Goal: Task Accomplishment & Management: Manage account settings

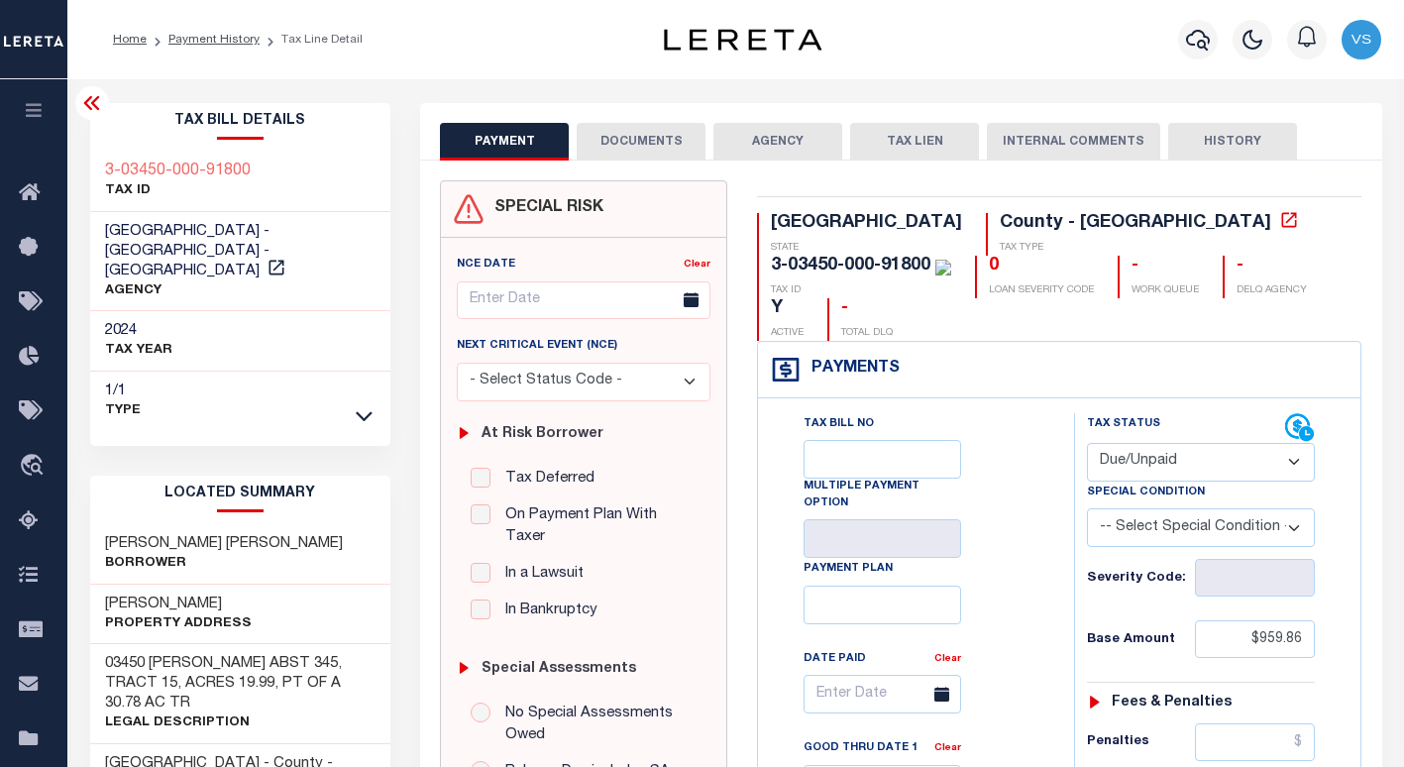
select select "DUE"
click at [252, 170] on div "3-03450-000-91800 TAX ID" at bounding box center [240, 182] width 301 height 60
drag, startPoint x: 170, startPoint y: 560, endPoint x: 105, endPoint y: 555, distance: 65.6
click at [105, 594] on h3 "COOLEY RD" at bounding box center [178, 604] width 147 height 20
copy h3 "COOLEY RD"
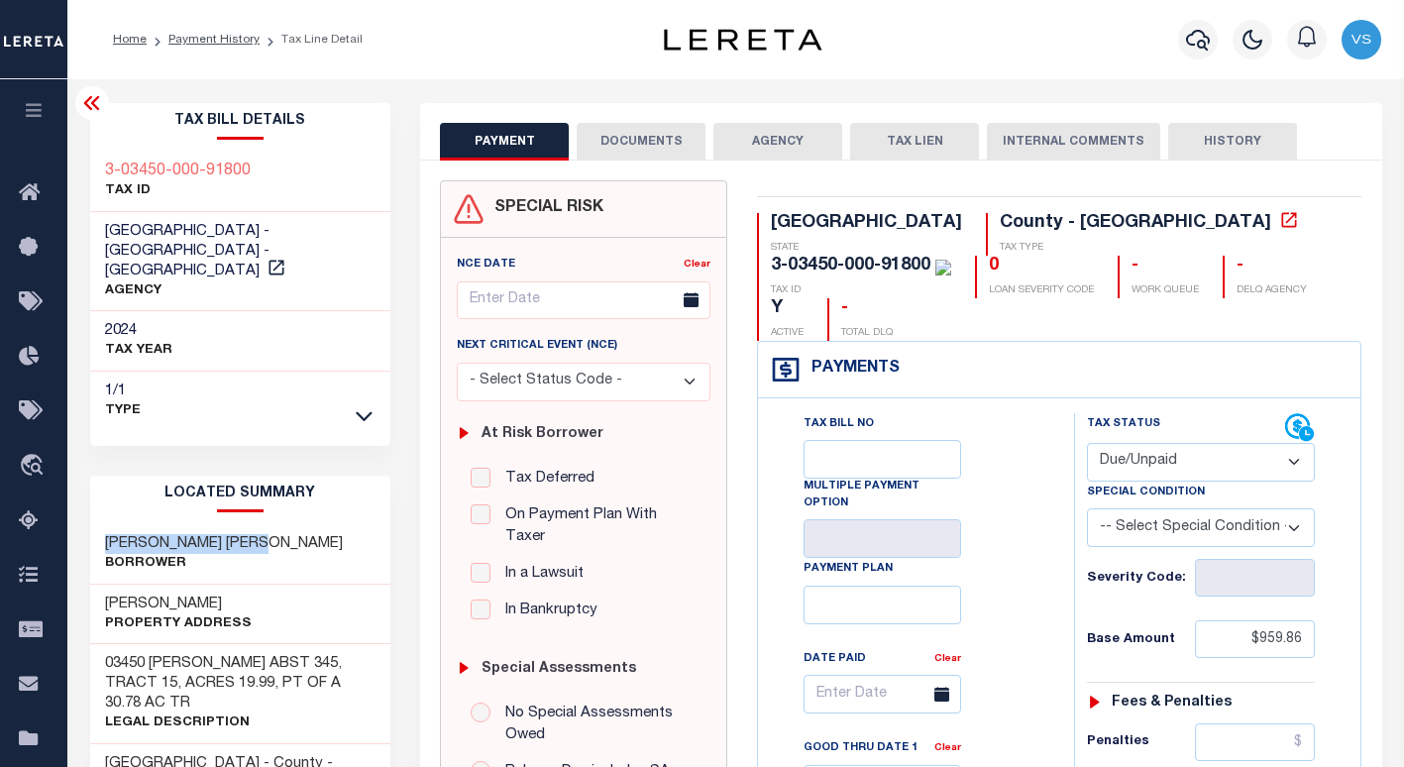
drag, startPoint x: 281, startPoint y: 497, endPoint x: 108, endPoint y: 506, distance: 173.6
click at [108, 524] on div "DAVID WAYNE STEVENS Borrower" at bounding box center [240, 554] width 301 height 60
copy h3 "DAVID WAYNE STEVENS"
drag, startPoint x: 249, startPoint y: 176, endPoint x: 91, endPoint y: 175, distance: 157.5
click at [91, 175] on div "3-03450-000-91800 TAX ID" at bounding box center [240, 182] width 301 height 60
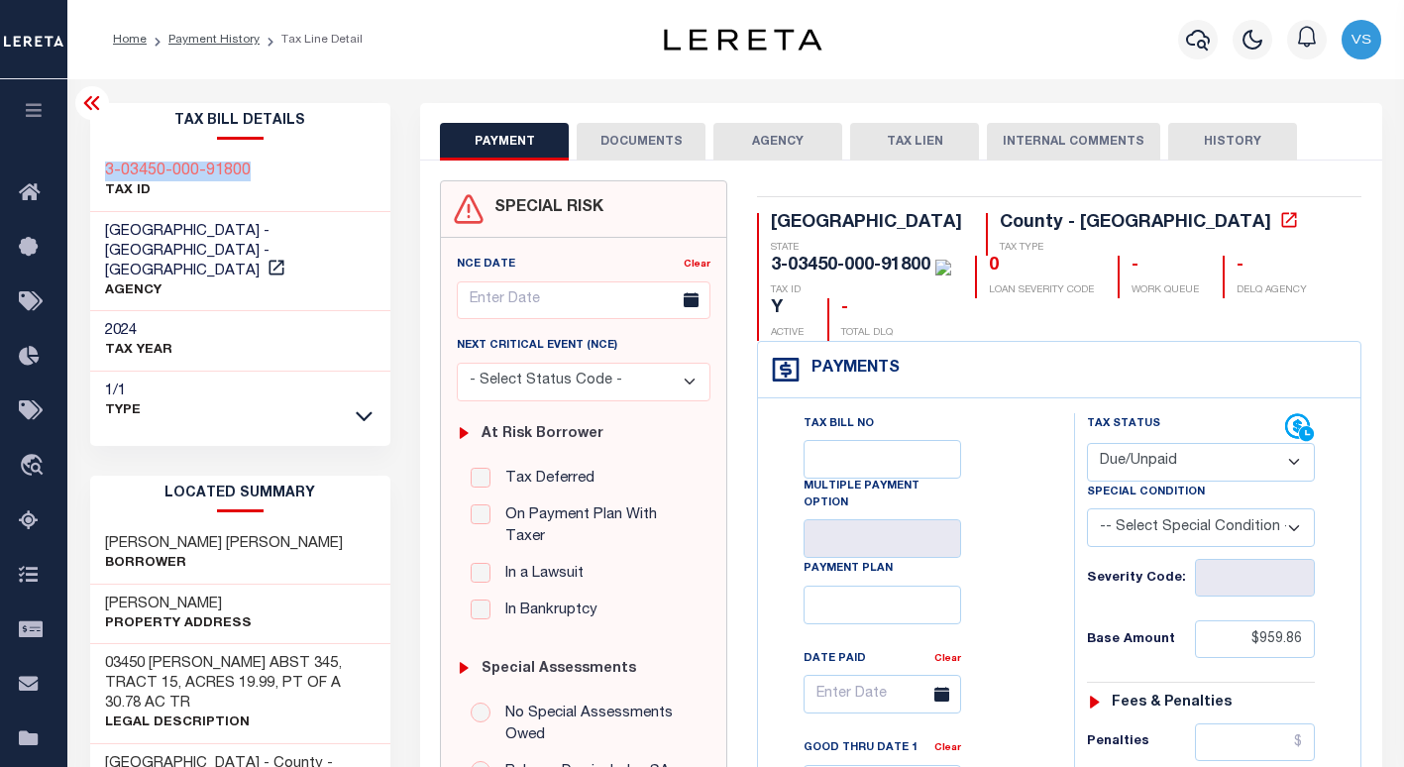
copy h3 "3-03450-000-91800"
drag, startPoint x: 283, startPoint y: 502, endPoint x: 101, endPoint y: 505, distance: 182.3
click at [101, 524] on div "DAVID WAYNE STEVENS Borrower" at bounding box center [240, 554] width 301 height 60
copy h3 "DAVID WAYNE STEVENS"
drag, startPoint x: 251, startPoint y: 171, endPoint x: 88, endPoint y: 168, distance: 162.5
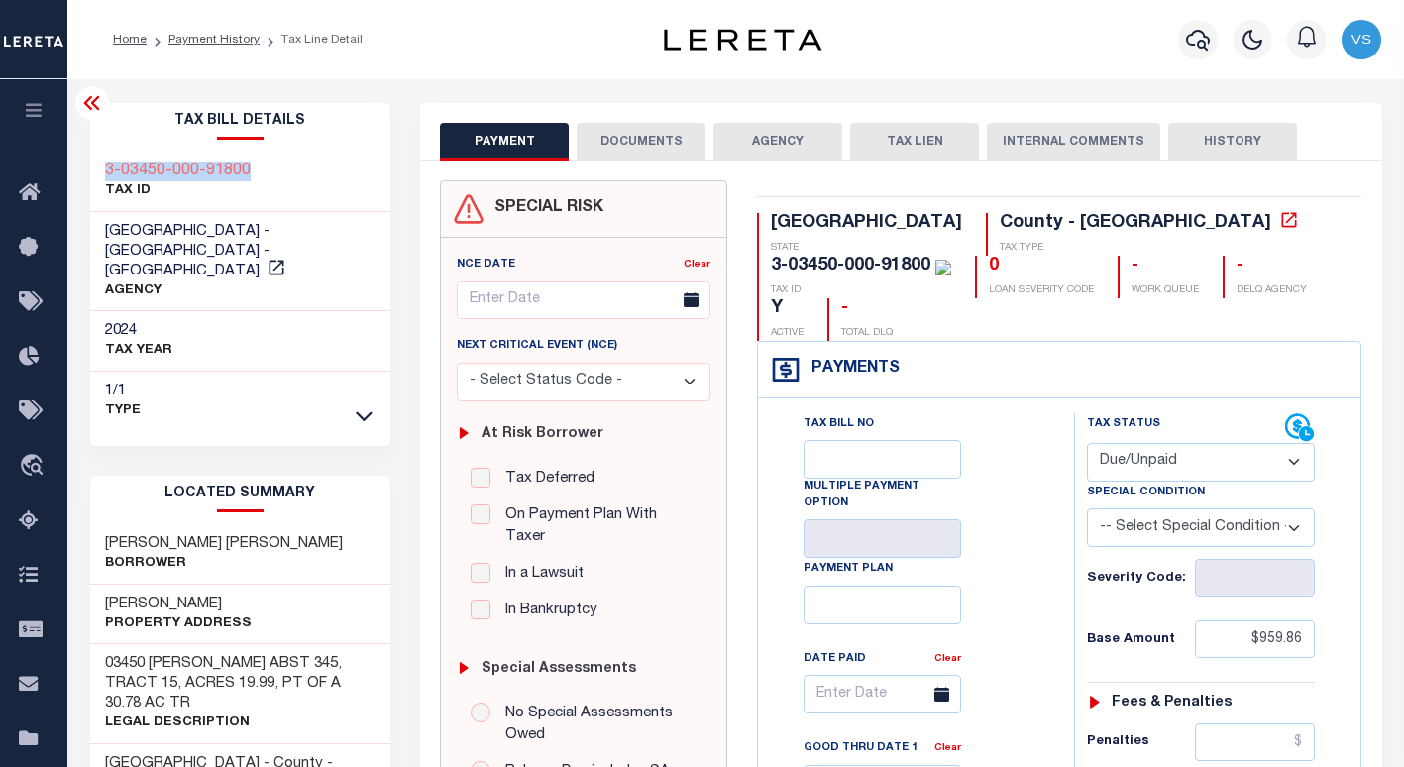
copy h3 "3-03450-000-91800"
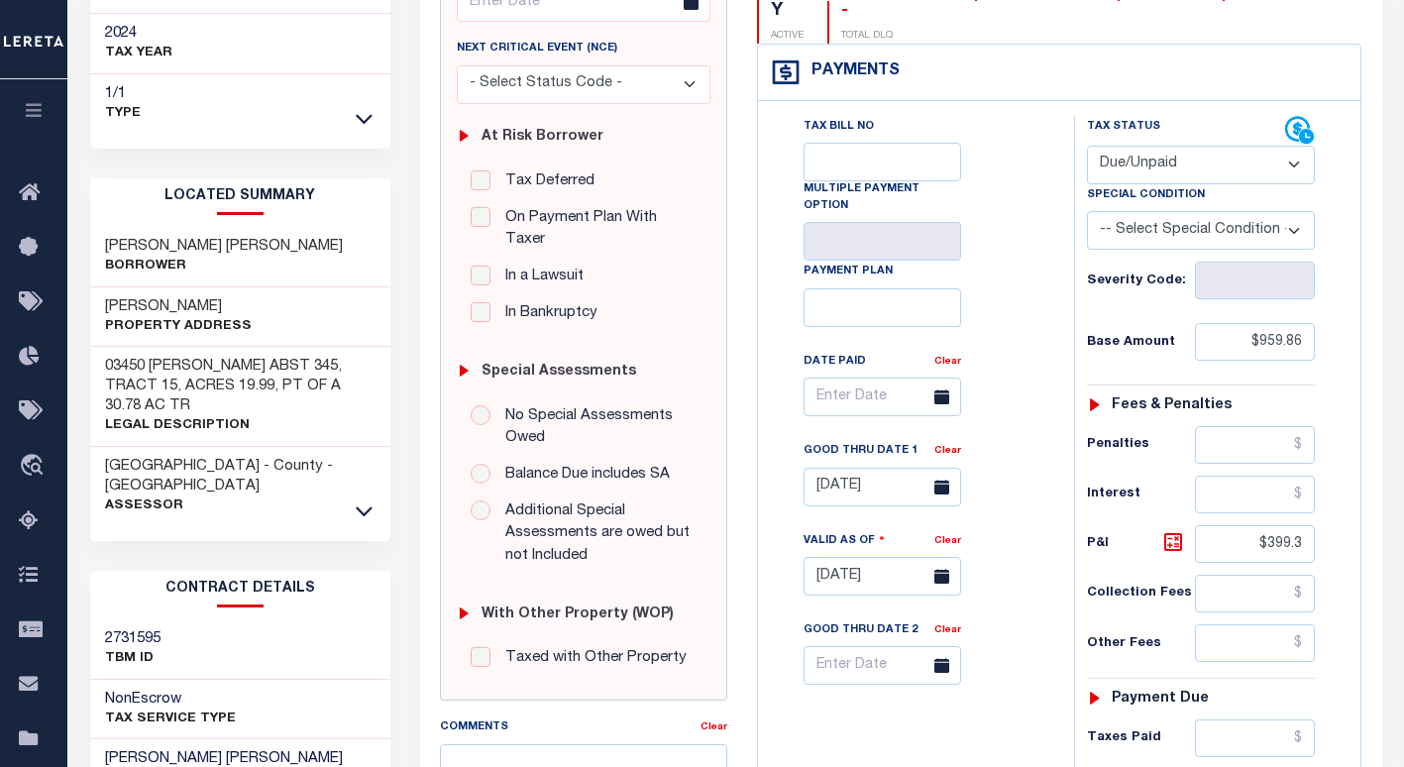
scroll to position [396, 0]
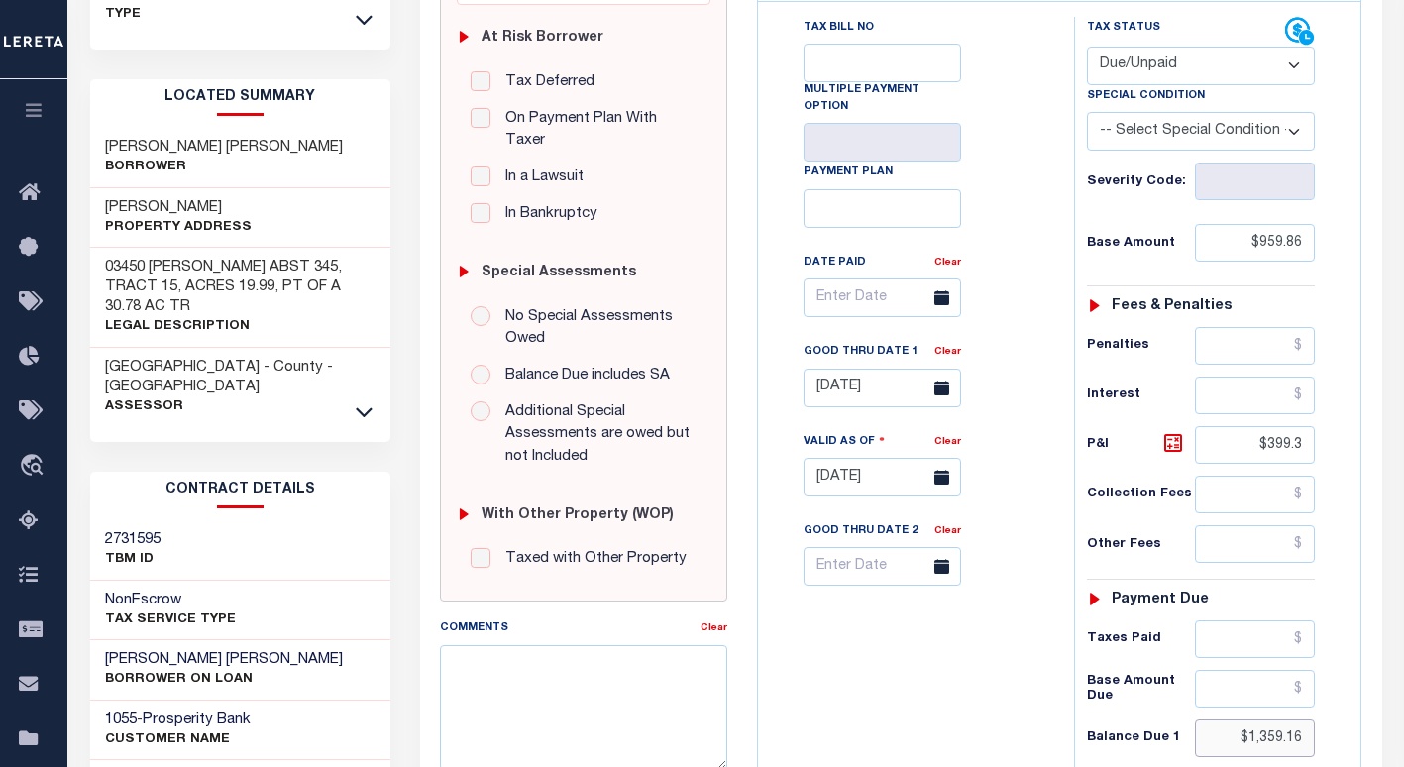
drag, startPoint x: 1302, startPoint y: 697, endPoint x: 1180, endPoint y: 693, distance: 121.9
click at [1186, 719] on div "Balance Due 1 $1,359.16" at bounding box center [1201, 738] width 228 height 38
paste input "93.72"
type input "$1,393.72"
type input "[DATE]"
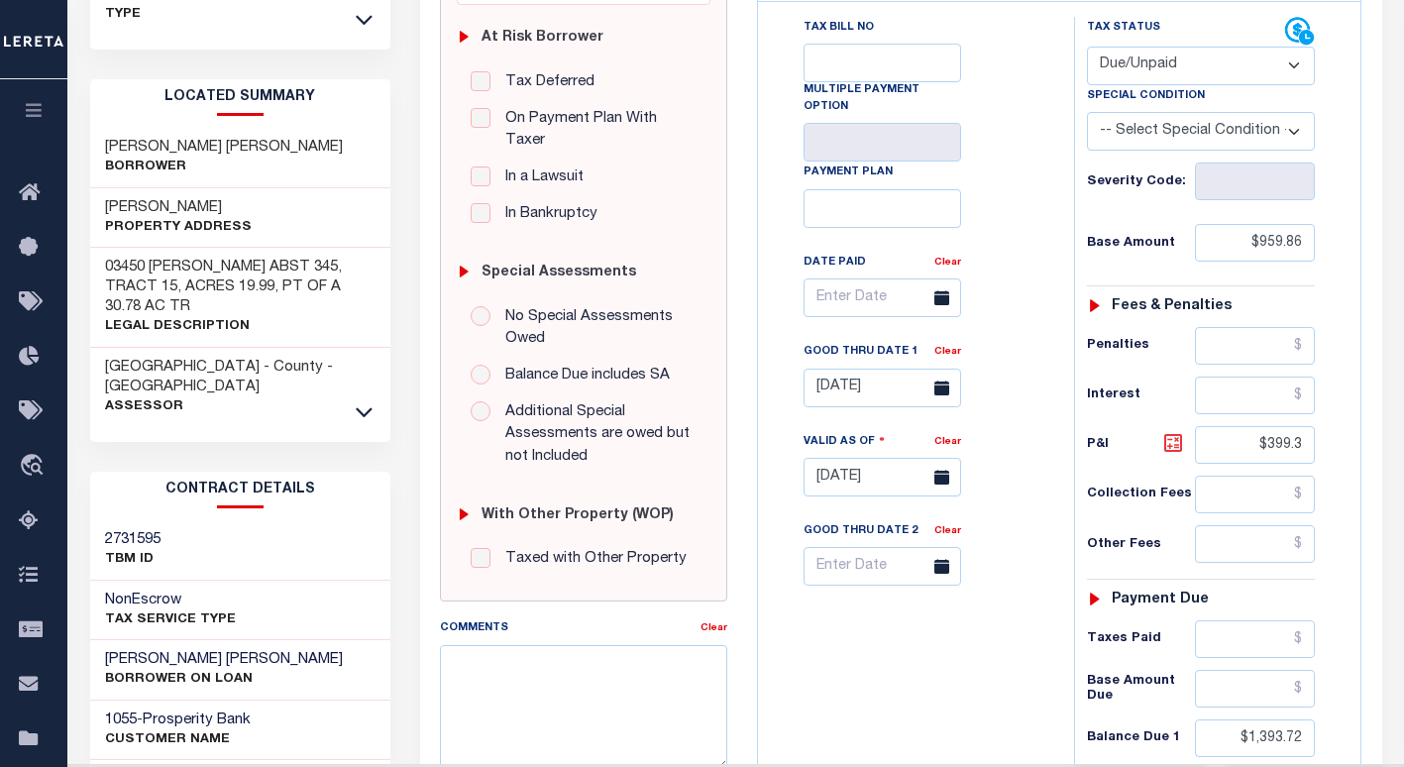
click at [1175, 437] on icon at bounding box center [1173, 443] width 12 height 12
type input "$433.86"
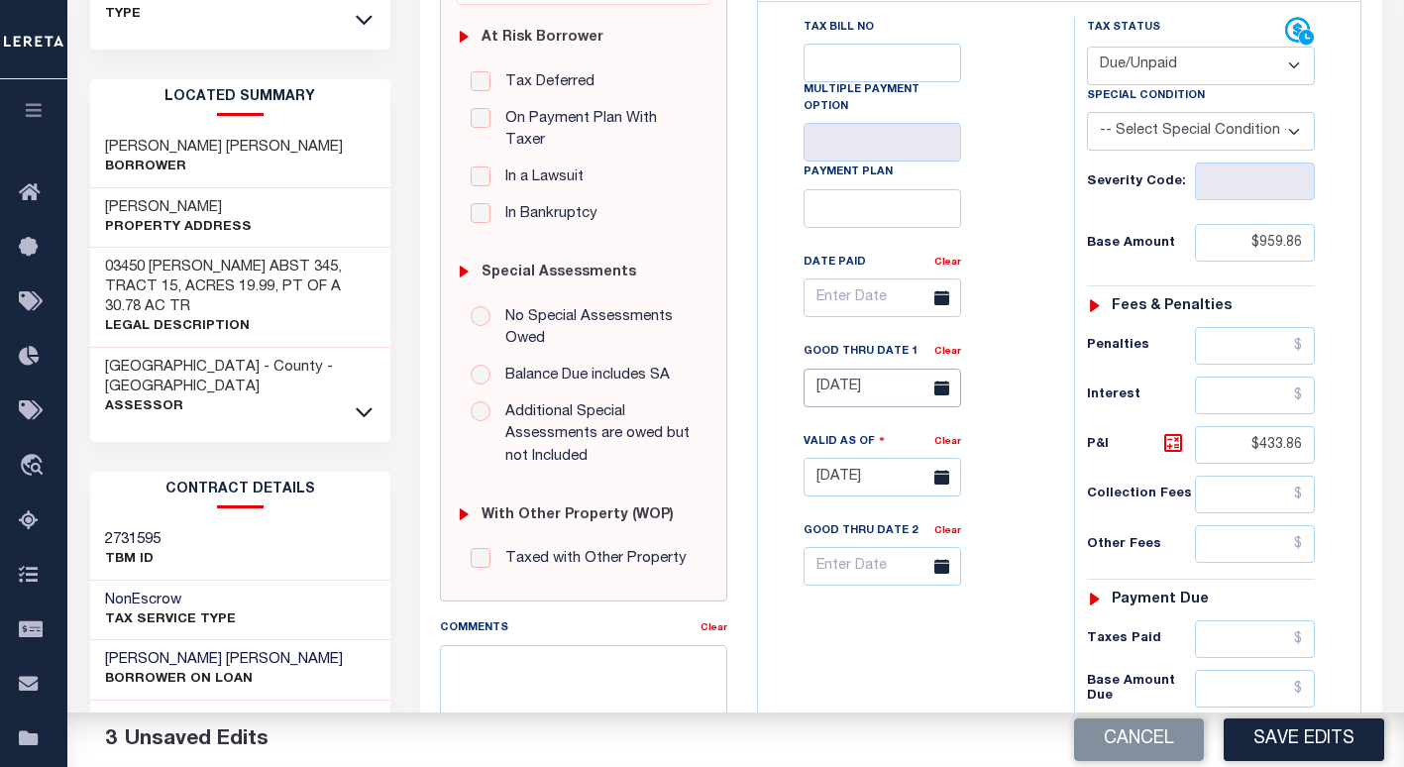
click at [862, 368] on input "07/31/2025" at bounding box center [881, 387] width 157 height 39
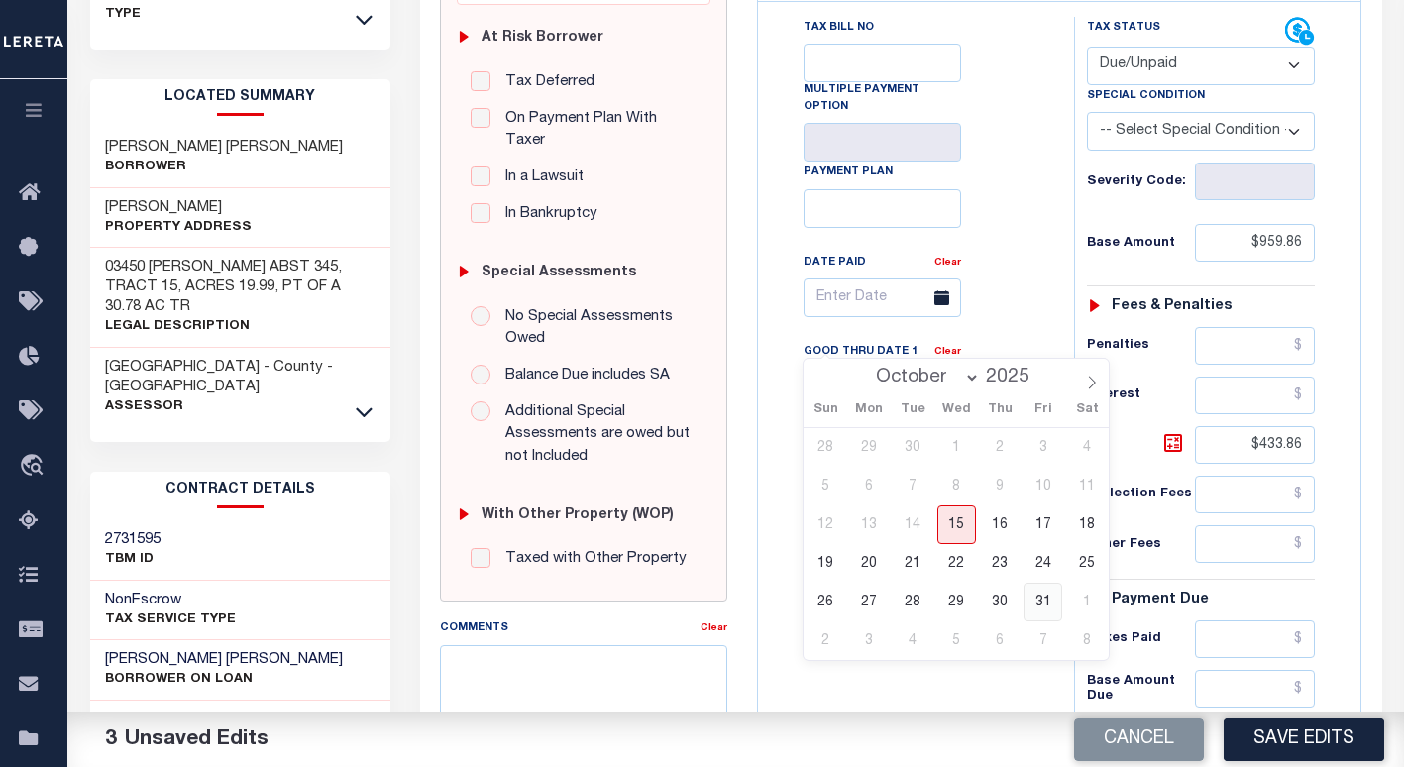
click at [1033, 608] on span "31" at bounding box center [1042, 601] width 39 height 39
type input "10/31/2025"
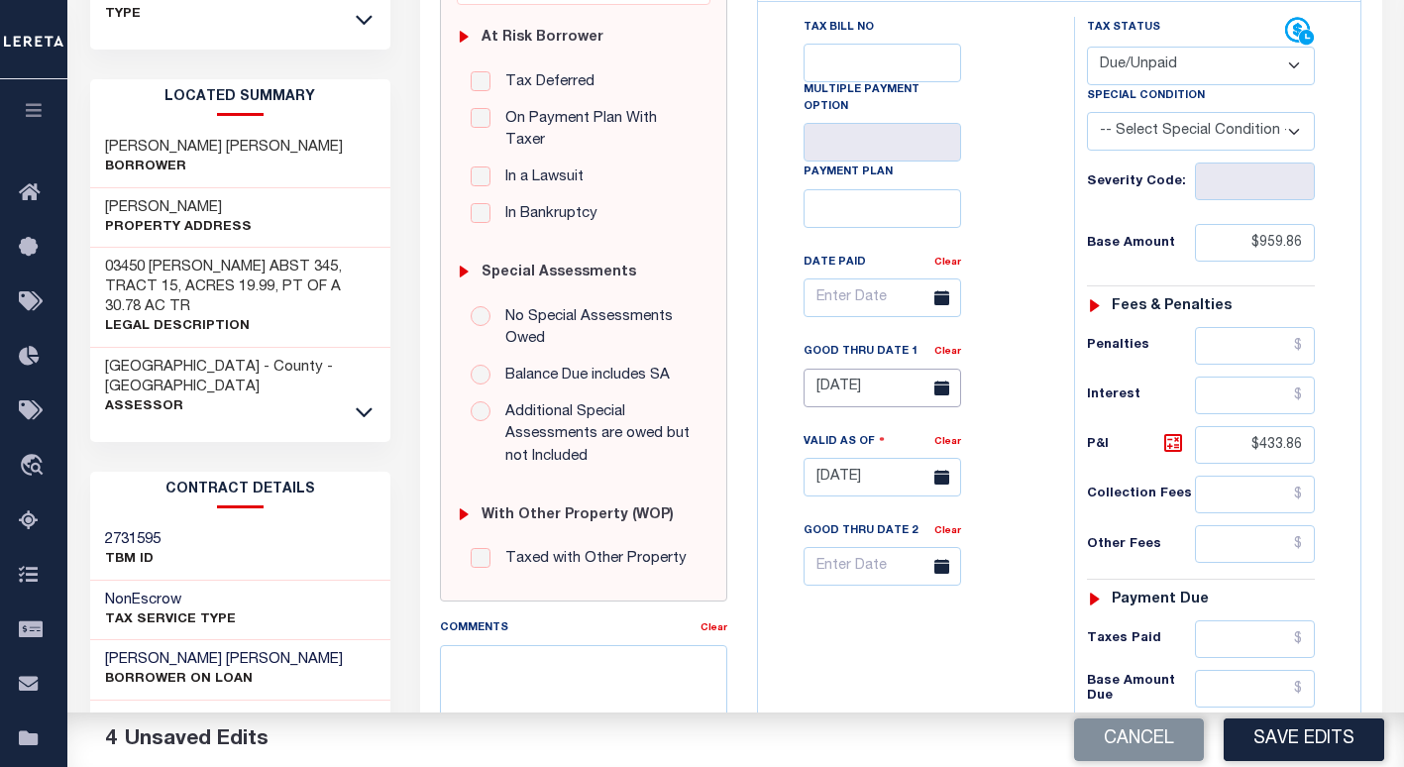
scroll to position [0, 0]
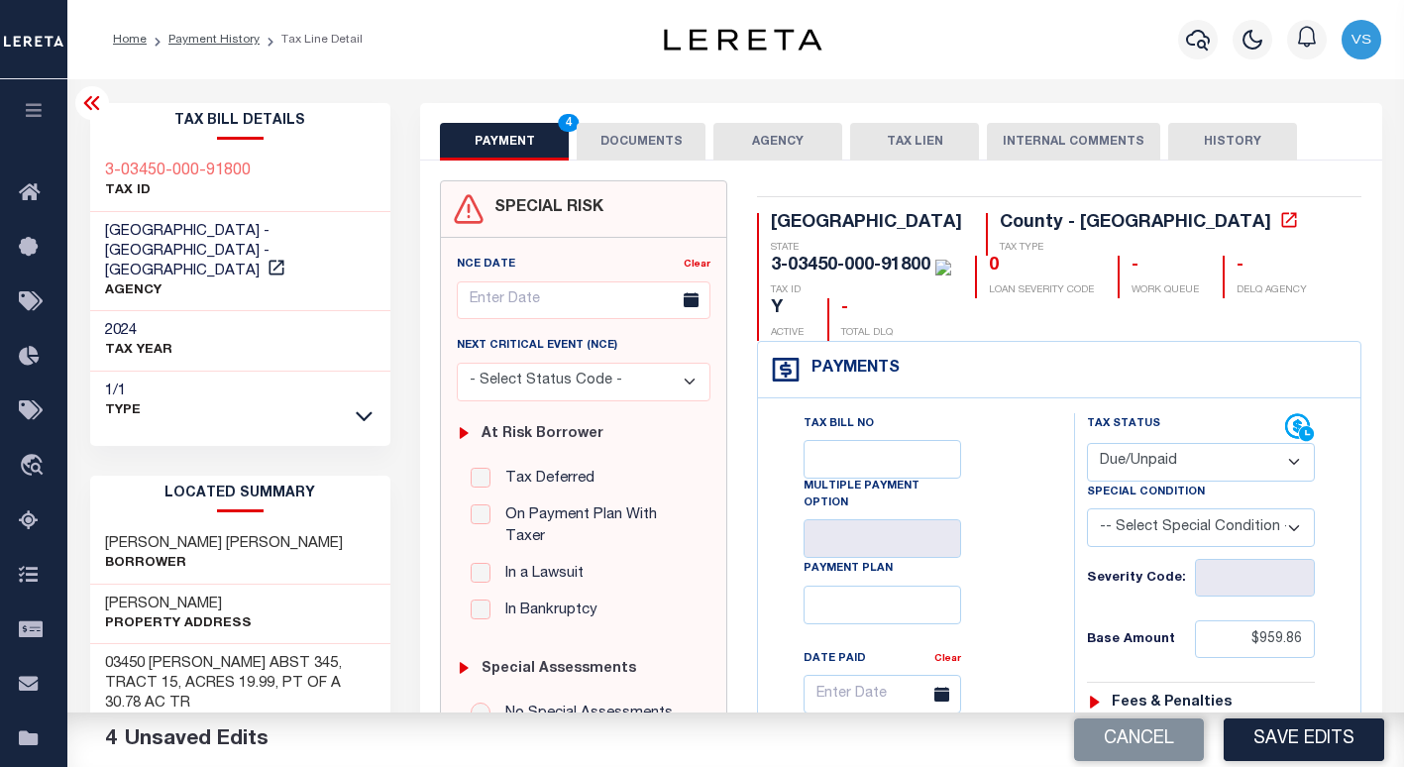
click at [624, 137] on button "DOCUMENTS" at bounding box center [640, 142] width 129 height 38
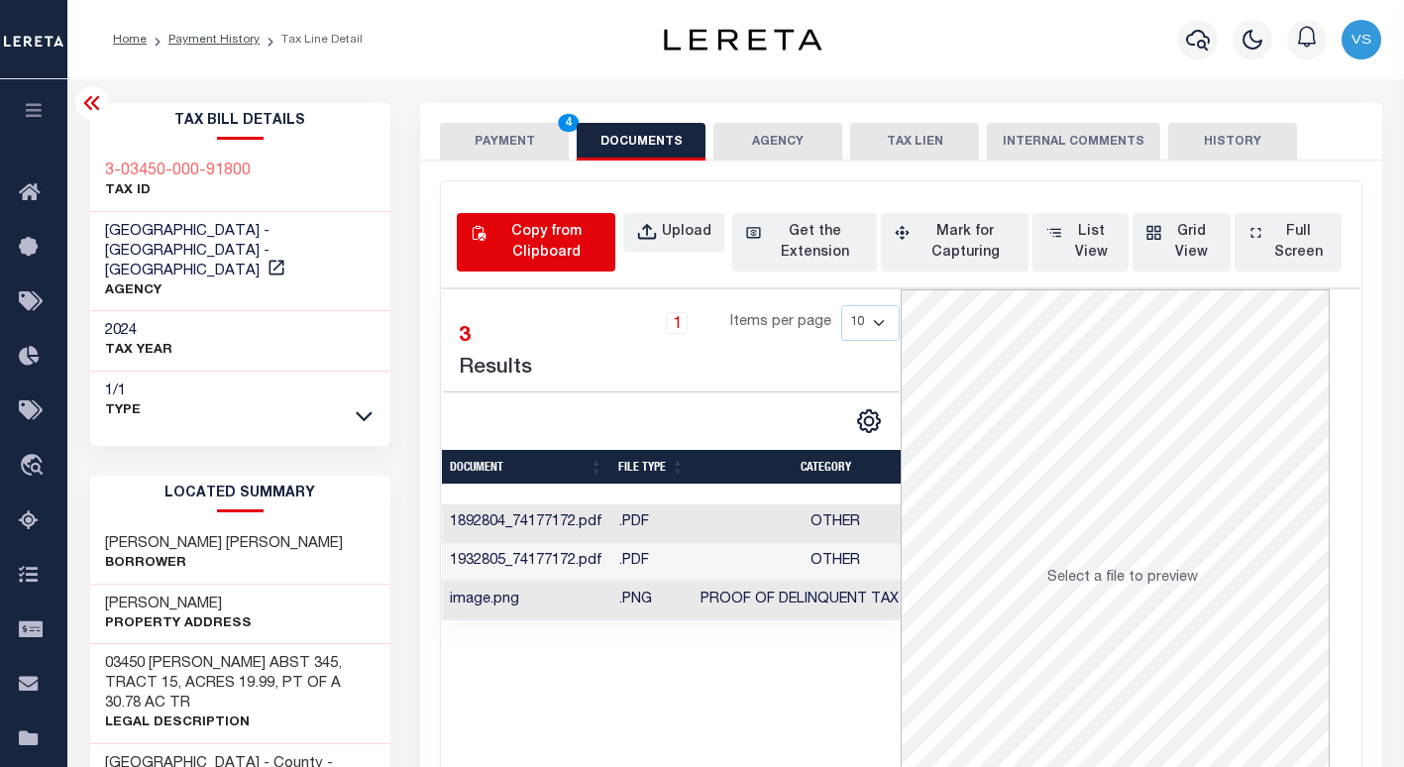
click at [537, 240] on div "Copy from Clipboard" at bounding box center [546, 243] width 112 height 42
select select "POP"
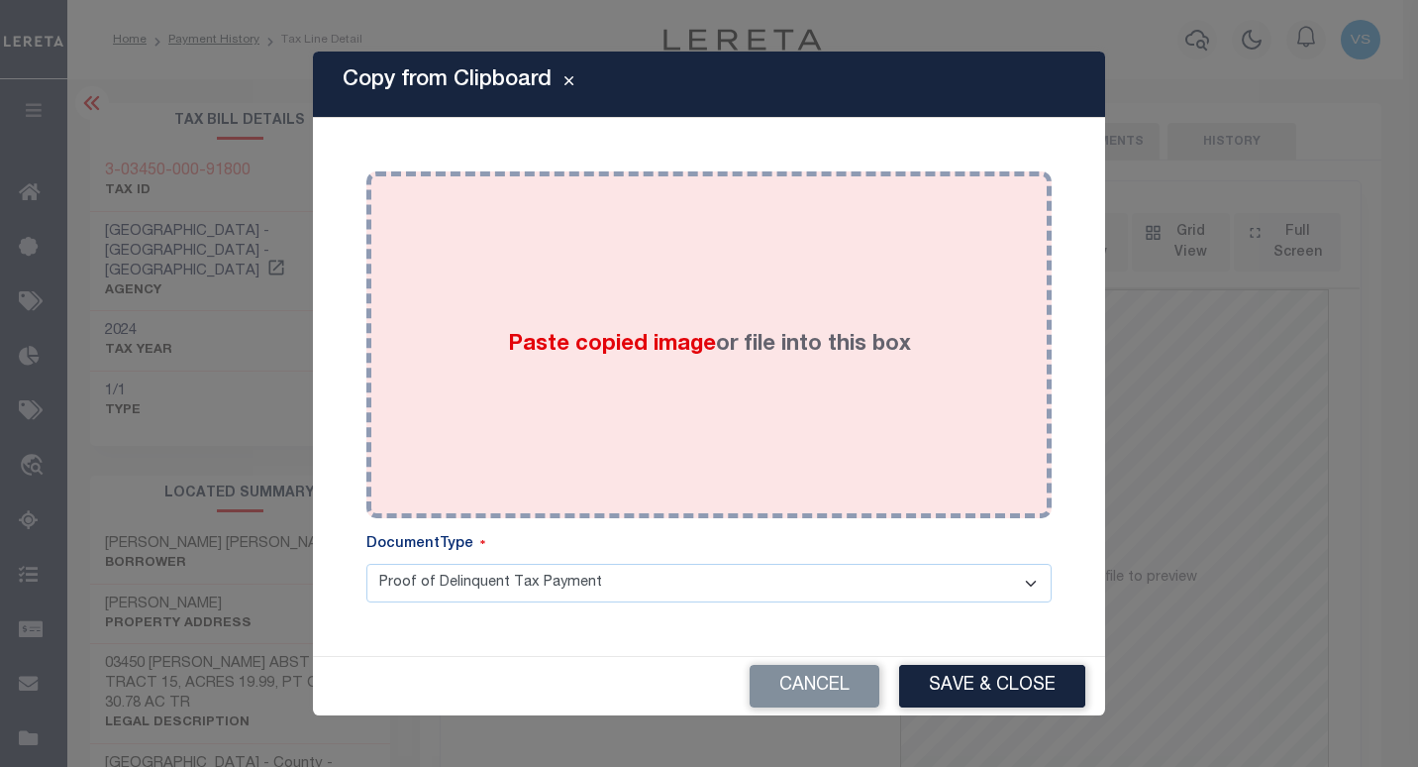
click at [822, 416] on div "Paste copied image or file into this box" at bounding box center [709, 344] width 656 height 317
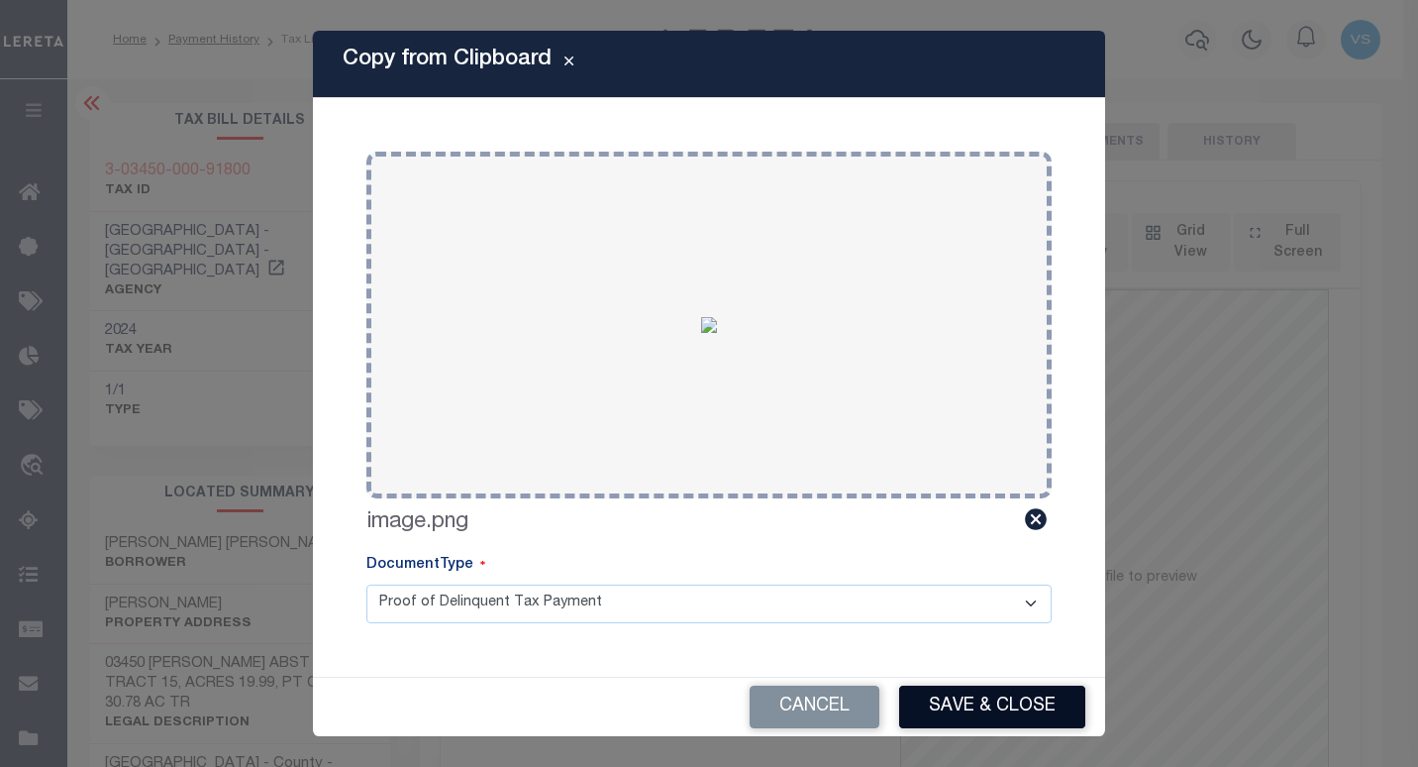
click at [948, 704] on button "Save & Close" at bounding box center [992, 706] width 186 height 43
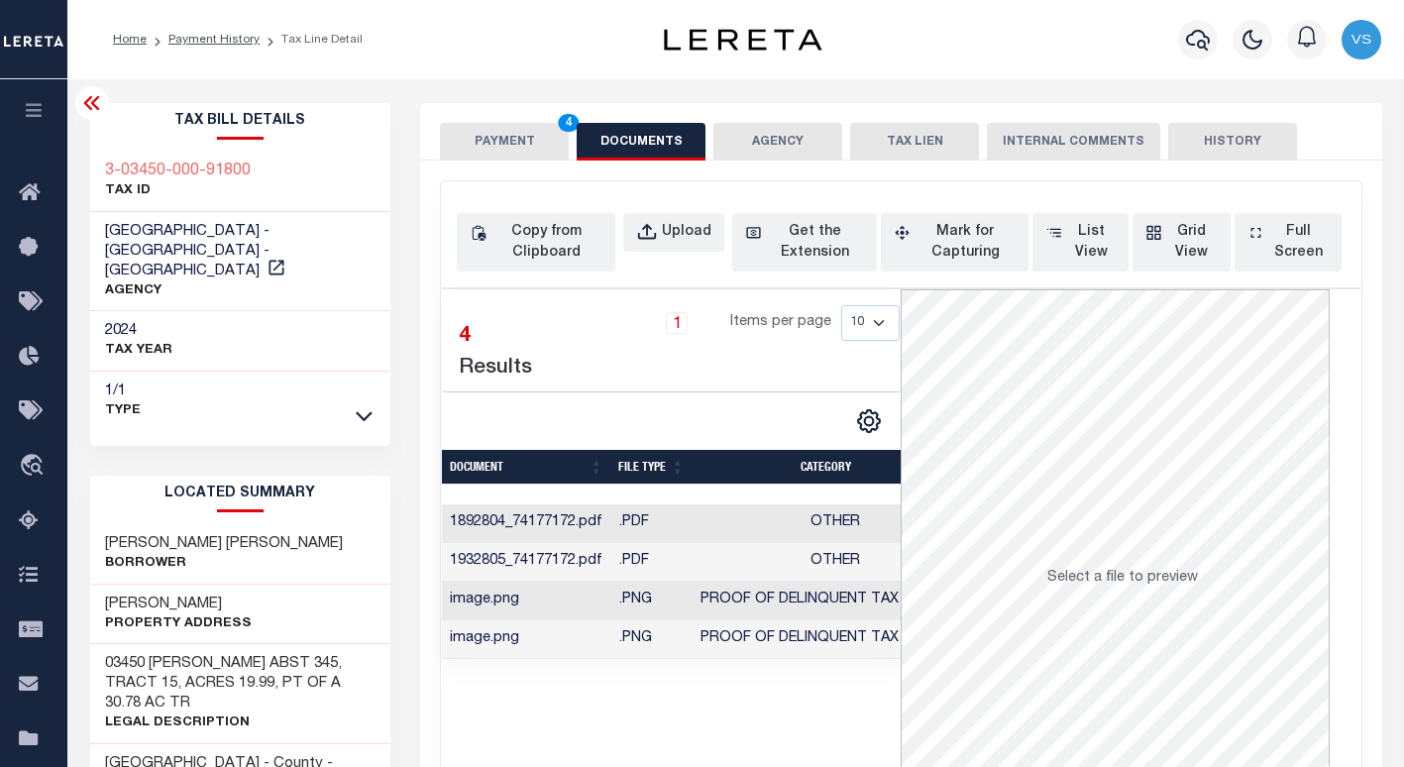
click at [500, 128] on button "PAYMENT 4" at bounding box center [504, 142] width 129 height 38
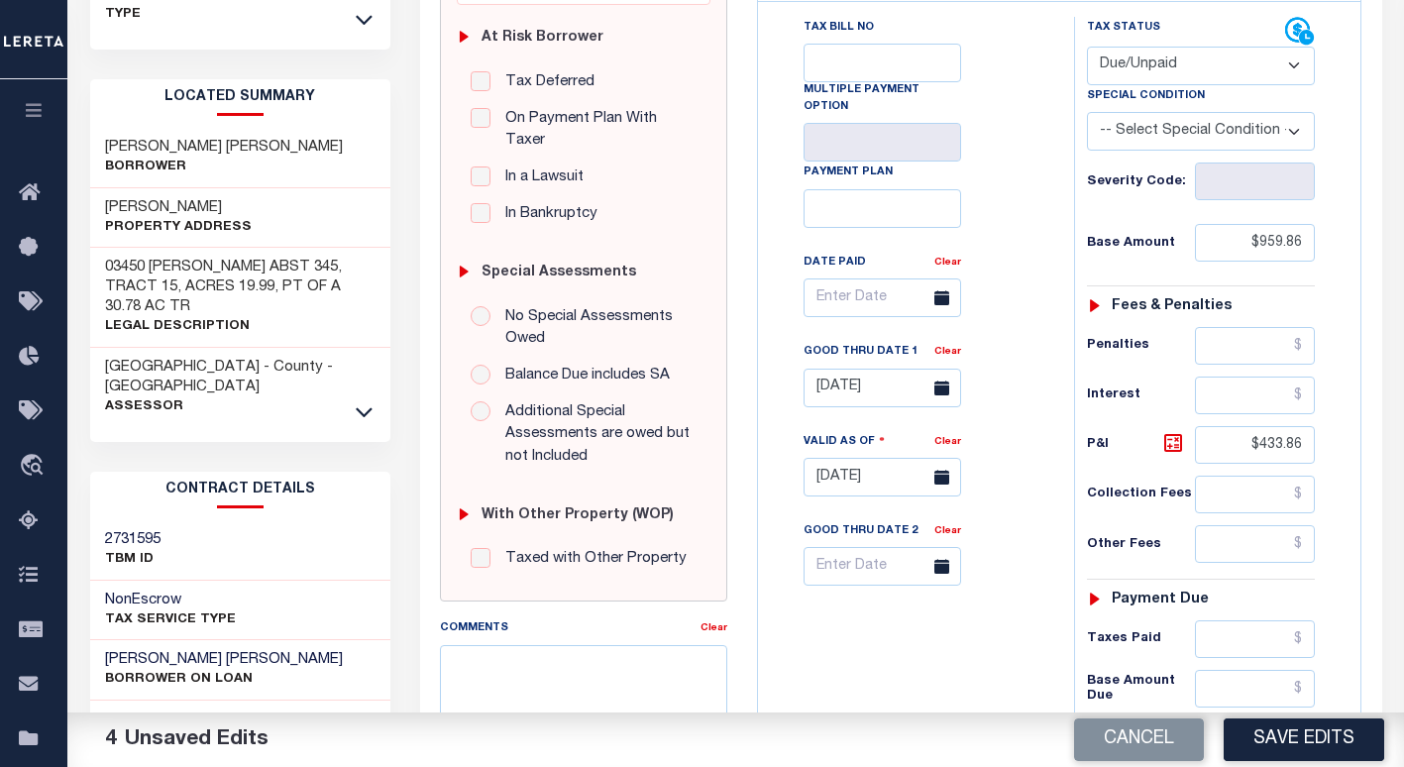
scroll to position [741, 0]
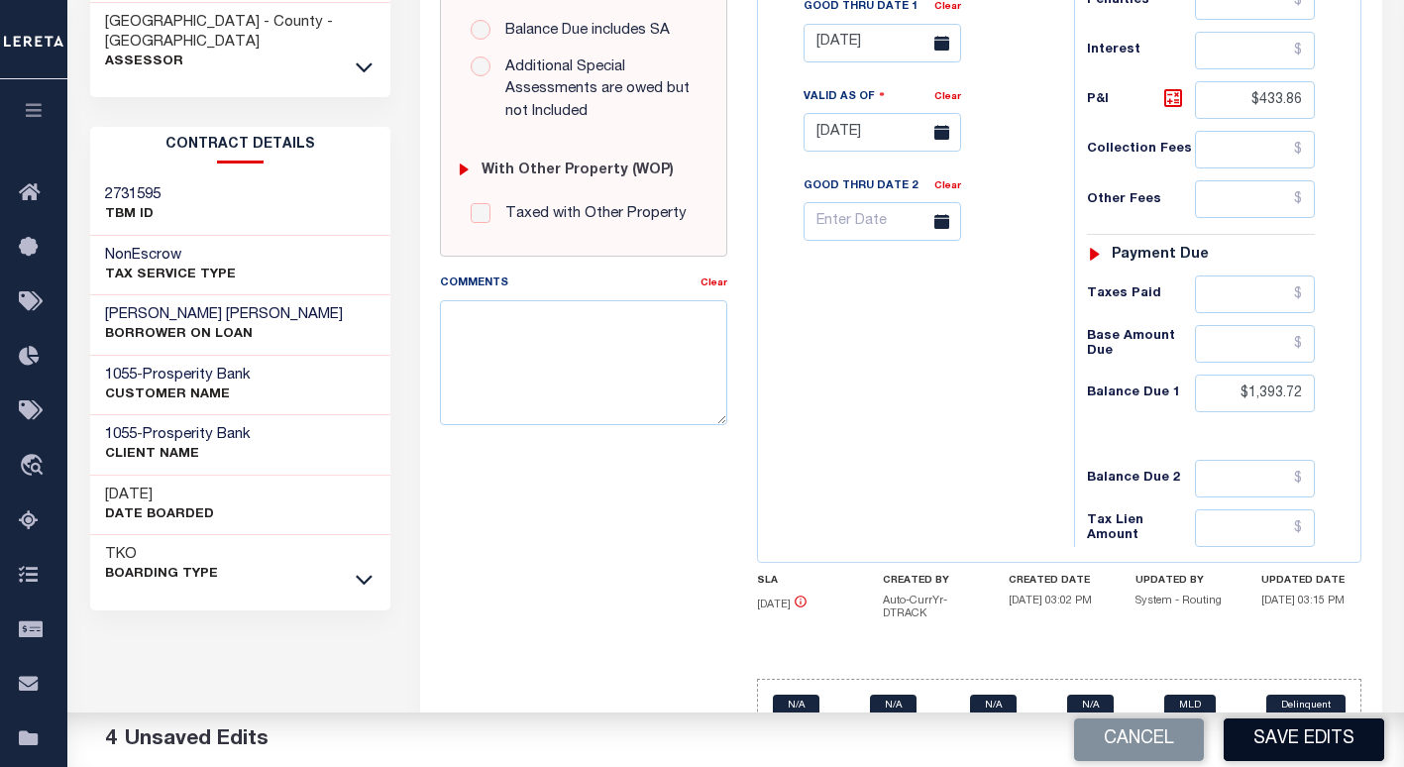
click at [1287, 744] on button "Save Edits" at bounding box center [1303, 739] width 160 height 43
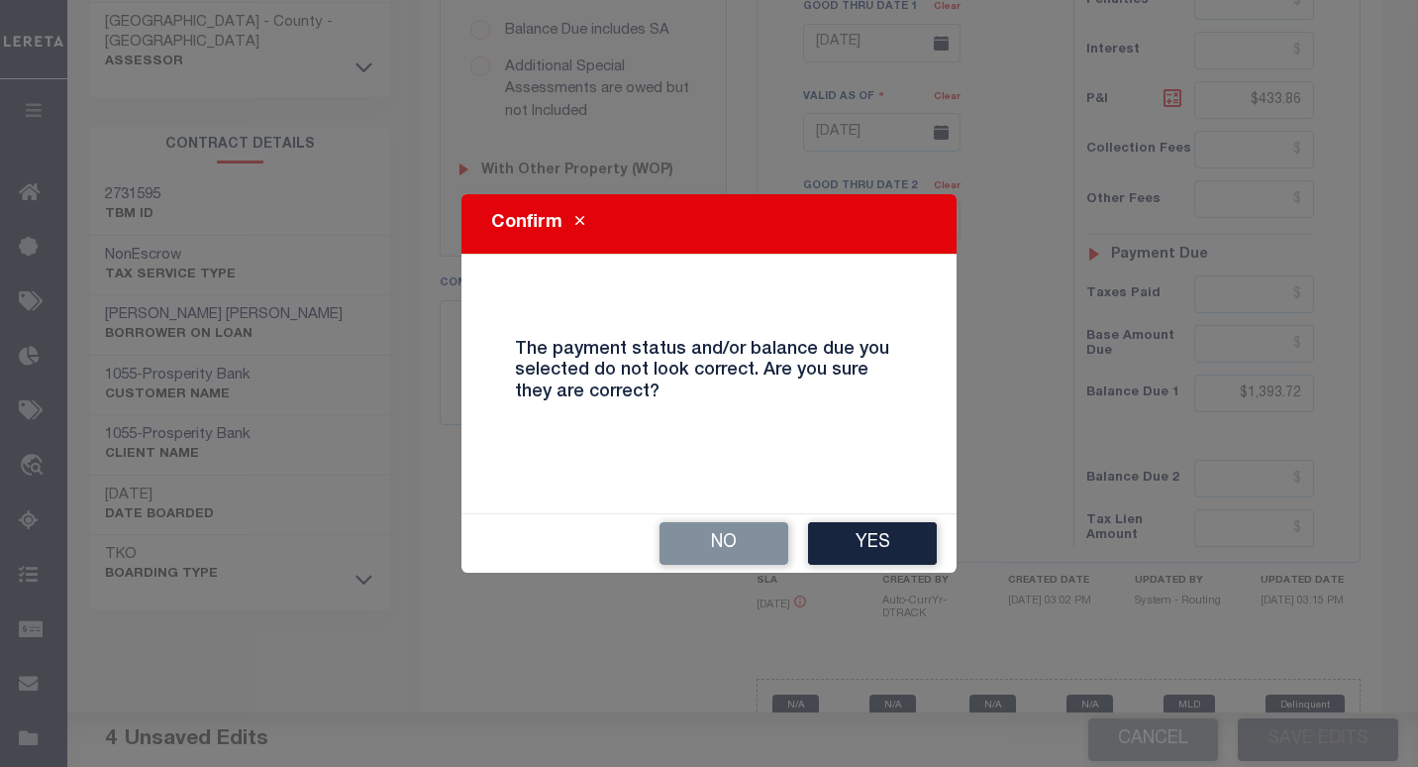
click at [847, 538] on button "Yes" at bounding box center [872, 543] width 129 height 43
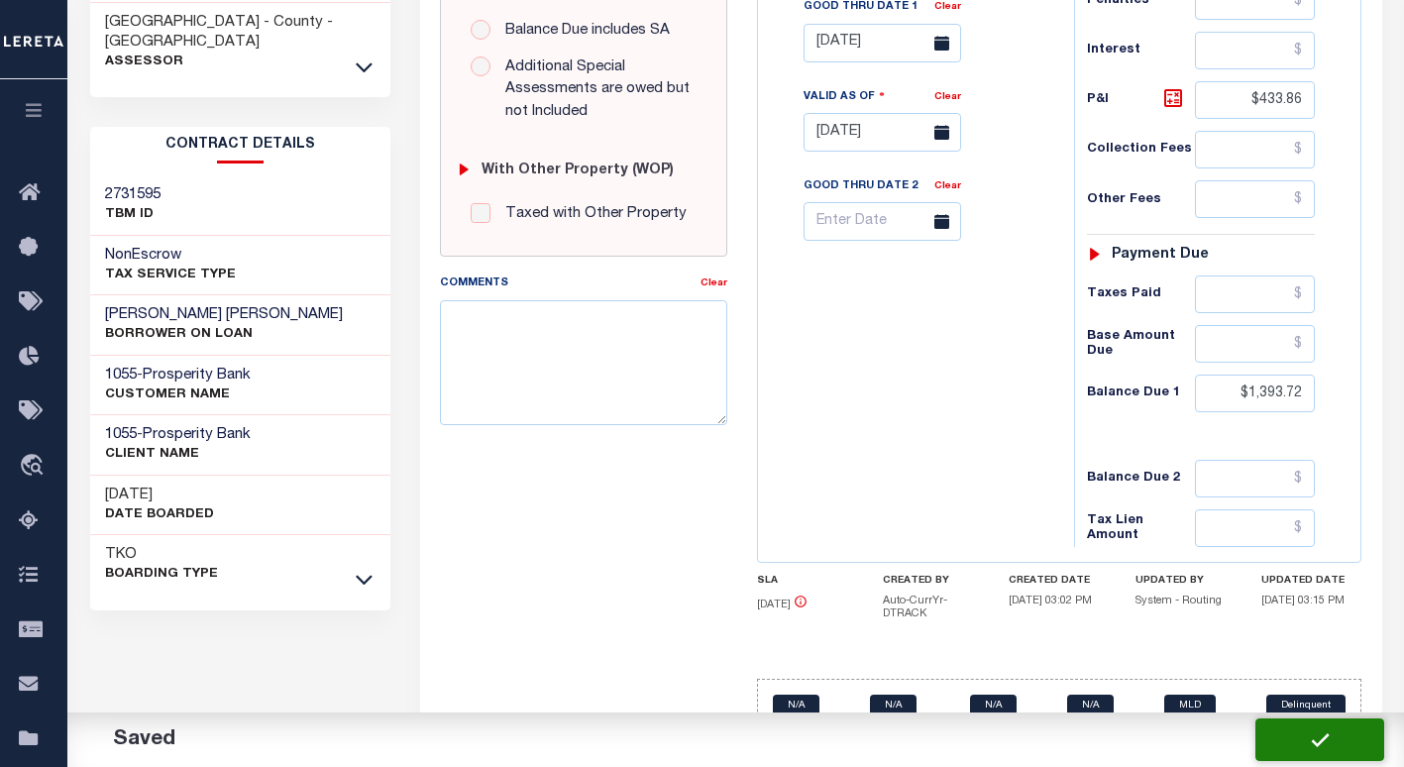
checkbox input "false"
type input "$959.86"
type input "$433.86"
type input "$1,393.72"
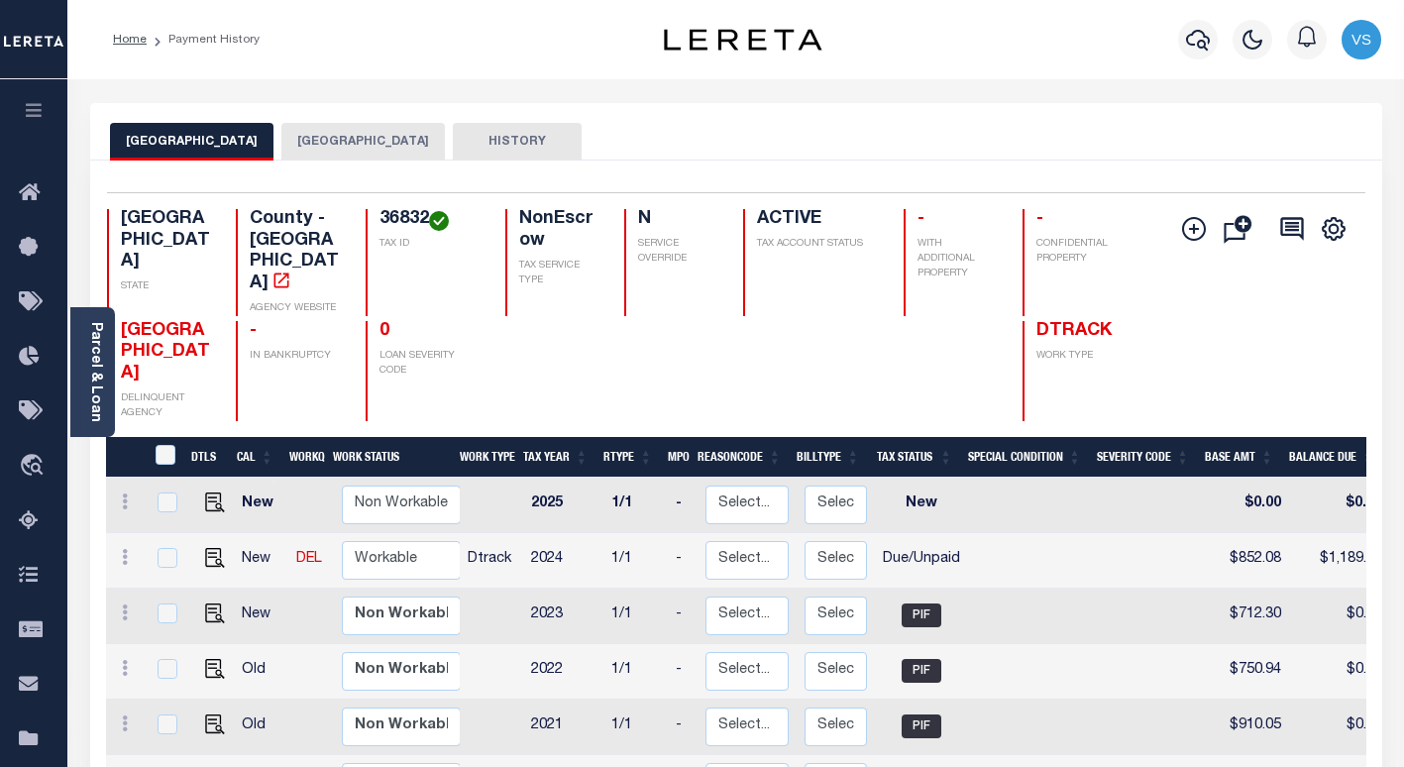
click at [334, 139] on button "[GEOGRAPHIC_DATA]" at bounding box center [362, 142] width 163 height 38
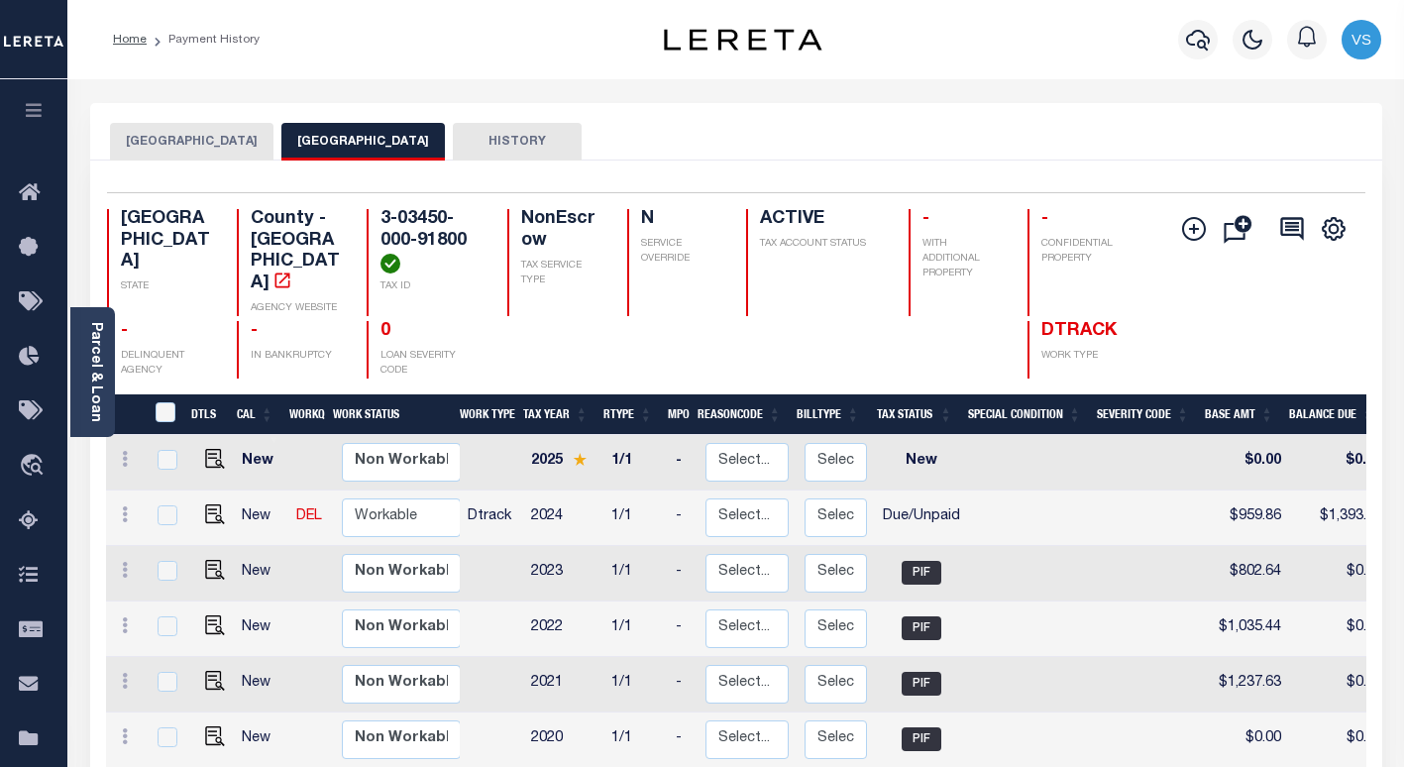
click at [151, 143] on button "VICTORIA COUNTY" at bounding box center [191, 142] width 163 height 38
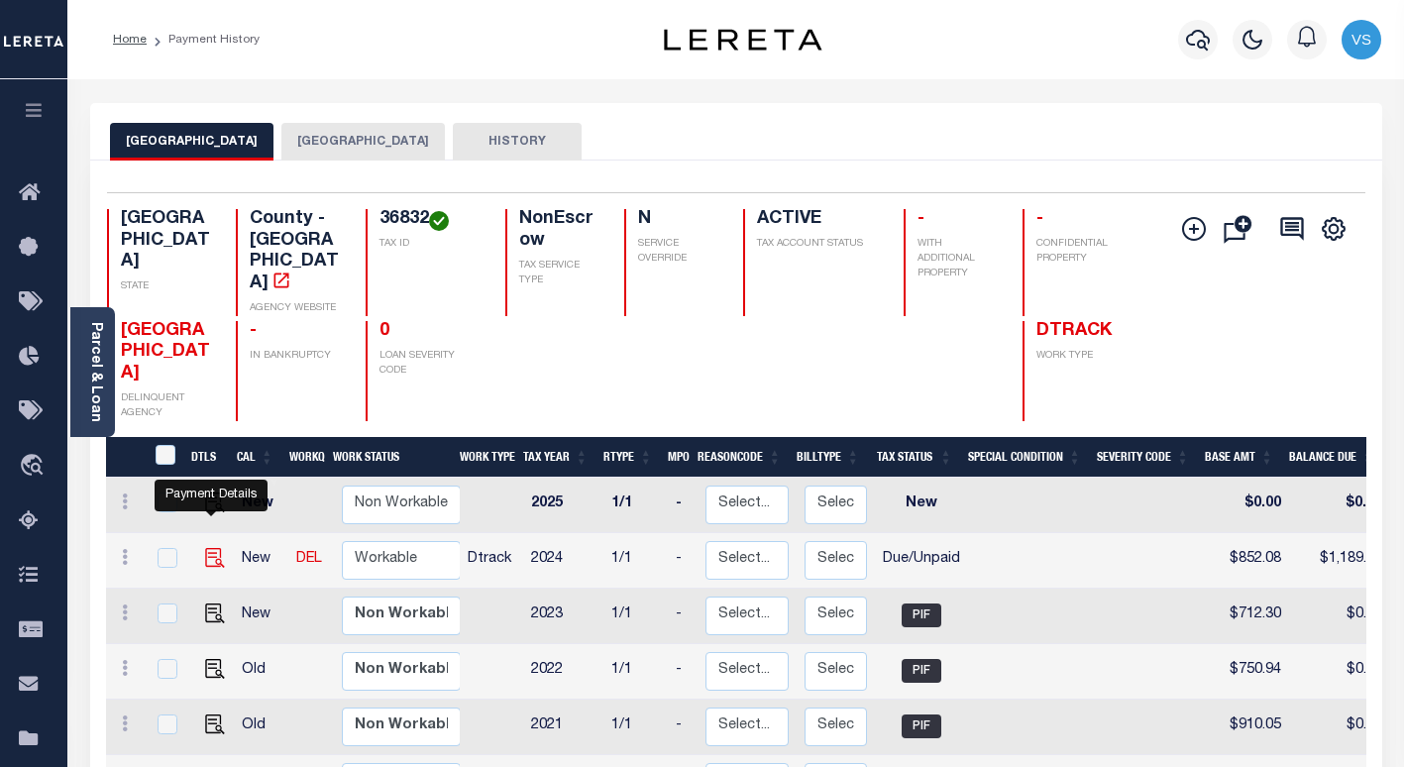
click at [206, 548] on img "" at bounding box center [215, 558] width 20 height 20
checkbox input "true"
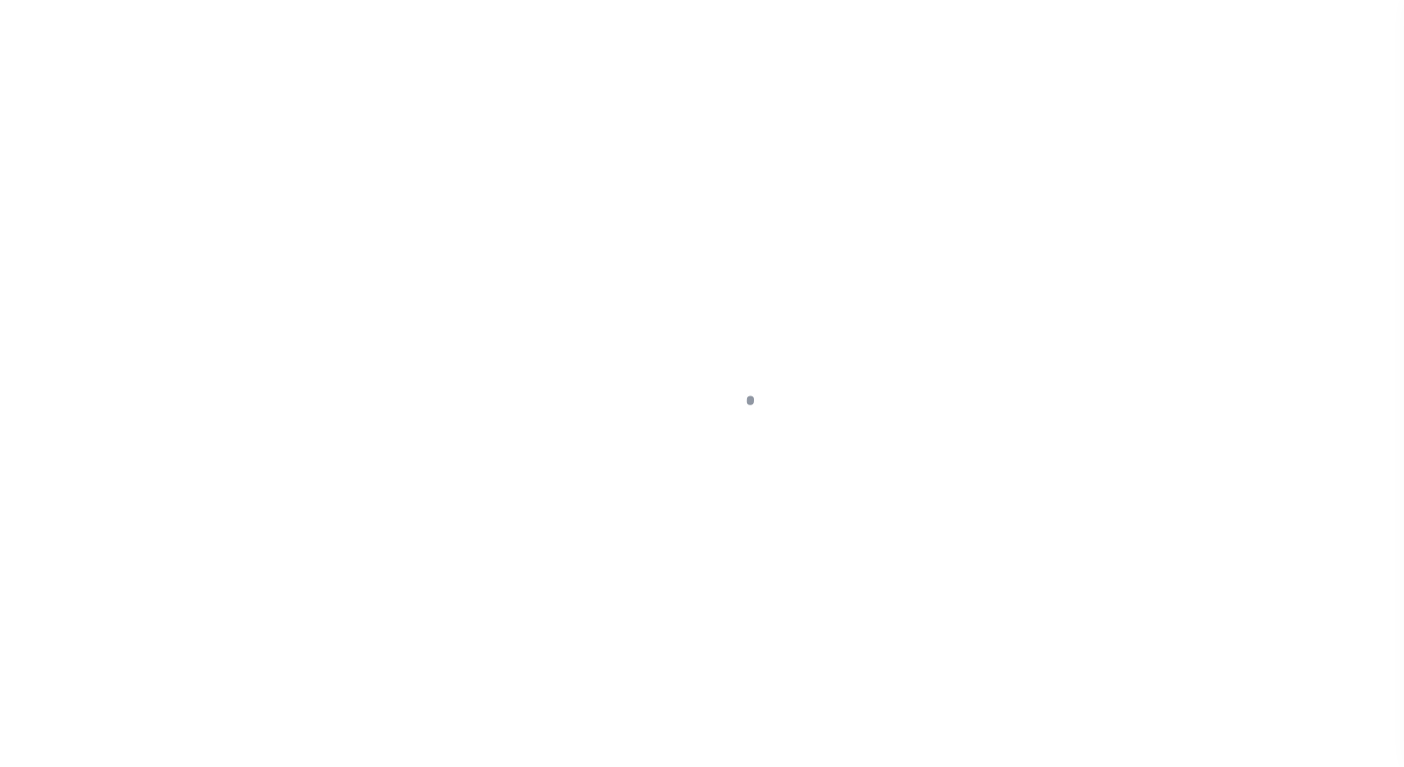
select select "DUE"
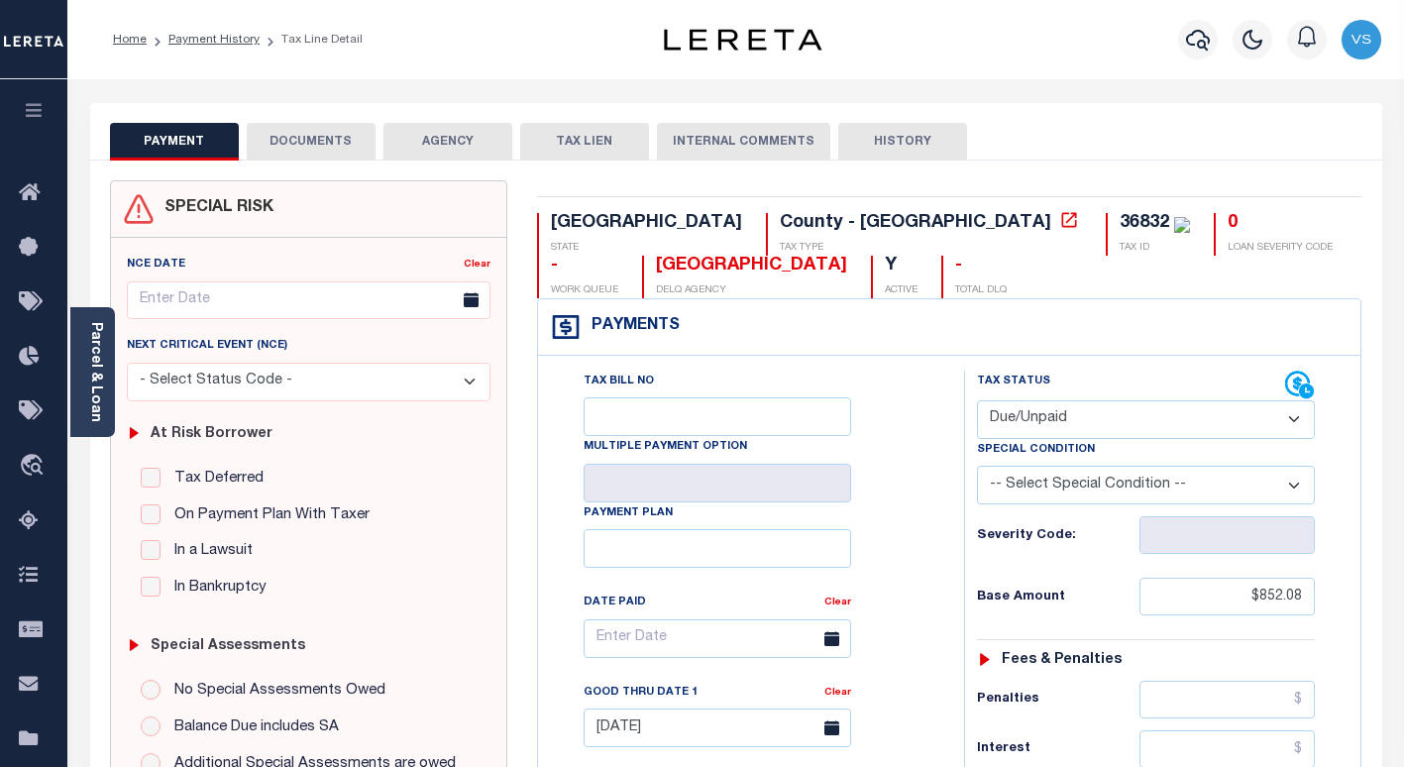
click at [1119, 228] on div "36832" at bounding box center [1144, 223] width 50 height 18
copy div "36832"
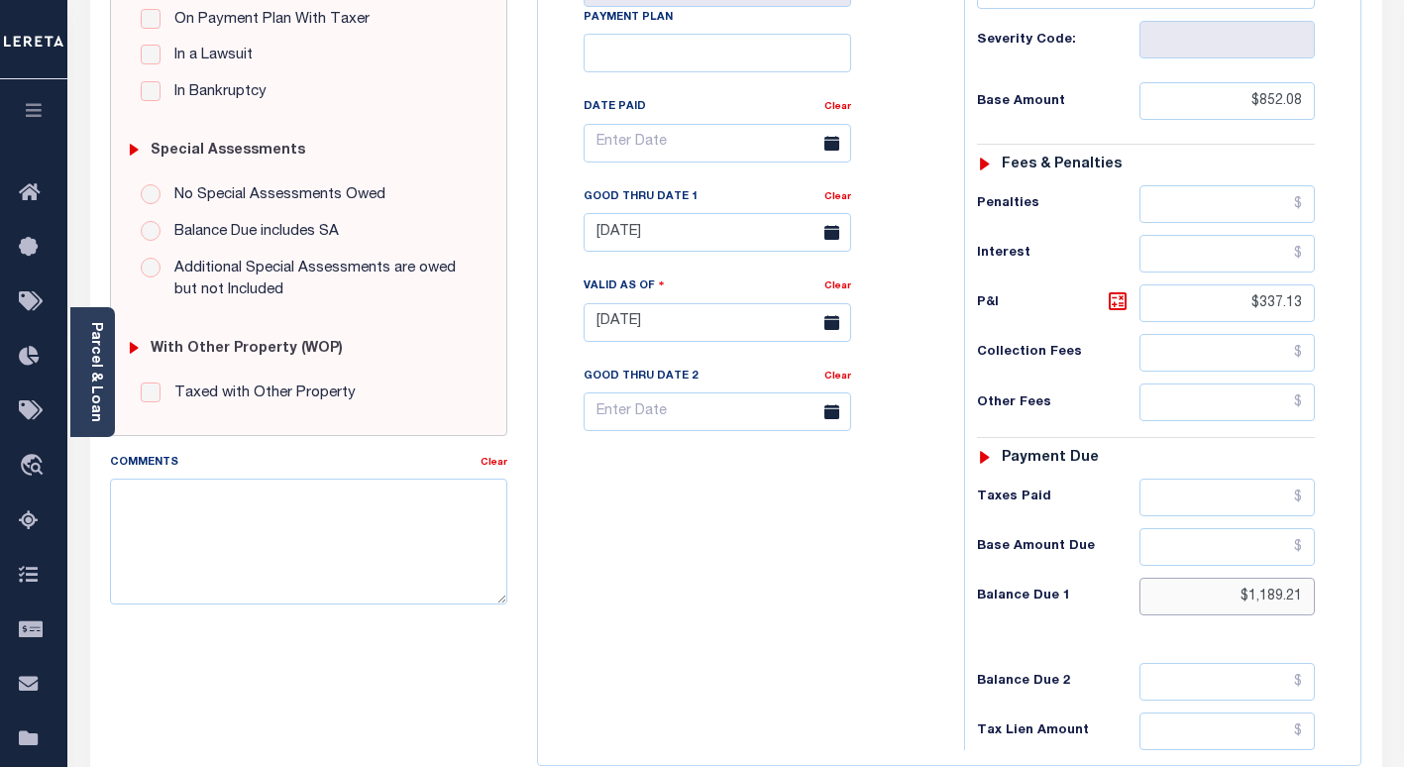
drag, startPoint x: 1306, startPoint y: 601, endPoint x: 1186, endPoint y: 590, distance: 121.3
click at [1186, 579] on input "$1,189.21" at bounding box center [1226, 596] width 175 height 38
paste input "1,239.59"
type input "$1,239.59"
type input "[DATE]"
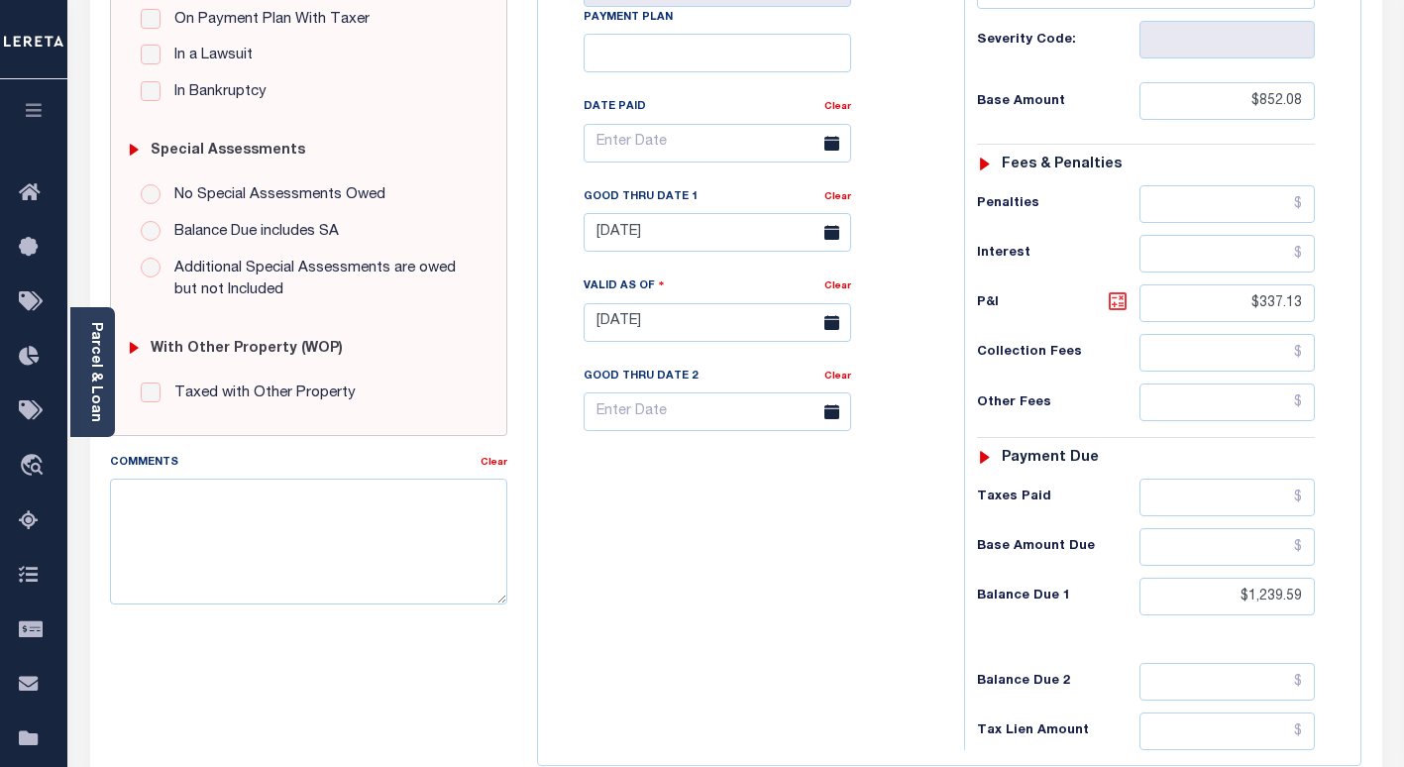
click at [1118, 311] on icon at bounding box center [1117, 301] width 24 height 24
type input "$387.51"
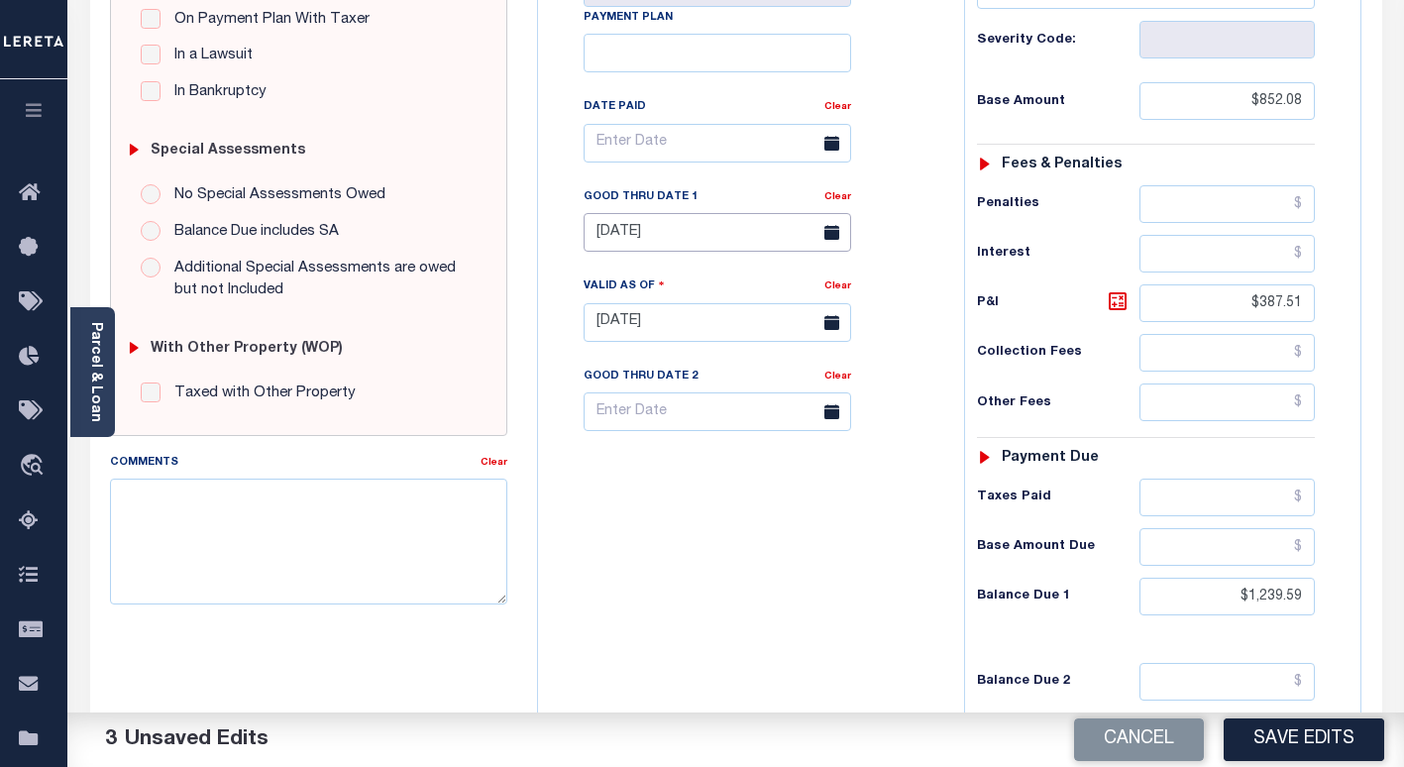
click at [661, 248] on input "07/31/2025" at bounding box center [716, 232] width 267 height 39
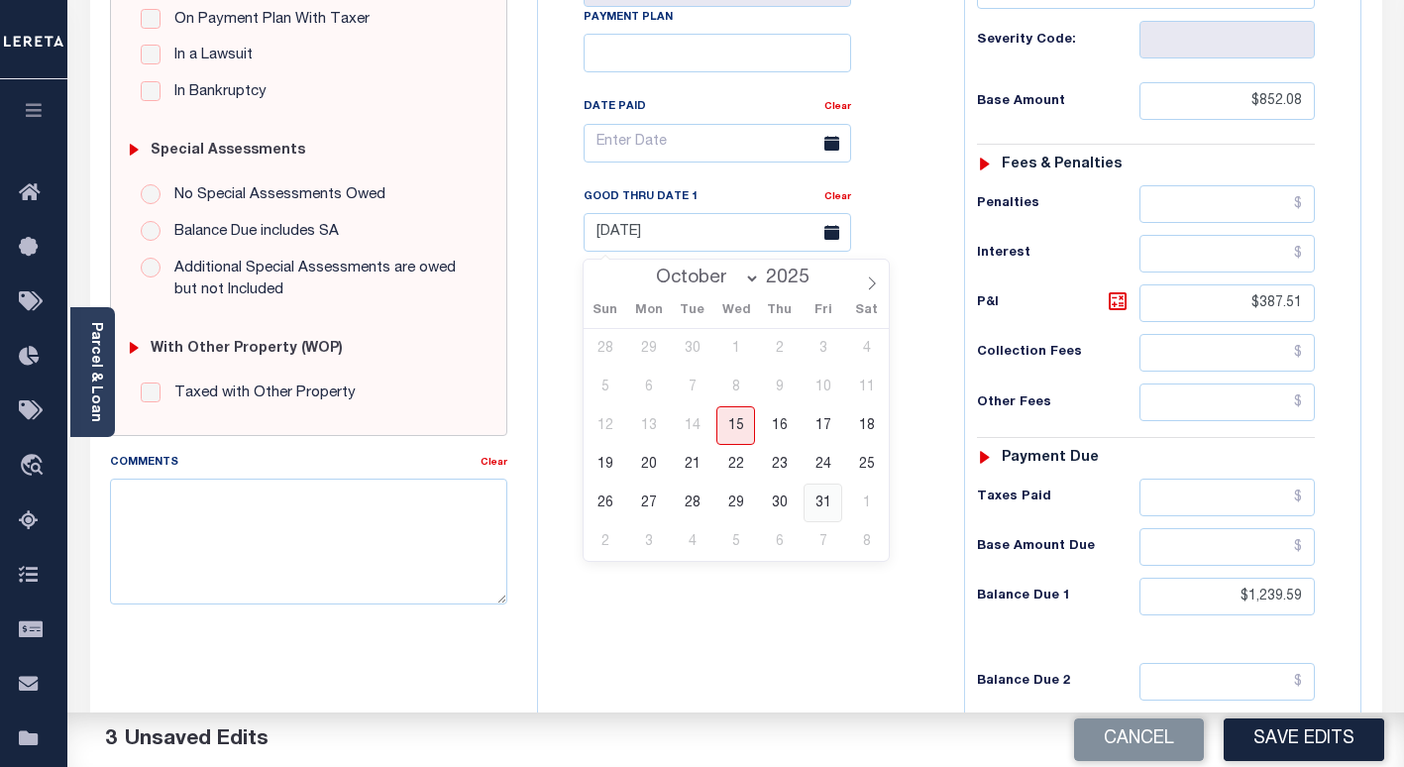
click at [821, 500] on span "31" at bounding box center [822, 502] width 39 height 39
type input "10/31/2025"
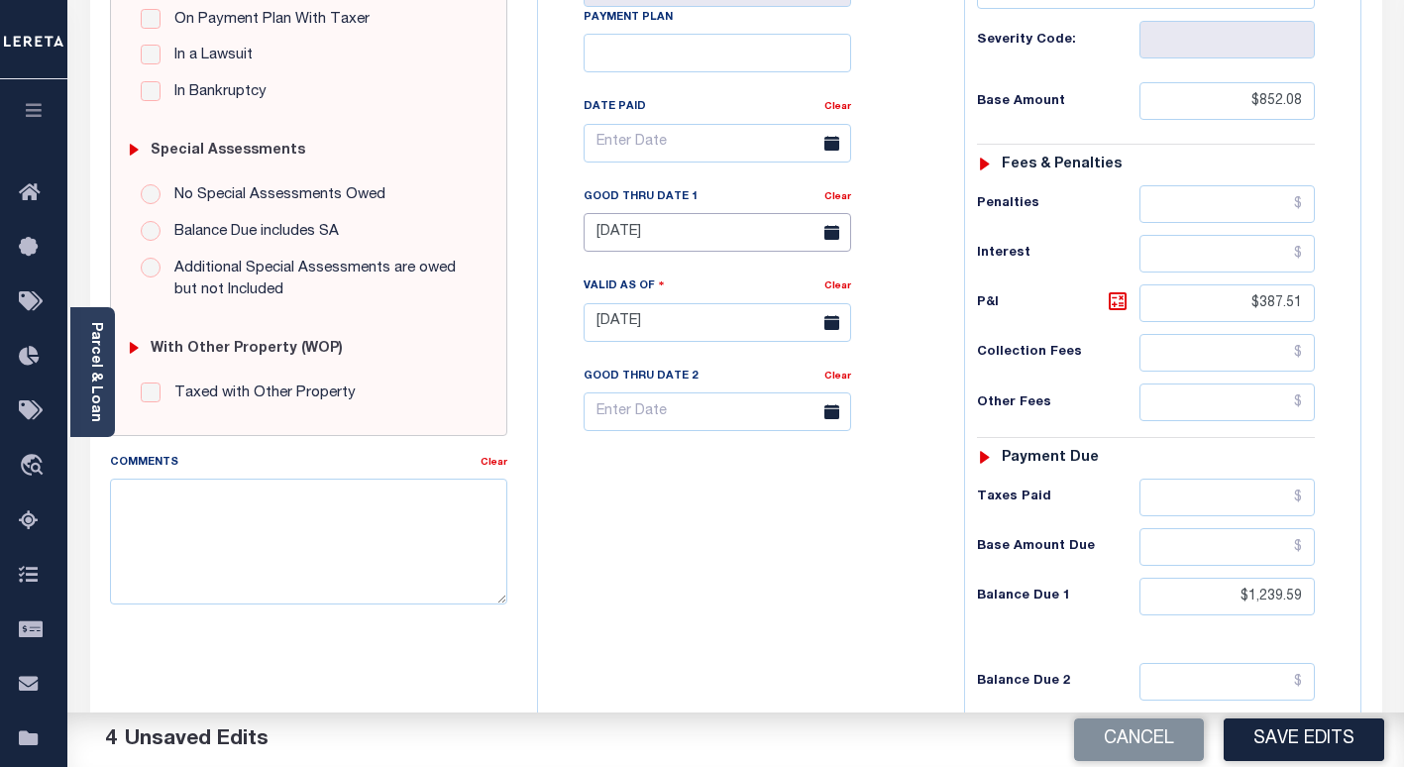
scroll to position [0, 0]
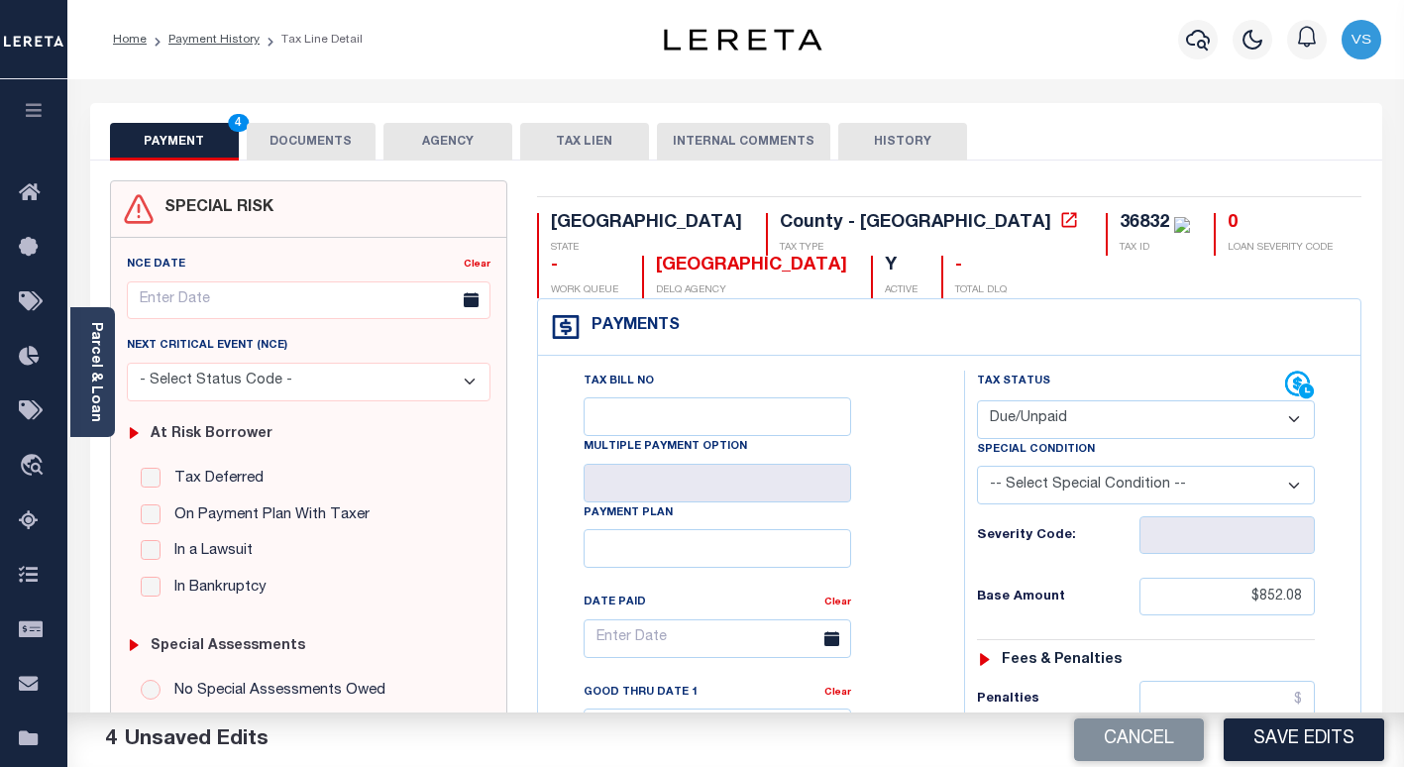
click at [296, 142] on button "DOCUMENTS" at bounding box center [311, 142] width 129 height 38
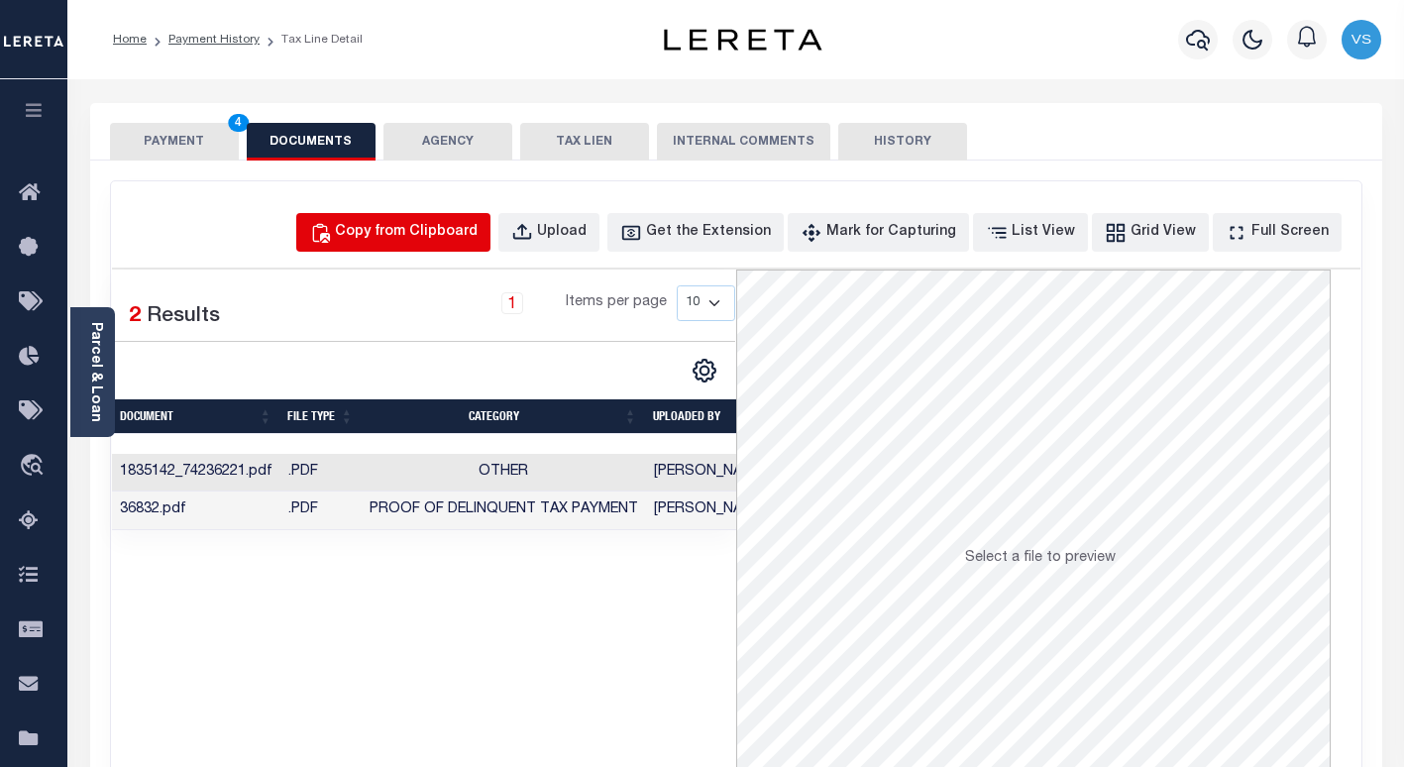
click at [403, 237] on div "Copy from Clipboard" at bounding box center [406, 233] width 143 height 22
select select "POP"
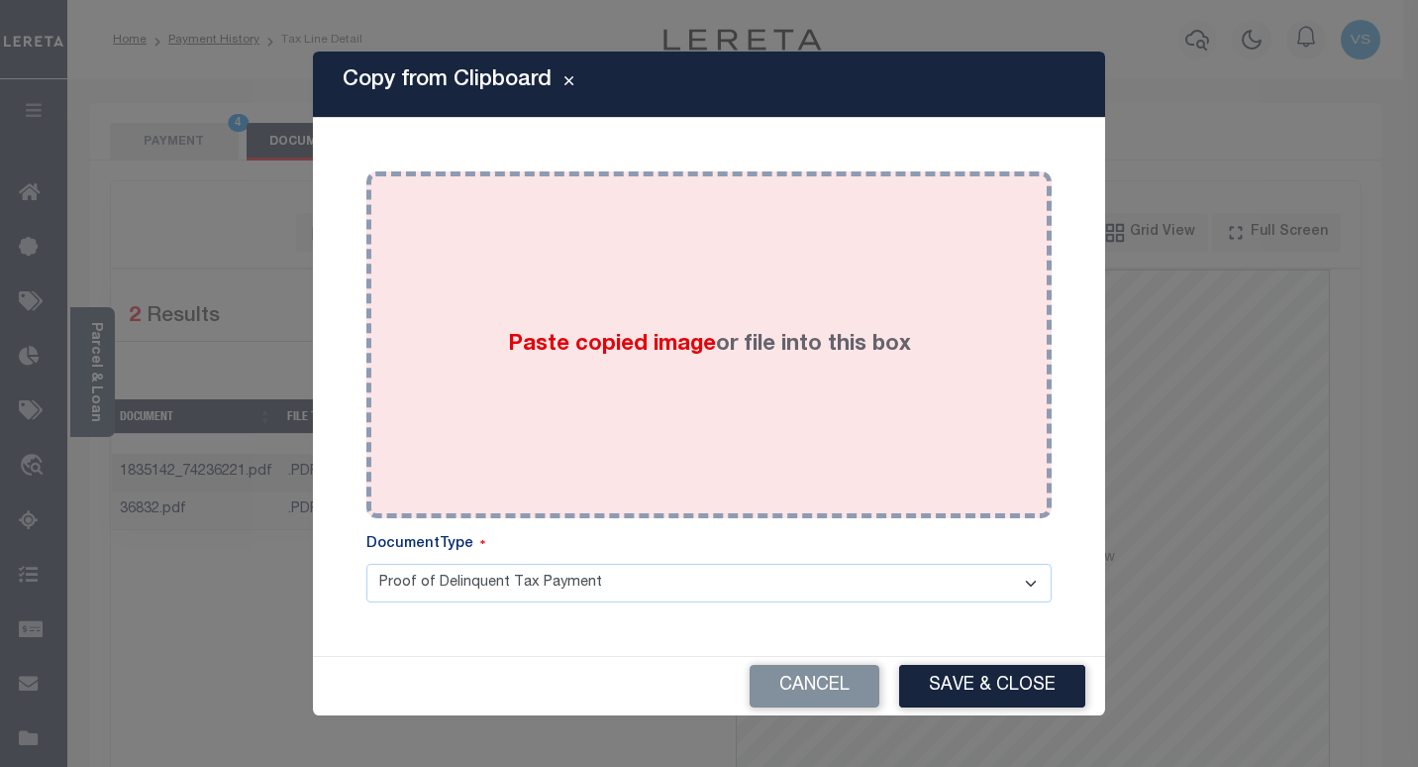
click at [436, 389] on div "Paste copied image or file into this box" at bounding box center [709, 344] width 656 height 317
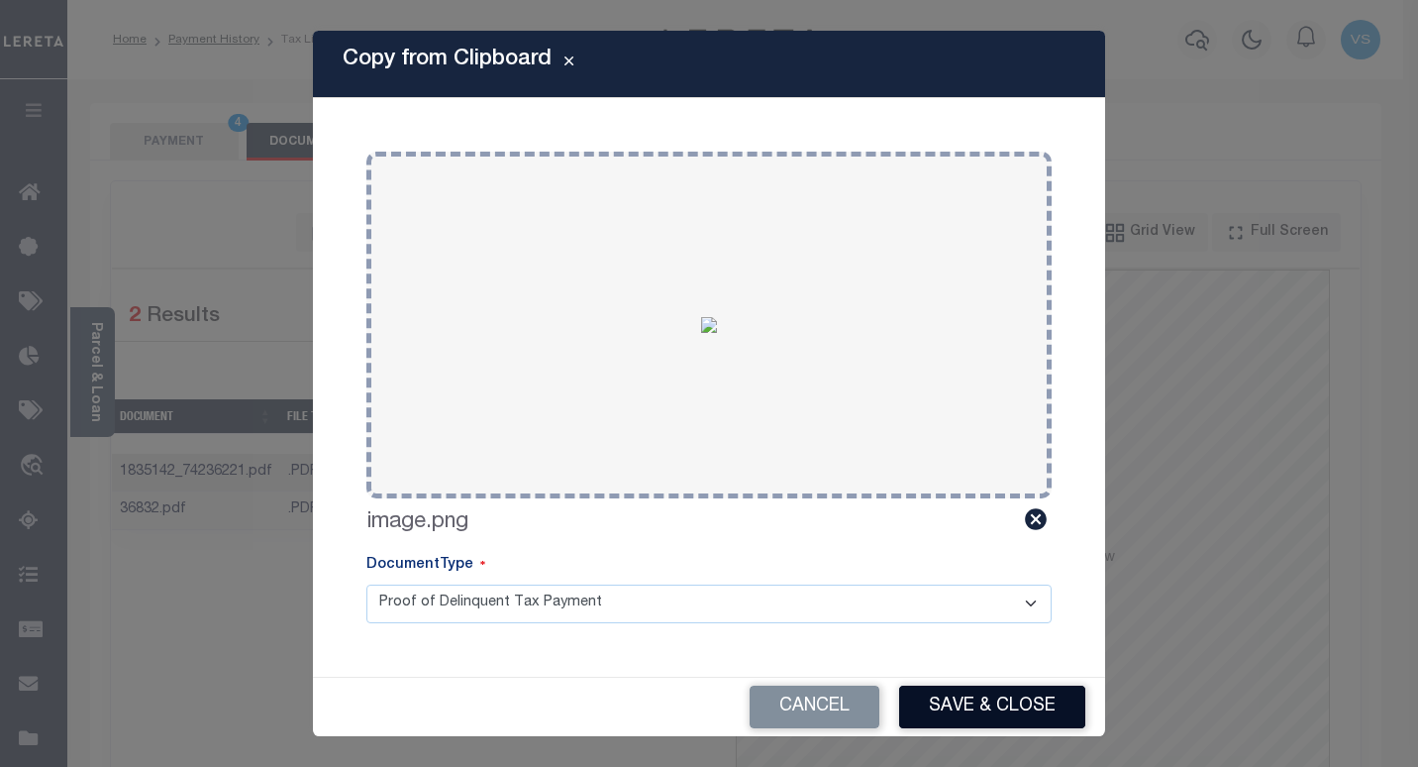
click at [936, 719] on button "Save & Close" at bounding box center [992, 706] width 186 height 43
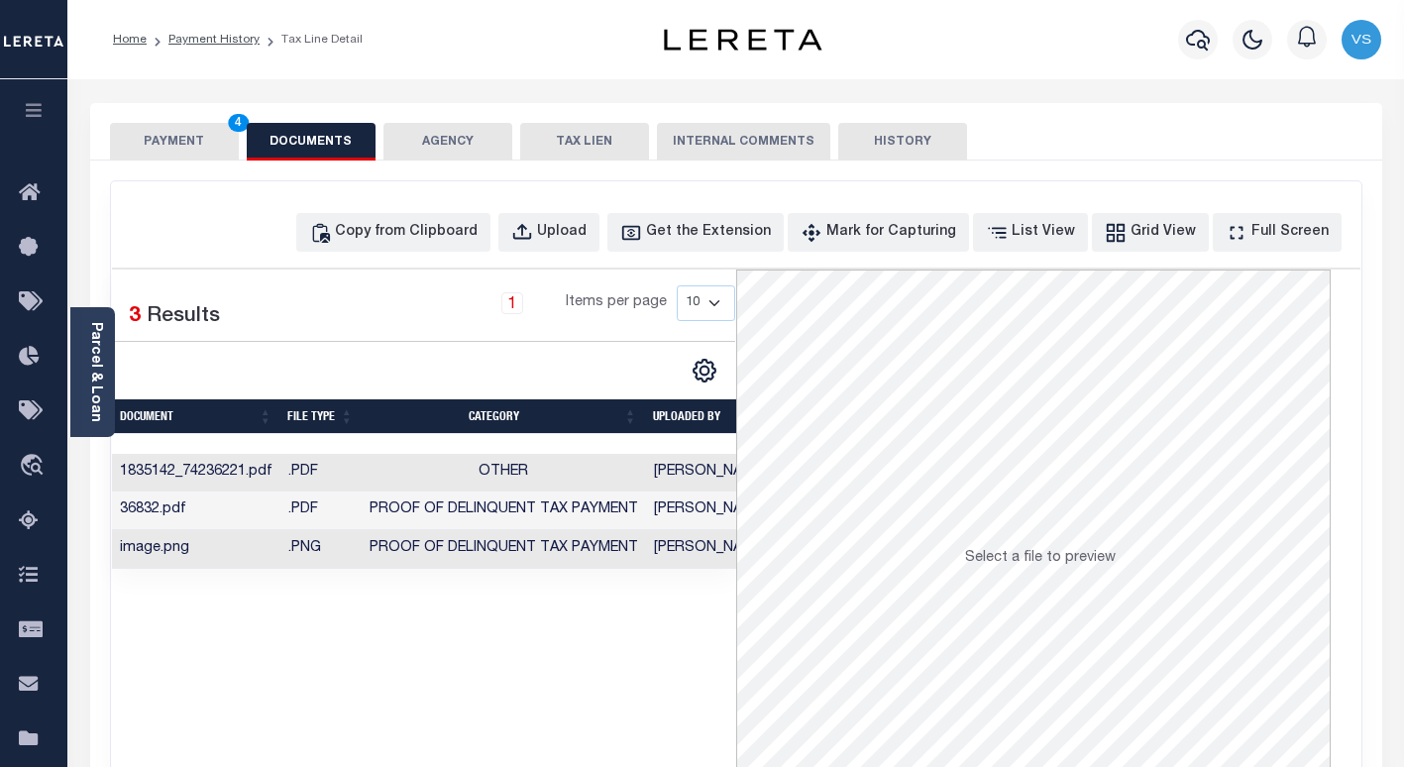
click at [150, 138] on button "PAYMENT 4" at bounding box center [174, 142] width 129 height 38
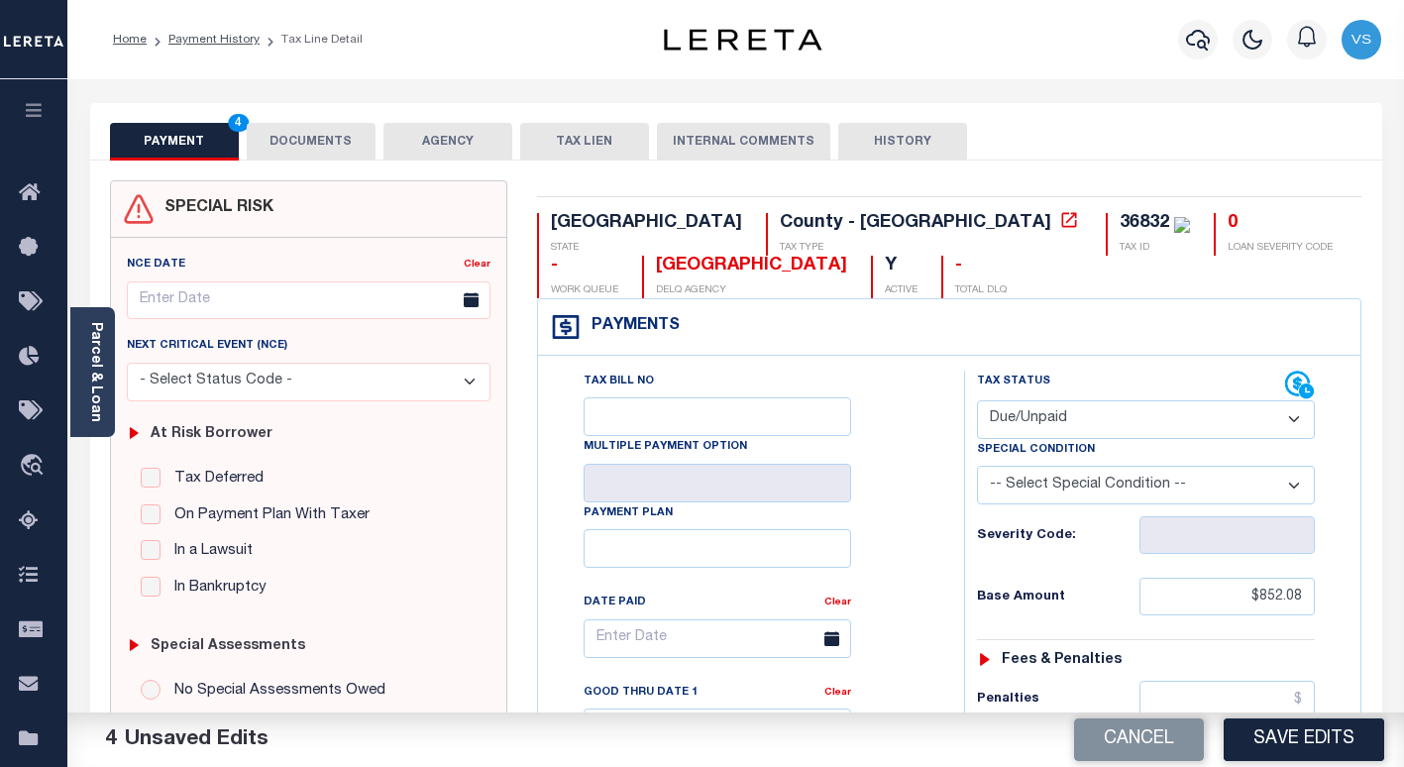
scroll to position [297, 0]
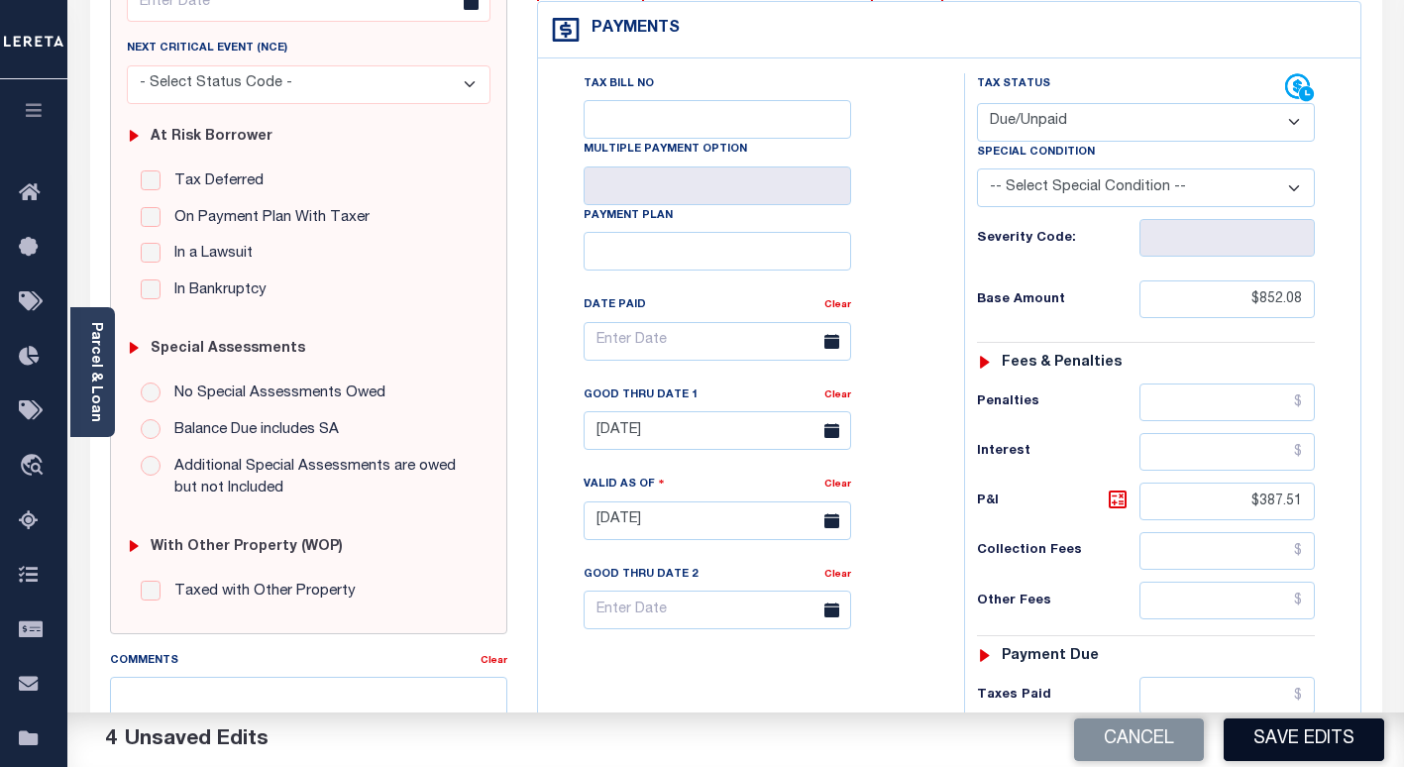
click at [1276, 744] on button "Save Edits" at bounding box center [1303, 739] width 160 height 43
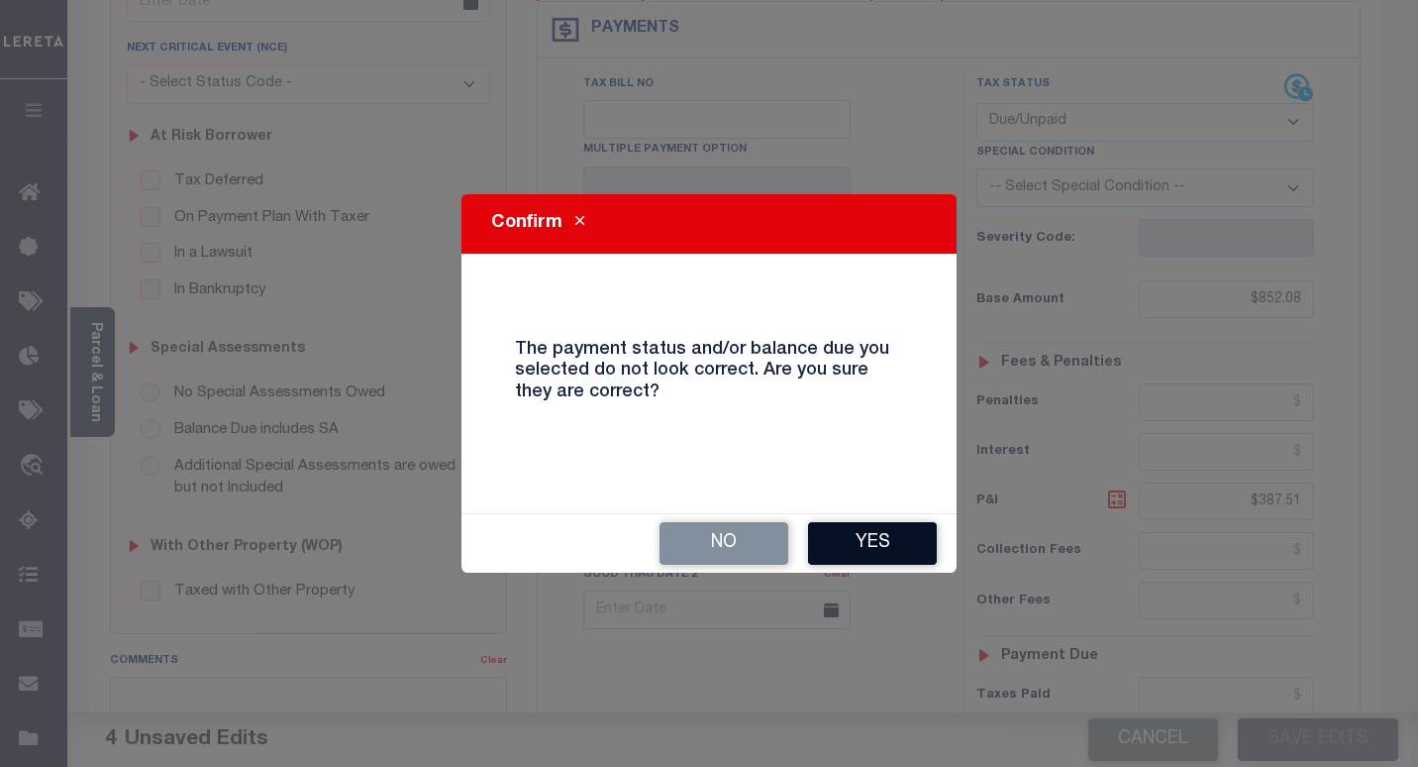
click at [859, 549] on button "Yes" at bounding box center [872, 543] width 129 height 43
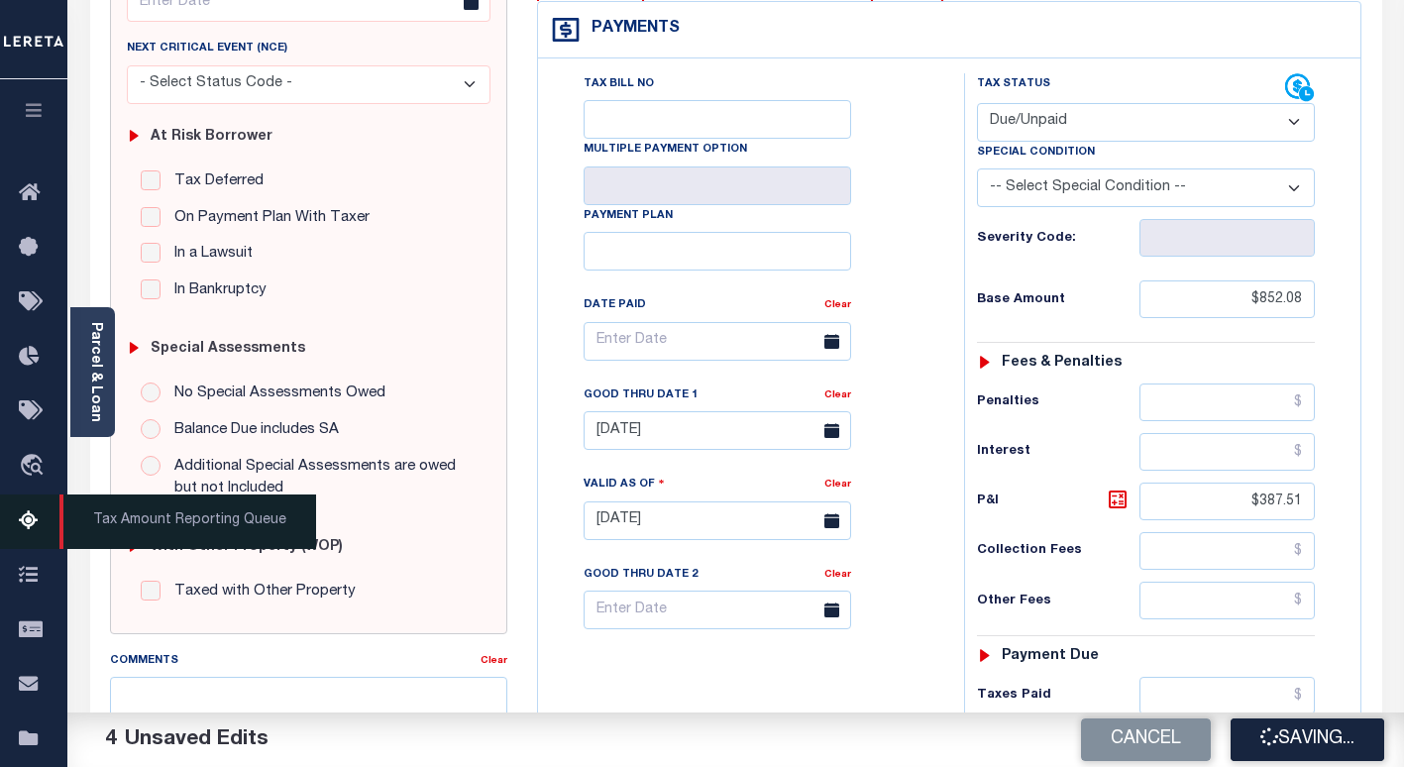
checkbox input "false"
type input "$852.08"
type input "$387.51"
type input "$1,239.59"
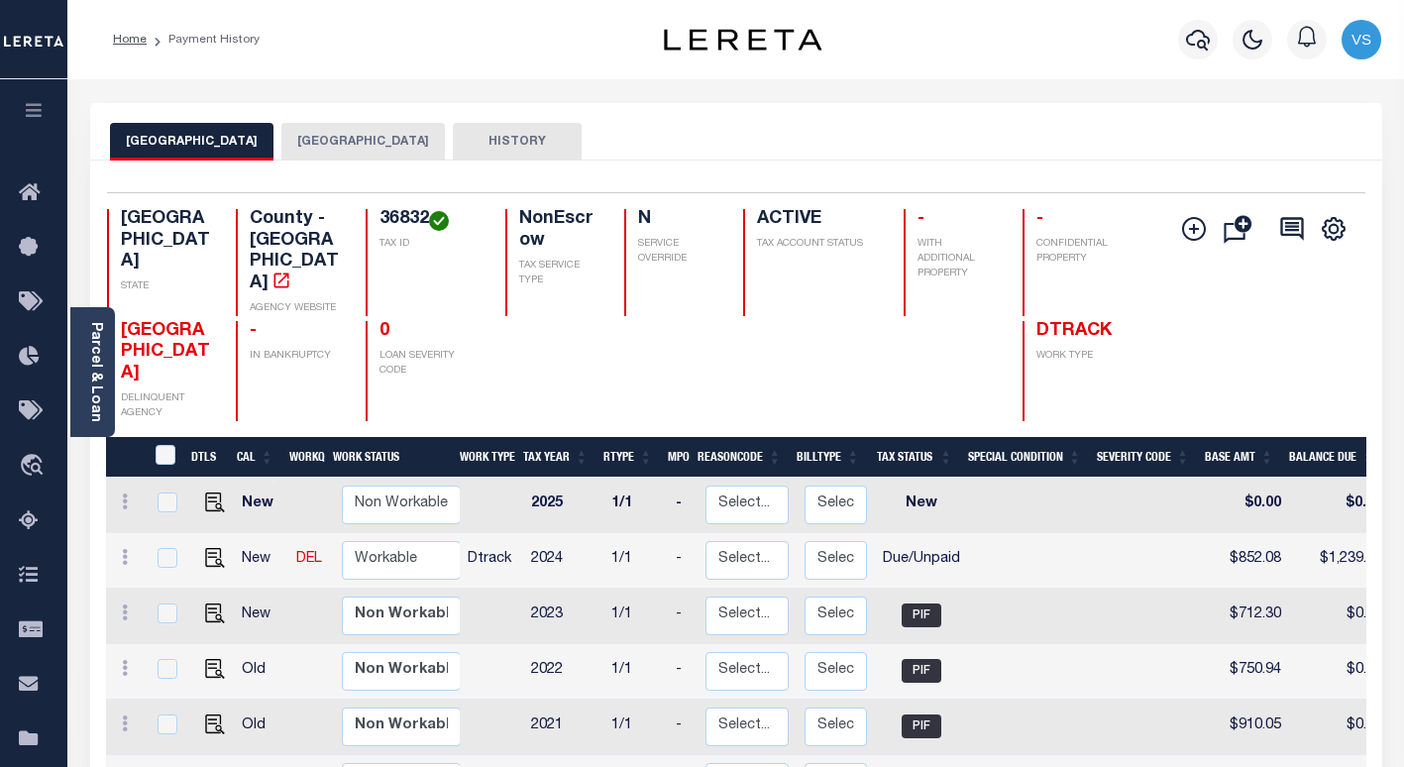
click at [314, 147] on button "[GEOGRAPHIC_DATA]" at bounding box center [362, 142] width 163 height 38
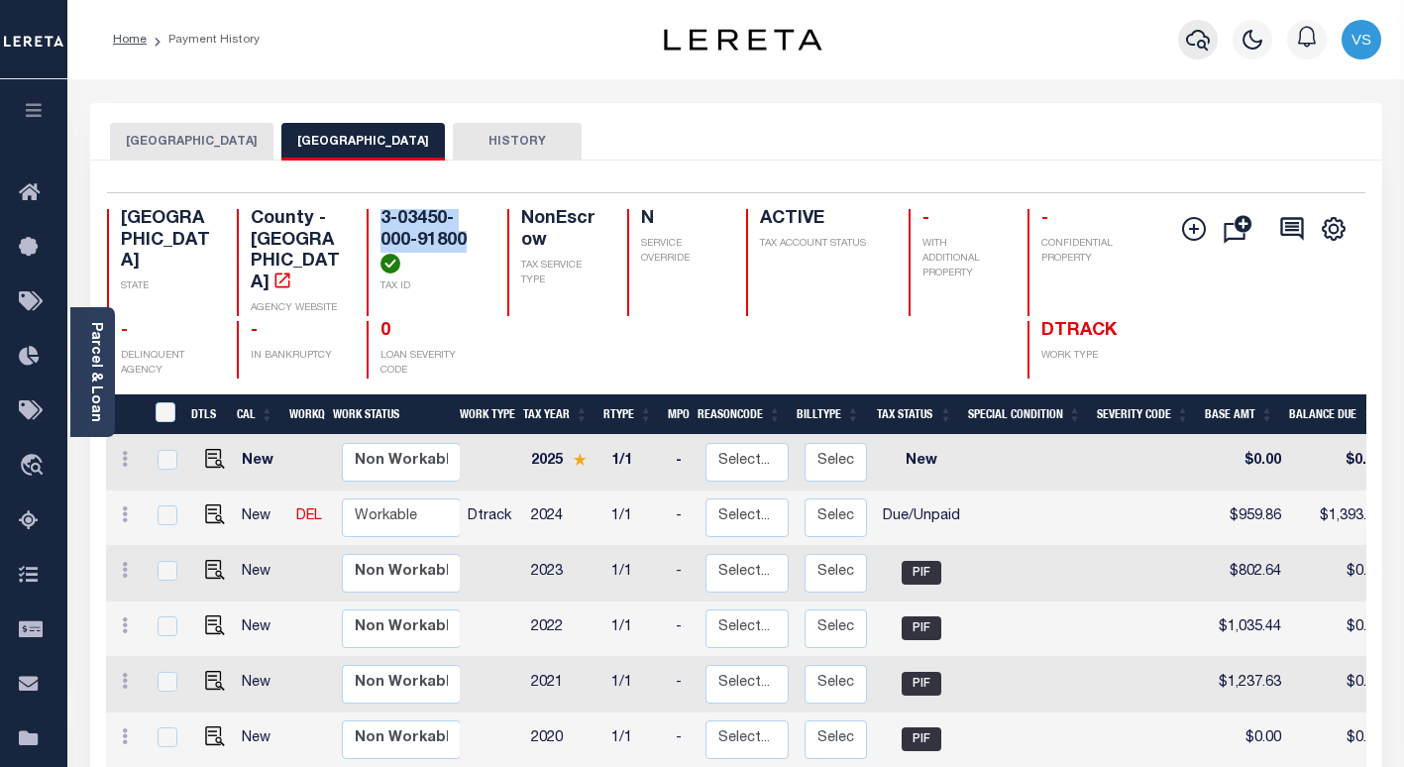
click at [1196, 44] on icon "button" at bounding box center [1198, 40] width 24 height 24
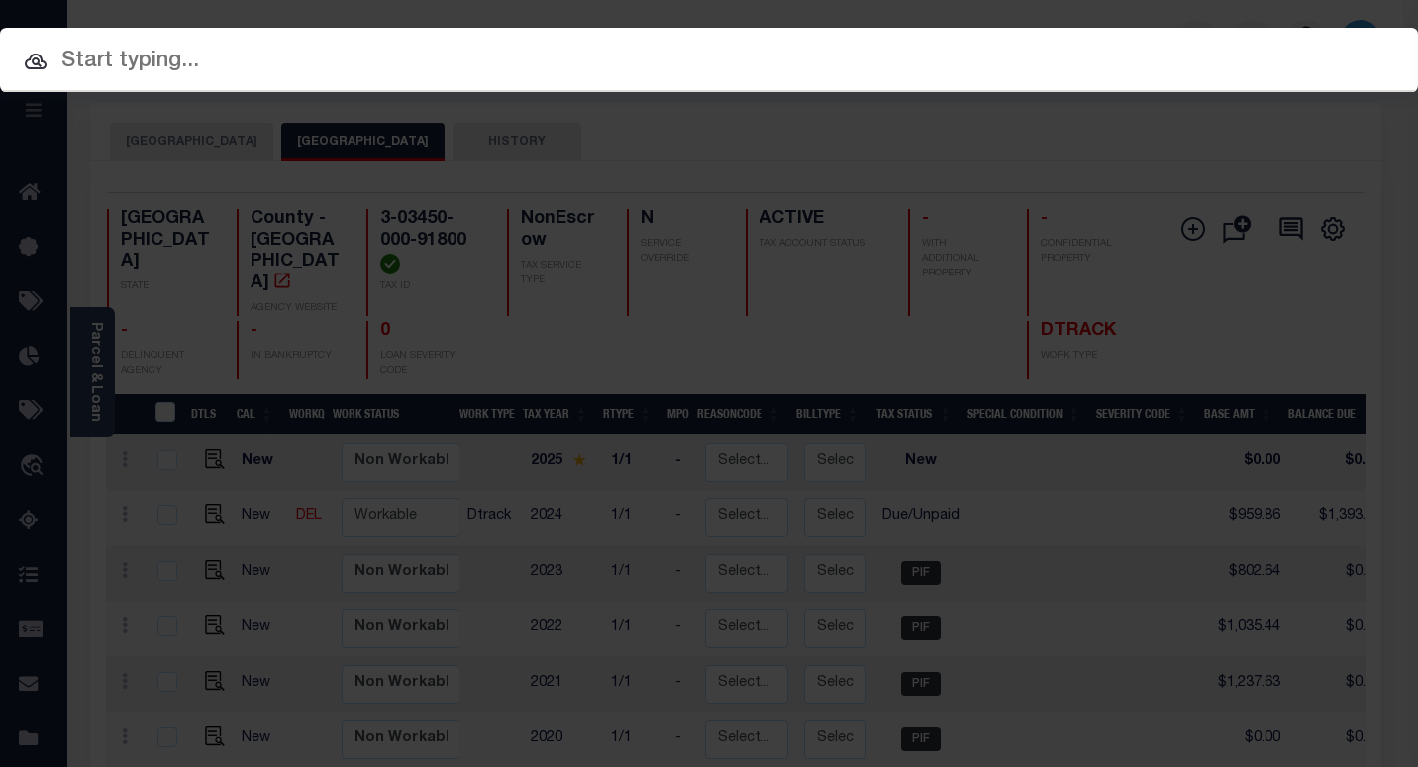
paste input "118685"
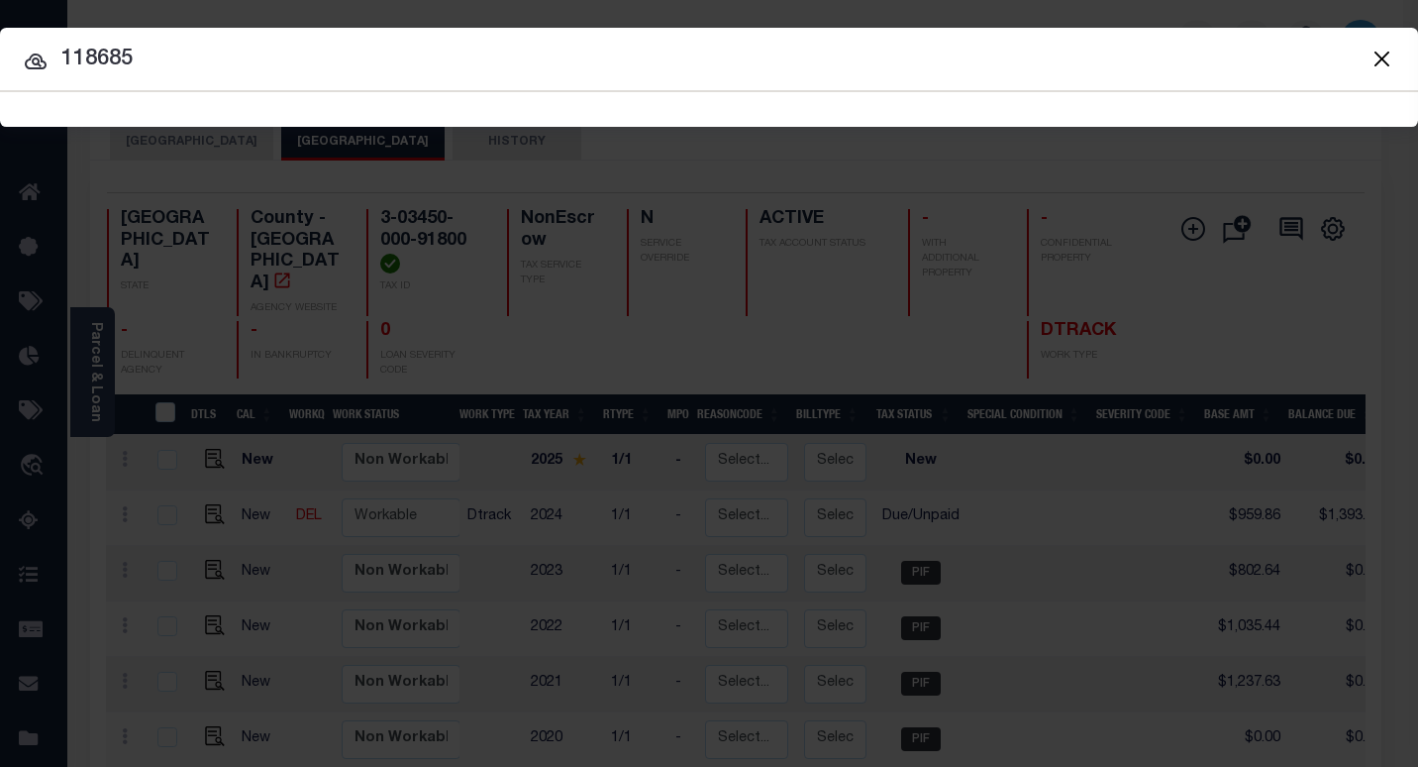
type input "118685"
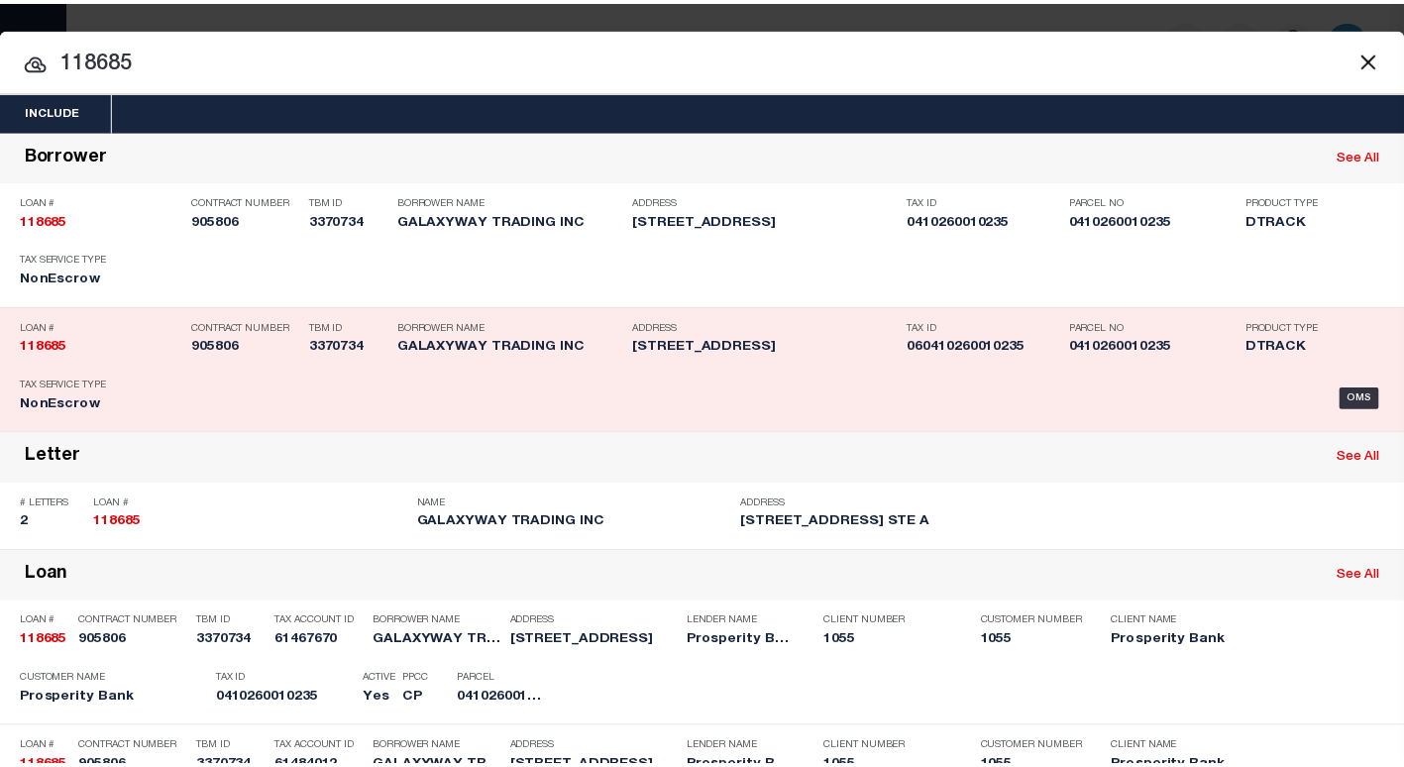
scroll to position [297, 0]
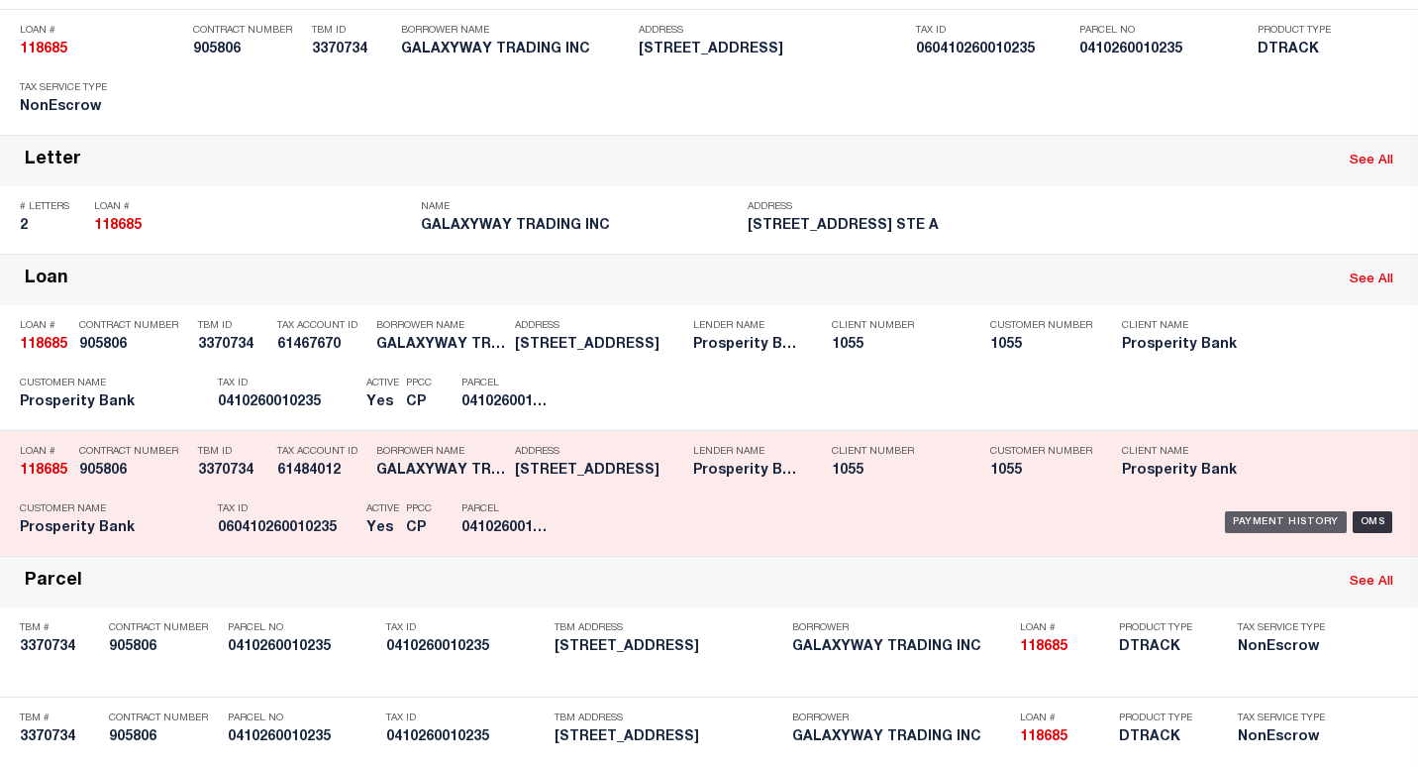
click at [1234, 522] on div "Payment History" at bounding box center [1286, 522] width 122 height 22
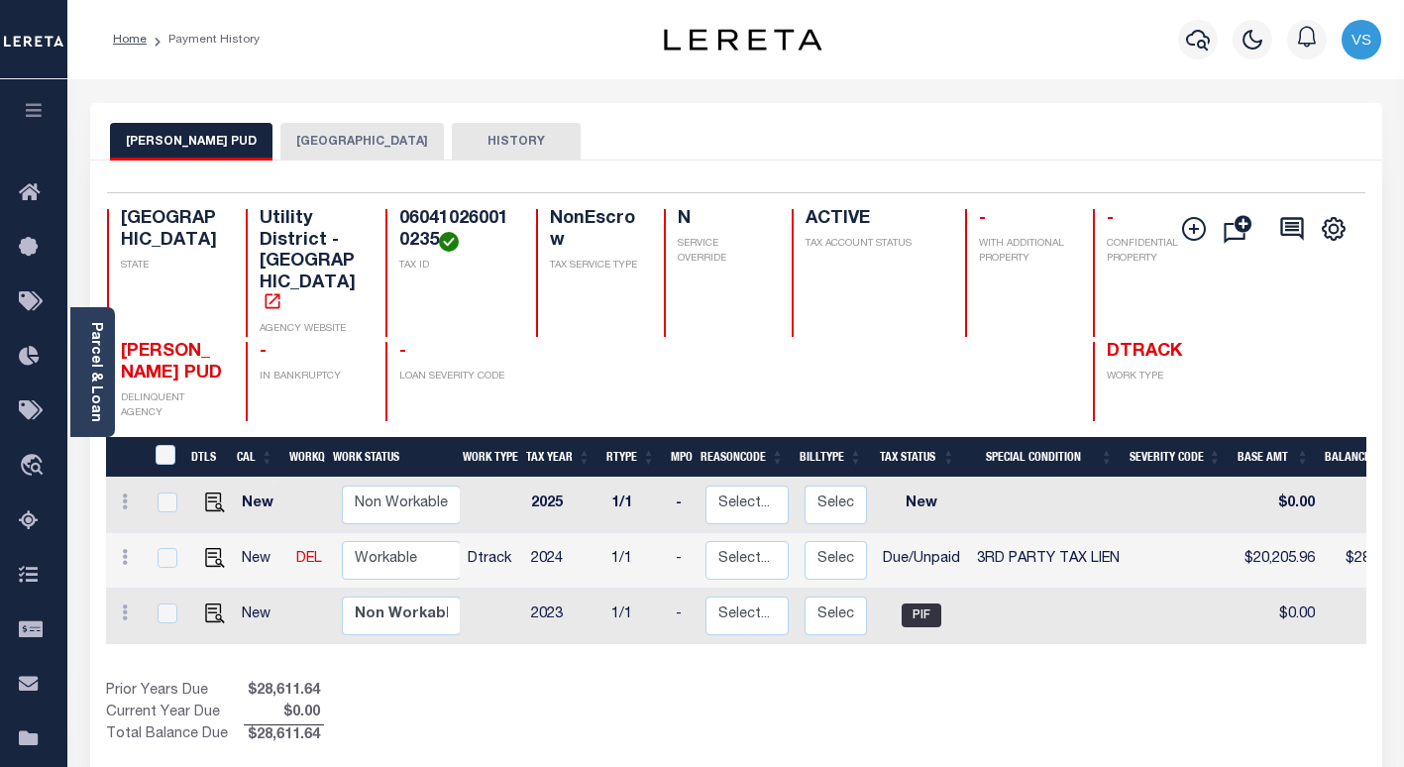
click at [861, 157] on div "[PERSON_NAME] PUD HARRIS COUNTY HISTORY" at bounding box center [736, 141] width 1252 height 37
click at [280, 142] on button "[GEOGRAPHIC_DATA]" at bounding box center [361, 142] width 163 height 38
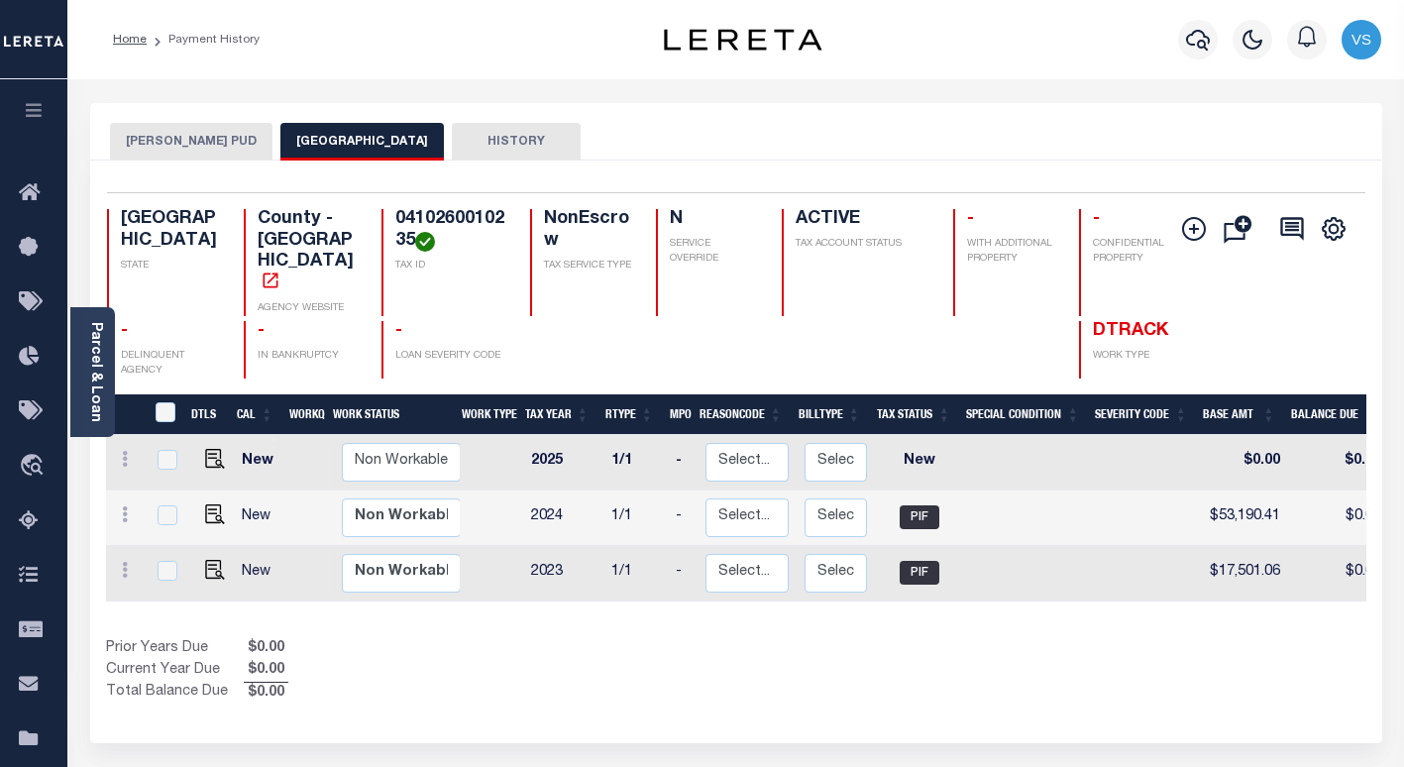
click at [169, 149] on button "[PERSON_NAME] PUD" at bounding box center [191, 142] width 162 height 38
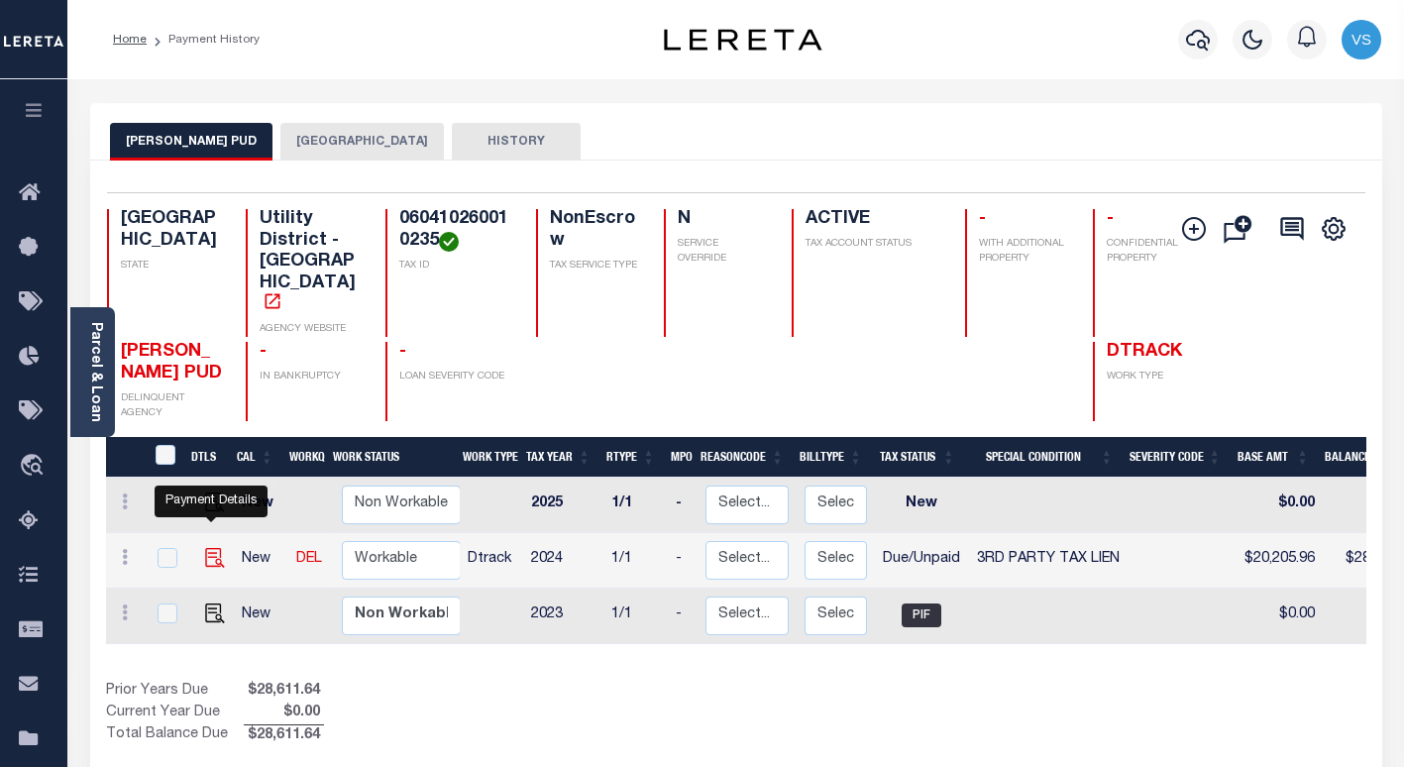
click at [205, 548] on img "" at bounding box center [215, 558] width 20 height 20
checkbox input "true"
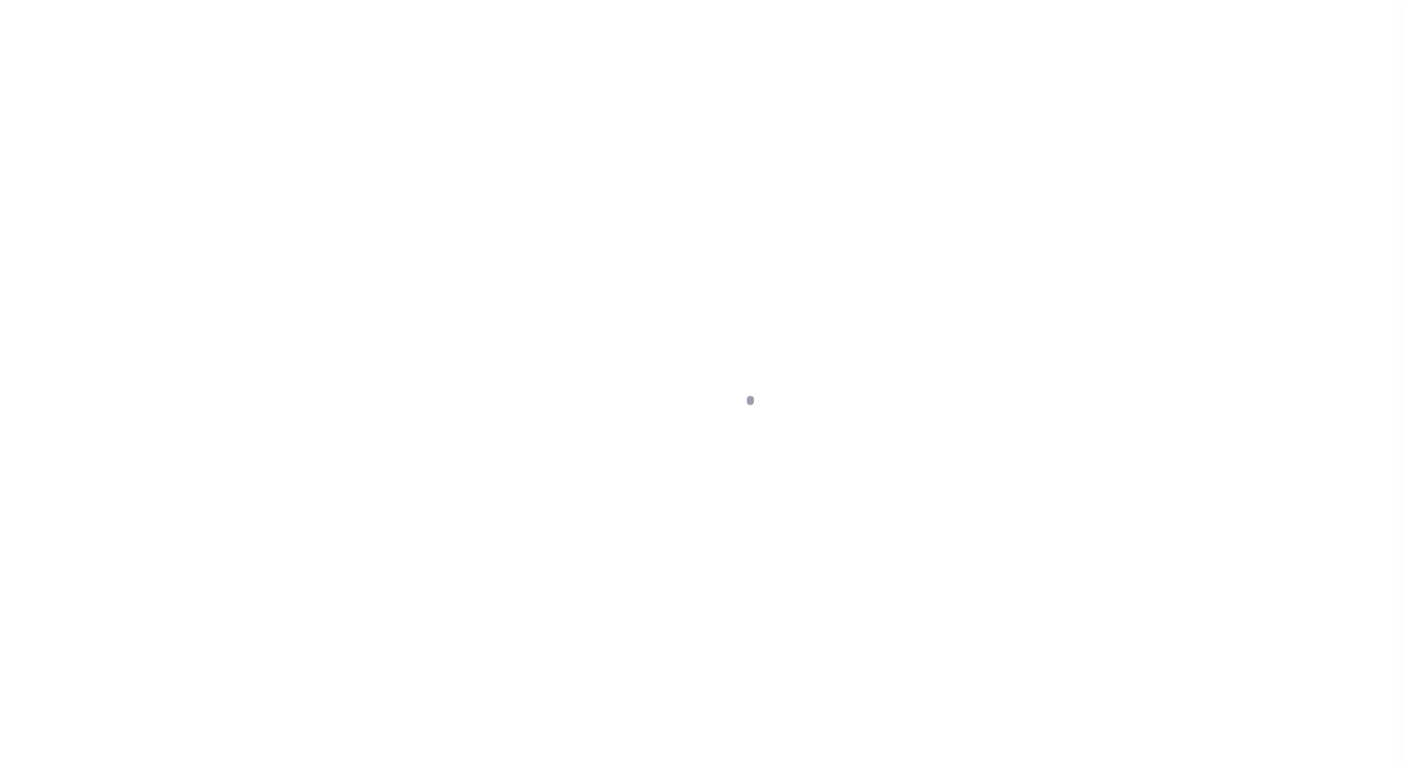
select select "DUE"
select select "20"
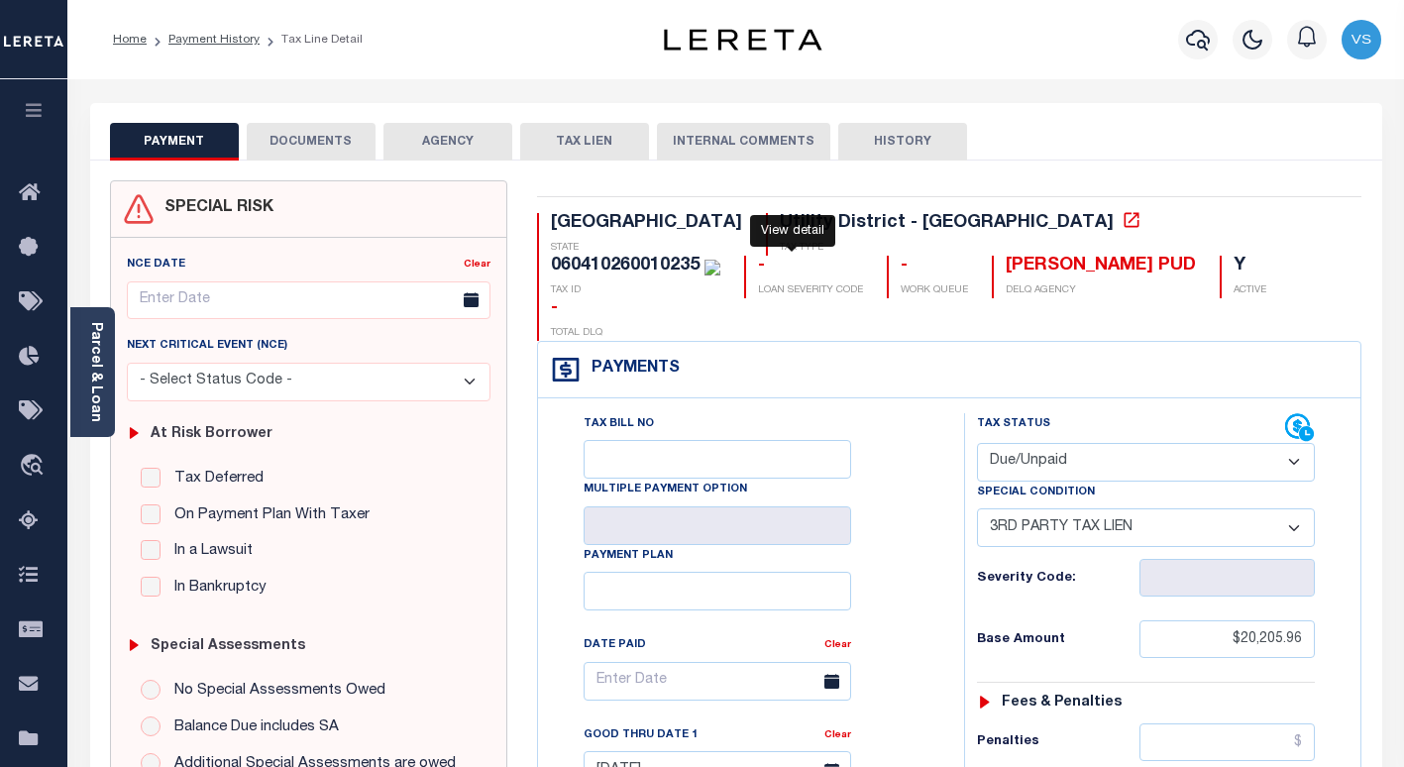
click at [1123, 225] on icon at bounding box center [1130, 219] width 15 height 15
click at [699, 257] on div "060410260010235" at bounding box center [625, 266] width 149 height 18
copy div "060410260010235"
click at [308, 141] on button "DOCUMENTS" at bounding box center [311, 142] width 129 height 38
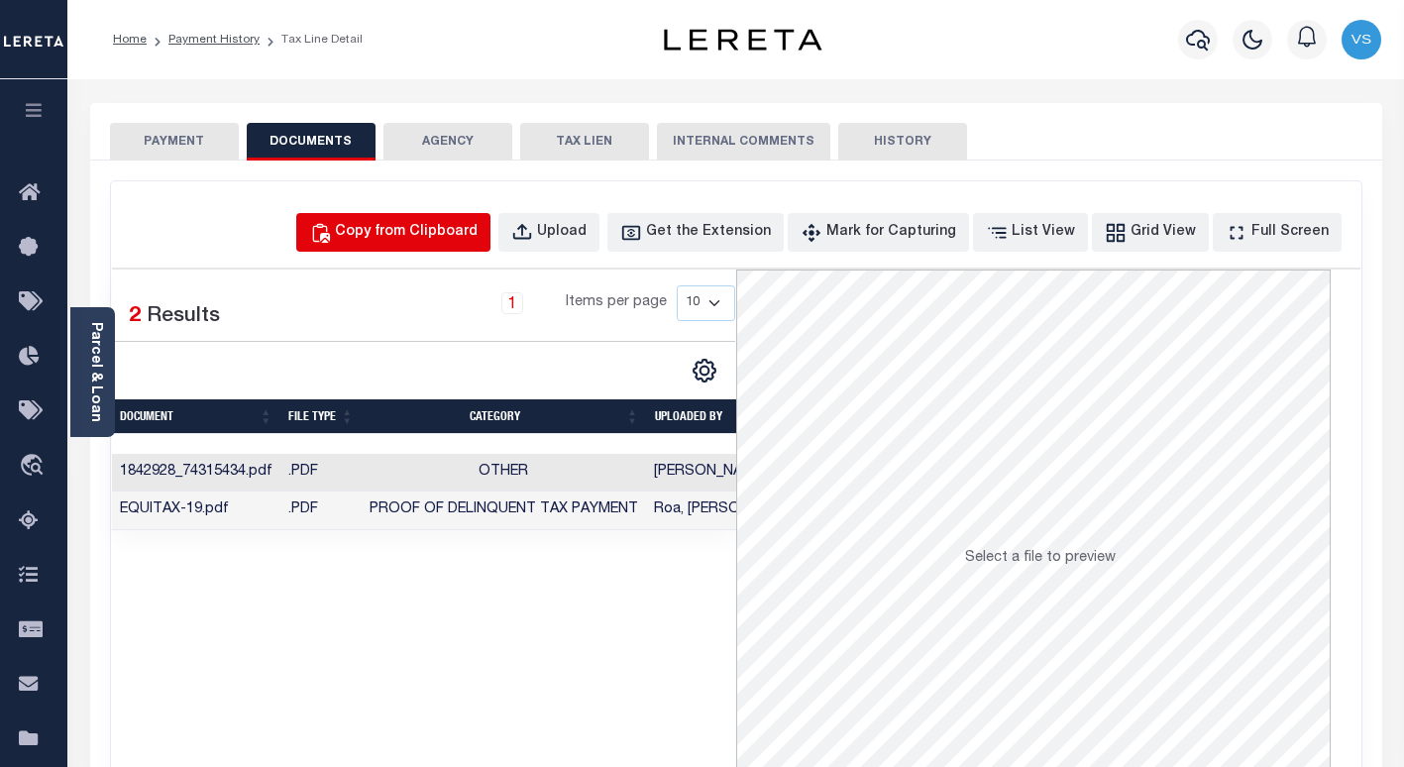
click at [461, 239] on div "Copy from Clipboard" at bounding box center [406, 233] width 143 height 22
select select "POP"
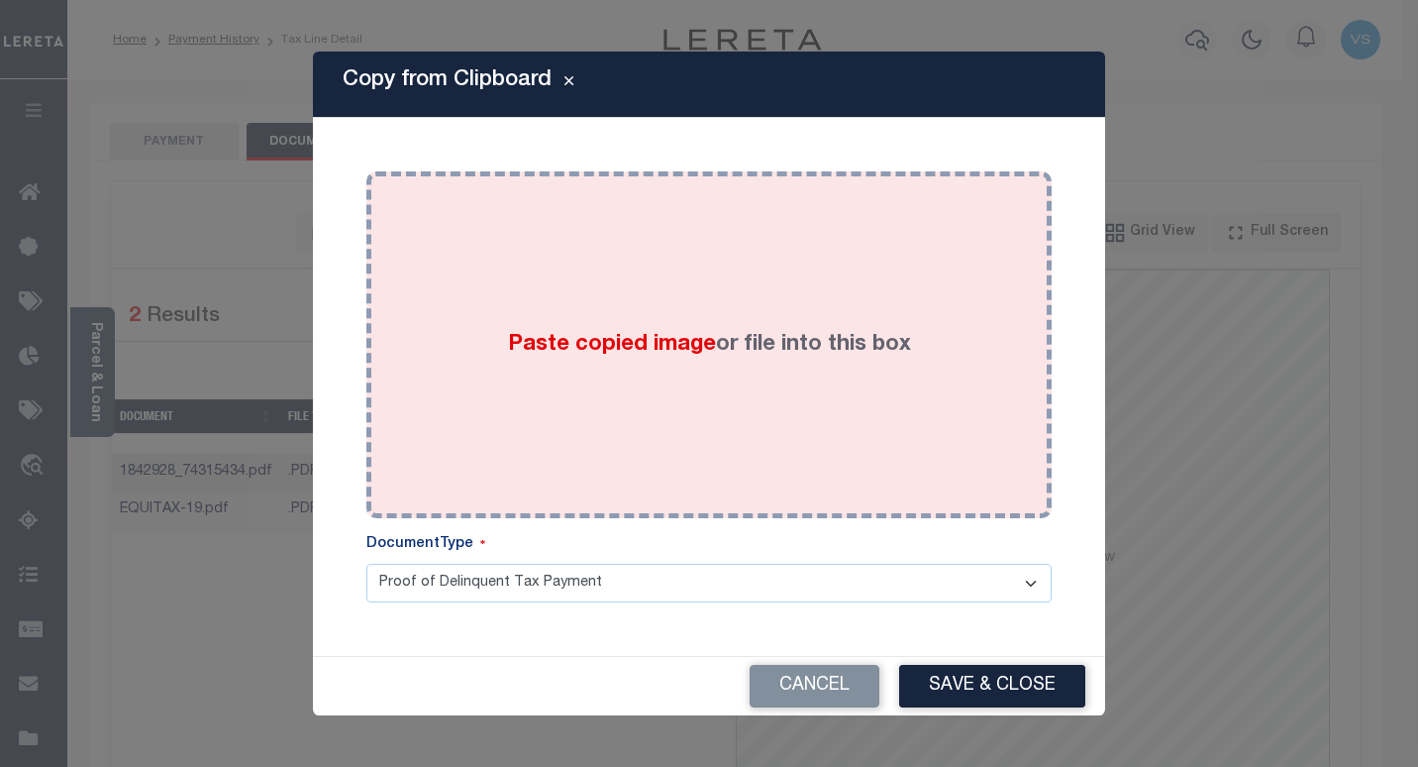
click at [548, 408] on div "Paste copied image or file into this box" at bounding box center [709, 344] width 656 height 317
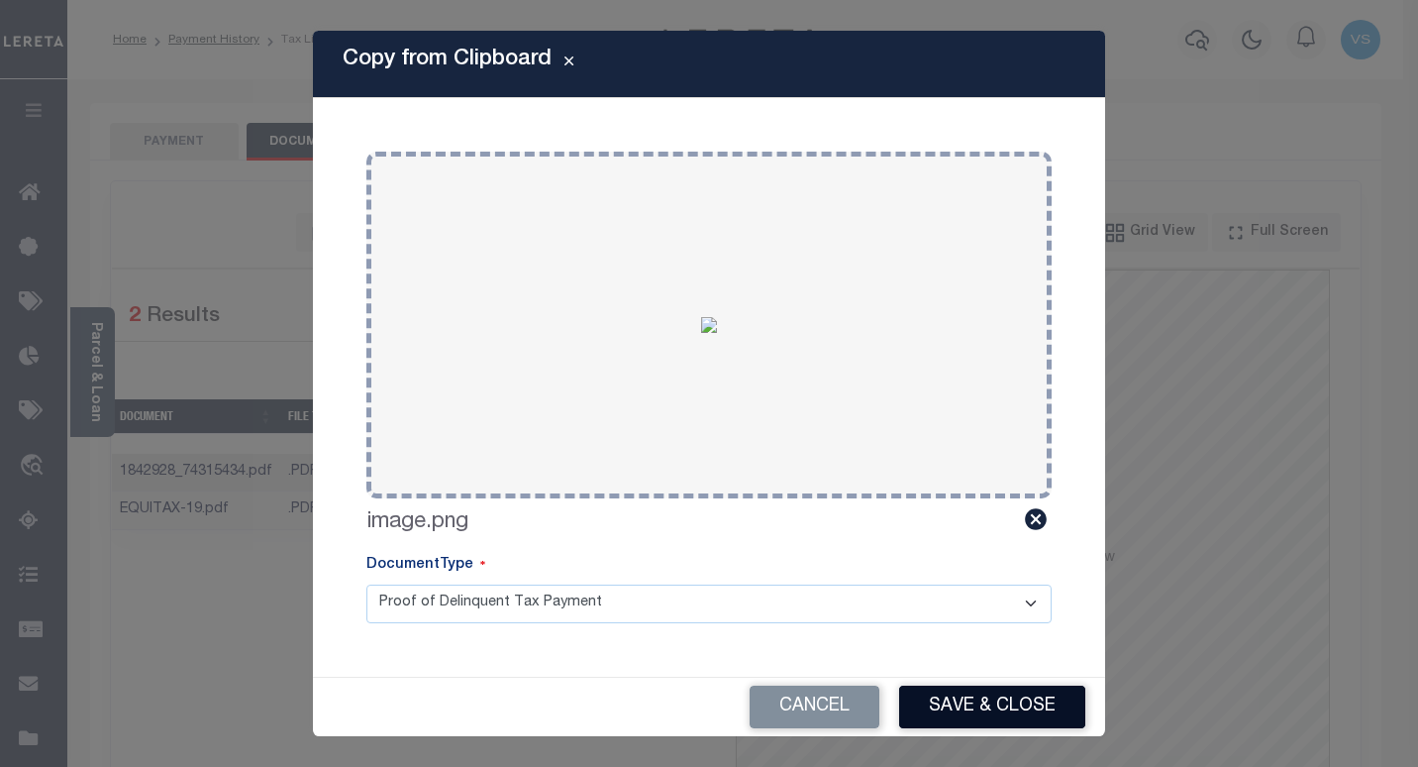
click at [977, 705] on button "Save & Close" at bounding box center [992, 706] width 186 height 43
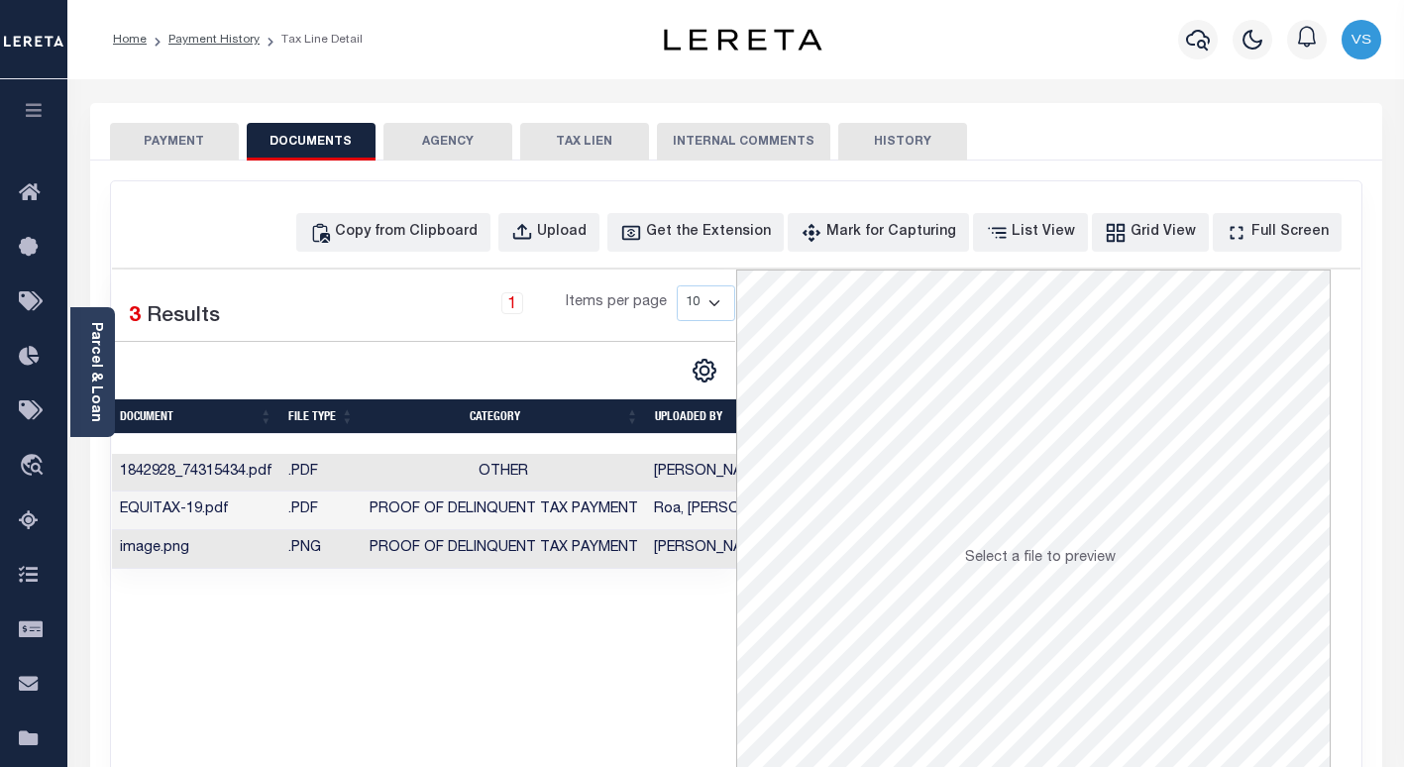
click at [164, 145] on button "PAYMENT" at bounding box center [174, 142] width 129 height 38
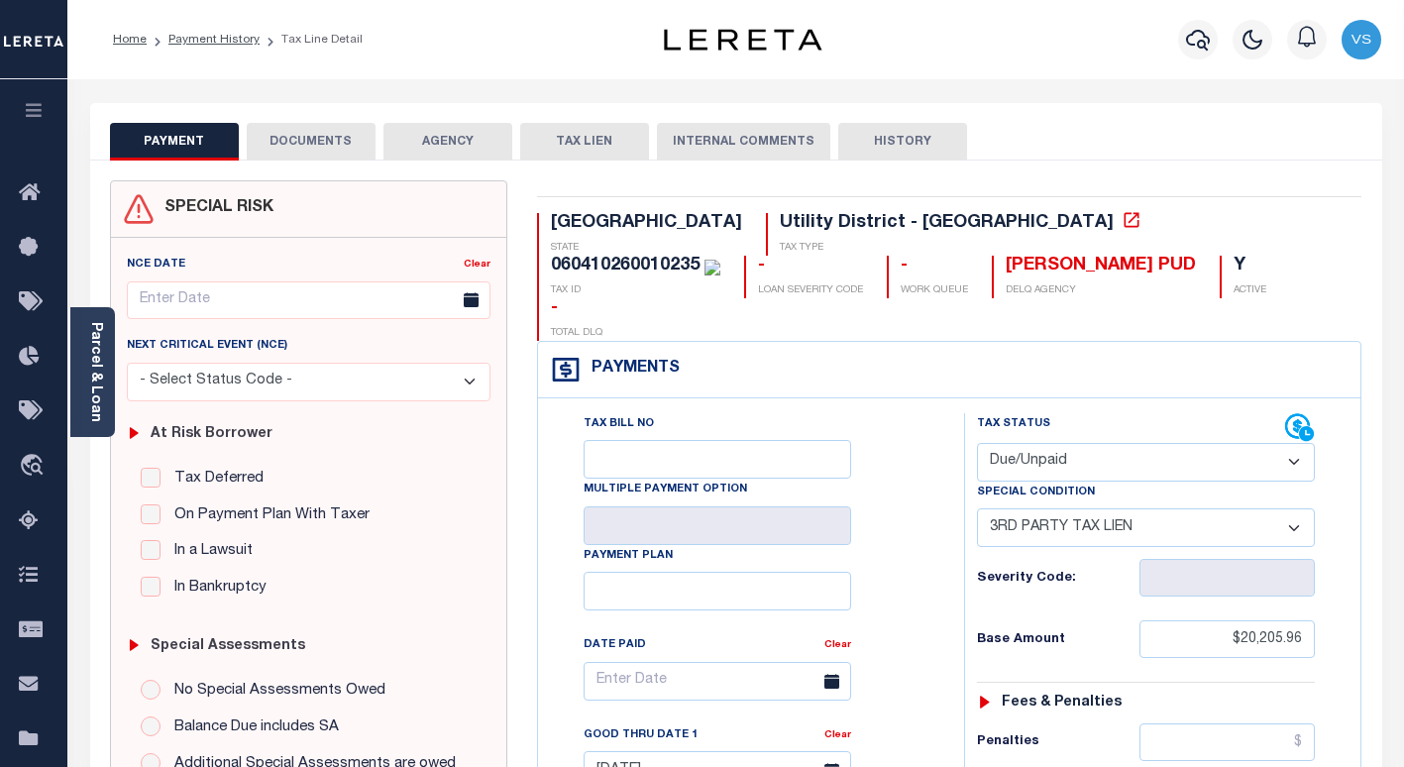
scroll to position [297, 0]
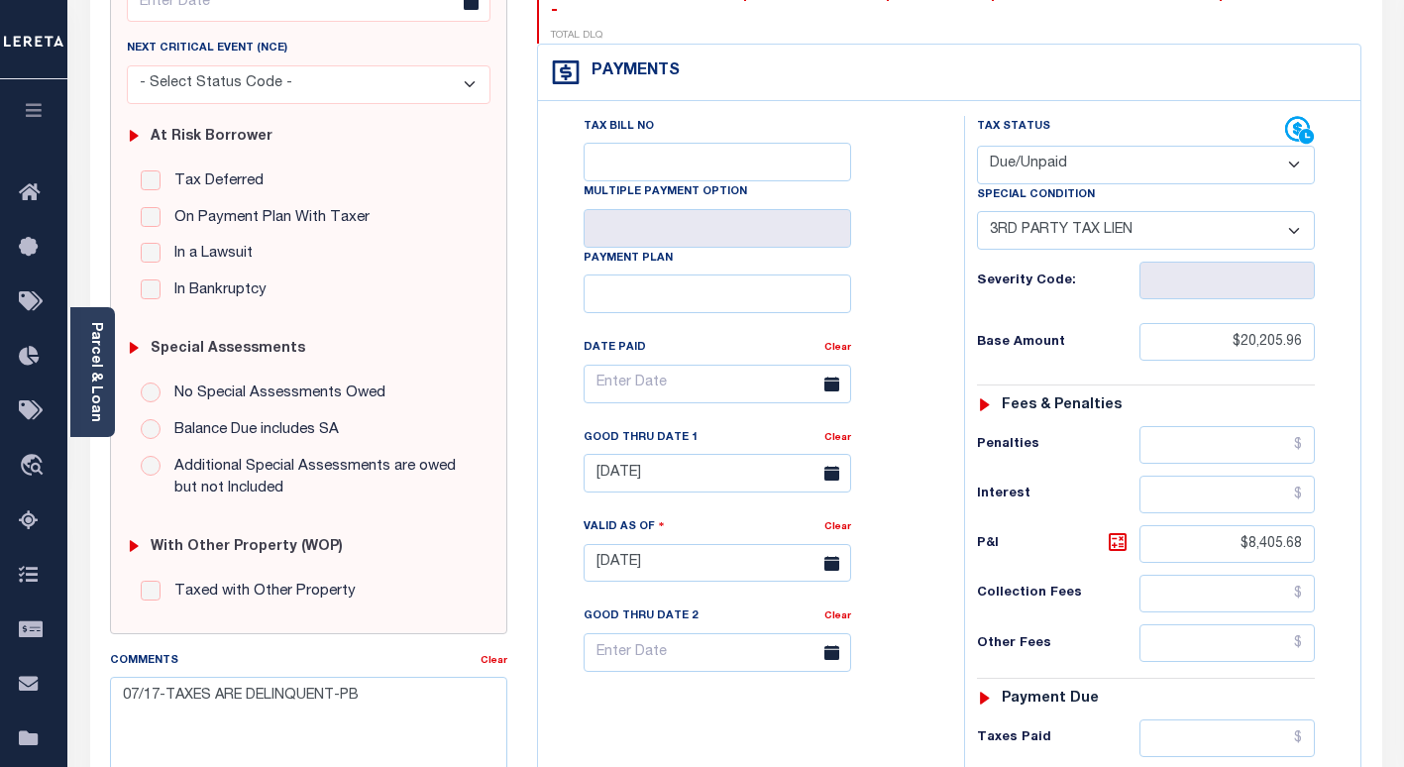
click at [1021, 146] on select "- Select Status Code - Open Due/Unpaid Paid Incomplete No Tax Due Internal Refu…" at bounding box center [1146, 165] width 338 height 39
select select "PYD"
click at [977, 146] on select "- Select Status Code - Open Due/Unpaid Paid Incomplete No Tax Due Internal Refu…" at bounding box center [1146, 165] width 338 height 39
select select "0"
type input "[DATE]"
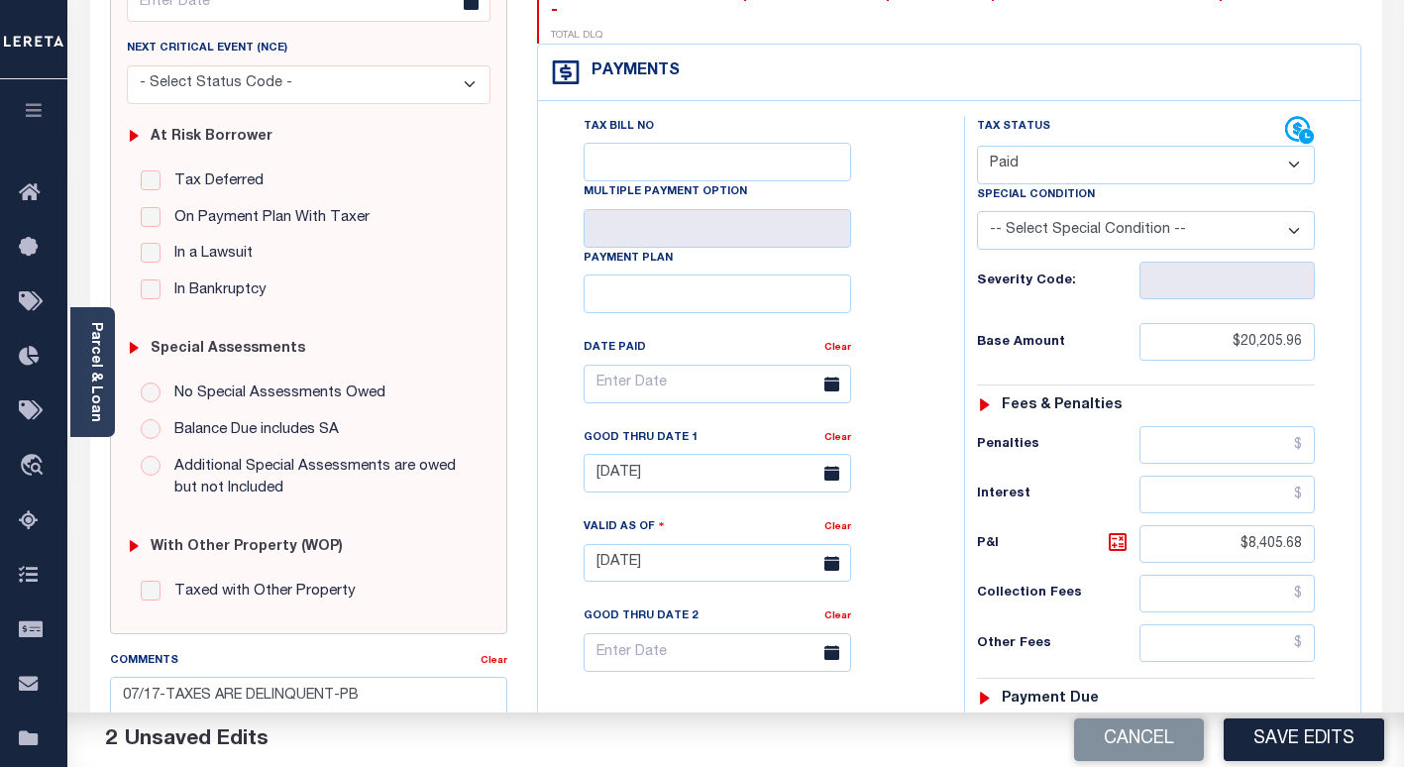
scroll to position [731, 0]
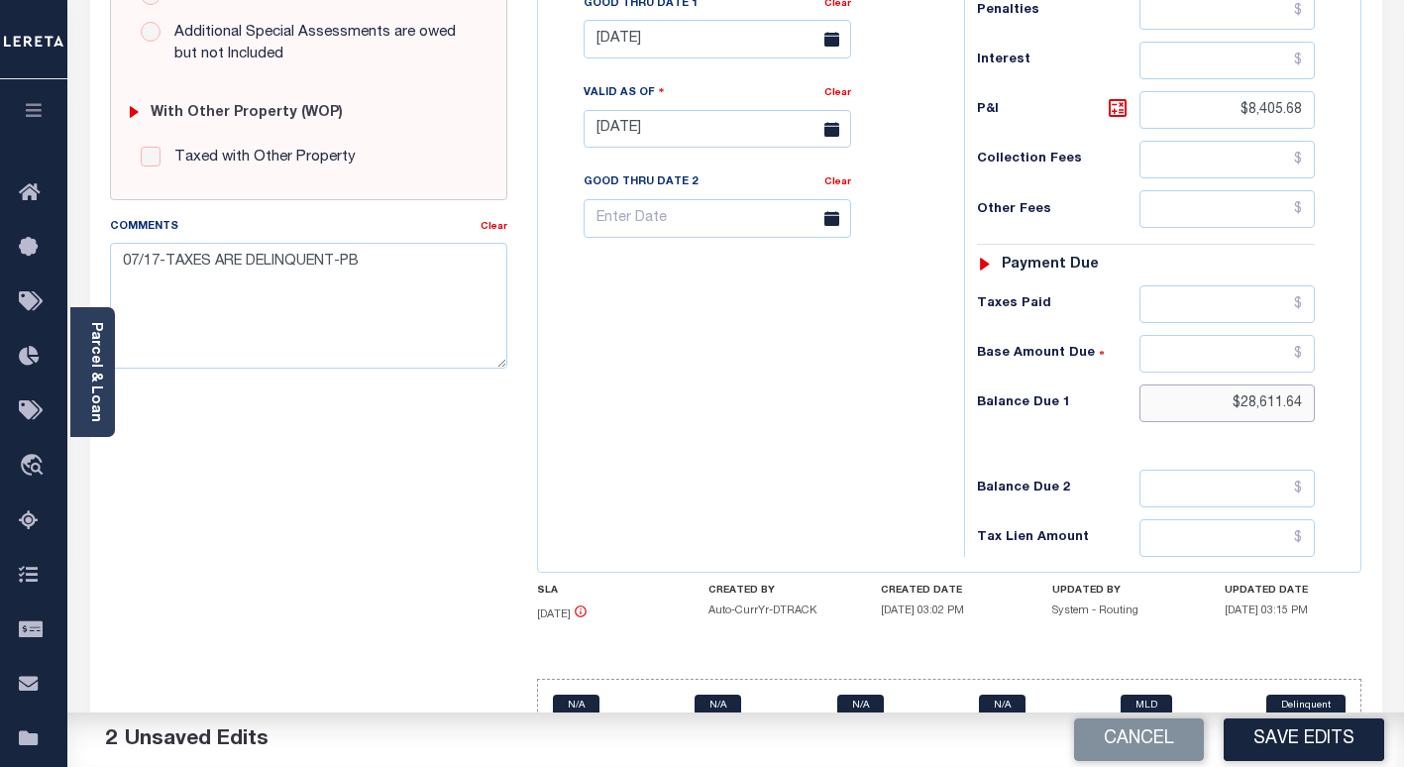
drag, startPoint x: 1313, startPoint y: 370, endPoint x: 1156, endPoint y: 369, distance: 157.5
click at [1156, 384] on input "$28,611.64" at bounding box center [1226, 403] width 175 height 38
drag, startPoint x: 1305, startPoint y: 77, endPoint x: 1211, endPoint y: 68, distance: 94.5
click at [1213, 91] on input "$8,405.68" at bounding box center [1226, 110] width 175 height 38
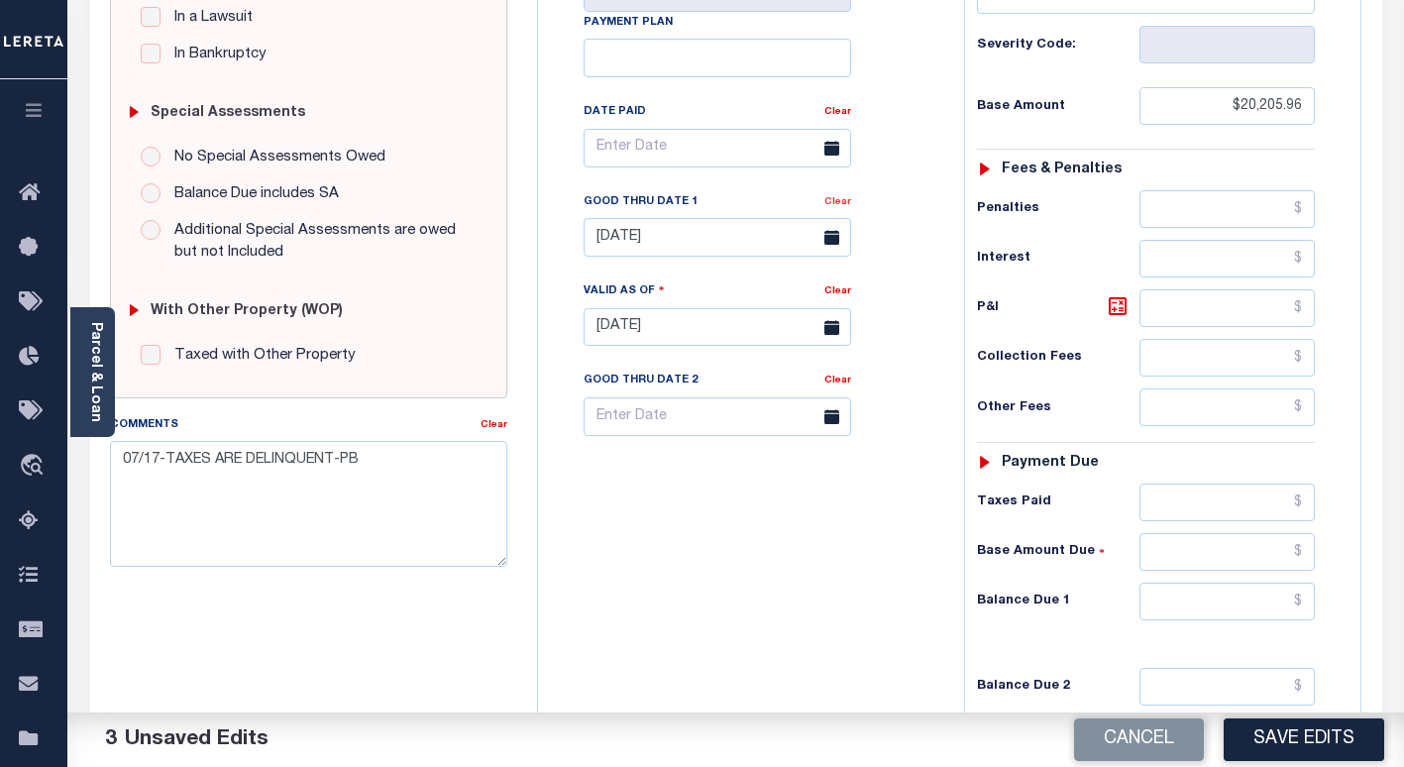
click at [844, 197] on link "Clear" at bounding box center [837, 202] width 27 height 10
click at [1242, 582] on input "text" at bounding box center [1226, 601] width 175 height 38
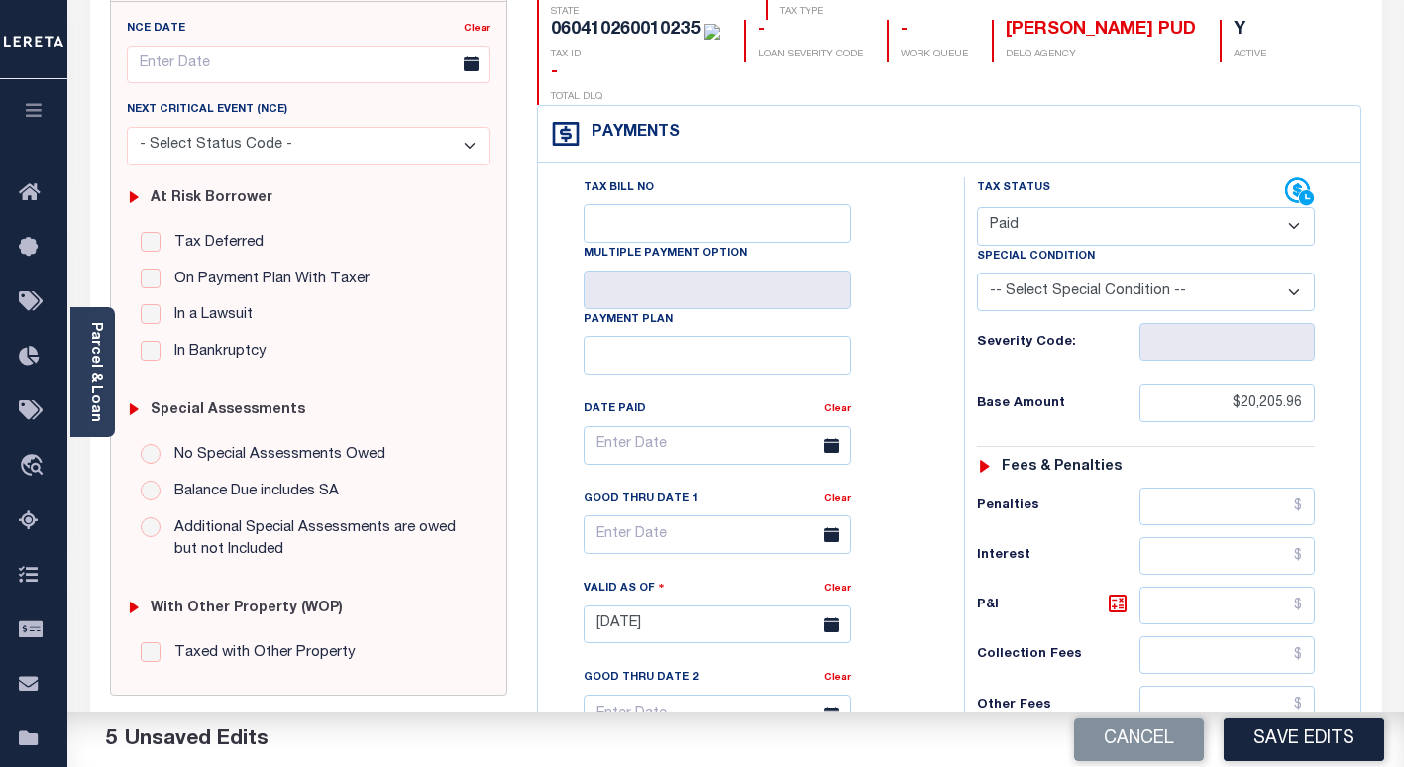
scroll to position [0, 0]
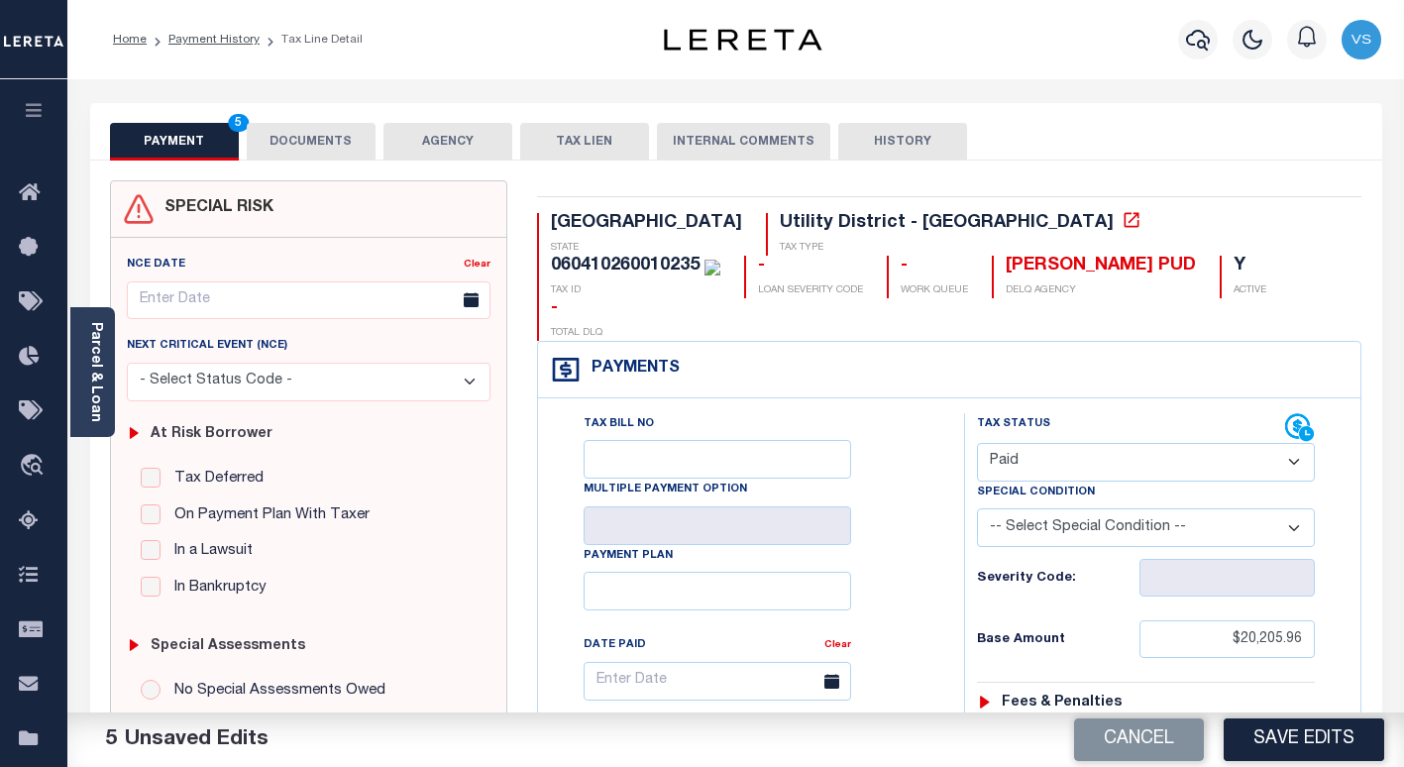
type input "$0.00"
click at [302, 141] on button "DOCUMENTS" at bounding box center [311, 142] width 129 height 38
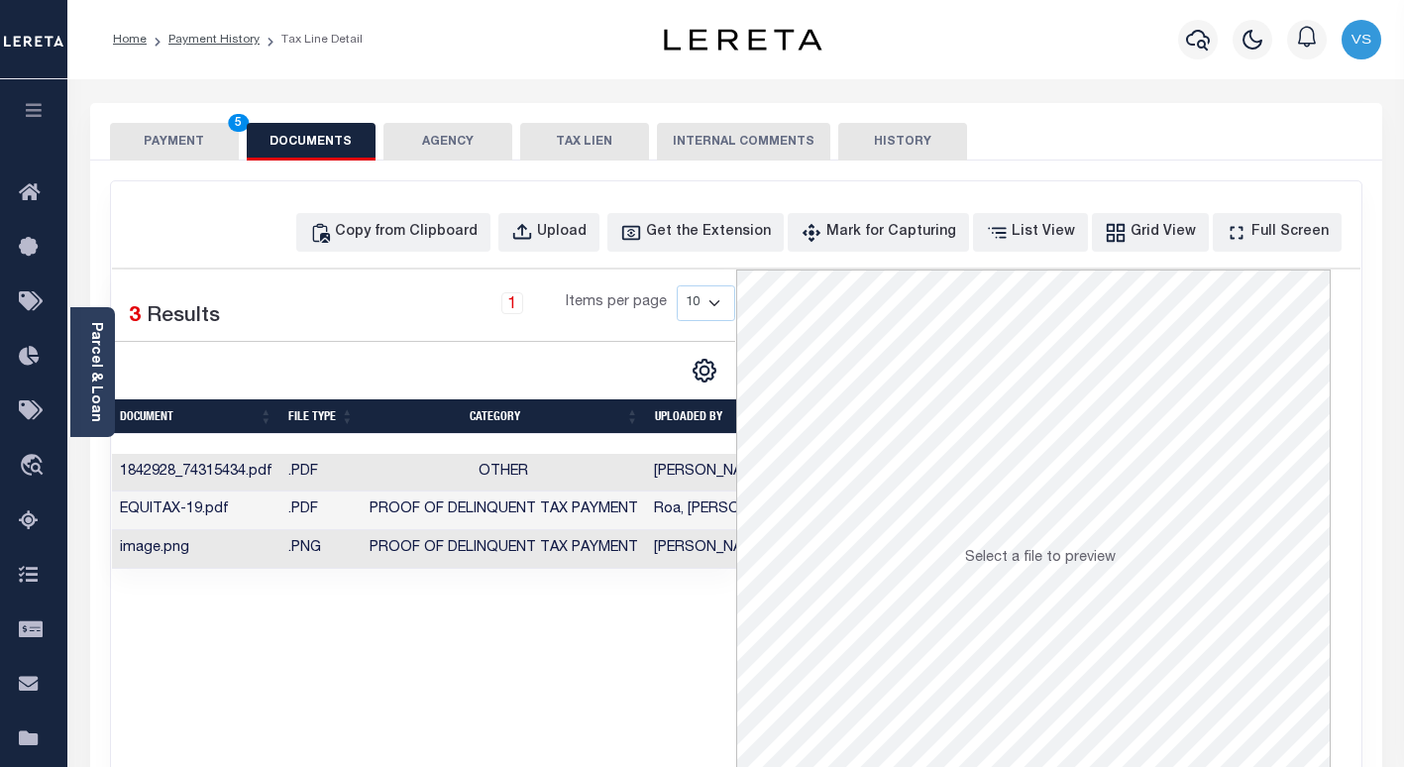
click at [172, 134] on button "PAYMENT 5" at bounding box center [174, 142] width 129 height 38
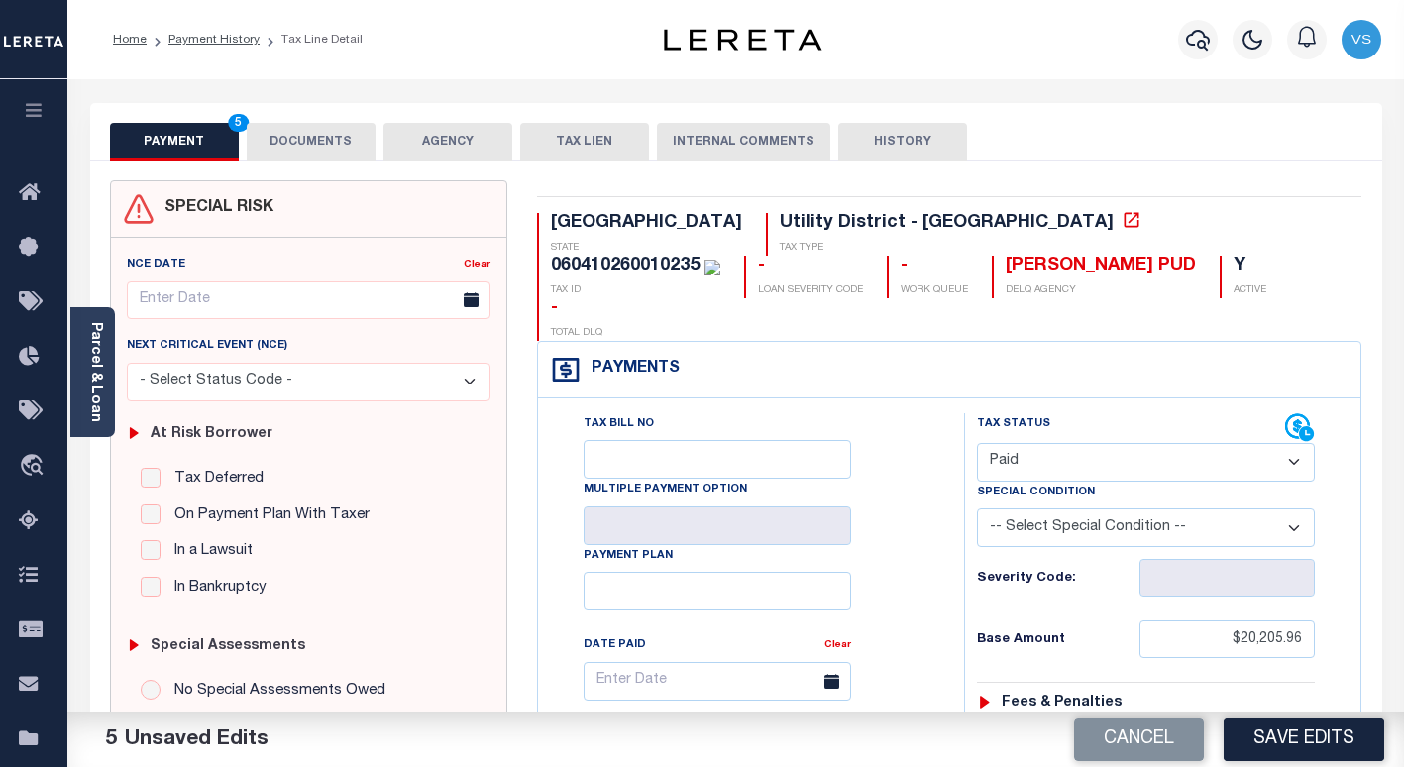
scroll to position [396, 0]
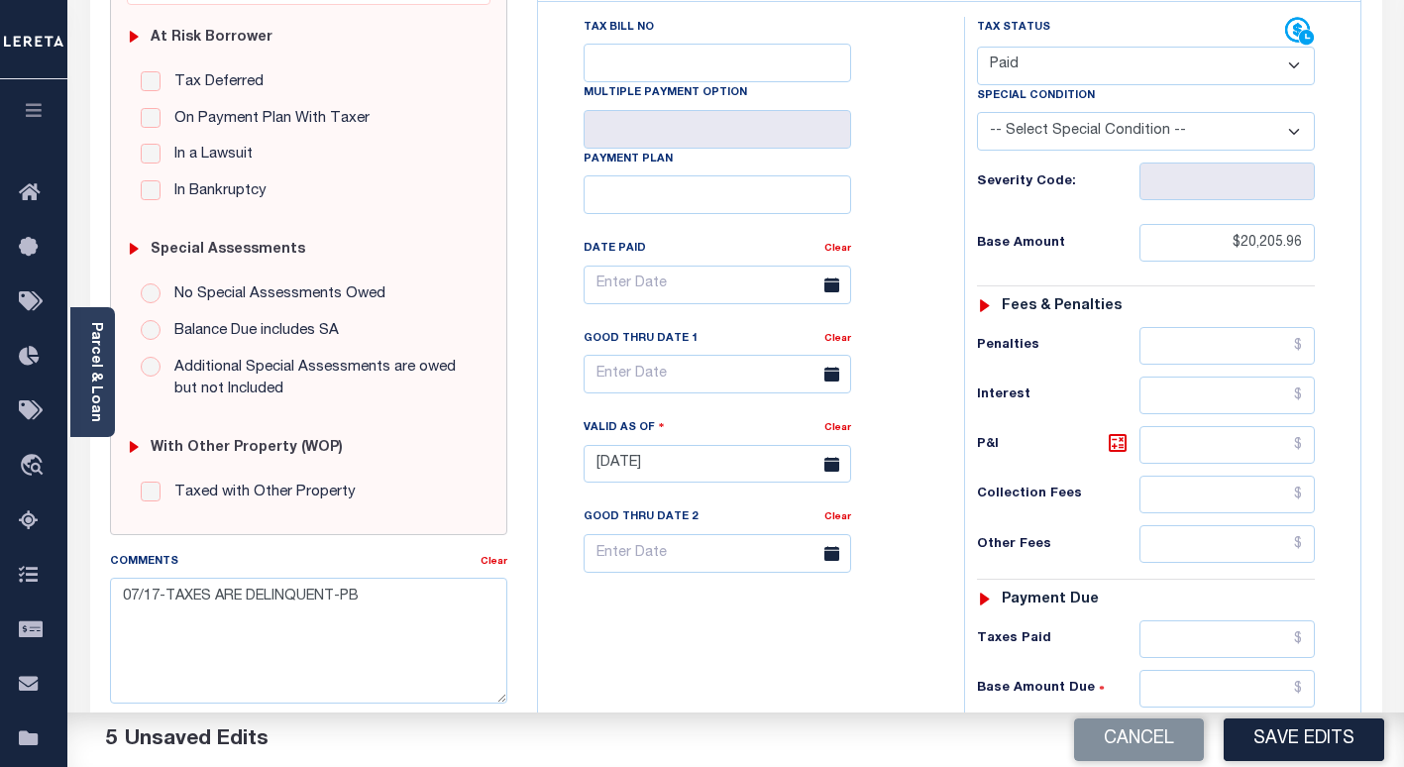
click at [1282, 733] on button "Save Edits" at bounding box center [1303, 739] width 160 height 43
checkbox input "false"
type input "$20,205.96"
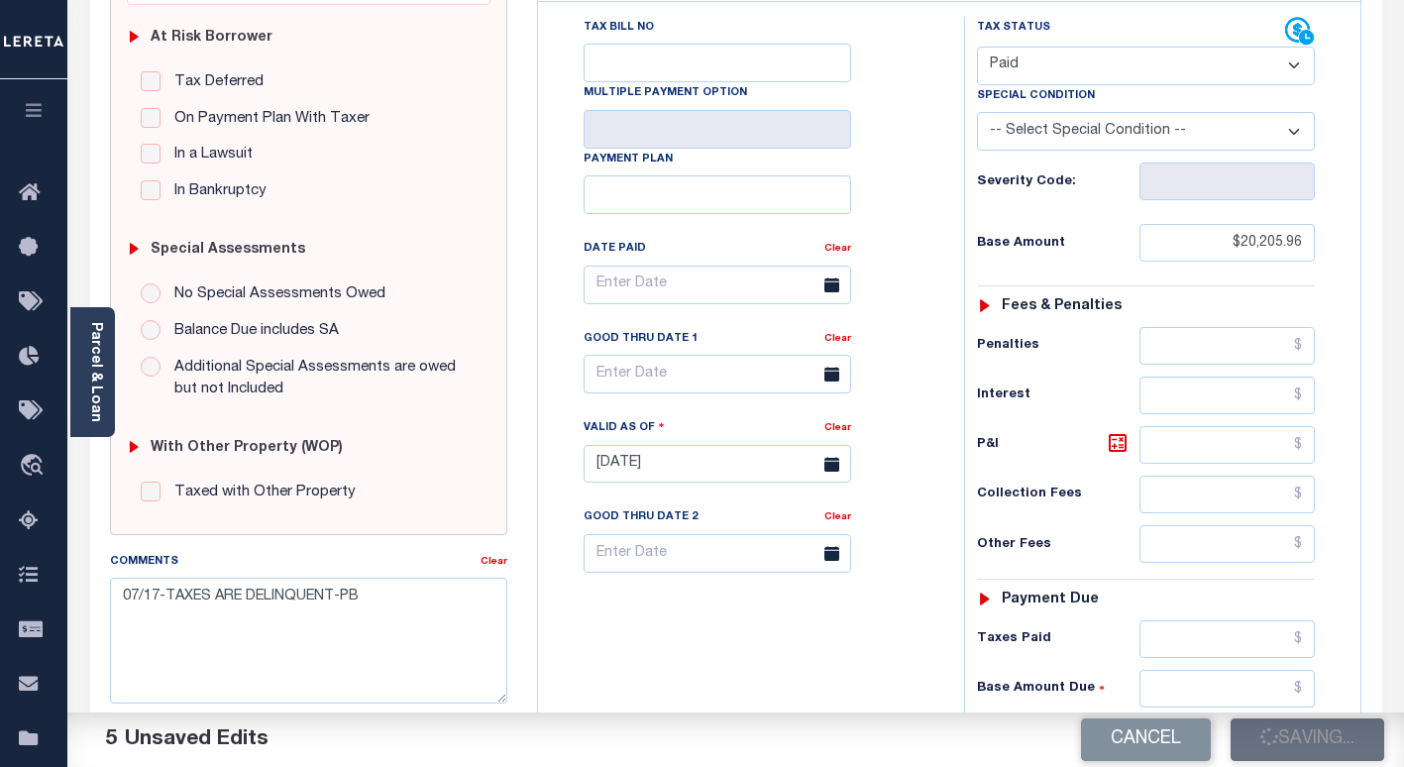
type input "$0"
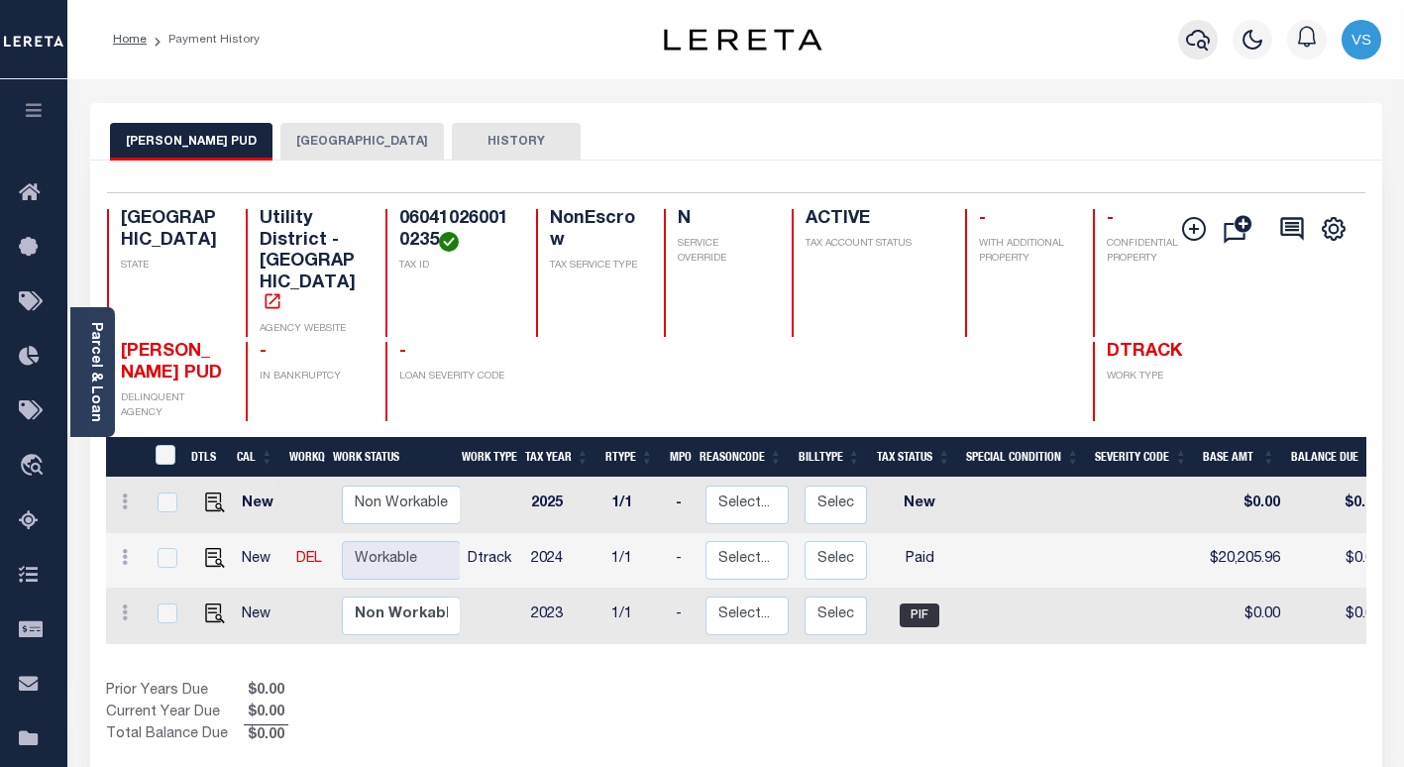
click at [1194, 35] on icon "button" at bounding box center [1198, 40] width 24 height 21
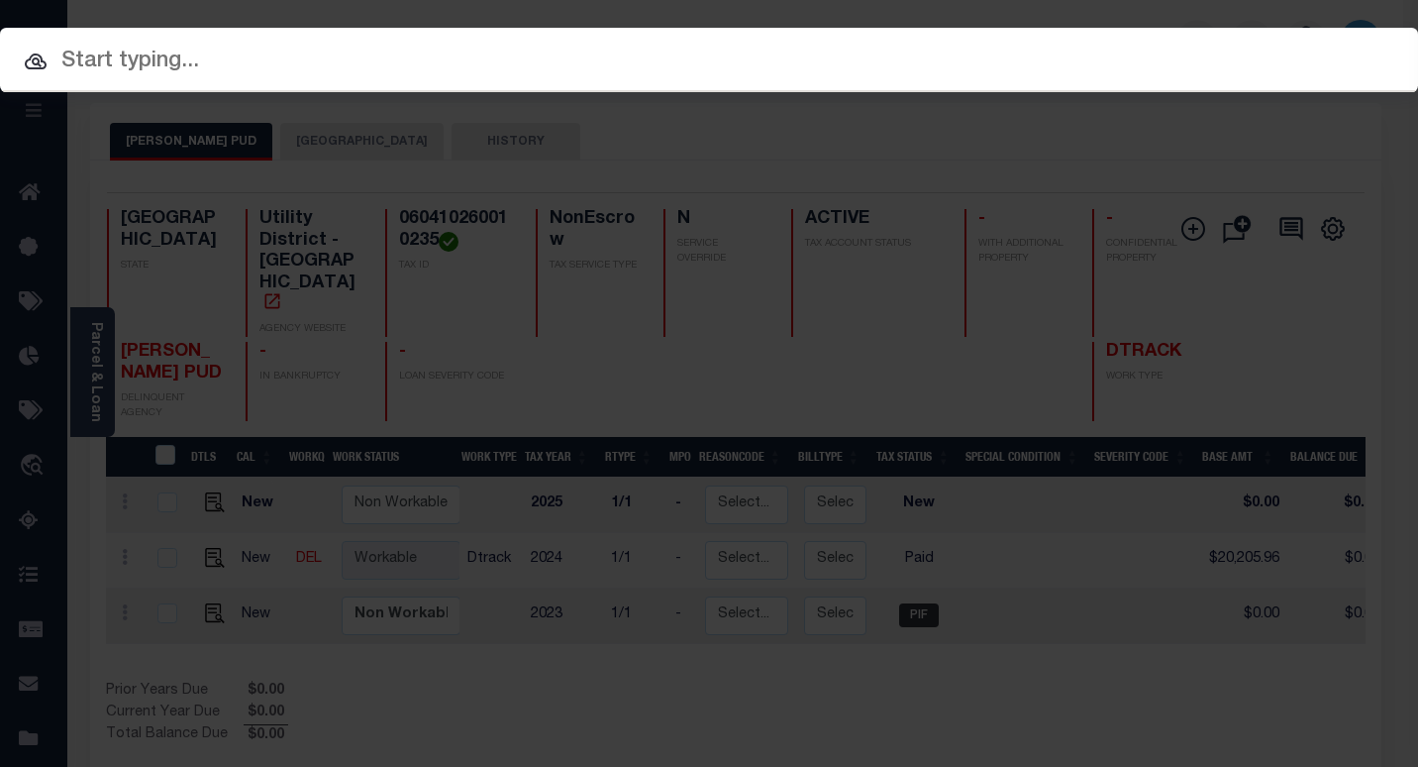
paste input "118646"
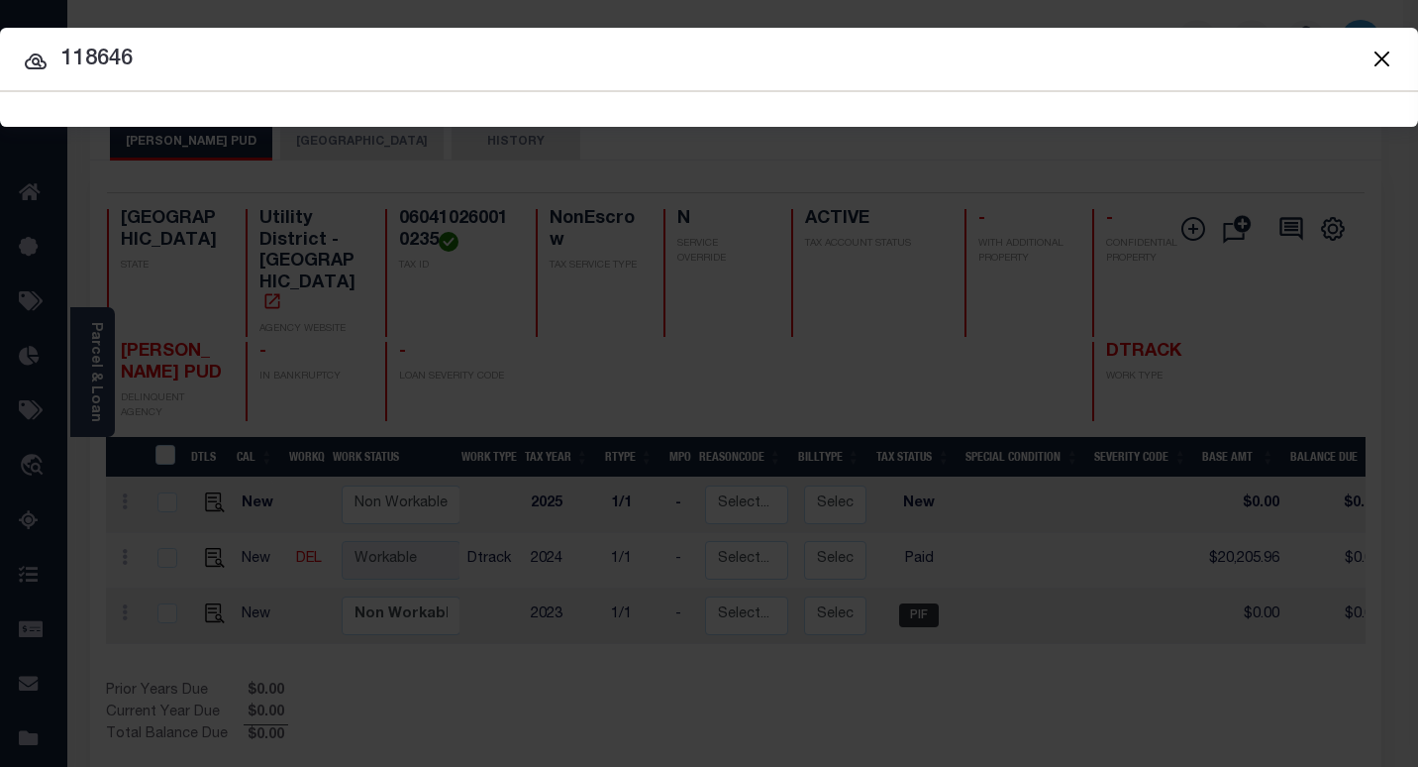
type input "118646"
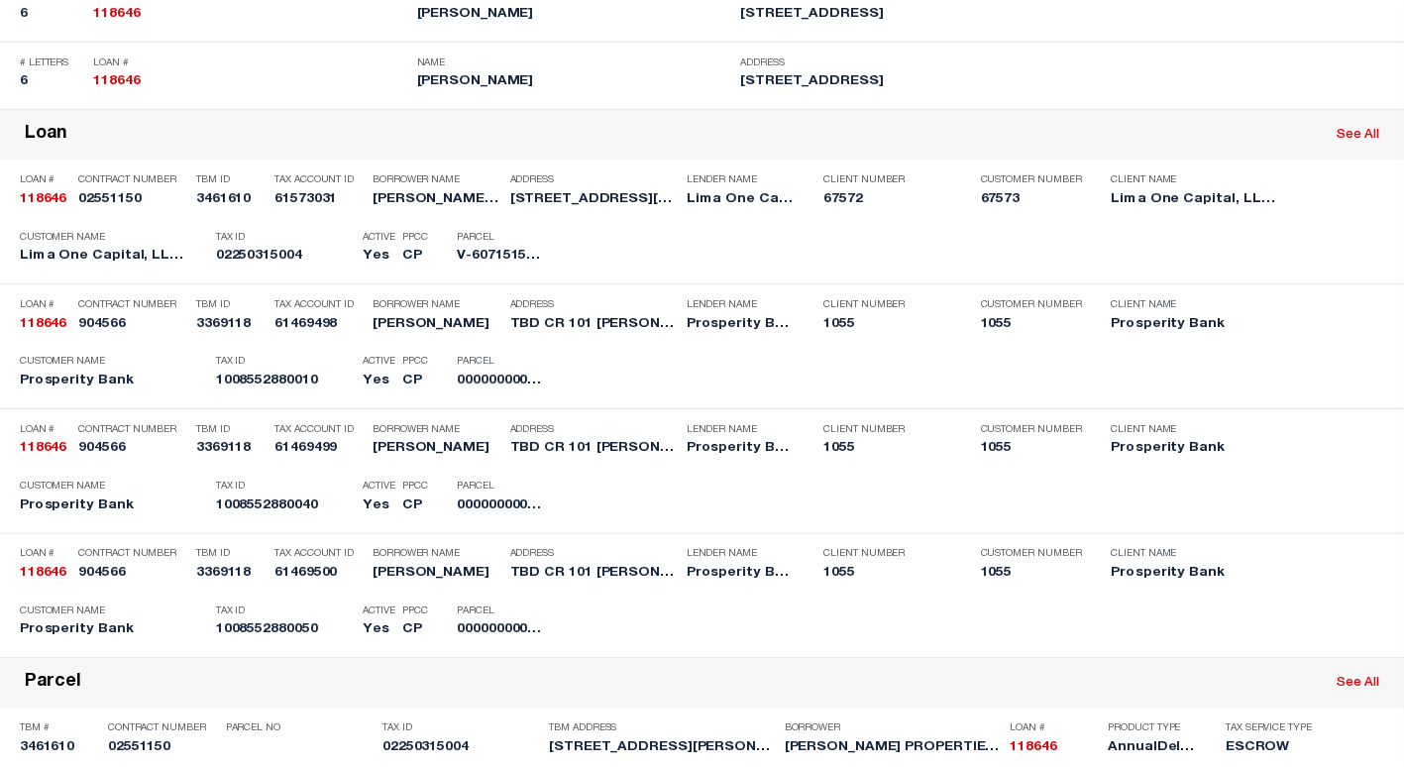
scroll to position [1385, 0]
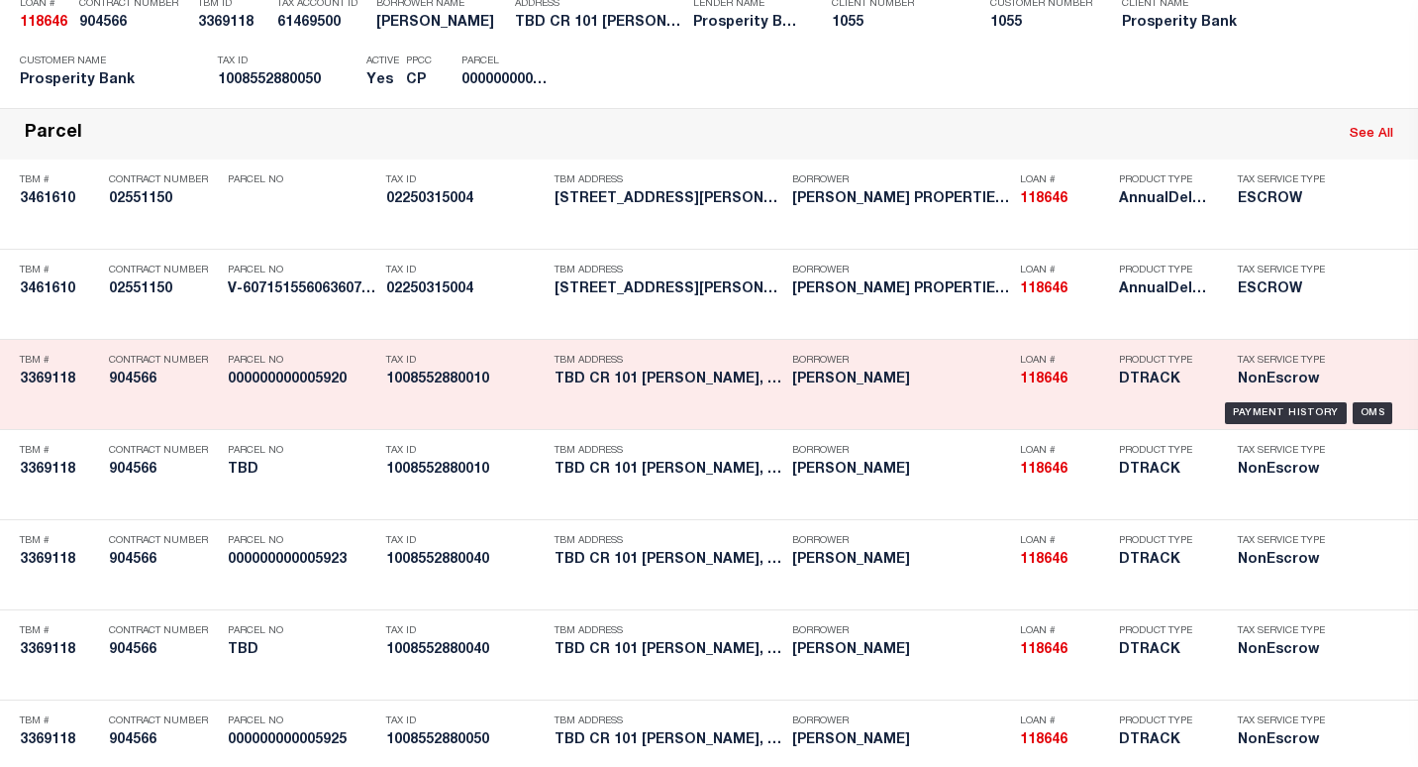
click at [817, 402] on div "Borrower [PERSON_NAME]" at bounding box center [901, 373] width 218 height 57
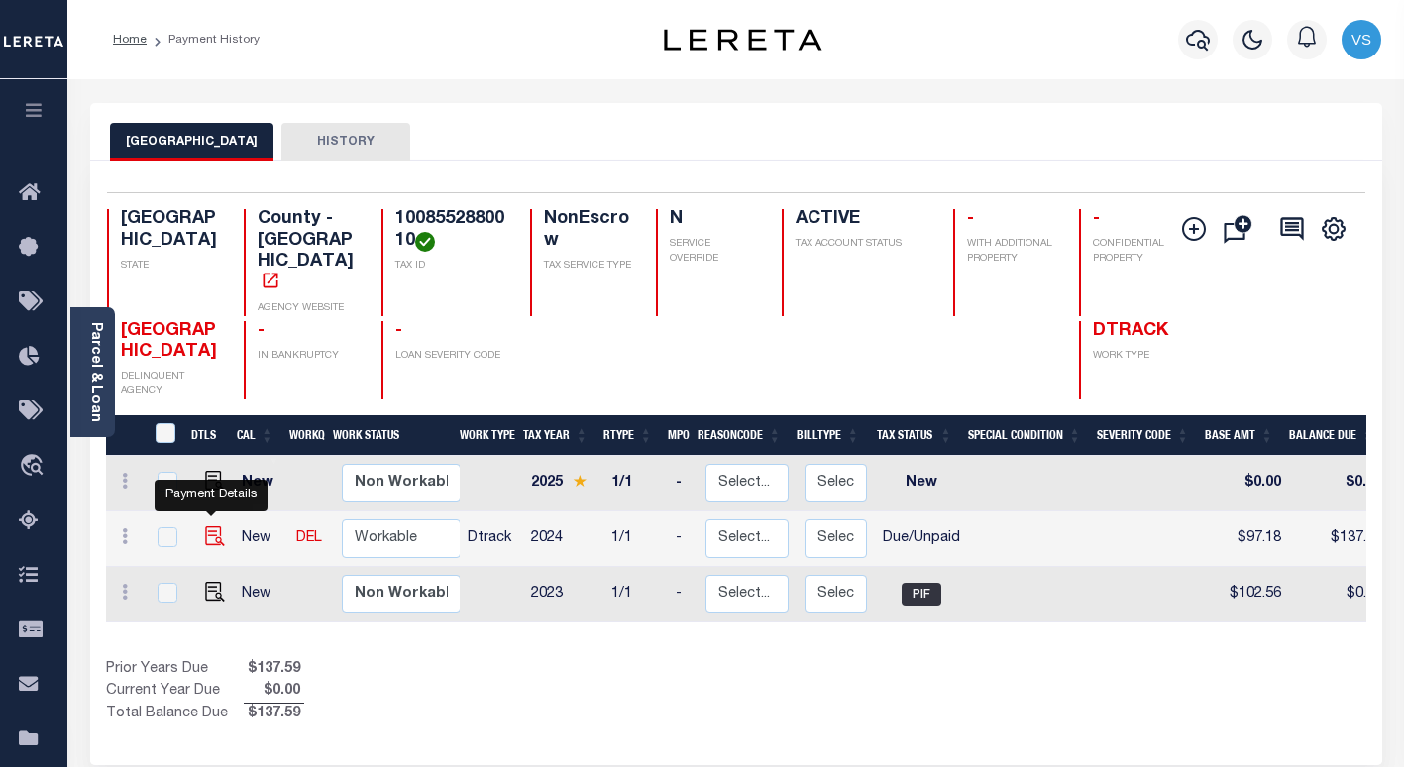
click at [210, 526] on img "" at bounding box center [215, 536] width 20 height 20
checkbox input "true"
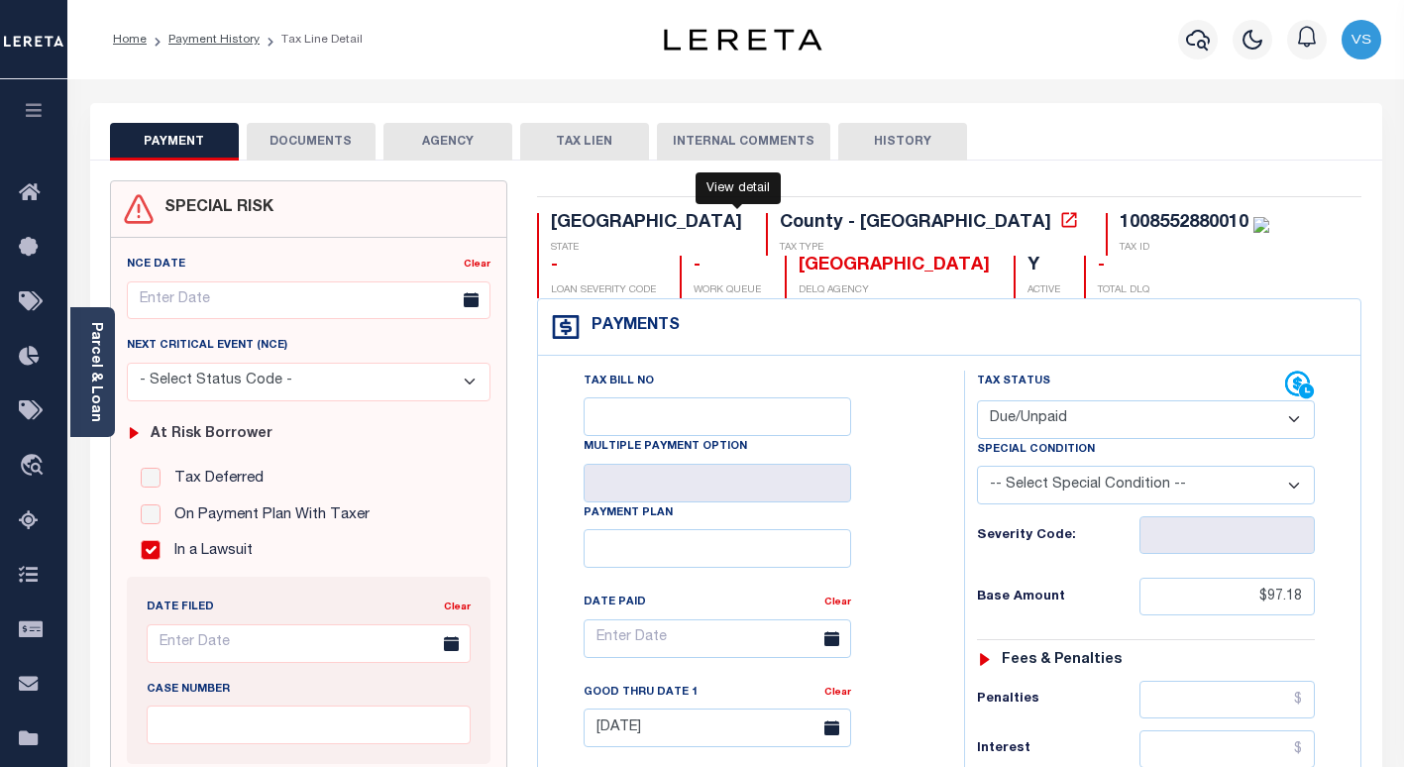
click at [1059, 223] on icon at bounding box center [1069, 220] width 20 height 20
click at [1062, 417] on select "- Select Status Code - Open Due/Unpaid Paid Incomplete No Tax Due Internal Refu…" at bounding box center [1146, 419] width 338 height 39
select select "PYD"
click at [977, 401] on select "- Select Status Code - Open Due/Unpaid Paid Incomplete No Tax Due Internal Refu…" at bounding box center [1146, 419] width 338 height 39
type input "[DATE]"
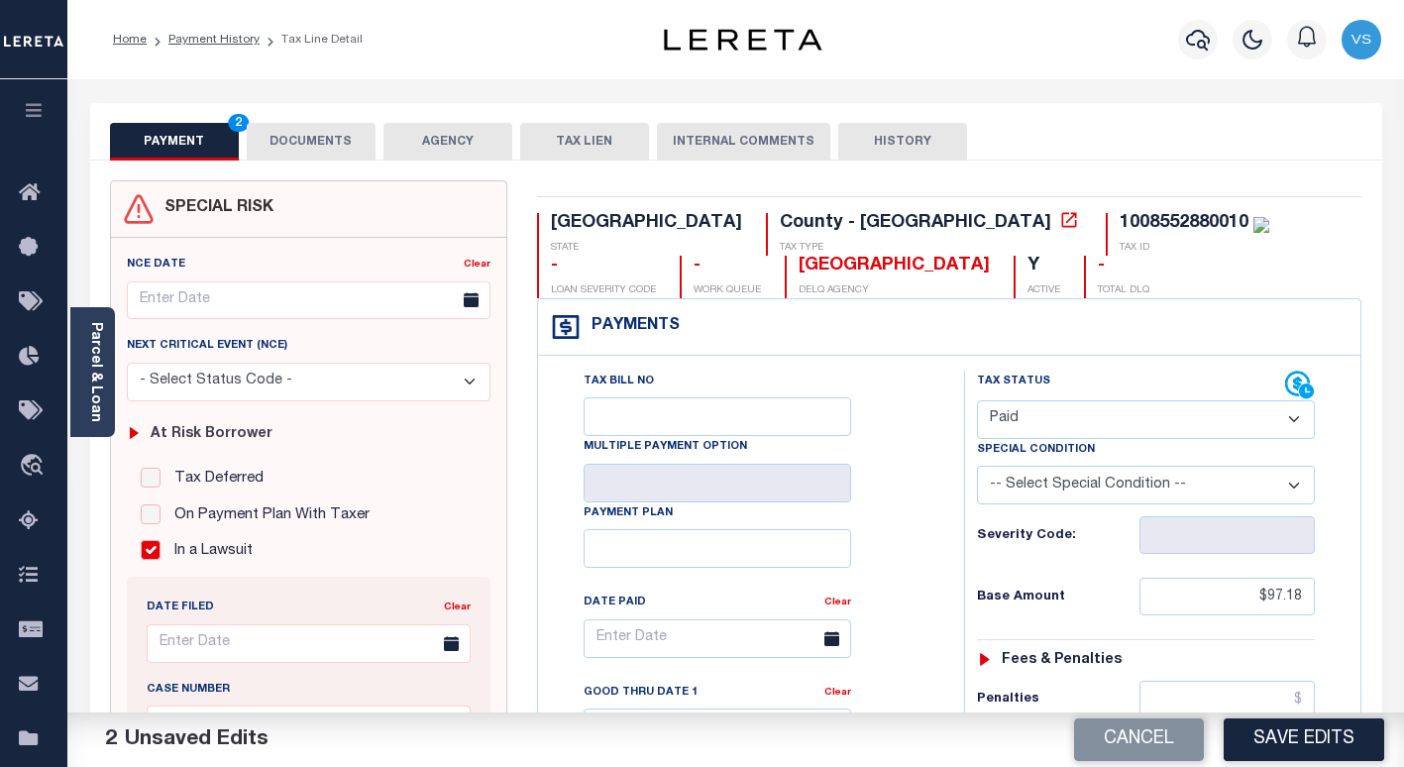
click at [282, 140] on button "DOCUMENTS" at bounding box center [311, 142] width 129 height 38
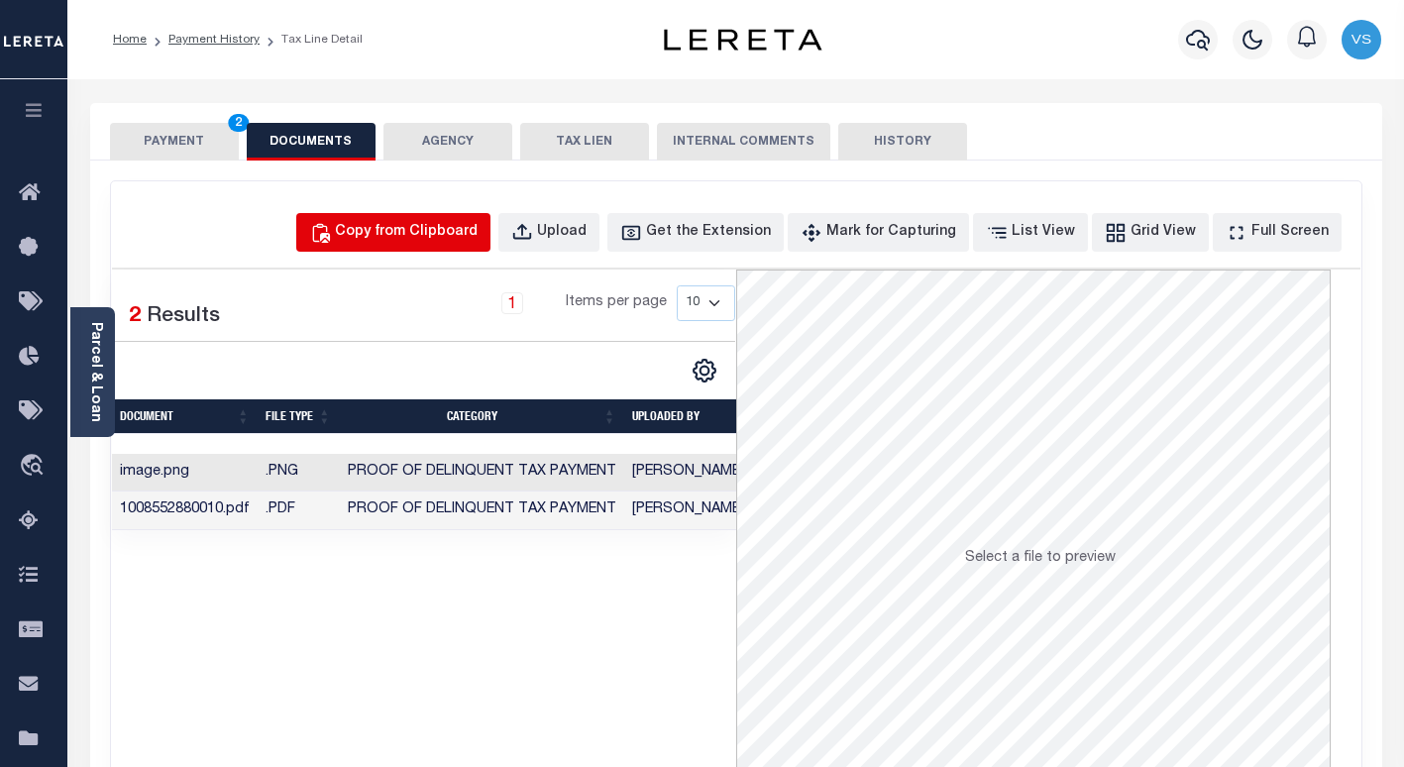
click at [424, 232] on div "Copy from Clipboard" at bounding box center [406, 233] width 143 height 22
select select "POP"
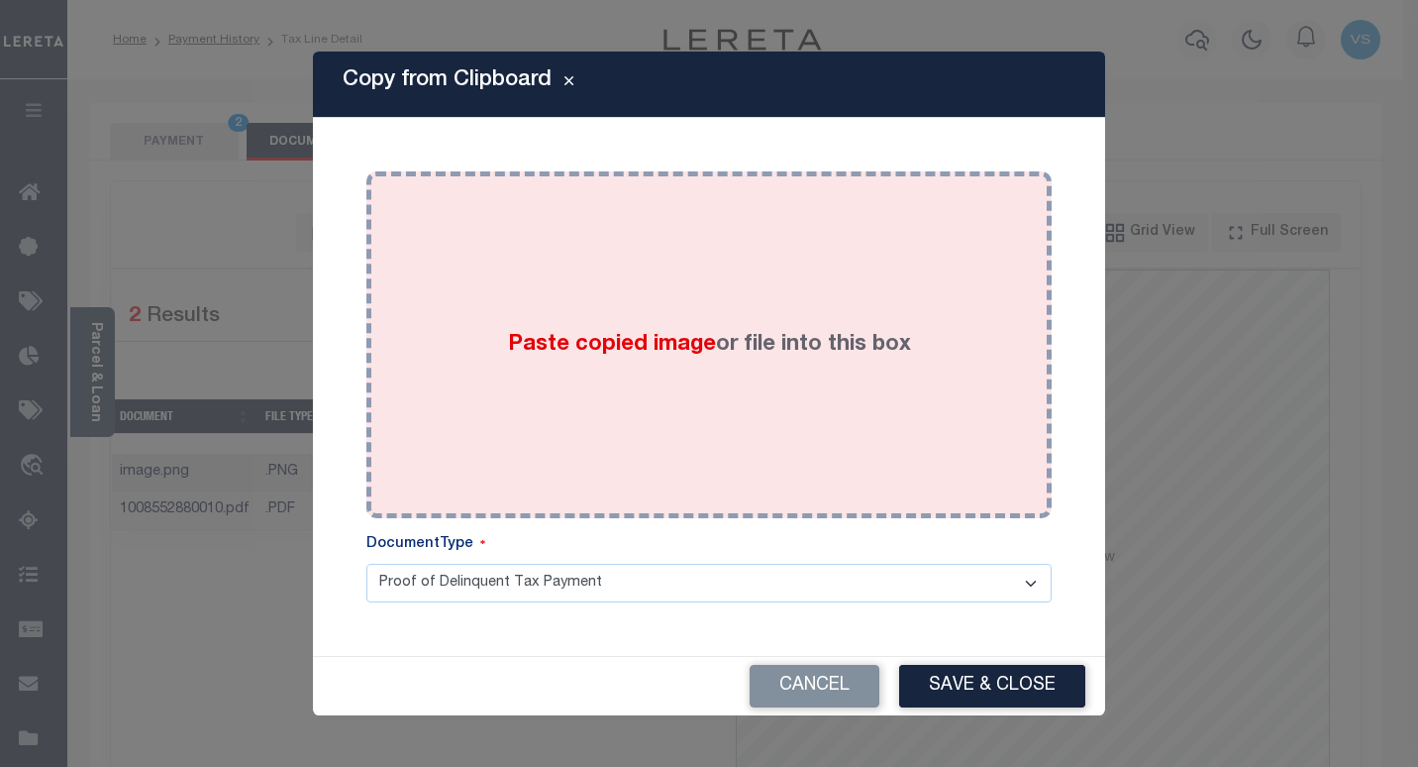
click at [542, 354] on span "Paste copied image" at bounding box center [612, 345] width 208 height 22
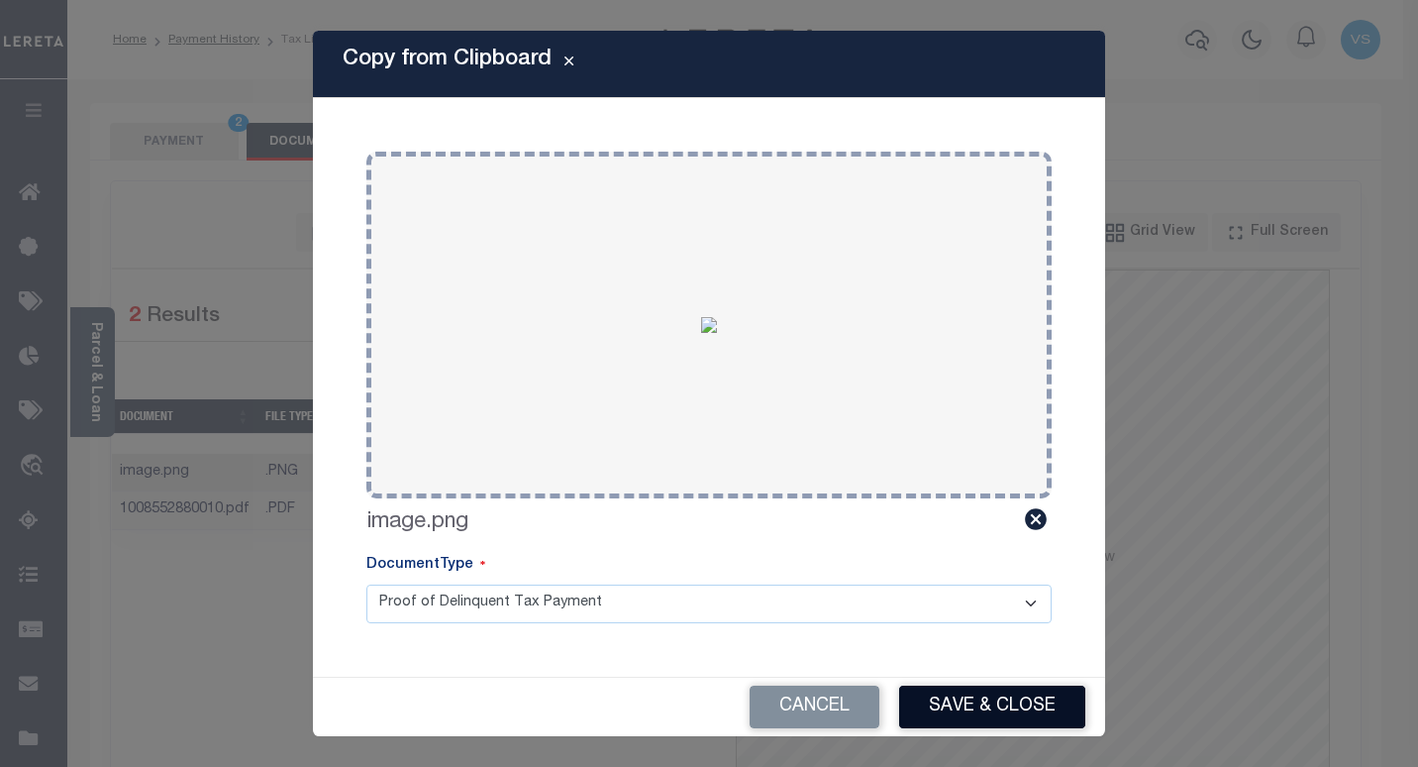
click at [949, 705] on button "Save & Close" at bounding box center [992, 706] width 186 height 43
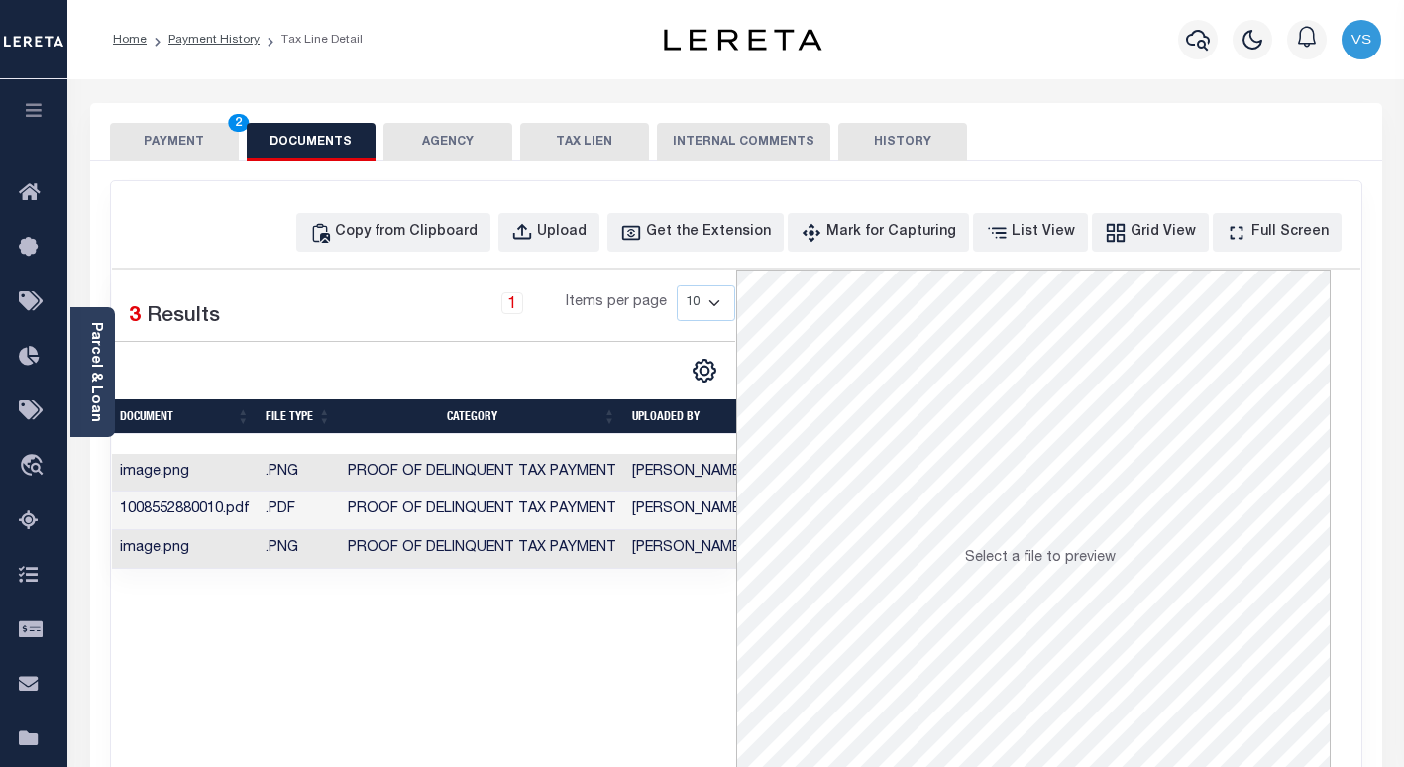
click at [164, 147] on button "PAYMENT 2" at bounding box center [174, 142] width 129 height 38
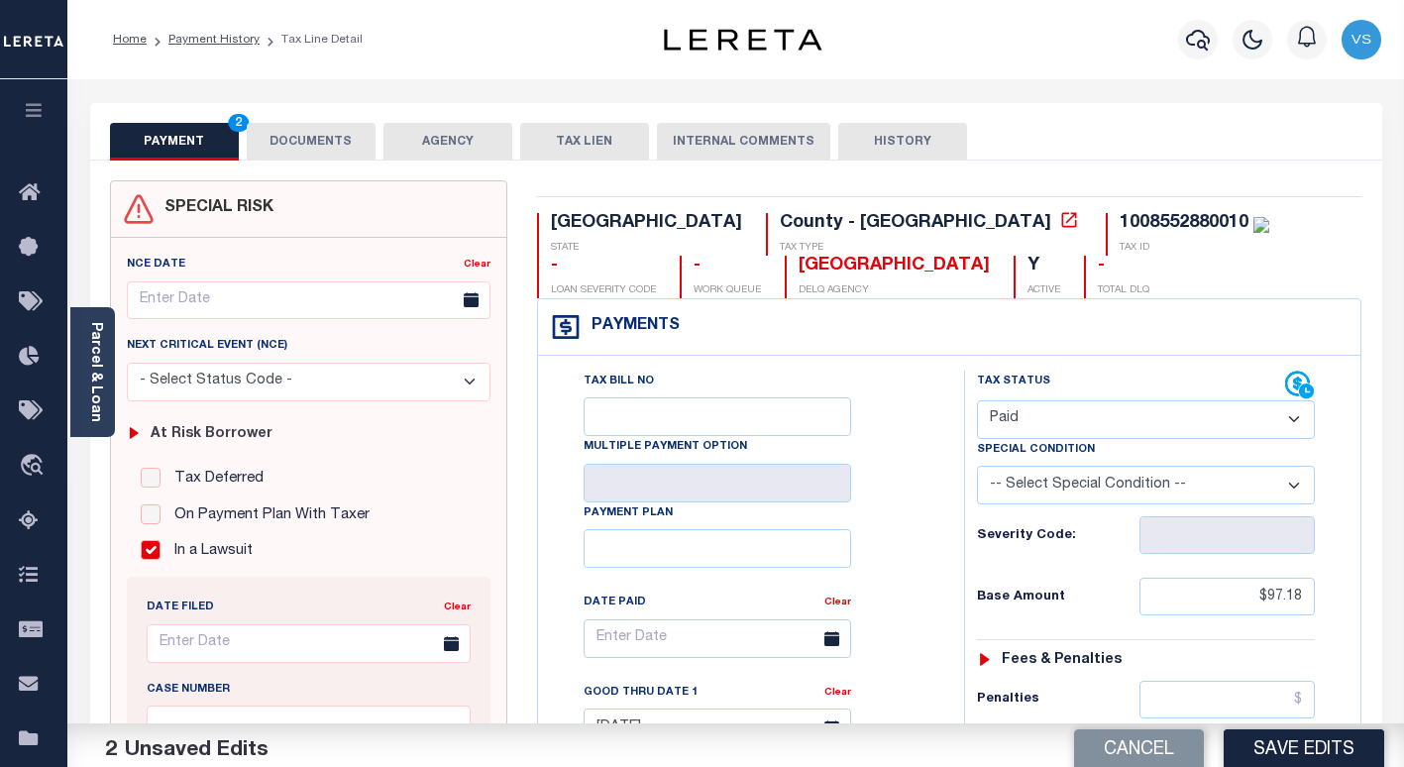
scroll to position [297, 0]
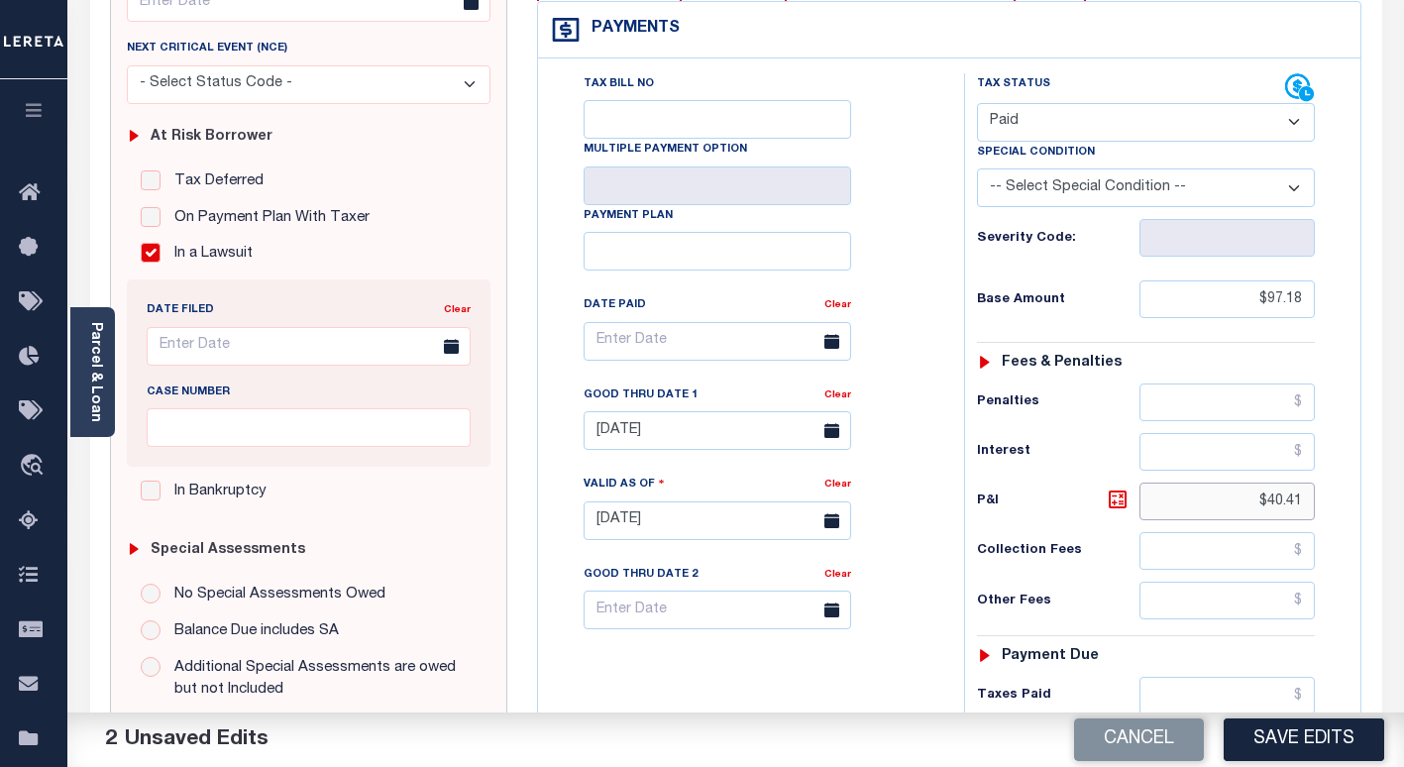
drag, startPoint x: 1306, startPoint y: 502, endPoint x: 1150, endPoint y: 504, distance: 156.5
click at [1154, 504] on input "$40.41" at bounding box center [1226, 501] width 175 height 38
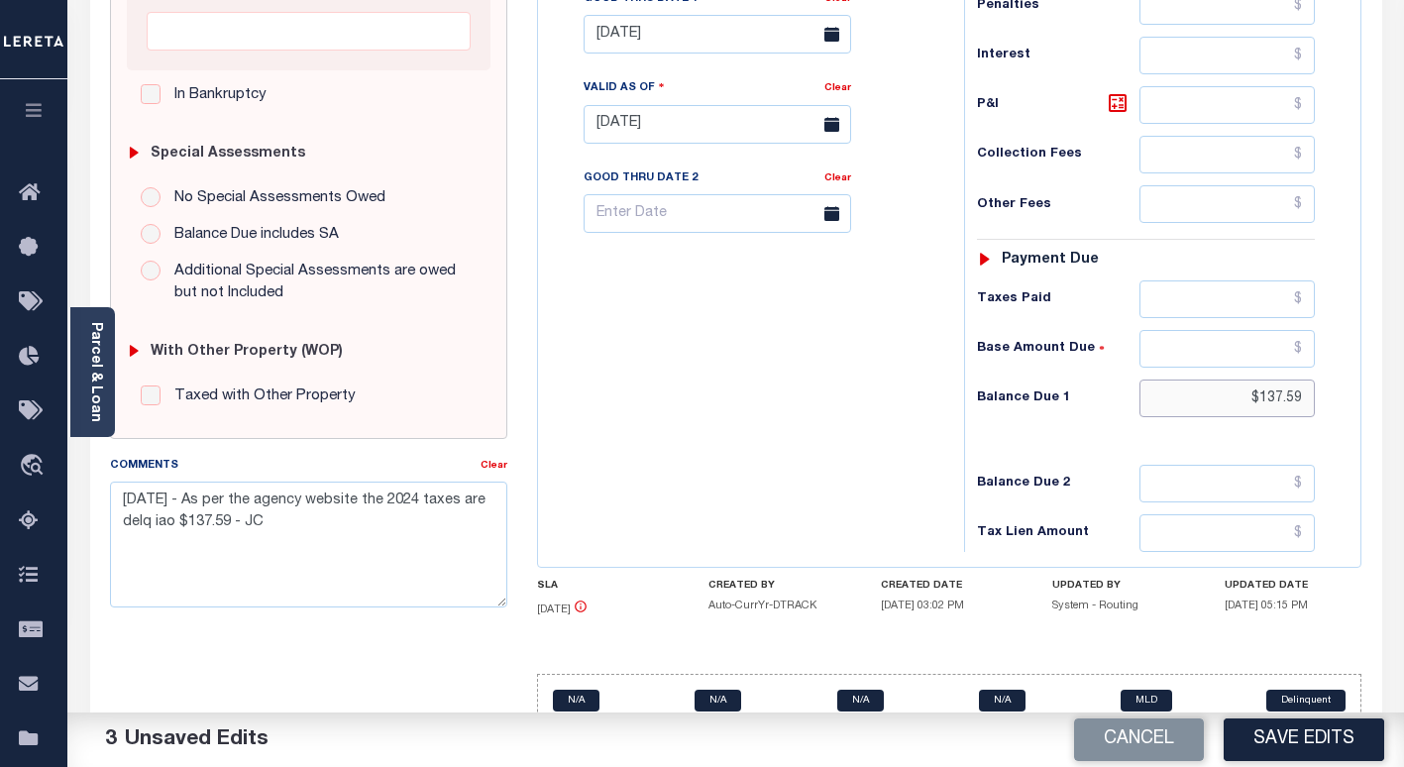
drag, startPoint x: 1307, startPoint y: 404, endPoint x: 1228, endPoint y: 407, distance: 79.3
click at [1233, 406] on input "$137.59" at bounding box center [1226, 398] width 175 height 38
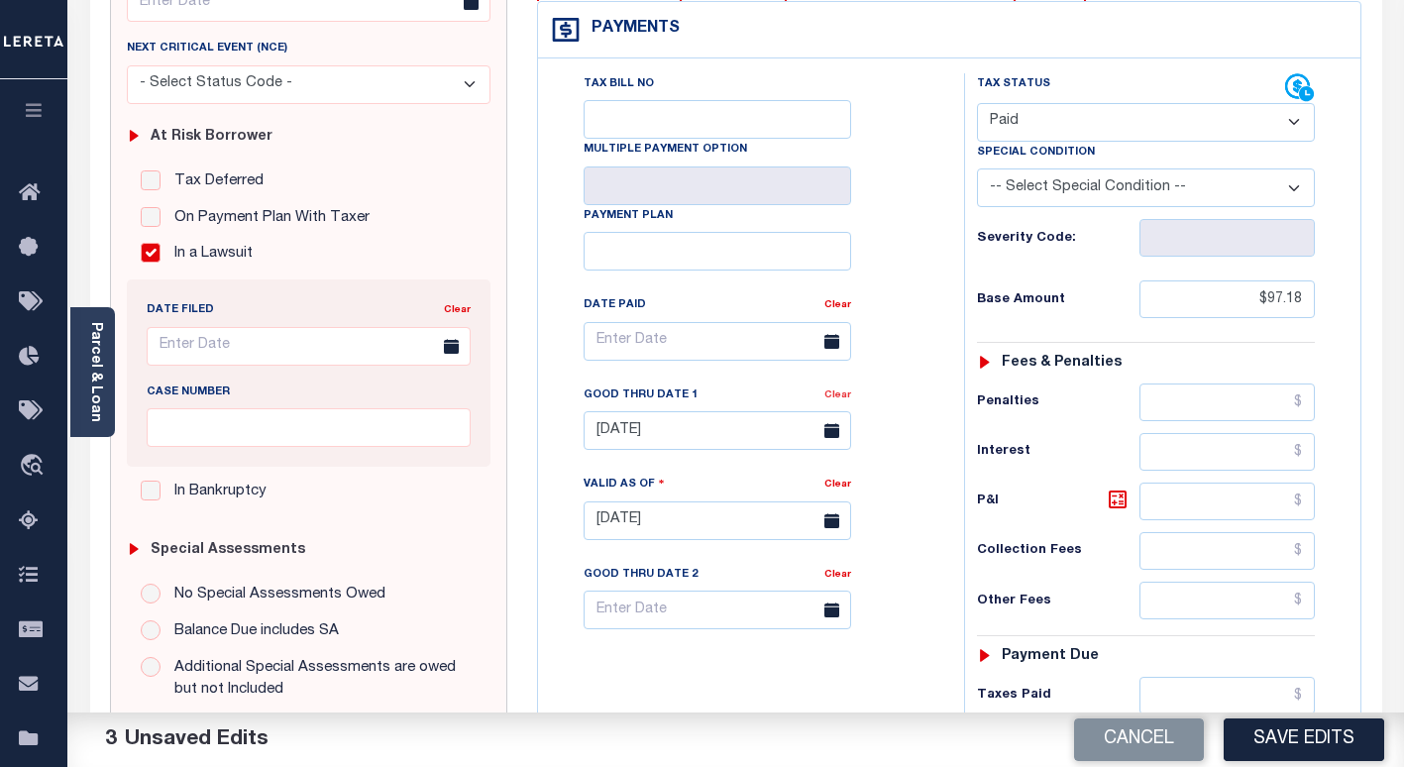
click at [830, 400] on link "Clear" at bounding box center [837, 395] width 27 height 10
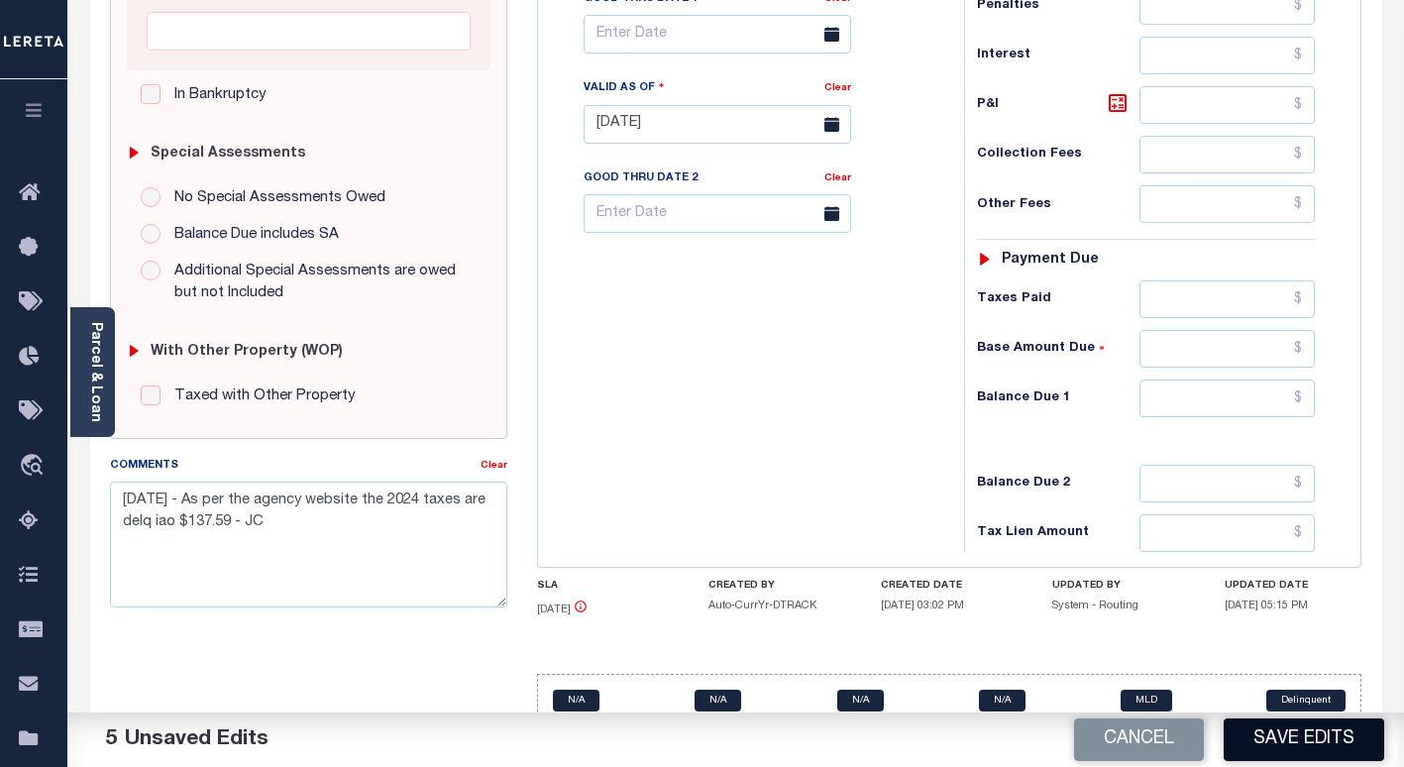
click at [1248, 742] on button "Save Edits" at bounding box center [1303, 739] width 160 height 43
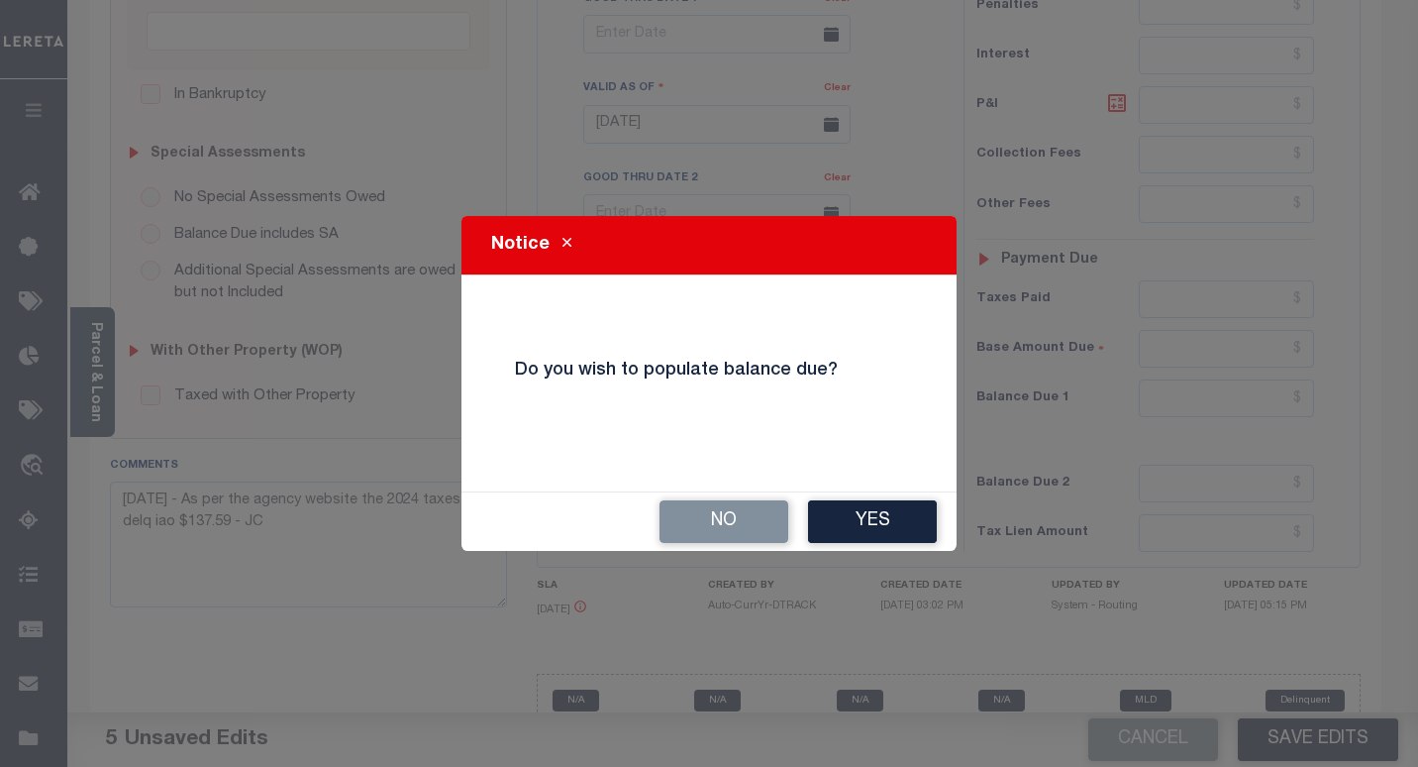
click at [861, 516] on button "Yes" at bounding box center [872, 521] width 129 height 43
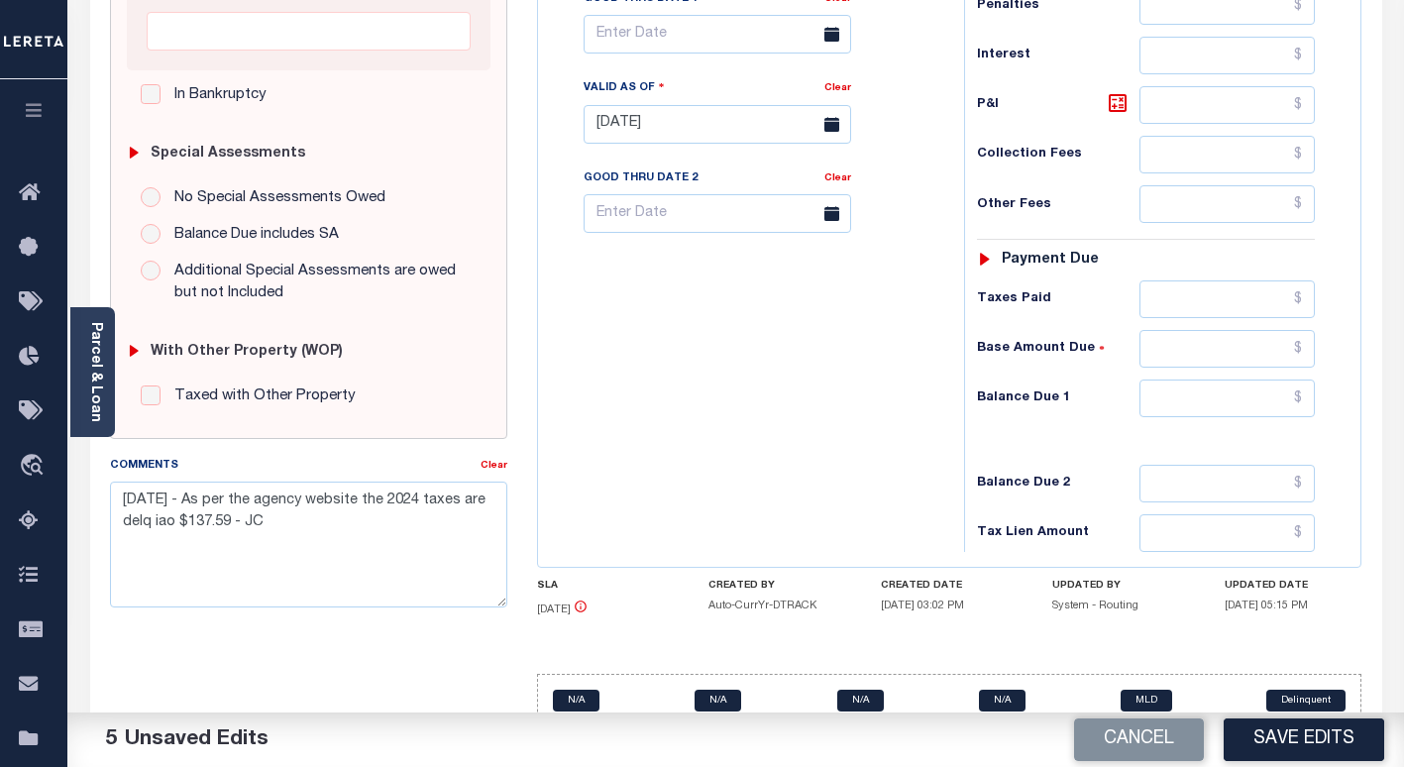
scroll to position [731, 0]
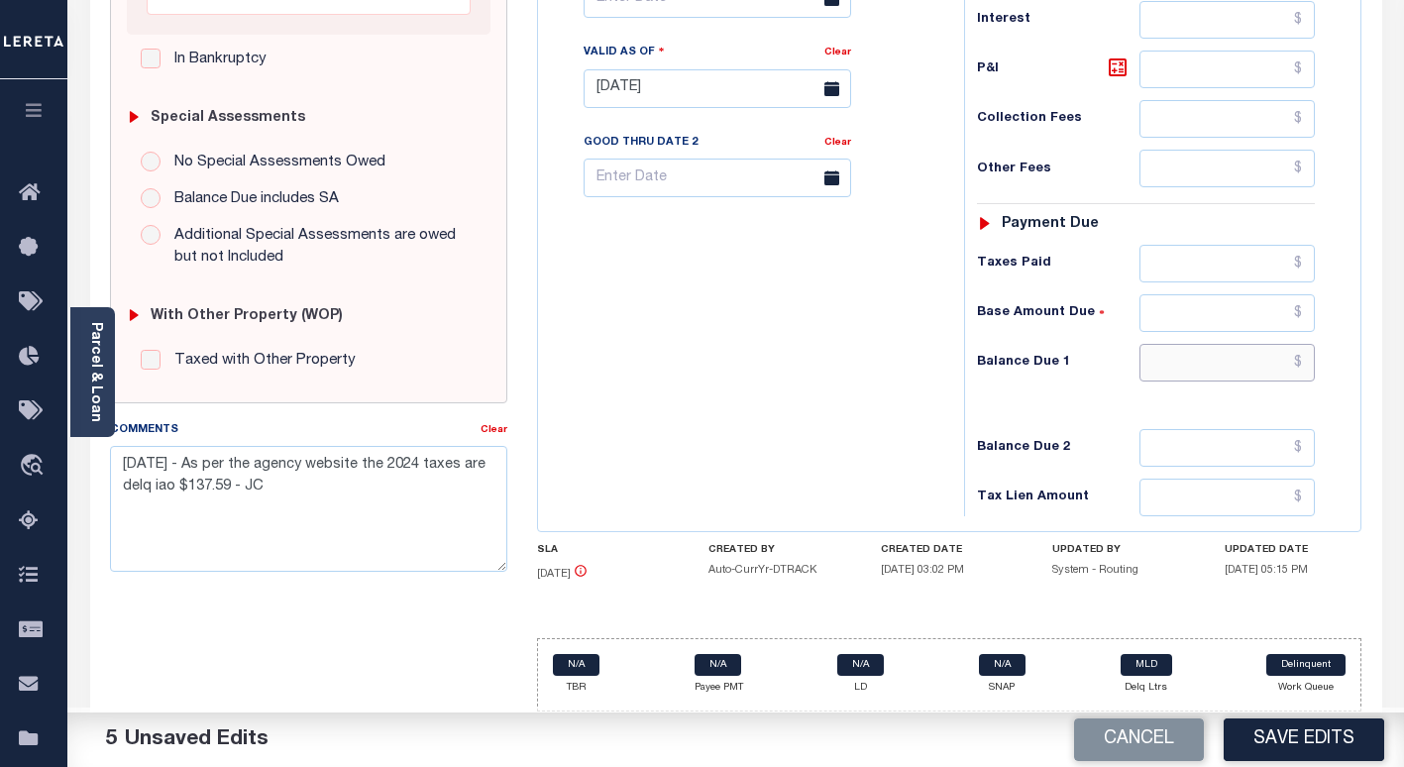
click at [1247, 364] on input "text" at bounding box center [1226, 363] width 175 height 38
type input "$0.00"
click at [1289, 732] on button "Save Edits" at bounding box center [1303, 739] width 160 height 43
checkbox input "false"
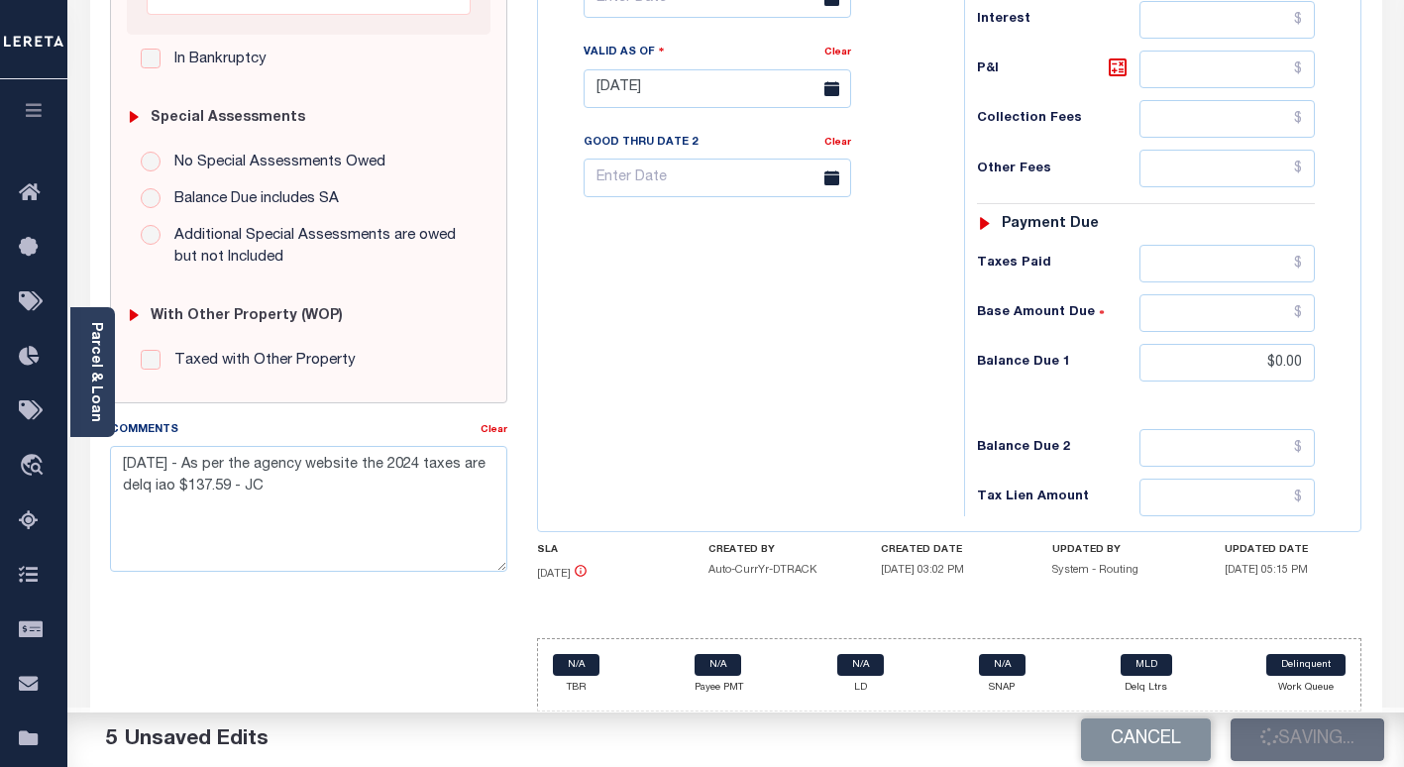
checkbox input "false"
type input "$97.18"
type input "$0"
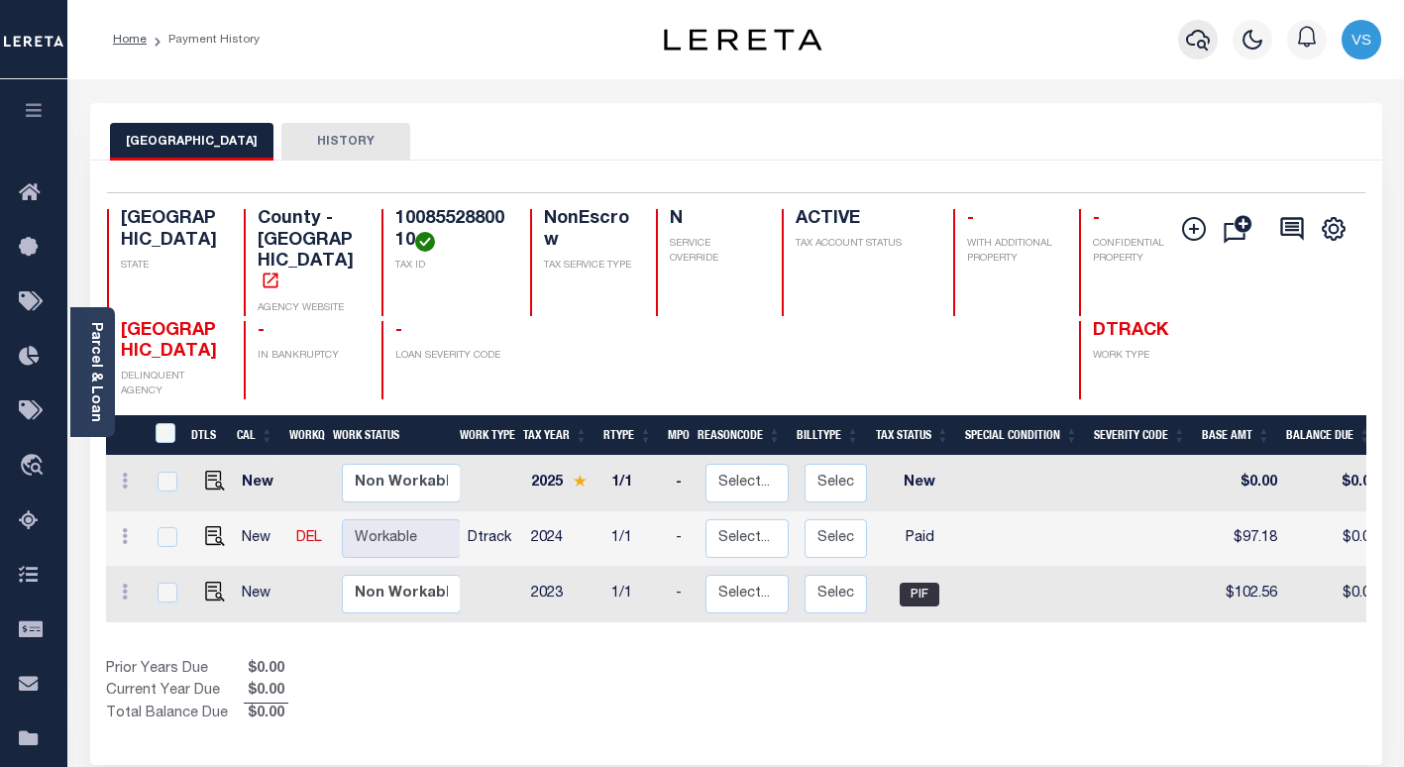
click at [1199, 42] on icon "button" at bounding box center [1198, 40] width 24 height 24
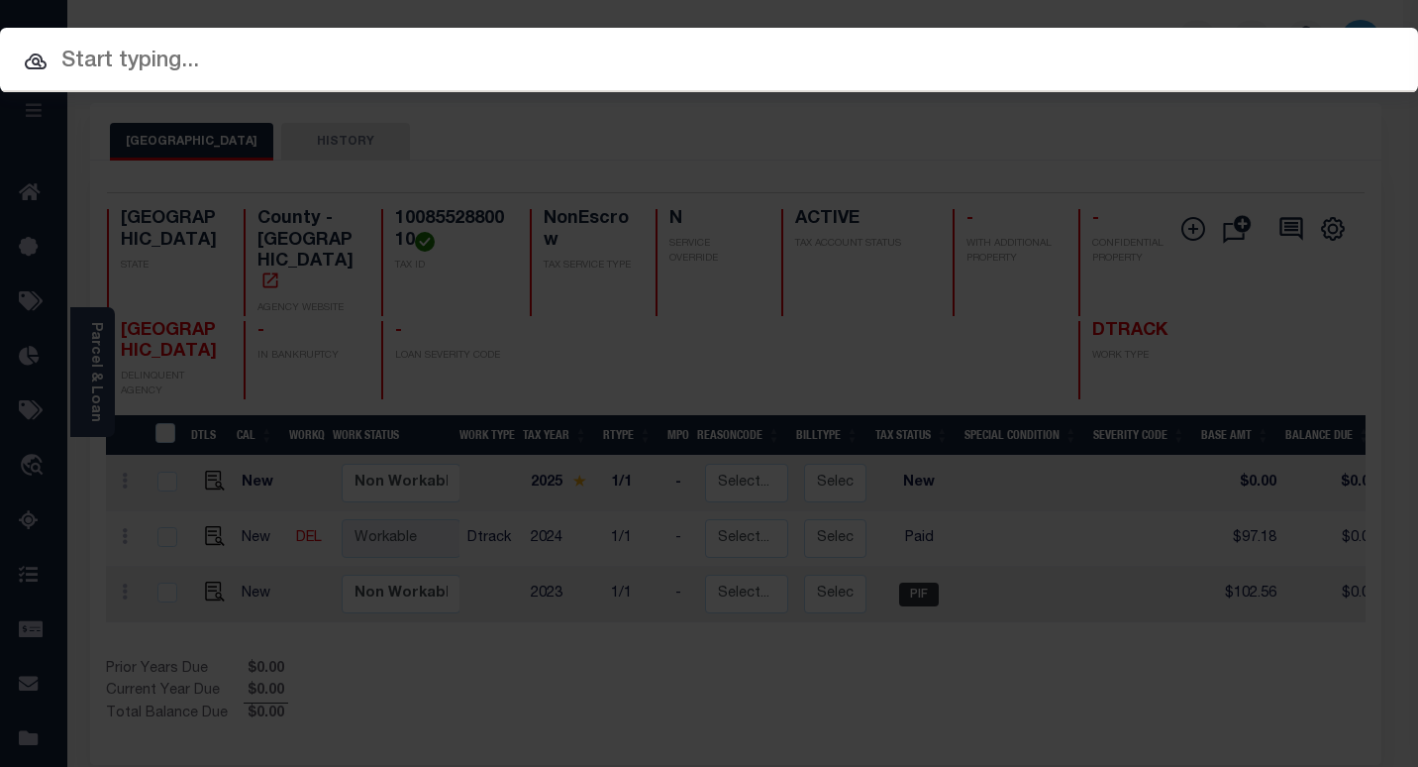
paste input "118646"
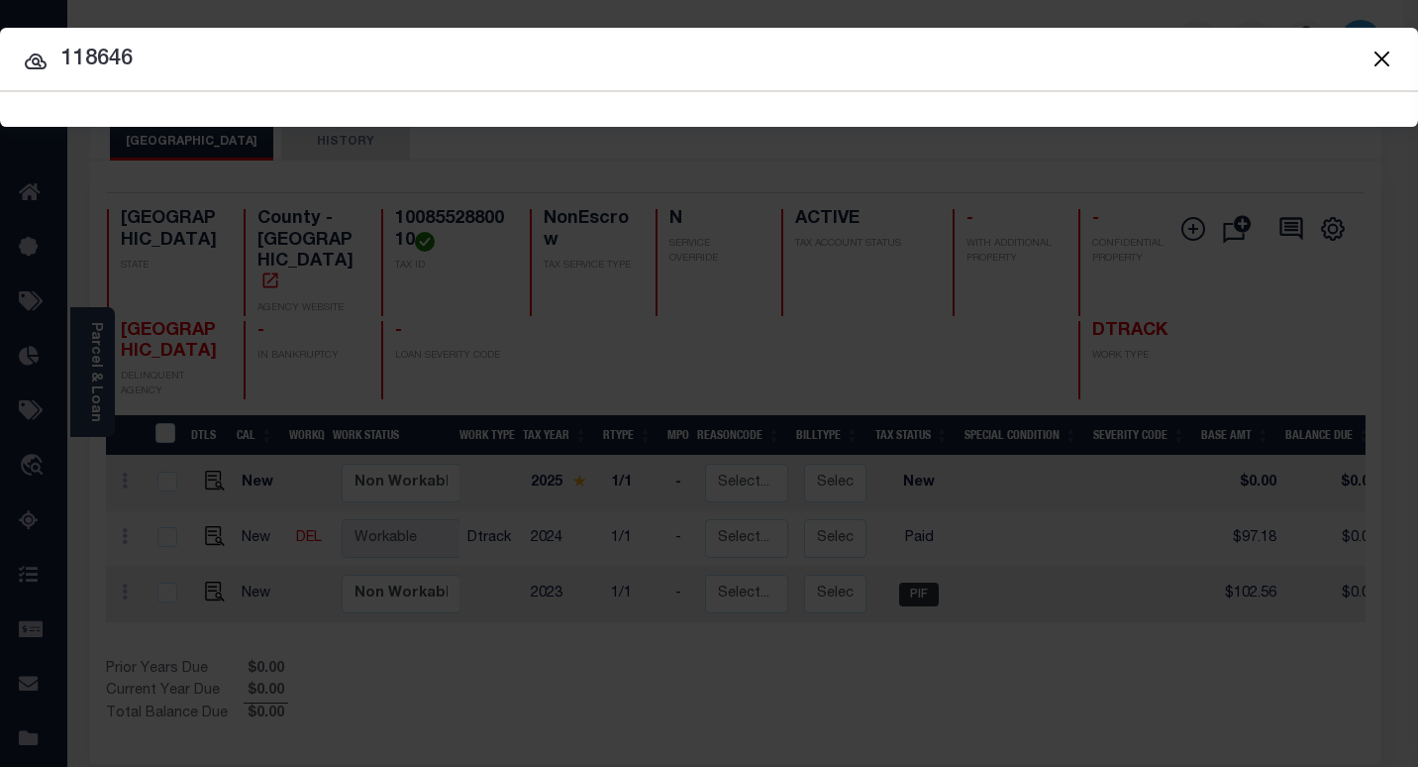
type input "118646"
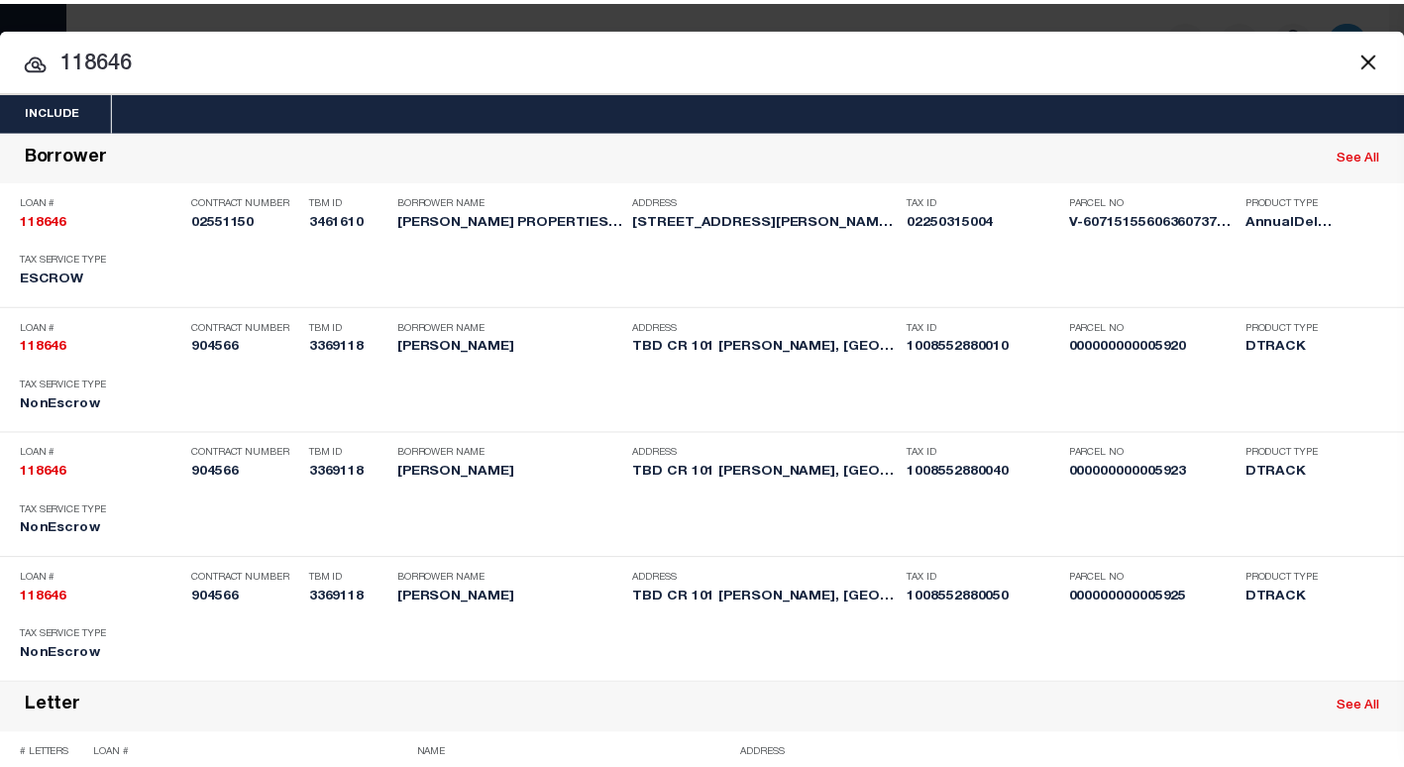
scroll to position [959, 0]
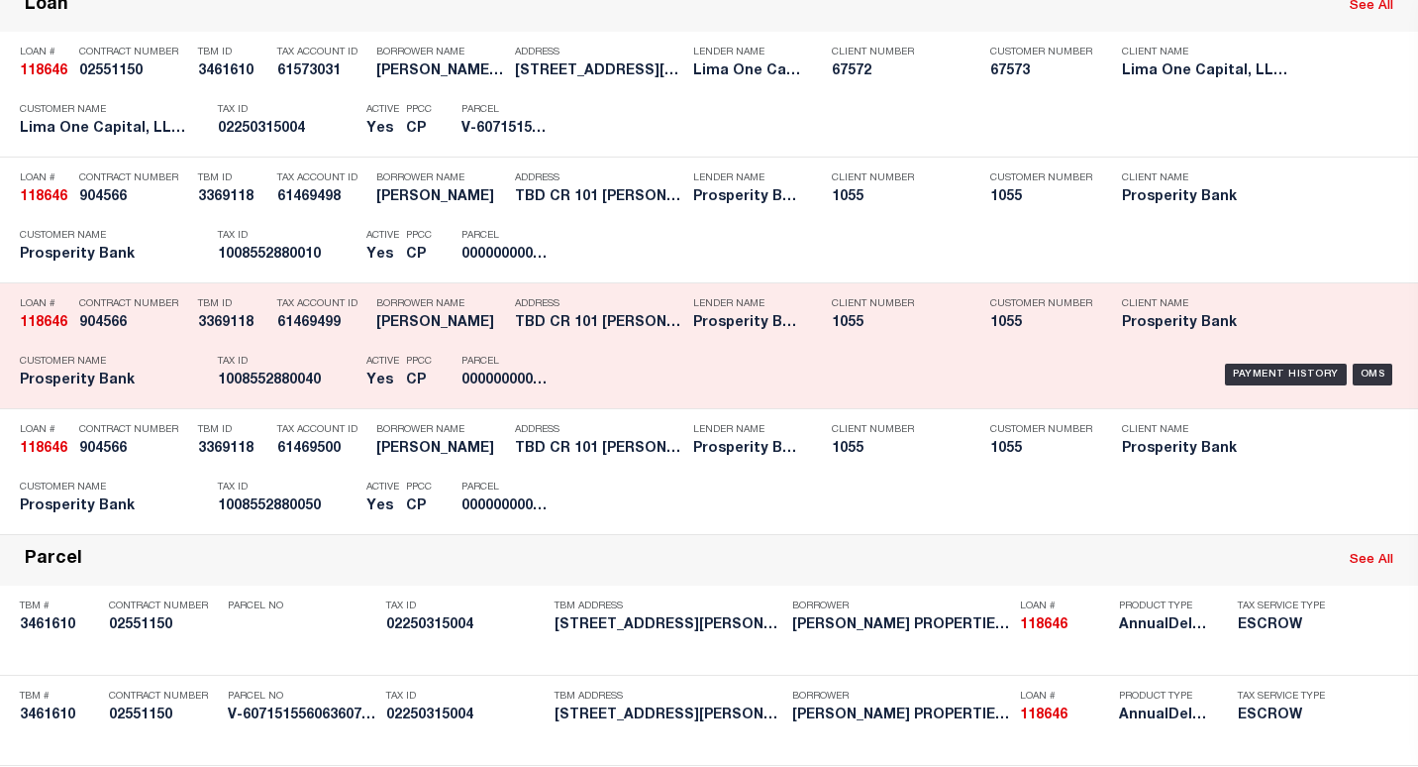
click at [601, 342] on div "Address TBD [GEOGRAPHIC_DATA][PERSON_NAME]" at bounding box center [599, 316] width 168 height 57
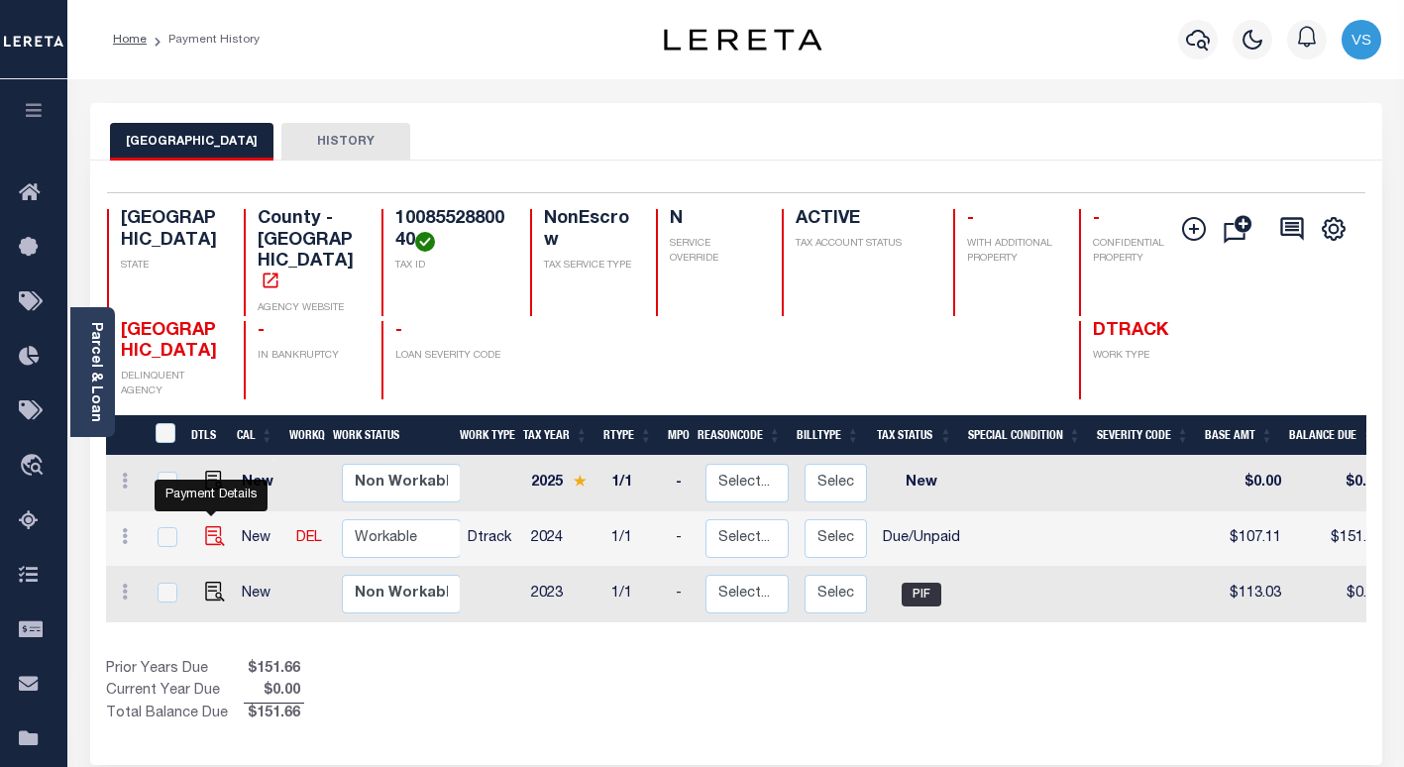
click at [206, 526] on img "" at bounding box center [215, 536] width 20 height 20
checkbox input "true"
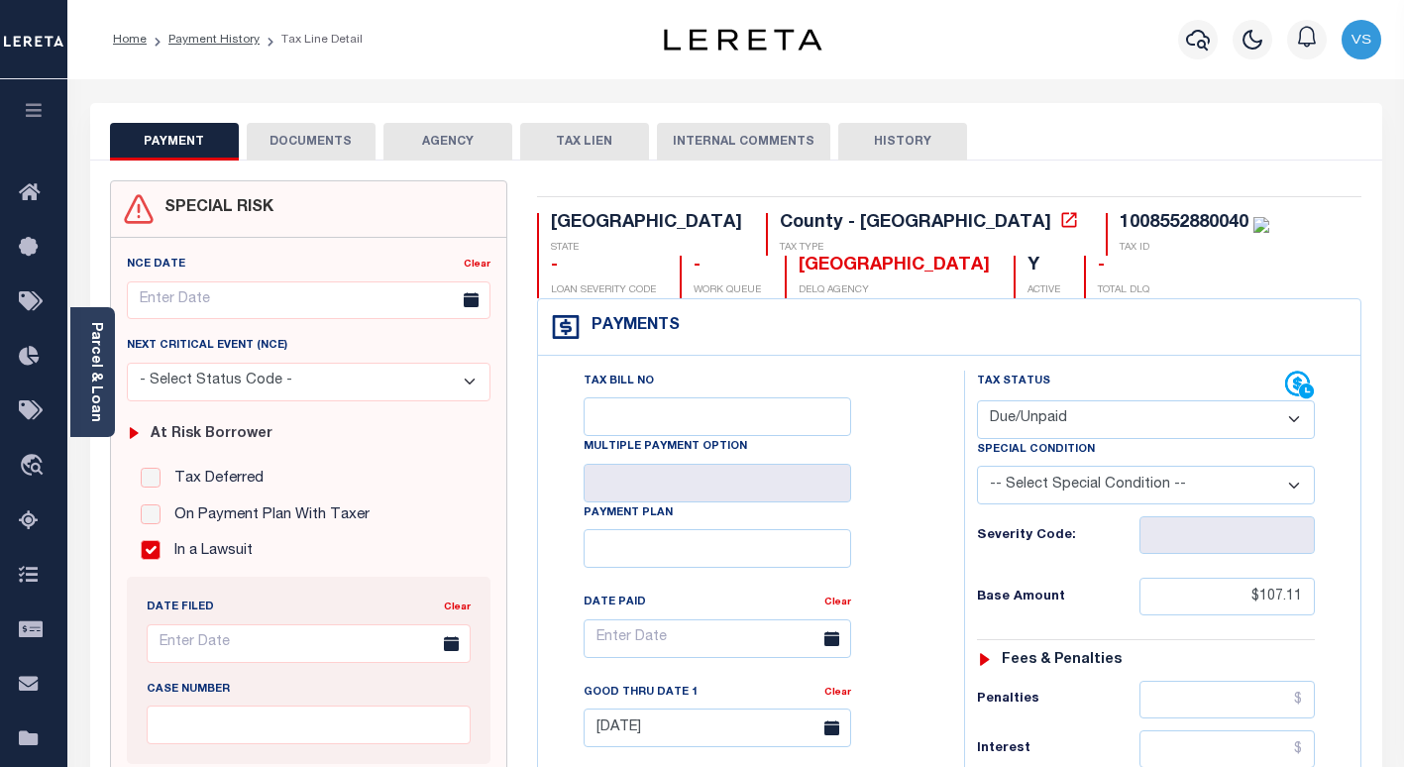
click at [1010, 426] on select "- Select Status Code - Open Due/Unpaid Paid Incomplete No Tax Due Internal Refu…" at bounding box center [1146, 419] width 338 height 39
select select "PYD"
click at [977, 401] on select "- Select Status Code - Open Due/Unpaid Paid Incomplete No Tax Due Internal Refu…" at bounding box center [1146, 419] width 338 height 39
type input "[DATE]"
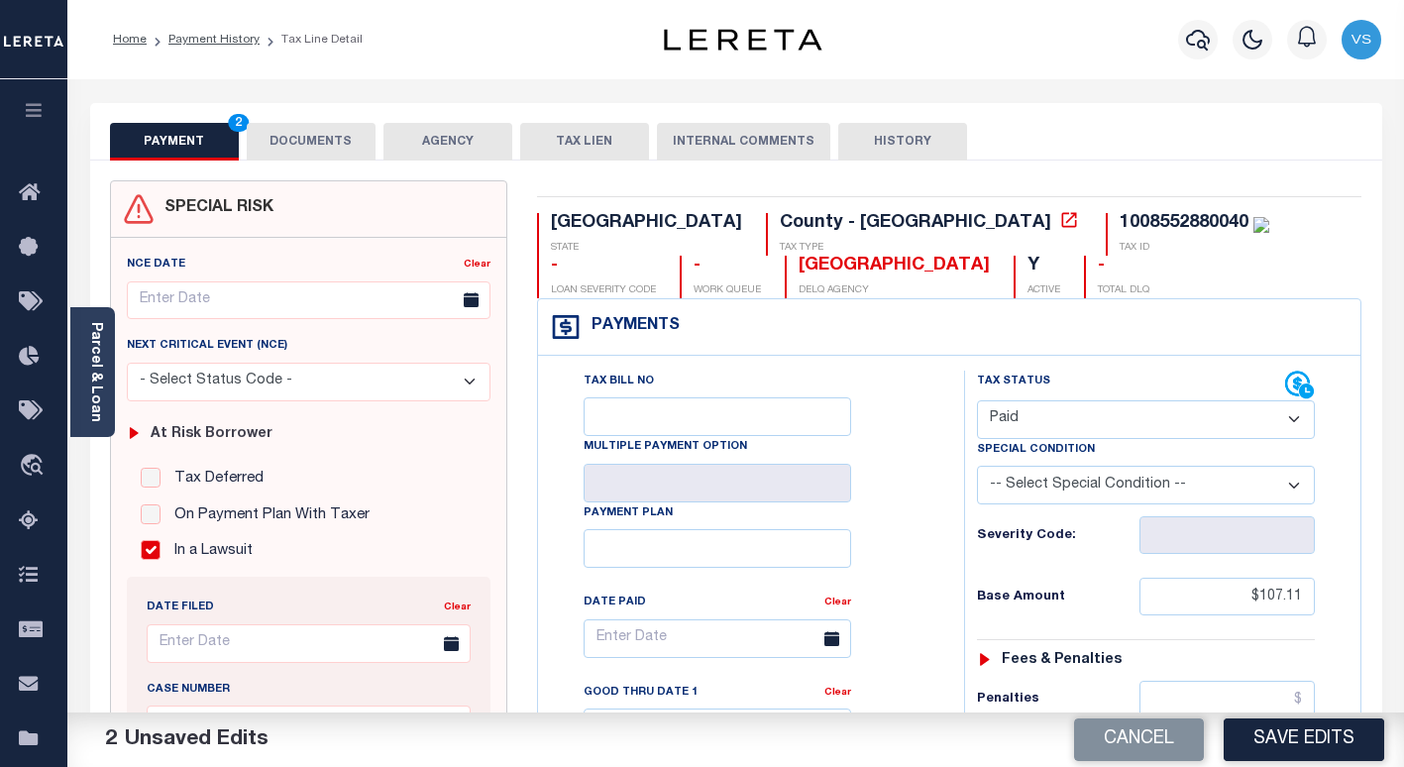
click at [302, 134] on button "DOCUMENTS" at bounding box center [311, 142] width 129 height 38
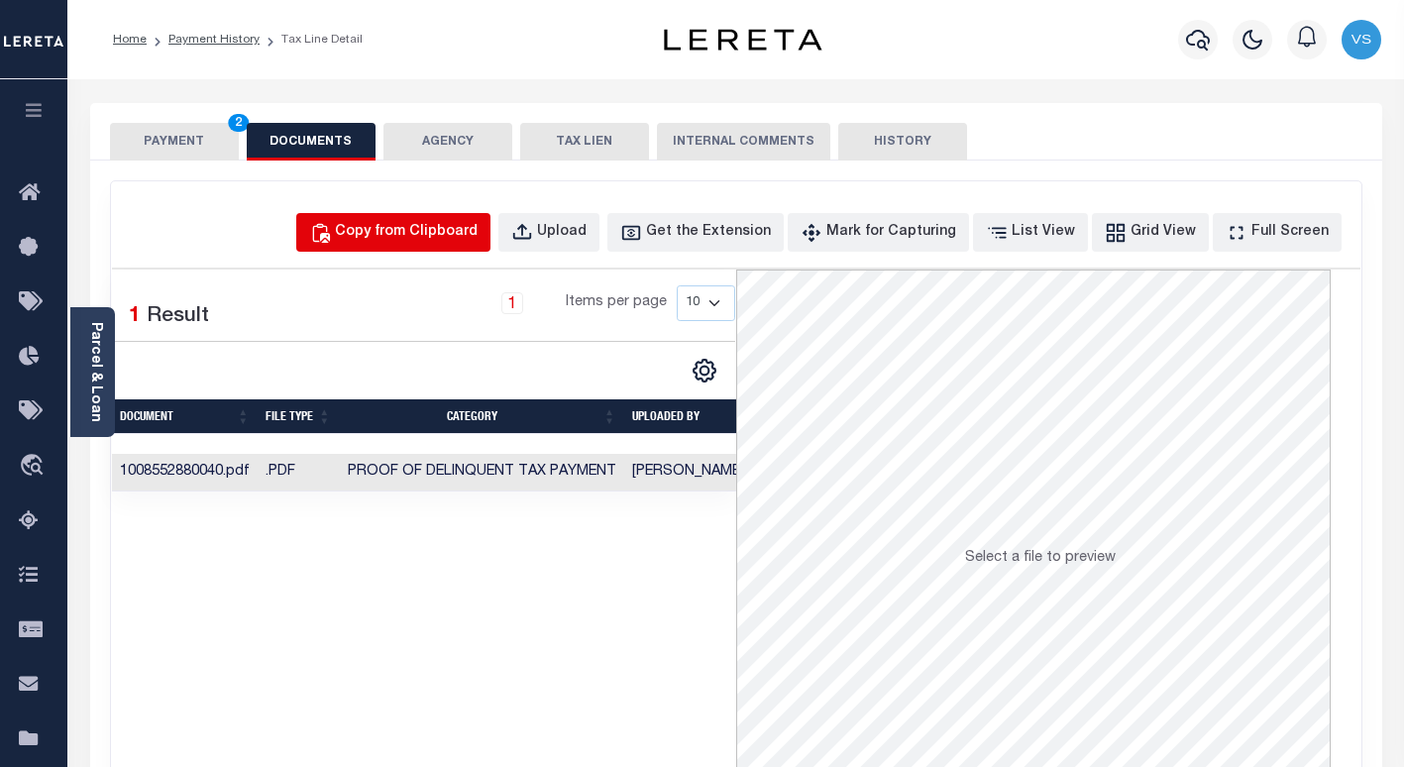
click at [446, 236] on div "Copy from Clipboard" at bounding box center [406, 233] width 143 height 22
select select "POP"
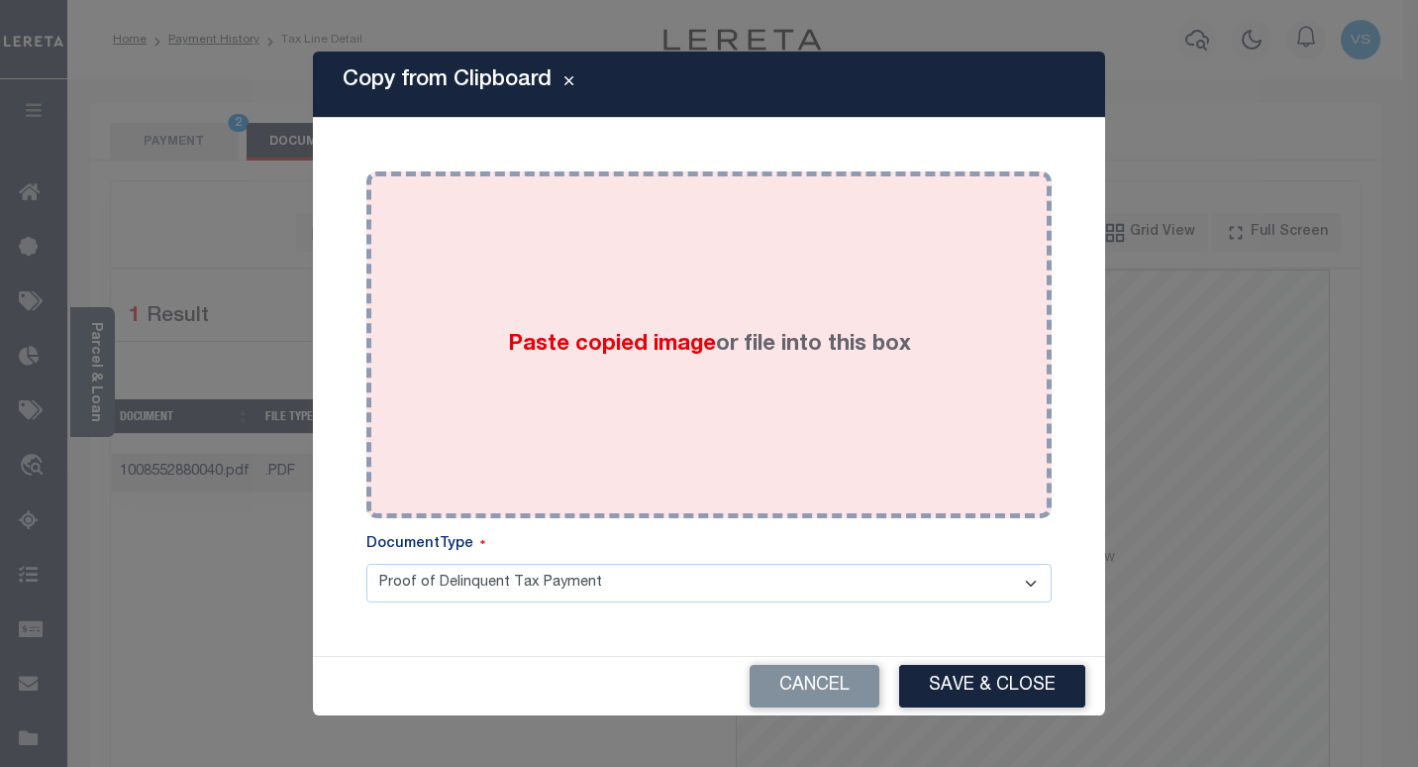
click at [531, 369] on div "Paste copied image or file into this box" at bounding box center [709, 344] width 656 height 317
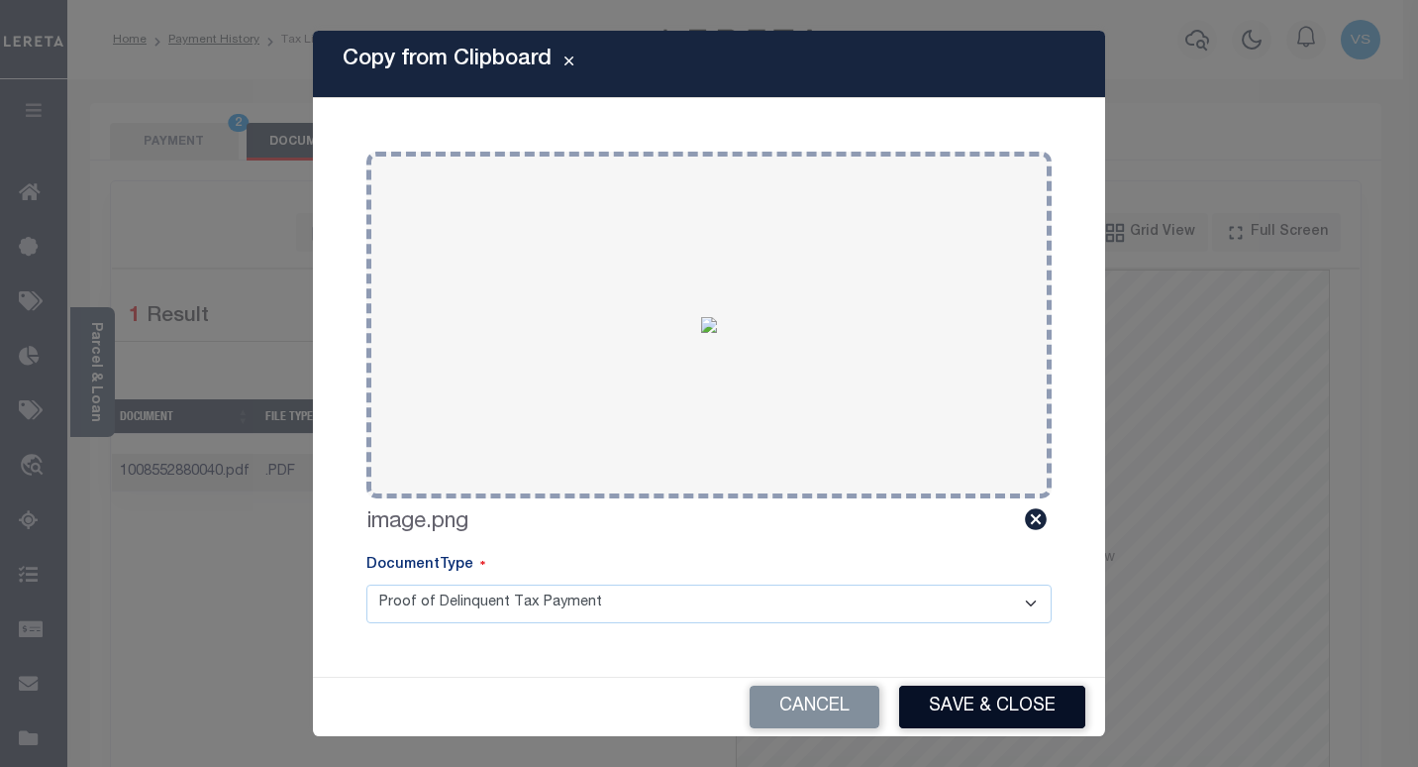
click at [966, 717] on button "Save & Close" at bounding box center [992, 706] width 186 height 43
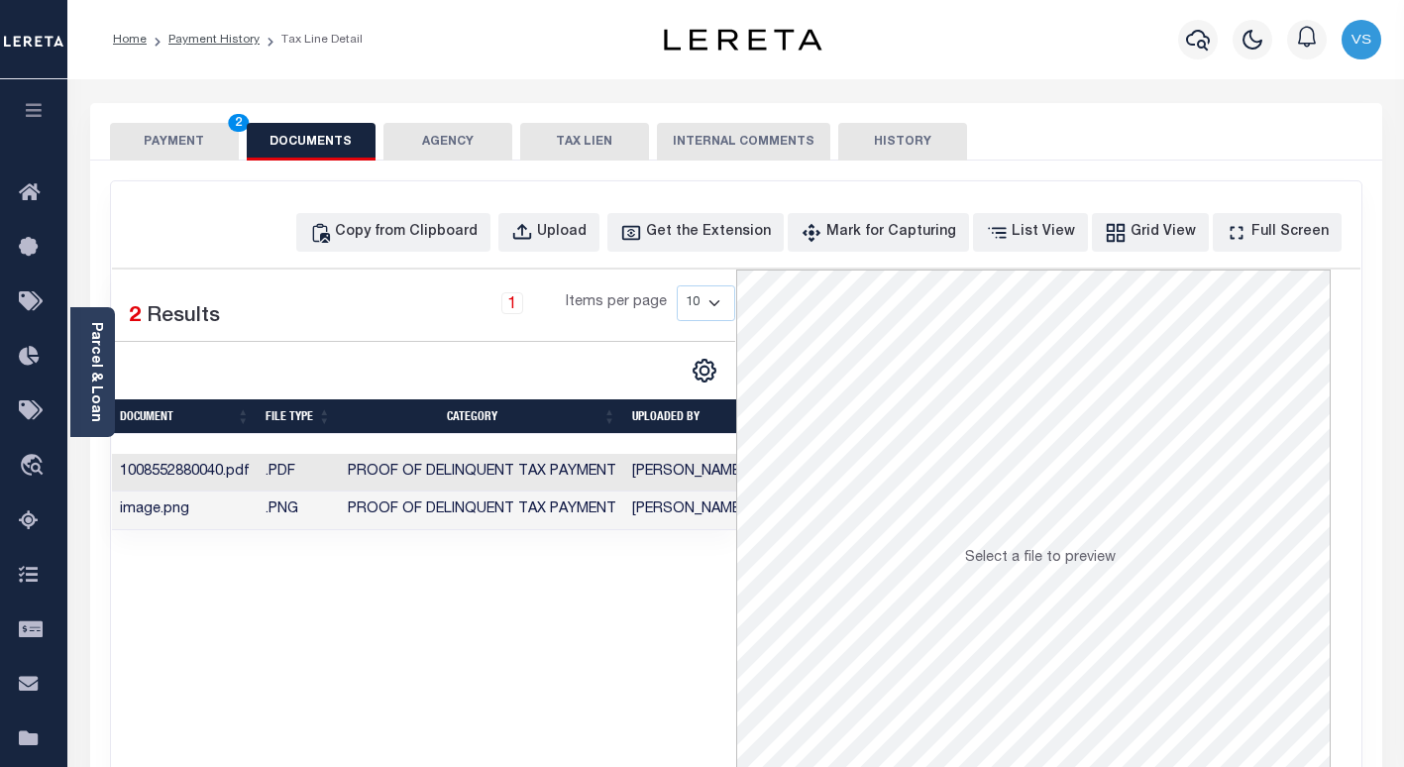
click at [176, 141] on button "PAYMENT 2" at bounding box center [174, 142] width 129 height 38
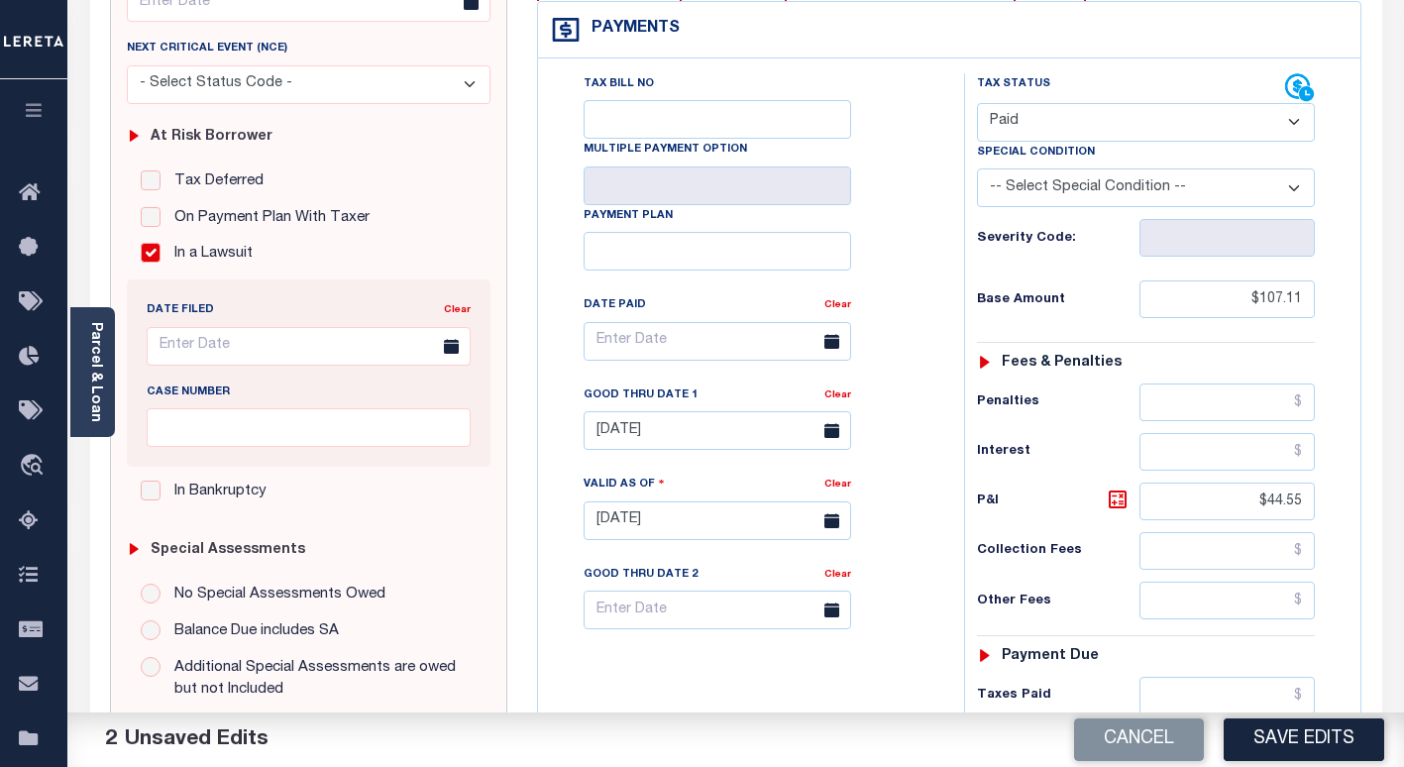
scroll to position [396, 0]
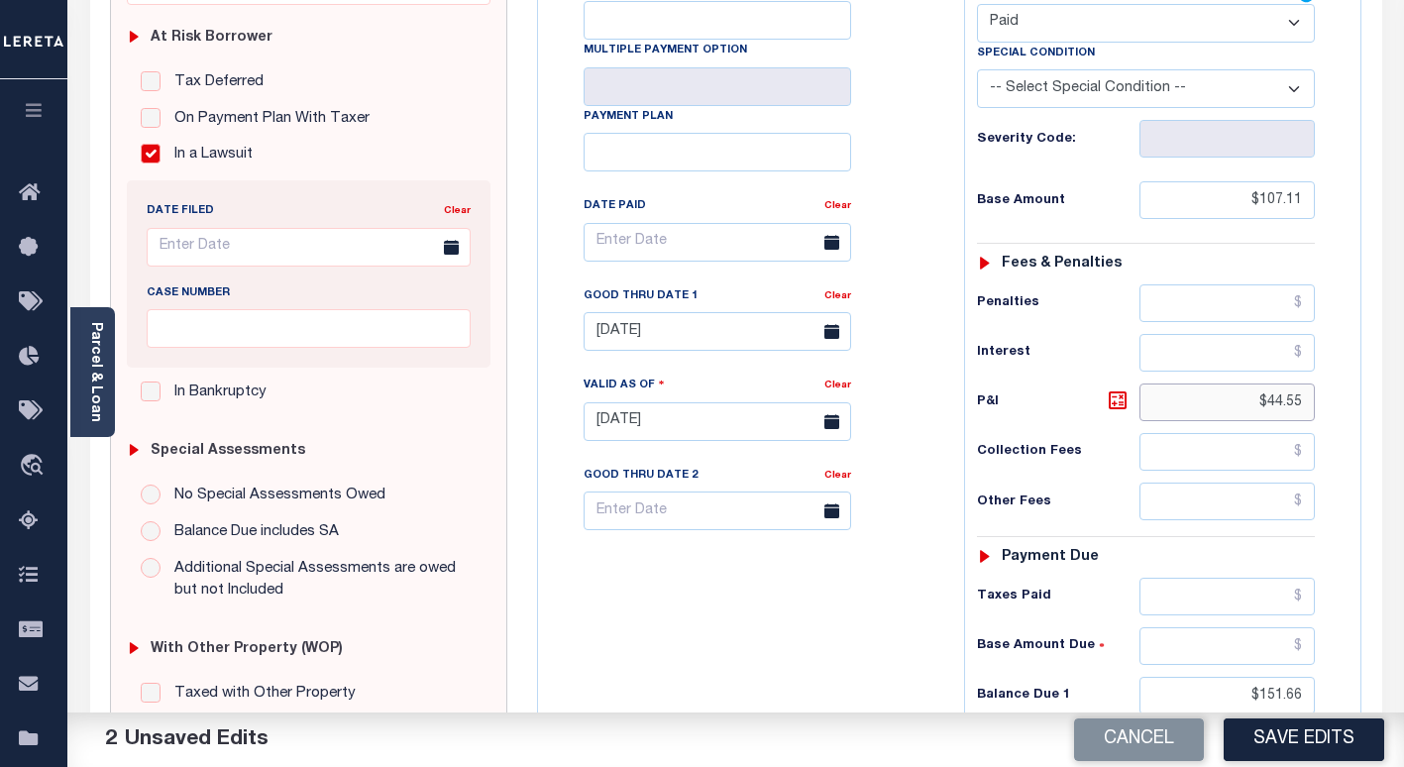
drag, startPoint x: 1265, startPoint y: 402, endPoint x: 1195, endPoint y: 406, distance: 70.4
click at [1202, 404] on input "$44.55" at bounding box center [1226, 402] width 175 height 38
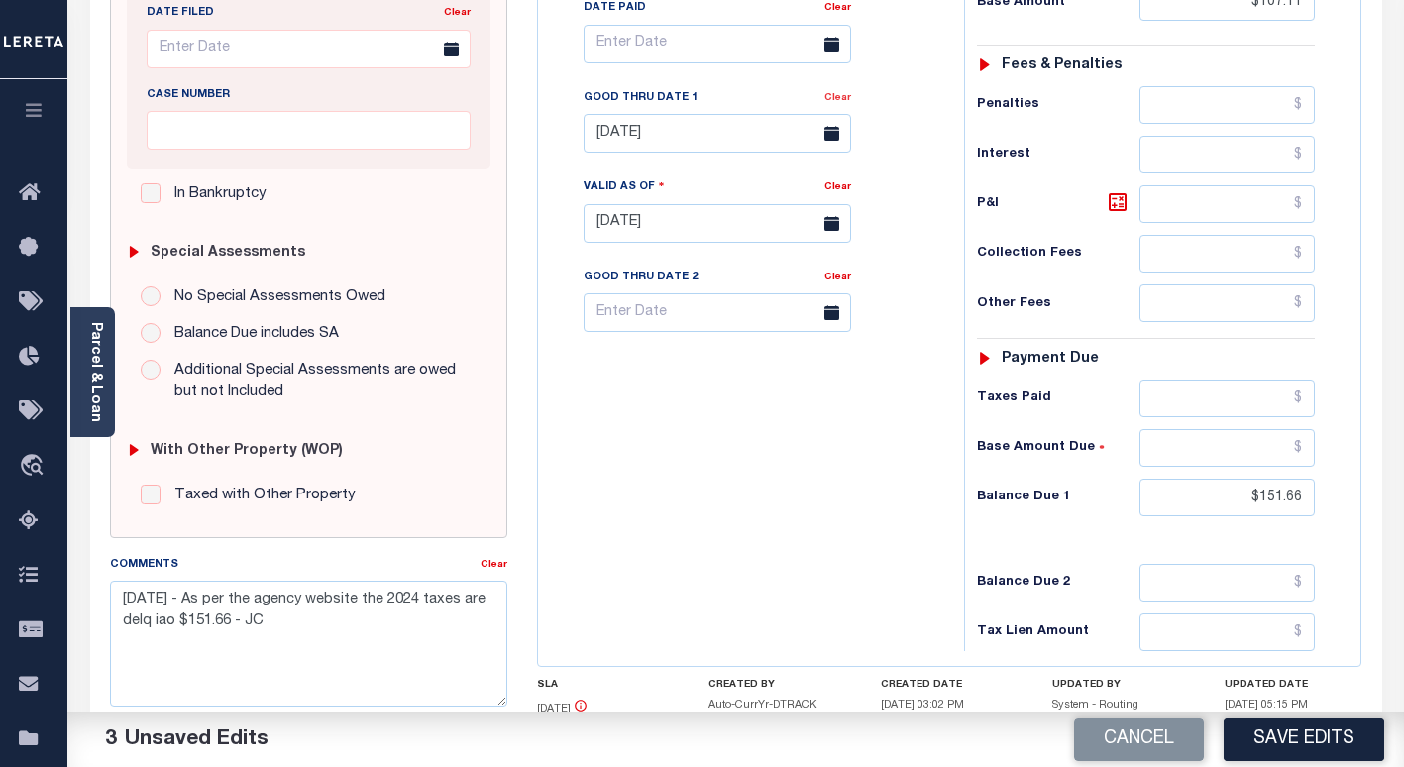
click at [838, 103] on link "Clear" at bounding box center [837, 98] width 27 height 10
drag, startPoint x: 1307, startPoint y: 499, endPoint x: 1200, endPoint y: 495, distance: 108.0
click at [1217, 494] on input "$151.66" at bounding box center [1226, 497] width 175 height 38
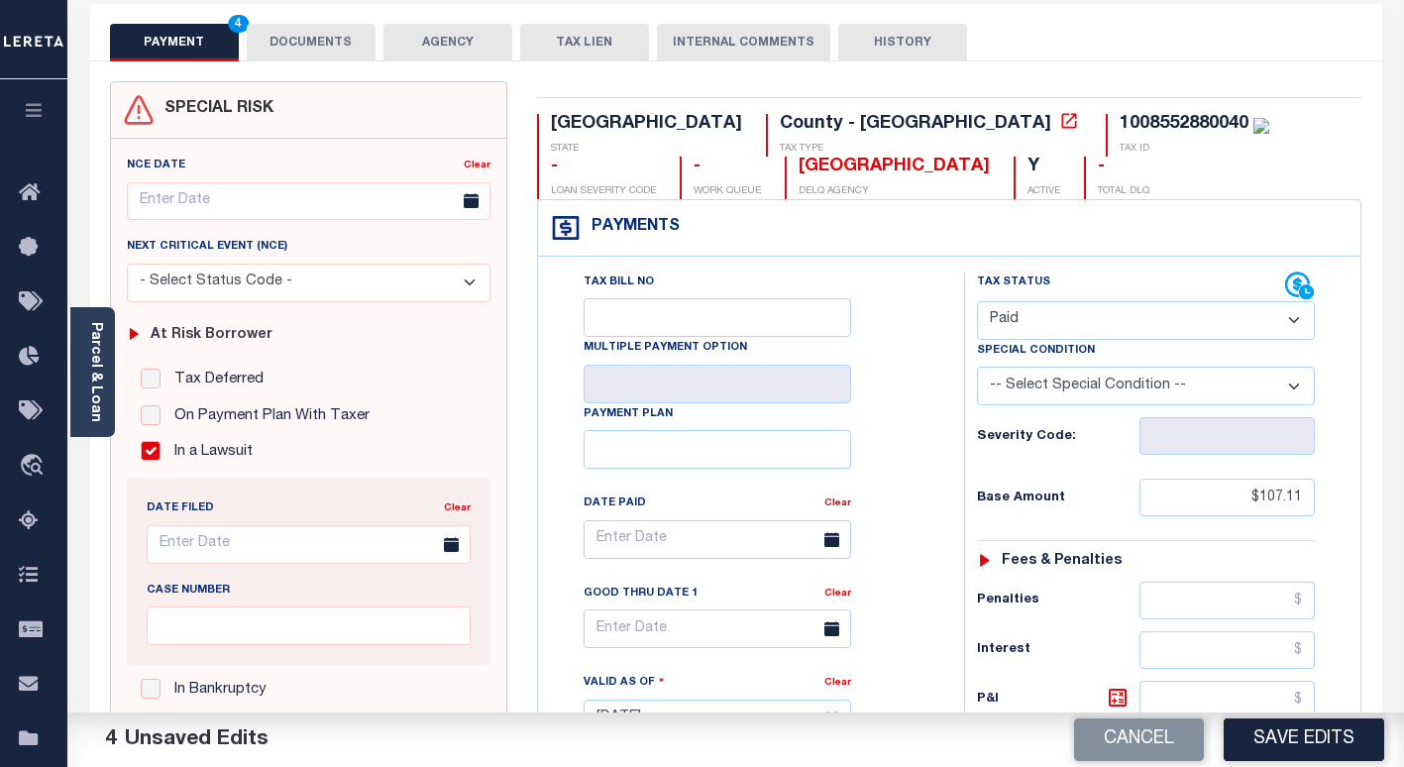
scroll to position [0, 0]
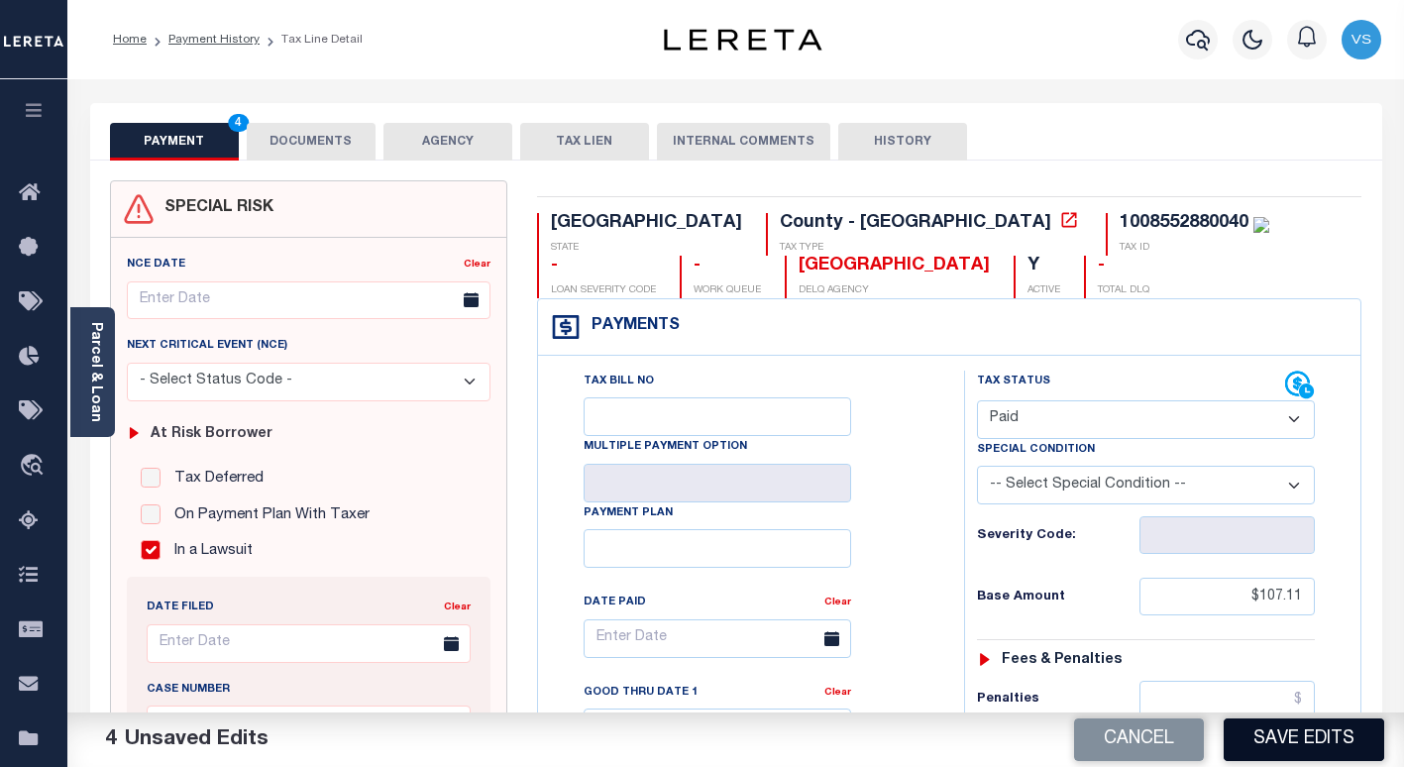
type input "$0.00"
click at [1255, 737] on button "Save Edits" at bounding box center [1303, 739] width 160 height 43
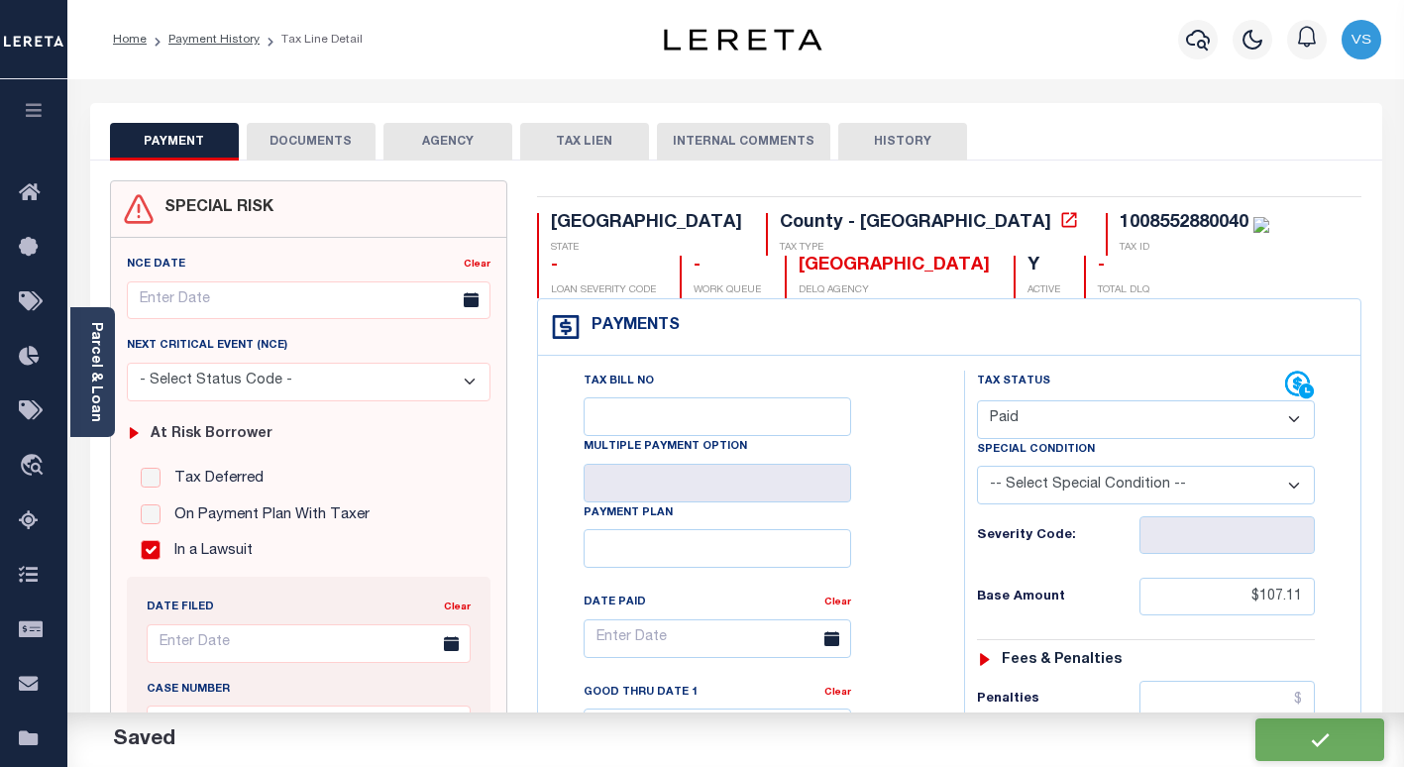
checkbox input "false"
type input "$107.11"
type input "$0"
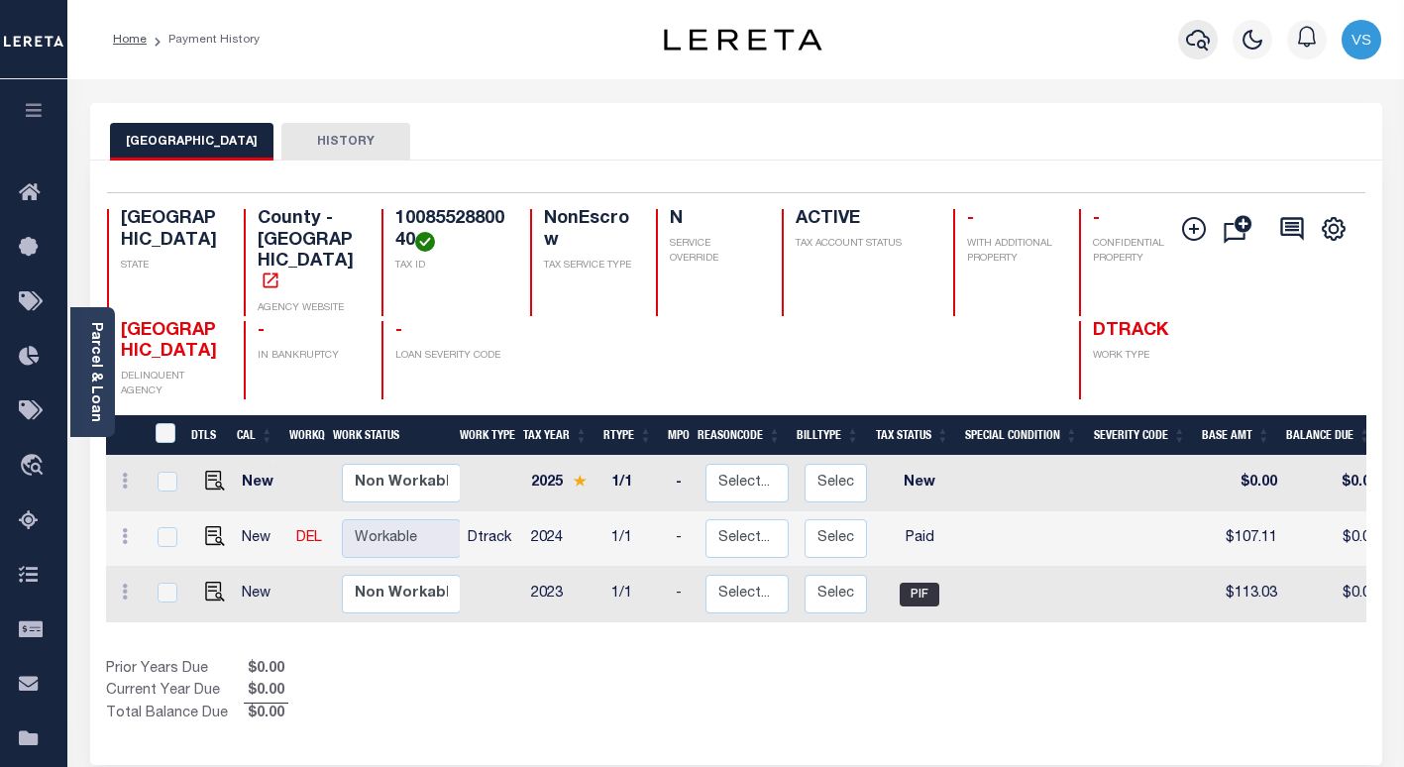
click at [1190, 39] on icon "button" at bounding box center [1198, 40] width 24 height 24
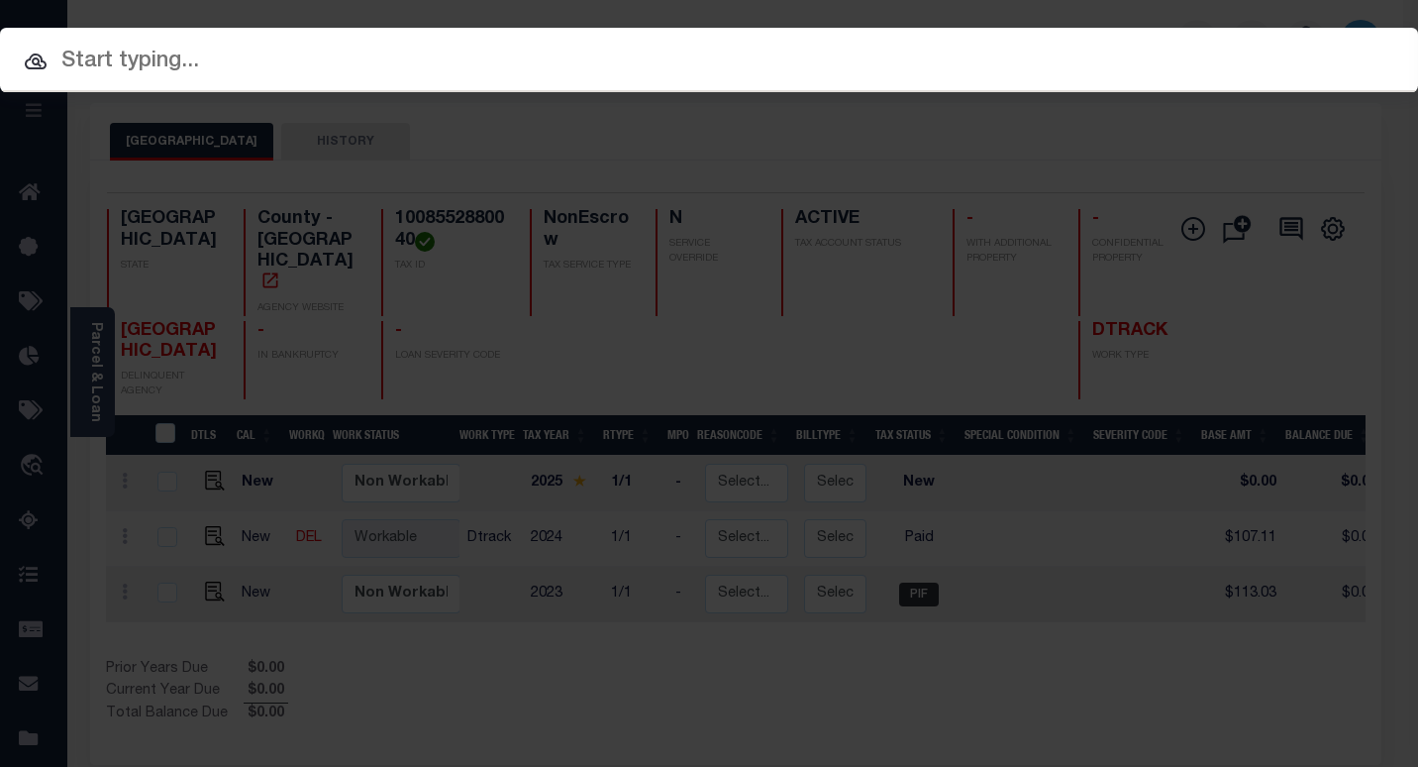
paste input "118646"
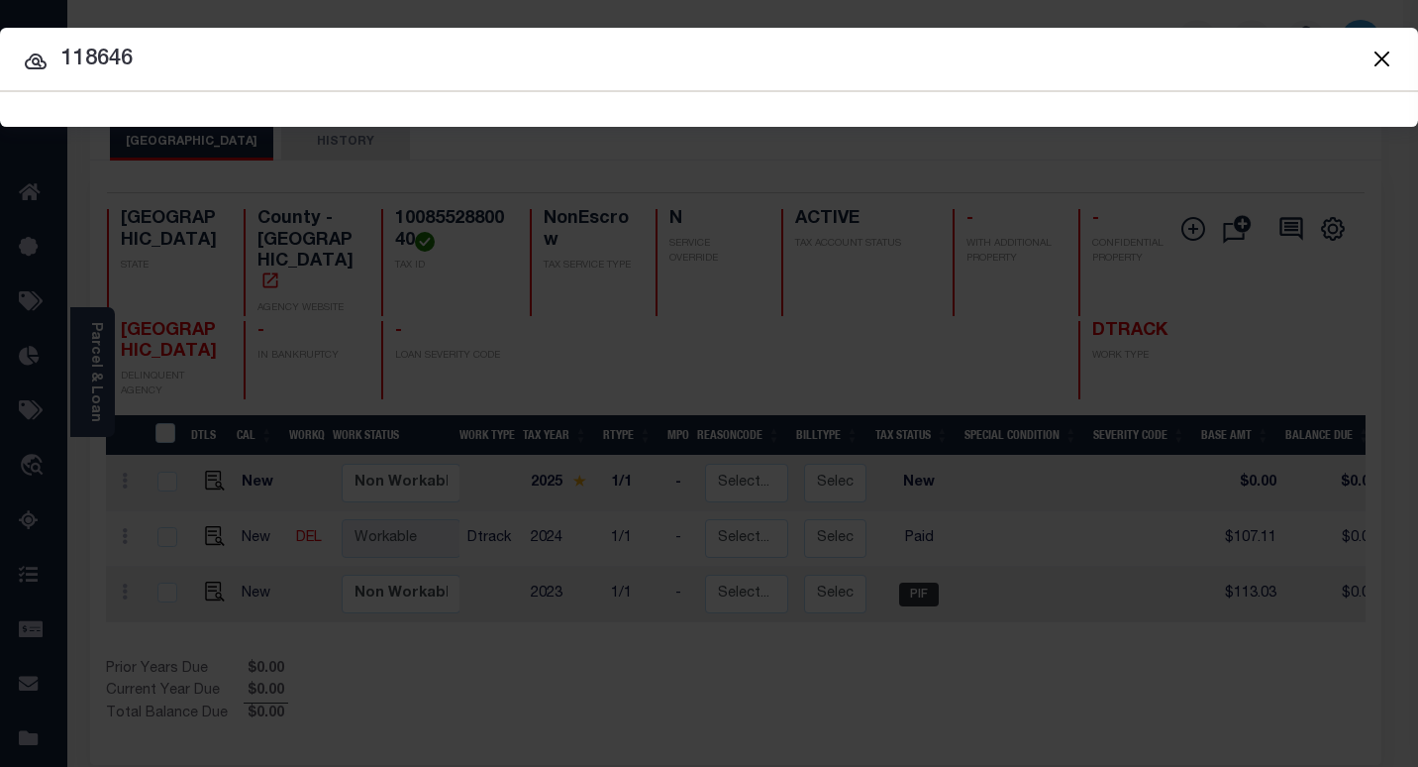
type input "118646"
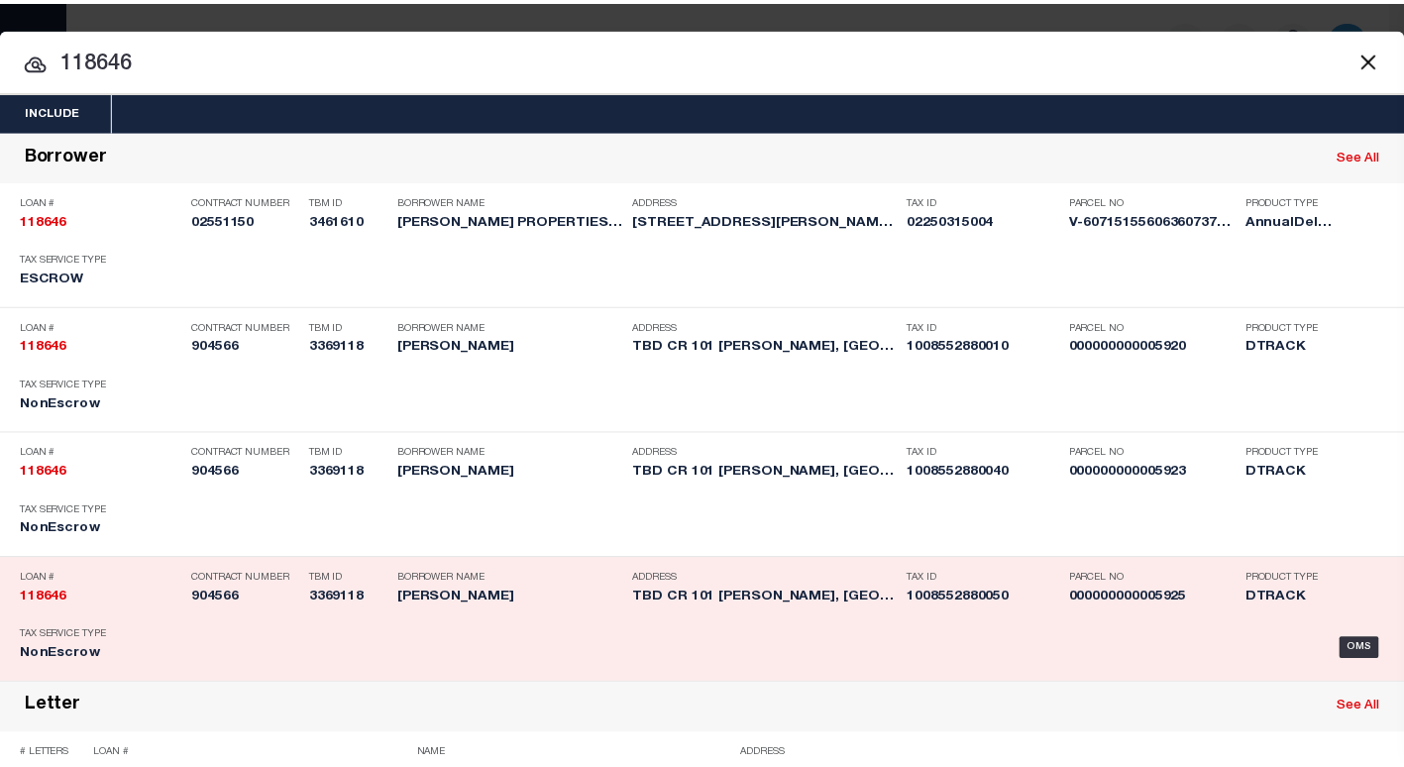
scroll to position [1085, 0]
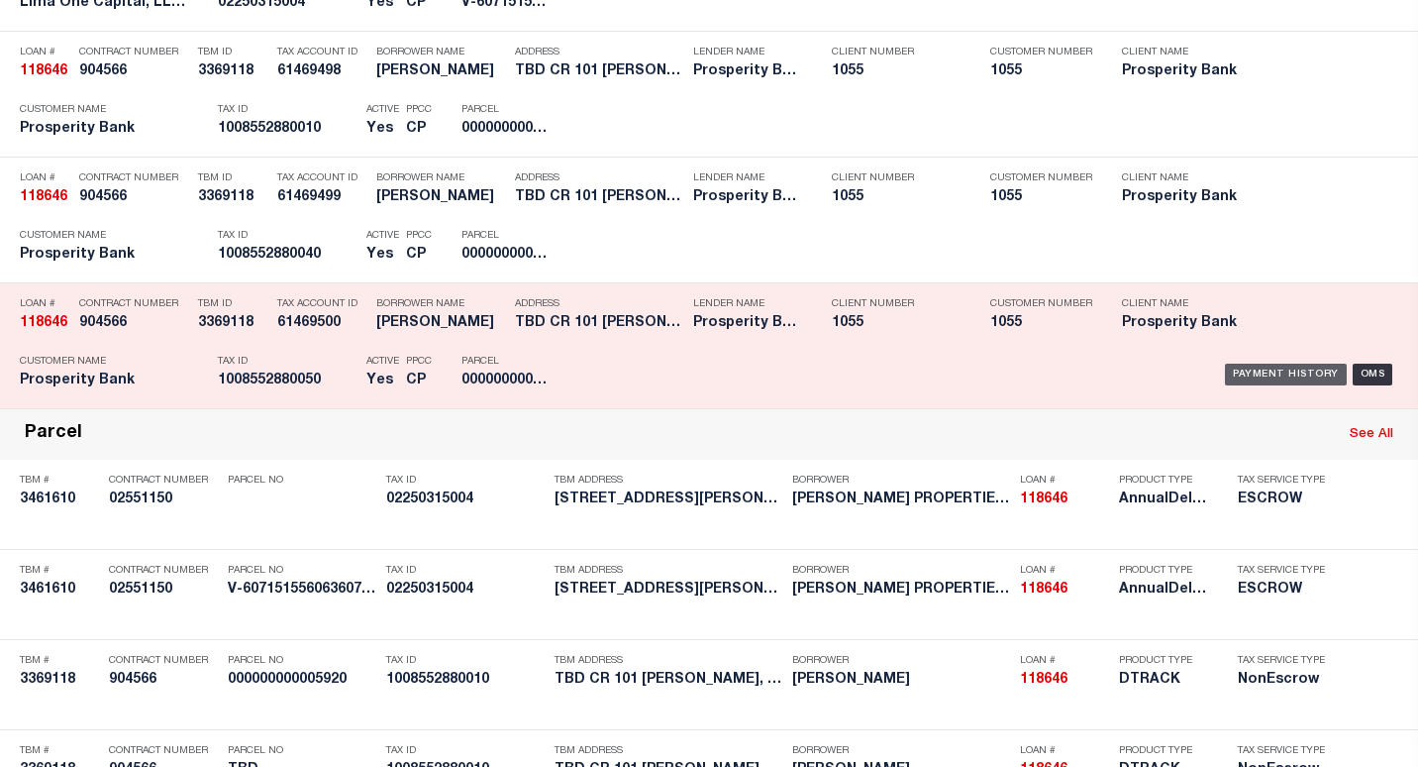
click at [1256, 375] on div "Payment History" at bounding box center [1286, 375] width 122 height 22
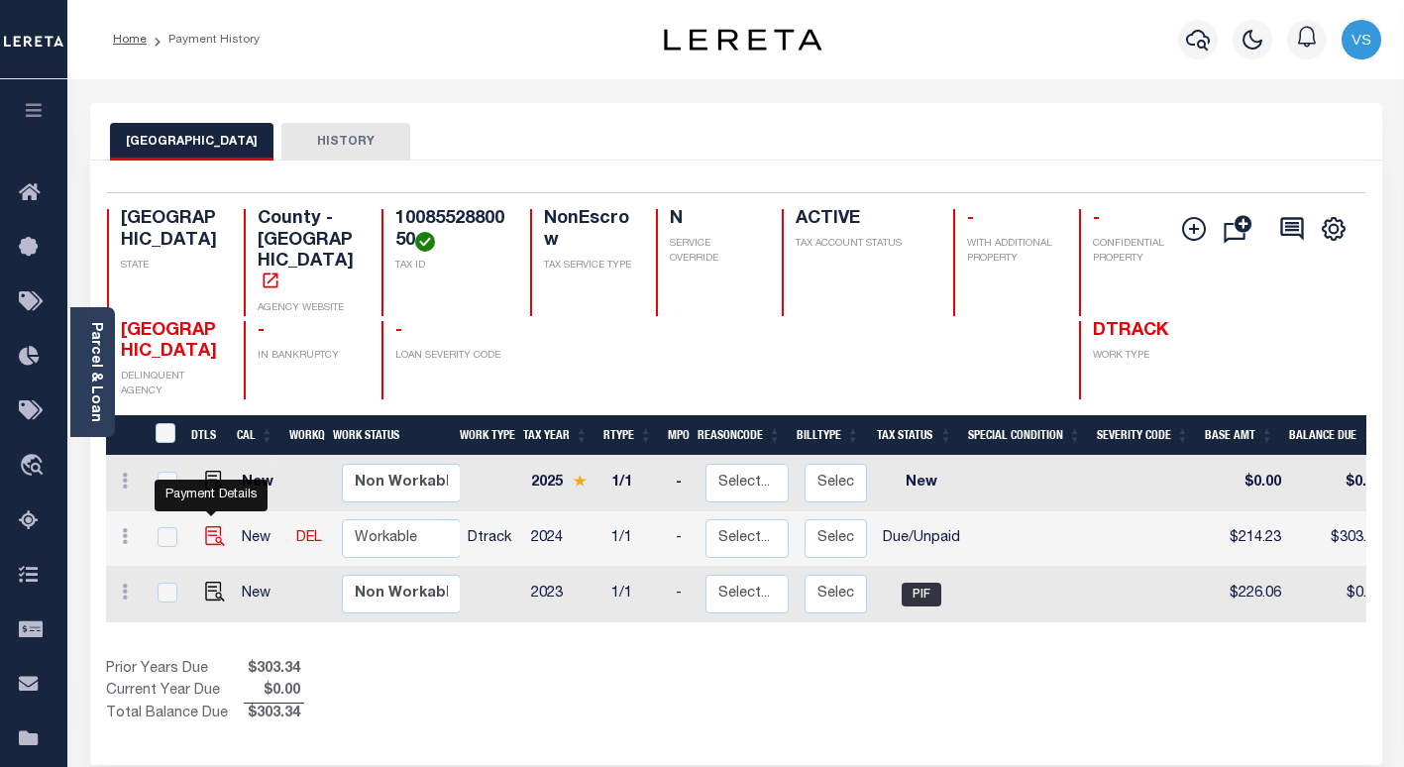
click at [209, 526] on img "" at bounding box center [215, 536] width 20 height 20
checkbox input "true"
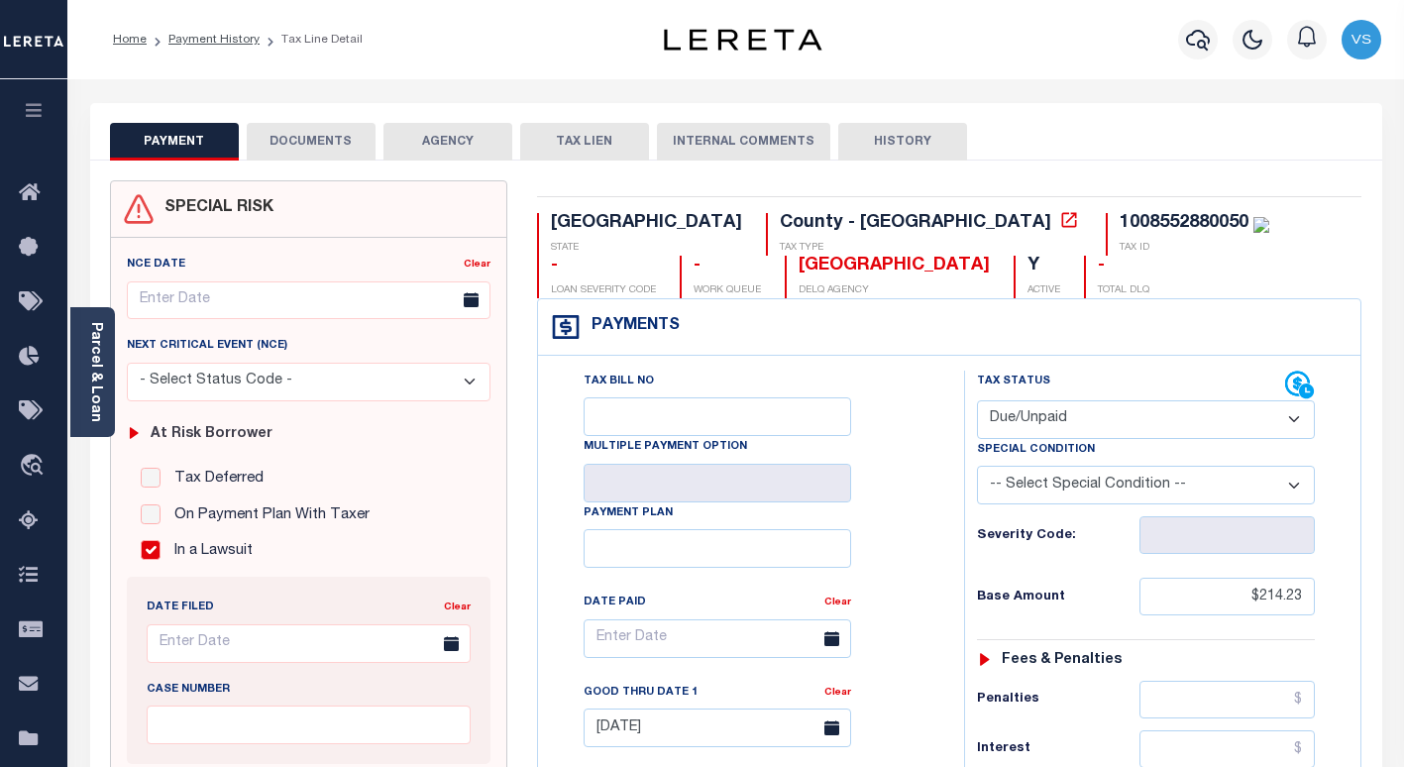
click at [1013, 420] on select "- Select Status Code - Open Due/Unpaid Paid Incomplete No Tax Due Internal Refu…" at bounding box center [1146, 419] width 338 height 39
select select "PYD"
click at [977, 401] on select "- Select Status Code - Open Due/Unpaid Paid Incomplete No Tax Due Internal Refu…" at bounding box center [1146, 419] width 338 height 39
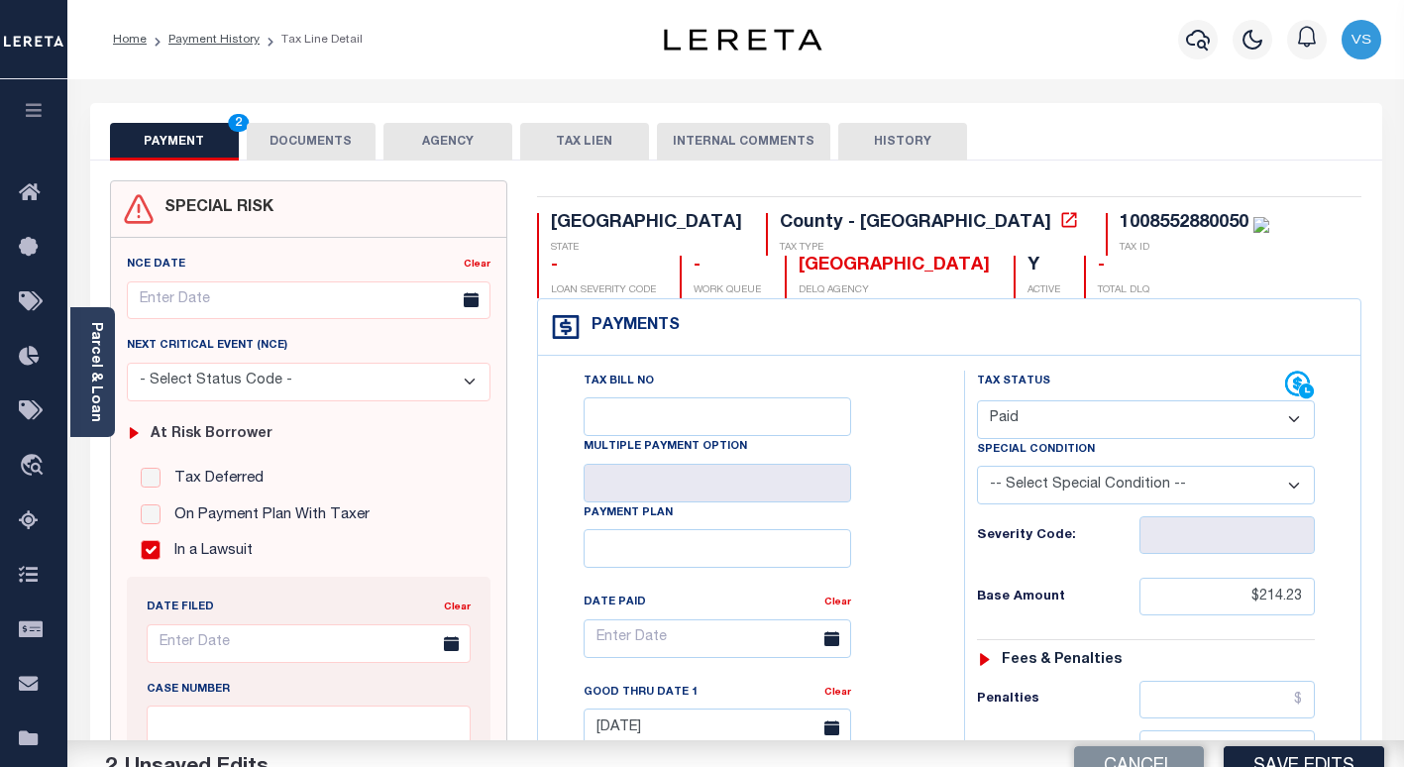
type input "[DATE]"
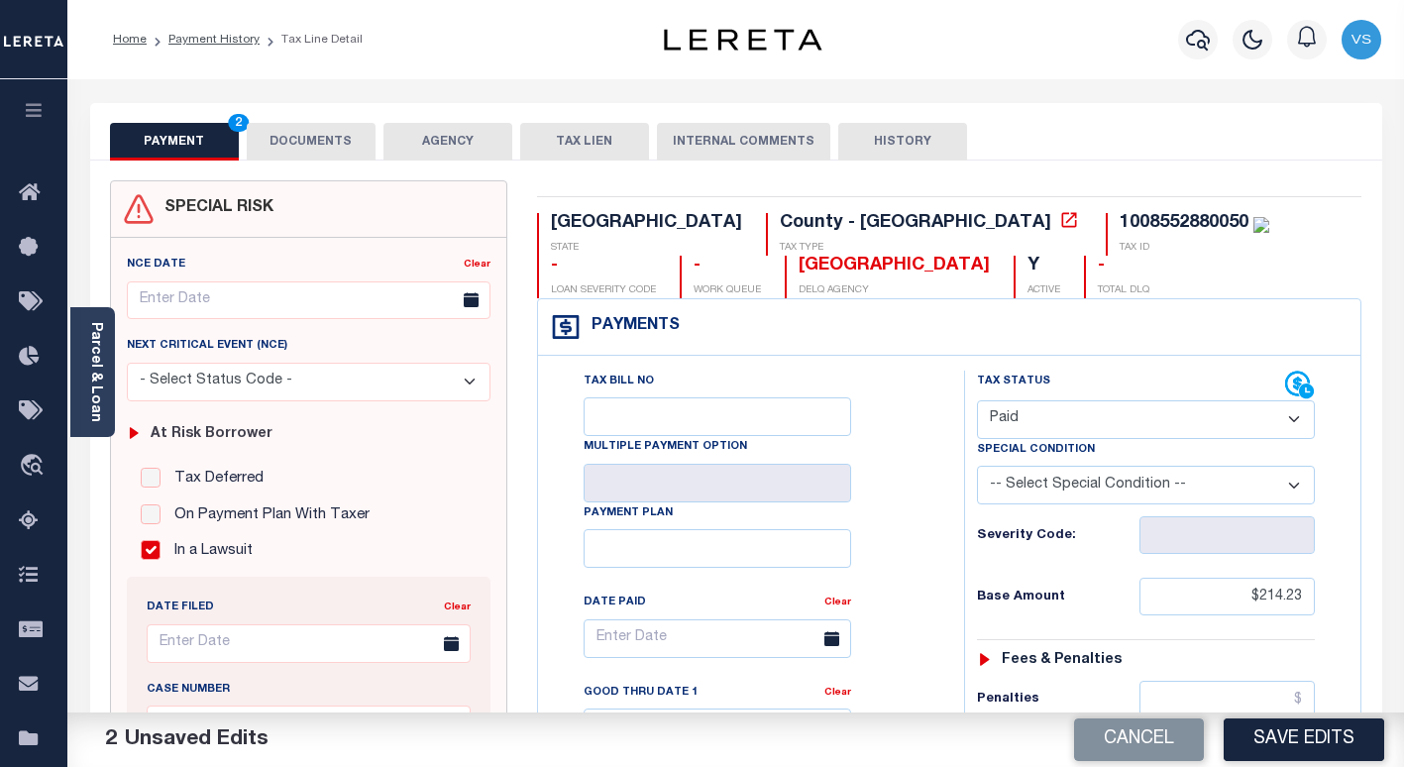
click at [330, 145] on button "DOCUMENTS" at bounding box center [311, 142] width 129 height 38
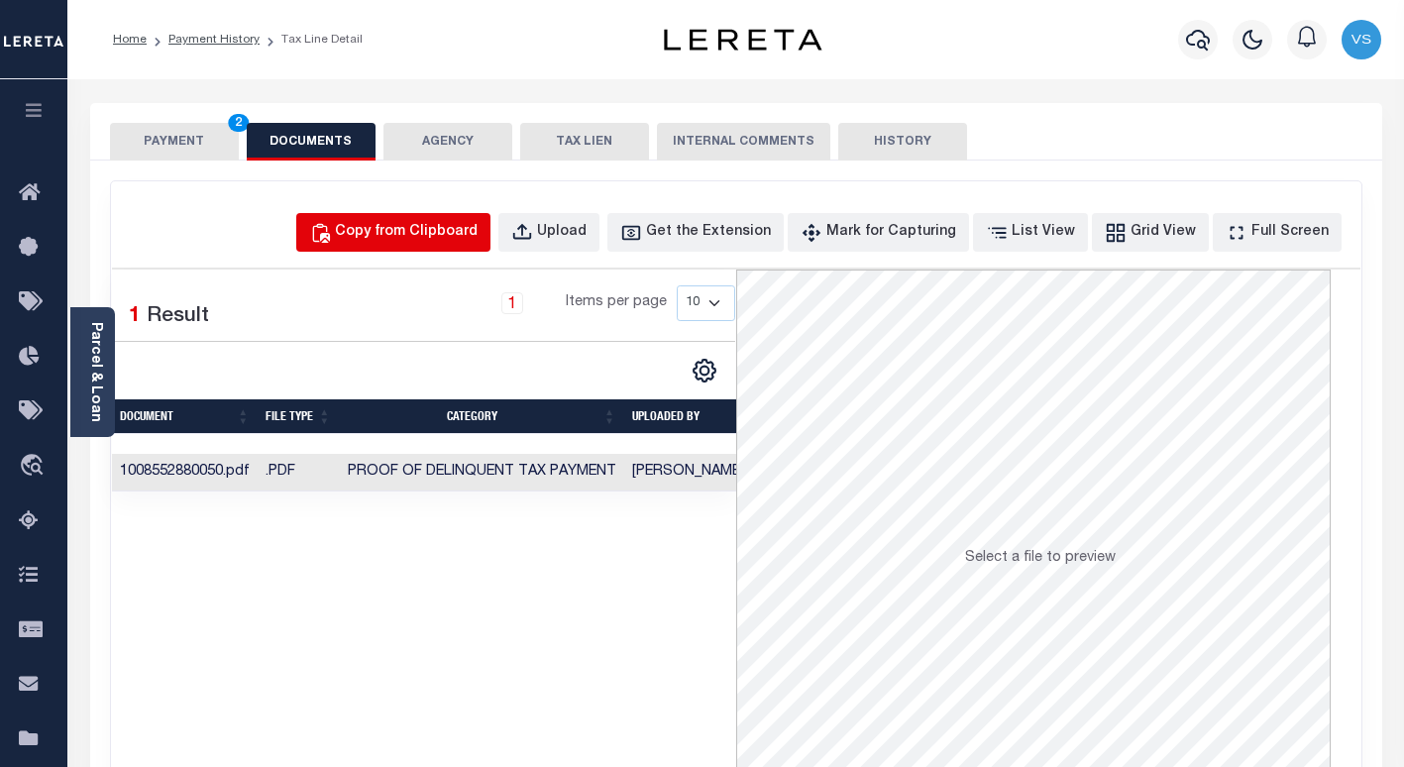
click at [477, 226] on div "Copy from Clipboard" at bounding box center [406, 233] width 143 height 22
select select "POP"
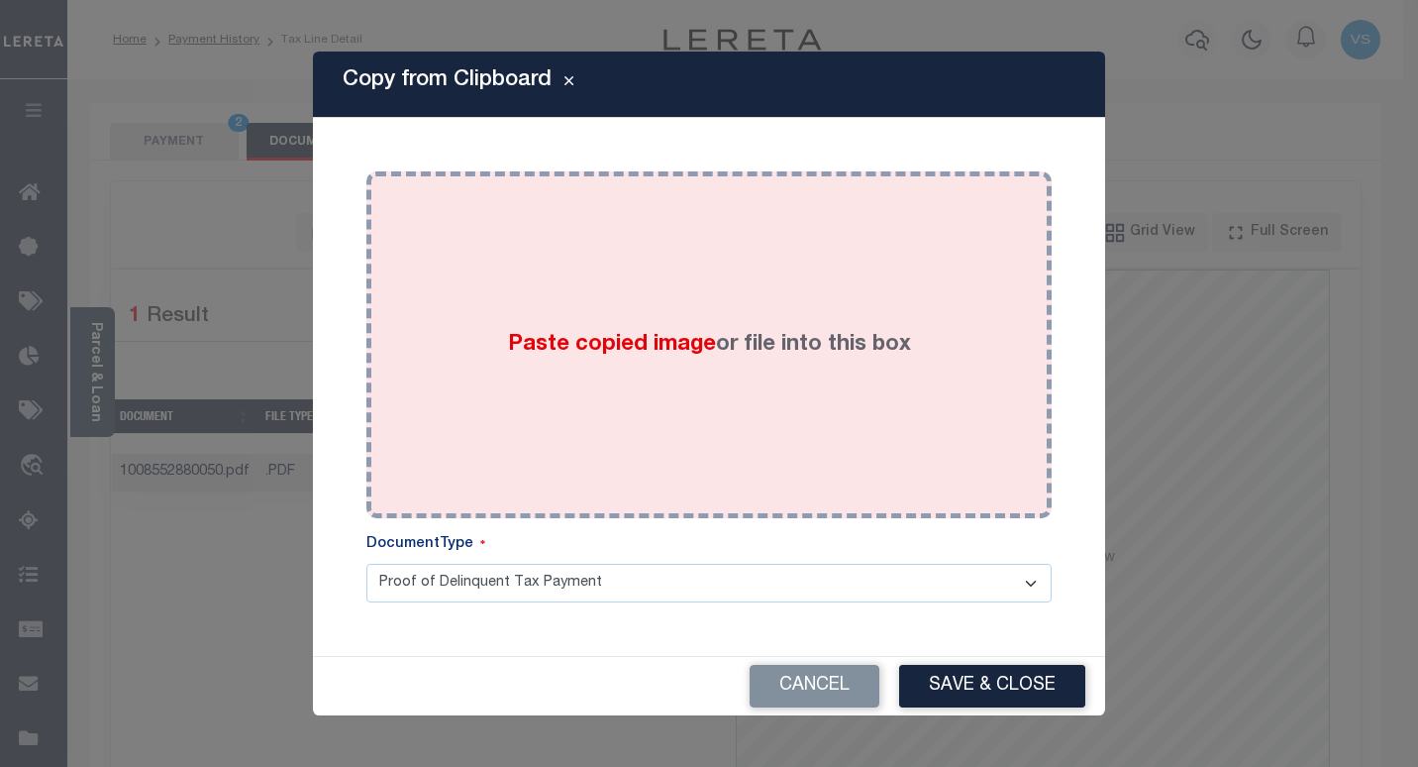
click at [676, 491] on div "Paste copied image or file into this box" at bounding box center [709, 344] width 656 height 317
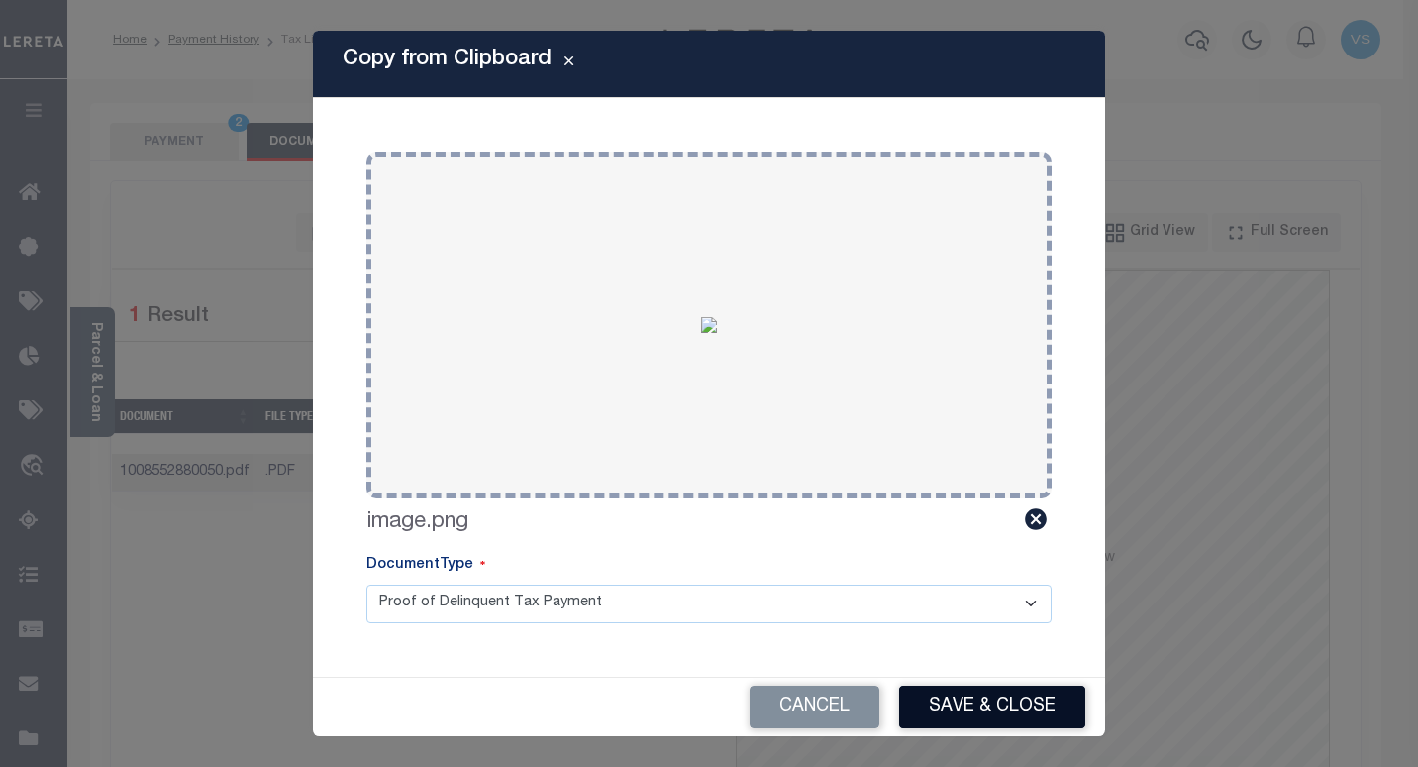
click at [949, 710] on button "Save & Close" at bounding box center [992, 706] width 186 height 43
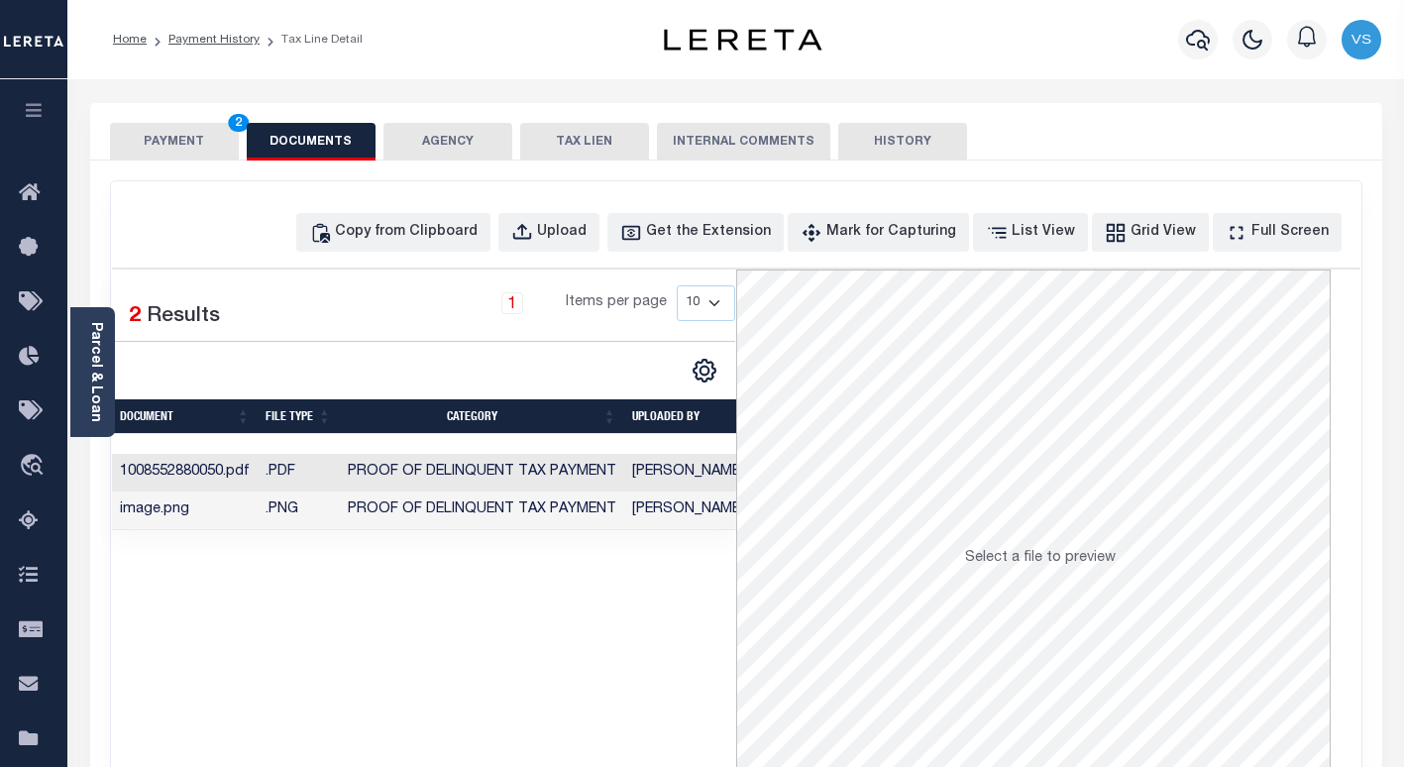
click at [157, 139] on button "PAYMENT 2" at bounding box center [174, 142] width 129 height 38
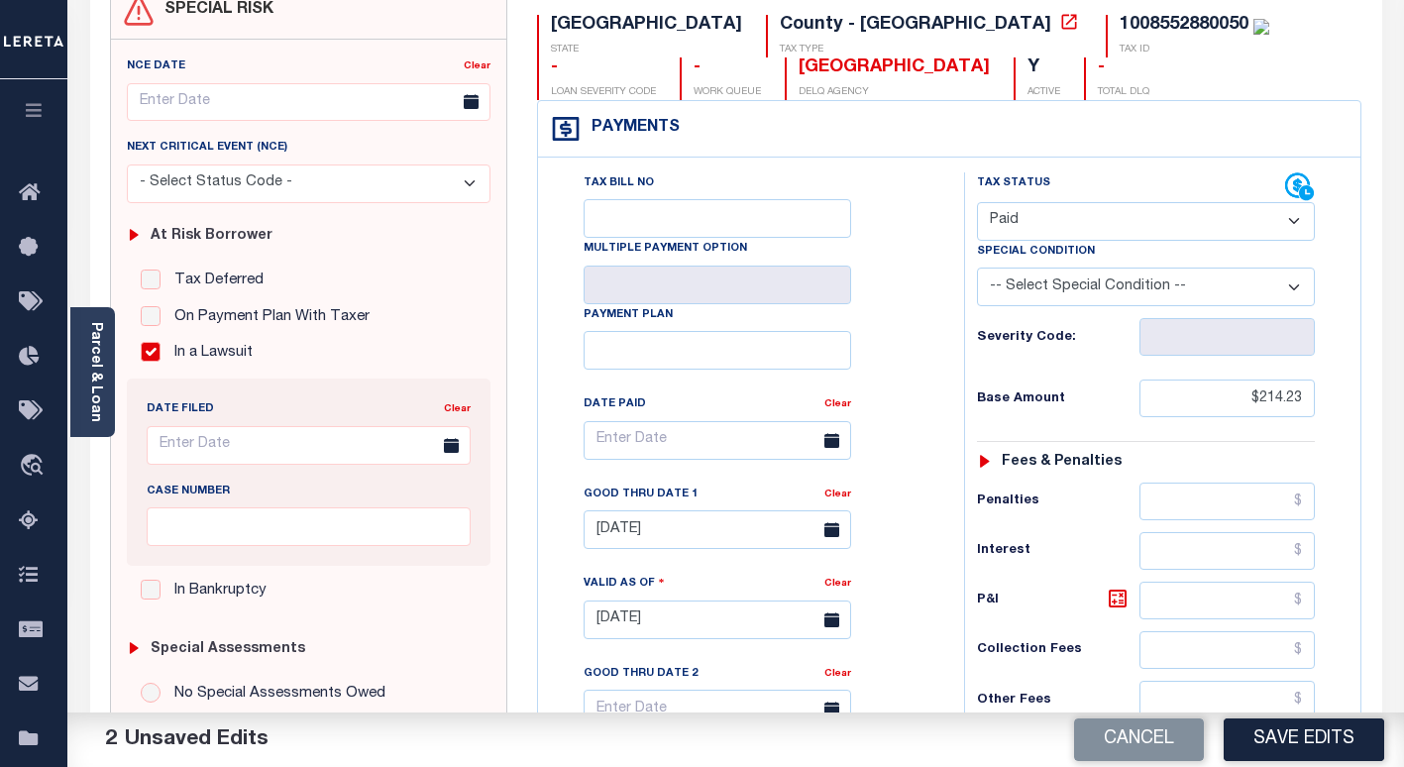
scroll to position [594, 0]
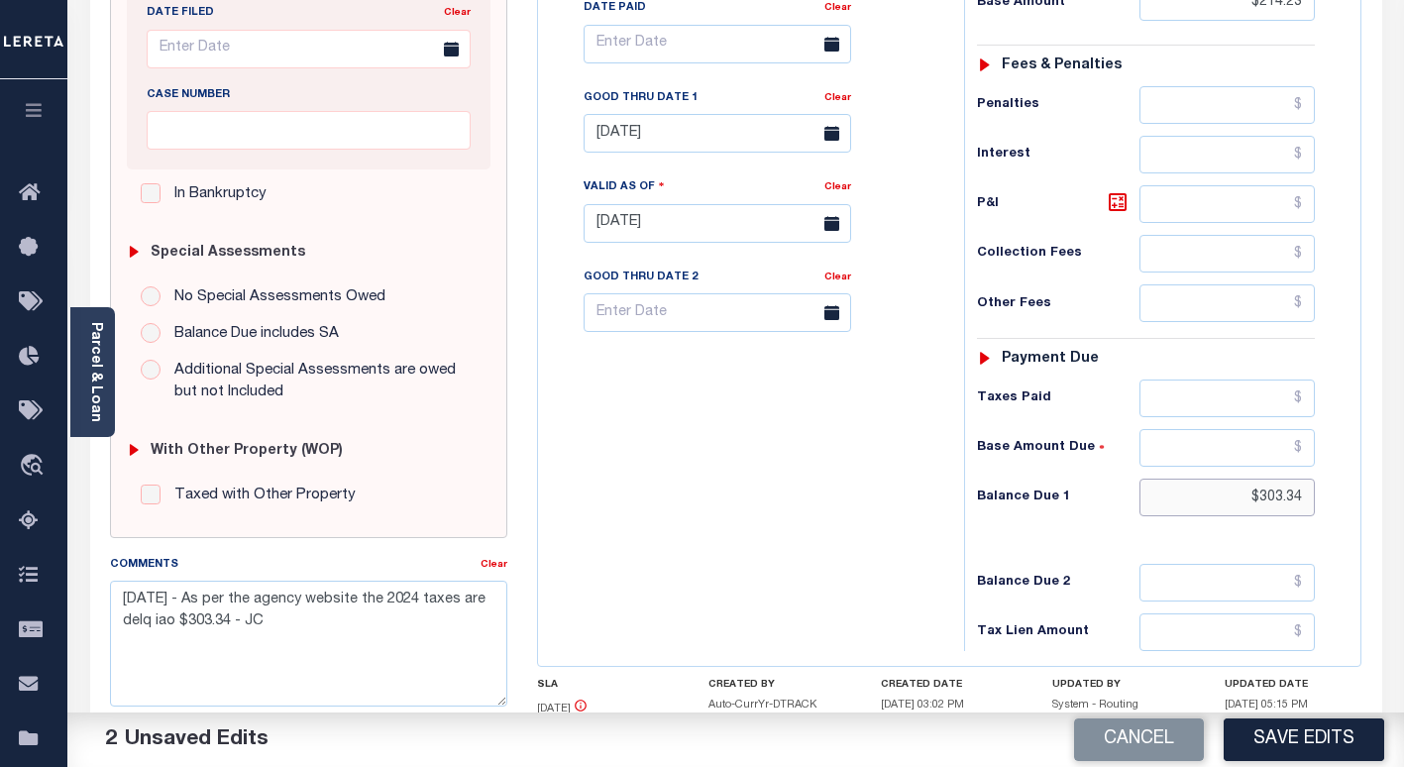
drag, startPoint x: 1306, startPoint y: 503, endPoint x: 1195, endPoint y: 502, distance: 111.9
click at [1197, 502] on input "$303.34" at bounding box center [1226, 497] width 175 height 38
type input "$0.00"
click at [833, 103] on link "Clear" at bounding box center [837, 98] width 27 height 10
click at [1249, 738] on button "Save Edits" at bounding box center [1303, 739] width 160 height 43
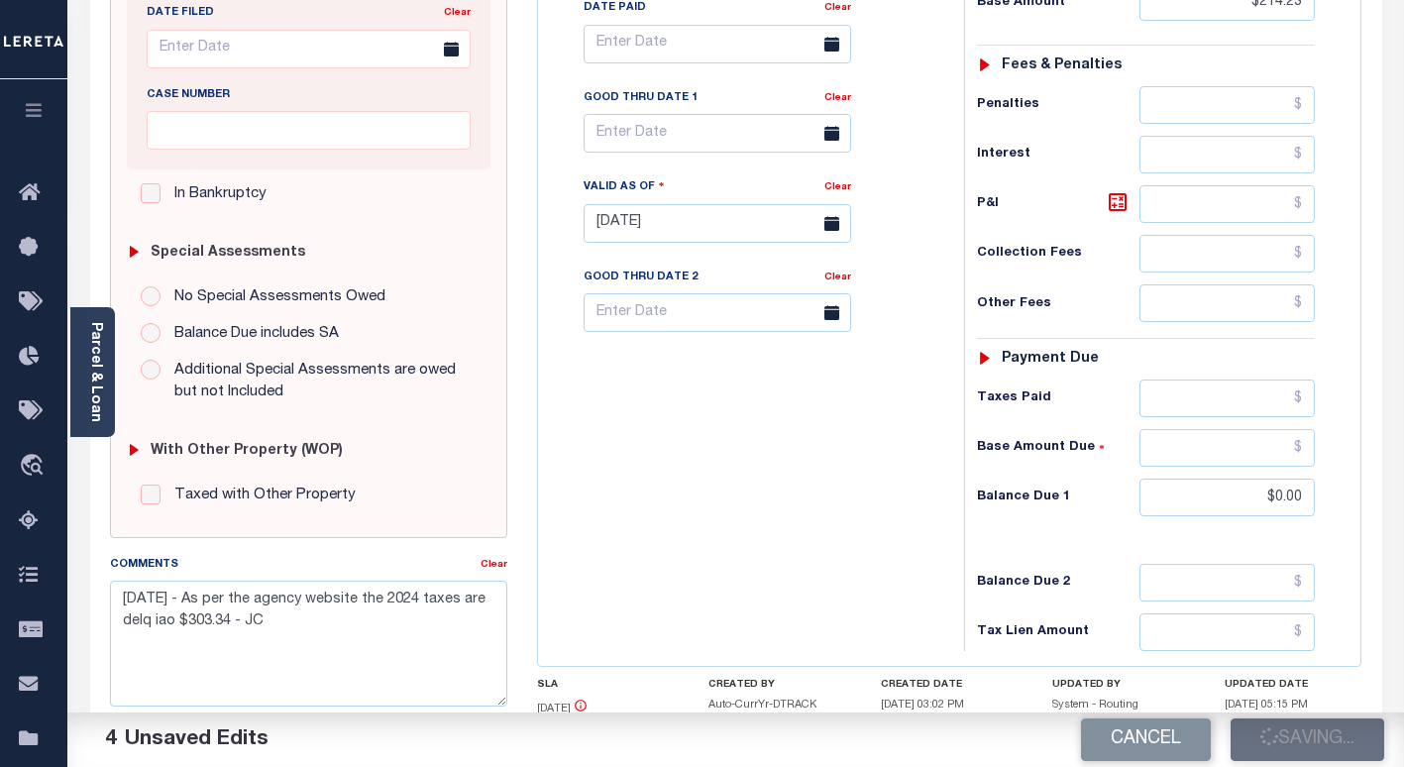
checkbox input "false"
type input "$214.23"
type input "$0"
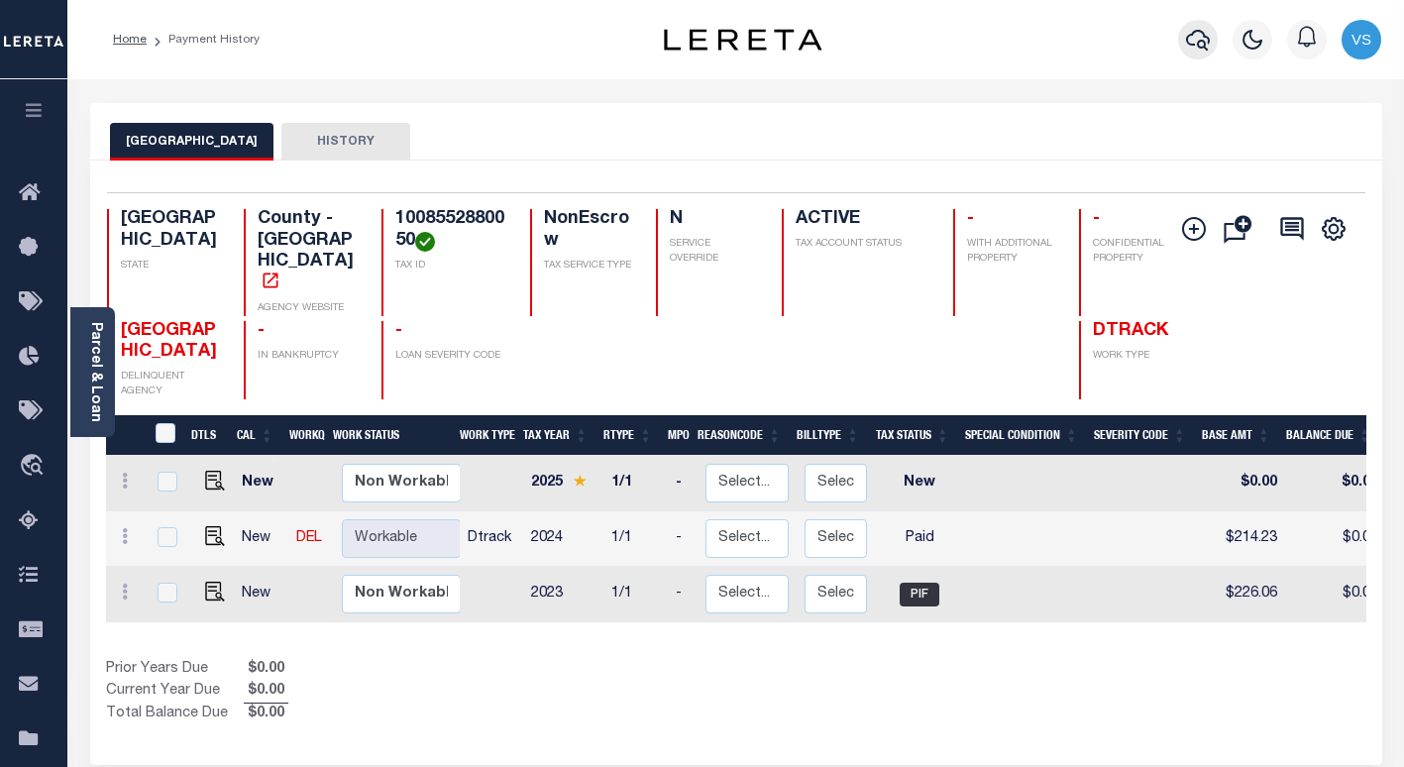
click at [1200, 51] on icon "button" at bounding box center [1198, 40] width 24 height 24
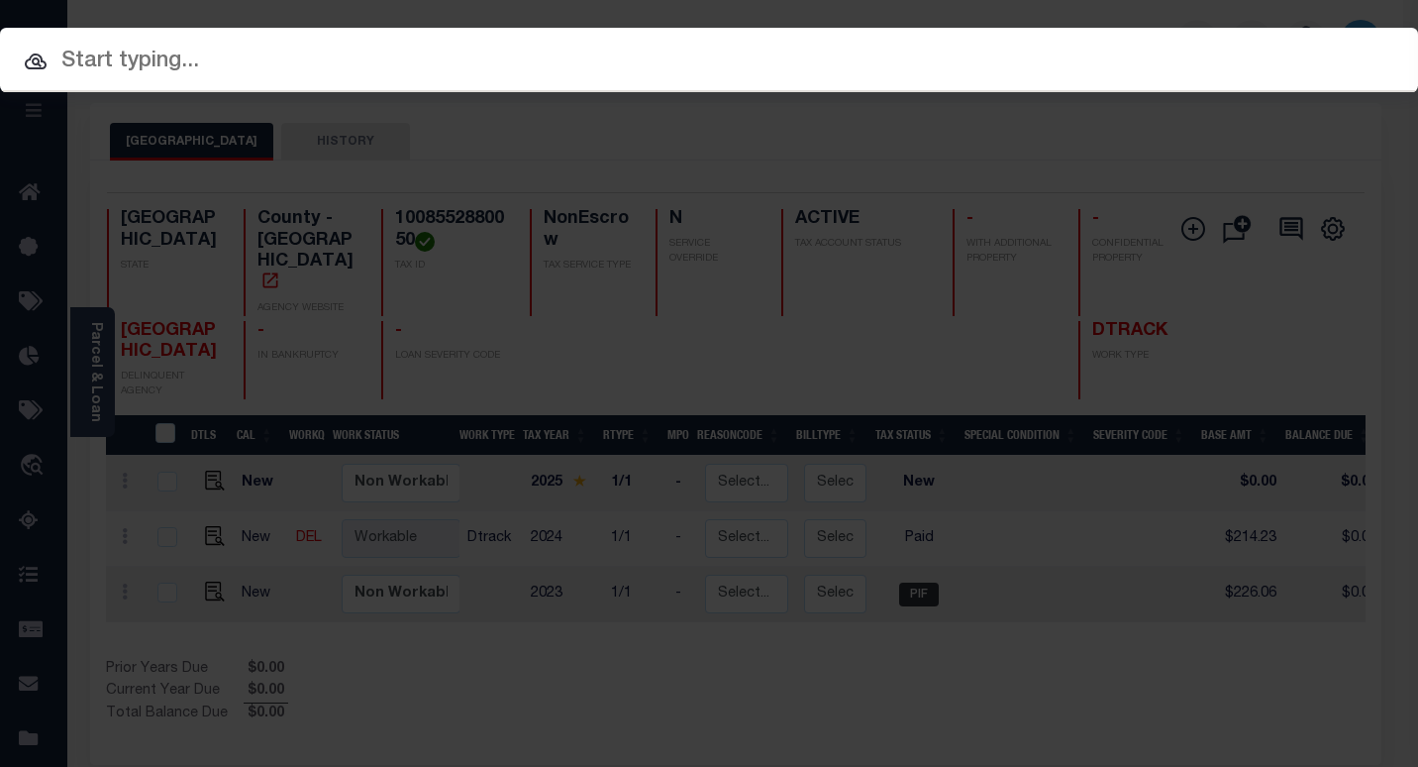
paste input "8271767"
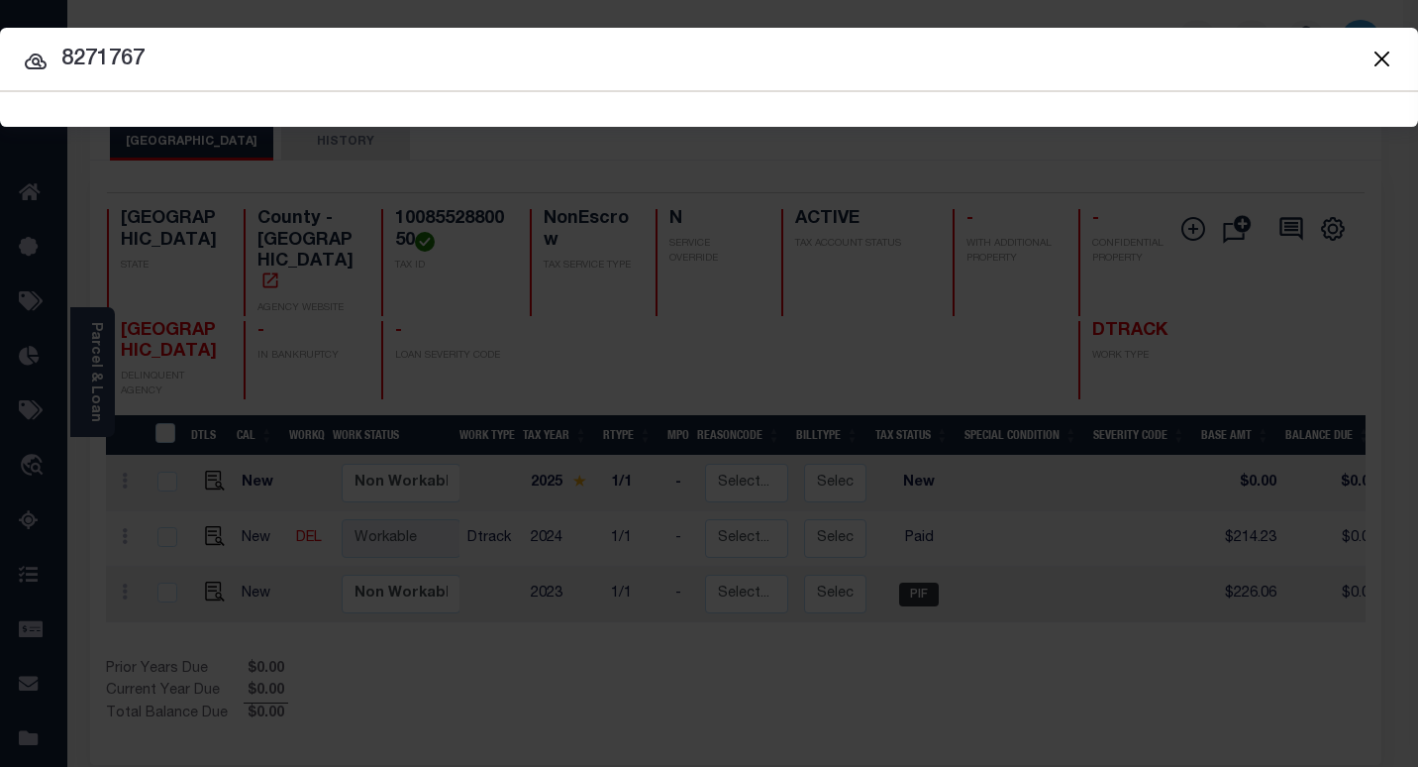
type input "8271767"
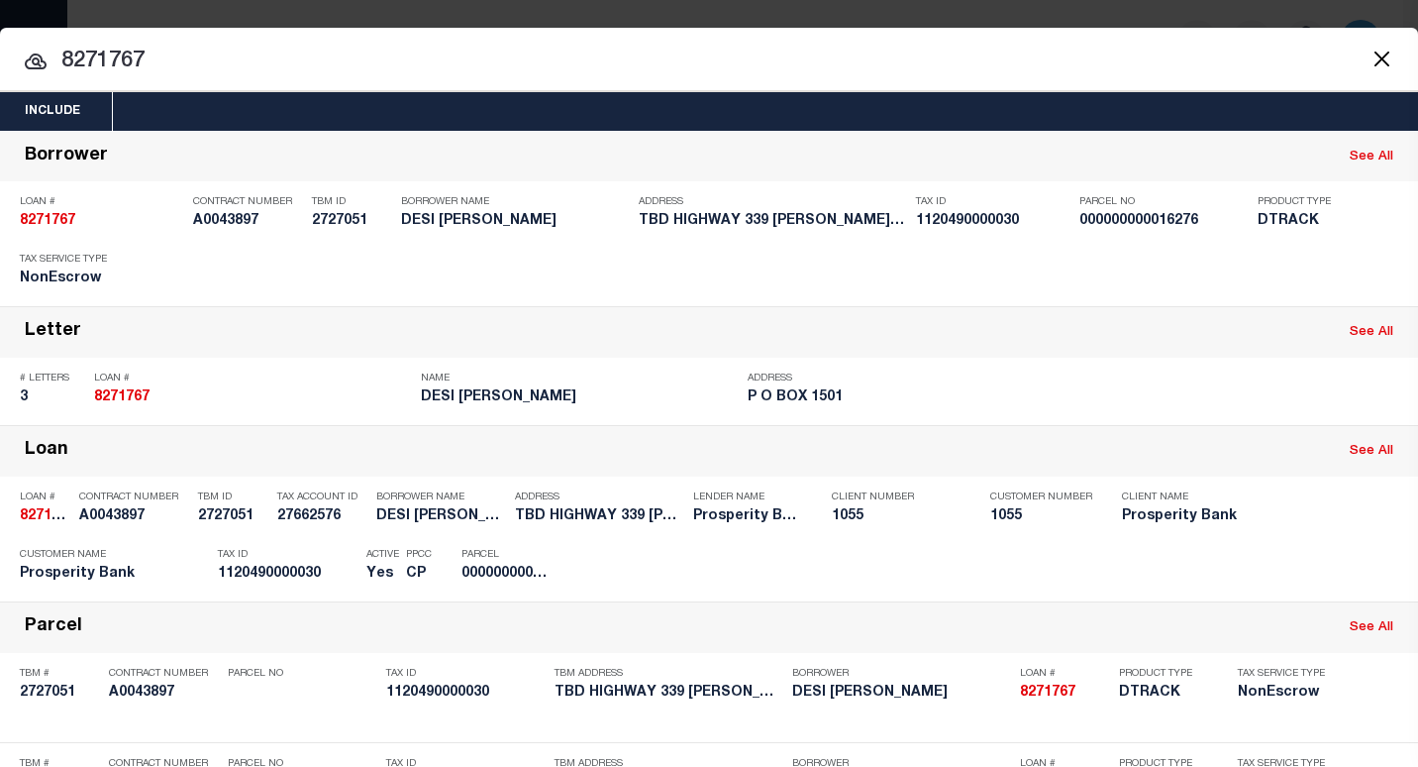
click at [1263, 576] on div "Payment History" at bounding box center [1286, 568] width 122 height 22
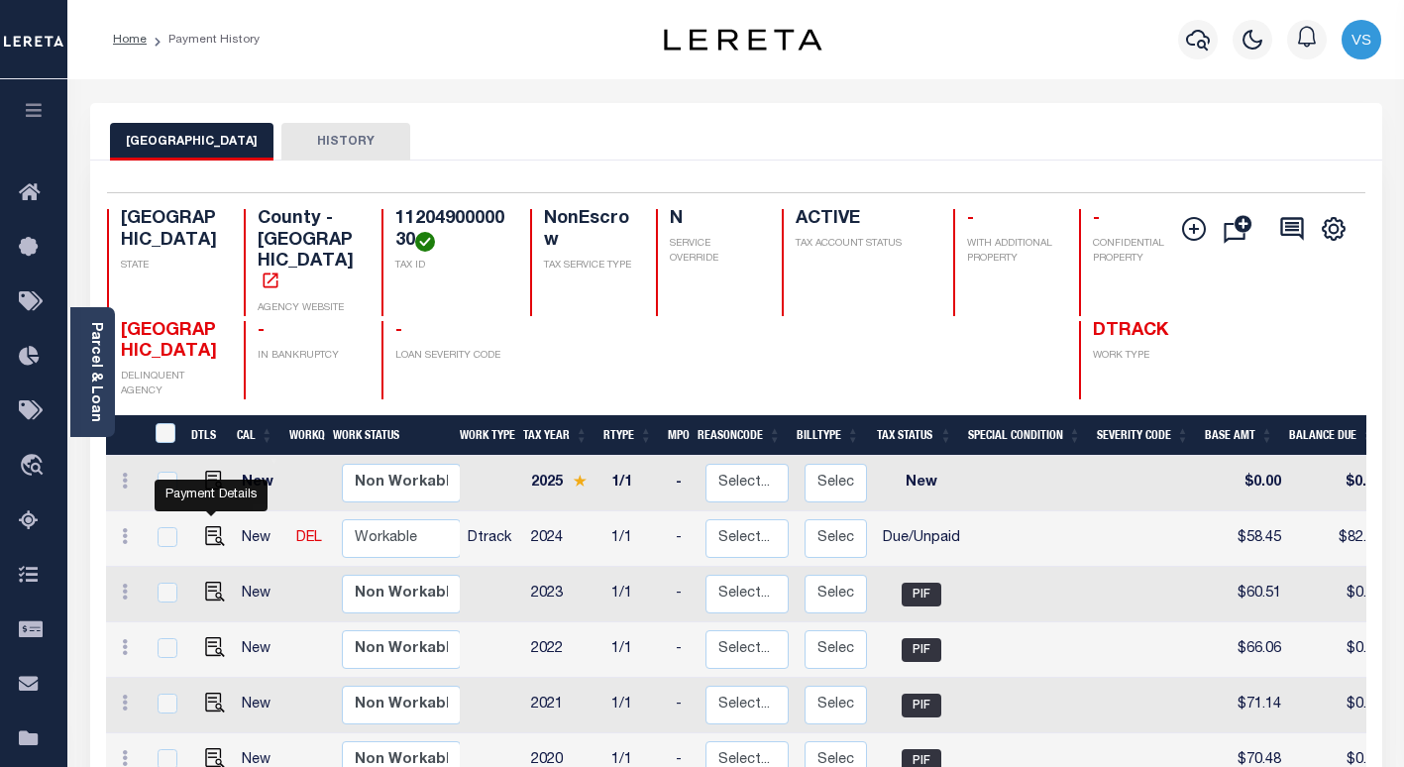
click at [205, 526] on img "" at bounding box center [215, 536] width 20 height 20
checkbox input "true"
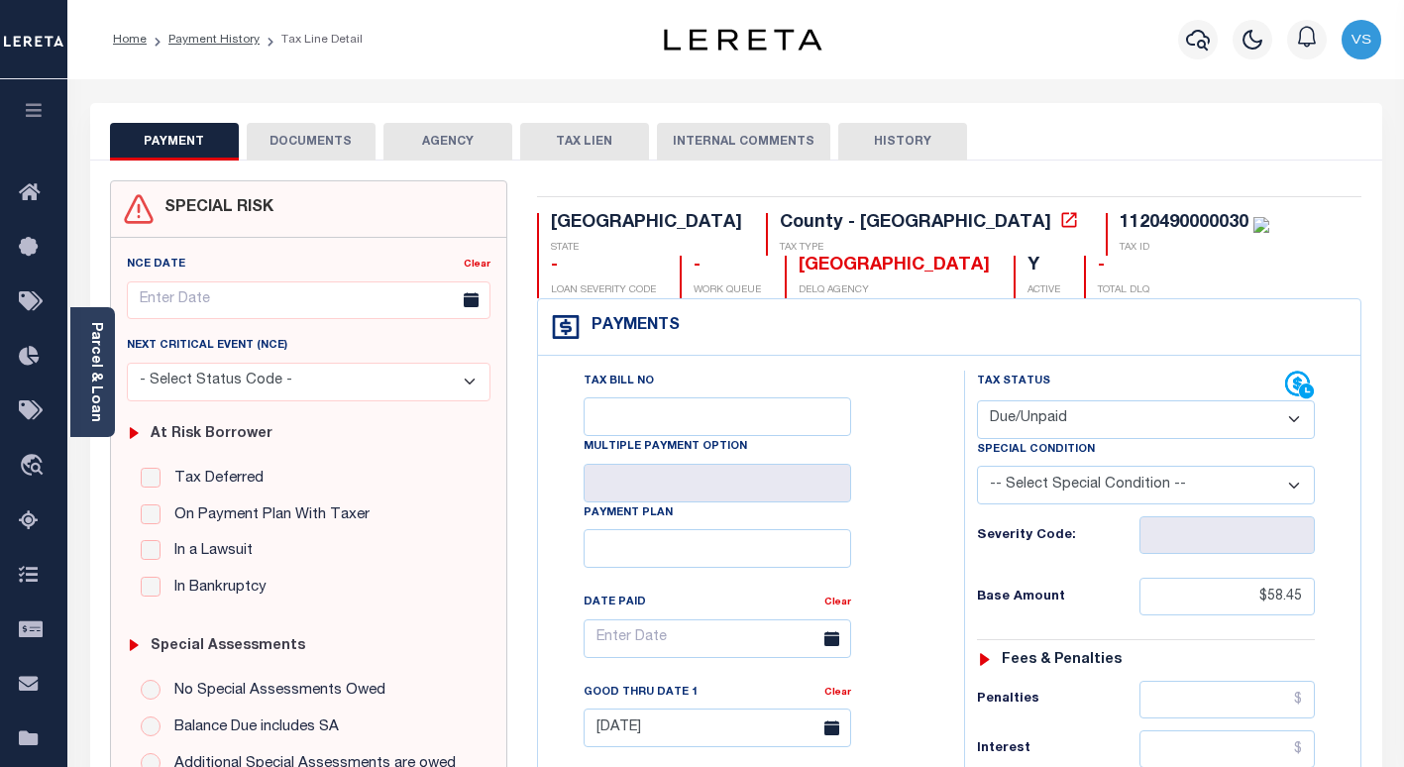
click at [1020, 422] on select "- Select Status Code - Open Due/Unpaid Paid Incomplete No Tax Due Internal Refu…" at bounding box center [1146, 419] width 338 height 39
select select "PYD"
click at [977, 401] on select "- Select Status Code - Open Due/Unpaid Paid Incomplete No Tax Due Internal Refu…" at bounding box center [1146, 419] width 338 height 39
type input "[DATE]"
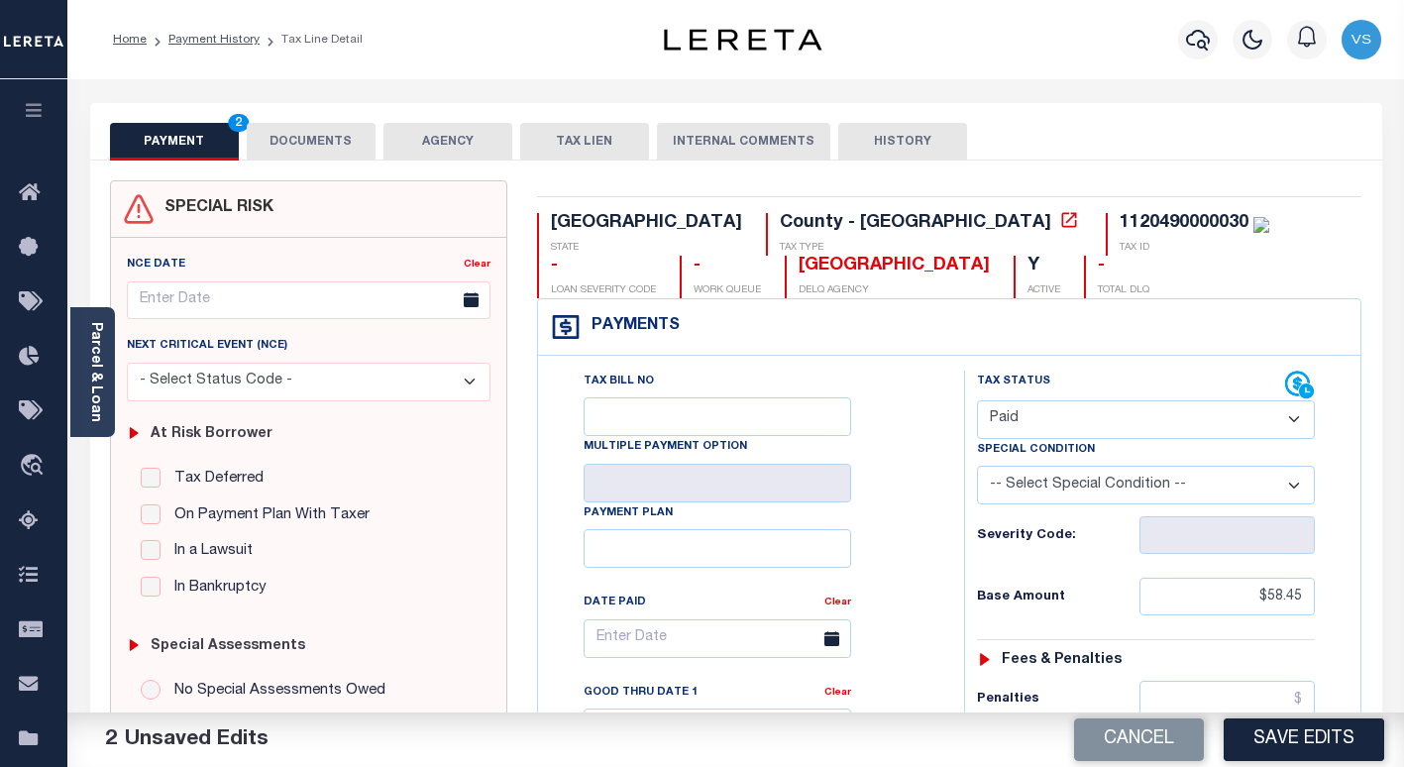
click at [299, 132] on button "DOCUMENTS" at bounding box center [311, 142] width 129 height 38
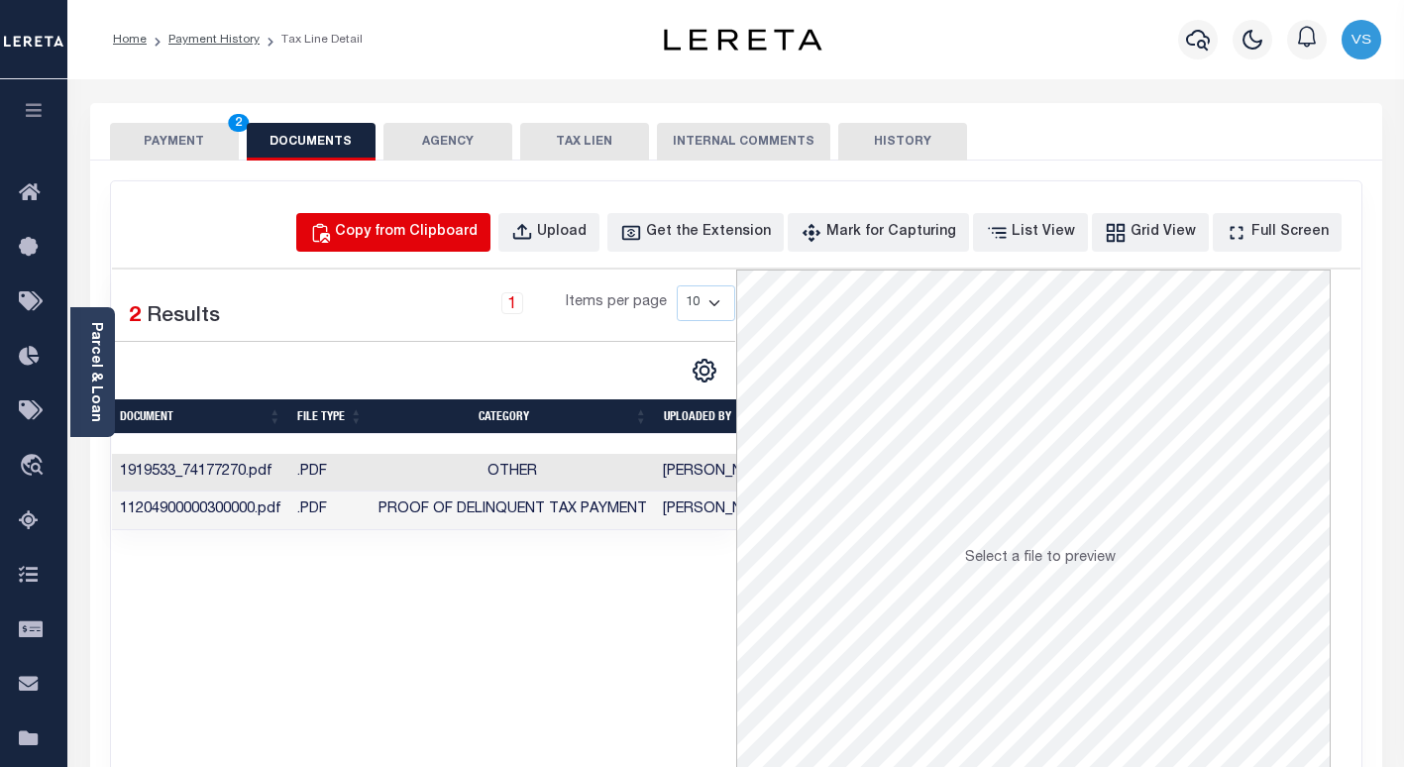
click at [398, 227] on div "Copy from Clipboard" at bounding box center [406, 233] width 143 height 22
select select "POP"
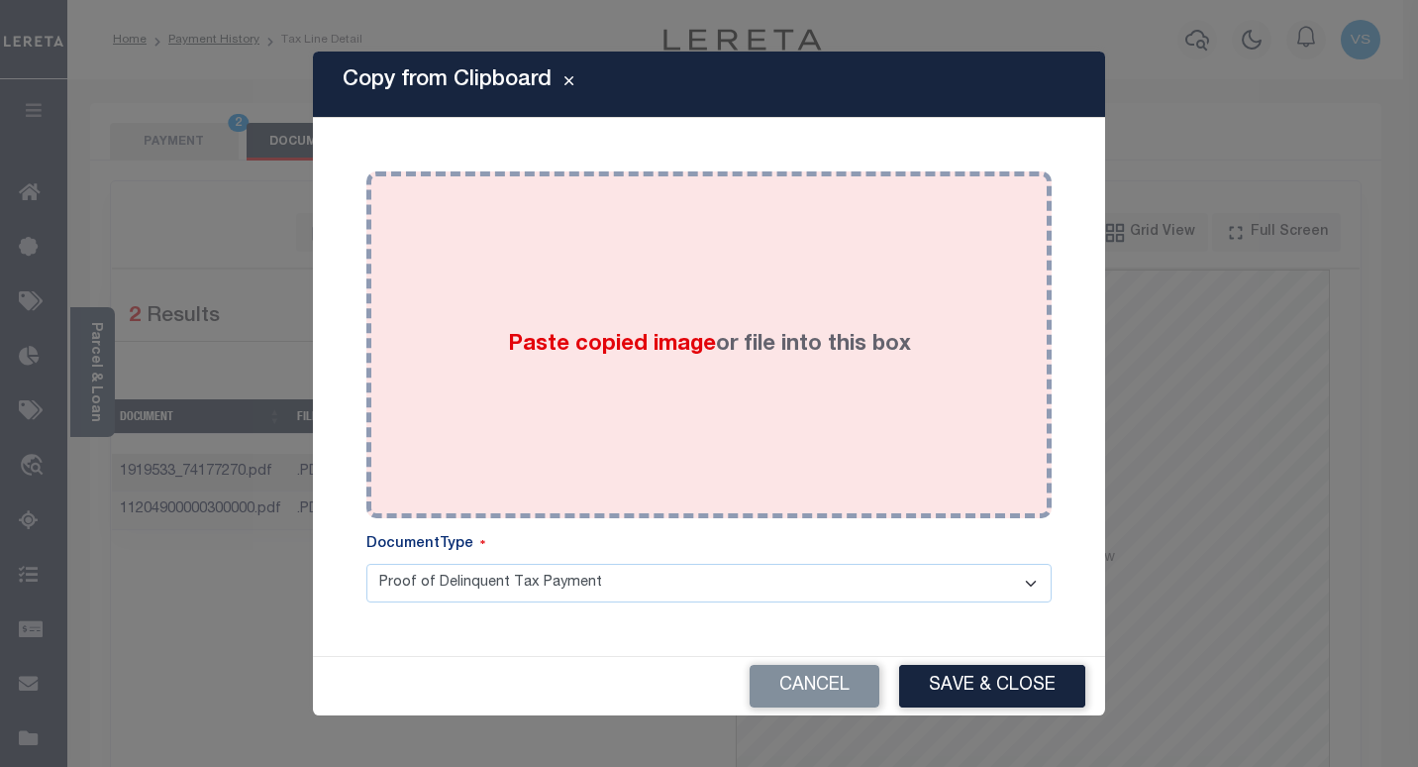
click at [527, 307] on div "Paste copied image or file into this box" at bounding box center [709, 344] width 656 height 317
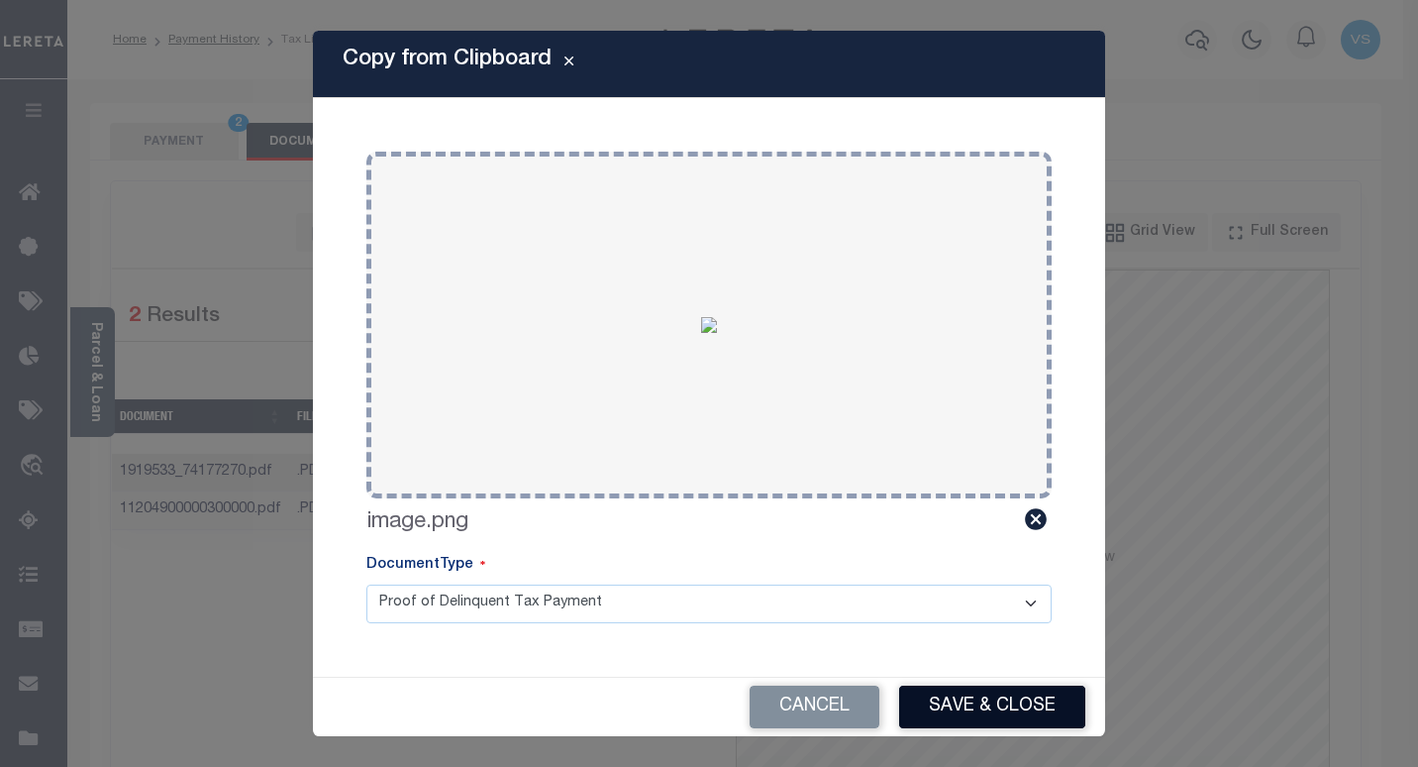
click at [951, 707] on button "Save & Close" at bounding box center [992, 706] width 186 height 43
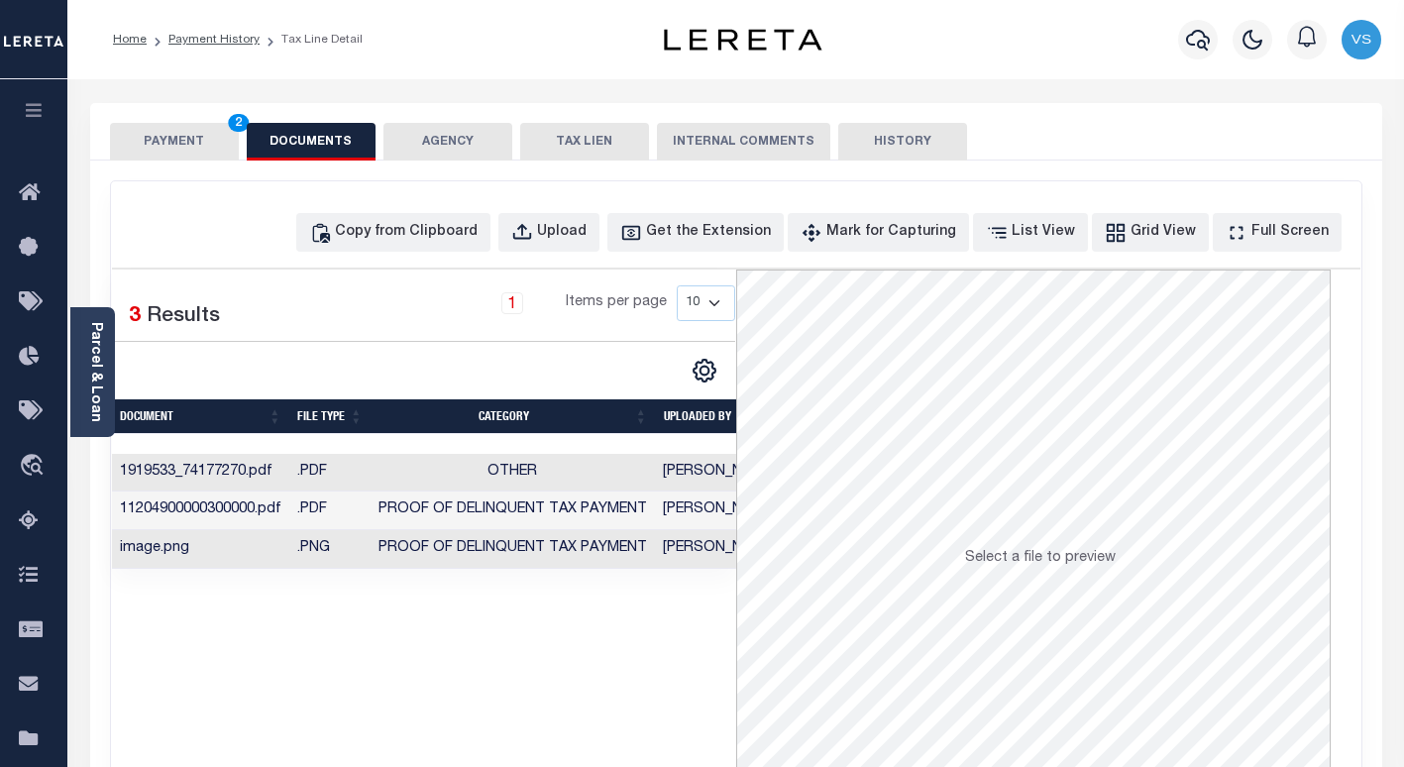
click at [163, 144] on button "PAYMENT 2" at bounding box center [174, 142] width 129 height 38
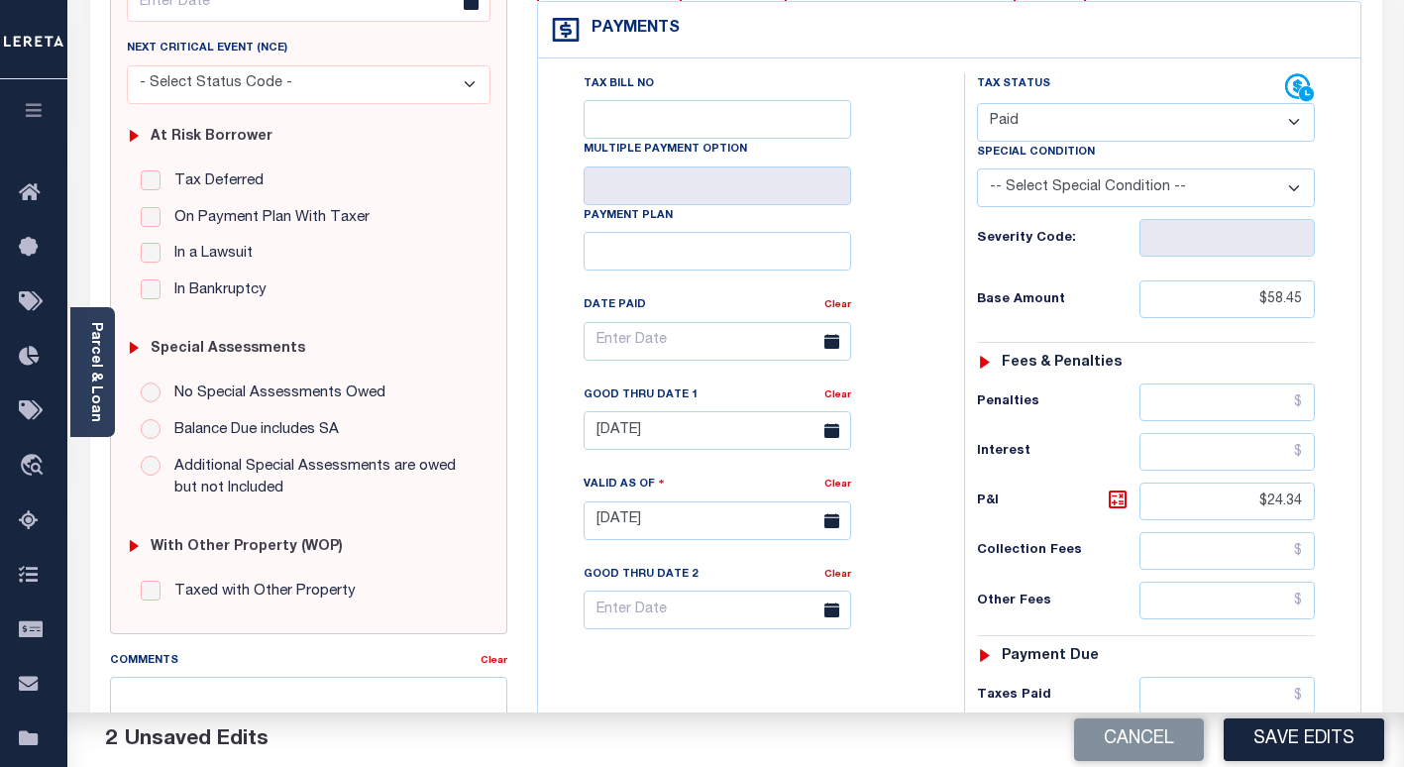
scroll to position [693, 0]
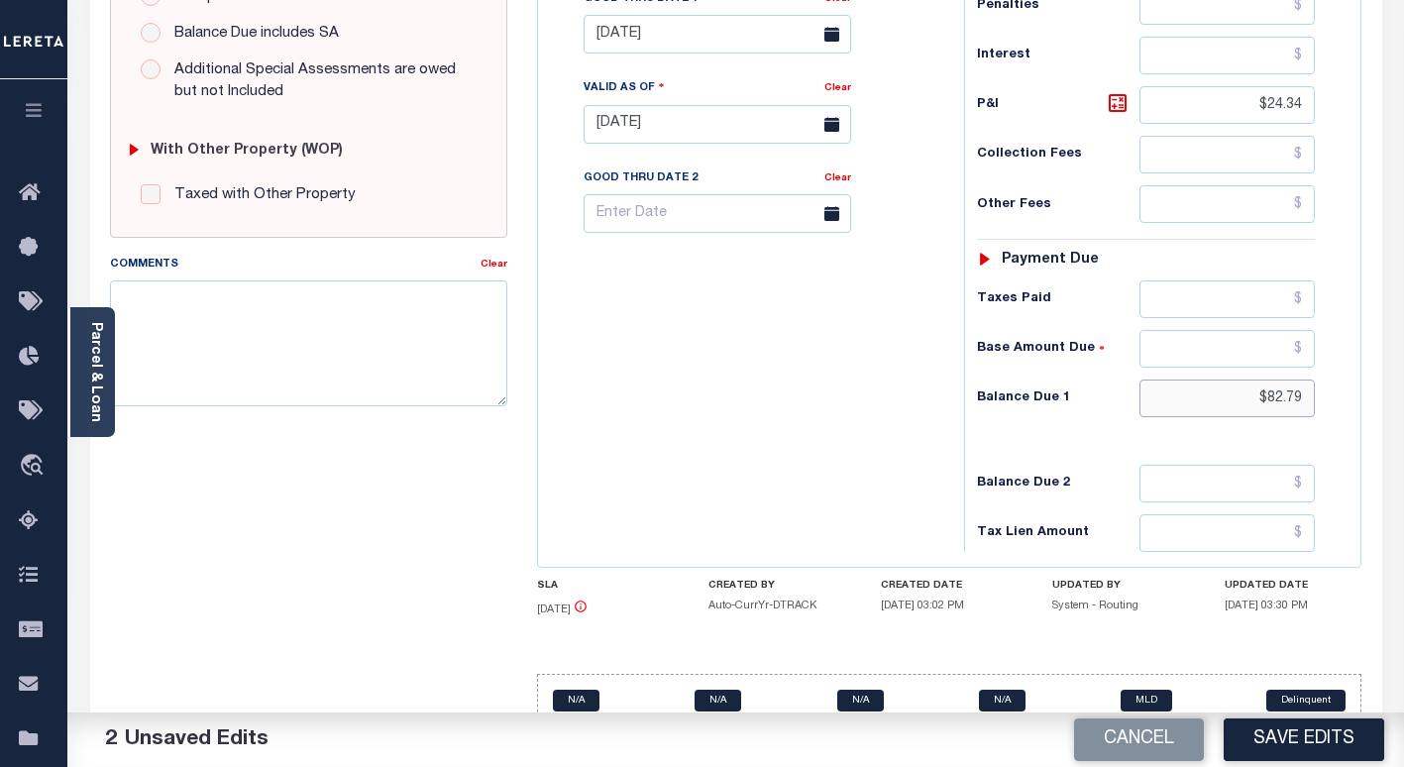
drag, startPoint x: 1309, startPoint y: 400, endPoint x: 1205, endPoint y: 397, distance: 104.0
click at [1211, 397] on input "$82.79" at bounding box center [1226, 398] width 175 height 38
type input "$0.00"
drag, startPoint x: 1208, startPoint y: 107, endPoint x: 1196, endPoint y: 106, distance: 12.9
click at [1196, 106] on input "$24.34" at bounding box center [1226, 105] width 175 height 38
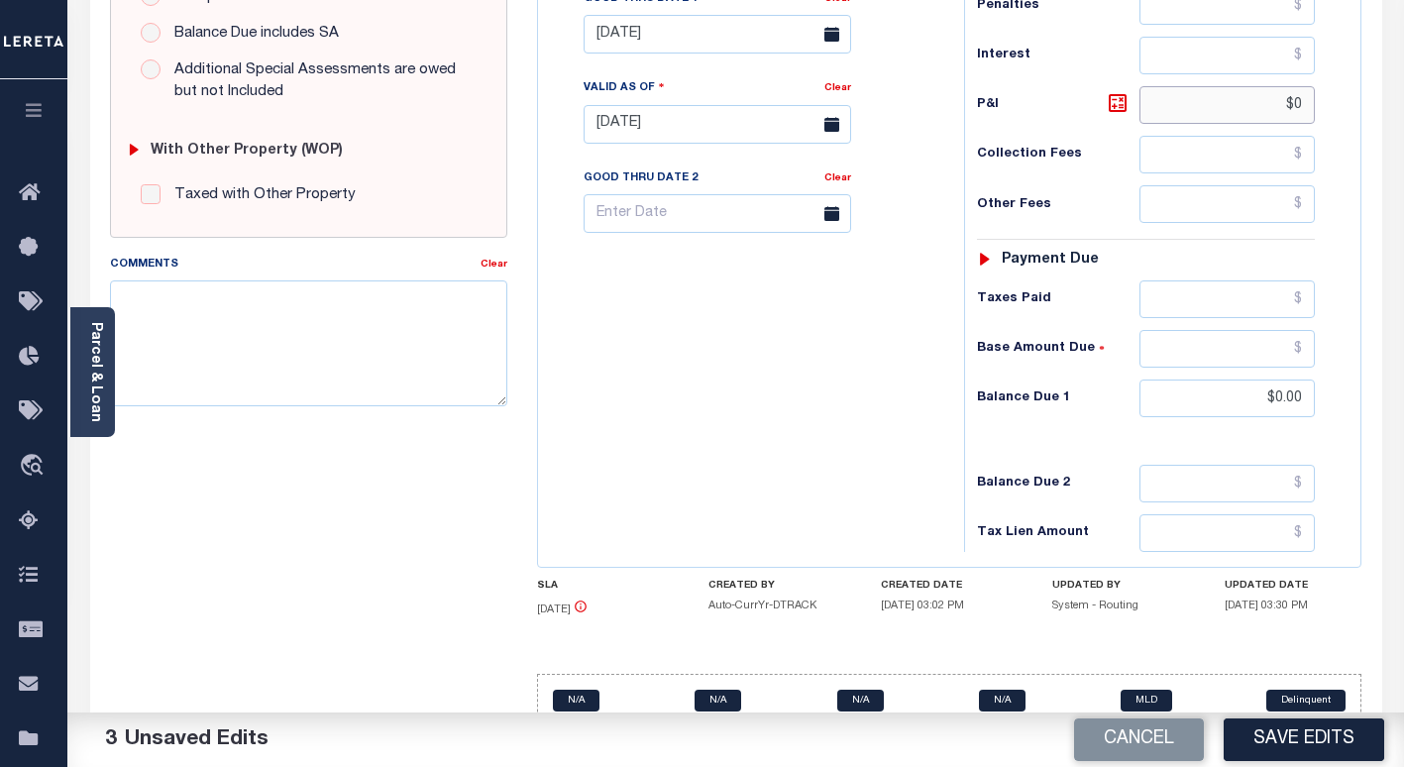
type input "$"
click at [1250, 742] on button "Save Edits" at bounding box center [1303, 739] width 160 height 43
checkbox input "false"
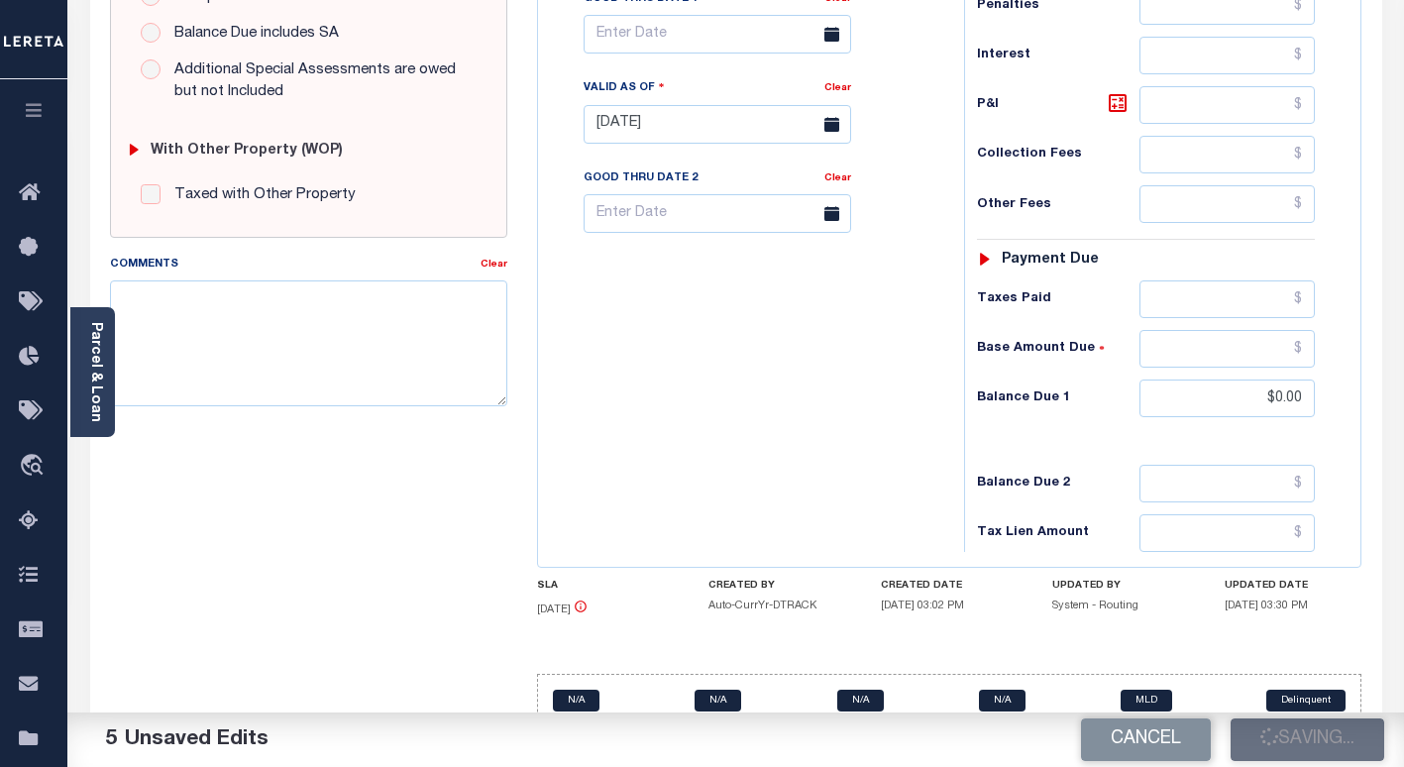
checkbox input "false"
type input "$58.45"
type input "$0"
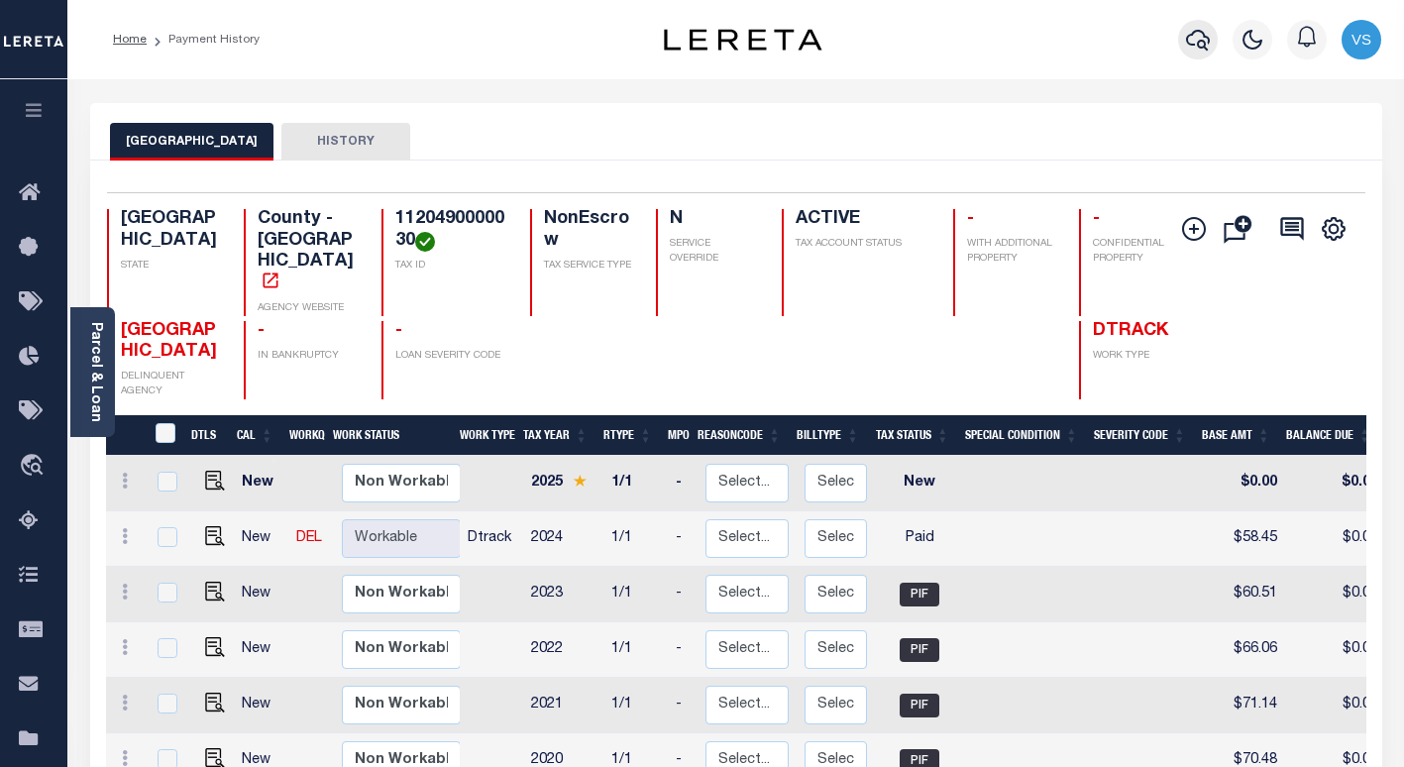
click at [1200, 36] on icon "button" at bounding box center [1198, 40] width 24 height 24
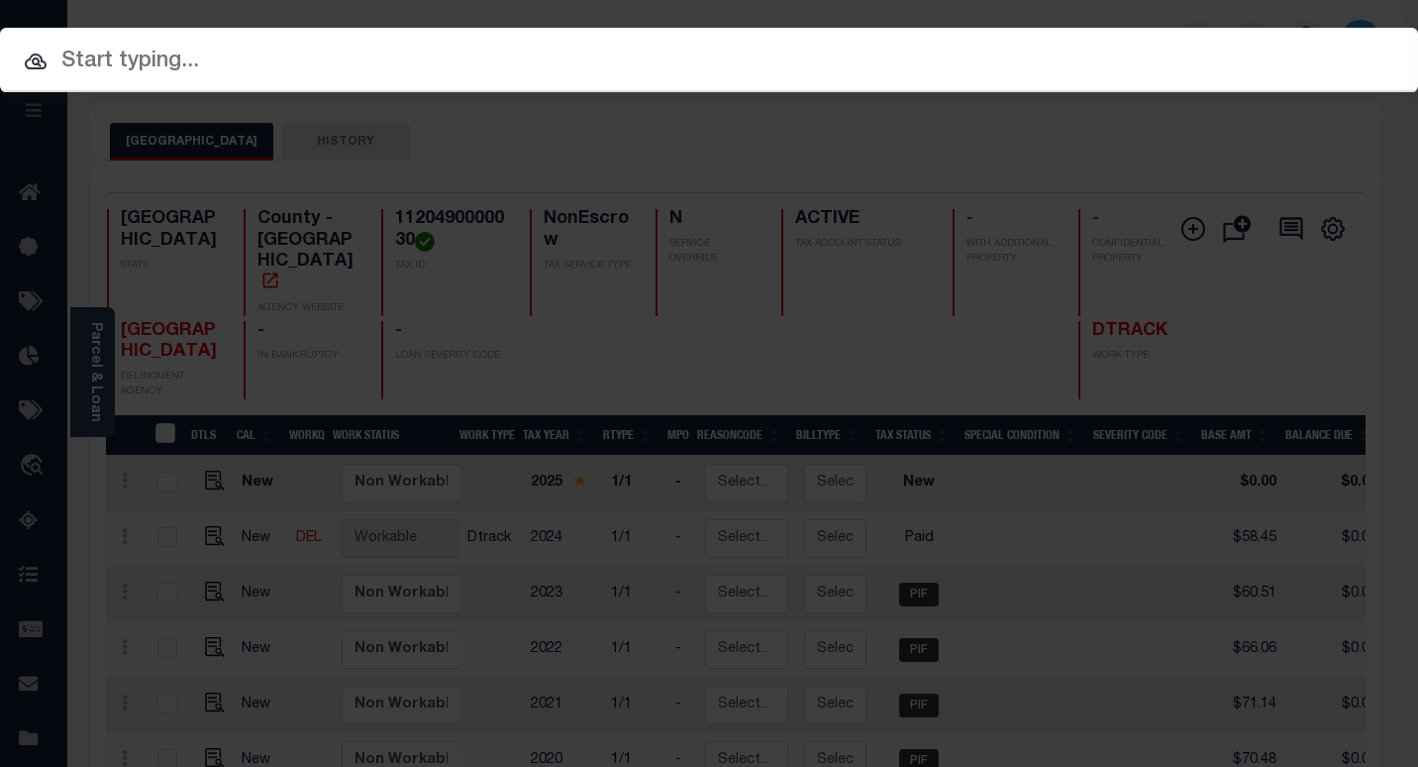
paste input "202021367"
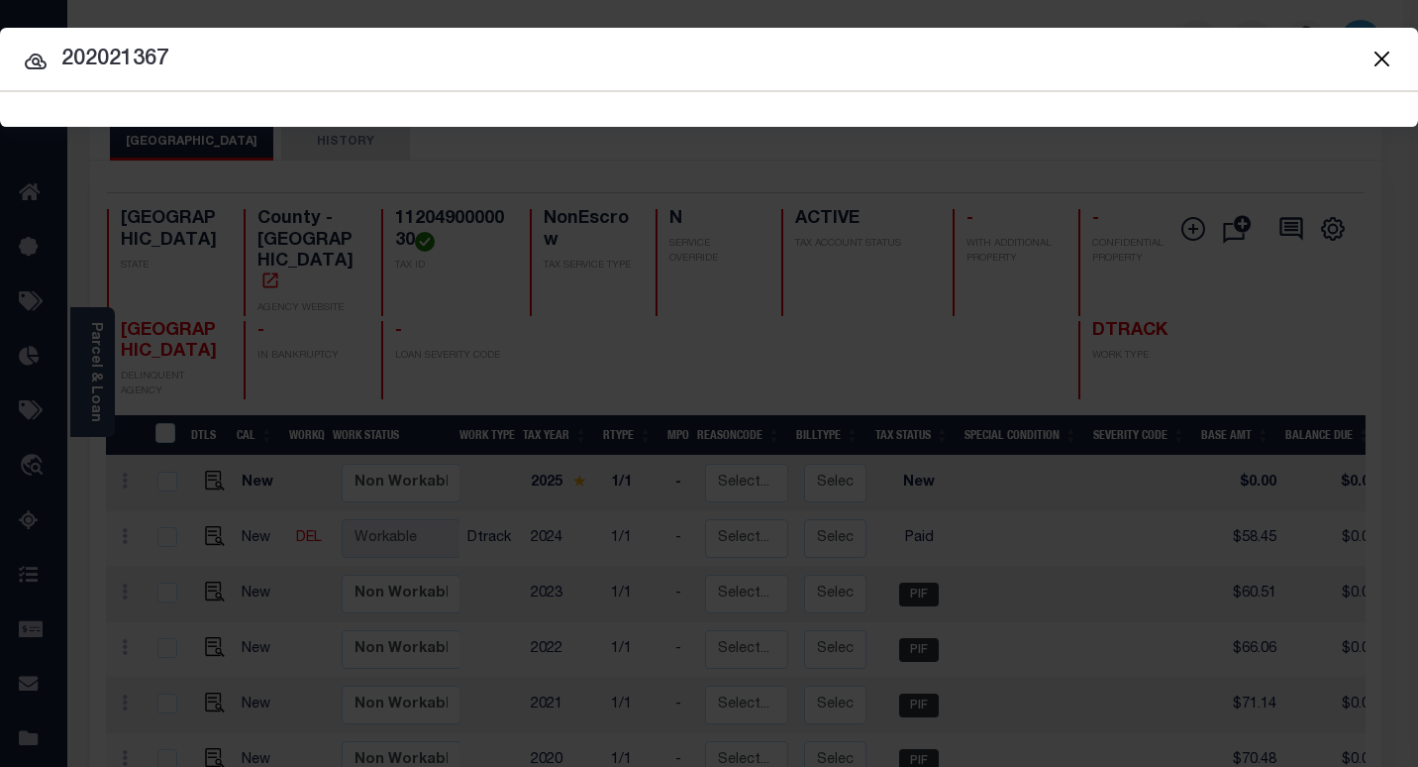
type input "202021367"
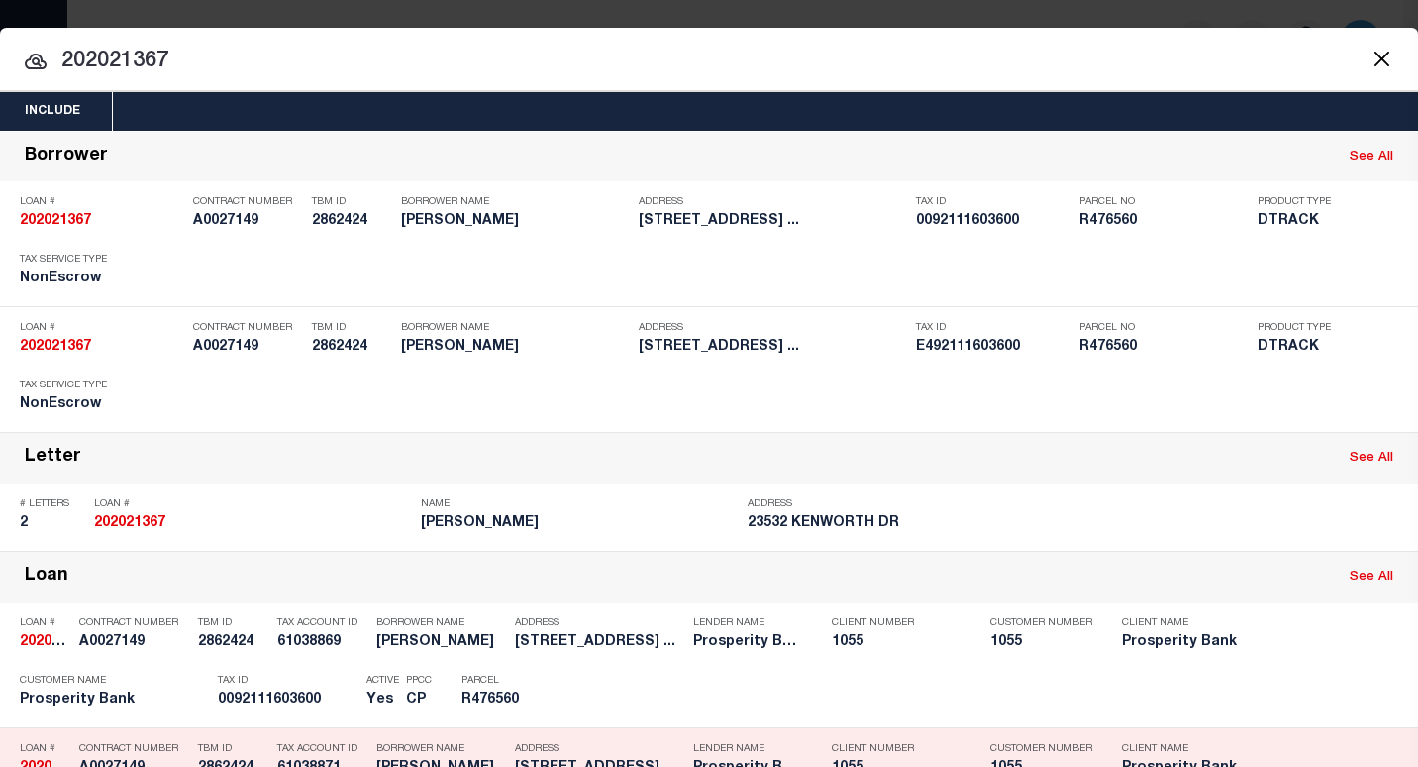
scroll to position [396, 0]
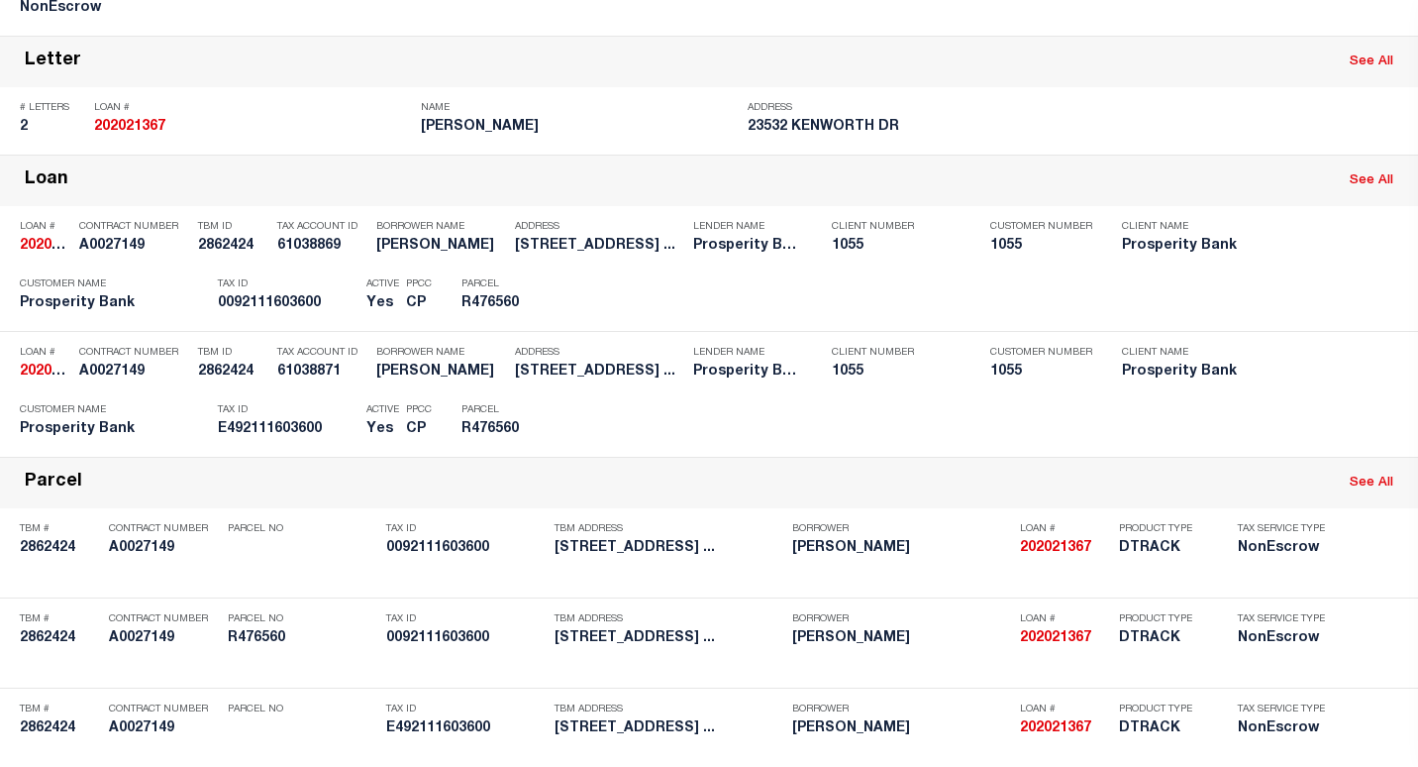
click at [1234, 425] on div "Payment History" at bounding box center [1286, 423] width 122 height 22
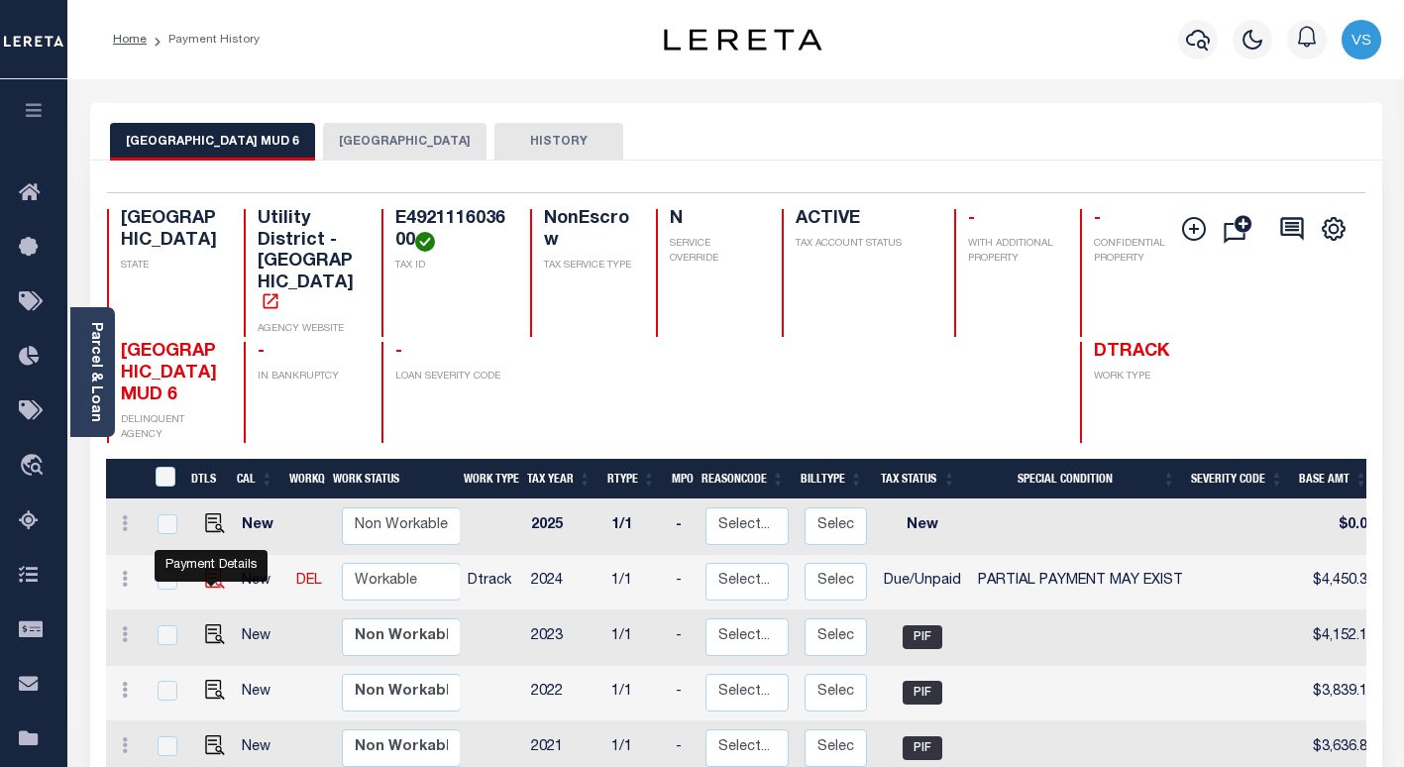
click at [208, 577] on img "" at bounding box center [215, 579] width 20 height 20
checkbox input "true"
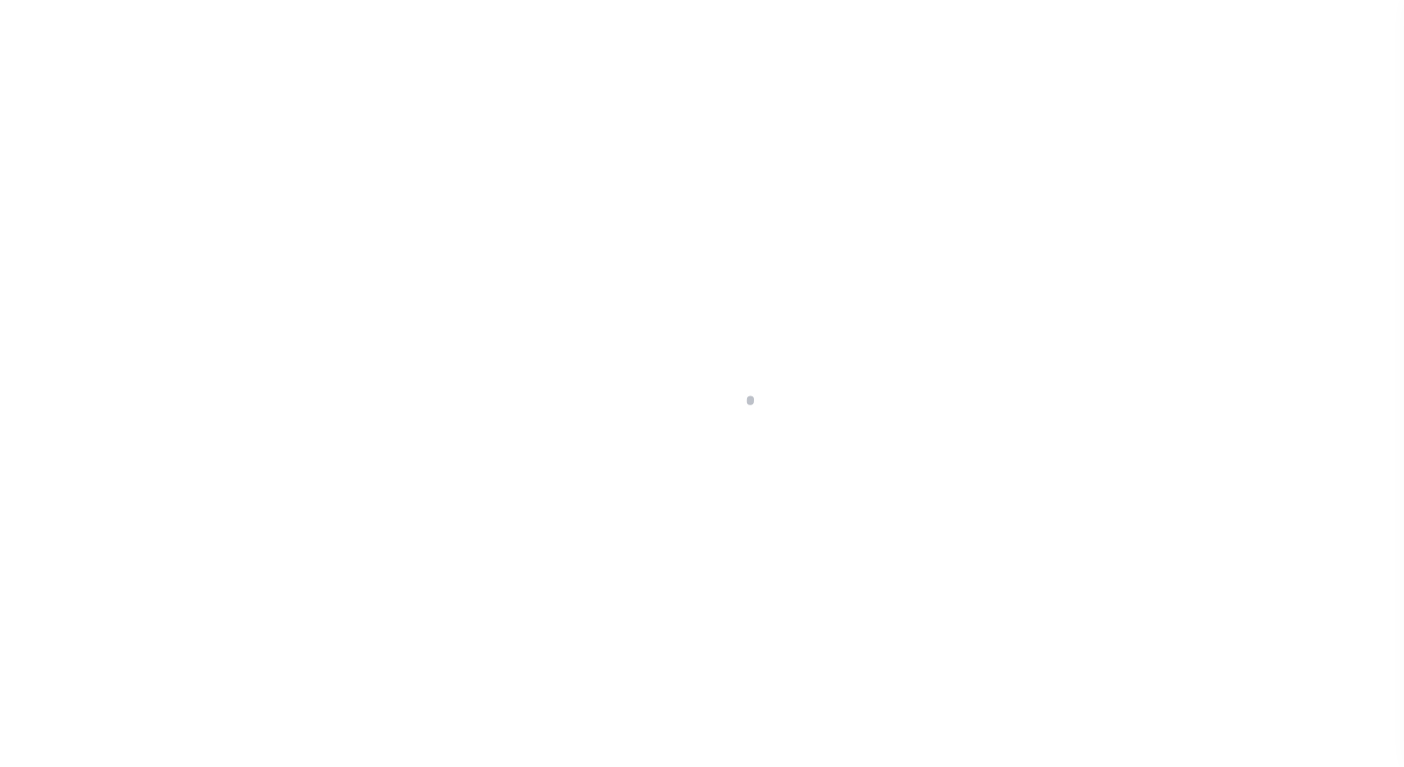
select select "DUE"
select select "15"
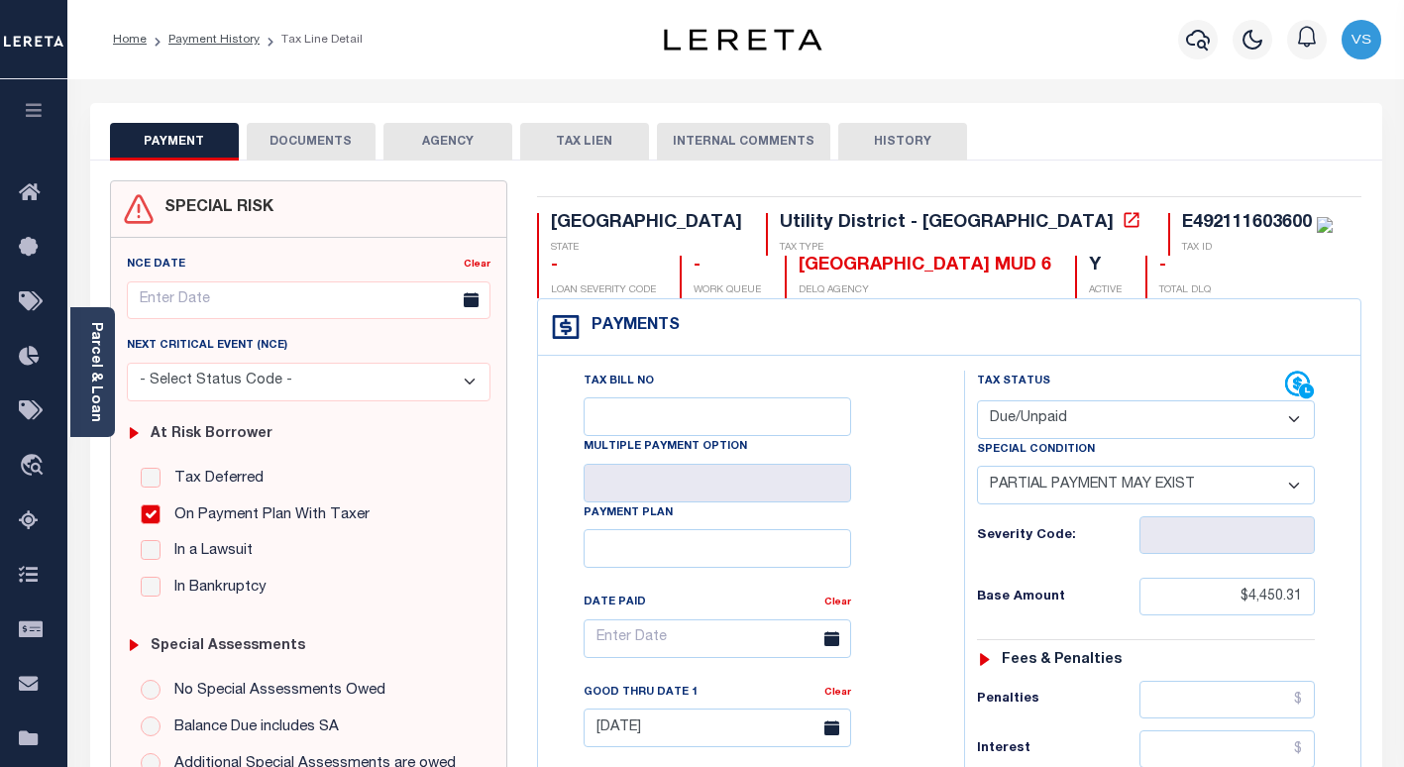
click at [1032, 425] on select "- Select Status Code - Open Due/Unpaid Paid Incomplete No Tax Due Internal Refu…" at bounding box center [1146, 419] width 338 height 39
select select "PYD"
click at [977, 401] on select "- Select Status Code - Open Due/Unpaid Paid Incomplete No Tax Due Internal Refu…" at bounding box center [1146, 419] width 338 height 39
select select "0"
type input "[DATE]"
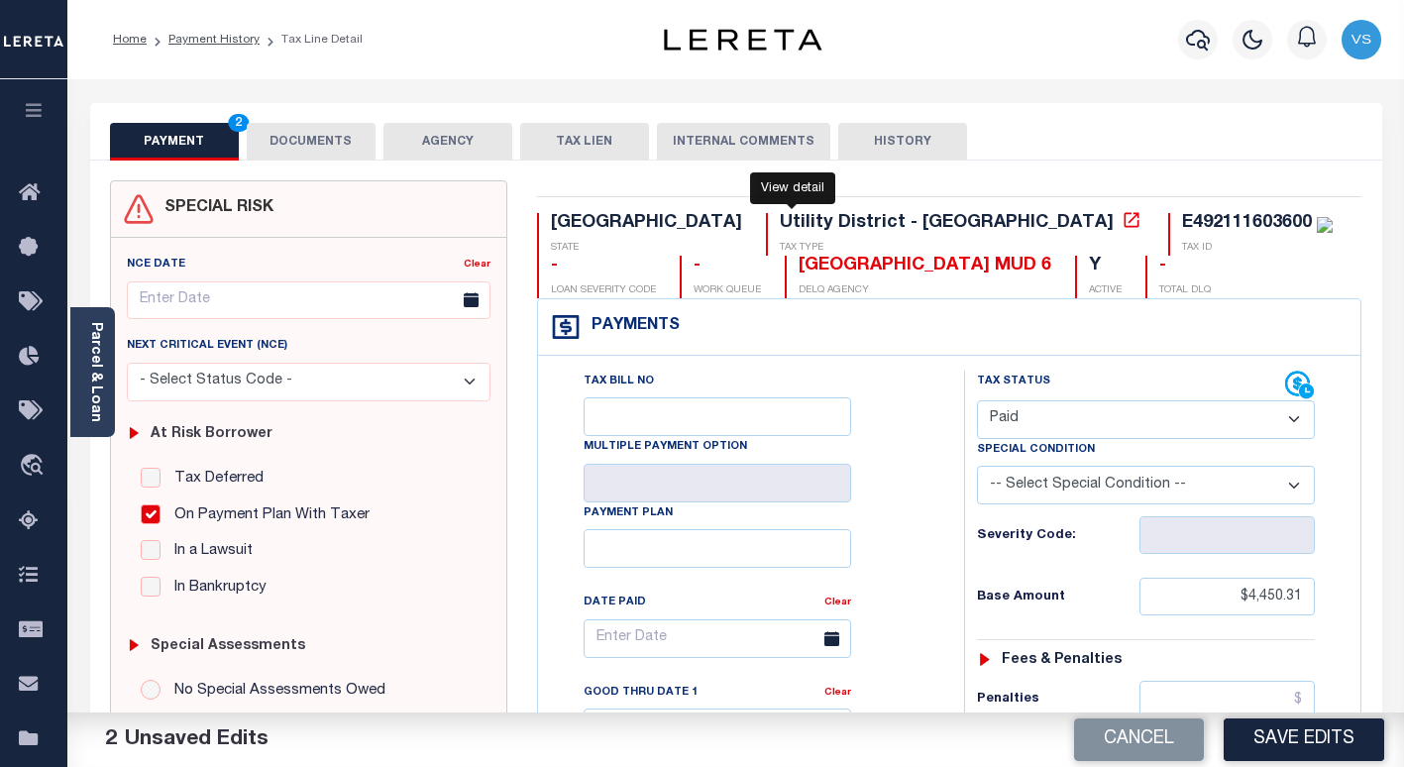
click at [1123, 222] on icon at bounding box center [1130, 219] width 15 height 15
click at [1123, 223] on icon at bounding box center [1130, 219] width 15 height 15
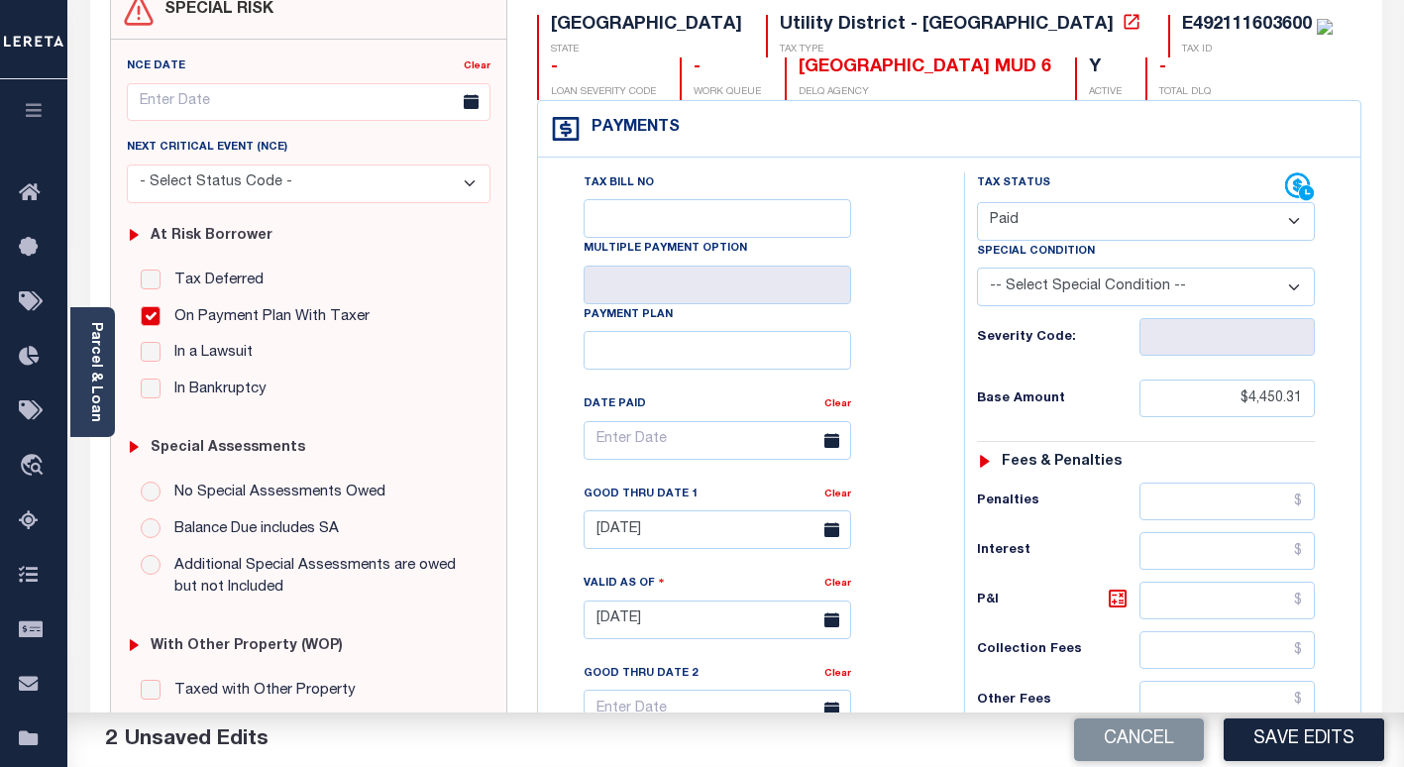
scroll to position [495, 0]
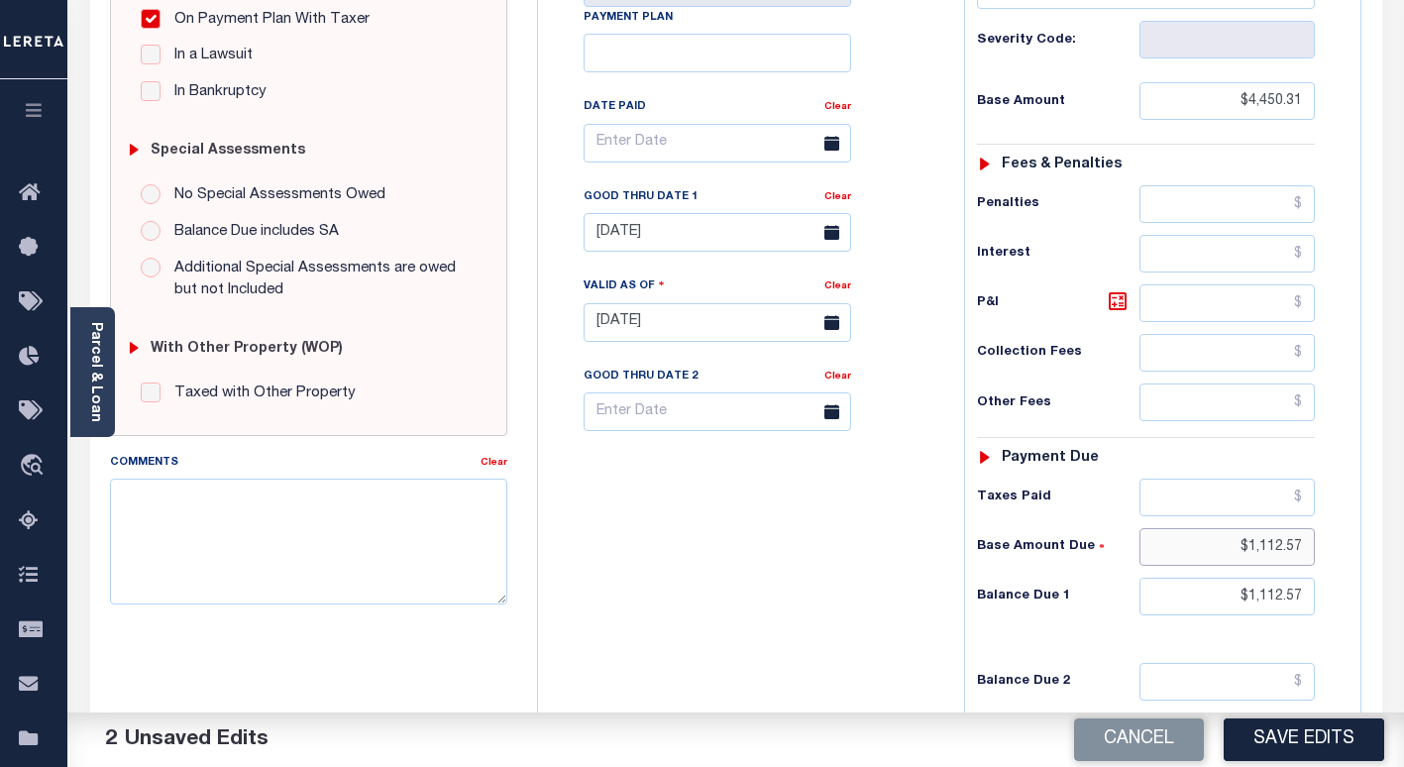
drag, startPoint x: 1306, startPoint y: 548, endPoint x: 1210, endPoint y: 552, distance: 96.2
click at [1210, 552] on input "$1,112.57" at bounding box center [1226, 547] width 175 height 38
drag, startPoint x: 1306, startPoint y: 598, endPoint x: 1227, endPoint y: 598, distance: 79.2
click at [1227, 598] on input "$1,112.57" at bounding box center [1226, 596] width 175 height 38
type input "$0.00"
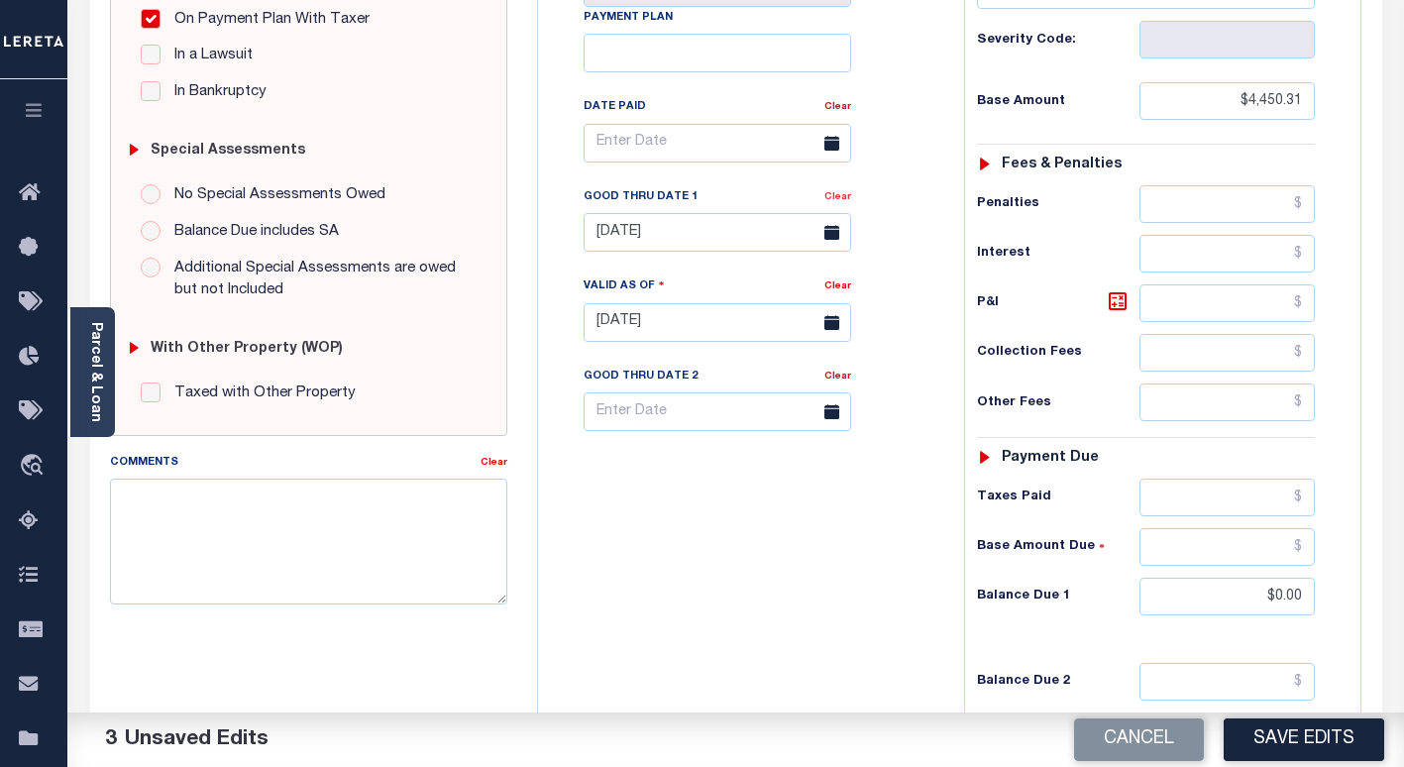
click at [830, 201] on link "Clear" at bounding box center [837, 197] width 27 height 10
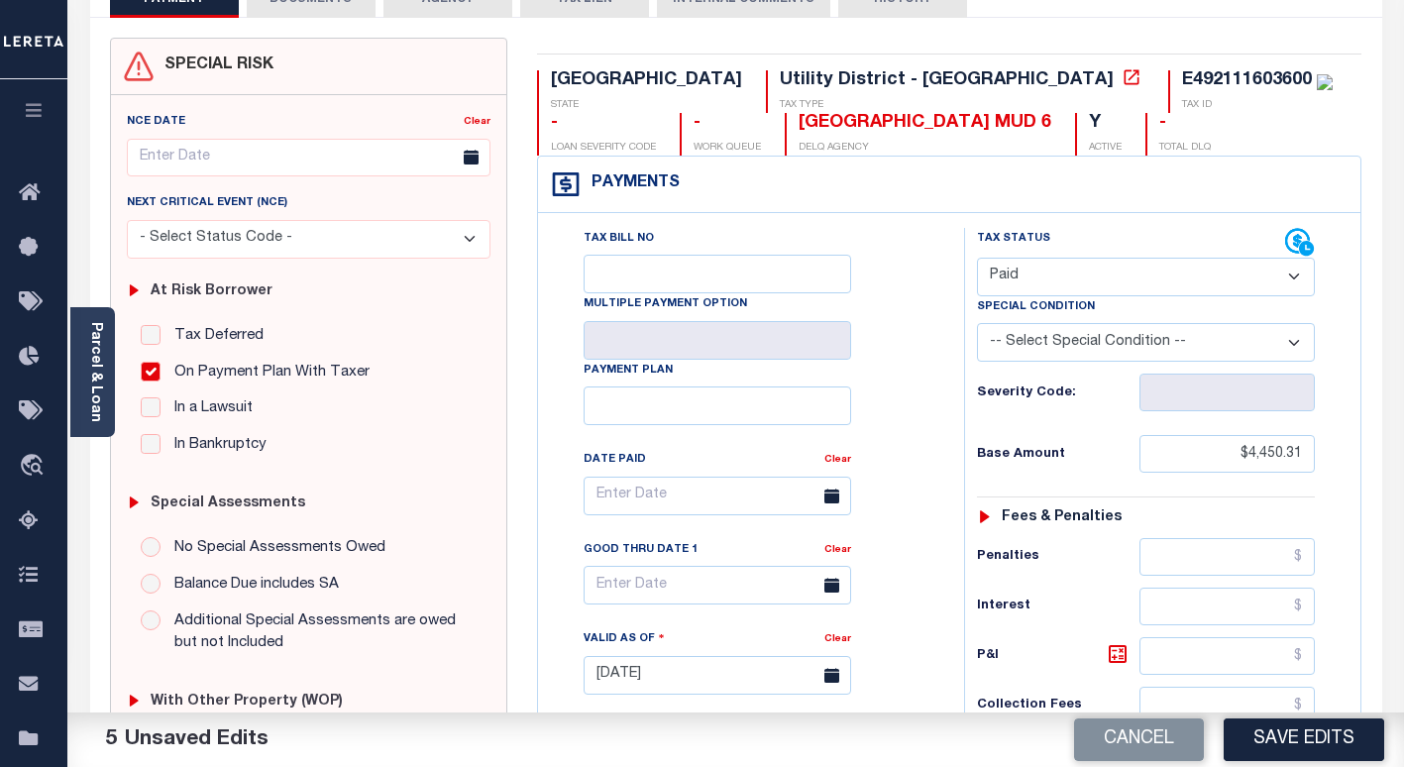
scroll to position [0, 0]
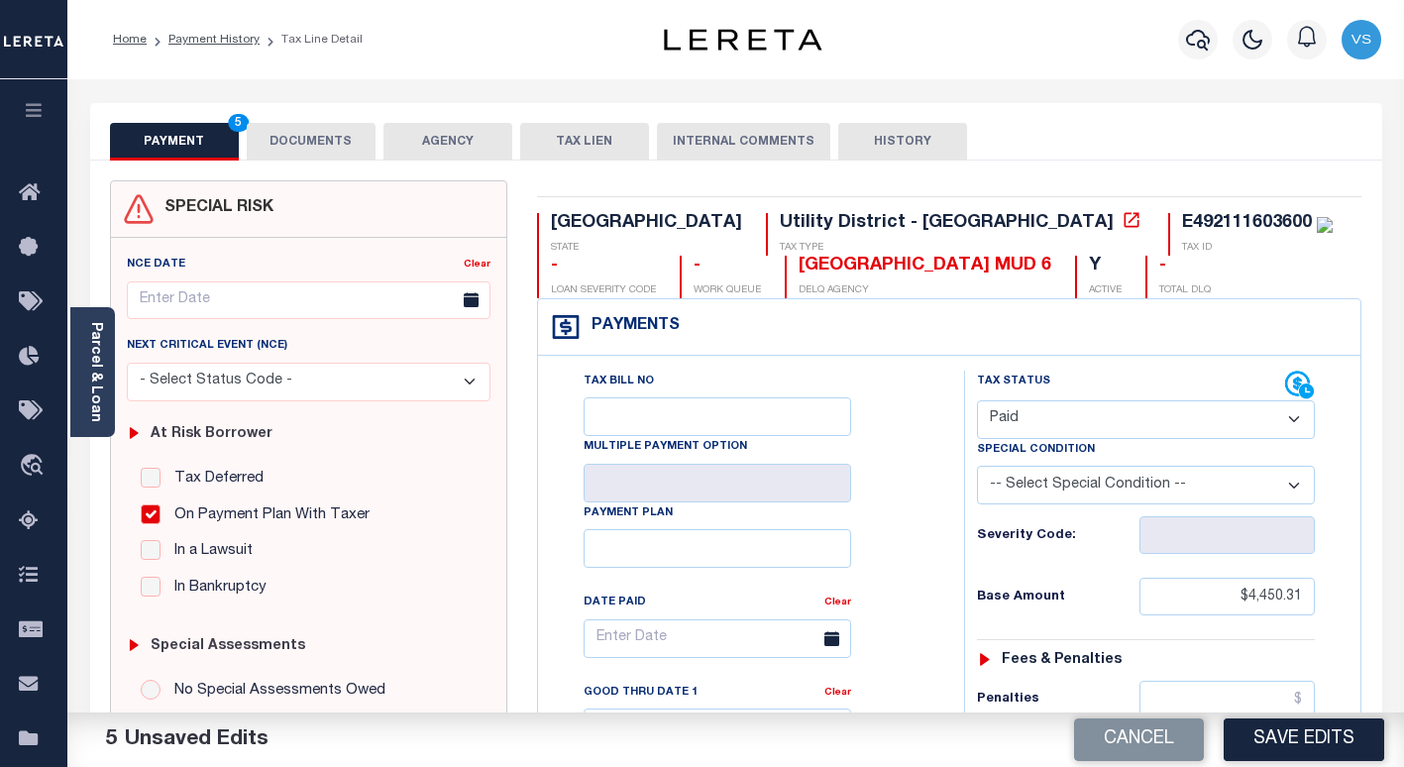
click at [288, 142] on button "DOCUMENTS" at bounding box center [311, 142] width 129 height 38
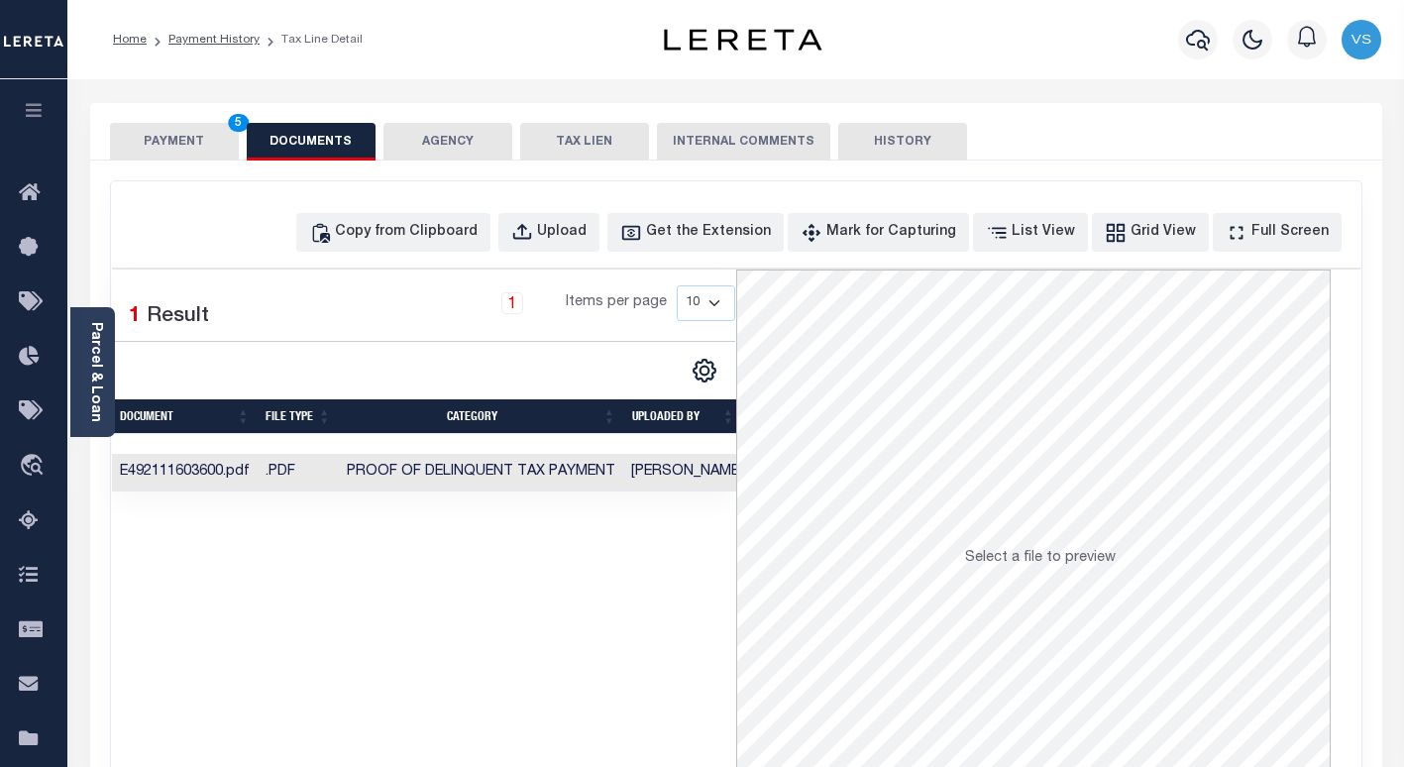
click at [175, 146] on button "PAYMENT 5" at bounding box center [174, 142] width 129 height 38
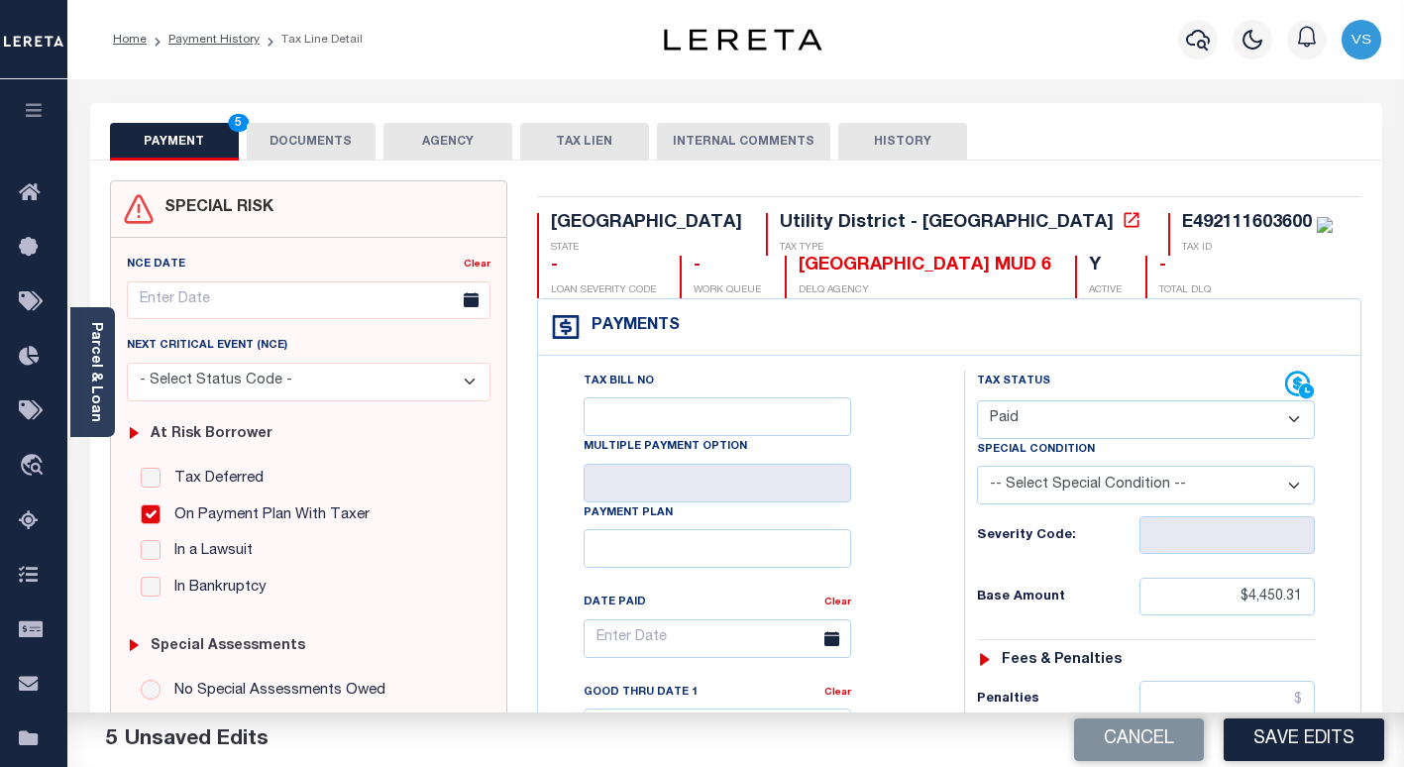
click at [1182, 224] on div "E492111603600" at bounding box center [1247, 223] width 130 height 18
copy div "E492111603600"
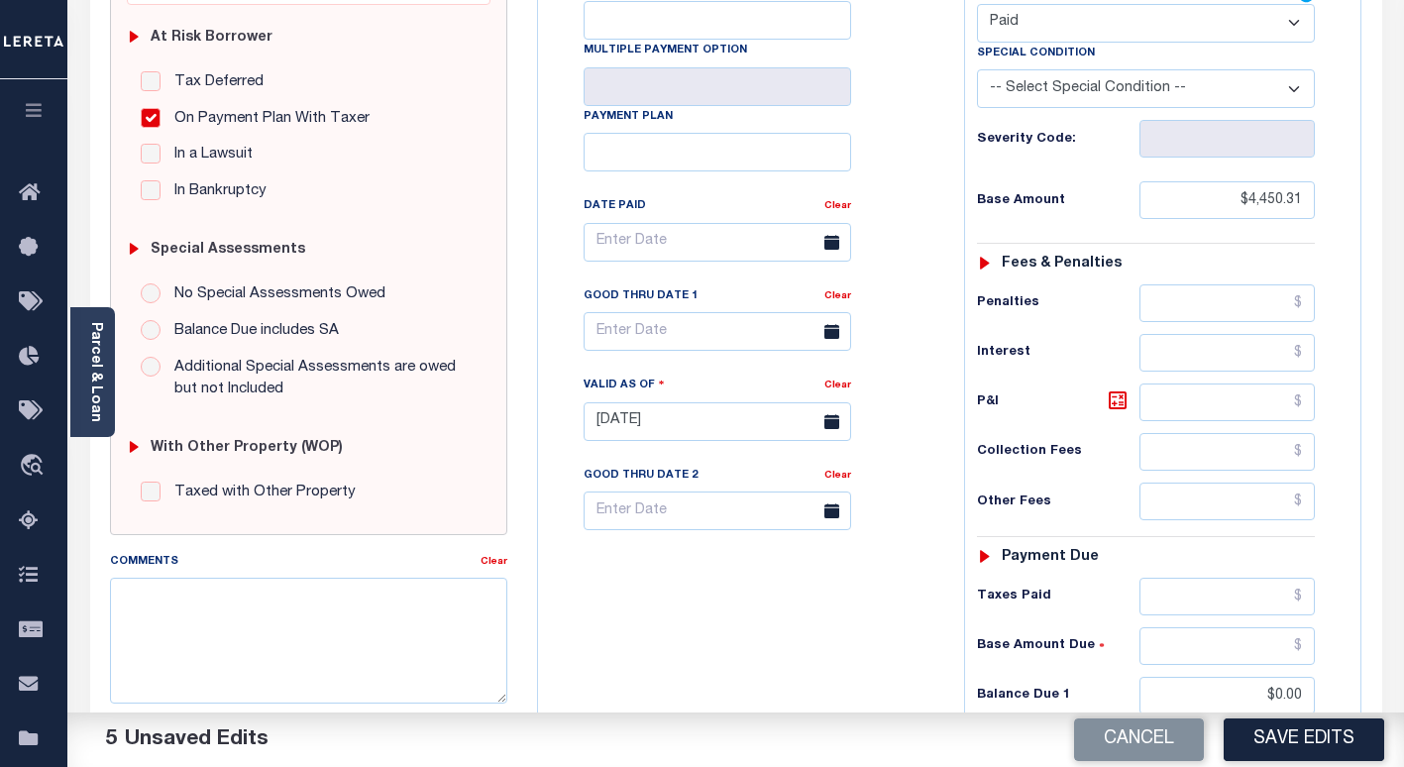
scroll to position [495, 0]
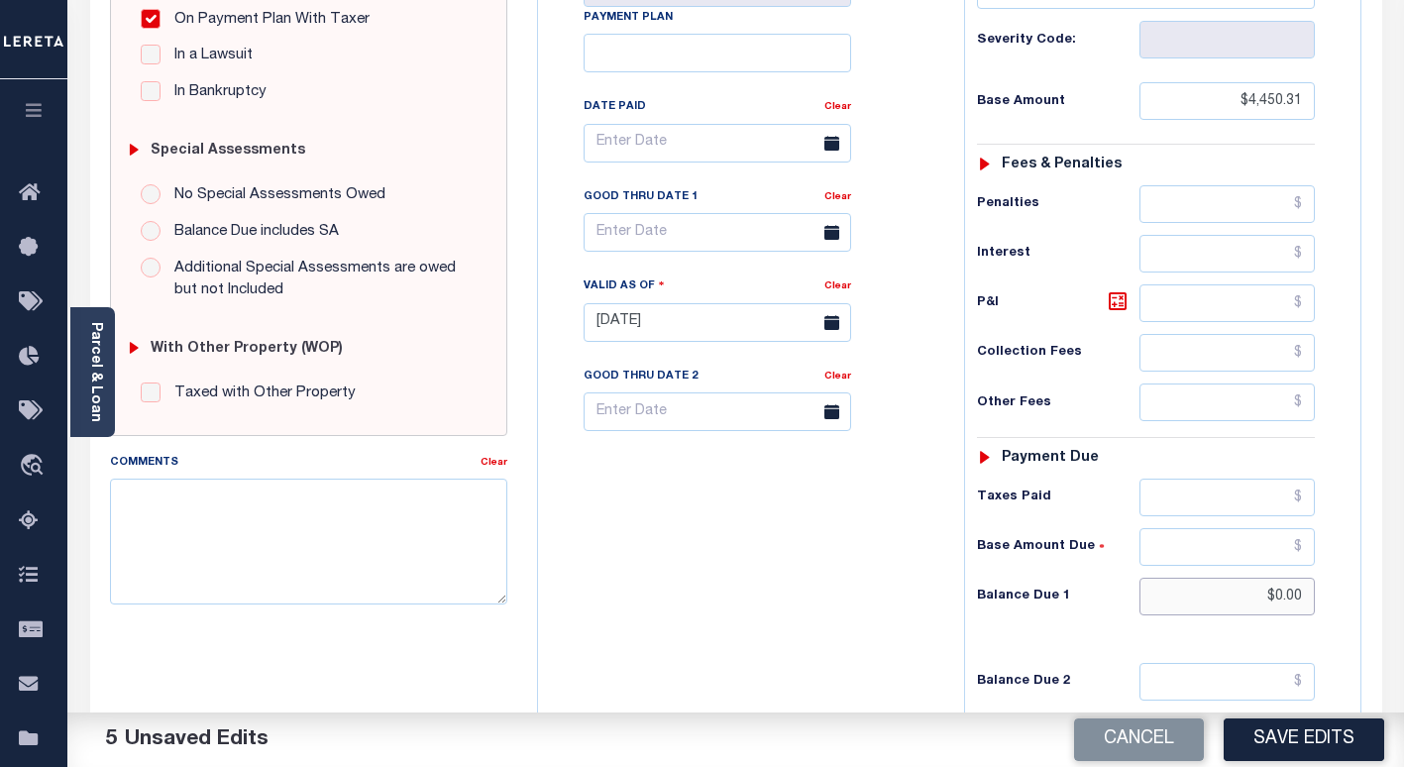
drag, startPoint x: 1304, startPoint y: 601, endPoint x: 1221, endPoint y: 593, distance: 83.6
click at [1221, 593] on input "$0.00" at bounding box center [1226, 596] width 175 height 38
paste input "4575.36"
type input "$4,575.36"
click at [1177, 597] on input "$4,575.36" at bounding box center [1226, 596] width 175 height 38
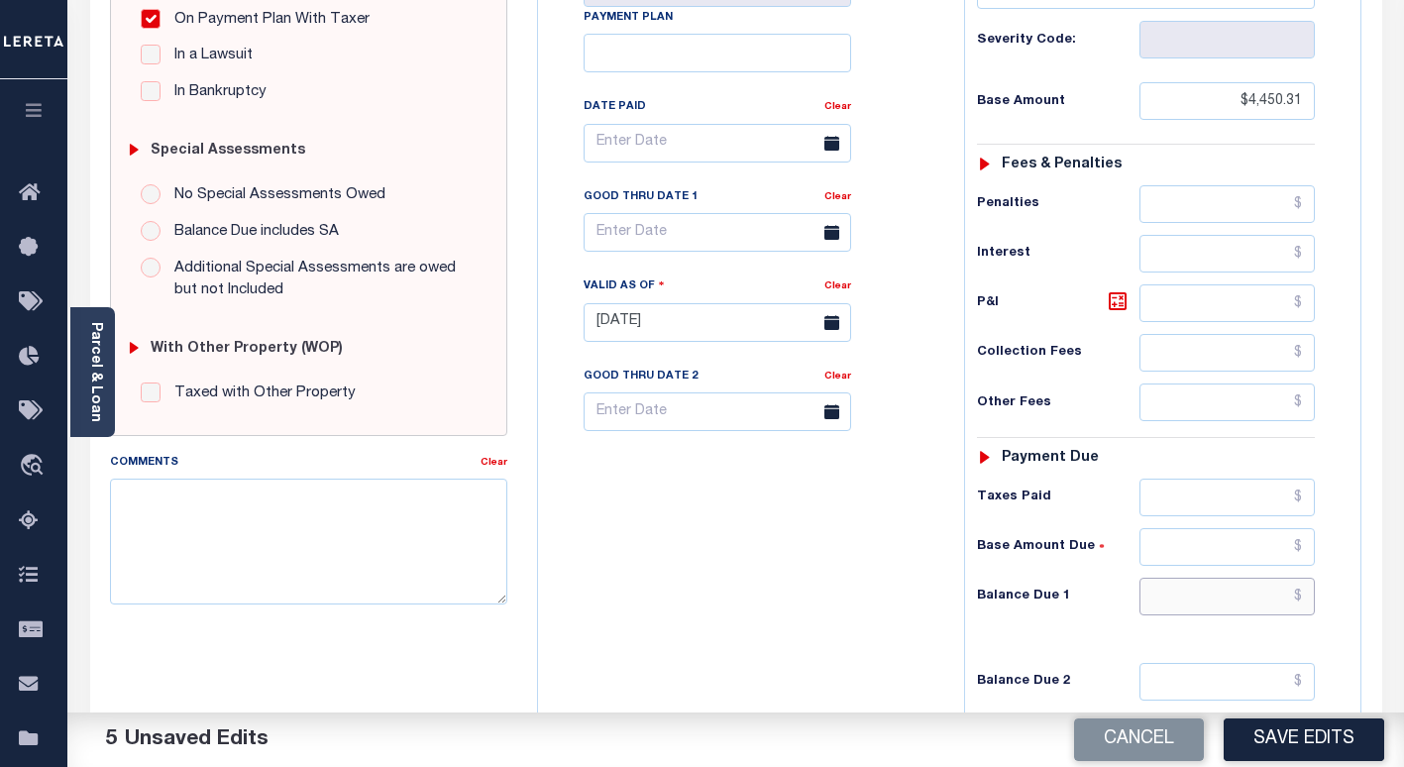
click at [1175, 600] on input "text" at bounding box center [1226, 596] width 175 height 38
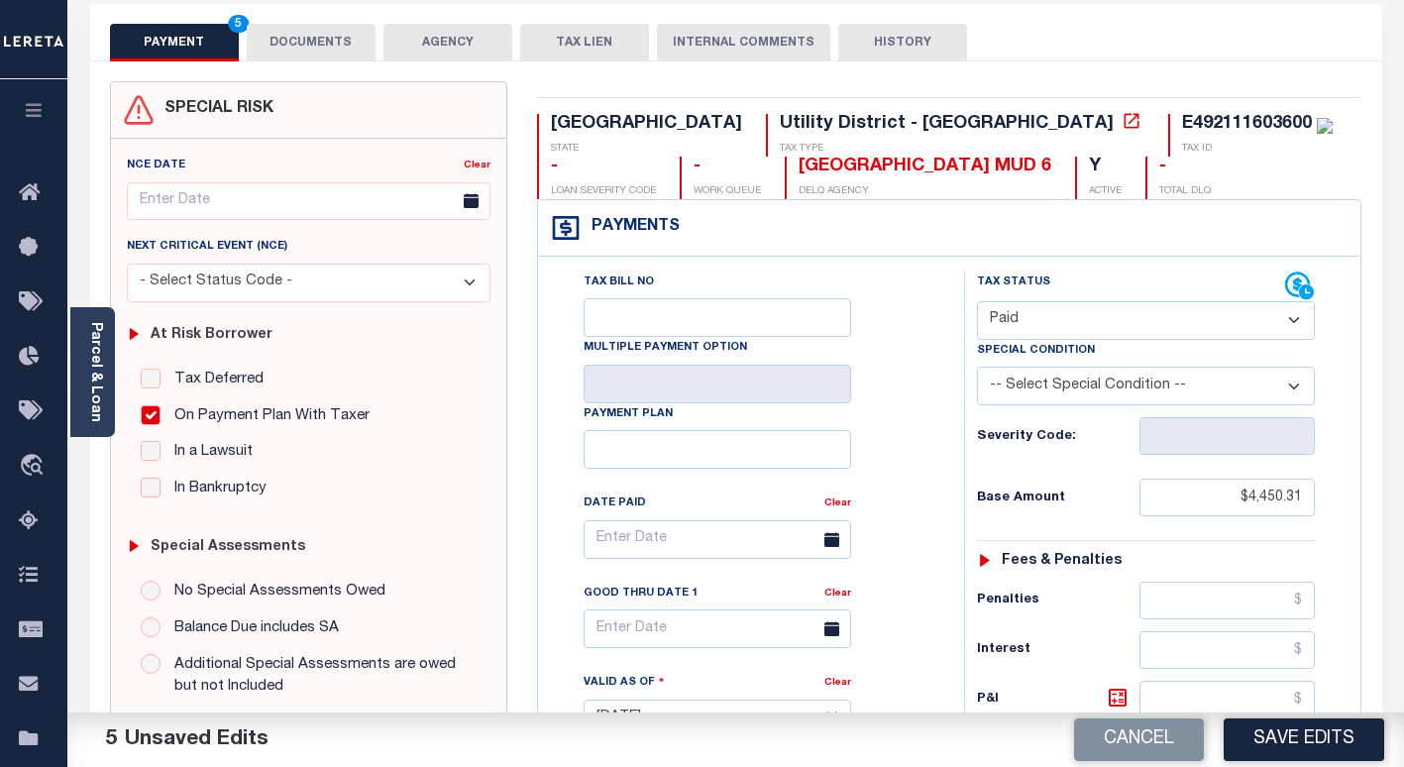
scroll to position [0, 0]
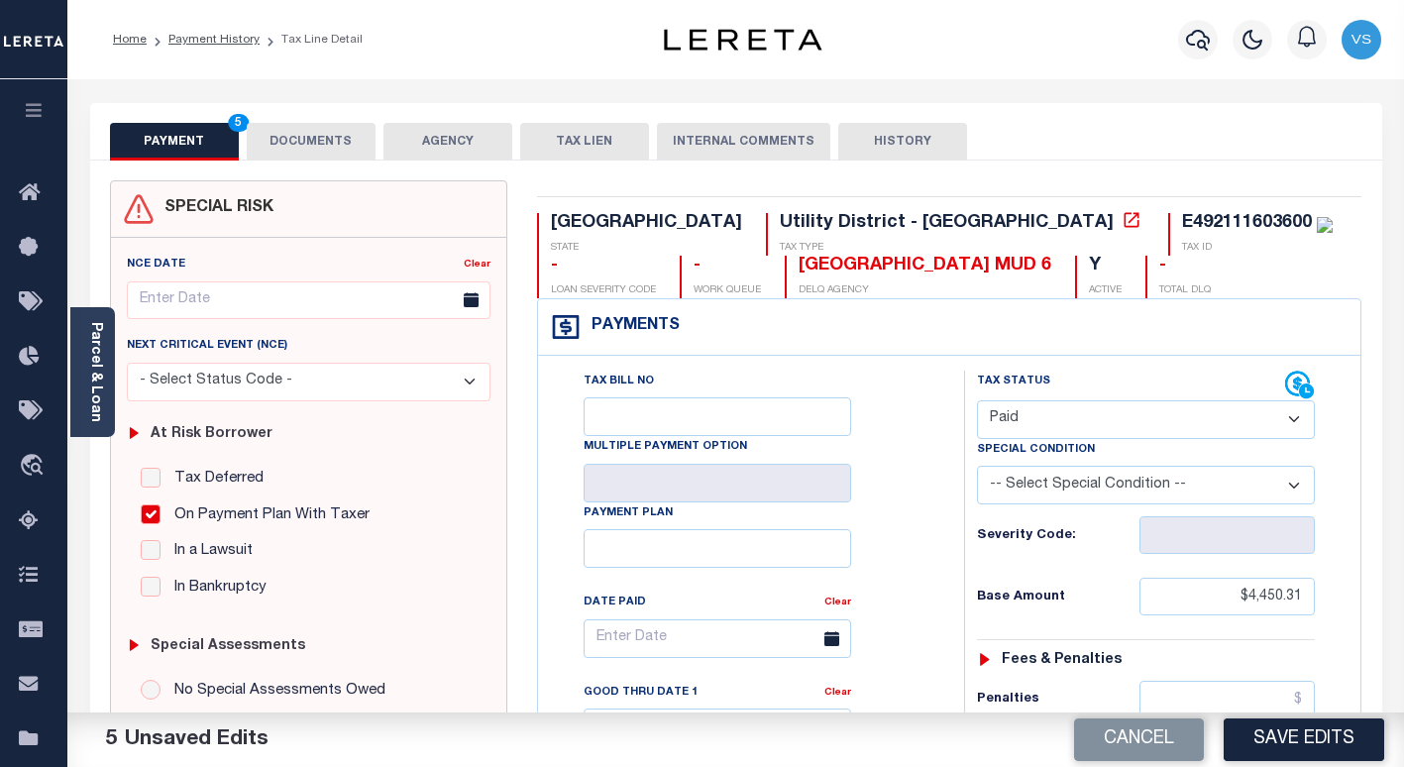
type input "$0.00"
click at [291, 140] on button "DOCUMENTS" at bounding box center [311, 142] width 129 height 38
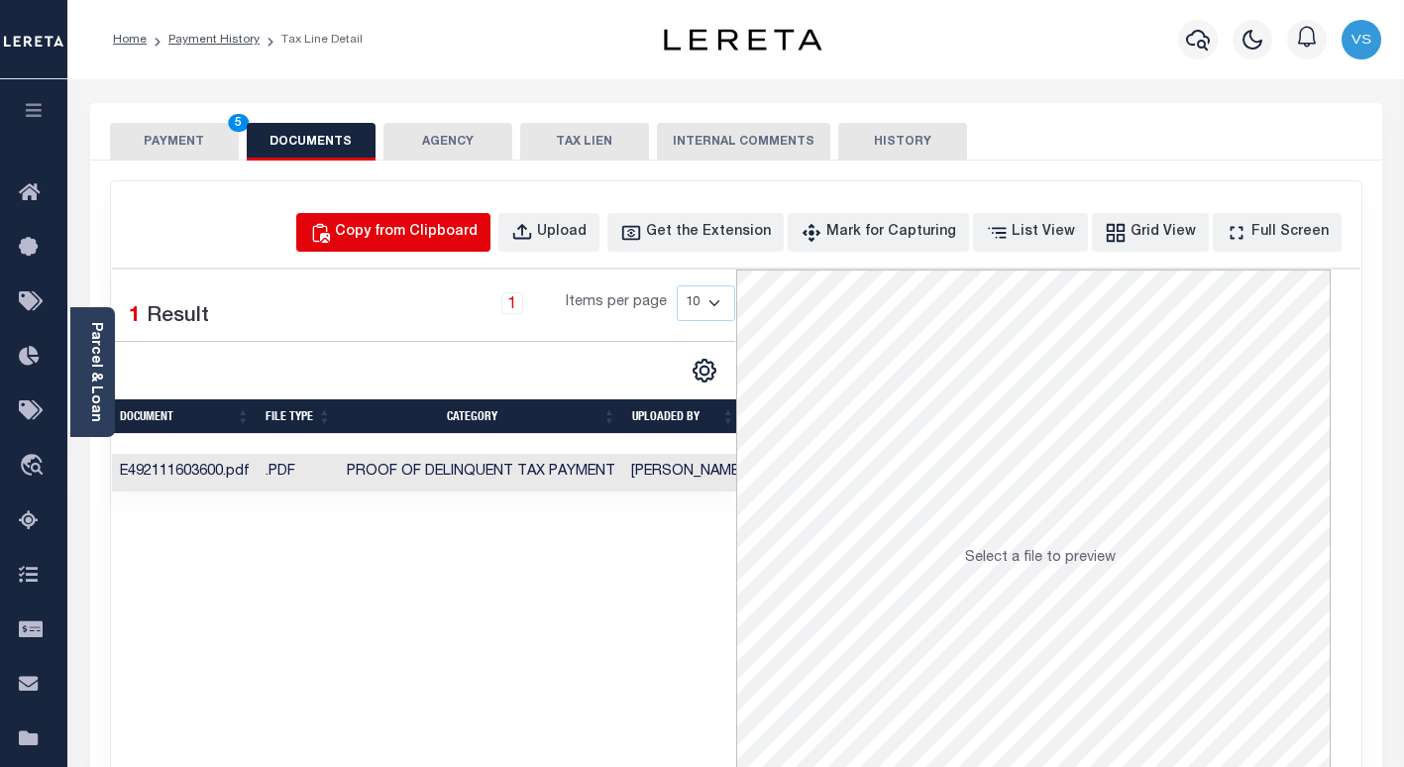
click at [417, 243] on div "Copy from Clipboard" at bounding box center [406, 233] width 143 height 22
select select "POP"
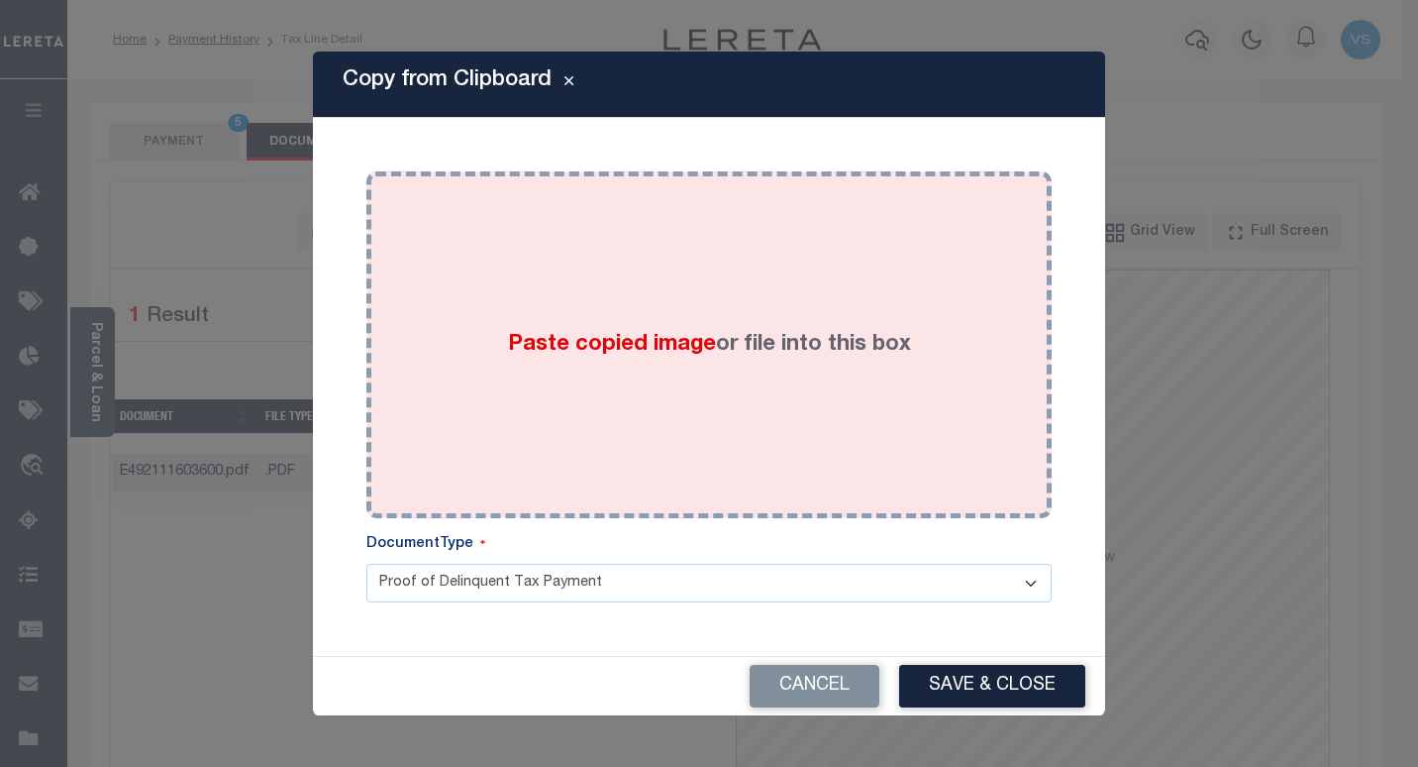
click at [473, 340] on div "Paste copied image or file into this box" at bounding box center [709, 344] width 656 height 317
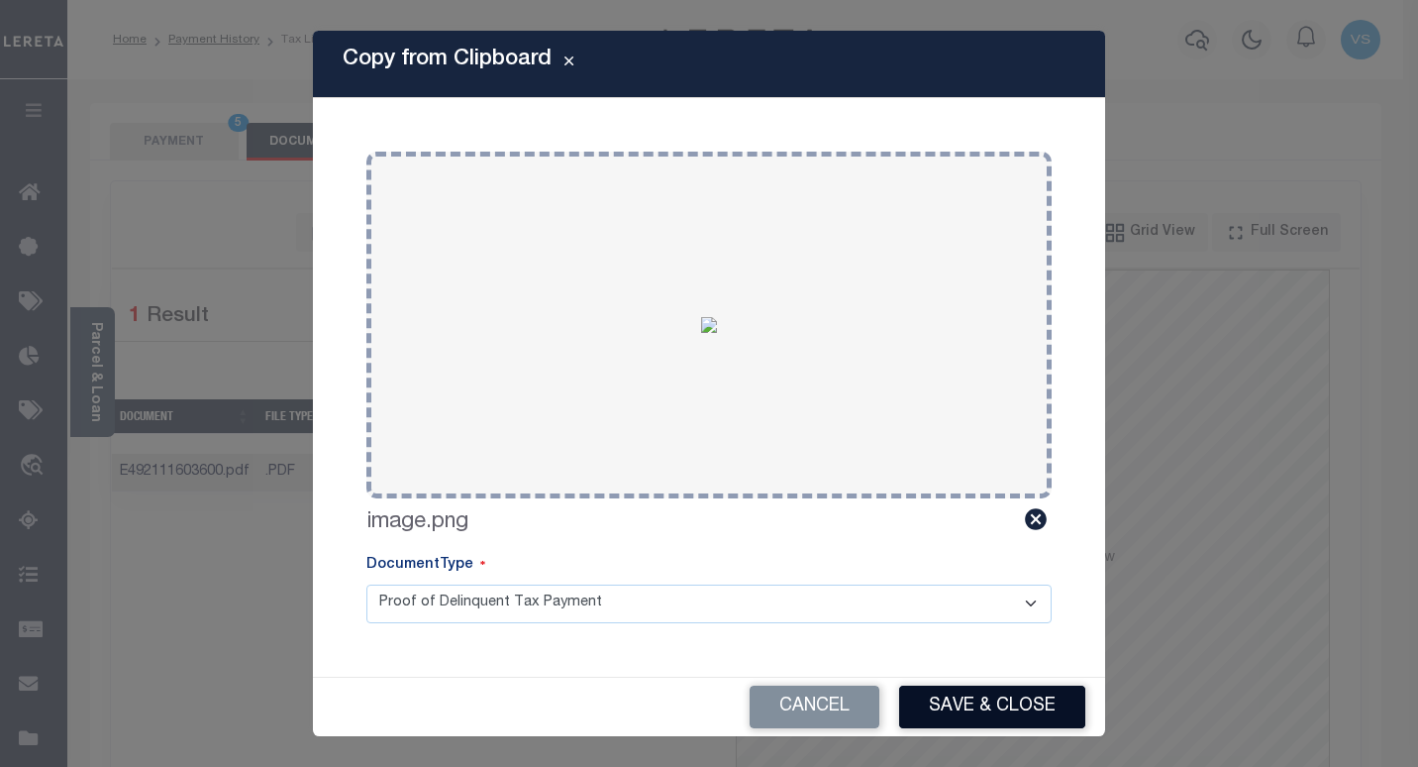
click at [991, 701] on button "Save & Close" at bounding box center [992, 706] width 186 height 43
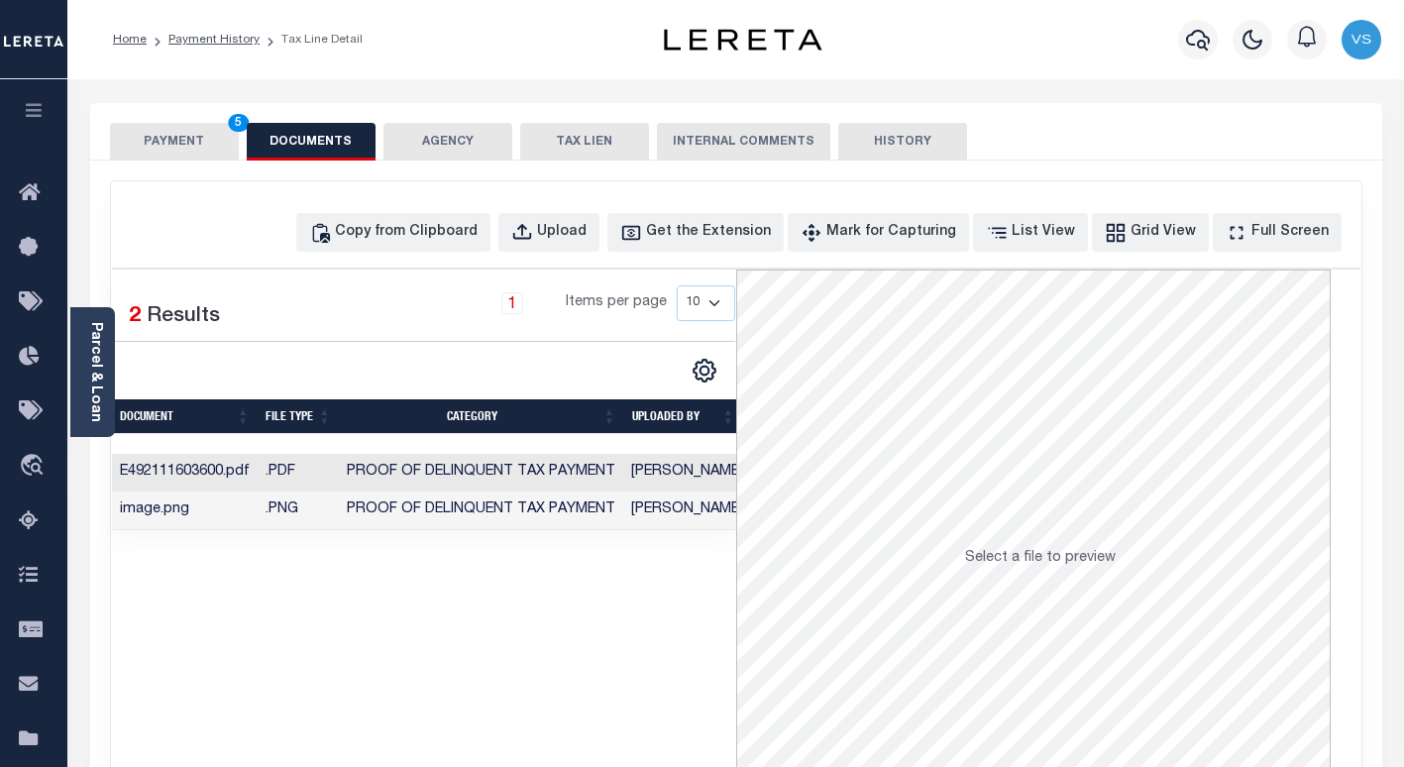
click at [135, 139] on button "PAYMENT 5" at bounding box center [174, 142] width 129 height 38
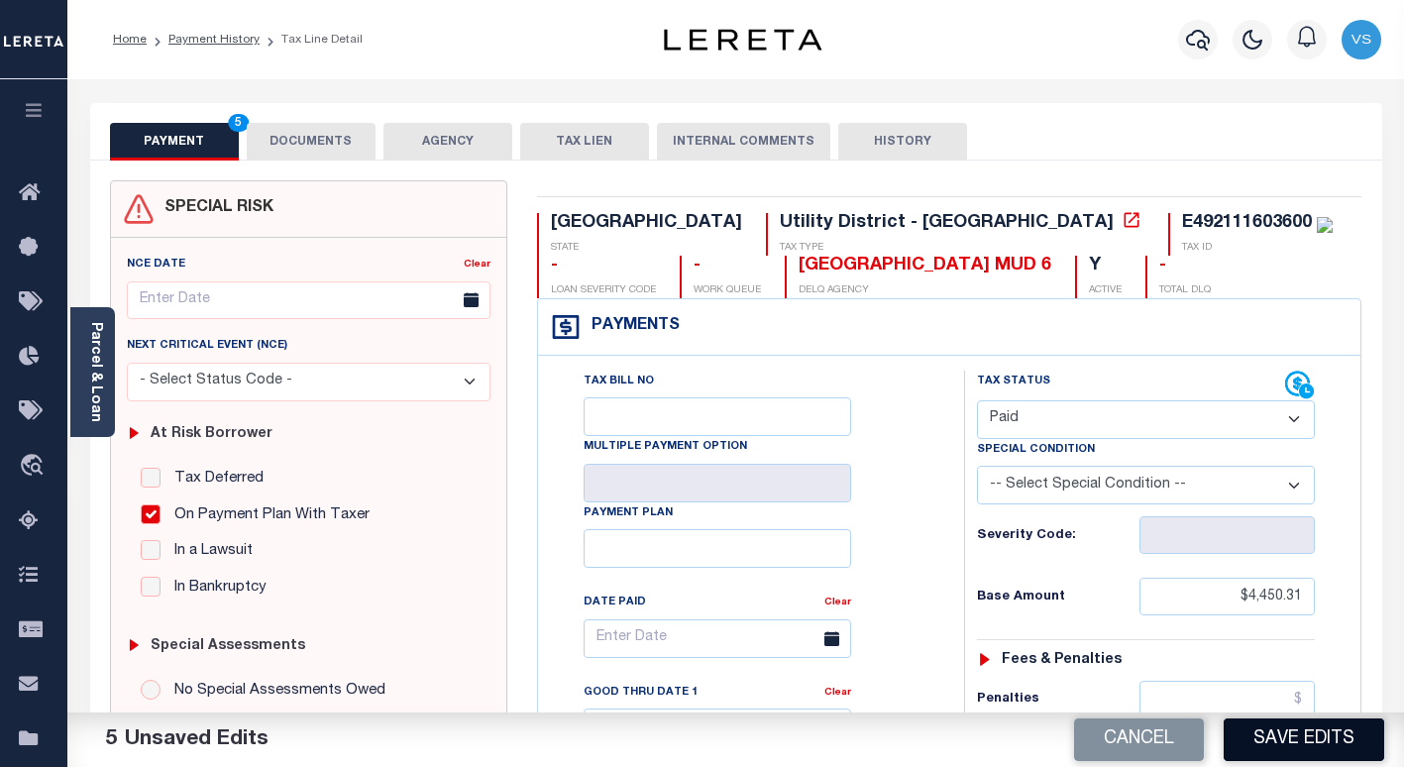
click at [1303, 744] on button "Save Edits" at bounding box center [1303, 739] width 160 height 43
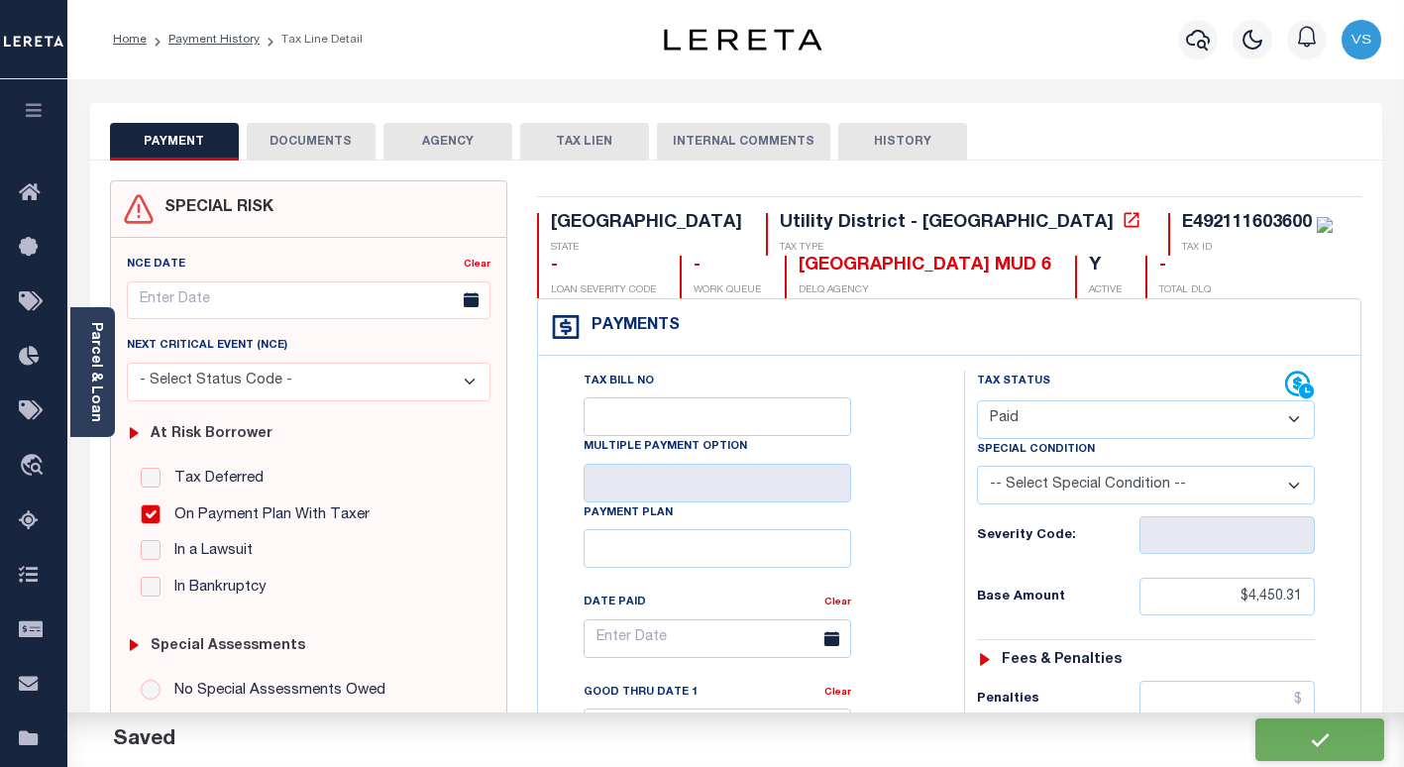
checkbox input "false"
type input "$4,450.31"
type input "$0"
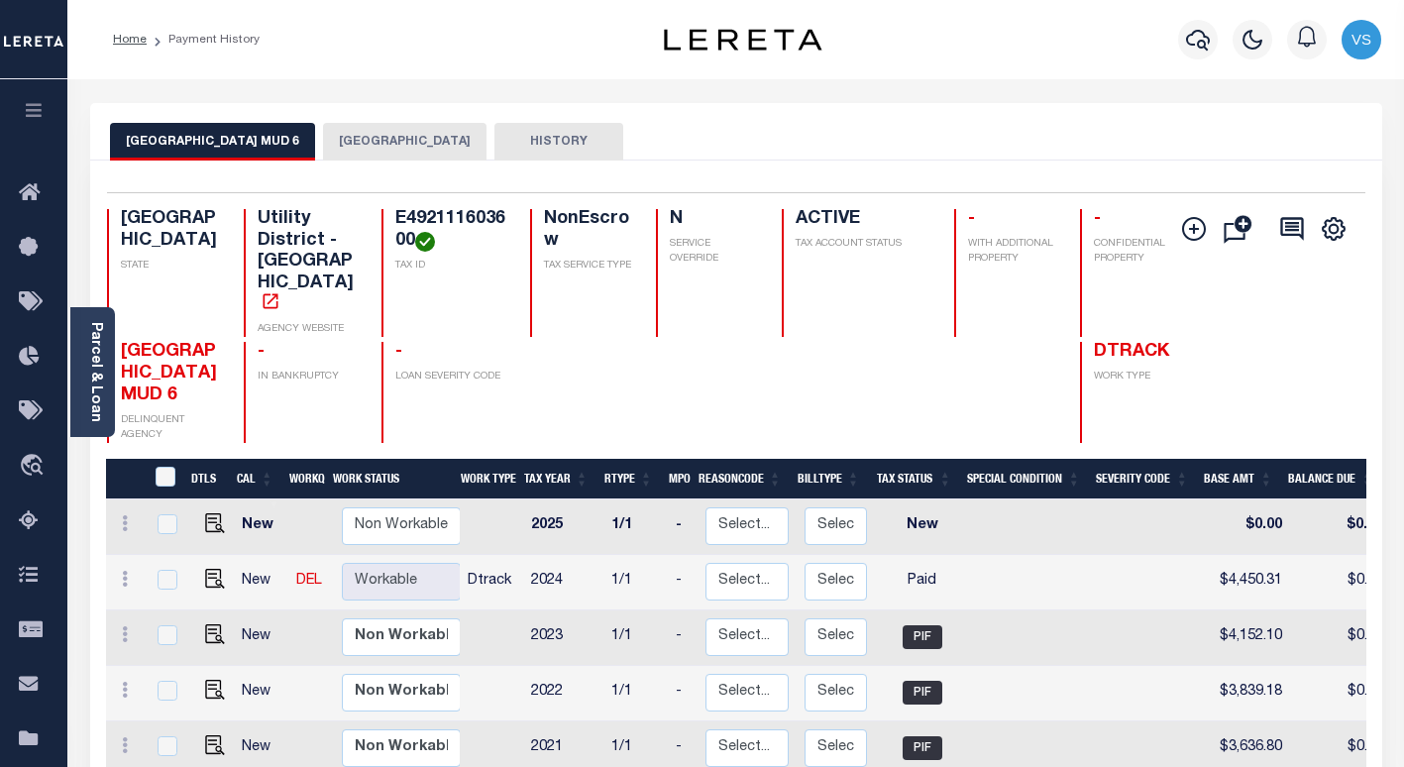
click at [436, 139] on button "MONTGOMERY COUNTY" at bounding box center [404, 142] width 163 height 38
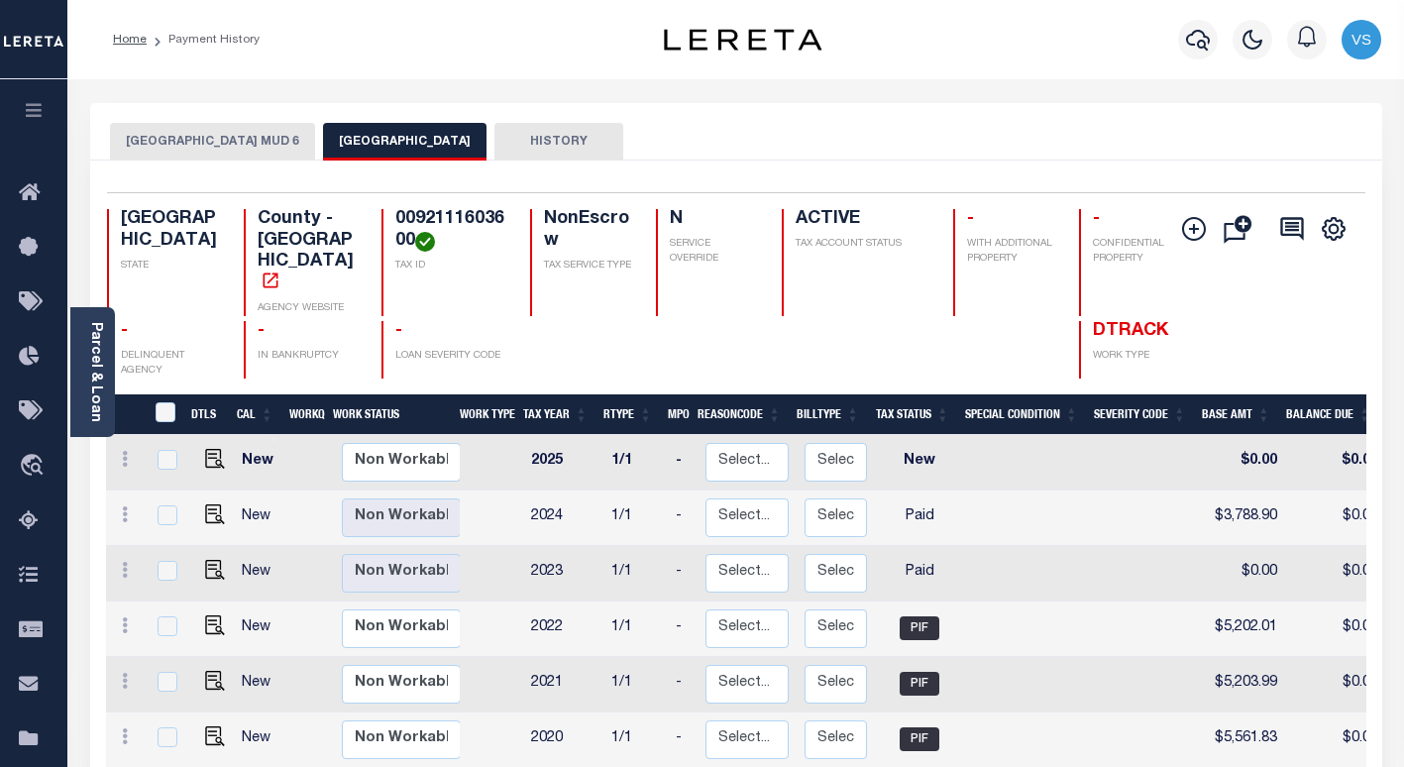
click at [267, 140] on button "EAST MONTGOMERY COUNTY MUD 6" at bounding box center [212, 142] width 205 height 38
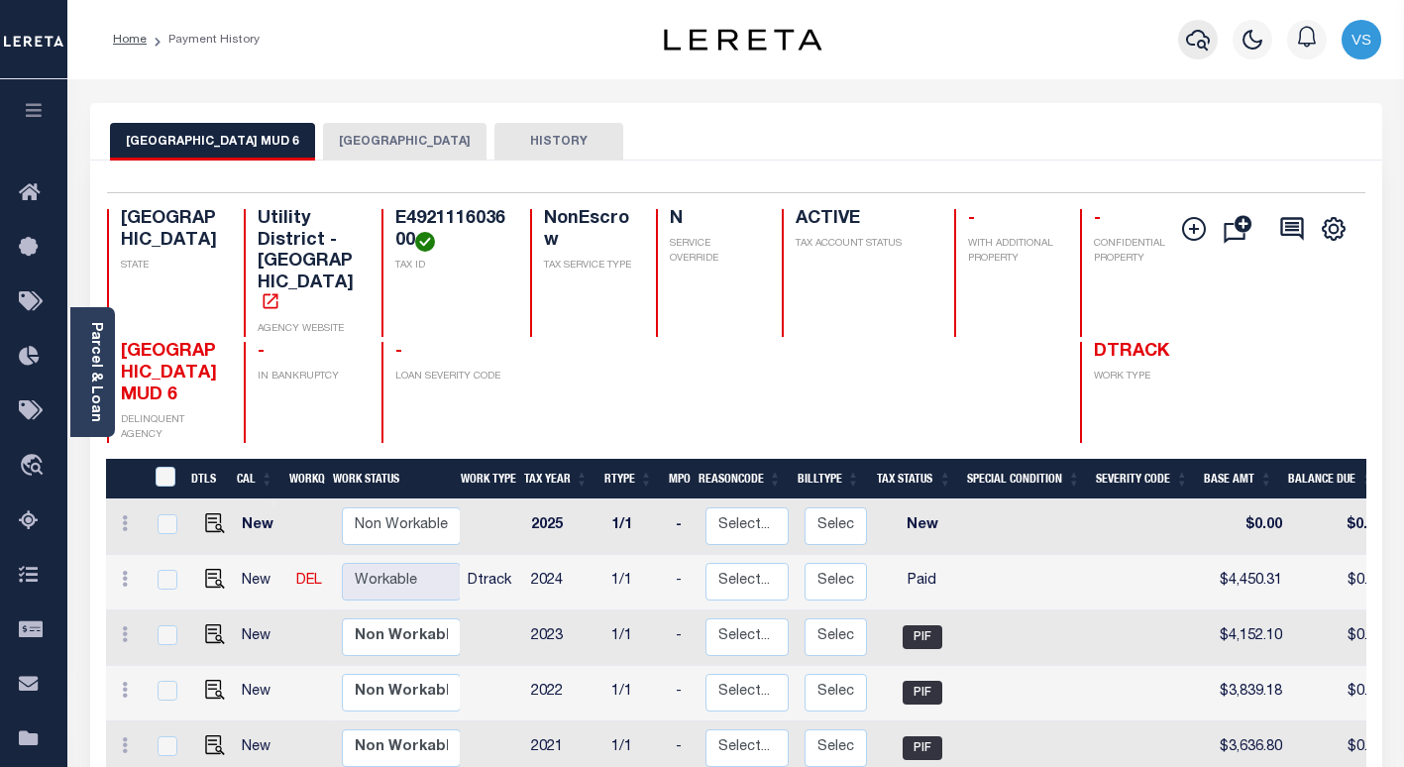
click at [1190, 42] on icon "button" at bounding box center [1198, 40] width 24 height 24
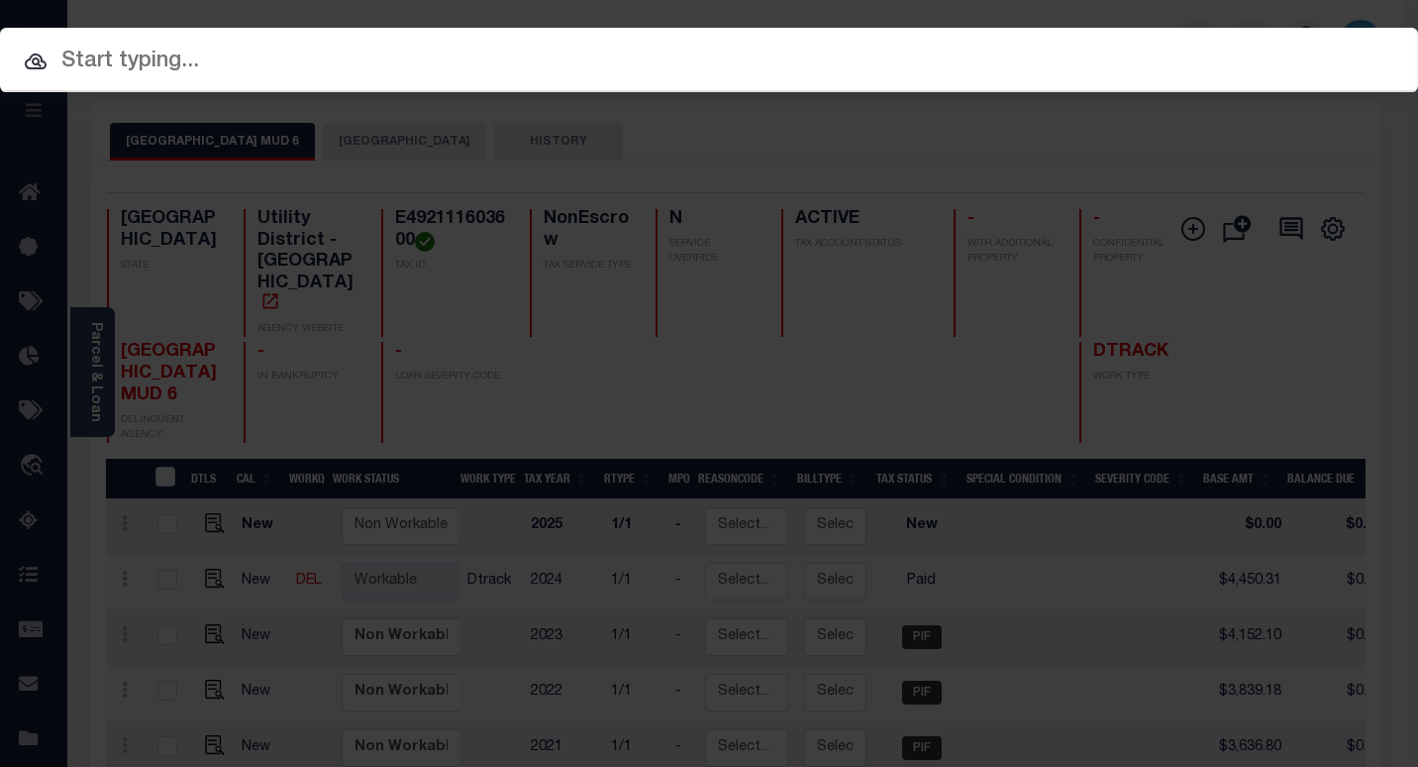
paste input "31000036132"
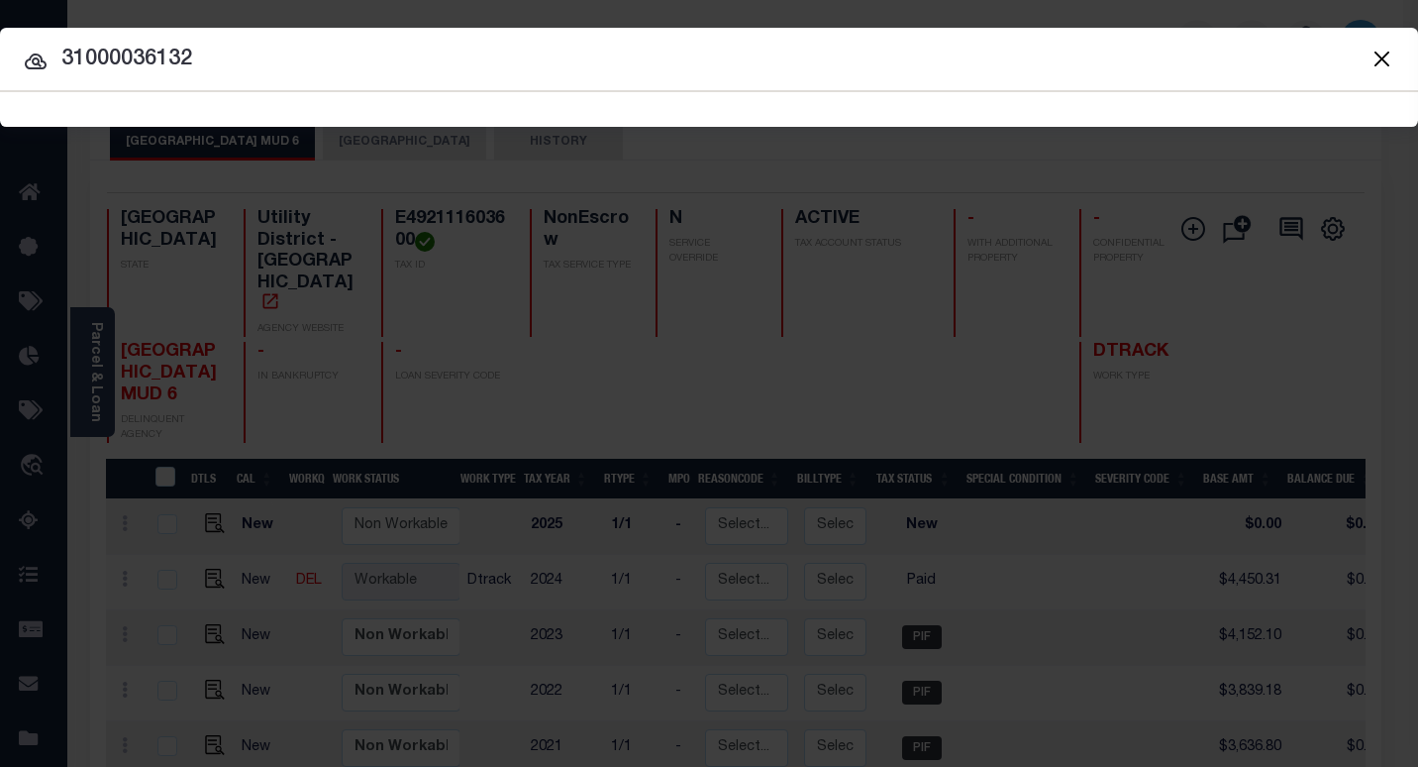
type input "31000036132"
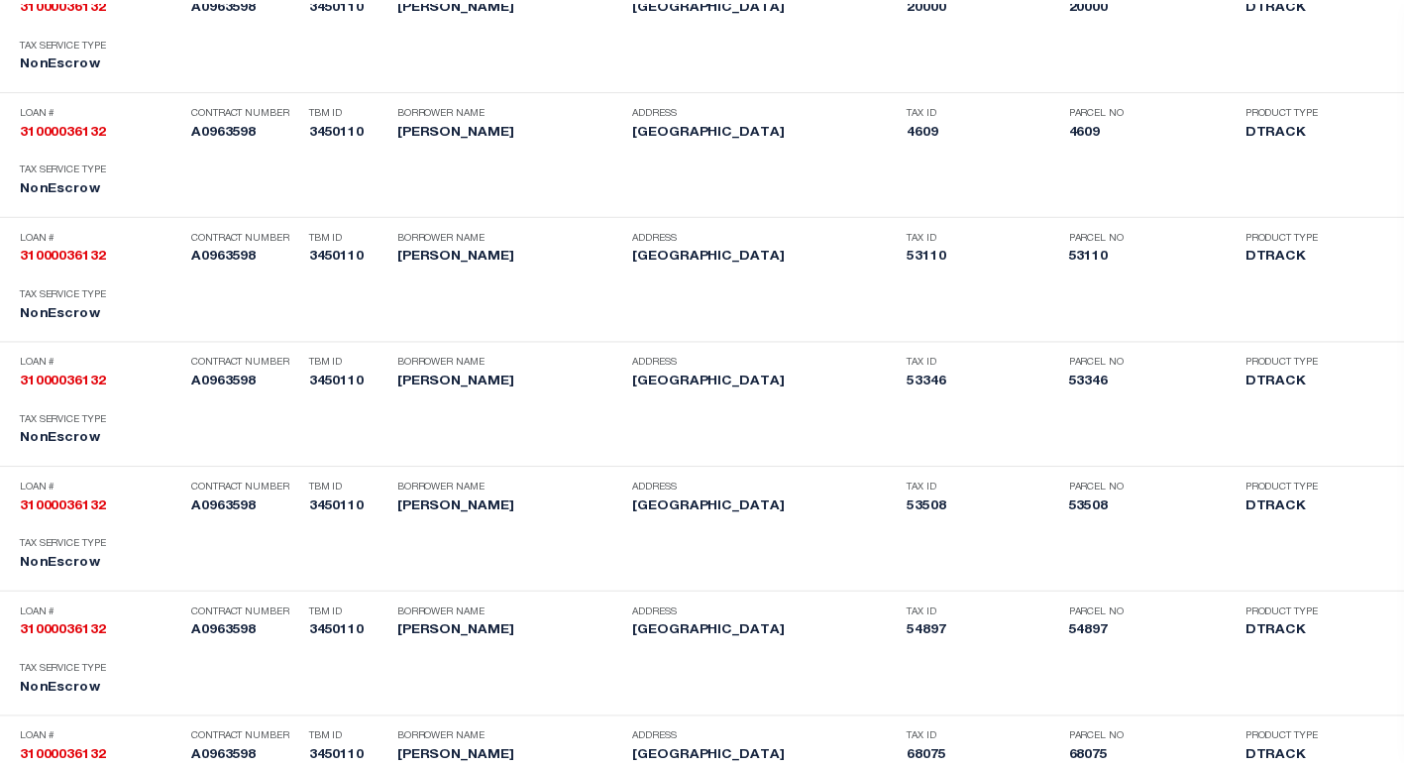
scroll to position [2087, 0]
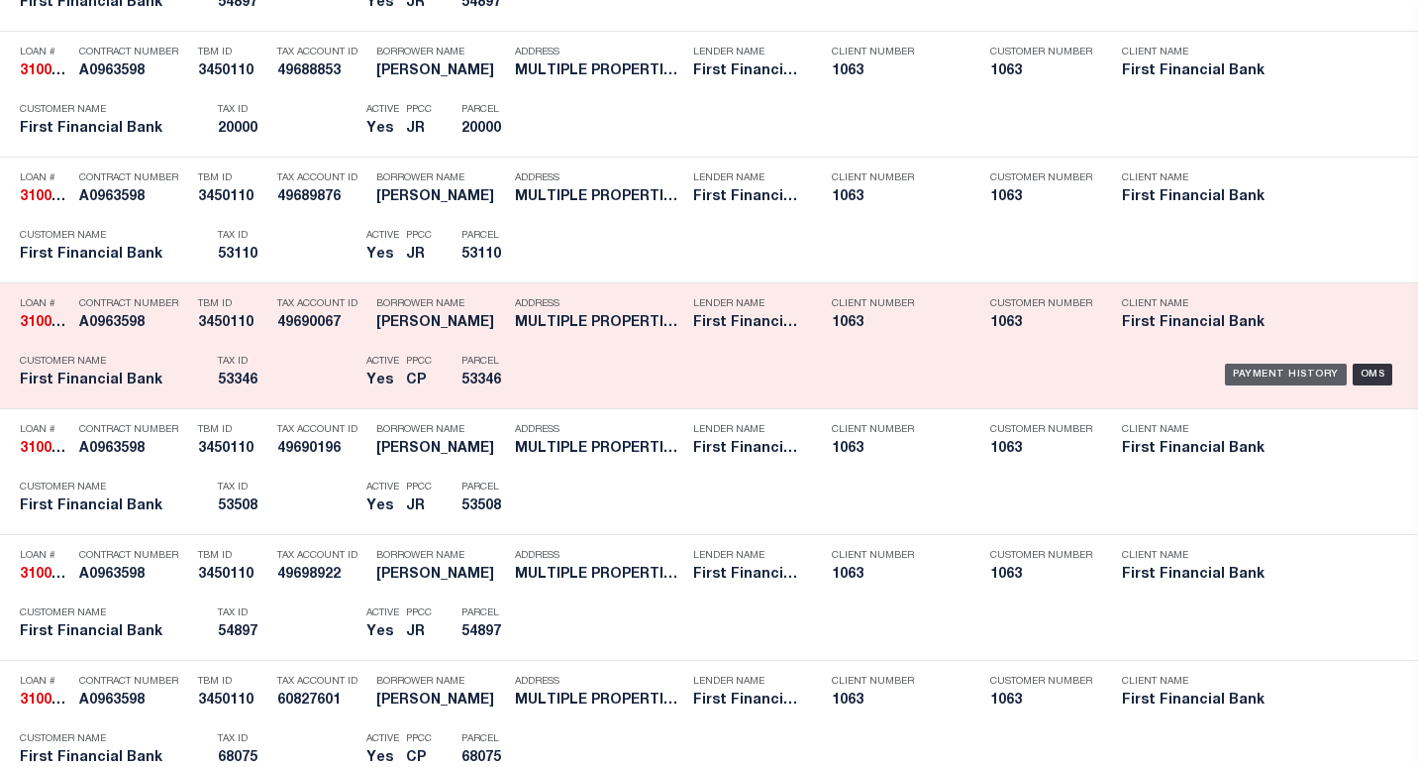
click at [1232, 370] on div "Payment History" at bounding box center [1286, 375] width 122 height 22
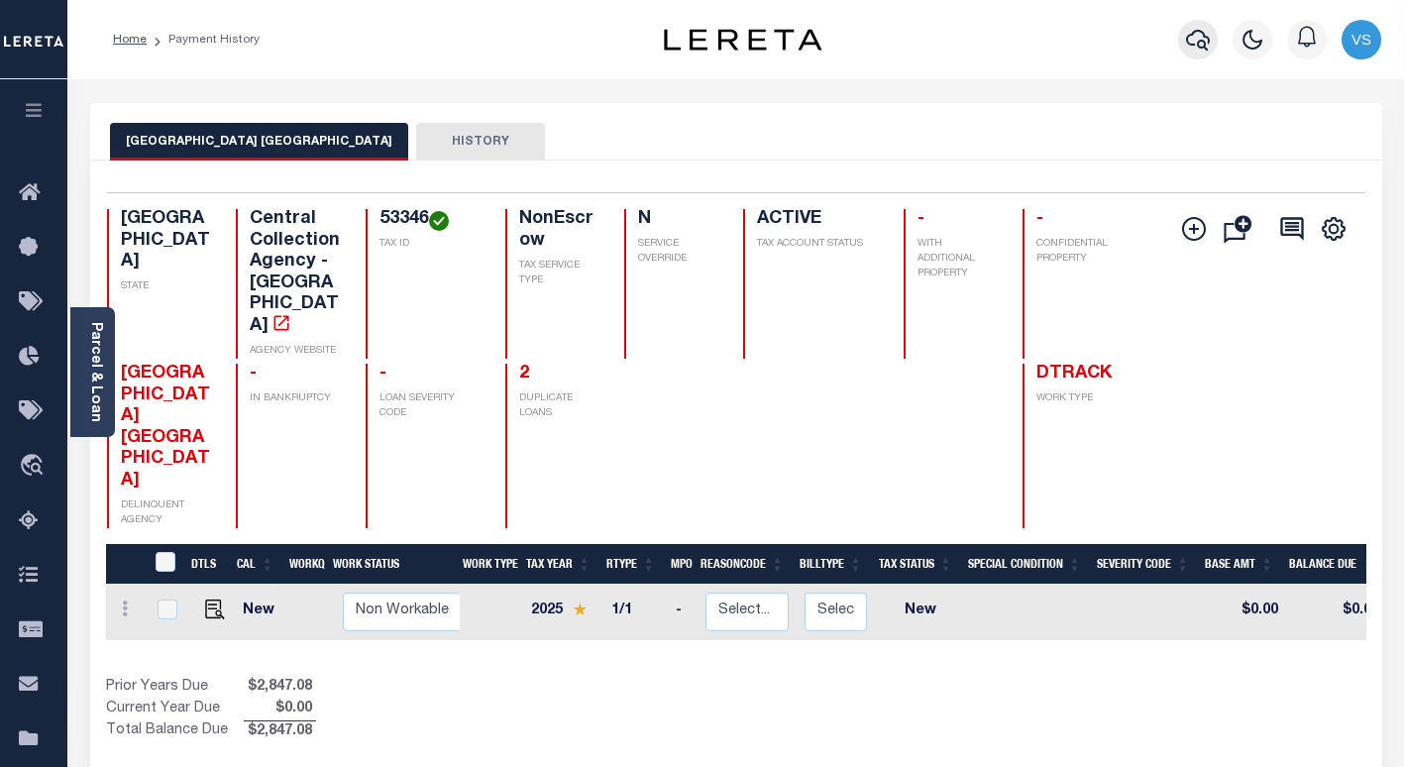
click at [1192, 36] on icon "button" at bounding box center [1198, 40] width 24 height 21
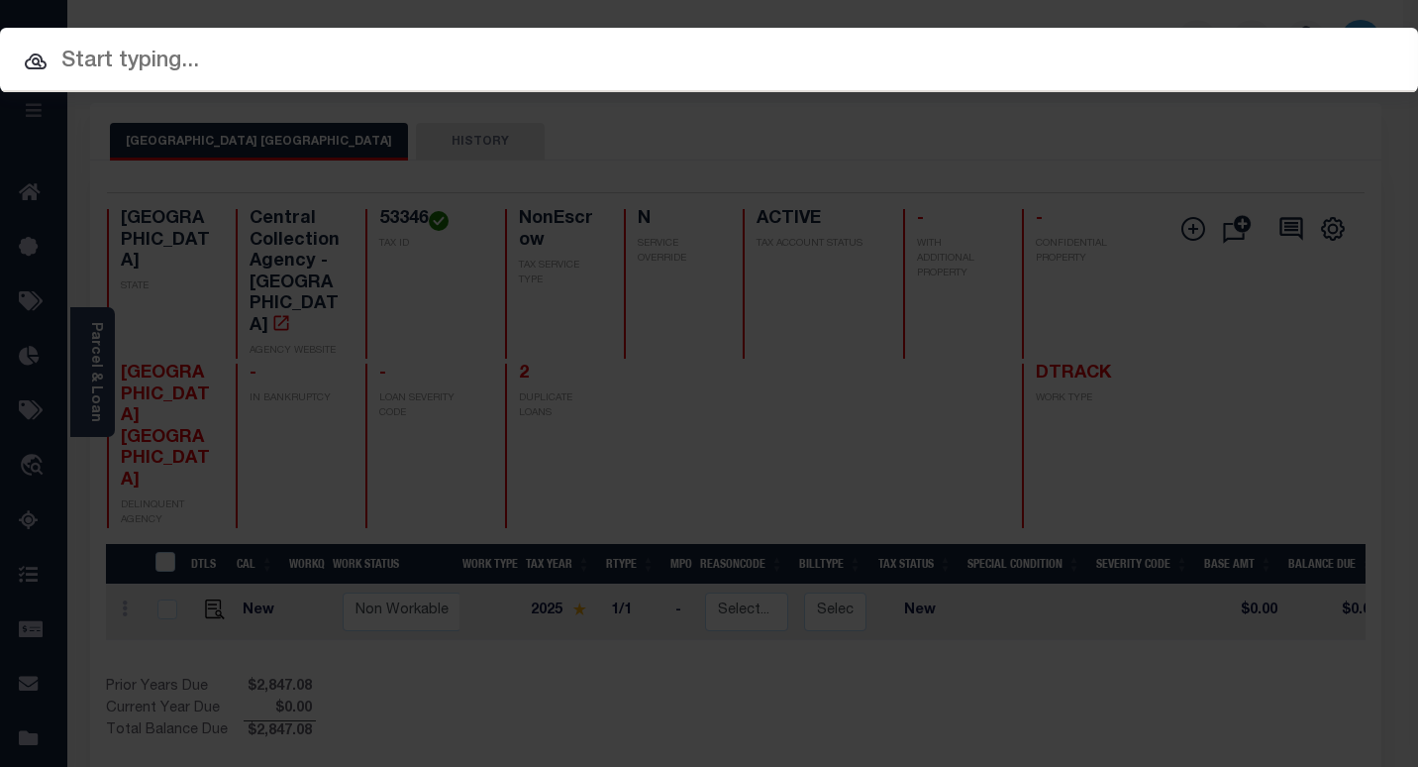
paste input "31000036132"
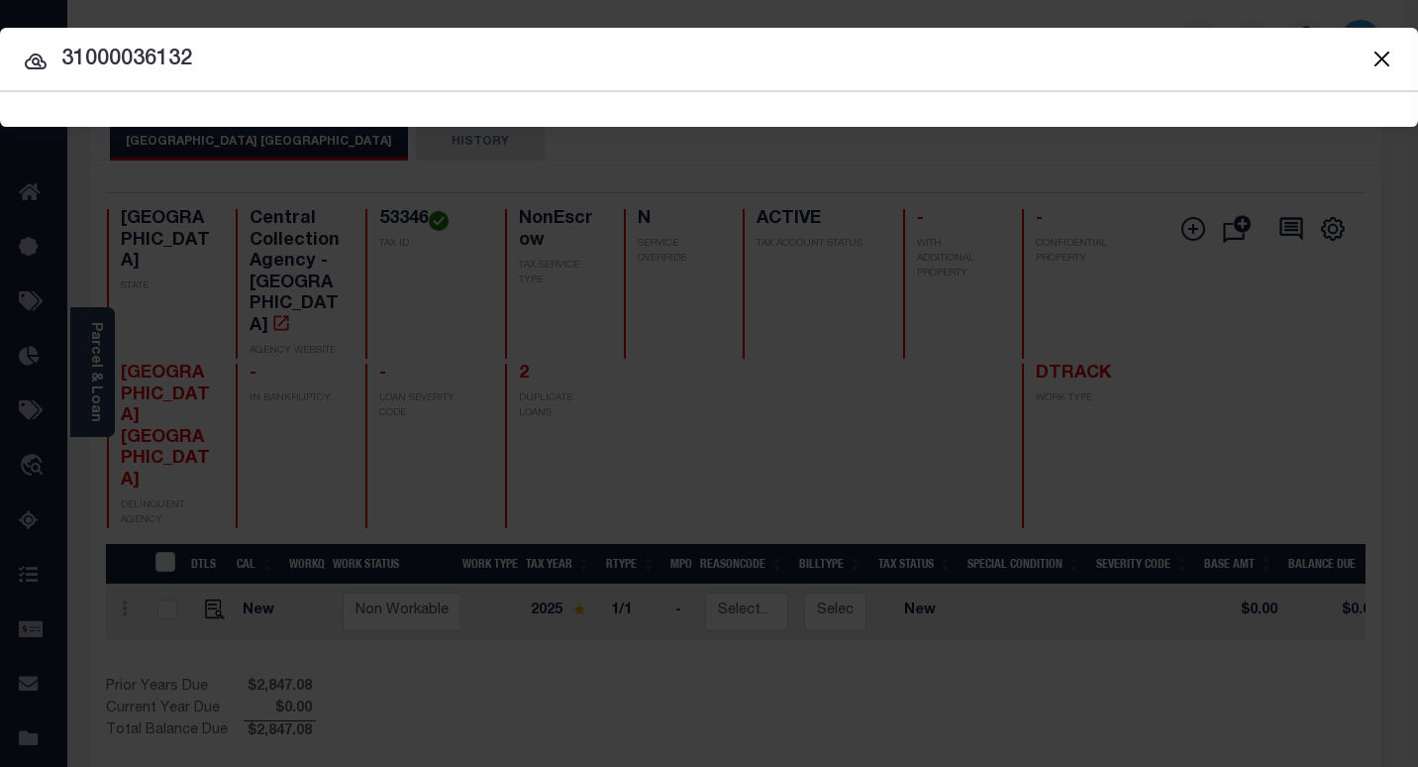
type input "31000036132"
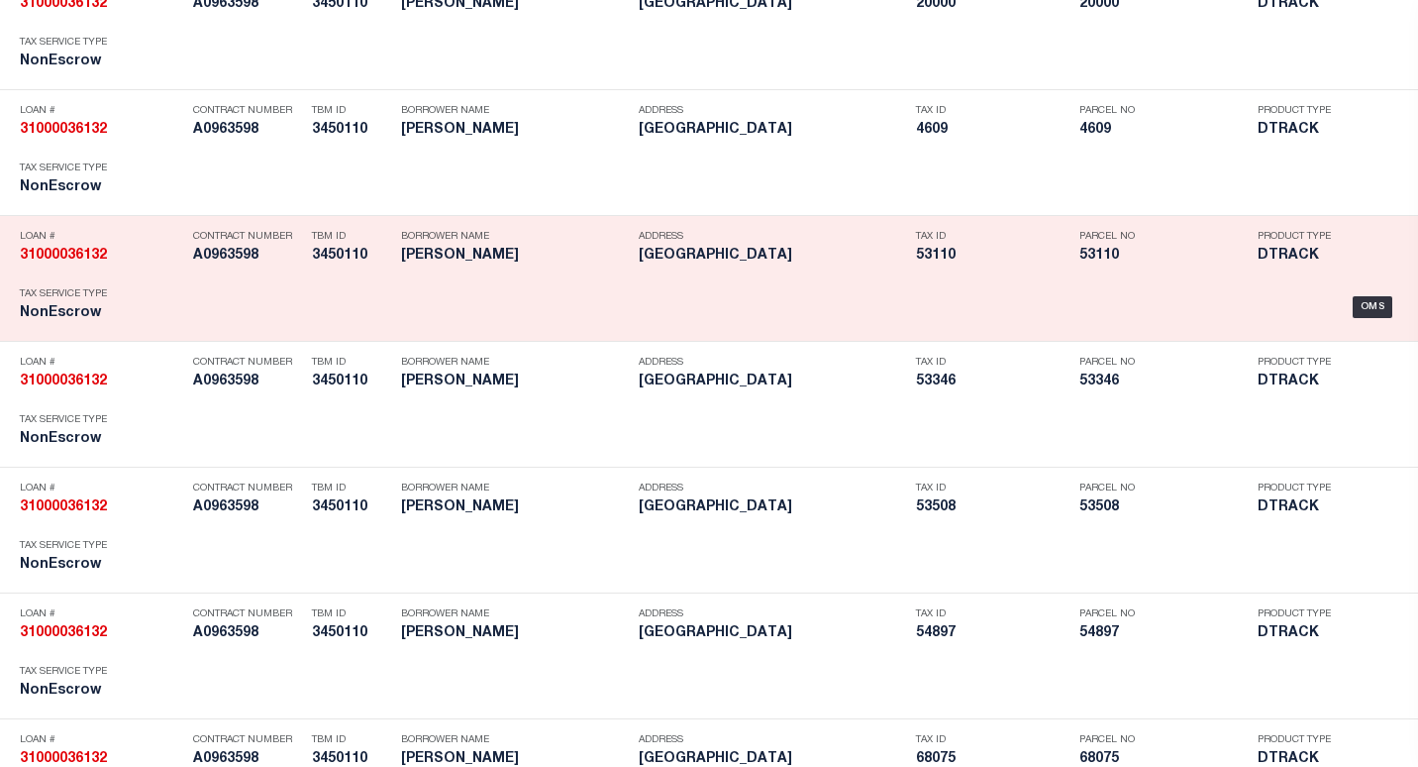
scroll to position [2087, 0]
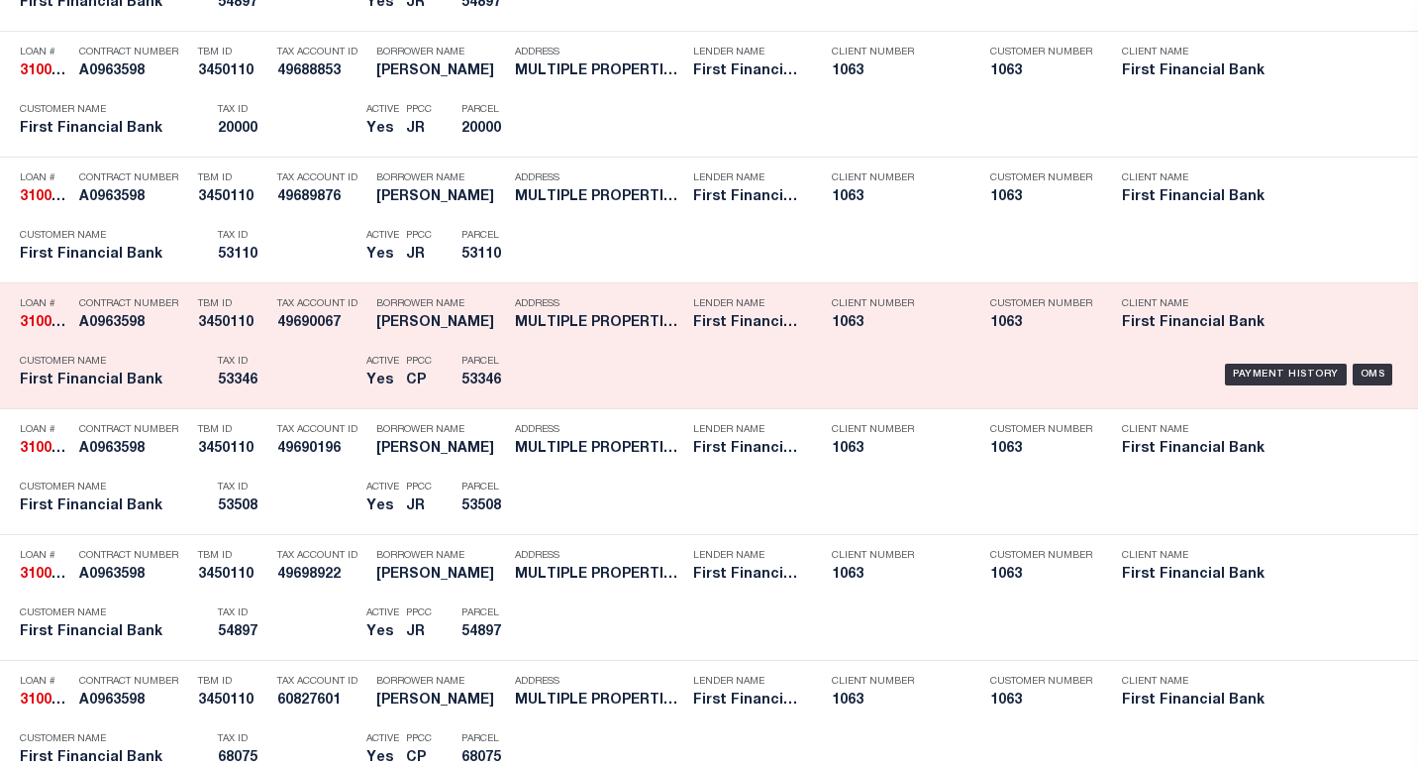
click at [544, 365] on p "Parcel" at bounding box center [506, 362] width 89 height 12
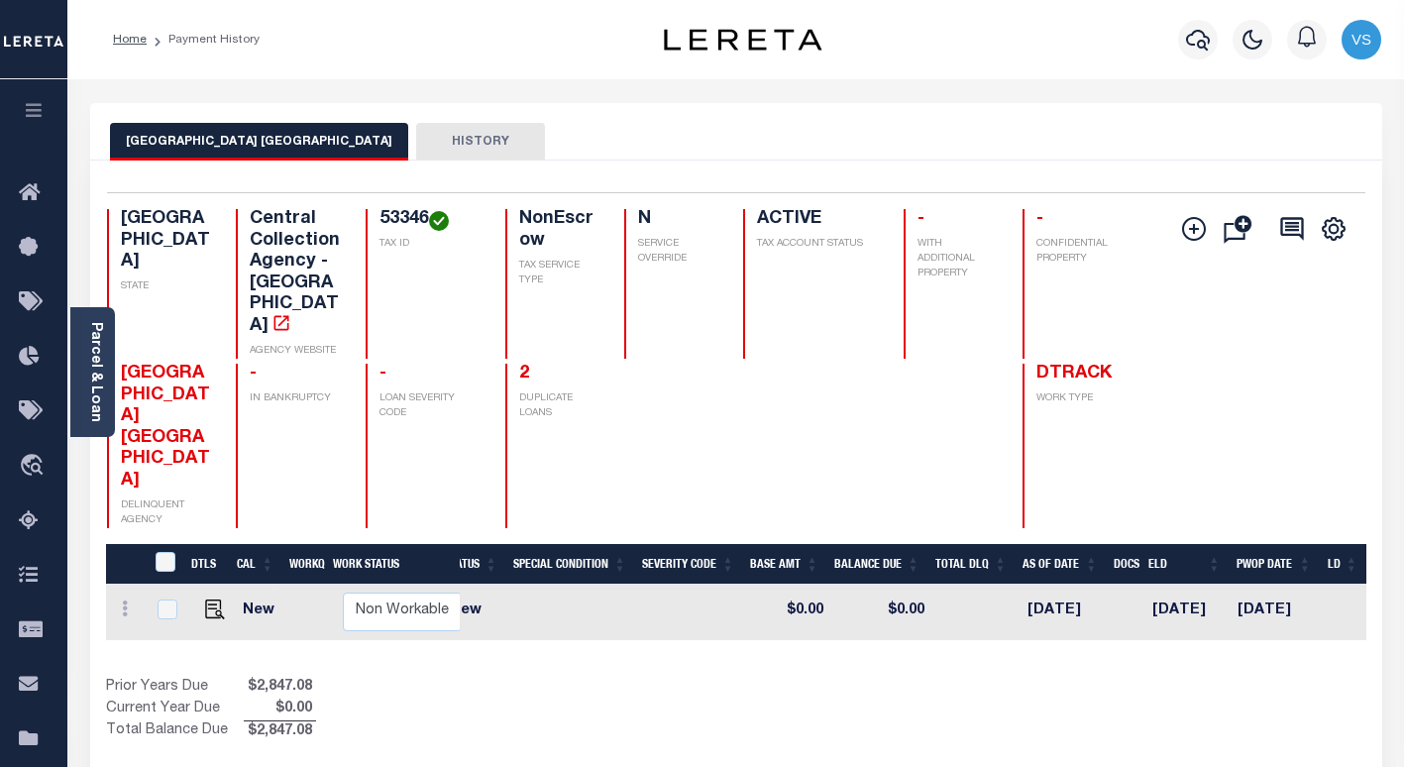
scroll to position [0, 648]
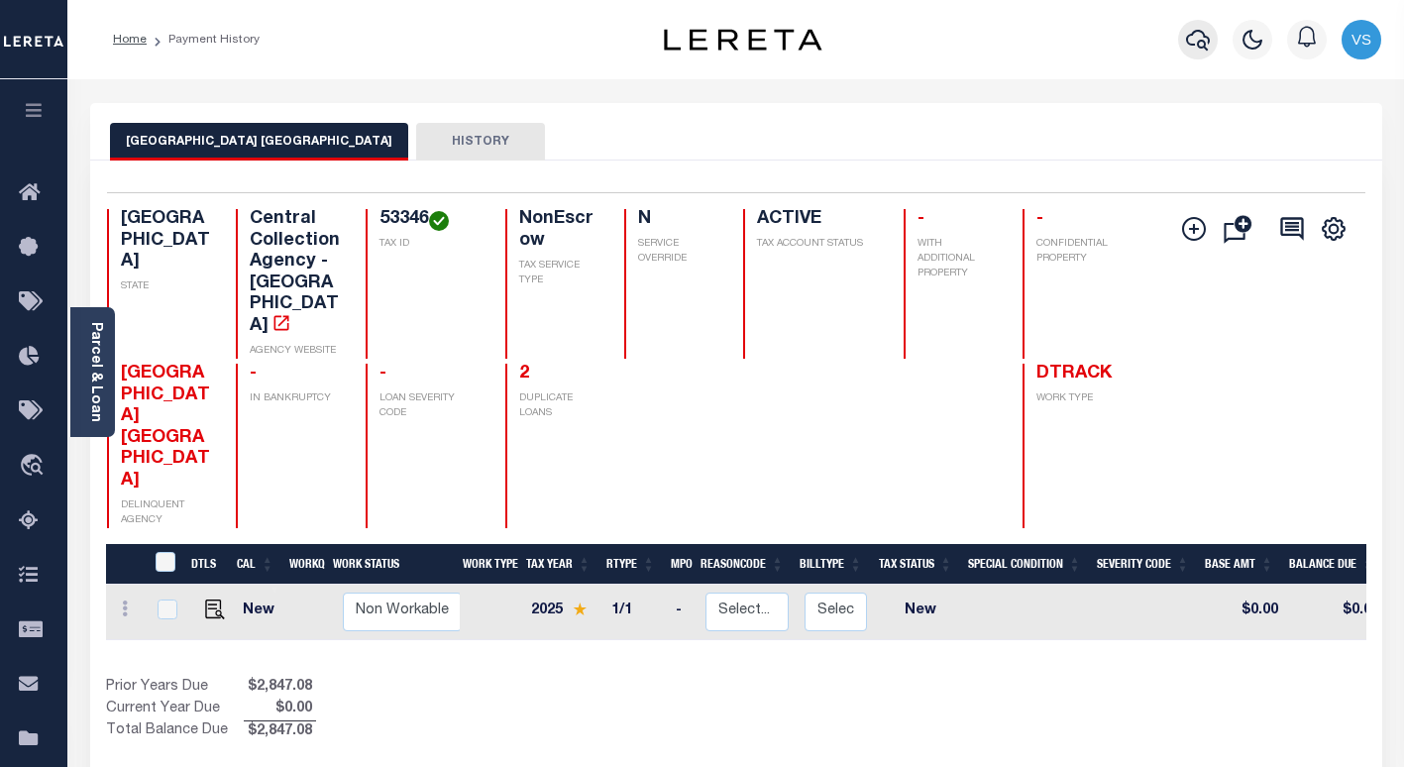
click at [1199, 45] on icon "button" at bounding box center [1198, 40] width 24 height 21
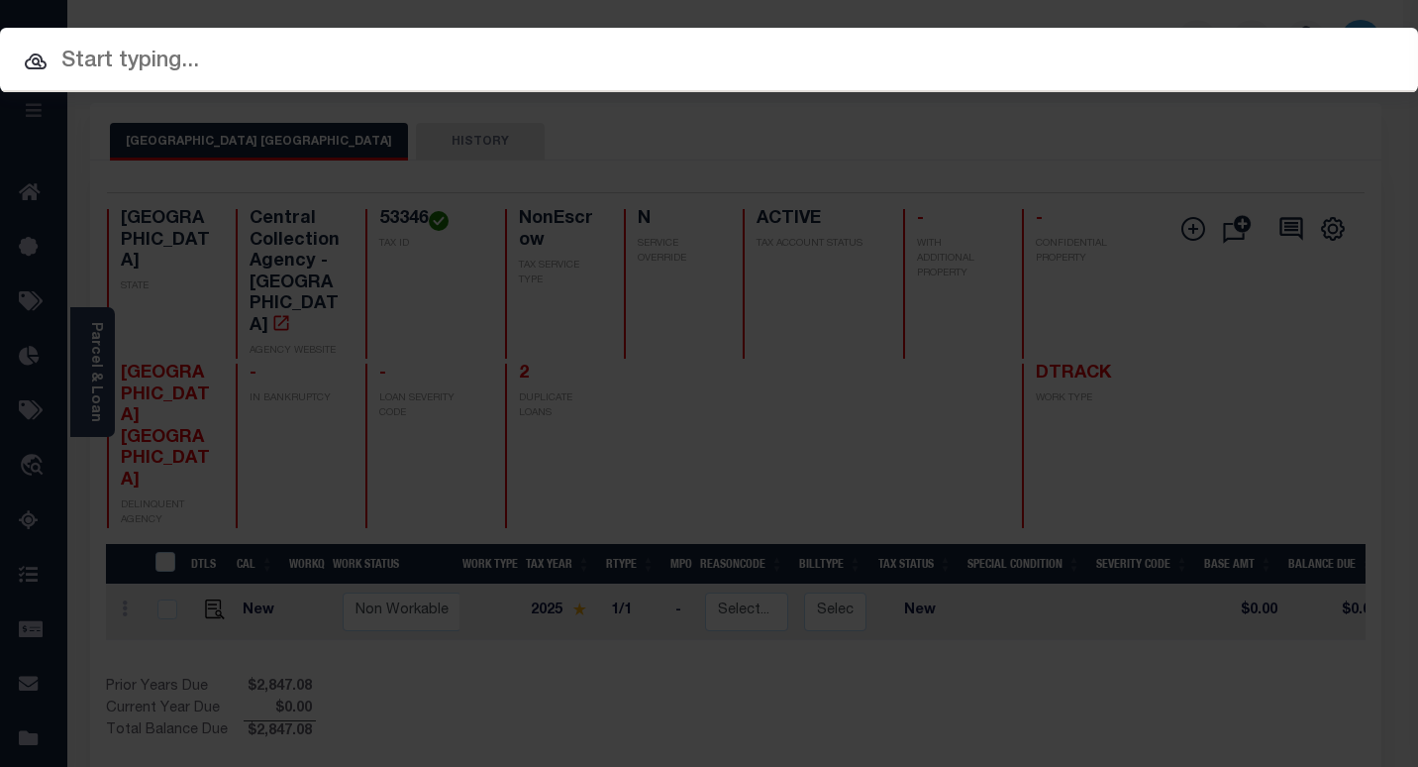
paste input "7200286351"
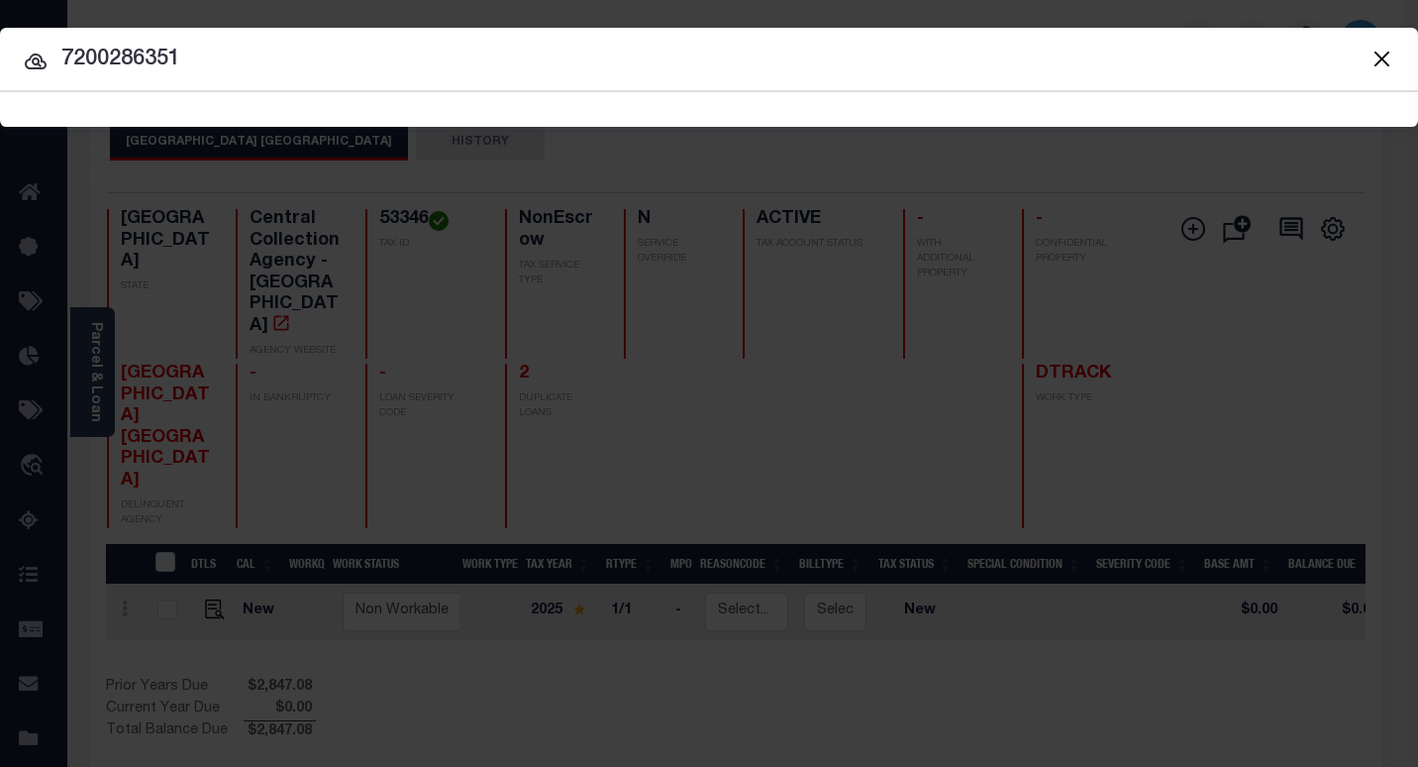
type input "7200286351"
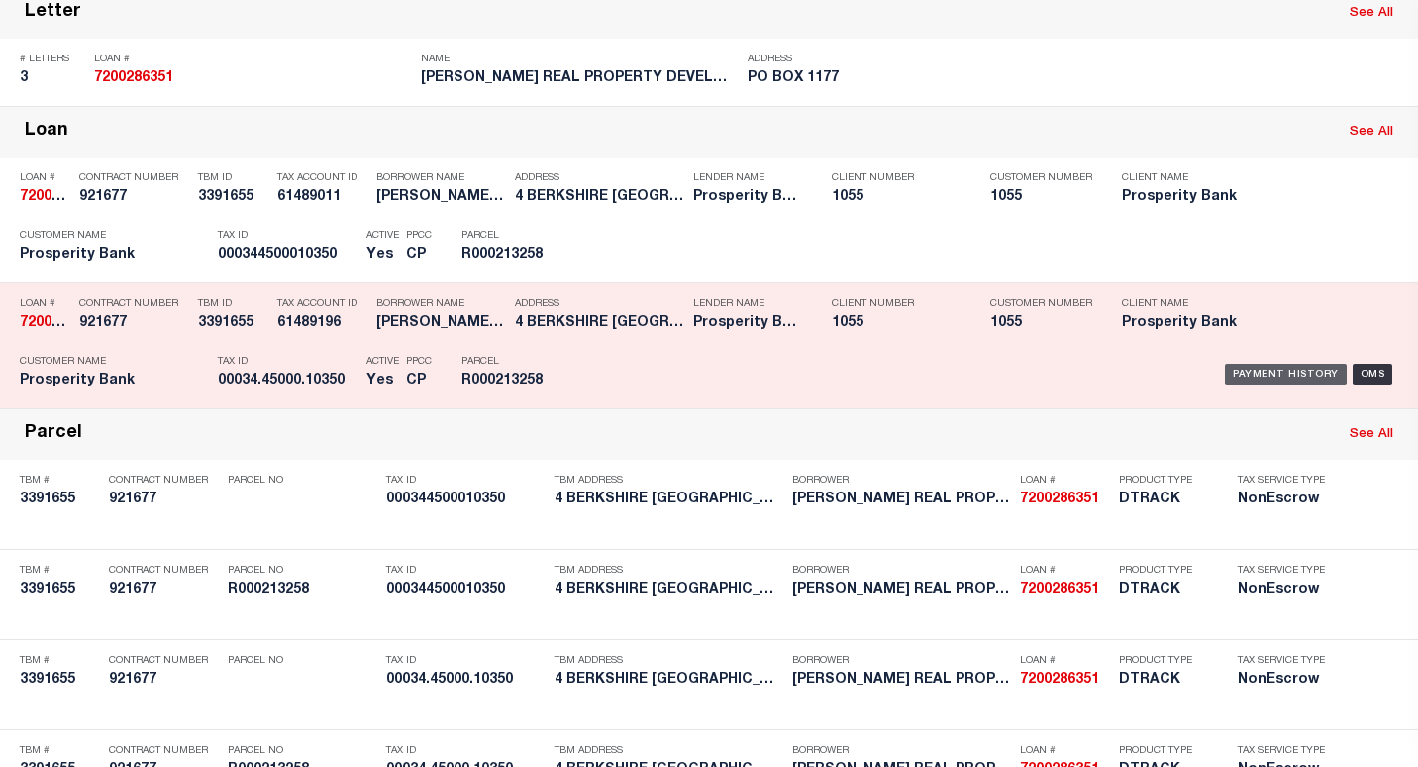
click at [1238, 380] on div "Payment History" at bounding box center [1286, 375] width 122 height 22
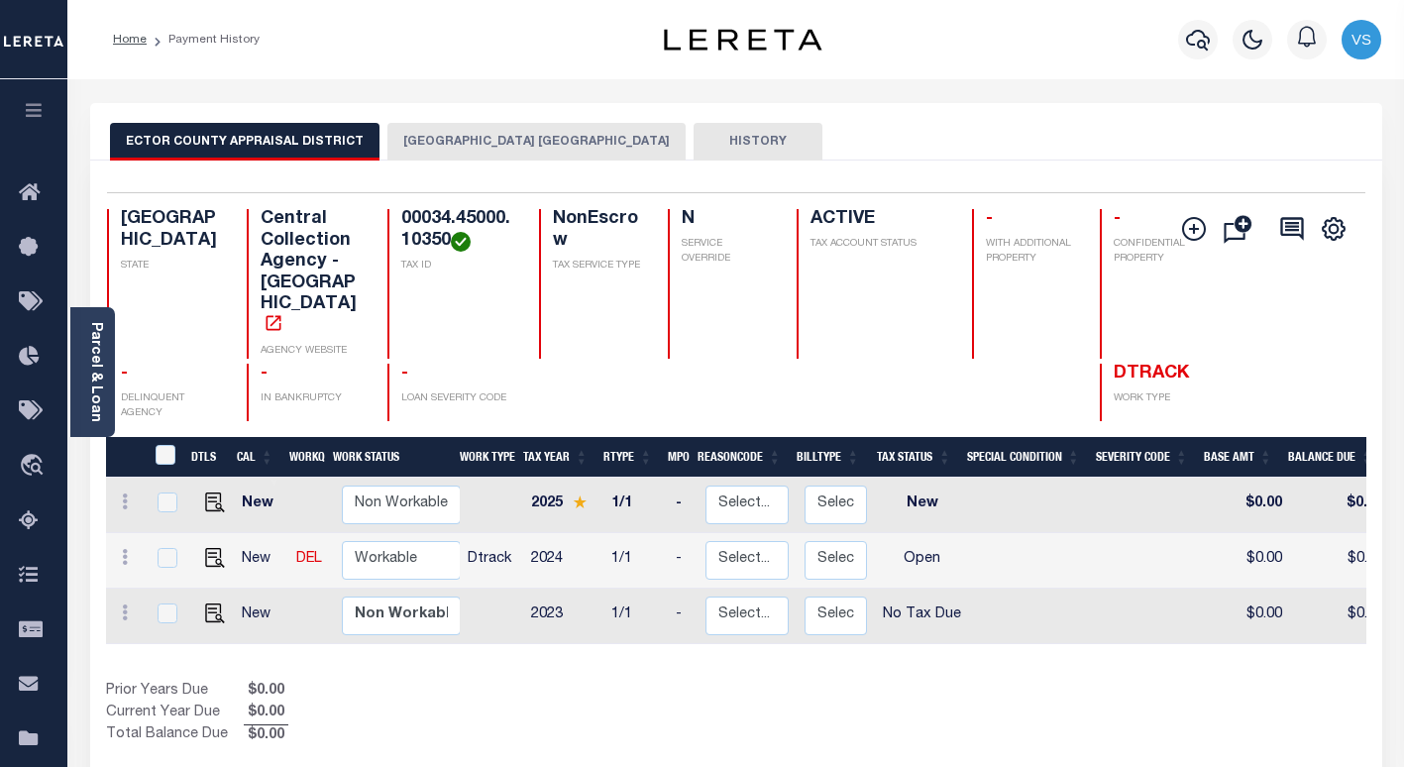
click at [423, 139] on button "[GEOGRAPHIC_DATA] [GEOGRAPHIC_DATA]" at bounding box center [536, 142] width 298 height 38
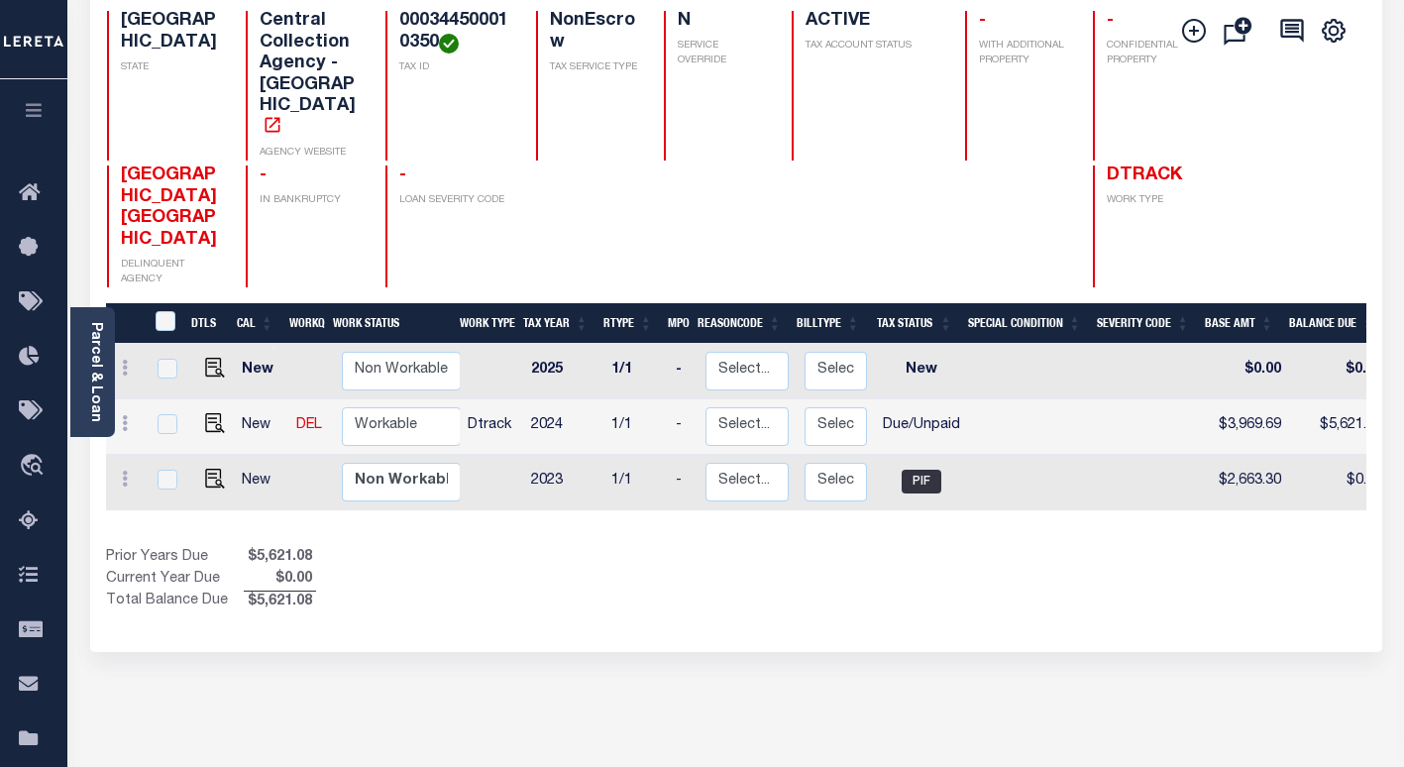
scroll to position [99, 0]
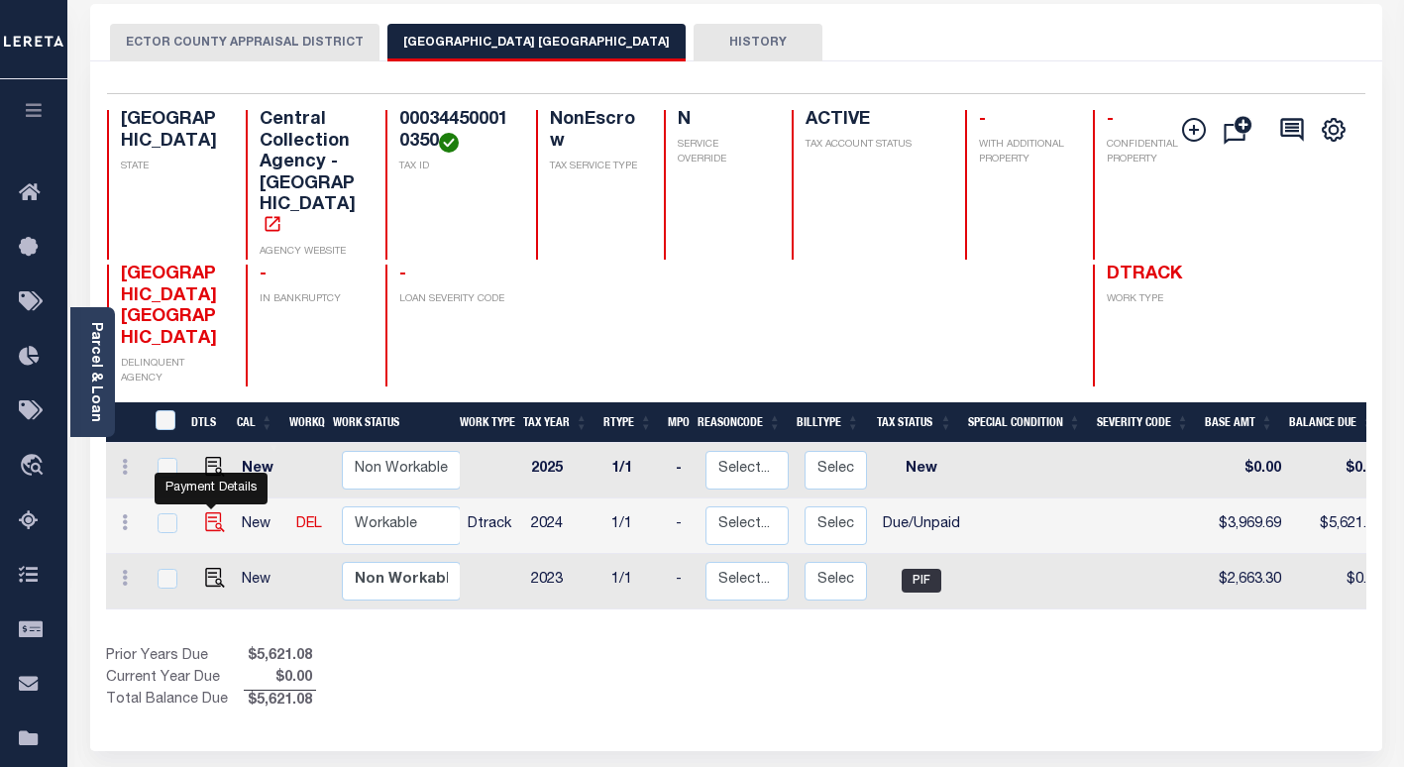
click at [207, 512] on img "" at bounding box center [215, 522] width 20 height 20
checkbox input "true"
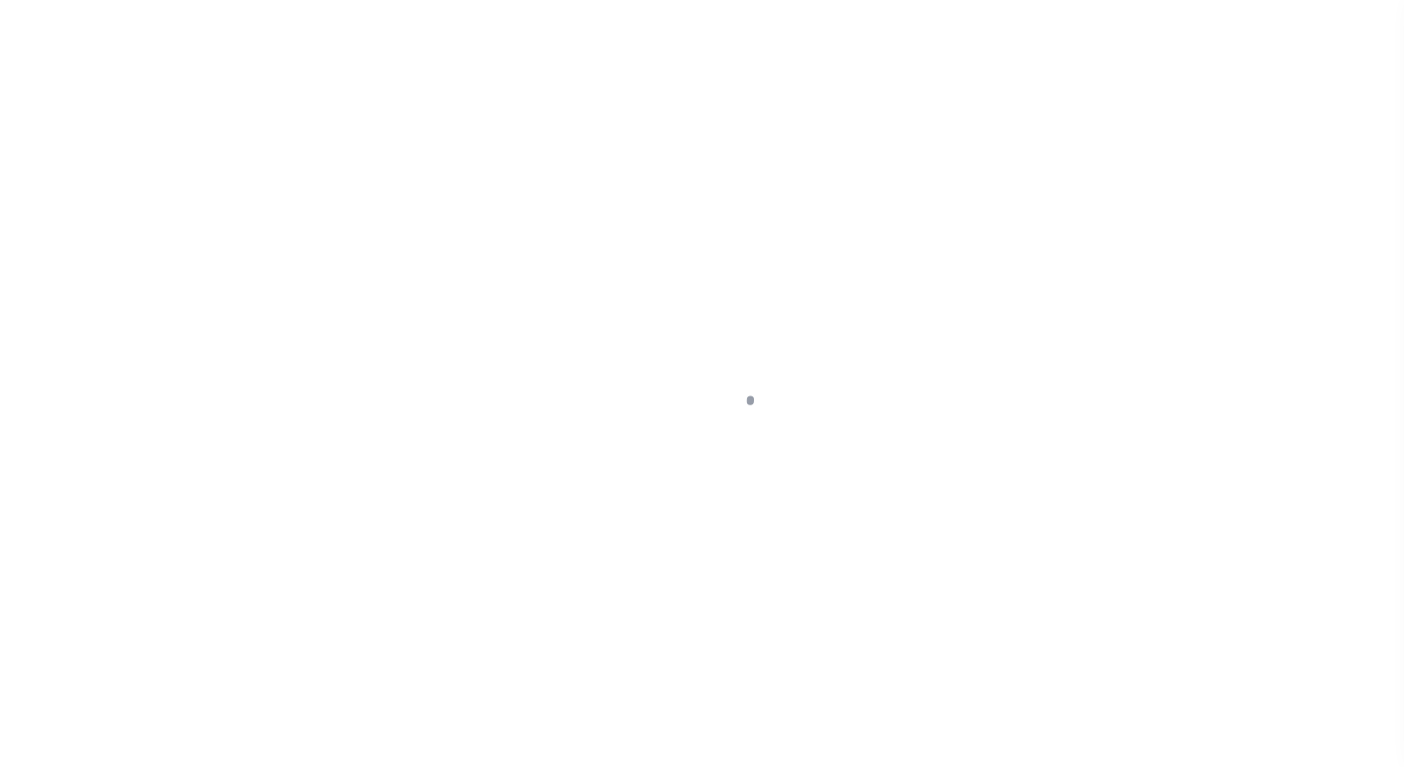
select select "DUE"
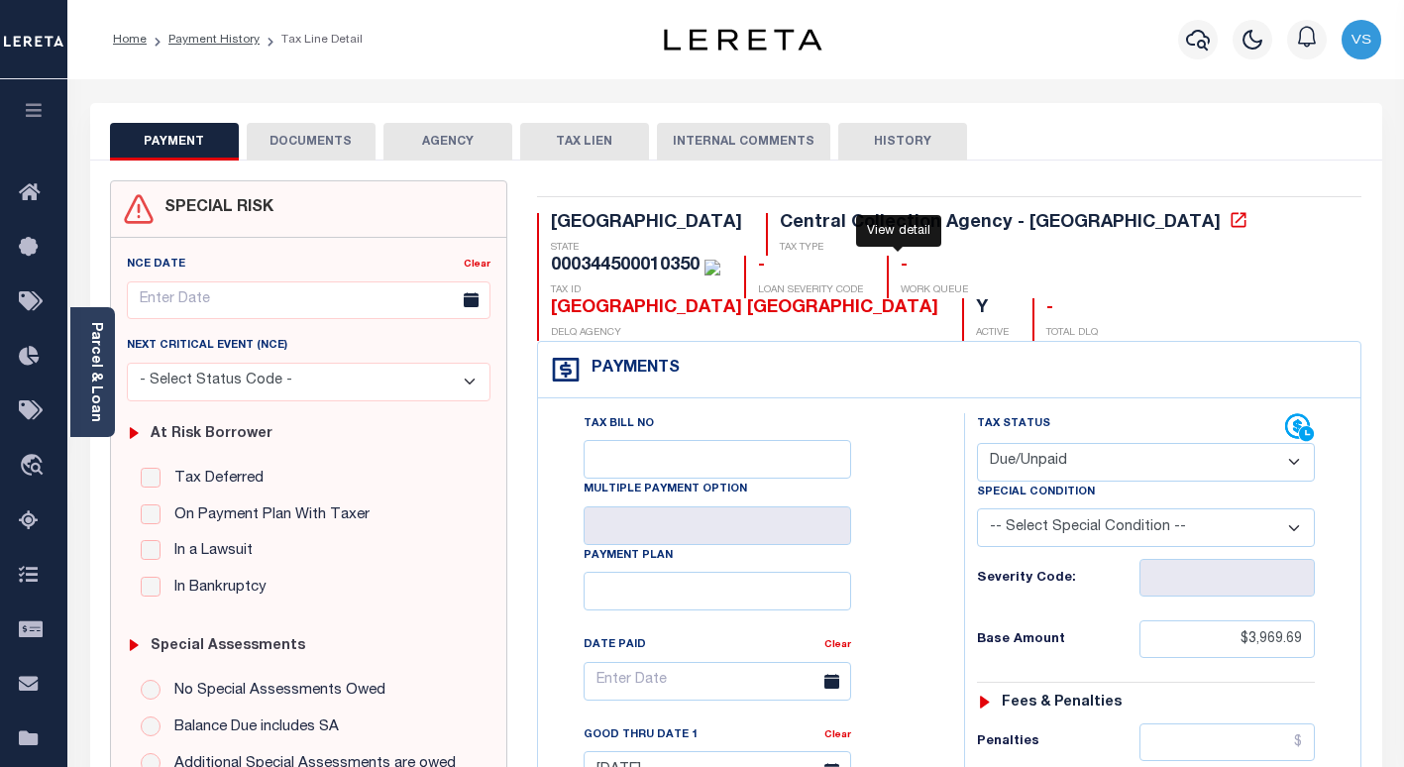
click at [1228, 226] on icon at bounding box center [1238, 220] width 20 height 20
click at [699, 257] on div "000344500010350" at bounding box center [625, 266] width 149 height 18
copy div "000344500010350"
click at [107, 405] on div "Parcel & Loan" at bounding box center [92, 372] width 45 height 130
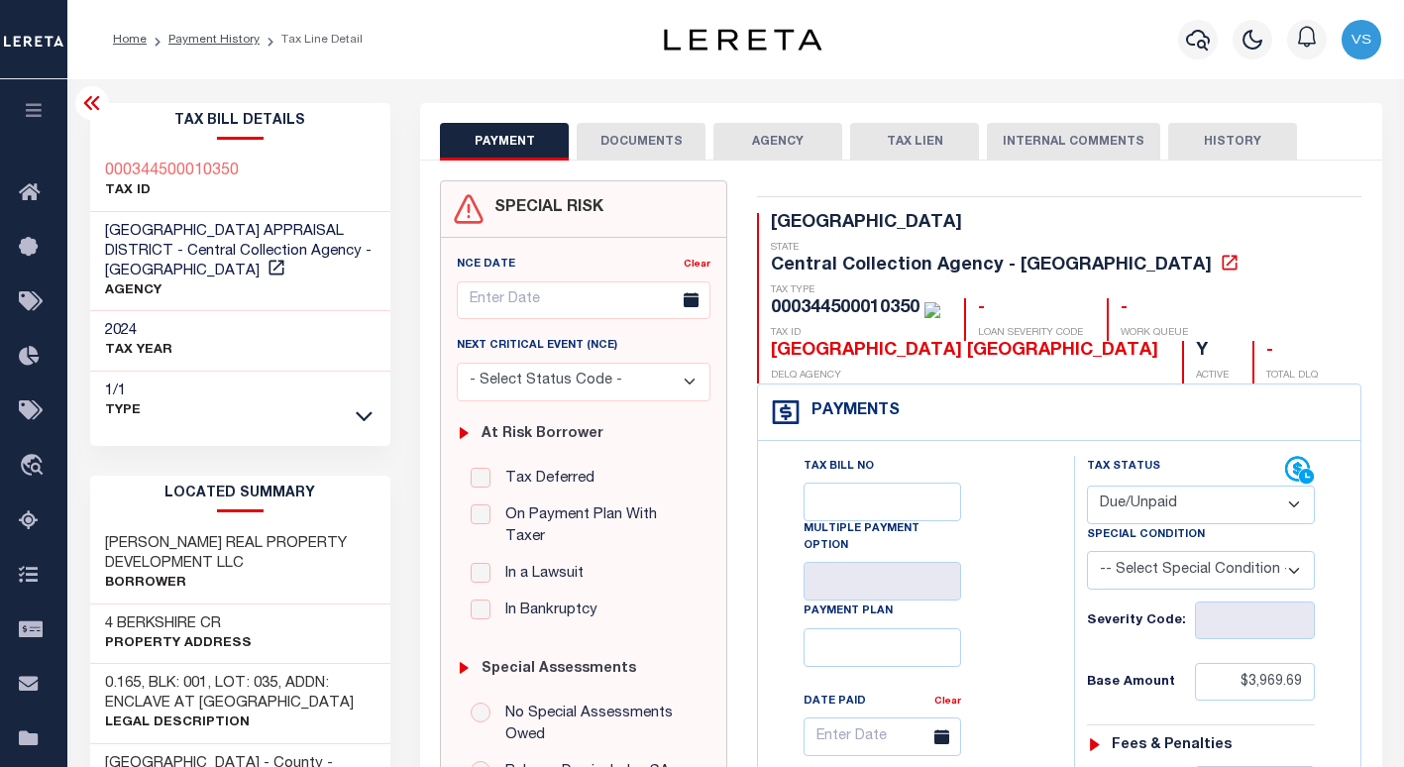
click at [160, 625] on h3 "4 BERKSHIRE CR" at bounding box center [178, 624] width 147 height 20
copy h3 "BERKSHIRE"
drag, startPoint x: 248, startPoint y: 177, endPoint x: 93, endPoint y: 167, distance: 154.8
click at [93, 167] on div "000344500010350 TAX ID" at bounding box center [240, 182] width 301 height 60
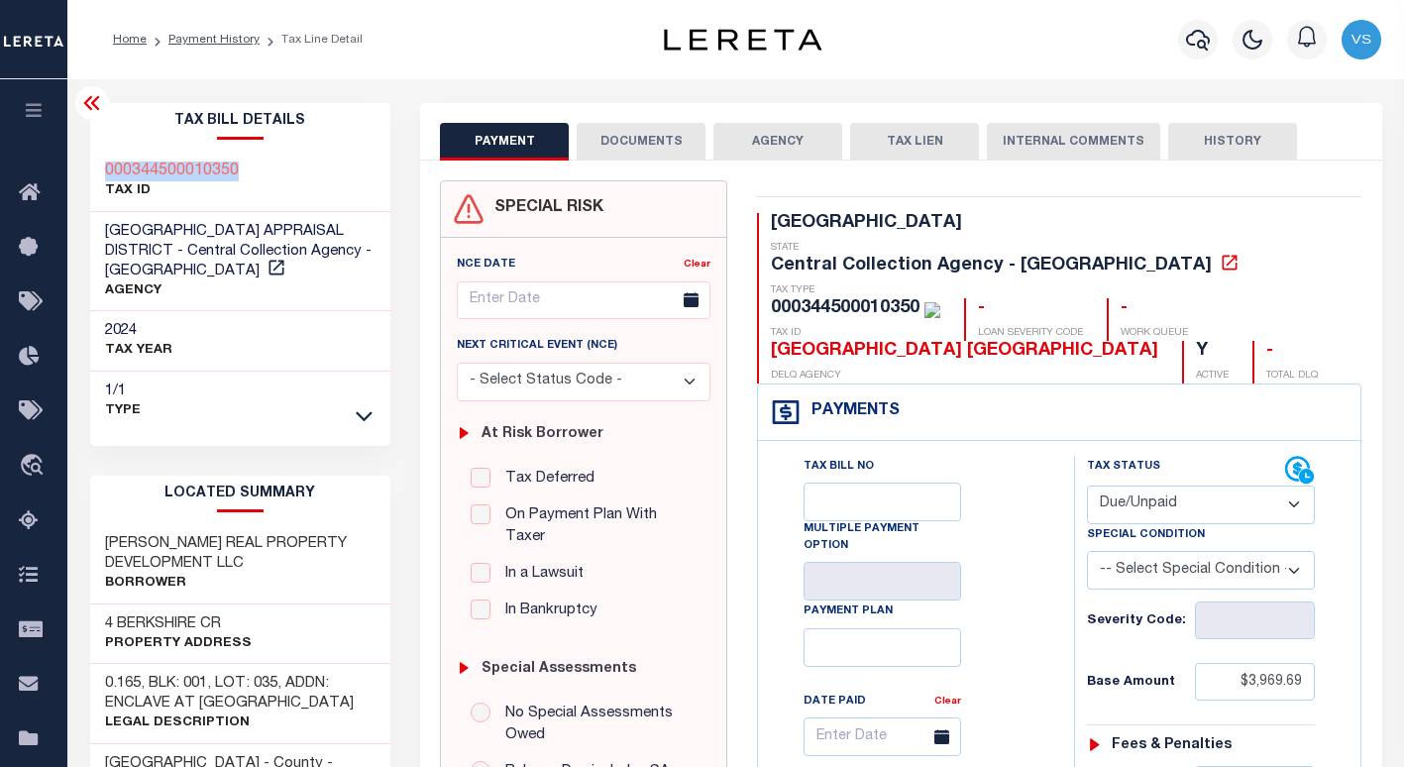
copy h3 "000344500010350"
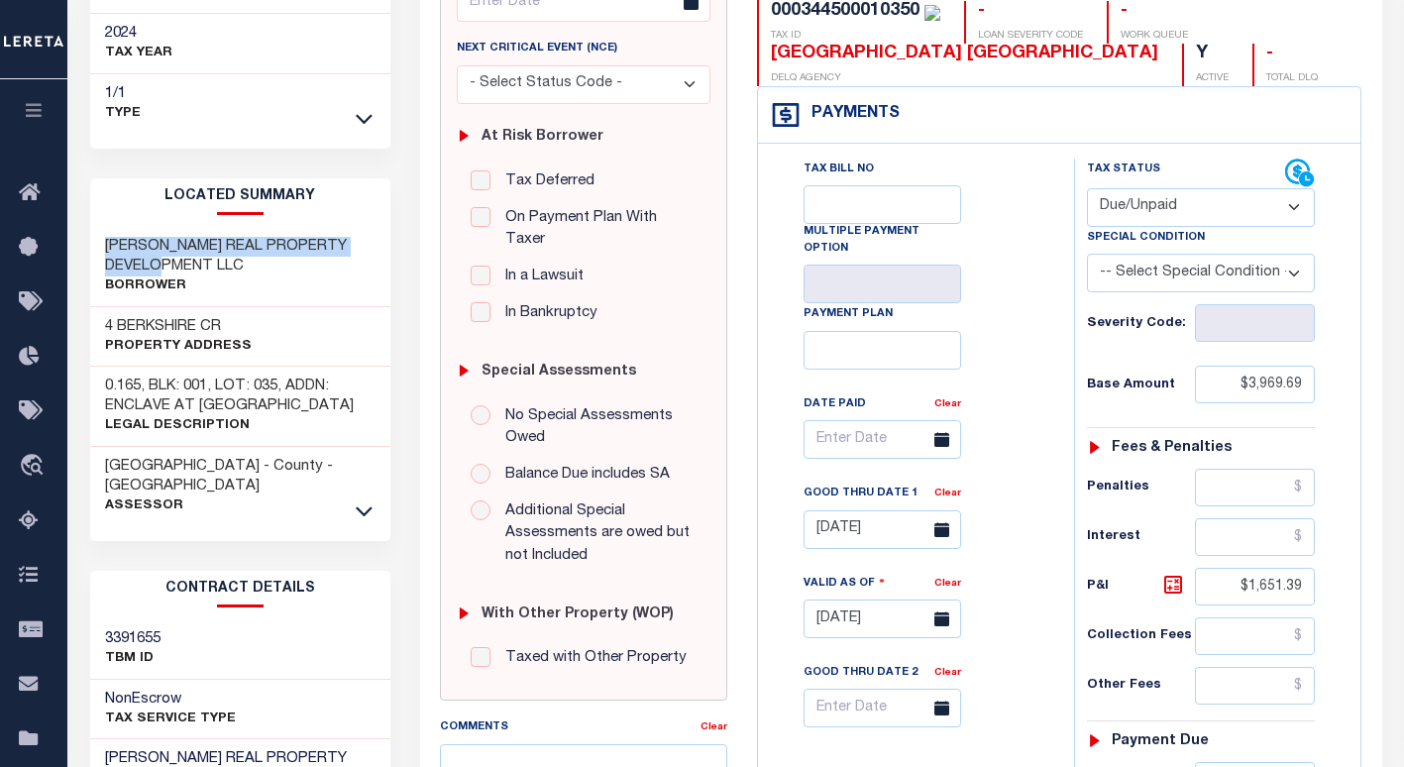
drag, startPoint x: 248, startPoint y: 268, endPoint x: 96, endPoint y: 245, distance: 153.4
click at [96, 245] on div "KNOX REAL PROPERTY DEVELOPMENT LLC Borrower" at bounding box center [240, 267] width 301 height 80
copy h3 "[PERSON_NAME] REAL PROPERTY DEVELOPMENT LLC"
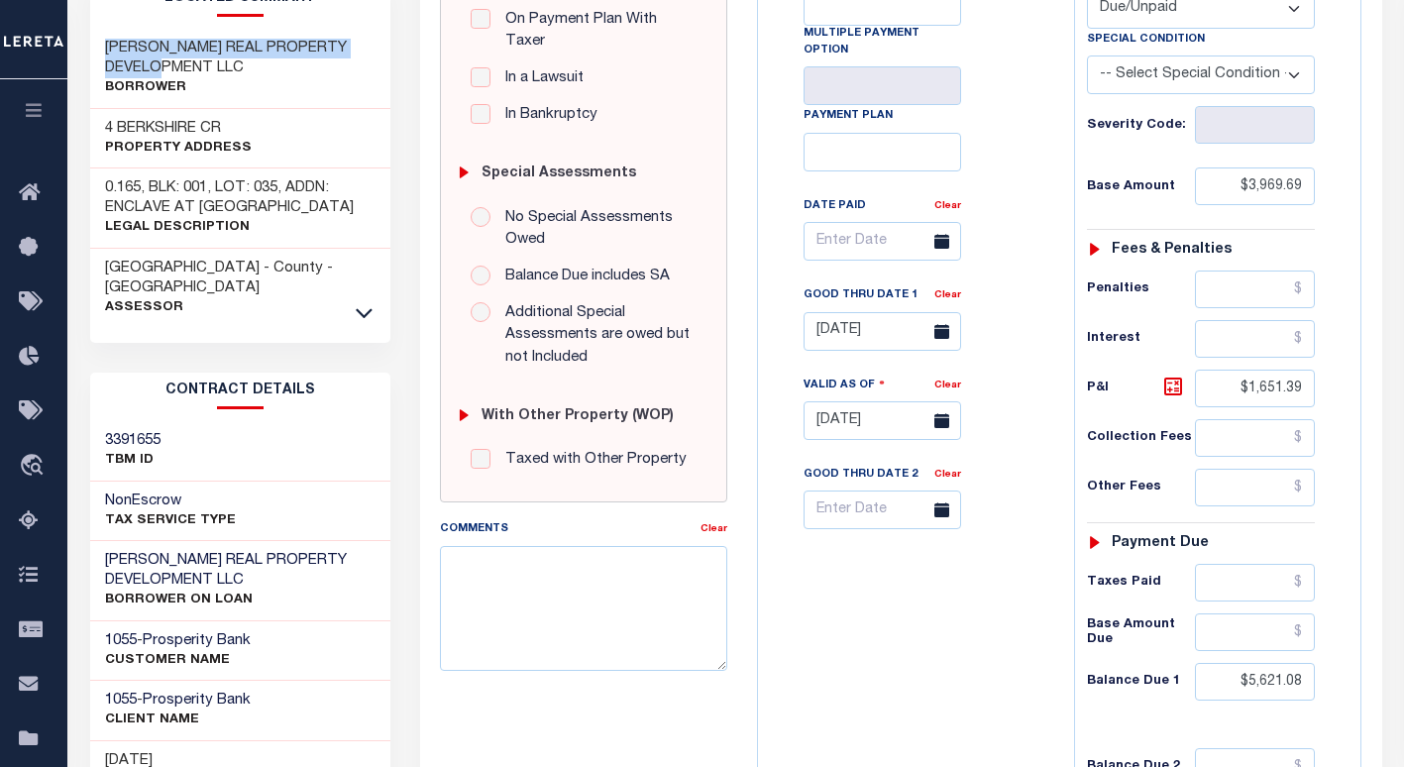
scroll to position [594, 0]
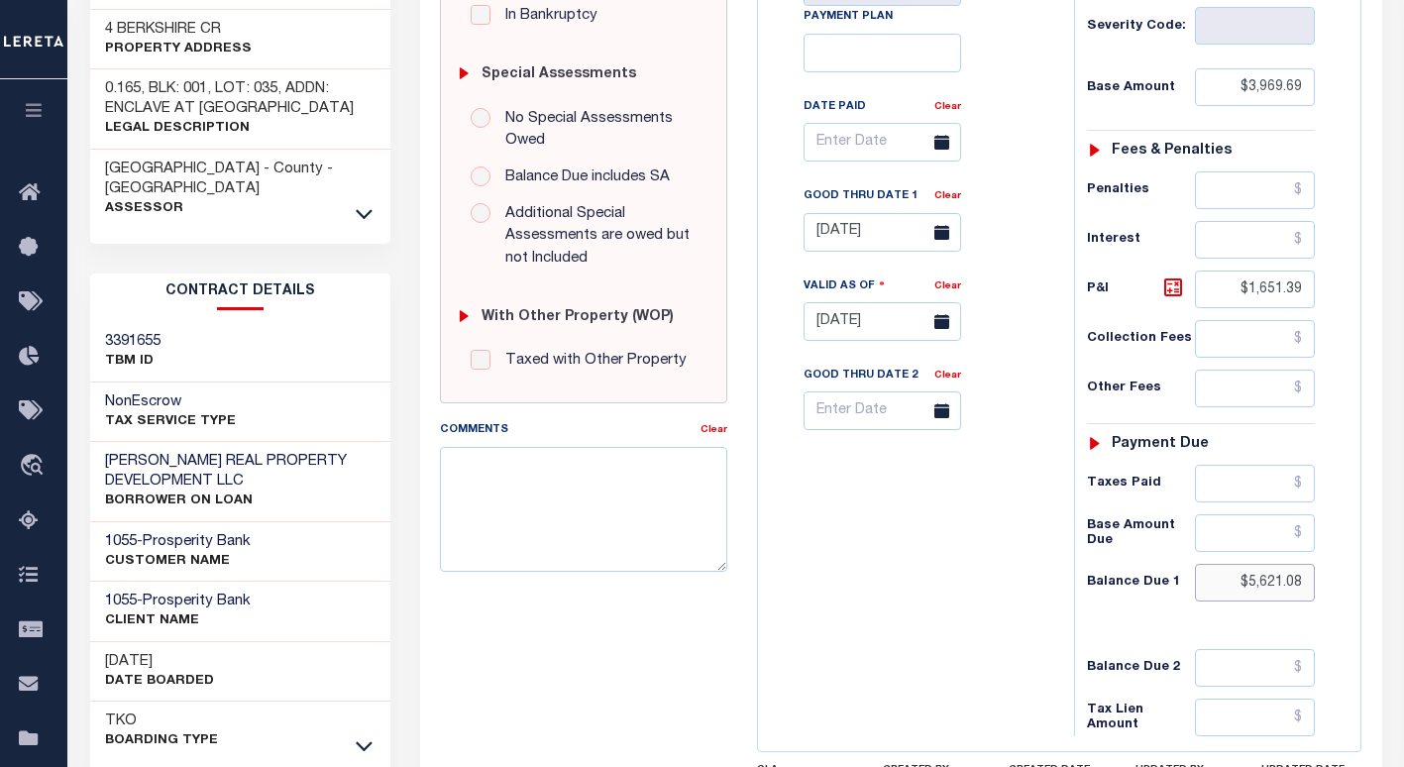
drag, startPoint x: 1307, startPoint y: 549, endPoint x: 1208, endPoint y: 549, distance: 99.1
click at [1208, 564] on input "$5,621.08" at bounding box center [1255, 583] width 121 height 38
paste input "5,763.9"
type input "$5,763.98"
type input "10/15/2025"
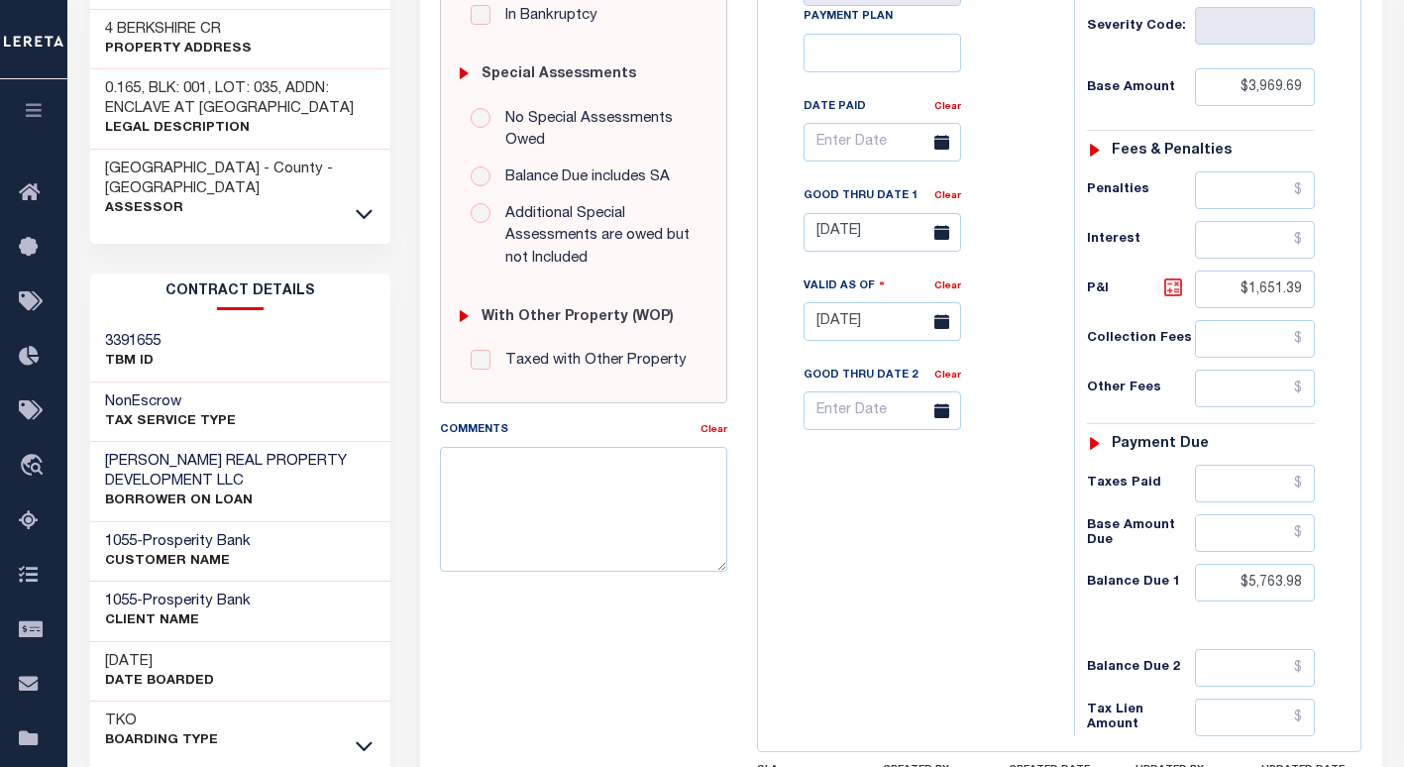
click at [1169, 281] on icon at bounding box center [1173, 287] width 12 height 12
type input "$1,794.29"
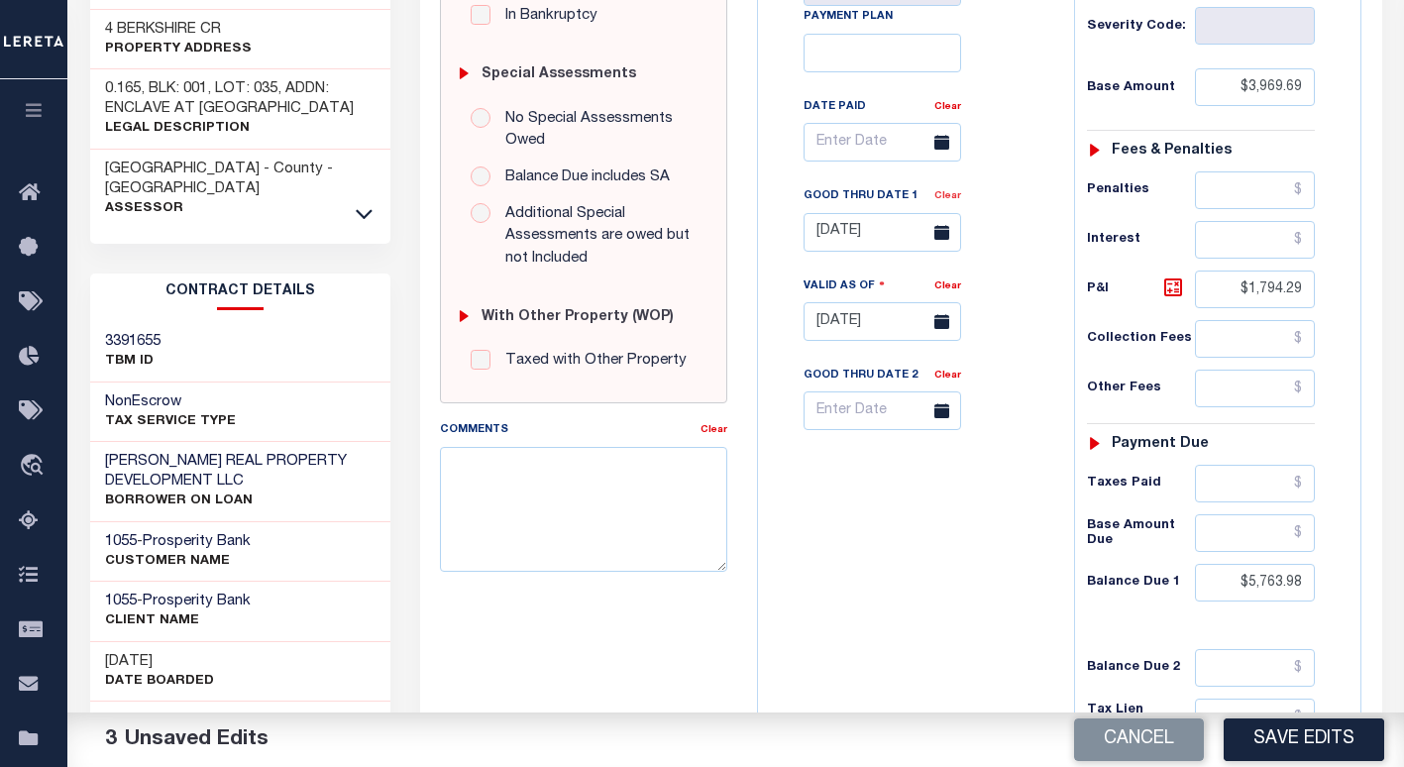
click at [949, 191] on link "Clear" at bounding box center [947, 196] width 27 height 10
click at [853, 213] on input "text" at bounding box center [881, 232] width 157 height 39
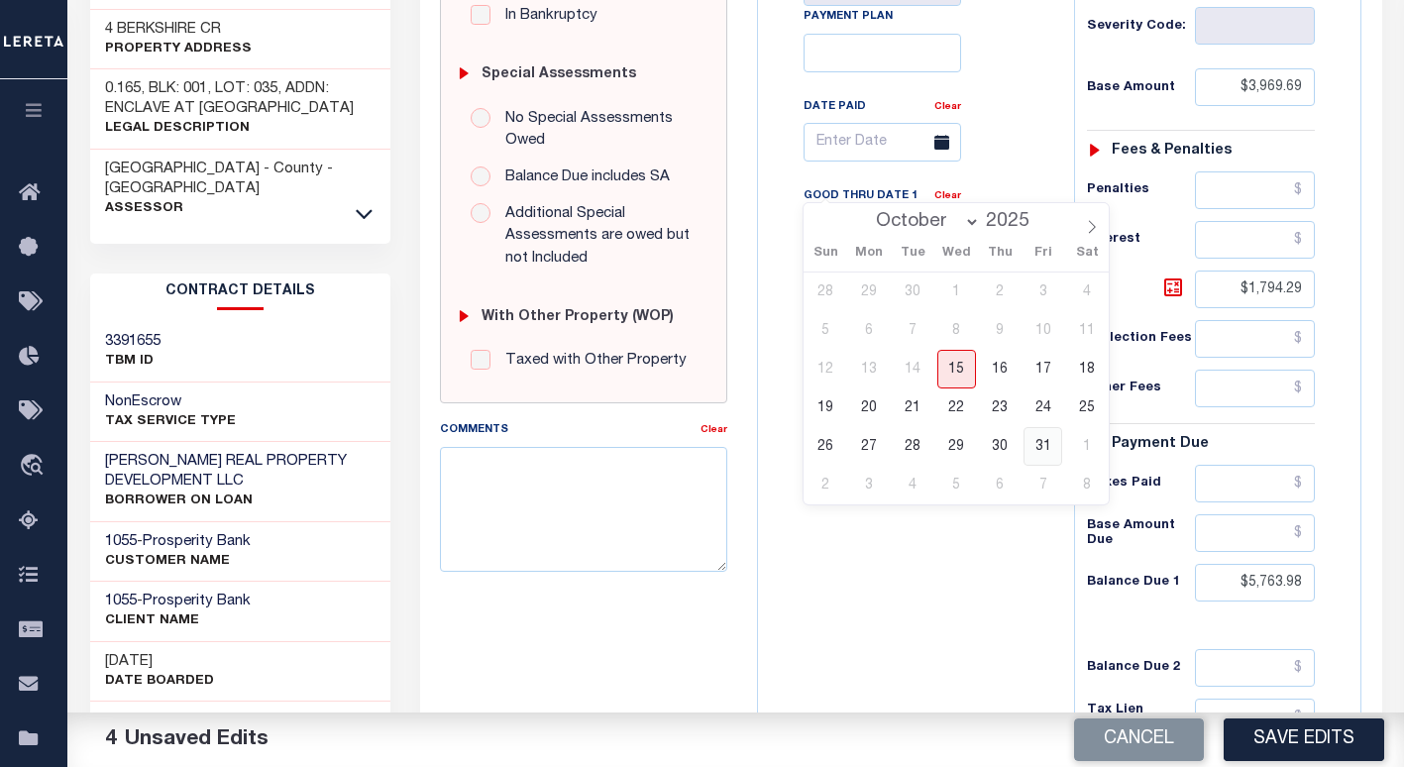
click at [1031, 450] on span "31" at bounding box center [1042, 446] width 39 height 39
type input "10/31/2025"
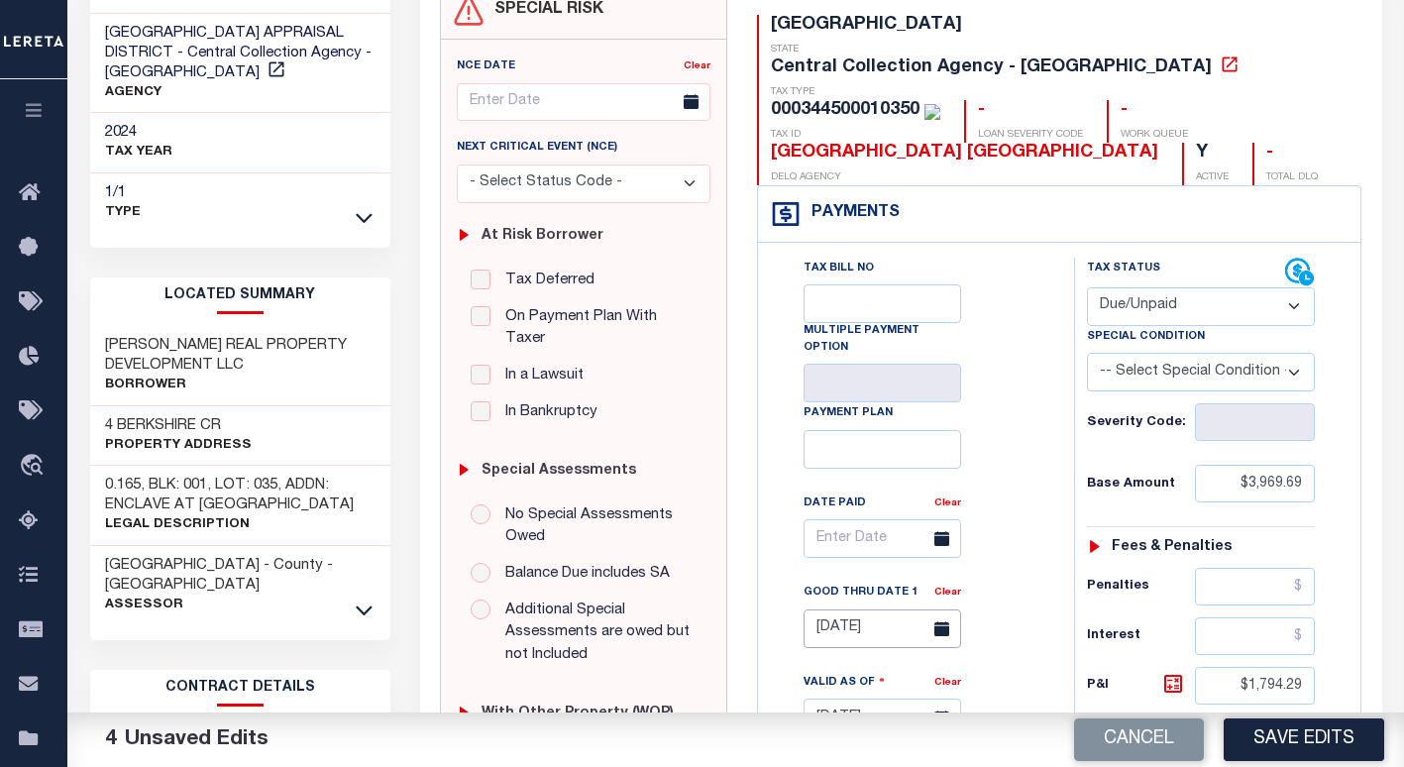
scroll to position [0, 0]
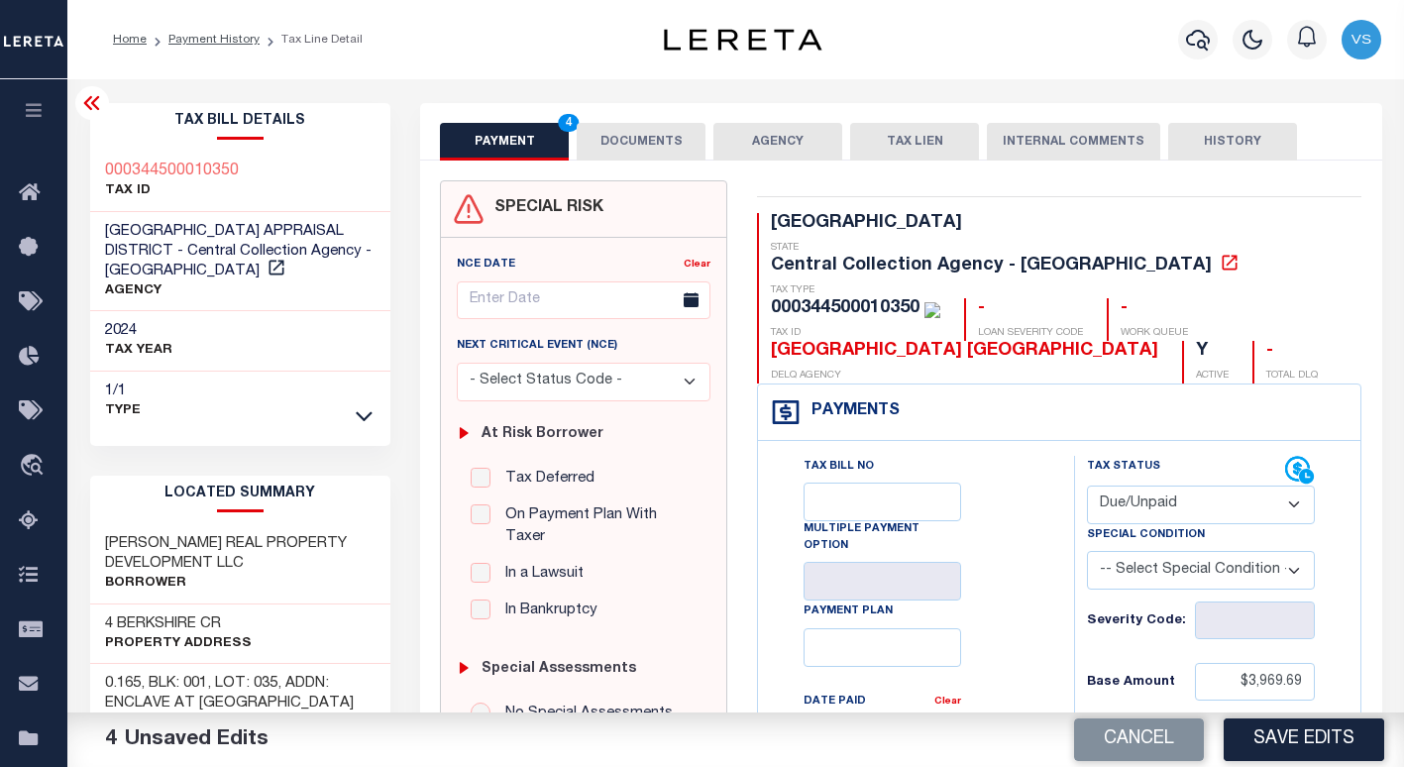
click at [632, 137] on button "DOCUMENTS" at bounding box center [640, 142] width 129 height 38
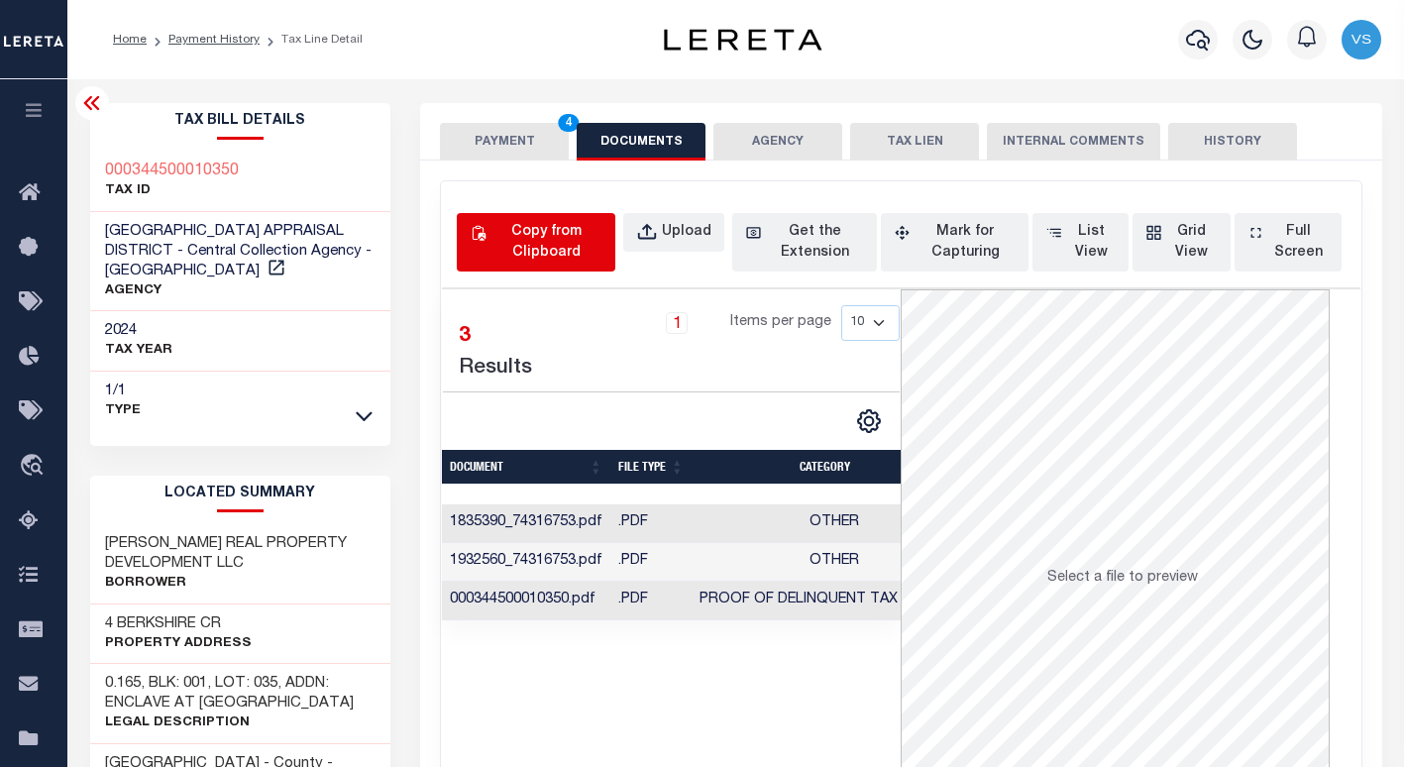
click at [531, 241] on div "Copy from Clipboard" at bounding box center [546, 243] width 112 height 42
select select "POP"
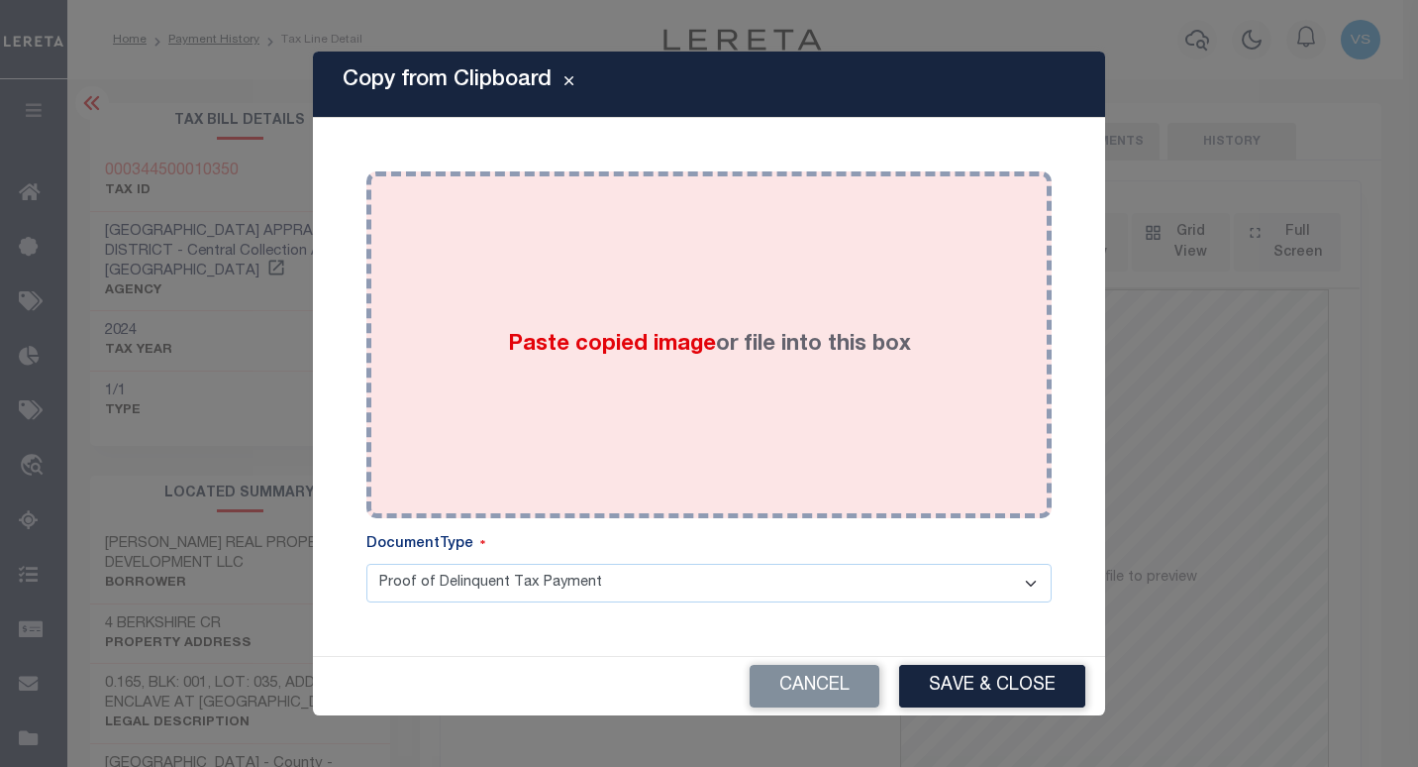
click at [735, 434] on div "Paste copied image or file into this box" at bounding box center [709, 344] width 656 height 317
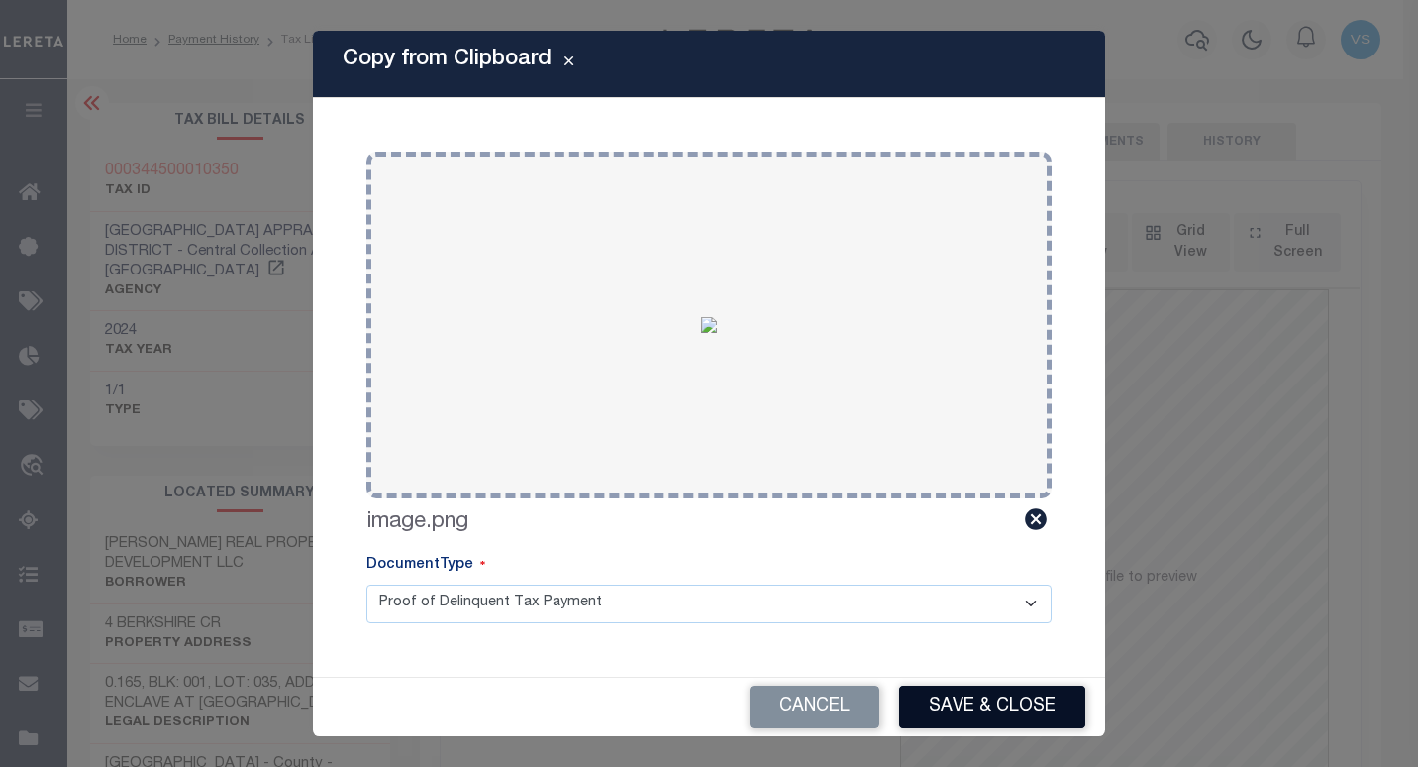
click at [951, 714] on button "Save & Close" at bounding box center [992, 706] width 186 height 43
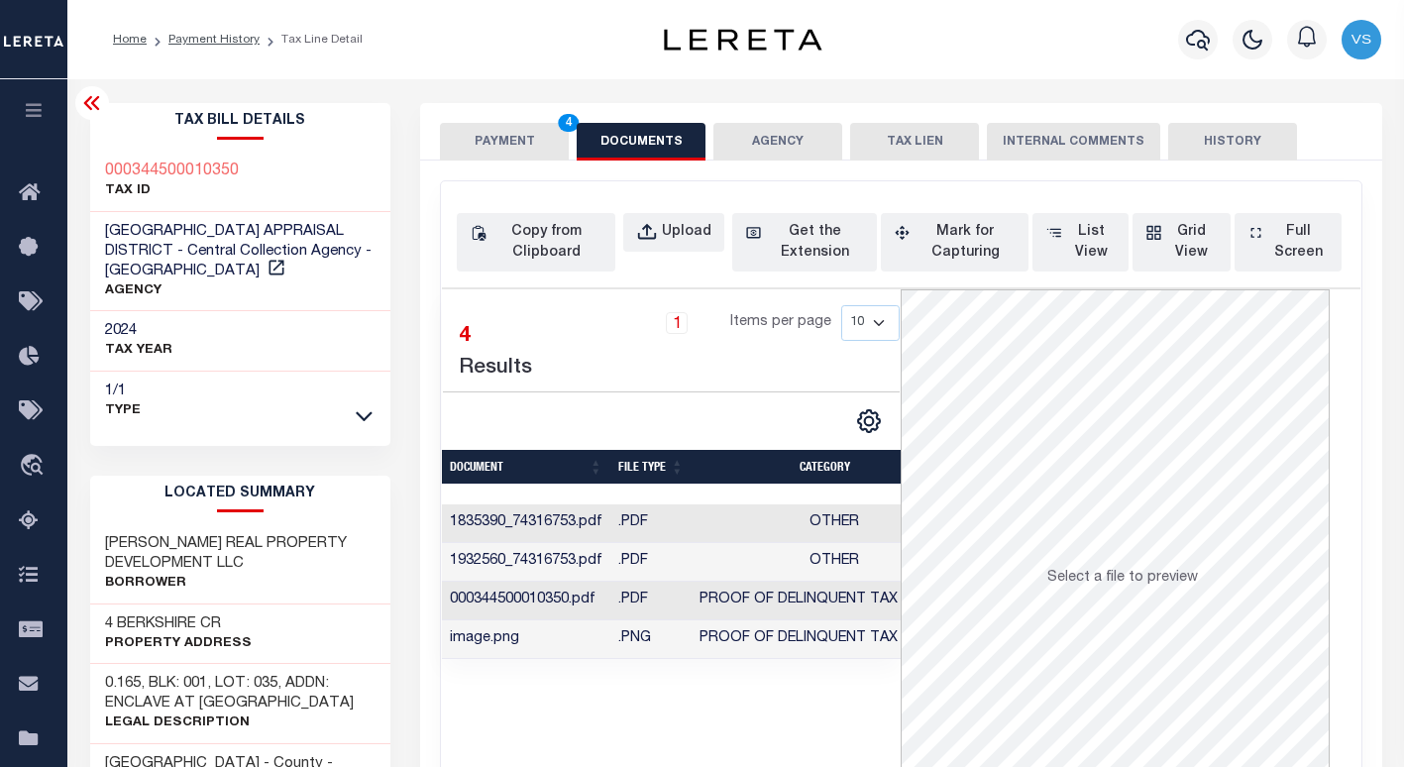
click at [481, 141] on button "PAYMENT 4" at bounding box center [504, 142] width 129 height 38
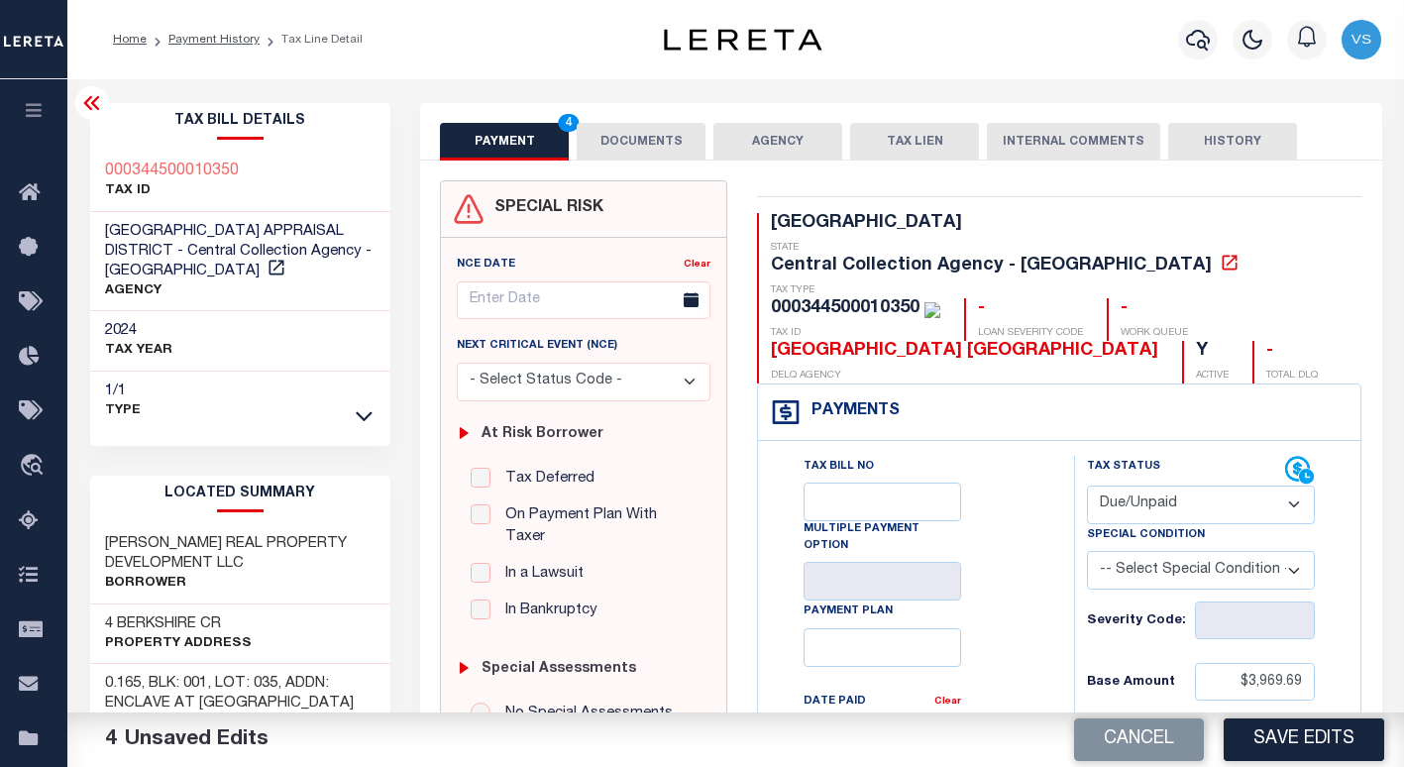
scroll to position [198, 0]
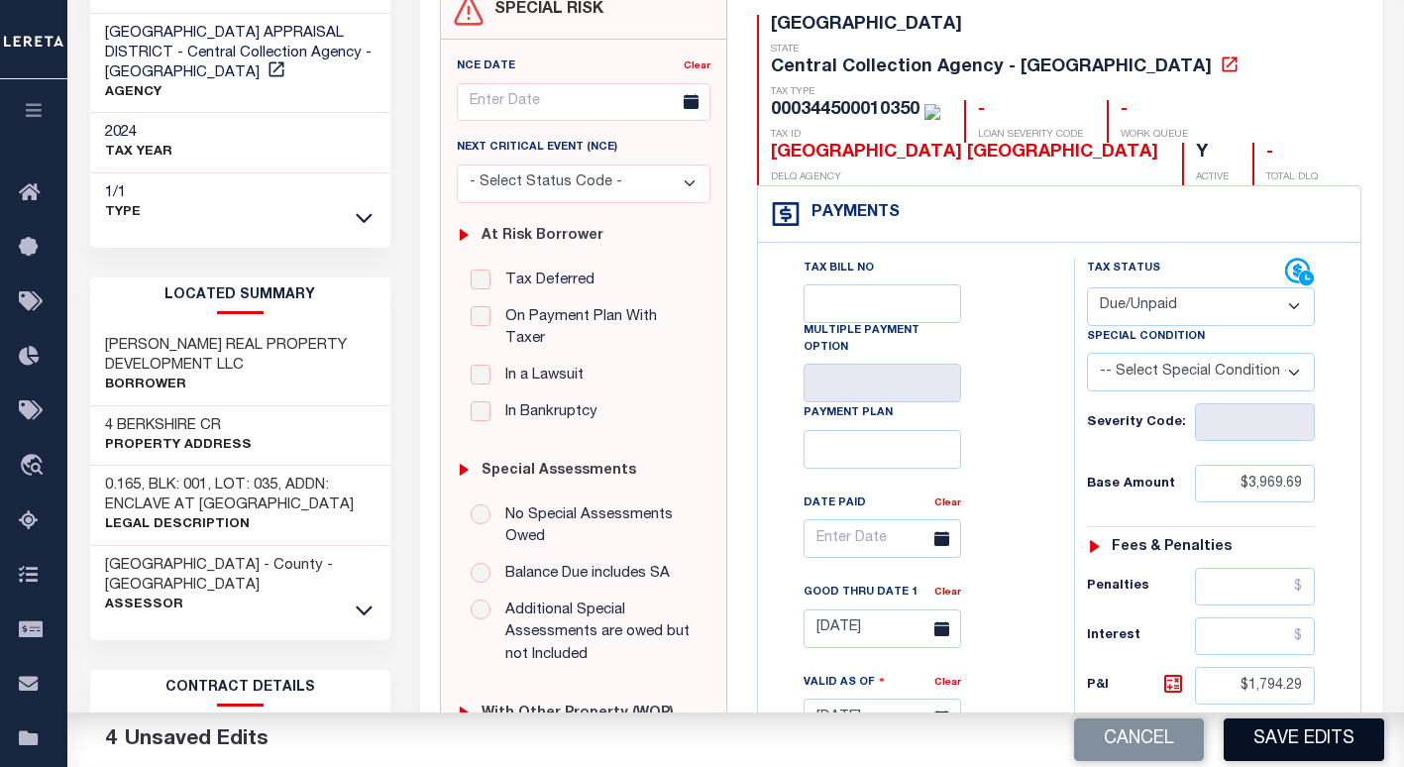
click at [1289, 742] on button "Save Edits" at bounding box center [1303, 739] width 160 height 43
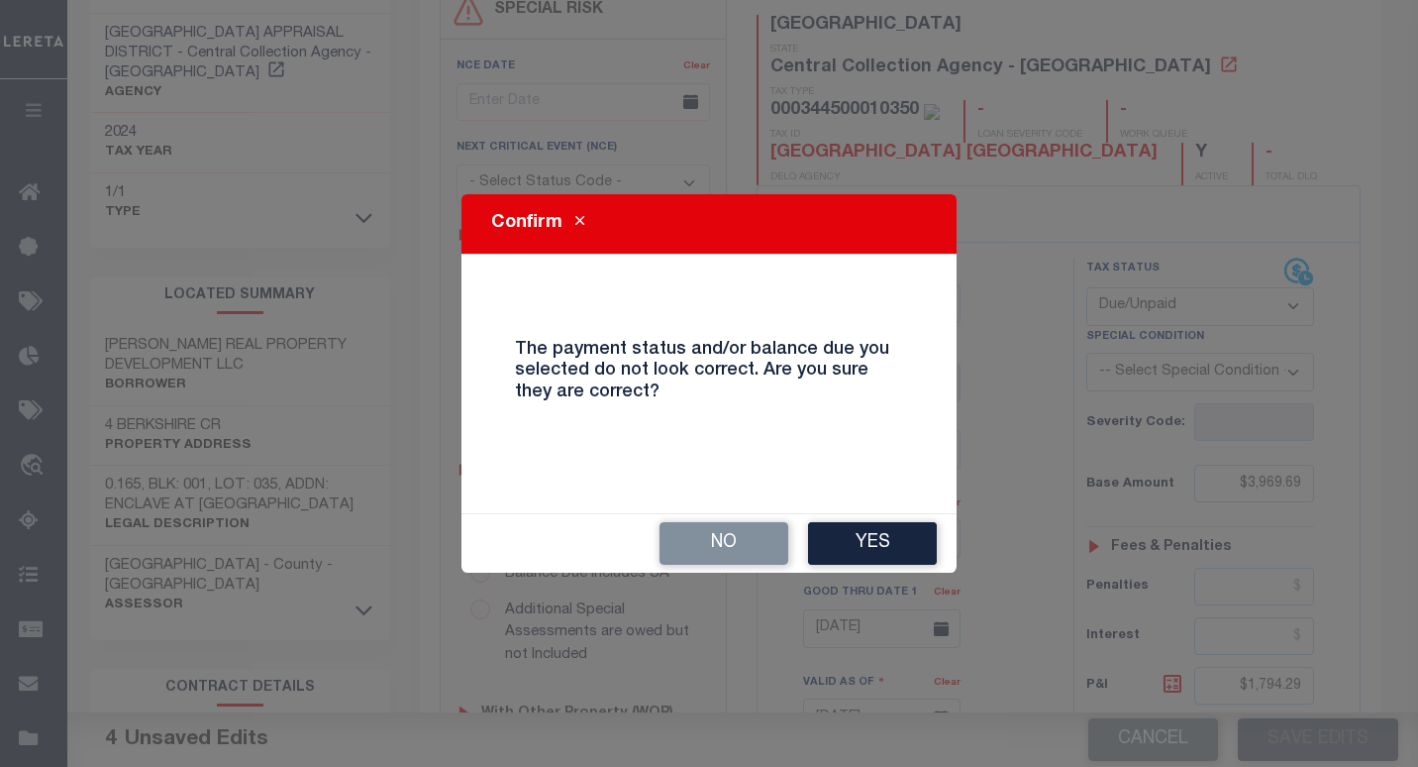
click at [834, 542] on button "Yes" at bounding box center [872, 543] width 129 height 43
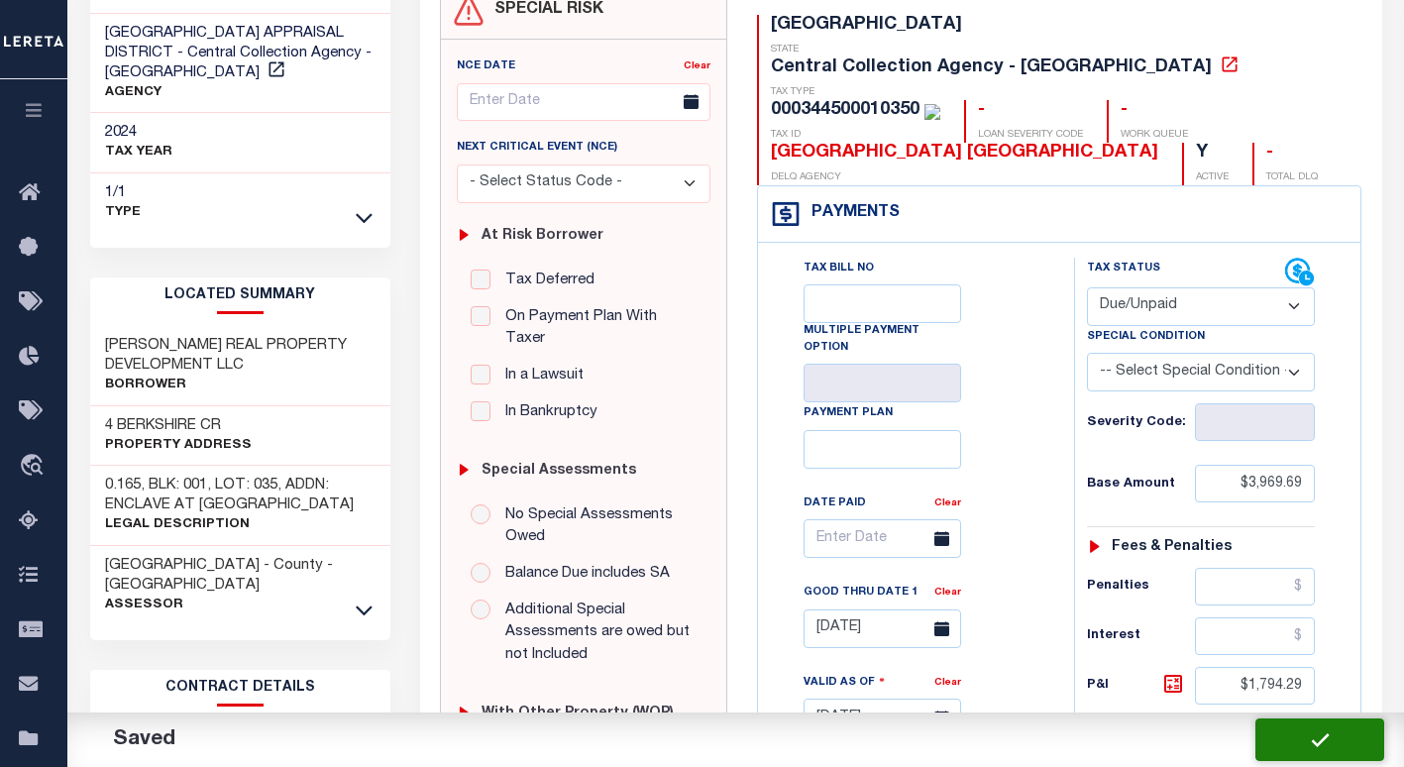
checkbox input "false"
type input "$3,969.69"
type input "$1,794.29"
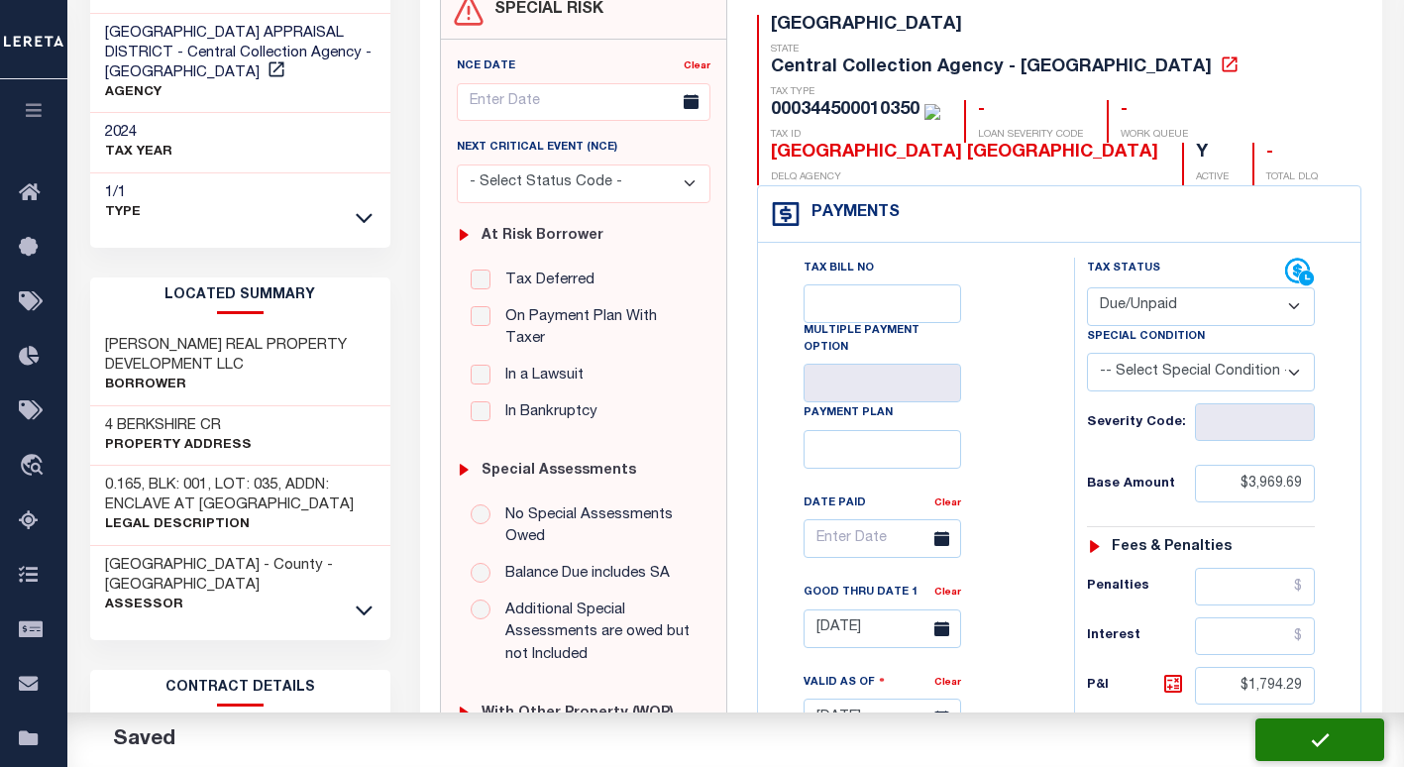
type input "$5,763.98"
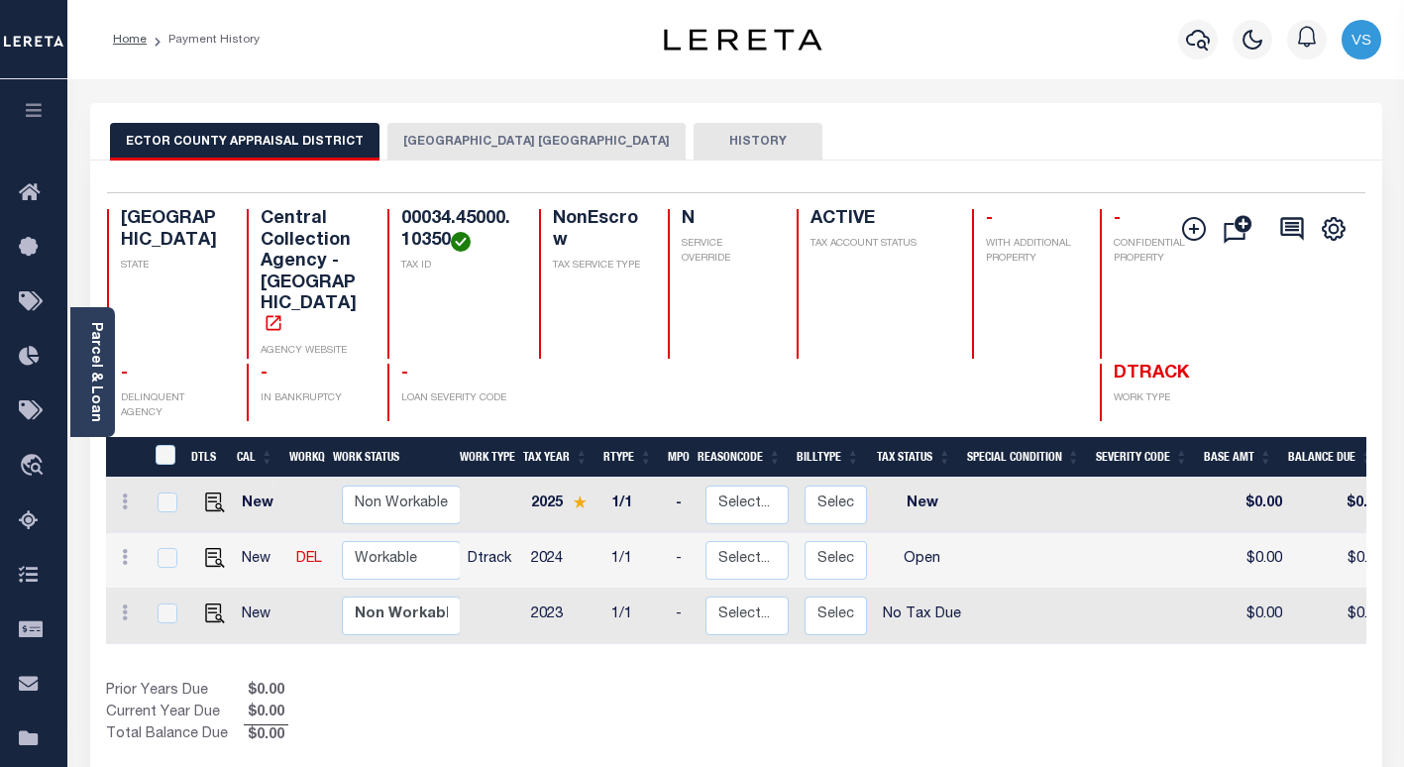
click at [434, 146] on button "[GEOGRAPHIC_DATA] [GEOGRAPHIC_DATA]" at bounding box center [536, 142] width 298 height 38
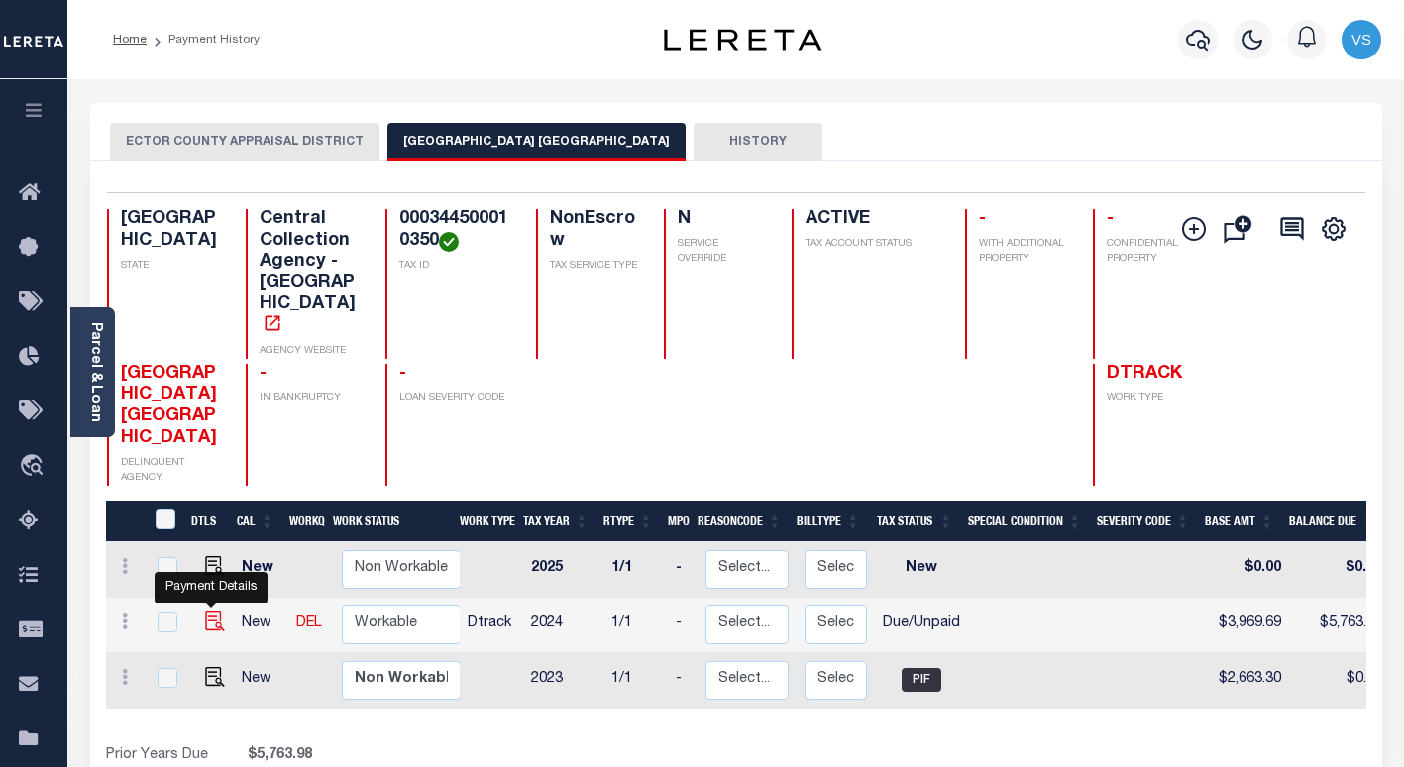
click at [207, 611] on img "" at bounding box center [215, 621] width 20 height 20
checkbox input "true"
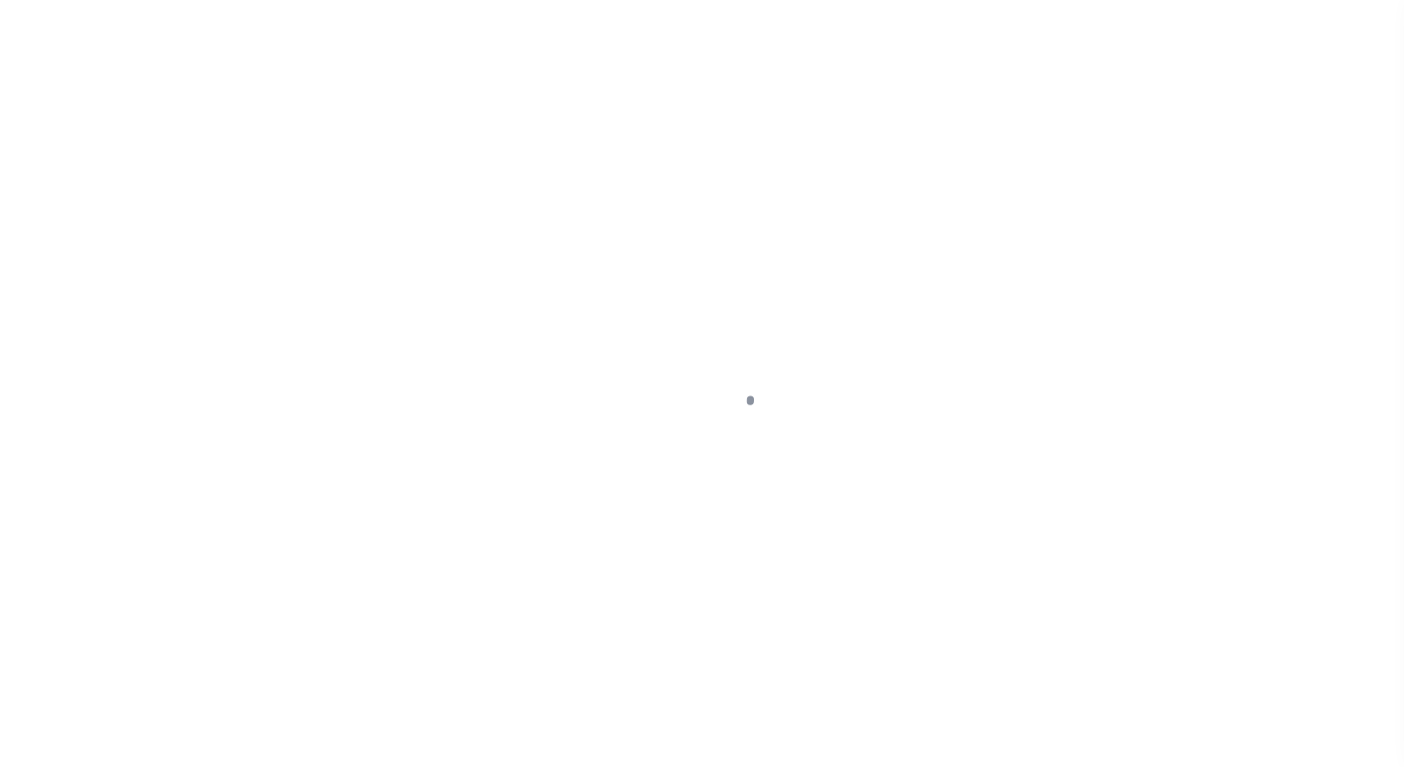
select select "DUE"
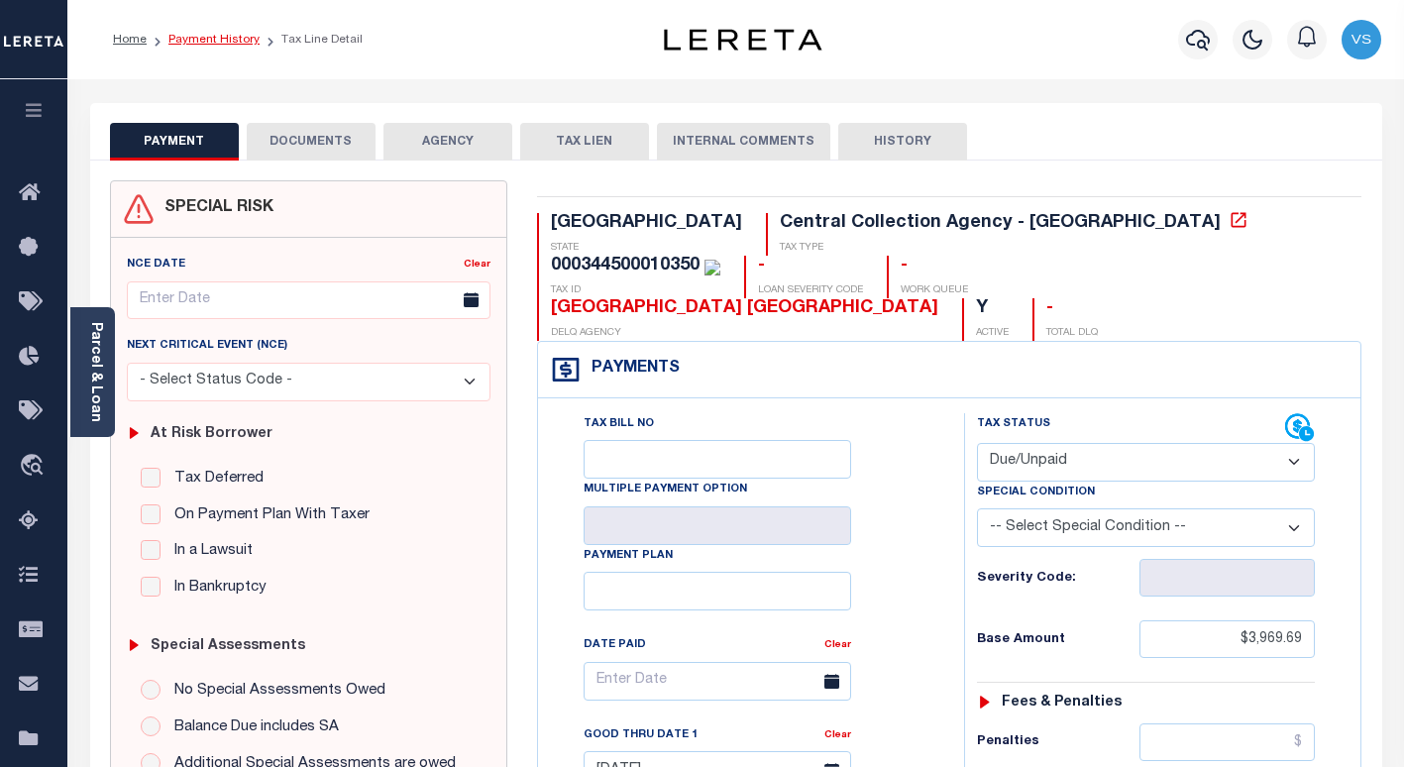
click at [209, 42] on link "Payment History" at bounding box center [213, 40] width 91 height 12
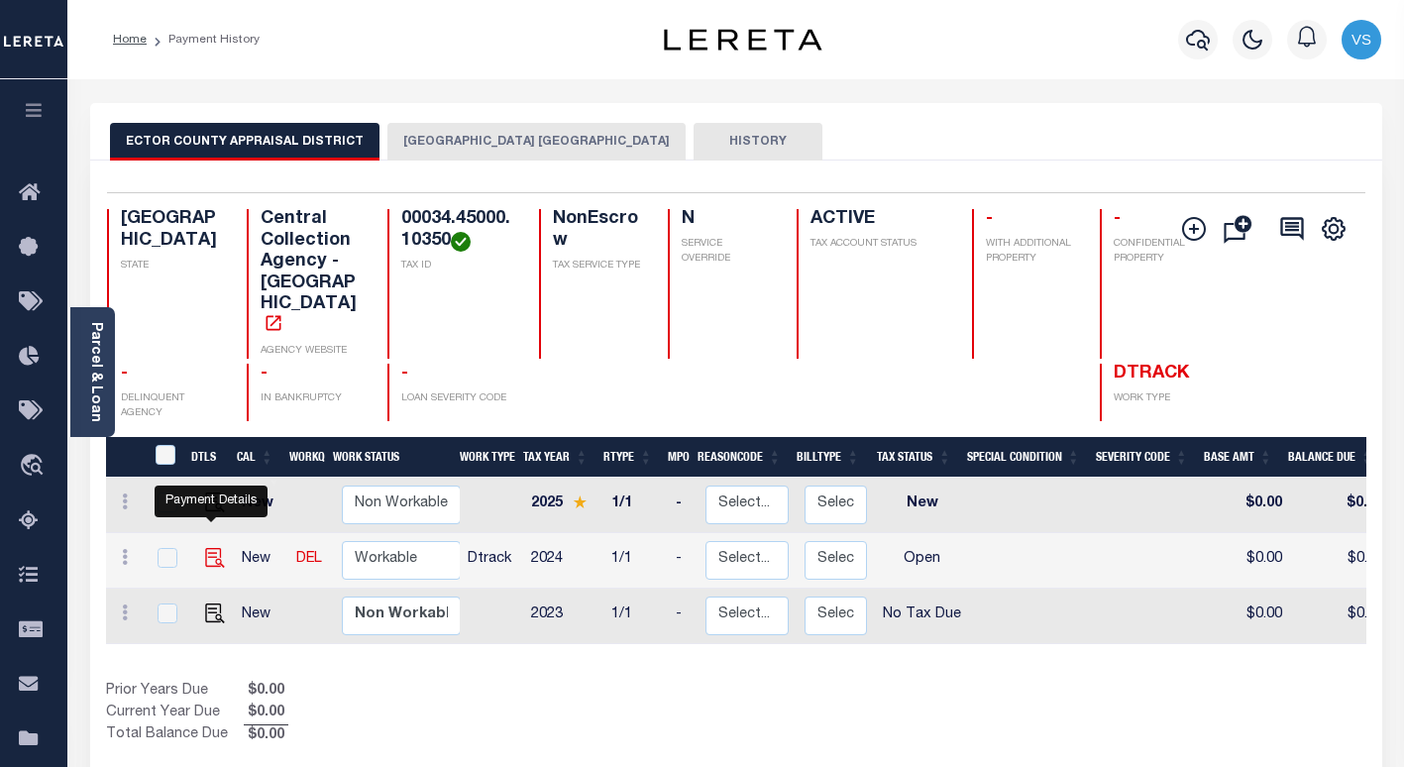
click at [205, 548] on img "" at bounding box center [215, 558] width 20 height 20
checkbox input "true"
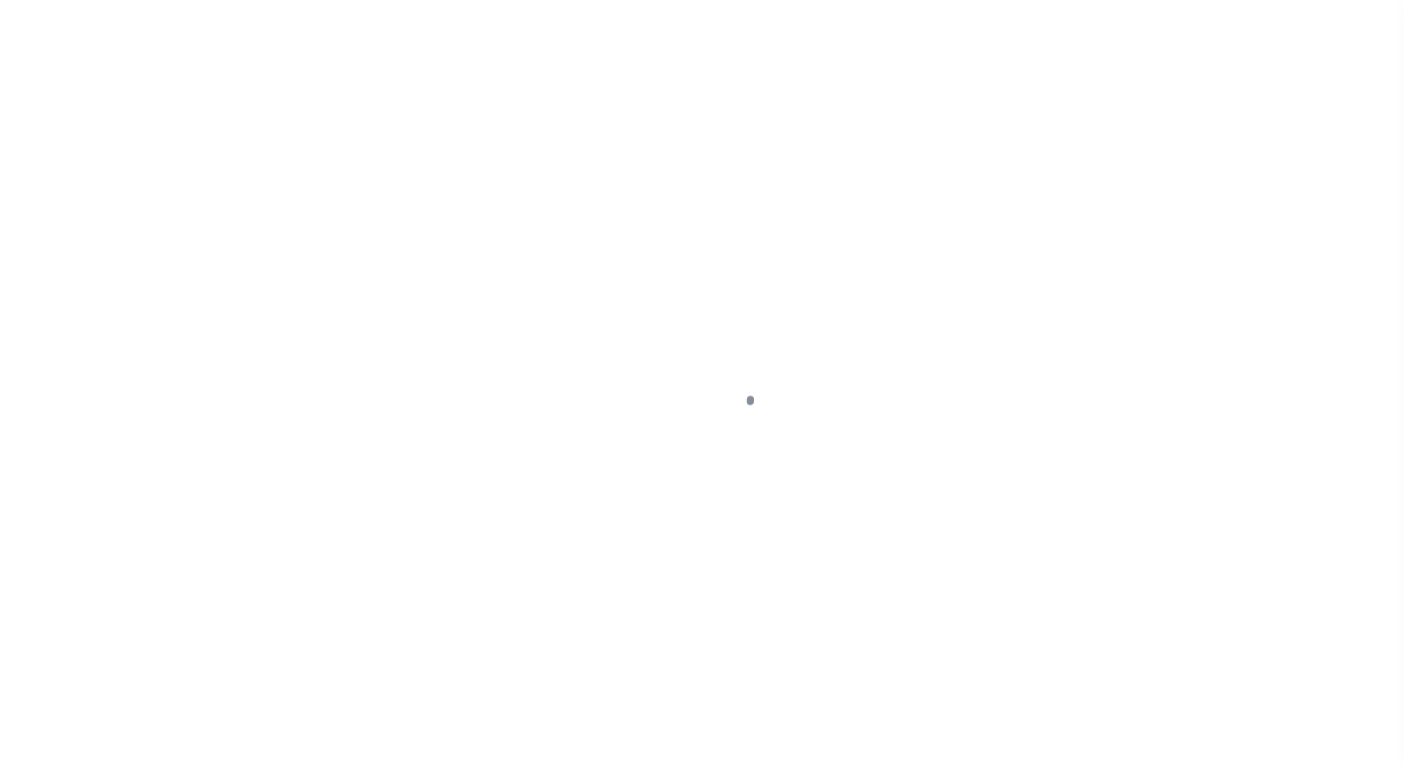
select select "OP2"
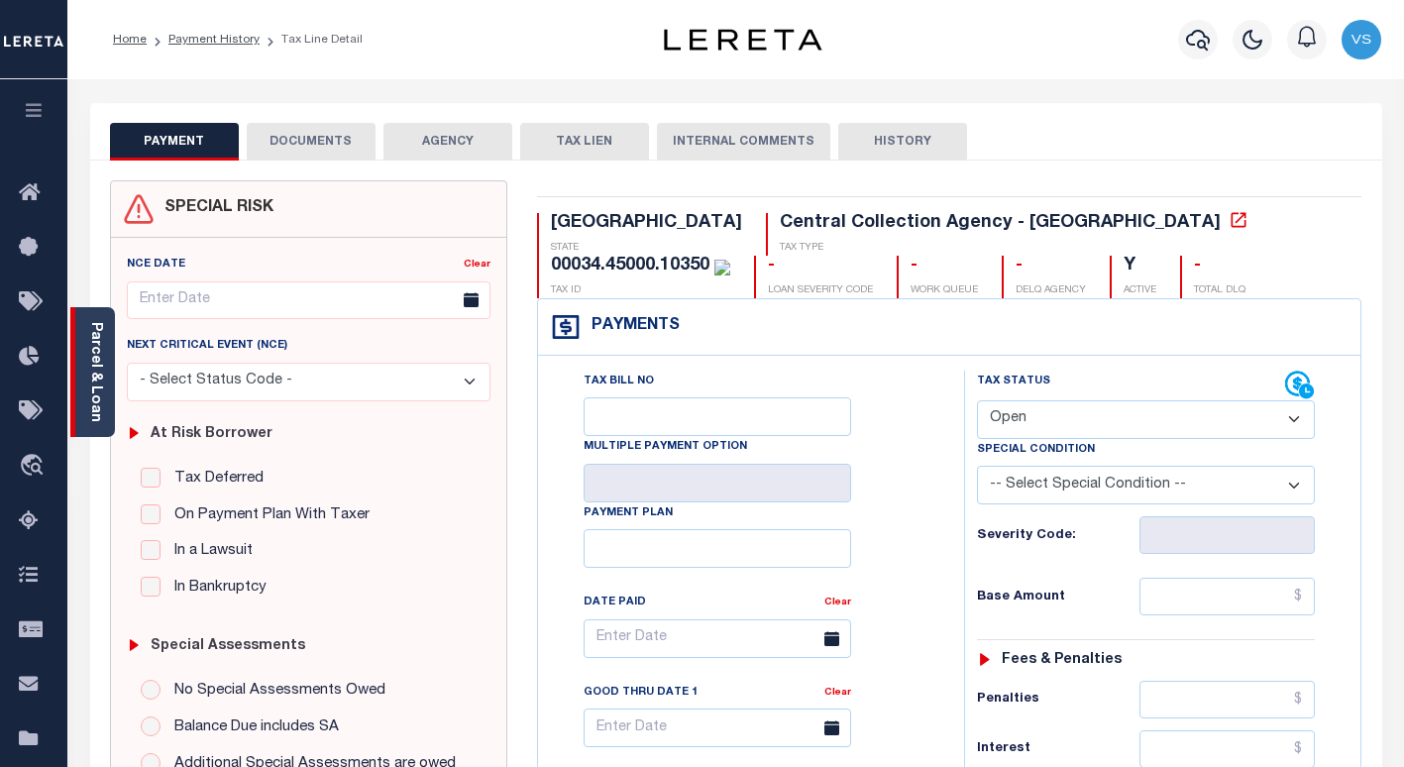
click at [97, 406] on link "Parcel & Loan" at bounding box center [95, 372] width 14 height 100
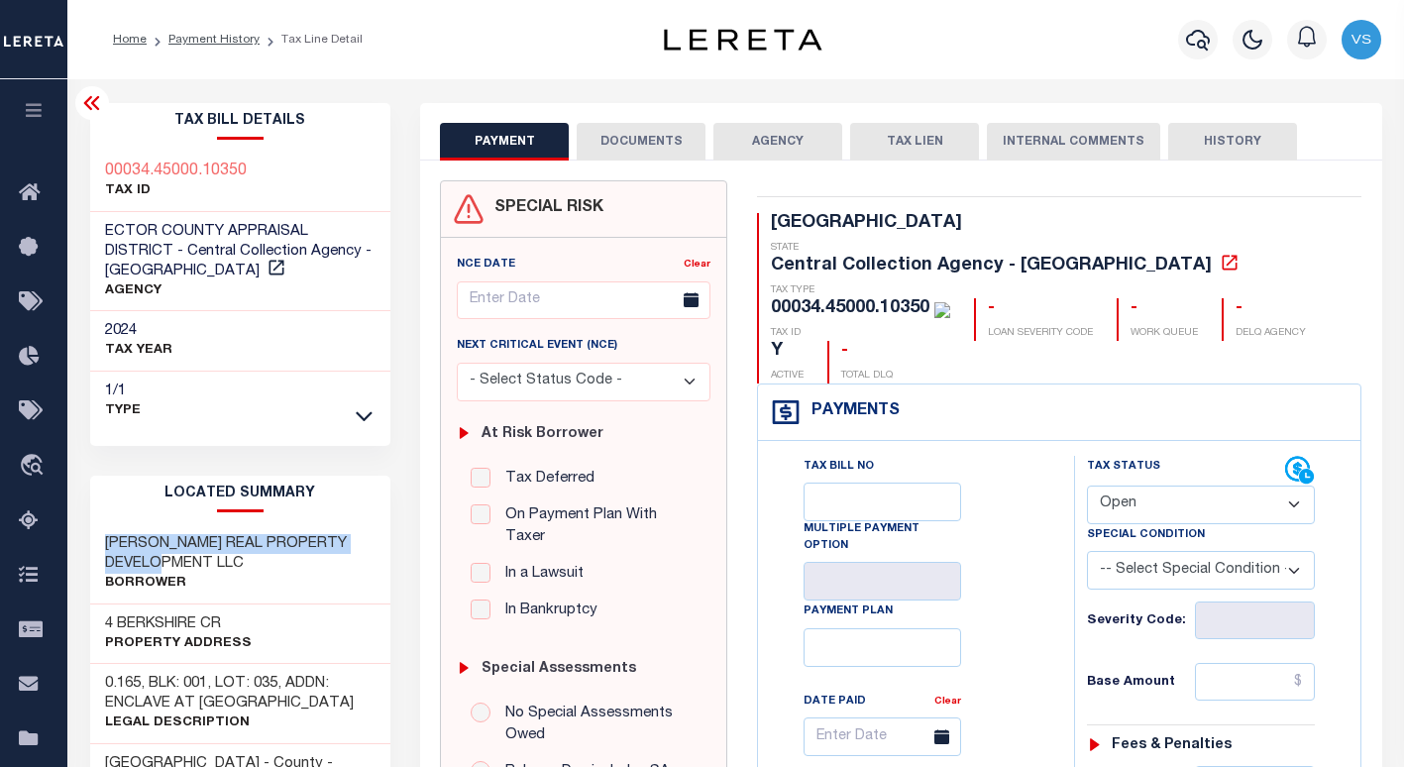
drag, startPoint x: 253, startPoint y: 544, endPoint x: 100, endPoint y: 524, distance: 153.8
click at [100, 524] on div "[PERSON_NAME] REAL PROPERTY DEVELOPMENT LLC Borrower" at bounding box center [240, 564] width 301 height 80
copy h3 "[PERSON_NAME] REAL PROPERTY DEVELOPMENT LLC"
click at [286, 258] on icon at bounding box center [276, 268] width 20 height 20
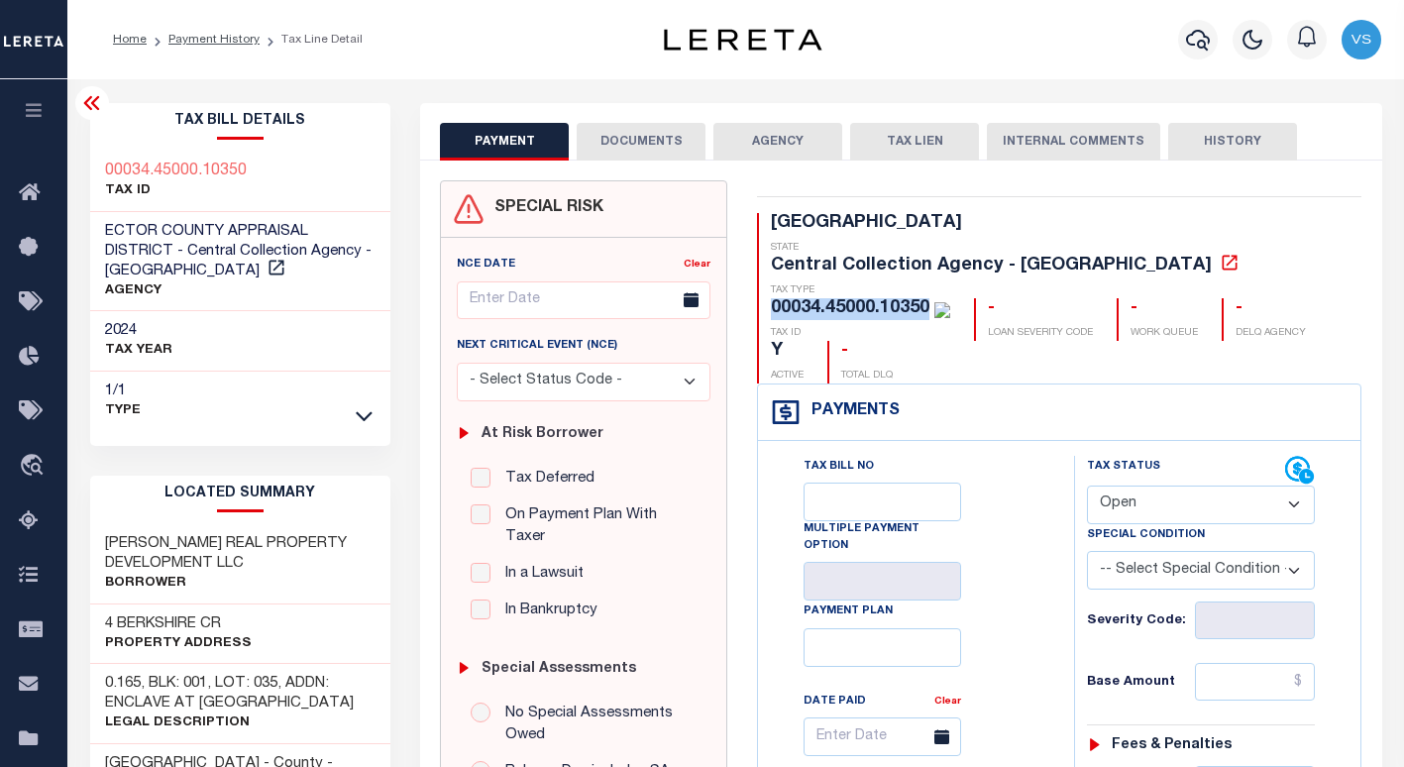
drag, startPoint x: 927, startPoint y: 264, endPoint x: 773, endPoint y: 261, distance: 154.5
click at [773, 299] on div "00034.45000.10350" at bounding box center [850, 308] width 158 height 18
copy div "00034.45000.10350"
click at [157, 614] on h3 "4 BERKSHIRE CR" at bounding box center [178, 624] width 147 height 20
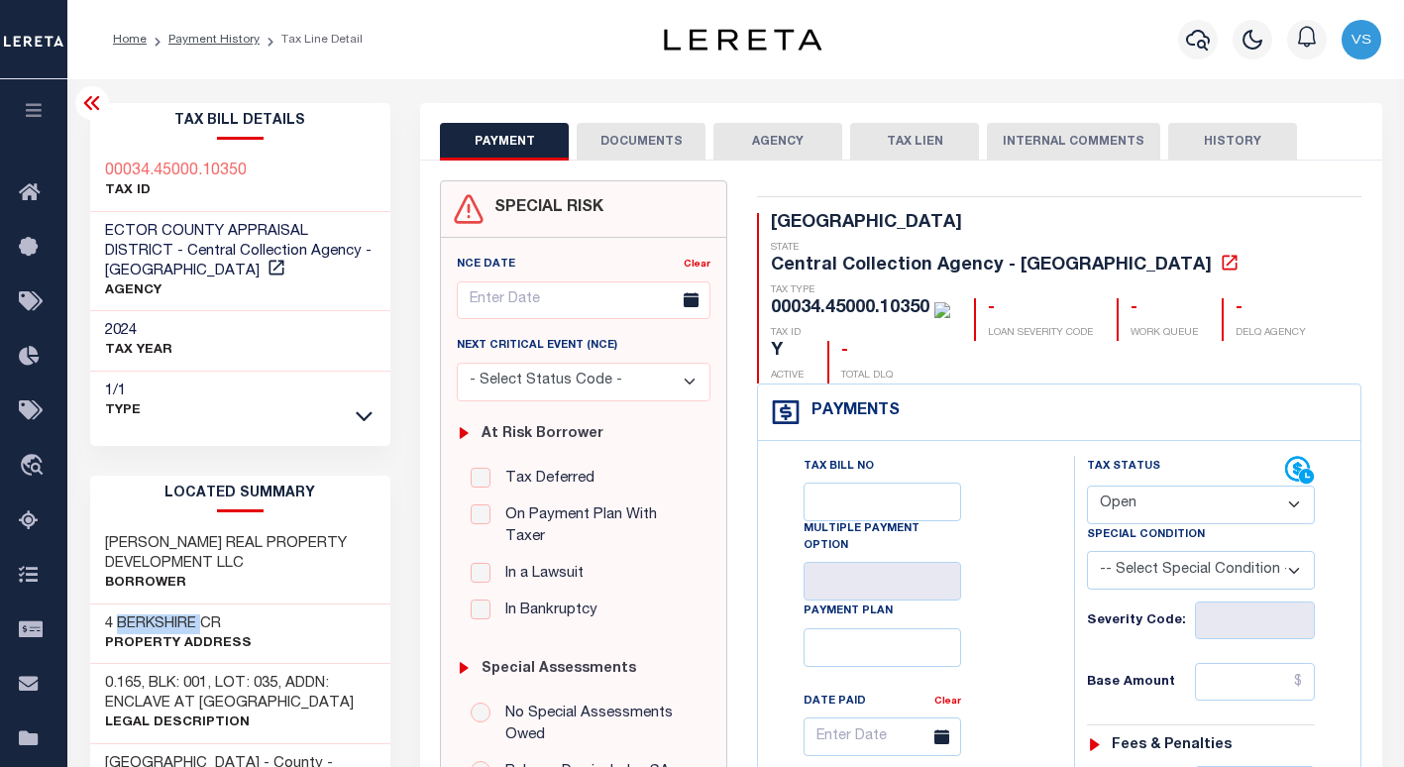
copy h3 "BERKSHIRE"
drag, startPoint x: 381, startPoint y: 228, endPoint x: 94, endPoint y: 212, distance: 287.7
click at [94, 212] on div "ECTOR COUNTY APPRAISAL DISTRICT - Central Collection Agency - TX AGENCY" at bounding box center [240, 262] width 301 height 100
copy span "ECTOR COUNTY APPRAISAL DISTRICT"
drag, startPoint x: 221, startPoint y: 171, endPoint x: 96, endPoint y: 170, distance: 124.8
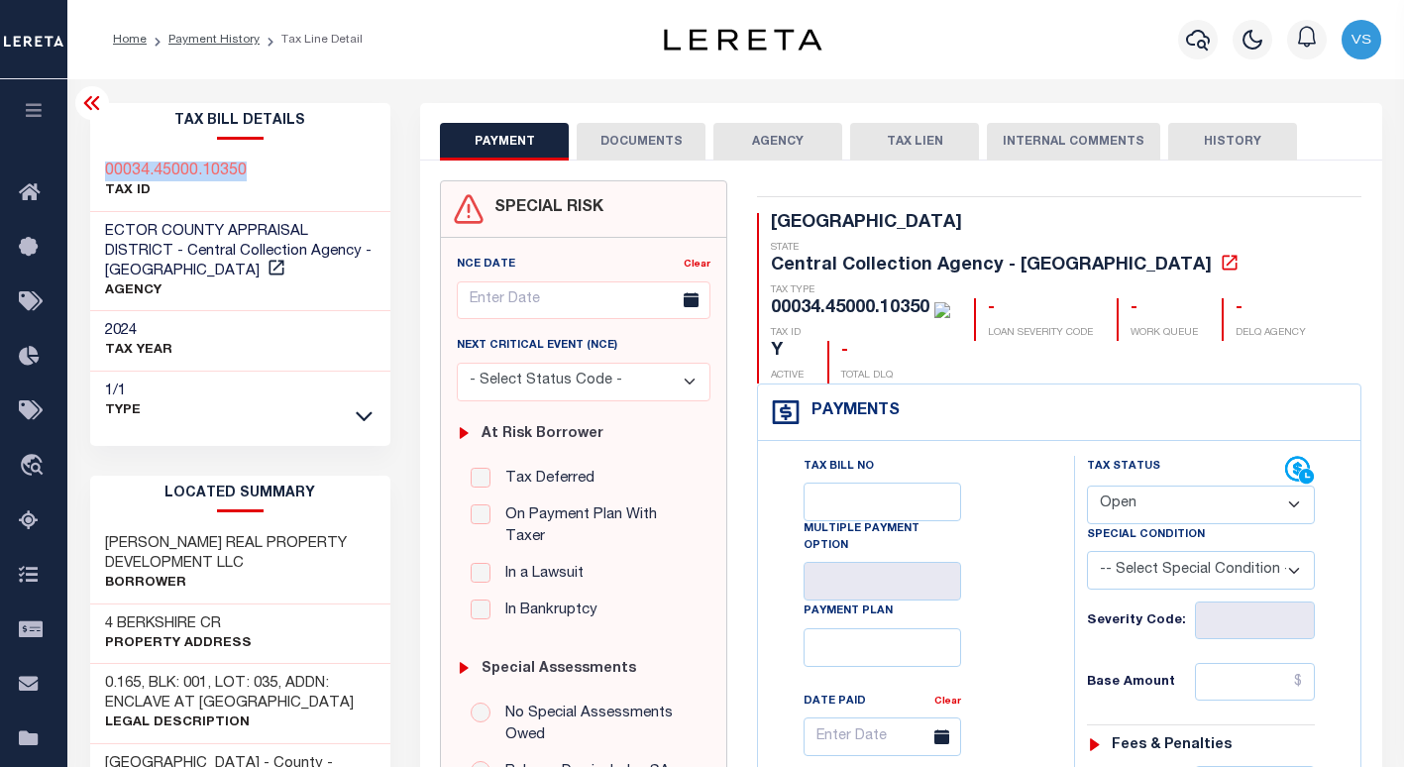
click at [96, 170] on div "00034.45000.10350 TAX ID" at bounding box center [240, 182] width 301 height 60
copy h3 "00034.45000.10350"
drag, startPoint x: 261, startPoint y: 546, endPoint x: 98, endPoint y: 521, distance: 164.3
click at [98, 524] on div "KNOX REAL PROPERTY DEVELOPMENT LLC Borrower" at bounding box center [240, 564] width 301 height 80
copy h3 "[PERSON_NAME] REAL PROPERTY DEVELOPMENT LLC"
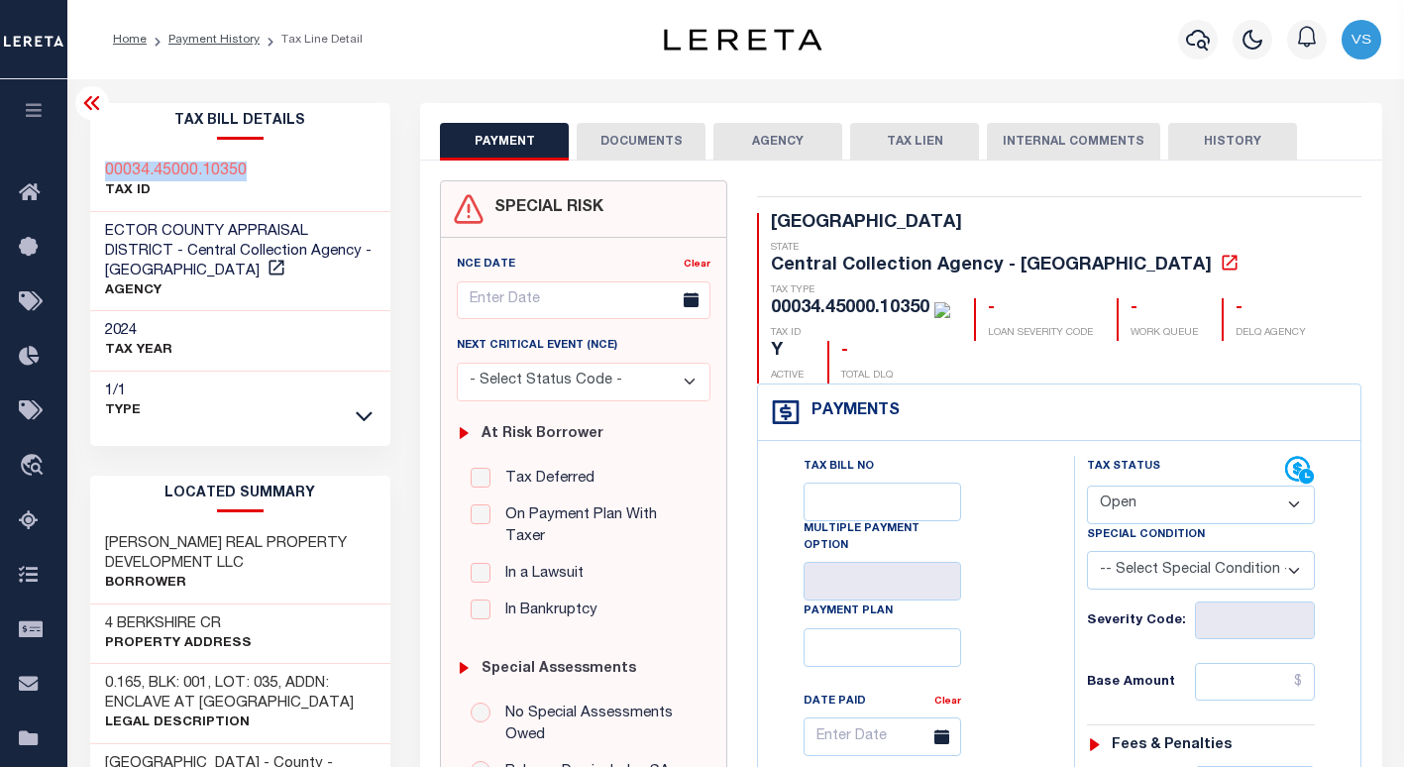
drag, startPoint x: 259, startPoint y: 168, endPoint x: 95, endPoint y: 177, distance: 163.7
click at [95, 177] on div "00034.45000.10350 TAX ID" at bounding box center [240, 182] width 301 height 60
copy h3 "00034.45000.10350"
drag, startPoint x: 231, startPoint y: 602, endPoint x: 86, endPoint y: 600, distance: 144.6
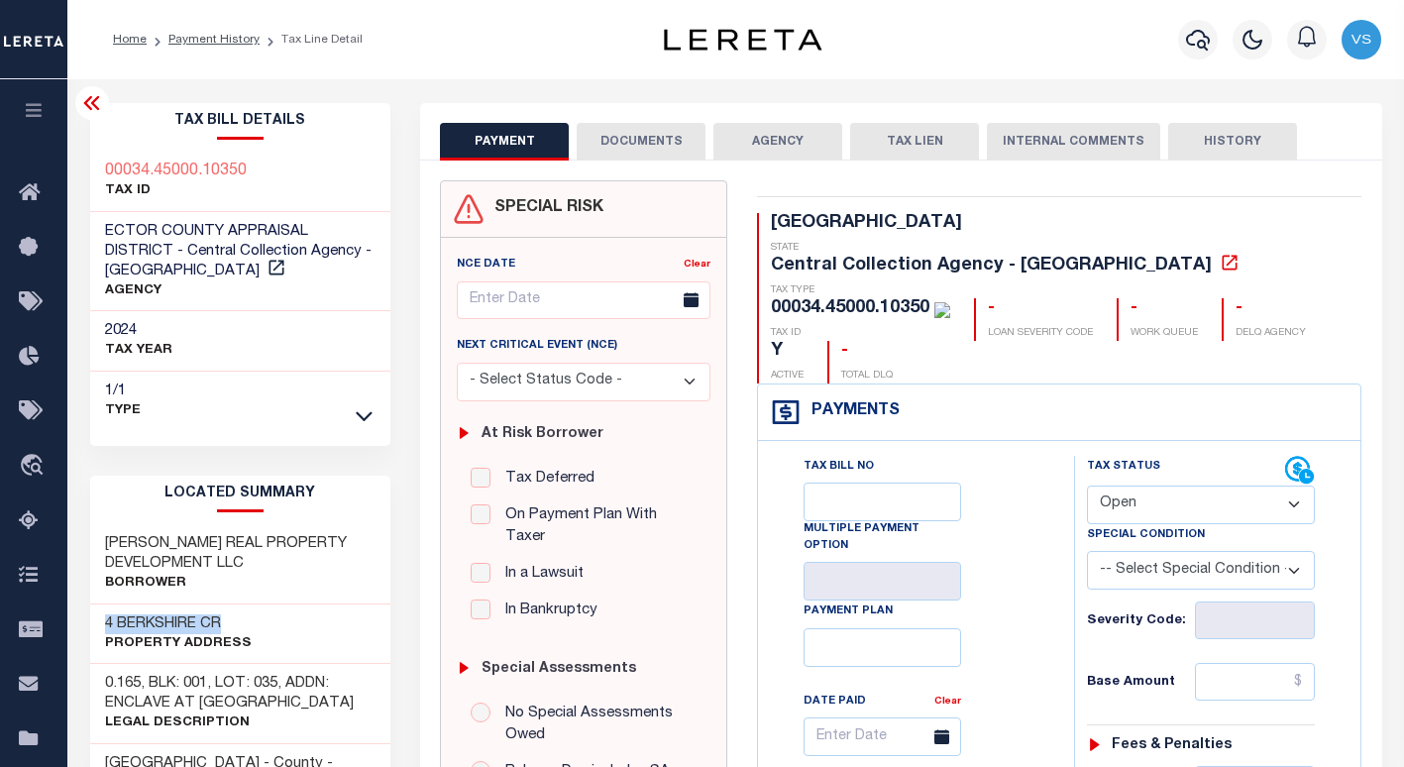
copy h3 "4 BERKSHIRE CR"
click at [223, 45] on link "Payment History" at bounding box center [213, 40] width 91 height 12
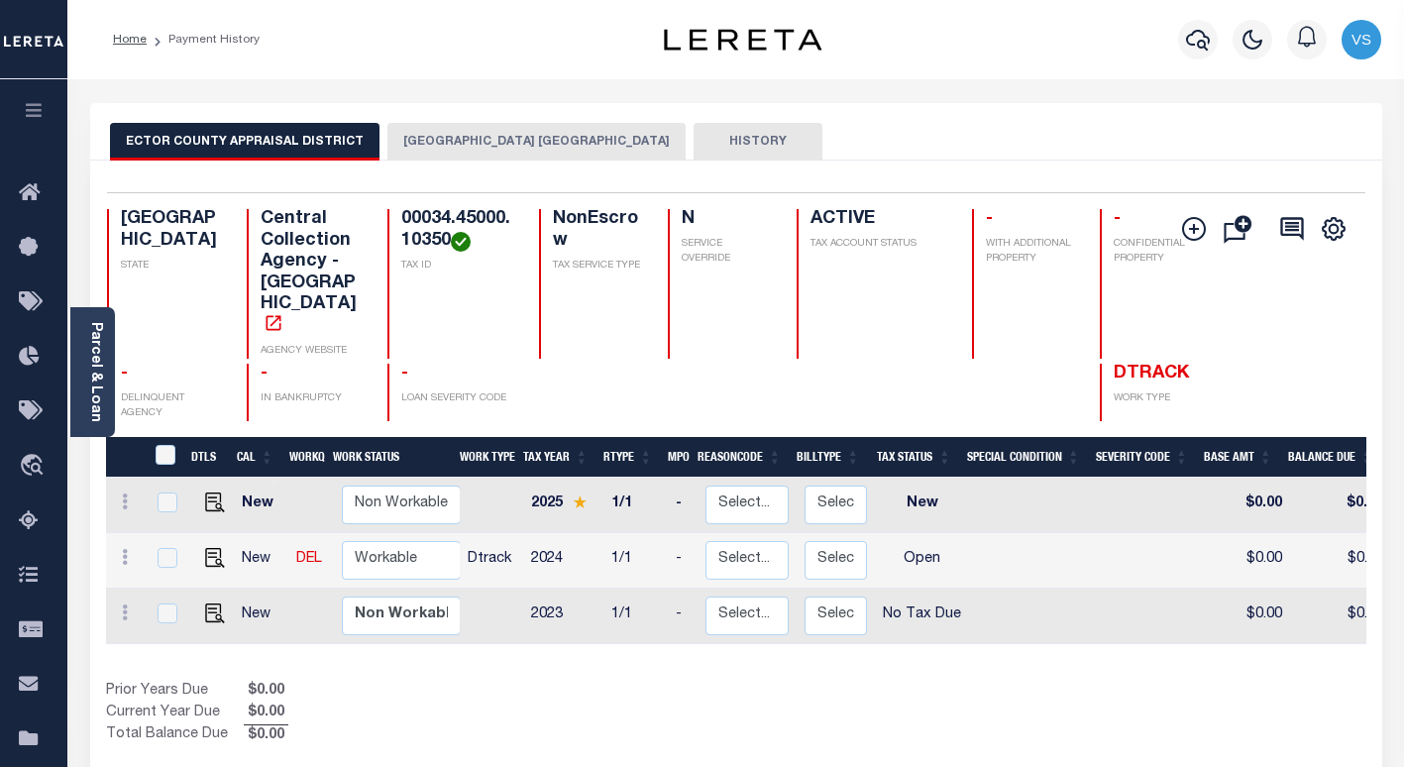
click at [425, 144] on button "[GEOGRAPHIC_DATA] [GEOGRAPHIC_DATA]" at bounding box center [536, 142] width 298 height 38
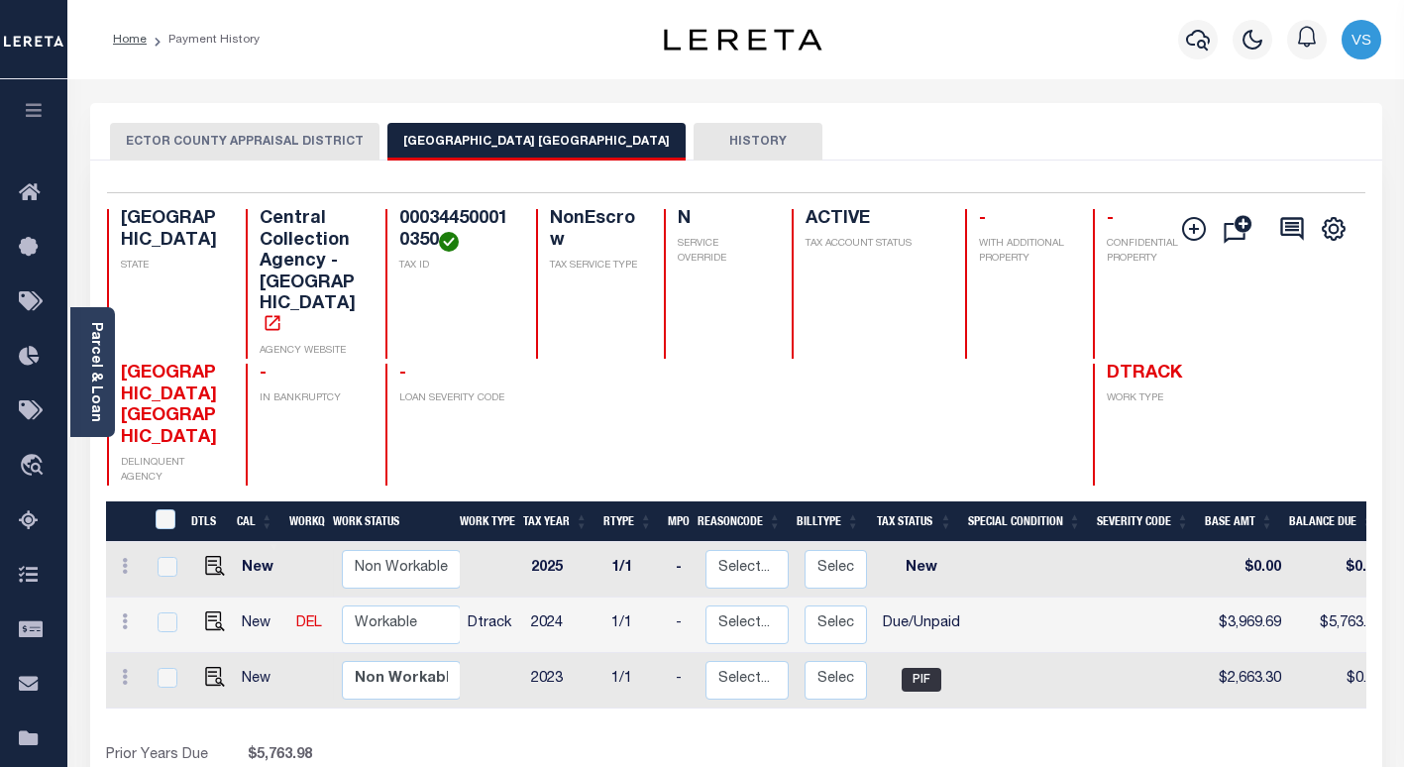
click at [228, 145] on button "ECTOR COUNTY APPRAISAL DISTRICT" at bounding box center [244, 142] width 269 height 38
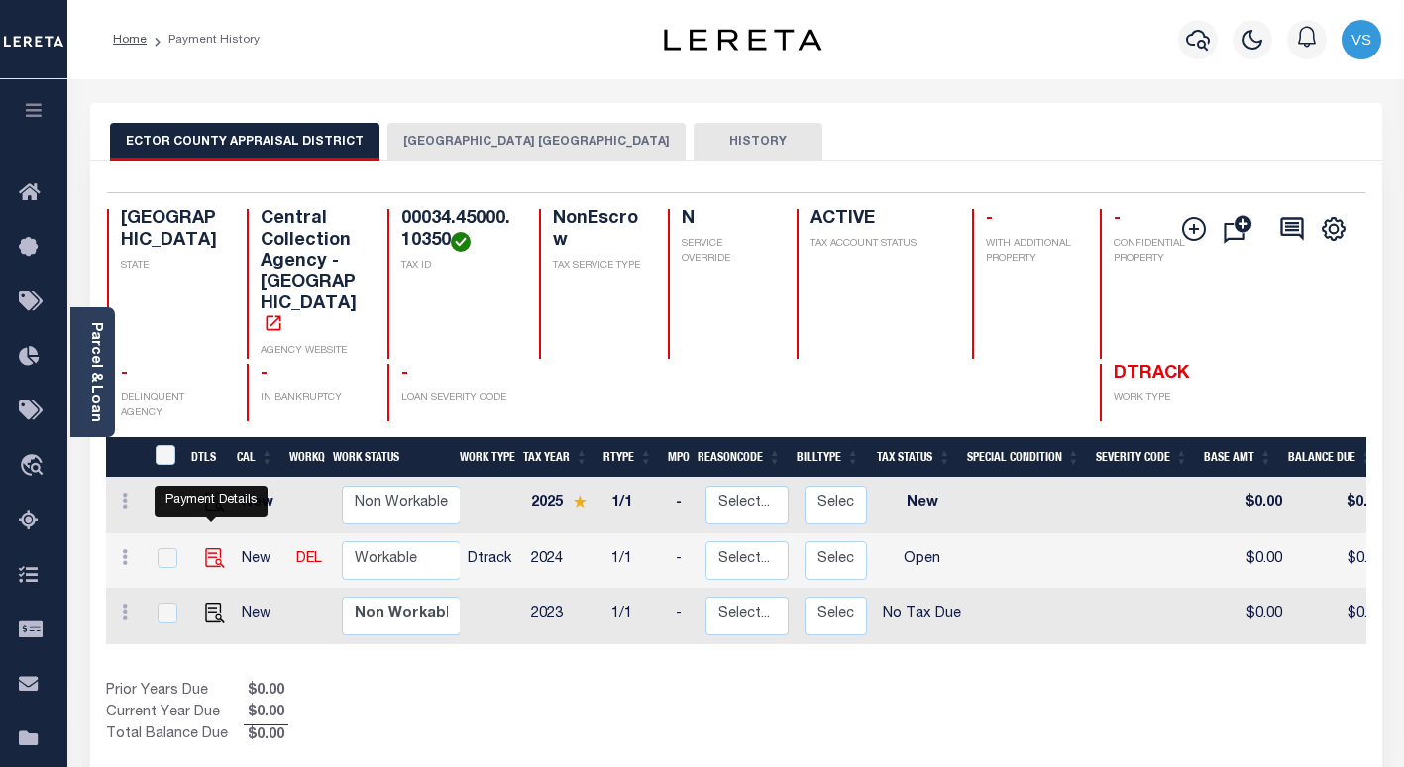
click at [205, 548] on img "" at bounding box center [215, 558] width 20 height 20
checkbox input "true"
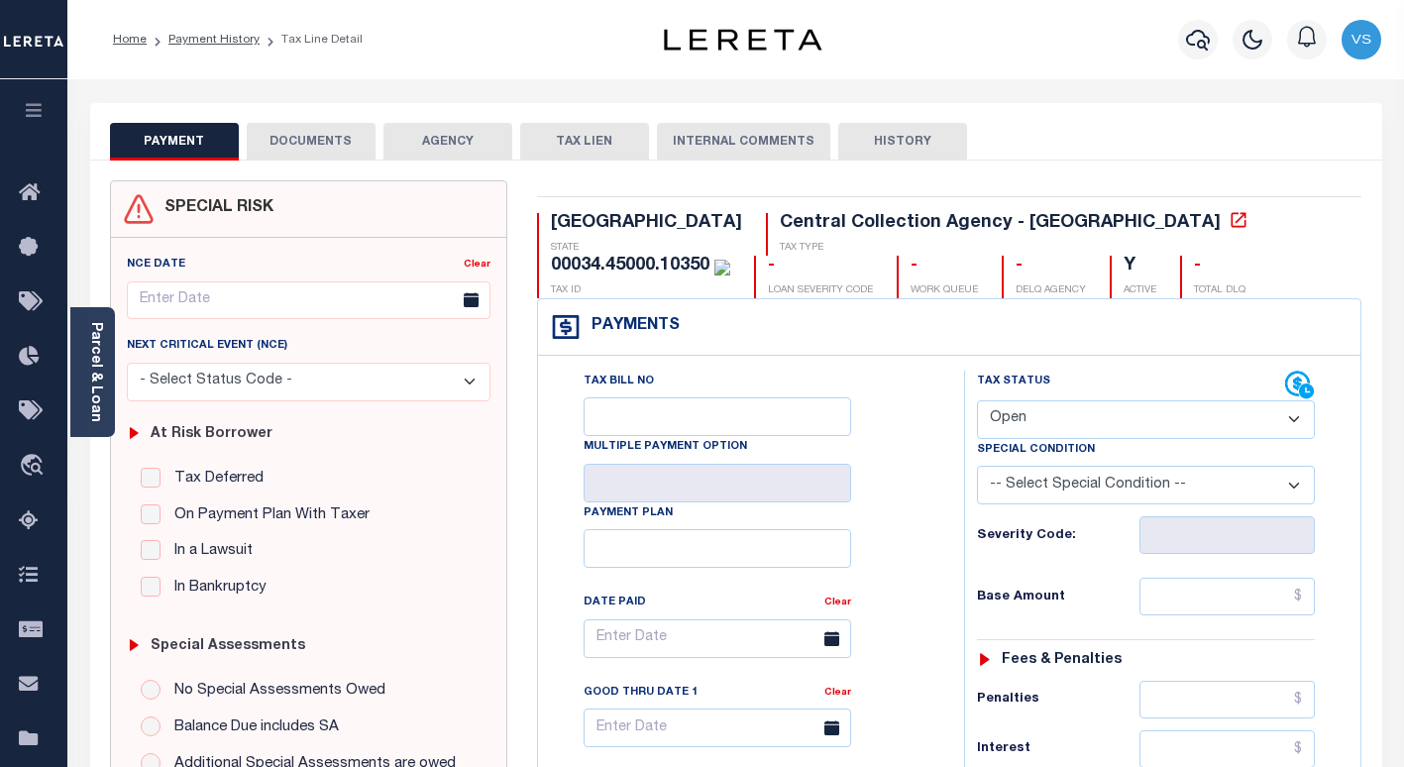
click at [1016, 414] on select "- Select Status Code - Open Due/Unpaid Paid Incomplete No Tax Due Internal Refu…" at bounding box center [1146, 419] width 338 height 39
select select "NTX"
click at [977, 401] on select "- Select Status Code - Open Due/Unpaid Paid Incomplete No Tax Due Internal Refu…" at bounding box center [1146, 419] width 338 height 39
type input "[DATE]"
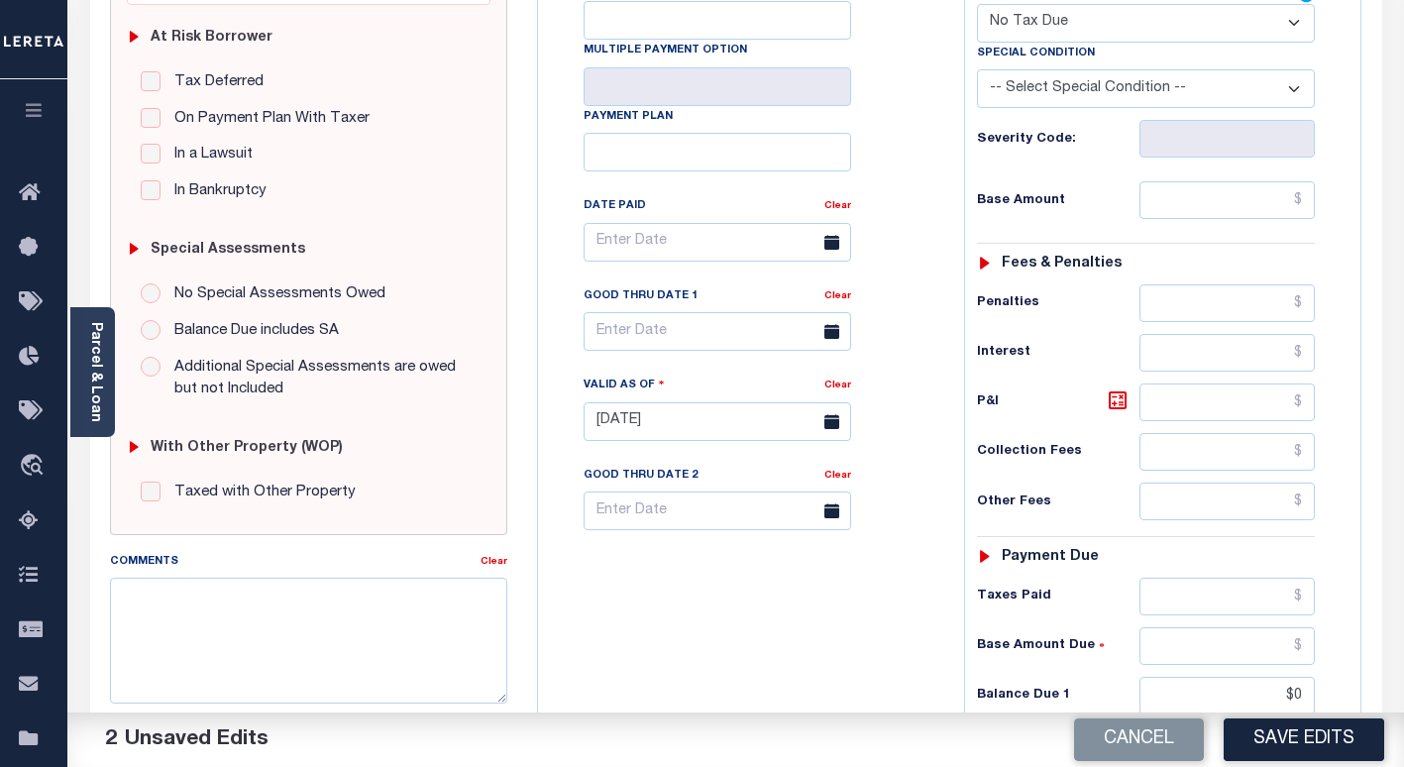
scroll to position [594, 0]
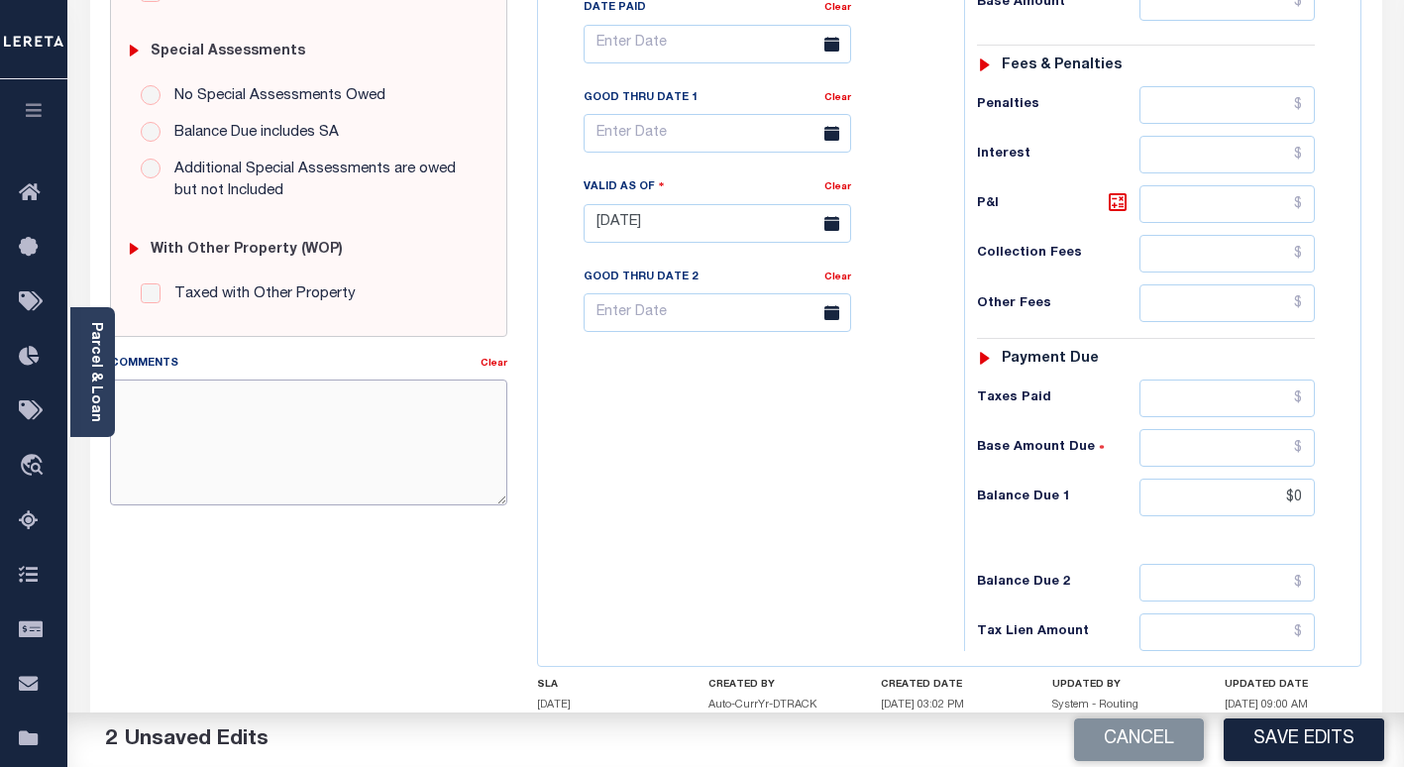
click at [339, 444] on textarea "Comments" at bounding box center [308, 441] width 397 height 125
click at [174, 403] on textarea "Per TC - No taxes Billed - VS" at bounding box center [308, 441] width 397 height 125
click at [369, 417] on textarea "Per [PERSON_NAME] No taxes Billed - VS" at bounding box center [308, 441] width 397 height 125
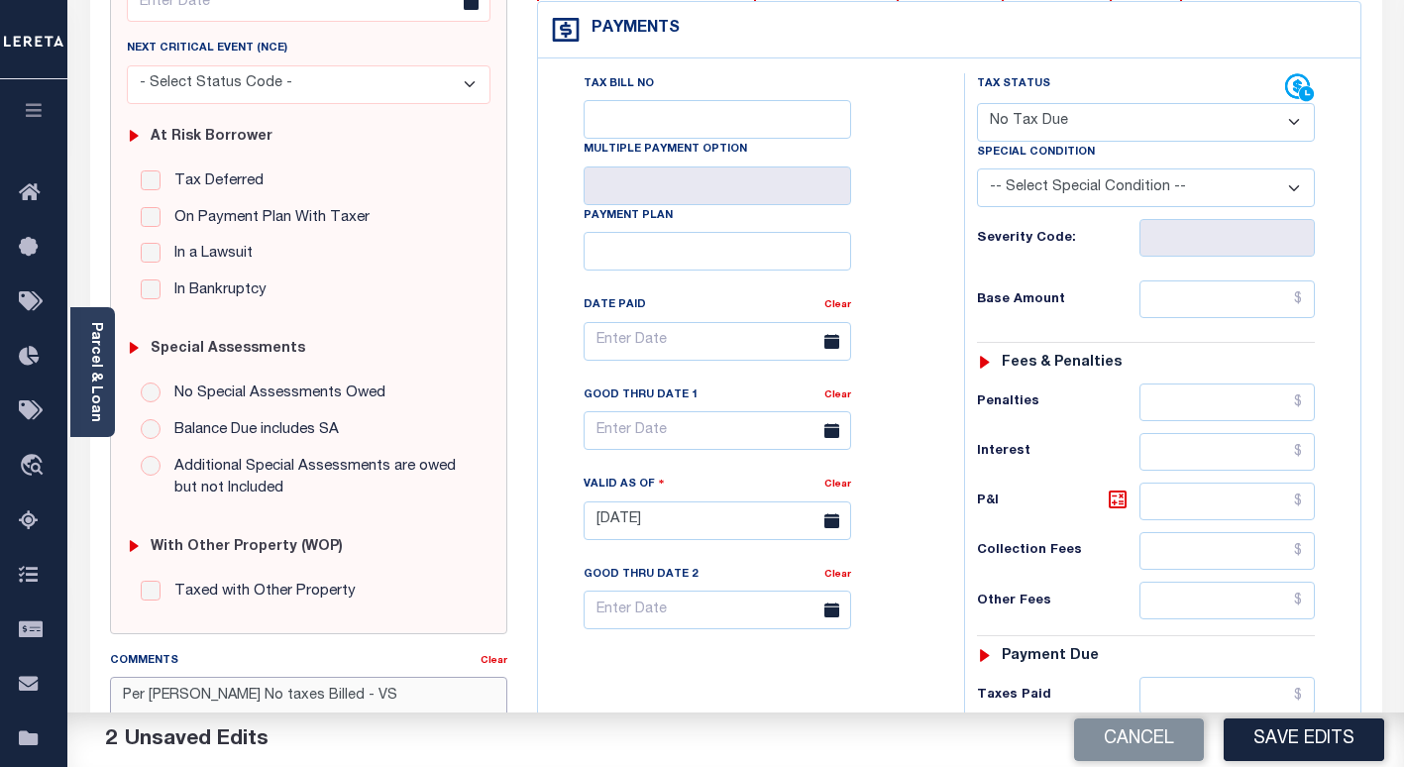
scroll to position [198, 0]
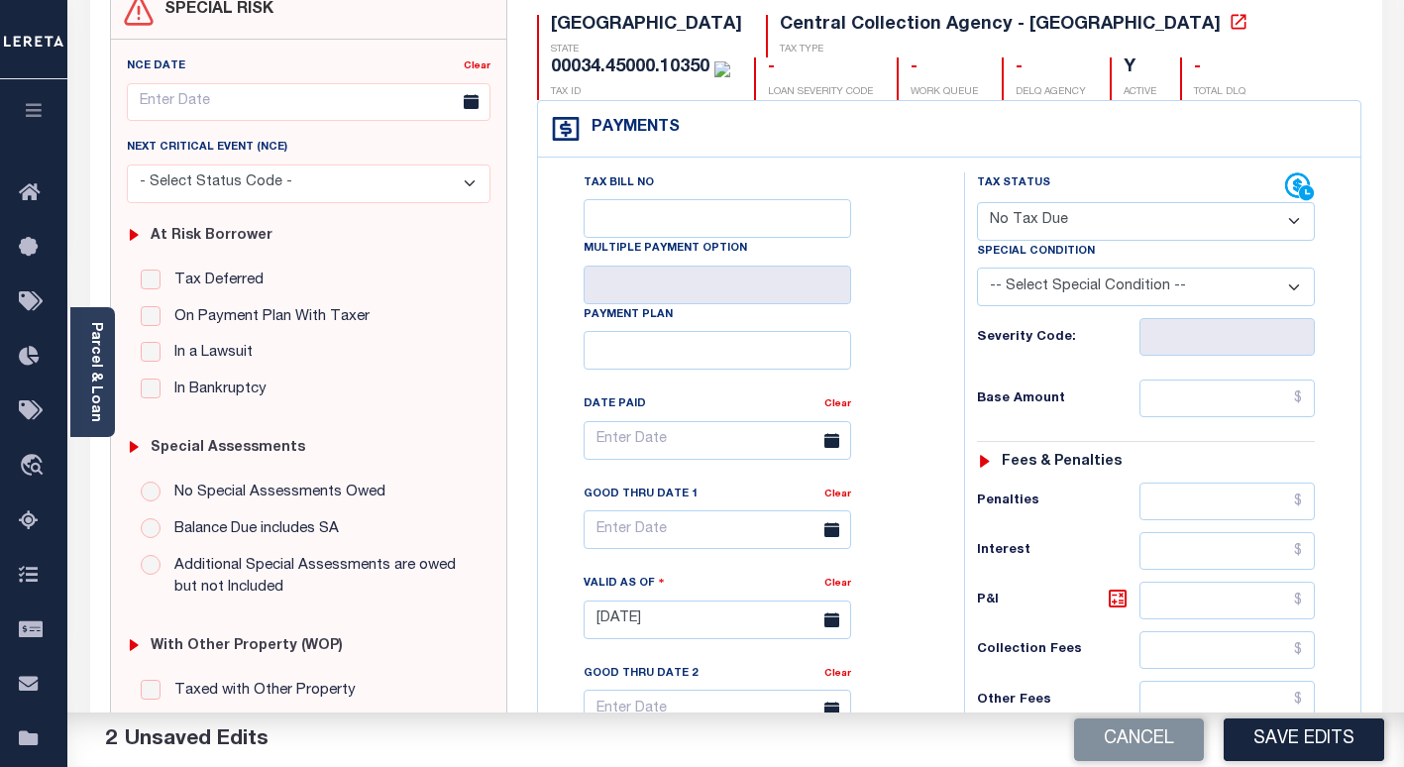
type textarea "Per [PERSON_NAME] No taxes Billed - VS"
click at [1041, 291] on select "-- Select Special Condition -- 3RD PARTY TAX LIEN AGENCY TAX LIEN (A.K.A Inside…" at bounding box center [1146, 286] width 338 height 39
select select "7"
click at [977, 269] on select "-- Select Special Condition -- 3RD PARTY TAX LIEN AGENCY TAX LIEN (A.K.A Inside…" at bounding box center [1146, 286] width 338 height 39
click at [1276, 740] on button "Save Edits" at bounding box center [1303, 739] width 160 height 43
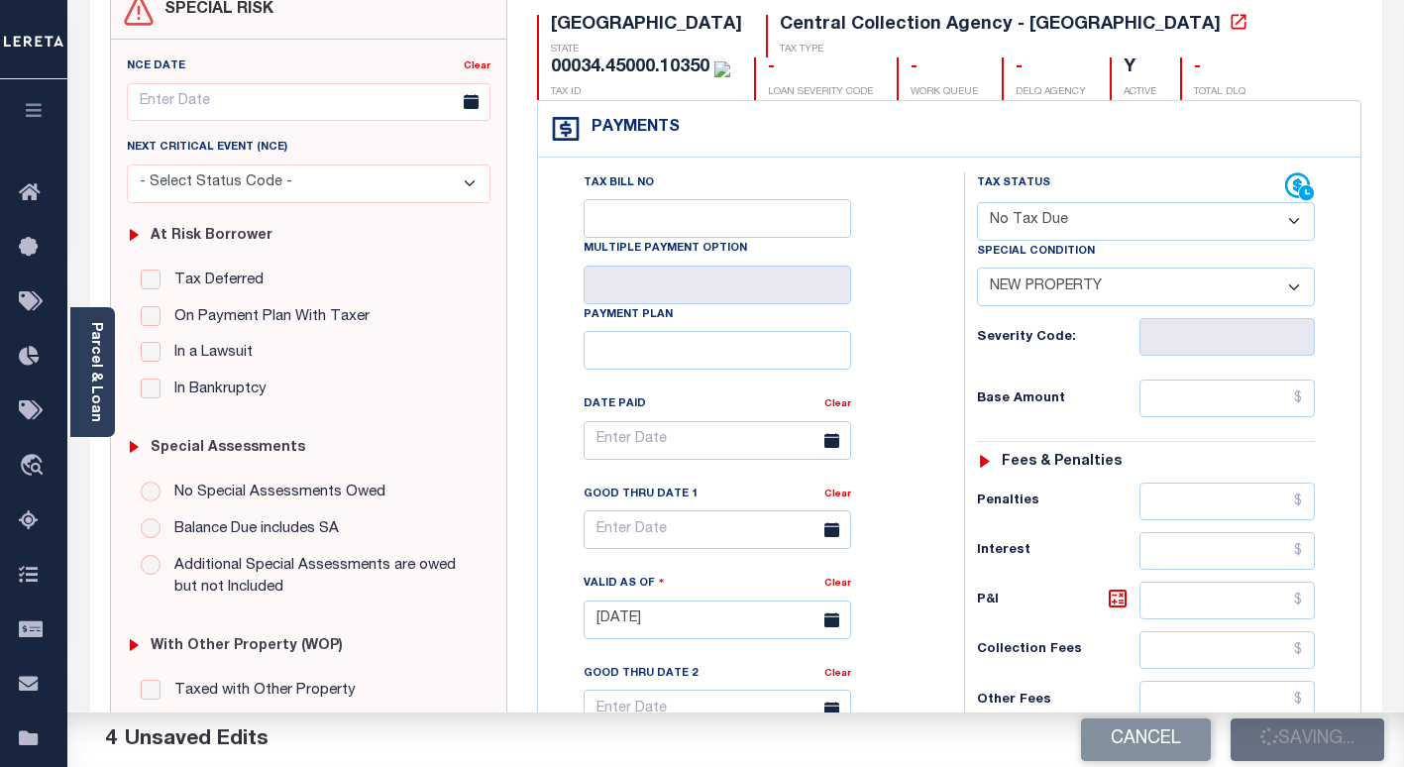
checkbox input "false"
type input "$0"
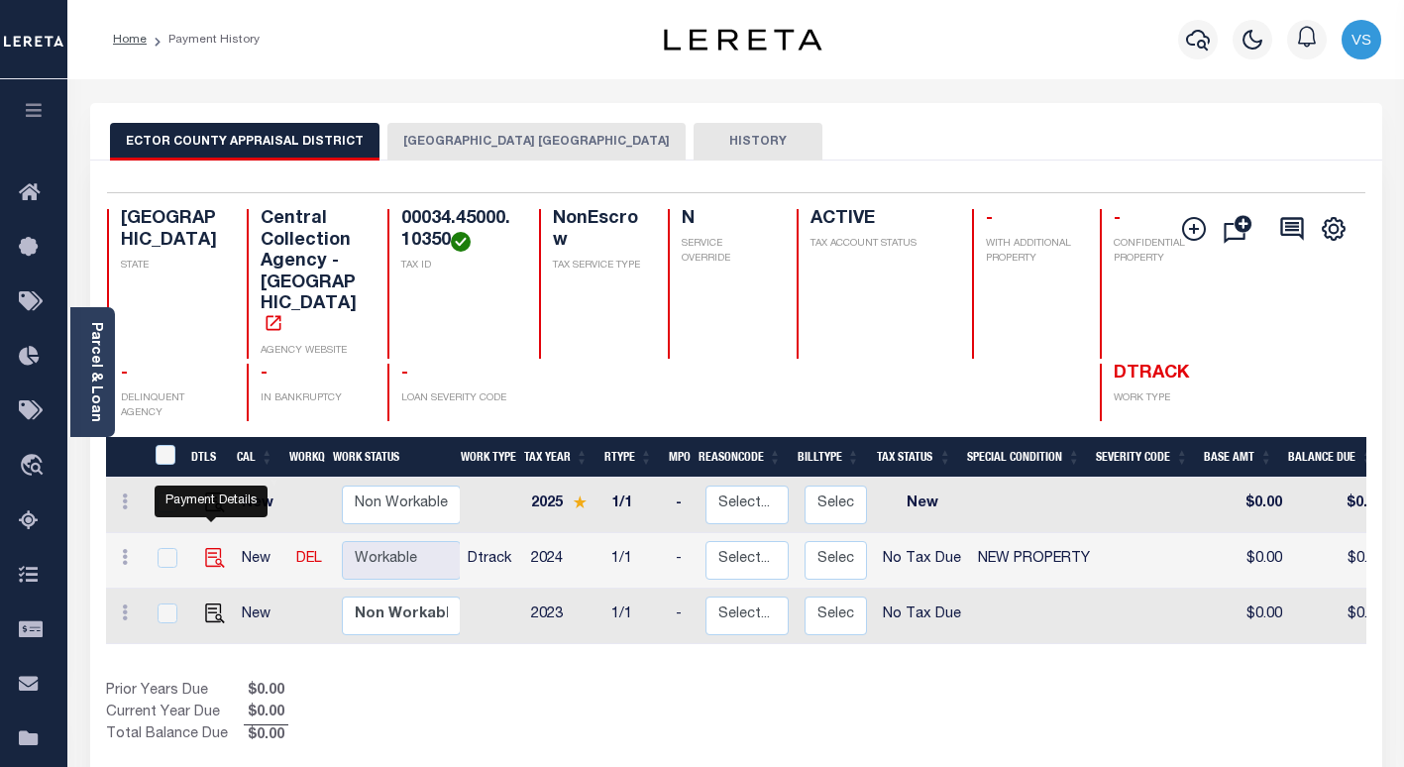
click at [209, 548] on img "" at bounding box center [215, 558] width 20 height 20
checkbox input "true"
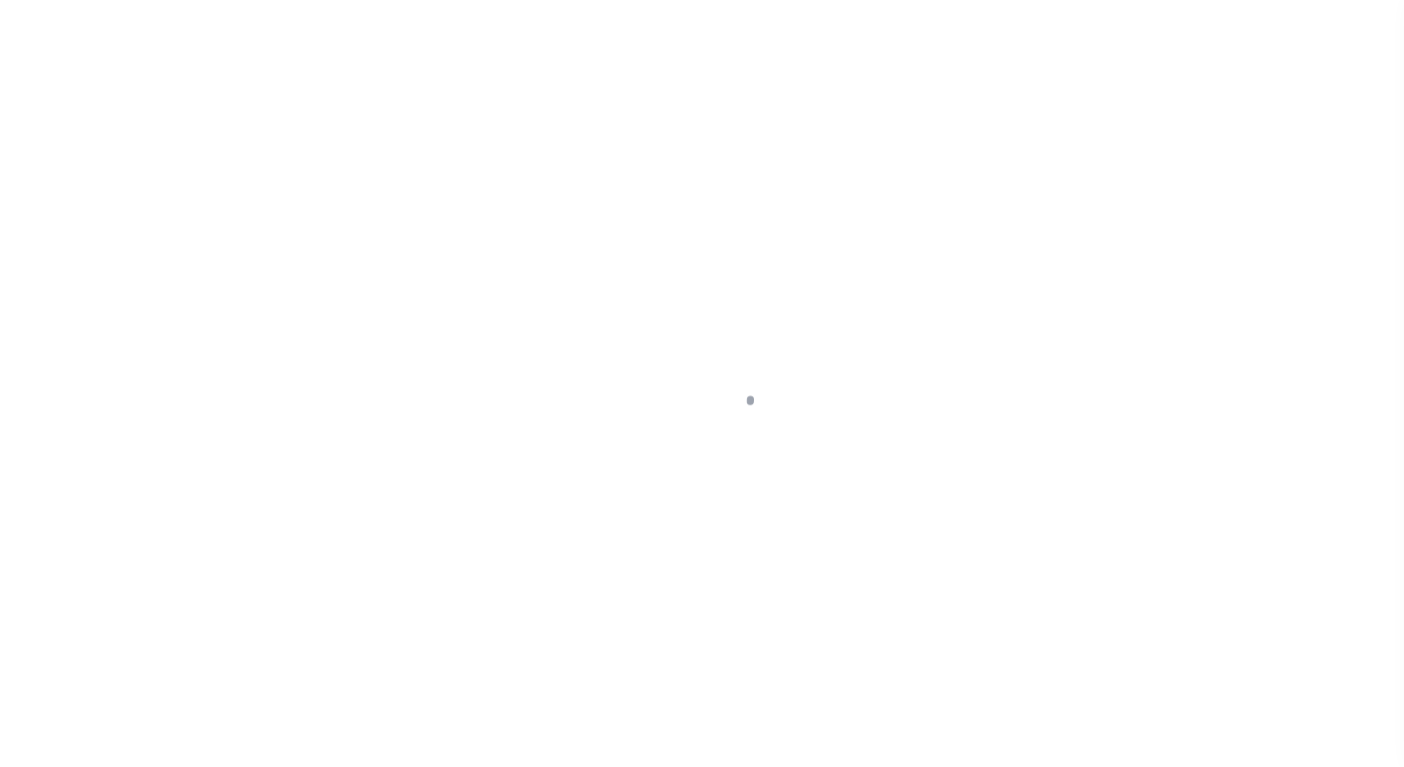
select select "NTX"
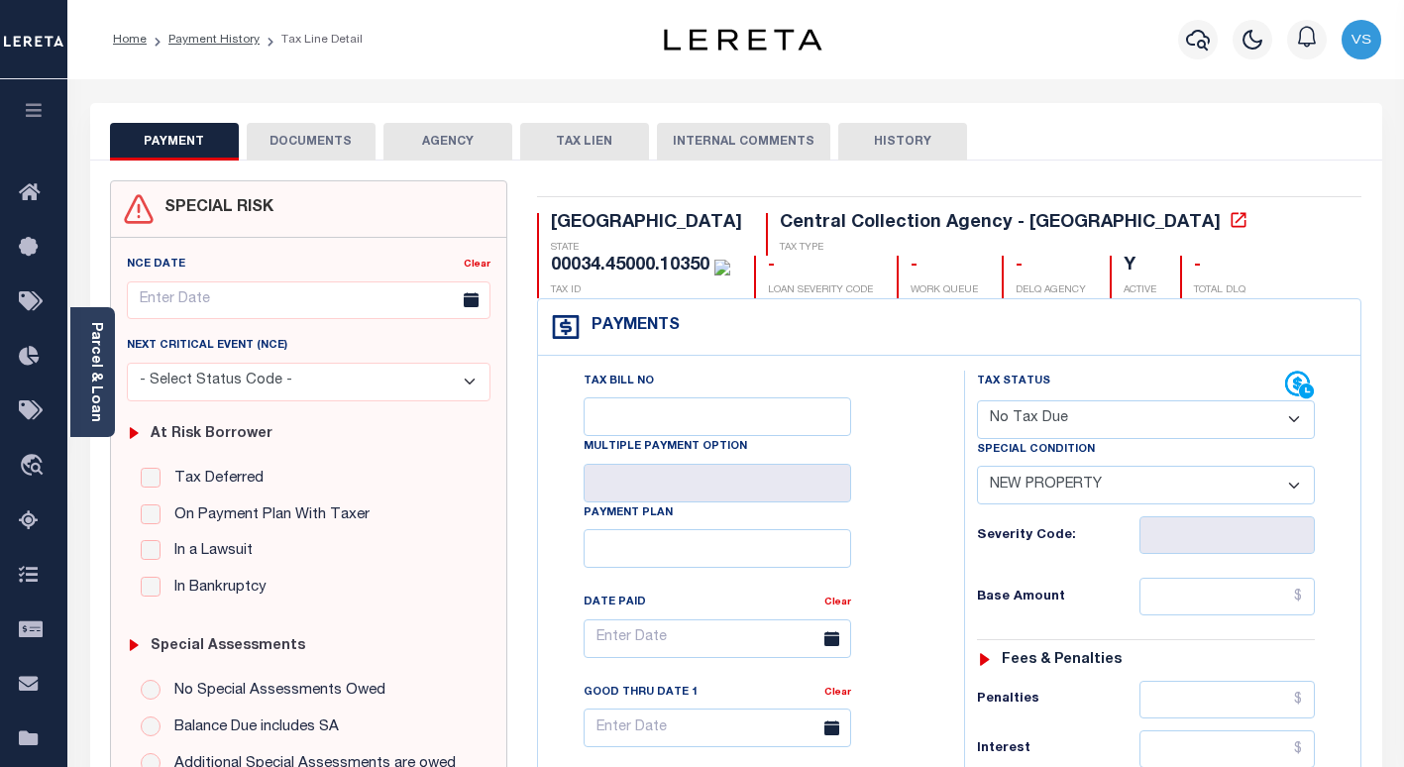
click at [1037, 489] on select "-- Select Special Condition -- 3RD PARTY TAX LIEN AGENCY TAX LIEN (A.K.A Inside…" at bounding box center [1146, 485] width 338 height 39
select select "0"
click at [977, 468] on select "-- Select Special Condition -- 3RD PARTY TAX LIEN AGENCY TAX LIEN (A.K.A Inside…" at bounding box center [1146, 485] width 338 height 39
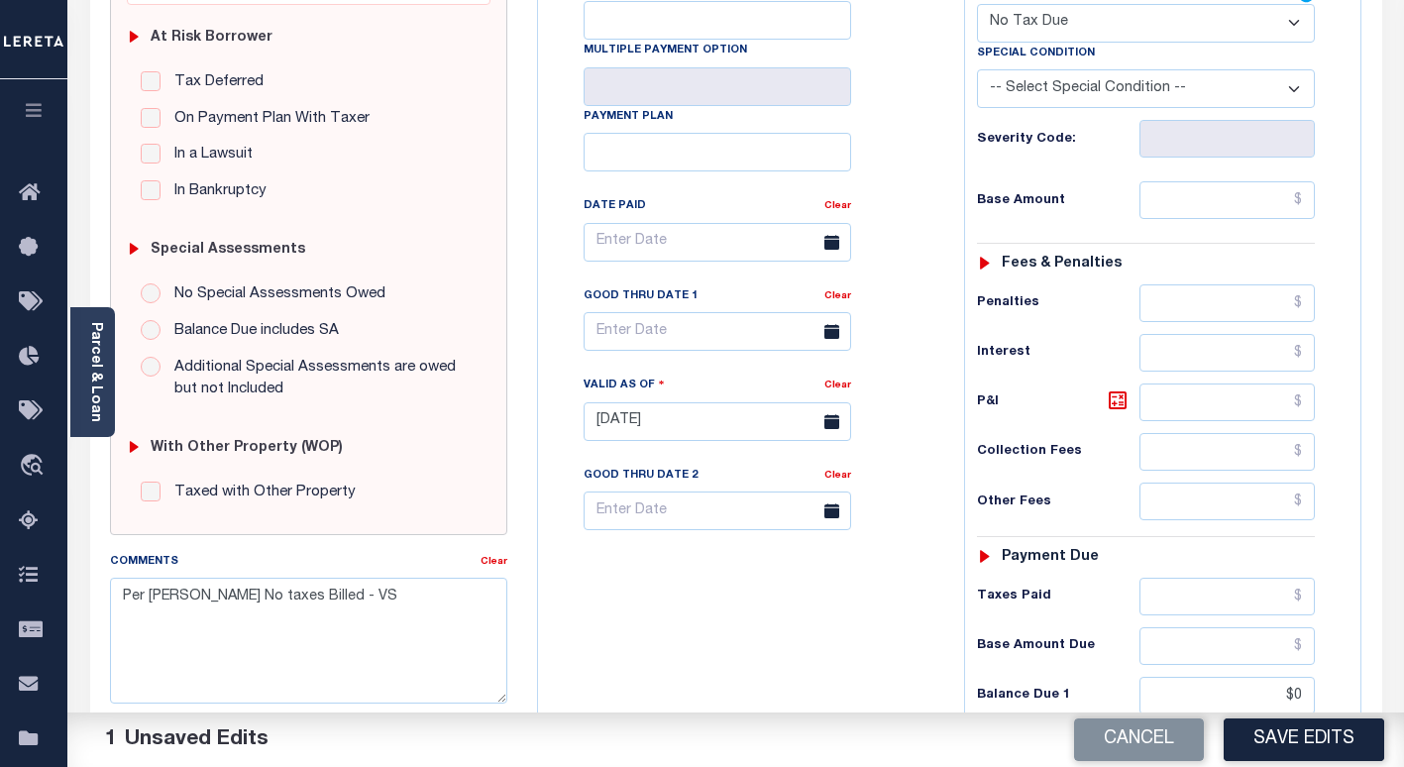
scroll to position [594, 0]
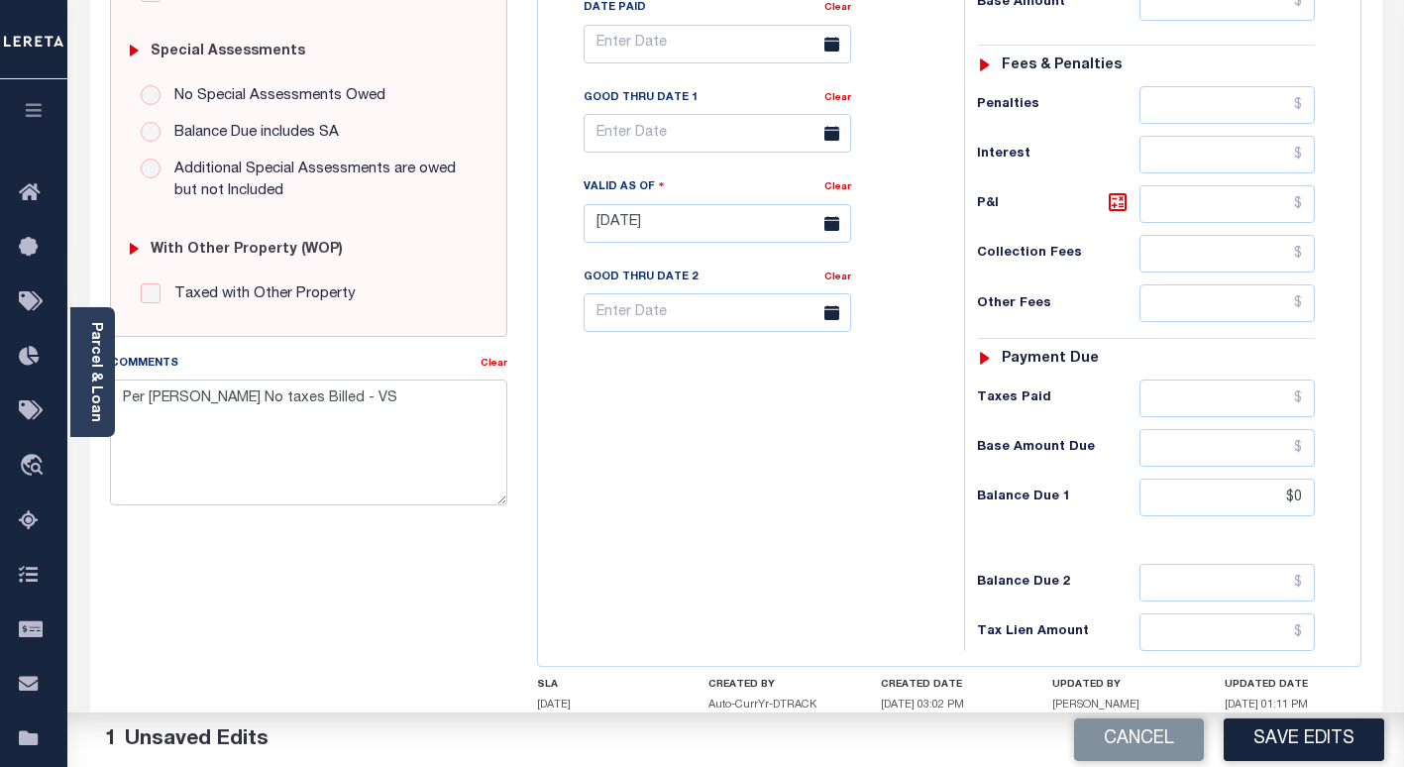
click at [1266, 740] on button "Save Edits" at bounding box center [1303, 739] width 160 height 43
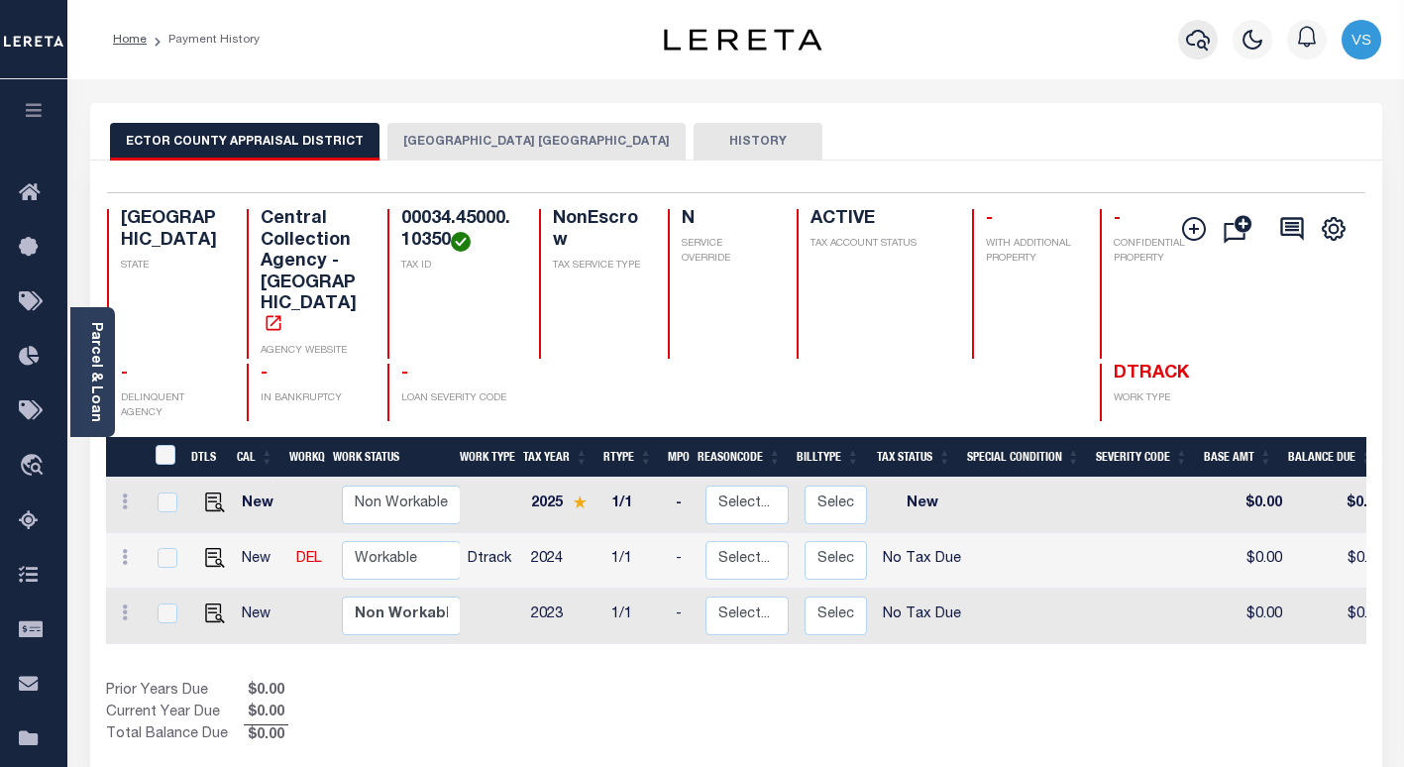
click at [1188, 42] on icon "button" at bounding box center [1198, 40] width 24 height 21
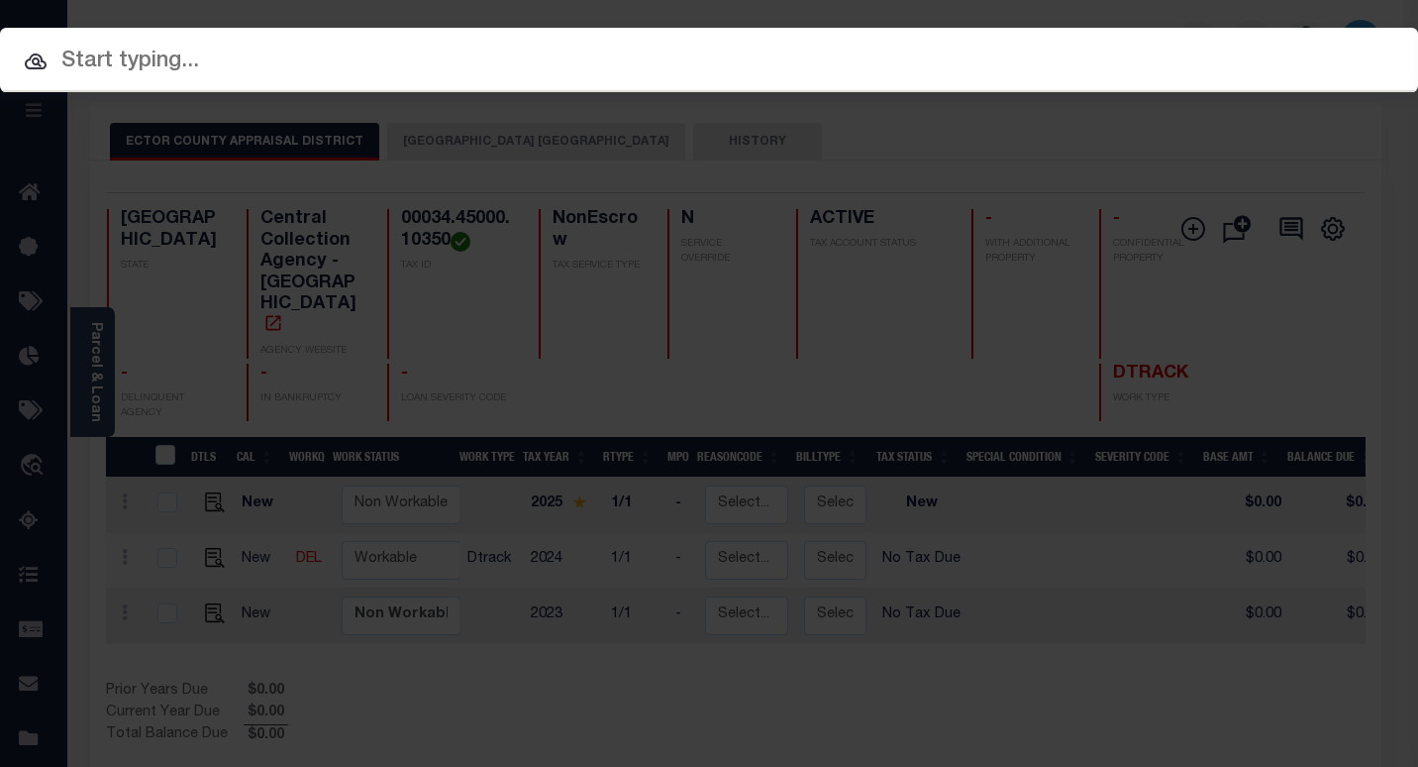
paste input "8249229"
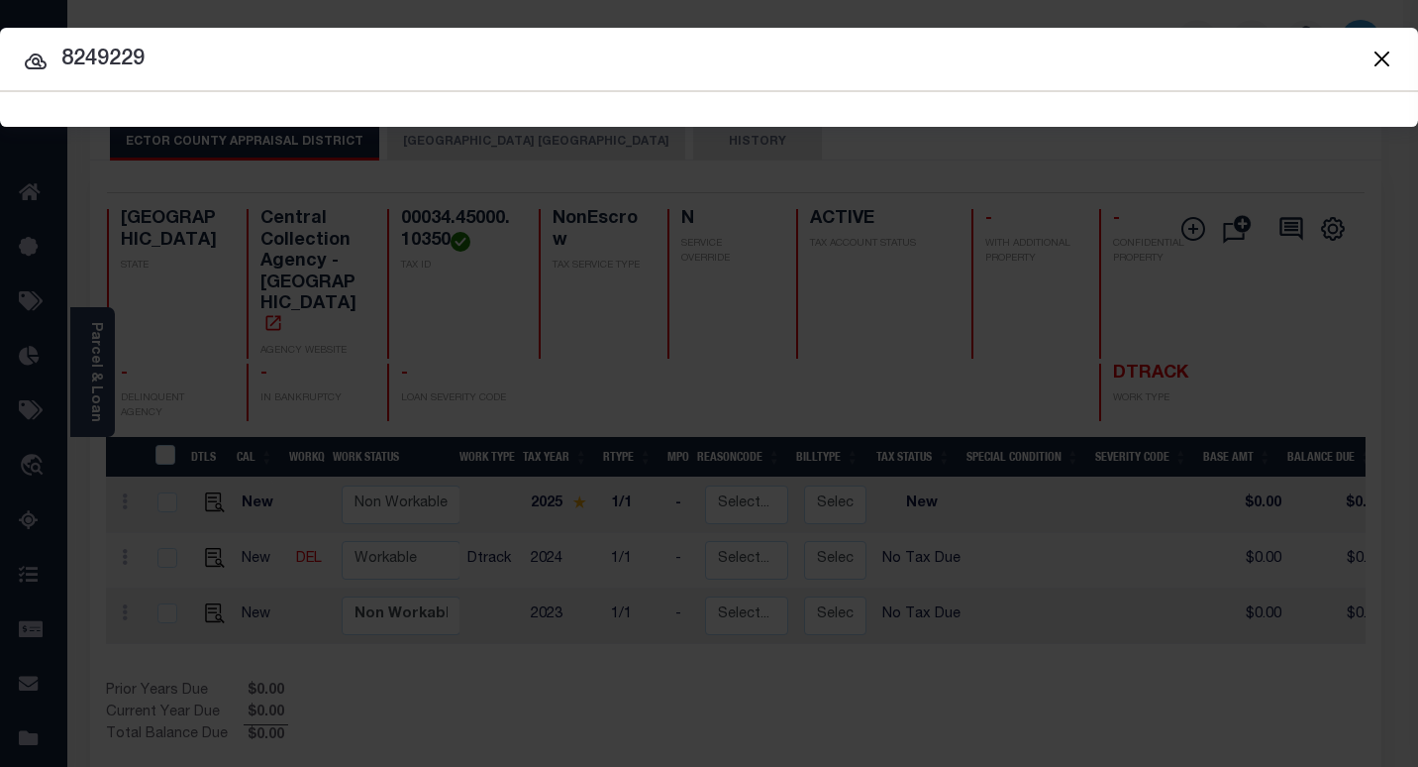
type input "8249229"
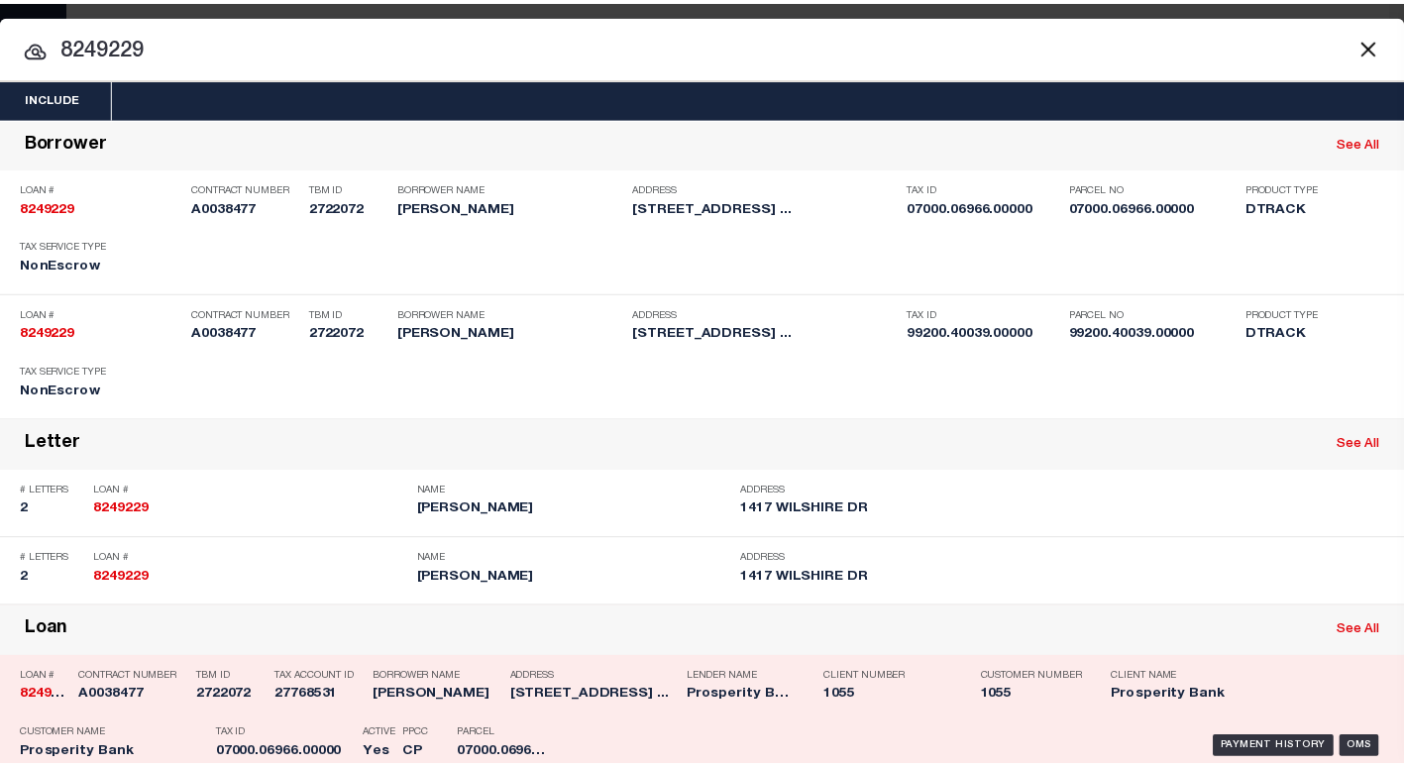
scroll to position [112, 0]
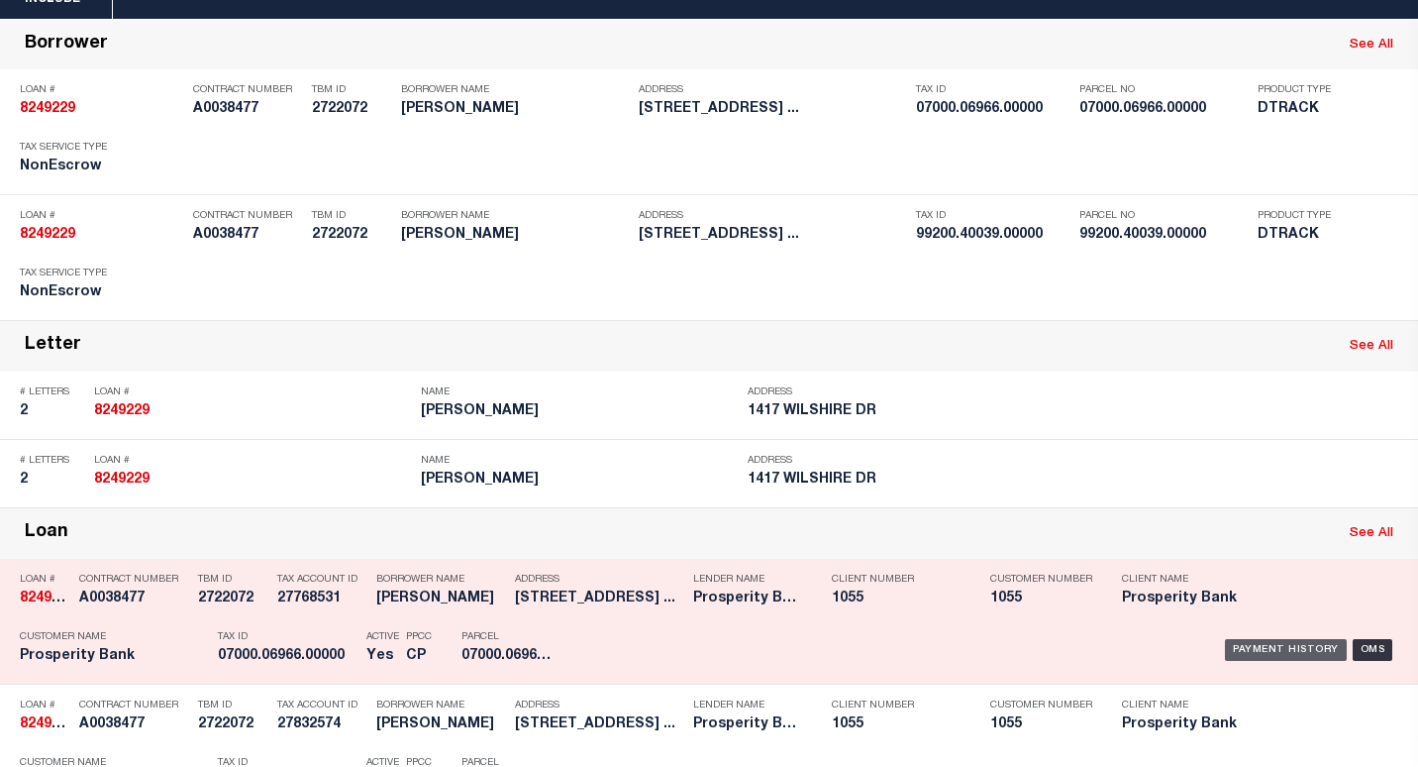
click at [1260, 655] on div "Payment History" at bounding box center [1286, 650] width 122 height 22
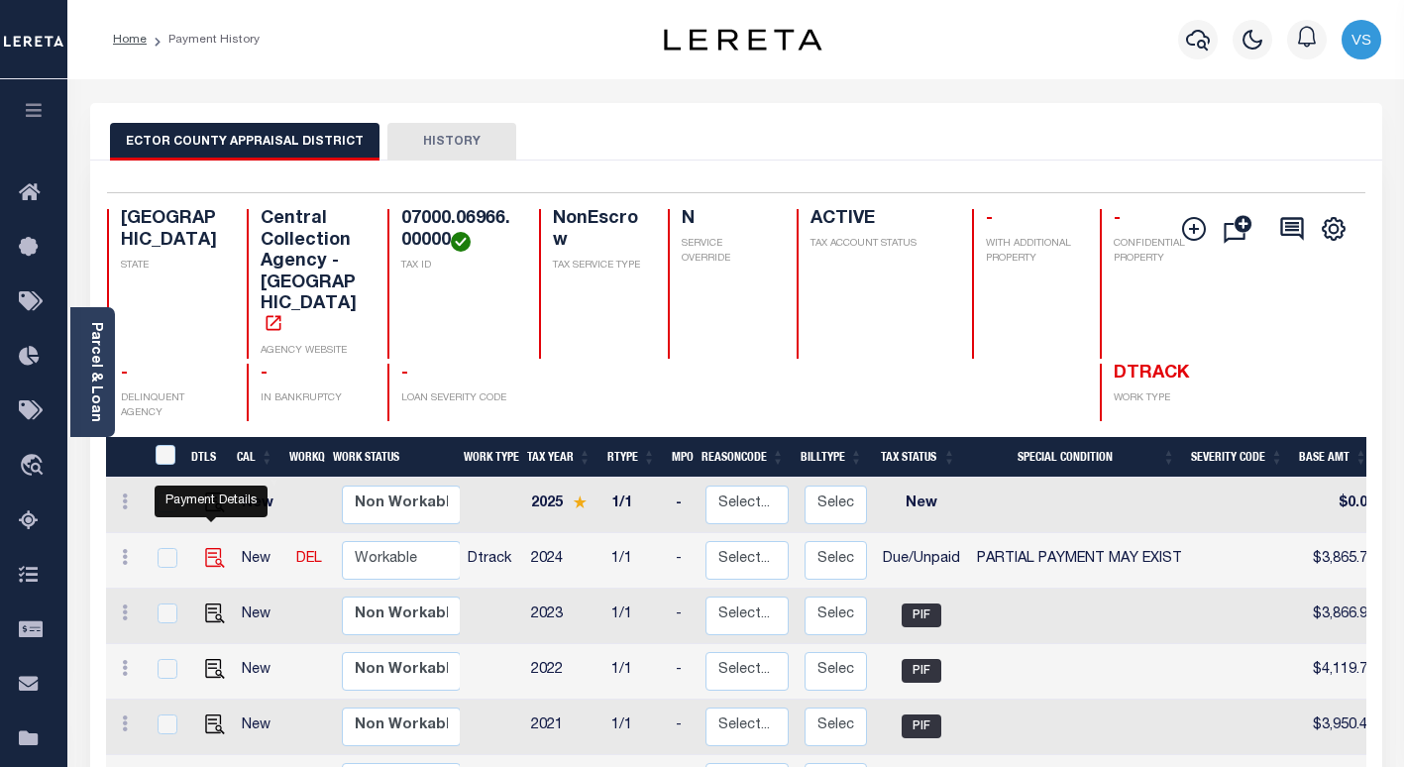
click at [207, 548] on img "" at bounding box center [215, 558] width 20 height 20
checkbox input "true"
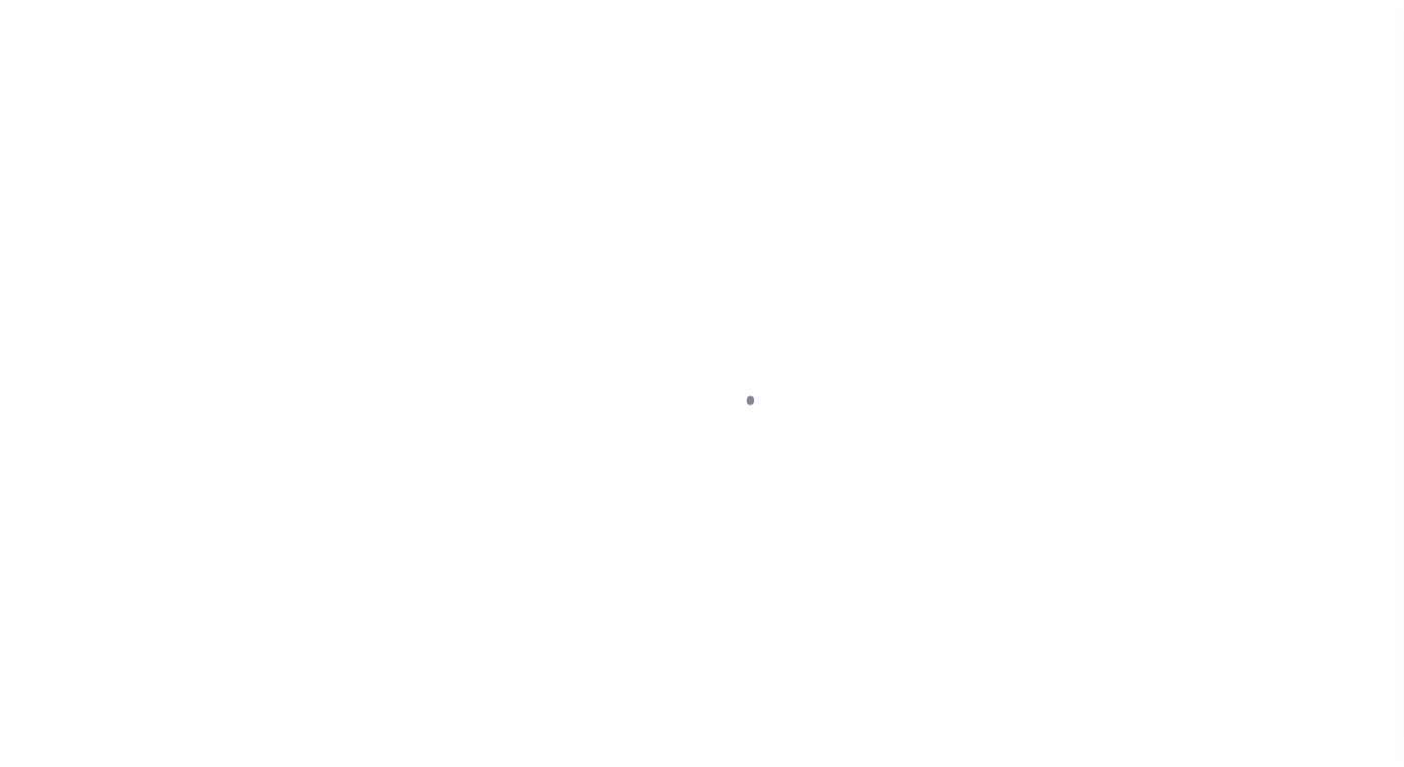
select select "DUE"
select select "15"
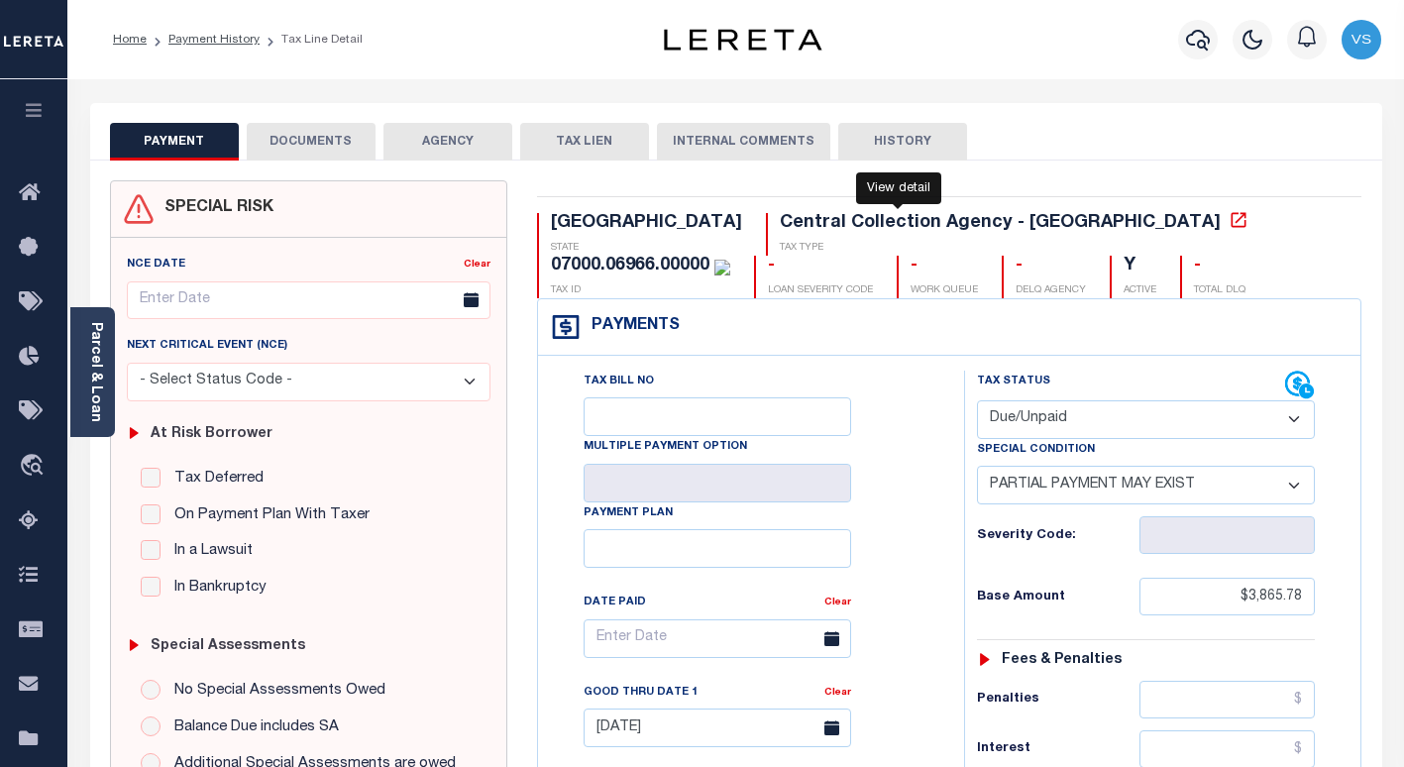
click at [1228, 230] on icon at bounding box center [1238, 220] width 20 height 20
click at [99, 379] on link "Parcel & Loan" at bounding box center [95, 372] width 14 height 100
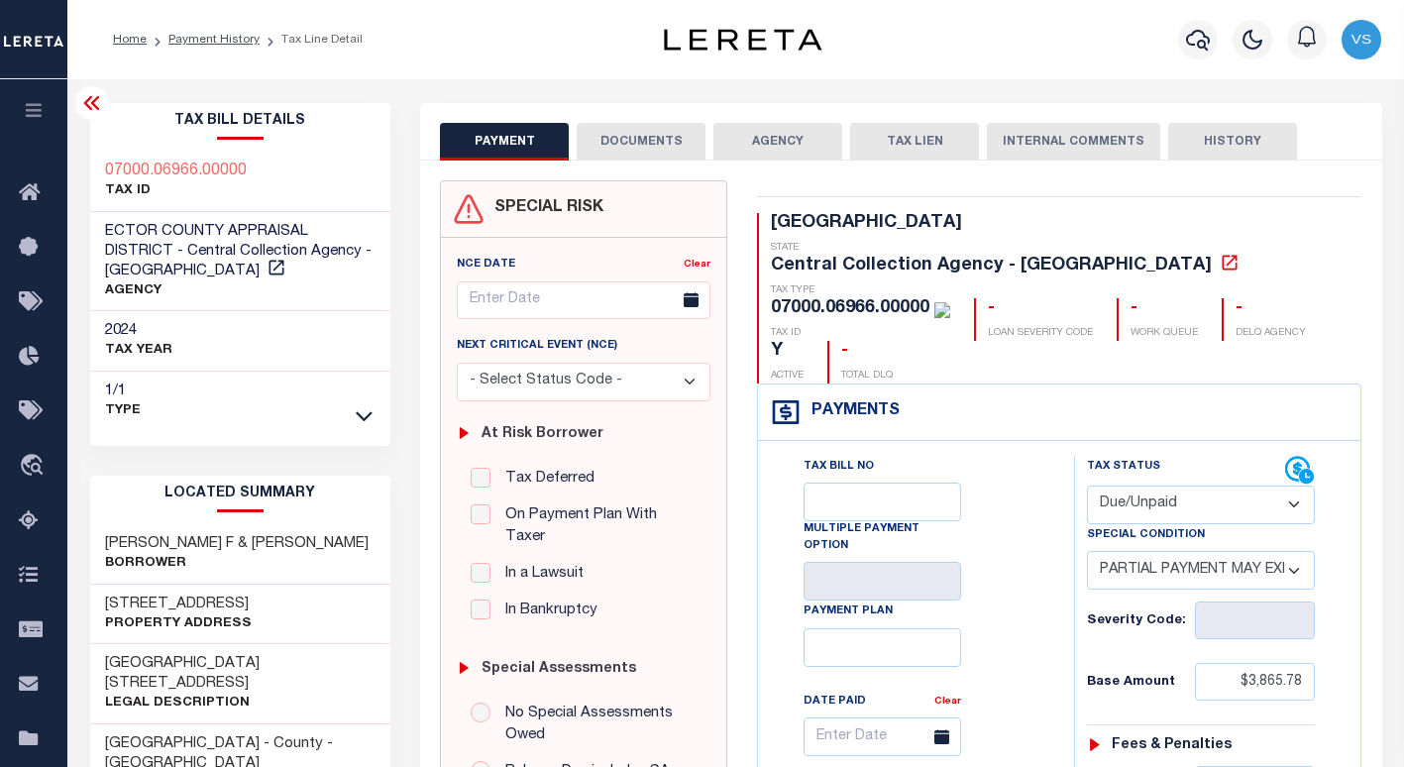
drag, startPoint x: 299, startPoint y: 585, endPoint x: 103, endPoint y: 573, distance: 196.5
click at [103, 584] on div "1406 N GRANDVIEW AVE Property Address" at bounding box center [240, 614] width 301 height 60
copy h3 "1406 N GRANDVIEW AVE"
click at [1142, 485] on select "- Select Status Code - Open Due/Unpaid Paid Incomplete No Tax Due Internal Refu…" at bounding box center [1201, 504] width 228 height 39
select select "PYD"
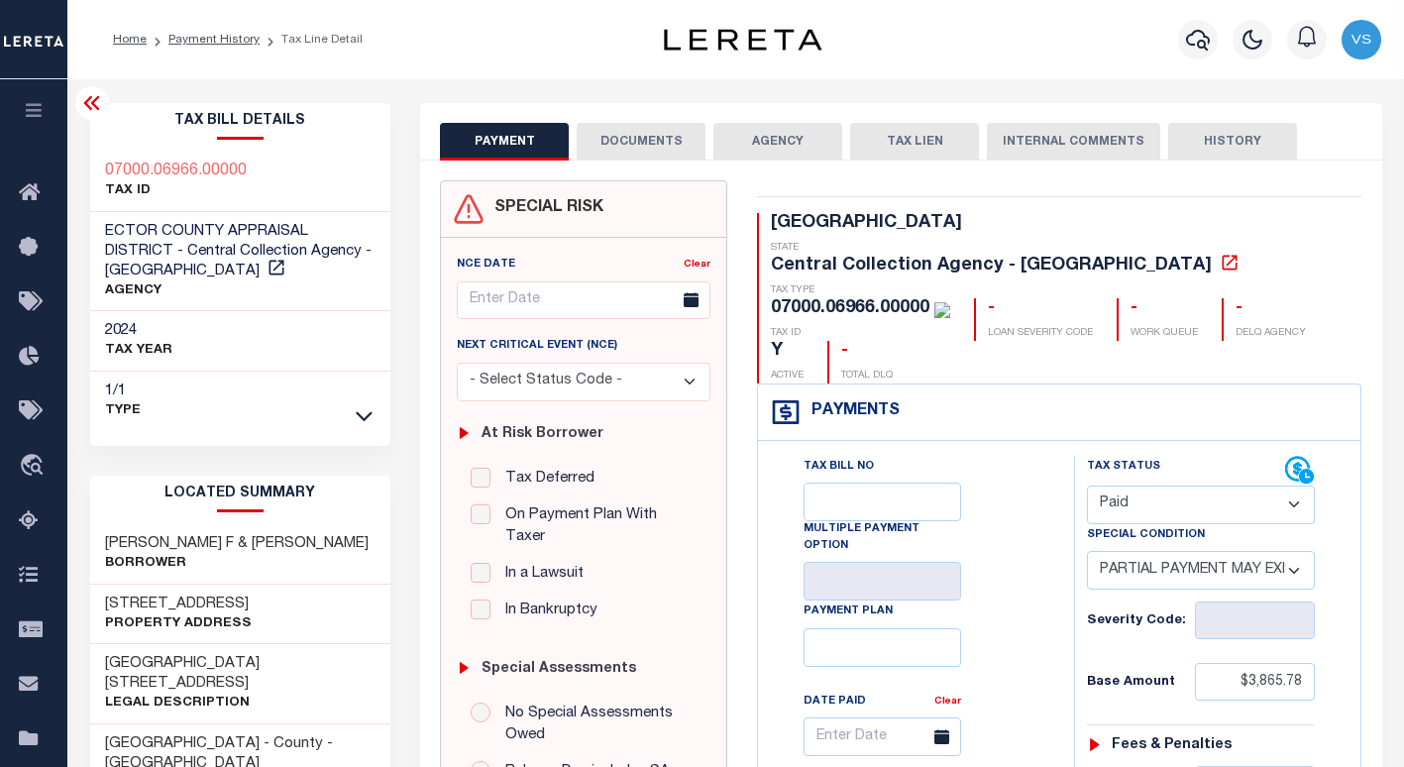
click at [1087, 485] on select "- Select Status Code - Open Due/Unpaid Paid Incomplete No Tax Due Internal Refu…" at bounding box center [1201, 504] width 228 height 39
select select "0"
type input "10/15/2025"
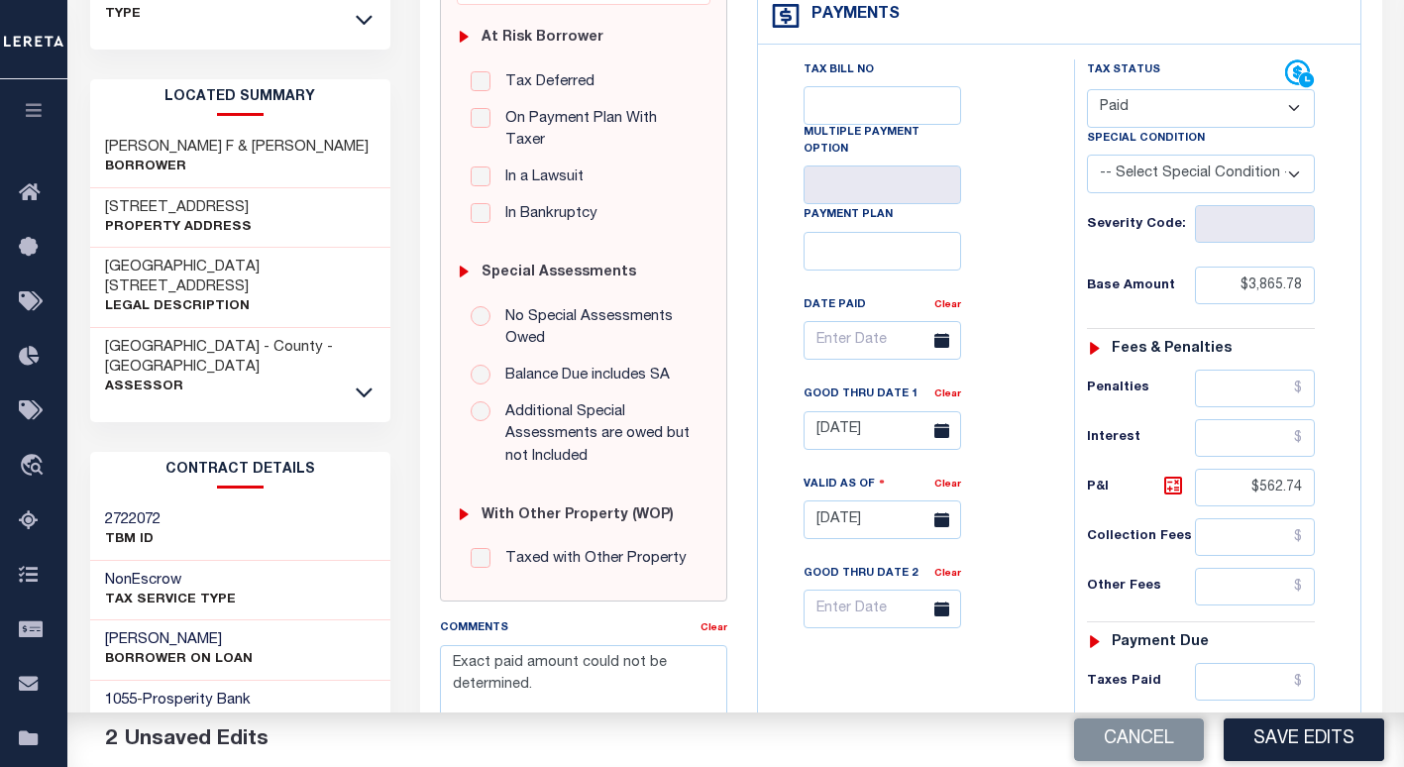
scroll to position [693, 0]
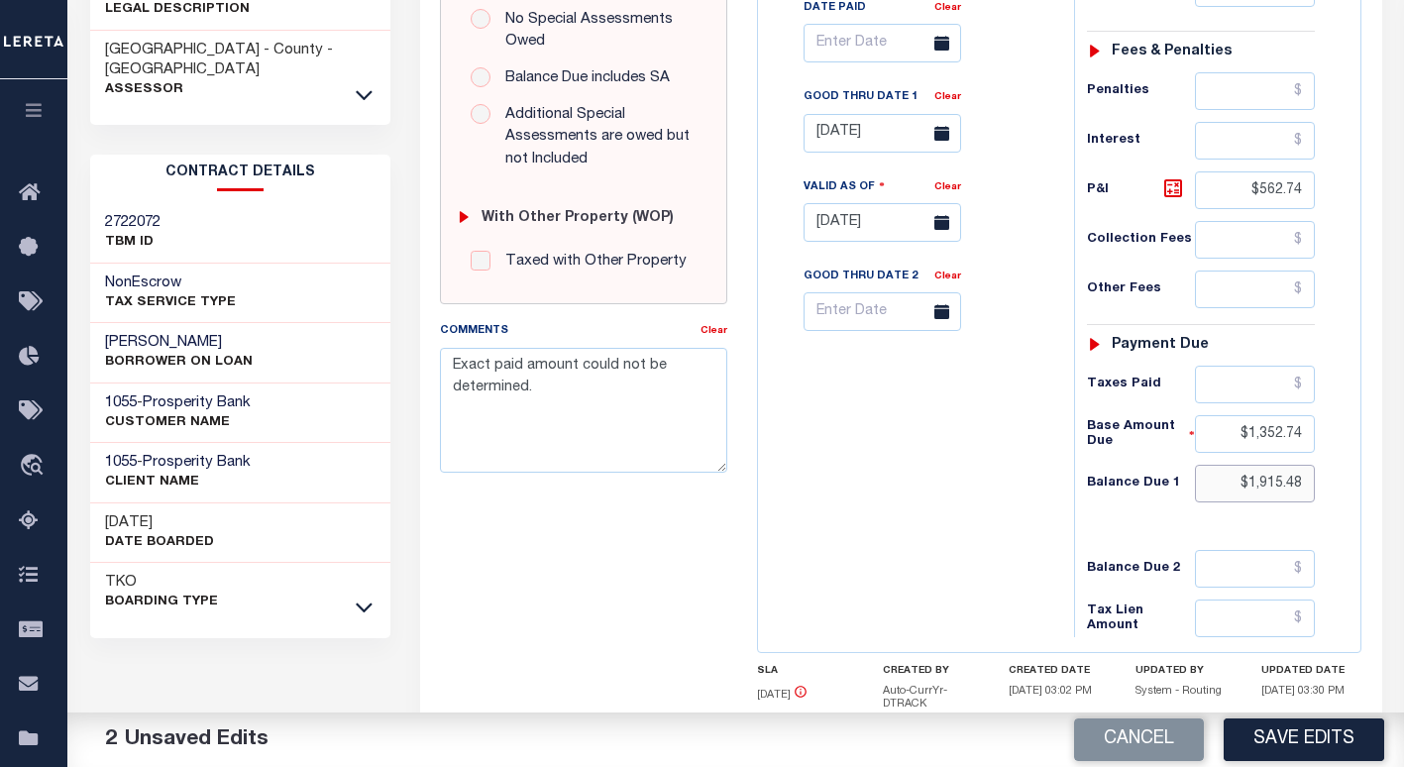
drag, startPoint x: 1304, startPoint y: 439, endPoint x: 1201, endPoint y: 439, distance: 103.0
click at [1201, 465] on input "$1,915.48" at bounding box center [1255, 484] width 121 height 38
drag, startPoint x: 1304, startPoint y: 391, endPoint x: 1201, endPoint y: 394, distance: 102.1
click at [1202, 415] on input "$1,352.74" at bounding box center [1255, 434] width 121 height 38
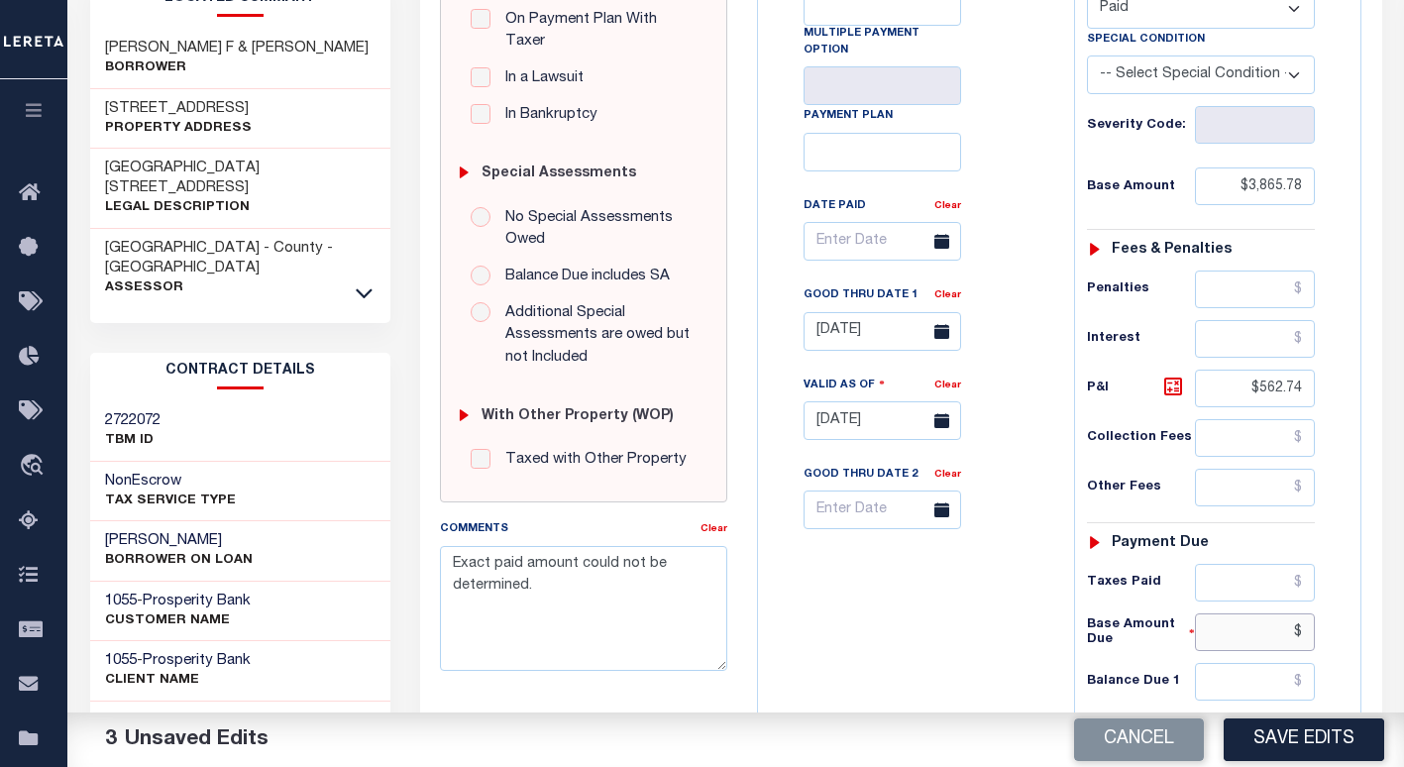
scroll to position [396, 0]
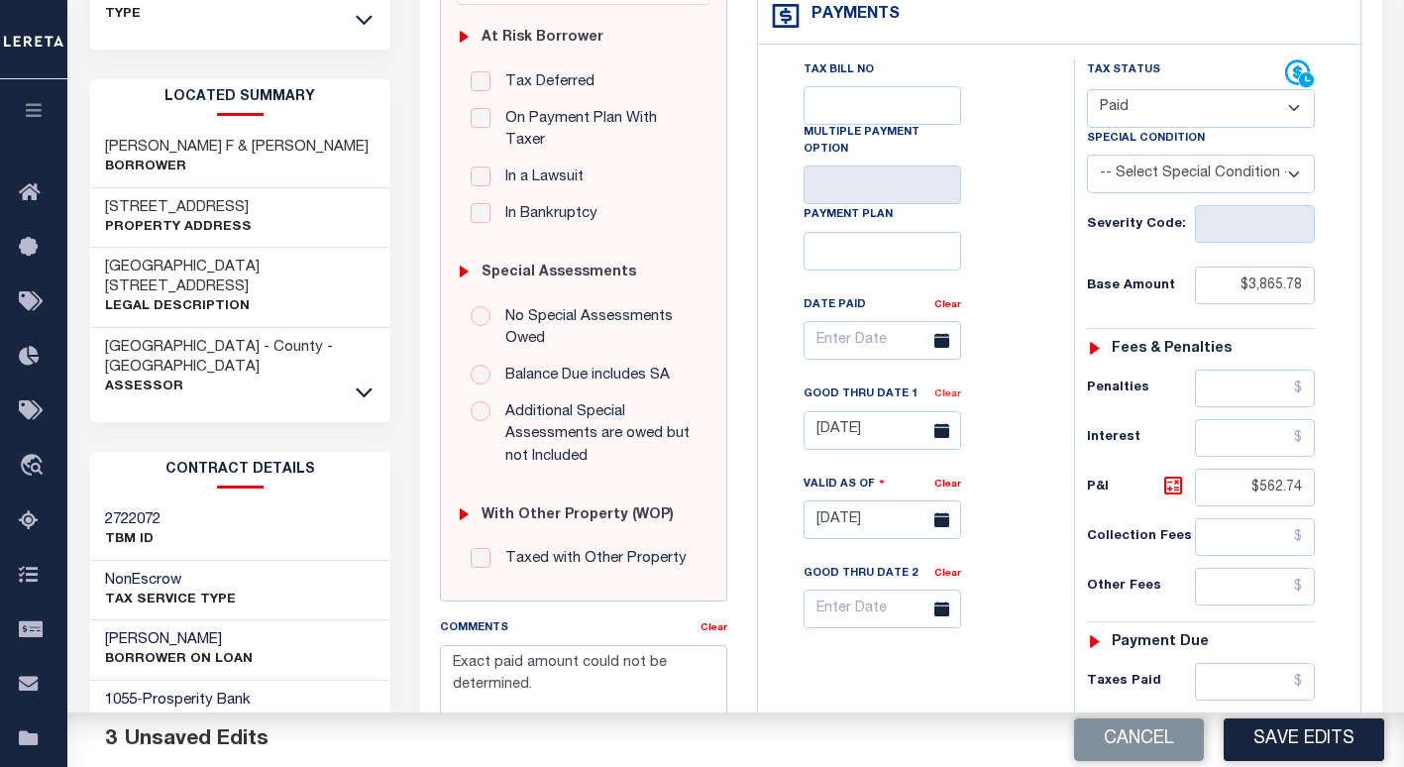
type input "$.00"
click at [941, 389] on link "Clear" at bounding box center [947, 394] width 27 height 10
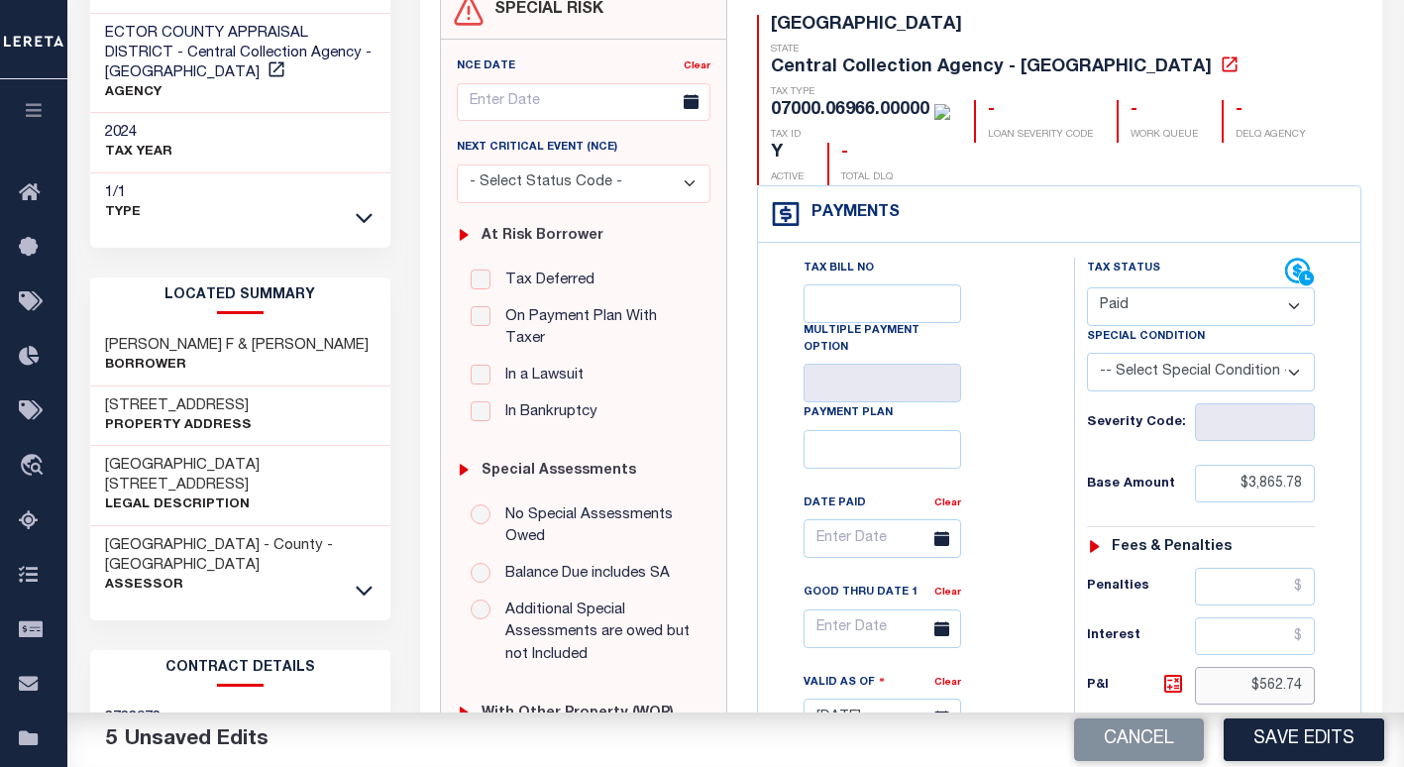
drag, startPoint x: 1243, startPoint y: 648, endPoint x: 1228, endPoint y: 653, distance: 15.7
click at [1230, 667] on input "$562.74" at bounding box center [1255, 686] width 121 height 38
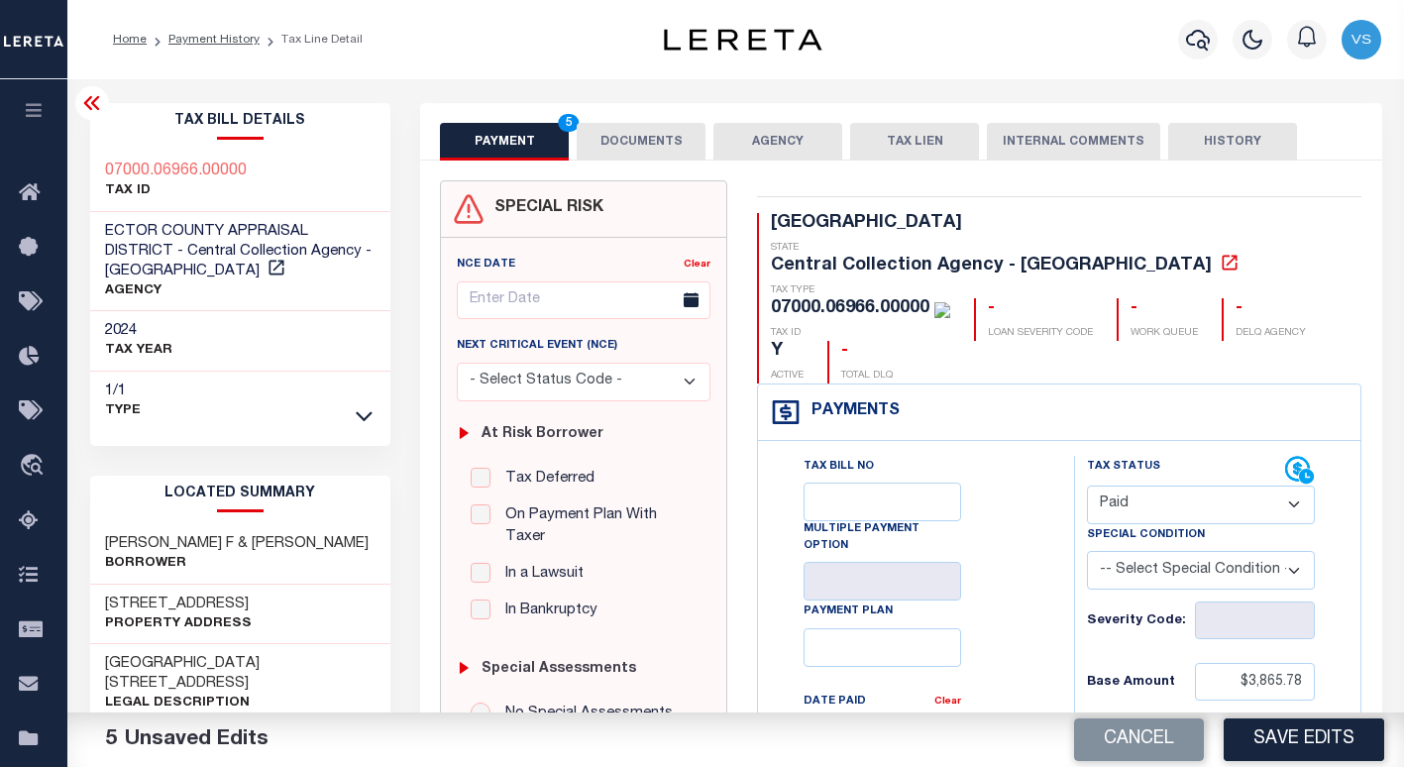
type input "$.00"
click at [635, 147] on button "DOCUMENTS" at bounding box center [640, 142] width 129 height 38
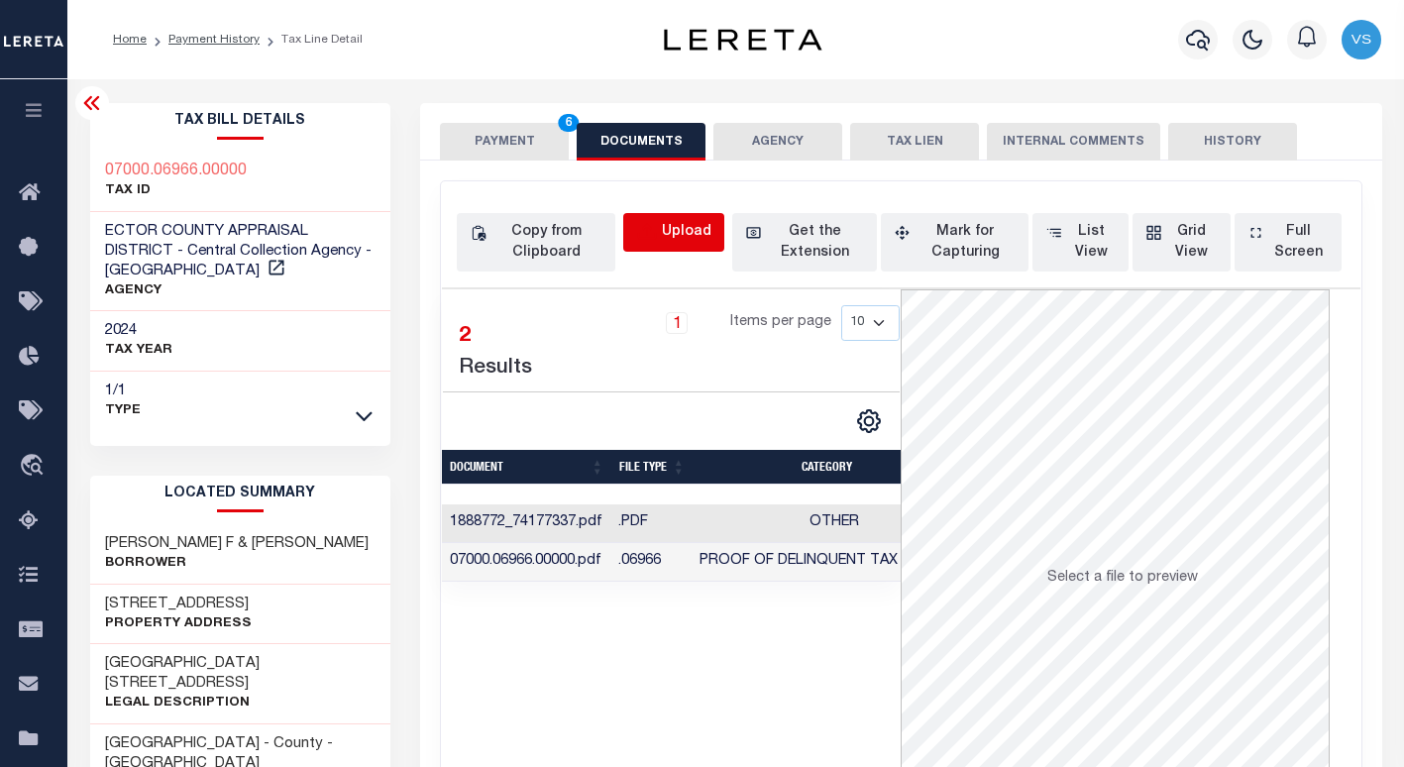
click at [656, 236] on icon "button" at bounding box center [647, 231] width 18 height 16
select select "POP"
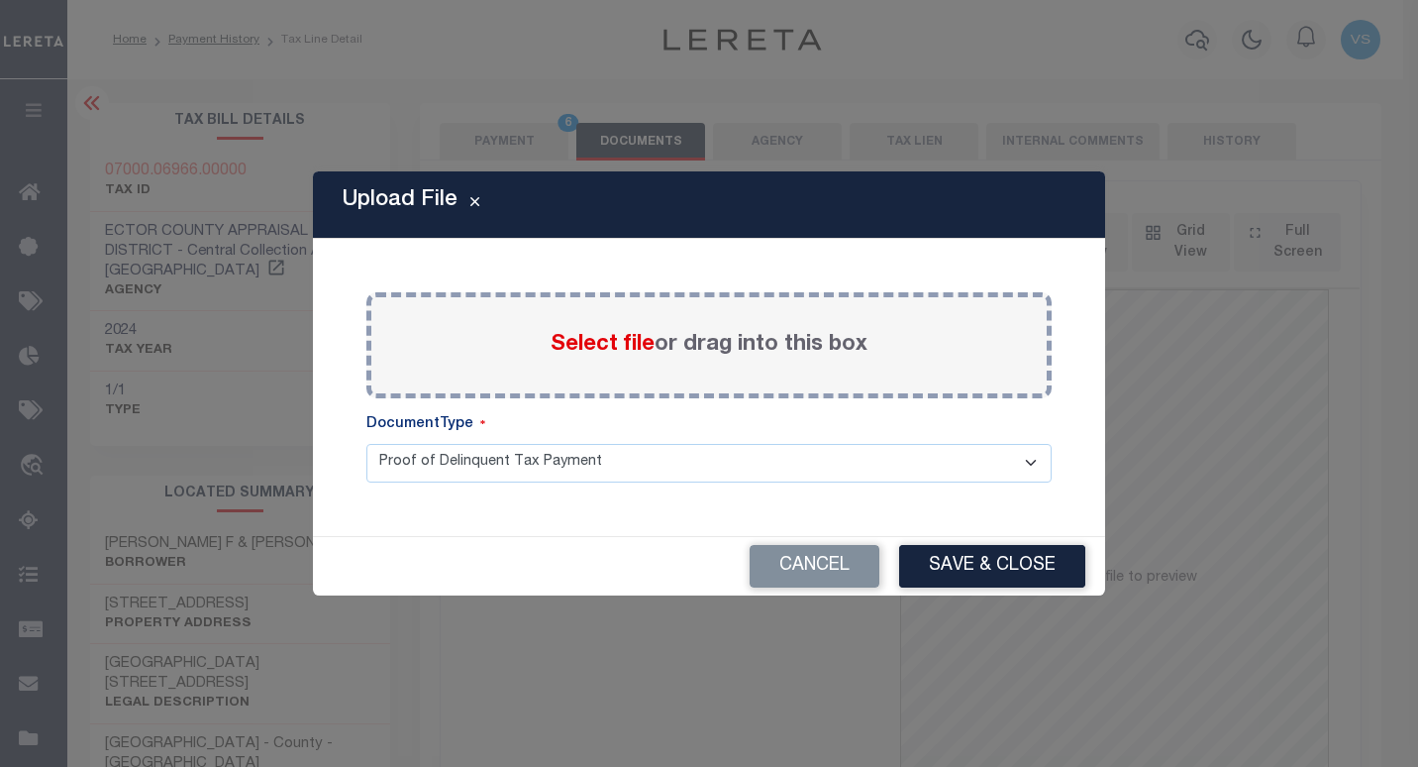
click at [599, 352] on span "Select file" at bounding box center [603, 345] width 104 height 22
click at [0, 0] on input "Select file or drag into this box" at bounding box center [0, 0] width 0 height 0
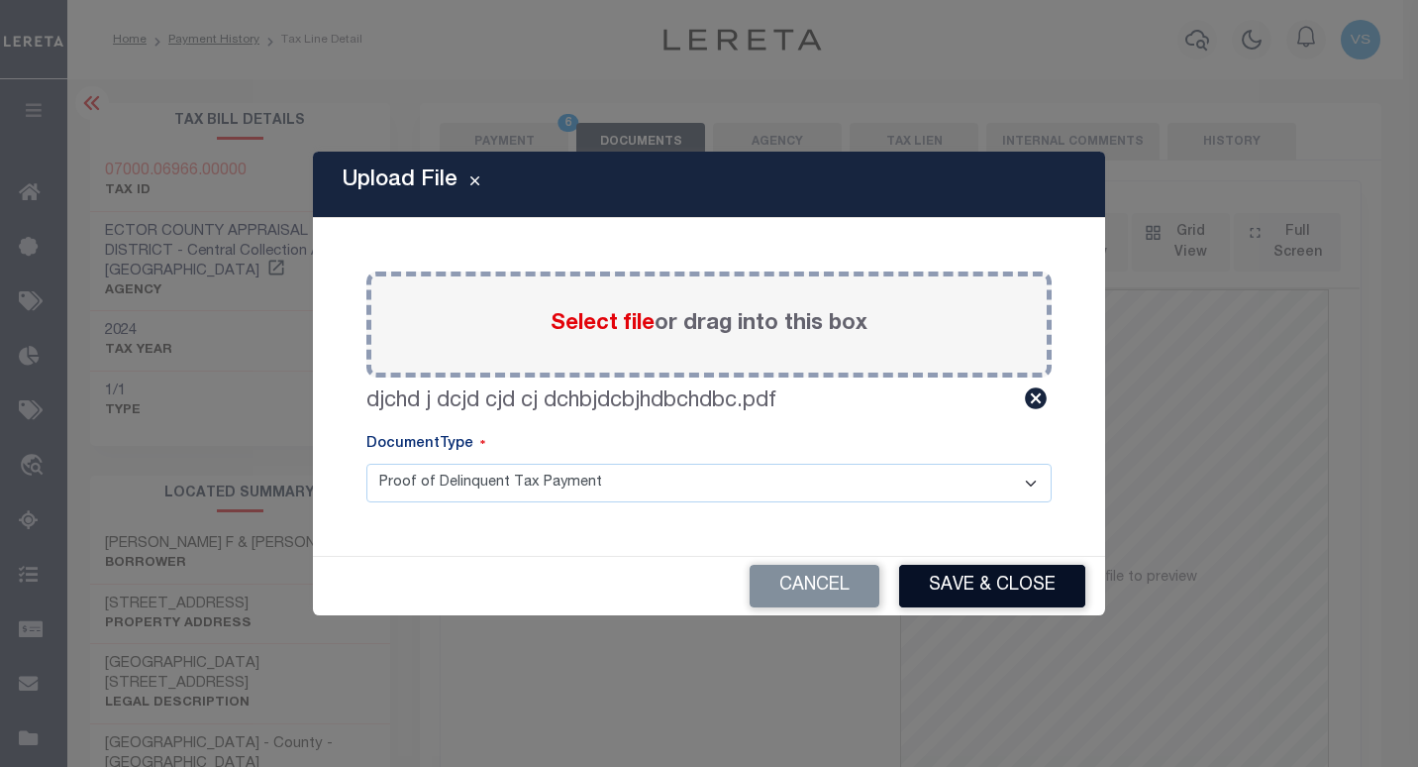
click at [936, 572] on button "Save & Close" at bounding box center [992, 586] width 186 height 43
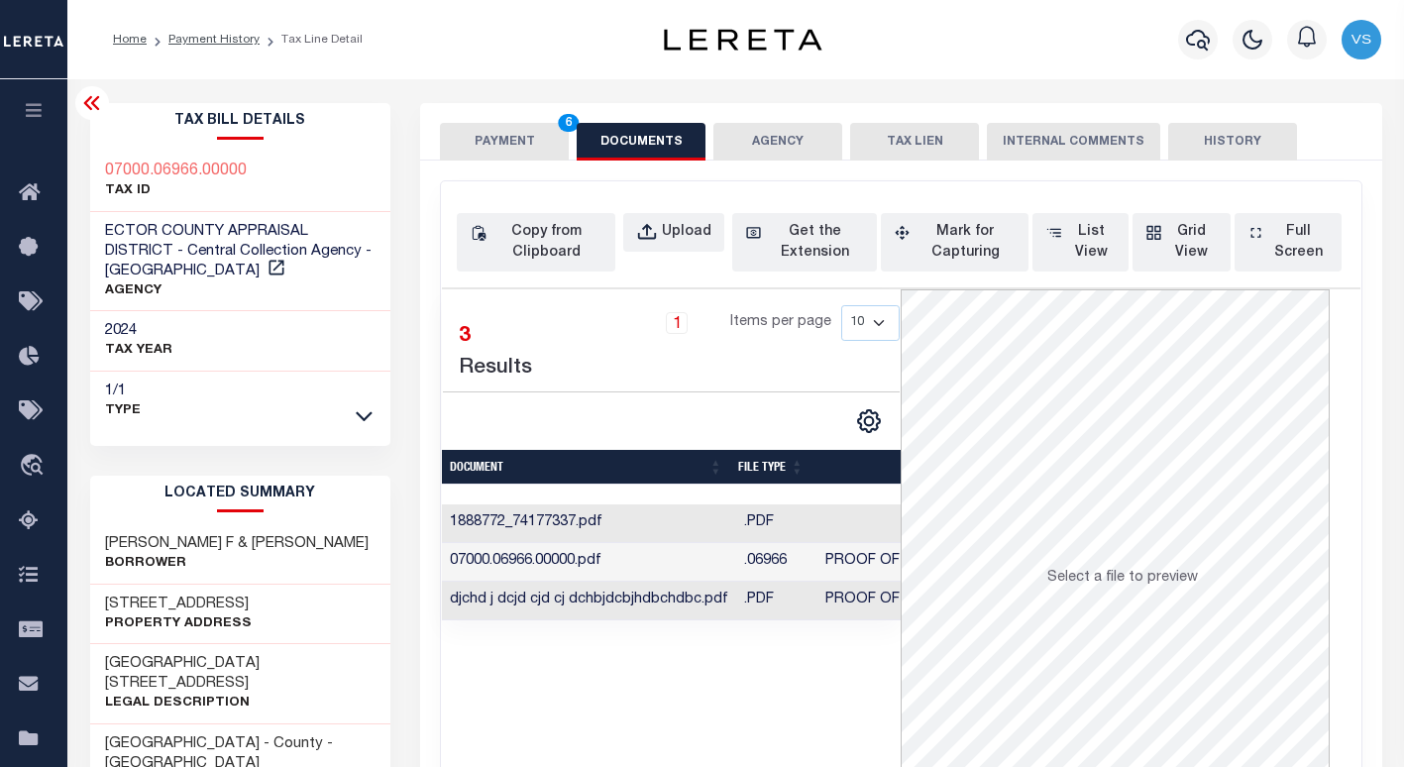
click at [501, 136] on button "PAYMENT 6" at bounding box center [504, 142] width 129 height 38
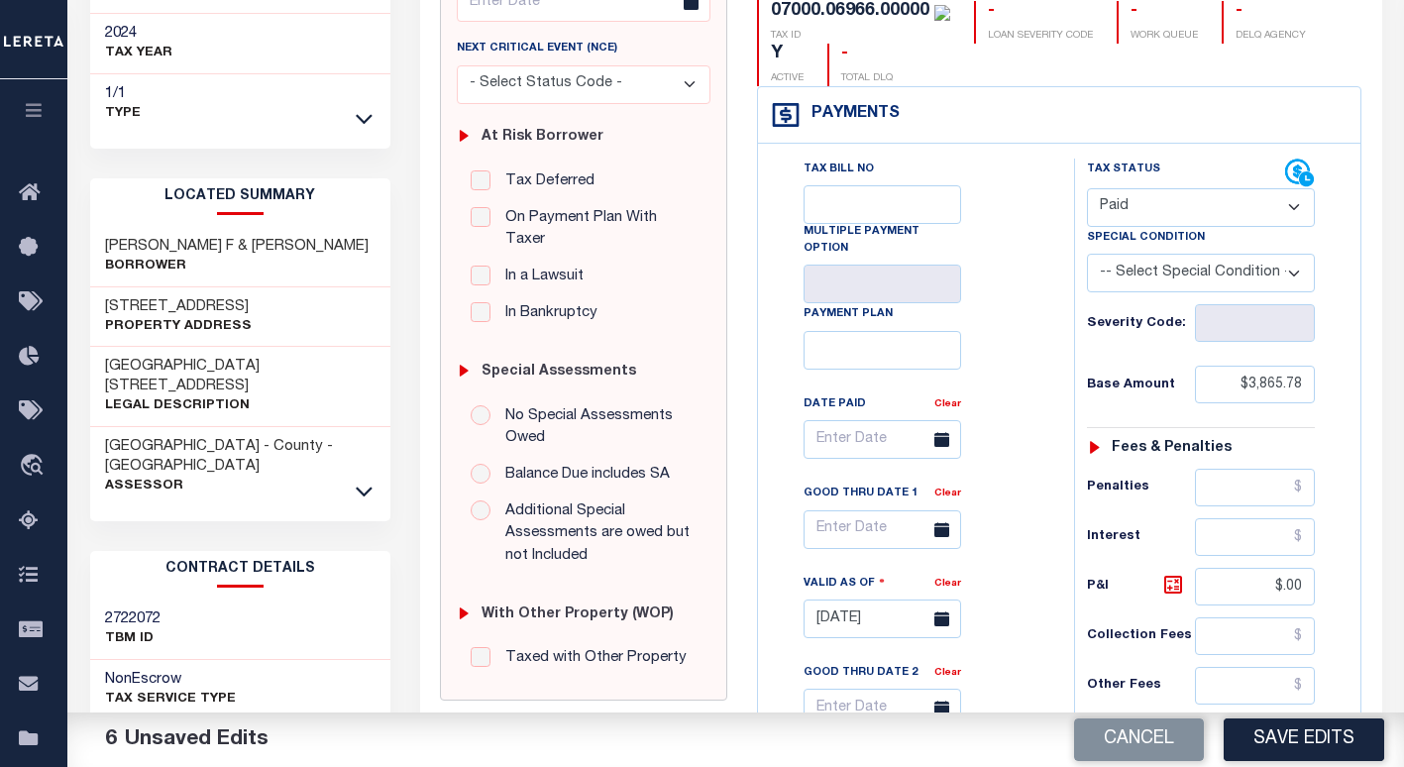
scroll to position [693, 0]
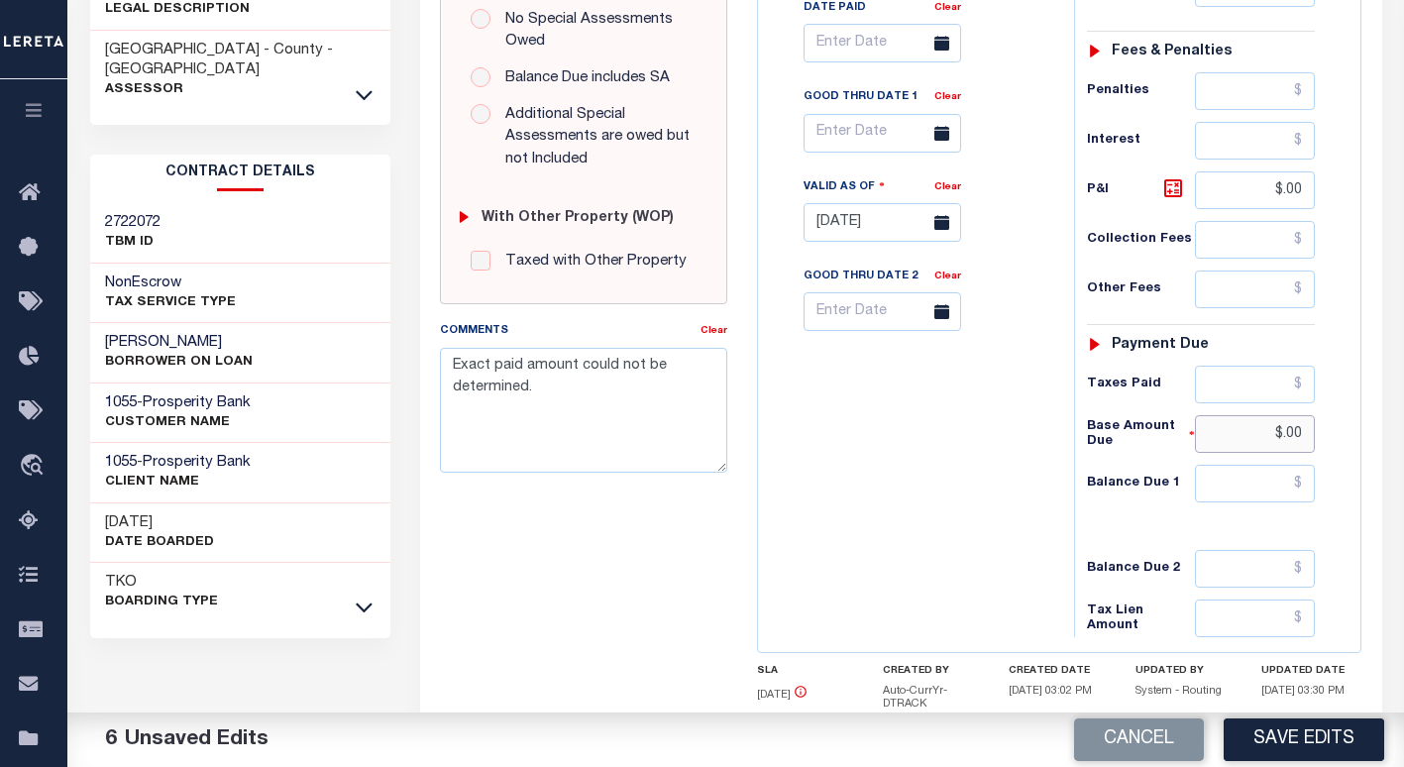
drag, startPoint x: 1309, startPoint y: 393, endPoint x: 1231, endPoint y: 390, distance: 78.3
click at [1231, 415] on input "$.00" at bounding box center [1255, 434] width 121 height 38
drag, startPoint x: 1305, startPoint y: 147, endPoint x: 1231, endPoint y: 157, distance: 74.9
click at [1240, 171] on input "$.00" at bounding box center [1255, 190] width 121 height 38
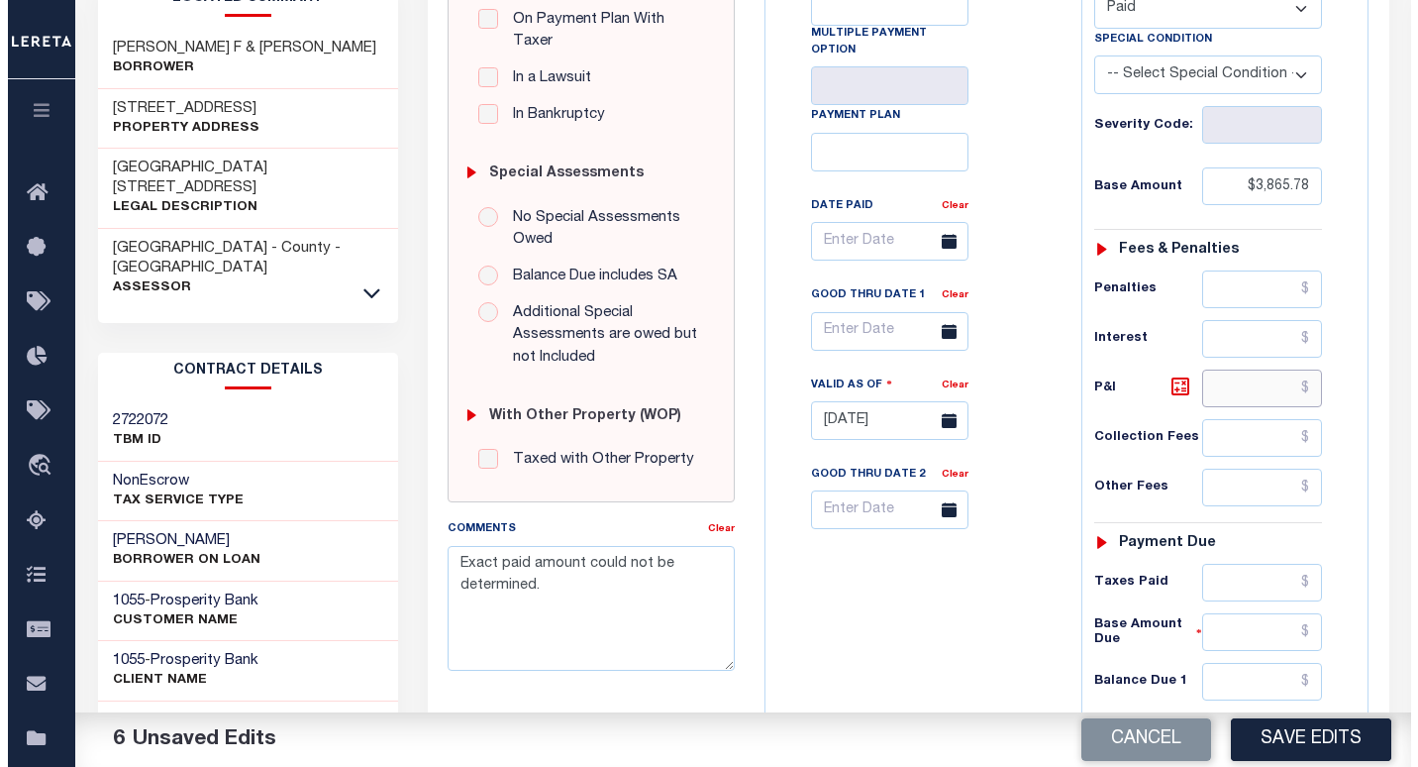
scroll to position [198, 0]
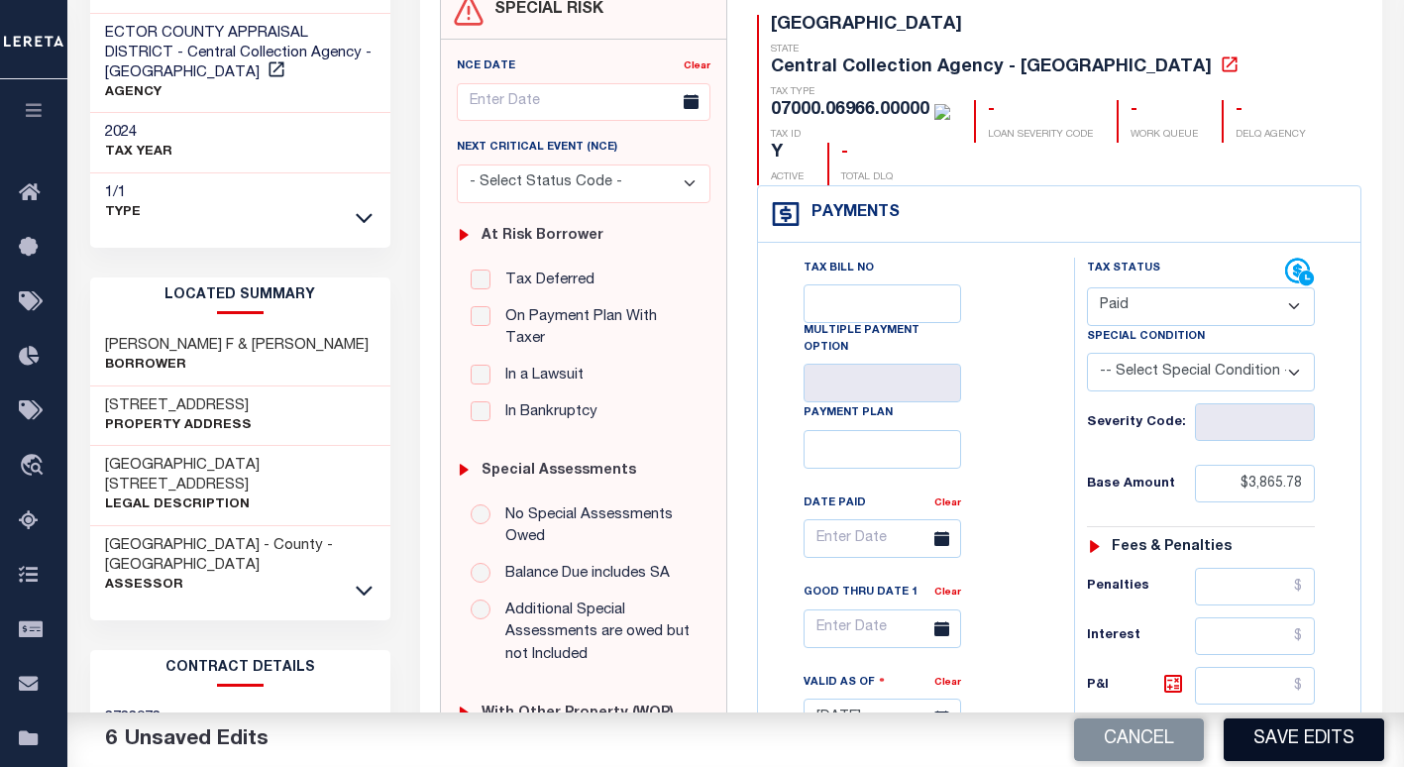
click at [1292, 747] on button "Save Edits" at bounding box center [1303, 739] width 160 height 43
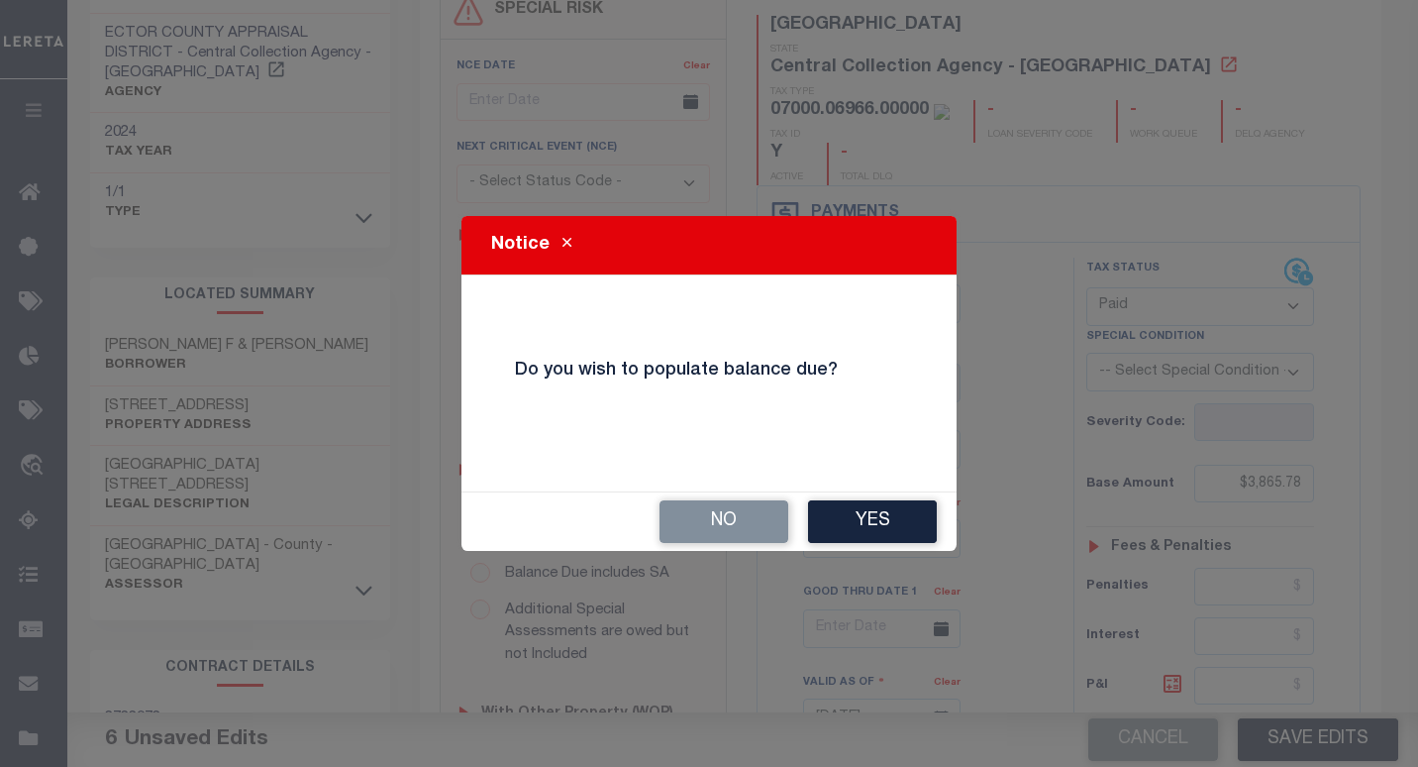
click at [857, 519] on button "Yes" at bounding box center [872, 521] width 129 height 43
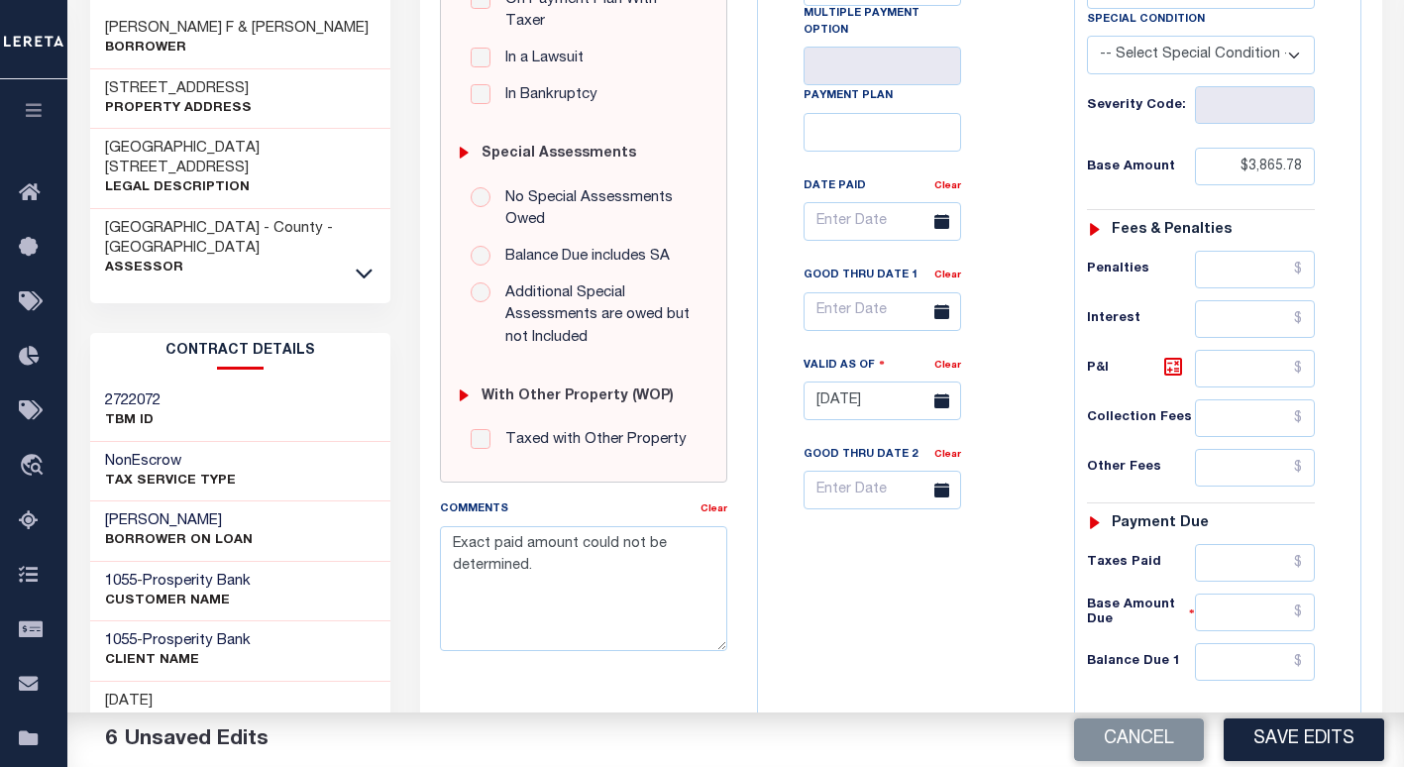
scroll to position [783, 0]
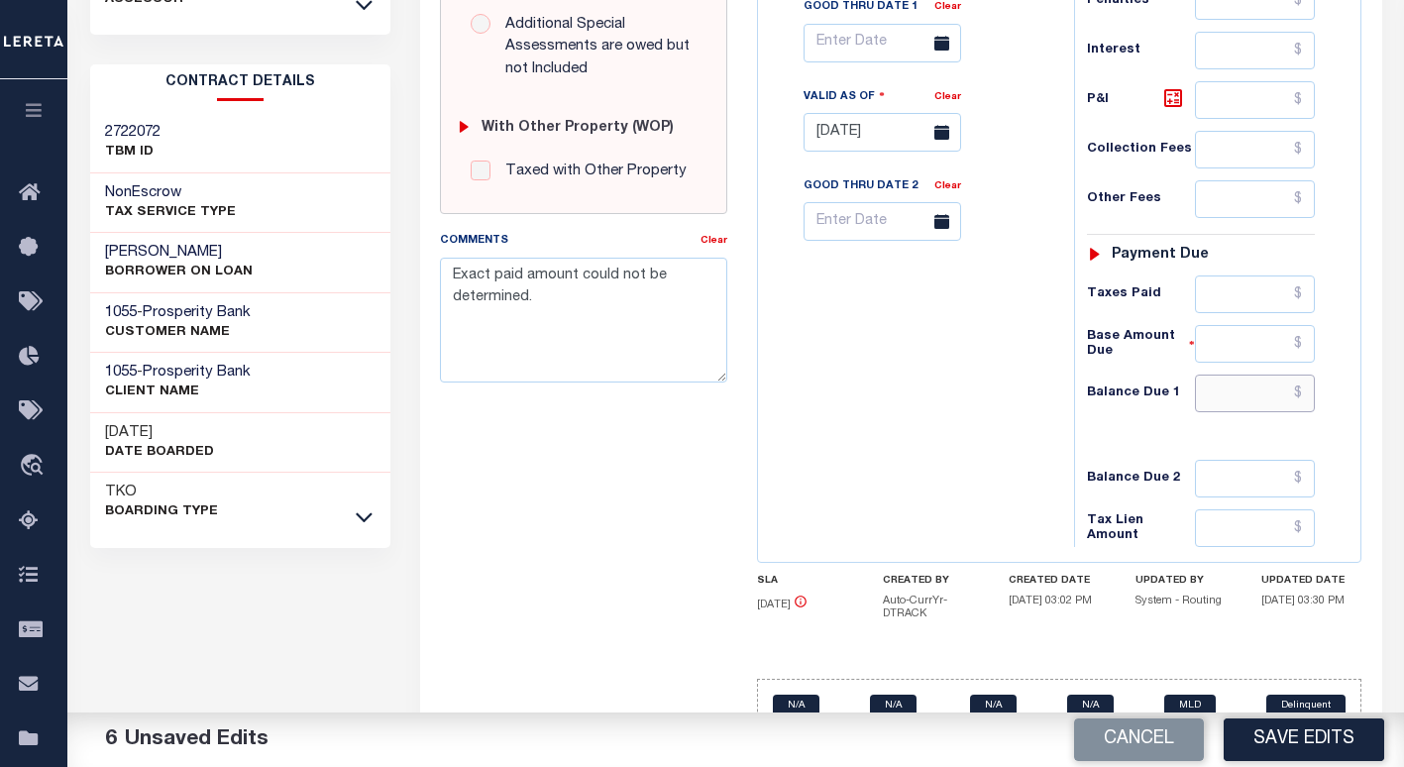
click at [1264, 374] on input "text" at bounding box center [1255, 393] width 121 height 38
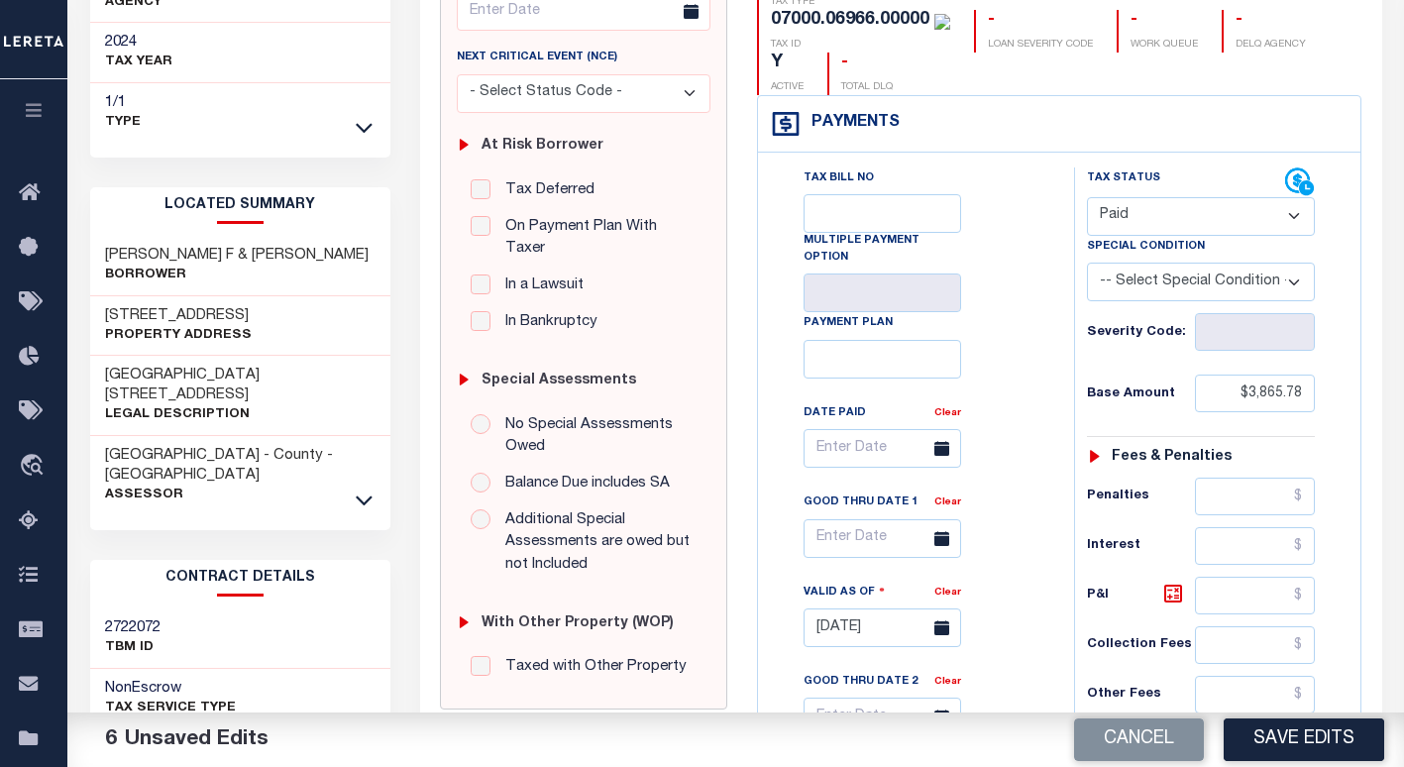
scroll to position [90, 0]
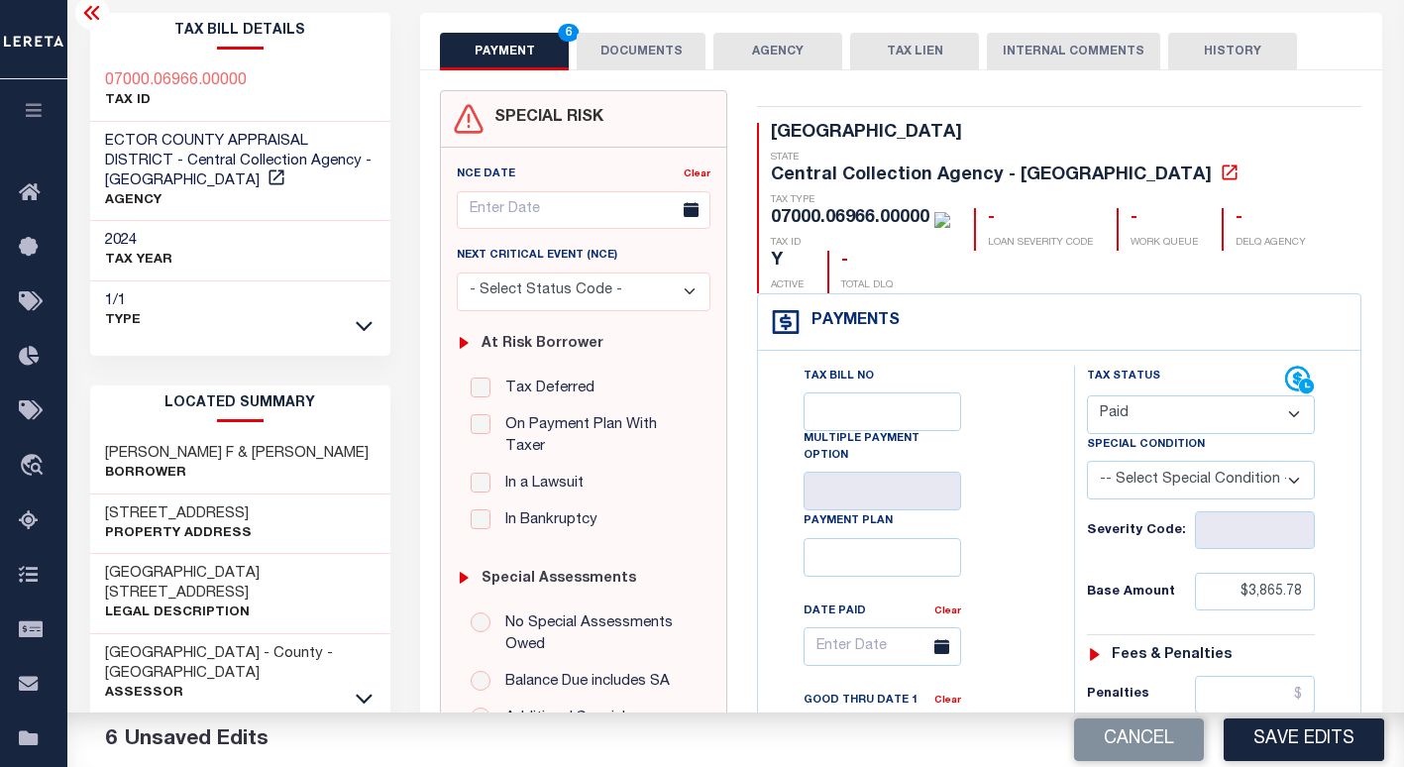
type input "$0.00"
click at [1263, 735] on button "Save Edits" at bounding box center [1303, 739] width 160 height 43
checkbox input "false"
type input "$3,865.78"
type input "$0"
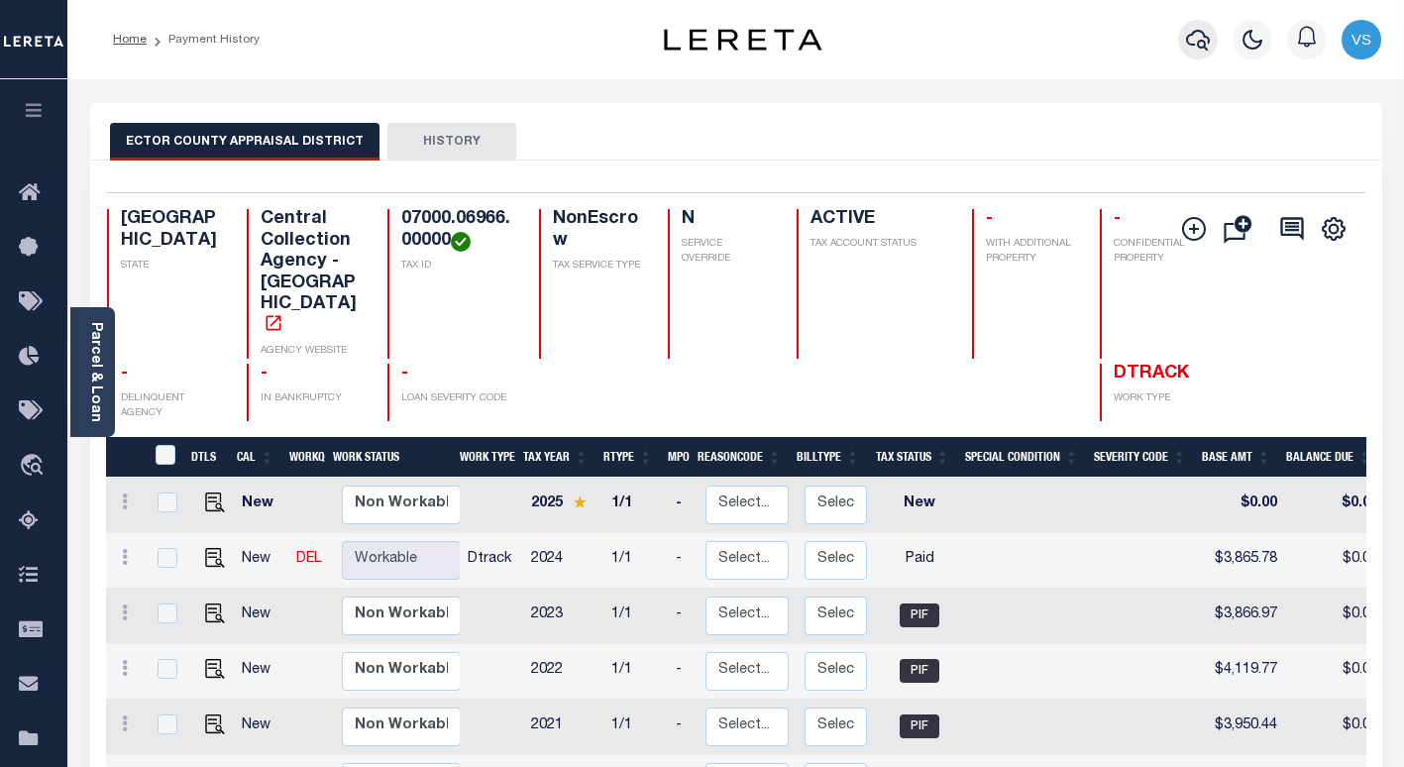
click at [1186, 38] on icon "button" at bounding box center [1198, 40] width 24 height 24
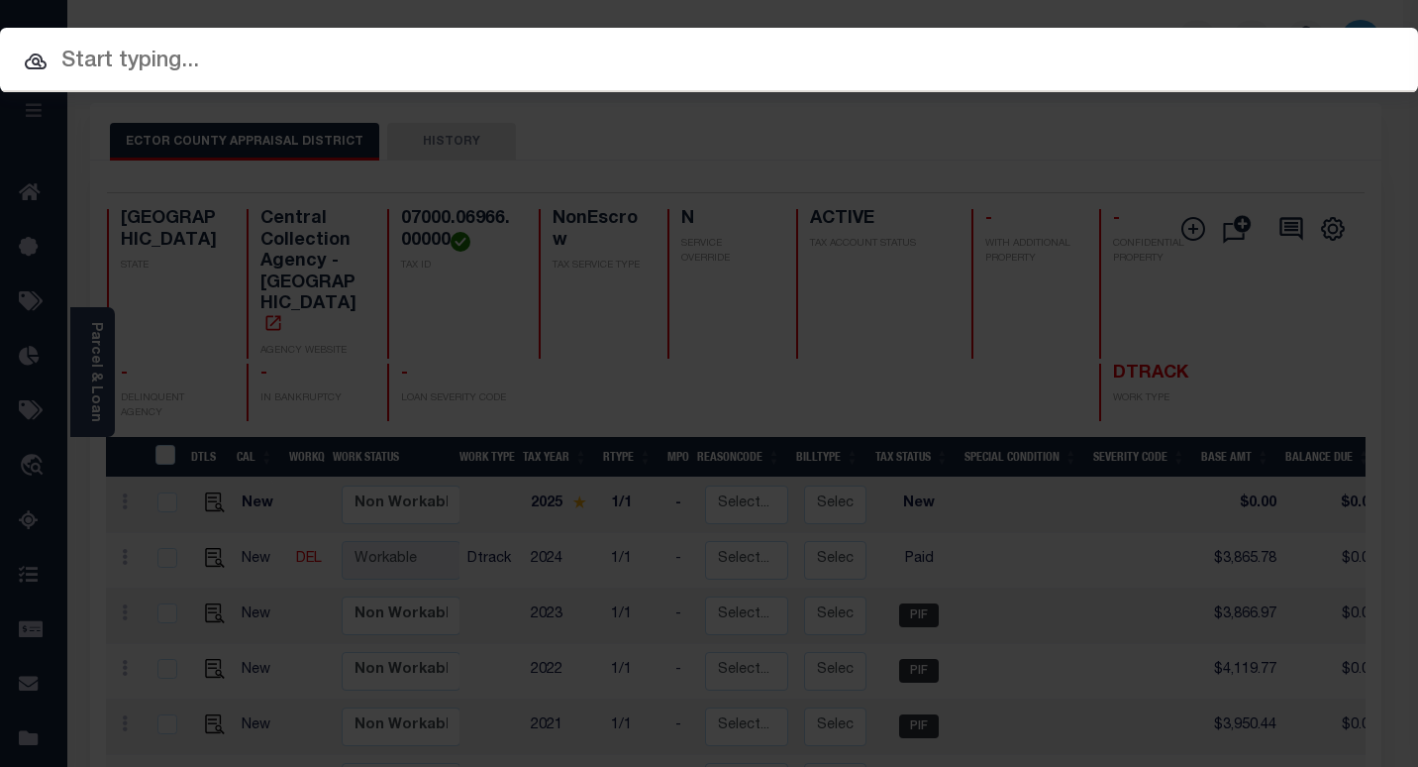
paste input "8310135"
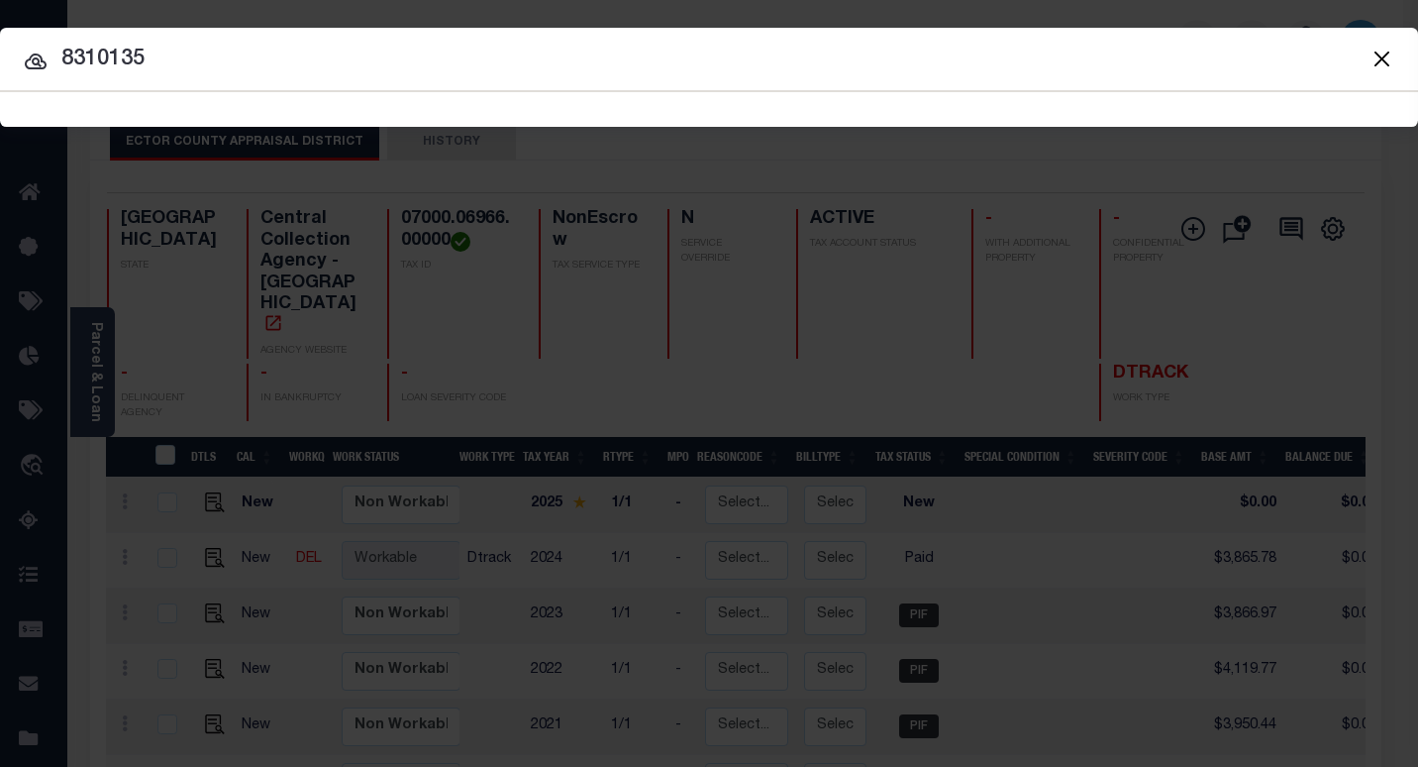
type input "8310135"
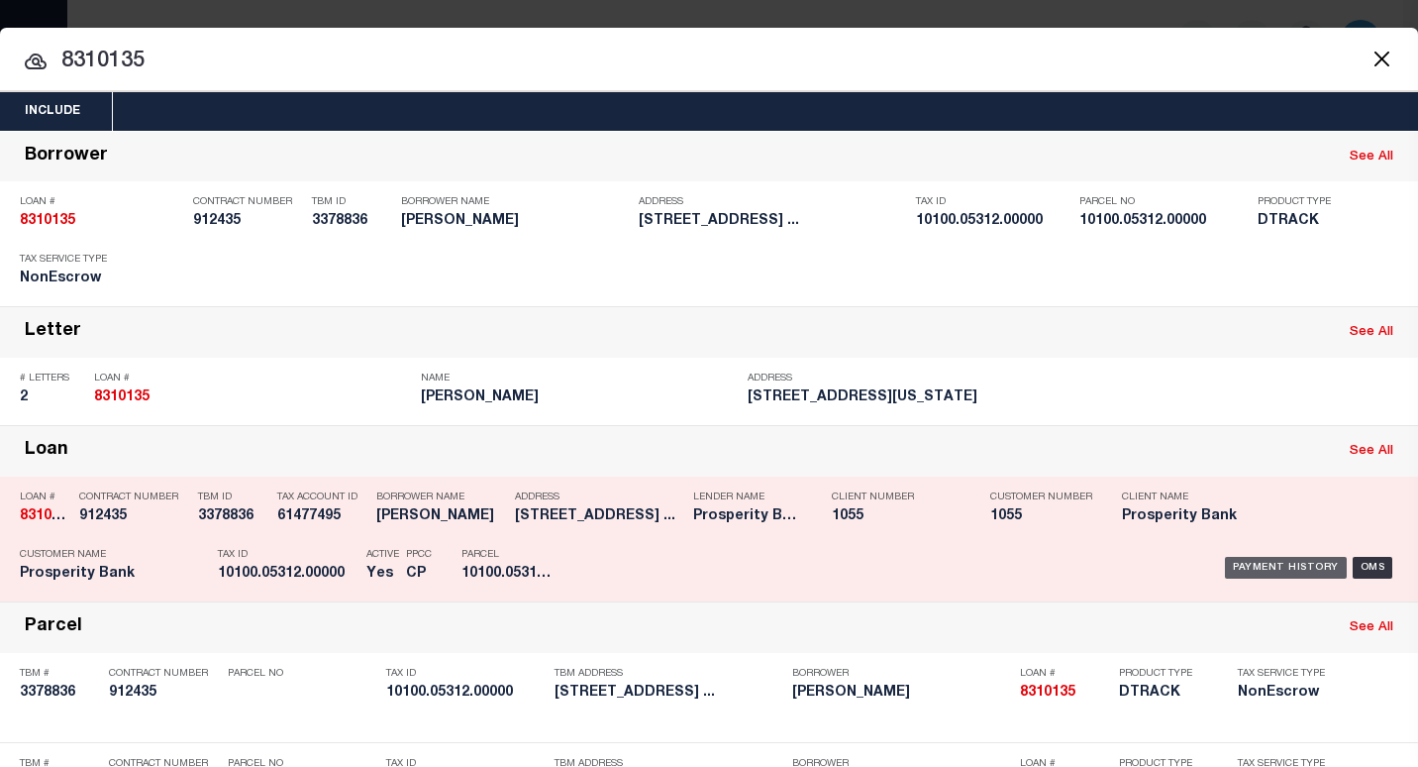
click at [1244, 571] on div "Payment History" at bounding box center [1286, 568] width 122 height 22
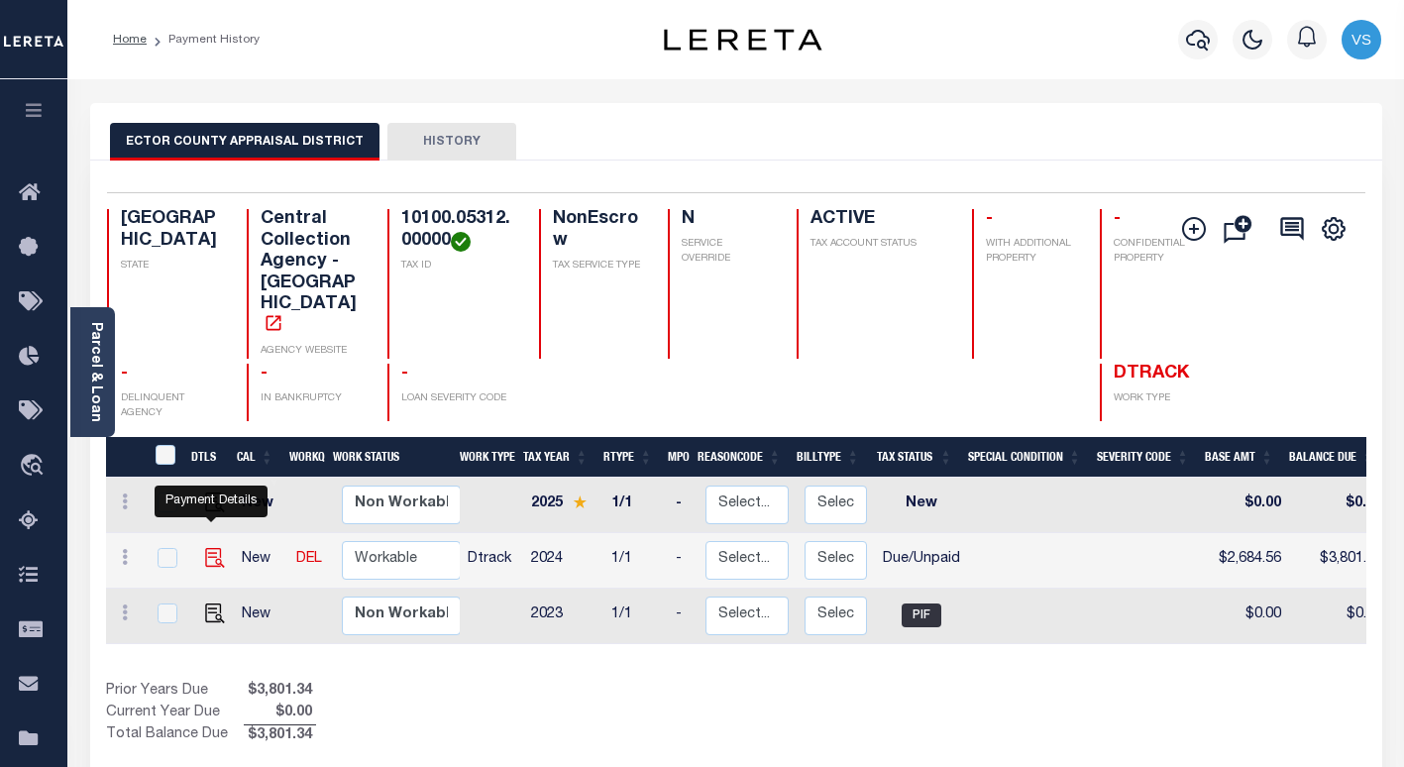
click at [208, 548] on img "" at bounding box center [215, 558] width 20 height 20
checkbox input "true"
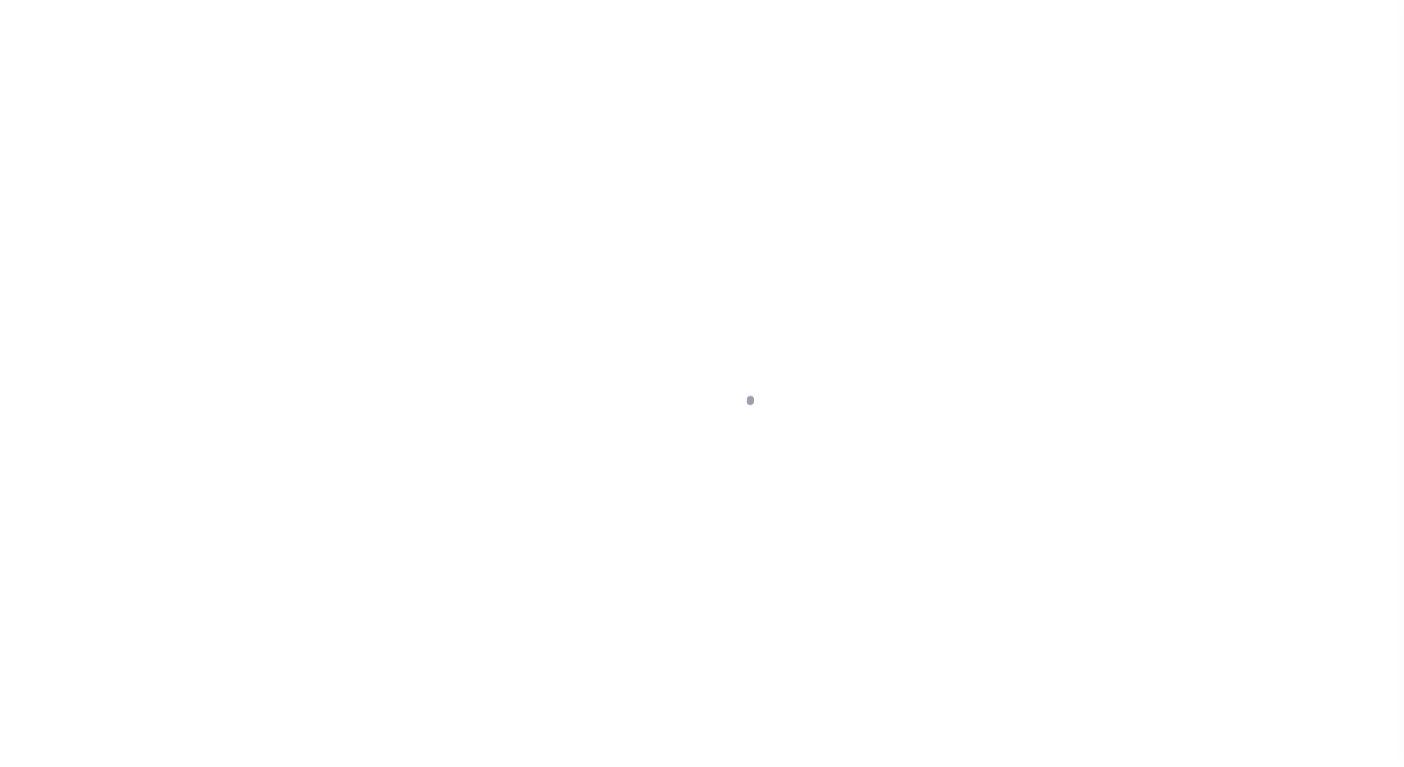
select select "DUE"
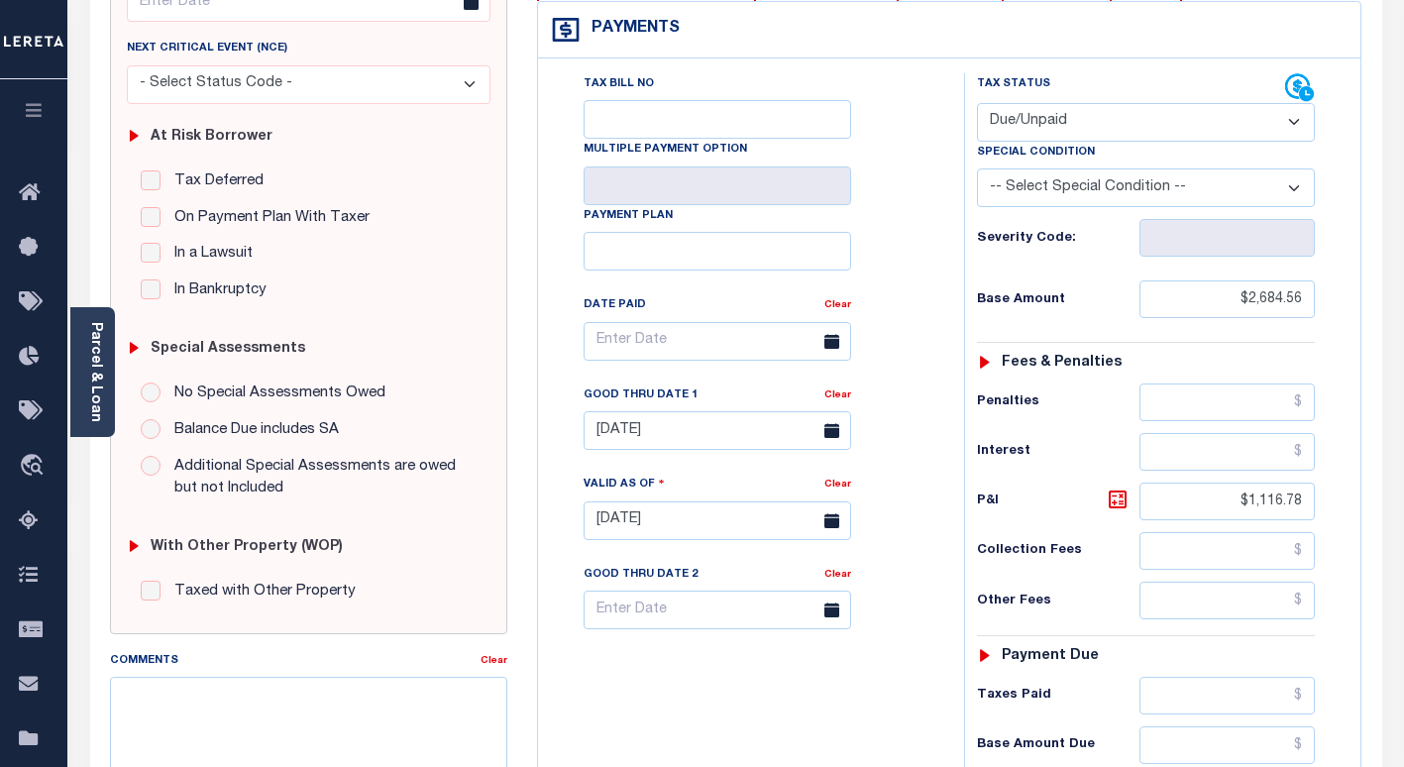
scroll to position [594, 0]
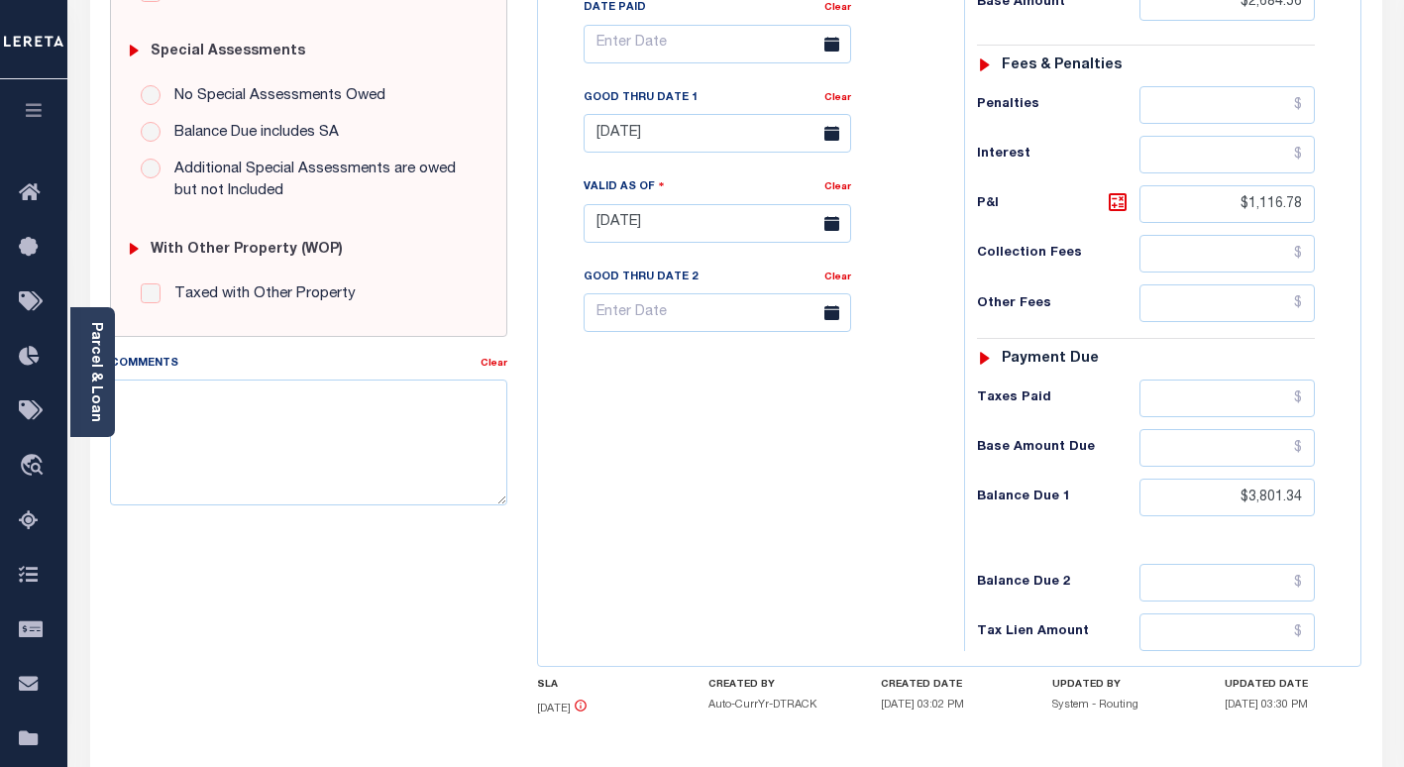
click at [839, 103] on link "Clear" at bounding box center [837, 98] width 27 height 10
type input "10/15/2025"
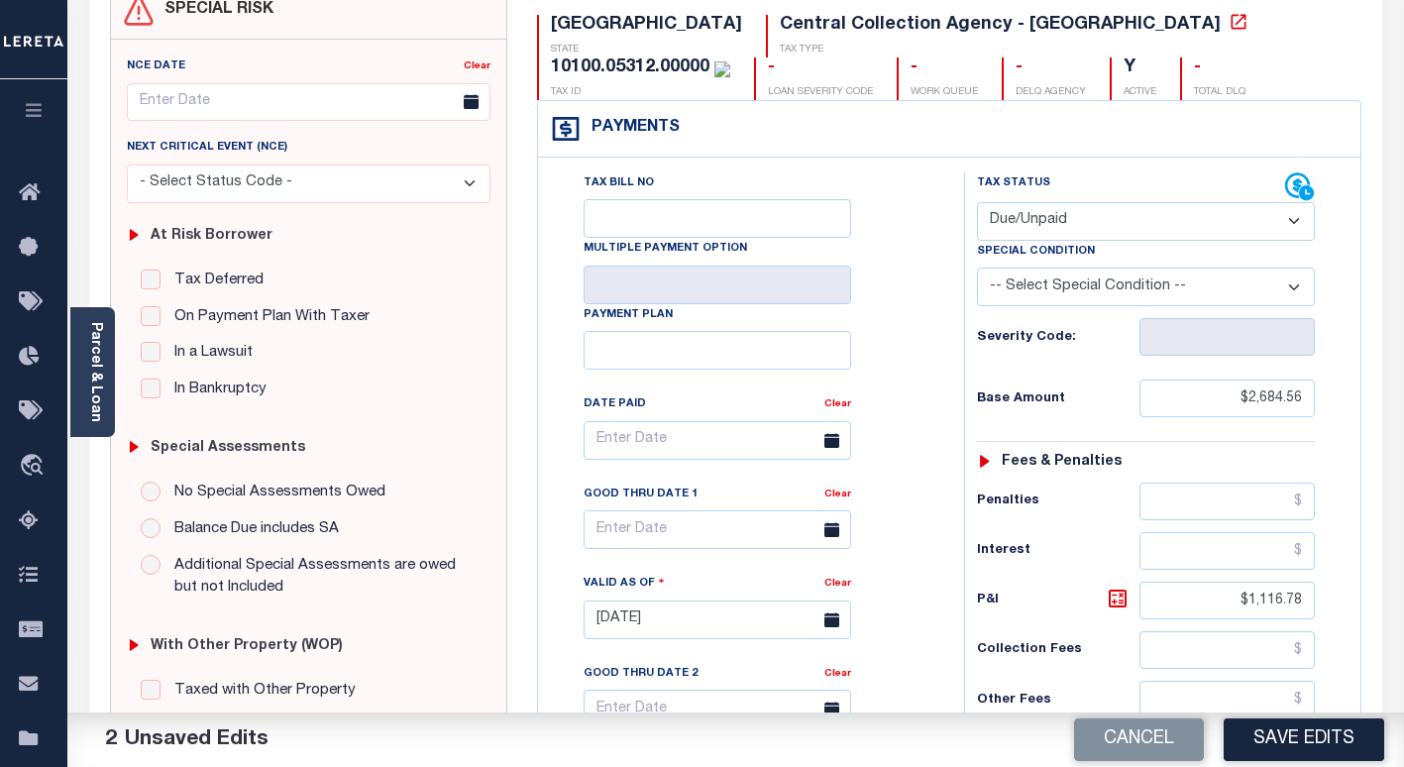
scroll to position [0, 0]
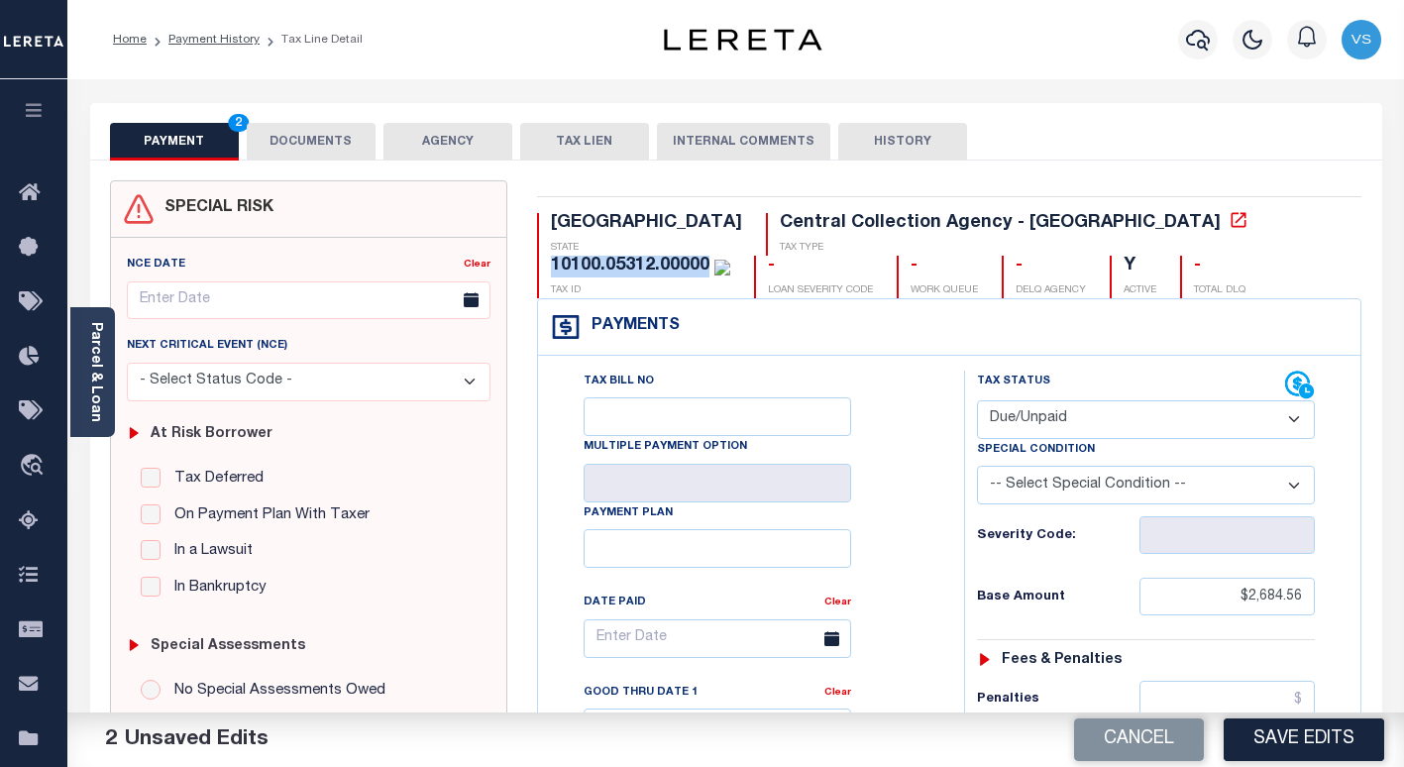
drag, startPoint x: 1103, startPoint y: 227, endPoint x: 935, endPoint y: 227, distance: 168.4
click at [730, 256] on div "10100.05312.00000 TAX ID" at bounding box center [633, 277] width 193 height 43
click at [1048, 423] on select "- Select Status Code - Open Due/Unpaid Paid Incomplete No Tax Due Internal Refu…" at bounding box center [1146, 419] width 338 height 39
select select "PYD"
click at [977, 401] on select "- Select Status Code - Open Due/Unpaid Paid Incomplete No Tax Due Internal Refu…" at bounding box center [1146, 419] width 338 height 39
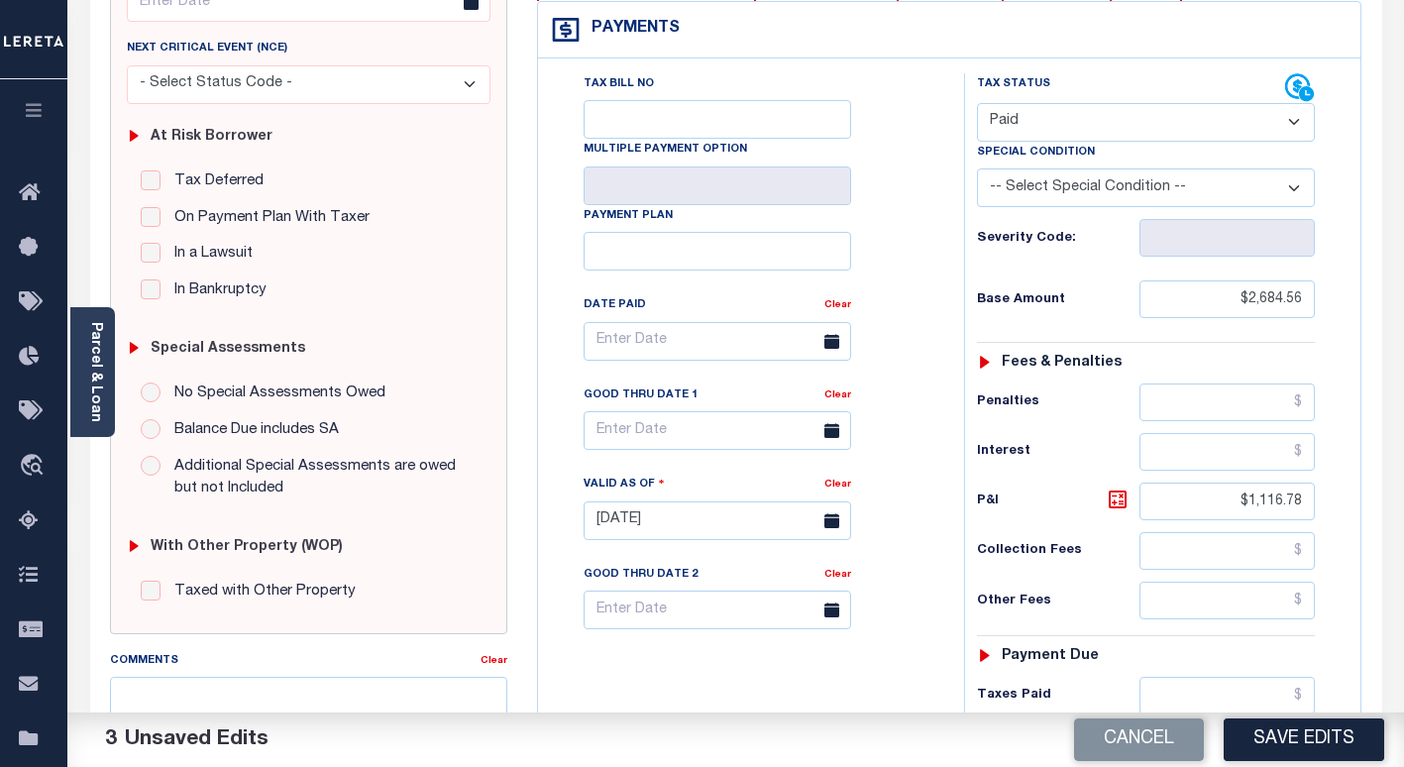
scroll to position [396, 0]
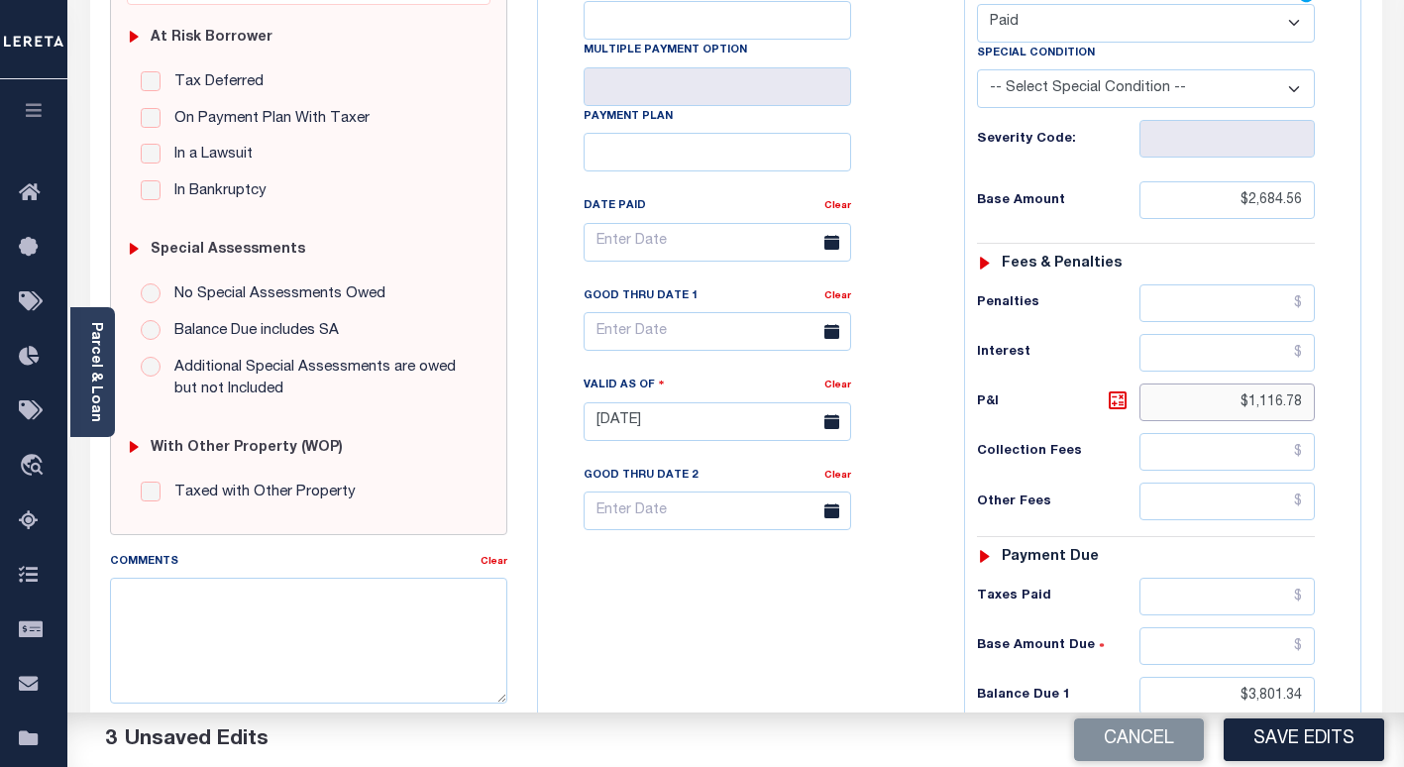
drag, startPoint x: 1309, startPoint y: 405, endPoint x: 1196, endPoint y: 420, distance: 114.9
click at [1196, 419] on input "$1,116.78" at bounding box center [1226, 402] width 175 height 38
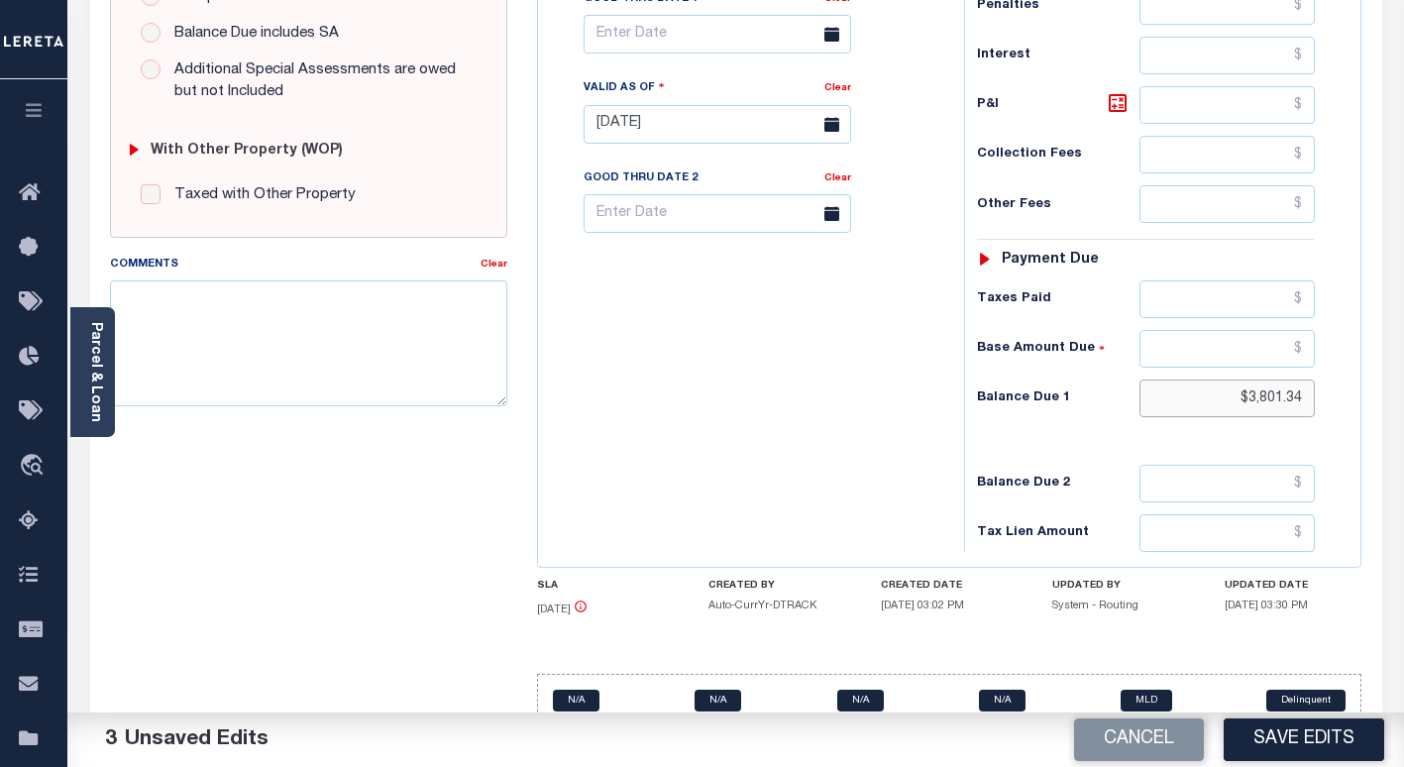
drag, startPoint x: 1308, startPoint y: 399, endPoint x: 1200, endPoint y: 394, distance: 108.1
click at [1200, 394] on input "$3,801.34" at bounding box center [1226, 398] width 175 height 38
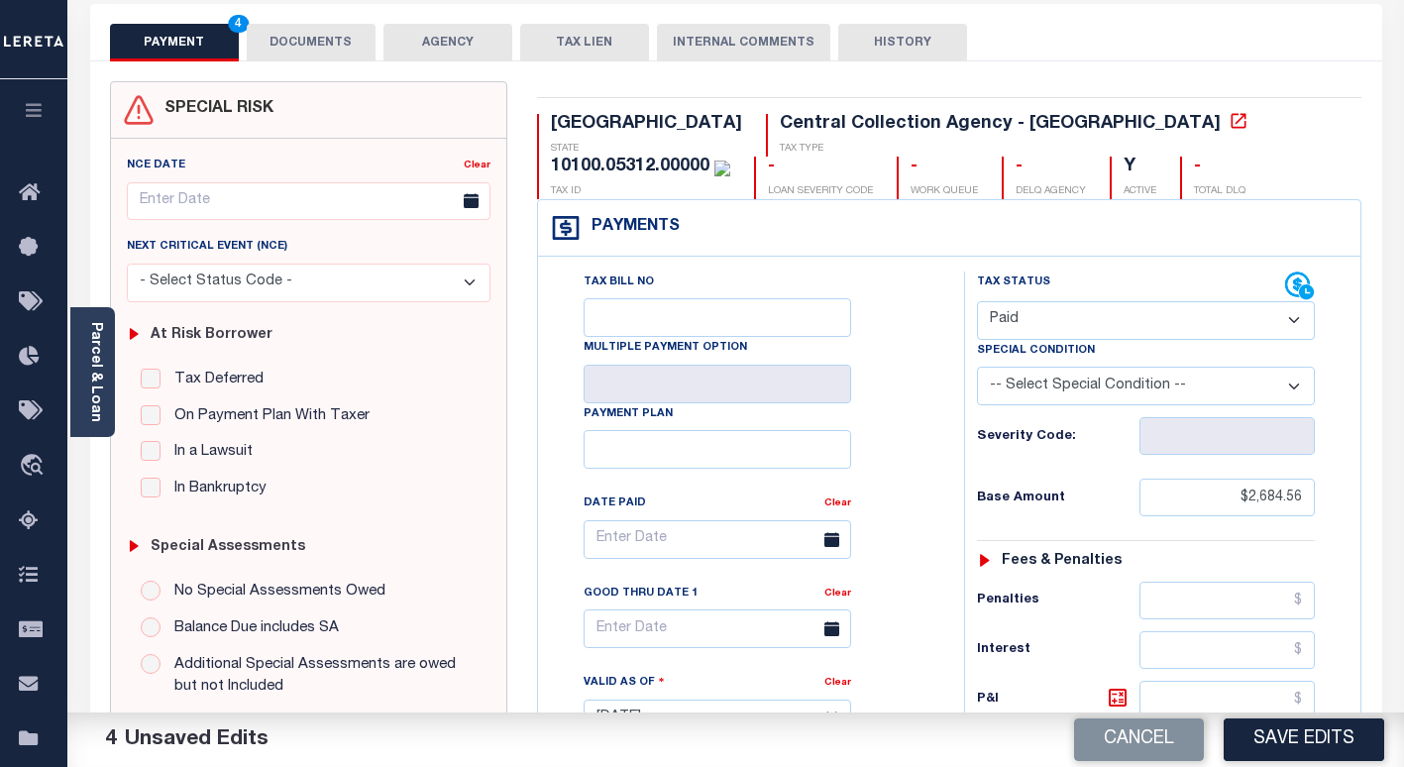
scroll to position [0, 0]
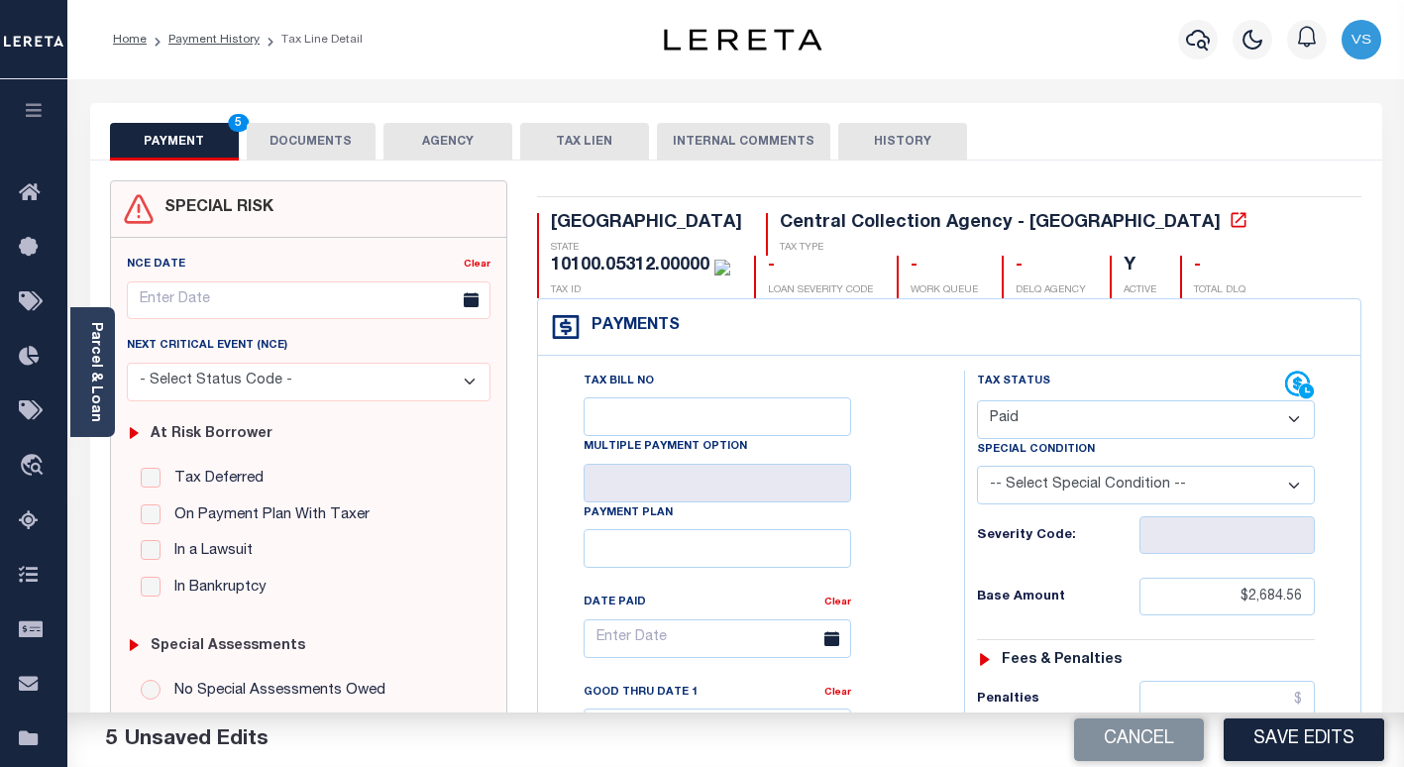
click at [295, 136] on button "DOCUMENTS" at bounding box center [311, 142] width 129 height 38
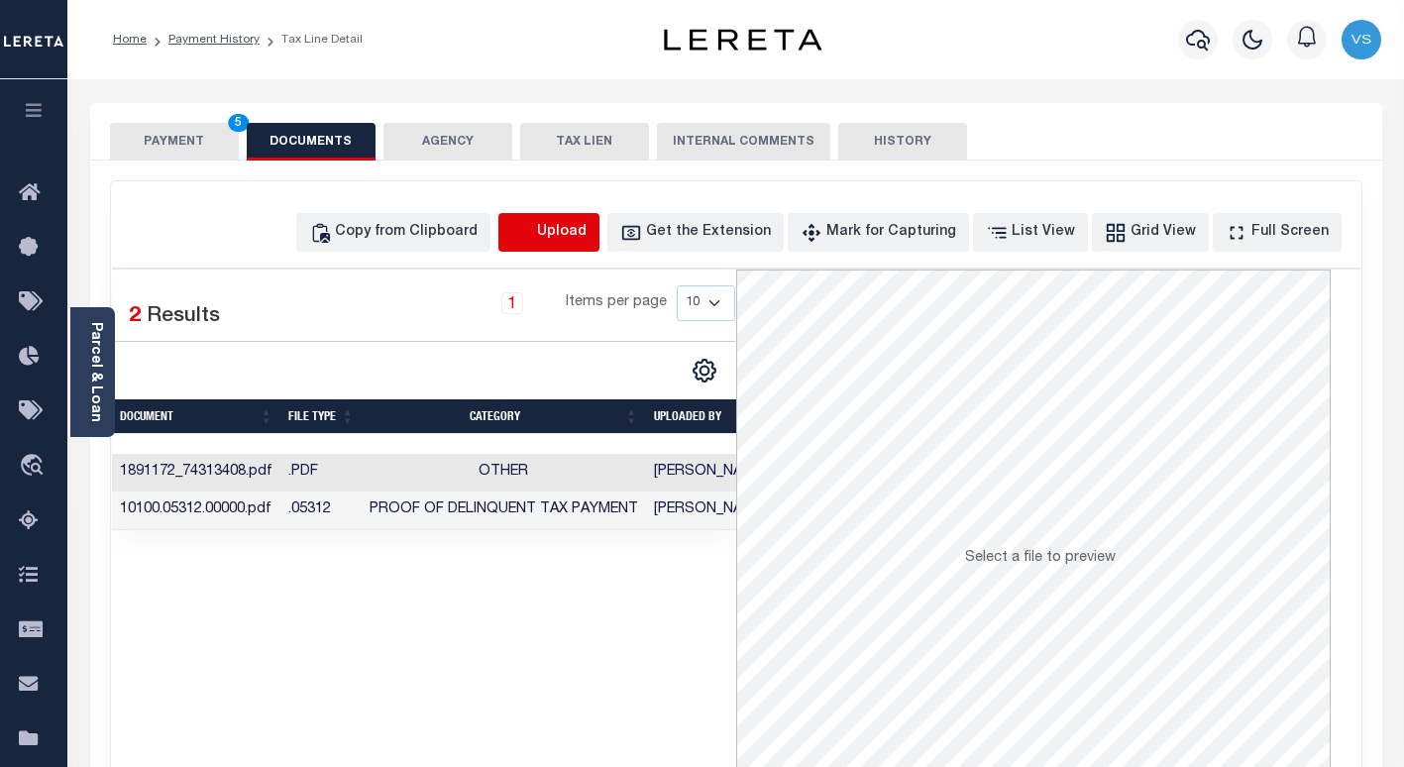
click at [533, 234] on icon "button" at bounding box center [522, 233] width 22 height 22
select select "POP"
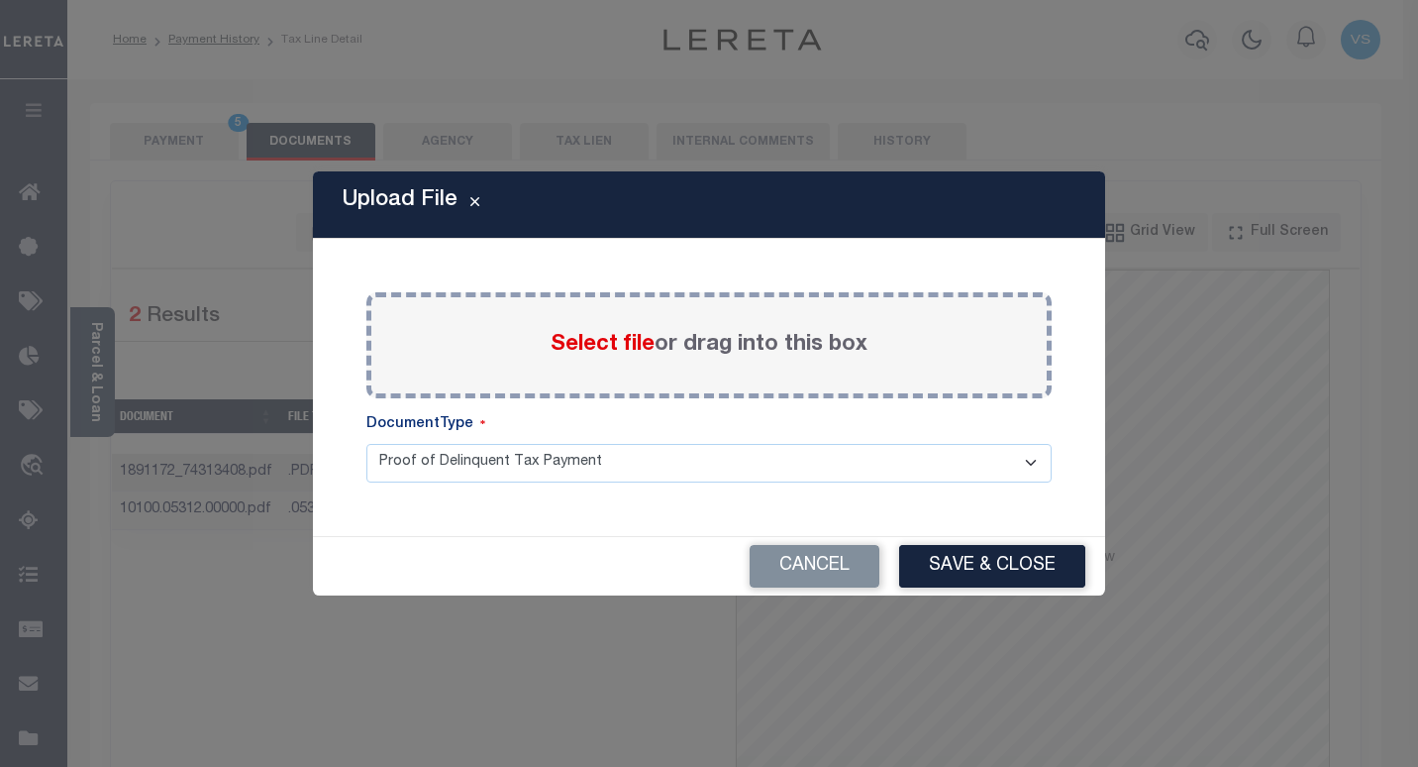
click at [574, 338] on span "Select file" at bounding box center [603, 345] width 104 height 22
click at [0, 0] on input "Select file or drag into this box" at bounding box center [0, 0] width 0 height 0
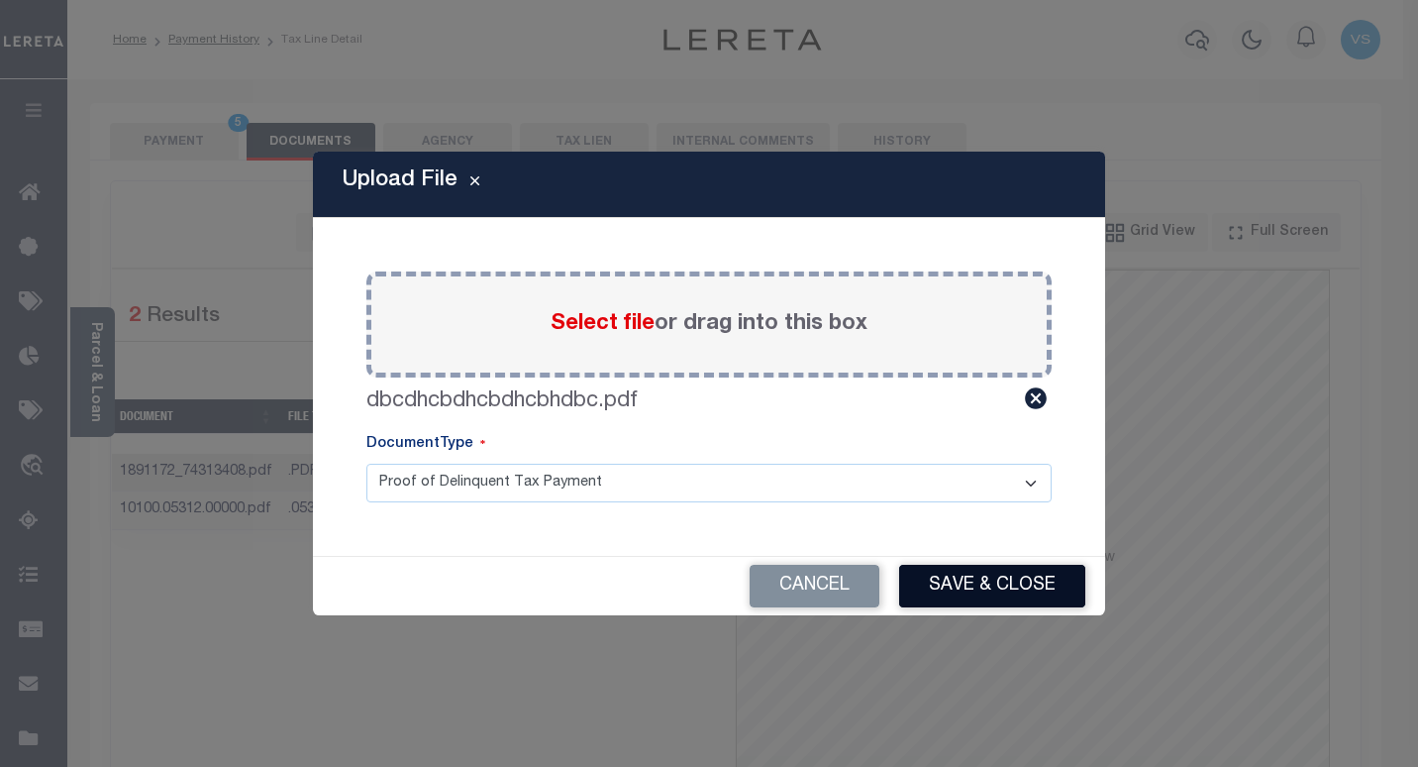
click at [934, 576] on button "Save & Close" at bounding box center [992, 586] width 186 height 43
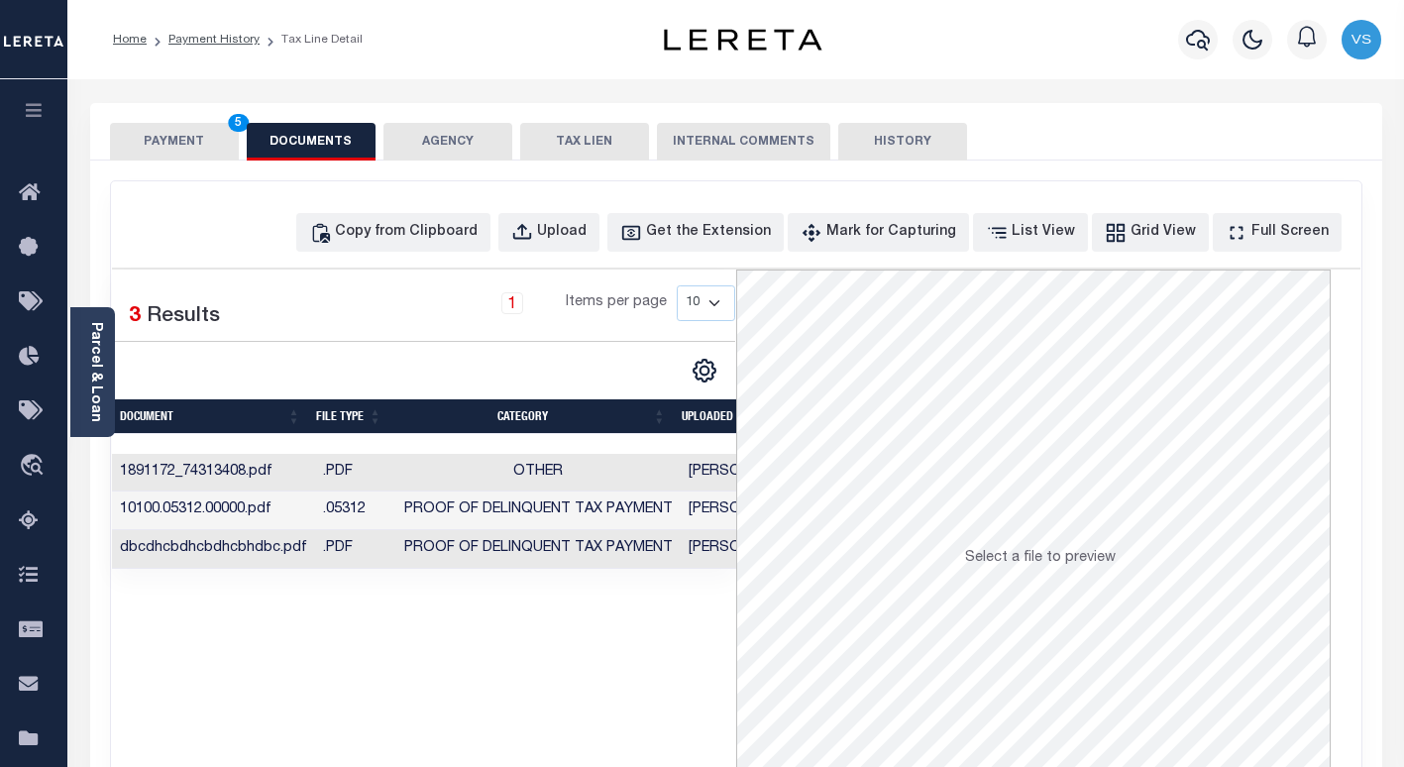
click at [350, 541] on td ".PDF" at bounding box center [355, 549] width 81 height 39
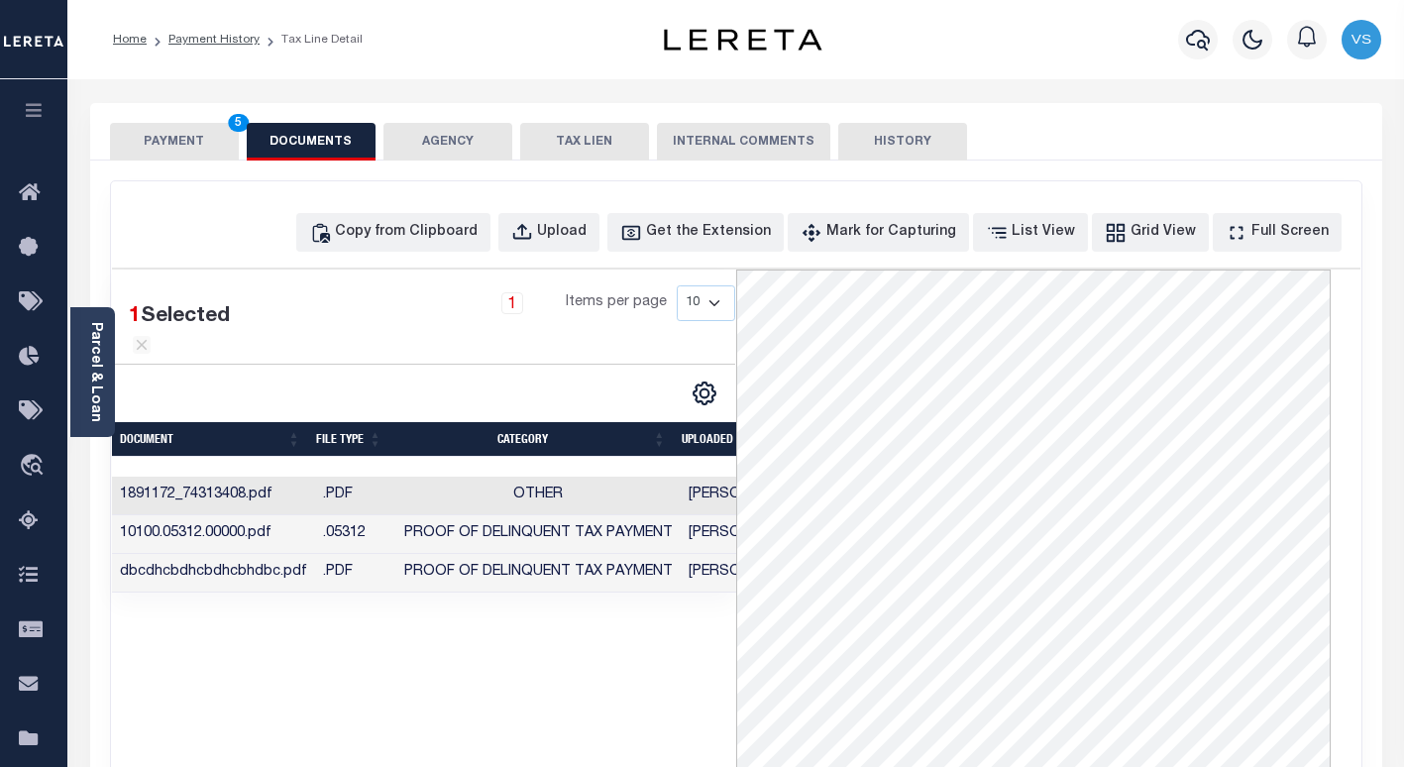
click at [369, 554] on td ".05312" at bounding box center [355, 534] width 81 height 39
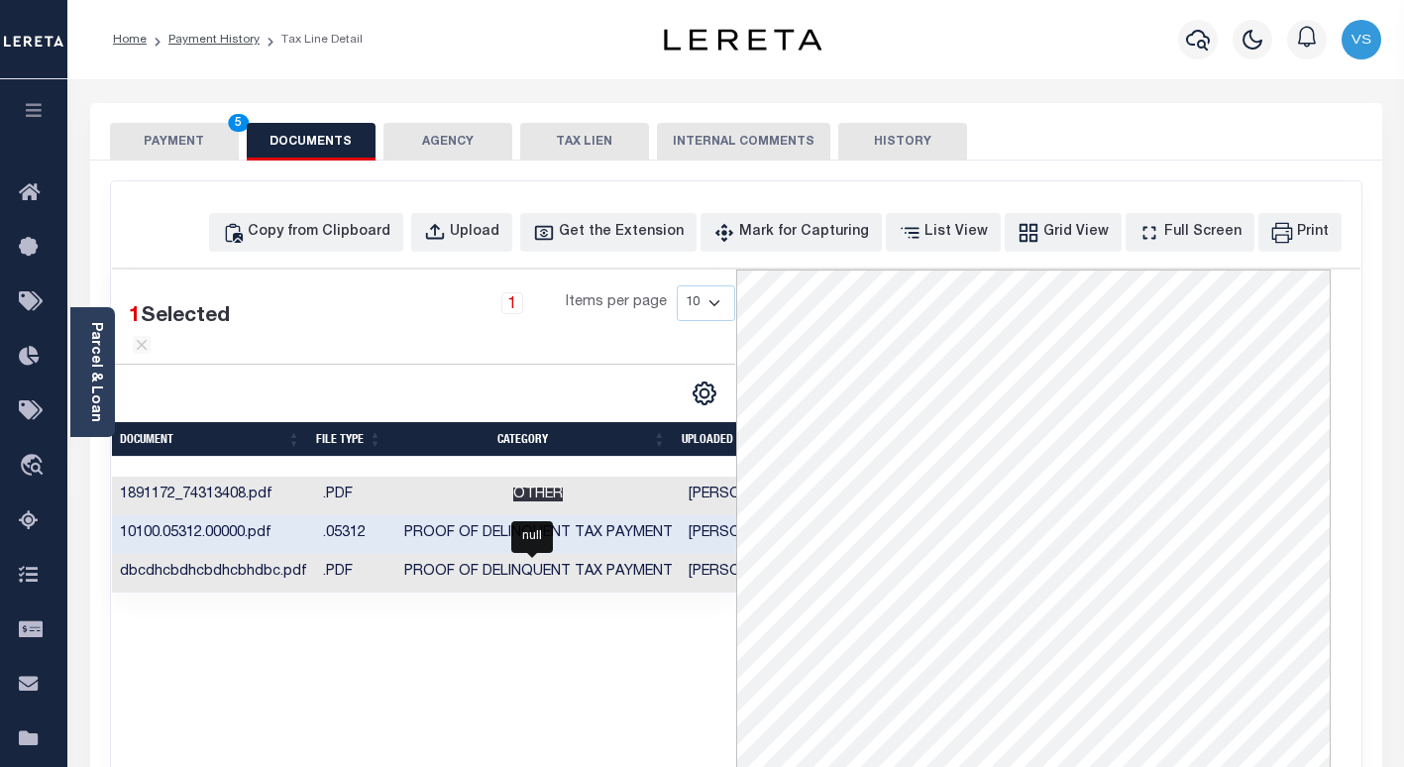
click at [527, 501] on span "Other" at bounding box center [538, 494] width 50 height 14
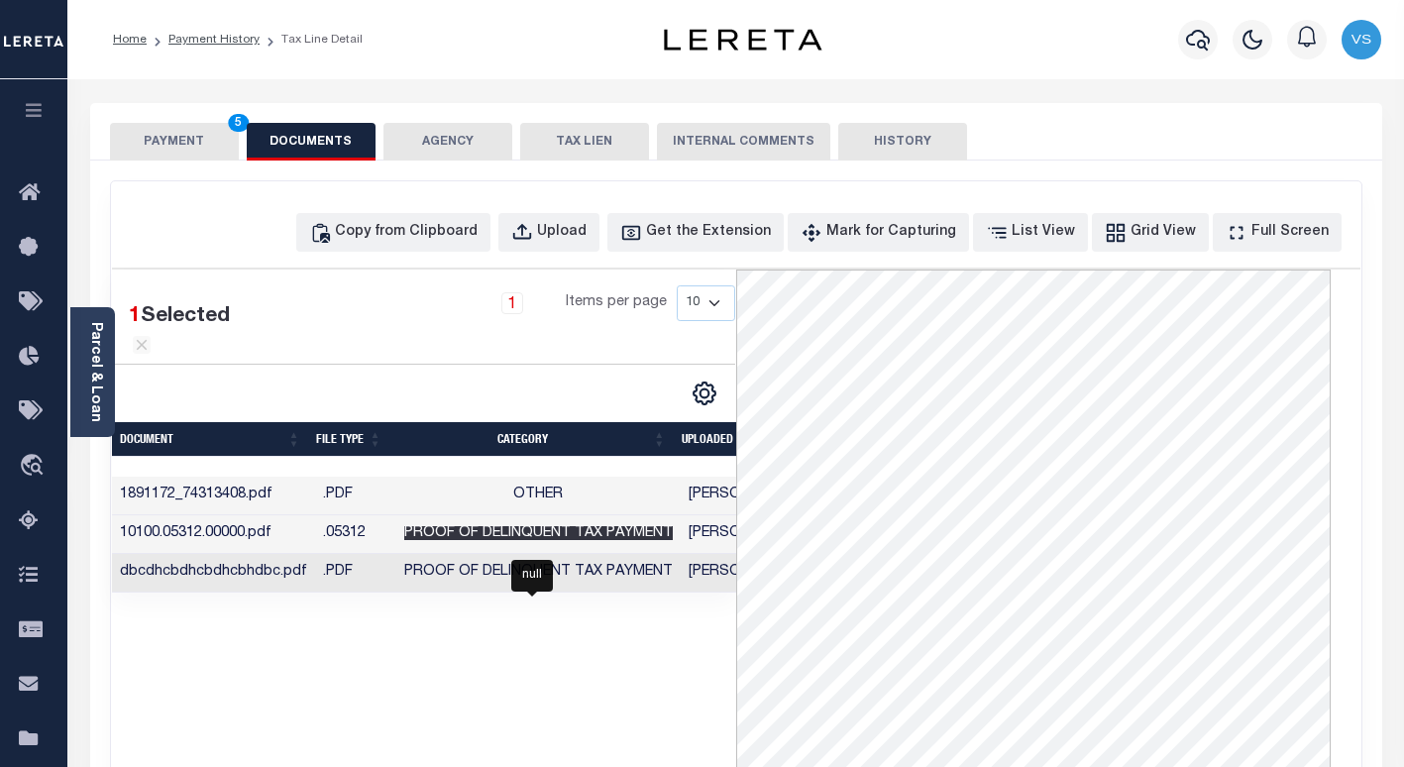
click at [448, 540] on span "Proof of Delinquent Tax Payment" at bounding box center [538, 533] width 268 height 14
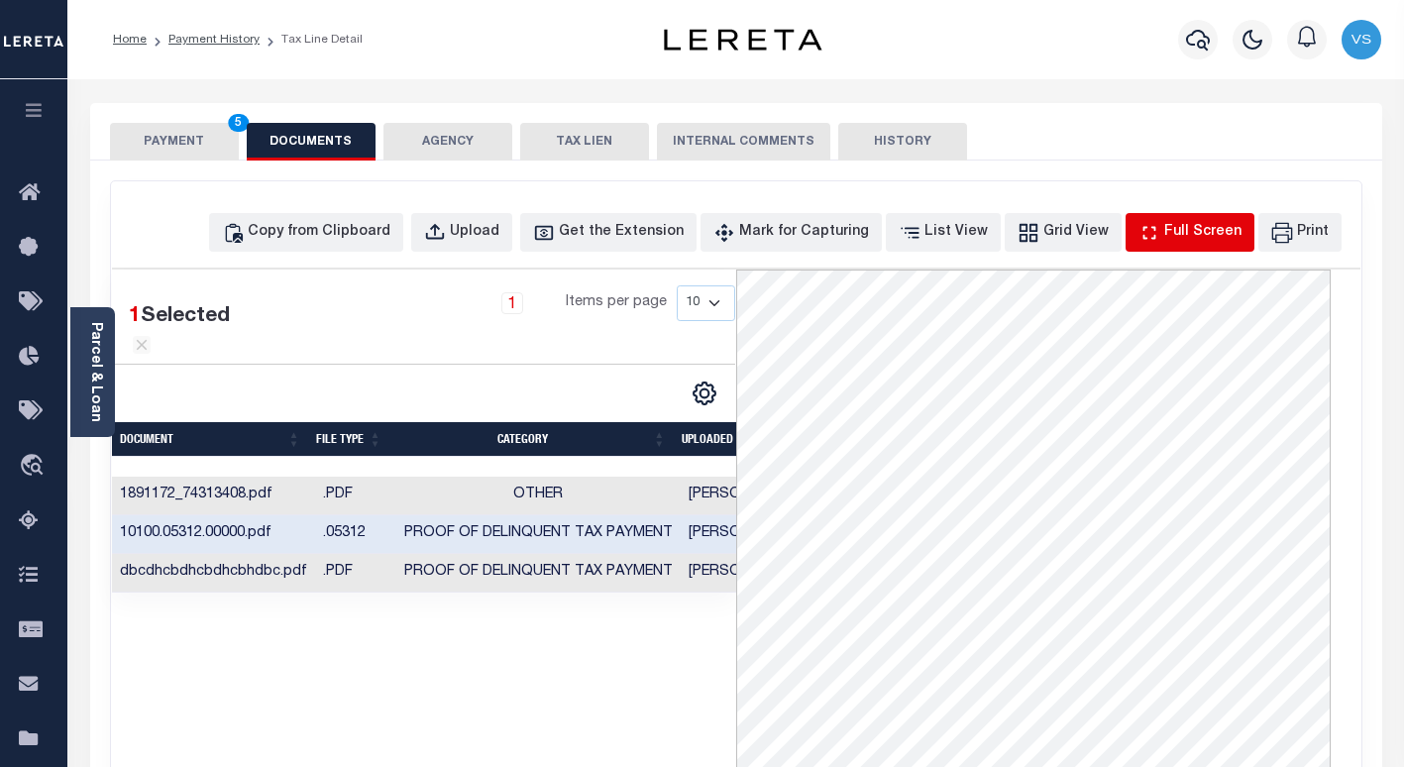
click at [1187, 237] on div "Full Screen" at bounding box center [1202, 233] width 77 height 22
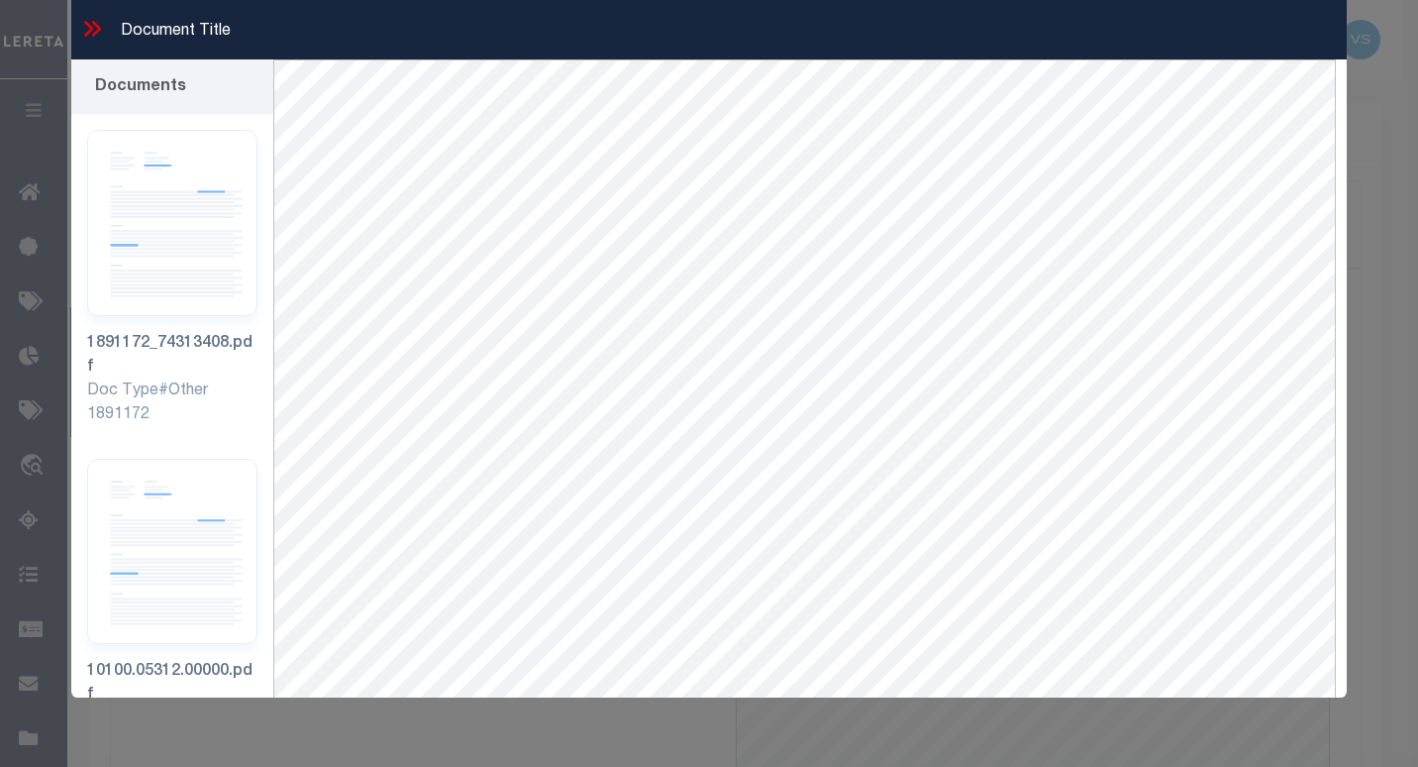
click at [86, 31] on icon at bounding box center [92, 29] width 26 height 26
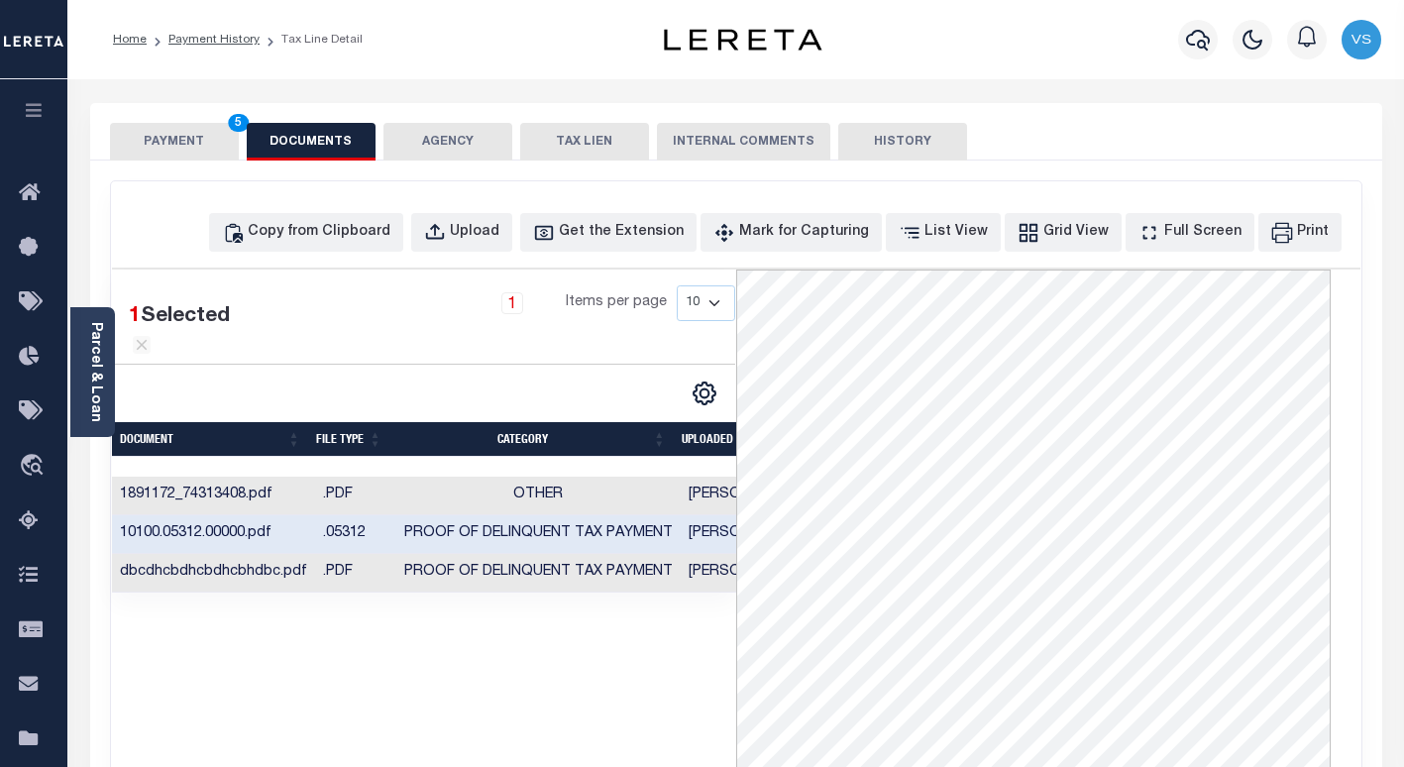
click at [160, 142] on button "PAYMENT 5" at bounding box center [174, 142] width 129 height 38
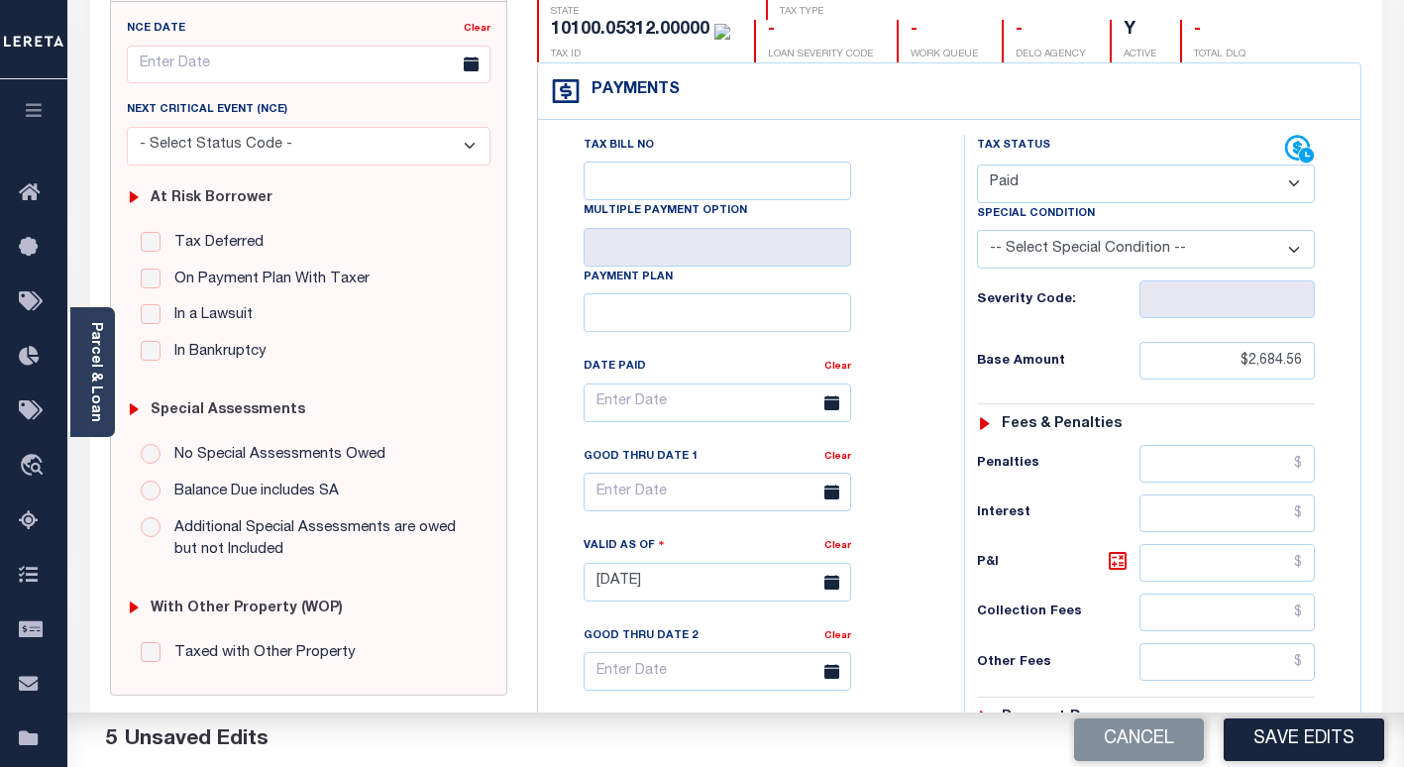
scroll to position [533, 0]
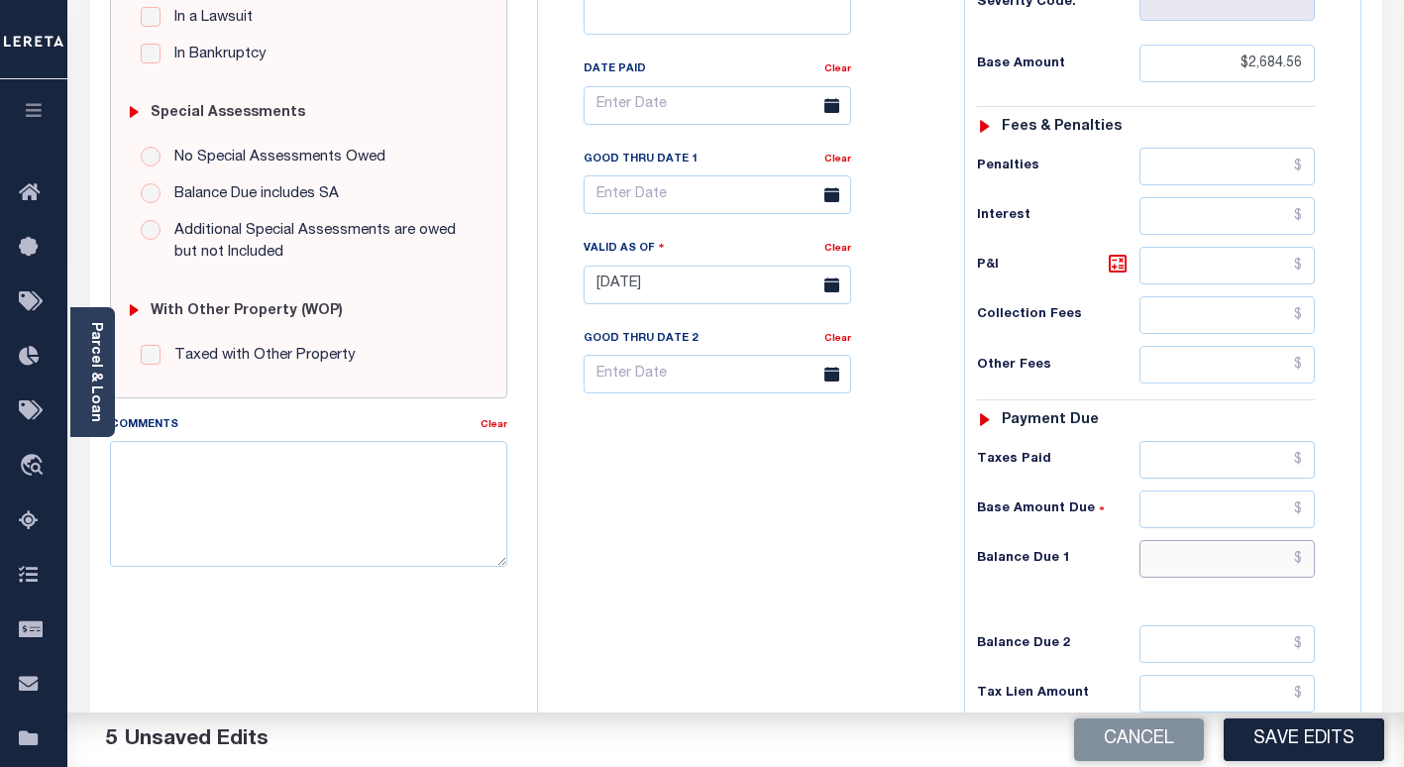
click at [1216, 562] on input "text" at bounding box center [1226, 559] width 175 height 38
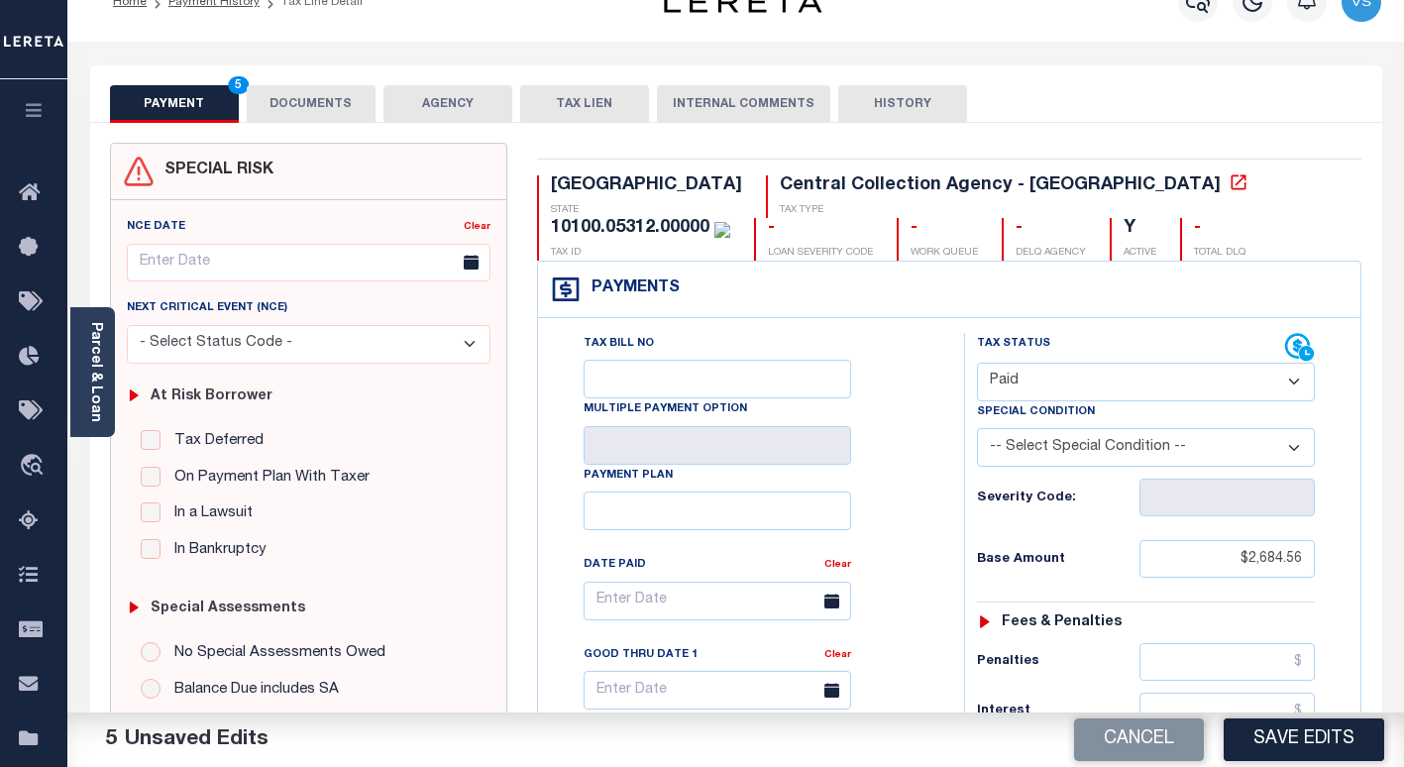
scroll to position [0, 0]
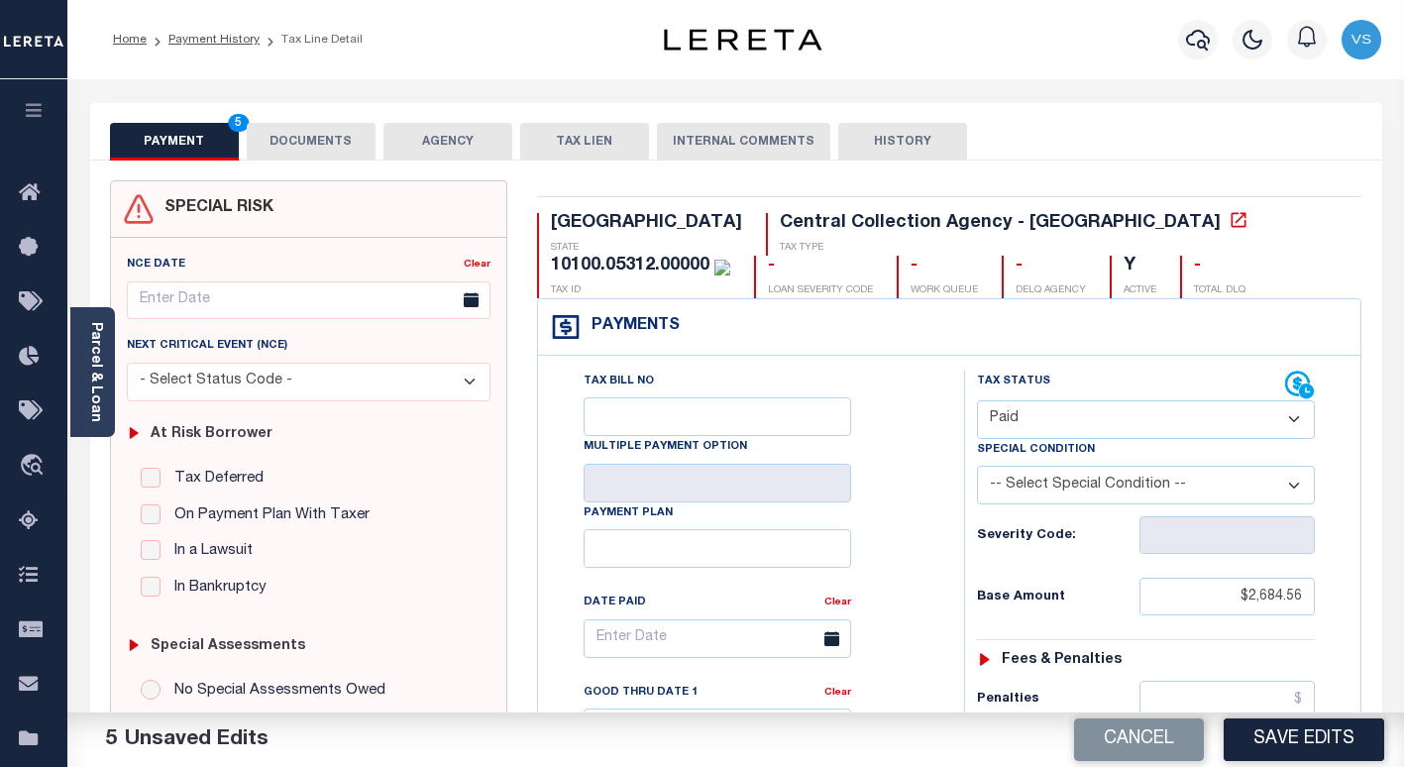
click at [1258, 736] on button "Save Edits" at bounding box center [1303, 739] width 160 height 43
type input "$0.00"
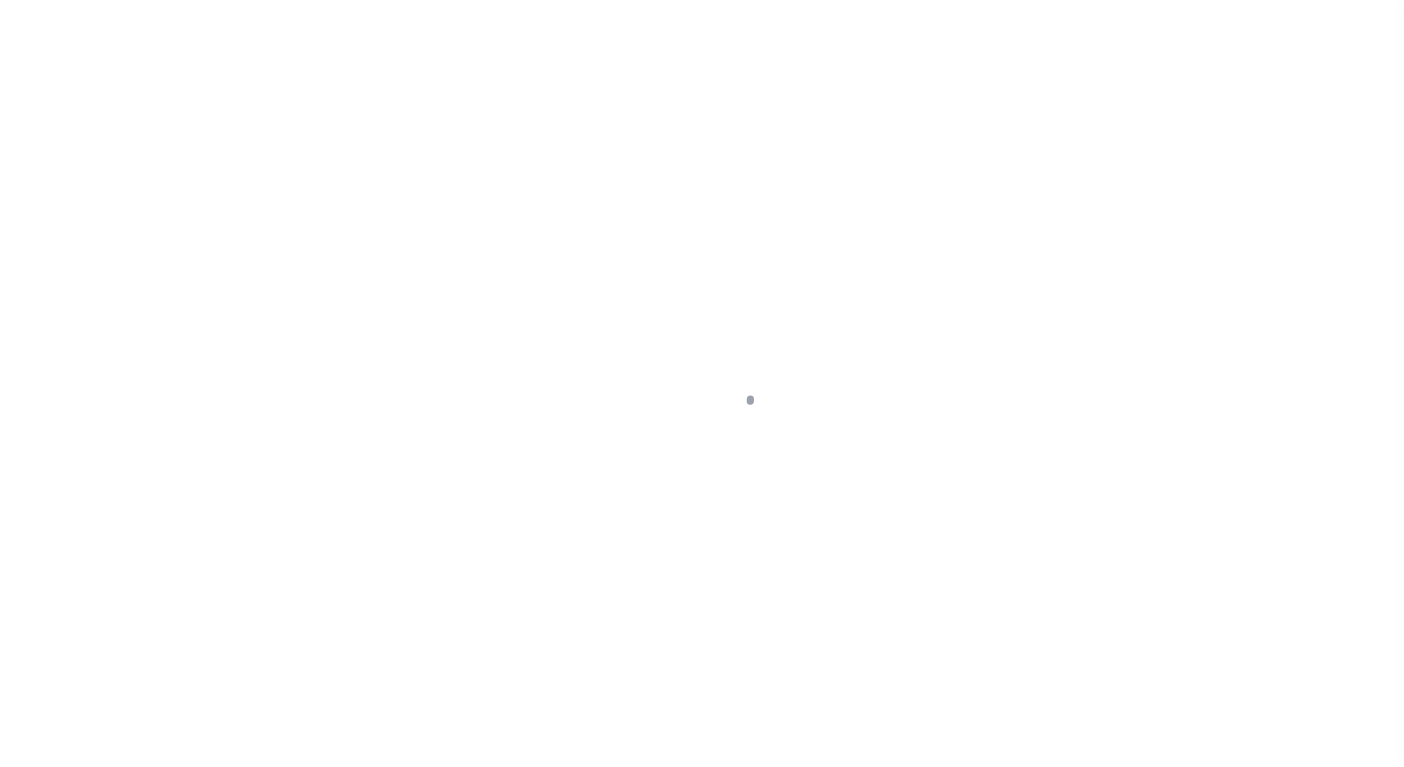
select select "PYD"
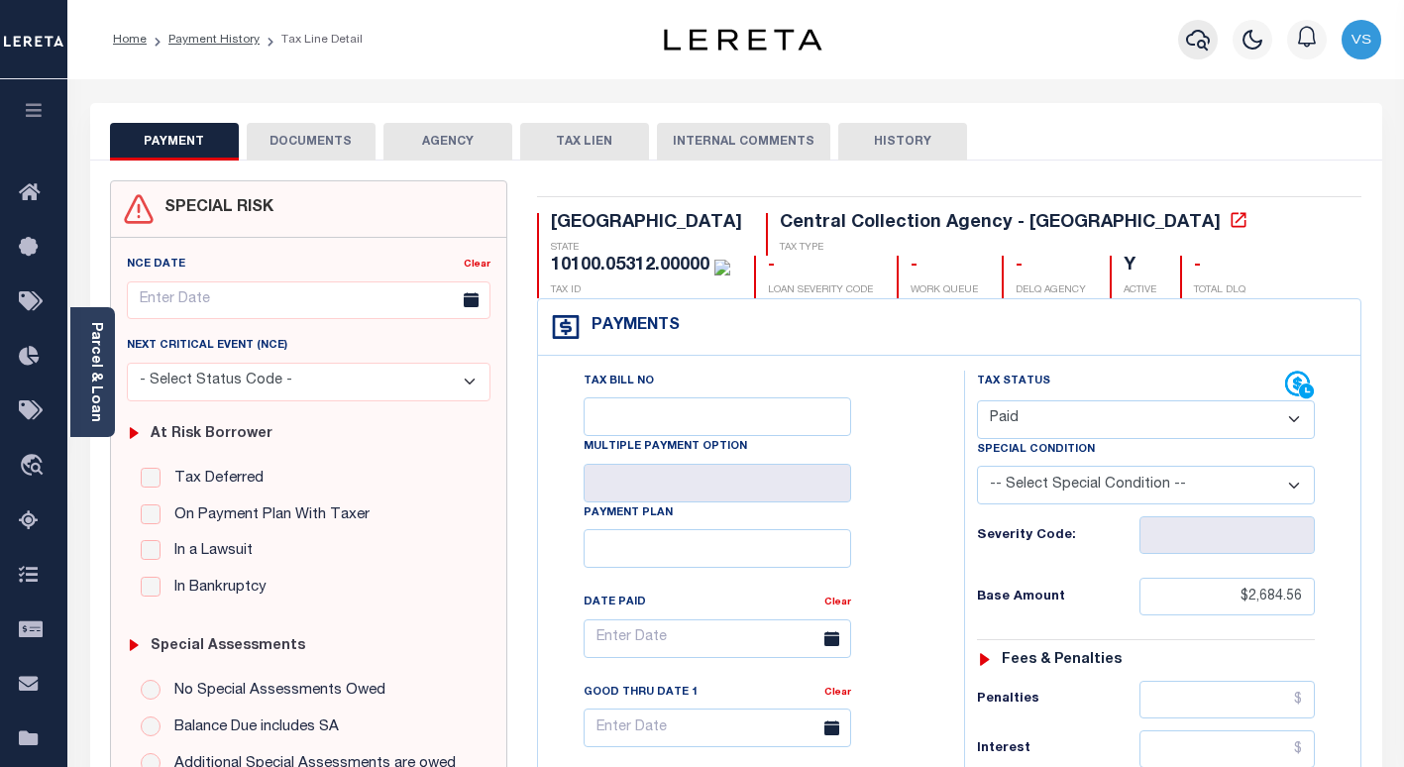
click at [1196, 38] on icon "button" at bounding box center [1198, 40] width 24 height 24
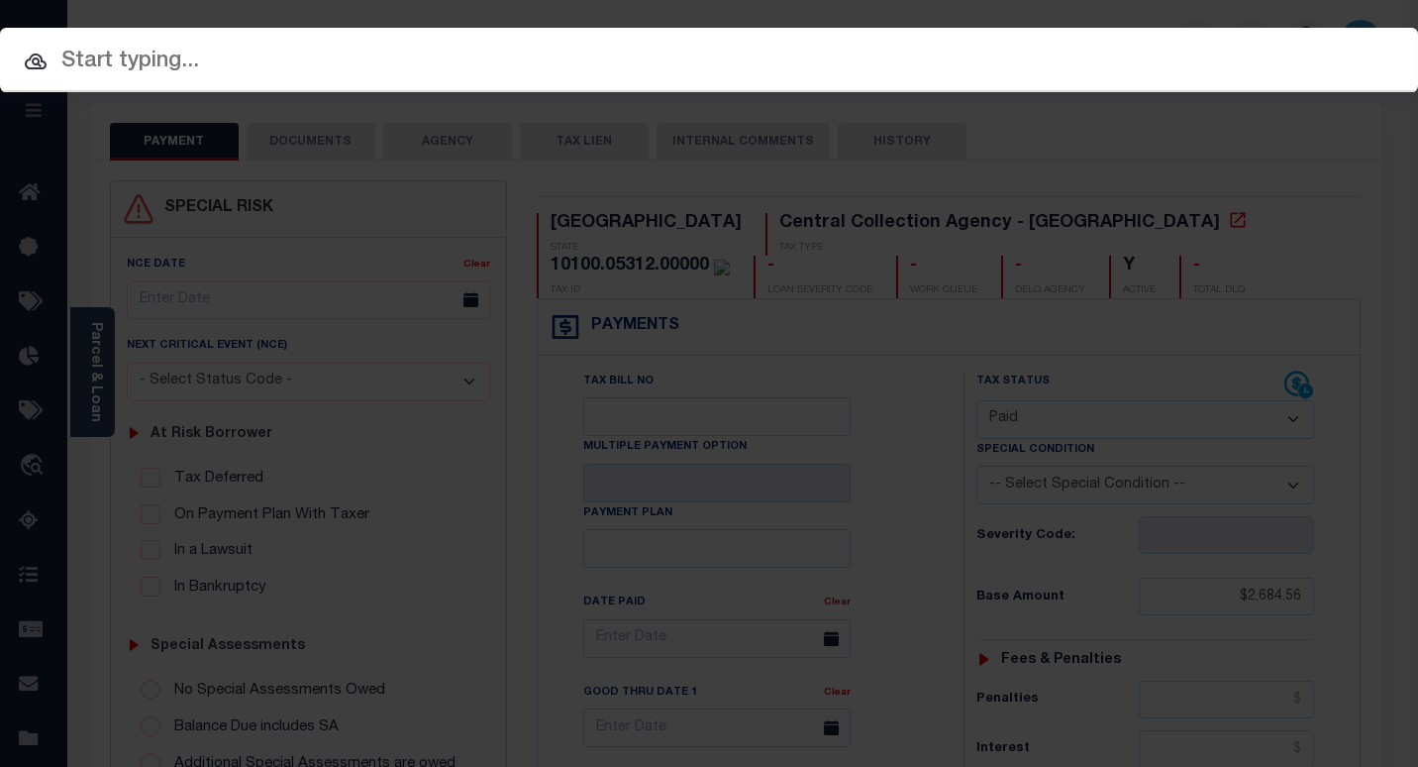
paste input "818156233"
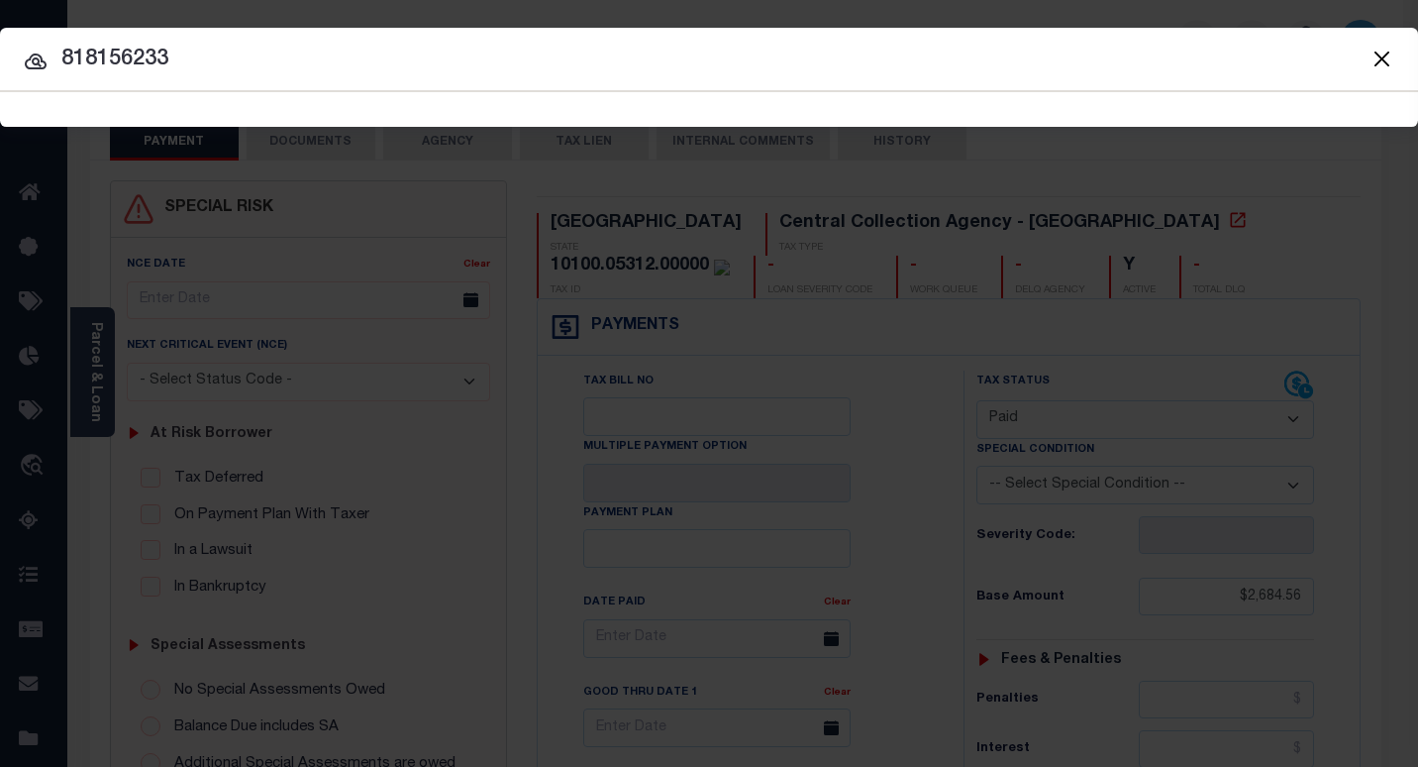
type input "818156233"
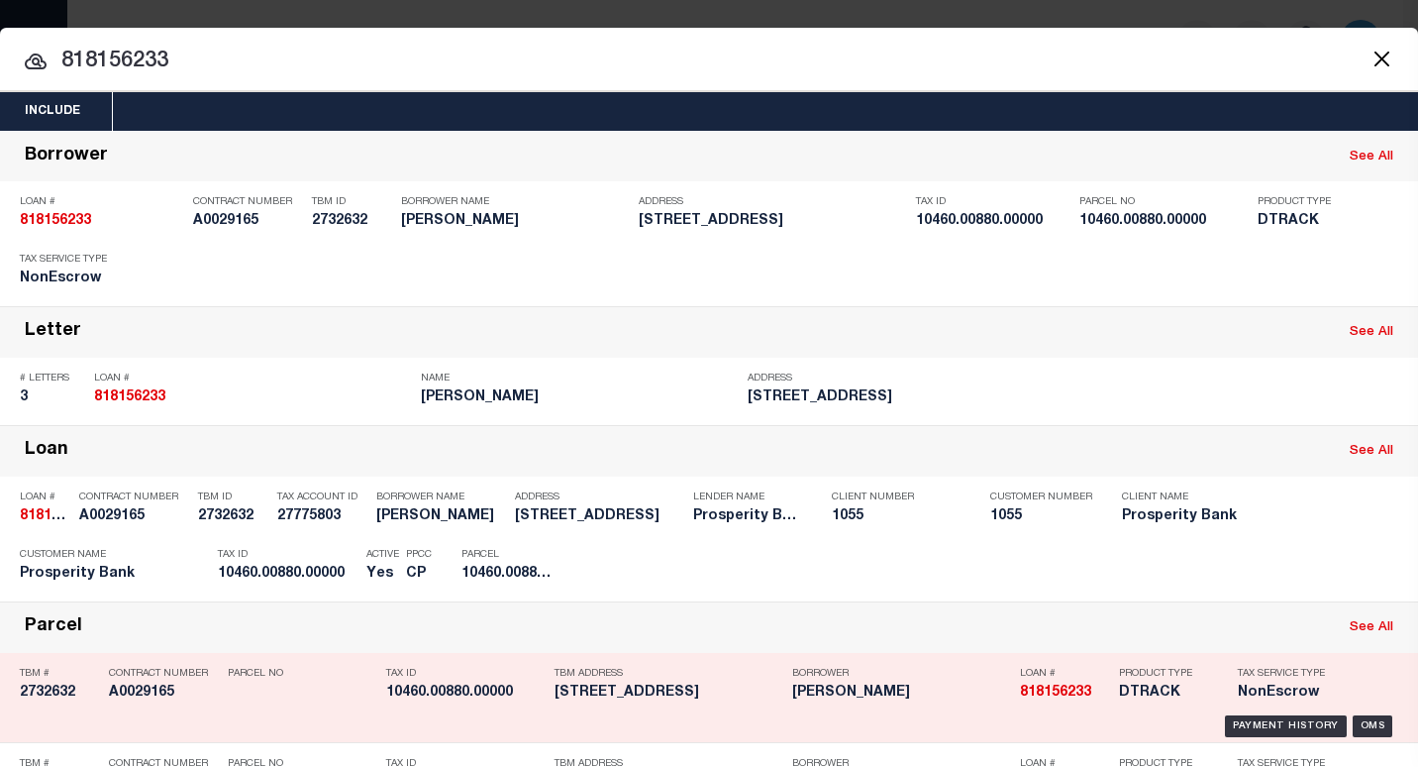
scroll to position [98, 0]
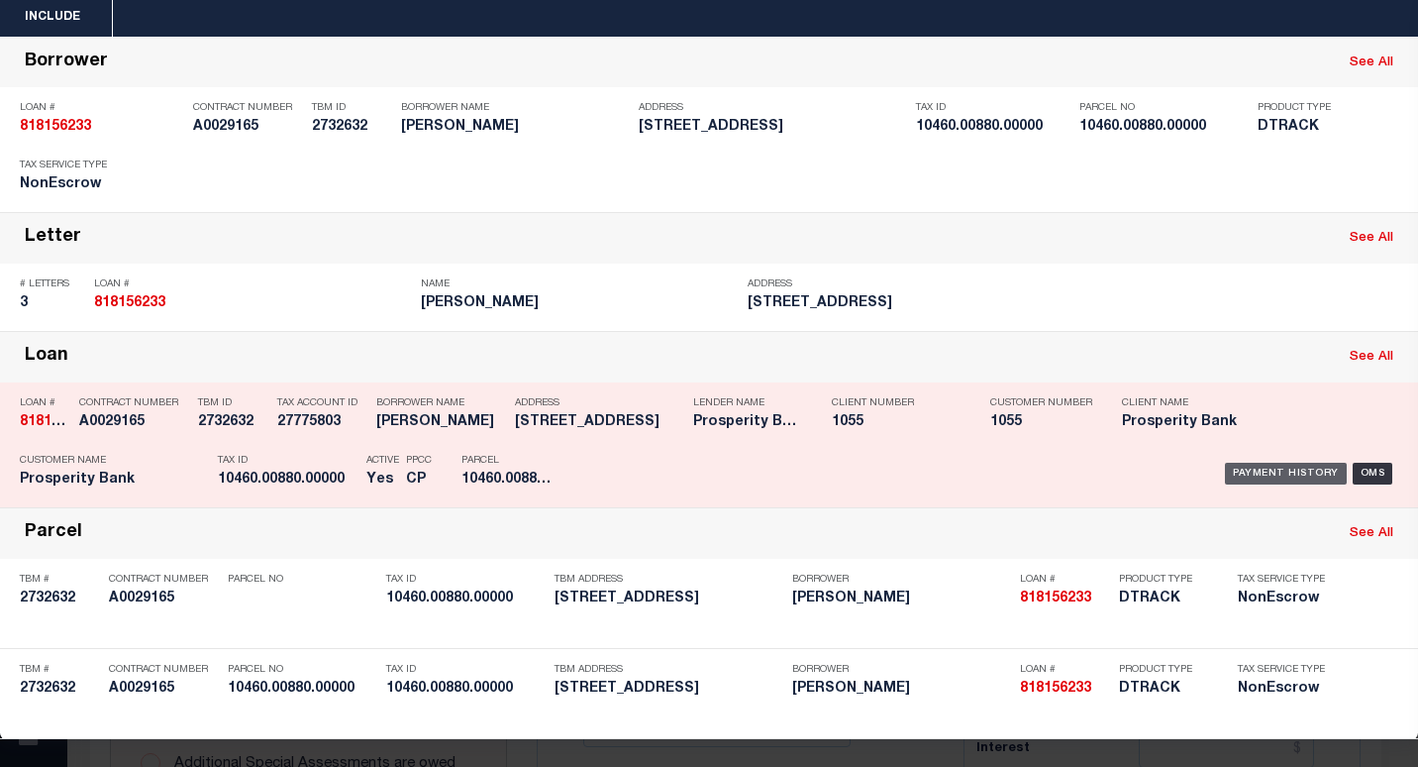
click at [1243, 469] on div "Payment History" at bounding box center [1286, 474] width 122 height 22
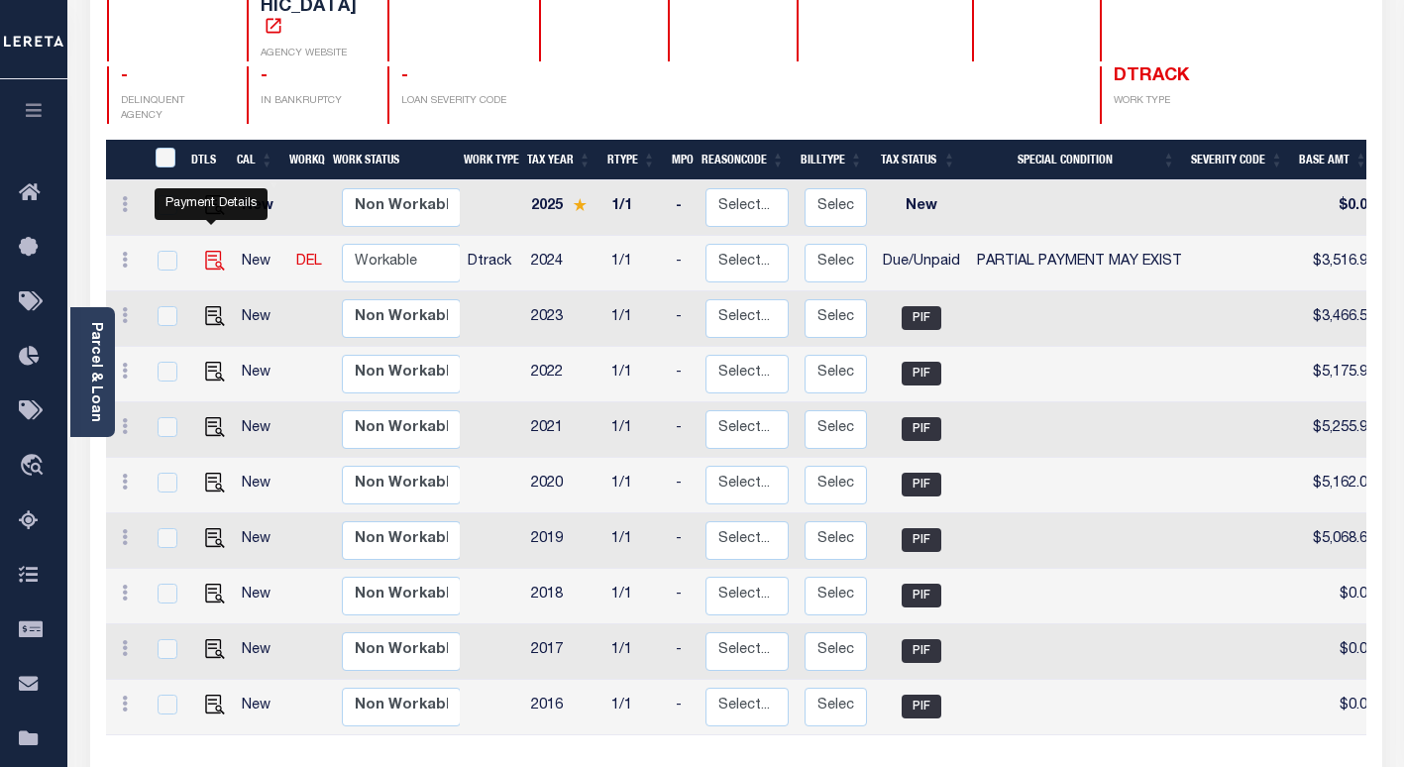
click at [213, 251] on img "" at bounding box center [215, 261] width 20 height 20
checkbox input "true"
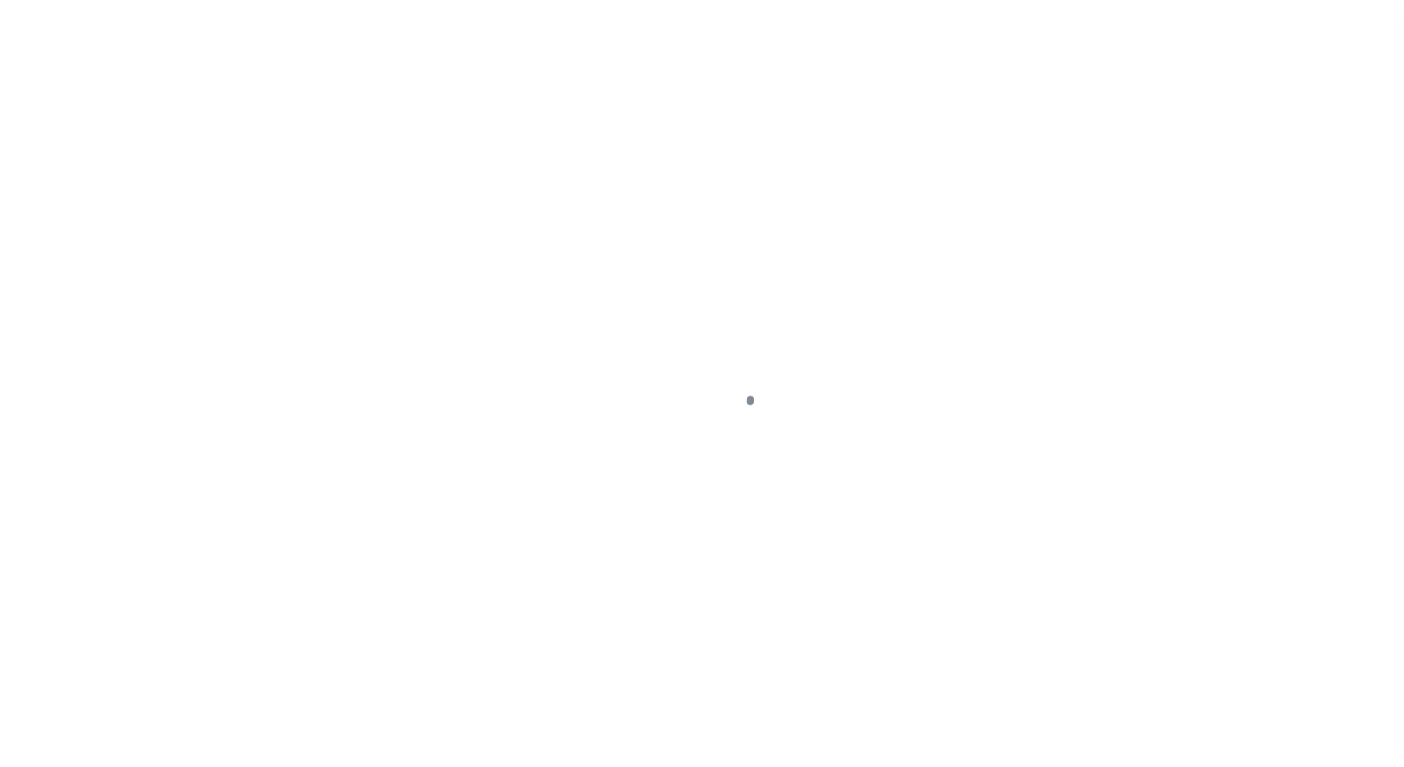
select select "DUE"
select select "15"
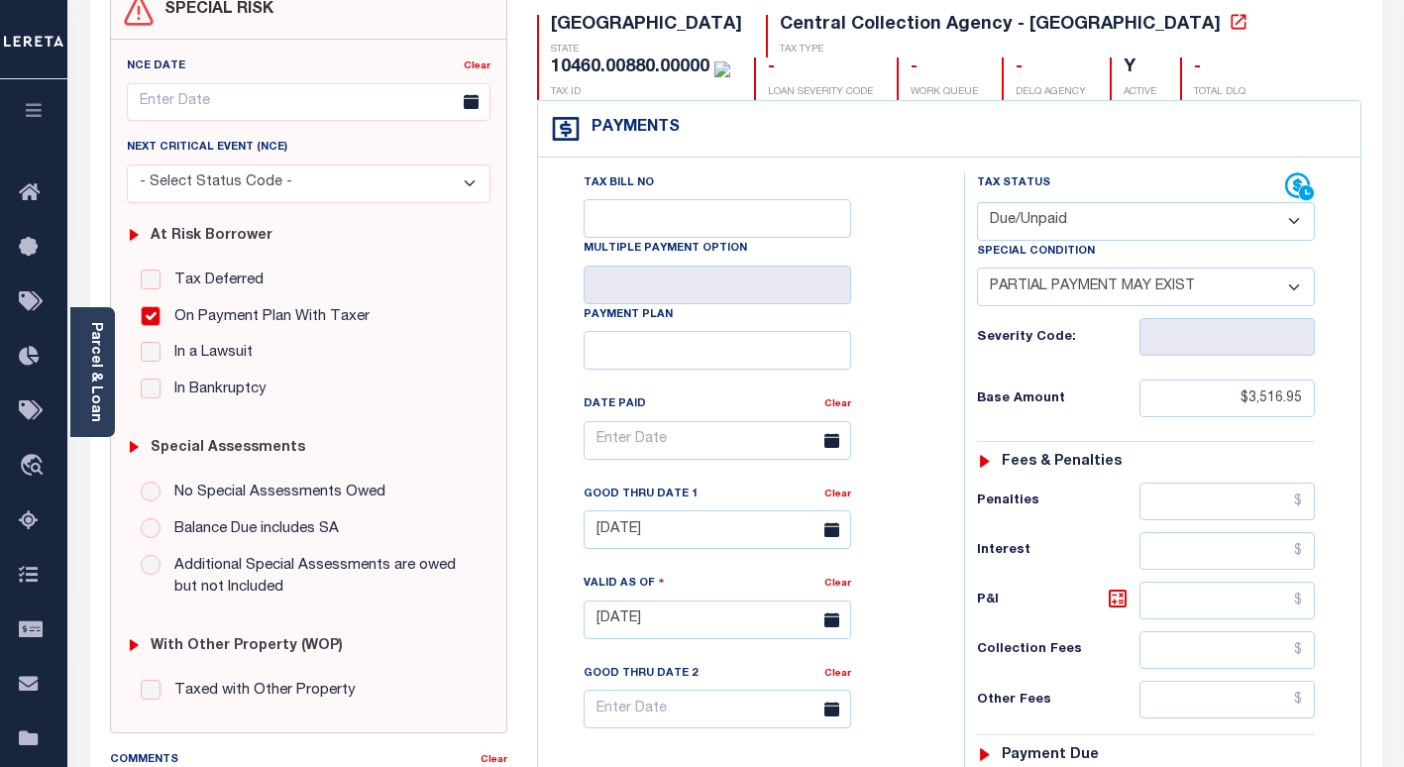
scroll to position [495, 0]
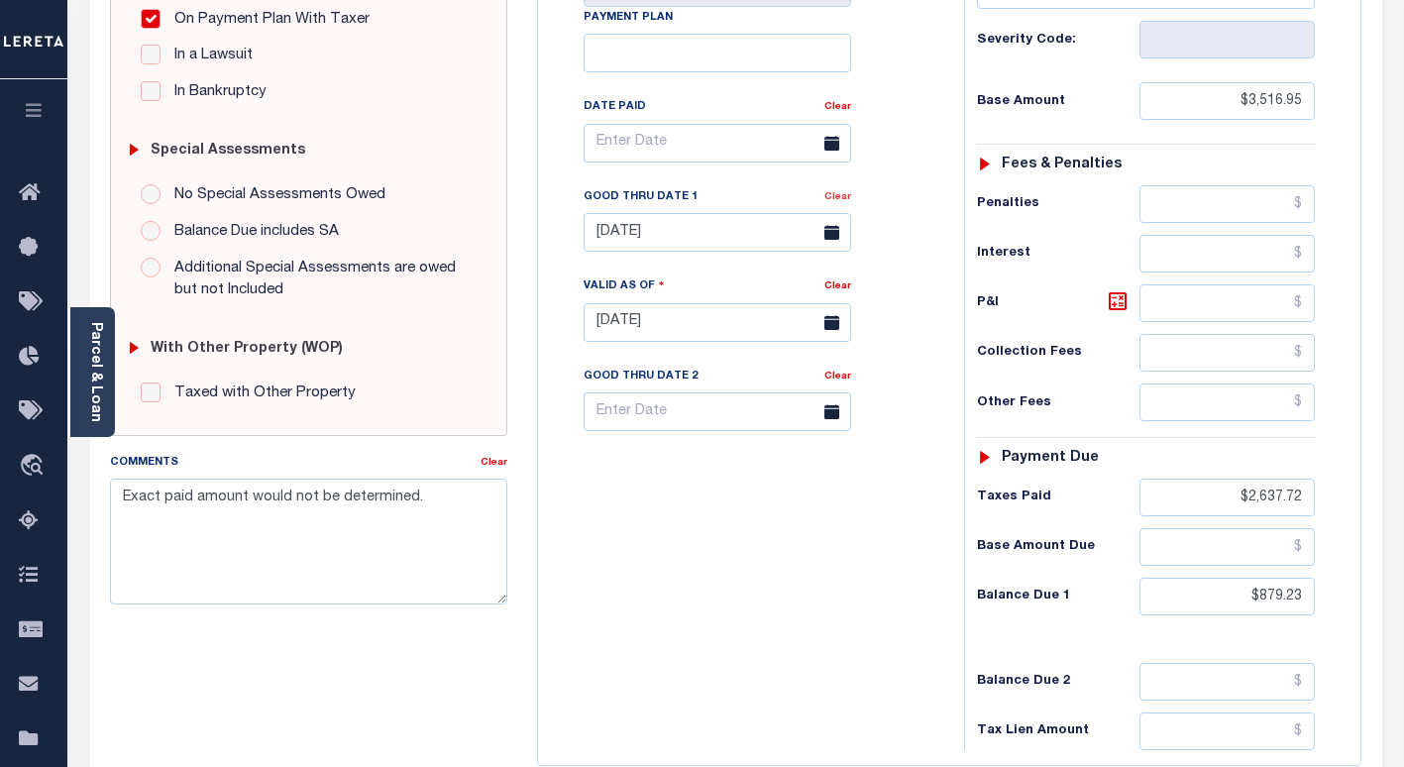
click at [834, 202] on link "Clear" at bounding box center [837, 197] width 27 height 10
type input "[DATE]"
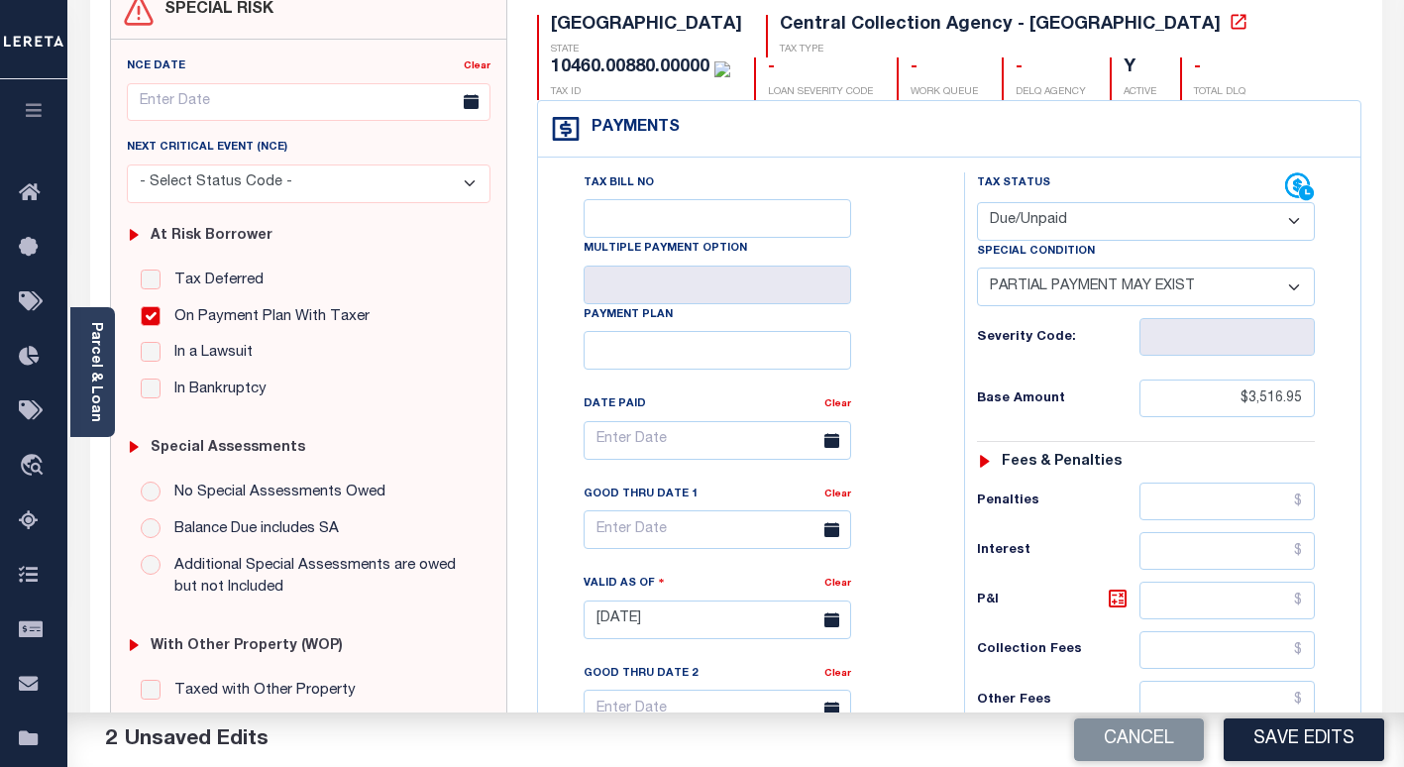
scroll to position [0, 0]
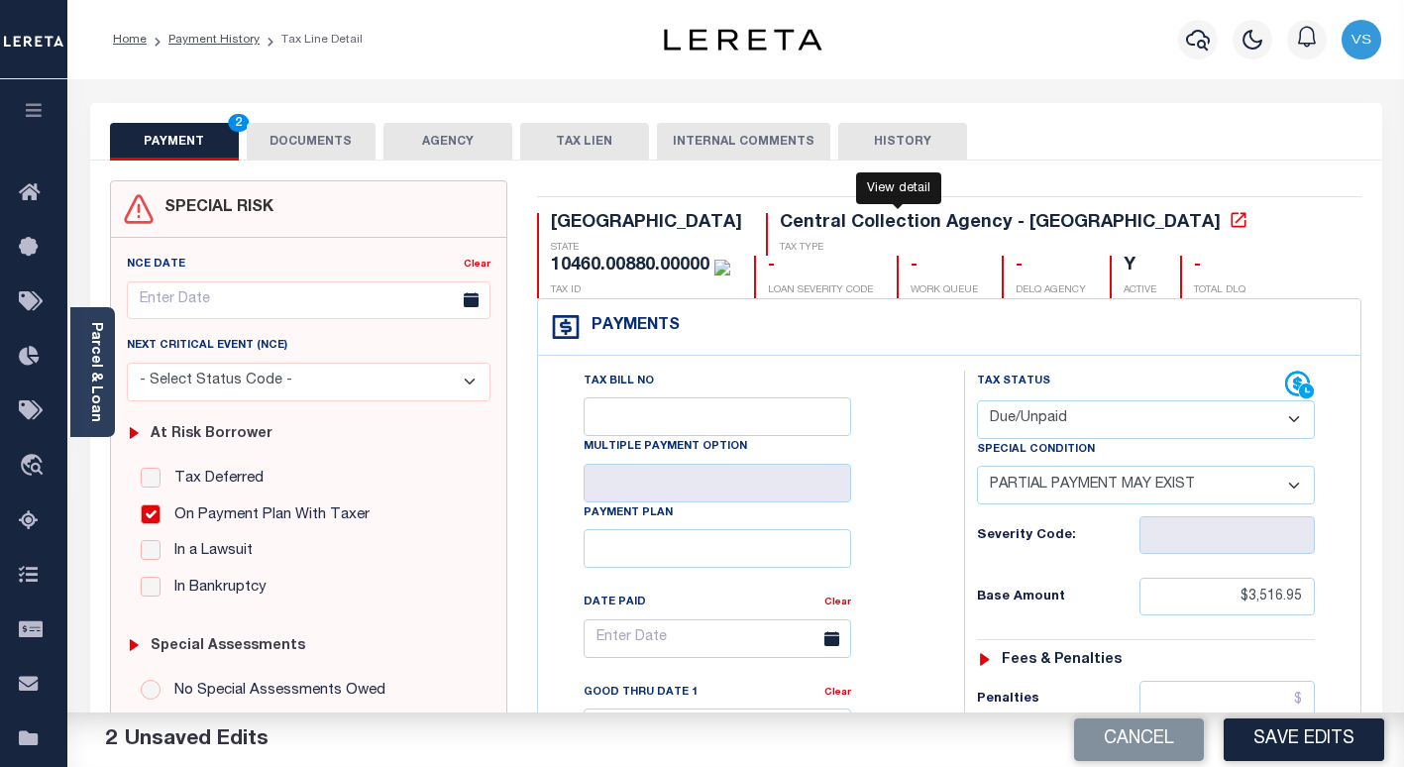
click at [1228, 223] on icon at bounding box center [1238, 220] width 20 height 20
drag, startPoint x: 1101, startPoint y: 226, endPoint x: 948, endPoint y: 217, distance: 153.8
click at [709, 257] on div "10460.00880.00000" at bounding box center [630, 266] width 158 height 18
copy div "10460.00880.0000"
click at [1047, 296] on div "TX STATE Central Collection Agency - TX TAX TYPE 10460.00880.00000 TAX ID - LOA…" at bounding box center [949, 255] width 825 height 85
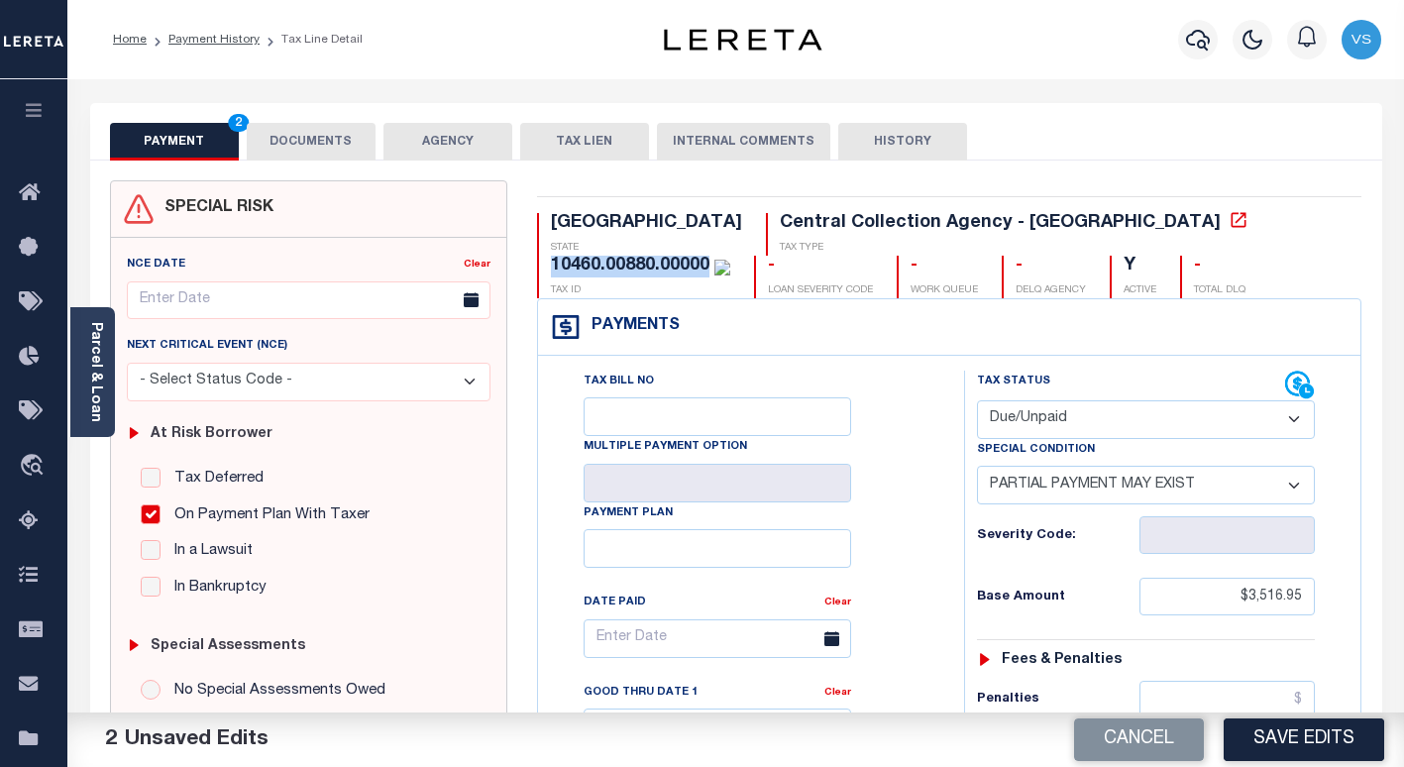
drag, startPoint x: 1092, startPoint y: 227, endPoint x: 948, endPoint y: 220, distance: 143.8
click at [730, 256] on div "10460.00880.00000" at bounding box center [640, 267] width 179 height 22
copy div "10460.00880.00000"
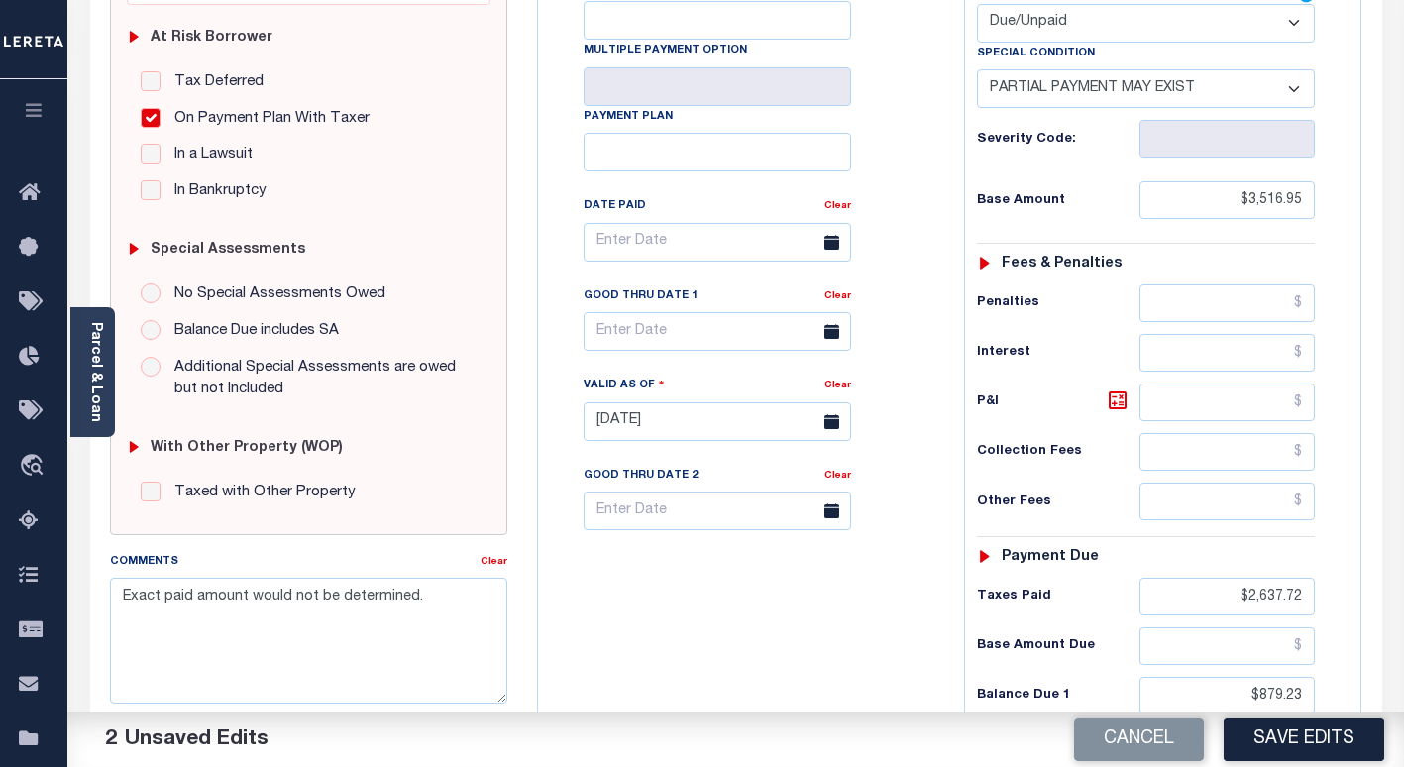
scroll to position [693, 0]
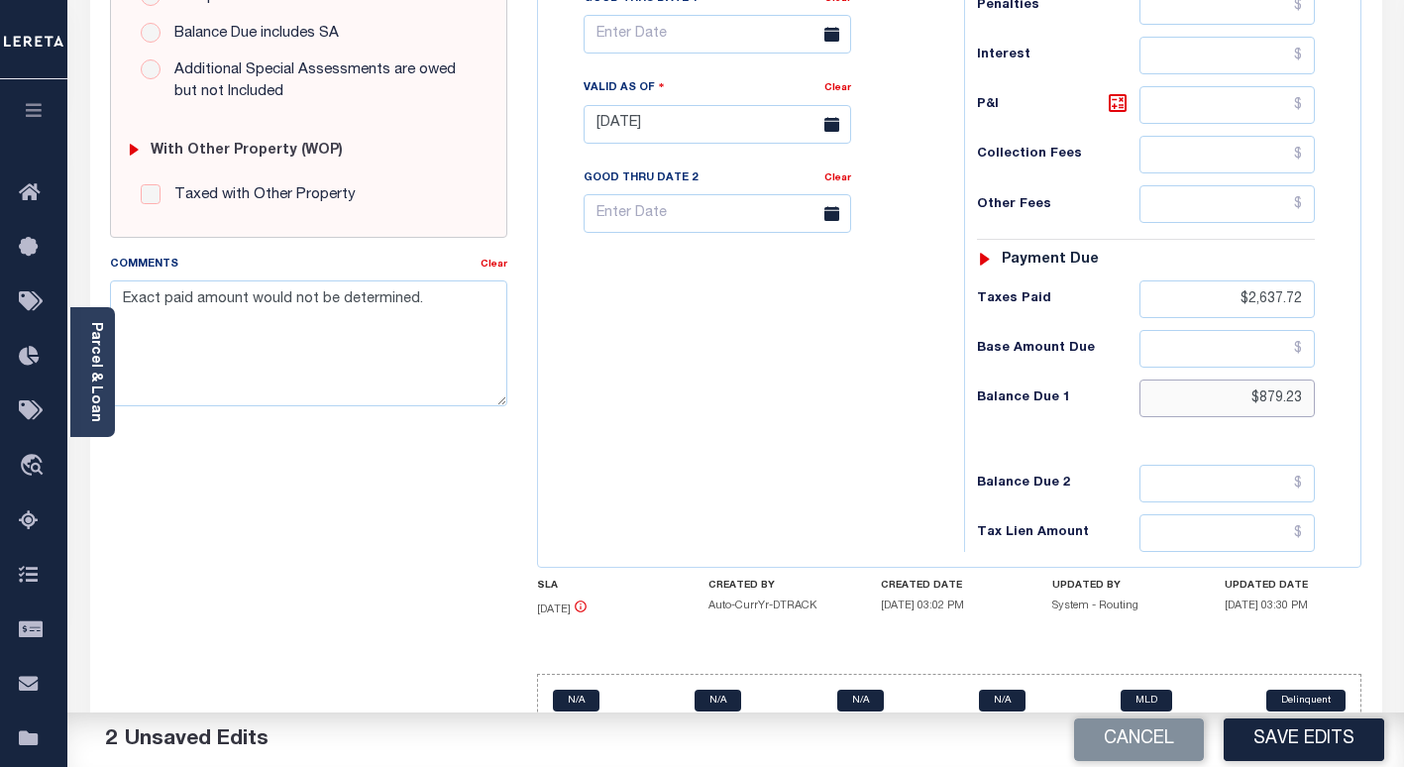
drag, startPoint x: 1306, startPoint y: 402, endPoint x: 1173, endPoint y: 406, distance: 133.8
click at [1173, 406] on input "$879.23" at bounding box center [1226, 398] width 175 height 38
type input "$0.00"
drag, startPoint x: 1307, startPoint y: 301, endPoint x: 1173, endPoint y: 286, distance: 135.5
click at [1173, 286] on input "$2,637.72" at bounding box center [1226, 299] width 175 height 38
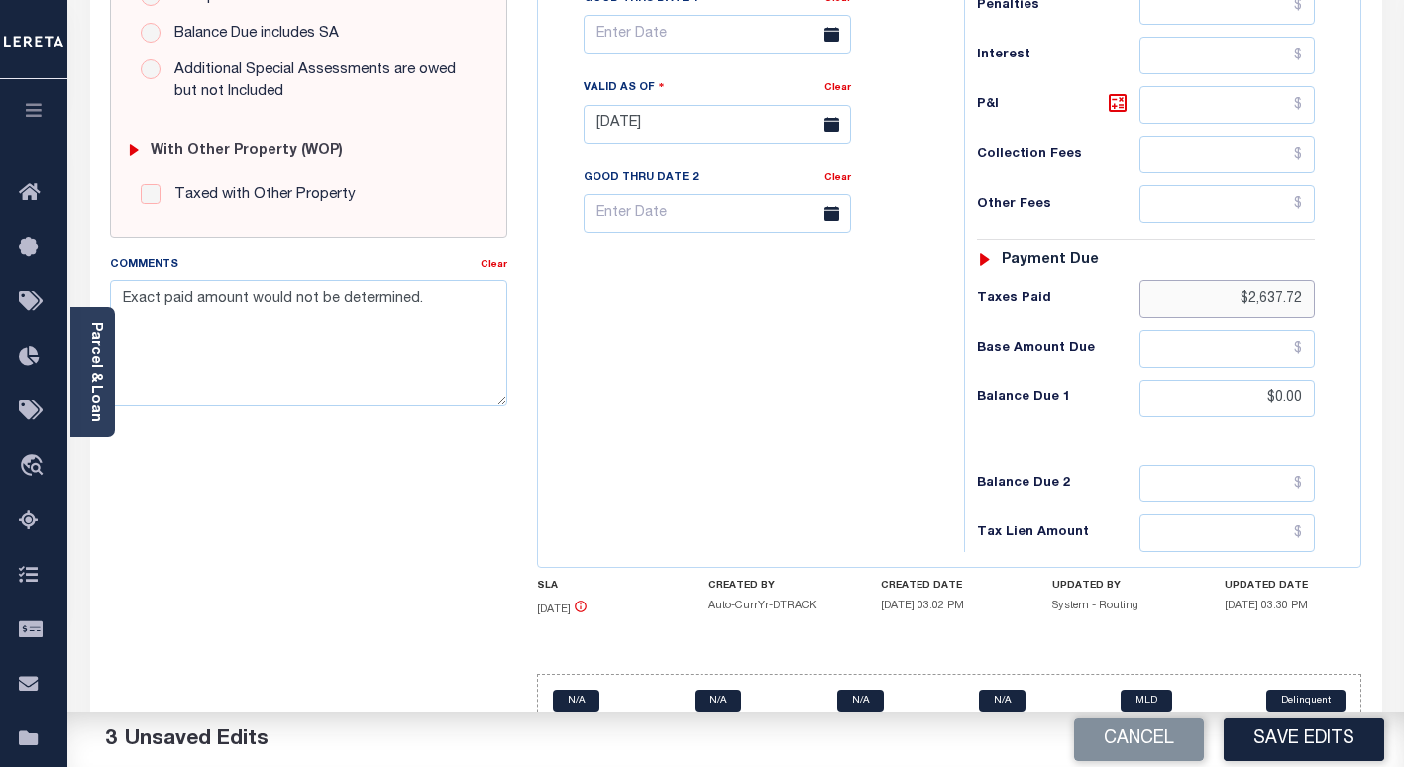
scroll to position [297, 0]
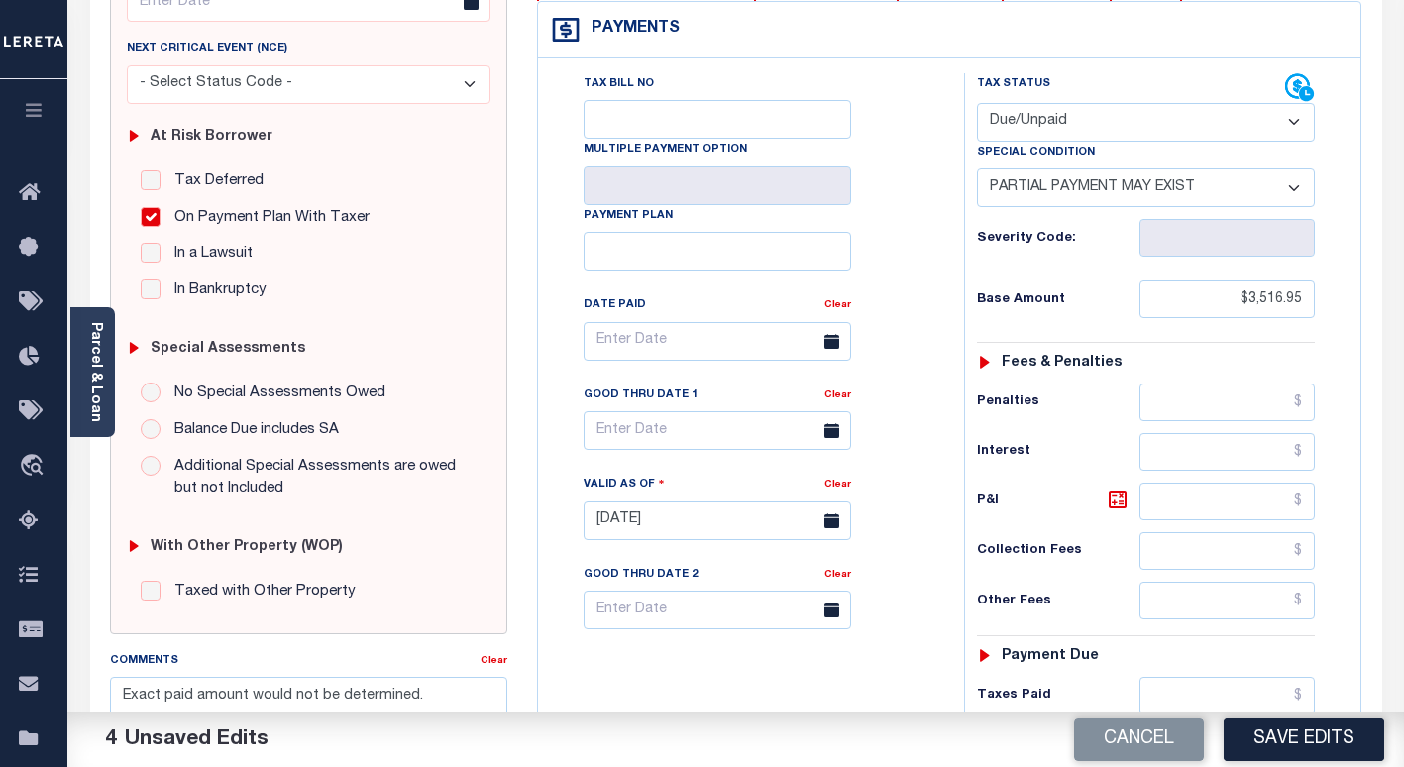
click at [1001, 122] on select "- Select Status Code - Open Due/Unpaid Paid Incomplete No Tax Due Internal Refu…" at bounding box center [1146, 122] width 338 height 39
select select "PYD"
click at [977, 104] on select "- Select Status Code - Open Due/Unpaid Paid Incomplete No Tax Due Internal Refu…" at bounding box center [1146, 122] width 338 height 39
select select "0"
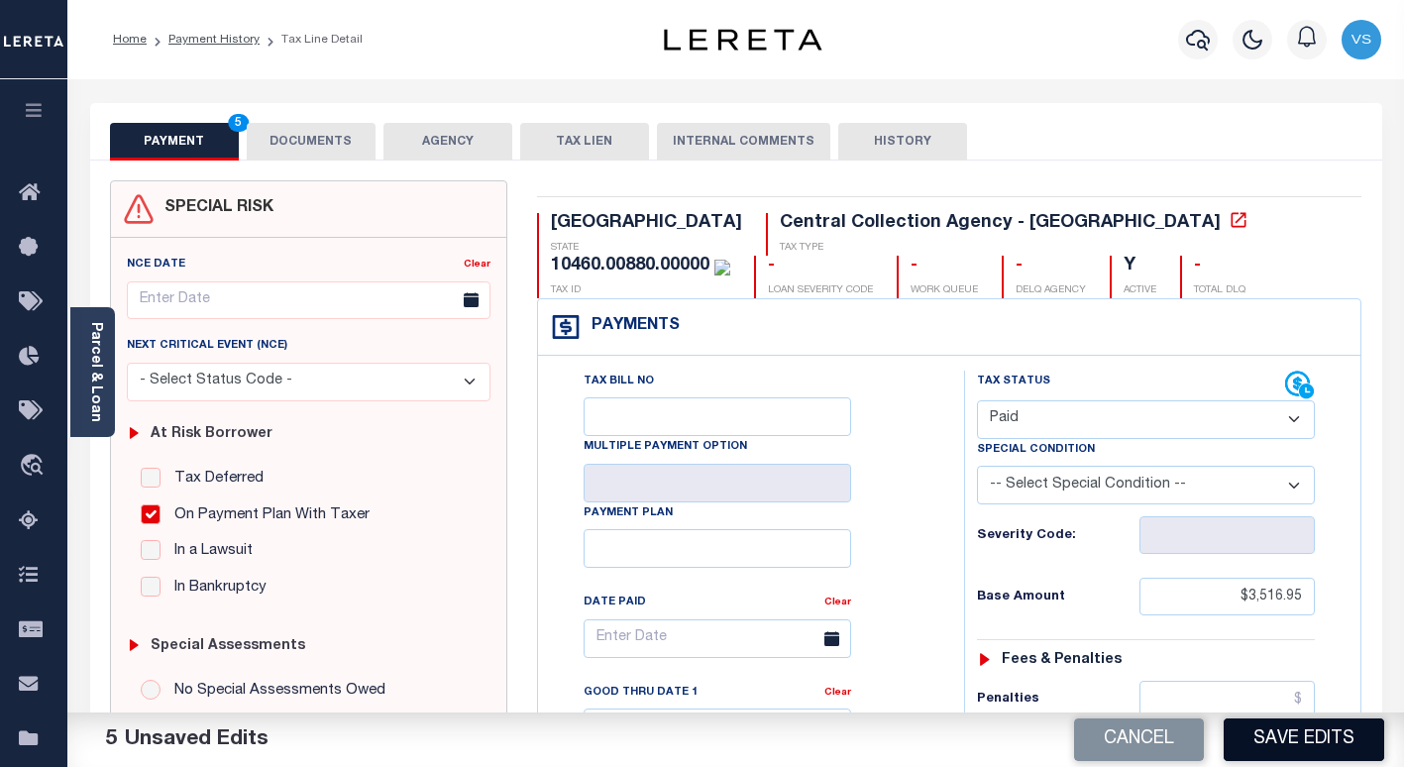
click at [1267, 733] on button "Save Edits" at bounding box center [1303, 739] width 160 height 43
click at [291, 141] on button "DOCUMENTS" at bounding box center [311, 142] width 129 height 38
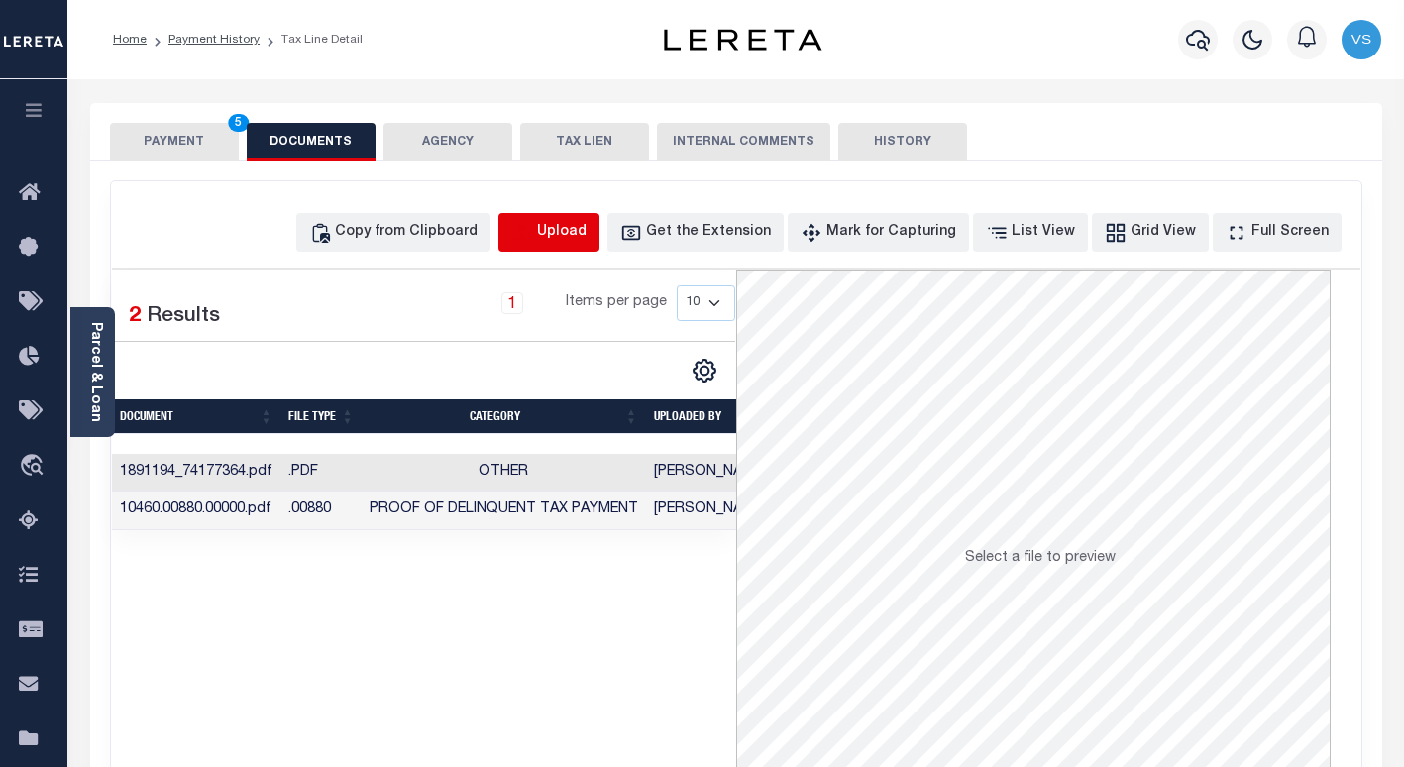
click at [533, 235] on icon "button" at bounding box center [522, 233] width 22 height 22
select select "POP"
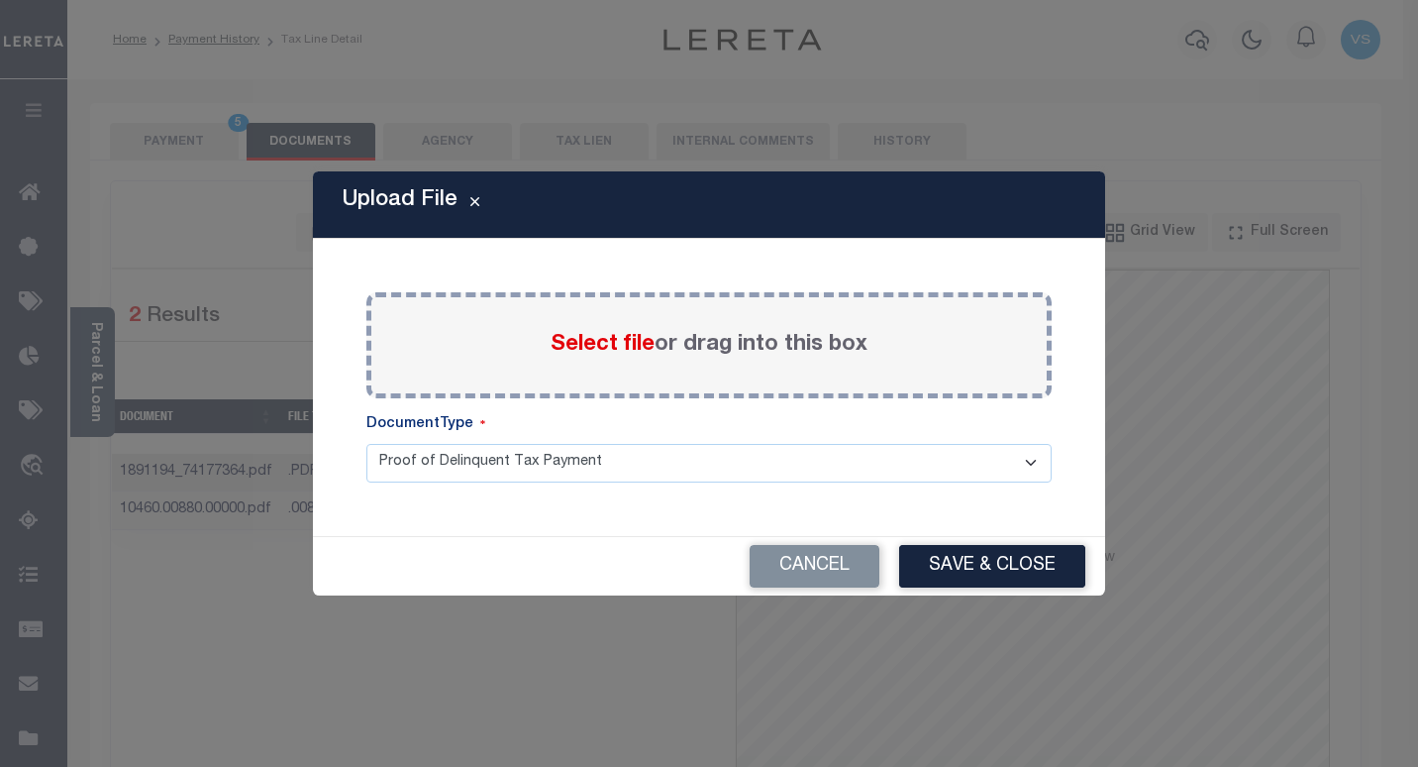
click at [591, 340] on span "Select file" at bounding box center [603, 345] width 104 height 22
click at [0, 0] on input "Select file or drag into this box" at bounding box center [0, 0] width 0 height 0
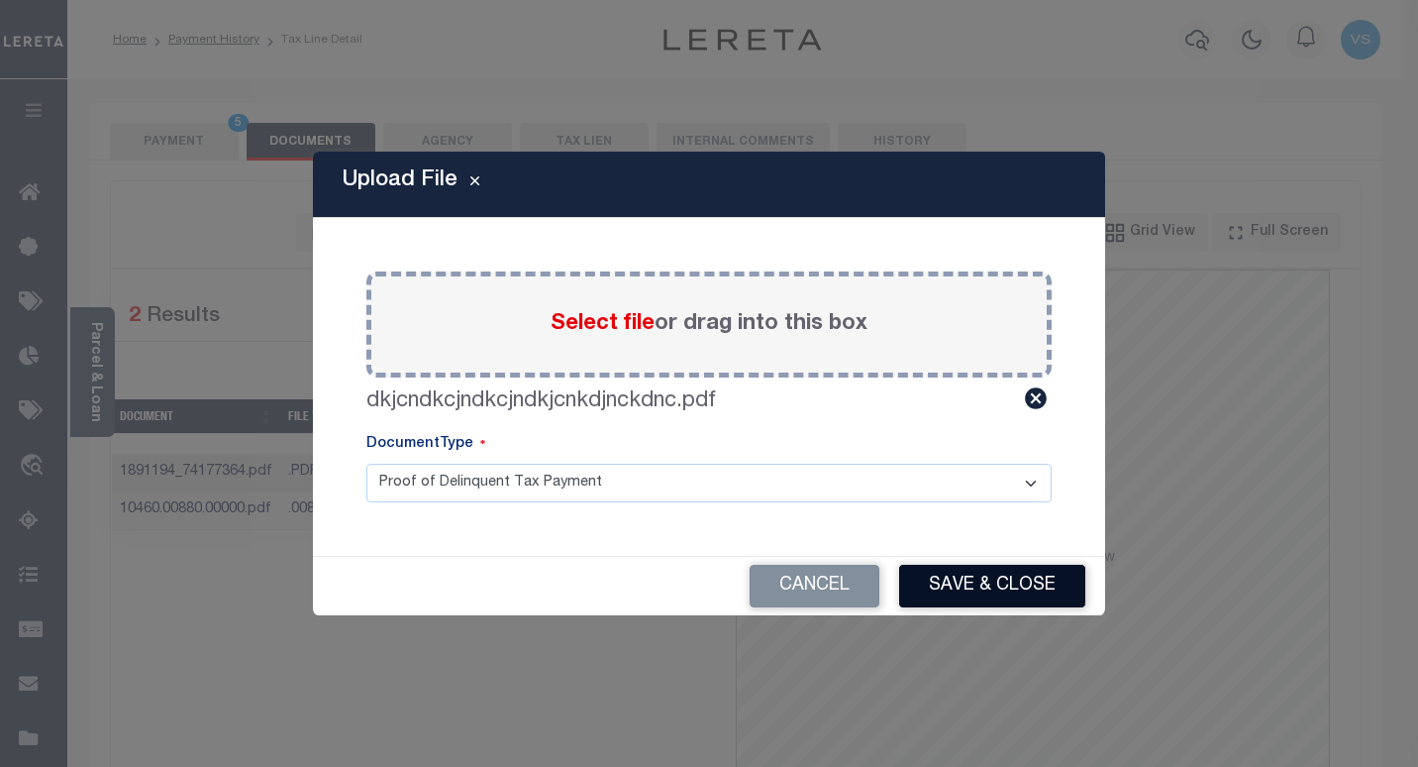
click at [965, 590] on button "Save & Close" at bounding box center [992, 586] width 186 height 43
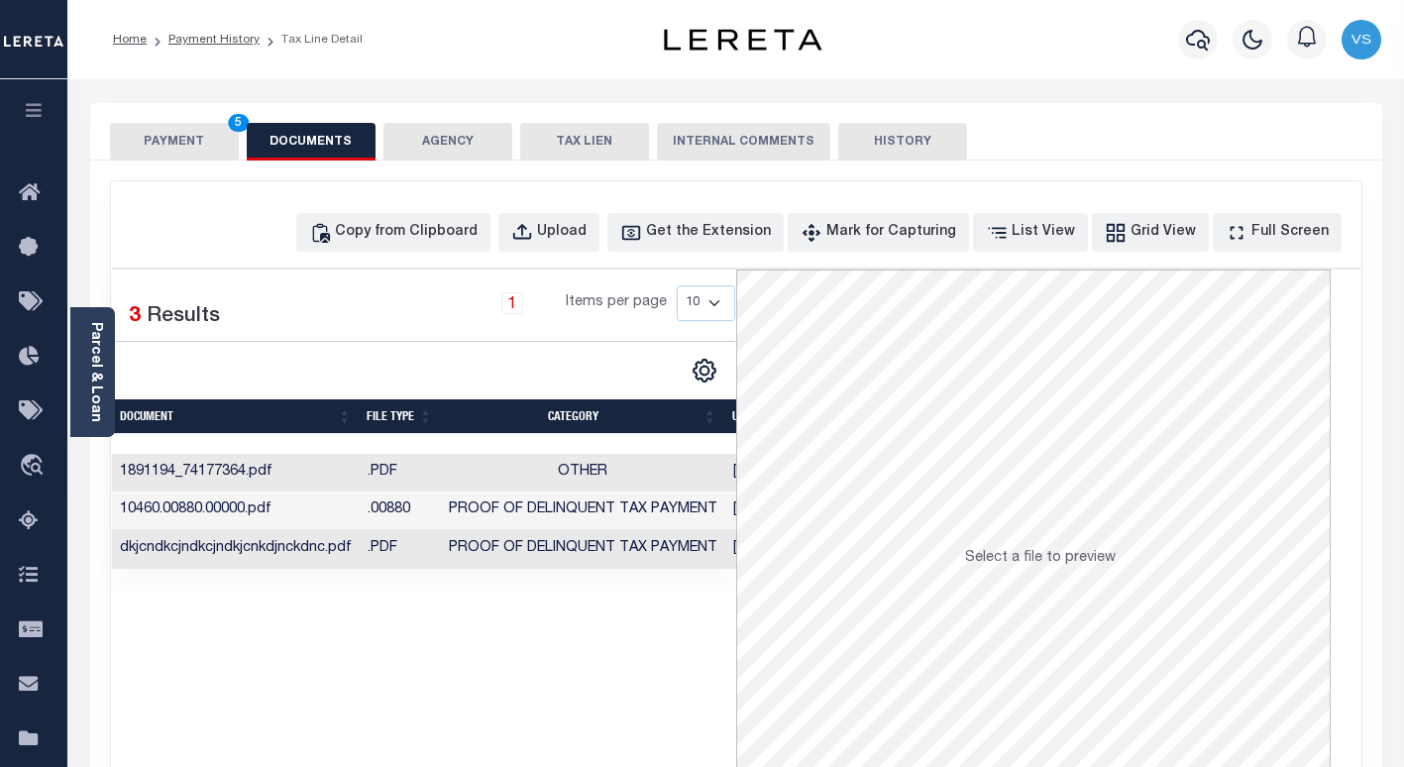
click at [162, 149] on button "PAYMENT 5" at bounding box center [174, 142] width 129 height 38
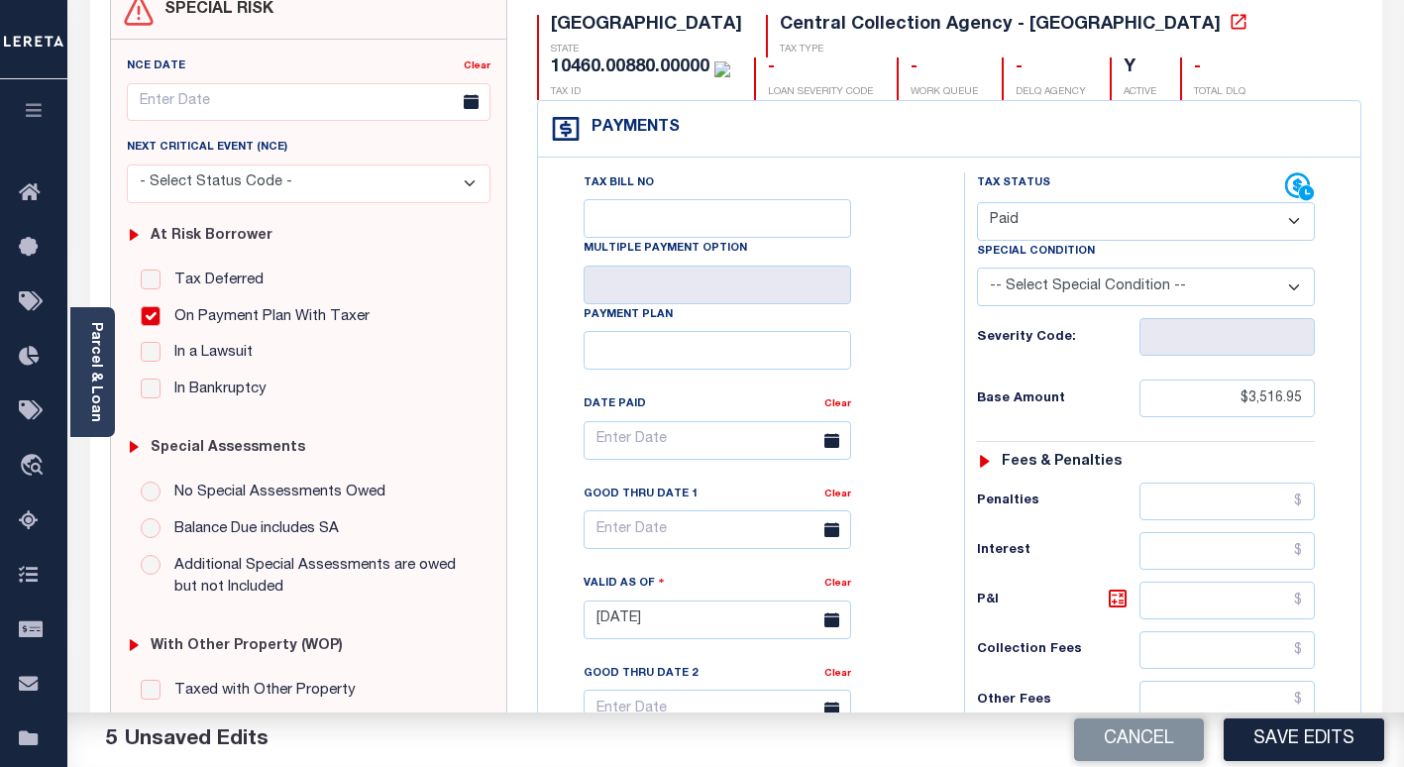
scroll to position [297, 0]
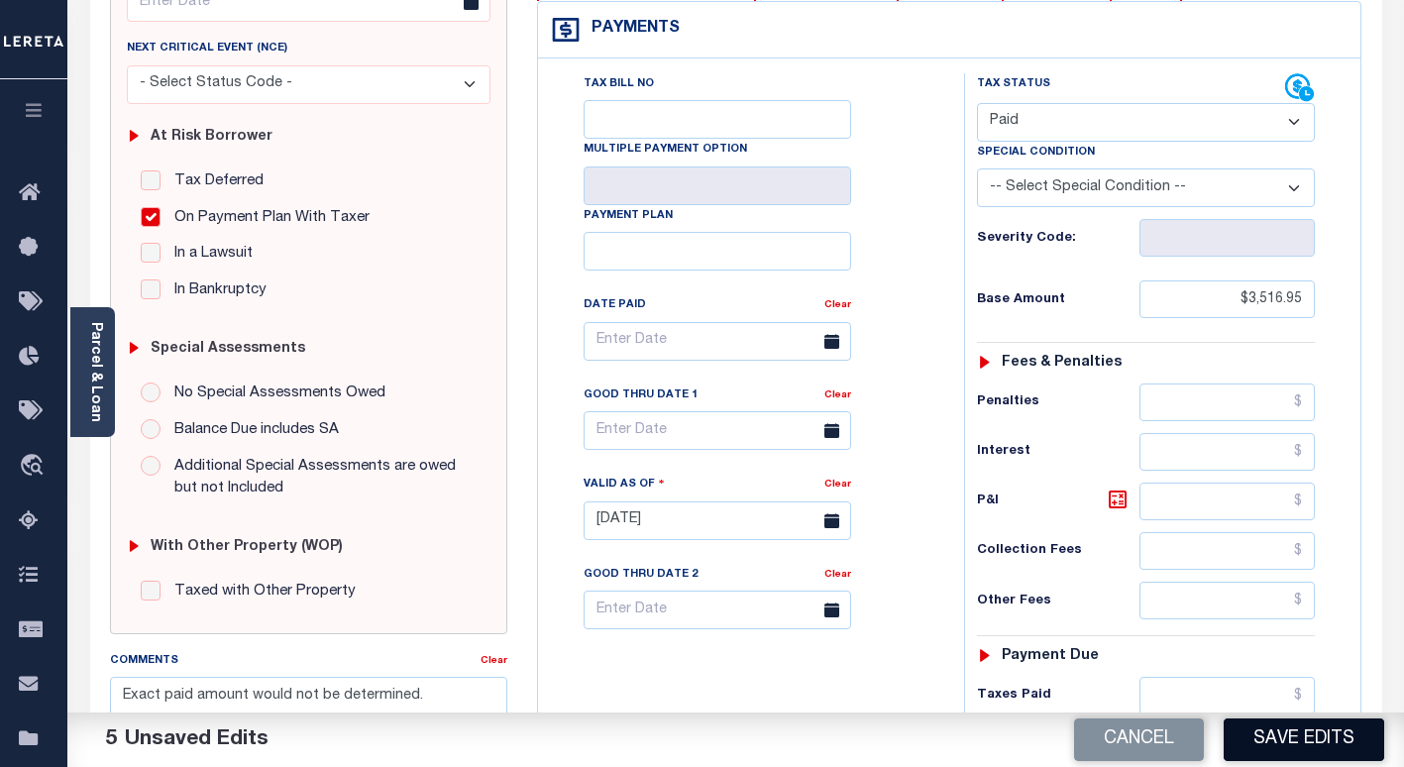
click at [1286, 741] on button "Save Edits" at bounding box center [1303, 739] width 160 height 43
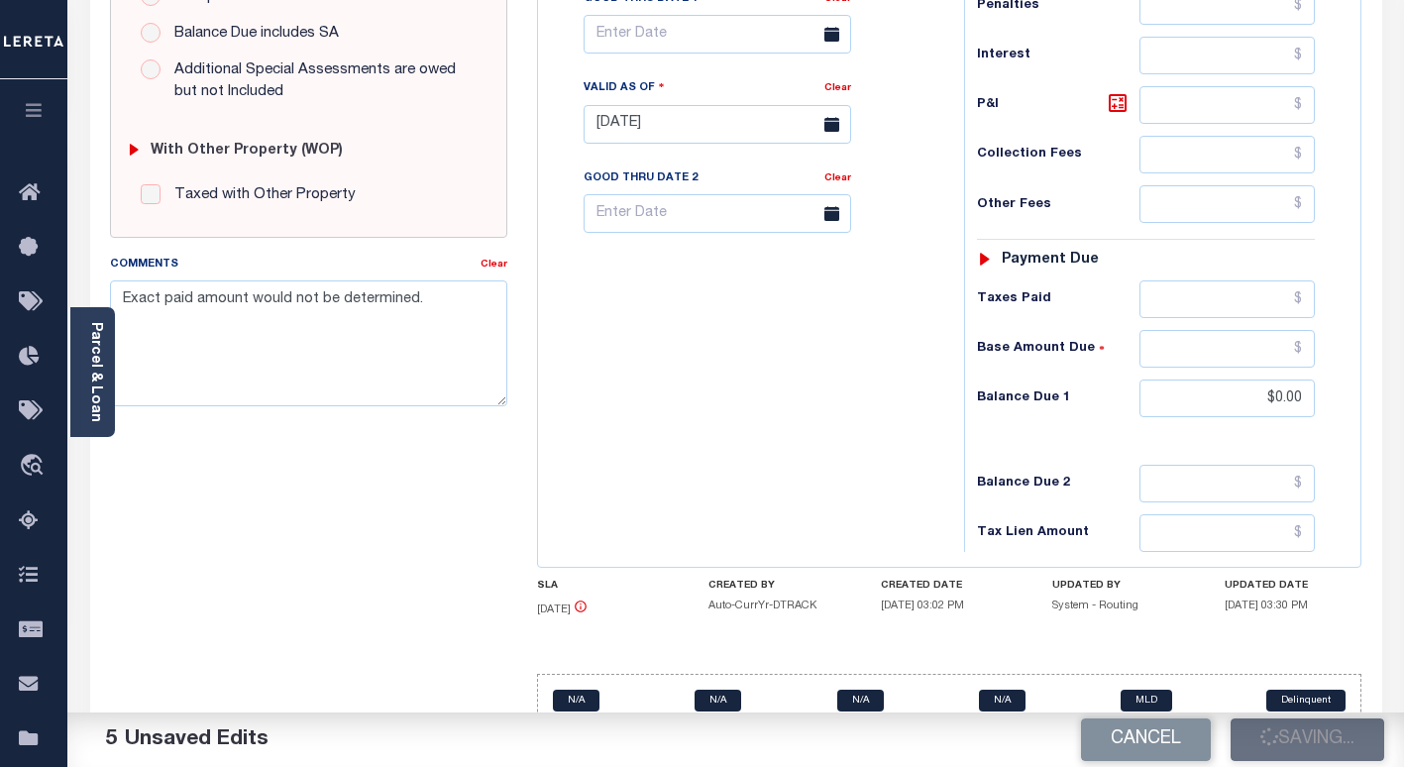
scroll to position [396, 0]
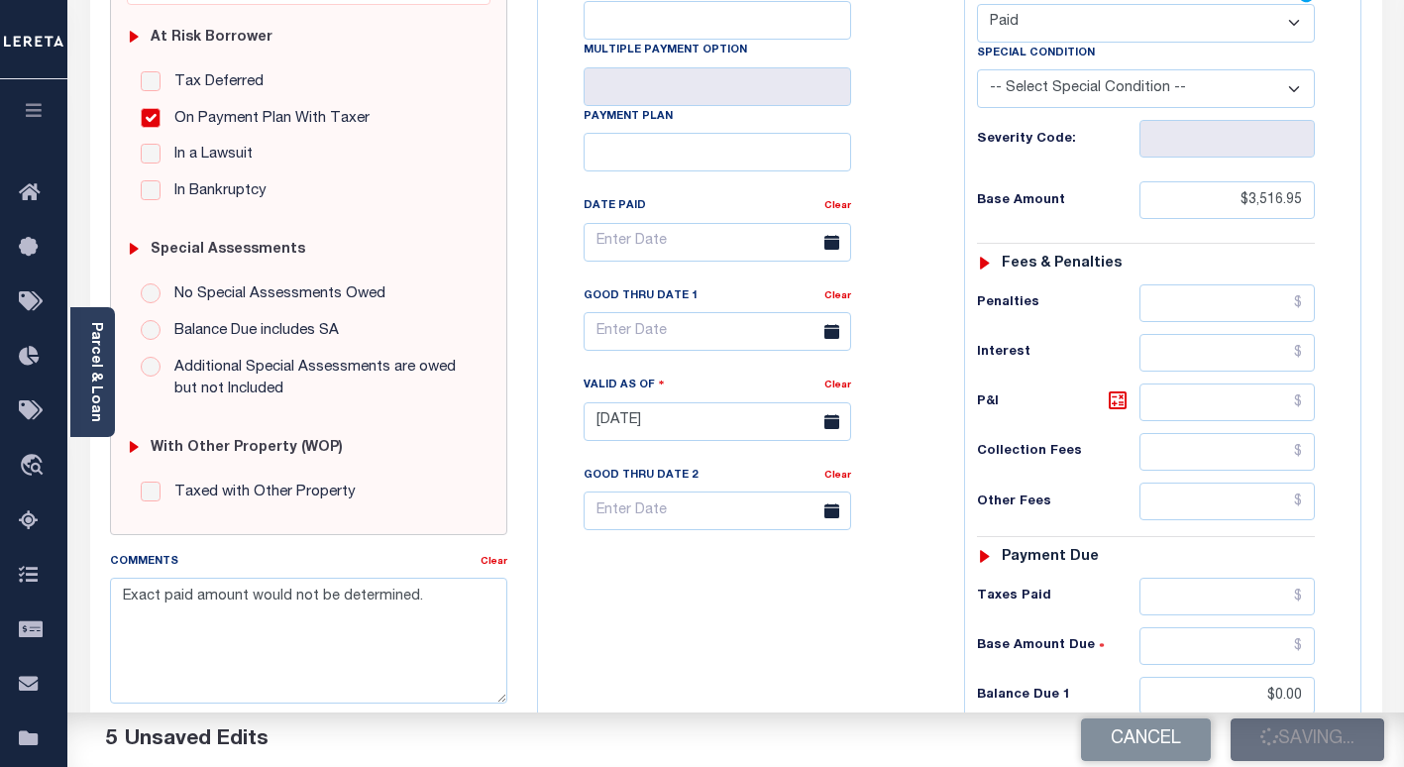
checkbox input "false"
type input "$3,516.95"
type input "$0"
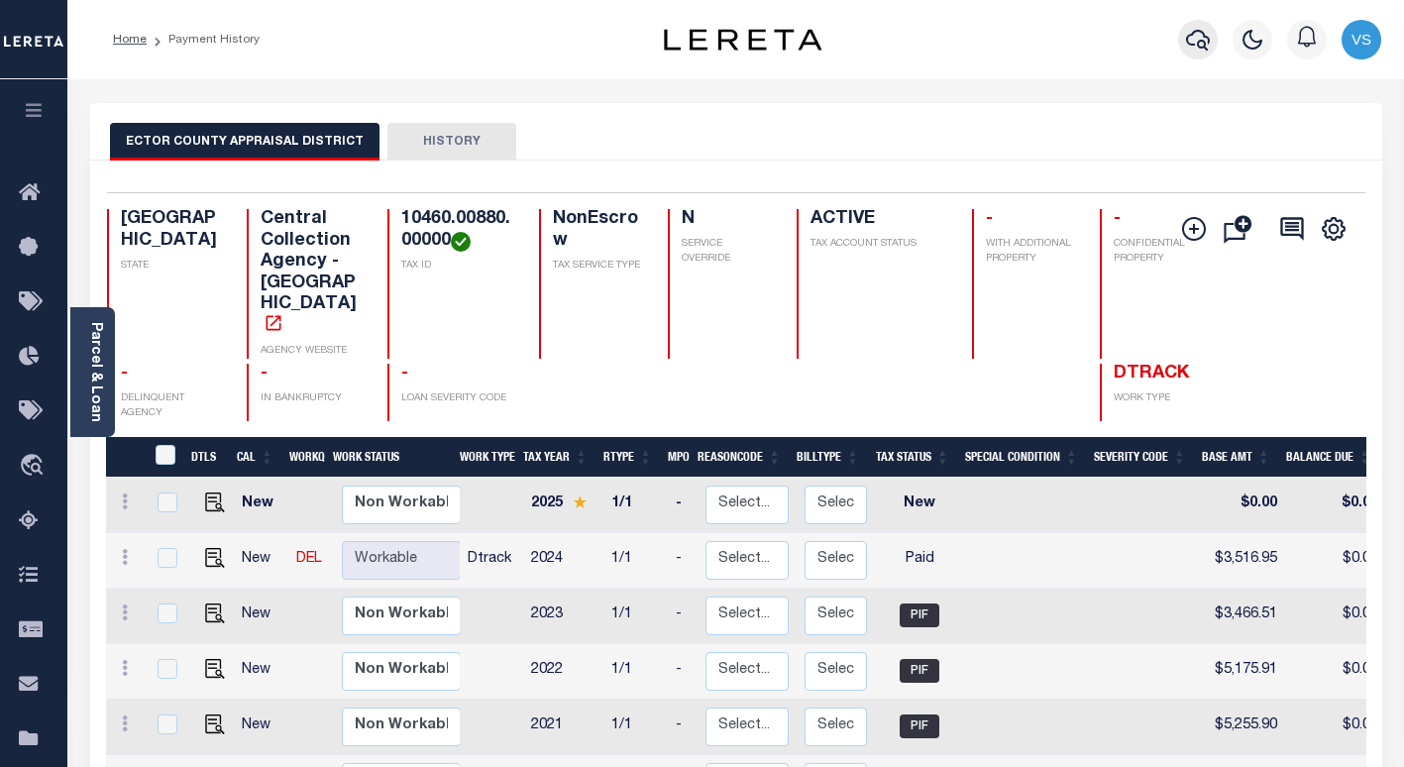
click at [1200, 37] on icon "button" at bounding box center [1198, 40] width 24 height 24
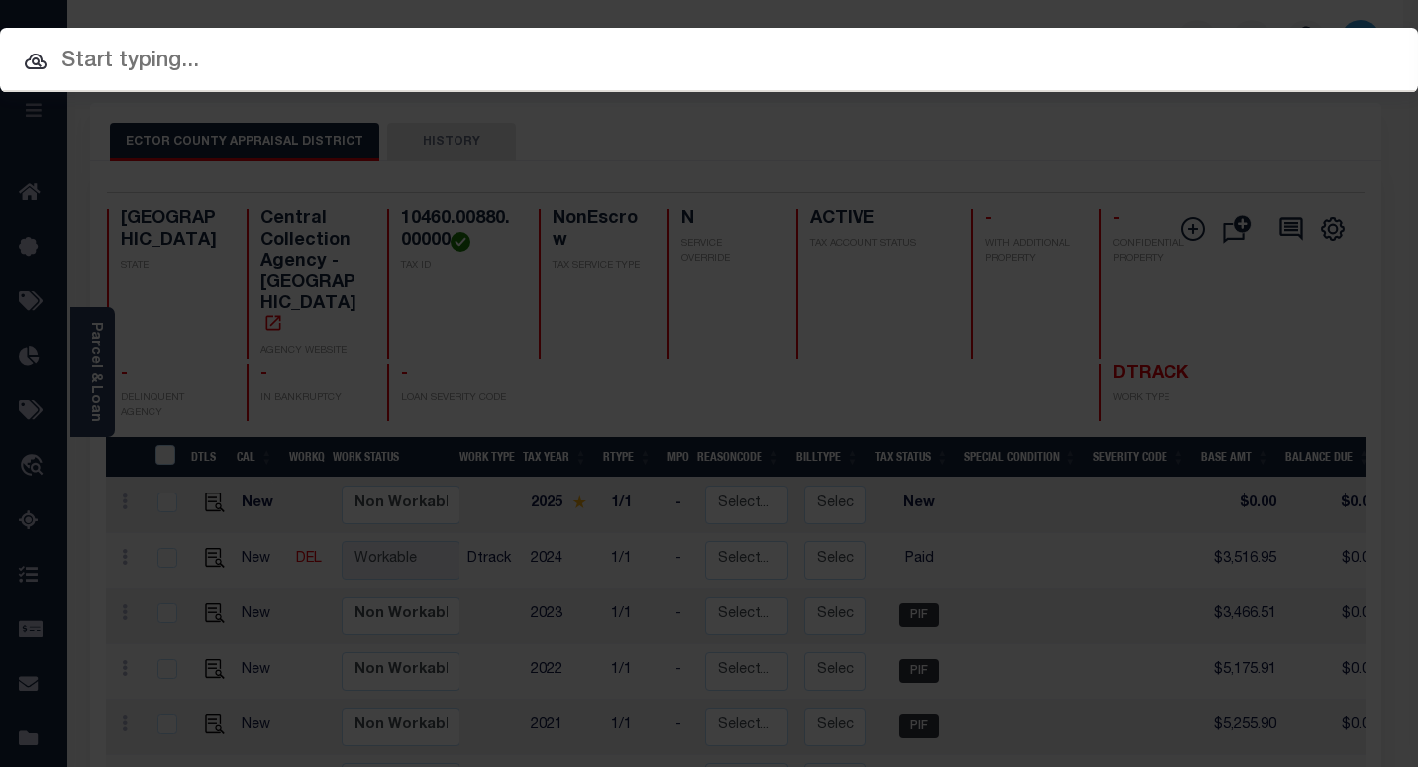
paste input "118269"
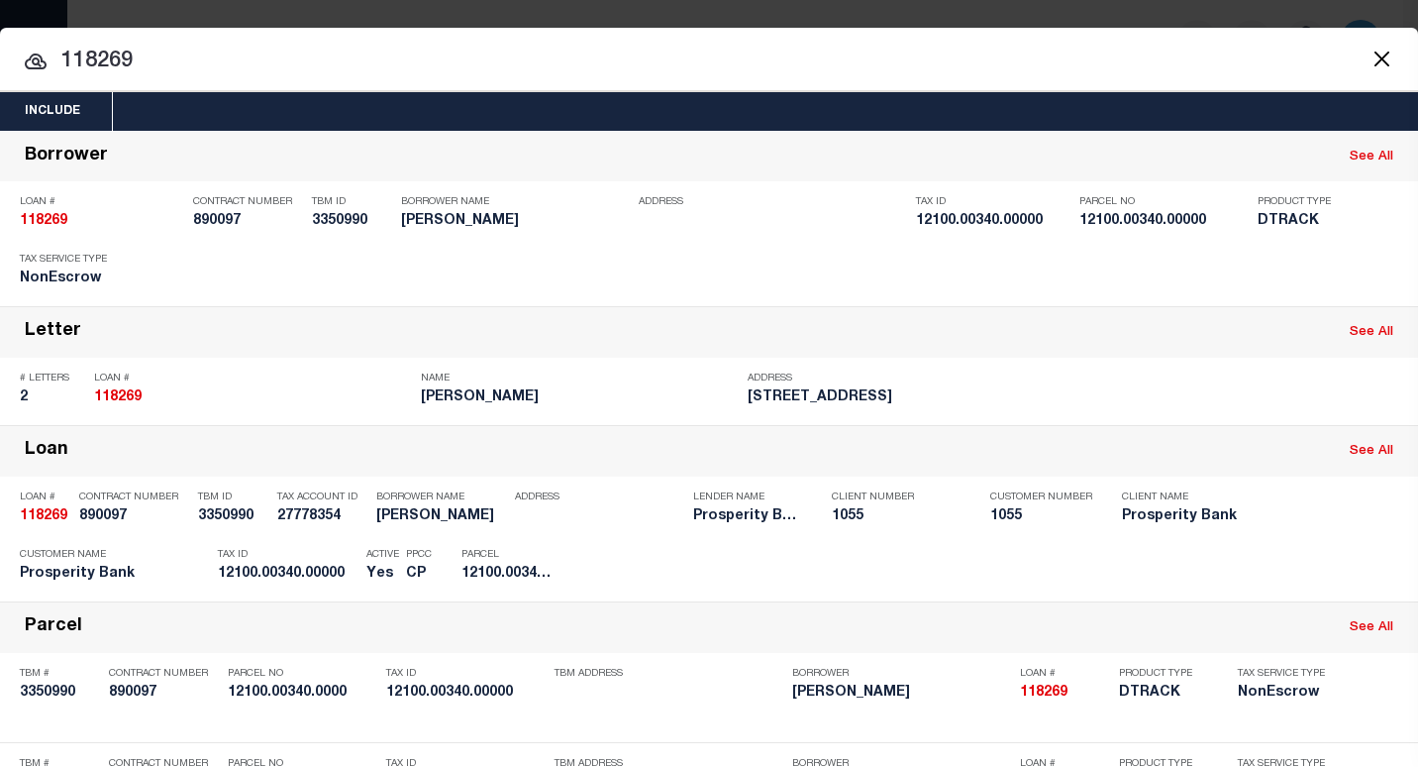
type input "118269"
click at [166, 63] on input "118269" at bounding box center [709, 62] width 1418 height 35
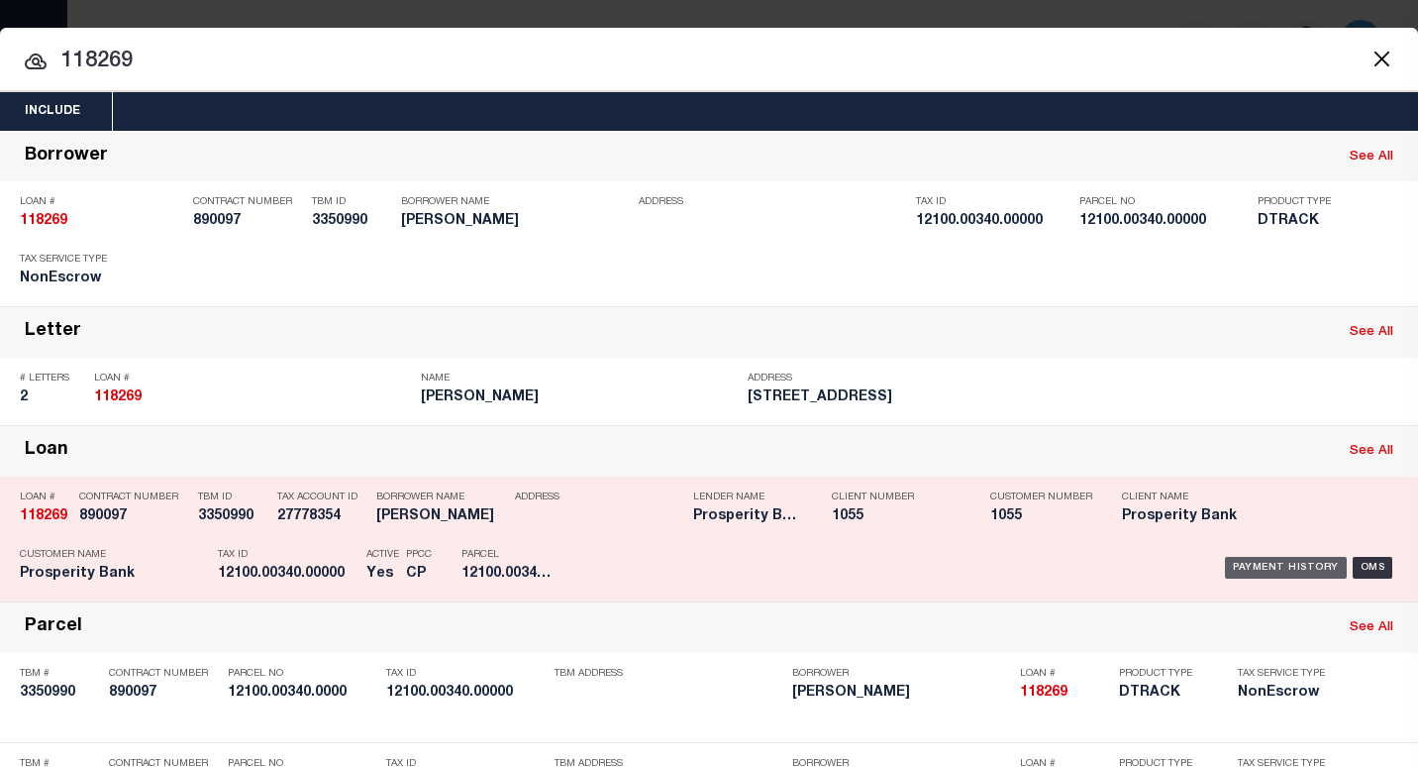
click at [1240, 573] on div "Payment History" at bounding box center [1286, 568] width 122 height 22
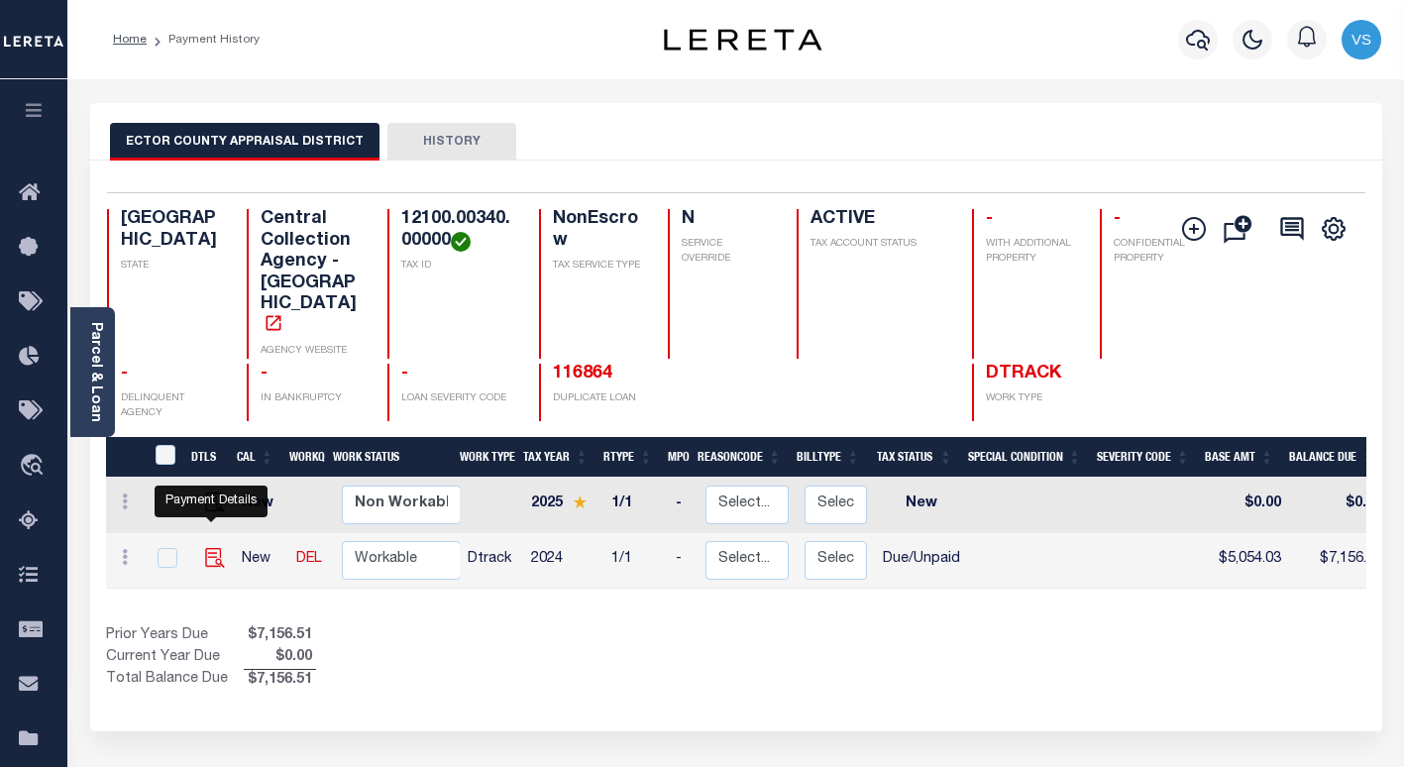
click at [210, 548] on img "" at bounding box center [215, 558] width 20 height 20
checkbox input "true"
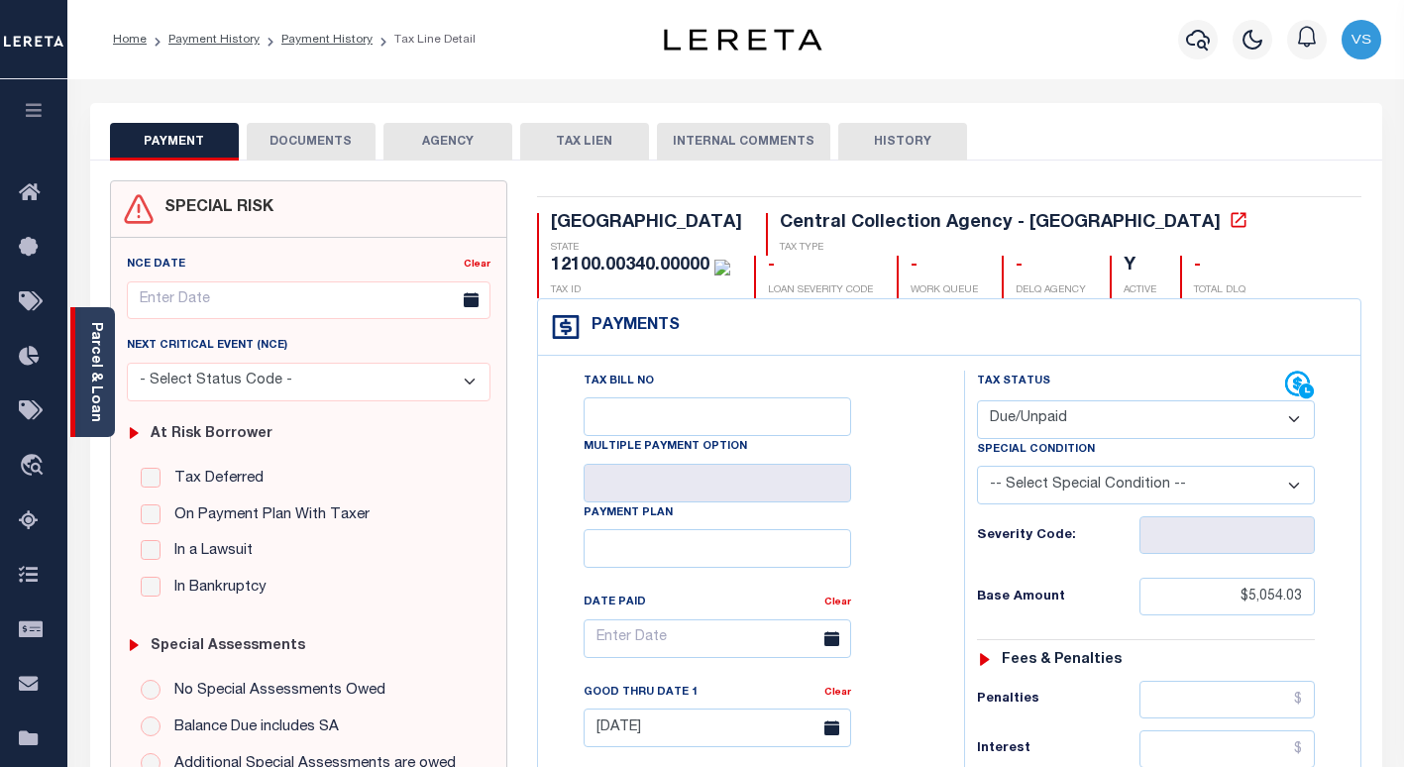
click at [88, 389] on link "Parcel & Loan" at bounding box center [95, 372] width 14 height 100
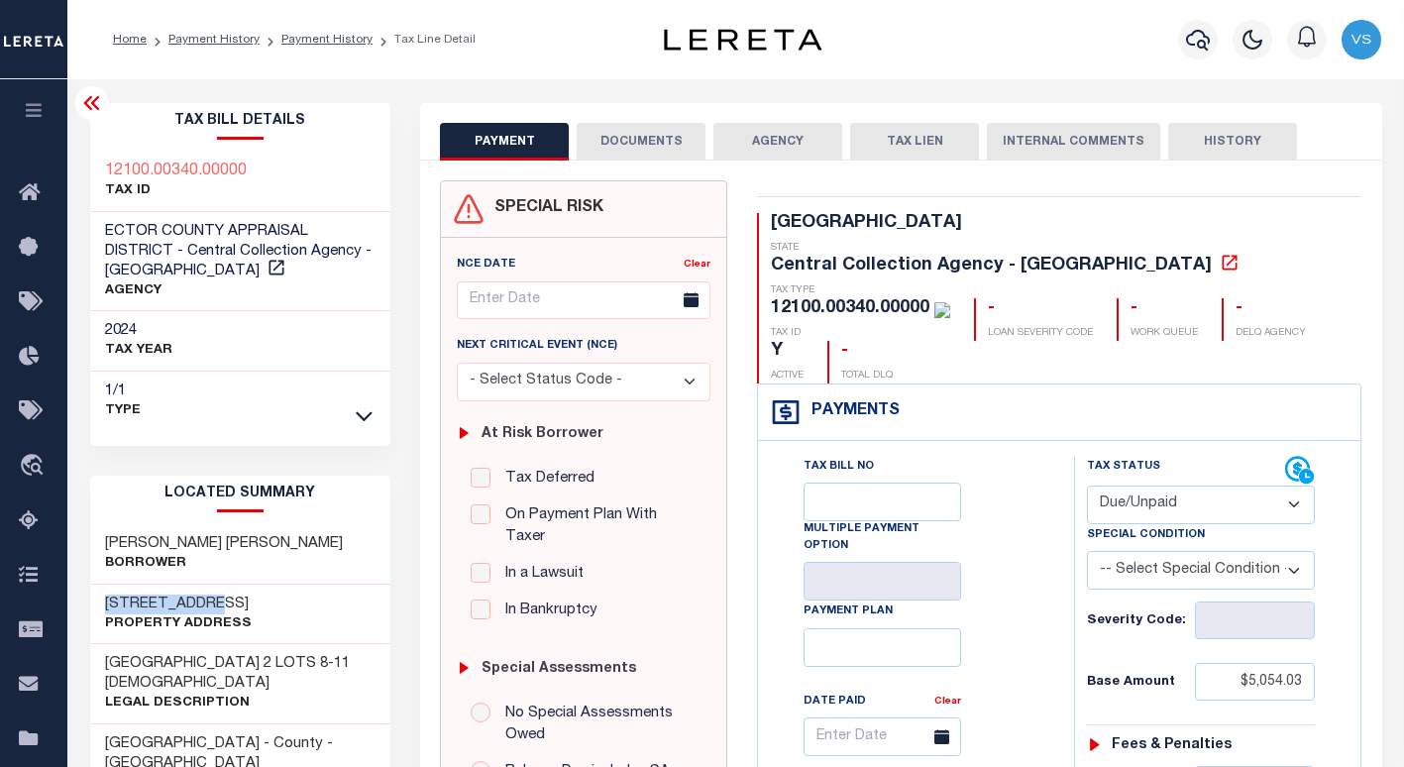
drag, startPoint x: 210, startPoint y: 584, endPoint x: 101, endPoint y: 578, distance: 109.1
click at [101, 584] on div "2125 E 9TH ST Property Address" at bounding box center [240, 614] width 301 height 60
copy h3 "2125 E 9TH ST"
click at [1120, 485] on select "- Select Status Code - Open Due/Unpaid Paid Incomplete No Tax Due Internal Refu…" at bounding box center [1201, 504] width 228 height 39
select select "PYD"
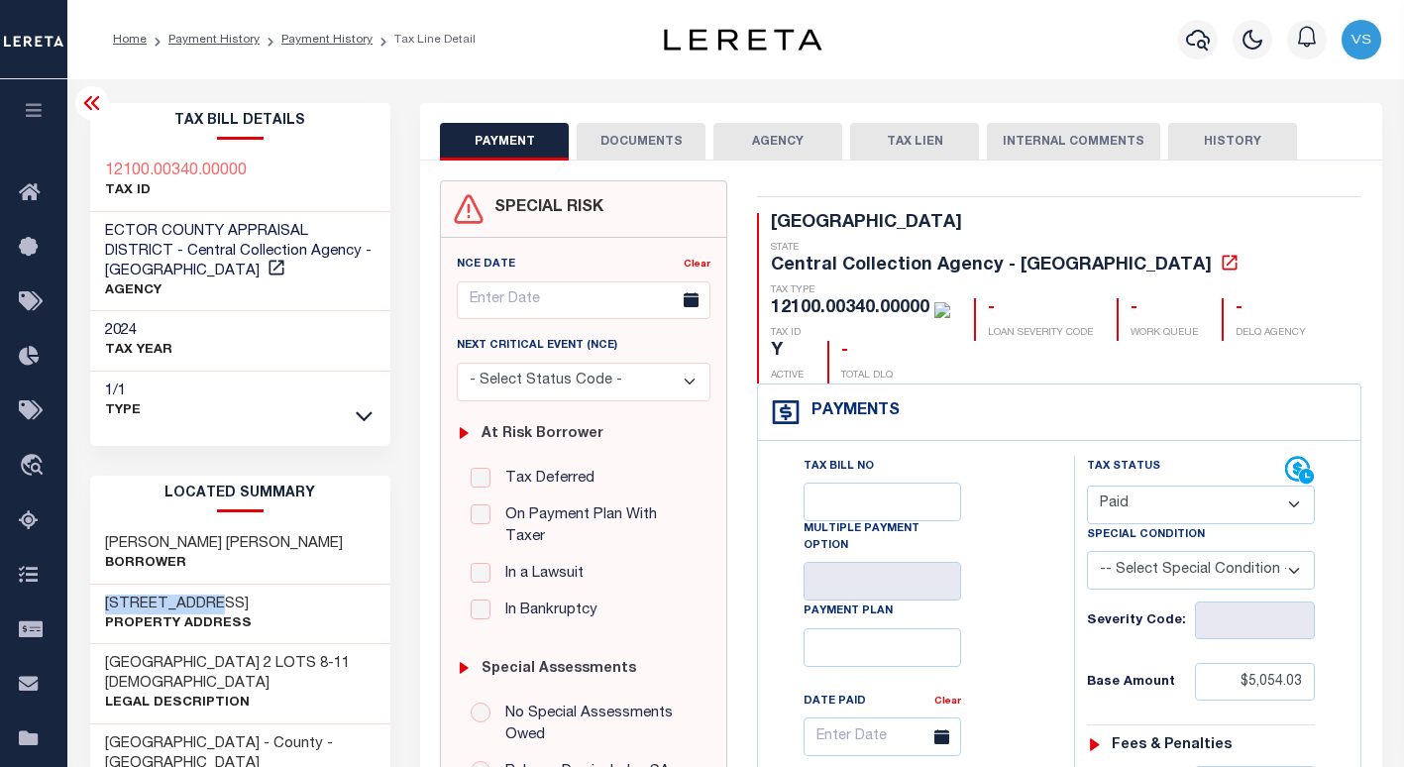
click at [1087, 485] on select "- Select Status Code - Open Due/Unpaid Paid Incomplete No Tax Due Internal Refu…" at bounding box center [1201, 504] width 228 height 39
type input "[DATE]"
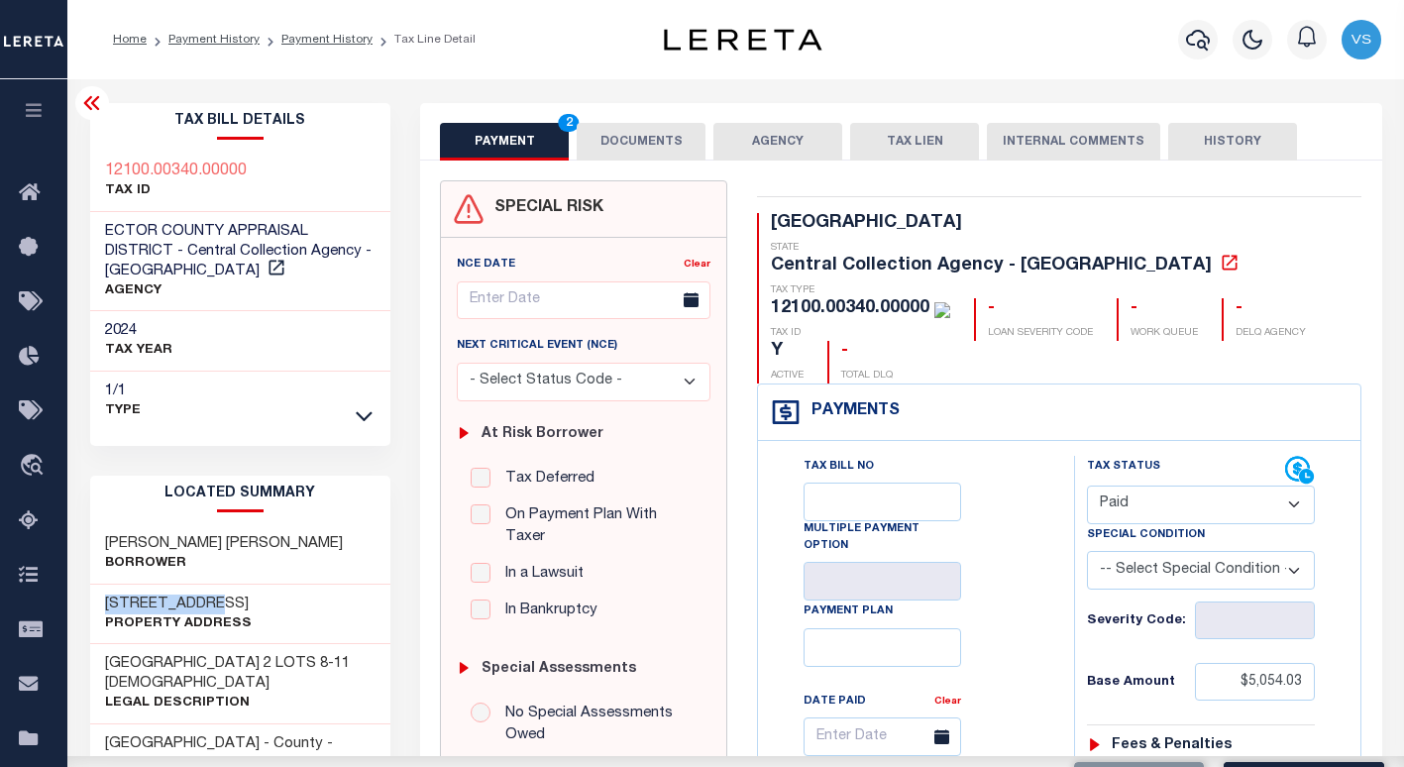
scroll to position [396, 0]
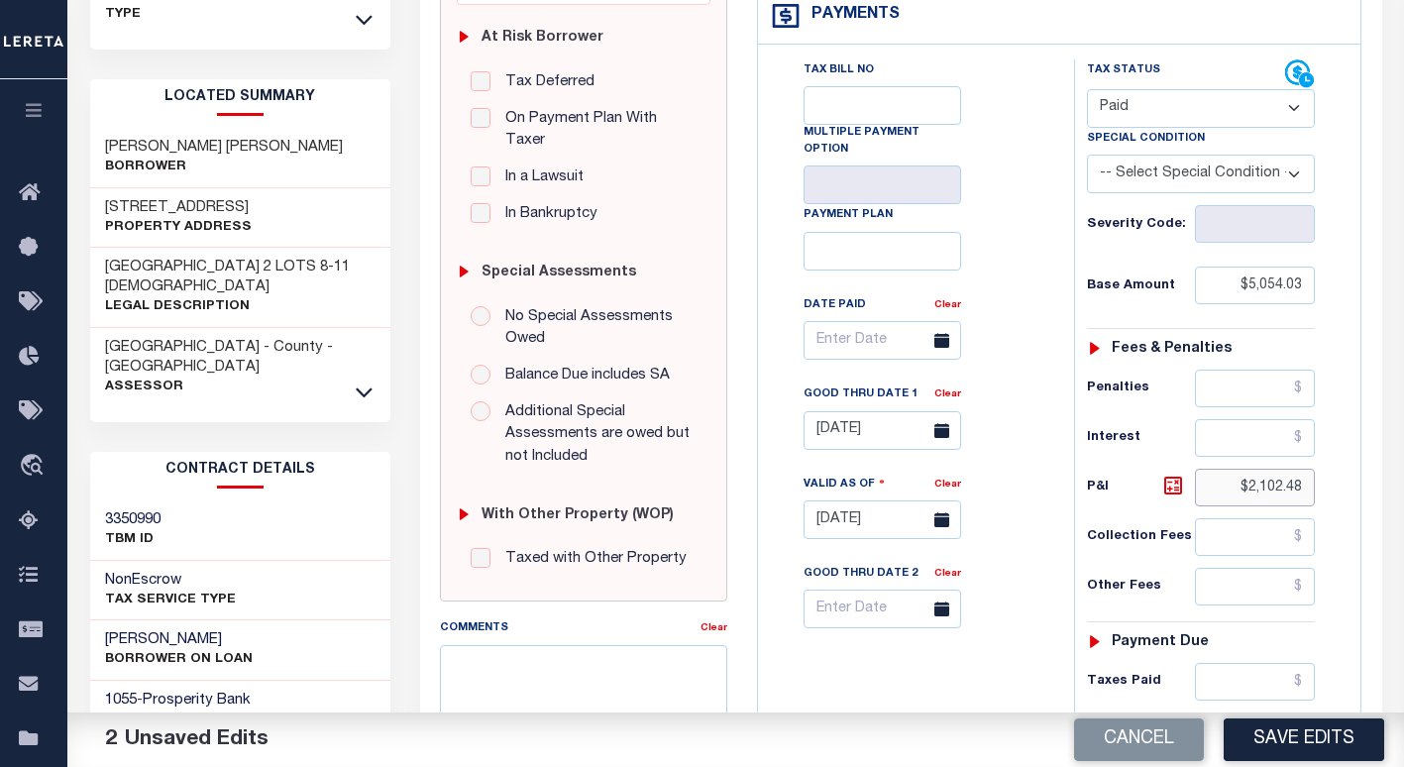
drag, startPoint x: 1305, startPoint y: 449, endPoint x: 1239, endPoint y: 453, distance: 66.5
click at [1240, 469] on input "$2,102.48" at bounding box center [1255, 488] width 121 height 38
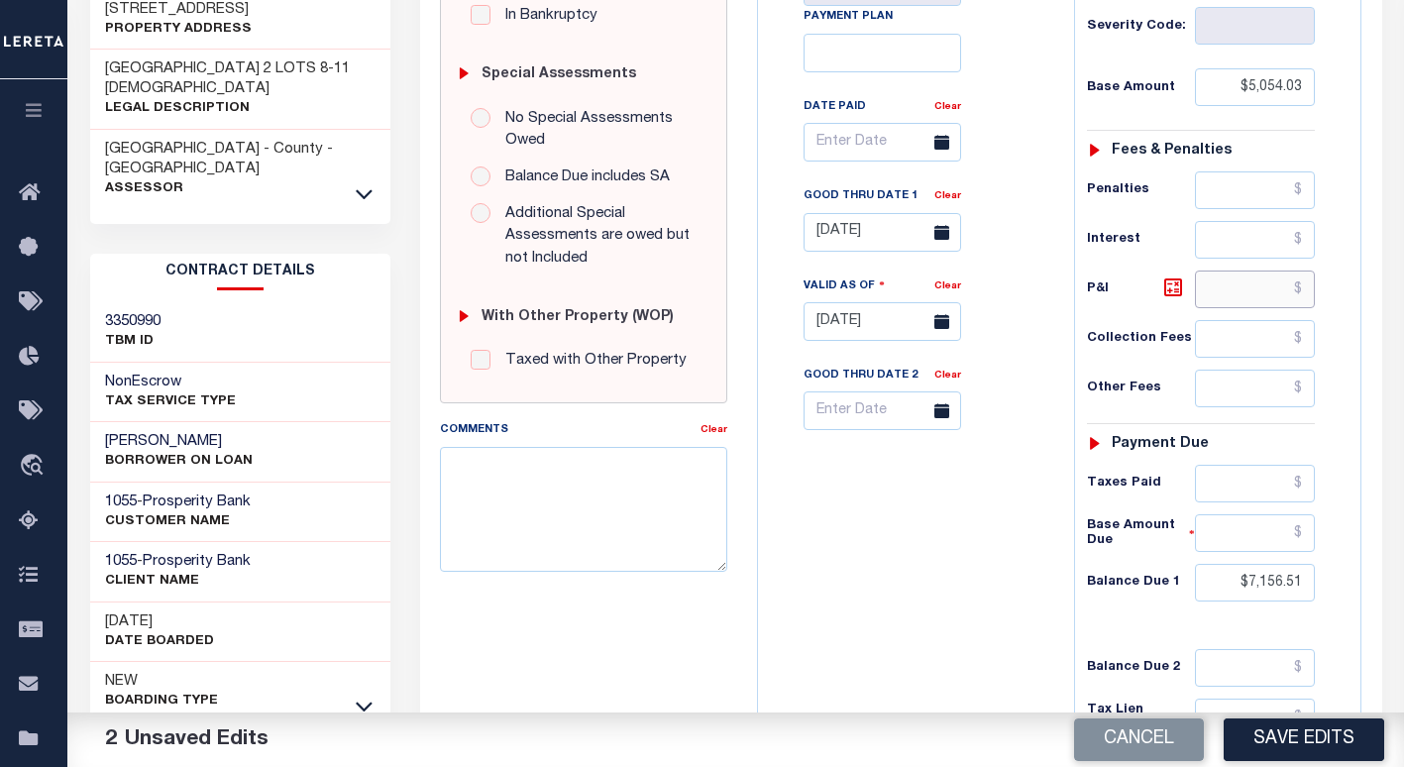
scroll to position [693, 0]
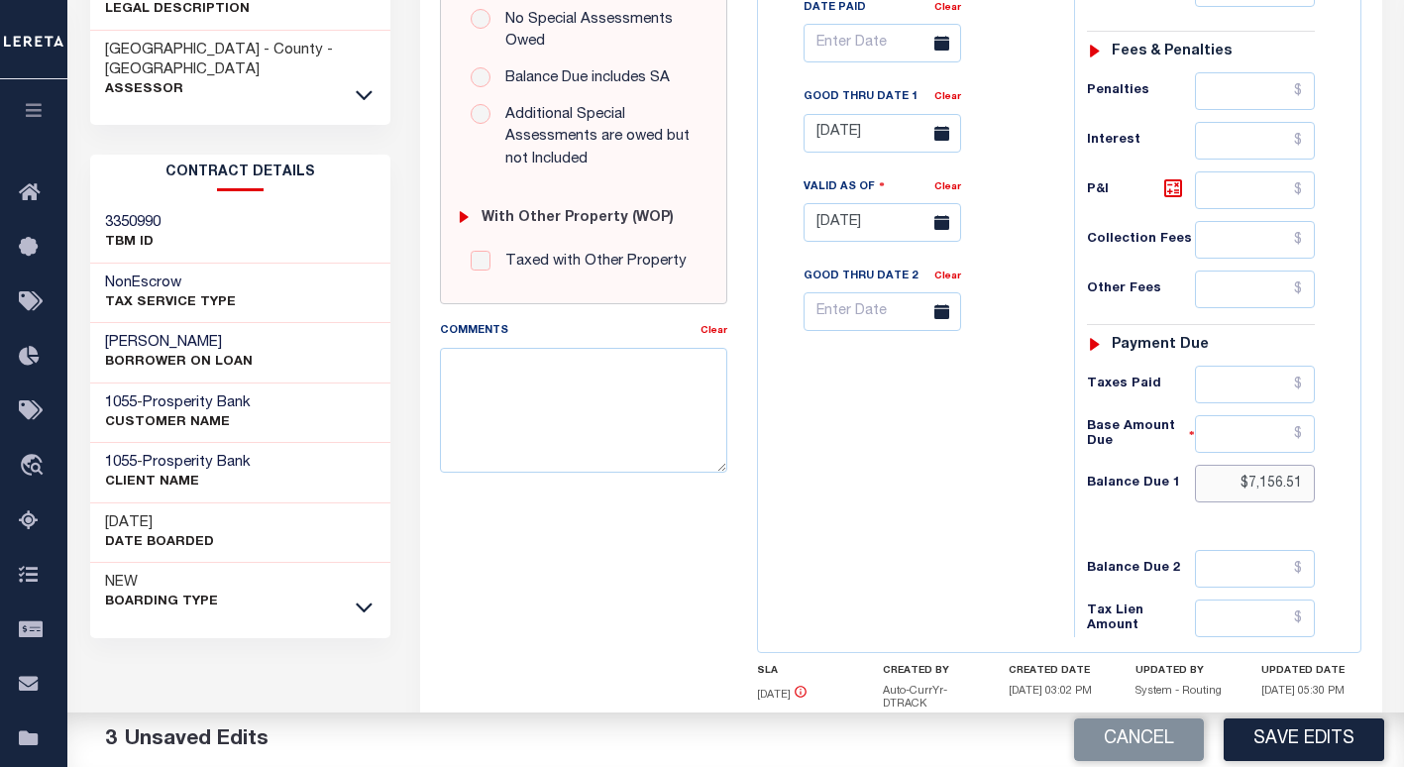
drag, startPoint x: 1294, startPoint y: 444, endPoint x: 980, endPoint y: 458, distance: 314.3
click at [1230, 465] on input "$7,156." at bounding box center [1255, 484] width 121 height 38
drag, startPoint x: 1292, startPoint y: 444, endPoint x: 1226, endPoint y: 451, distance: 65.7
click at [1238, 465] on input "$7,156." at bounding box center [1255, 484] width 121 height 38
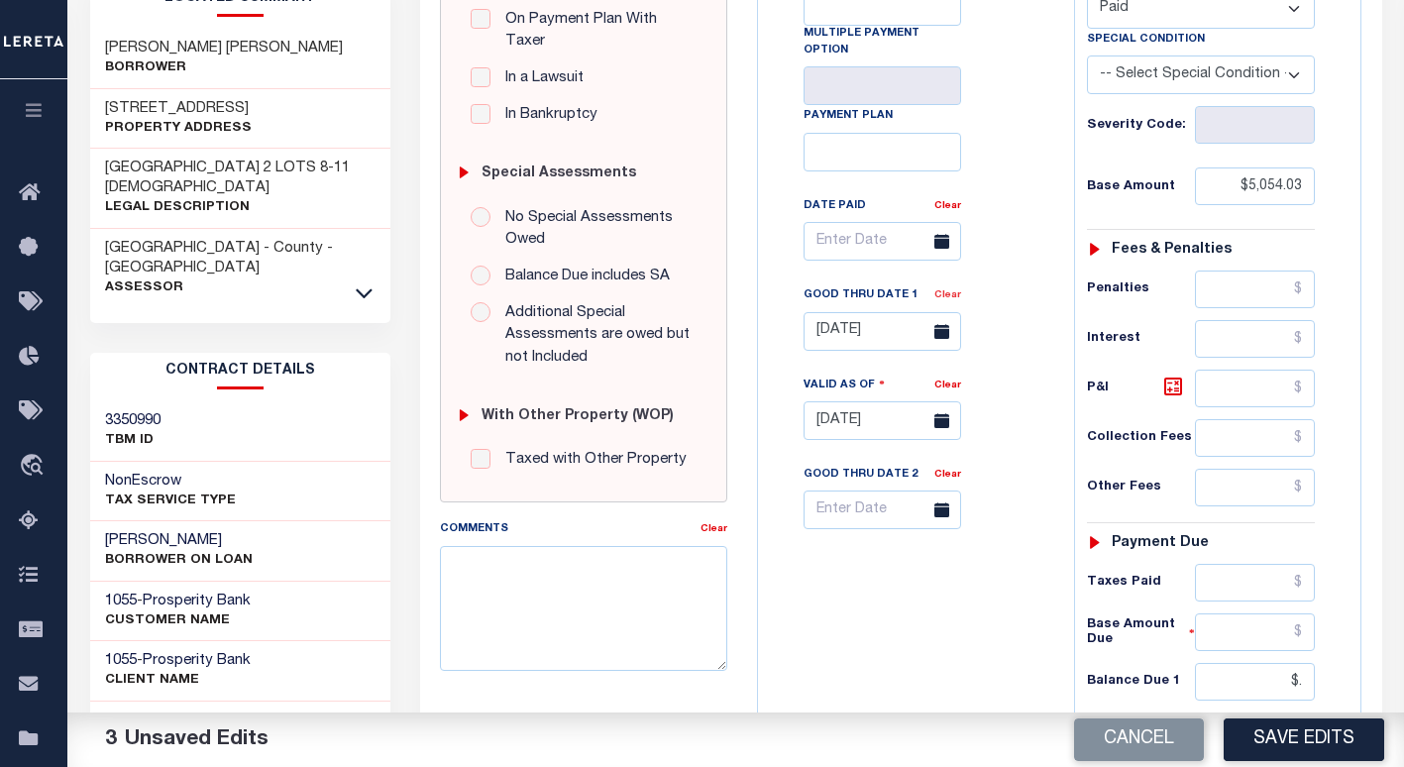
type input "$.00"
click at [947, 290] on link "Clear" at bounding box center [947, 295] width 27 height 10
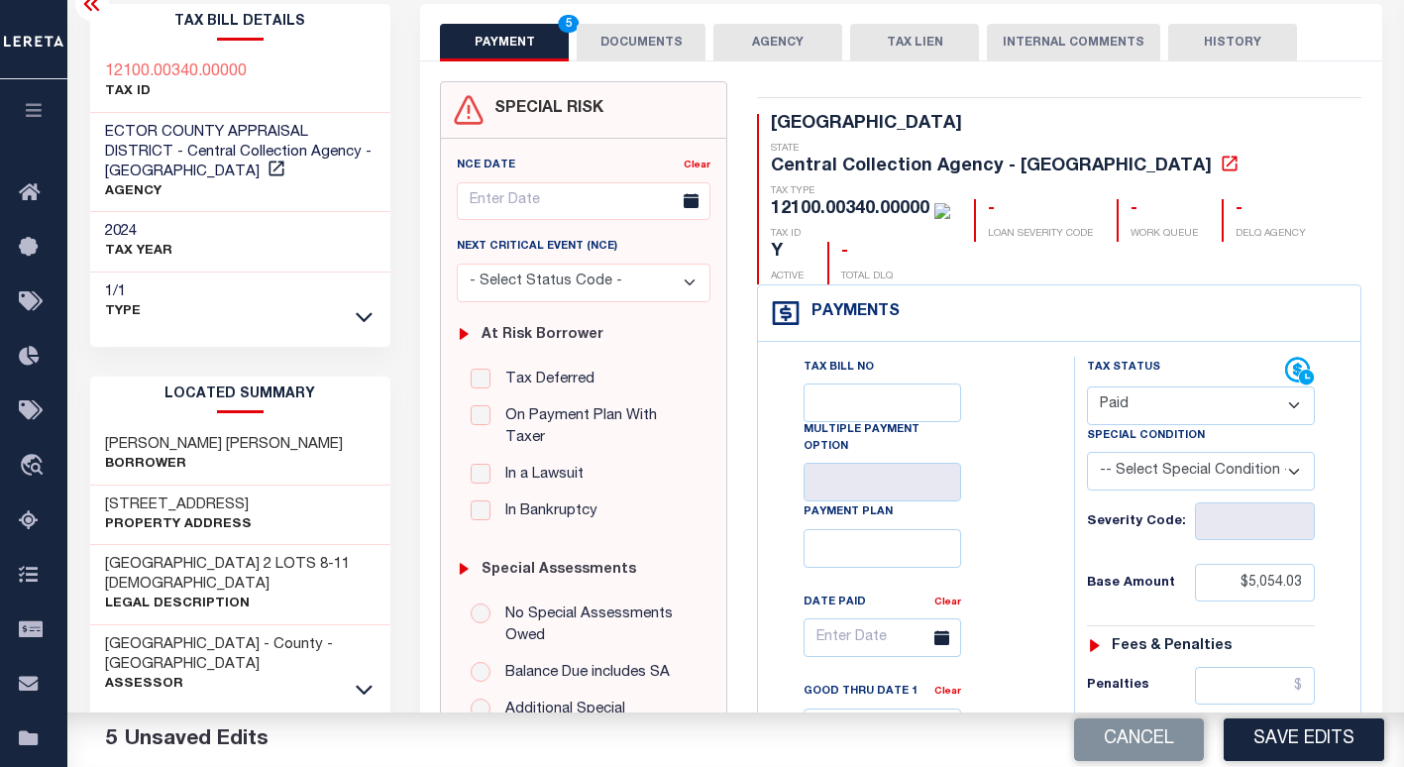
scroll to position [0, 0]
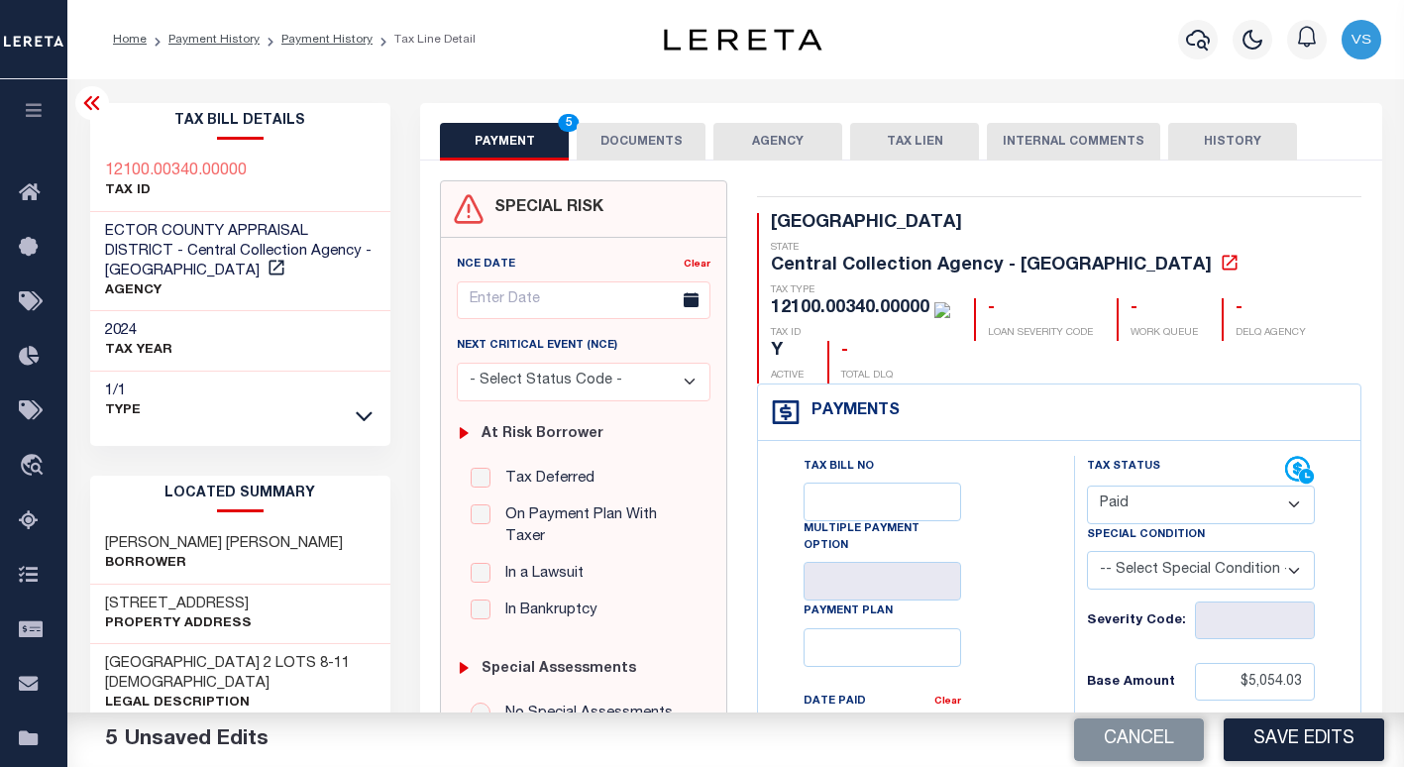
click at [613, 148] on button "DOCUMENTS" at bounding box center [640, 142] width 129 height 38
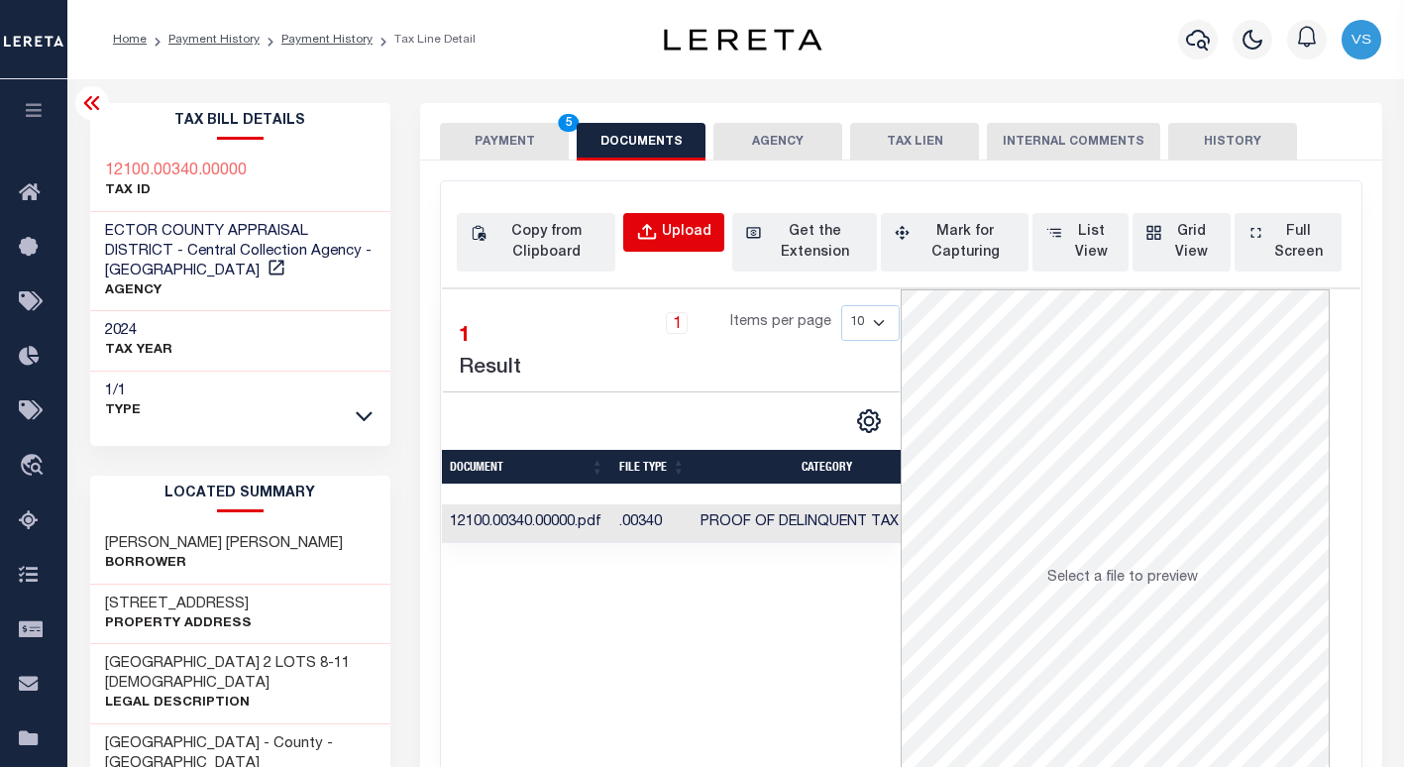
click at [676, 235] on div "Upload" at bounding box center [687, 233] width 50 height 22
select select "POP"
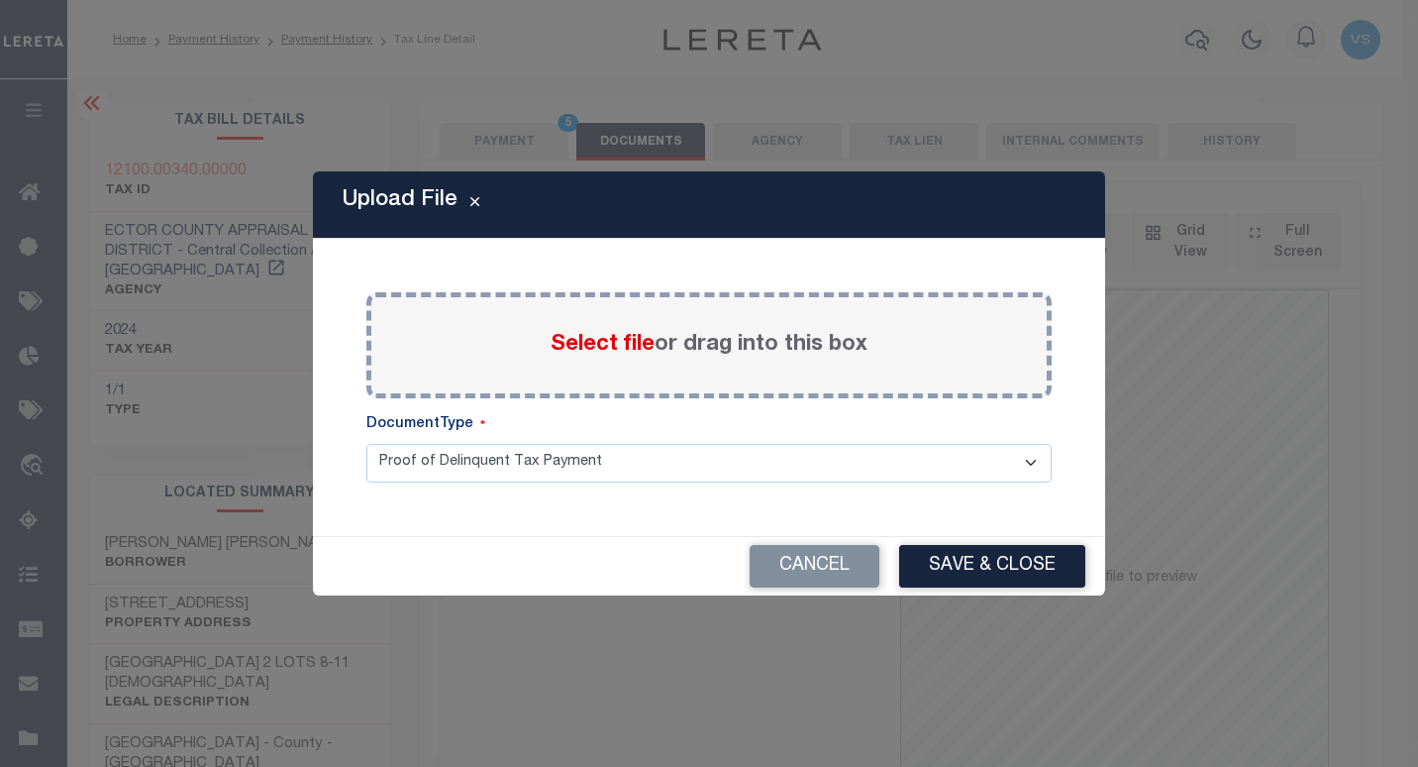
click at [611, 348] on span "Select file" at bounding box center [603, 345] width 104 height 22
click at [0, 0] on input "Select file or drag into this box" at bounding box center [0, 0] width 0 height 0
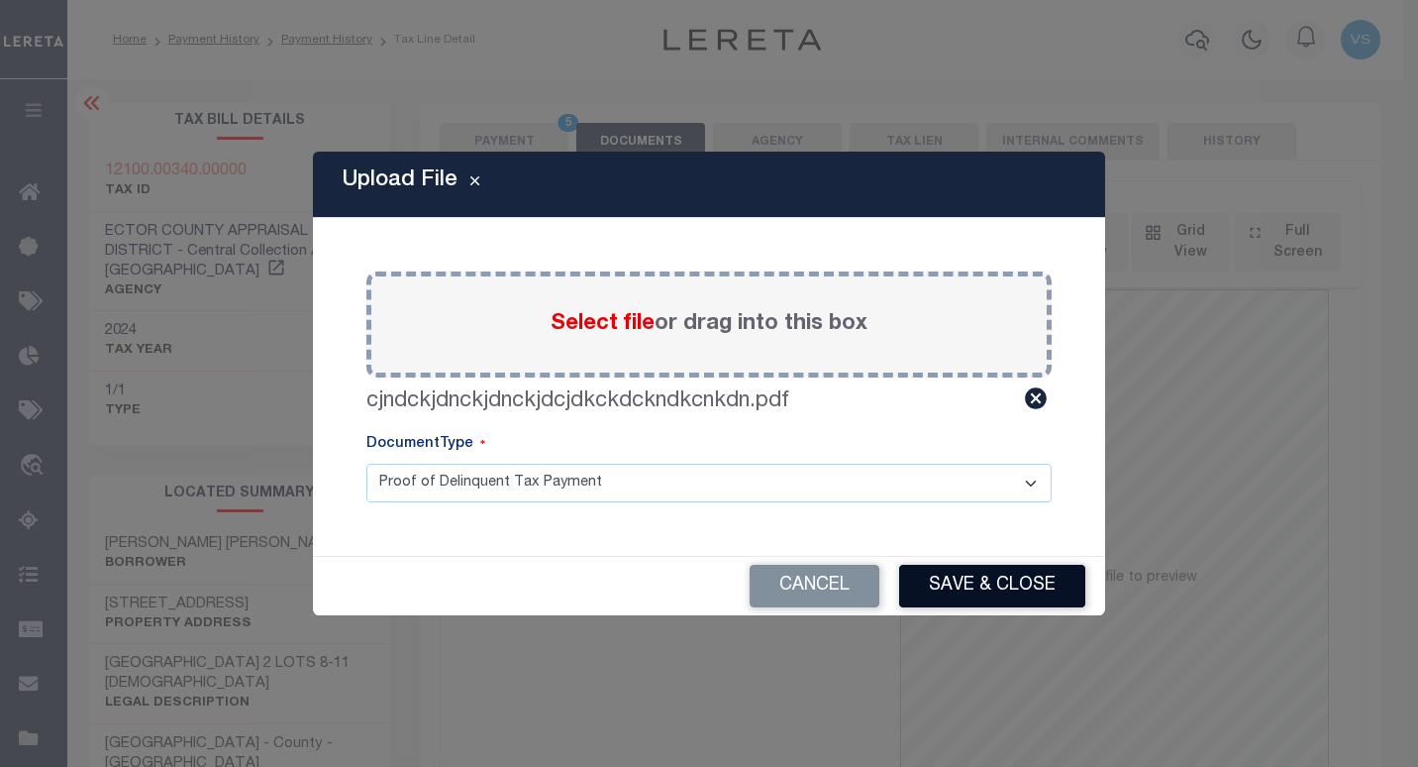
click at [968, 588] on button "Save & Close" at bounding box center [992, 586] width 186 height 43
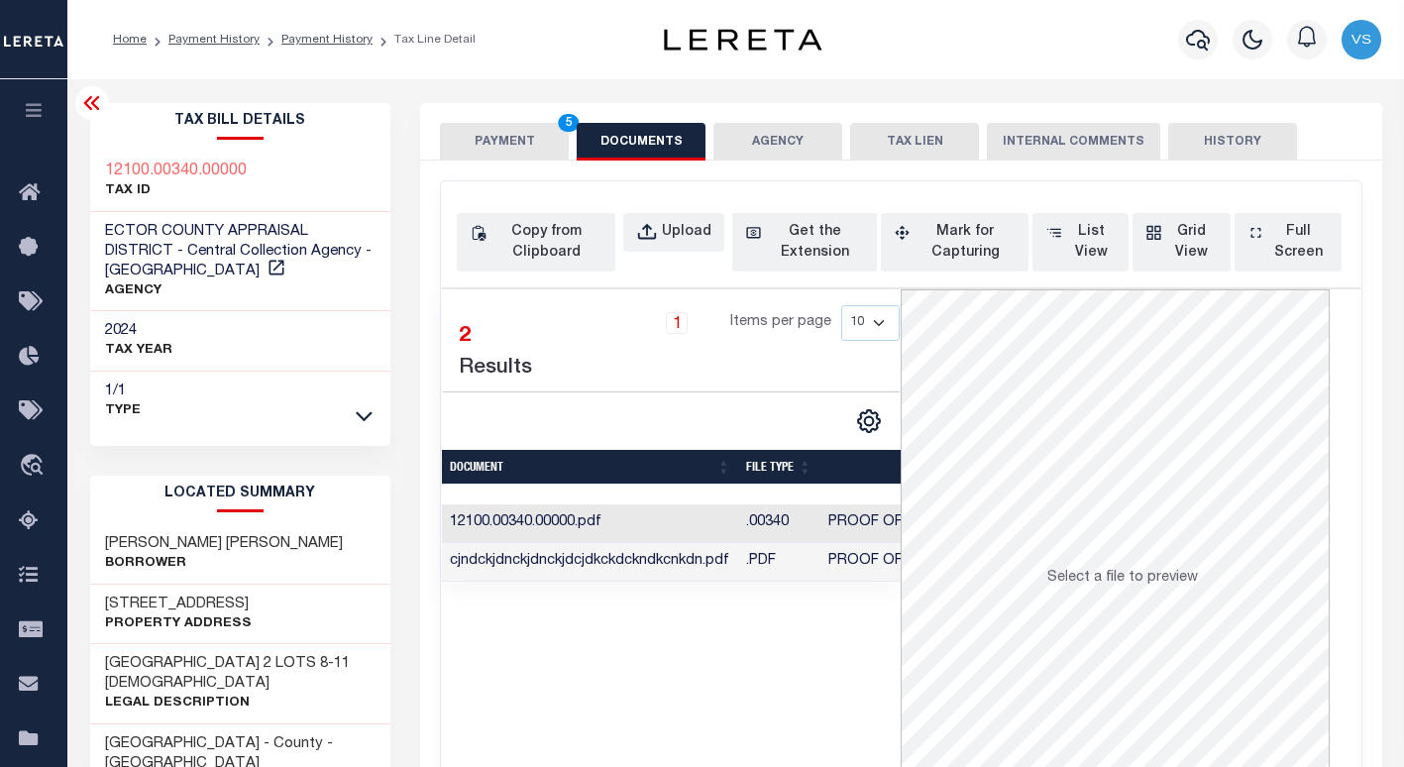
click at [580, 523] on td "12100.00340.00000.pdf" at bounding box center [590, 523] width 296 height 39
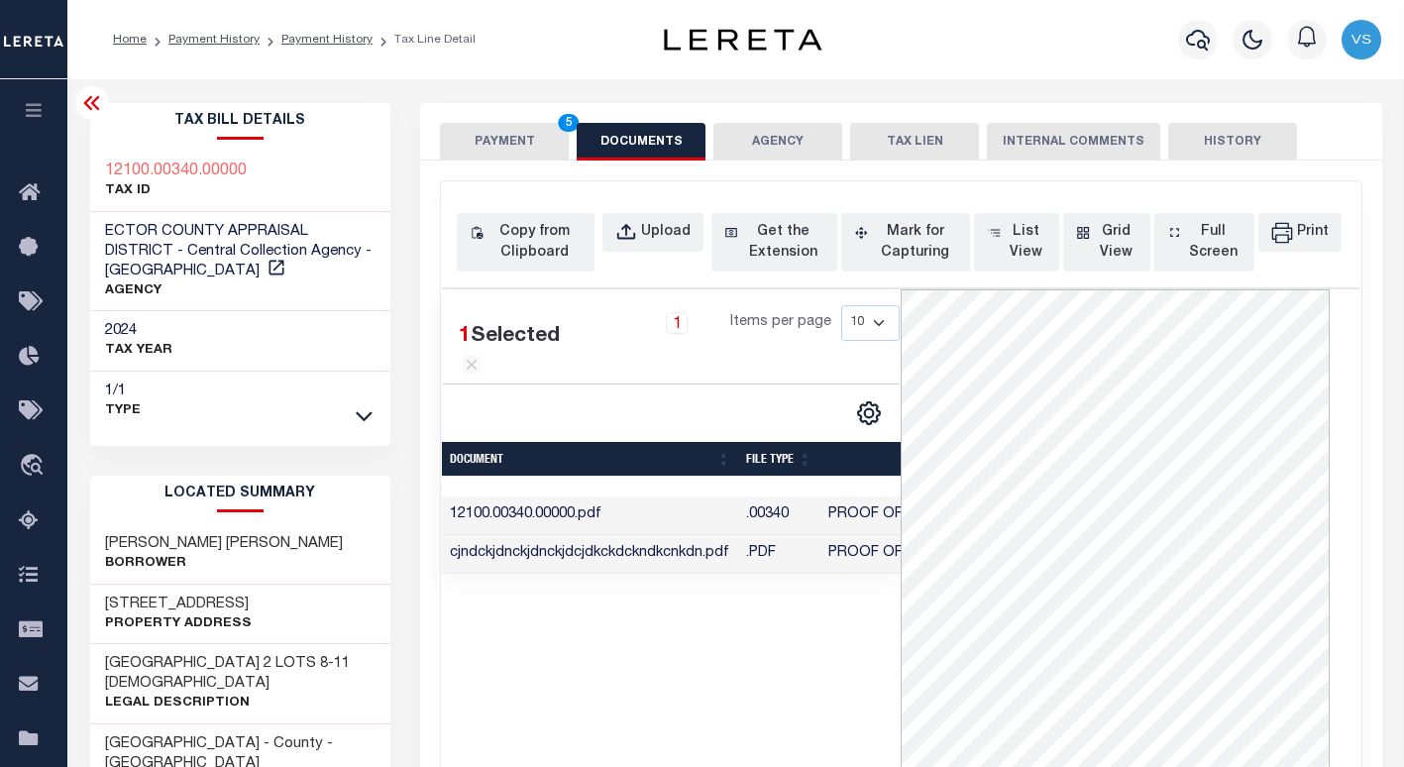
click at [483, 133] on button "PAYMENT 5" at bounding box center [504, 142] width 129 height 38
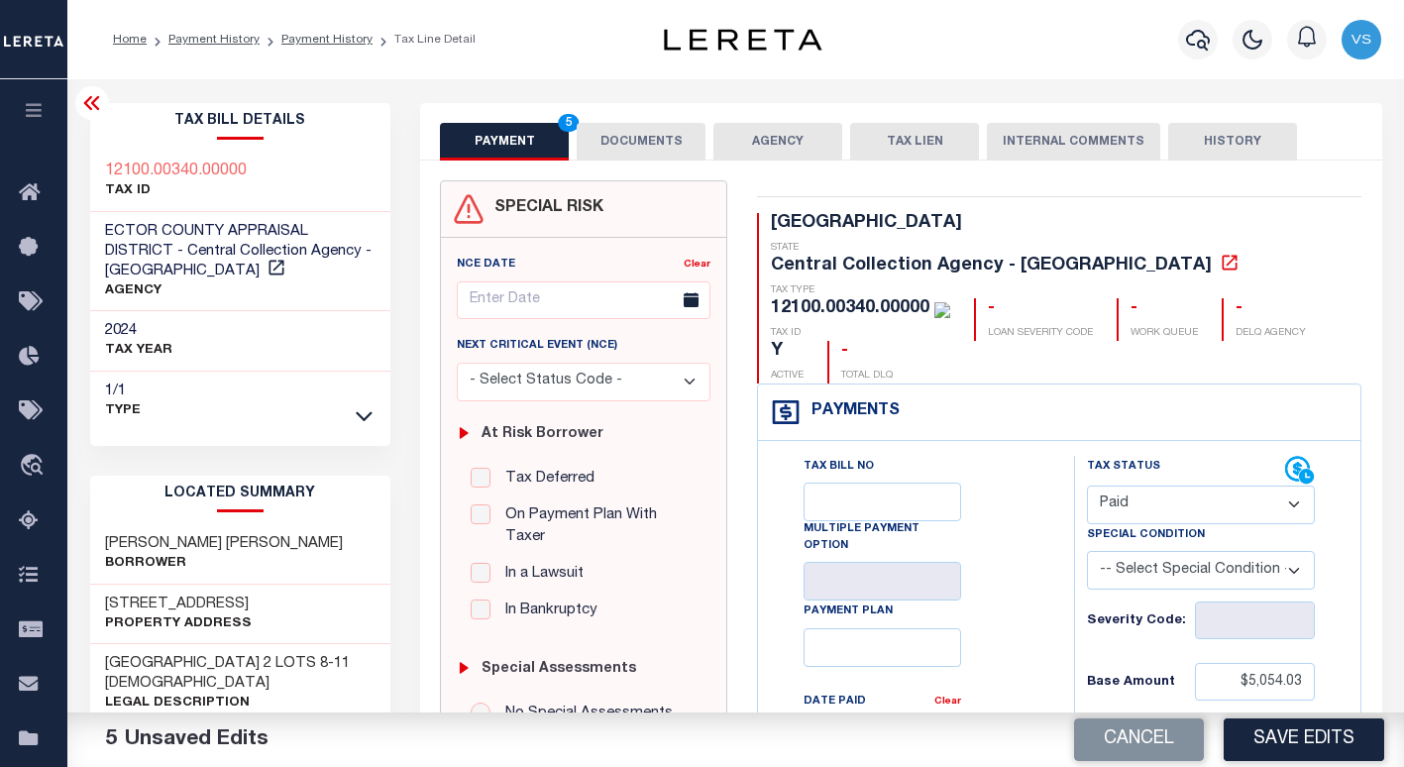
scroll to position [198, 0]
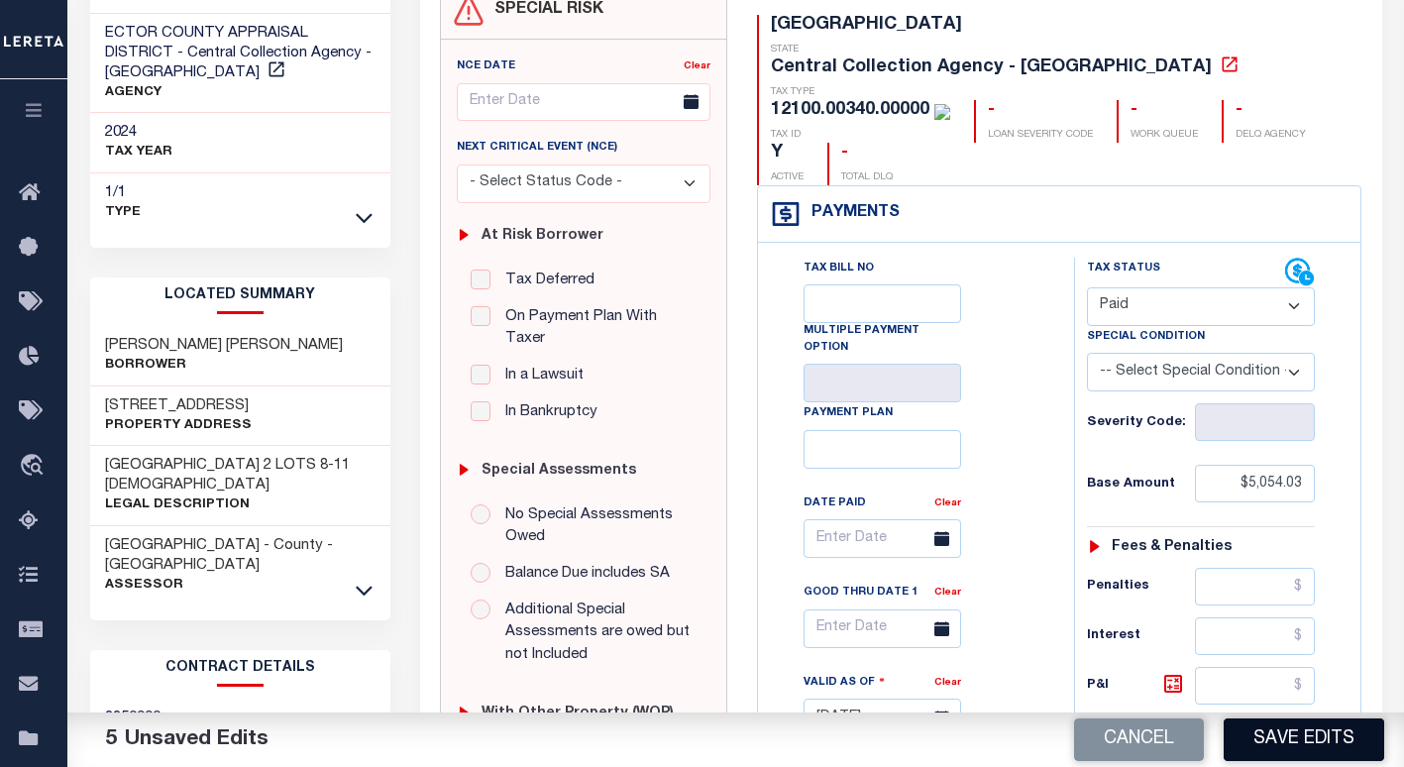
click at [1272, 747] on button "Save Edits" at bounding box center [1303, 739] width 160 height 43
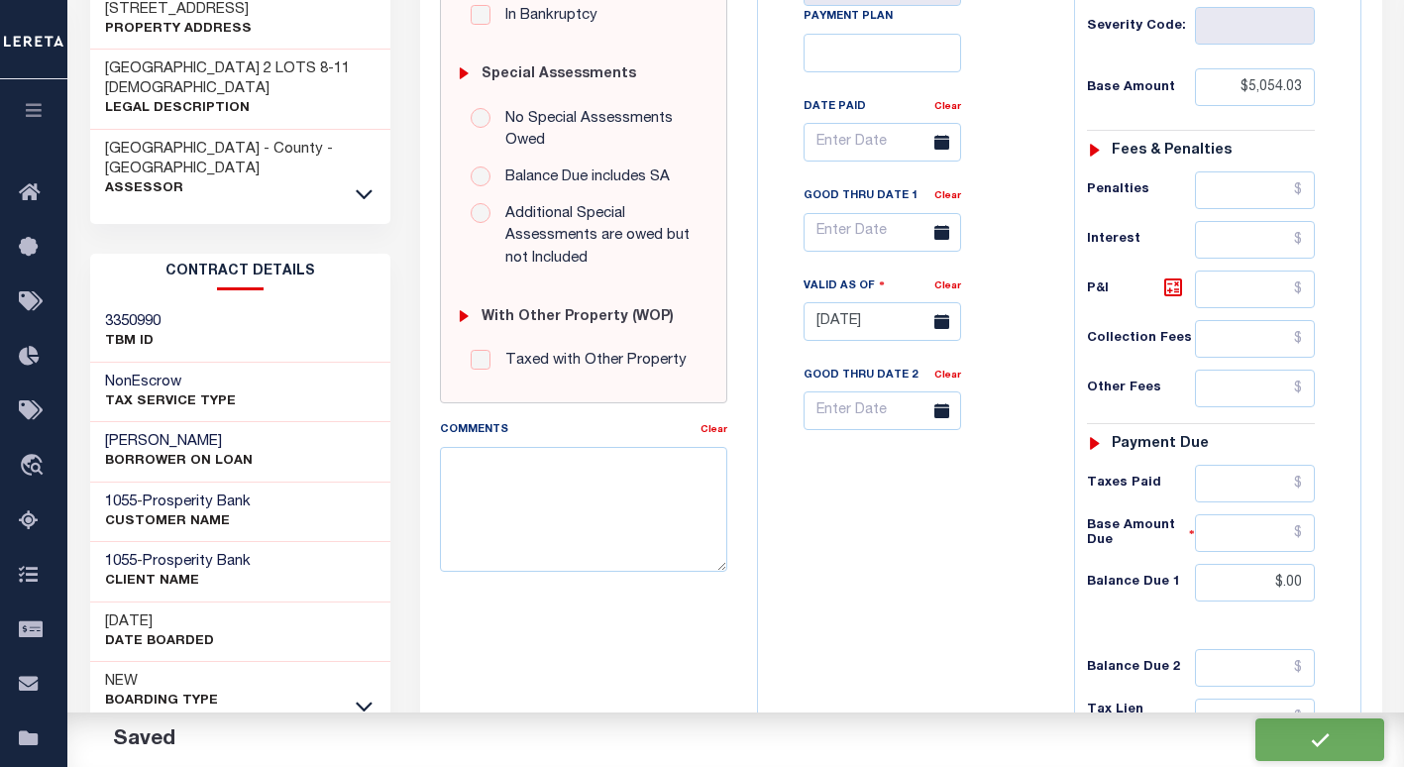
checkbox input "false"
type input "$5,054.03"
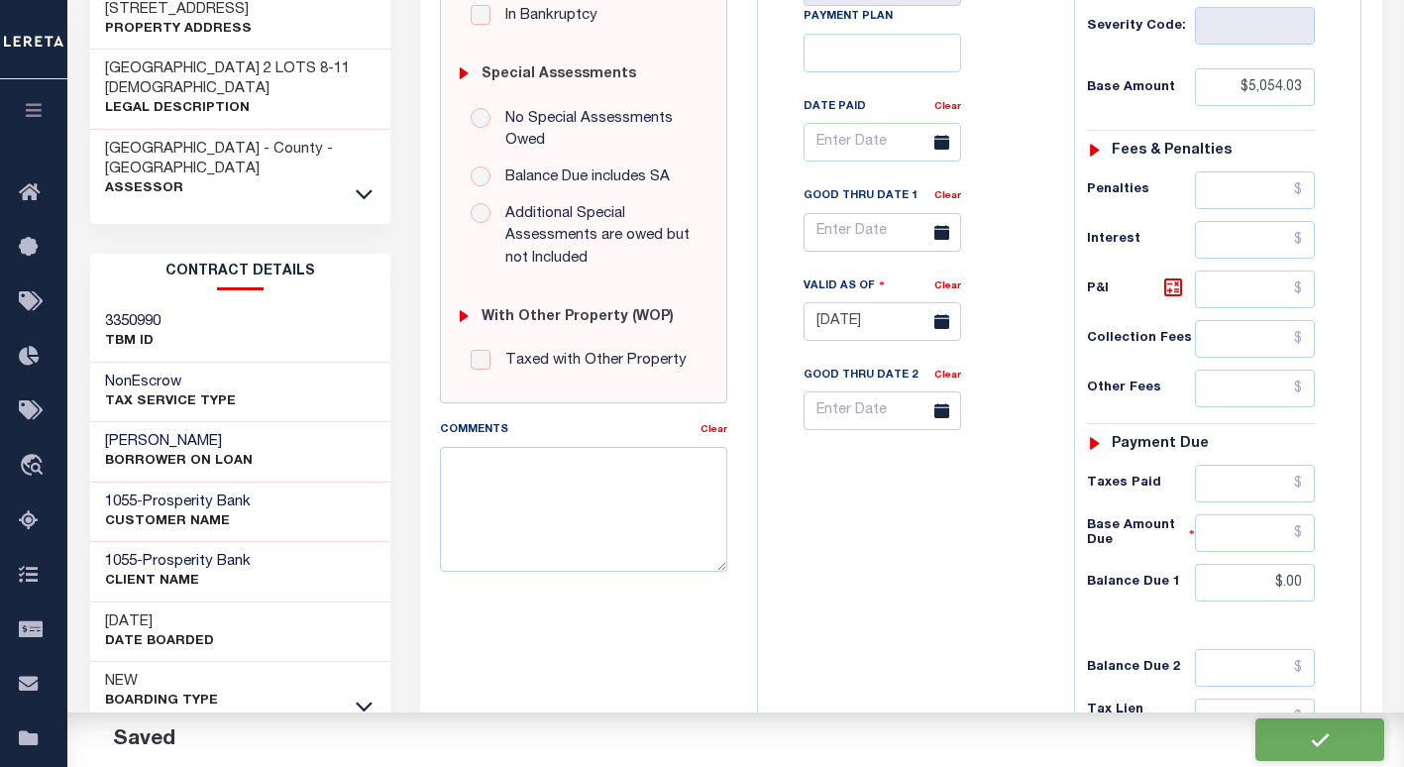
type input "$0"
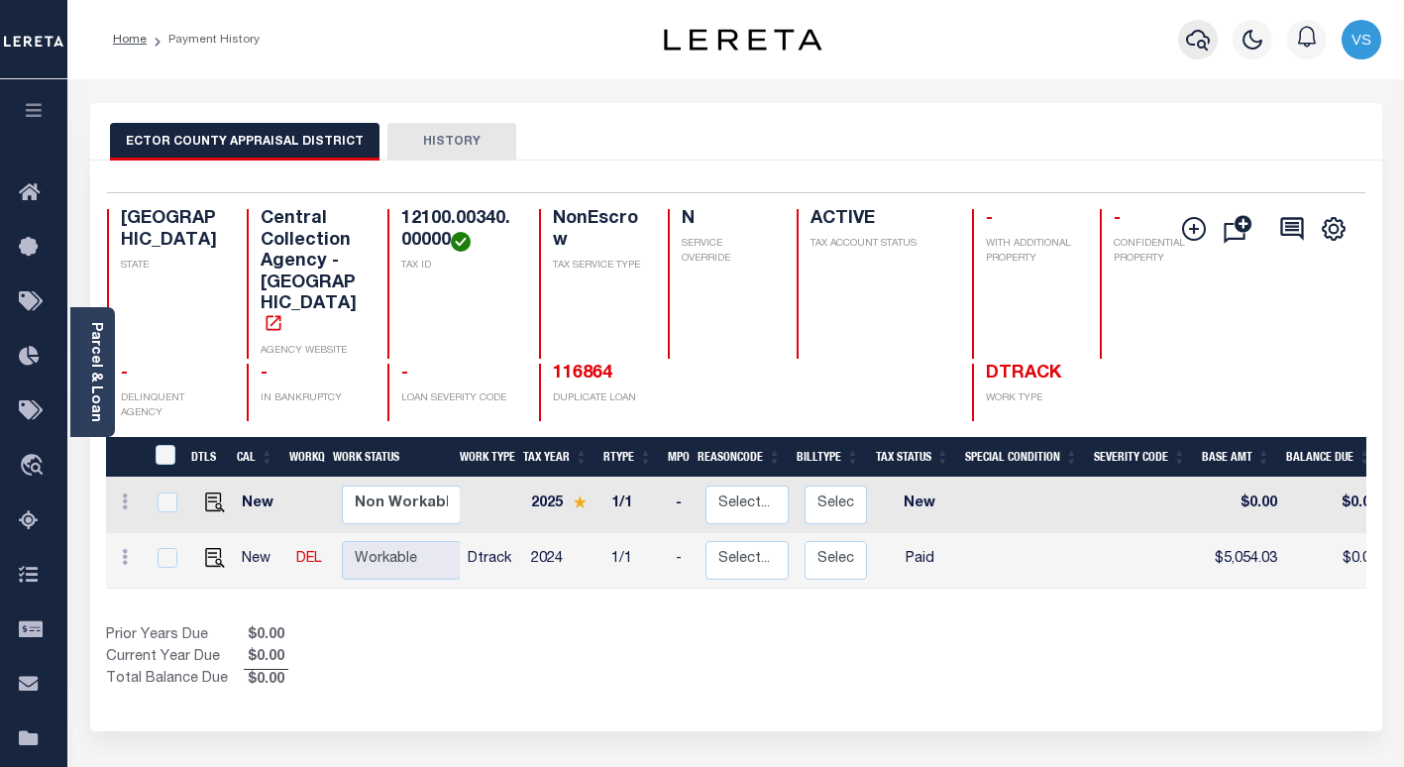
click at [1200, 42] on icon "button" at bounding box center [1198, 40] width 24 height 21
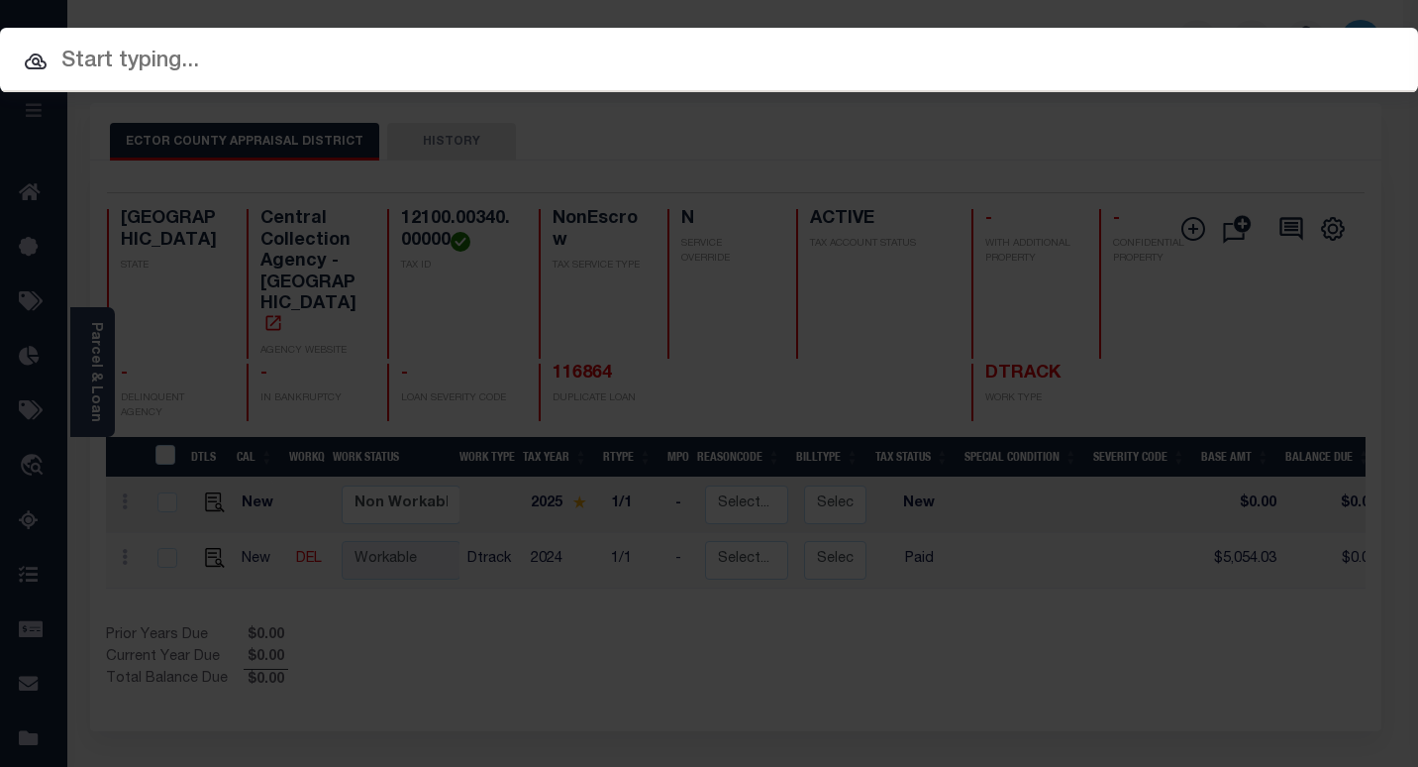
paste input "7200242230"
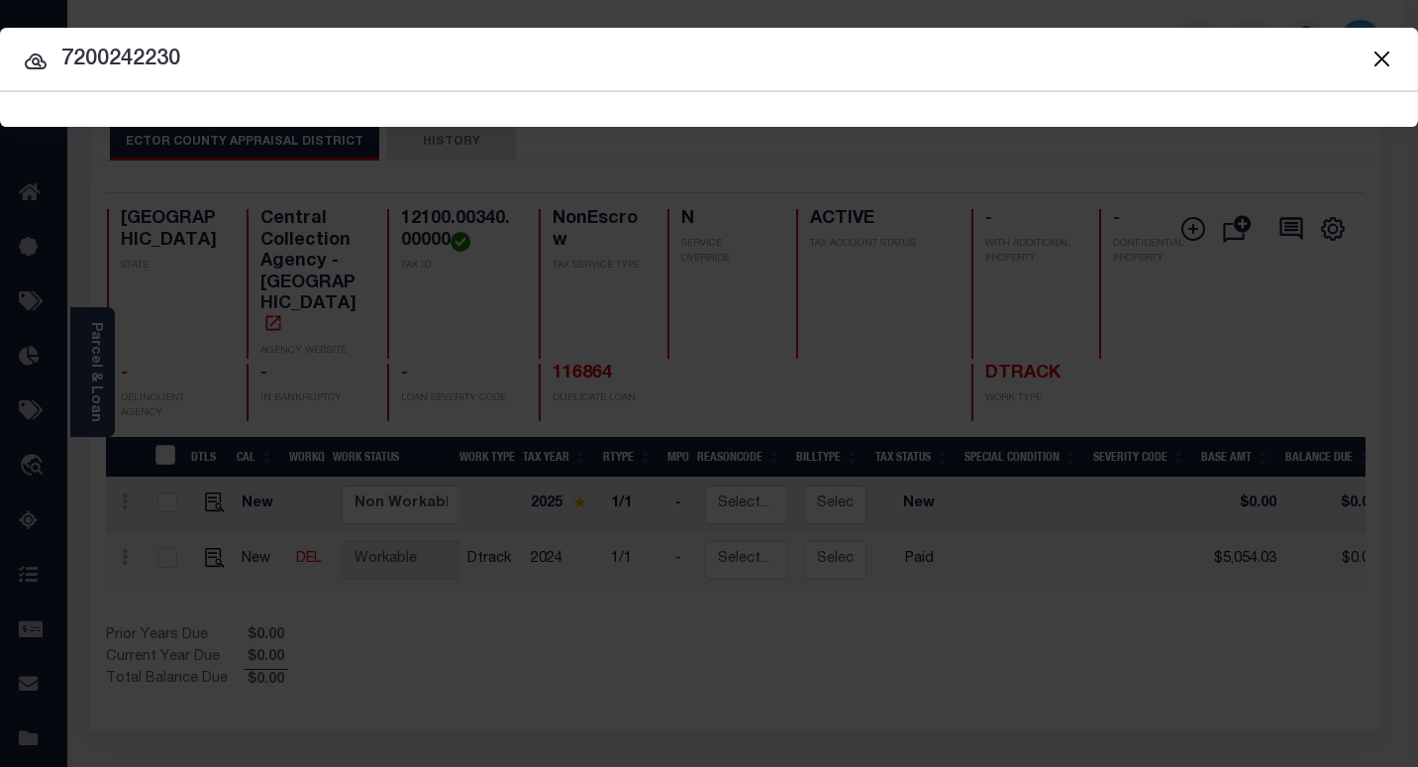
type input "7200242230"
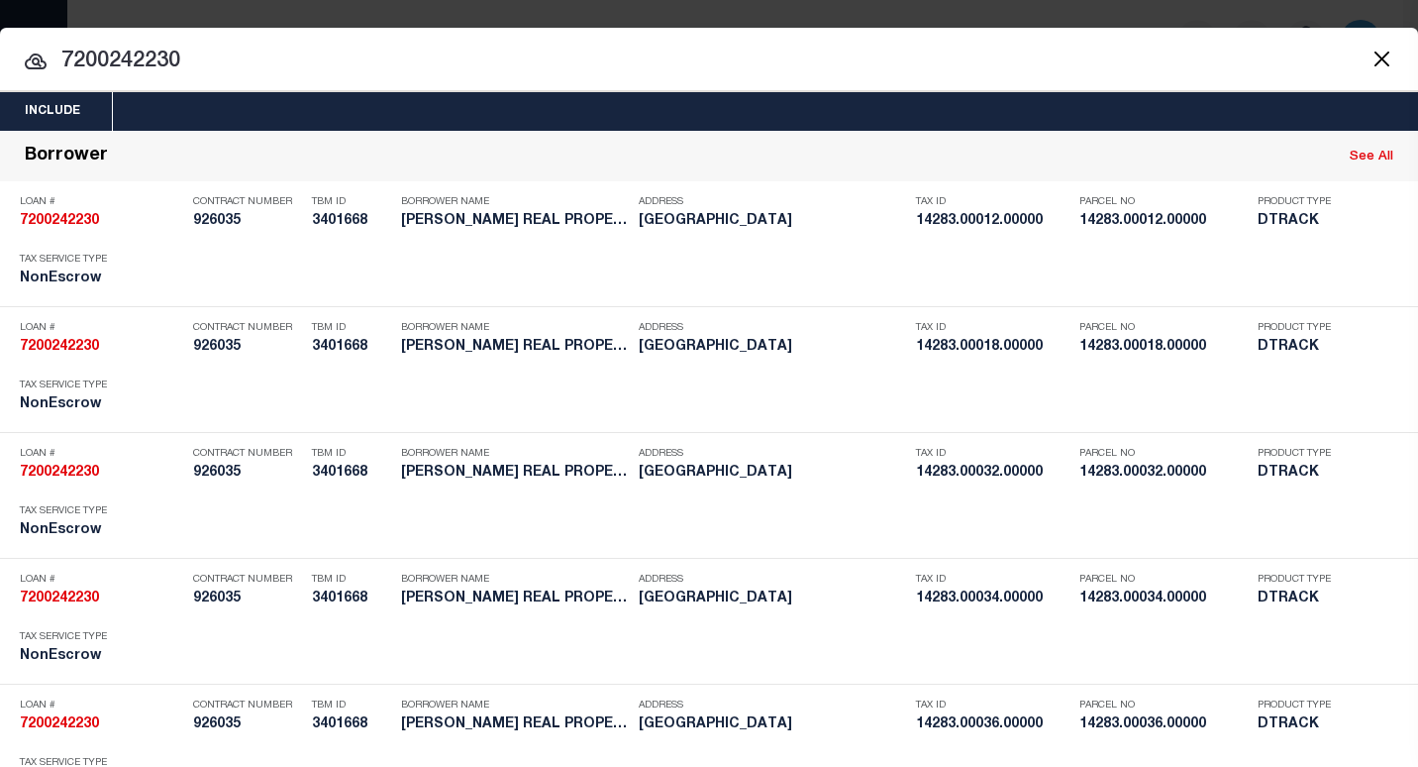
scroll to position [9434, 0]
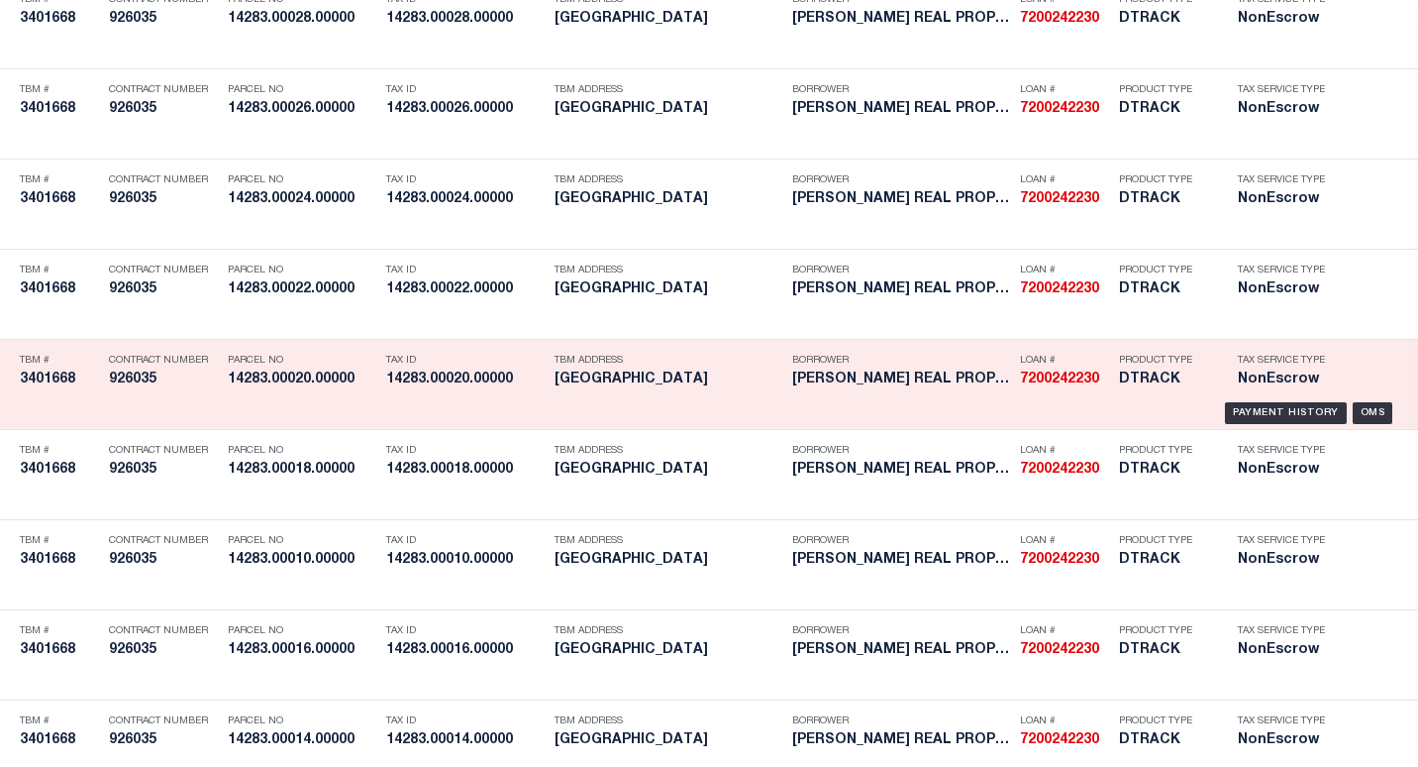
click at [578, 395] on div "TBM Address [GEOGRAPHIC_DATA]" at bounding box center [669, 373] width 228 height 57
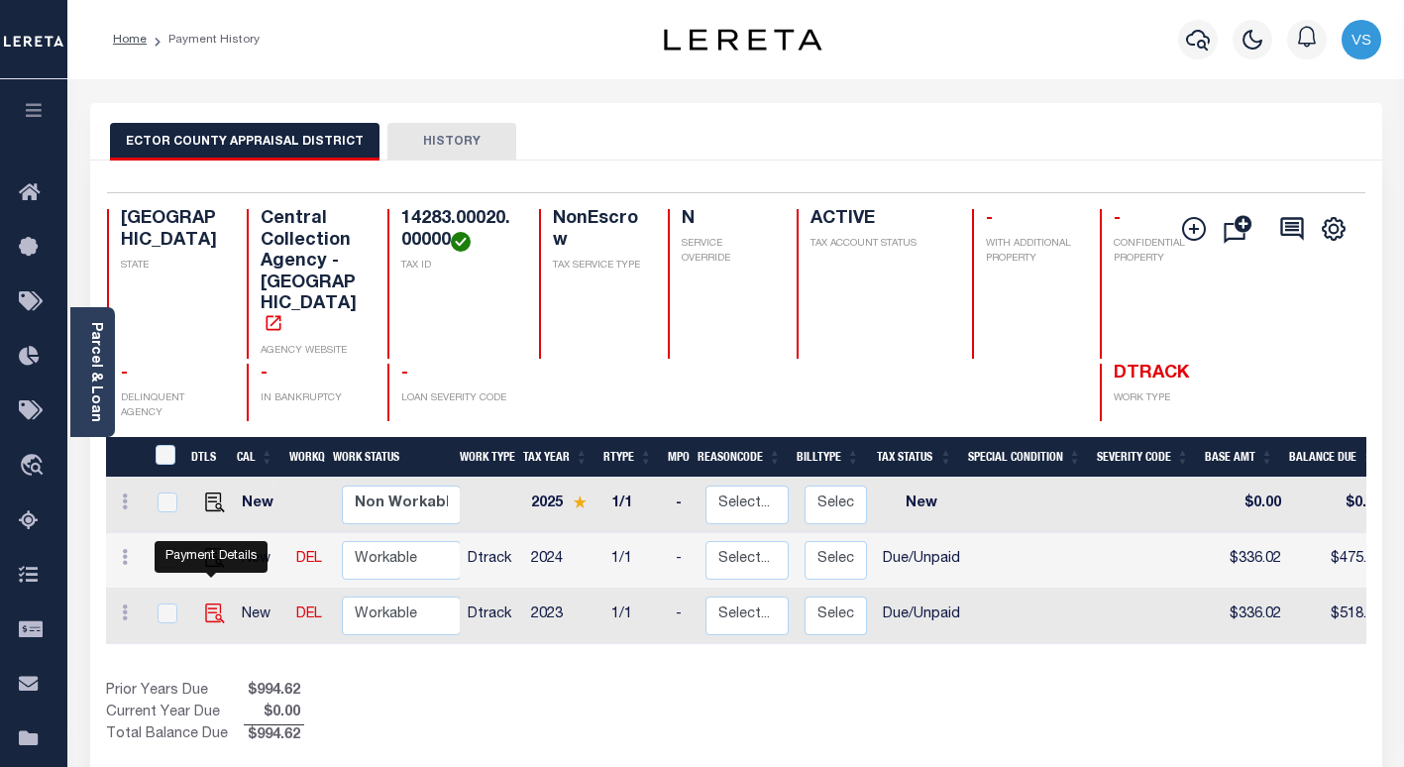
click at [207, 603] on img "" at bounding box center [215, 613] width 20 height 20
checkbox input "true"
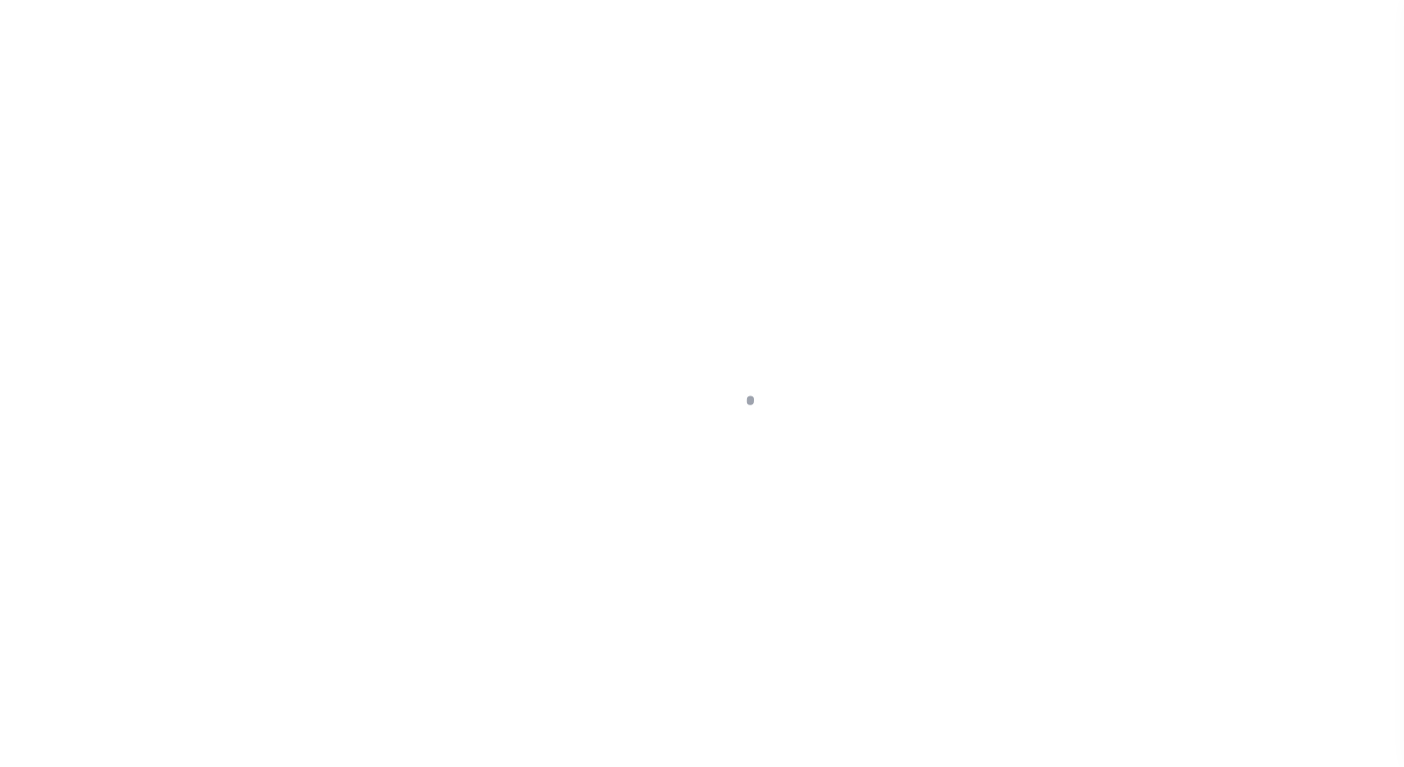
select select "DUE"
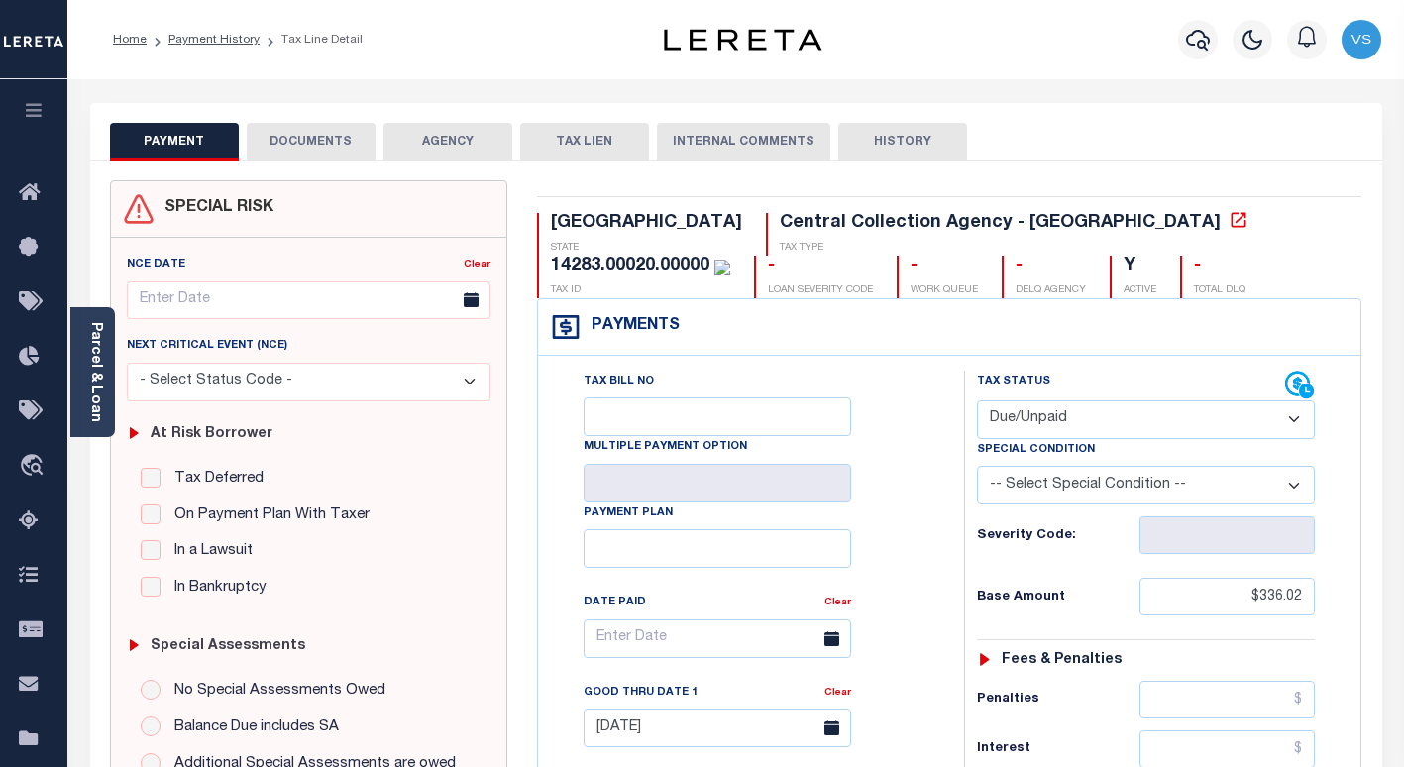
click at [307, 145] on button "DOCUMENTS" at bounding box center [311, 142] width 129 height 38
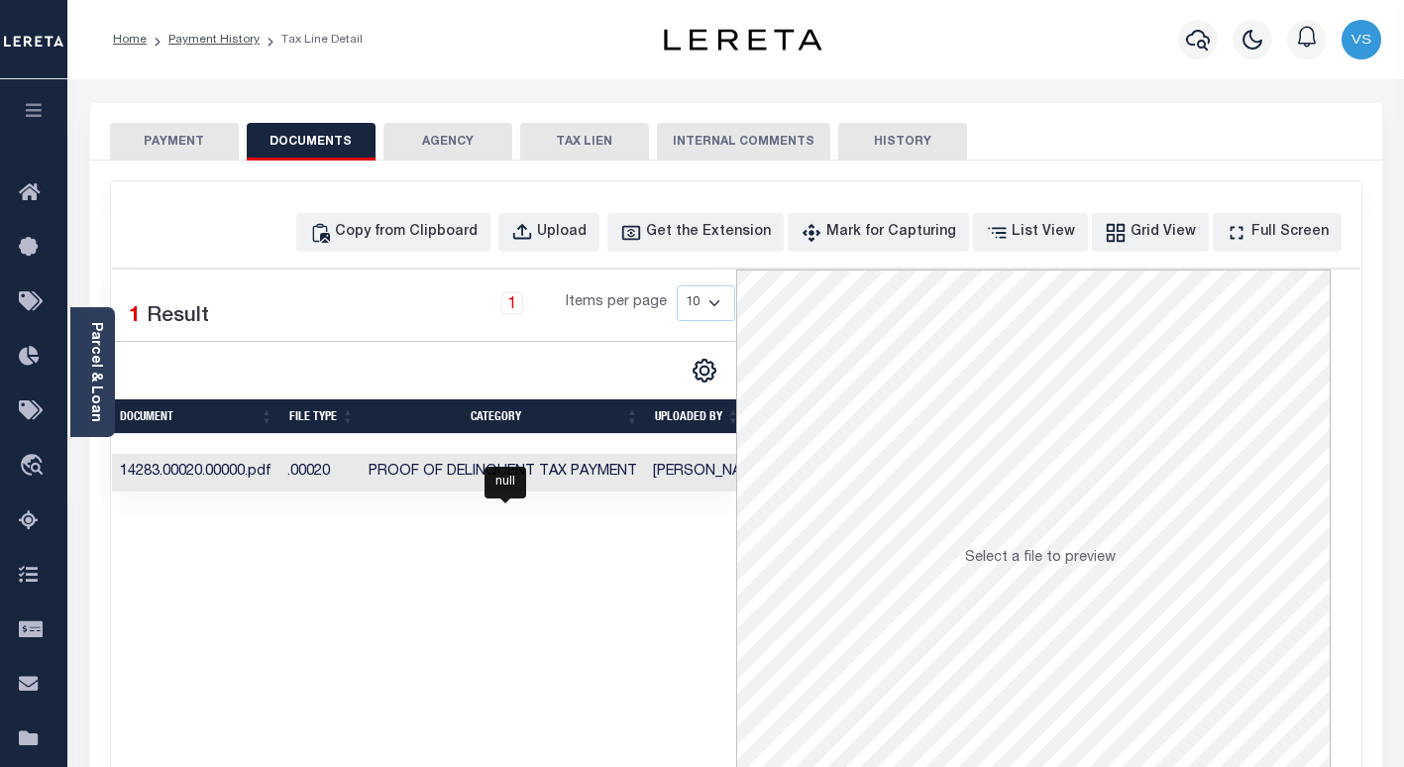
click at [445, 469] on span "Proof of Delinquent Tax Payment" at bounding box center [502, 472] width 268 height 14
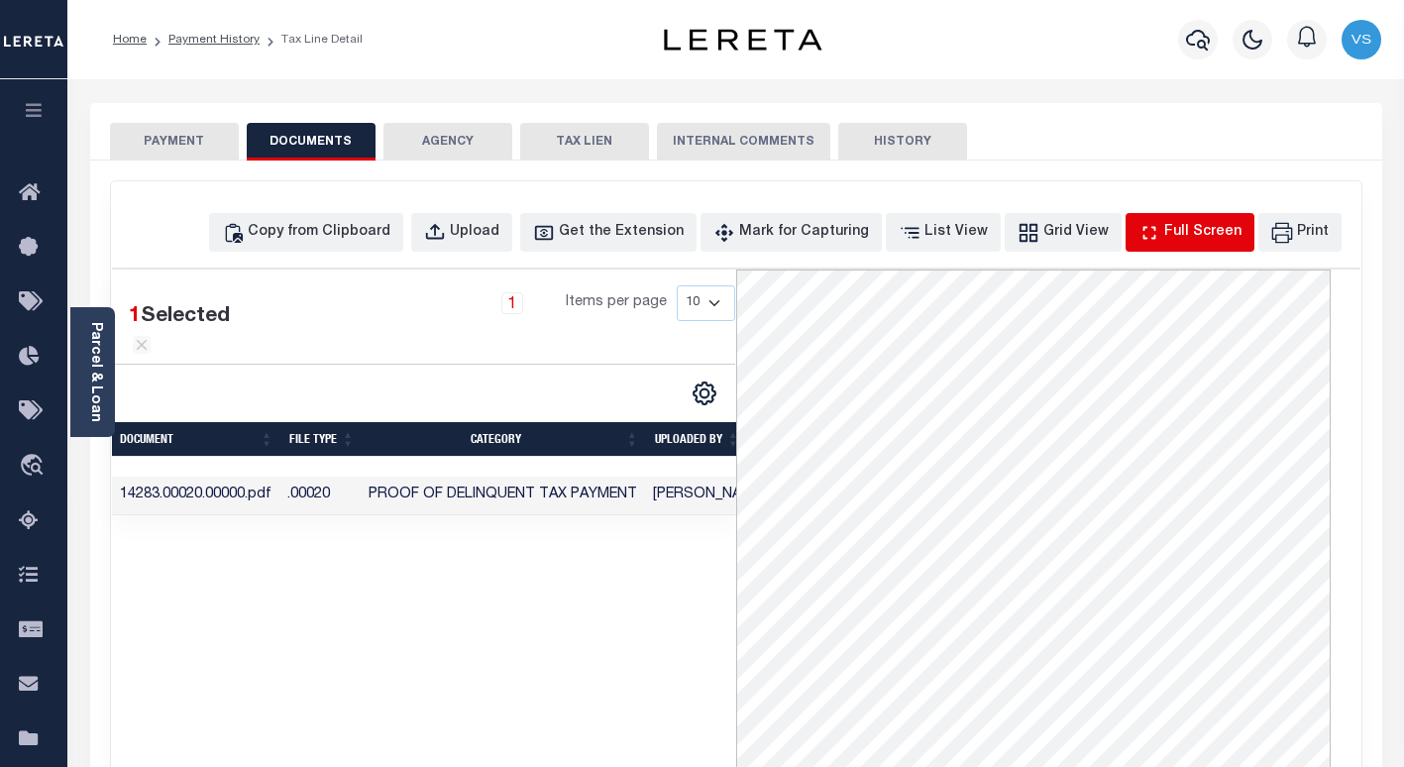
click at [1204, 243] on div "Full Screen" at bounding box center [1202, 233] width 77 height 22
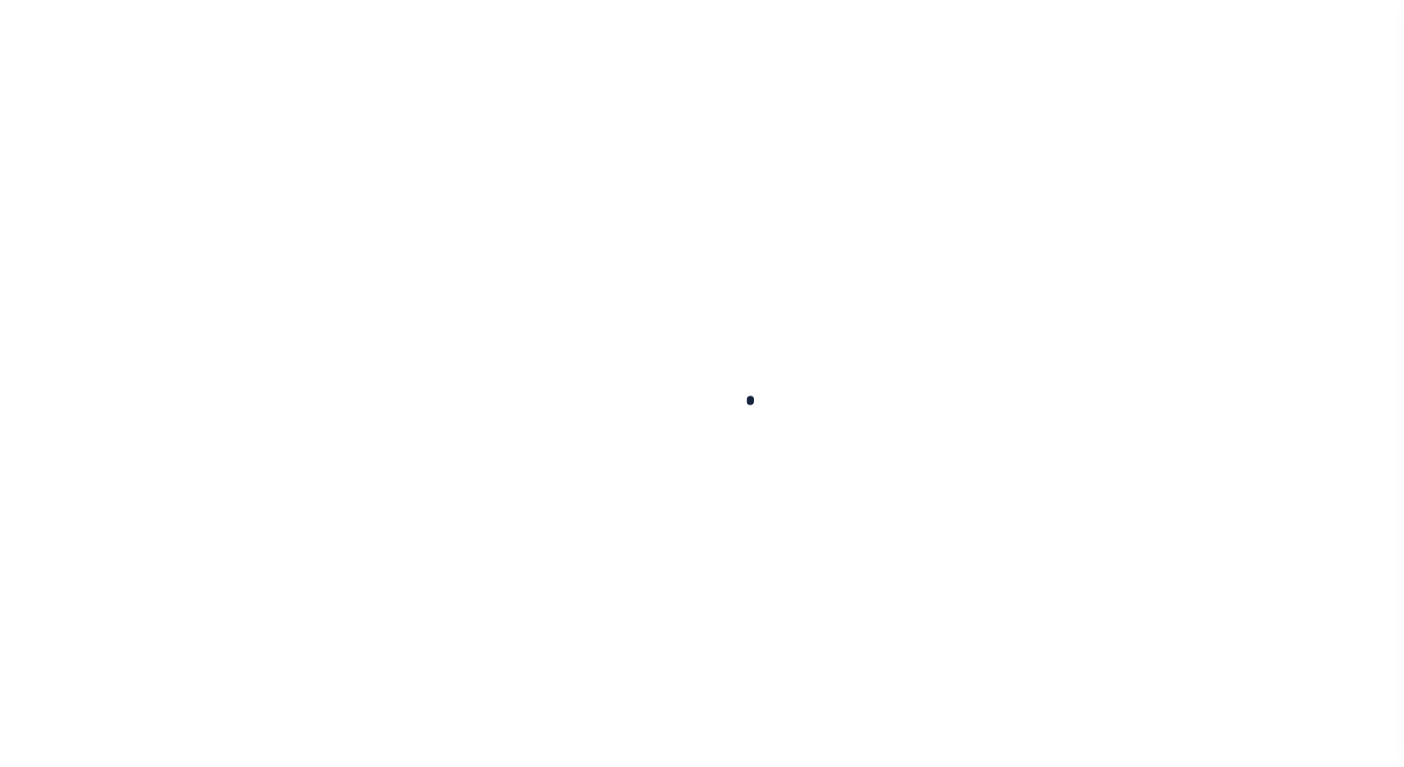
select select "DUE"
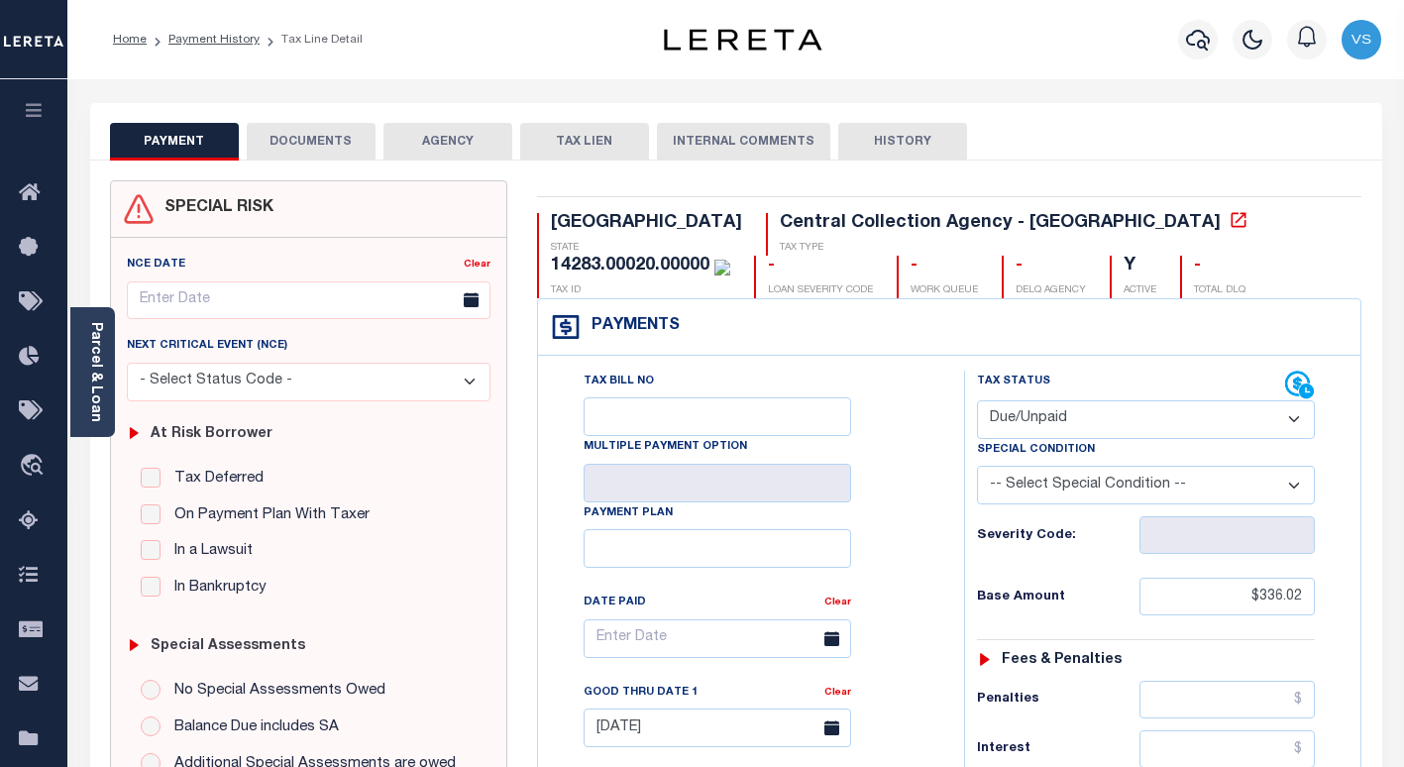
click at [301, 137] on button "DOCUMENTS" at bounding box center [311, 142] width 129 height 38
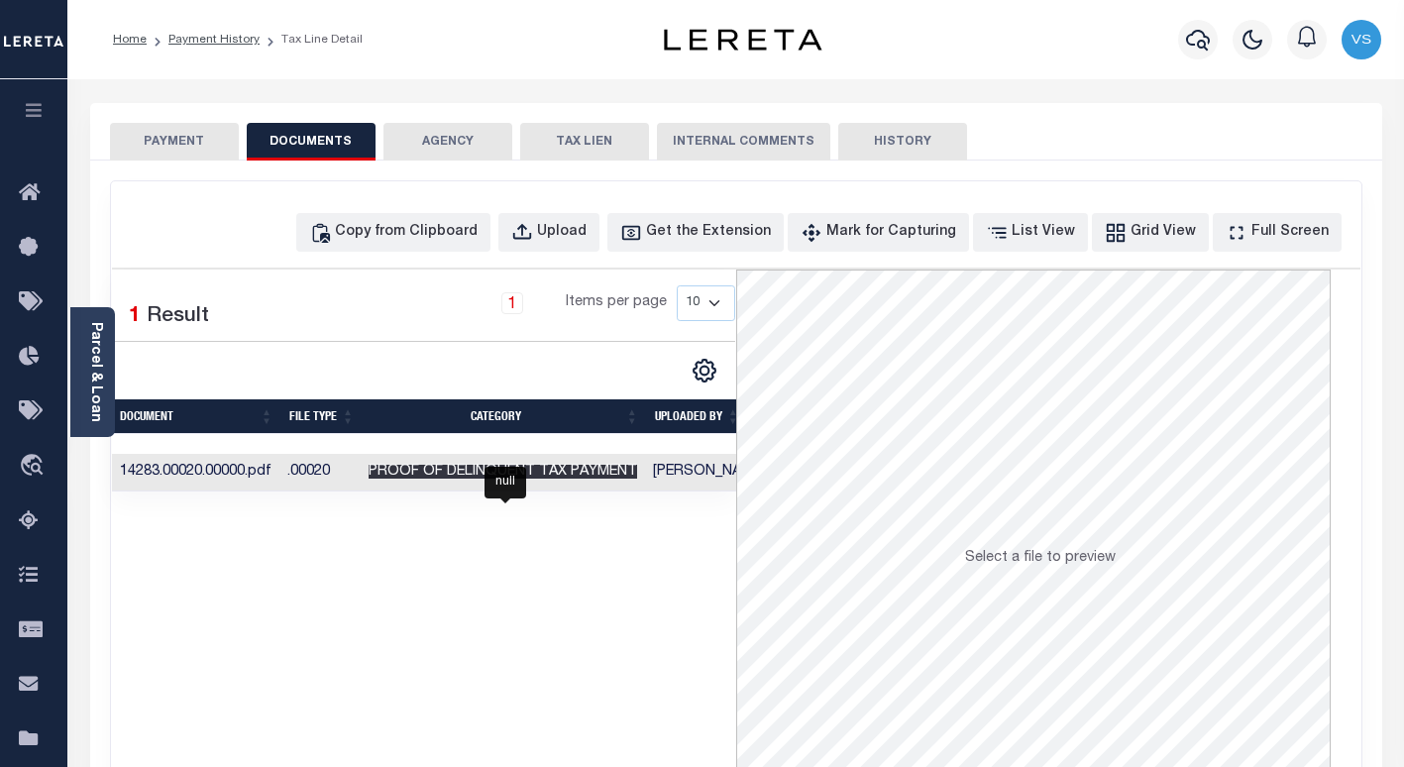
click at [521, 469] on span "Proof of Delinquent Tax Payment" at bounding box center [502, 472] width 268 height 14
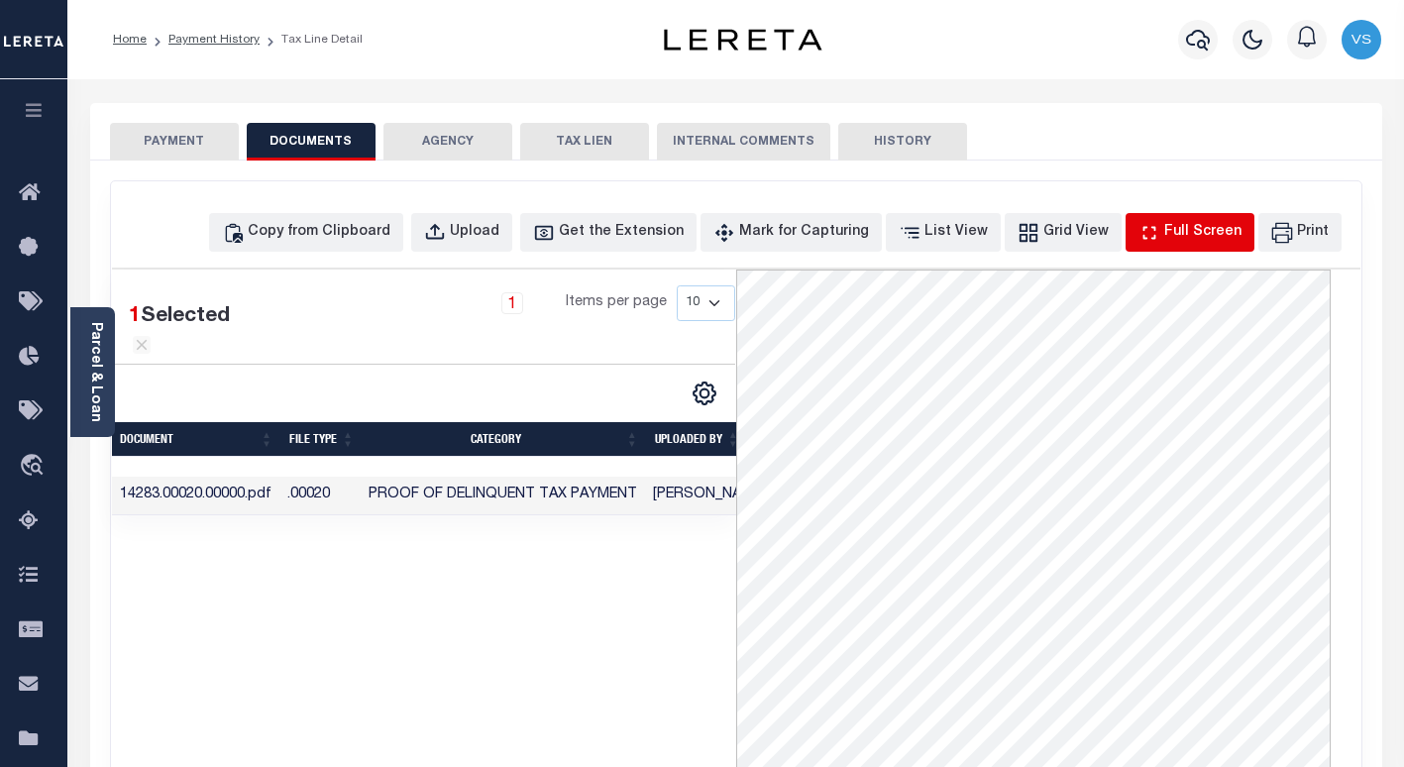
click at [1209, 238] on div "Full Screen" at bounding box center [1202, 233] width 77 height 22
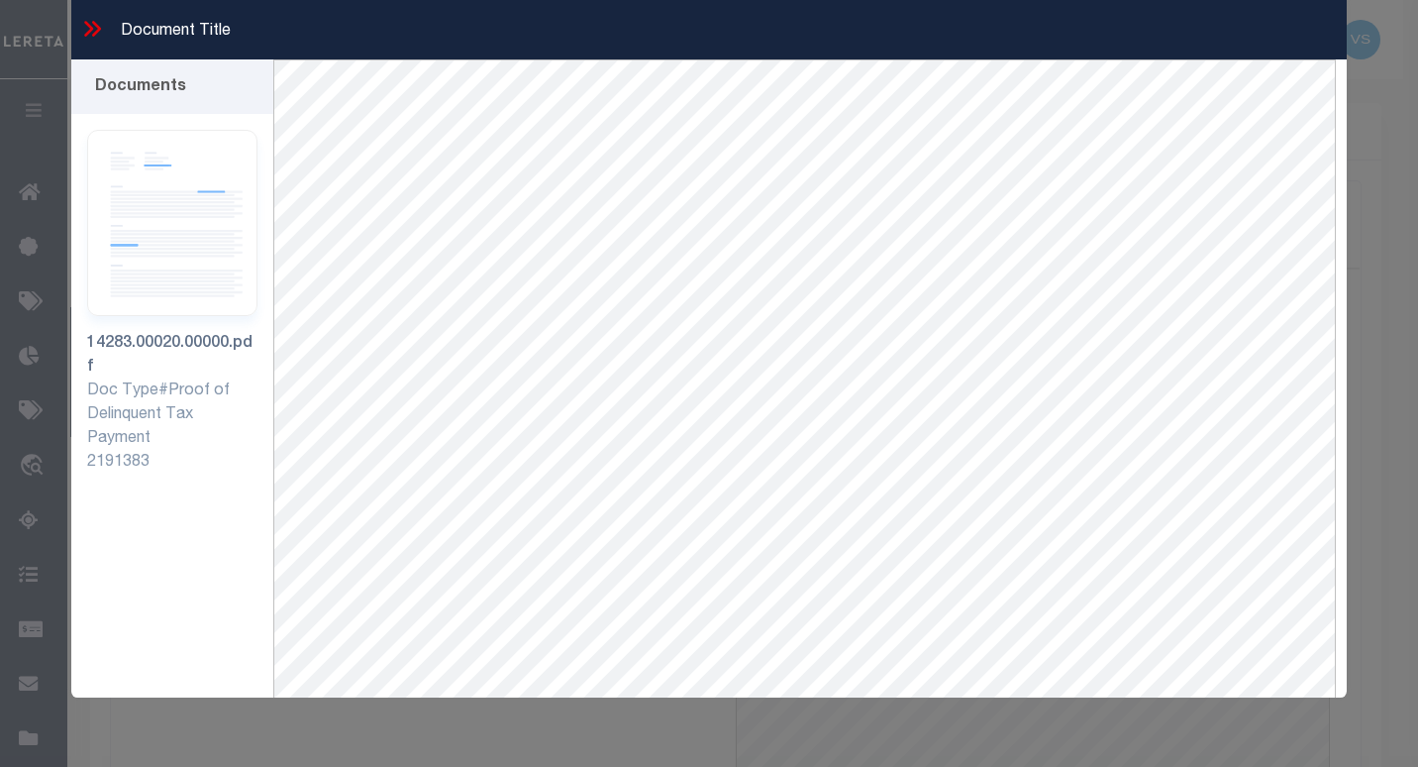
click at [88, 15] on div "Document Title" at bounding box center [709, 29] width 1277 height 59
click at [86, 23] on icon at bounding box center [88, 29] width 9 height 16
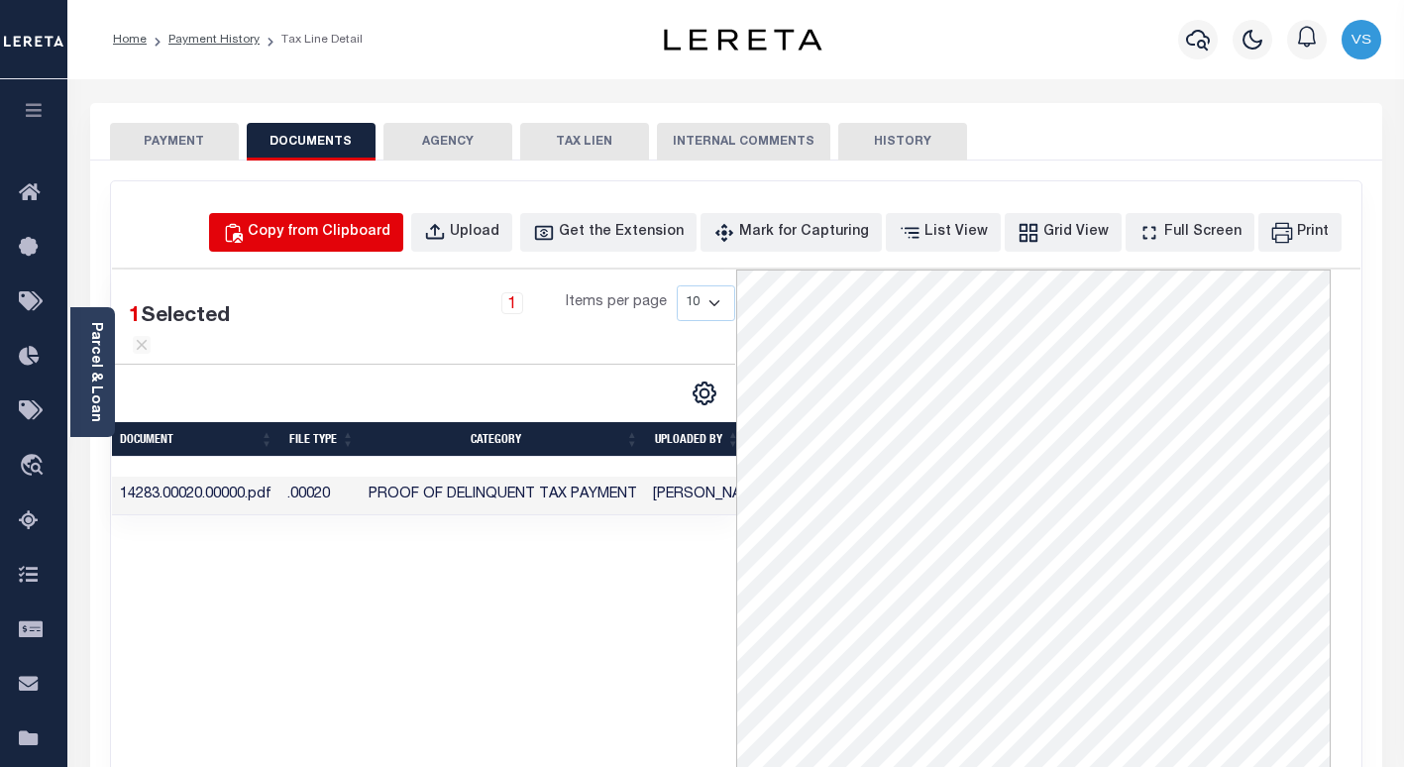
drag, startPoint x: 308, startPoint y: 232, endPoint x: 357, endPoint y: 247, distance: 50.8
click at [315, 247] on button "Copy from Clipboard" at bounding box center [306, 232] width 194 height 39
select select "POP"
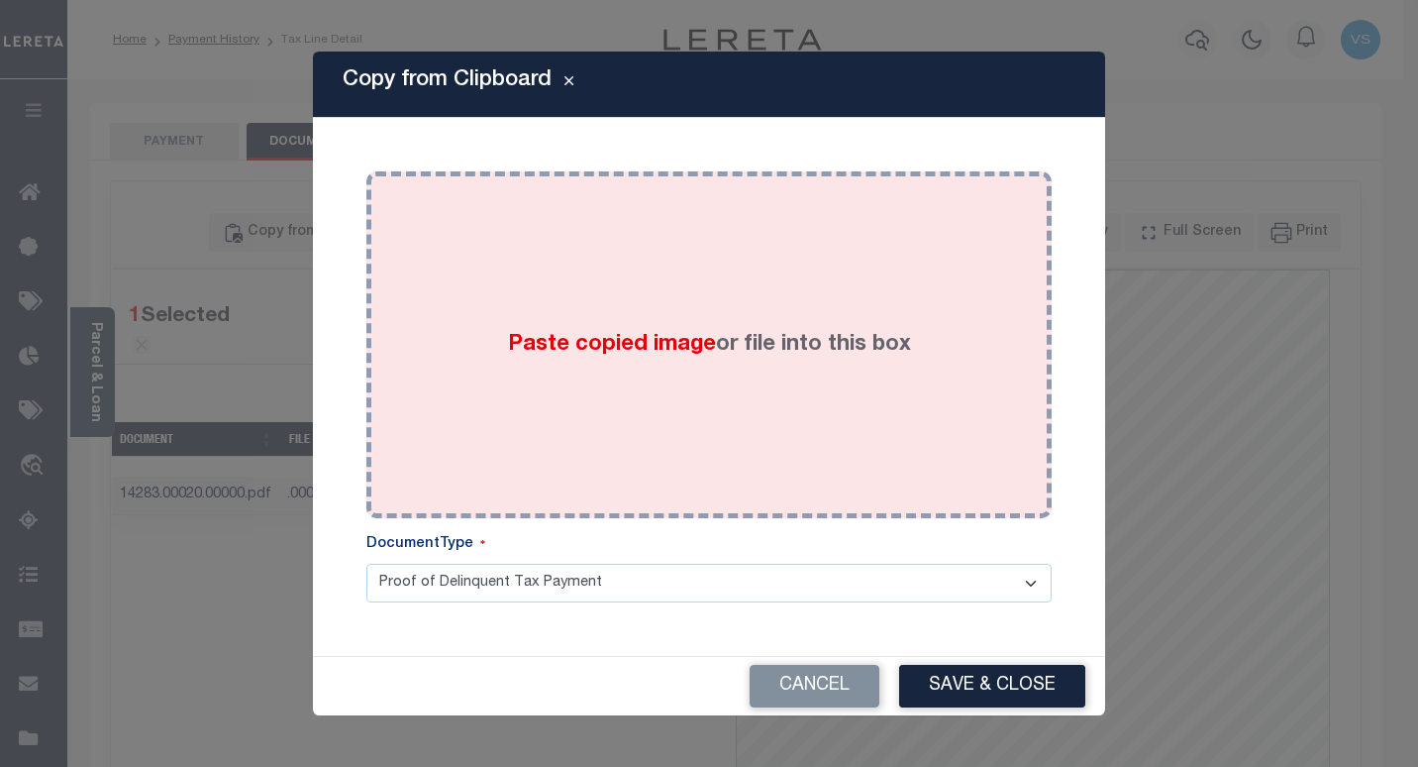
click at [680, 369] on div "Paste copied image or file into this box" at bounding box center [709, 344] width 656 height 317
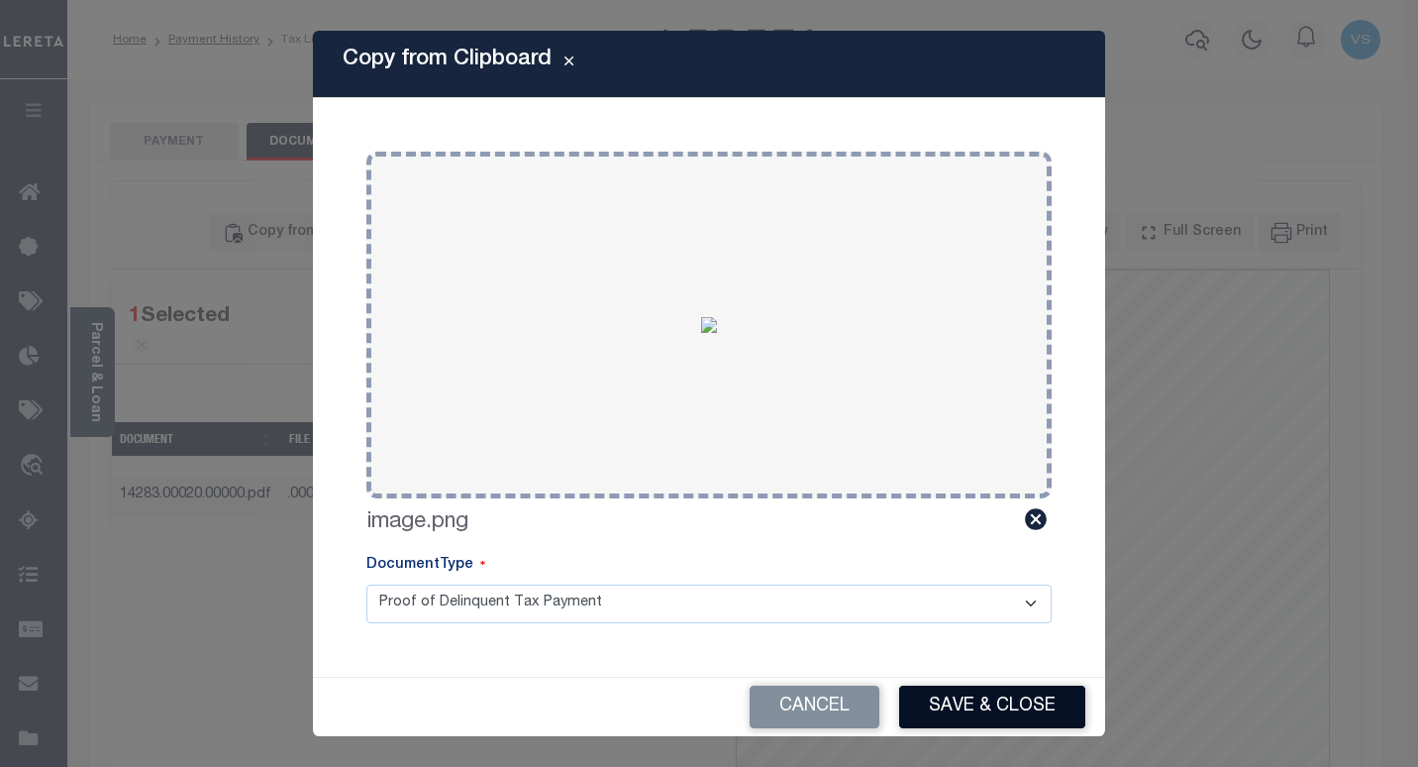
click at [933, 700] on button "Save & Close" at bounding box center [992, 706] width 186 height 43
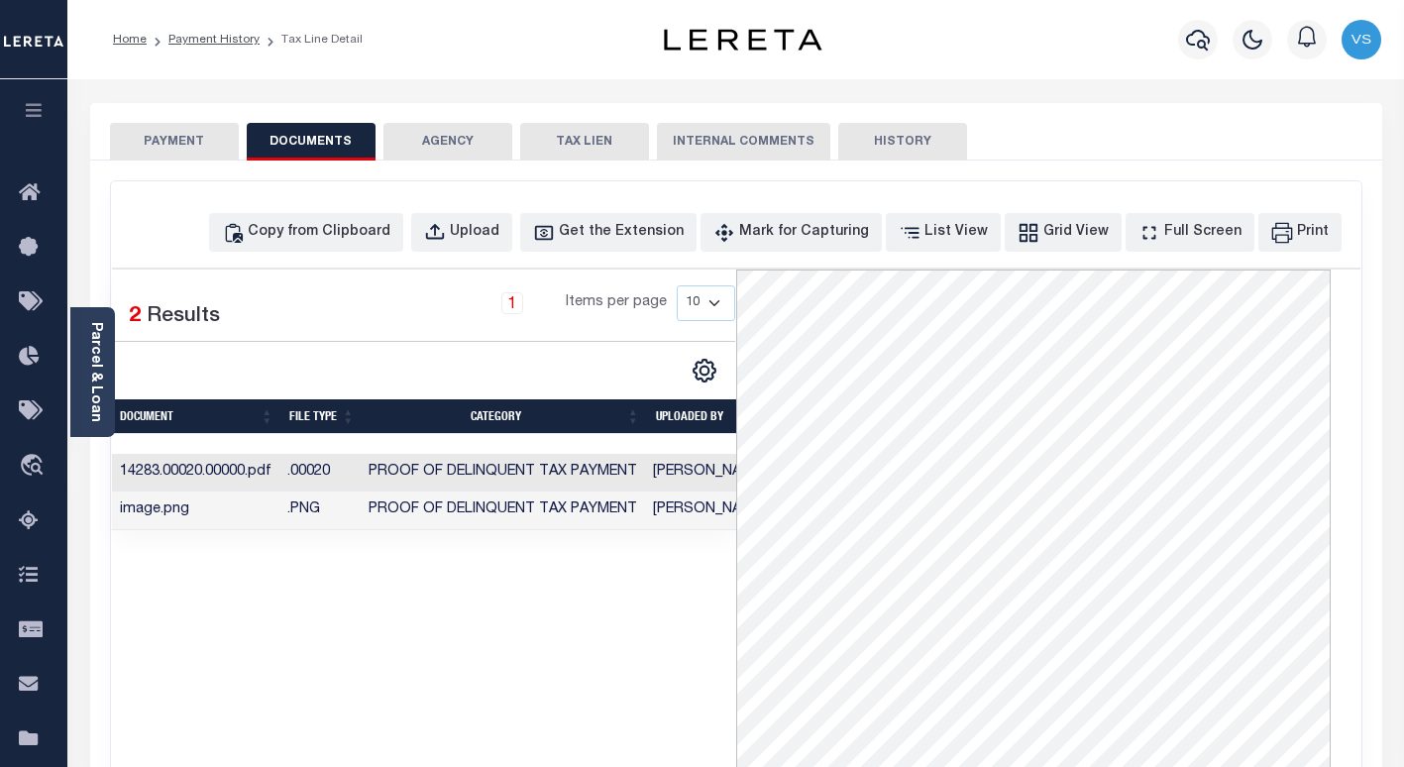
click at [152, 140] on button "PAYMENT" at bounding box center [174, 142] width 129 height 38
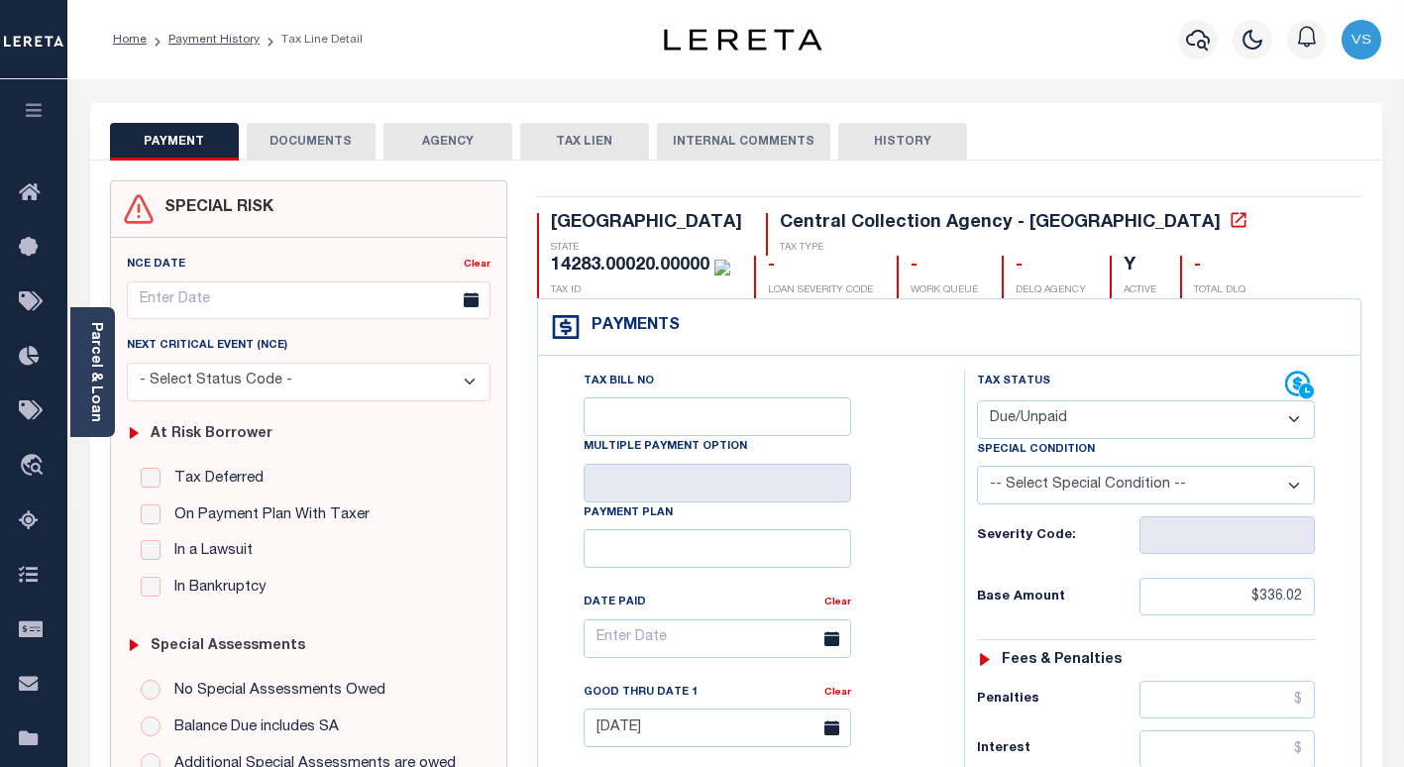
scroll to position [297, 0]
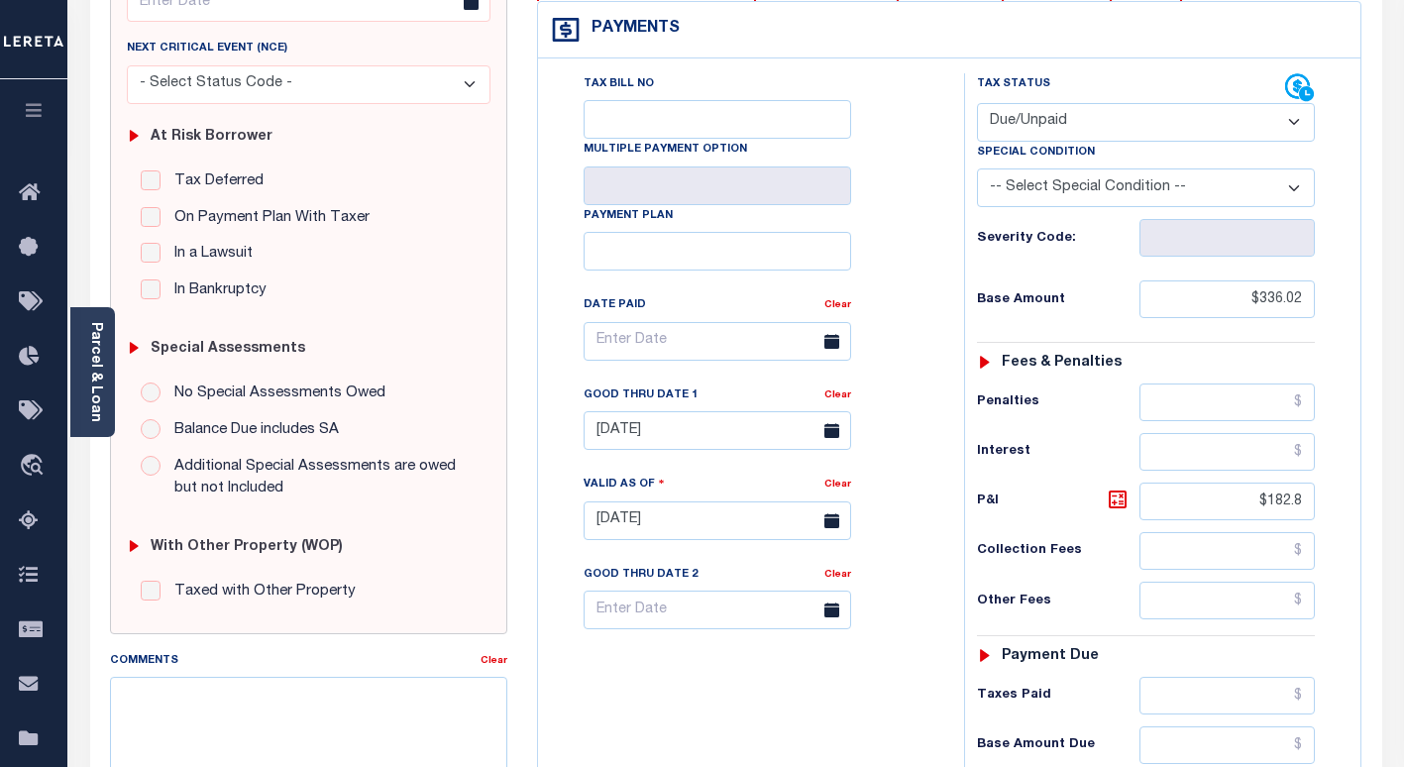
click at [1051, 115] on select "- Select Status Code - Open Due/Unpaid Paid Incomplete No Tax Due Internal Refu…" at bounding box center [1146, 122] width 338 height 39
select select "PYD"
click at [977, 104] on select "- Select Status Code - Open Due/Unpaid Paid Incomplete No Tax Due Internal Refu…" at bounding box center [1146, 122] width 338 height 39
type input "[DATE]"
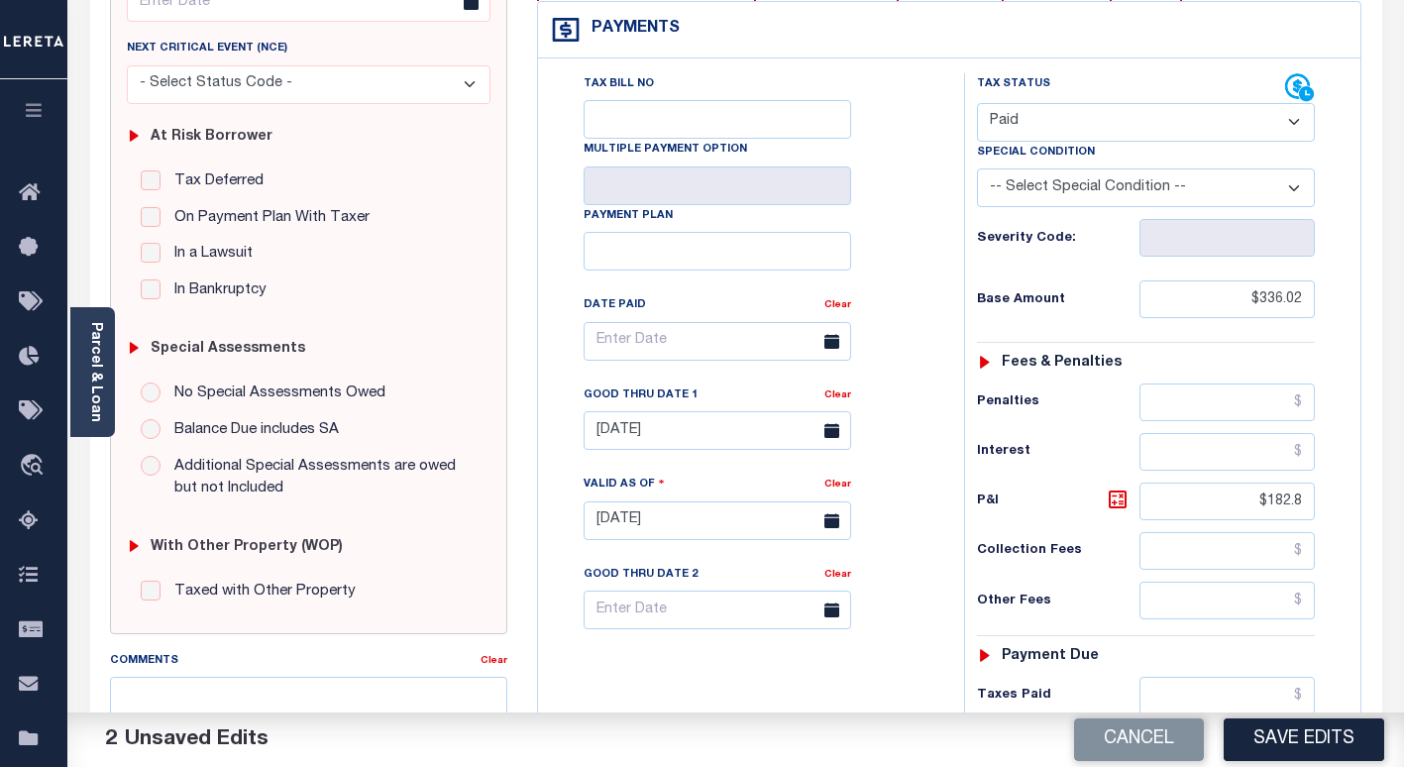
scroll to position [495, 0]
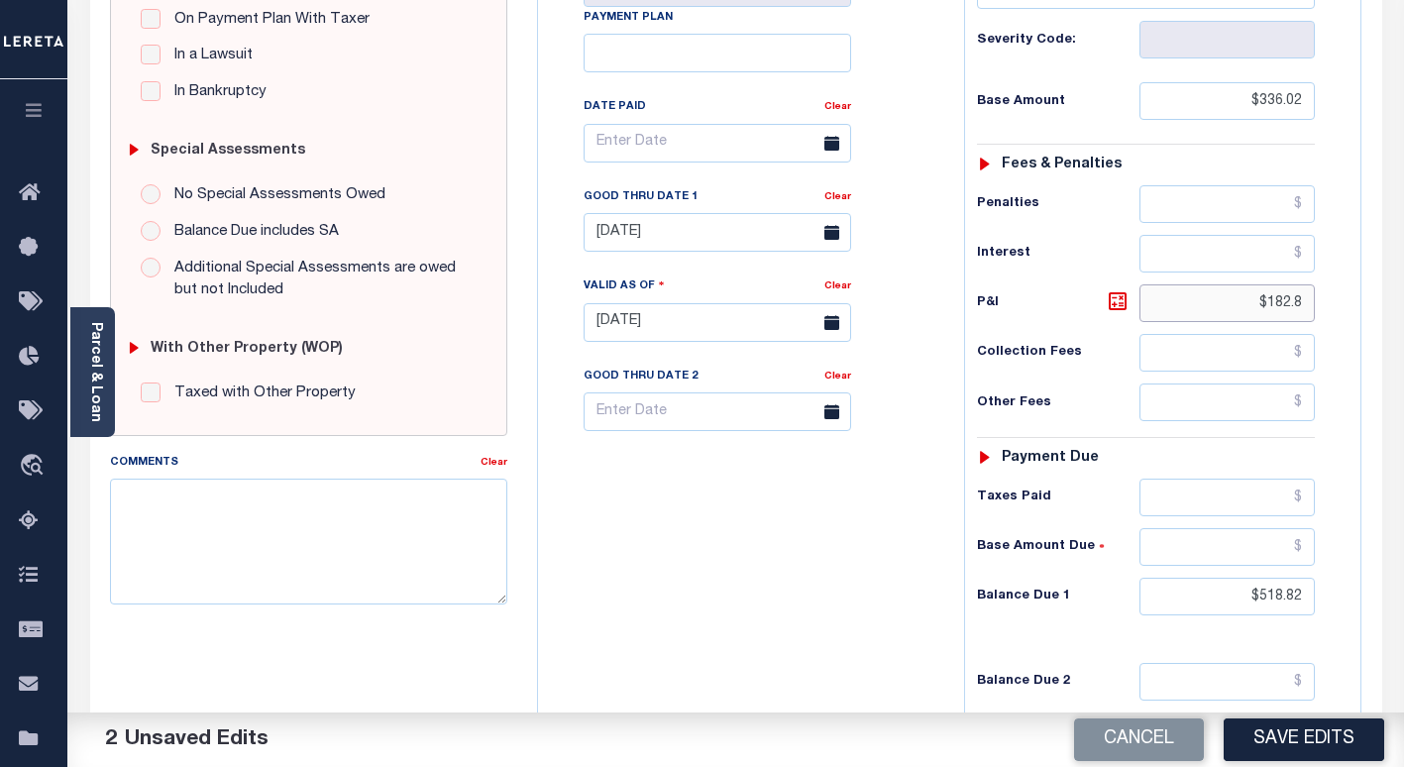
click at [1301, 300] on input "$182.8" at bounding box center [1226, 303] width 175 height 38
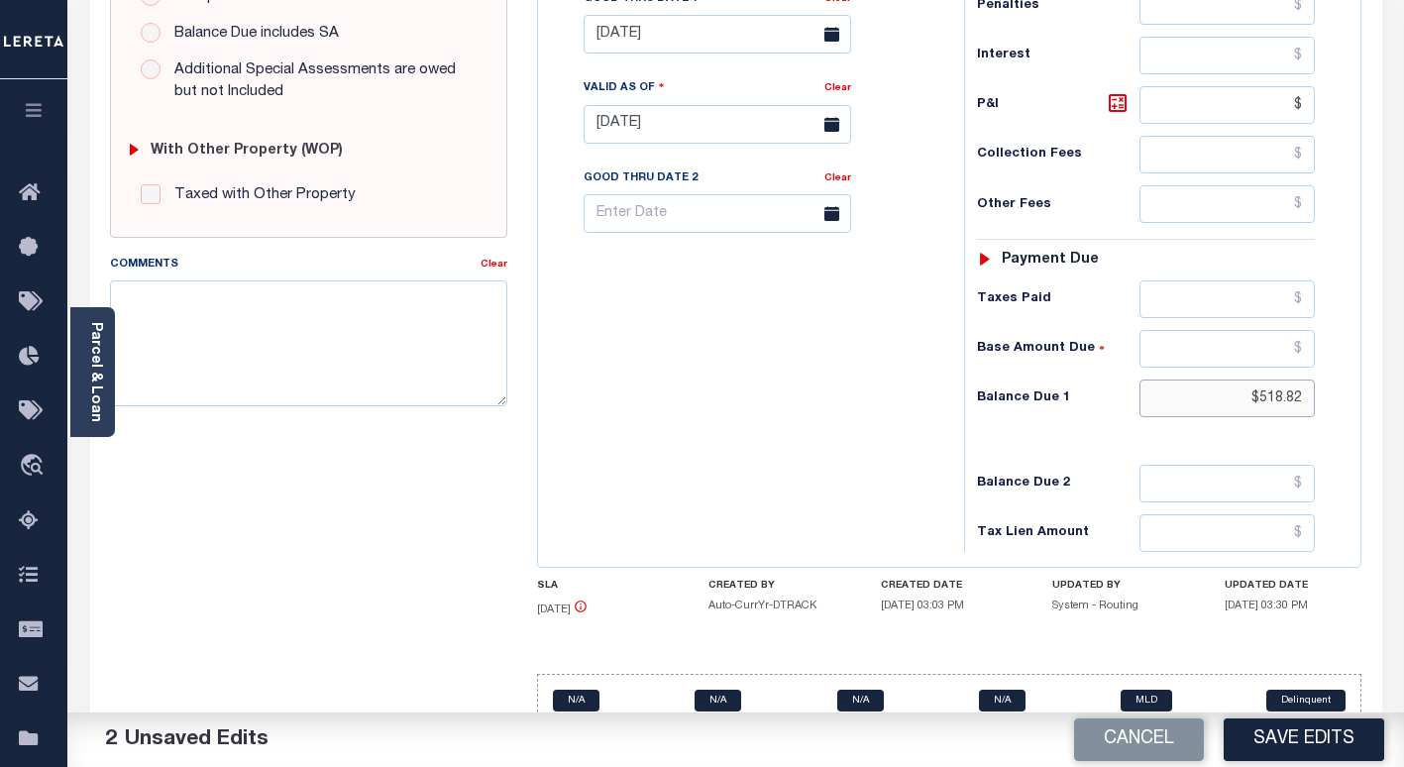
type input "$.00"
click at [1297, 403] on input "$518.82" at bounding box center [1226, 398] width 175 height 38
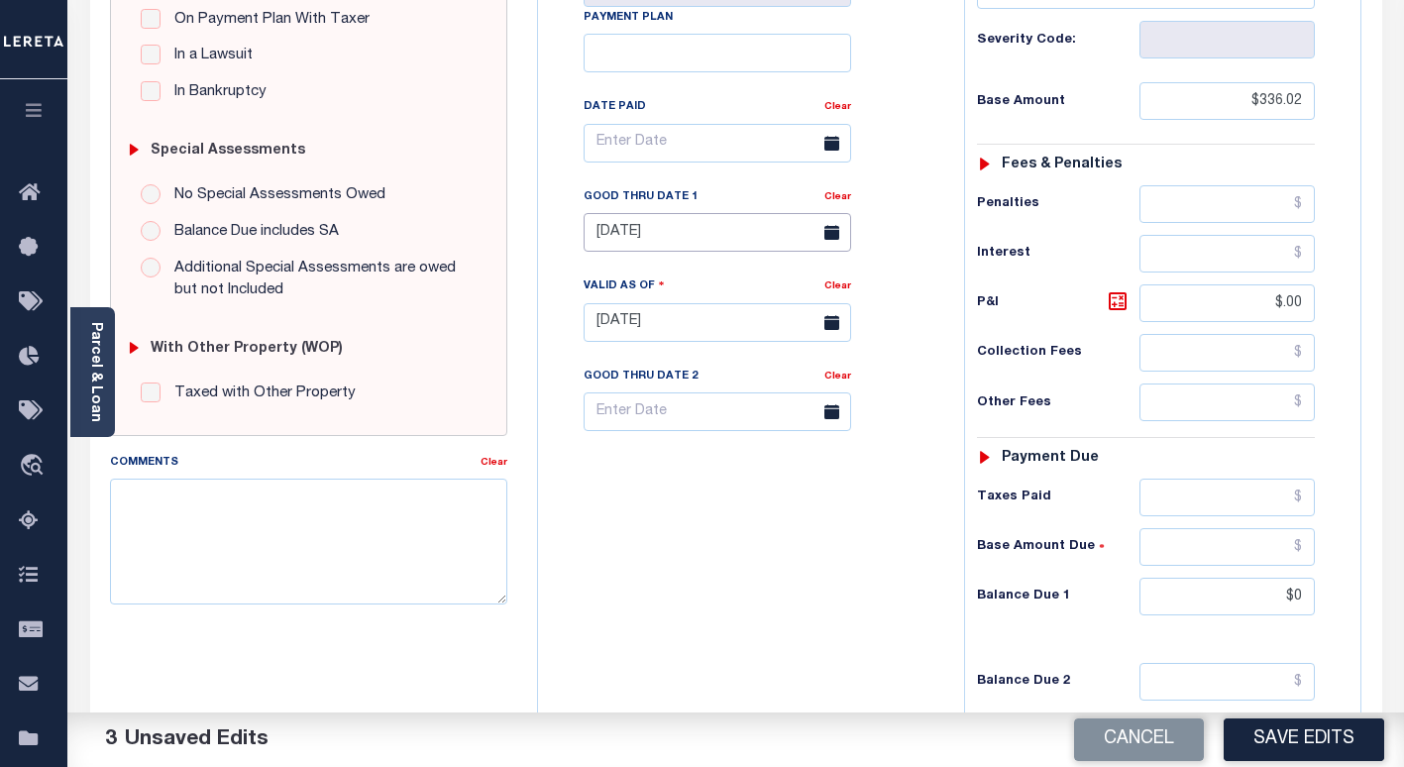
type input "$0.00"
click at [701, 238] on input "07/31/2025" at bounding box center [716, 232] width 267 height 39
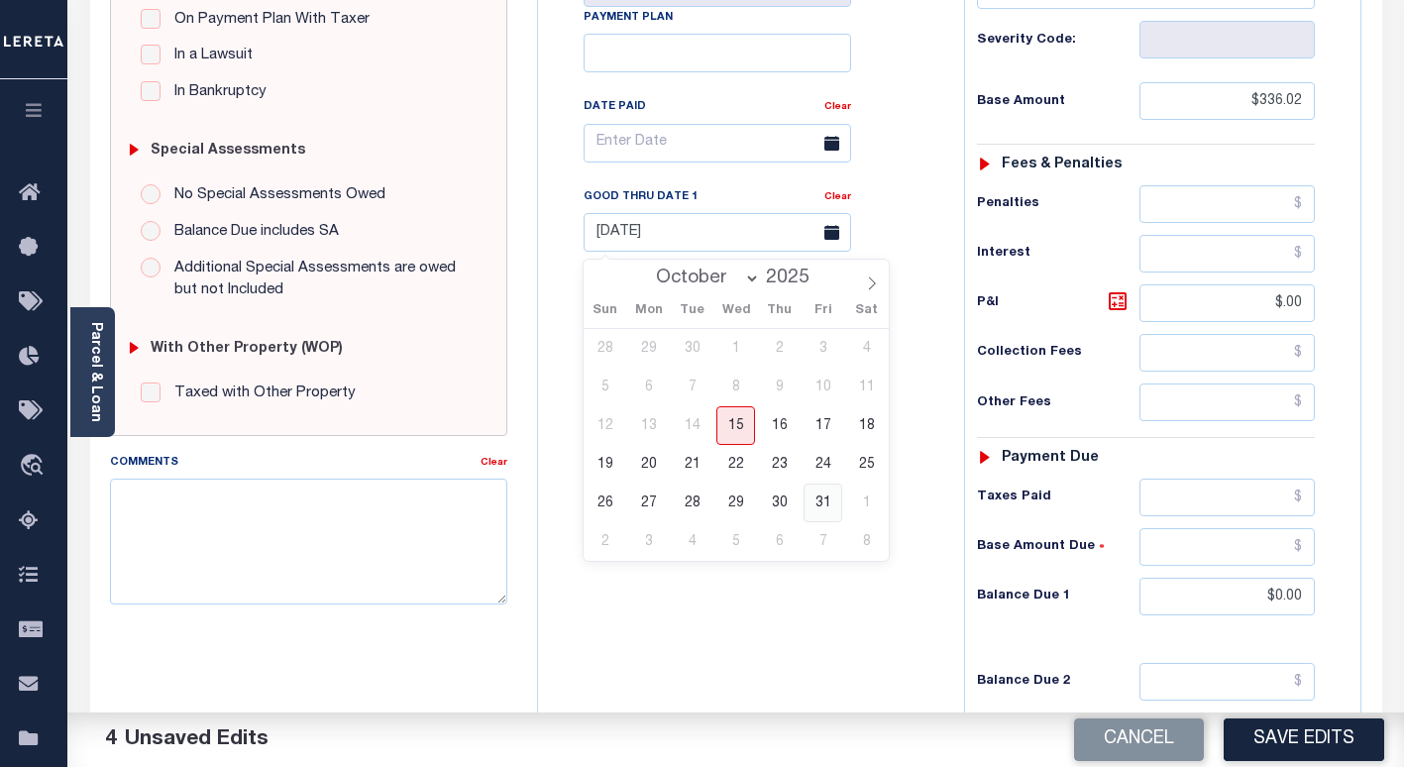
click at [821, 502] on span "31" at bounding box center [822, 502] width 39 height 39
type input "10/31/2025"
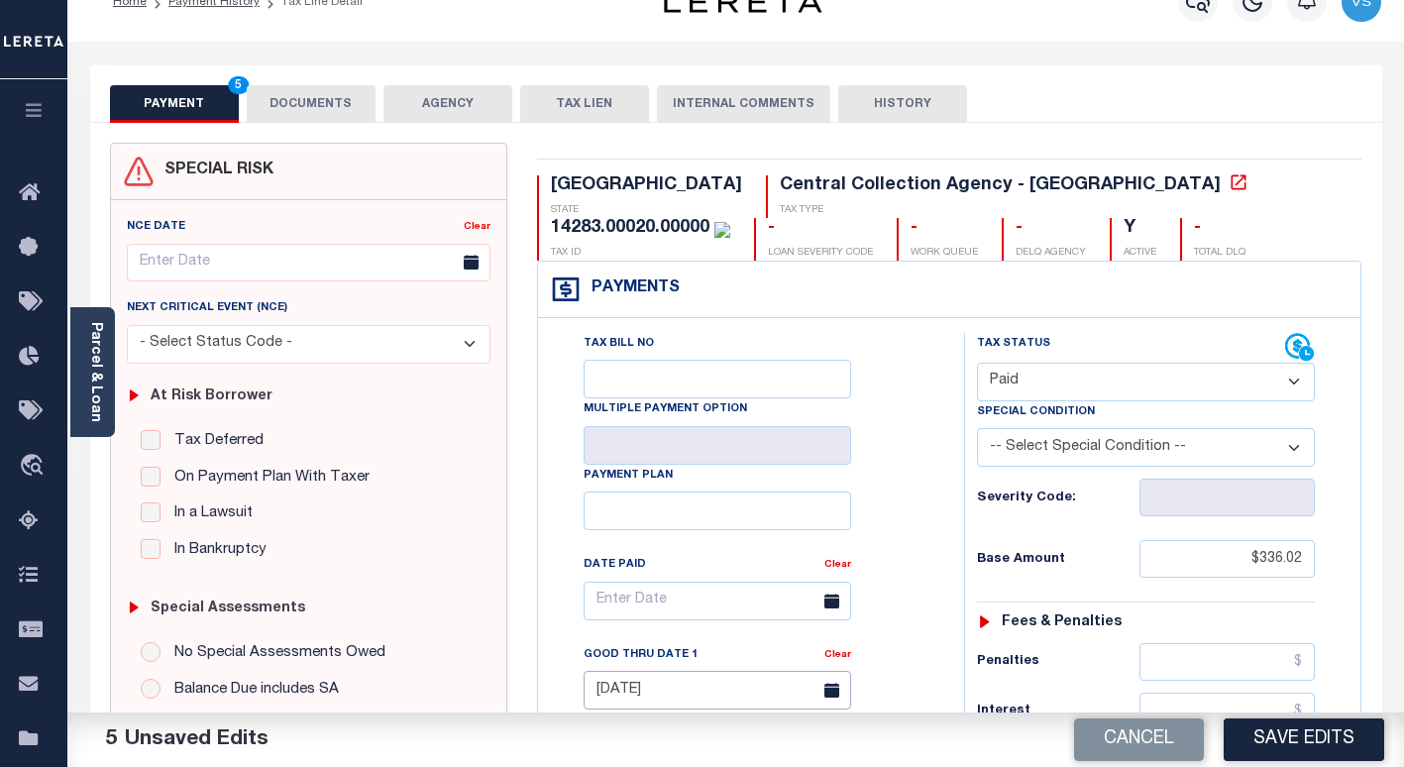
scroll to position [0, 0]
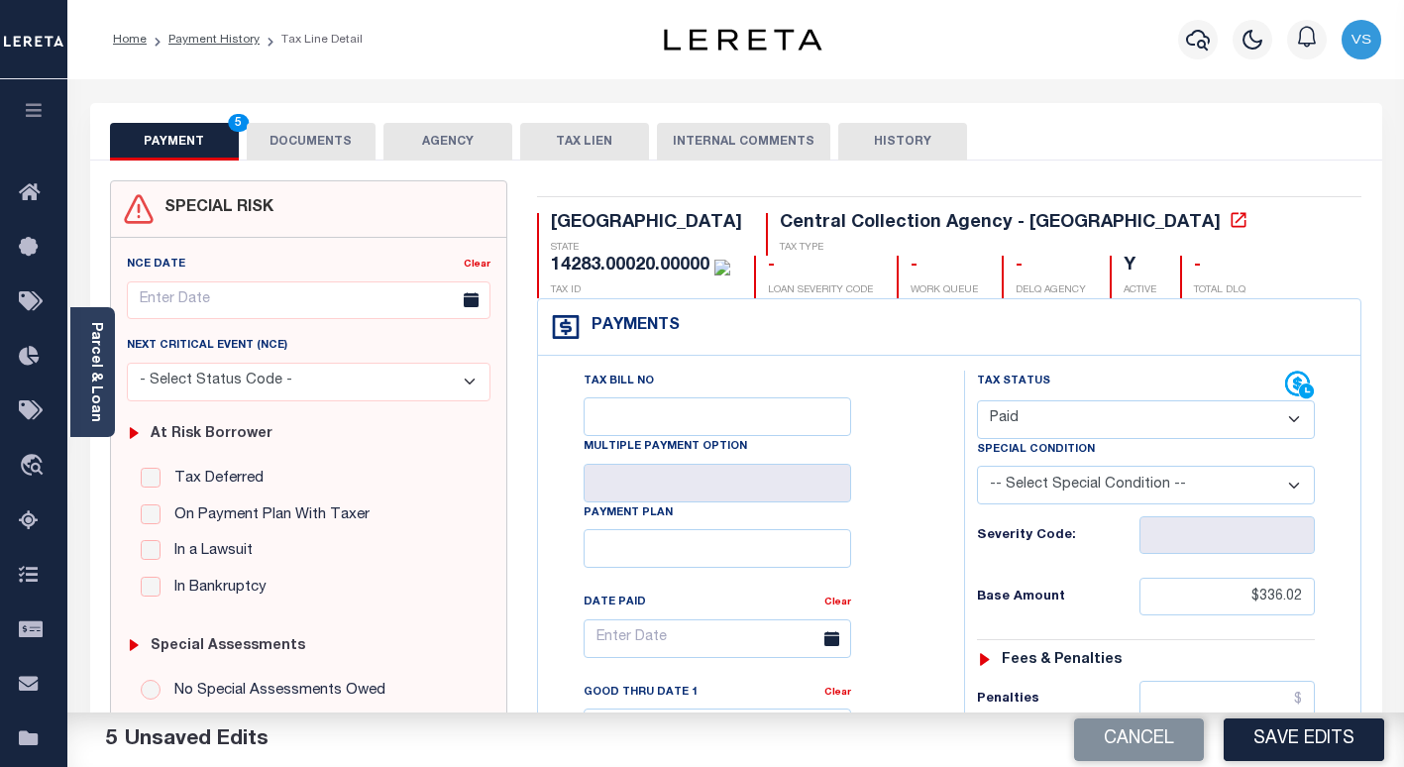
click at [298, 129] on button "DOCUMENTS" at bounding box center [311, 142] width 129 height 38
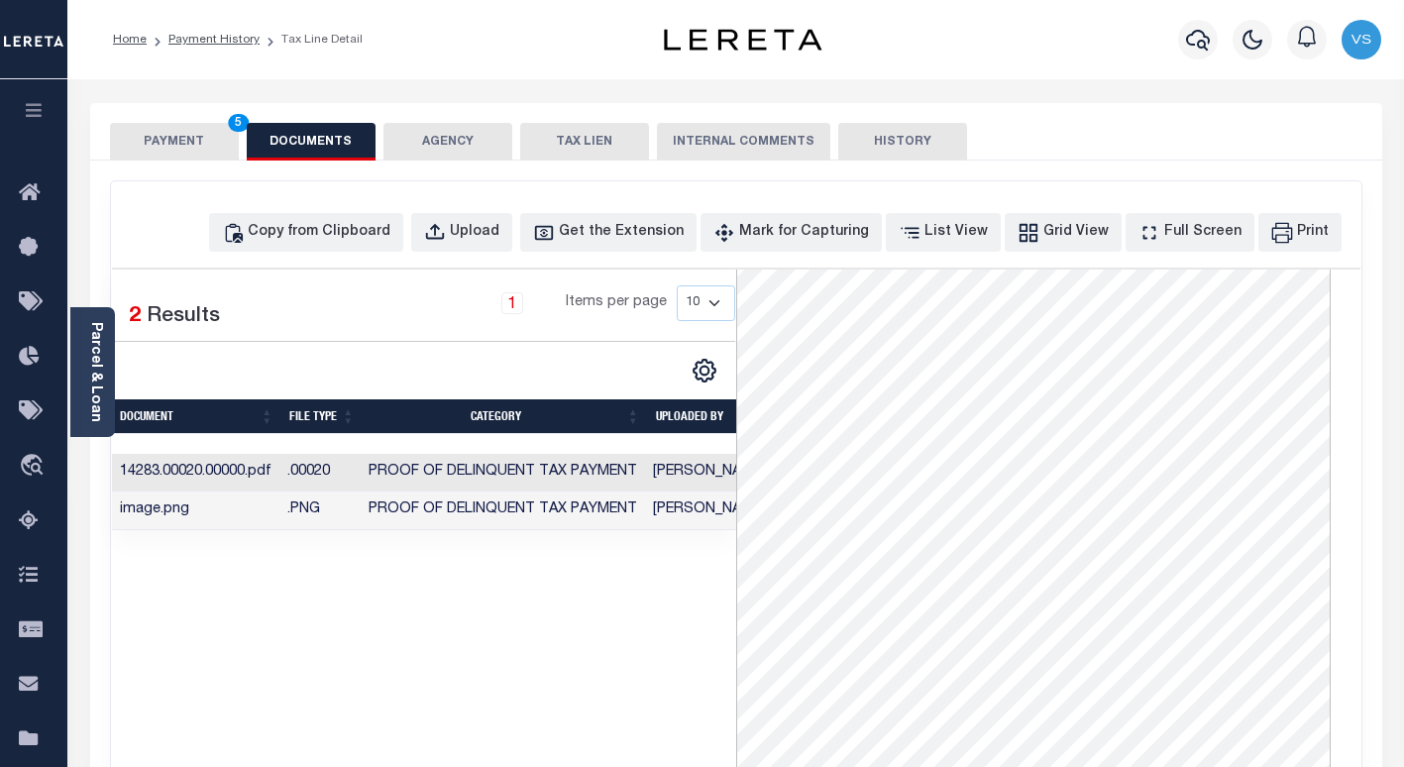
click at [189, 143] on button "PAYMENT 5" at bounding box center [174, 142] width 129 height 38
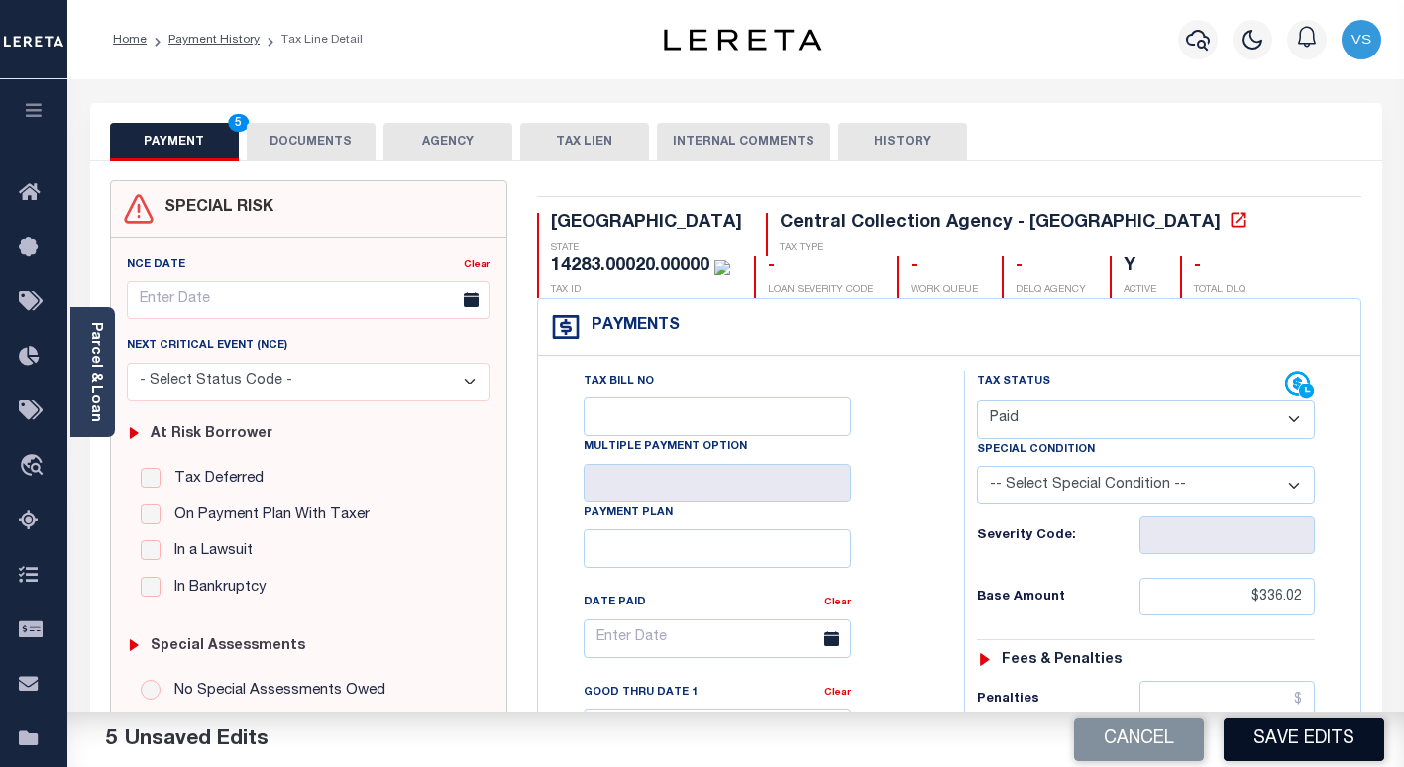
click at [1265, 736] on button "Save Edits" at bounding box center [1303, 739] width 160 height 43
checkbox input "false"
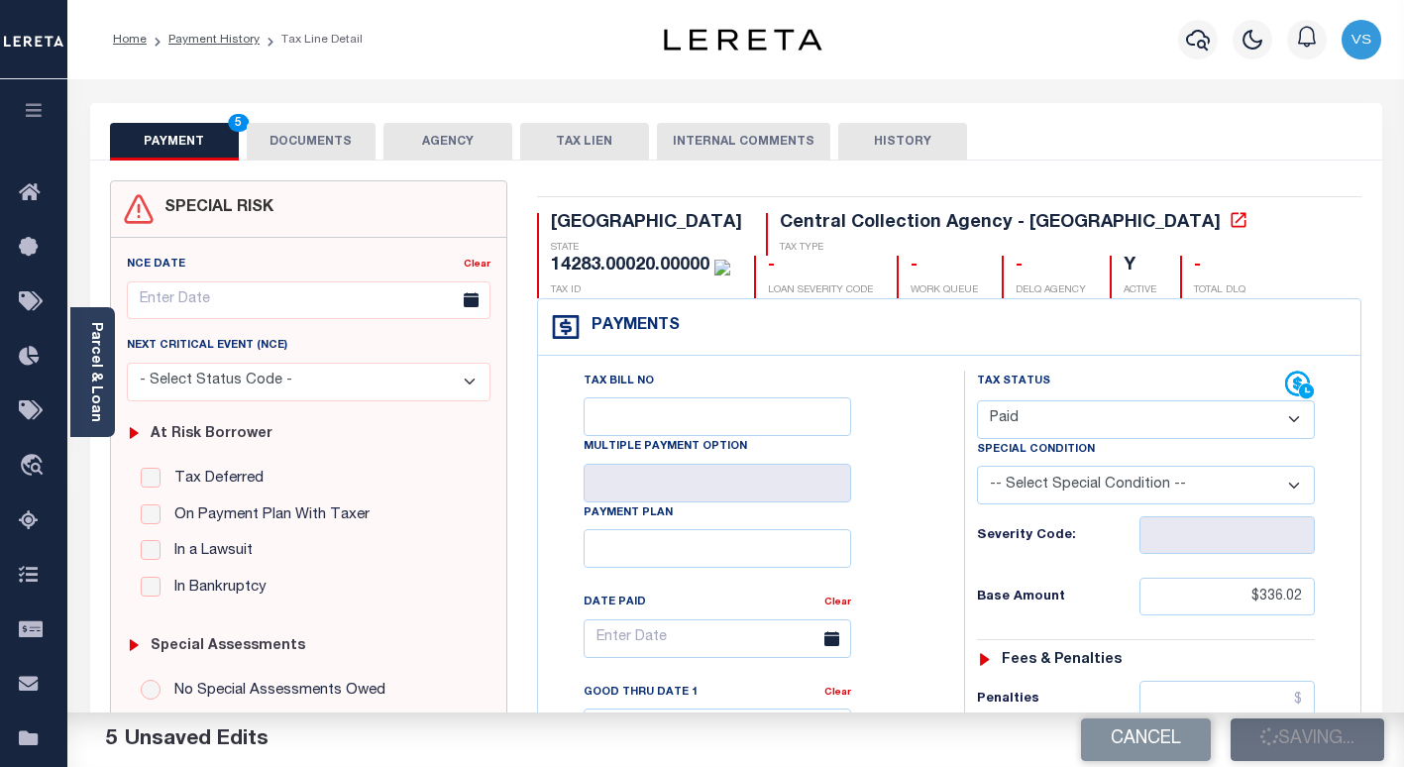
type input "$336.02"
type input "$0"
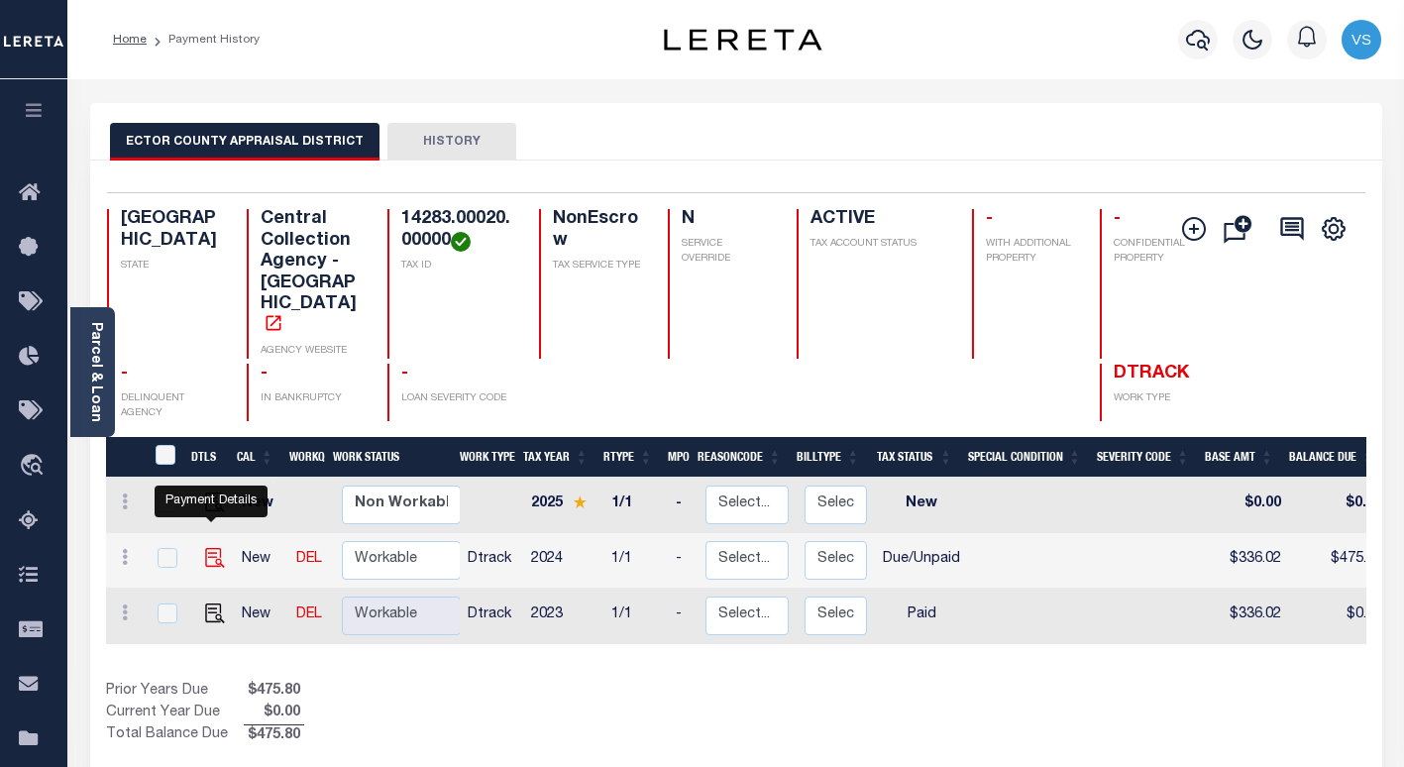
click at [214, 548] on img "" at bounding box center [215, 558] width 20 height 20
checkbox input "true"
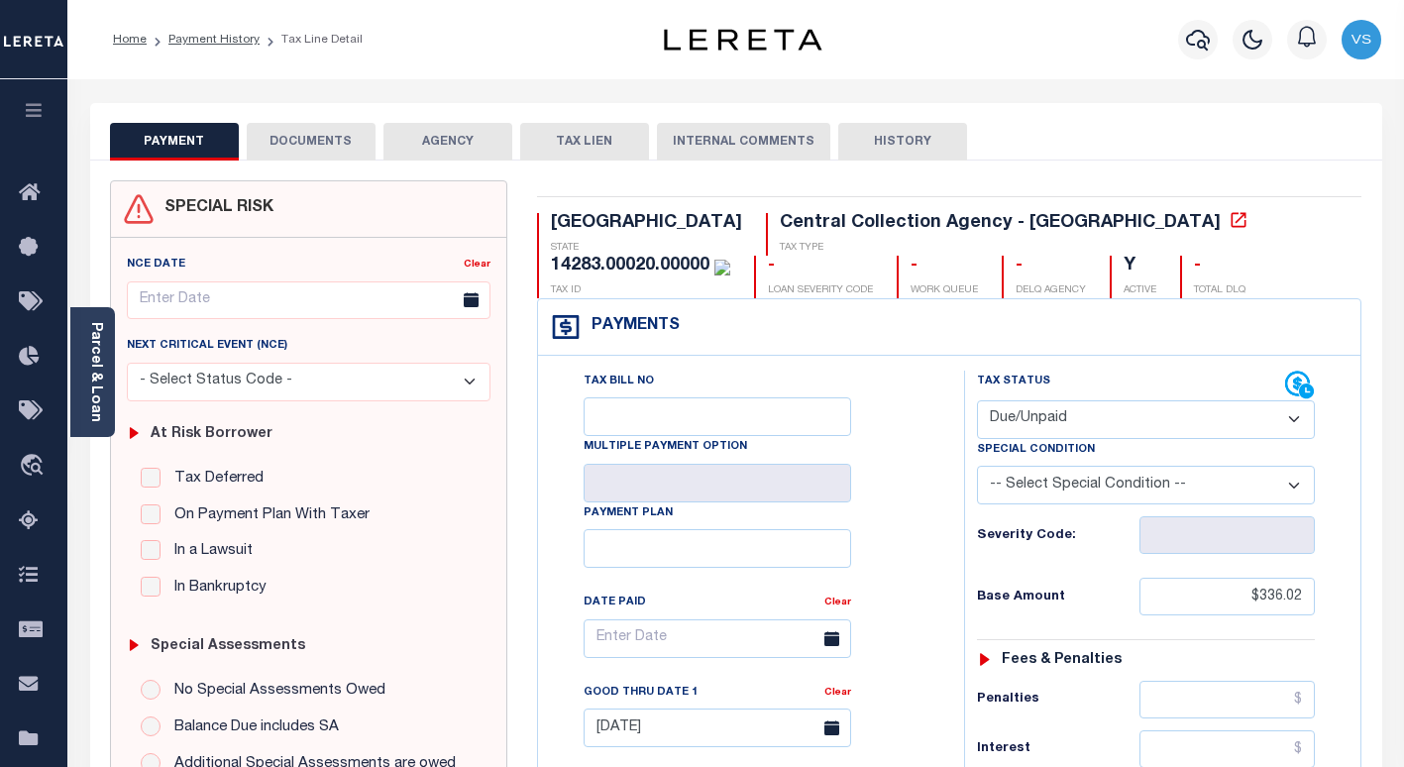
click at [1024, 421] on select "- Select Status Code - Open Due/Unpaid Paid Incomplete No Tax Due Internal Refu…" at bounding box center [1146, 419] width 338 height 39
select select "PYD"
click at [977, 401] on select "- Select Status Code - Open Due/Unpaid Paid Incomplete No Tax Due Internal Refu…" at bounding box center [1146, 419] width 338 height 39
type input "[DATE]"
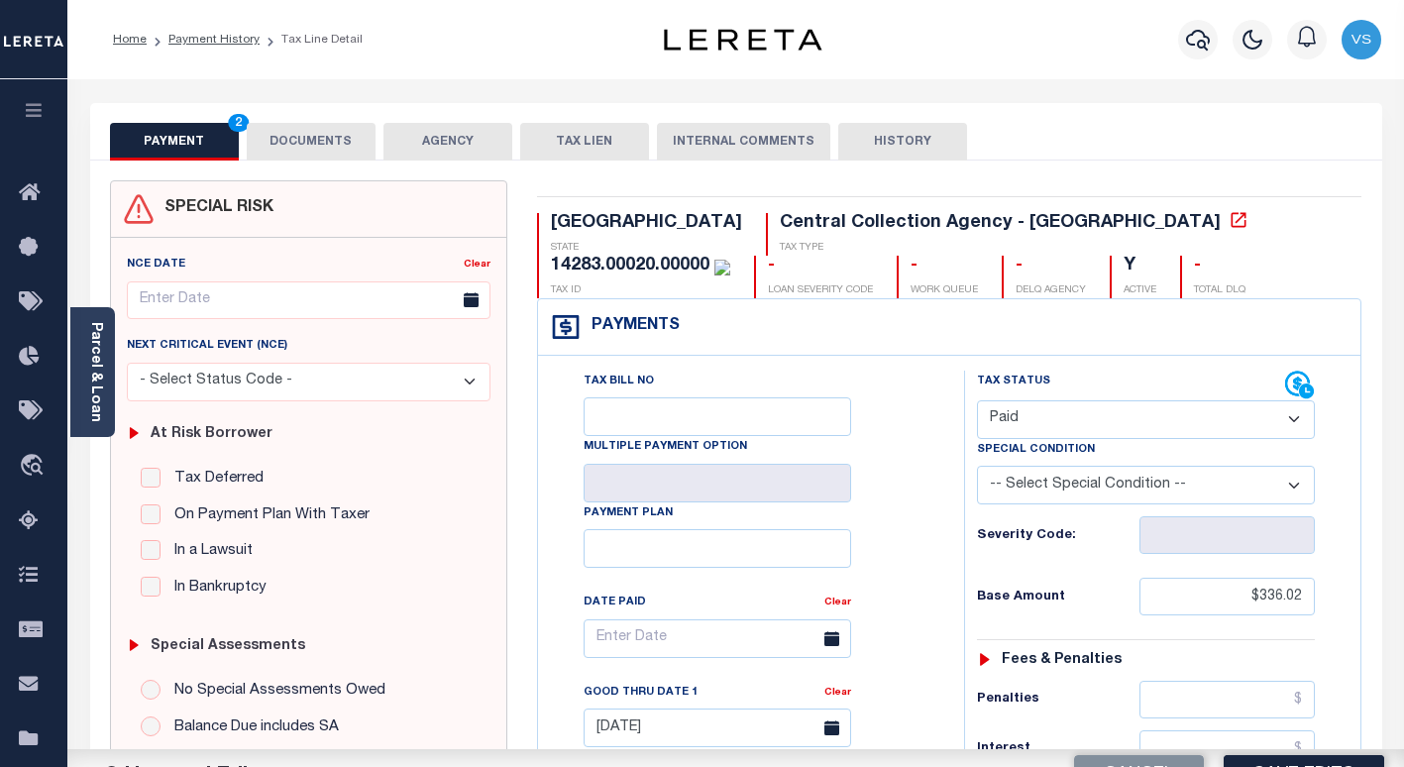
scroll to position [297, 0]
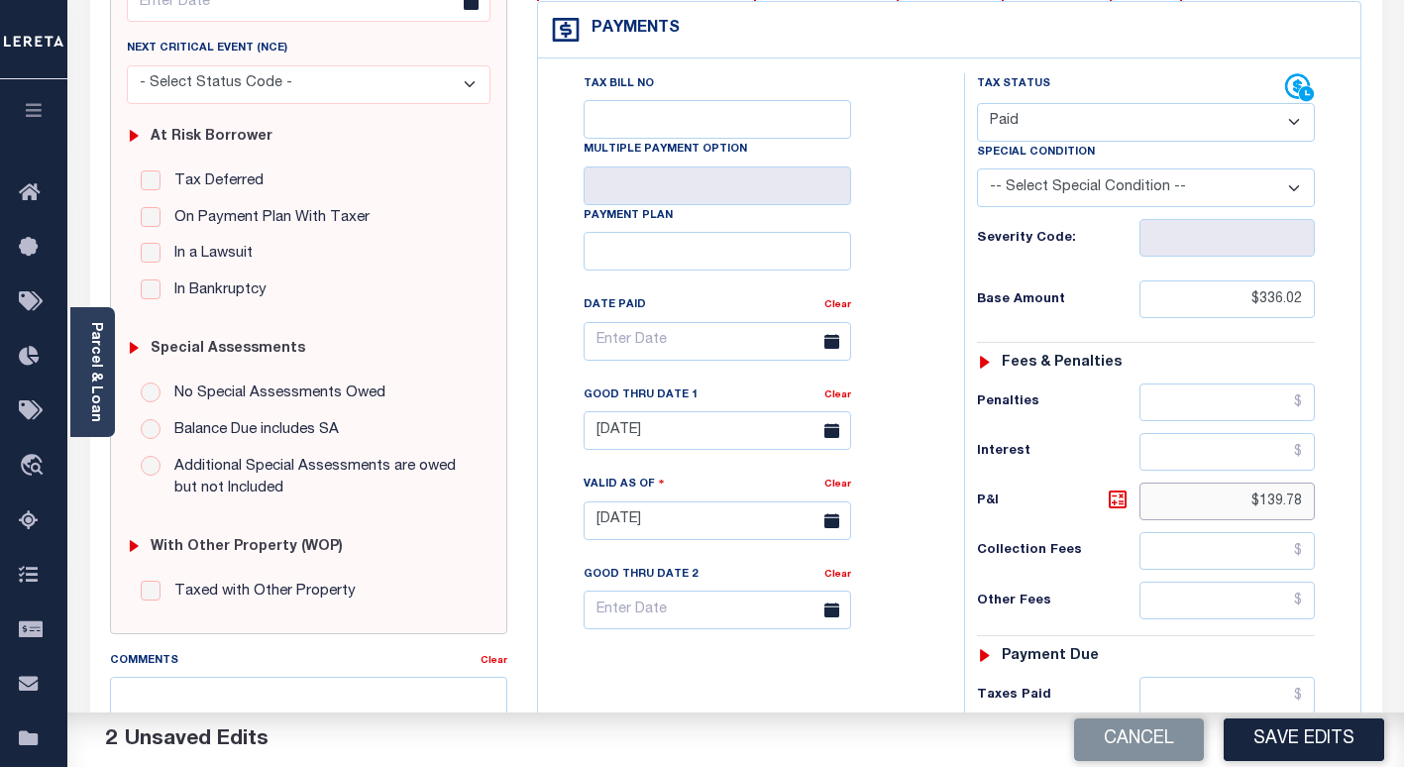
drag, startPoint x: 1307, startPoint y: 497, endPoint x: 1191, endPoint y: 505, distance: 117.1
click at [1198, 503] on input "$139.78" at bounding box center [1226, 501] width 175 height 38
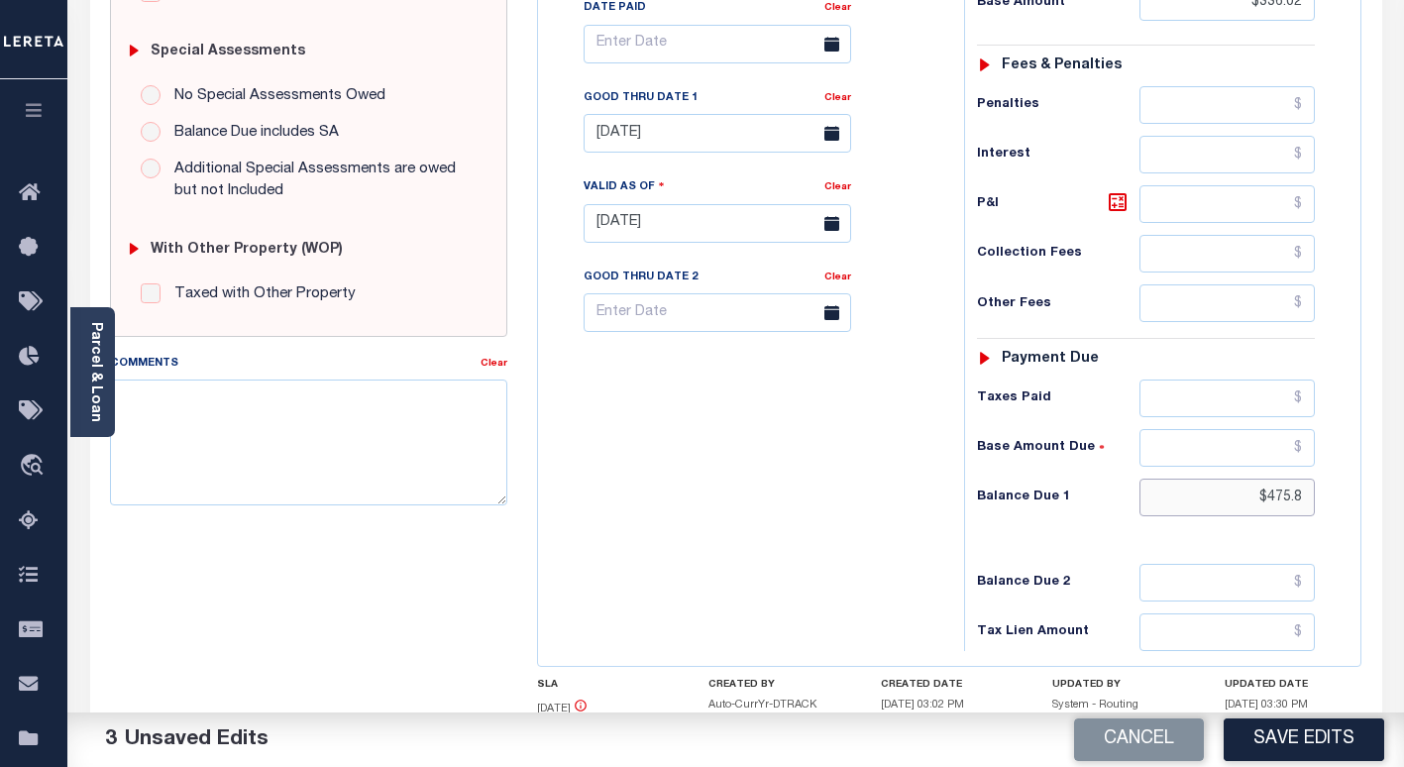
drag, startPoint x: 1303, startPoint y: 500, endPoint x: 1224, endPoint y: 505, distance: 78.4
click at [1224, 505] on input "$475.8" at bounding box center [1226, 497] width 175 height 38
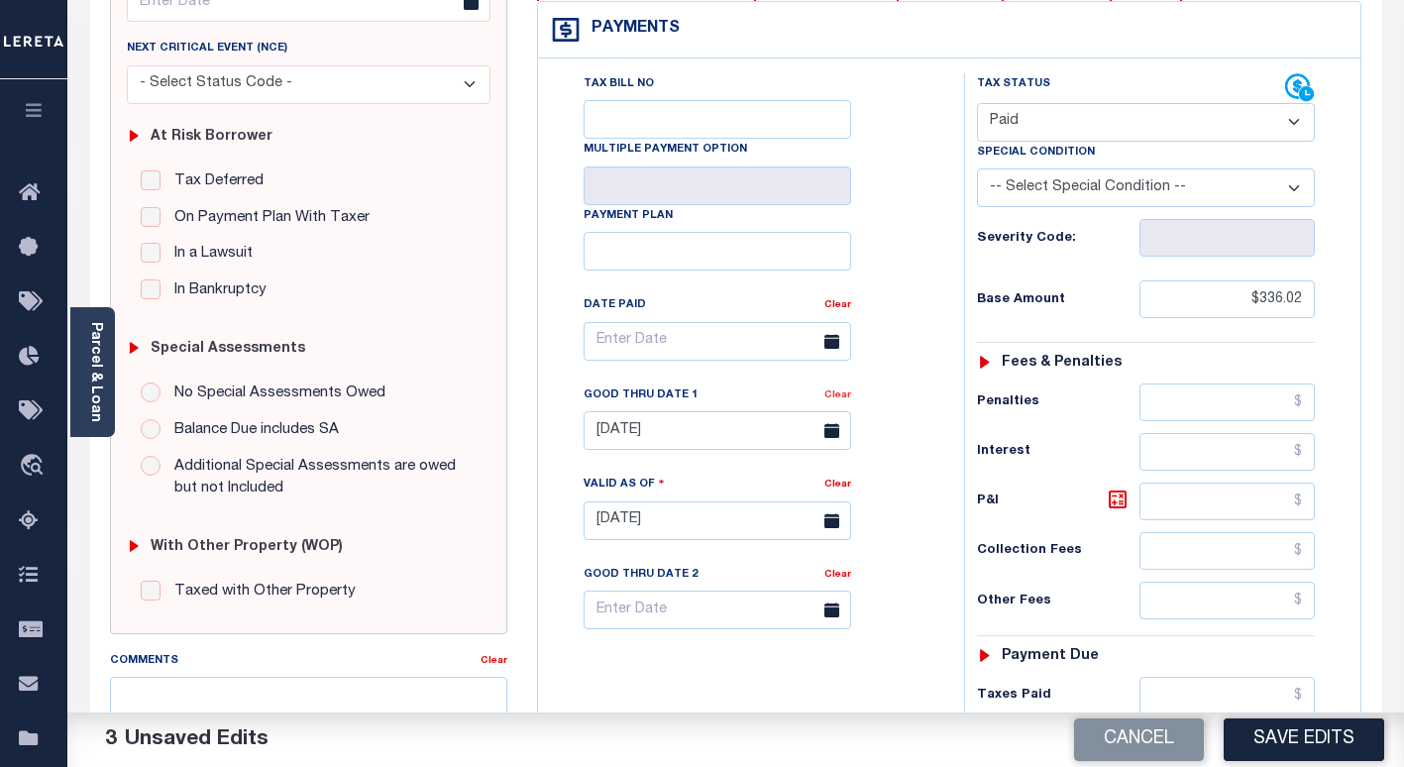
click at [832, 398] on link "Clear" at bounding box center [837, 395] width 27 height 10
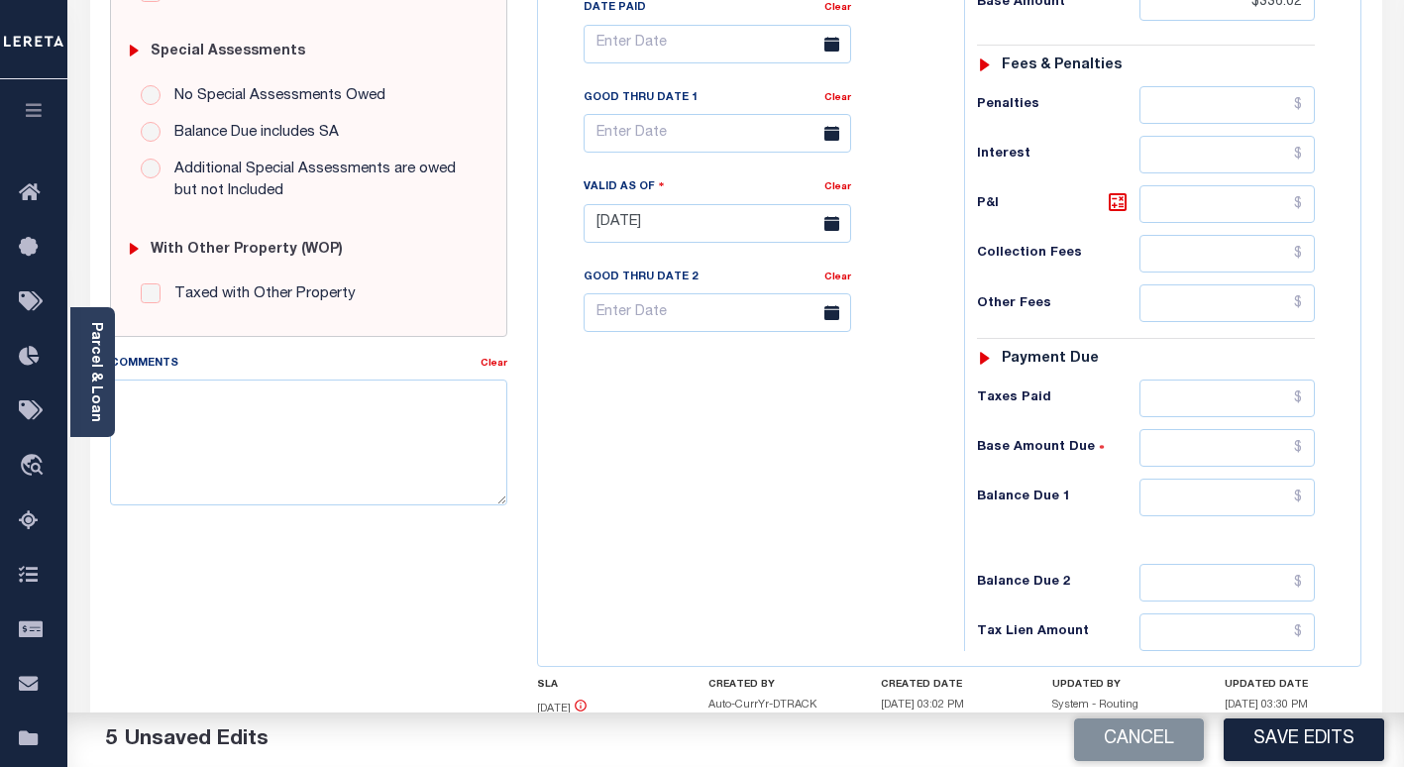
scroll to position [737, 0]
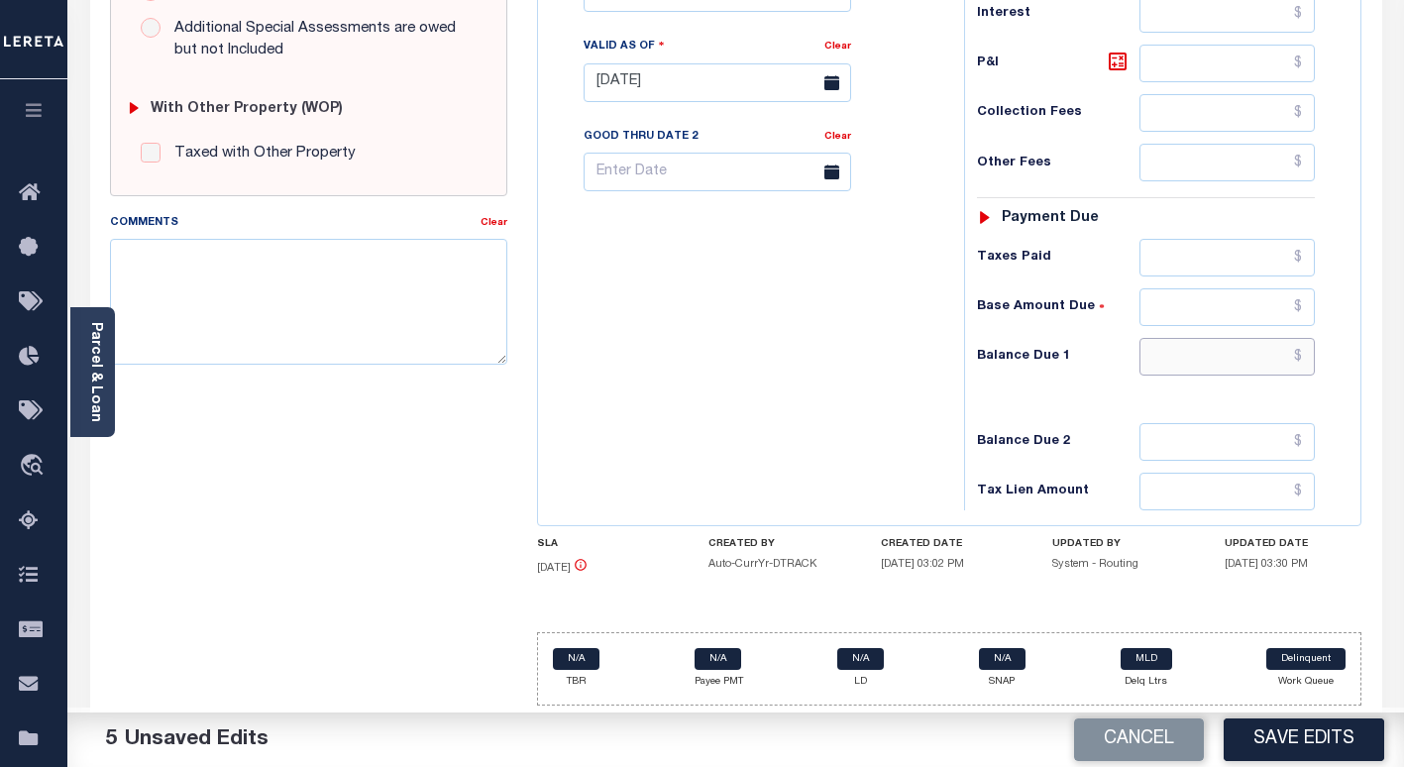
click at [1183, 356] on input "text" at bounding box center [1226, 357] width 175 height 38
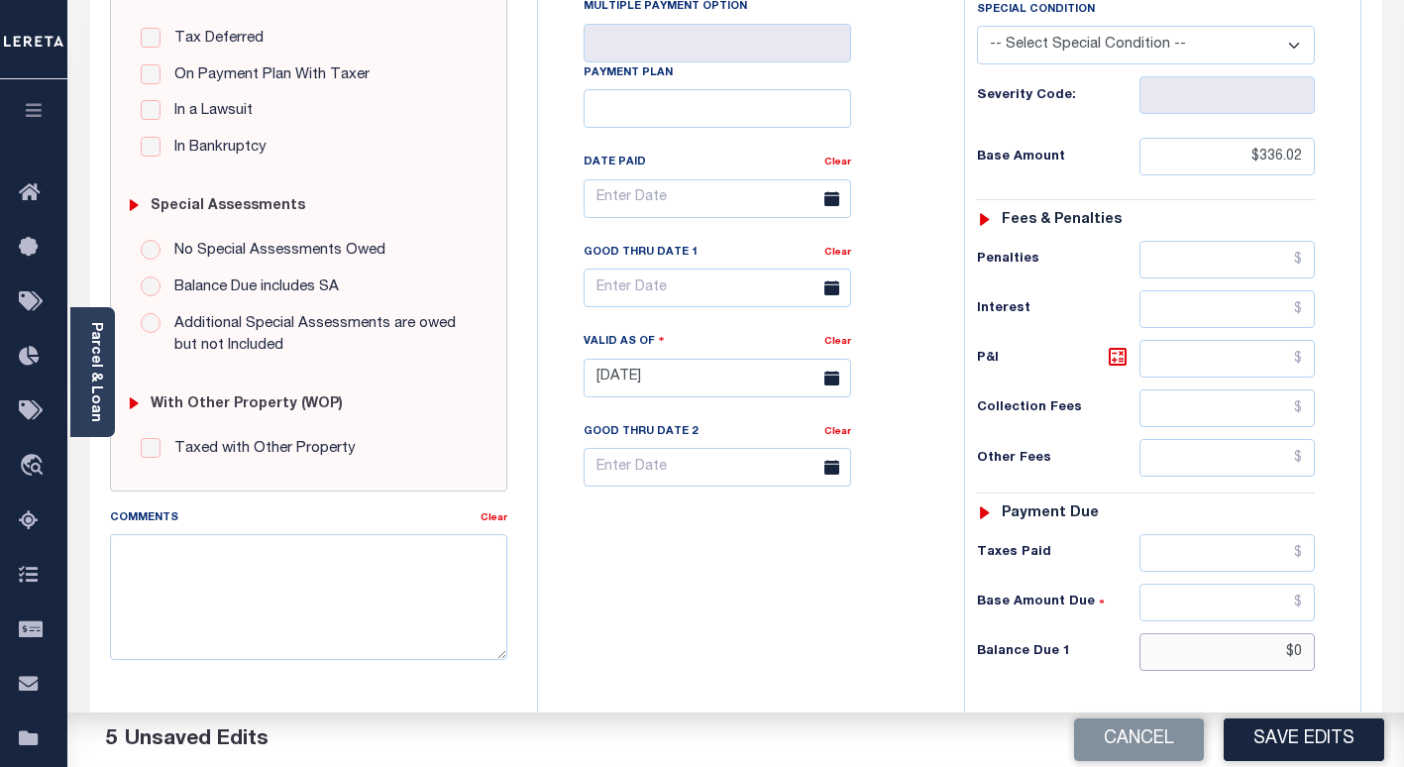
scroll to position [242, 0]
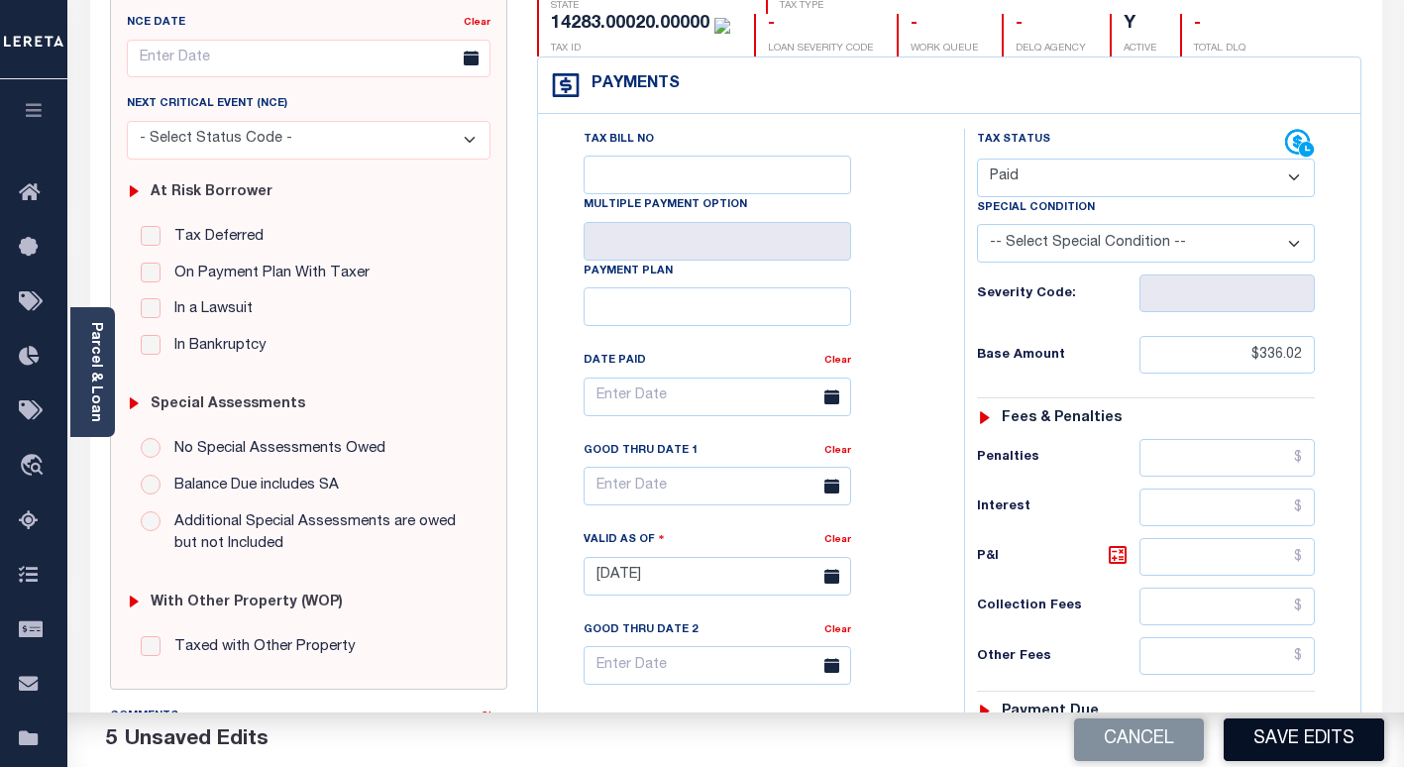
type input "$0.00"
click at [1253, 738] on button "Save Edits" at bounding box center [1303, 739] width 160 height 43
checkbox input "false"
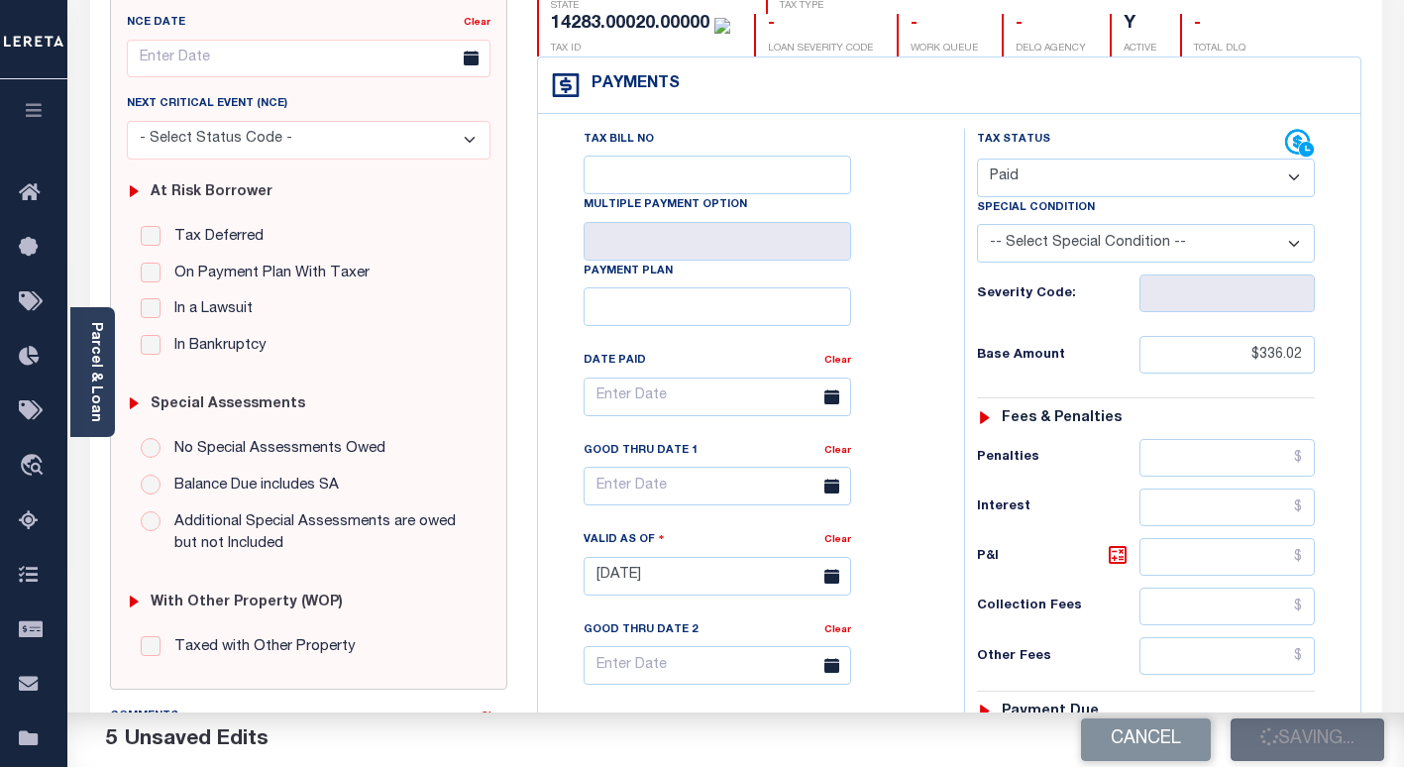
checkbox input "false"
type input "$336.02"
type input "$0"
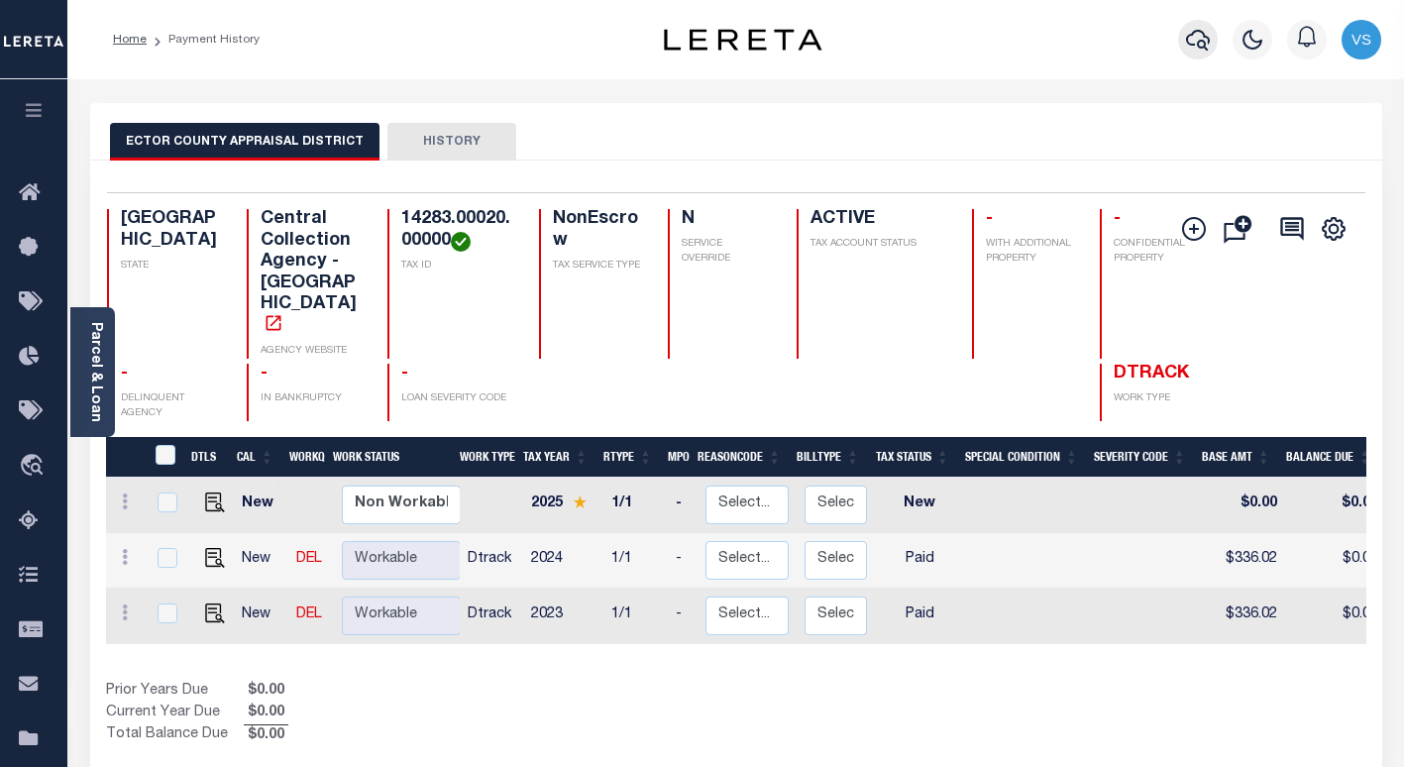
click at [1195, 44] on icon "button" at bounding box center [1198, 40] width 24 height 24
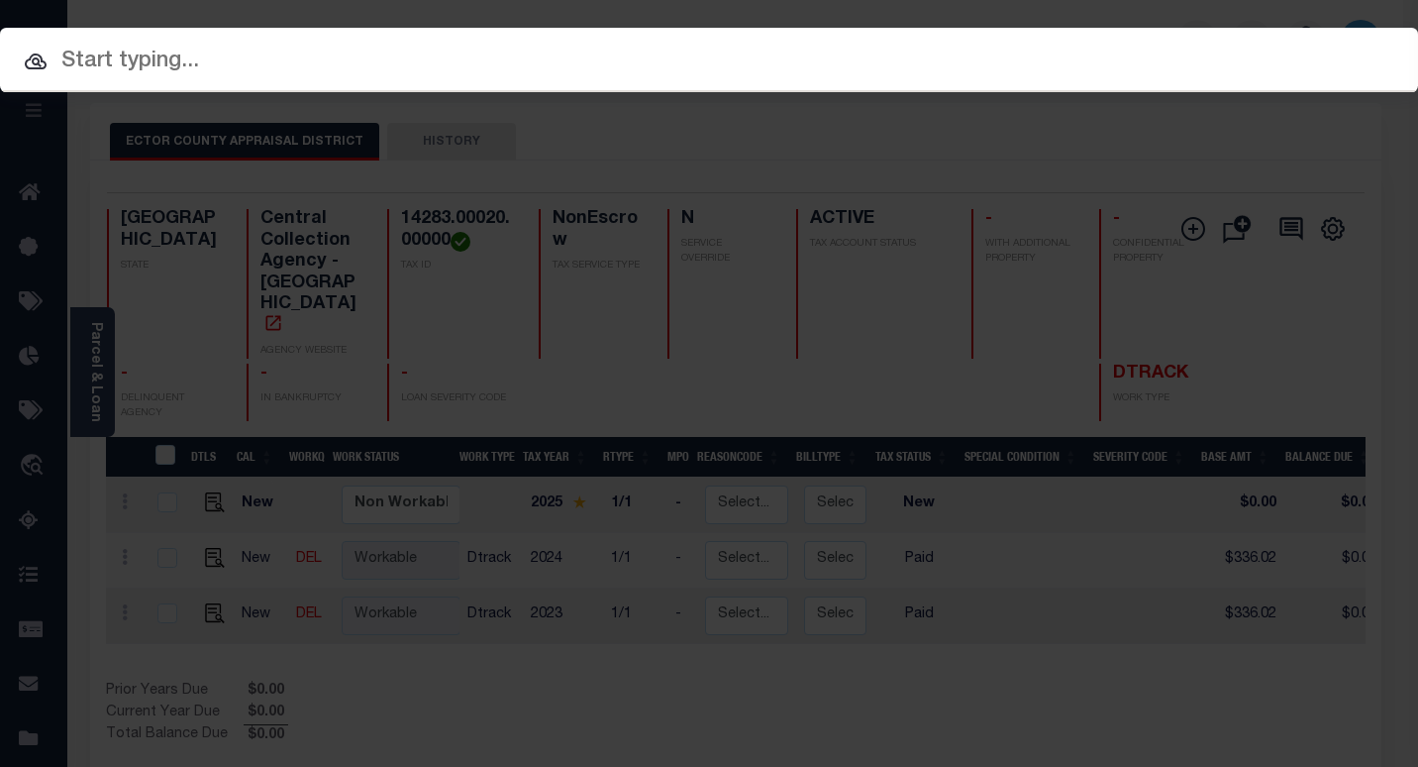
paste input "7200242230"
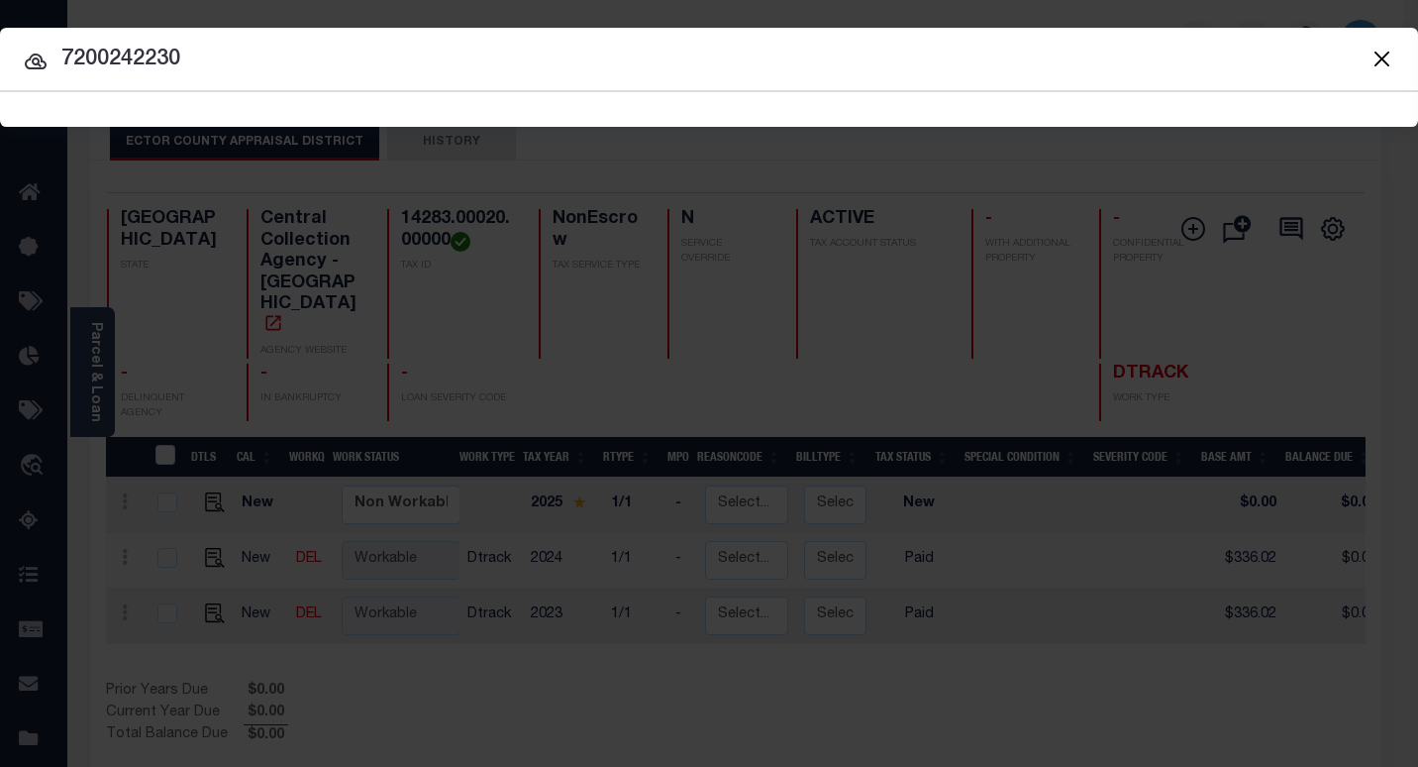
type input "7200242230"
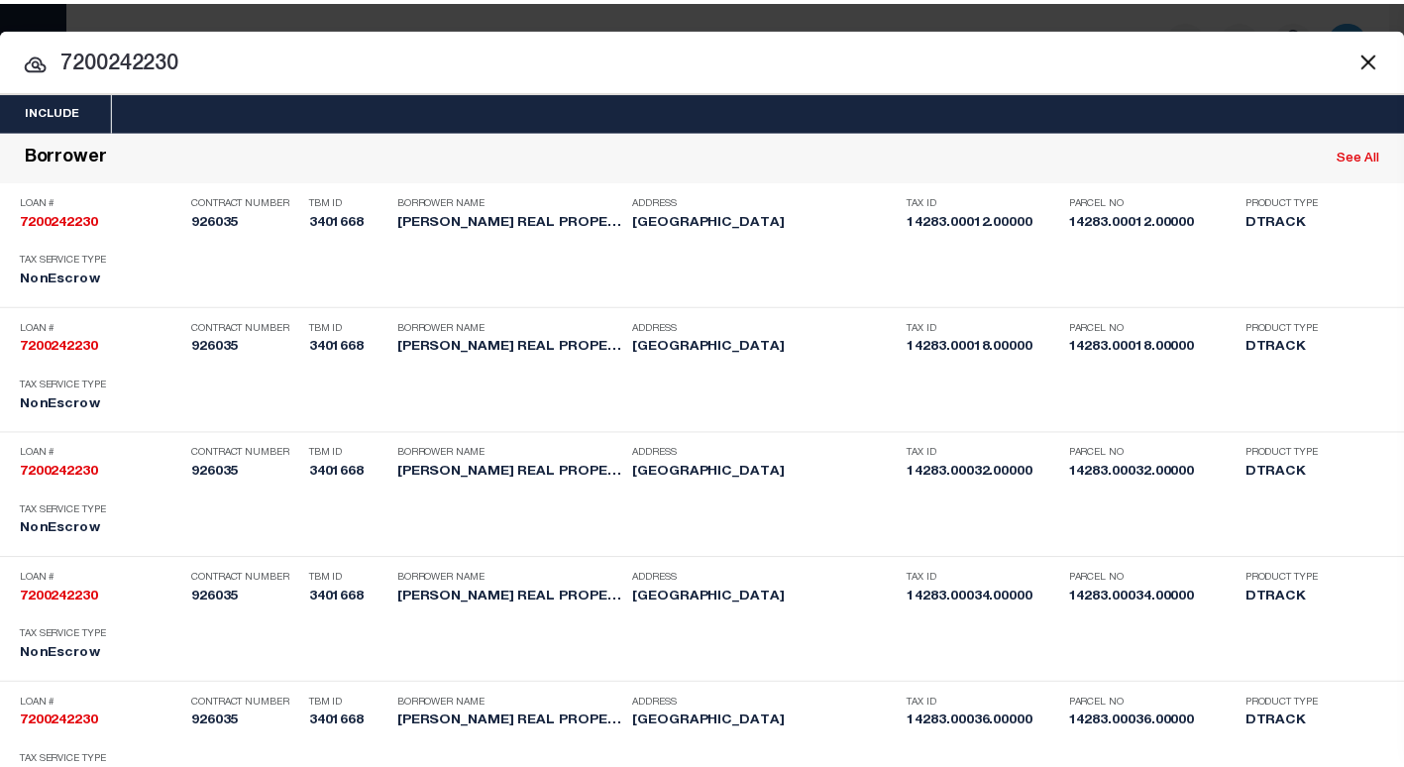
scroll to position [9434, 0]
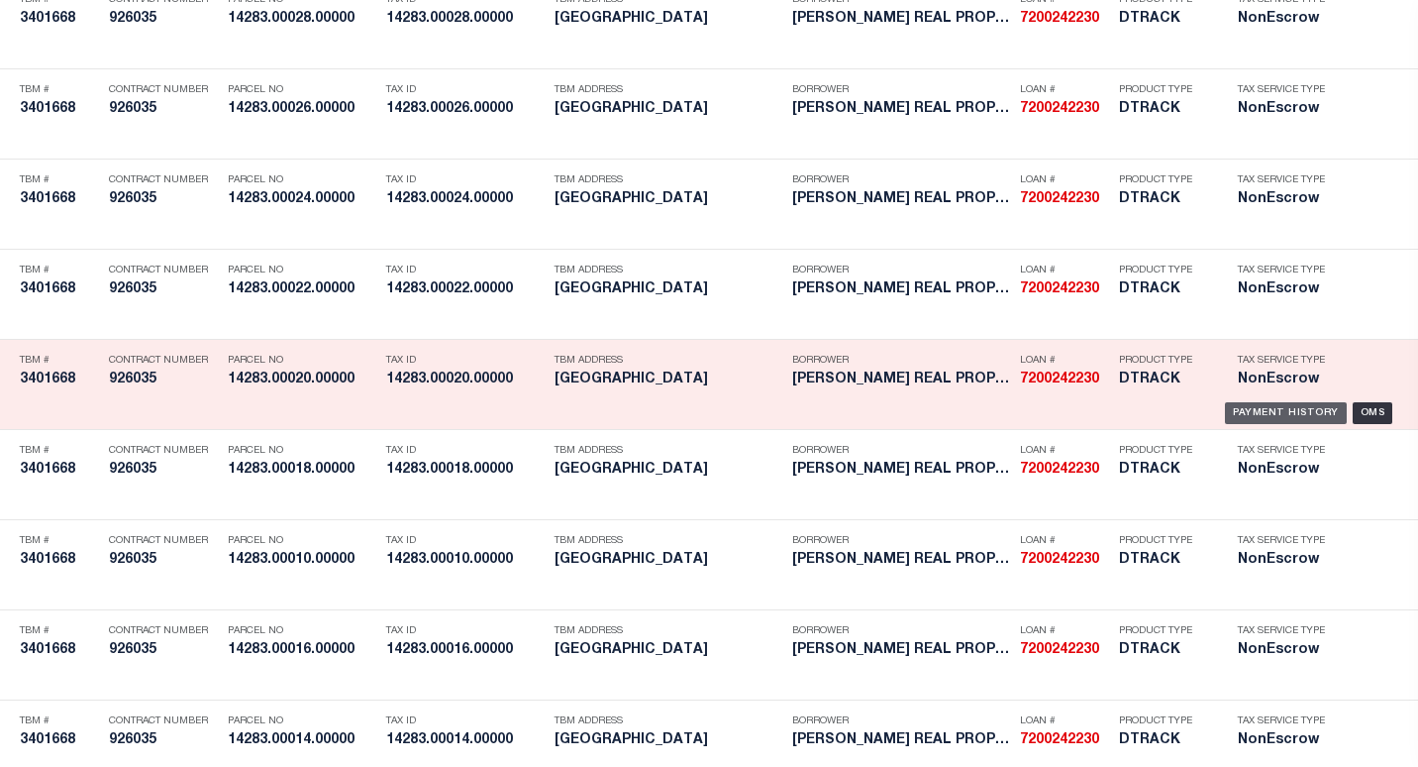
click at [1277, 416] on div "Payment History" at bounding box center [1286, 413] width 122 height 22
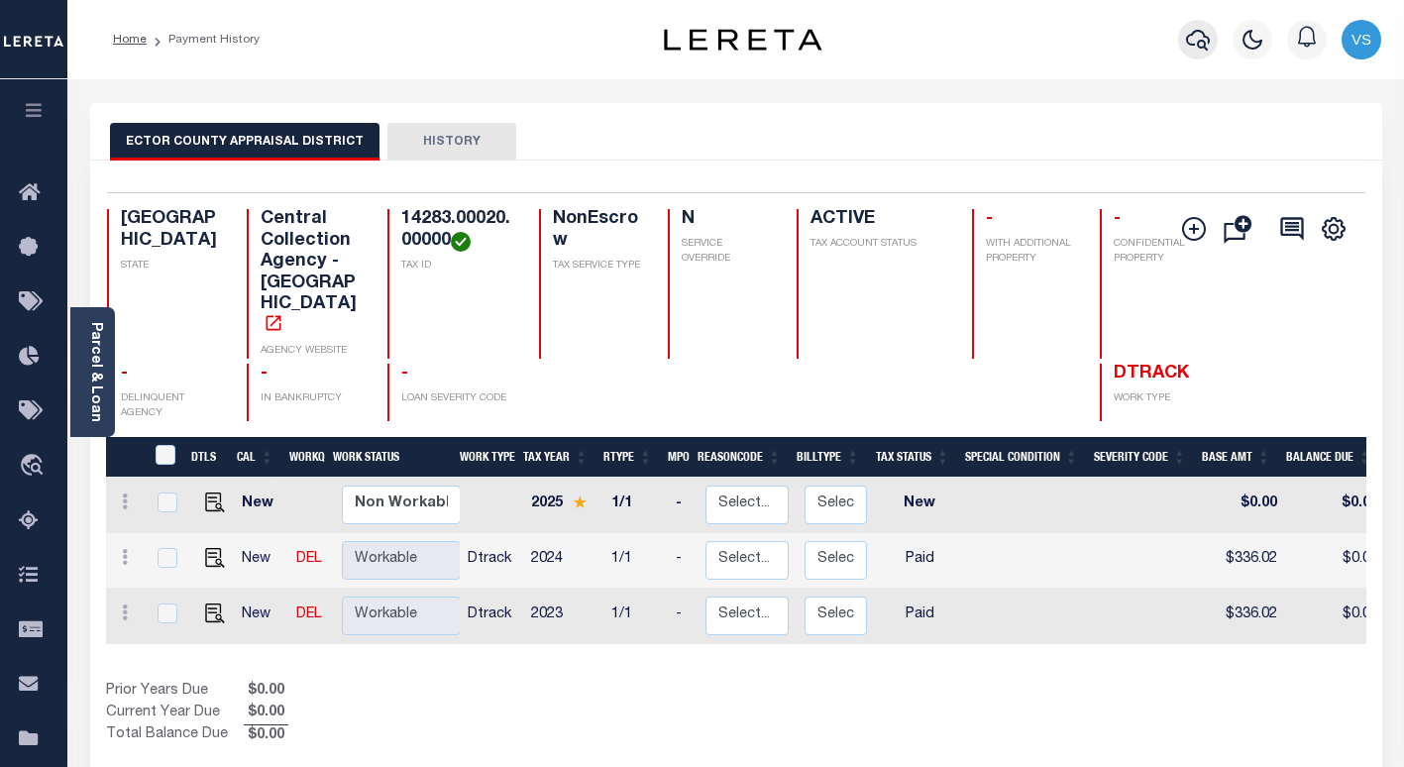
click at [1186, 37] on icon "button" at bounding box center [1198, 40] width 24 height 24
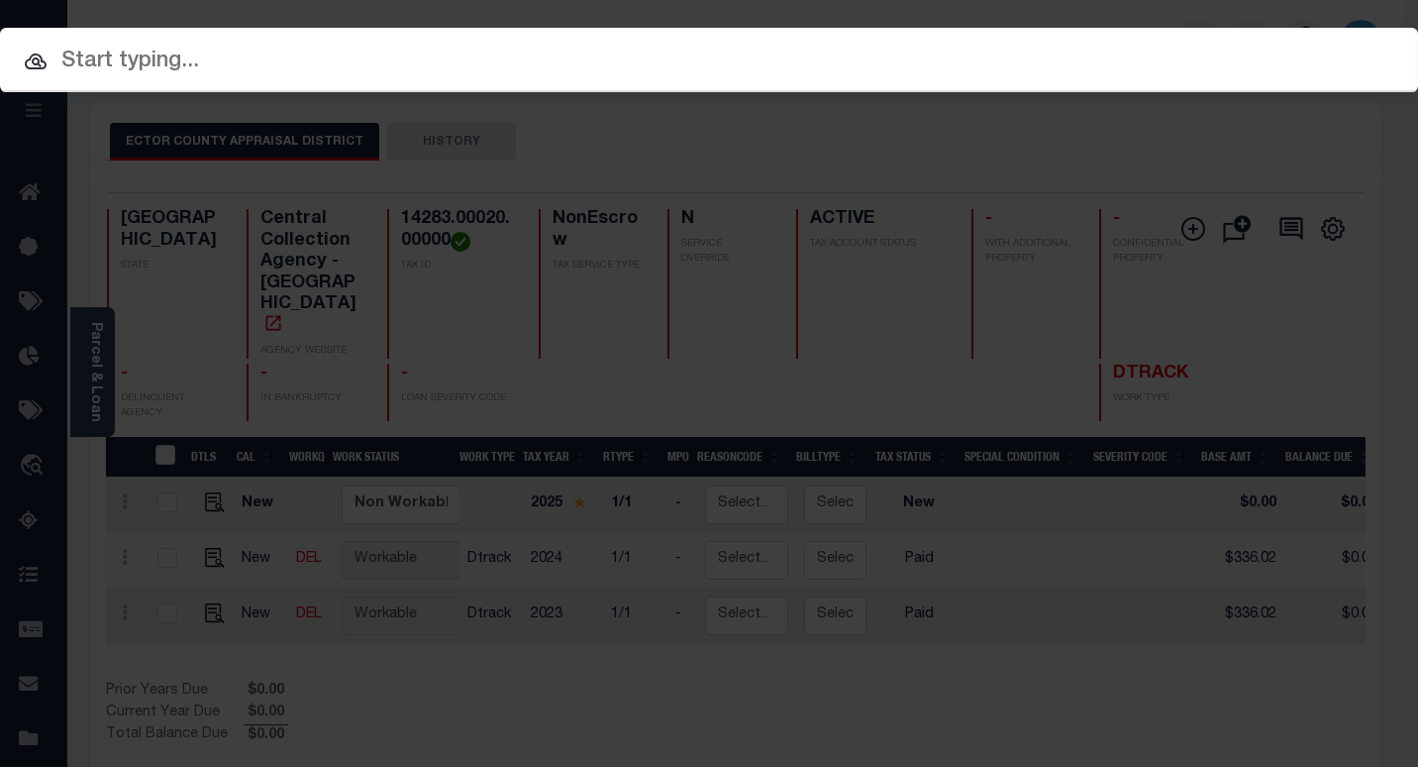
paste input "7200242230"
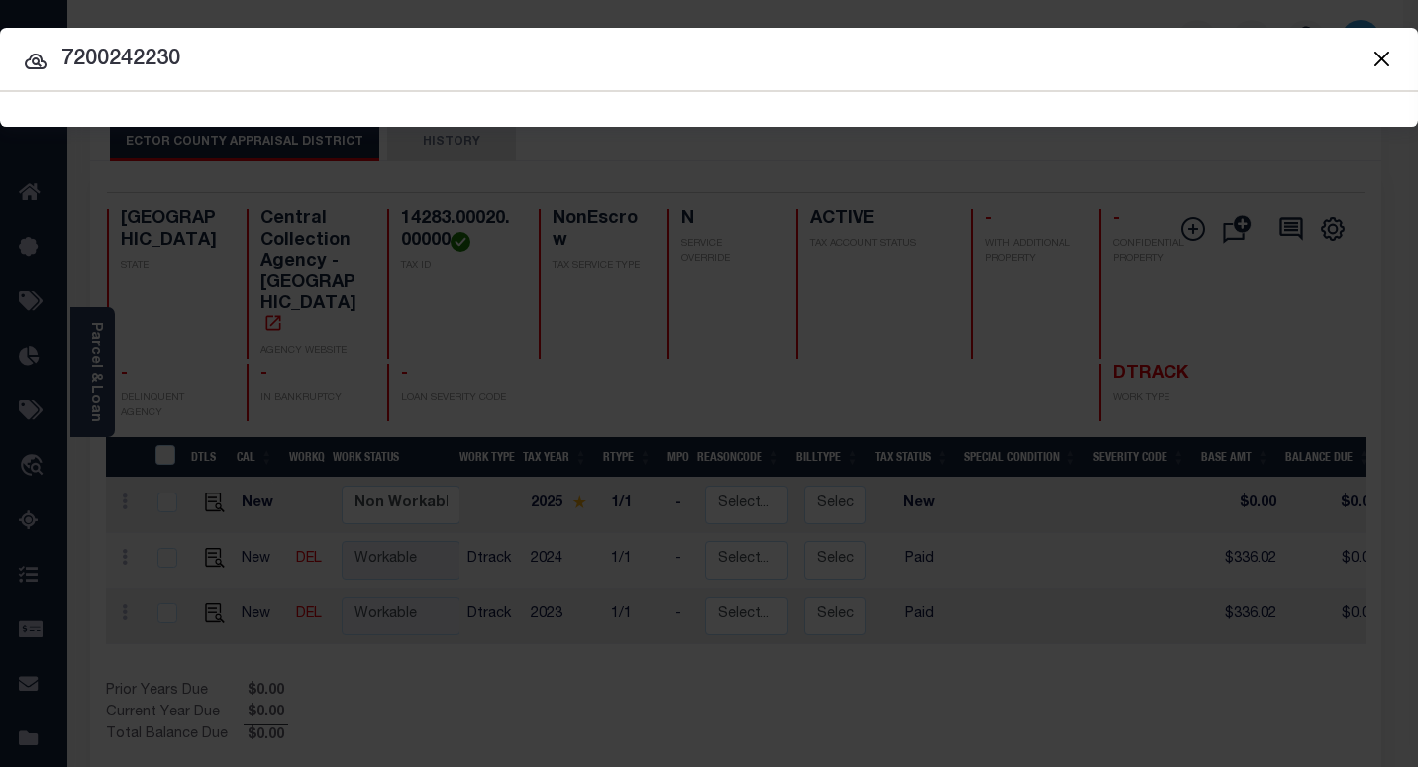
type input "7200242230"
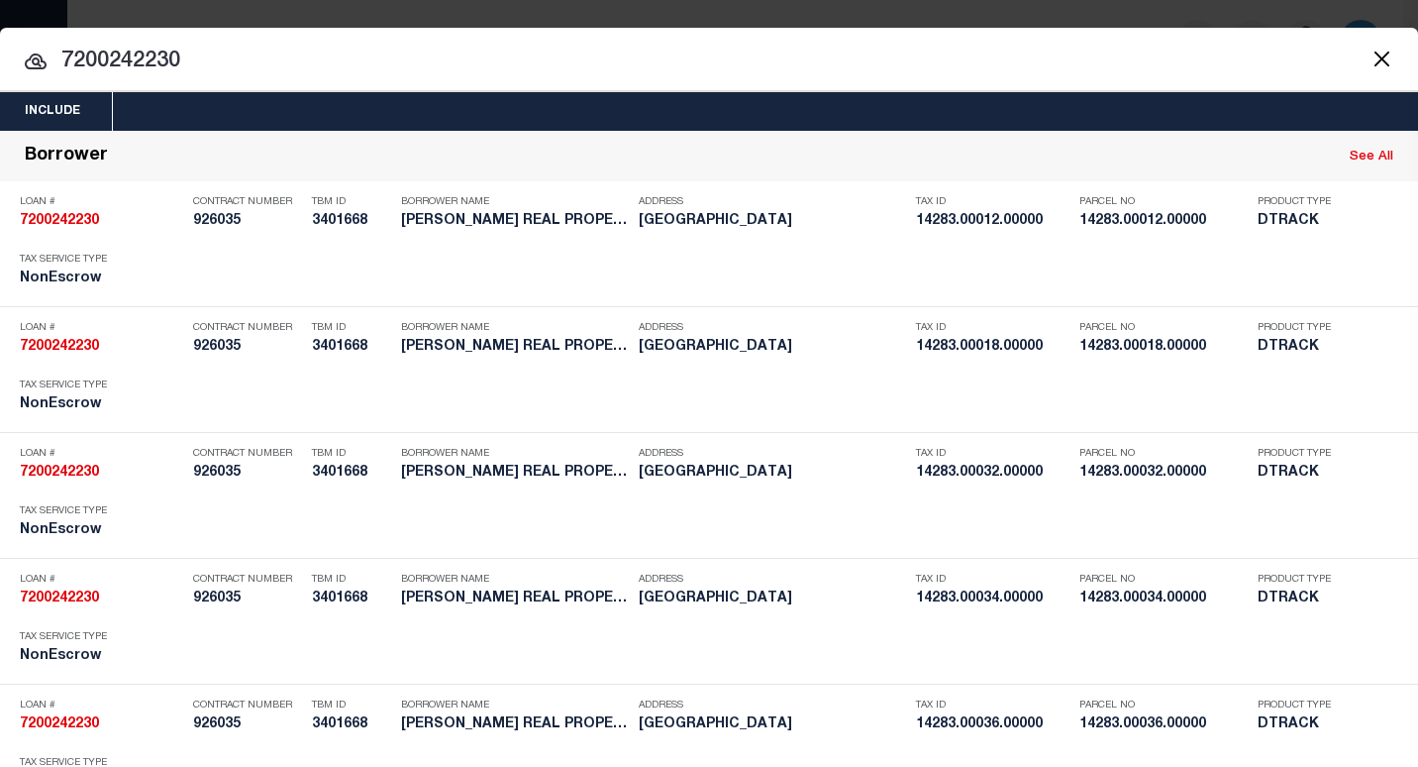
scroll to position [7368, 0]
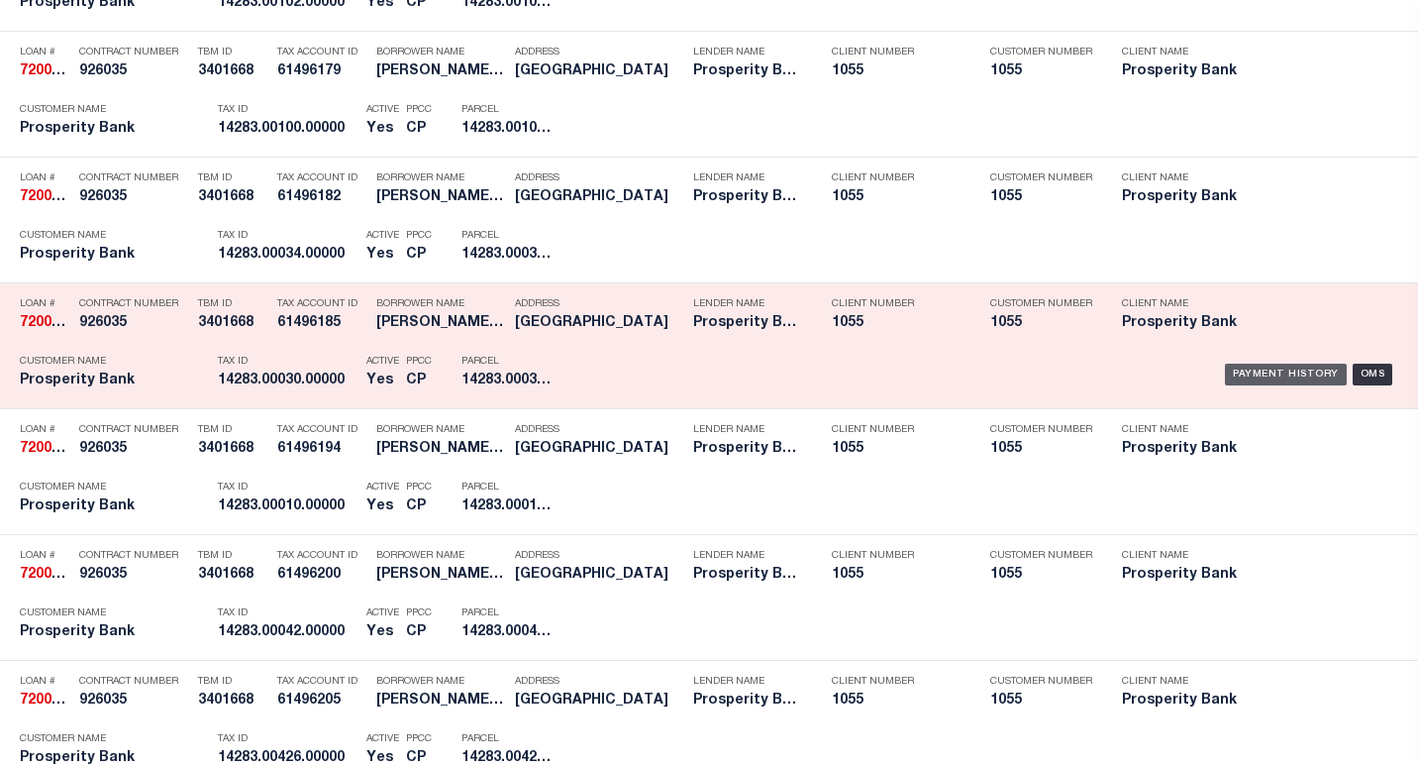
click at [1265, 368] on div "Payment History" at bounding box center [1286, 375] width 122 height 22
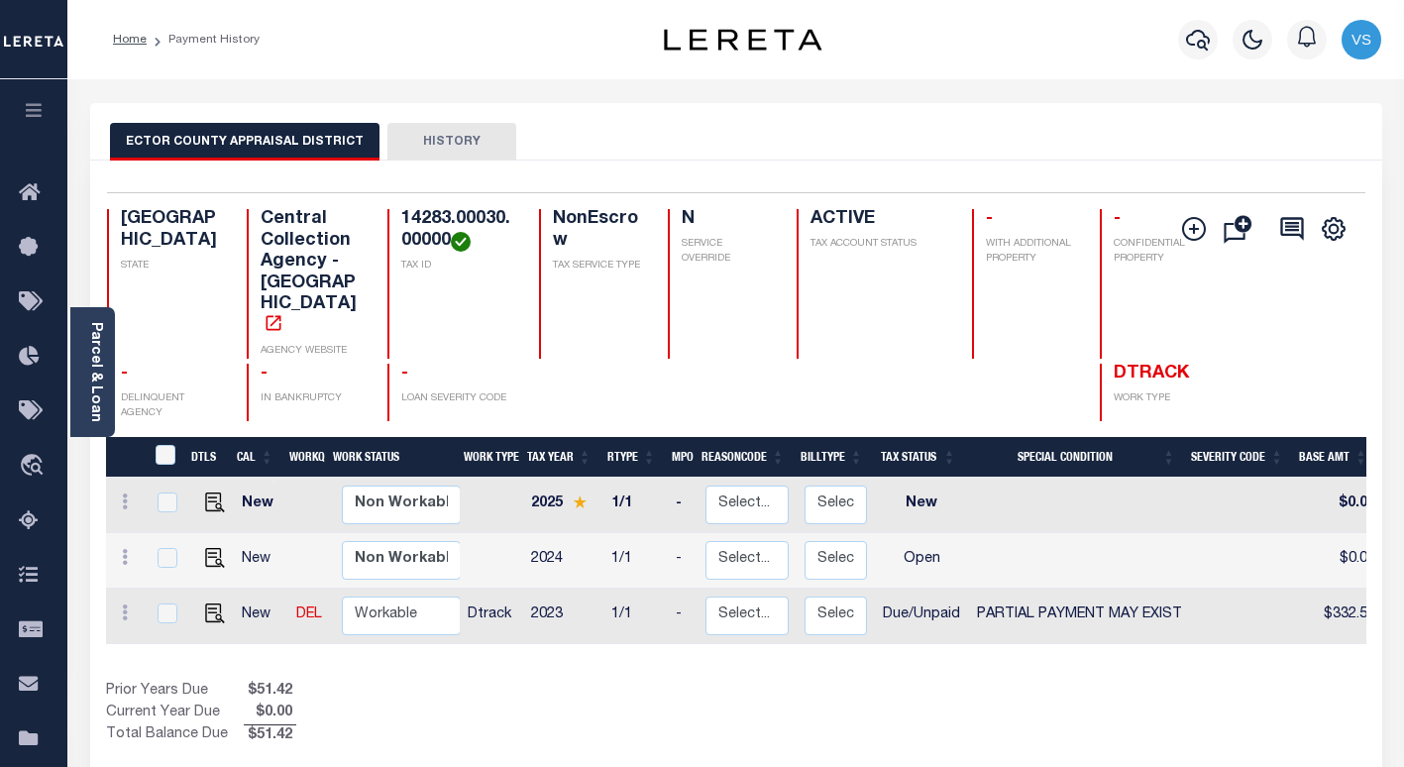
drag, startPoint x: 446, startPoint y: 238, endPoint x: 374, endPoint y: 223, distance: 72.8
click at [387, 223] on div "14283.00030.00000 TAX ID" at bounding box center [451, 284] width 128 height 150
copy h4 "14283.00030.00000"
click at [209, 603] on img "" at bounding box center [215, 613] width 20 height 20
checkbox input "true"
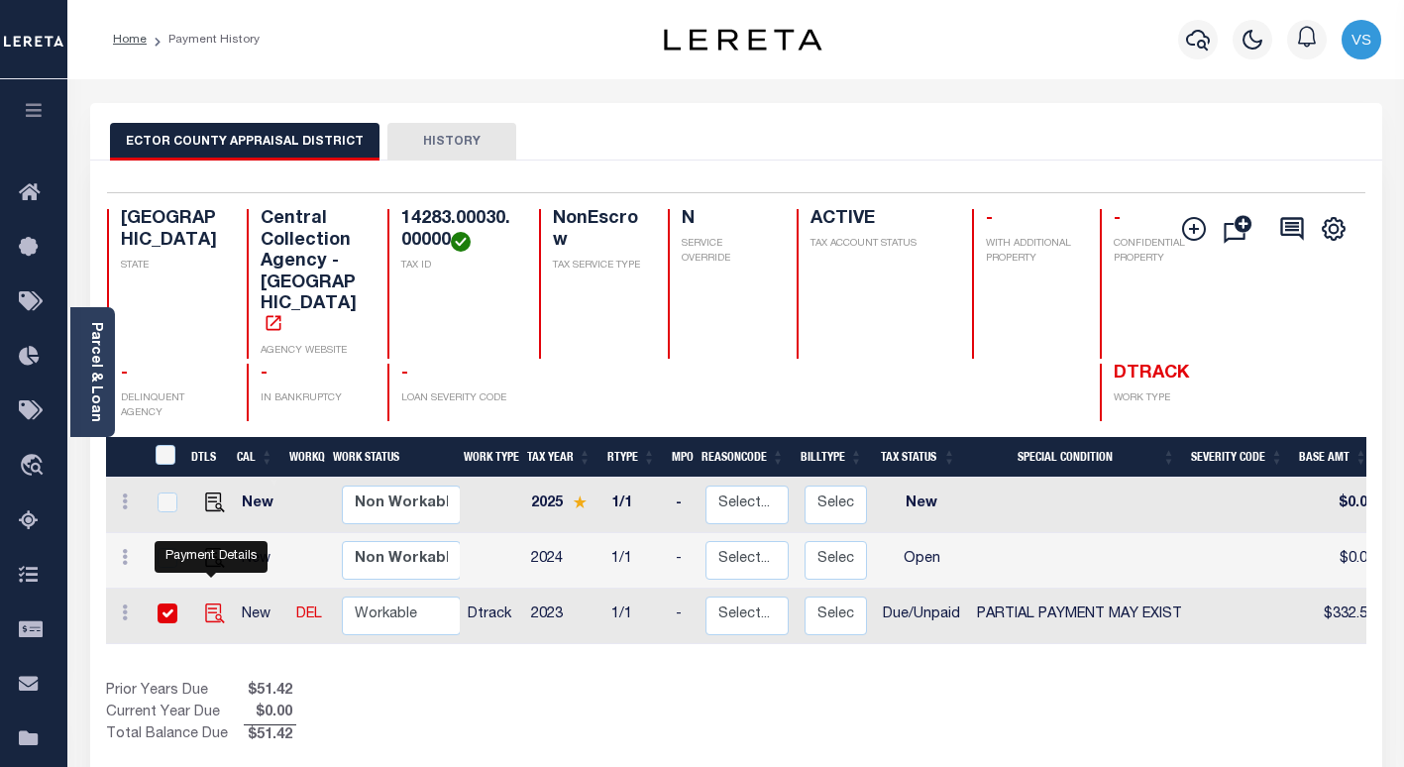
checkbox input "true"
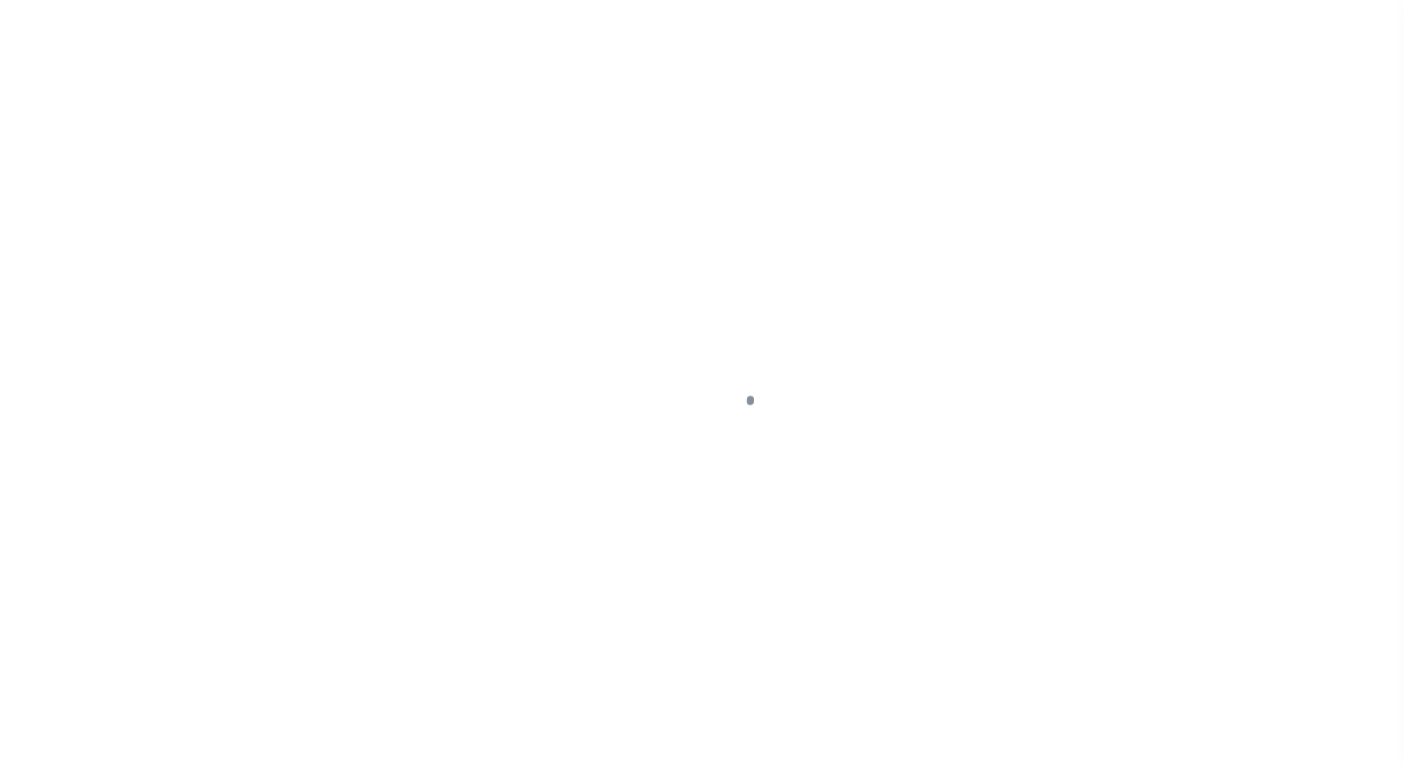
select select "DUE"
select select "15"
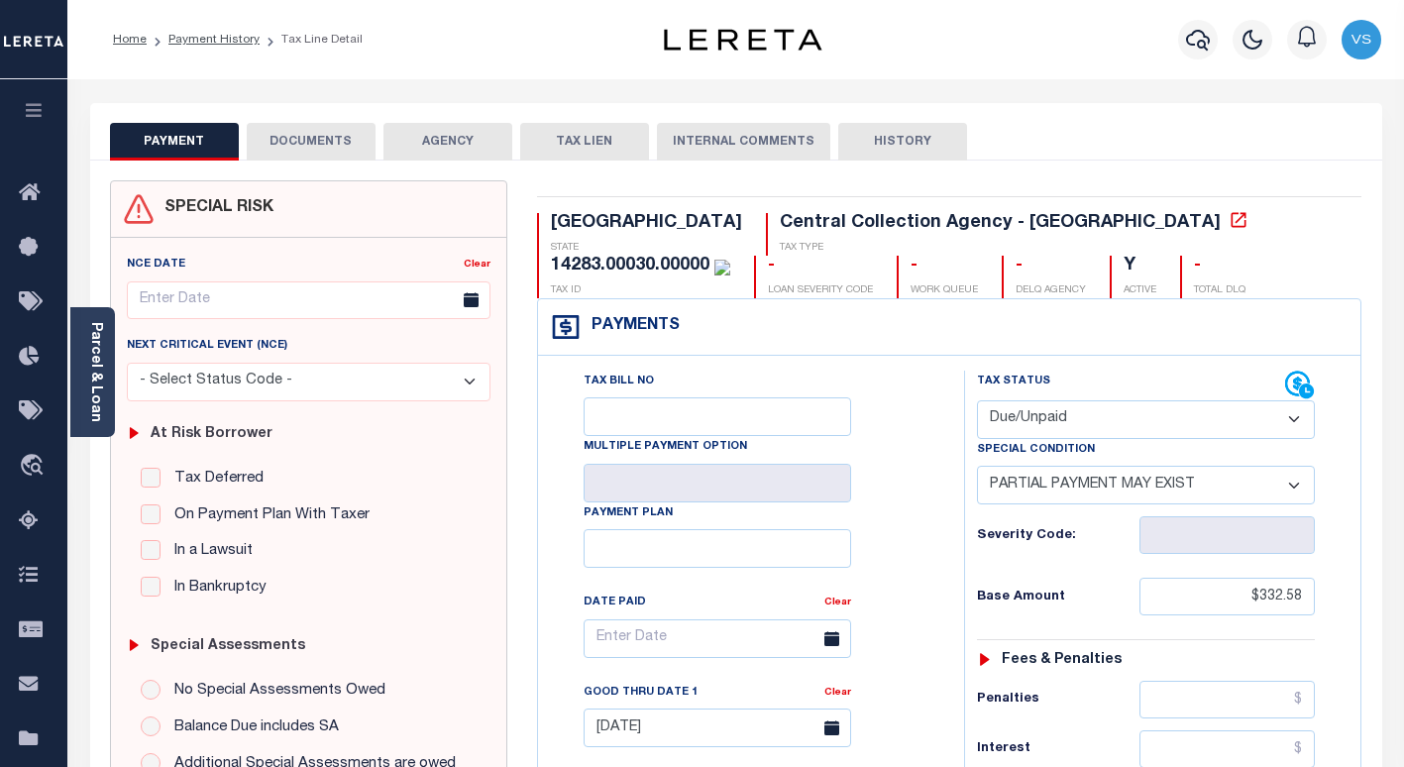
click at [1049, 426] on select "- Select Status Code - Open Due/Unpaid Paid Incomplete No Tax Due Internal Refu…" at bounding box center [1146, 419] width 338 height 39
select select "PYD"
click at [977, 401] on select "- Select Status Code - Open Due/Unpaid Paid Incomplete No Tax Due Internal Refu…" at bounding box center [1146, 419] width 338 height 39
select select "0"
type input "10/15/2025"
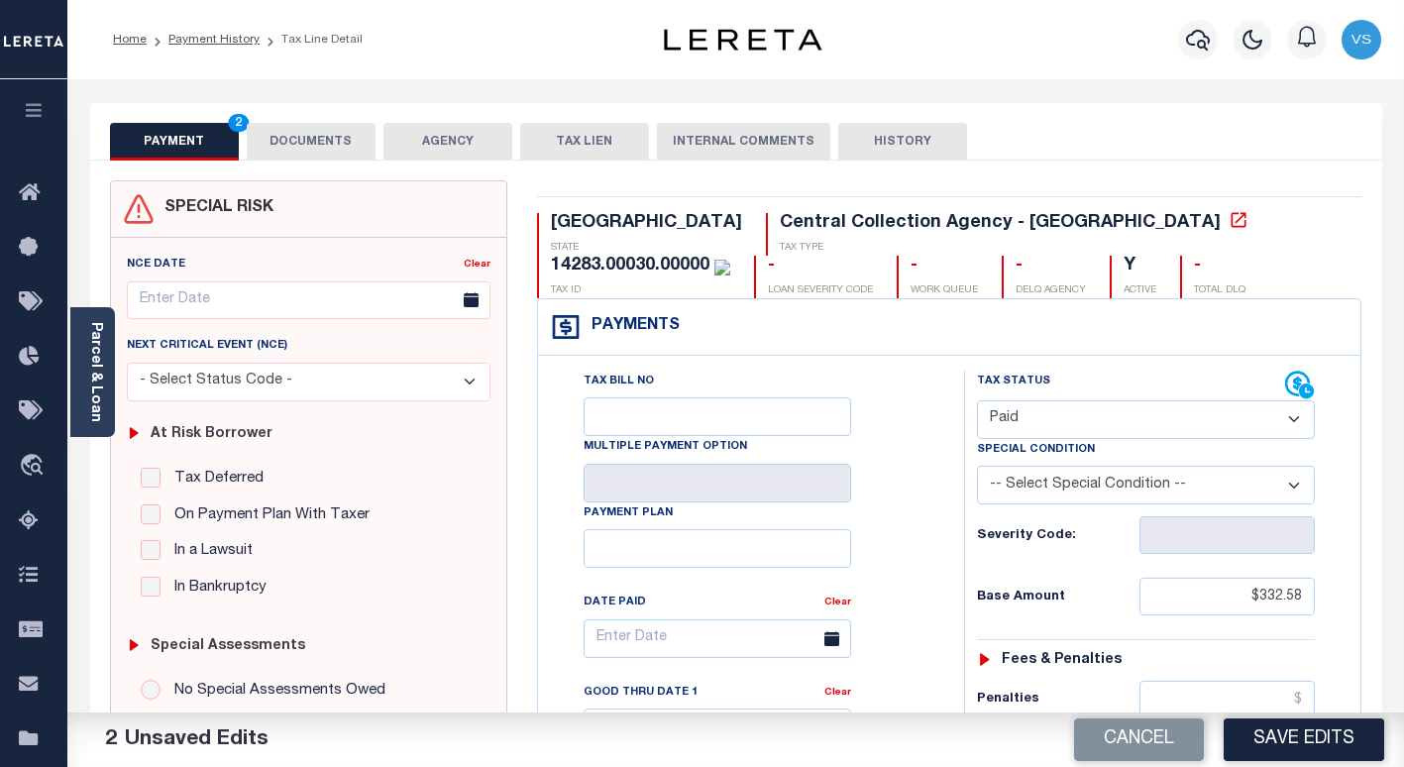
scroll to position [198, 0]
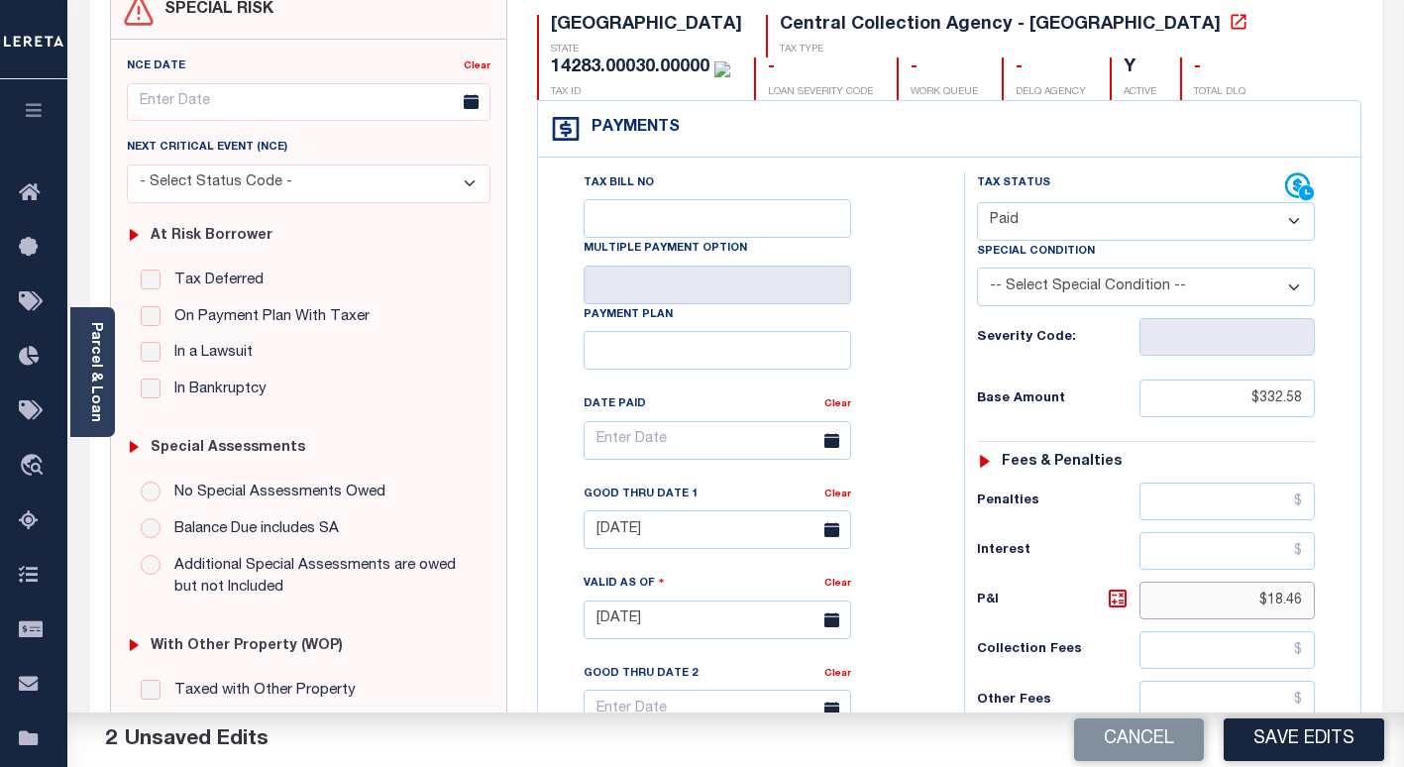
drag, startPoint x: 1309, startPoint y: 603, endPoint x: 1221, endPoint y: 604, distance: 88.2
click at [1224, 604] on input "$18.46" at bounding box center [1226, 600] width 175 height 38
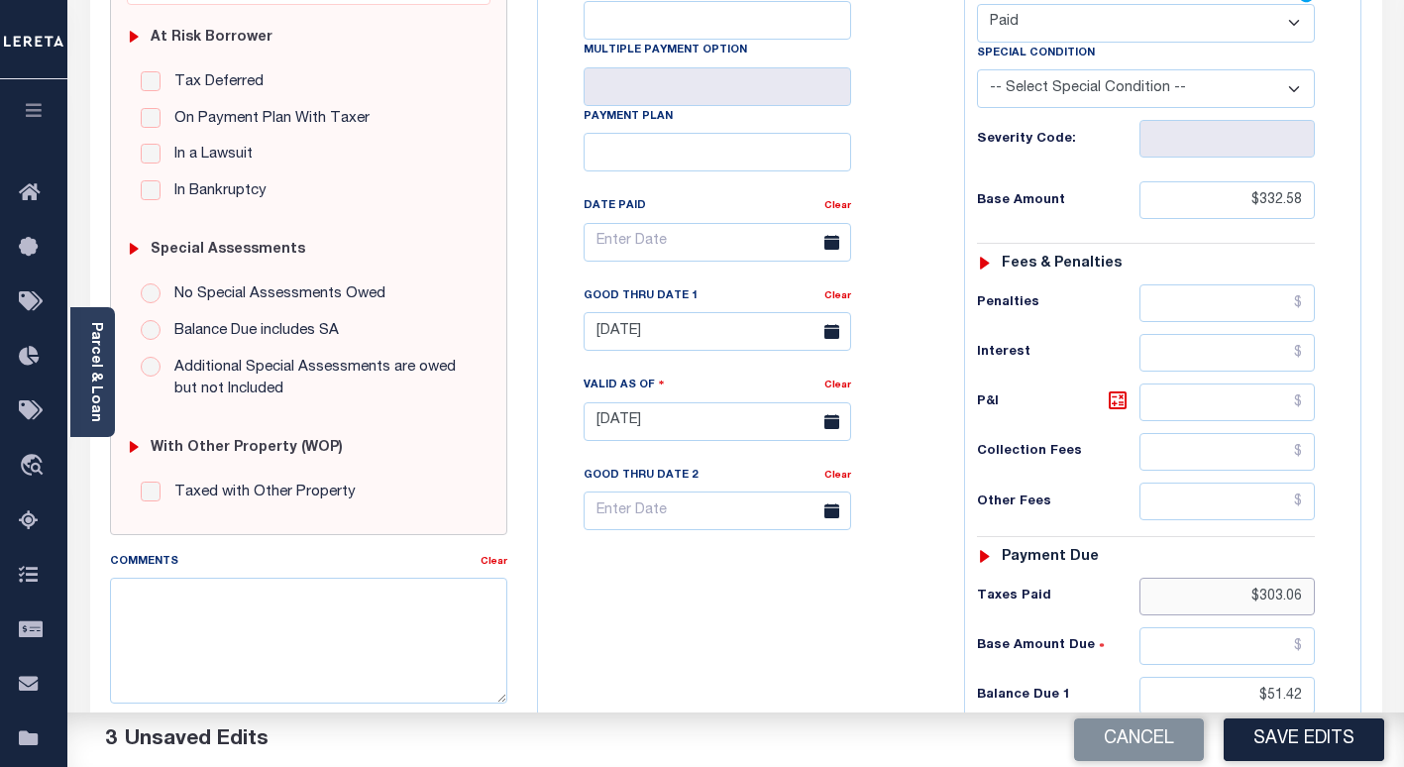
drag, startPoint x: 1308, startPoint y: 597, endPoint x: 1224, endPoint y: 605, distance: 84.6
click at [1228, 604] on input "$303.06" at bounding box center [1226, 596] width 175 height 38
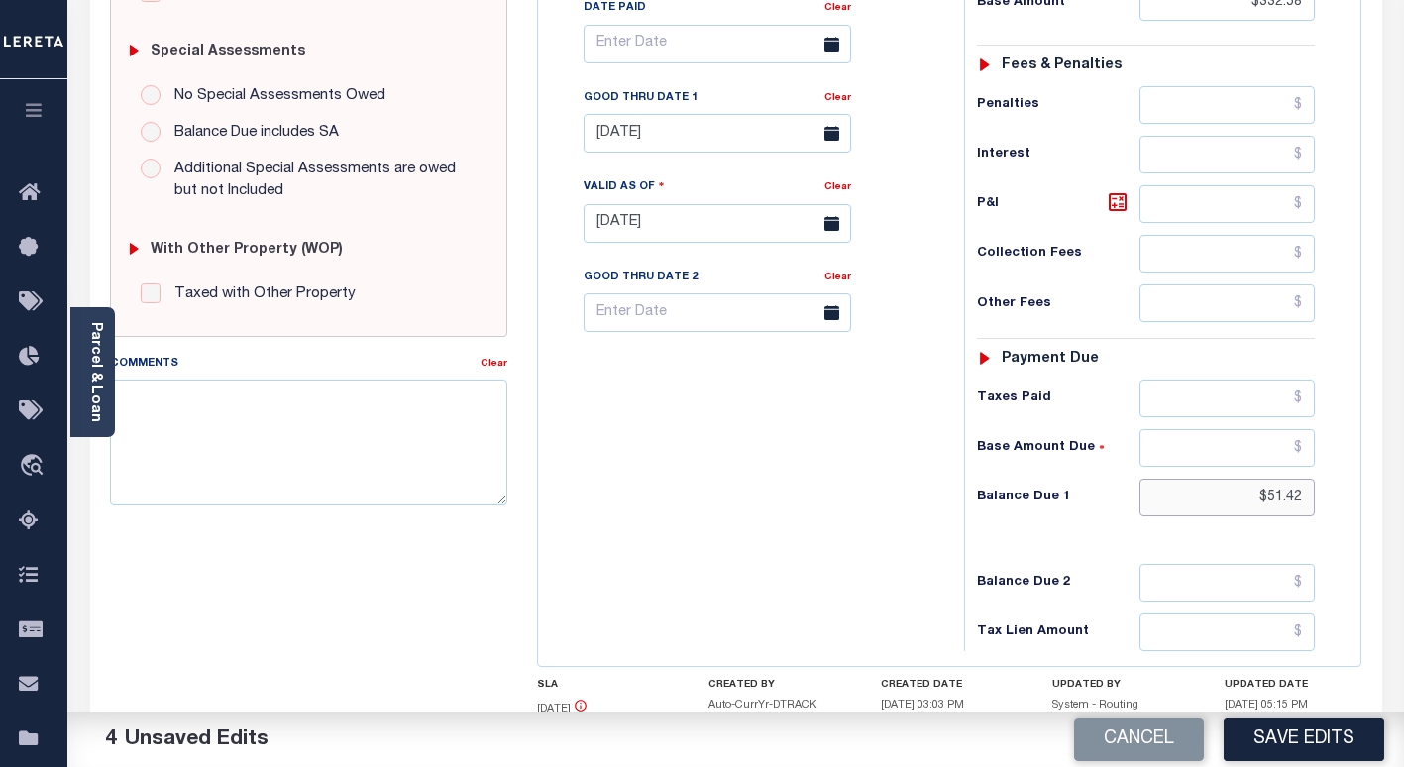
drag, startPoint x: 1306, startPoint y: 505, endPoint x: 1254, endPoint y: 503, distance: 52.5
click at [1254, 503] on input "$51.42" at bounding box center [1226, 497] width 175 height 38
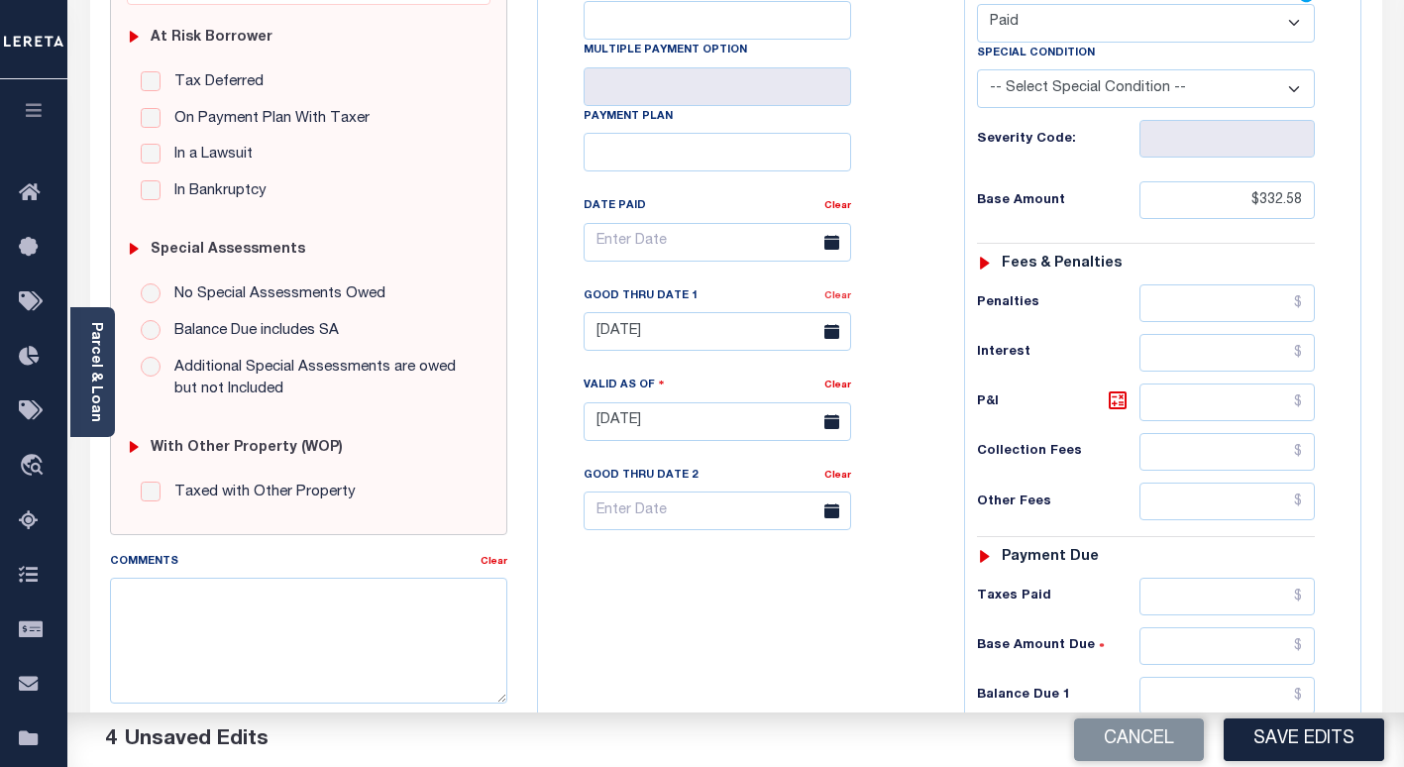
click at [840, 301] on link "Clear" at bounding box center [837, 296] width 27 height 10
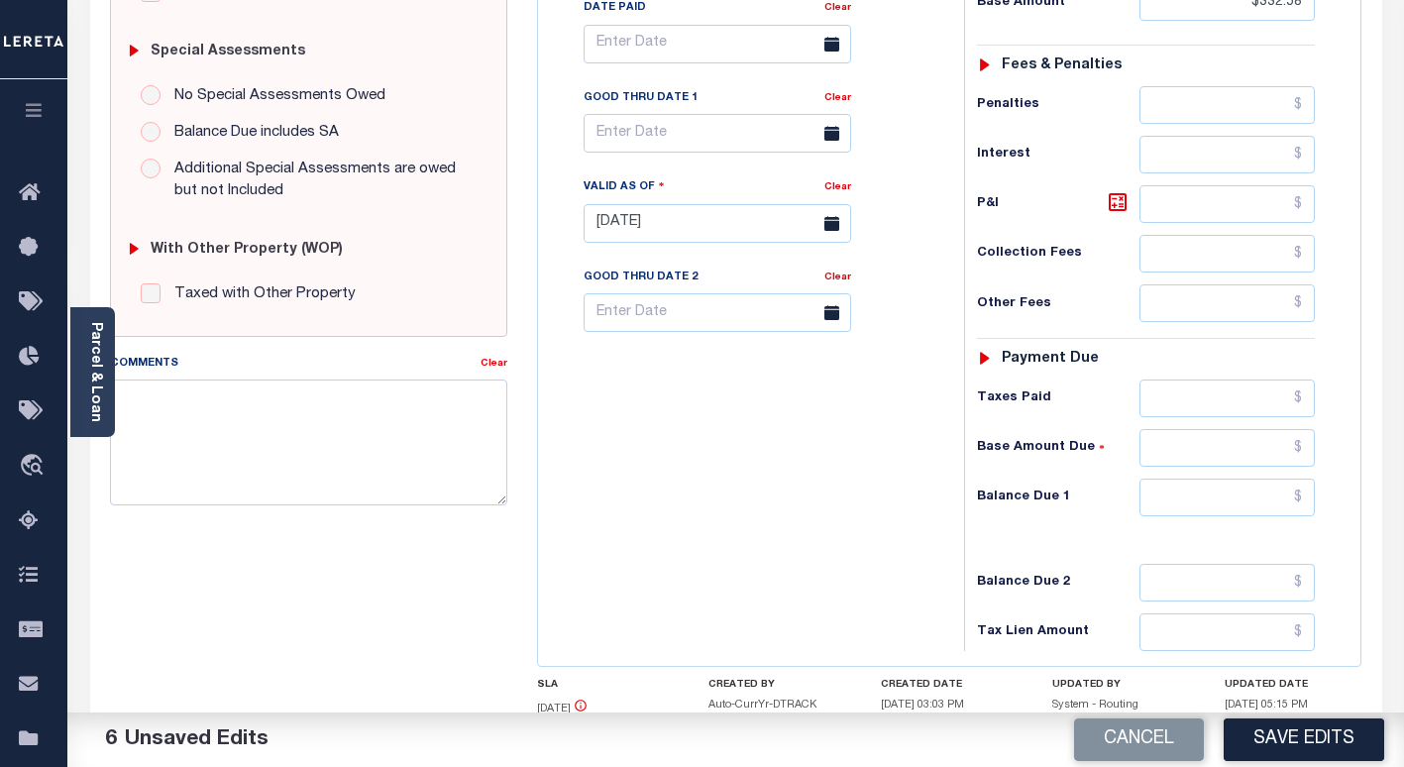
scroll to position [693, 0]
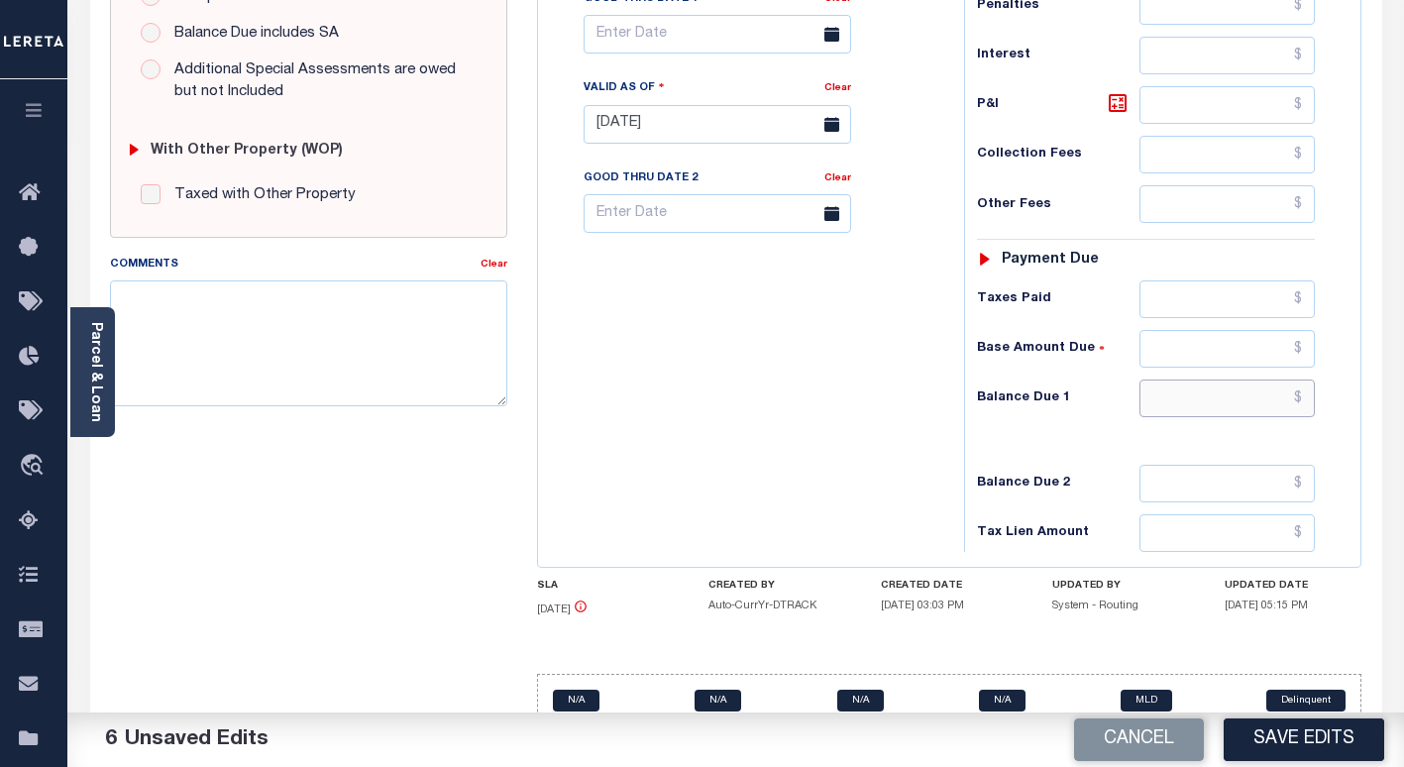
click at [1271, 400] on input "text" at bounding box center [1226, 398] width 175 height 38
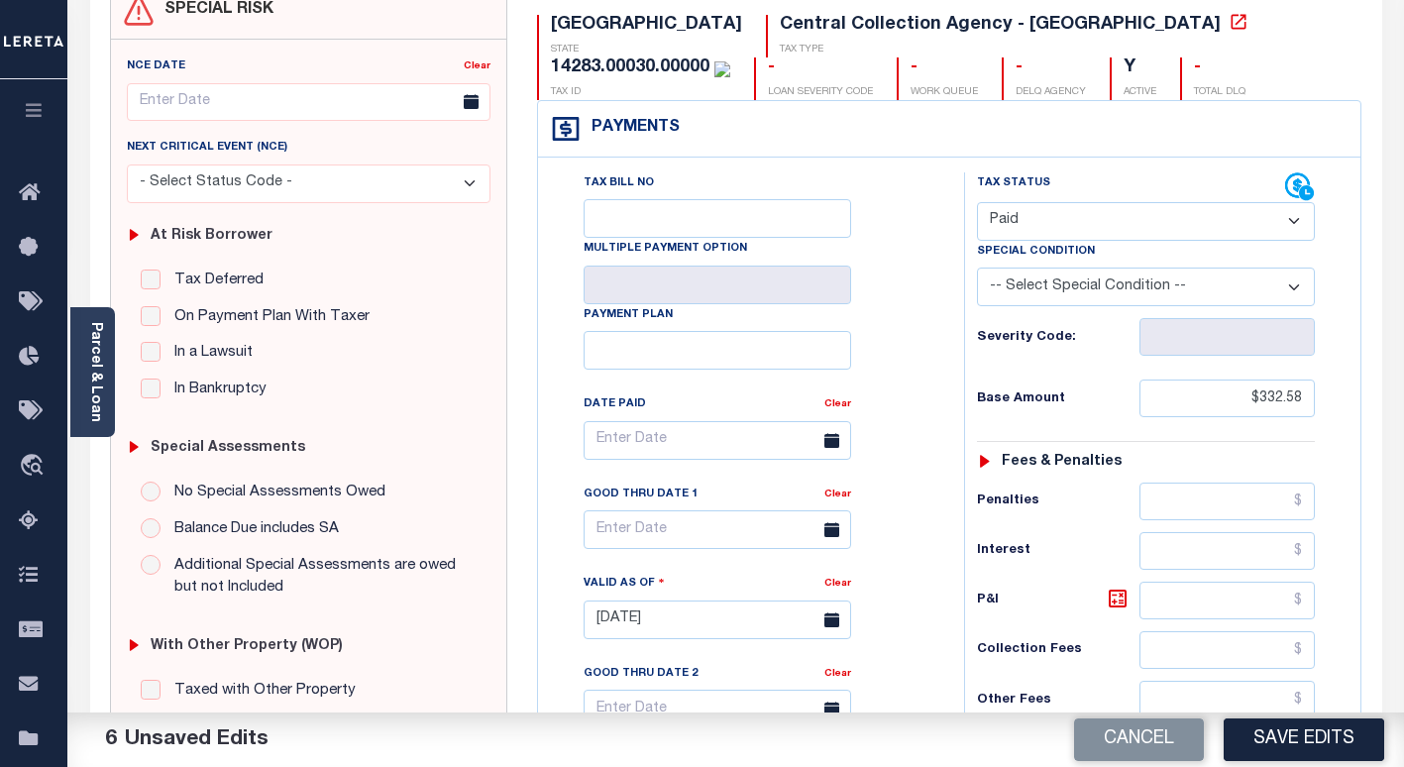
scroll to position [0, 0]
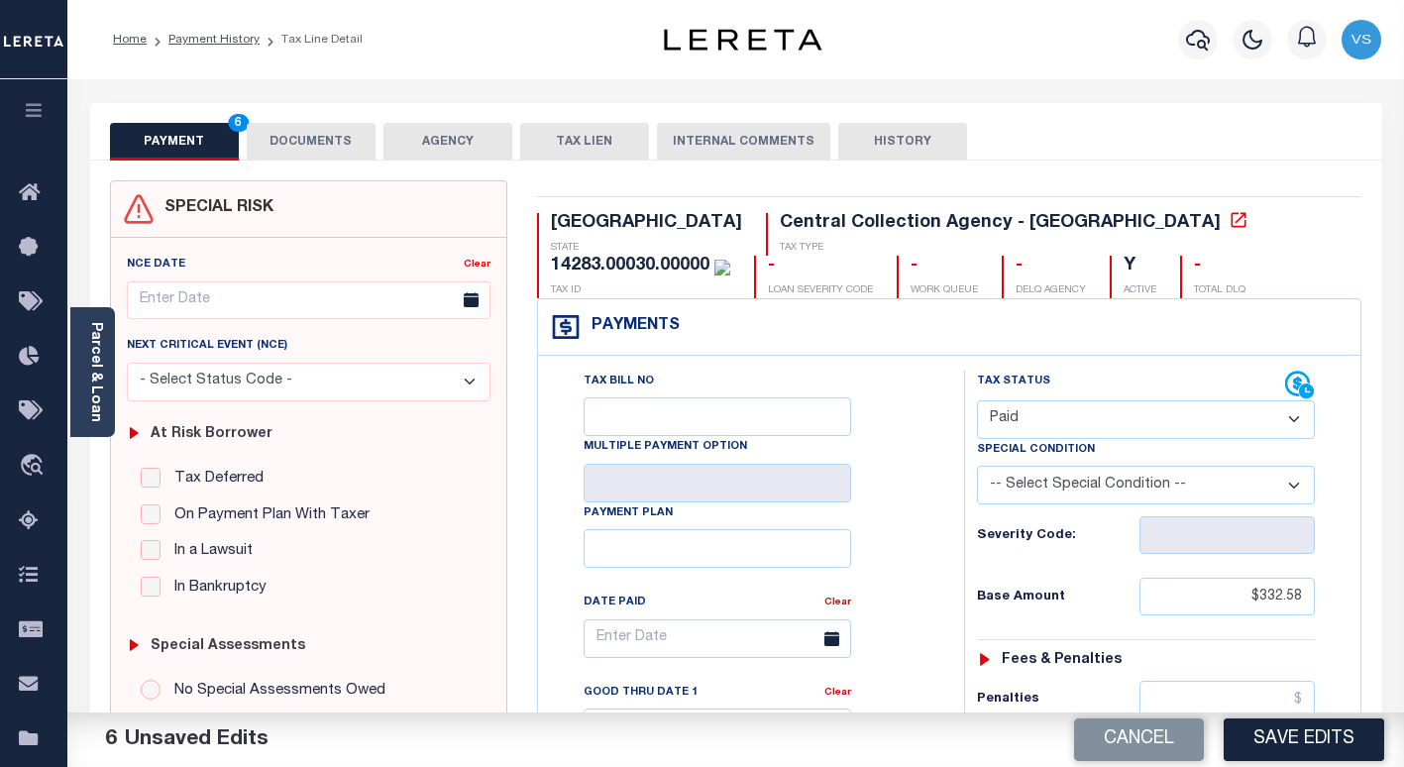
type input "$0.00"
click at [286, 143] on button "DOCUMENTS" at bounding box center [311, 142] width 129 height 38
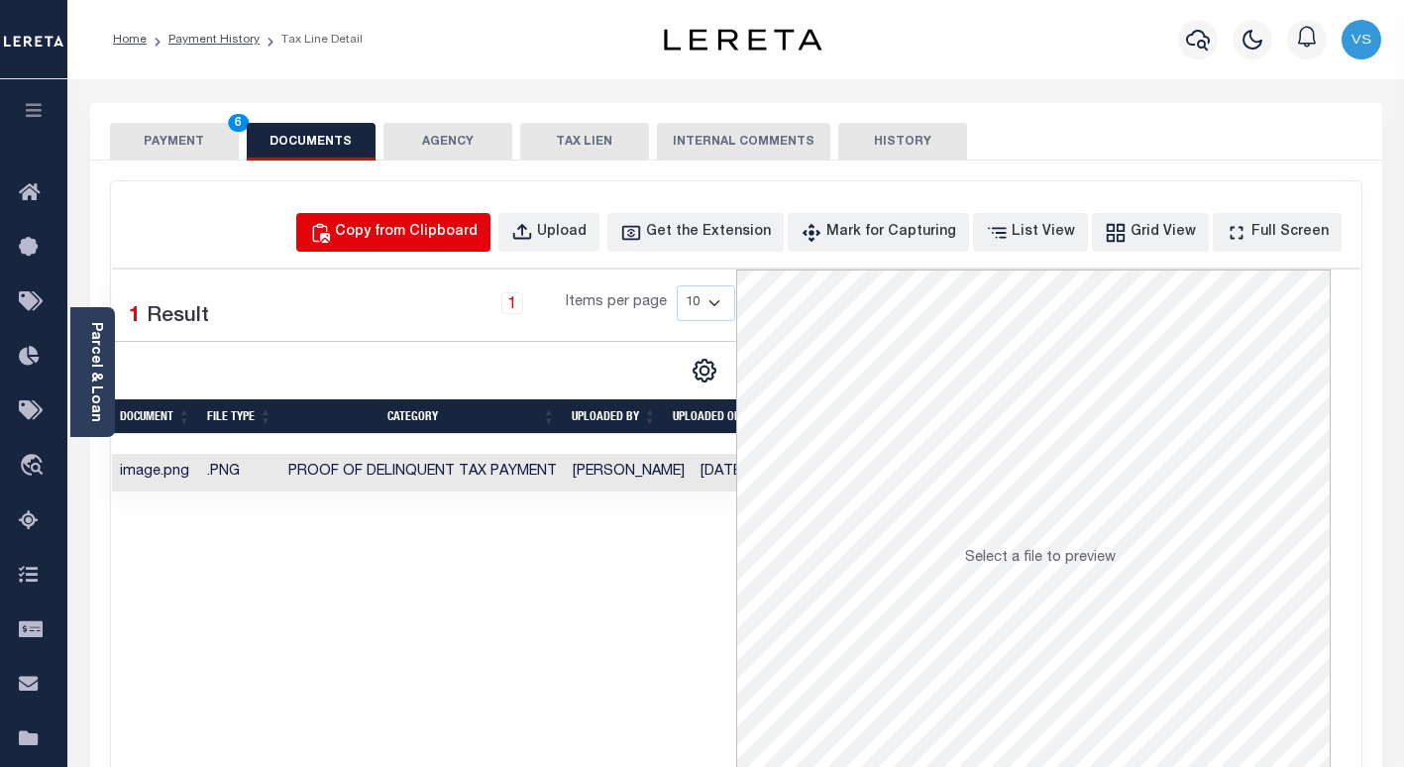
click at [418, 235] on div "Copy from Clipboard" at bounding box center [406, 233] width 143 height 22
select select "POP"
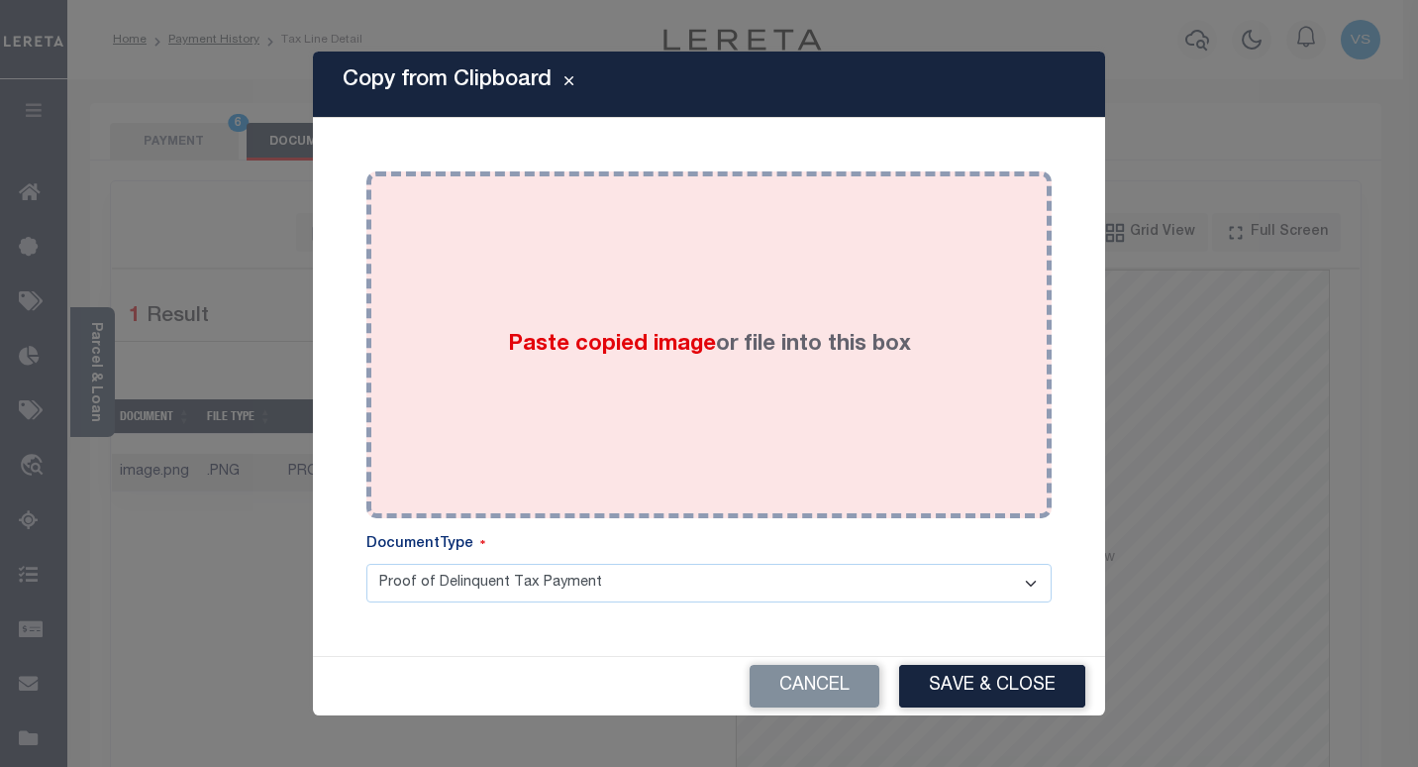
click at [531, 372] on div "Paste copied image or file into this box" at bounding box center [709, 344] width 656 height 317
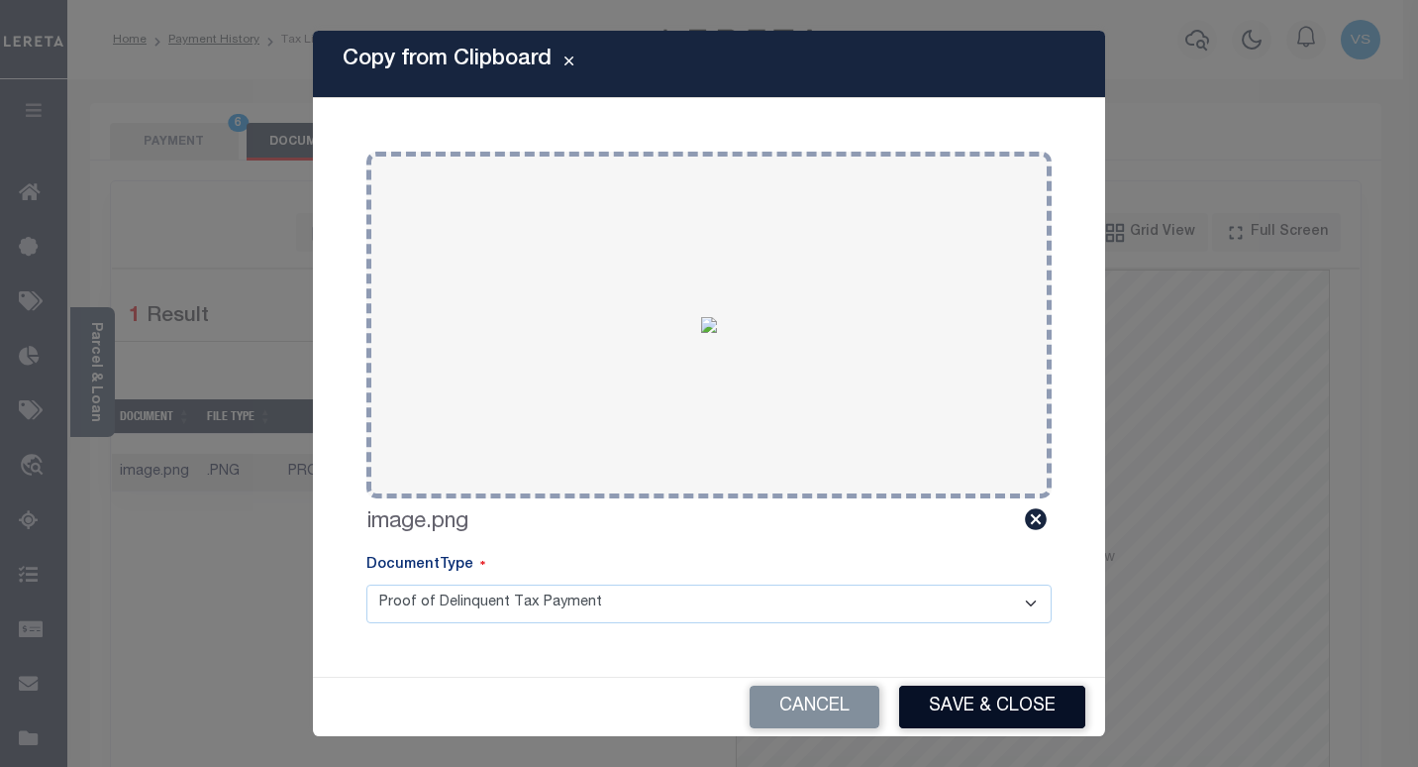
click at [968, 707] on button "Save & Close" at bounding box center [992, 706] width 186 height 43
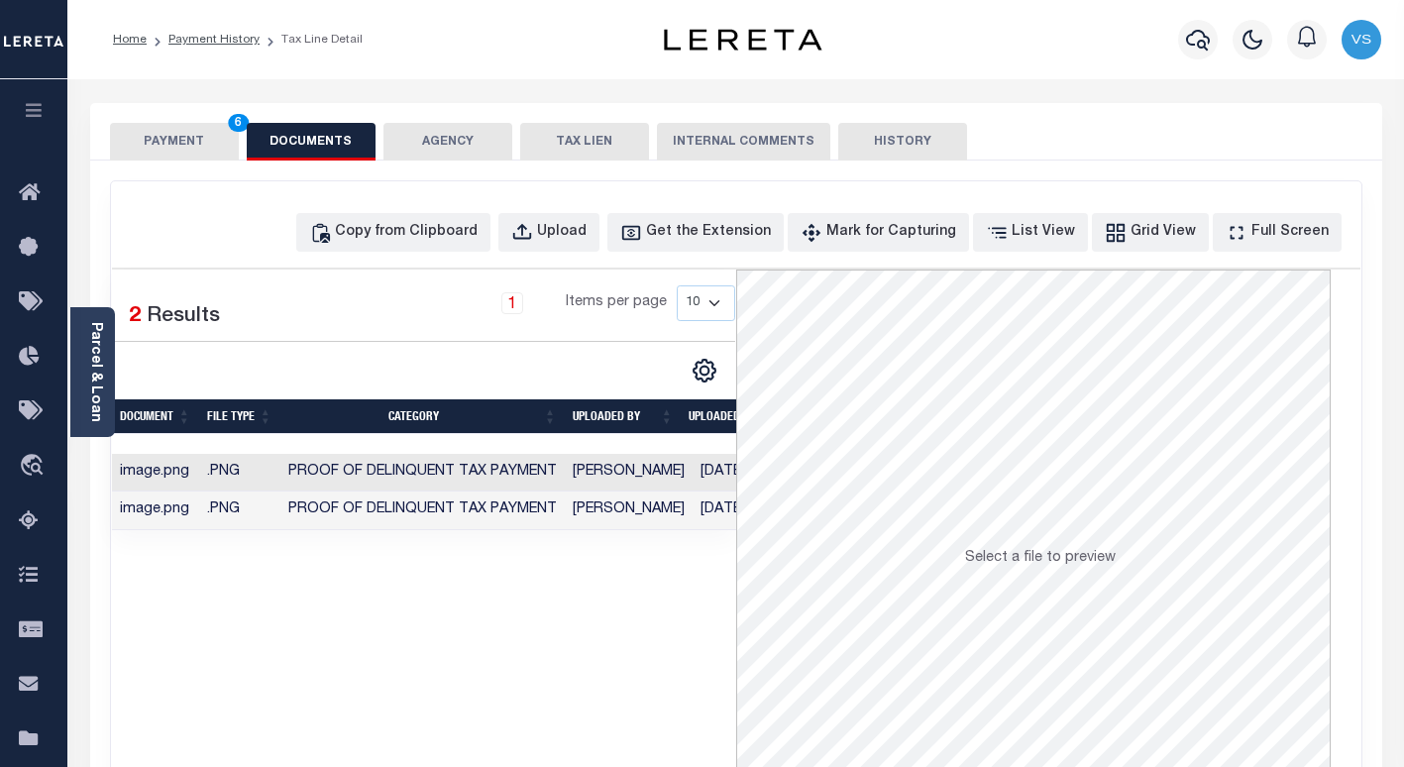
click at [187, 146] on button "PAYMENT 6" at bounding box center [174, 142] width 129 height 38
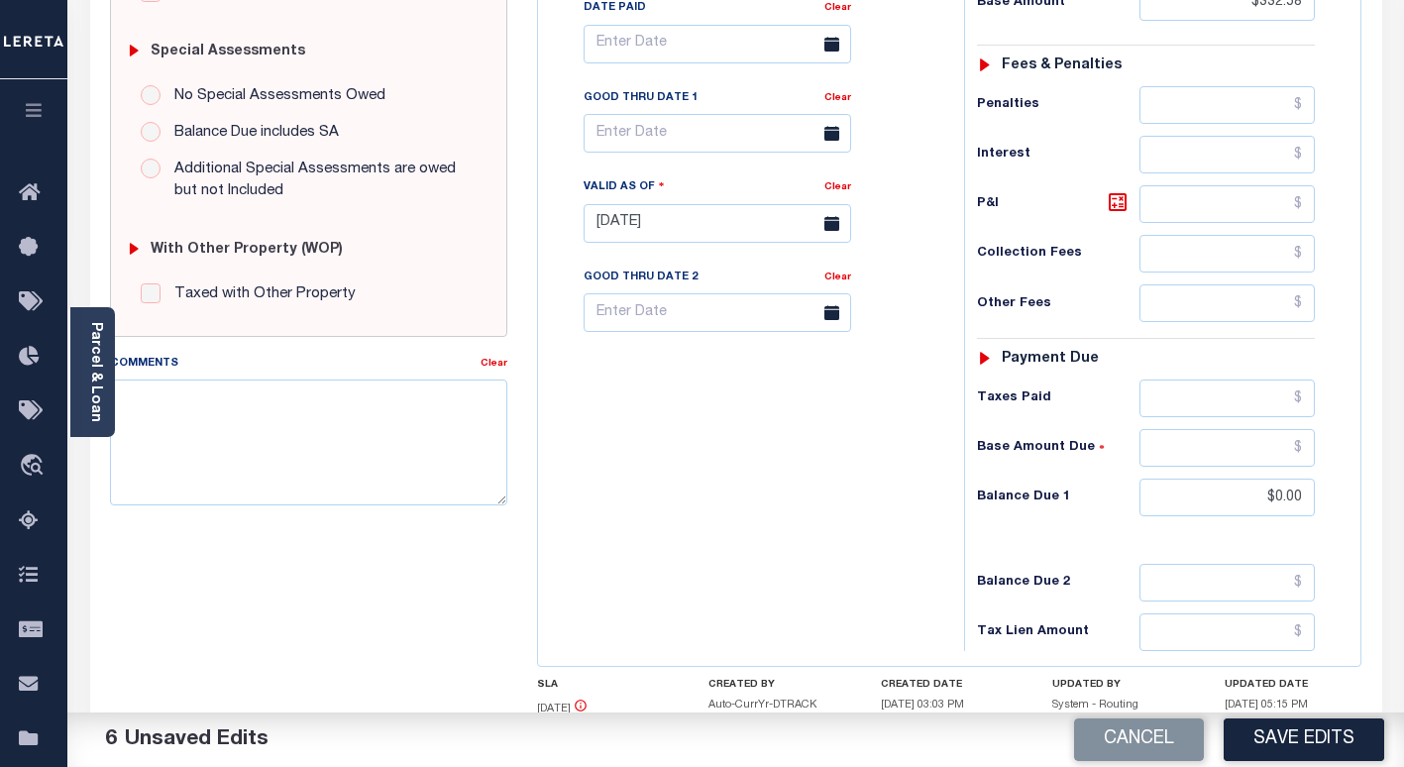
scroll to position [693, 0]
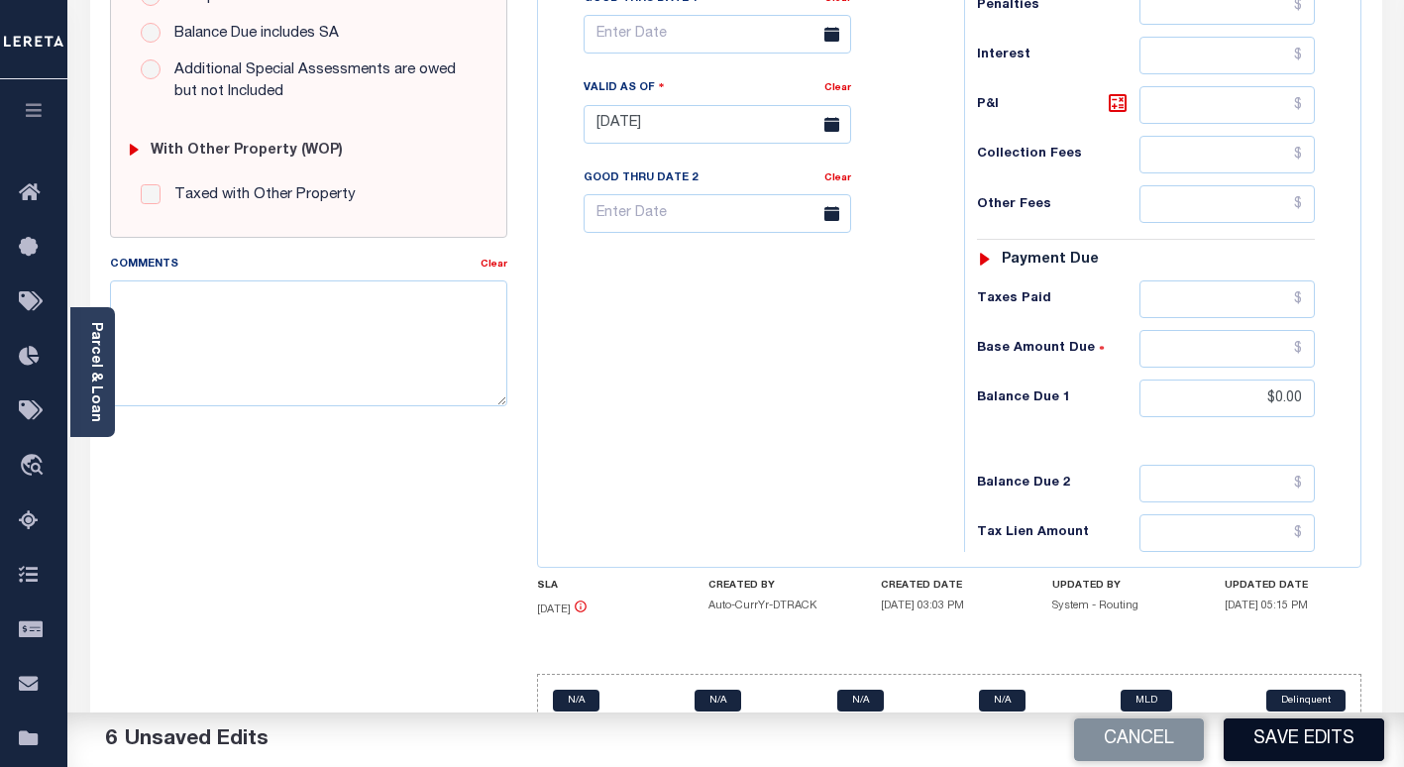
click at [1291, 749] on button "Save Edits" at bounding box center [1303, 739] width 160 height 43
checkbox input "false"
type input "$332.58"
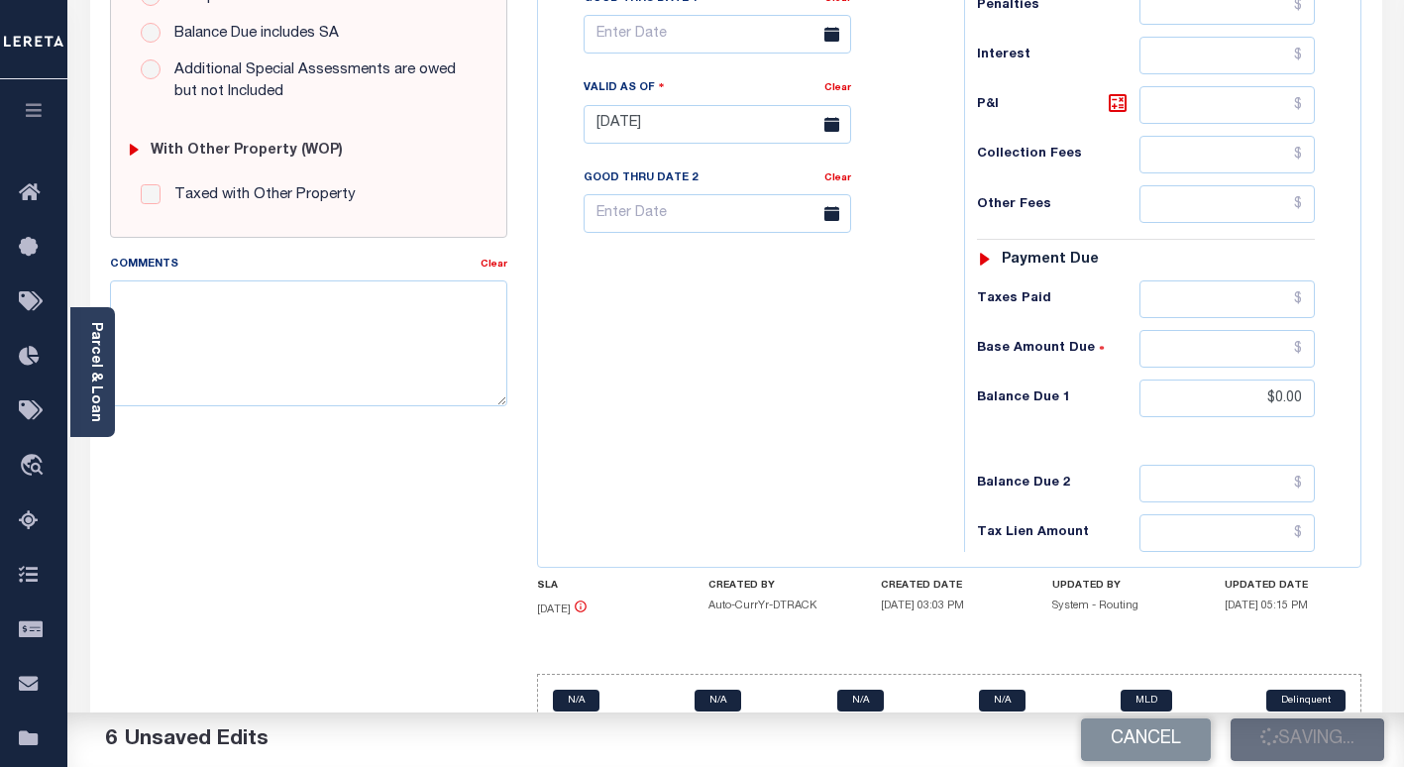
type input "$0"
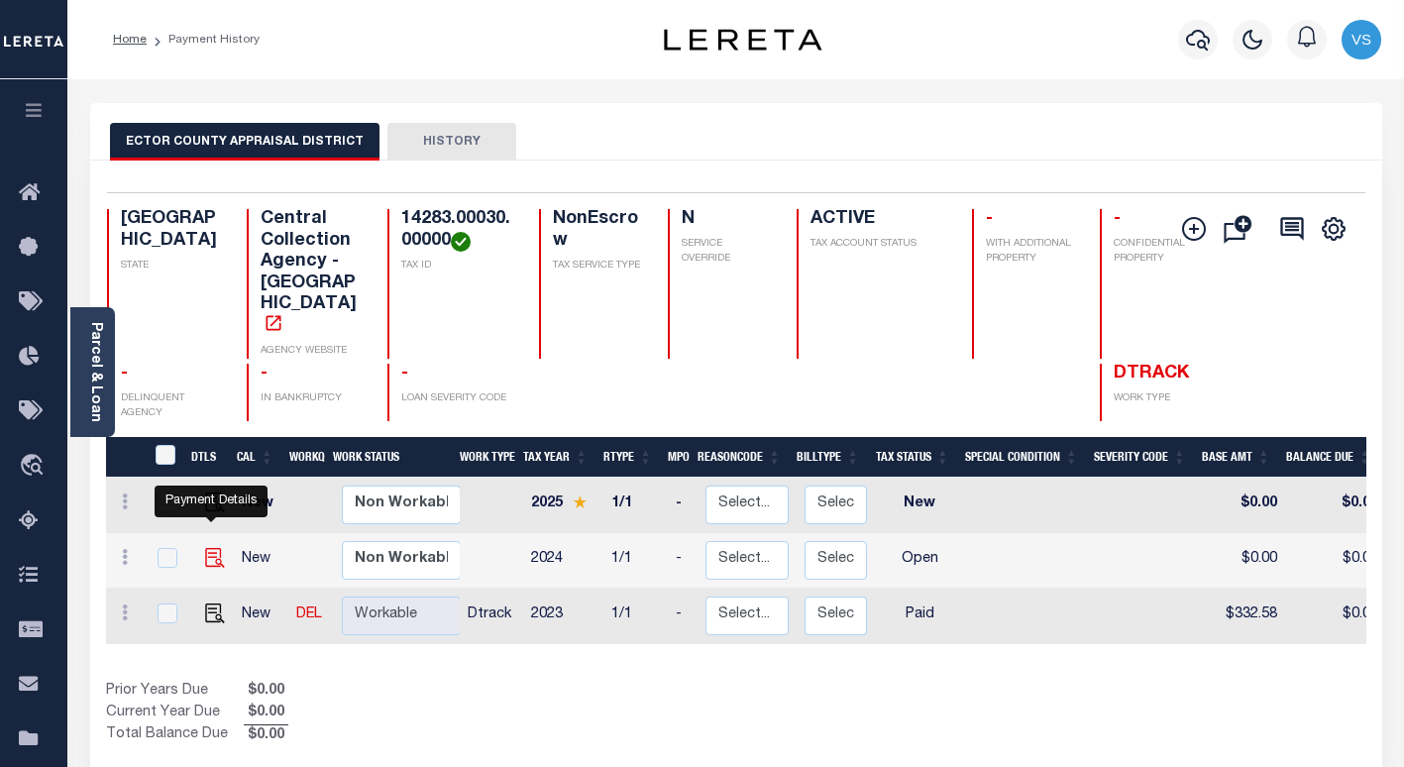
click at [210, 548] on img "" at bounding box center [215, 558] width 20 height 20
checkbox input "true"
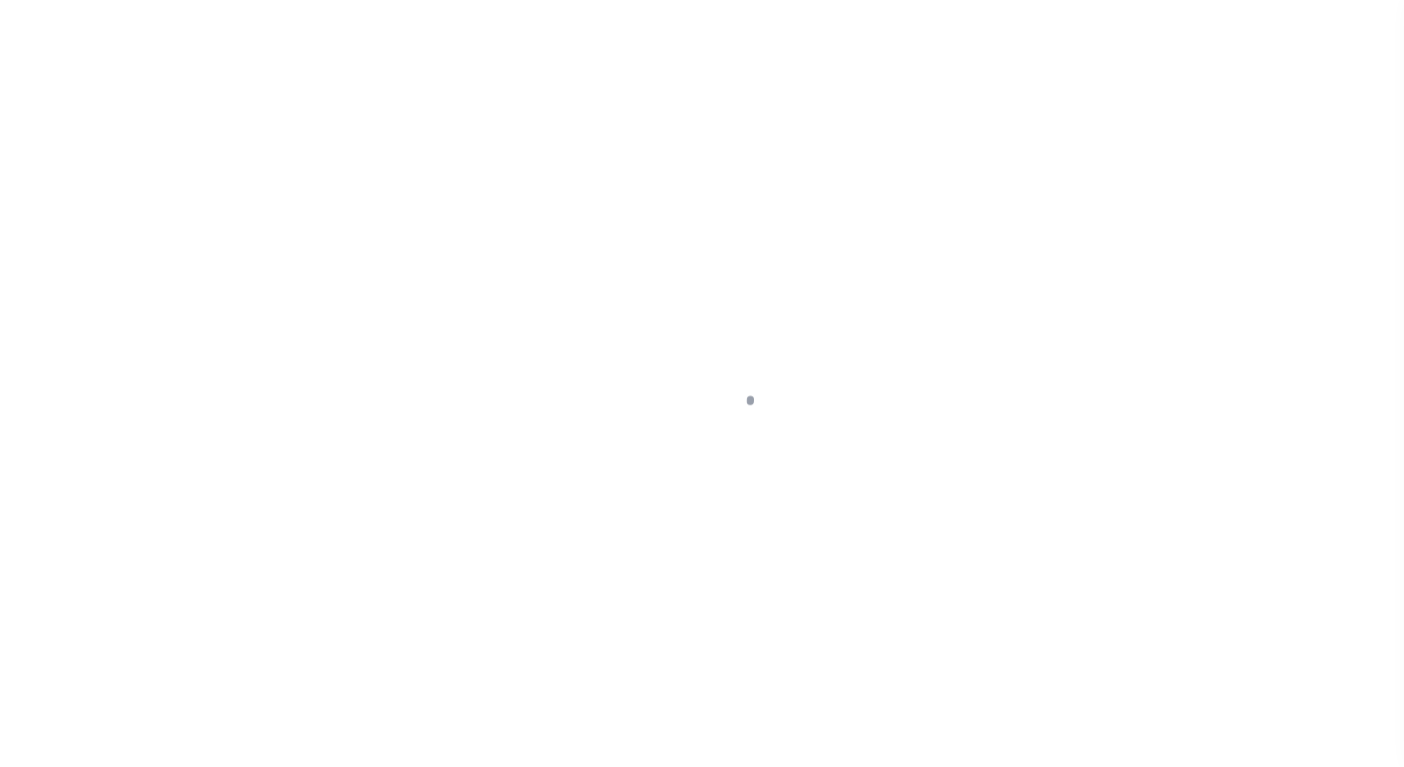
select select "OP2"
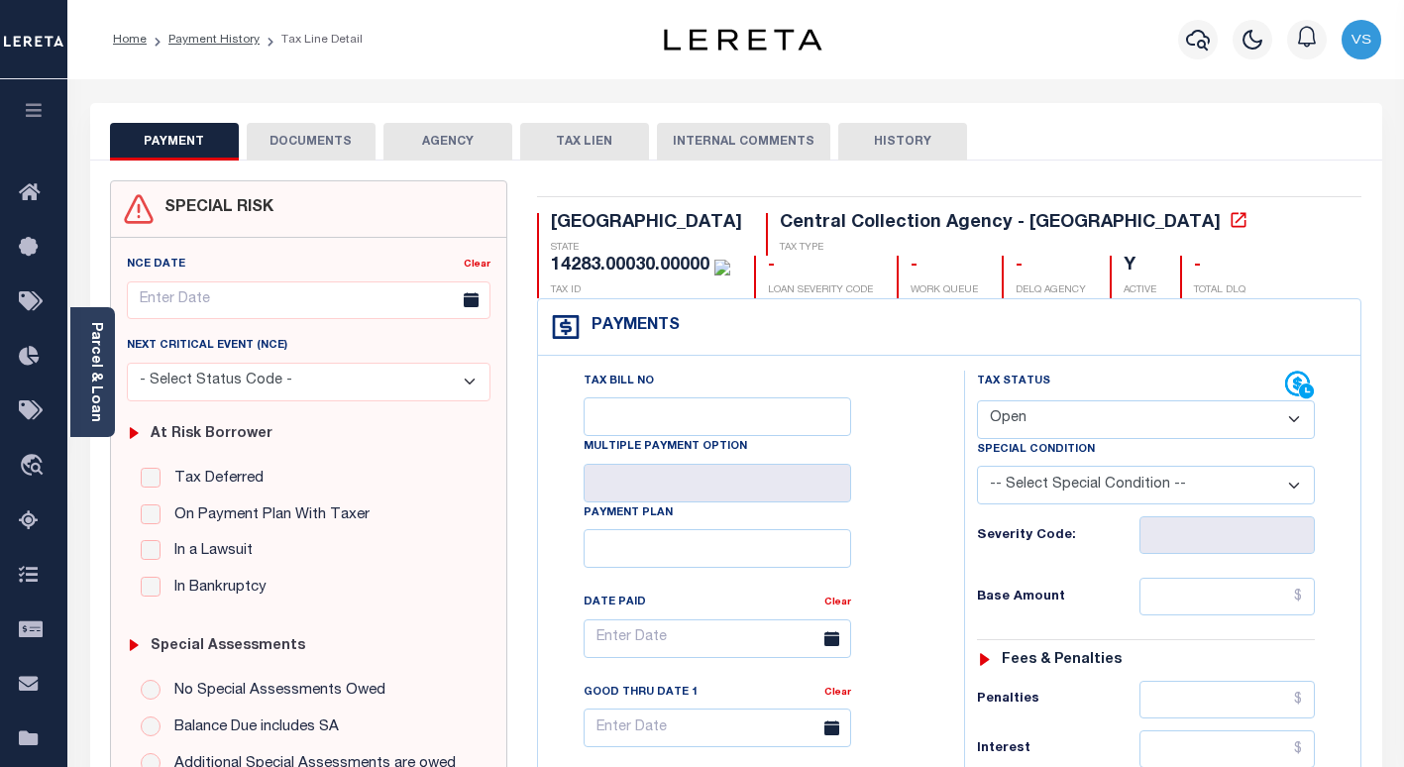
click at [1060, 419] on select "- Select Status Code - Open Due/Unpaid Paid Incomplete No Tax Due Internal Refu…" at bounding box center [1146, 419] width 338 height 39
click at [199, 39] on link "Payment History" at bounding box center [213, 40] width 91 height 12
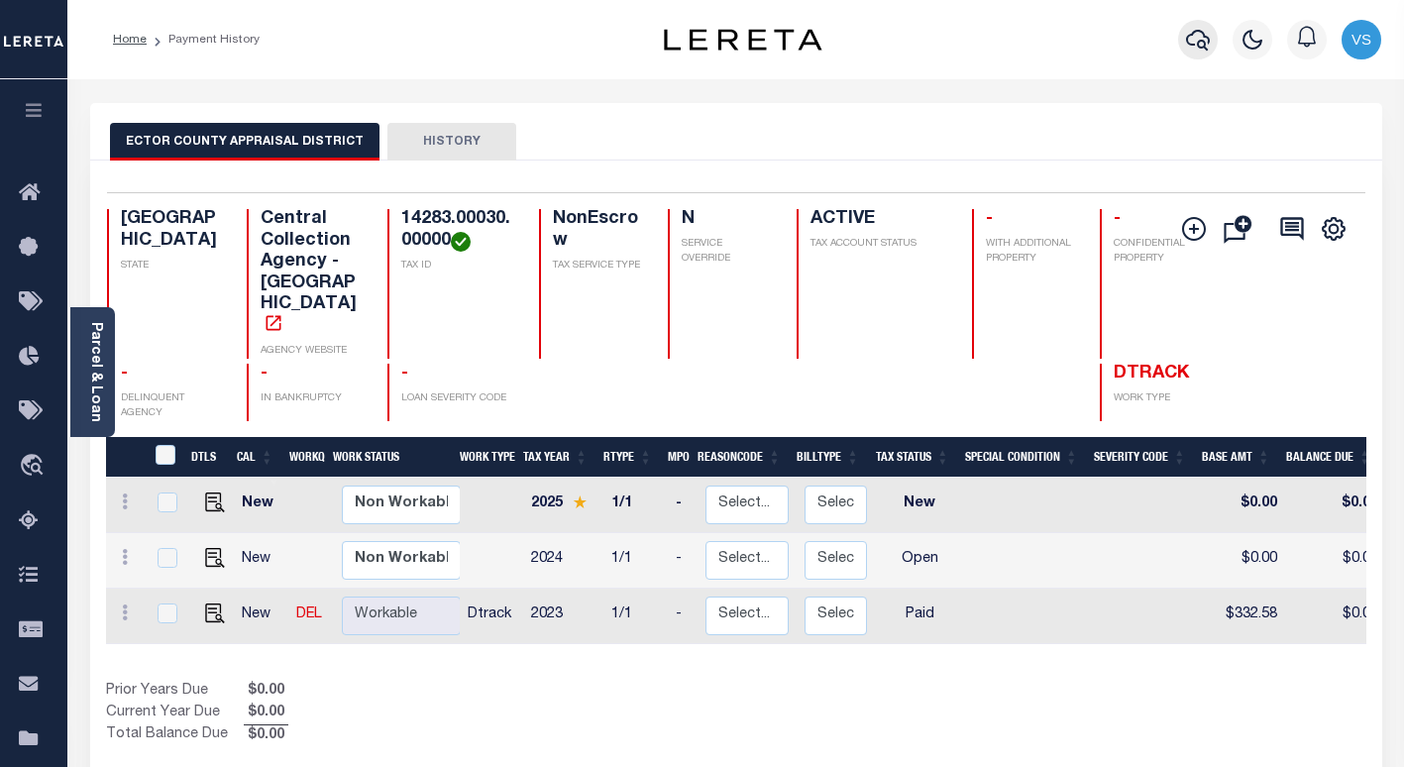
click at [1203, 36] on icon "button" at bounding box center [1198, 40] width 24 height 21
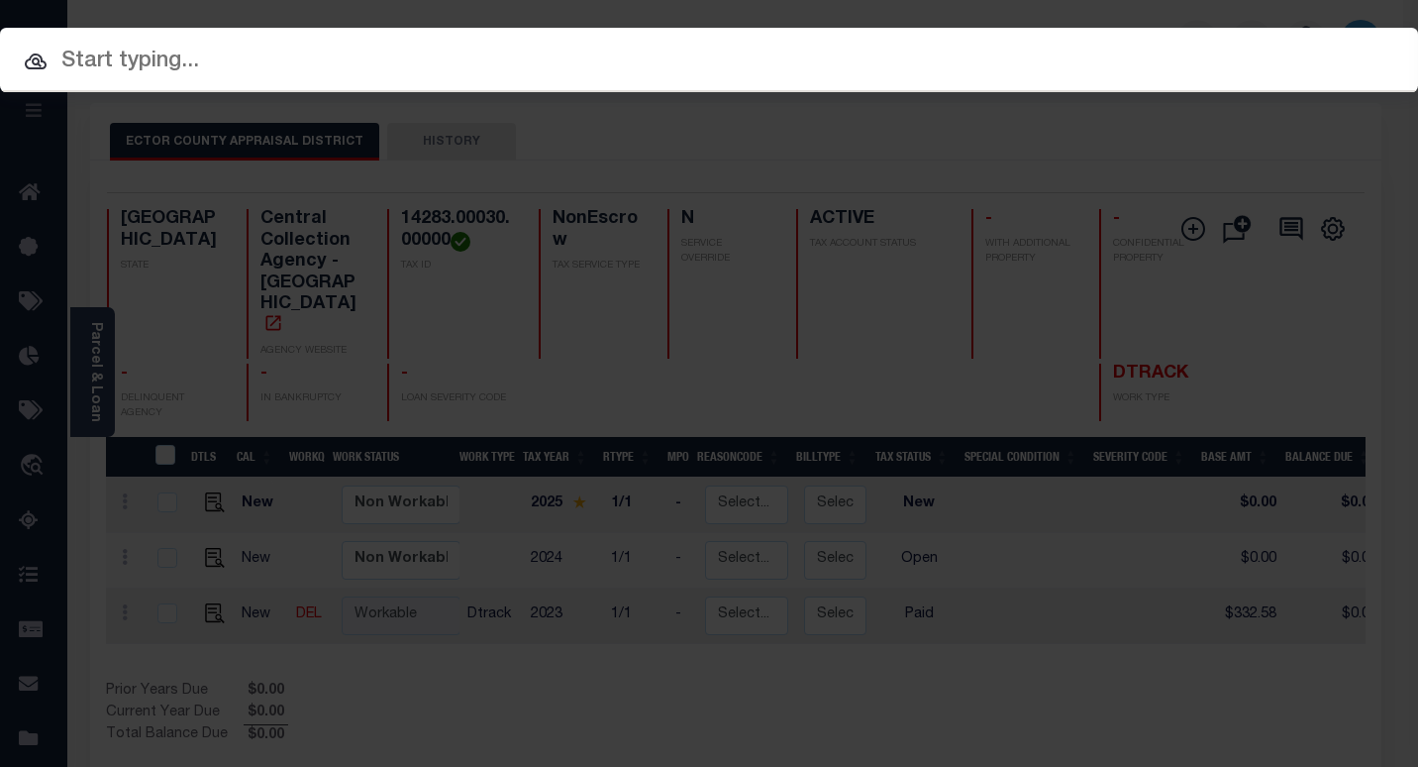
paste input "7200242230"
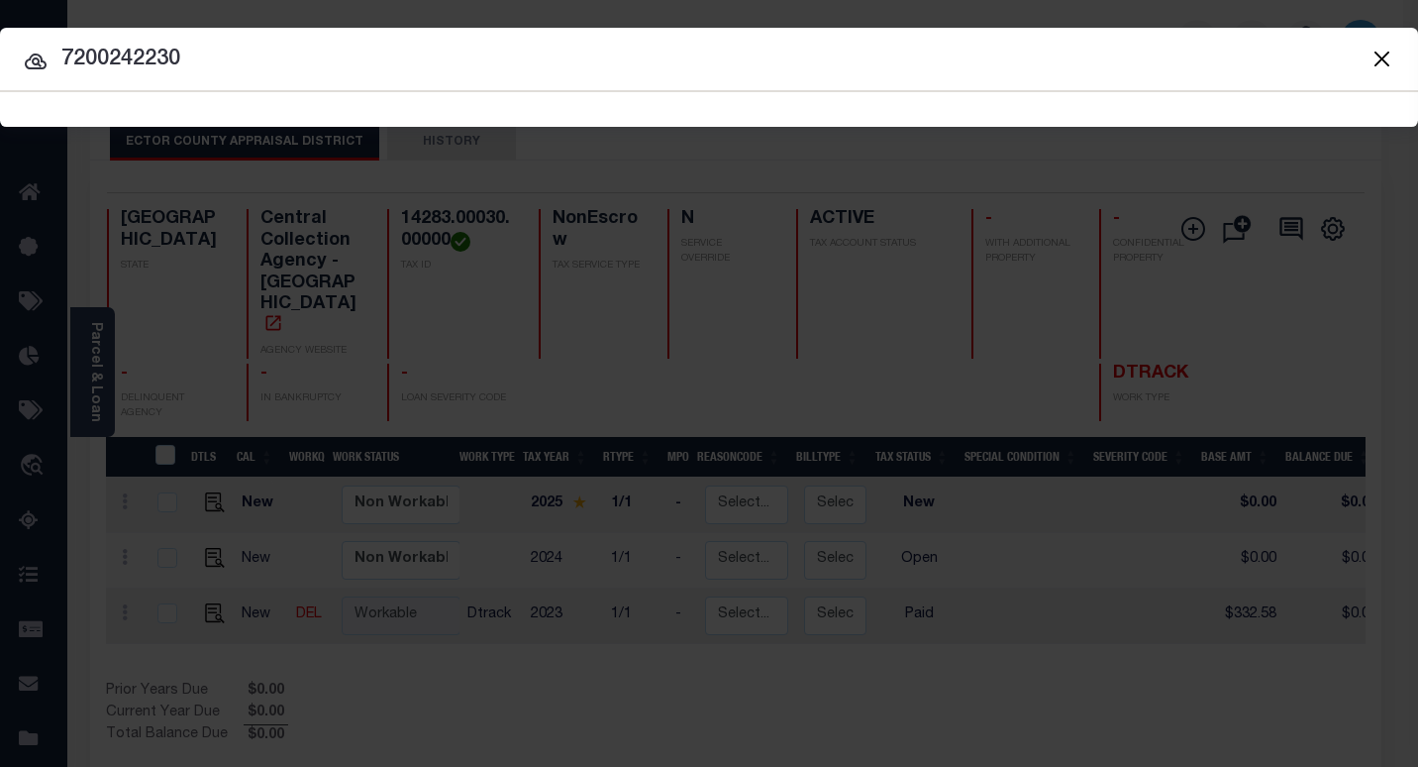
type input "7200242230"
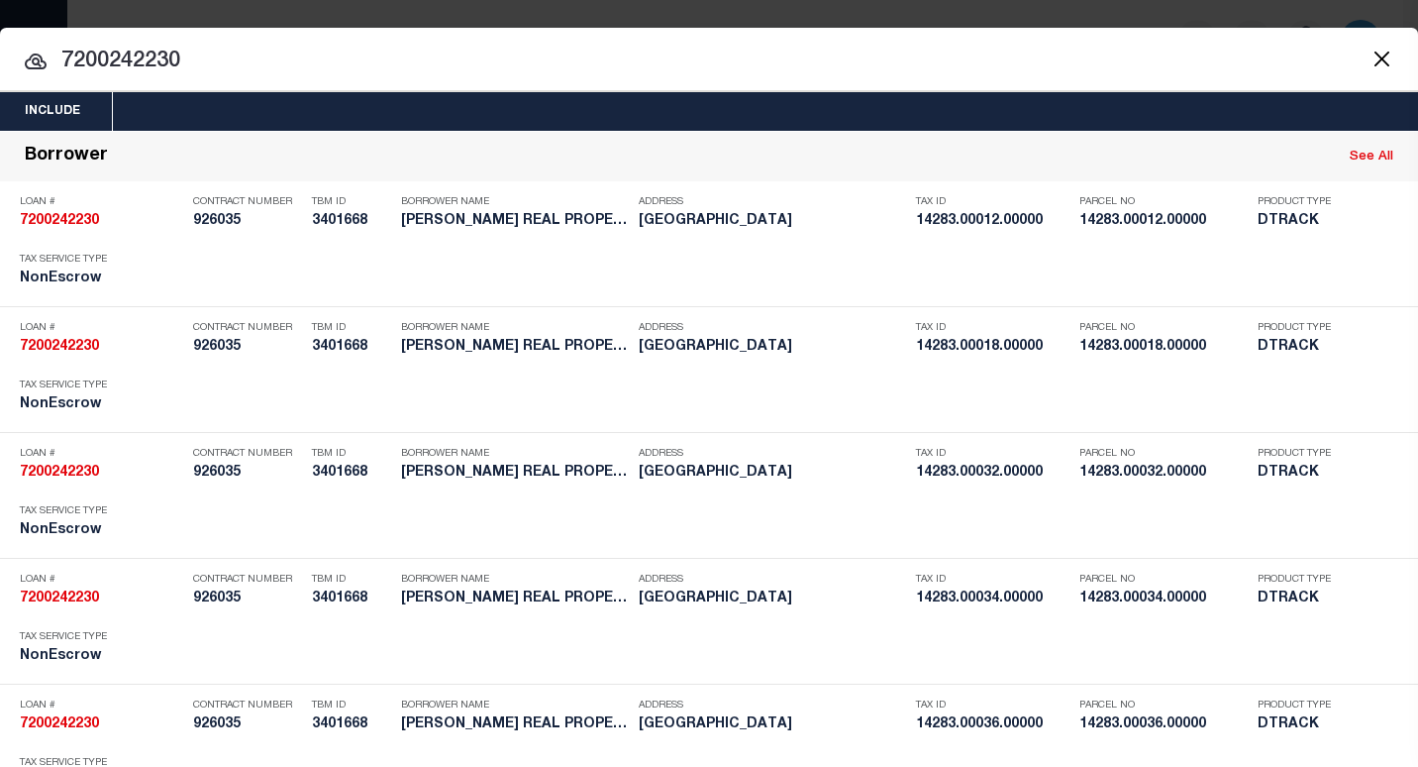
scroll to position [7243, 0]
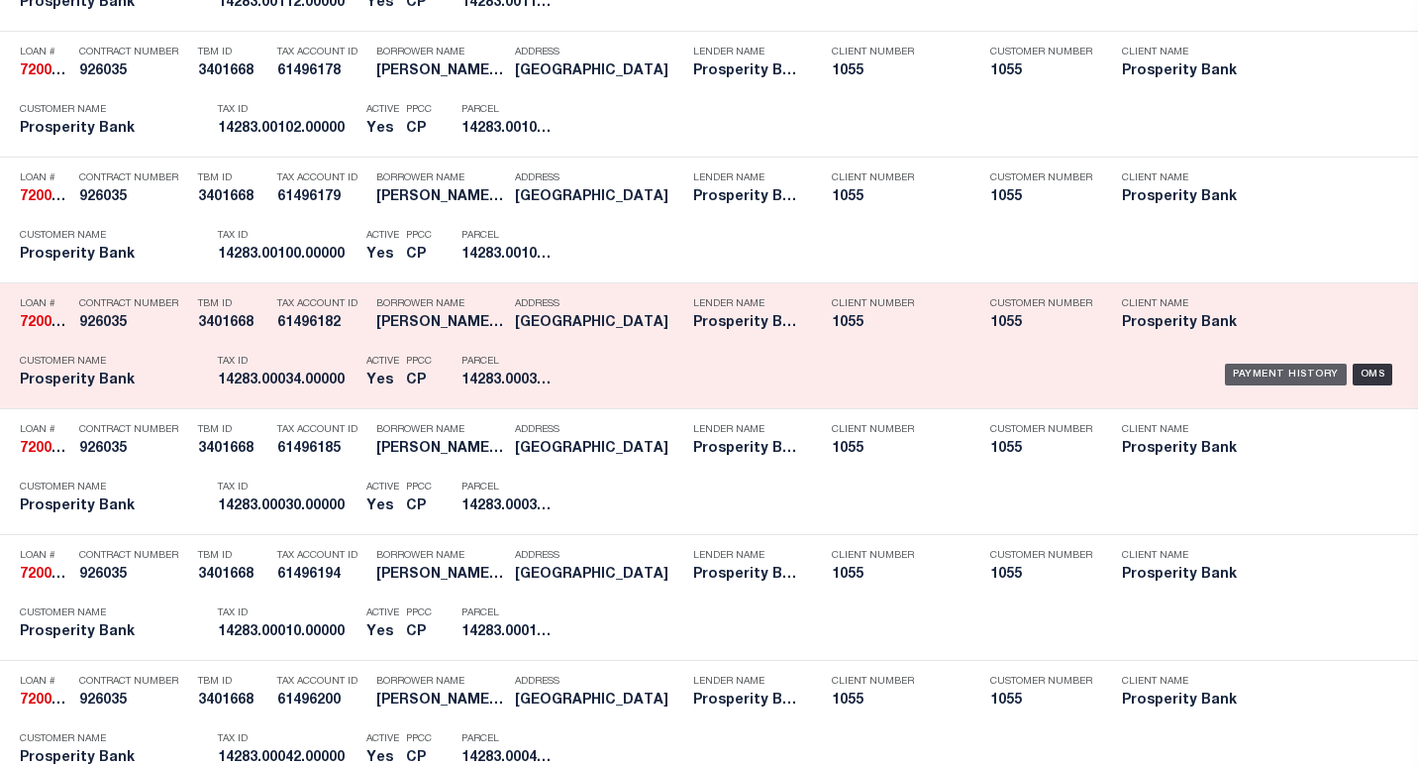
click at [1250, 374] on div "Payment History" at bounding box center [1286, 375] width 122 height 22
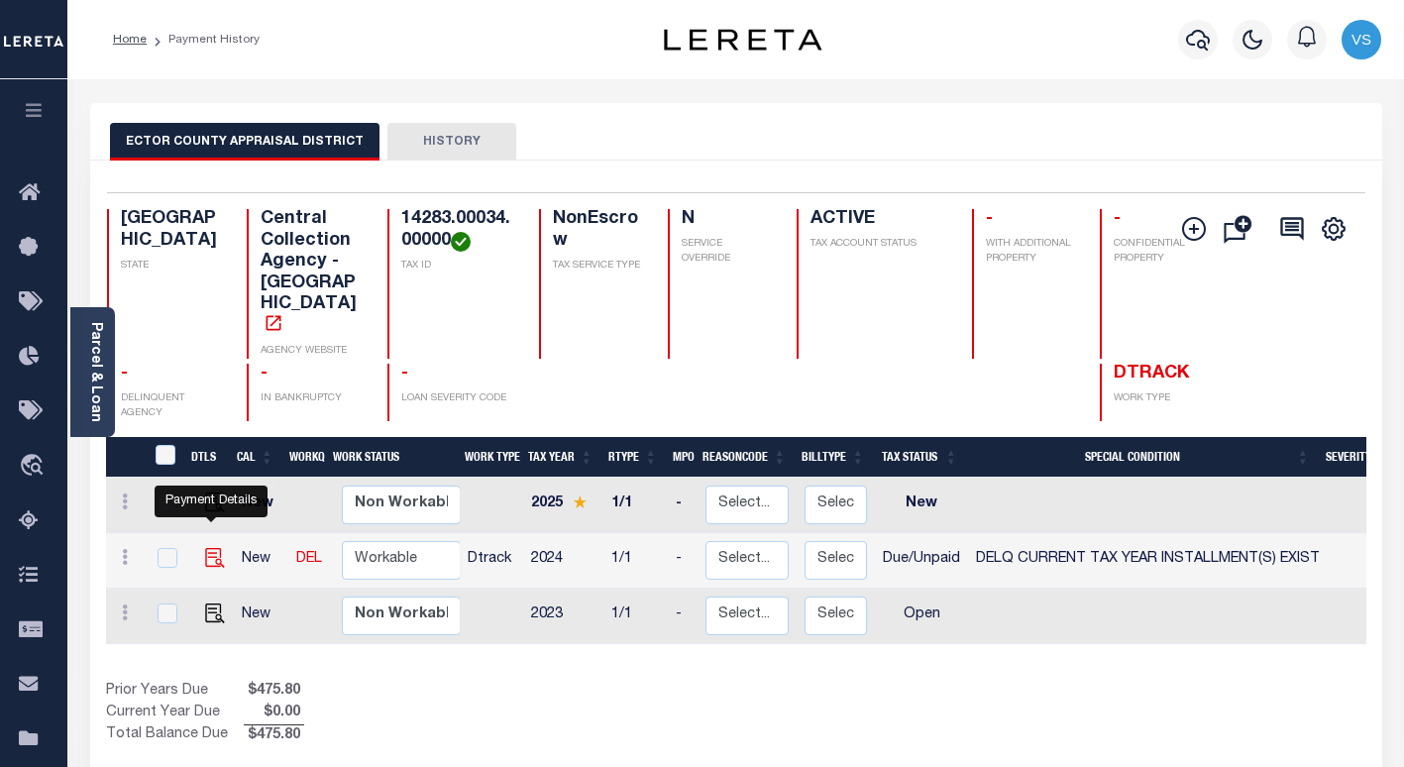
click at [212, 548] on img "" at bounding box center [215, 558] width 20 height 20
checkbox input "true"
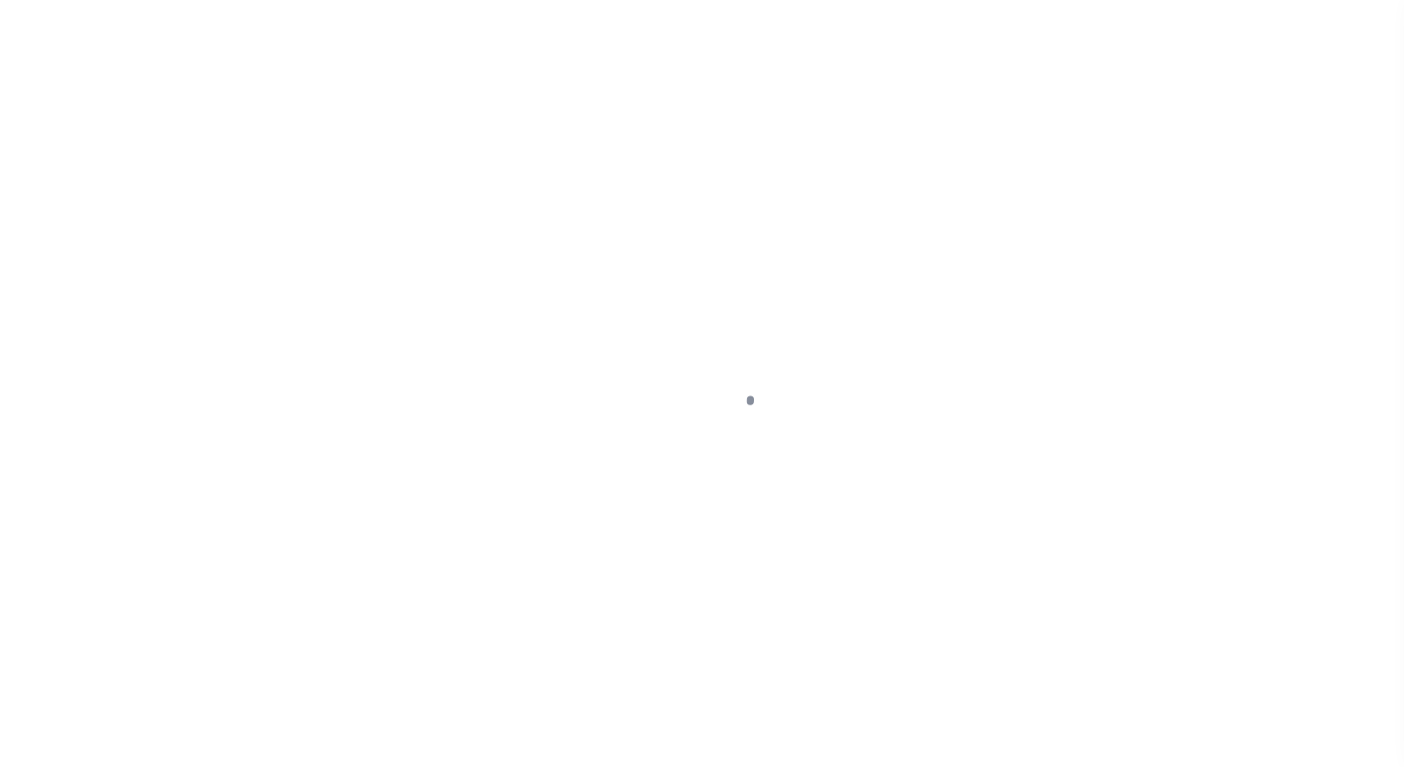
select select "DUE"
select select "17"
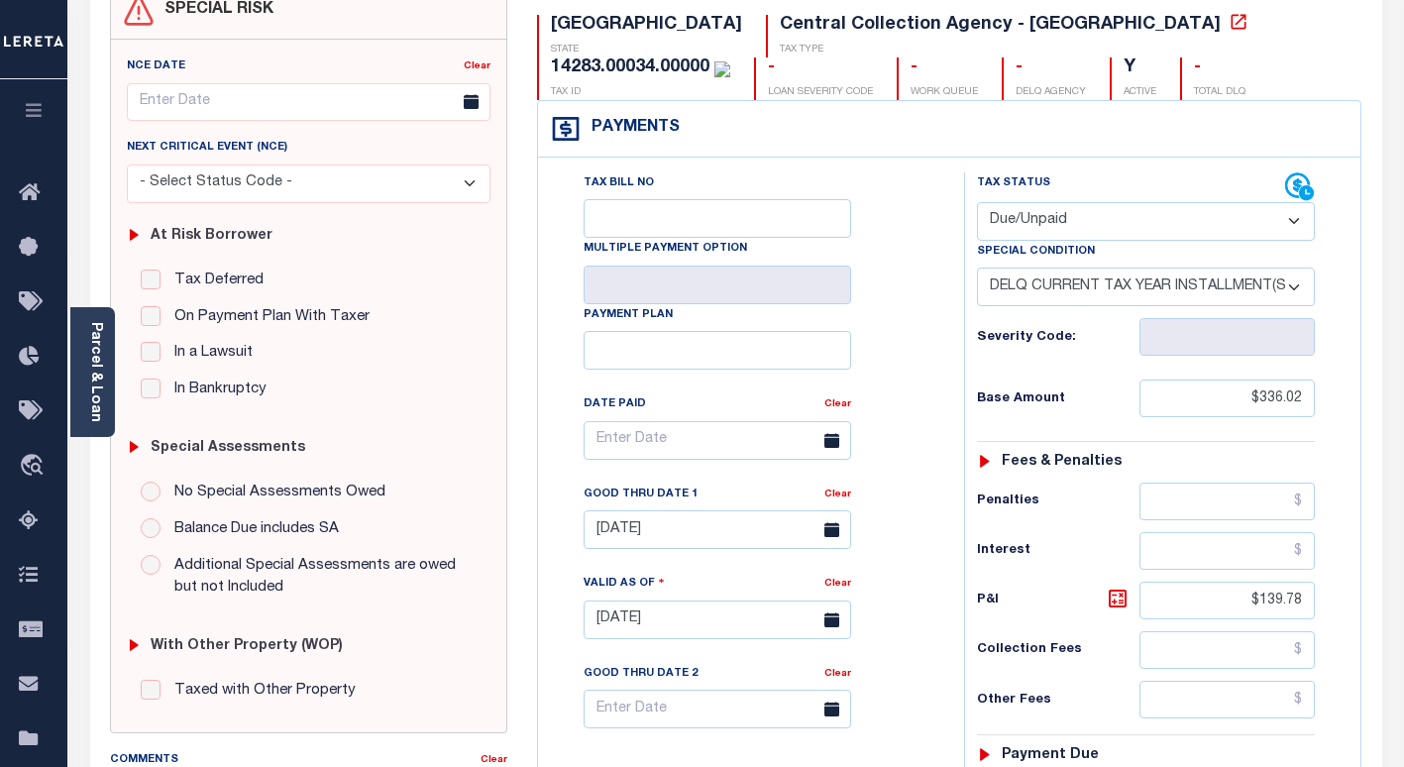
scroll to position [396, 0]
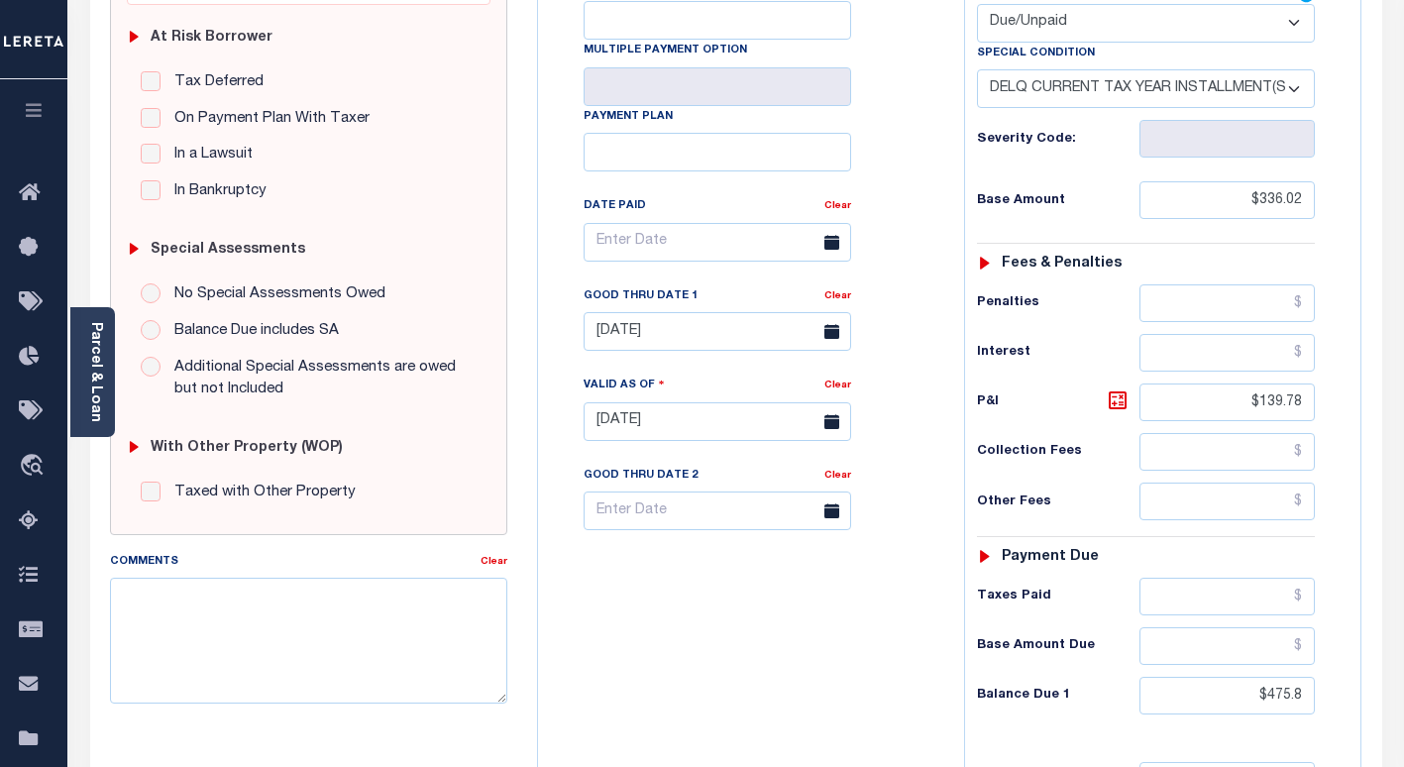
click at [996, 21] on select "- Select Status Code - Open Due/Unpaid Paid Incomplete No Tax Due Internal Refu…" at bounding box center [1146, 23] width 338 height 39
select select "PYD"
click at [977, 5] on select "- Select Status Code - Open Due/Unpaid Paid Incomplete No Tax Due Internal Refu…" at bounding box center [1146, 23] width 338 height 39
select select "0"
type input "[DATE]"
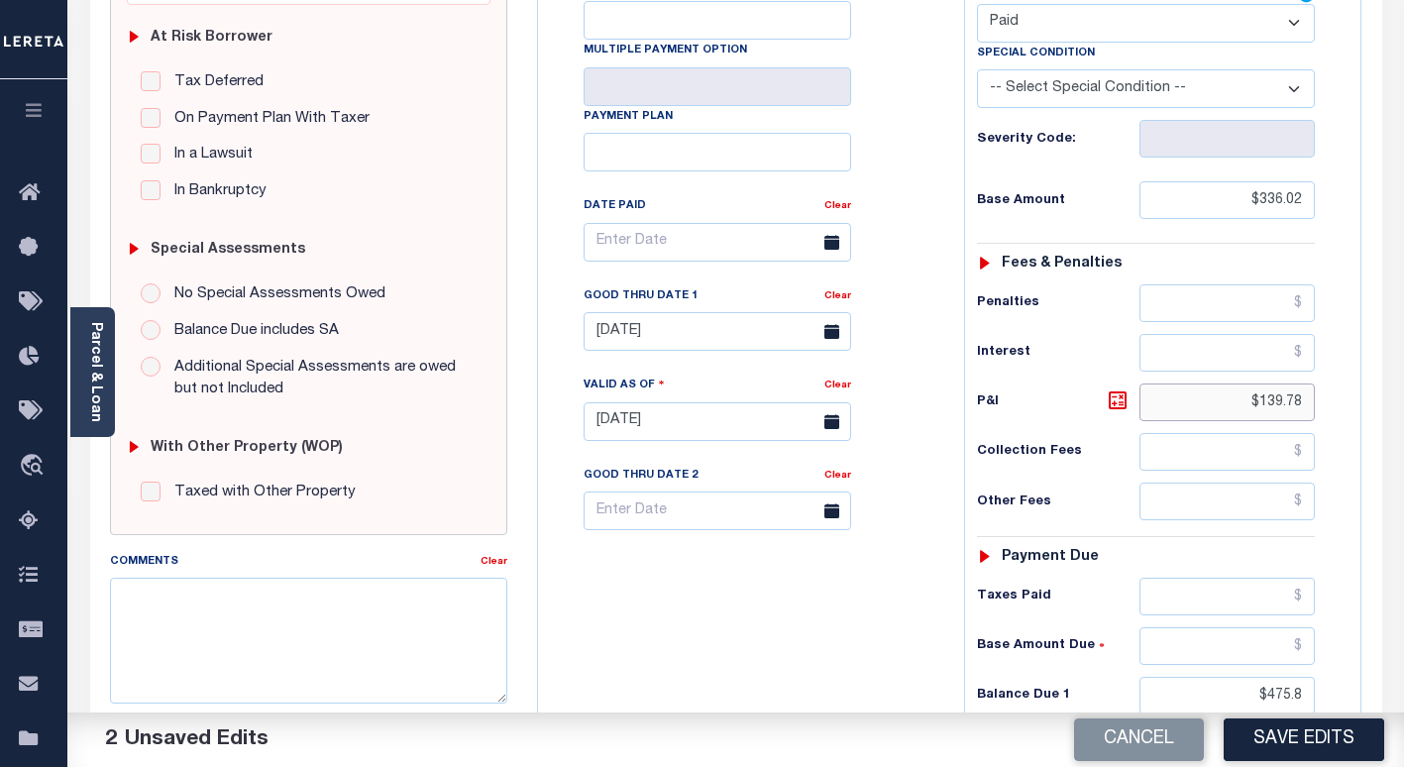
drag, startPoint x: 1266, startPoint y: 405, endPoint x: 1211, endPoint y: 408, distance: 54.6
click at [1211, 408] on input "$139.78" at bounding box center [1226, 402] width 175 height 38
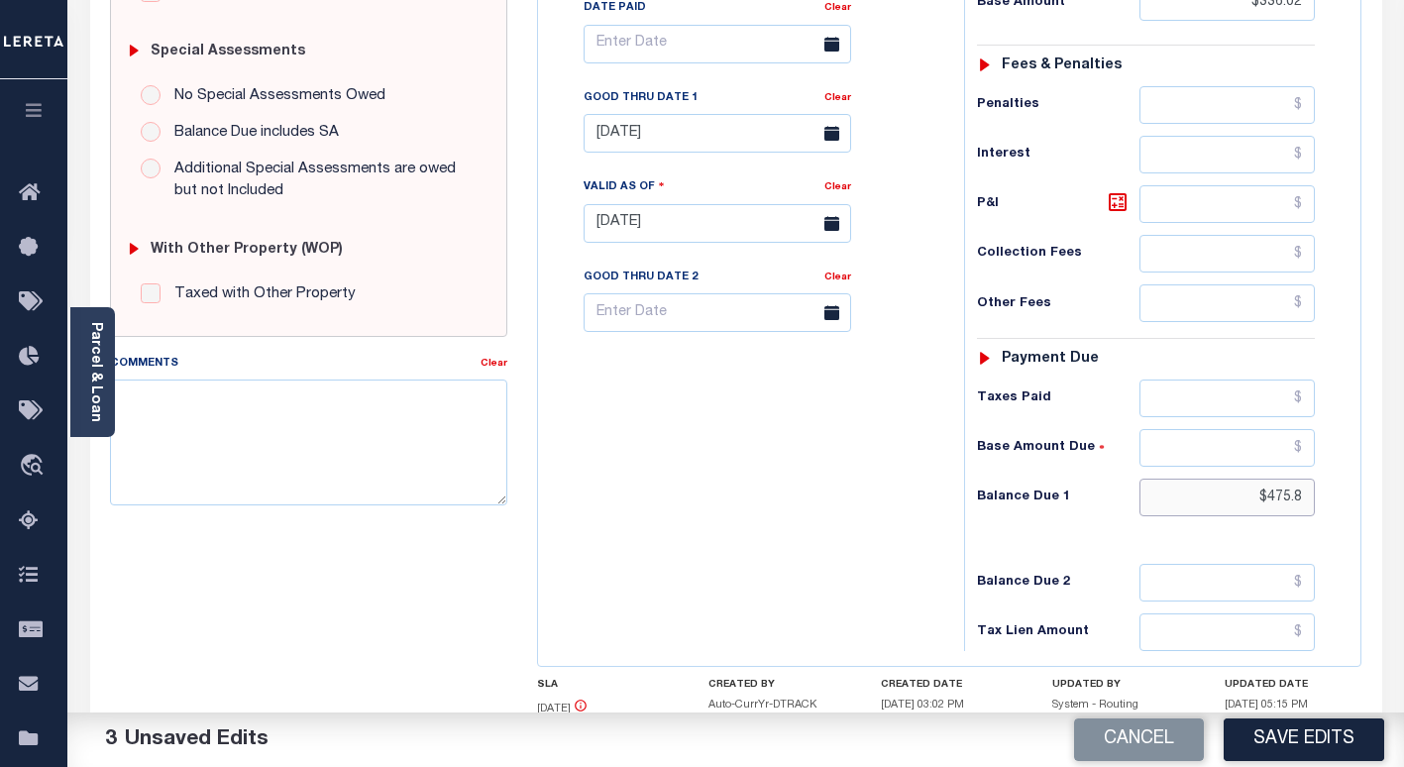
drag, startPoint x: 1309, startPoint y: 492, endPoint x: 1210, endPoint y: 496, distance: 99.1
click at [1212, 495] on input "$475.8" at bounding box center [1226, 497] width 175 height 38
click at [698, 141] on input "[DATE]" at bounding box center [716, 133] width 267 height 39
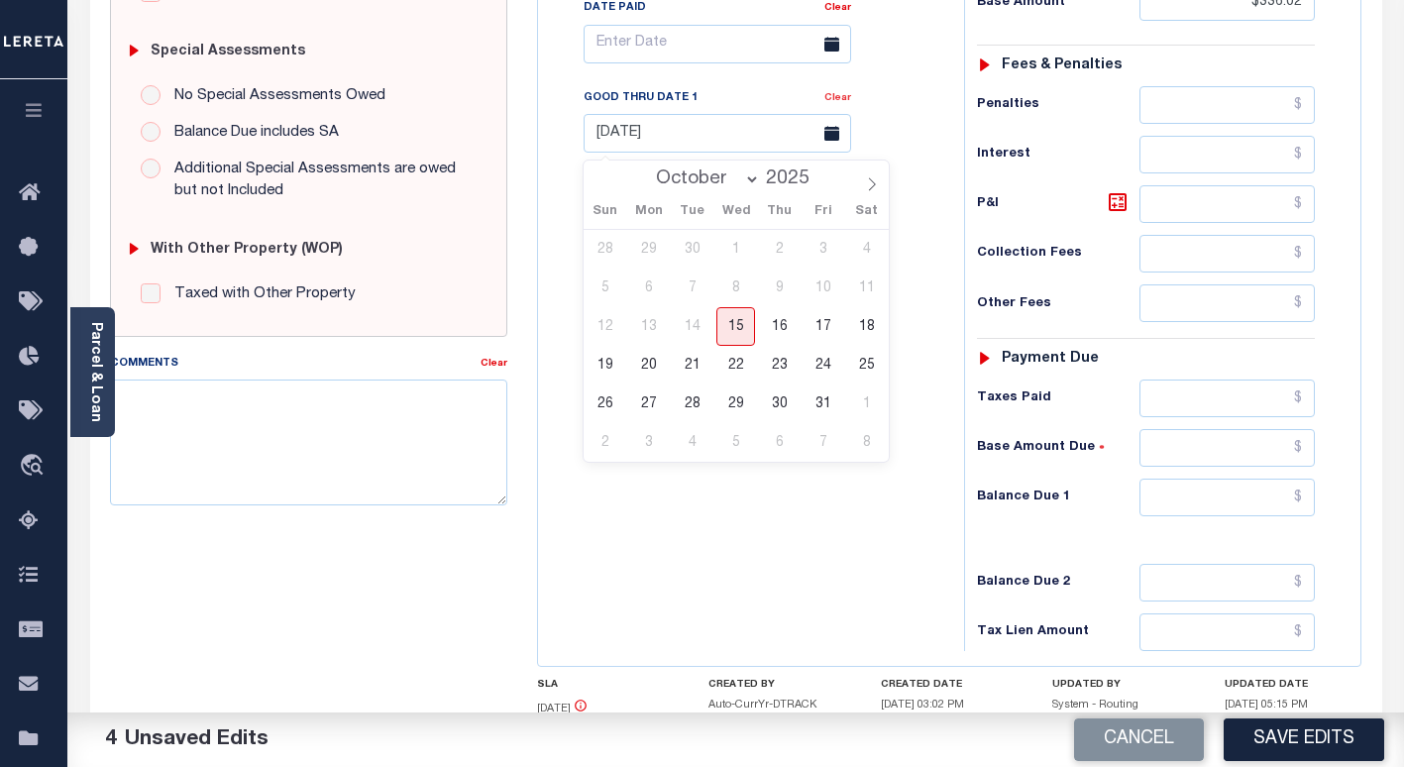
click at [838, 100] on link "Clear" at bounding box center [837, 98] width 27 height 10
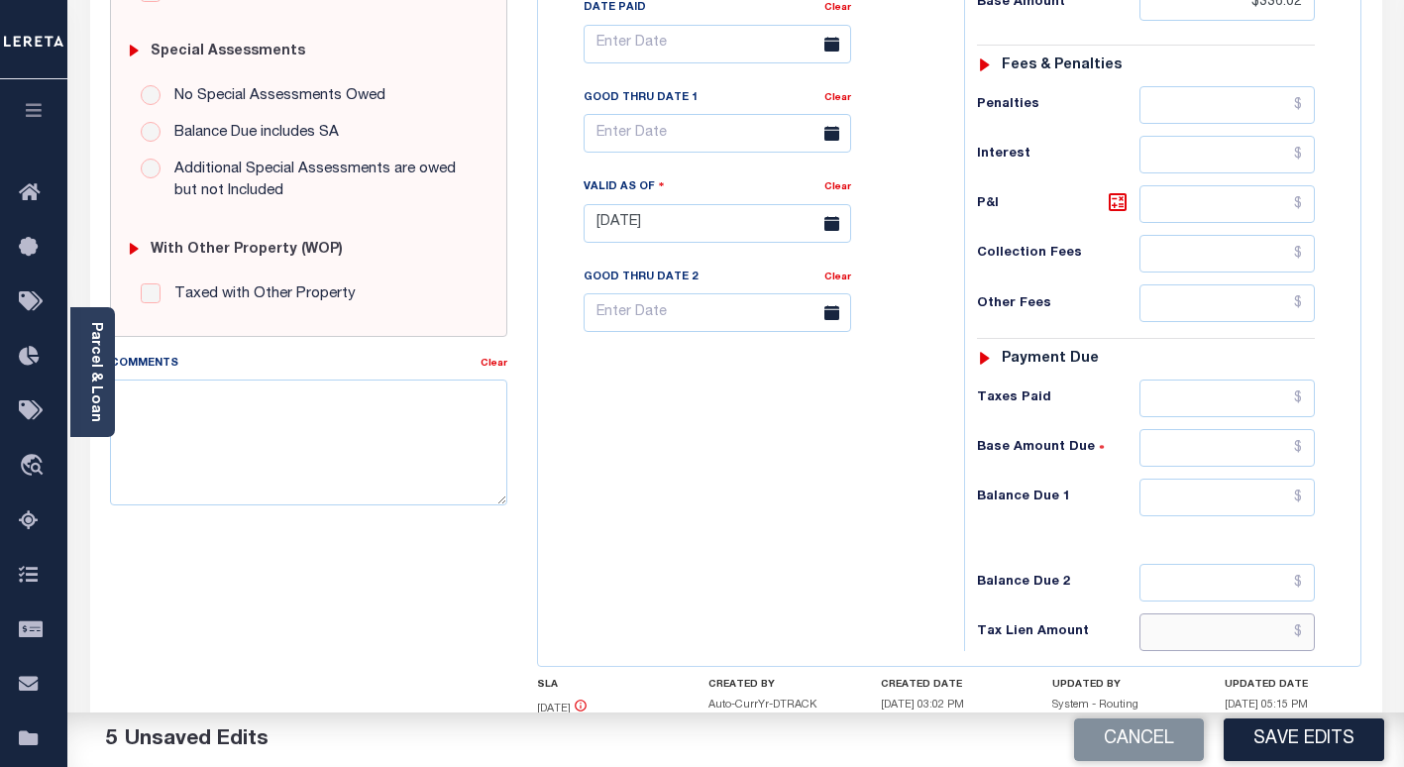
click at [1287, 635] on input "text" at bounding box center [1226, 632] width 175 height 38
click at [1261, 494] on input "text" at bounding box center [1226, 497] width 175 height 38
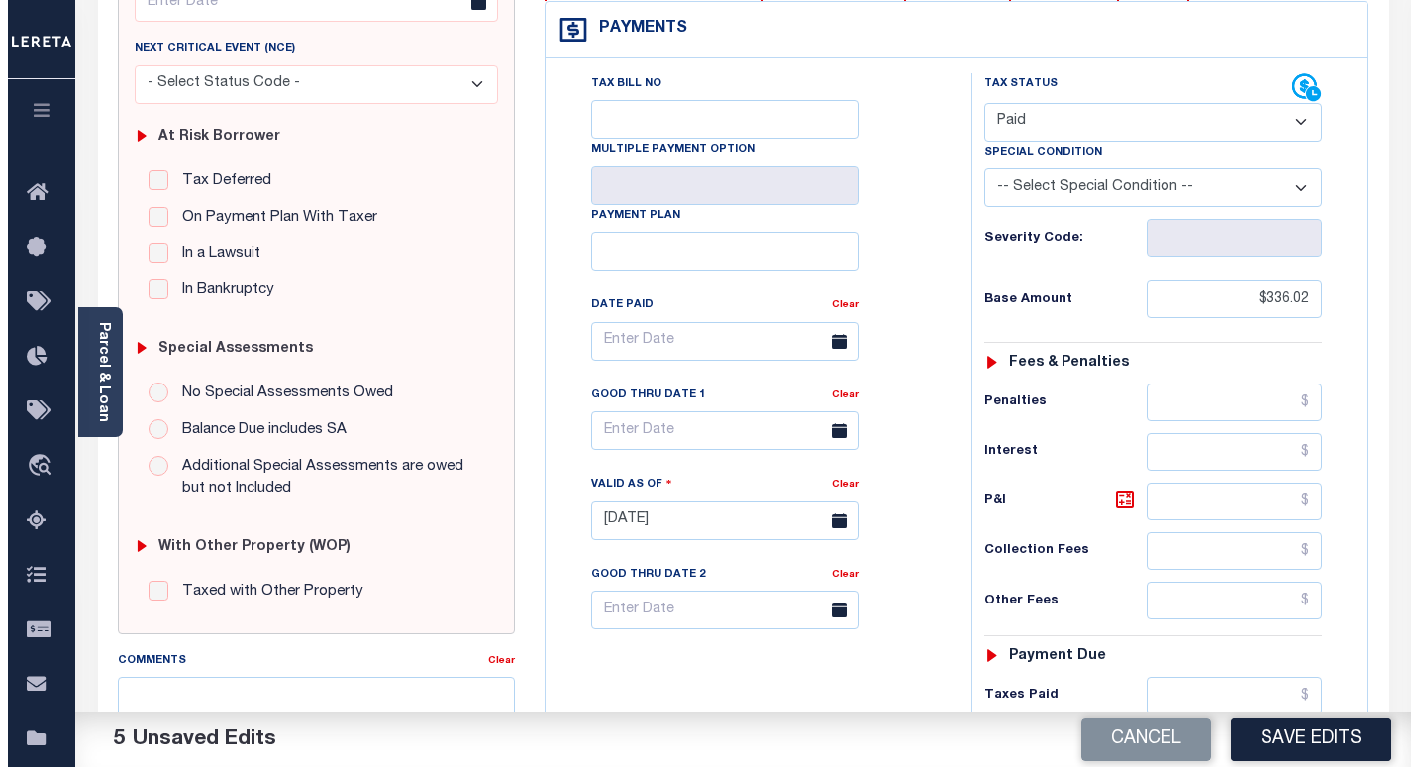
scroll to position [99, 0]
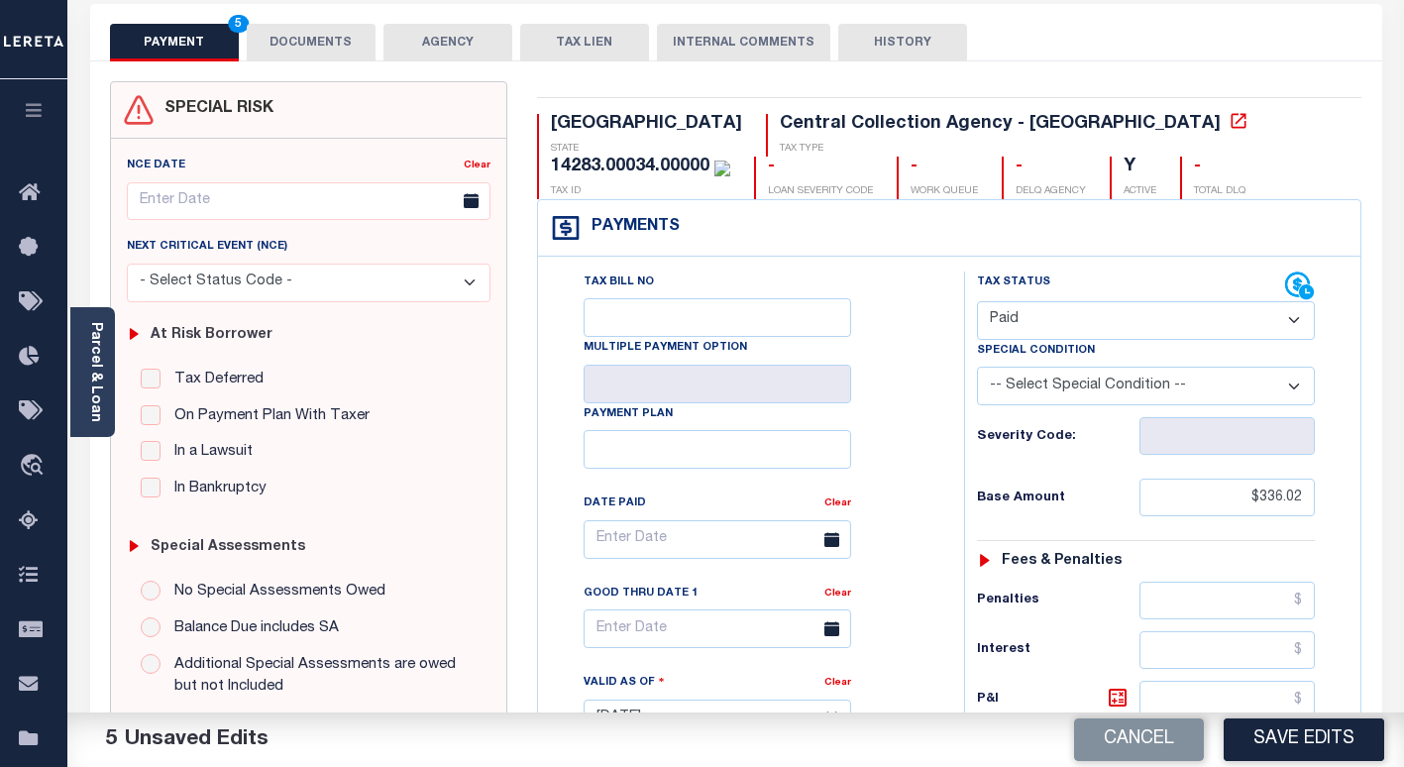
type input "$0.00"
click at [294, 47] on button "DOCUMENTS" at bounding box center [311, 43] width 129 height 38
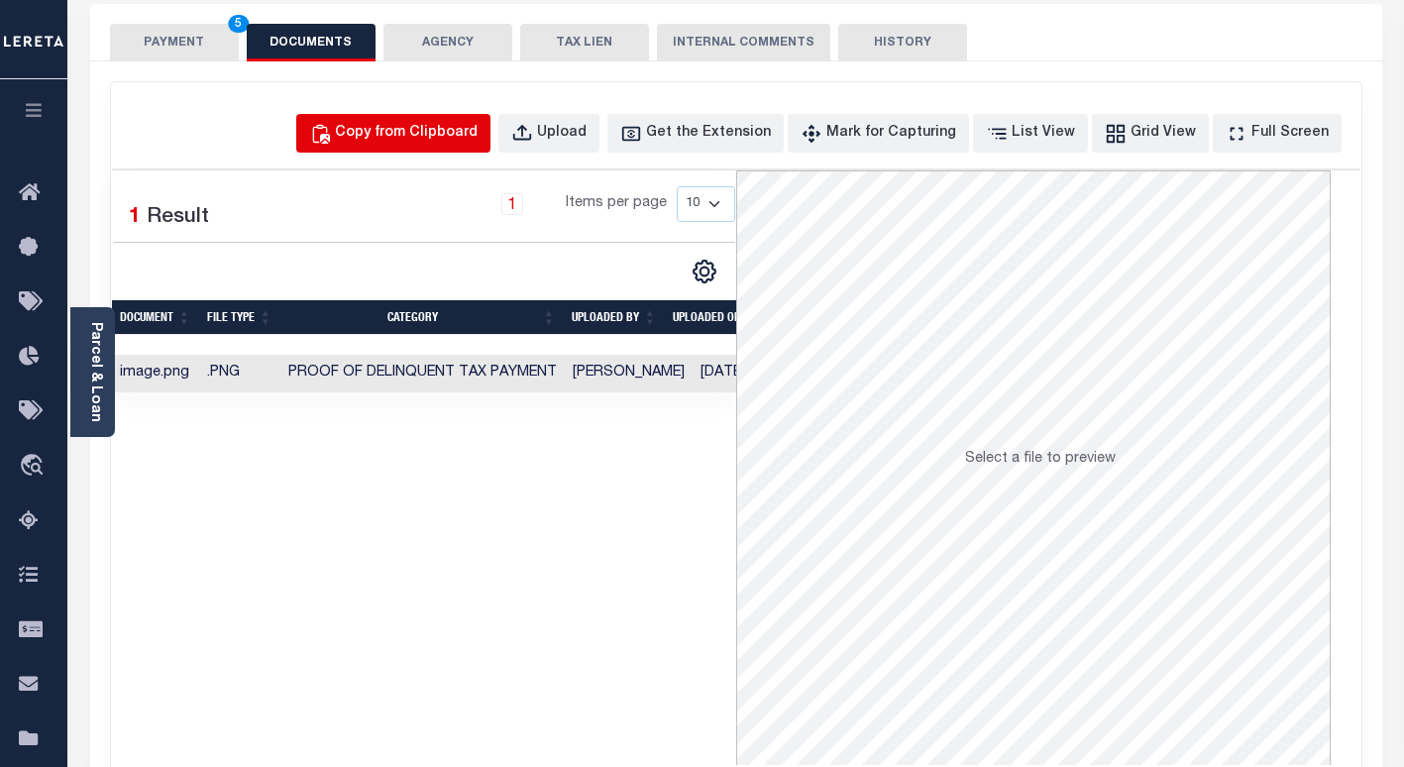
click at [405, 140] on div "Copy from Clipboard" at bounding box center [406, 134] width 143 height 22
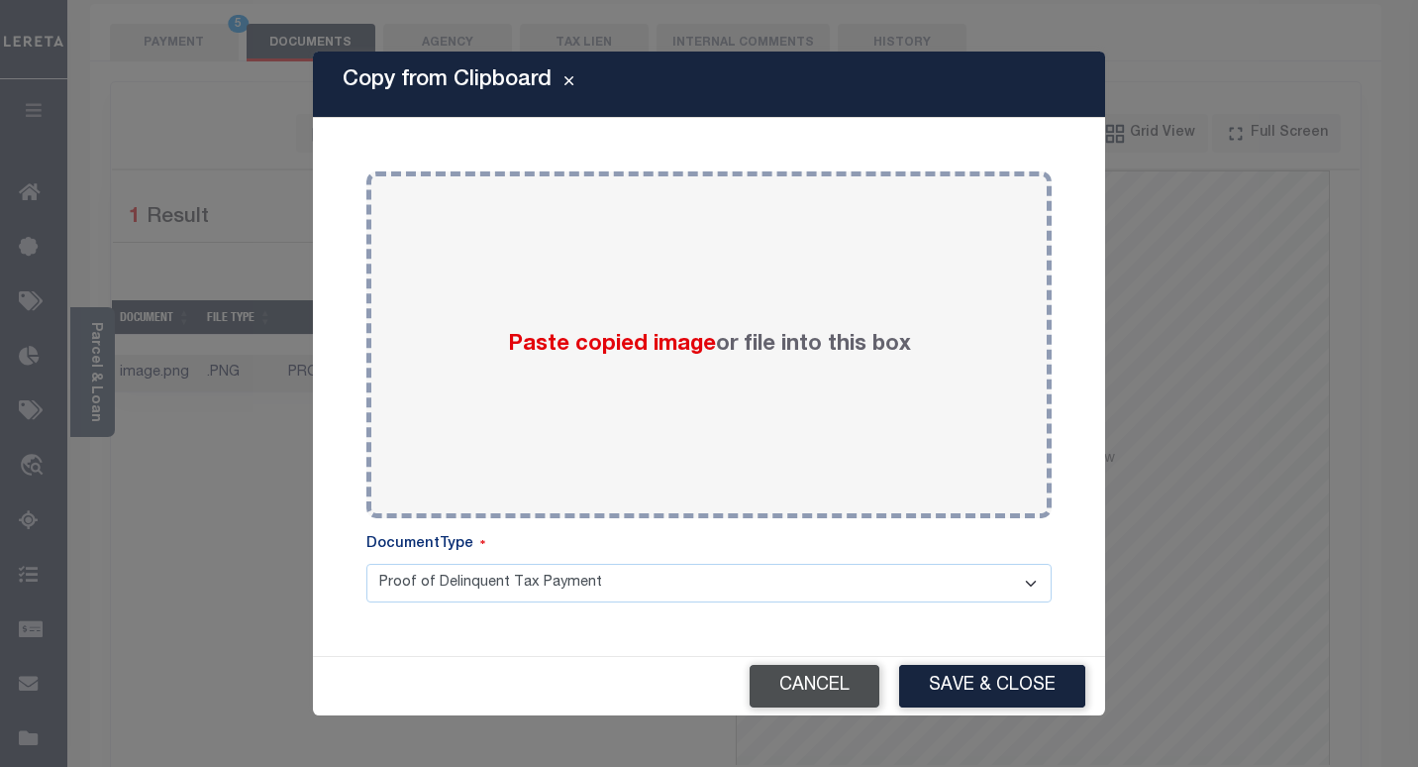
click at [794, 699] on button "Cancel" at bounding box center [815, 686] width 130 height 43
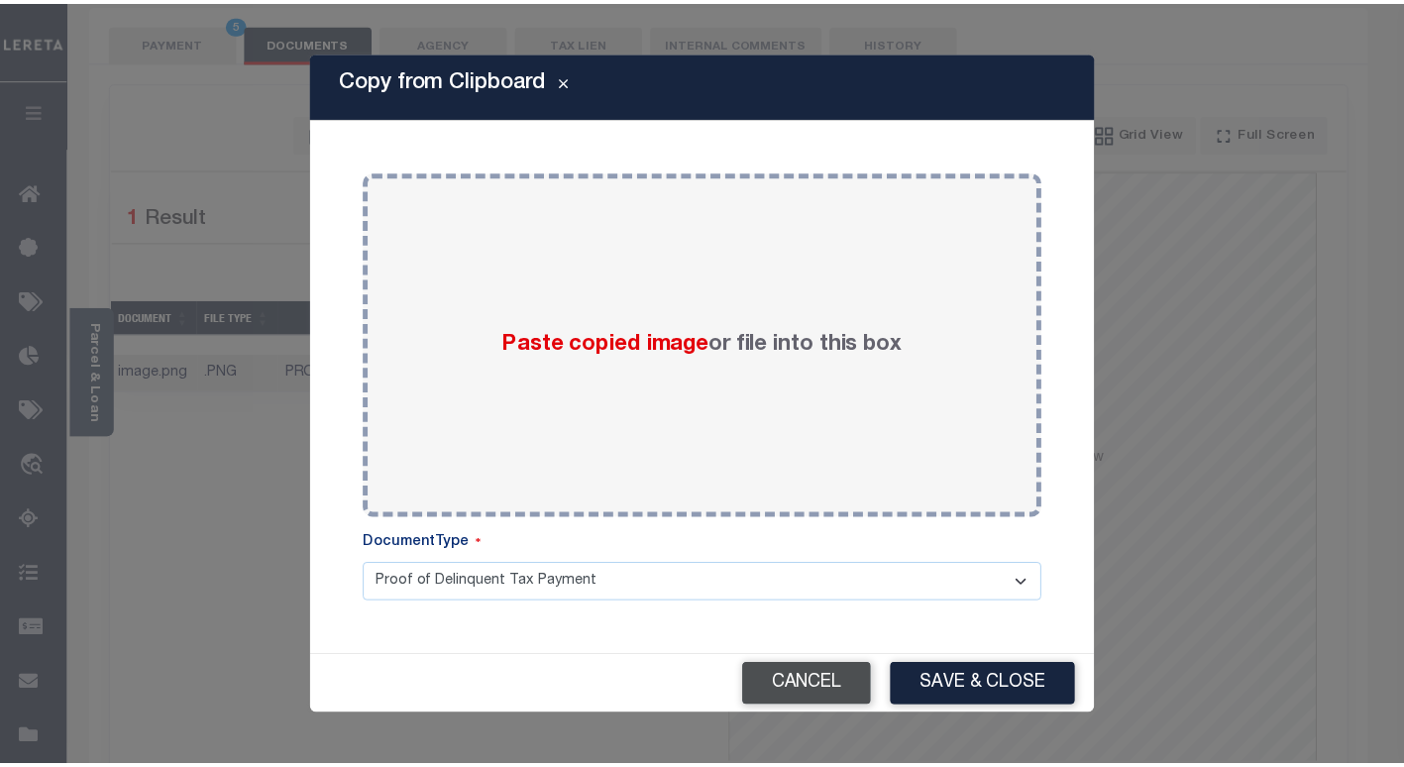
scroll to position [119, 0]
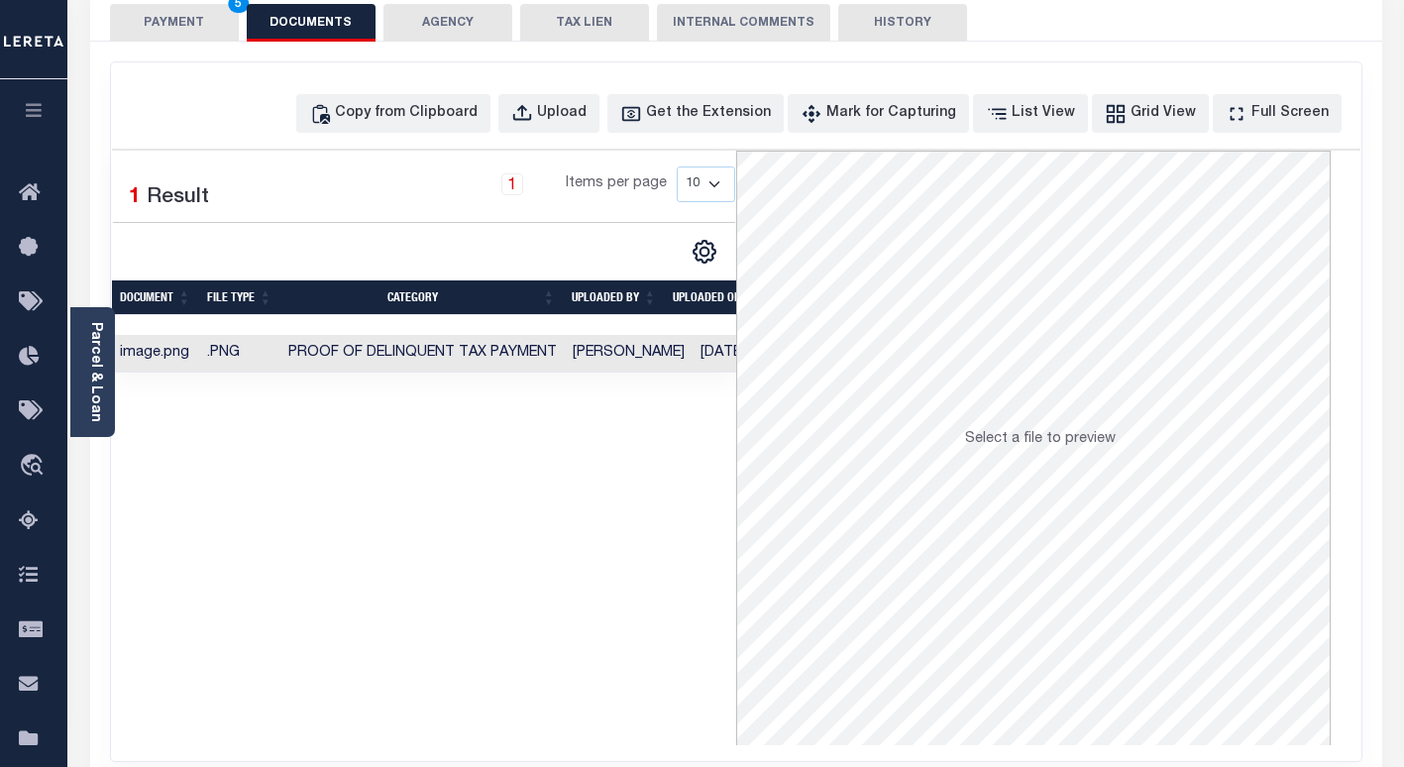
click at [137, 23] on button "PAYMENT 5" at bounding box center [174, 23] width 129 height 38
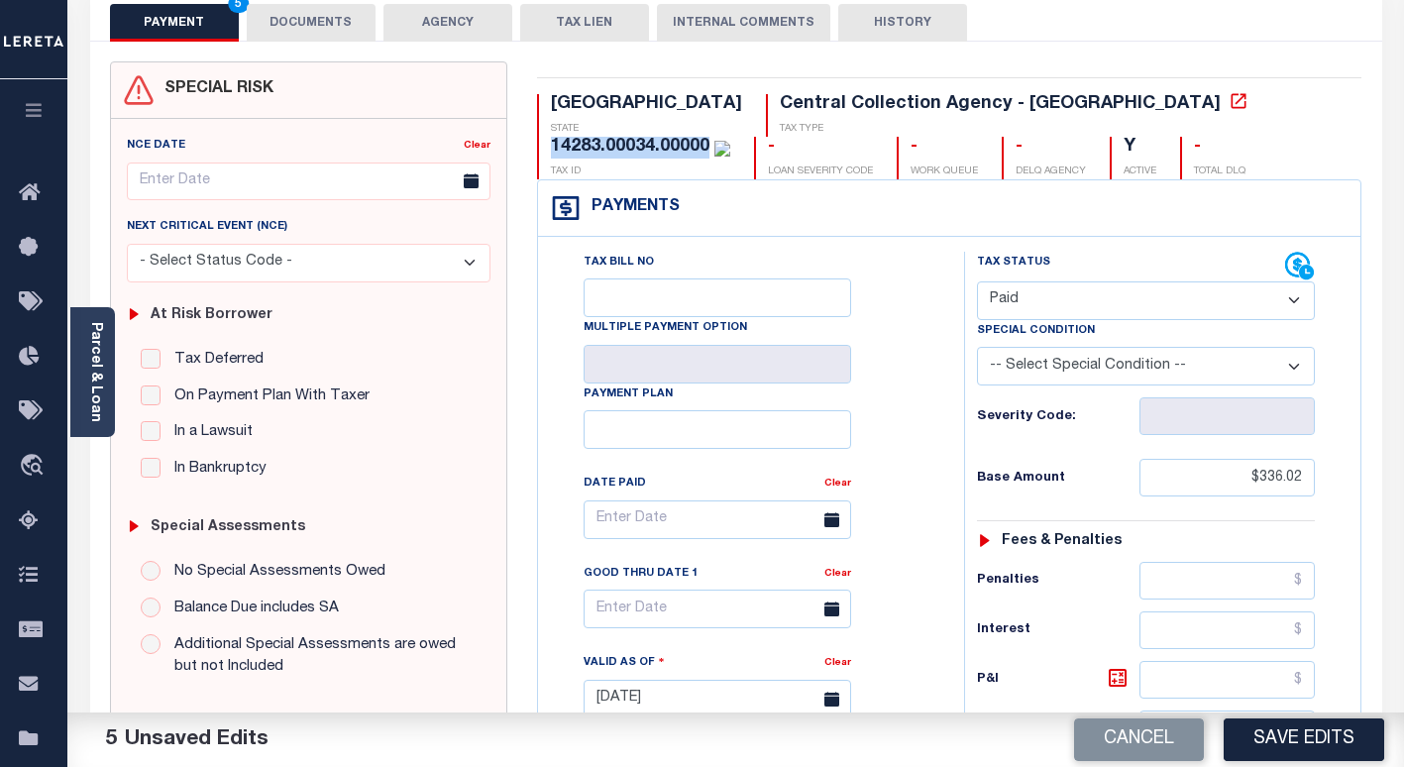
drag, startPoint x: 1107, startPoint y: 112, endPoint x: 944, endPoint y: 109, distance: 163.5
click at [730, 137] on div "14283.00034.00000 TAX ID" at bounding box center [633, 158] width 193 height 43
copy div "14283.00034.00000"
click at [317, 17] on button "DOCUMENTS" at bounding box center [311, 23] width 129 height 38
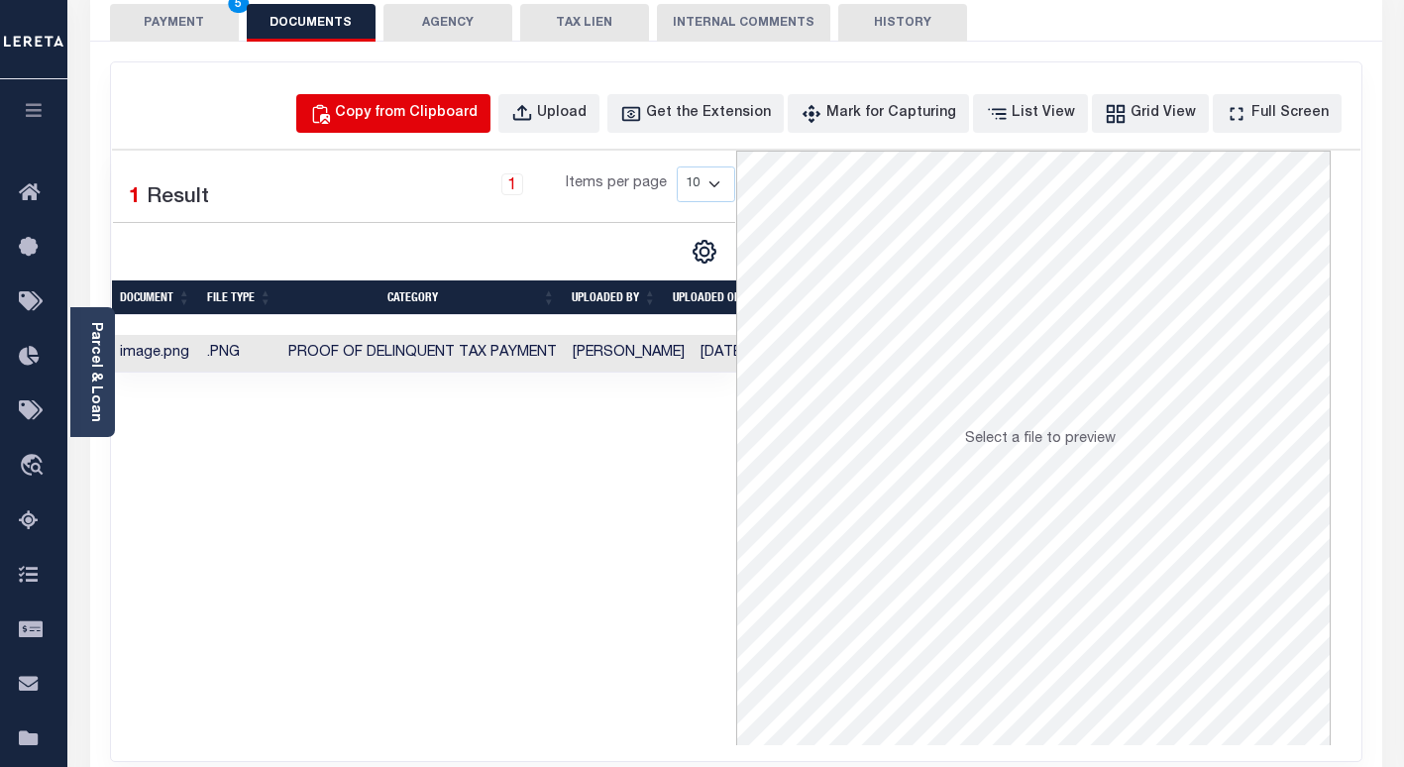
click at [420, 115] on div "Copy from Clipboard" at bounding box center [406, 114] width 143 height 22
select select "POP"
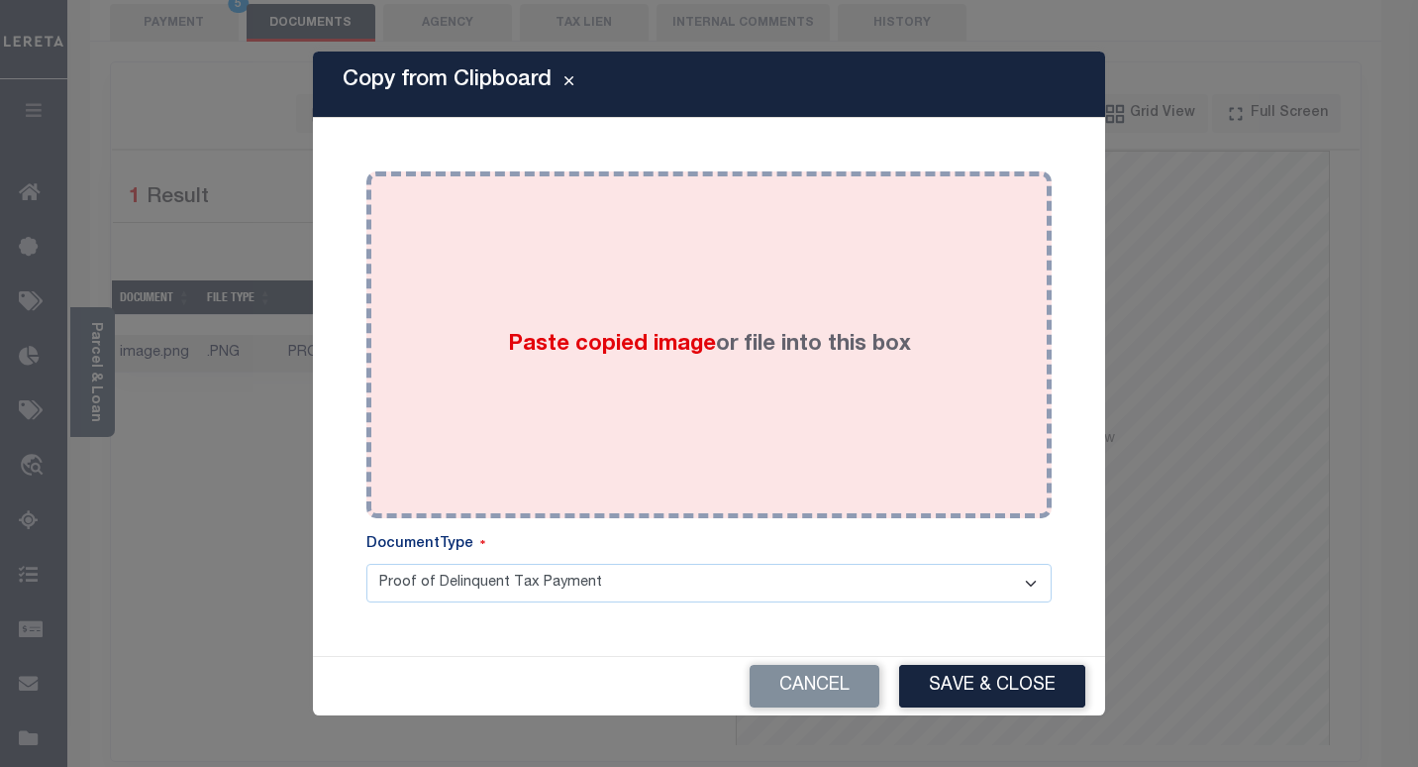
click at [485, 256] on div "Paste copied image or file into this box" at bounding box center [709, 344] width 656 height 317
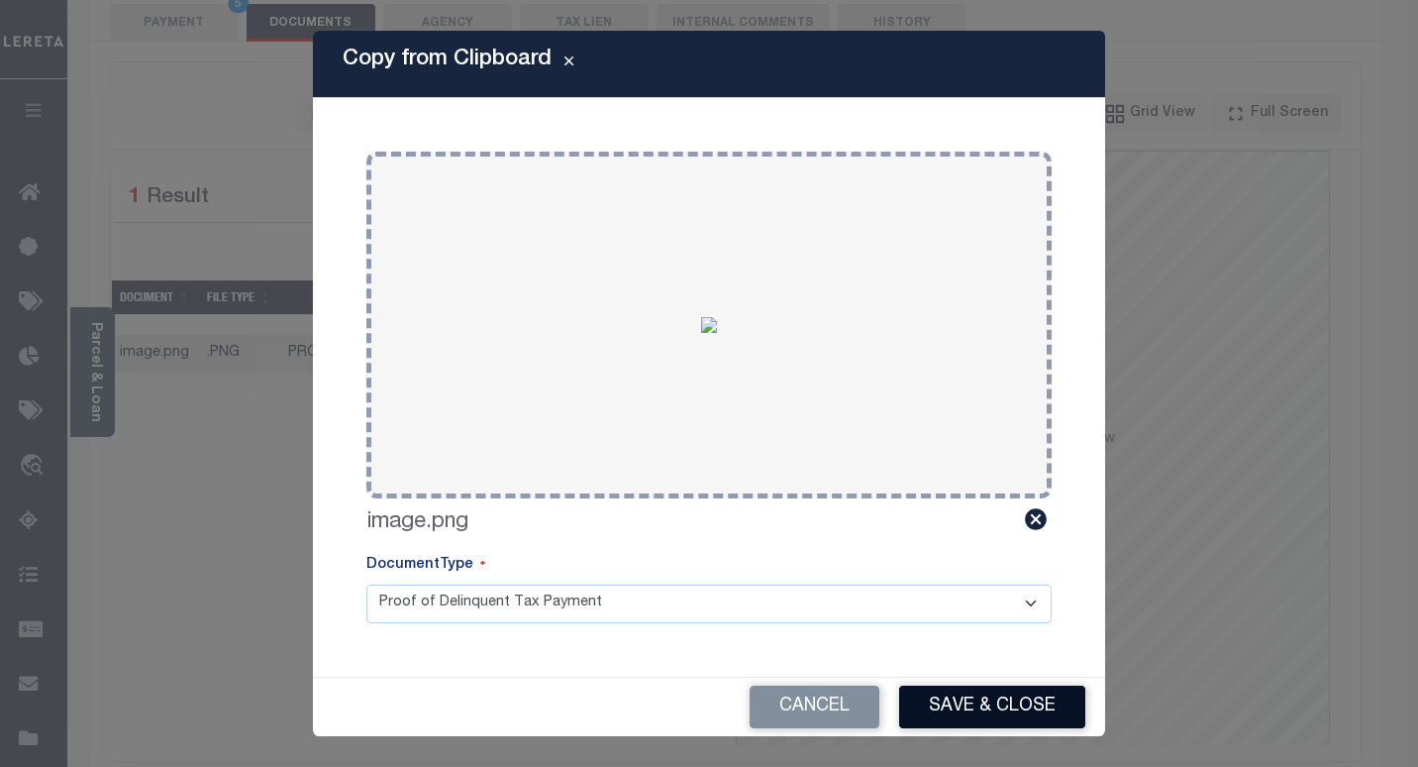
click at [948, 710] on button "Save & Close" at bounding box center [992, 706] width 186 height 43
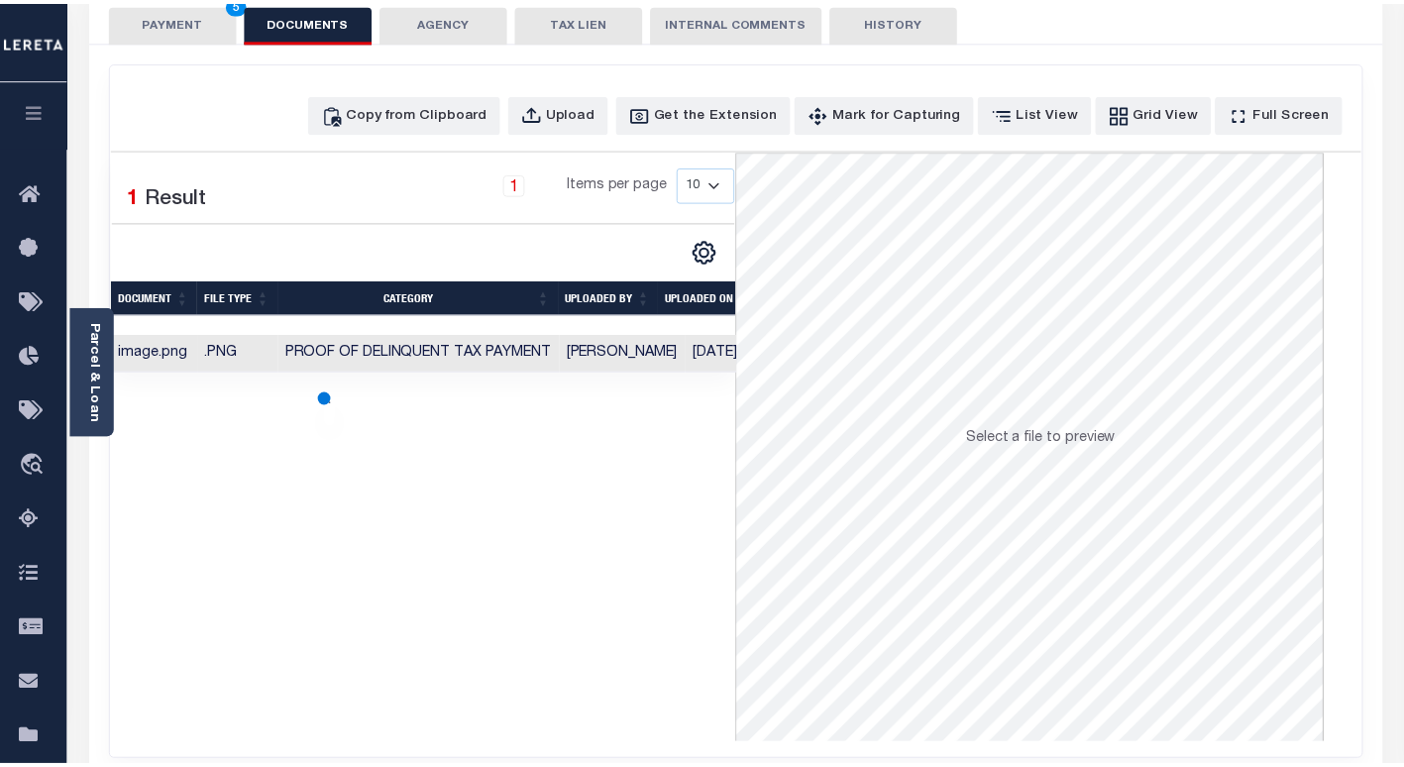
scroll to position [139, 0]
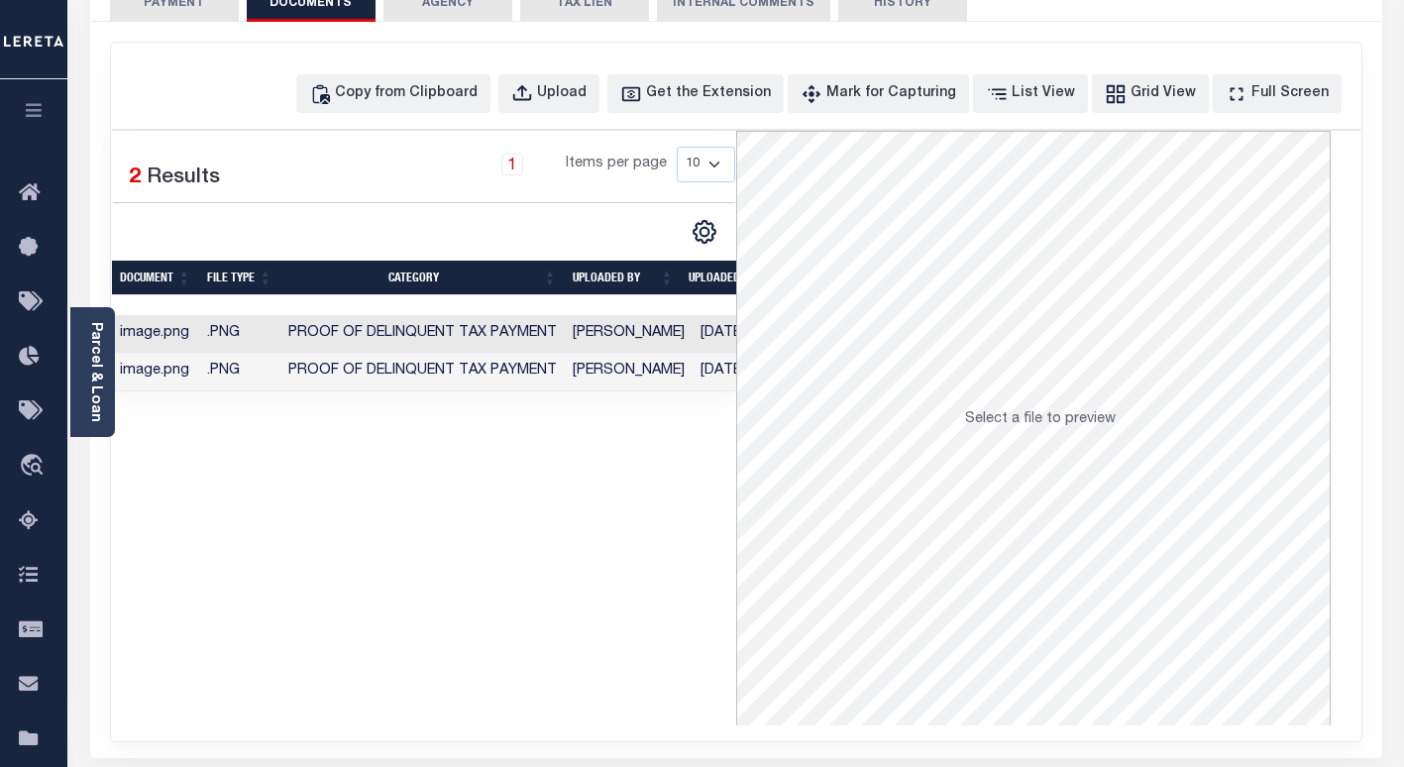
click at [170, 13] on button "PAYMENT 5" at bounding box center [174, 3] width 129 height 38
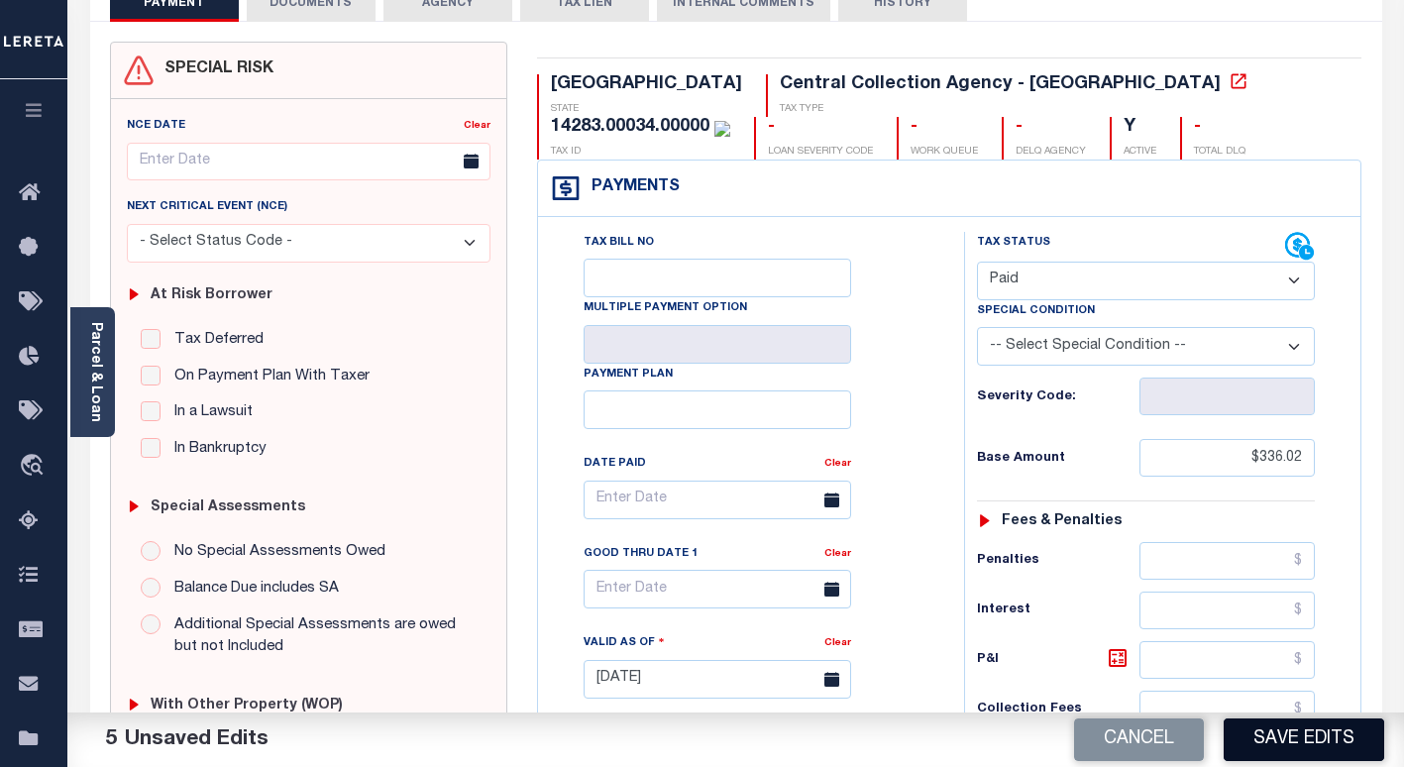
click at [1273, 738] on button "Save Edits" at bounding box center [1303, 739] width 160 height 43
checkbox input "false"
type input "$336.02"
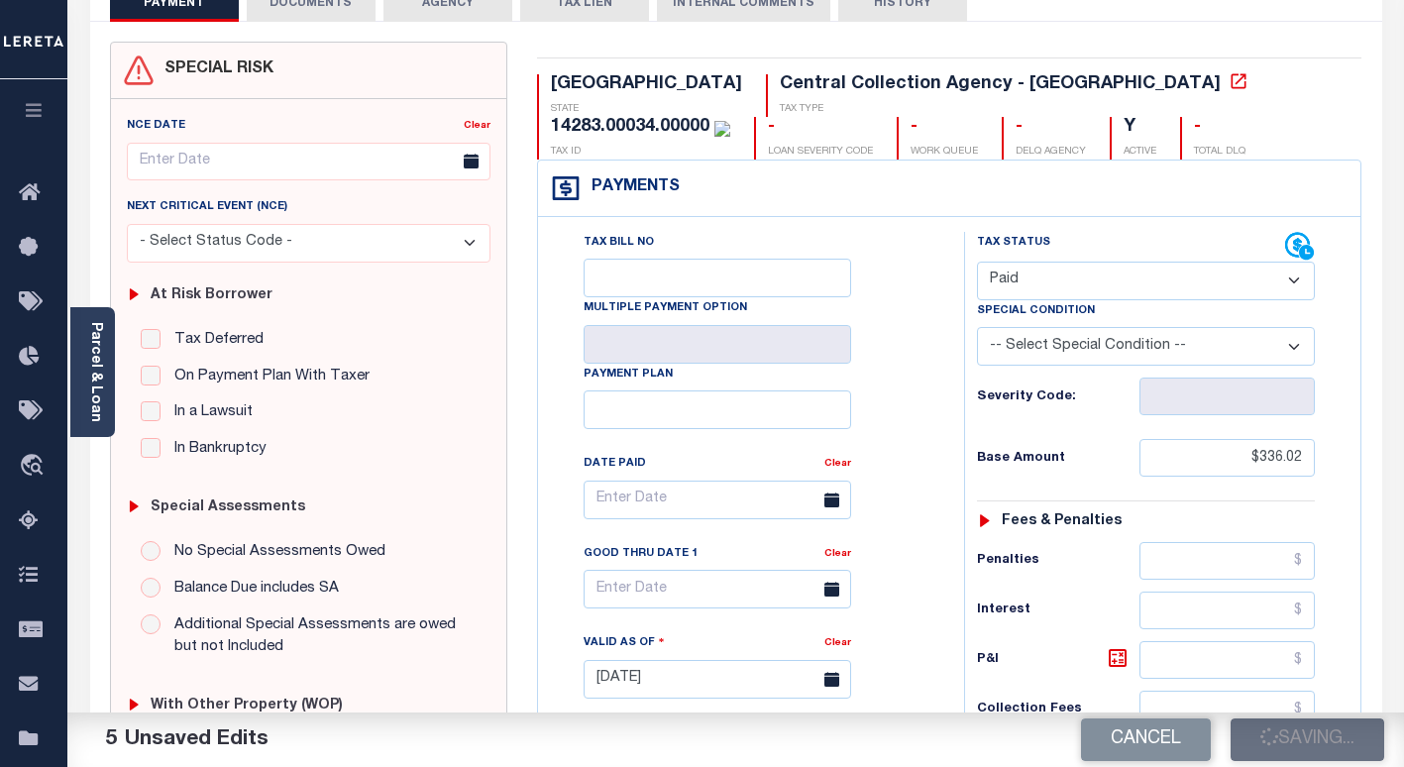
type input "$0"
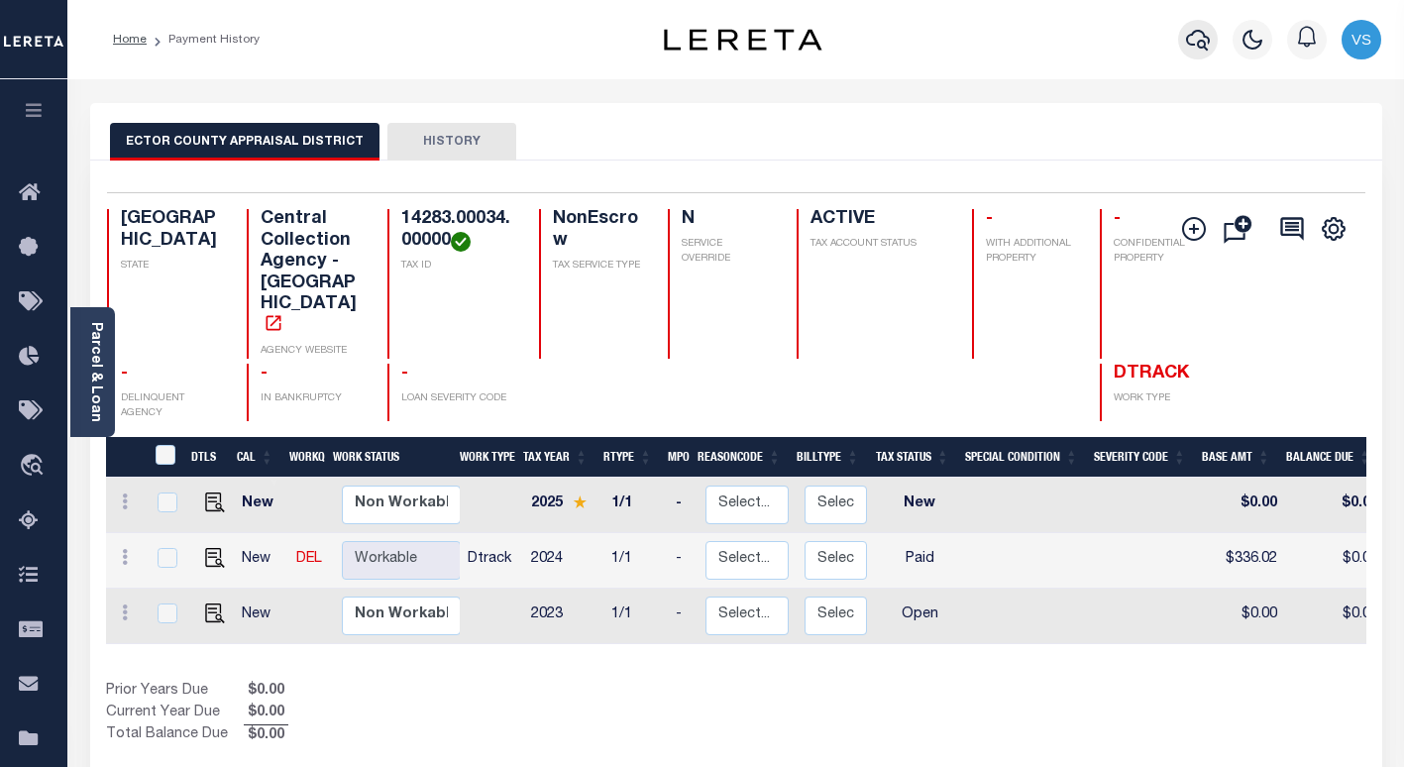
click at [1186, 38] on icon "button" at bounding box center [1198, 40] width 24 height 24
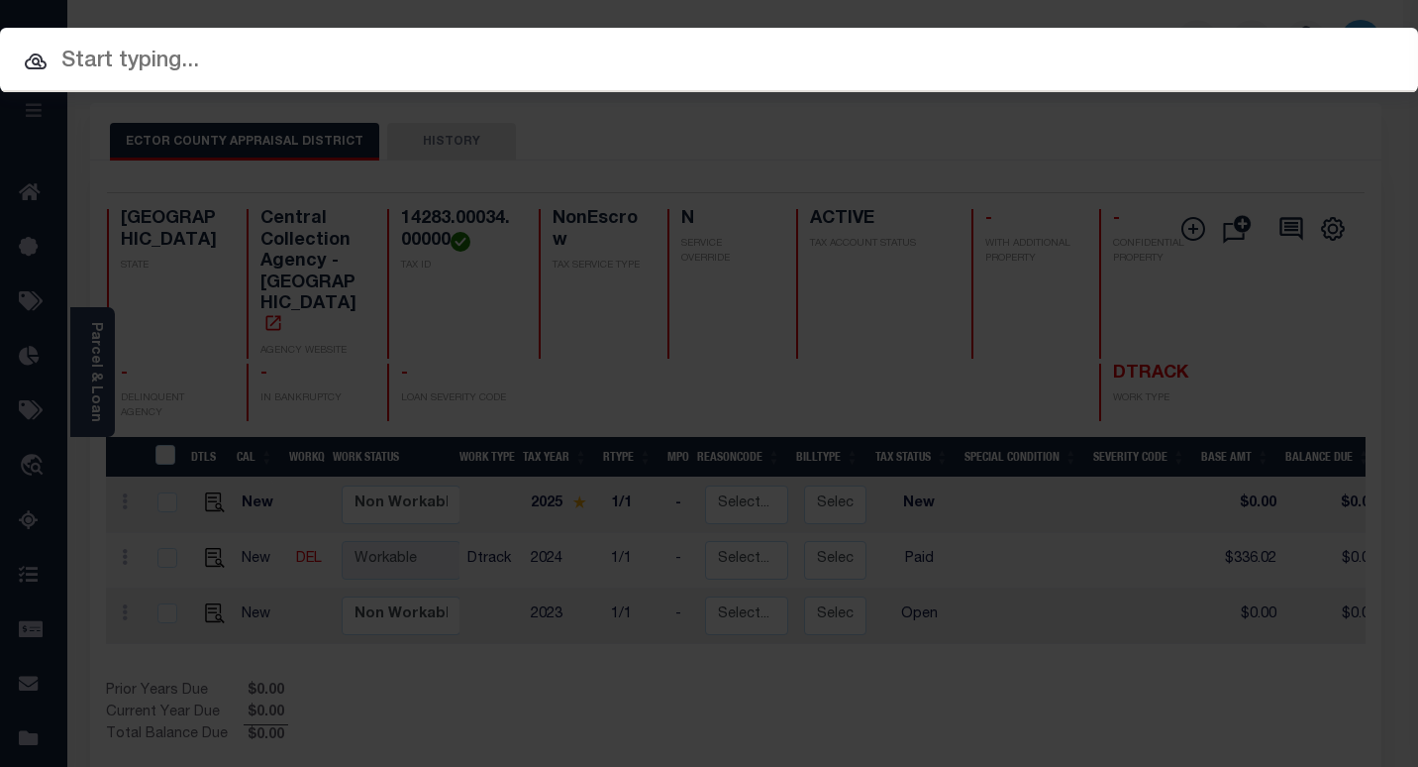
paste input "7200242230"
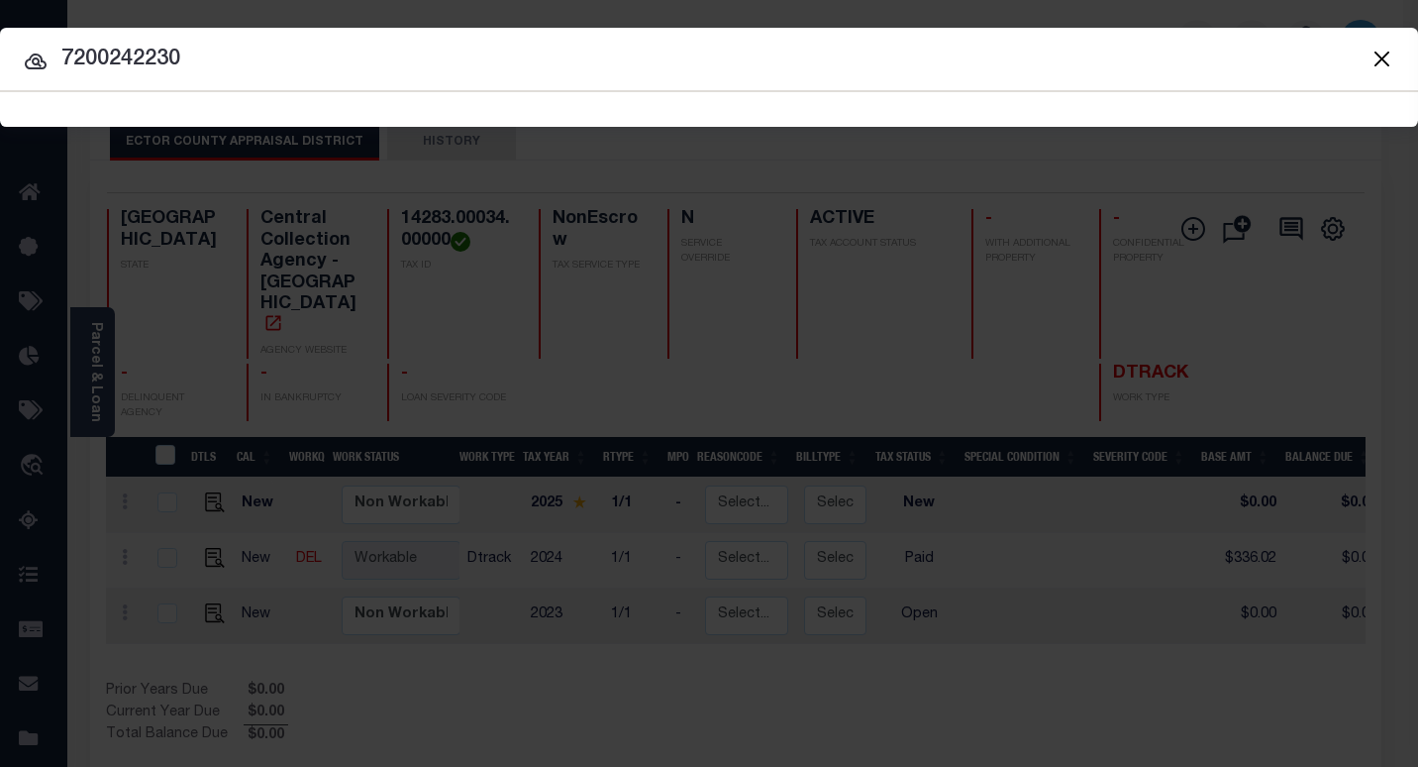
type input "7200242230"
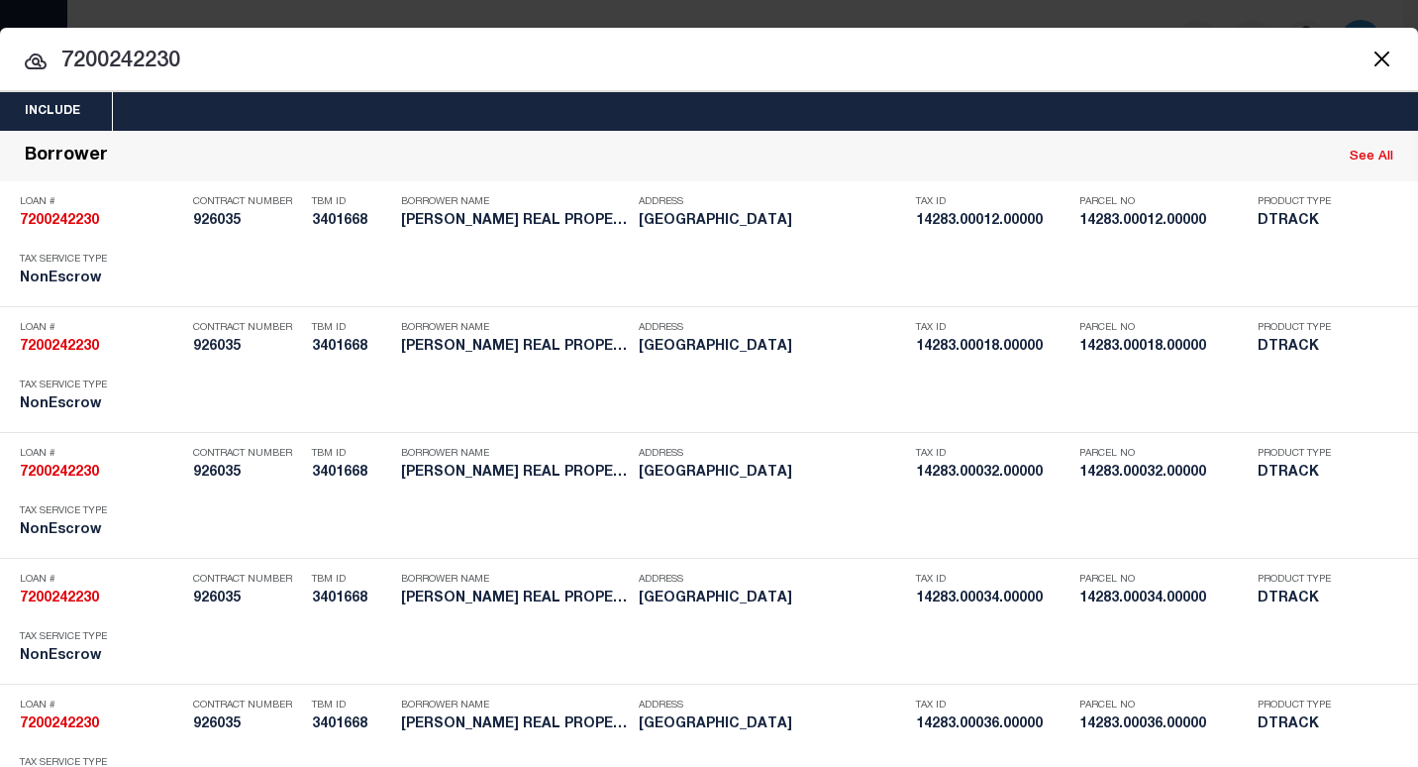
scroll to position [5481, 0]
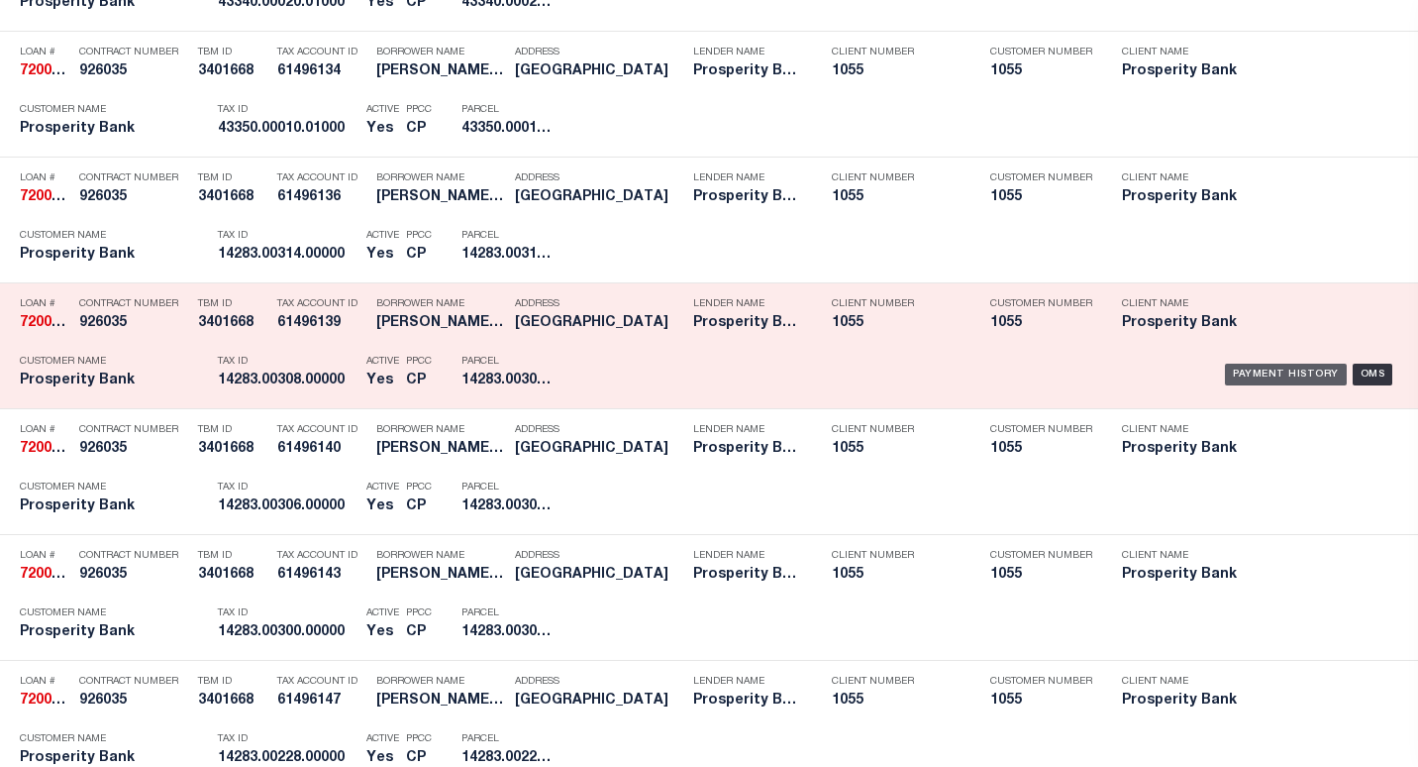
click at [1225, 373] on div "Payment History" at bounding box center [1286, 375] width 122 height 22
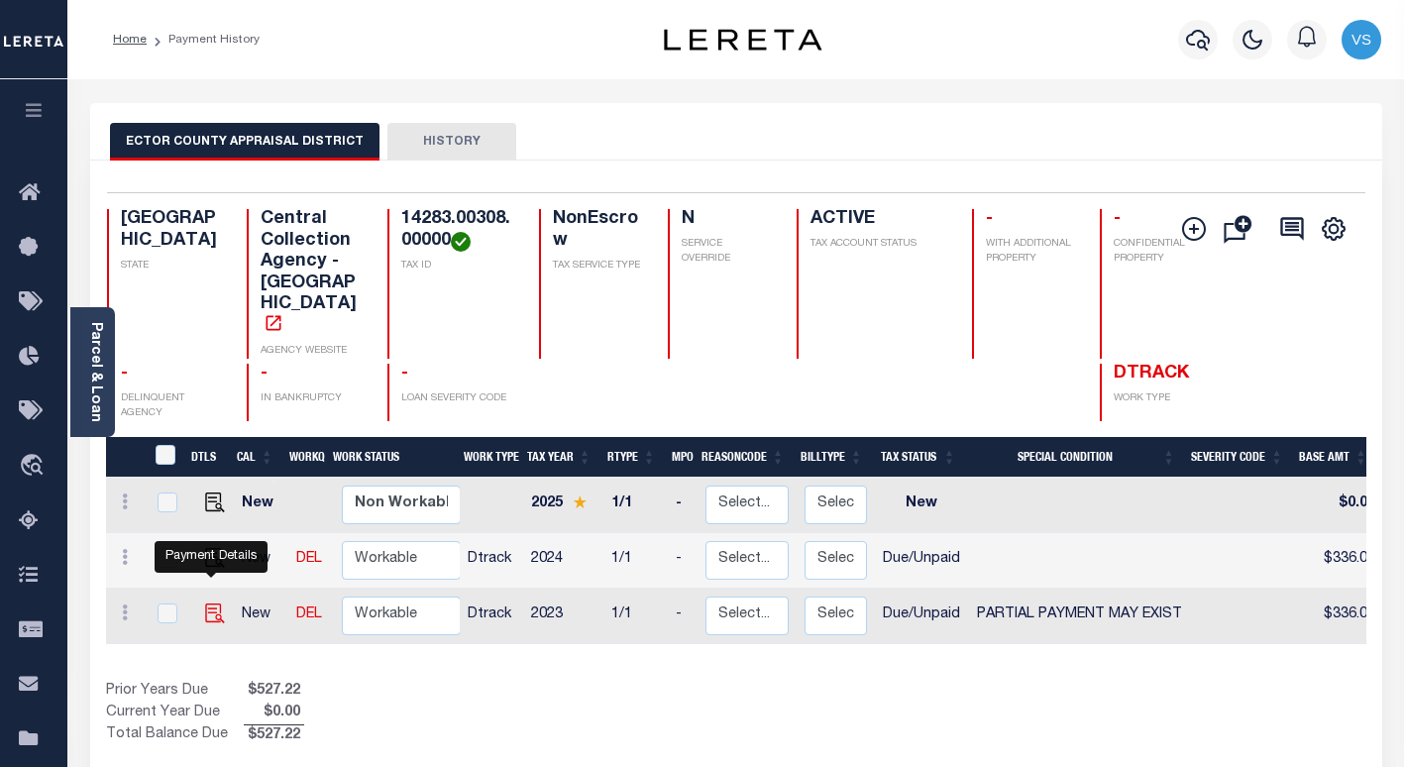
click at [205, 603] on img "" at bounding box center [215, 613] width 20 height 20
checkbox input "true"
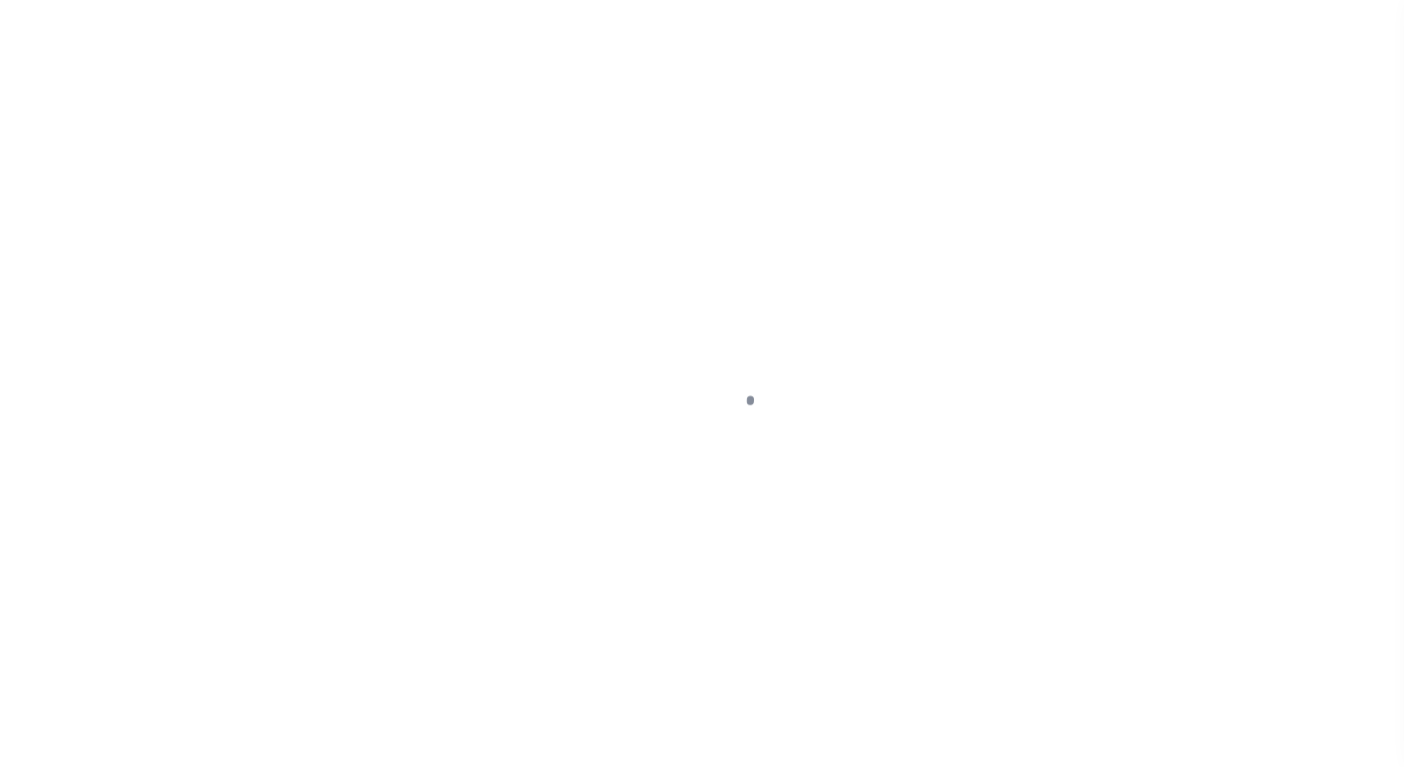
select select "DUE"
select select "15"
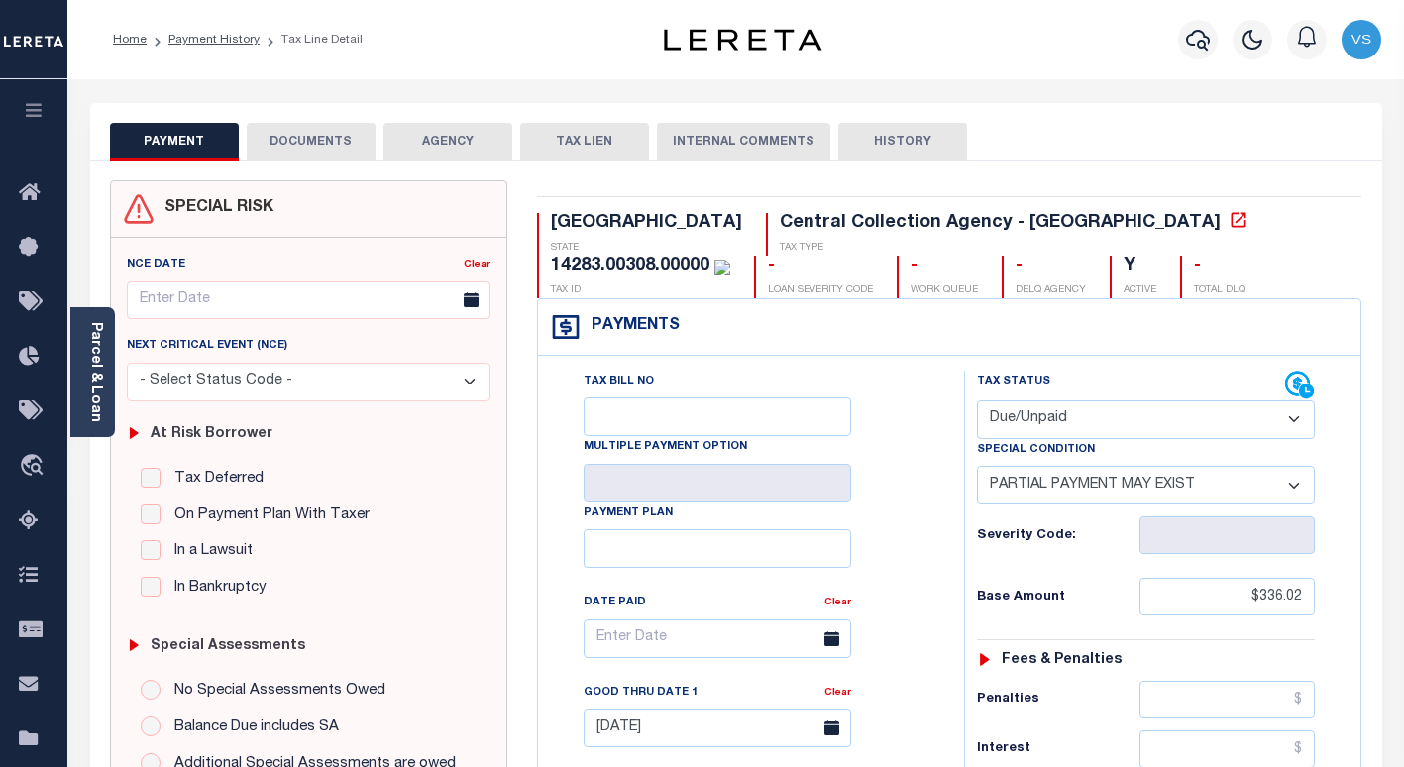
click at [1102, 419] on select "- Select Status Code - Open Due/Unpaid Paid Incomplete No Tax Due Internal Refu…" at bounding box center [1146, 419] width 338 height 39
select select "PYD"
click at [977, 401] on select "- Select Status Code - Open Due/Unpaid Paid Incomplete No Tax Due Internal Refu…" at bounding box center [1146, 419] width 338 height 39
select select "0"
type input "[DATE]"
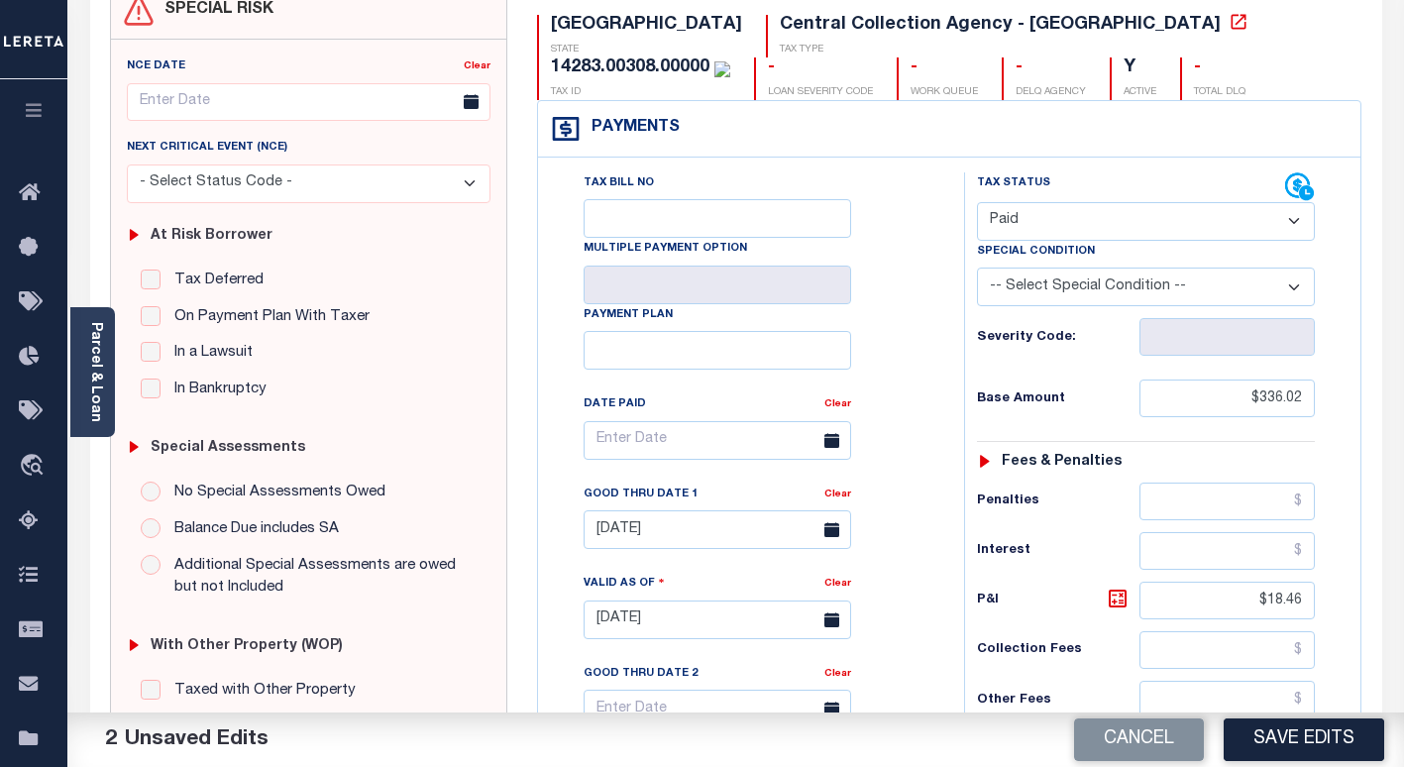
scroll to position [495, 0]
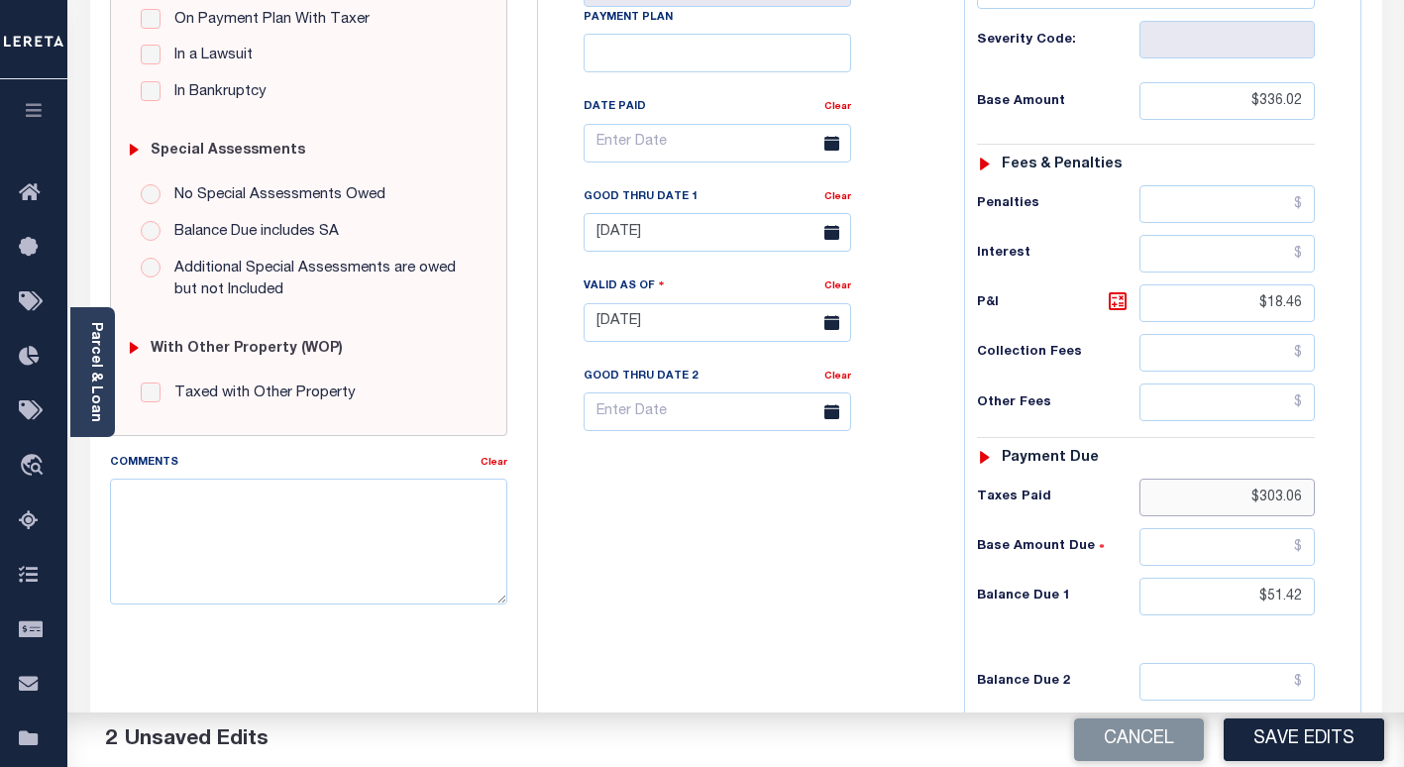
drag, startPoint x: 1306, startPoint y: 491, endPoint x: 1223, endPoint y: 497, distance: 83.4
click at [1223, 497] on input "$303.06" at bounding box center [1226, 497] width 175 height 38
drag, startPoint x: 1304, startPoint y: 598, endPoint x: 1198, endPoint y: 605, distance: 106.2
click at [1198, 605] on input "$51.42" at bounding box center [1226, 596] width 175 height 38
drag, startPoint x: 1311, startPoint y: 310, endPoint x: 1201, endPoint y: 304, distance: 110.1
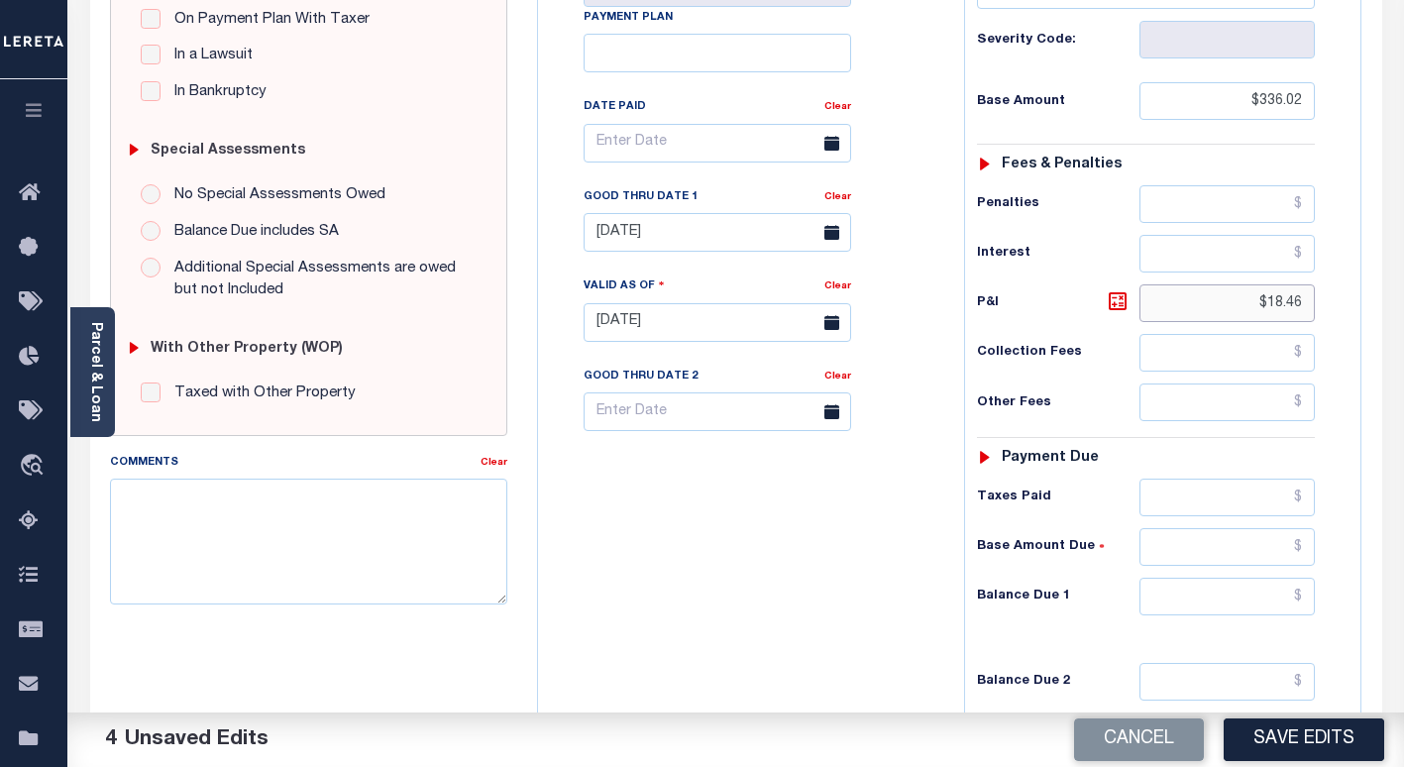
click at [1201, 304] on input "$18.46" at bounding box center [1226, 303] width 175 height 38
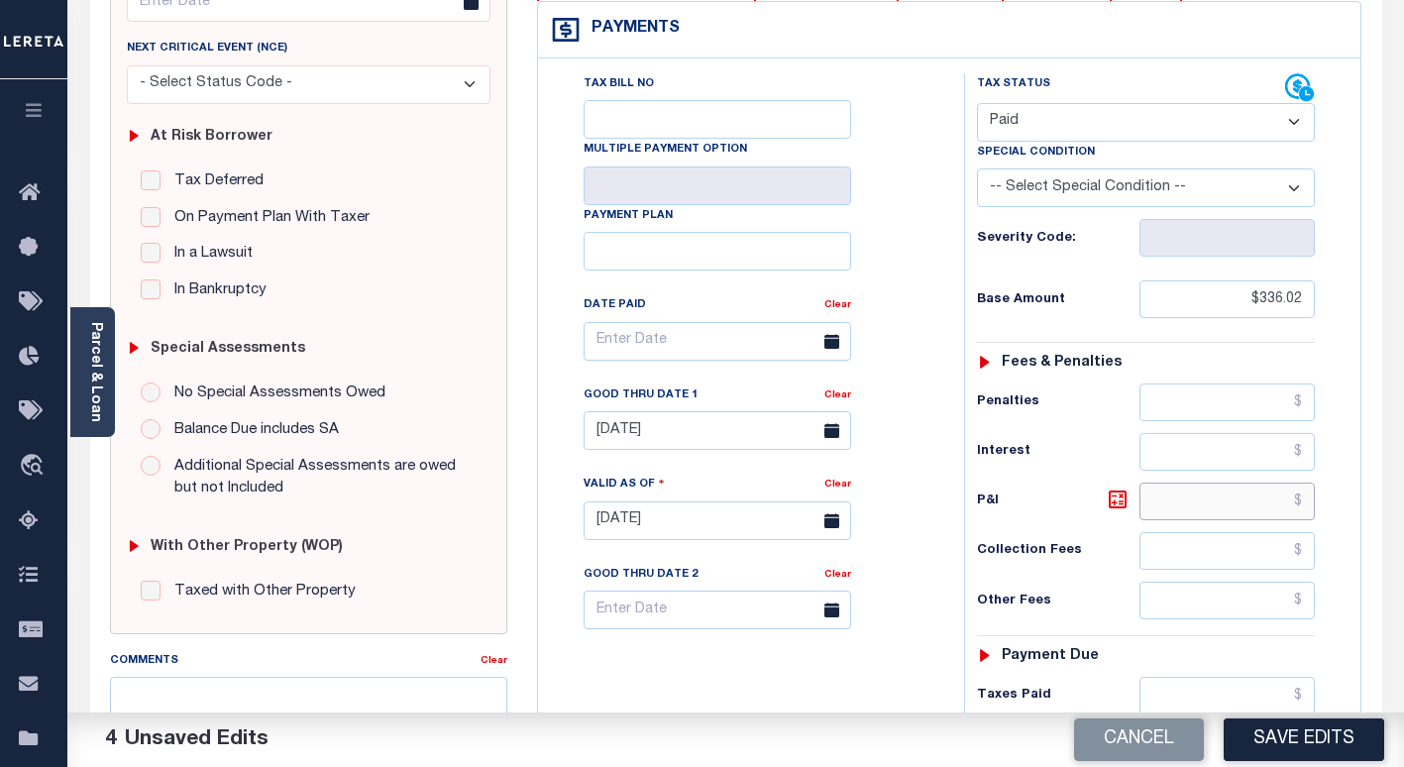
scroll to position [198, 0]
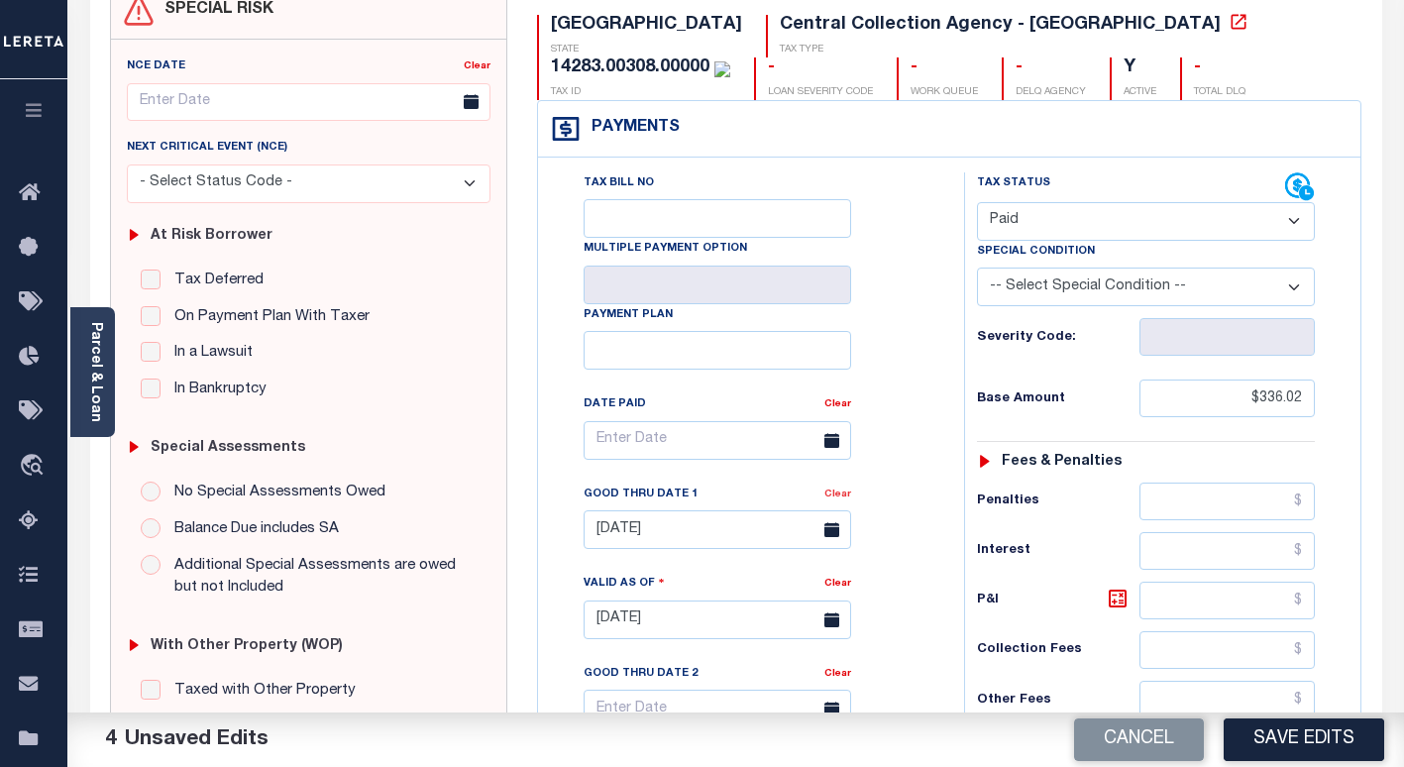
click at [834, 497] on link "Clear" at bounding box center [837, 494] width 27 height 10
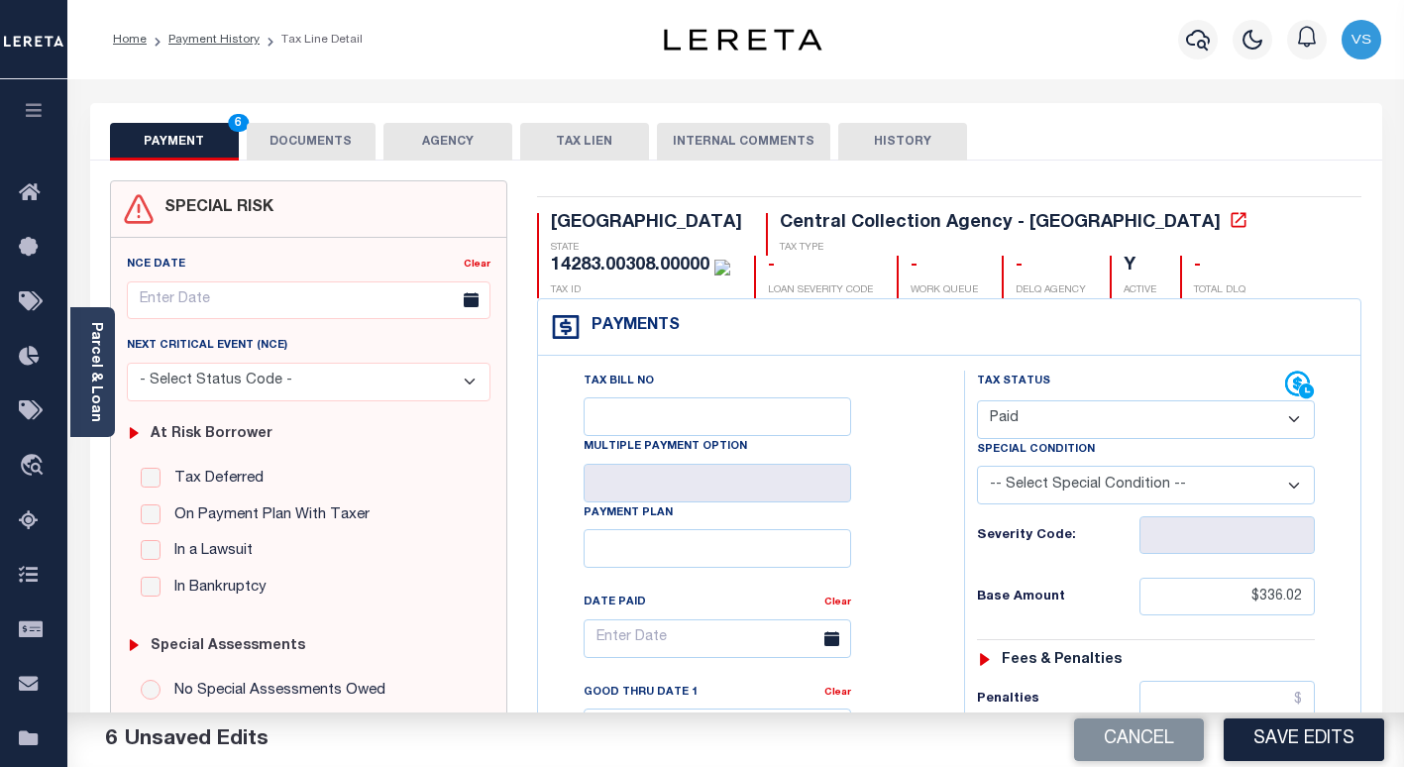
click at [307, 138] on button "DOCUMENTS" at bounding box center [311, 142] width 129 height 38
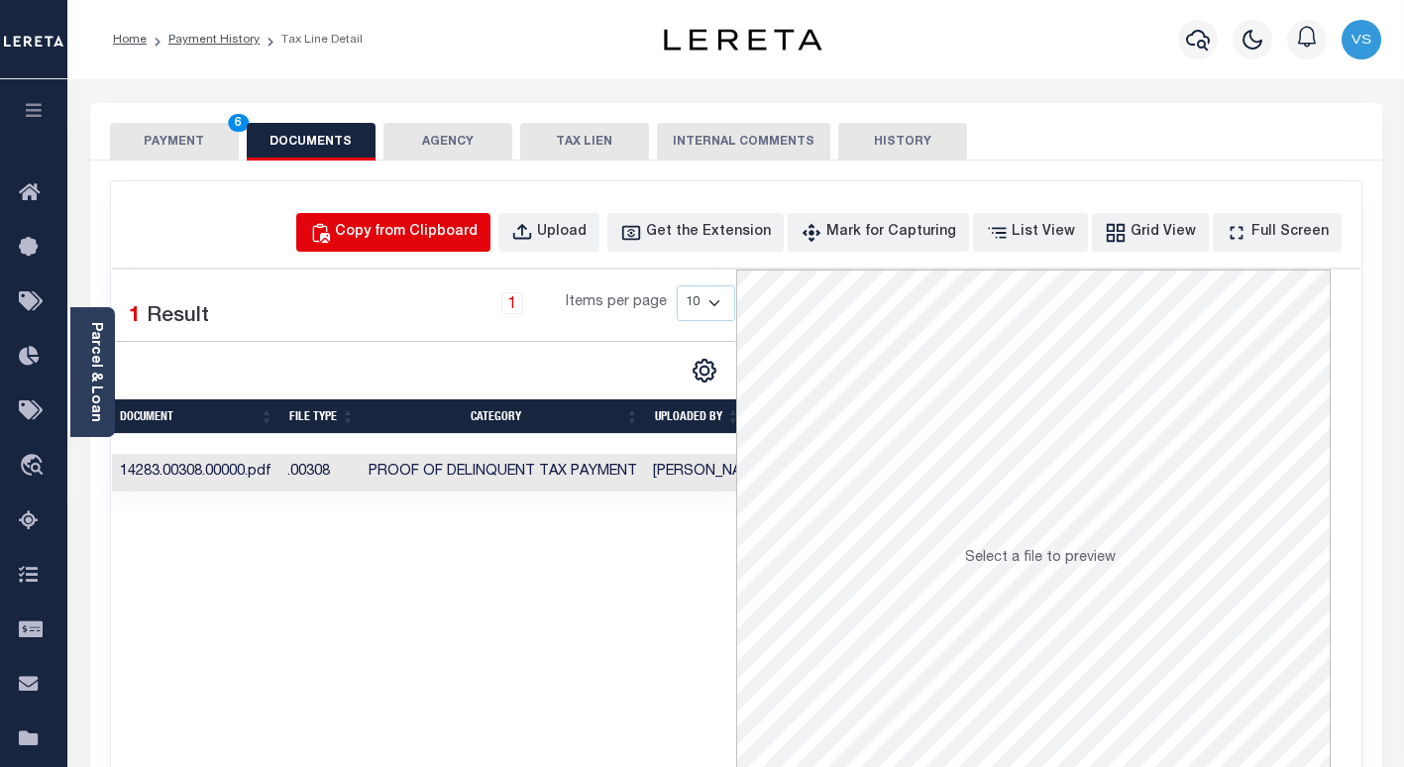
click at [431, 231] on div "Copy from Clipboard" at bounding box center [406, 233] width 143 height 22
select select "POP"
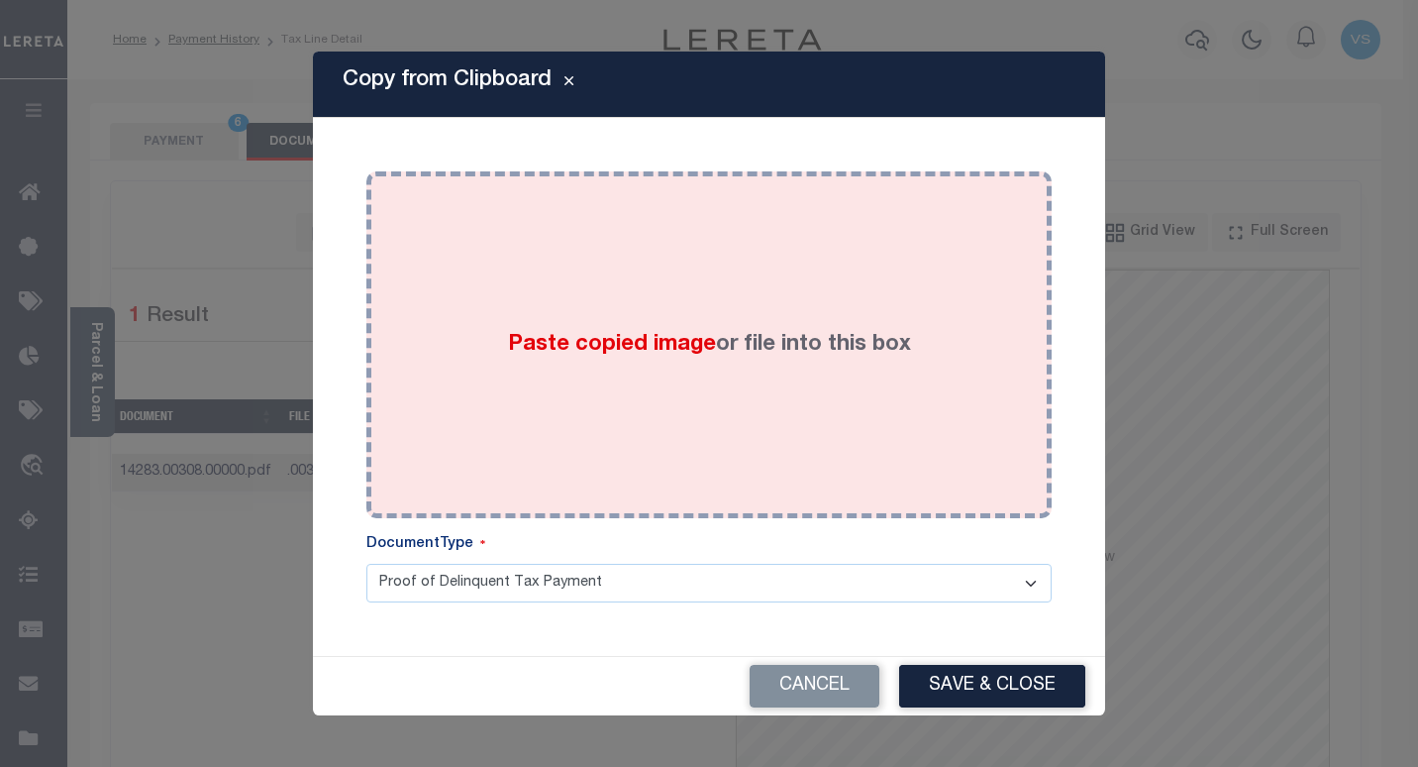
click at [472, 388] on div "Paste copied image or file into this box" at bounding box center [709, 344] width 656 height 317
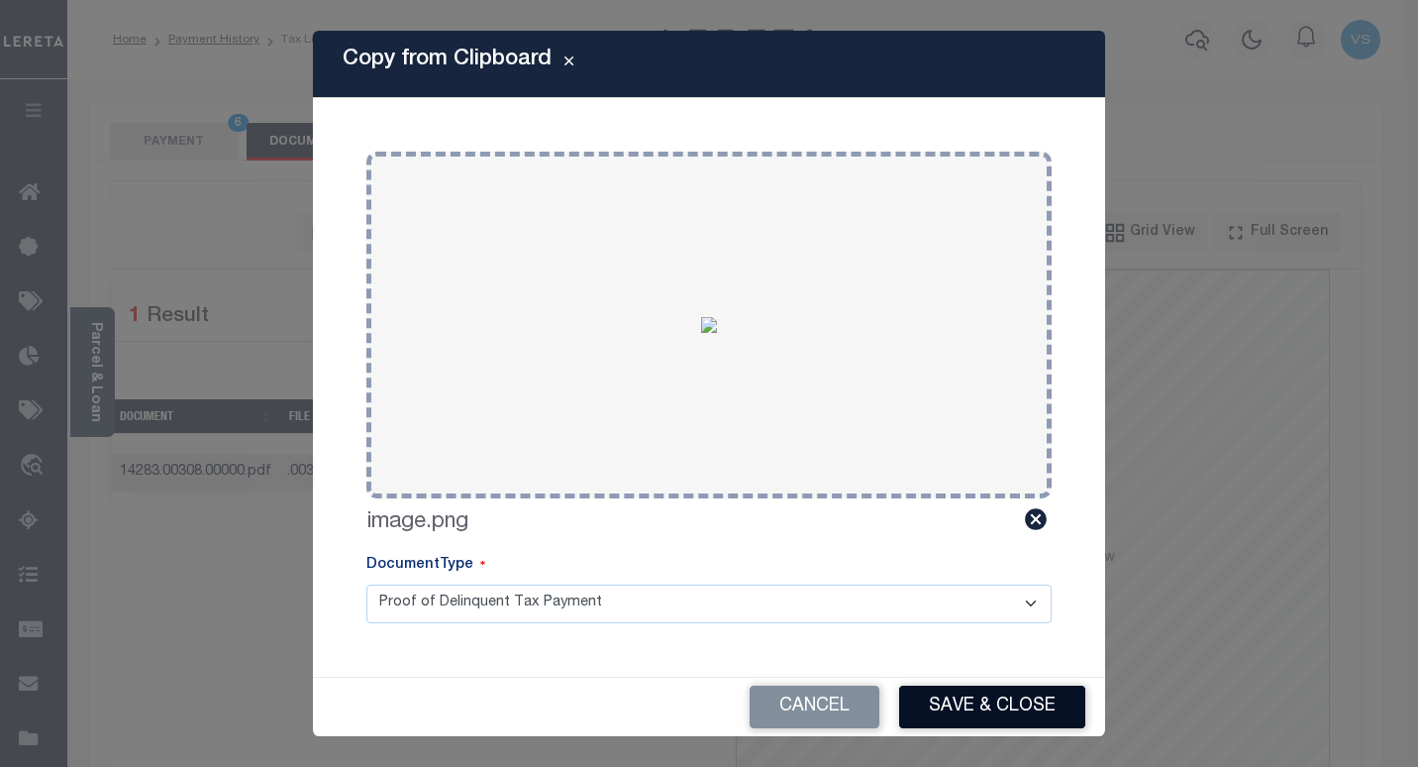
click at [942, 719] on button "Save & Close" at bounding box center [992, 706] width 186 height 43
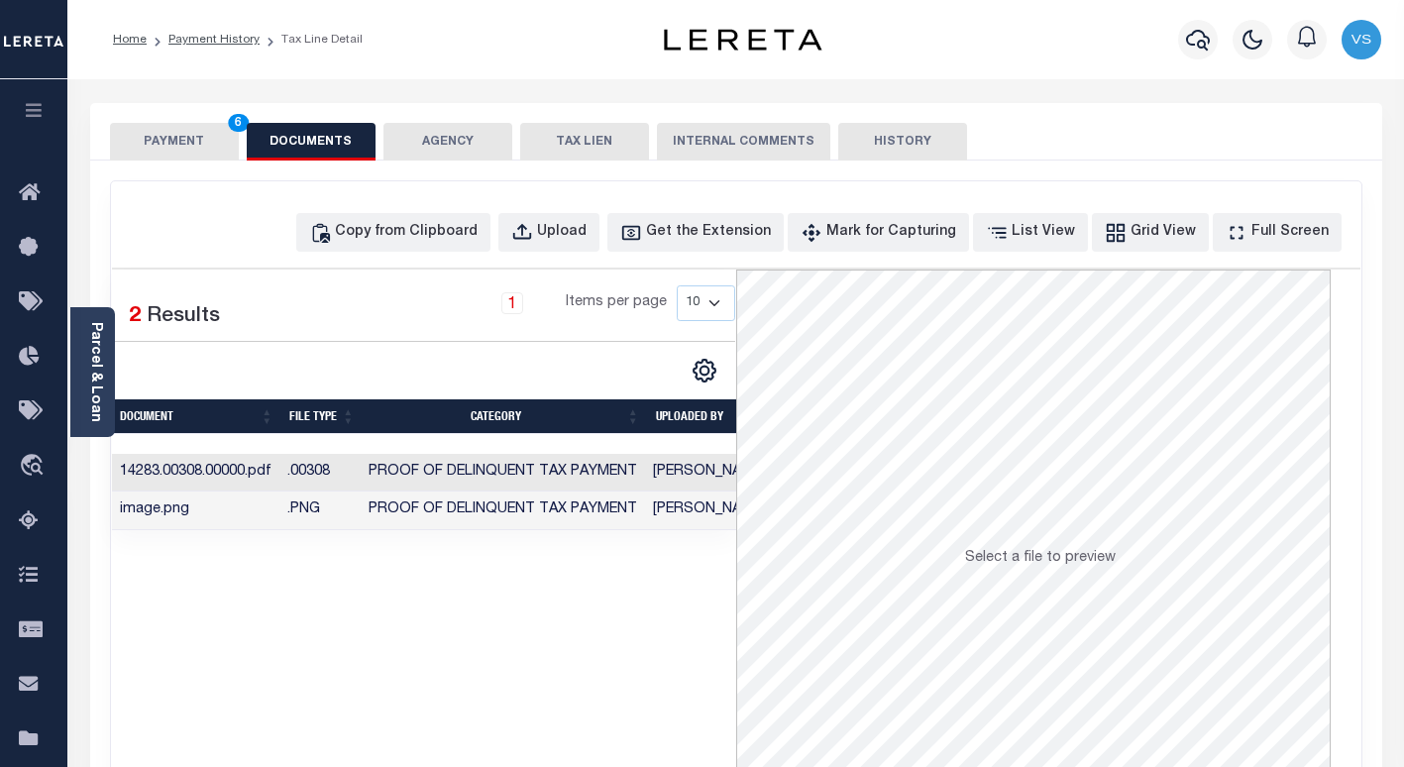
click at [156, 147] on button "PAYMENT 6" at bounding box center [174, 142] width 129 height 38
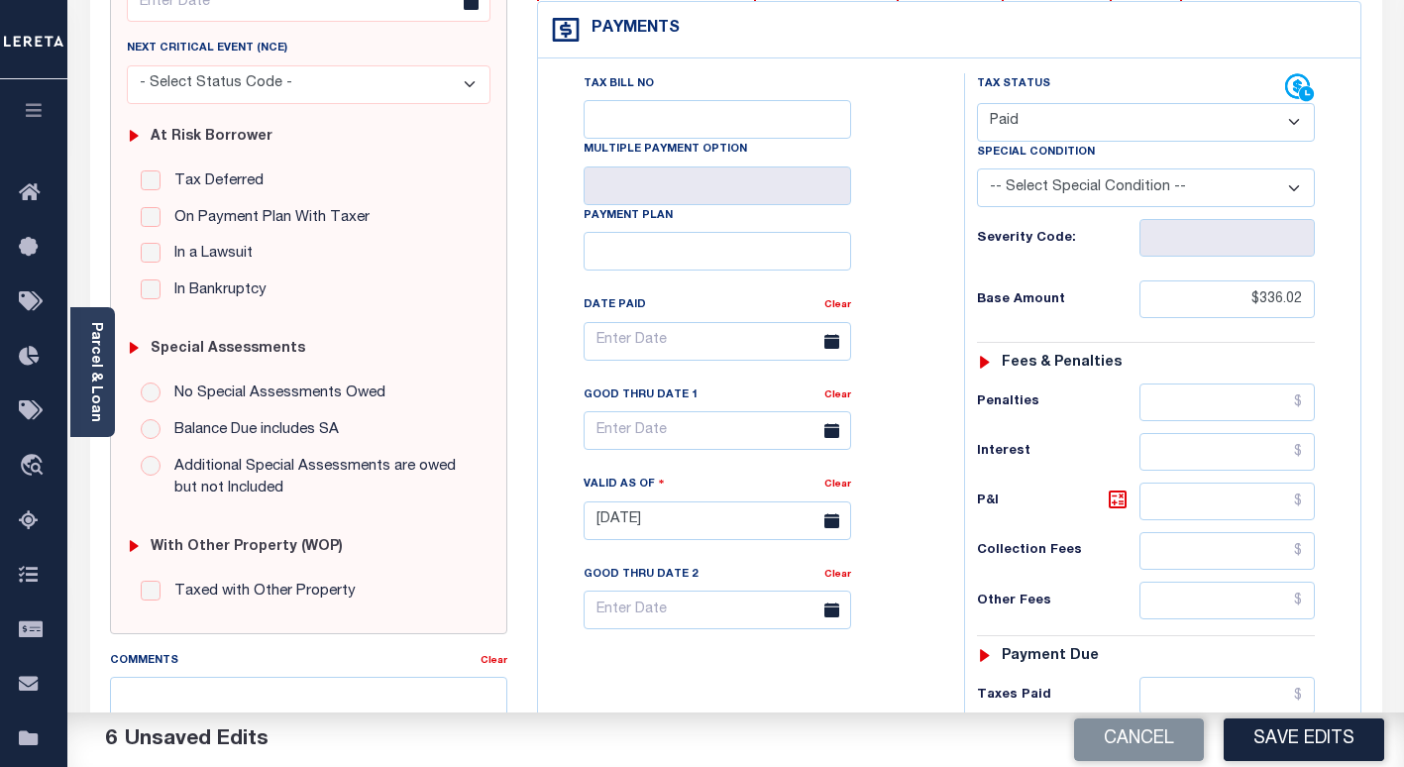
scroll to position [693, 0]
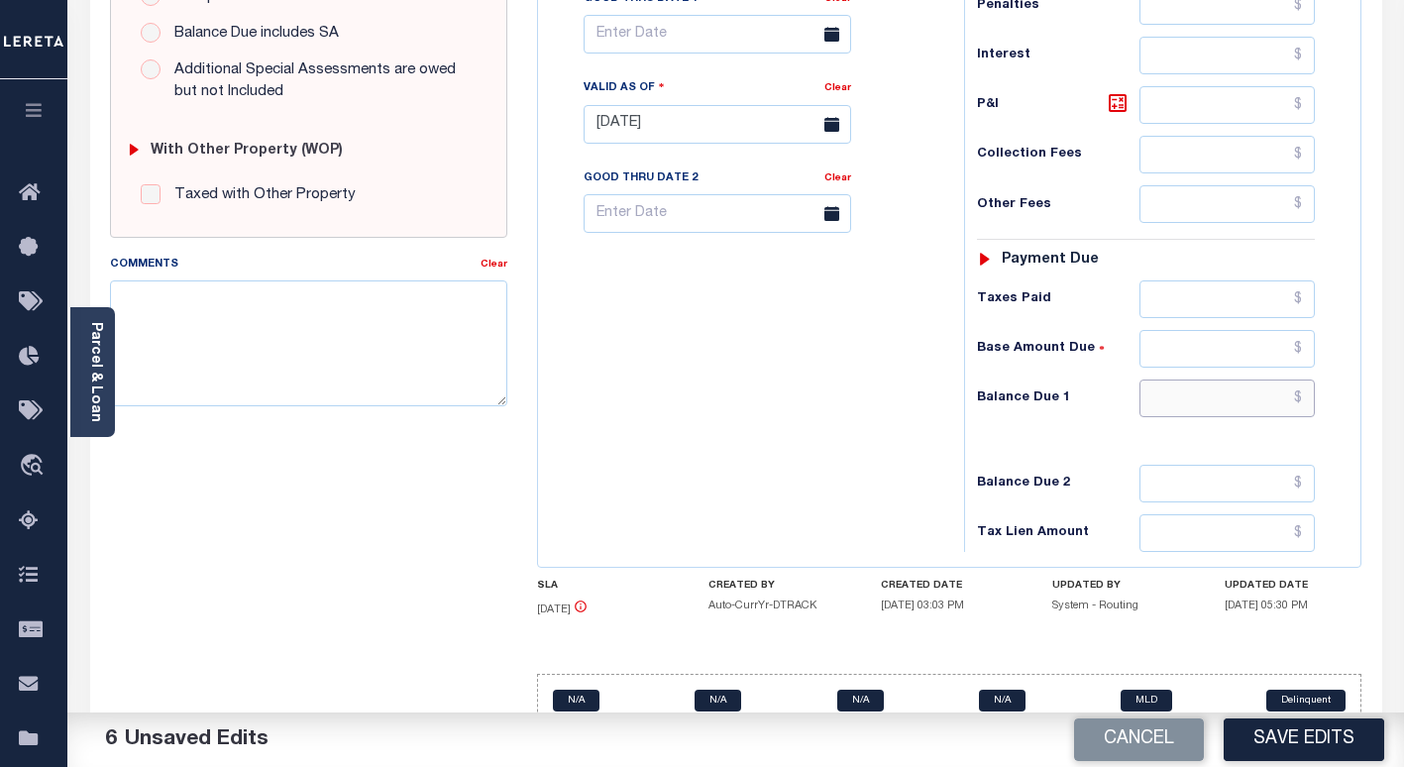
click at [1230, 406] on input "text" at bounding box center [1226, 398] width 175 height 38
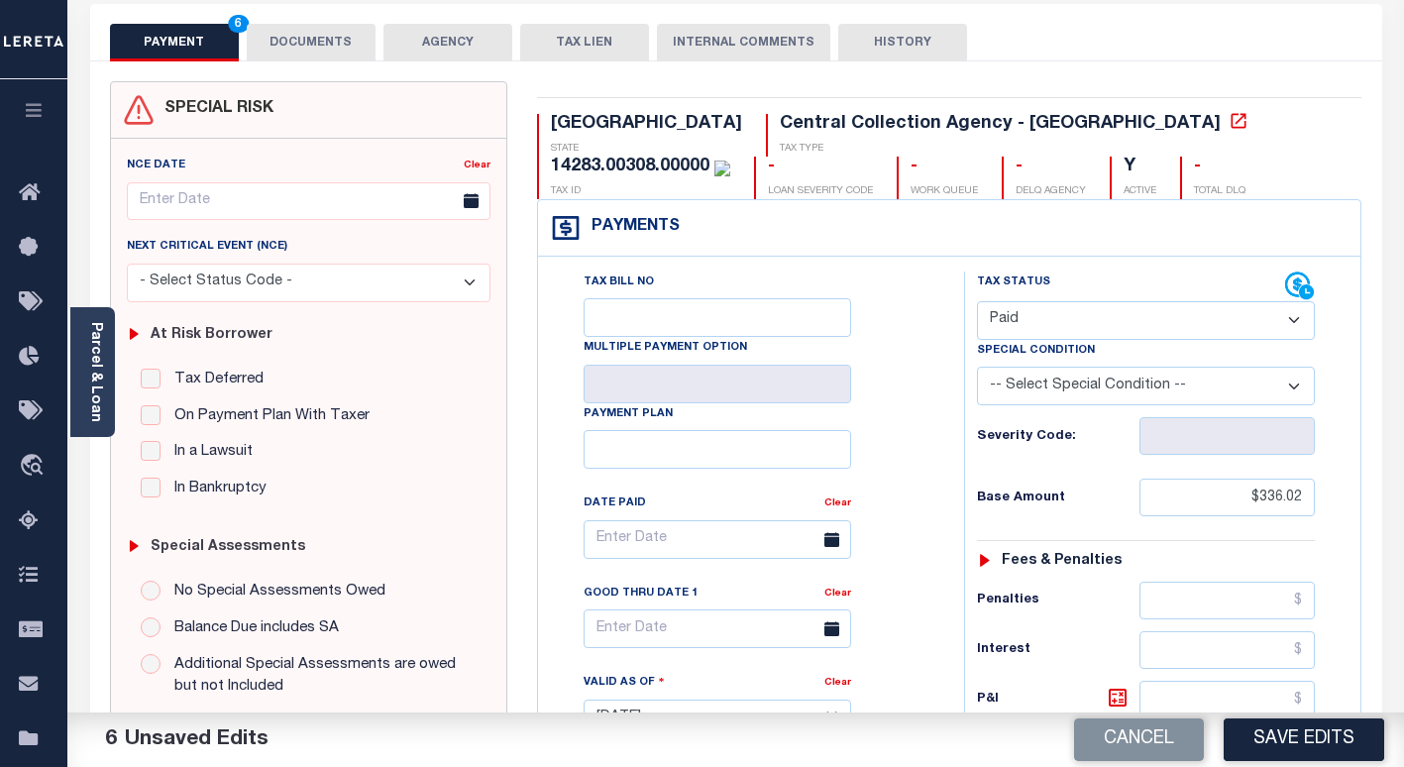
scroll to position [0, 0]
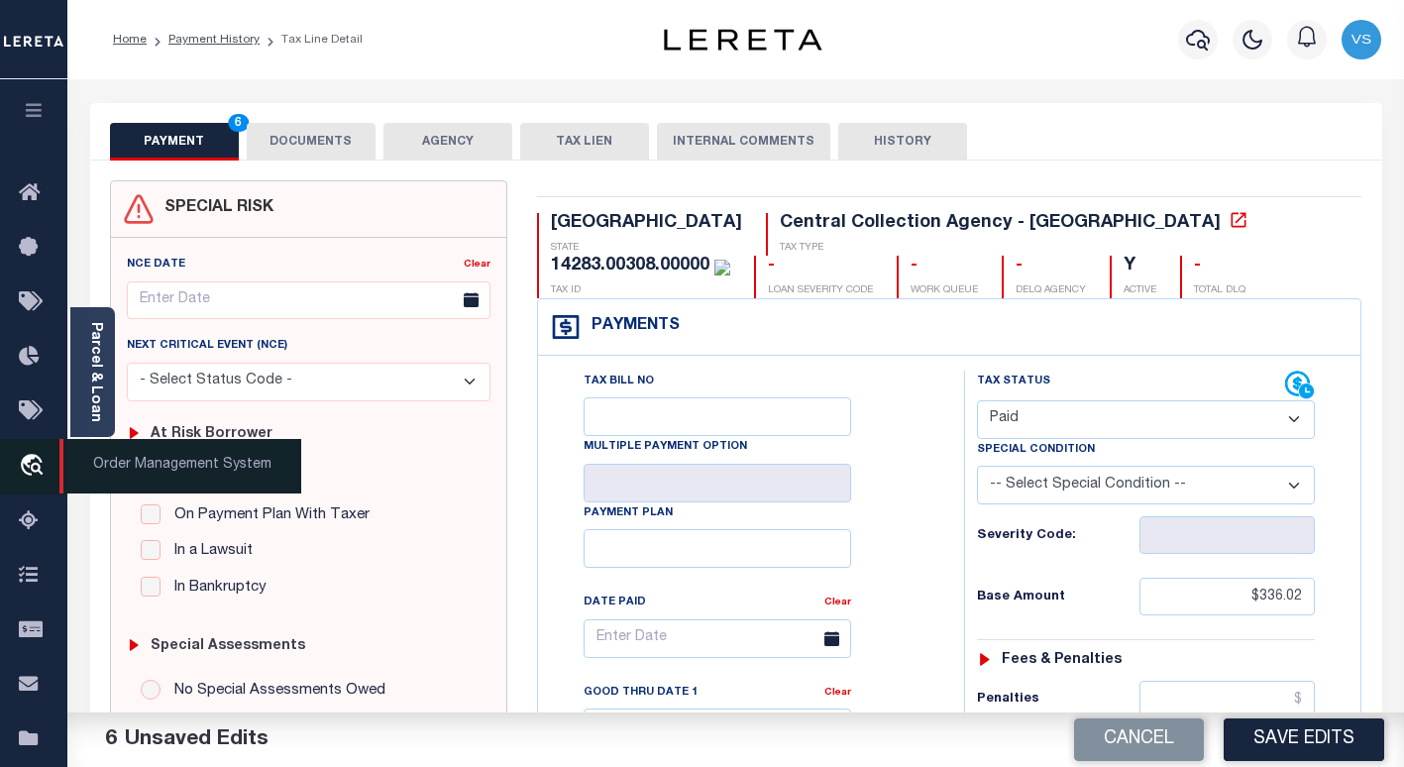
type input "$0.00"
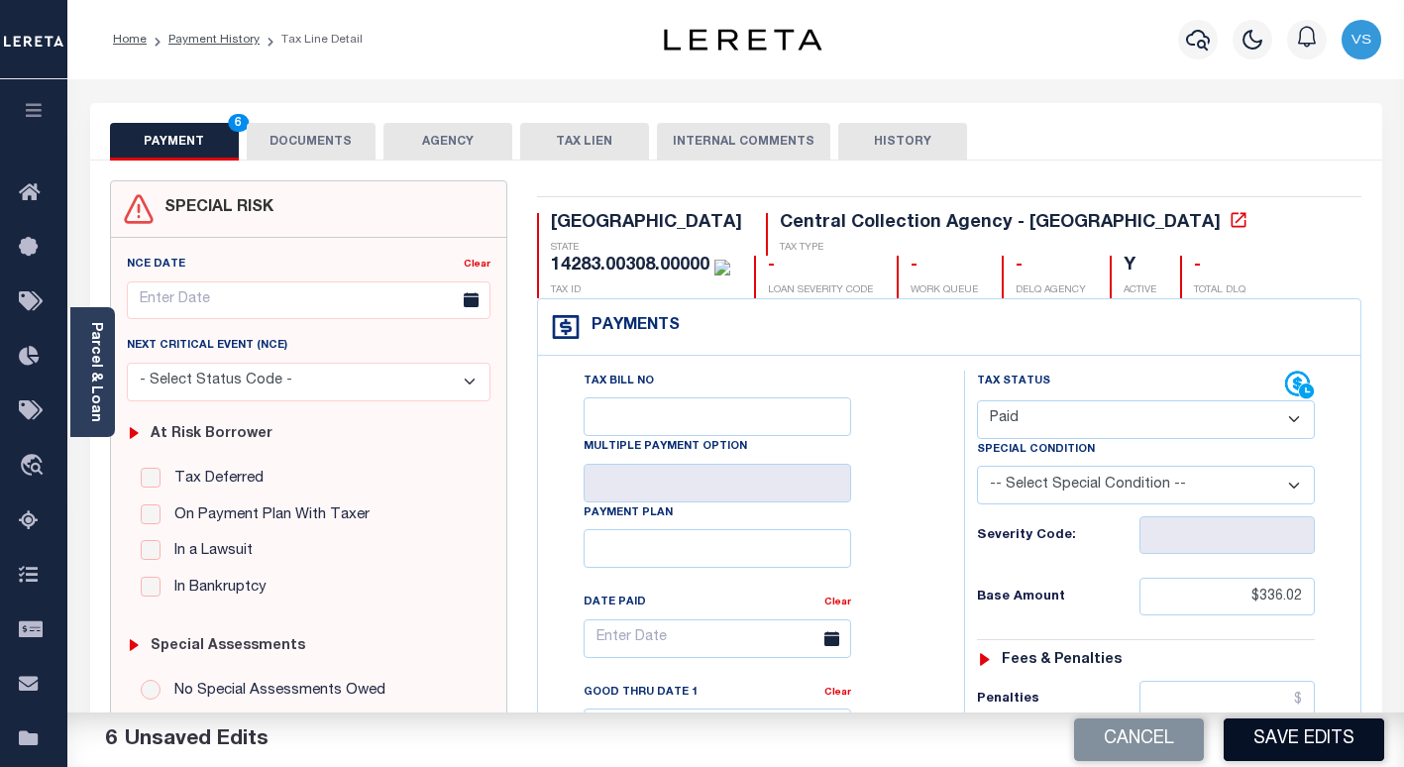
click at [1242, 749] on button "Save Edits" at bounding box center [1303, 739] width 160 height 43
checkbox input "false"
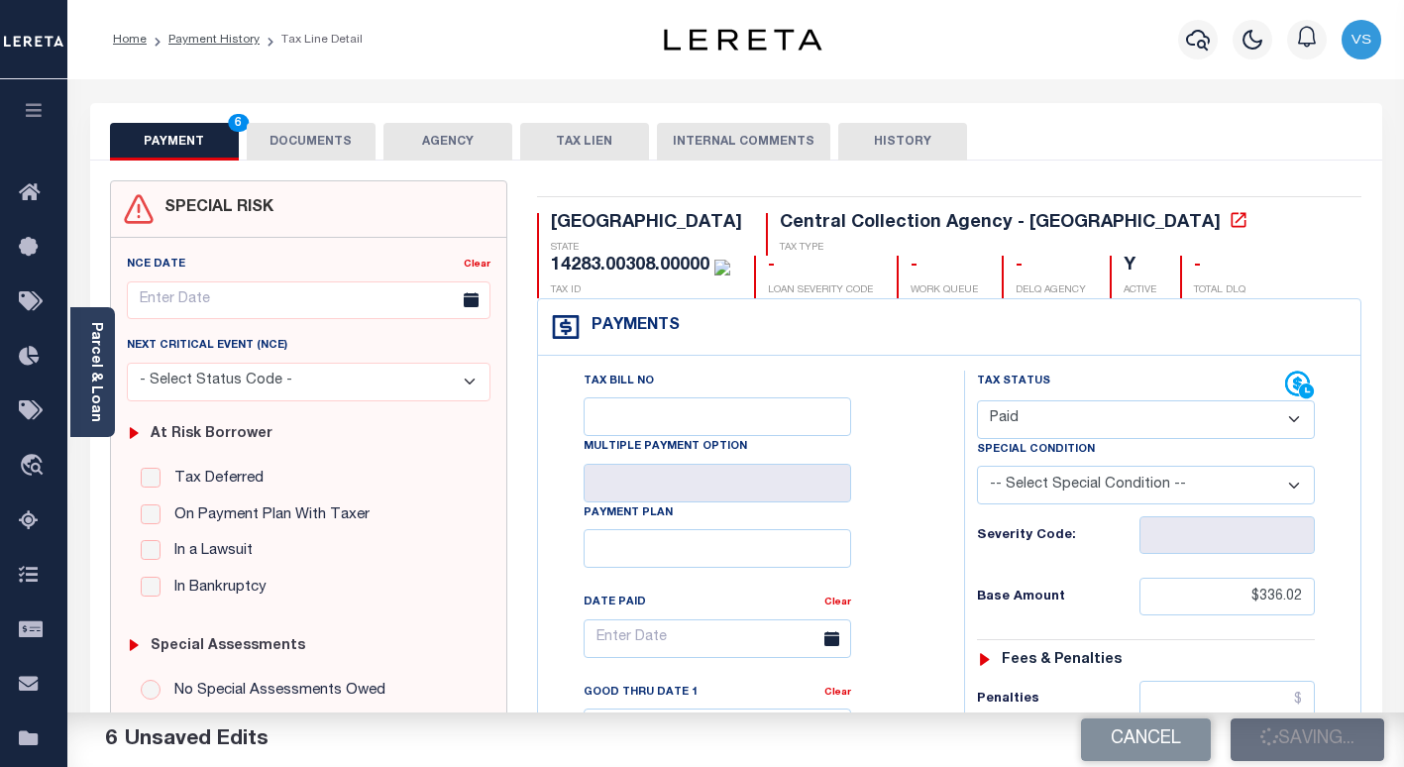
type input "$336.02"
type input "$0"
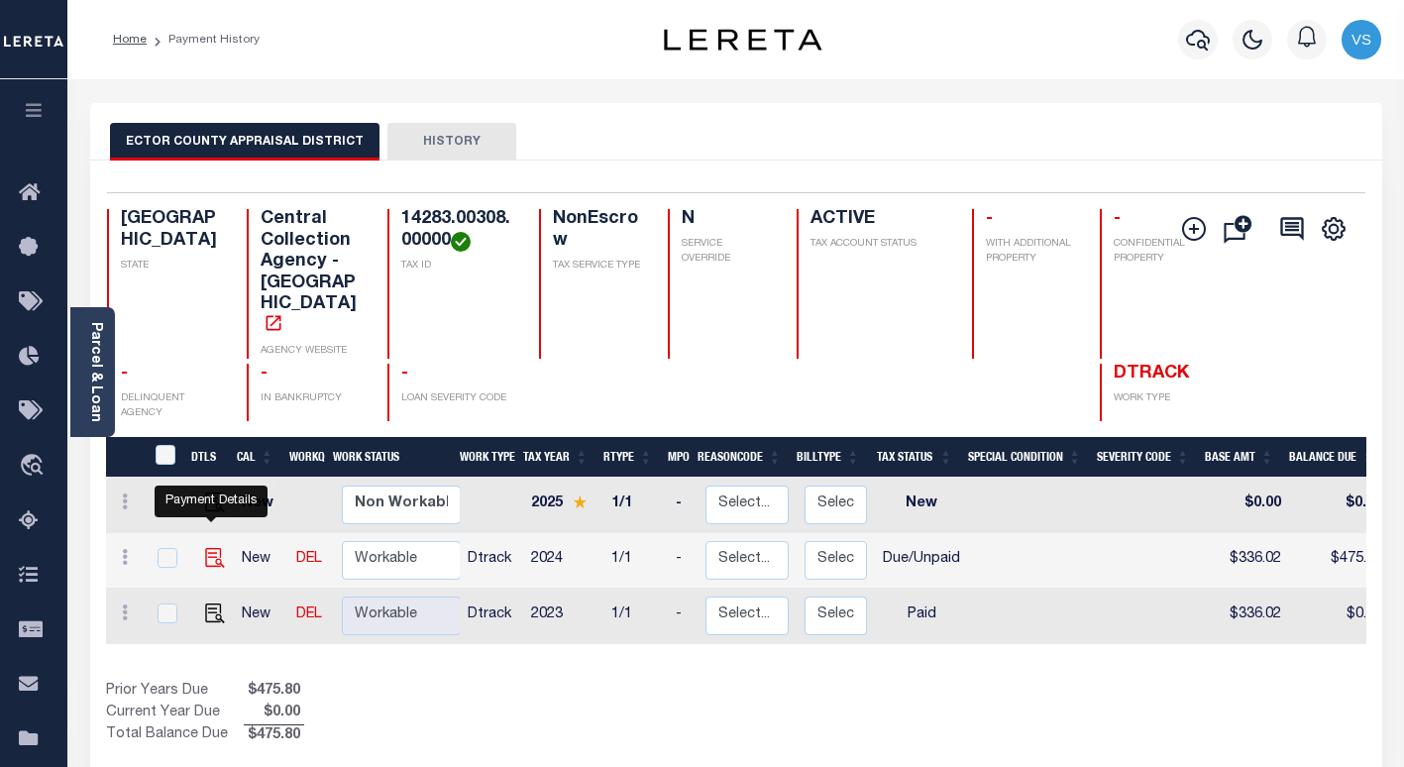
click at [207, 548] on img "" at bounding box center [215, 558] width 20 height 20
checkbox input "true"
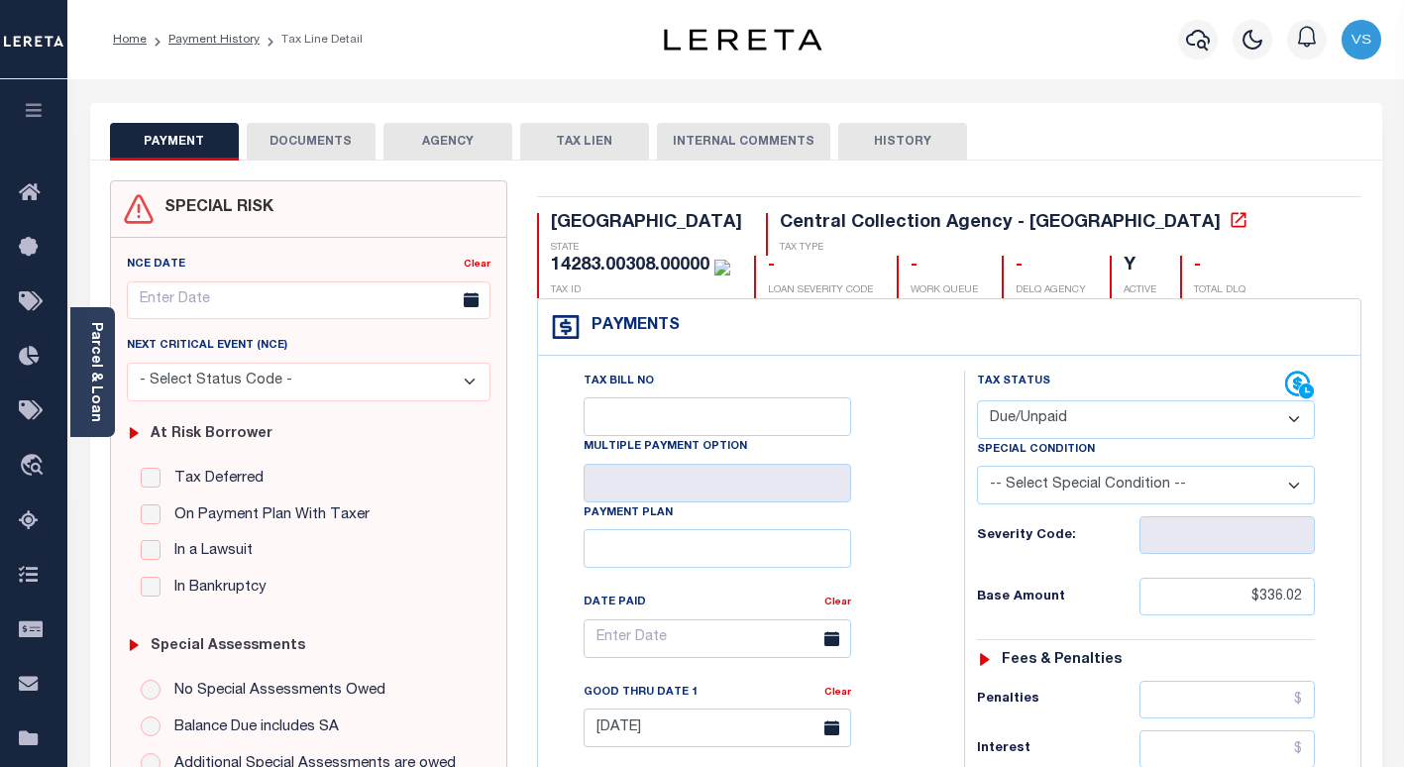
click at [1030, 418] on select "- Select Status Code - Open Due/Unpaid Paid Incomplete No Tax Due Internal Refu…" at bounding box center [1146, 419] width 338 height 39
select select "PYD"
click at [977, 401] on select "- Select Status Code - Open Due/Unpaid Paid Incomplete No Tax Due Internal Refu…" at bounding box center [1146, 419] width 338 height 39
type input "[DATE]"
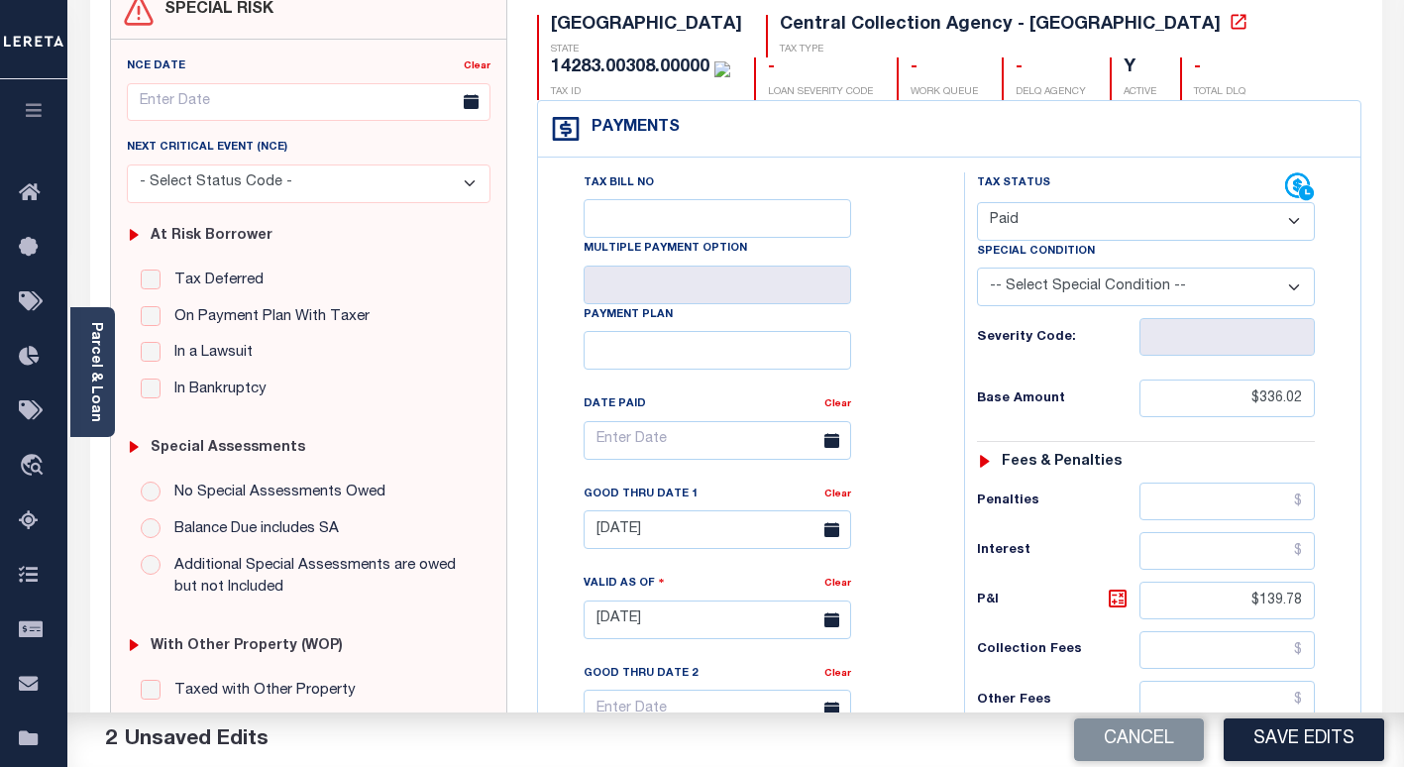
scroll to position [594, 0]
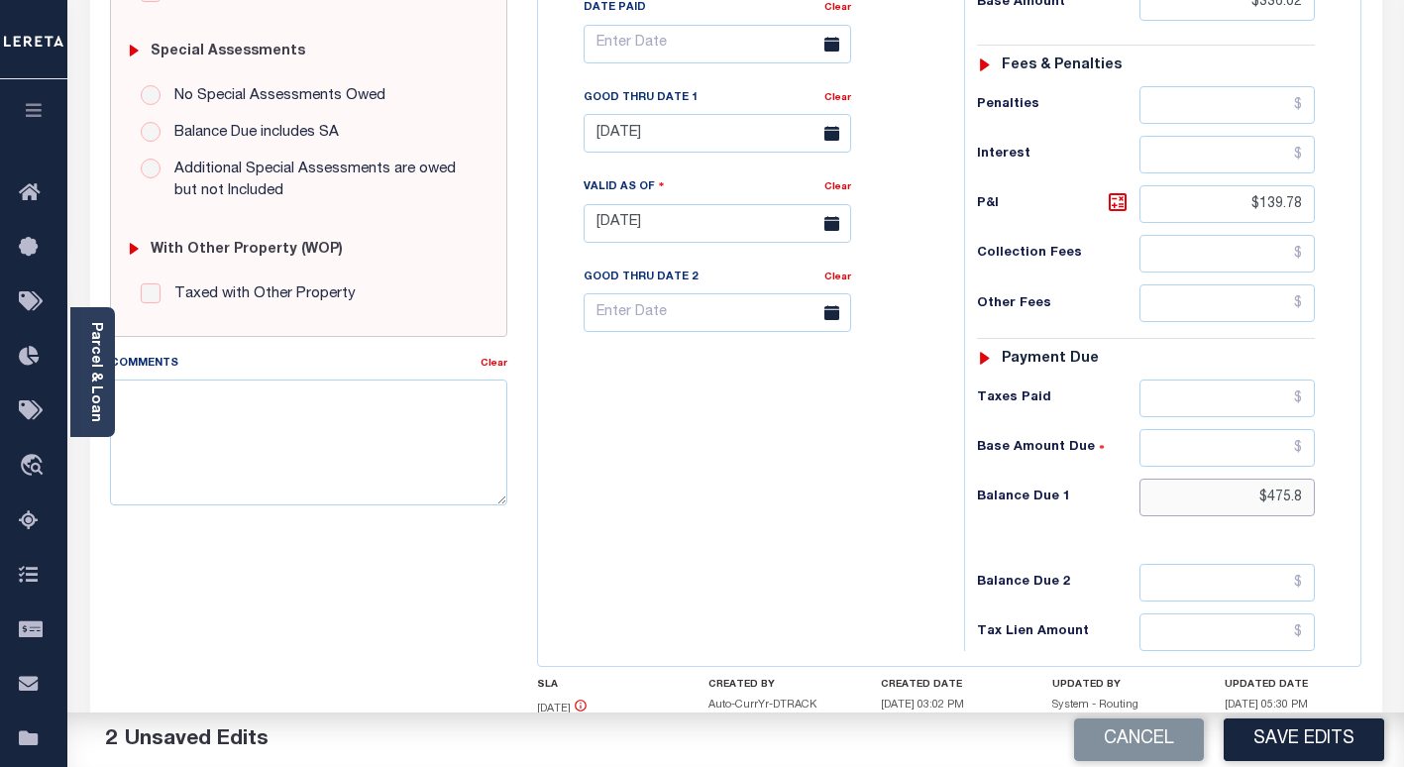
drag, startPoint x: 1297, startPoint y: 502, endPoint x: 1163, endPoint y: 512, distance: 134.1
click at [1170, 511] on input "$475.8" at bounding box center [1226, 497] width 175 height 38
drag, startPoint x: 1306, startPoint y: 206, endPoint x: 1179, endPoint y: 211, distance: 127.9
click at [1179, 211] on input "$139.78" at bounding box center [1226, 204] width 175 height 38
click at [1249, 501] on input "text" at bounding box center [1226, 497] width 175 height 38
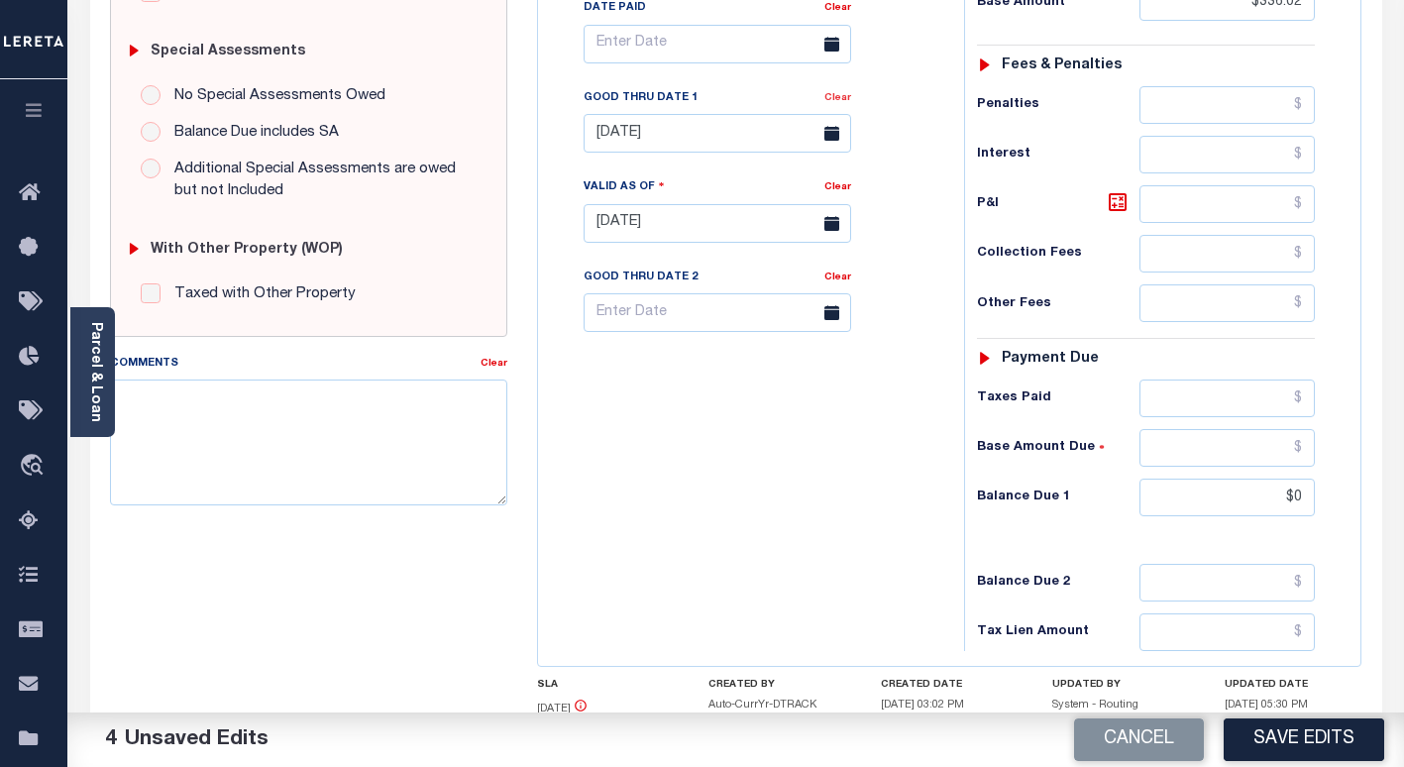
type input "$0.00"
click at [838, 103] on link "Clear" at bounding box center [837, 98] width 27 height 10
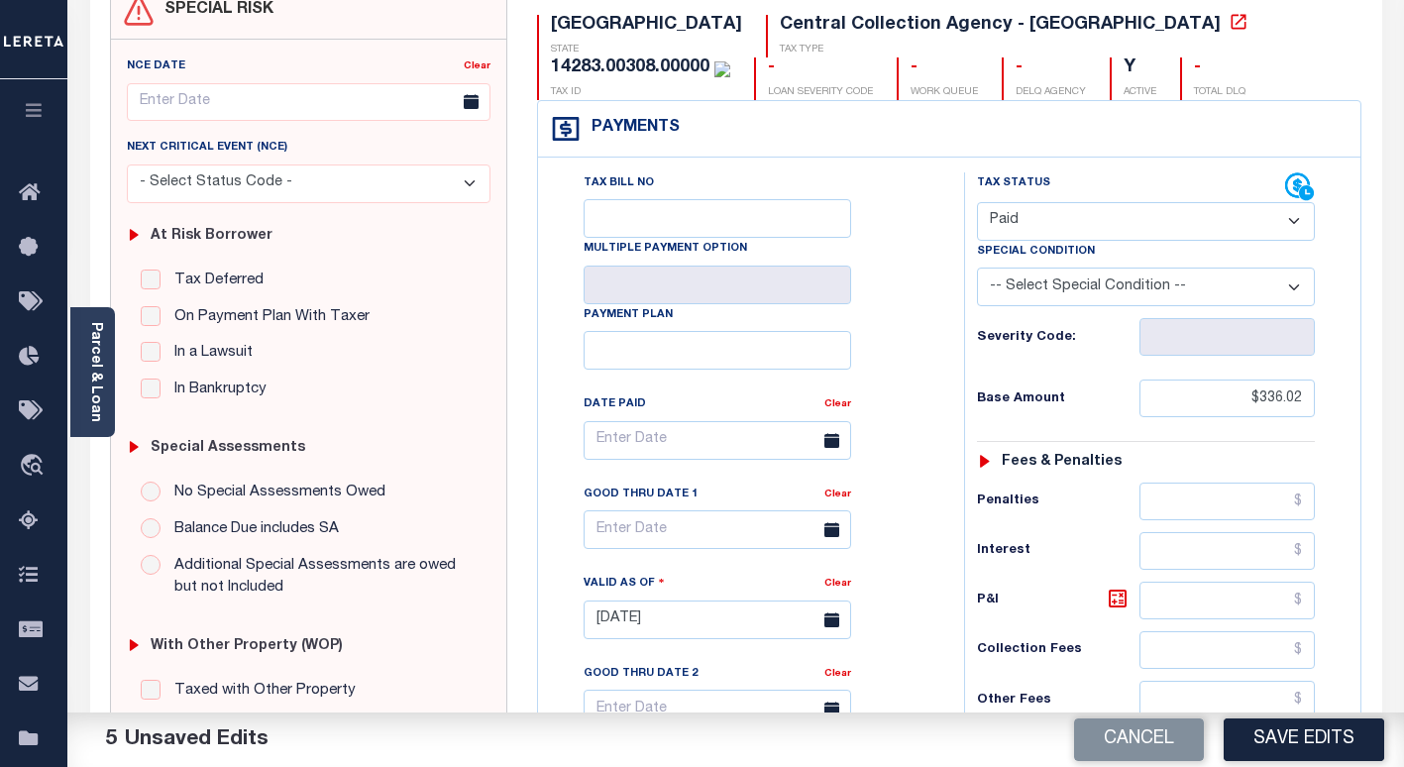
scroll to position [0, 0]
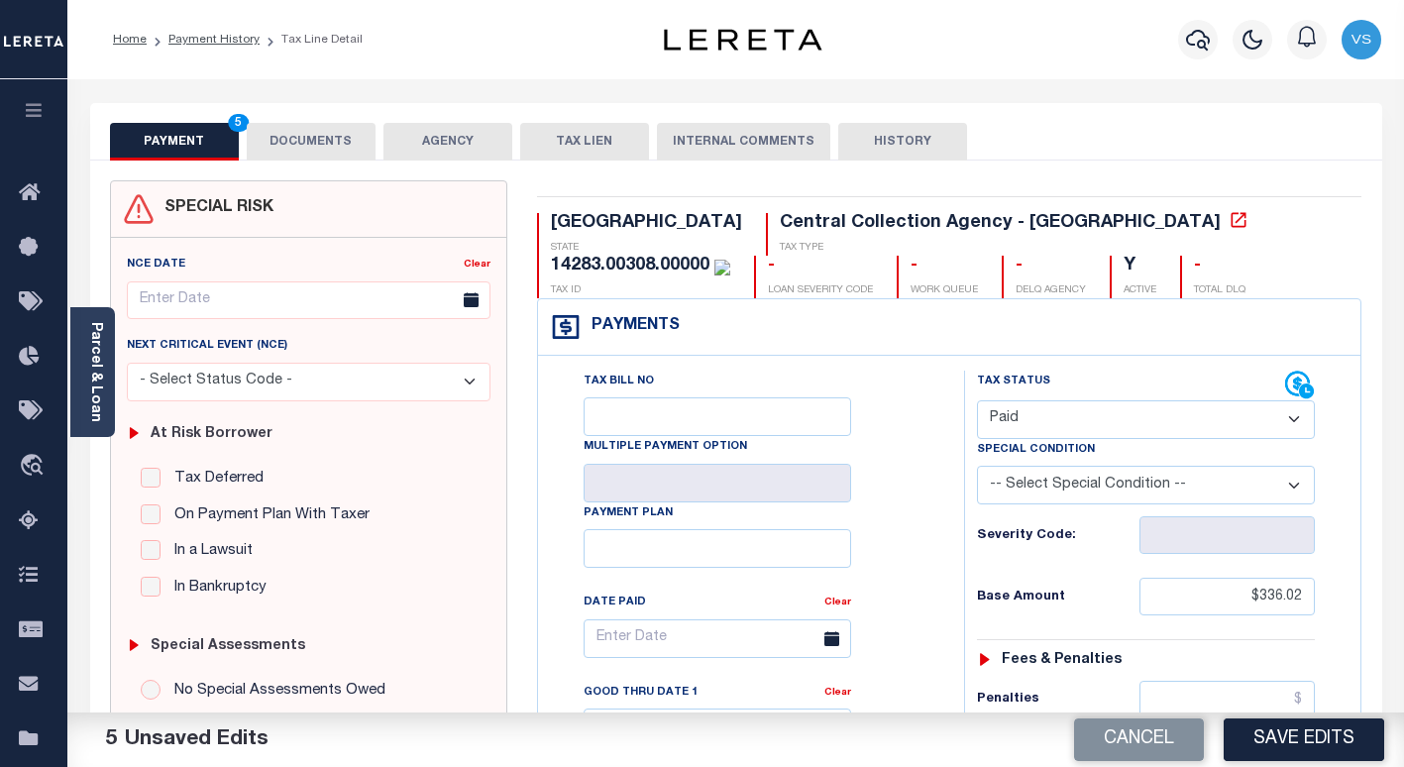
click at [300, 139] on button "DOCUMENTS" at bounding box center [311, 142] width 129 height 38
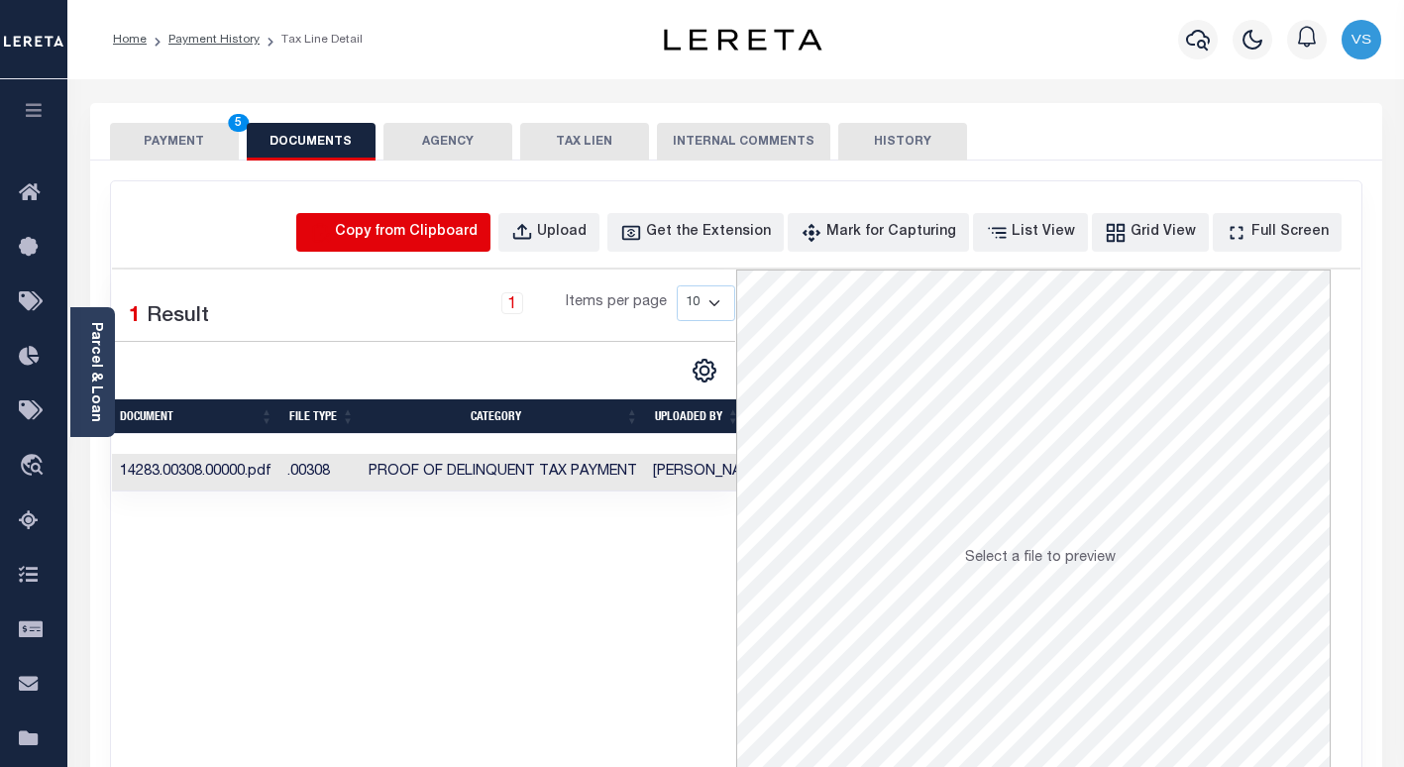
click at [331, 240] on icon "button" at bounding box center [320, 233] width 22 height 22
select select "POP"
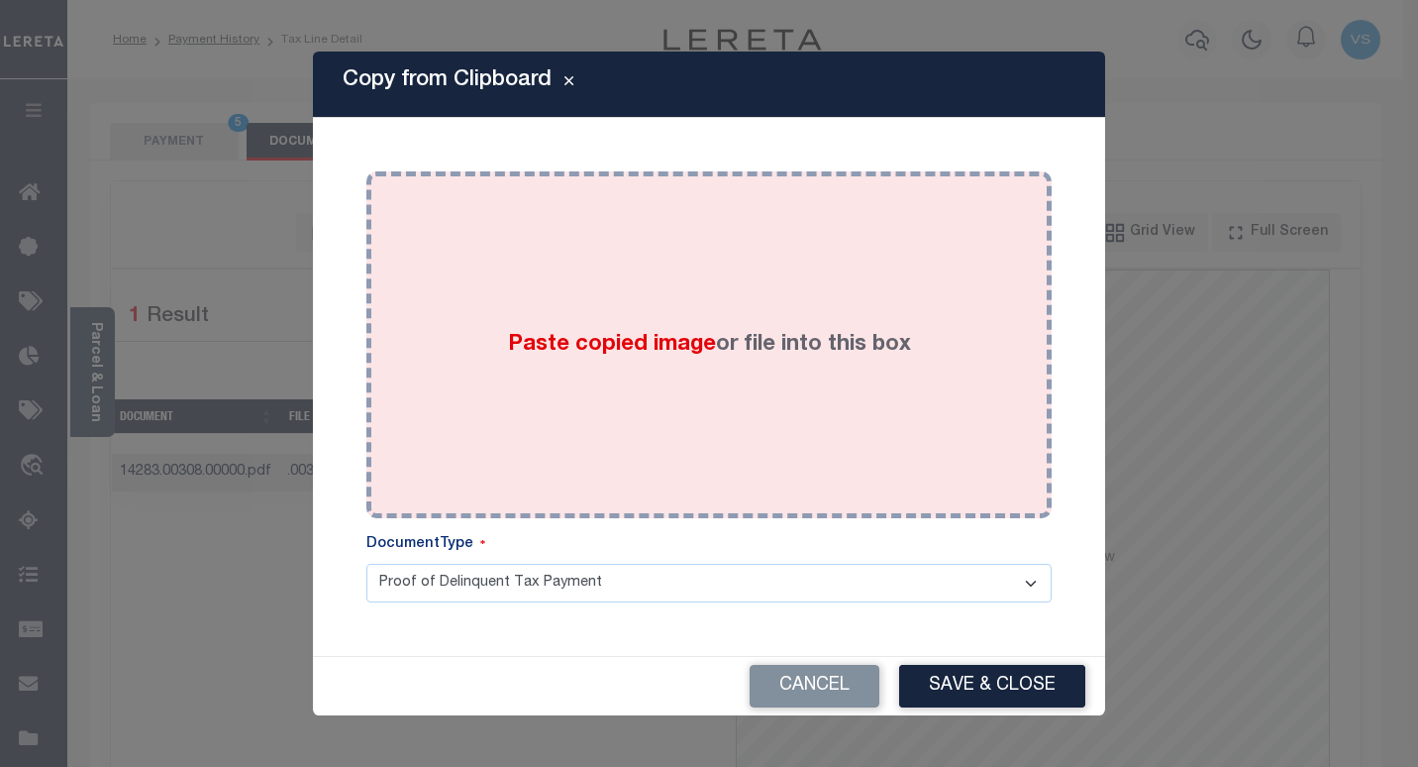
click at [469, 353] on div "Paste copied image or file into this box" at bounding box center [709, 344] width 656 height 317
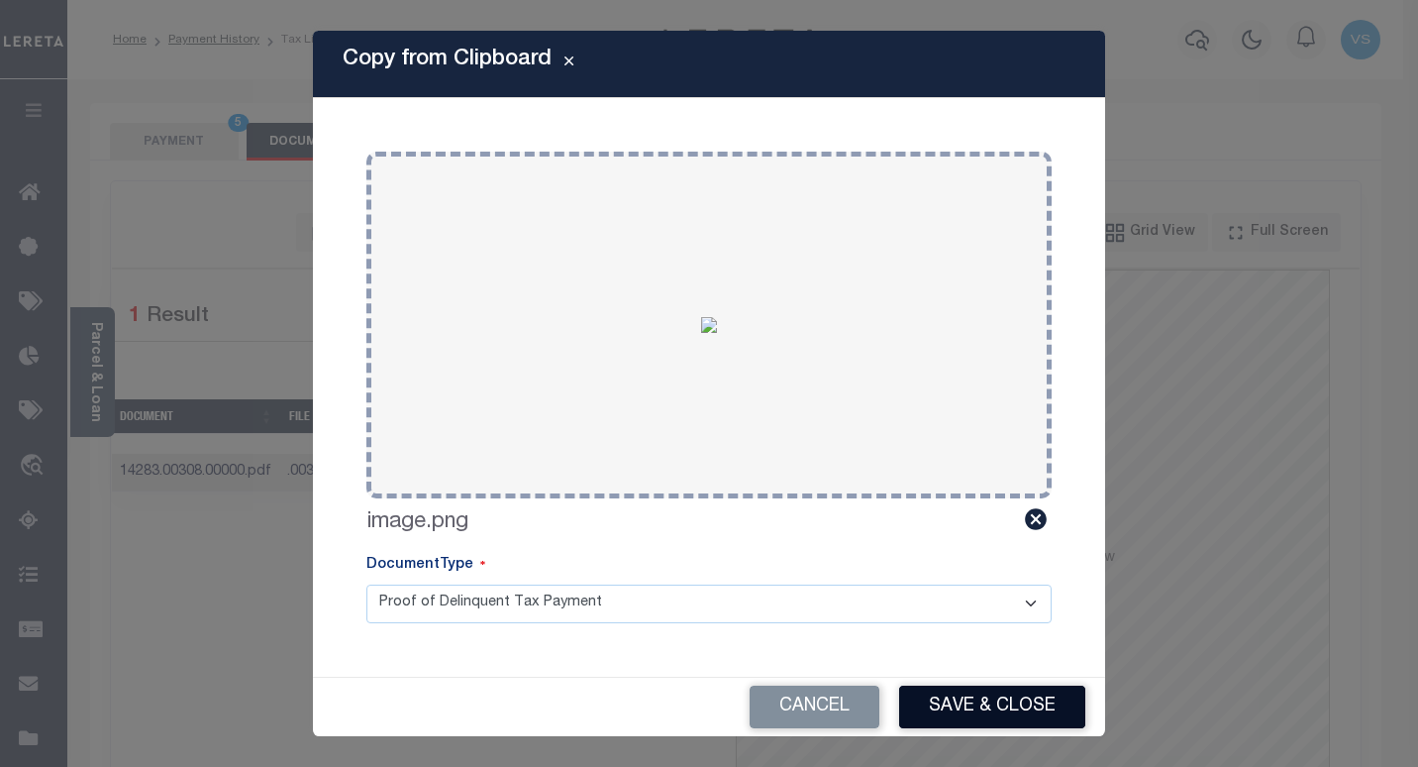
click at [929, 701] on button "Save & Close" at bounding box center [992, 706] width 186 height 43
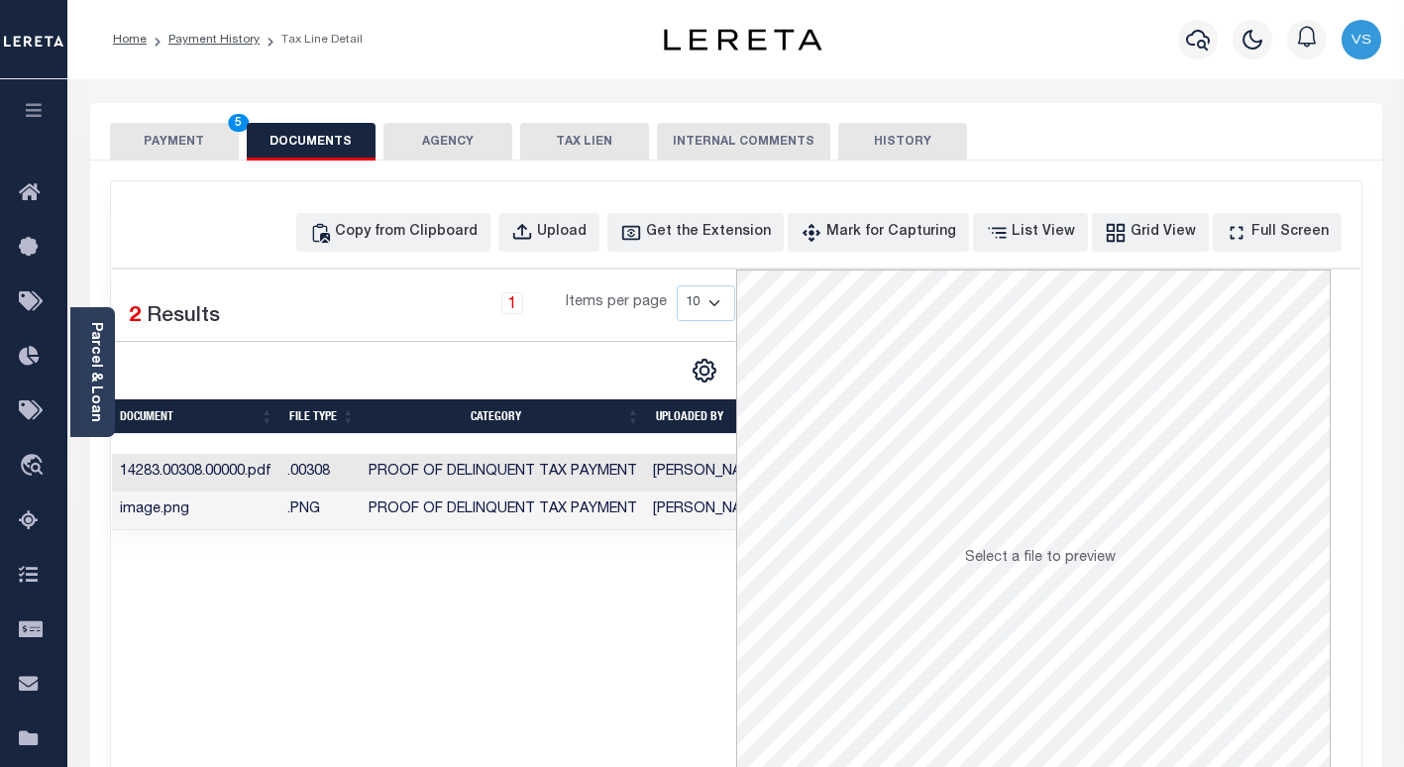
click at [130, 154] on button "PAYMENT 5" at bounding box center [174, 142] width 129 height 38
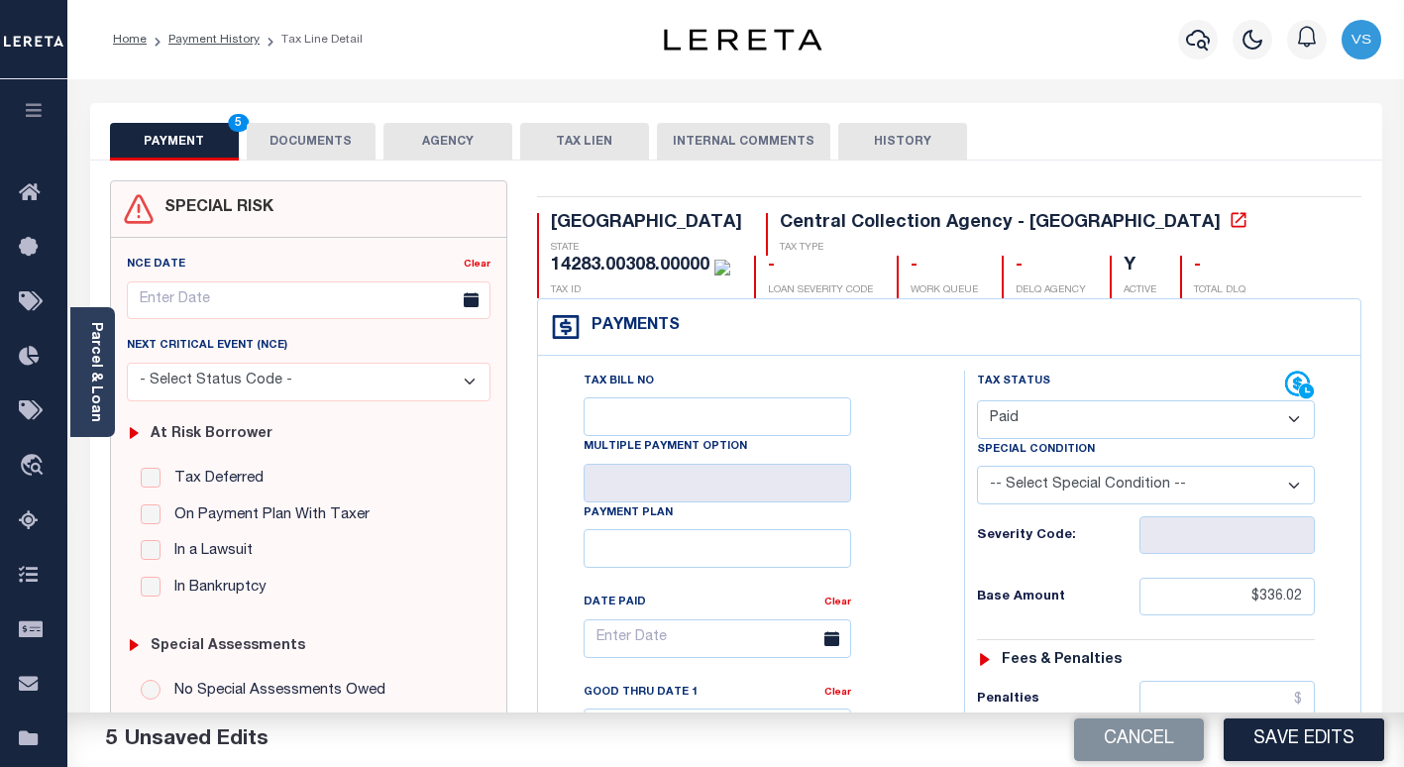
scroll to position [297, 0]
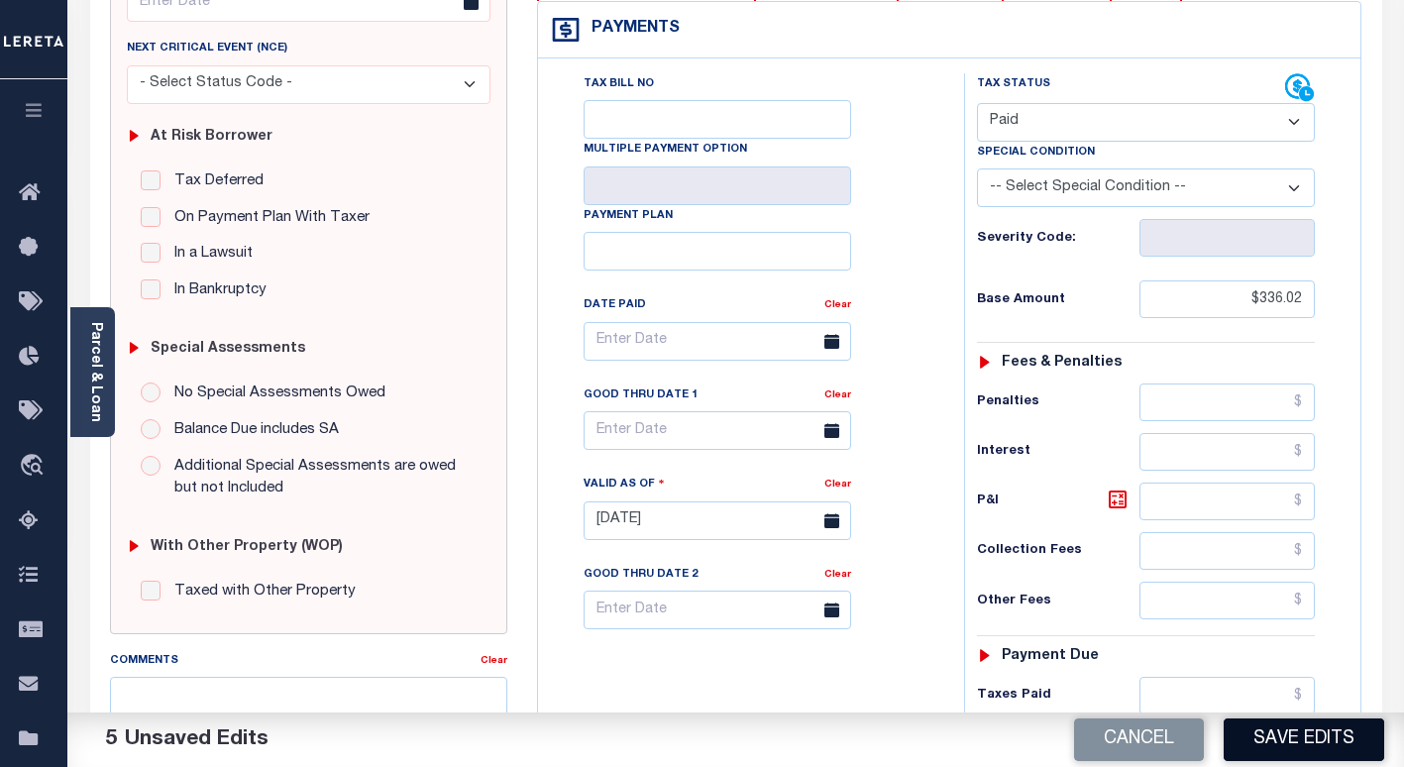
click at [1261, 737] on button "Save Edits" at bounding box center [1303, 739] width 160 height 43
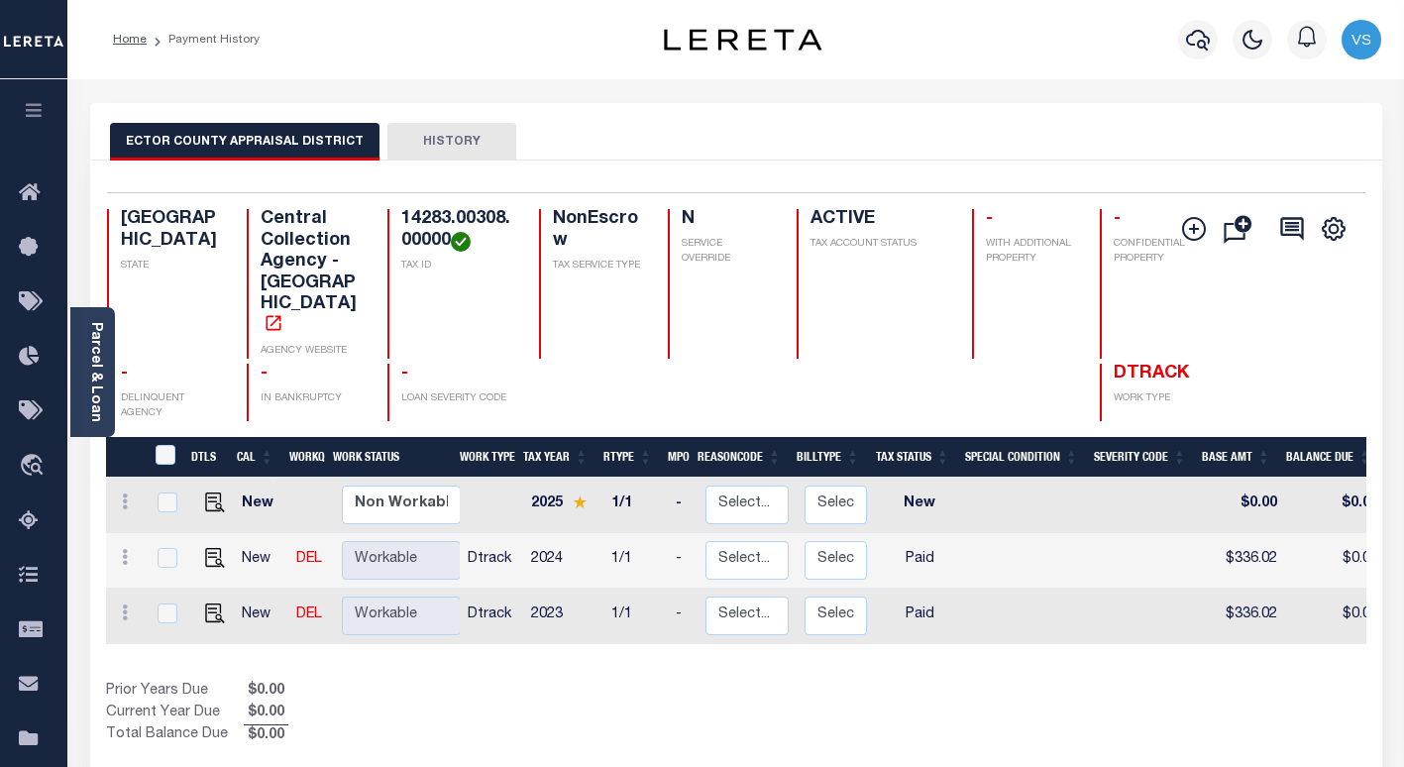
click at [575, 130] on div "ECTOR COUNTY APPRAISAL DISTRICT HISTORY" at bounding box center [736, 141] width 1252 height 37
click at [1199, 43] on icon "button" at bounding box center [1198, 40] width 24 height 21
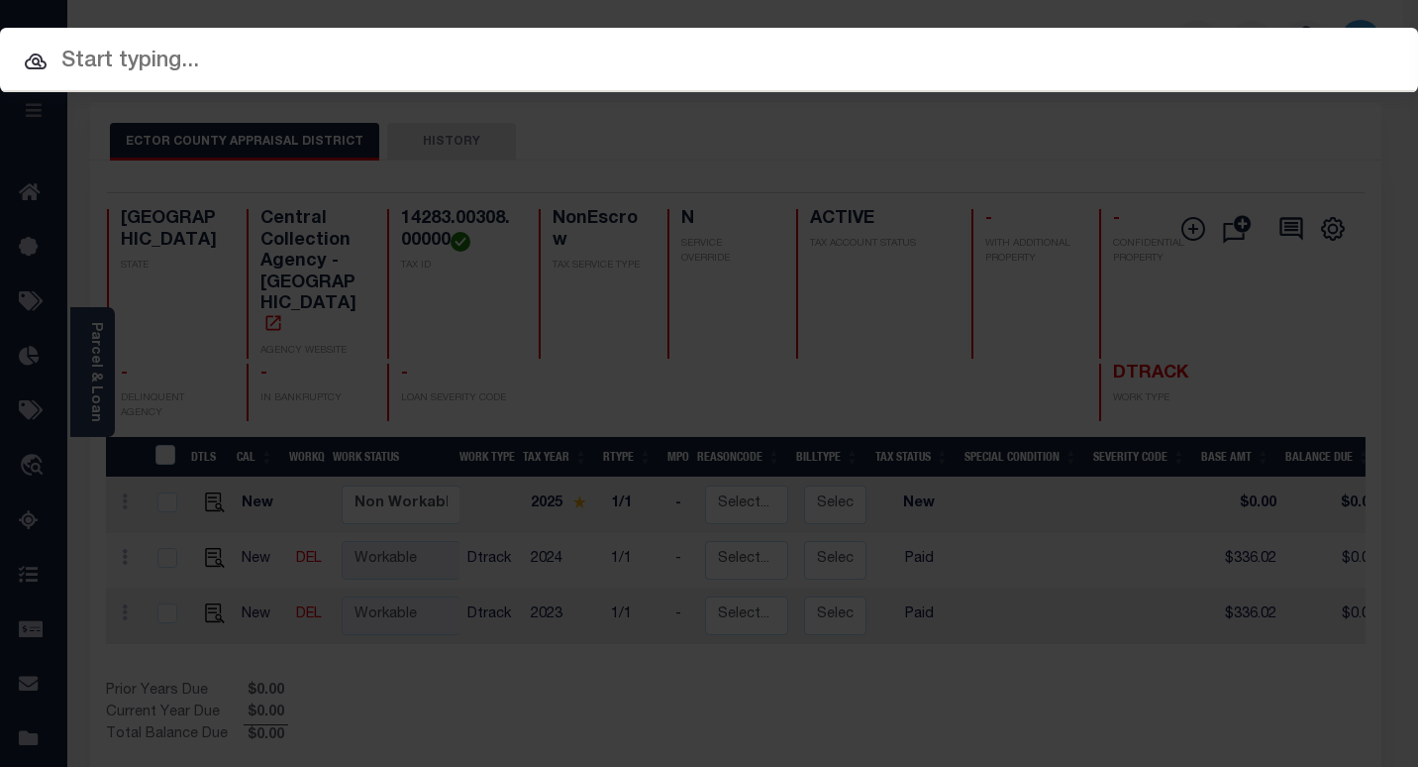
paste input "7200242230"
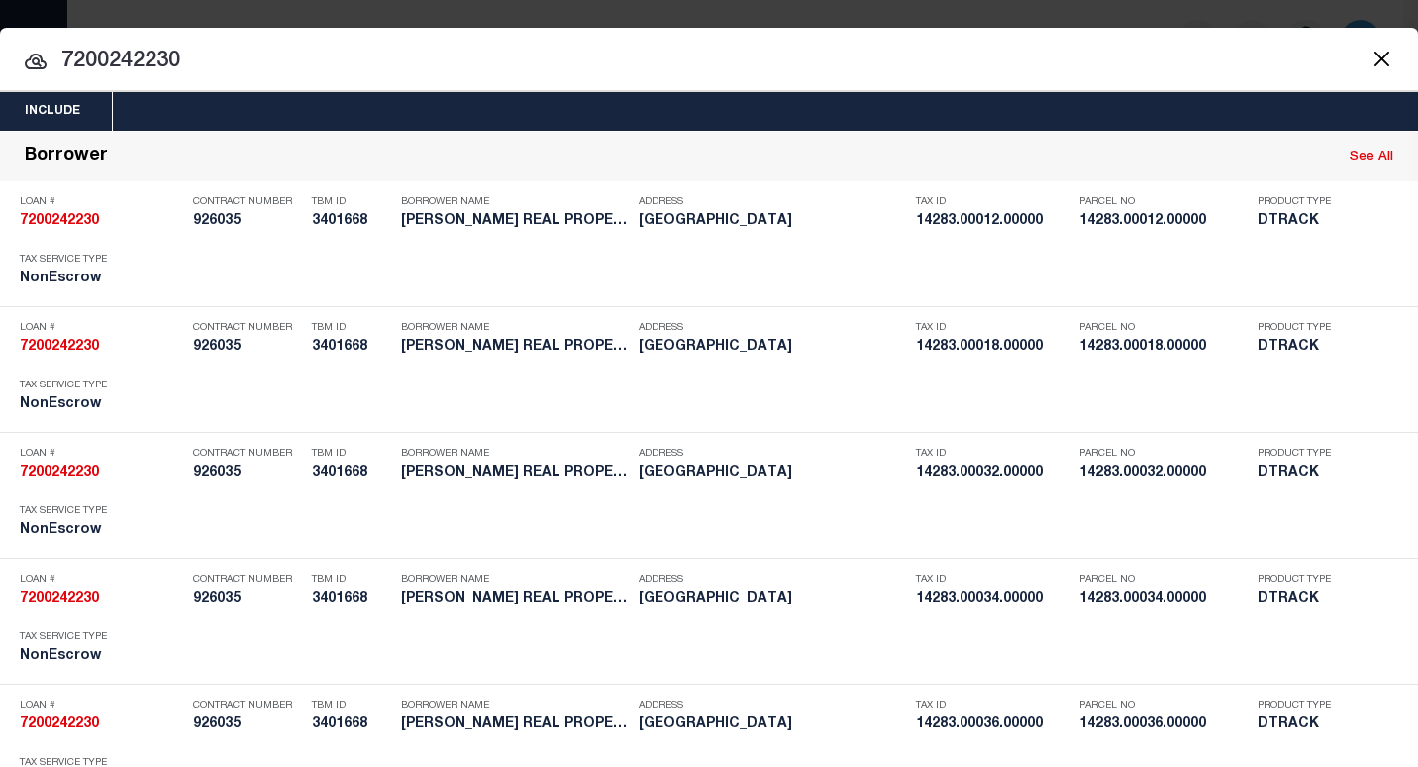
click at [158, 63] on input "7200242230" at bounding box center [709, 62] width 1418 height 35
paste input "14283.00310.0000"
type input "14283.00310.00000"
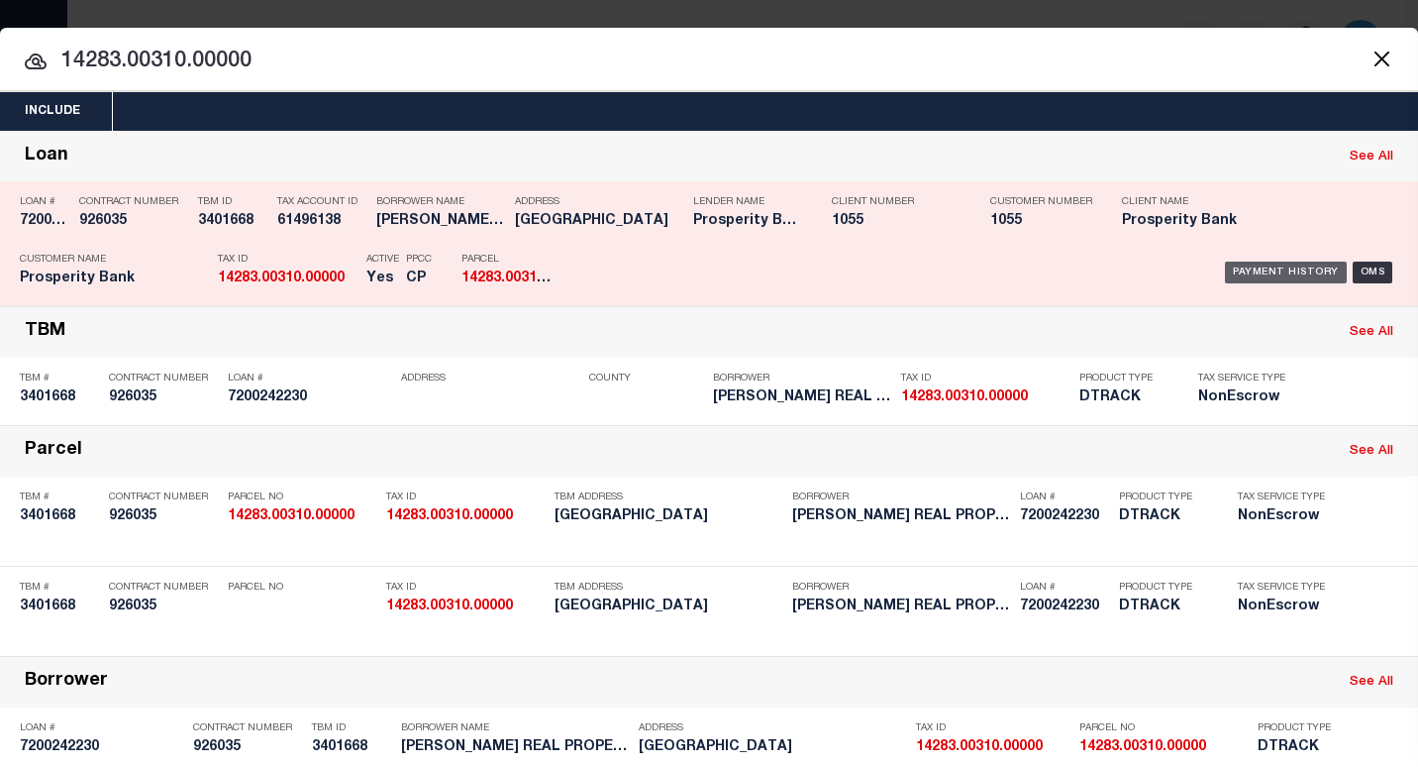
click at [1226, 273] on div "Payment History" at bounding box center [1286, 272] width 122 height 22
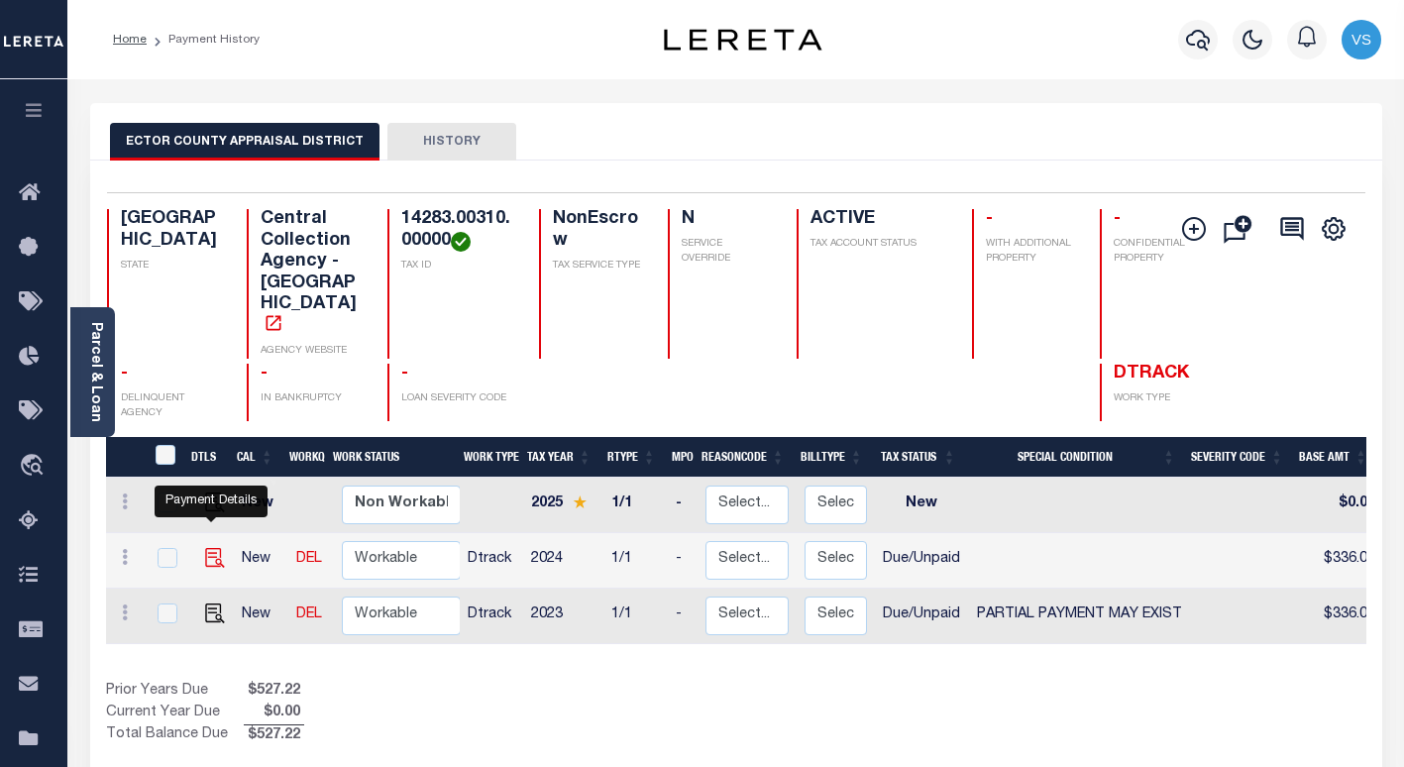
click at [205, 548] on img "" at bounding box center [215, 558] width 20 height 20
checkbox input "true"
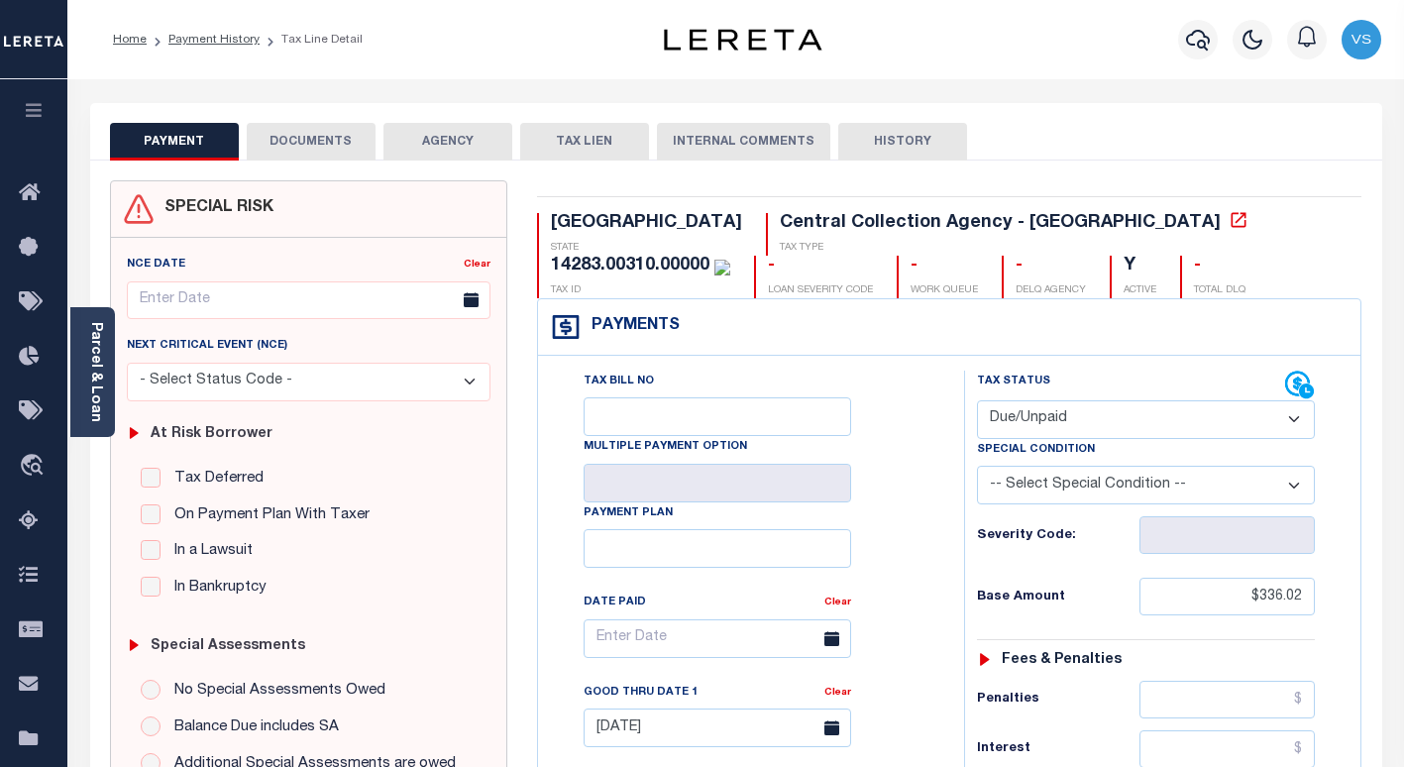
drag, startPoint x: 1016, startPoint y: 419, endPoint x: 1026, endPoint y: 433, distance: 17.0
click at [1016, 419] on select "- Select Status Code - Open Due/Unpaid Paid Incomplete No Tax Due Internal Refu…" at bounding box center [1146, 419] width 338 height 39
select select "PYD"
click at [977, 401] on select "- Select Status Code - Open Due/Unpaid Paid Incomplete No Tax Due Internal Refu…" at bounding box center [1146, 419] width 338 height 39
type input "[DATE]"
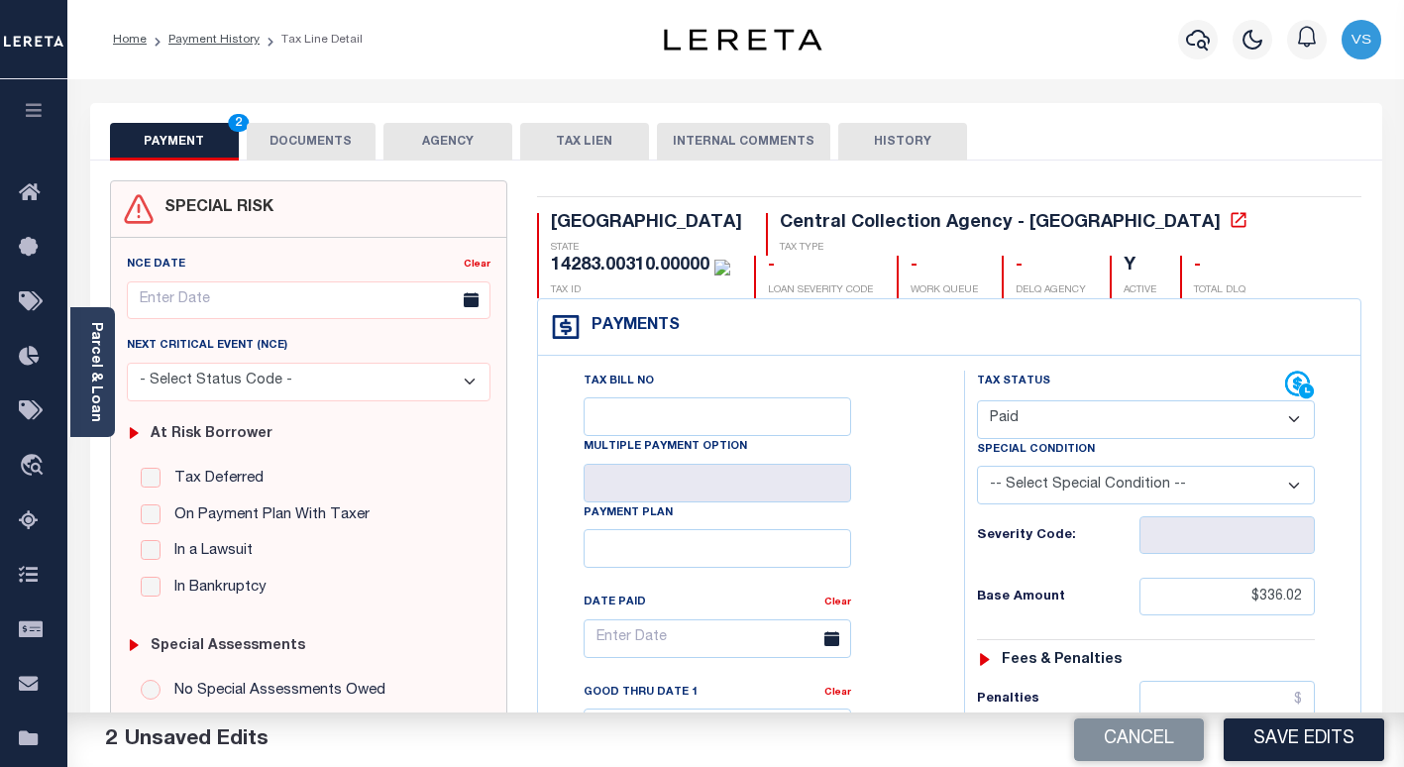
scroll to position [594, 0]
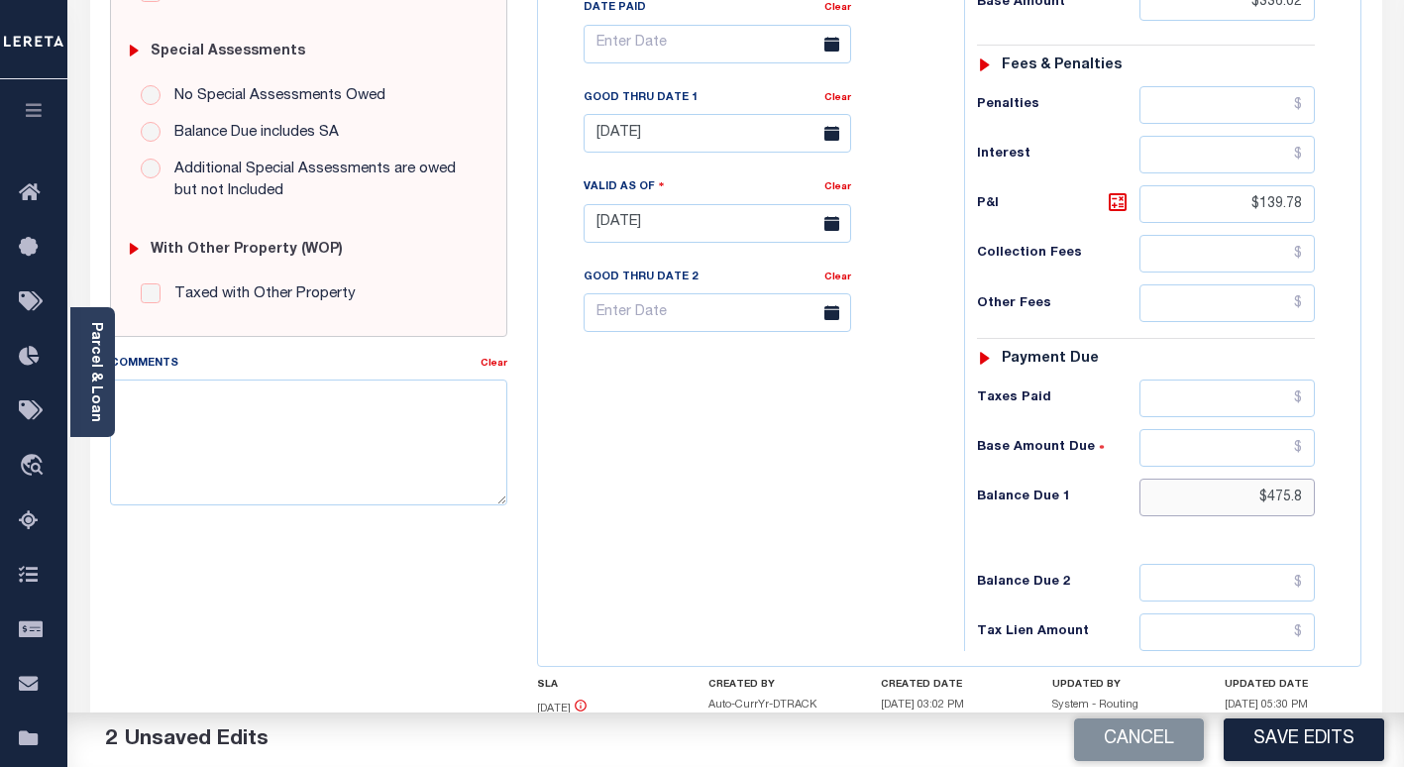
drag, startPoint x: 1303, startPoint y: 500, endPoint x: 1199, endPoint y: 508, distance: 104.3
click at [1199, 508] on input "$475.8" at bounding box center [1226, 497] width 175 height 38
drag, startPoint x: 1307, startPoint y: 199, endPoint x: 1193, endPoint y: 214, distance: 115.9
click at [1193, 214] on input "$139.78" at bounding box center [1226, 204] width 175 height 38
click at [841, 101] on link "Clear" at bounding box center [837, 98] width 27 height 10
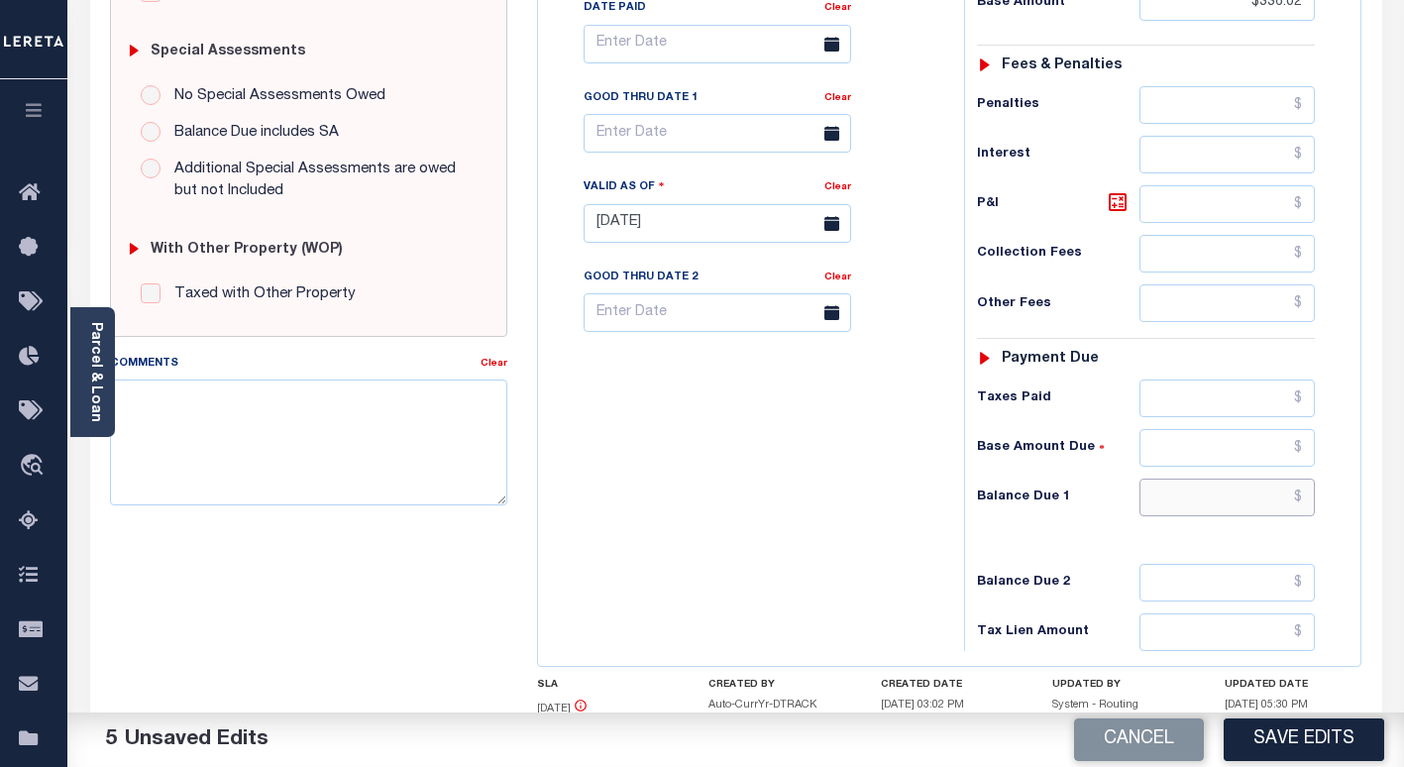
click at [1284, 497] on input "text" at bounding box center [1226, 497] width 175 height 38
type input "$0"
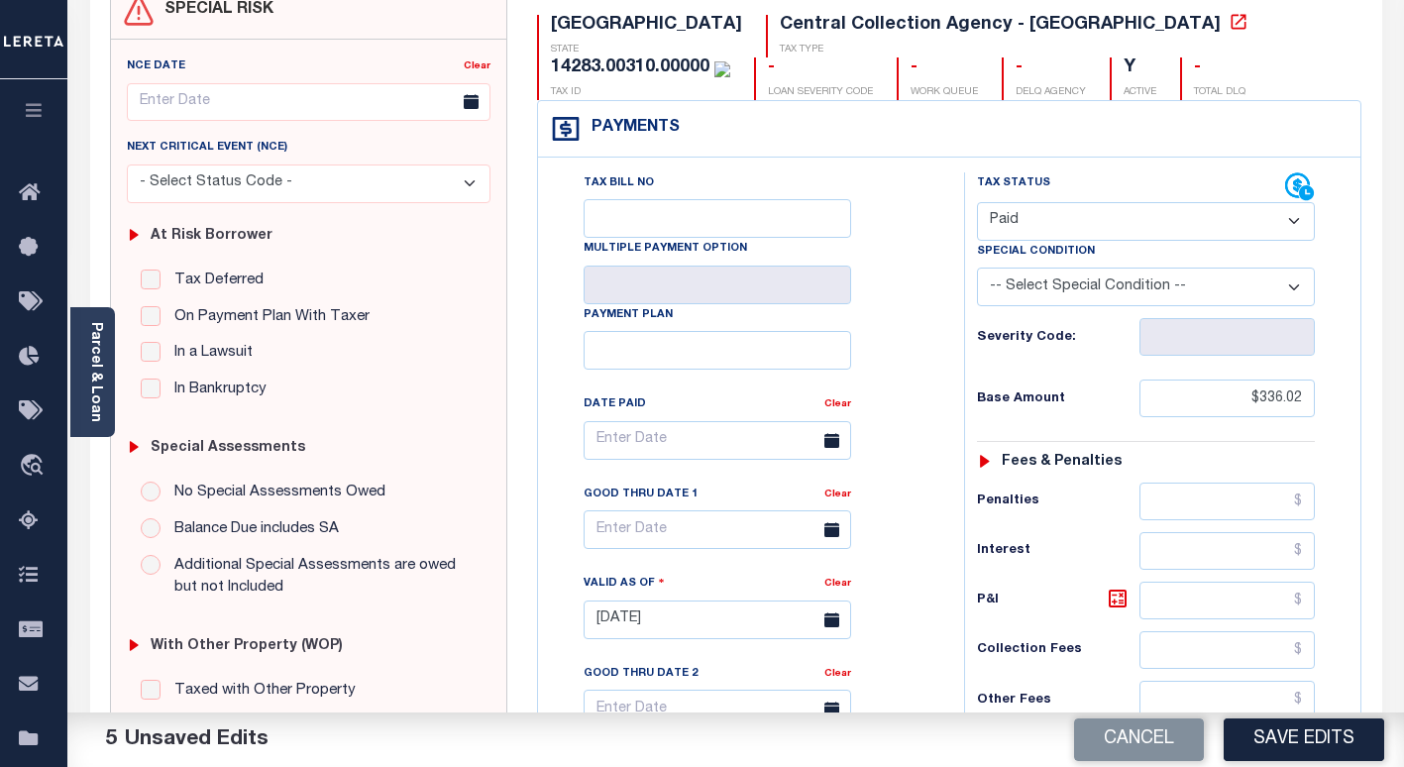
scroll to position [0, 0]
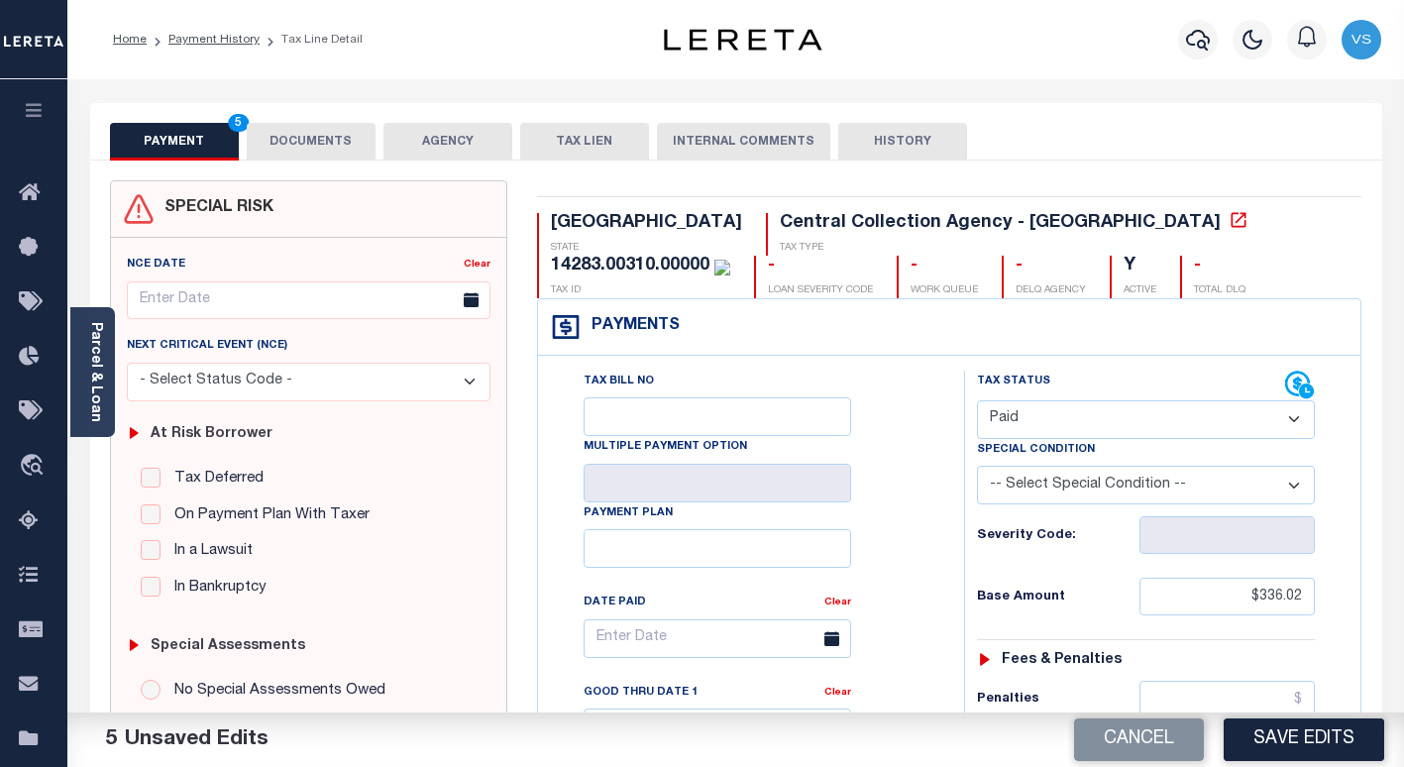
click at [295, 133] on button "DOCUMENTS" at bounding box center [311, 142] width 129 height 38
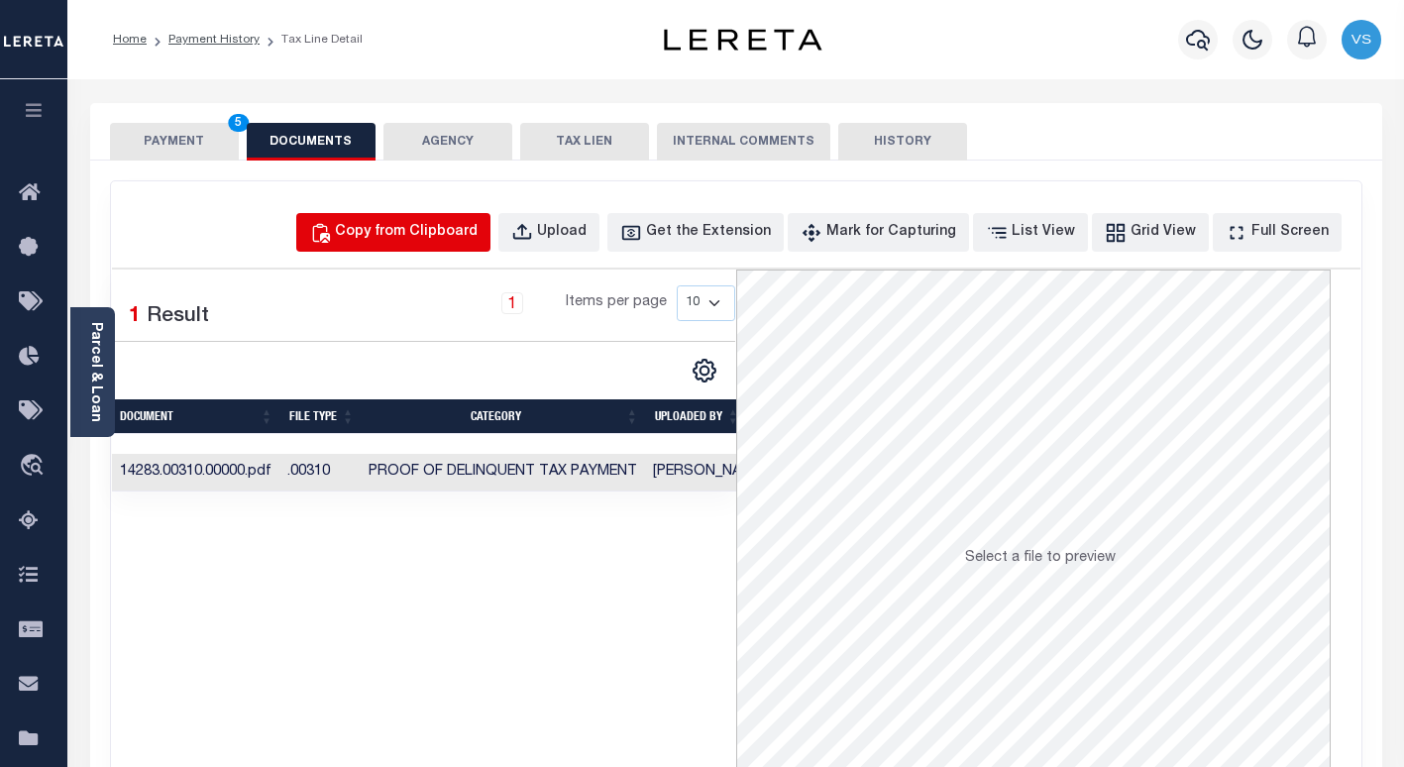
click at [459, 236] on div "Copy from Clipboard" at bounding box center [406, 233] width 143 height 22
select select "POP"
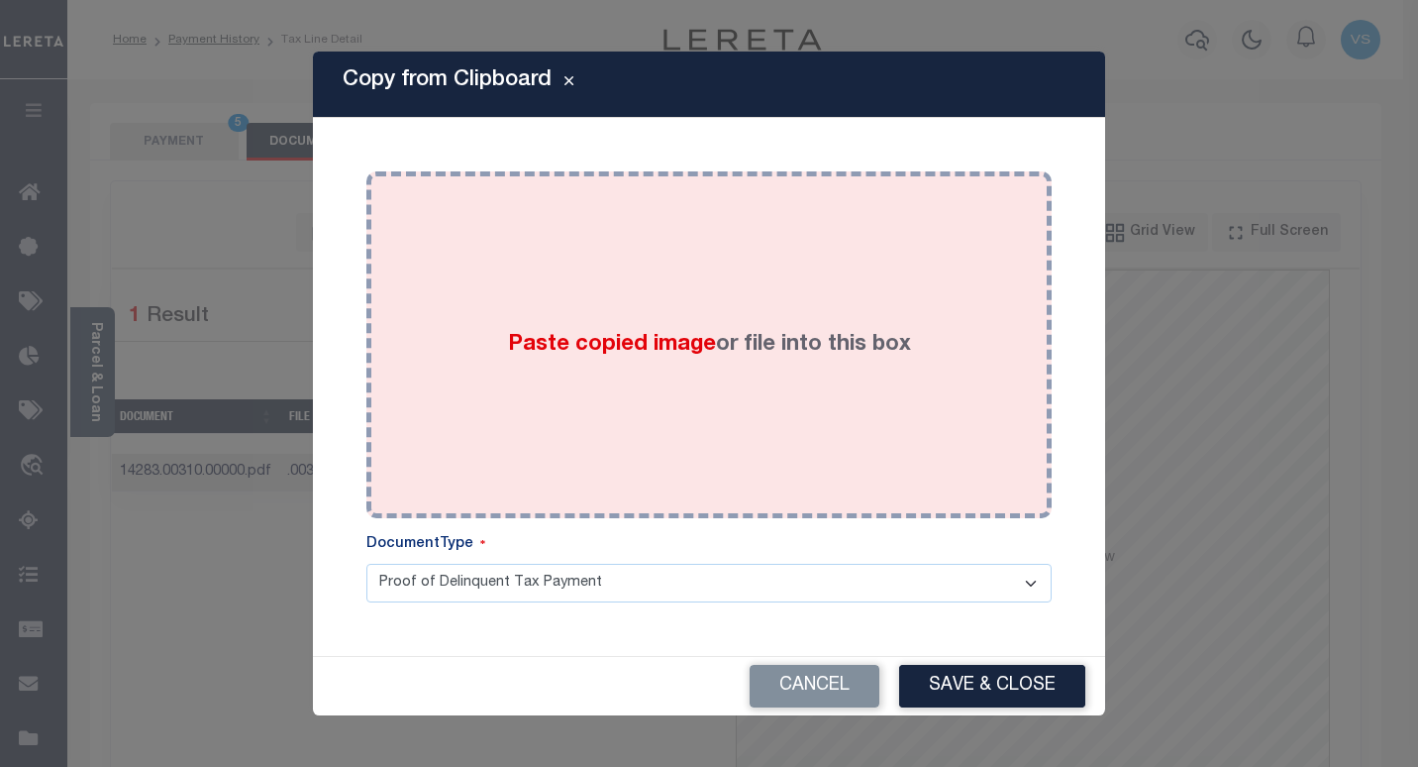
click at [520, 360] on label "Paste copied image or file into this box" at bounding box center [709, 345] width 403 height 33
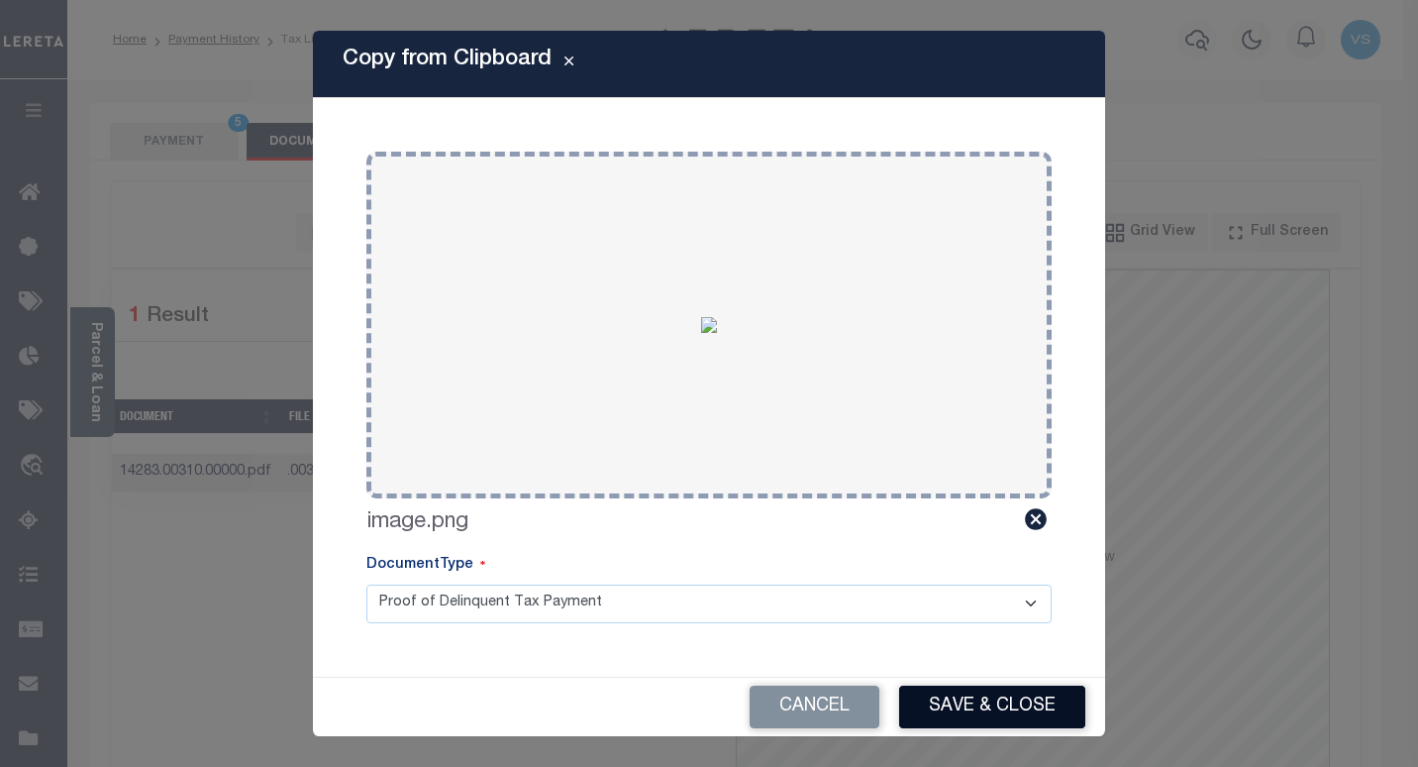
click at [973, 708] on button "Save & Close" at bounding box center [992, 706] width 186 height 43
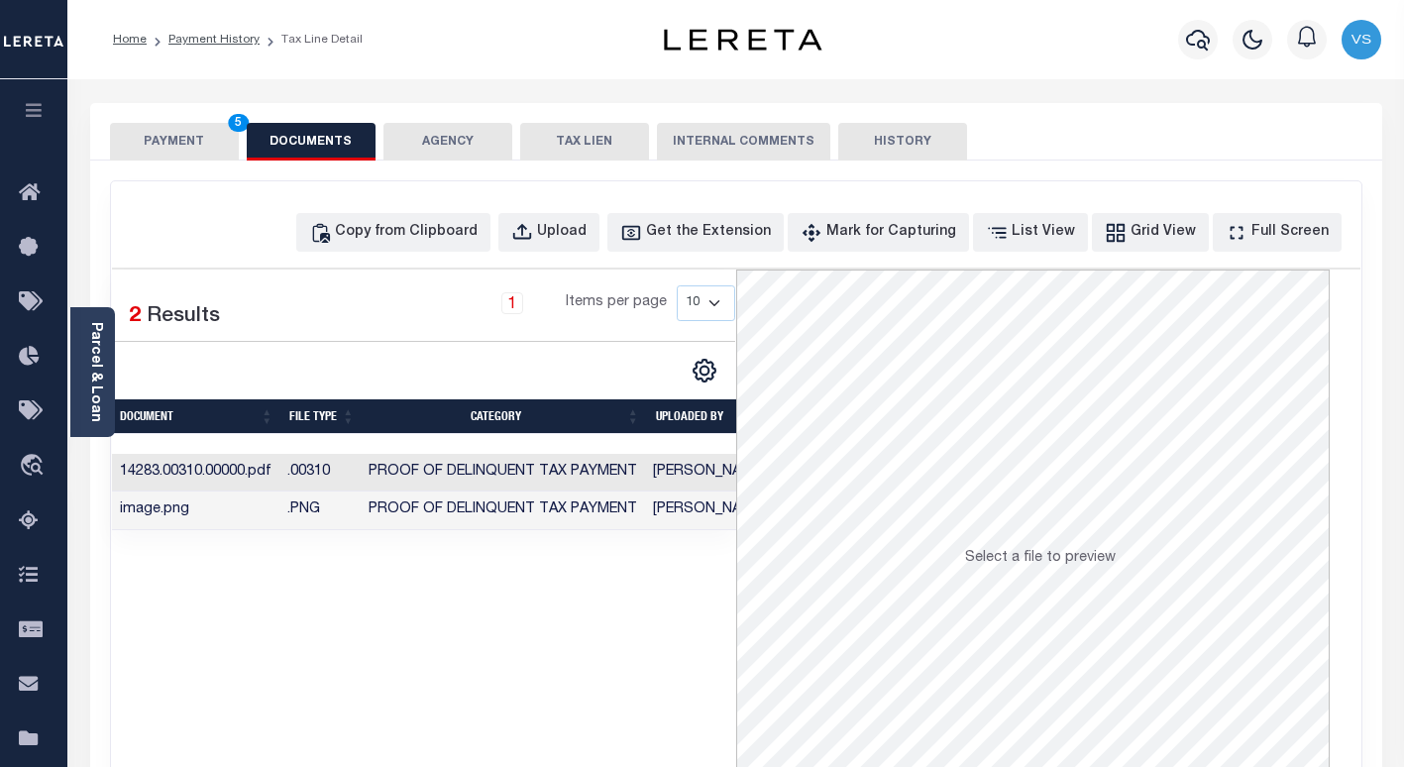
click at [180, 146] on button "PAYMENT 5" at bounding box center [174, 142] width 129 height 38
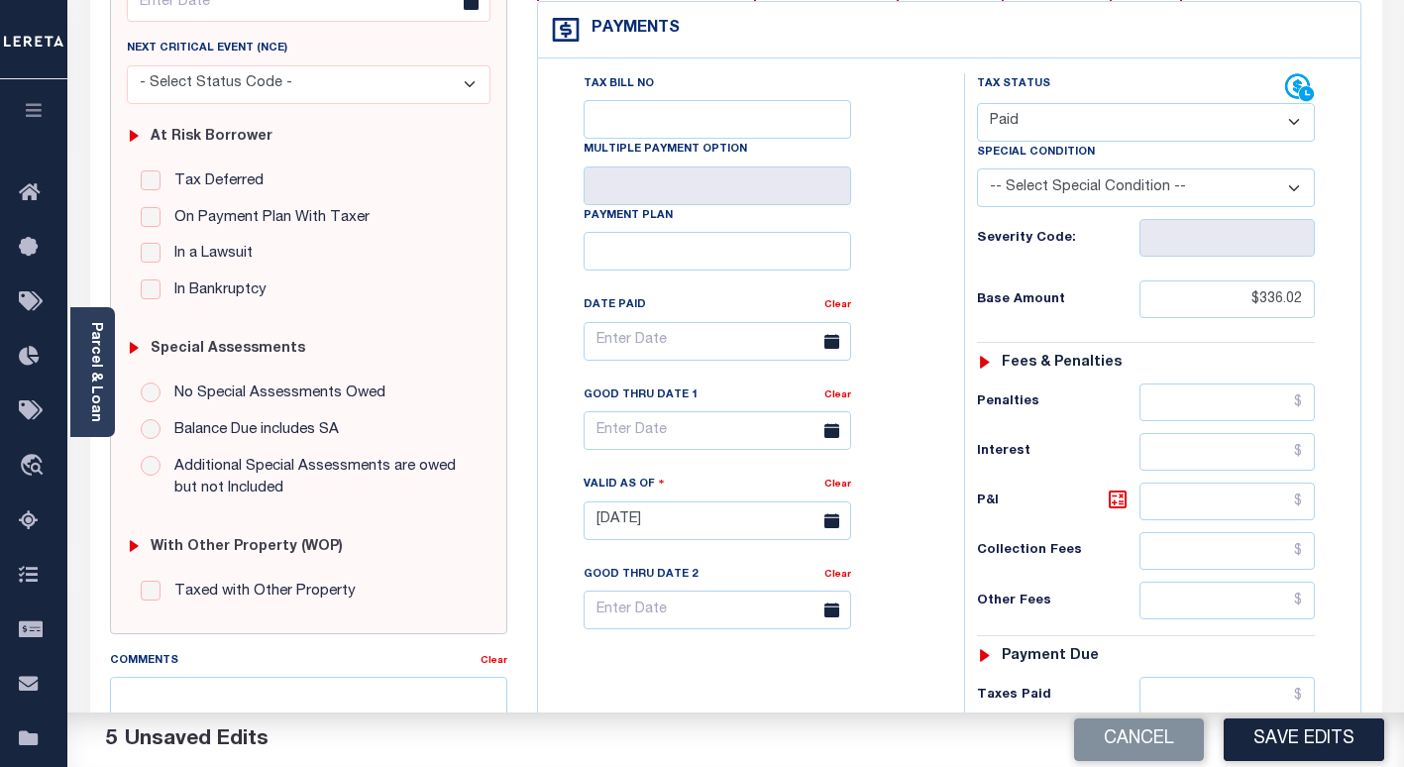
scroll to position [693, 0]
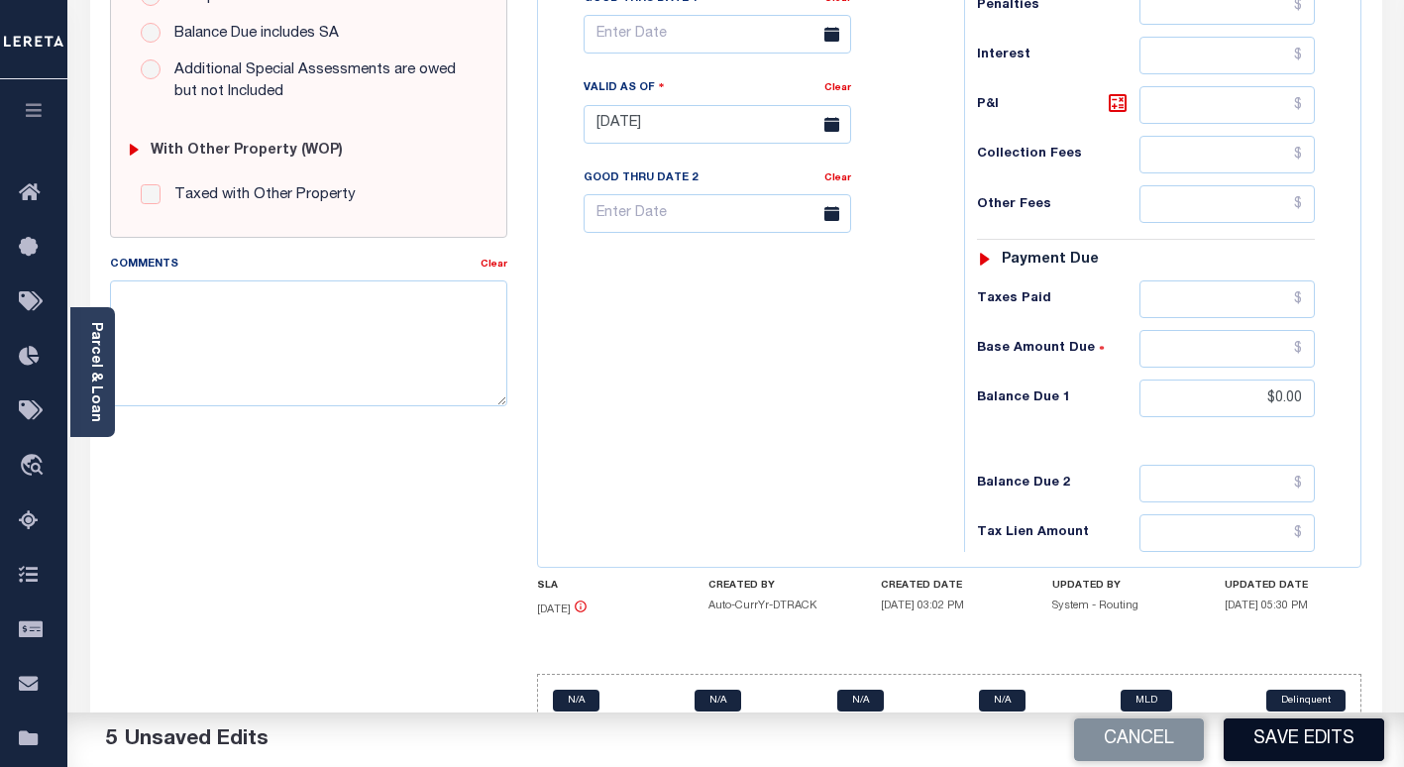
click at [1255, 726] on button "Save Edits" at bounding box center [1303, 739] width 160 height 43
checkbox input "false"
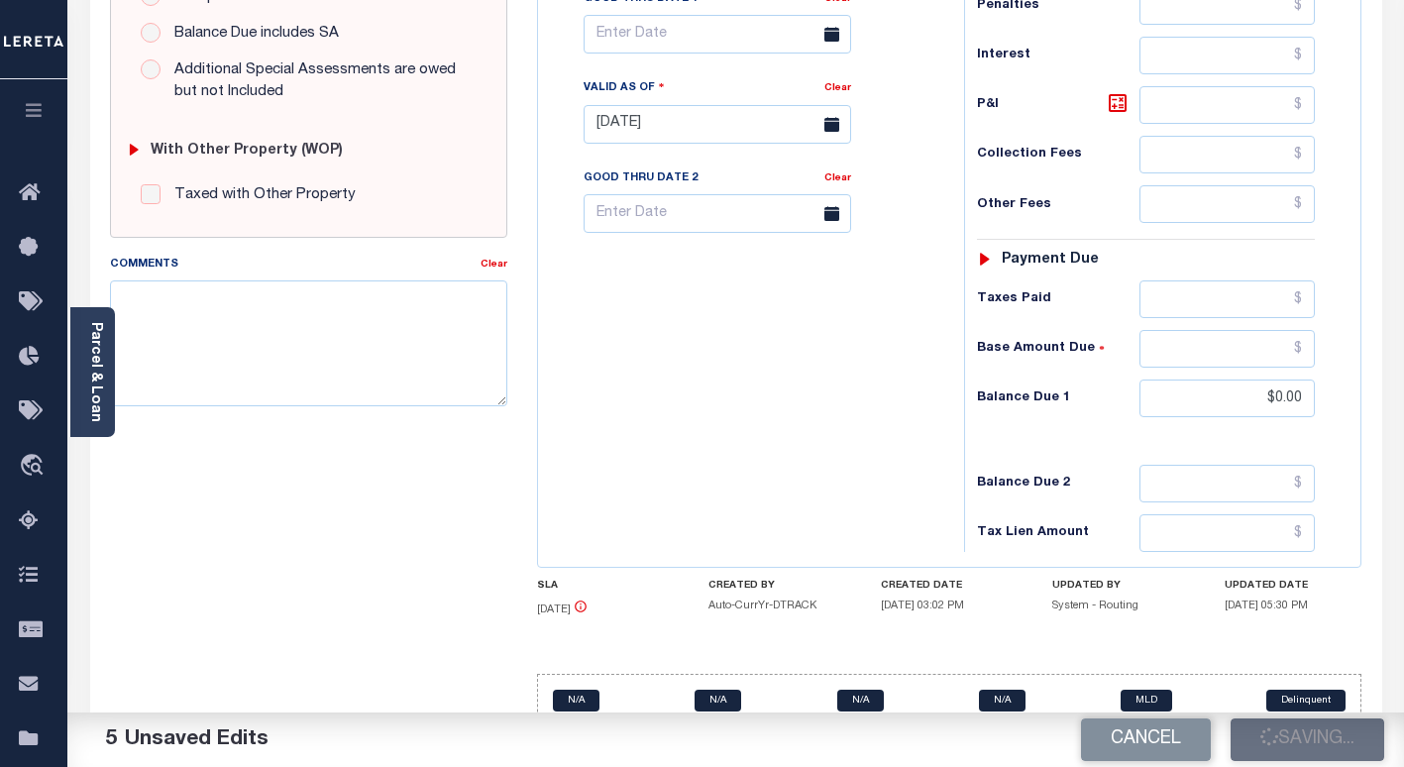
type input "$336.02"
type input "$0"
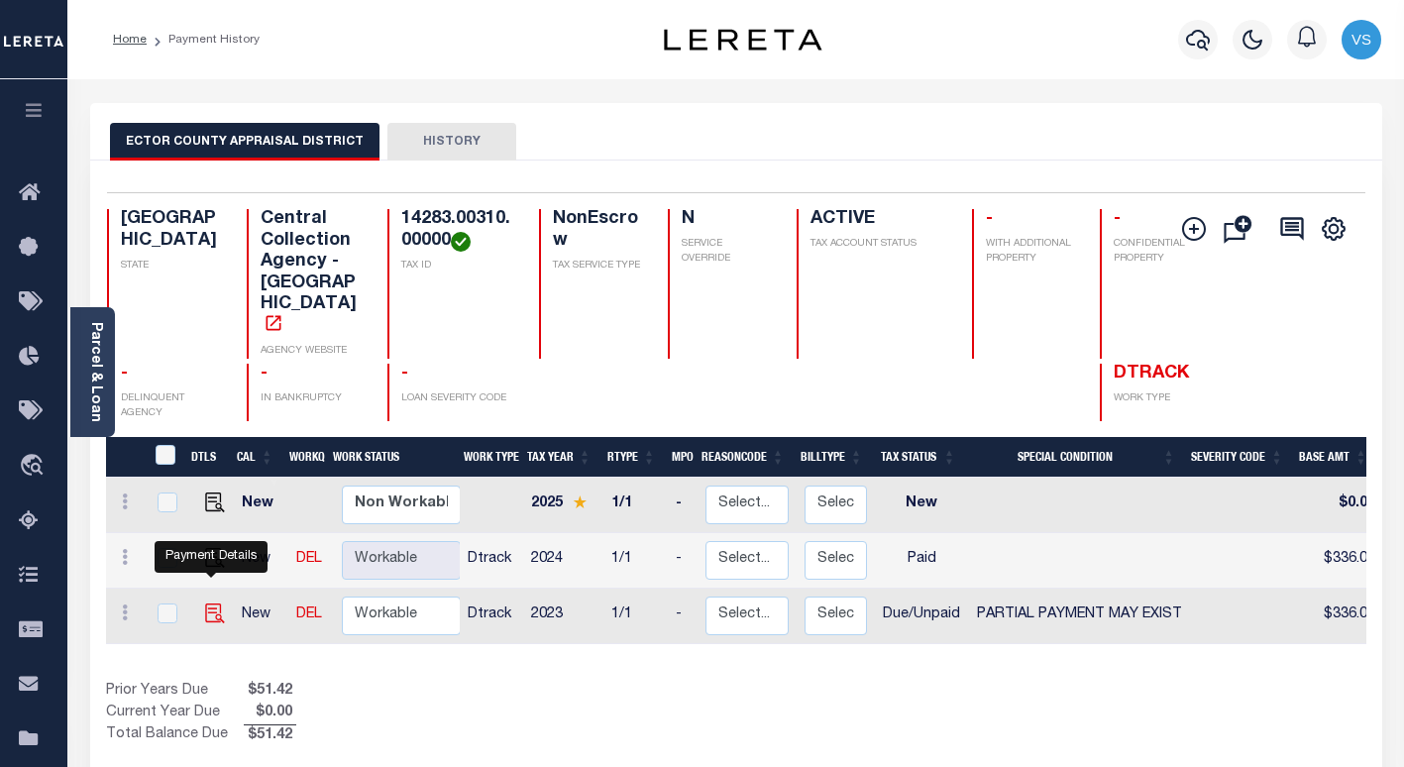
click at [205, 603] on img "" at bounding box center [215, 613] width 20 height 20
checkbox input "true"
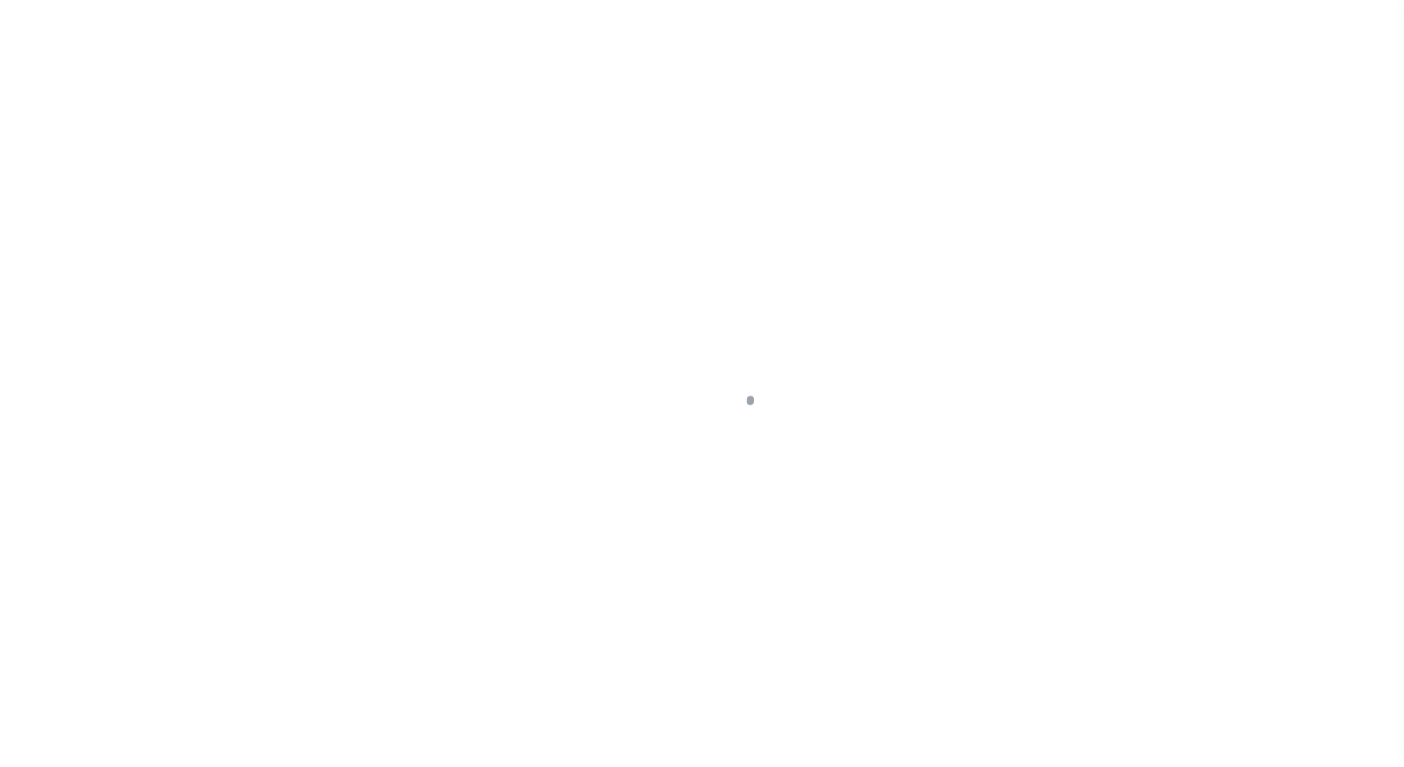
select select "DUE"
select select "15"
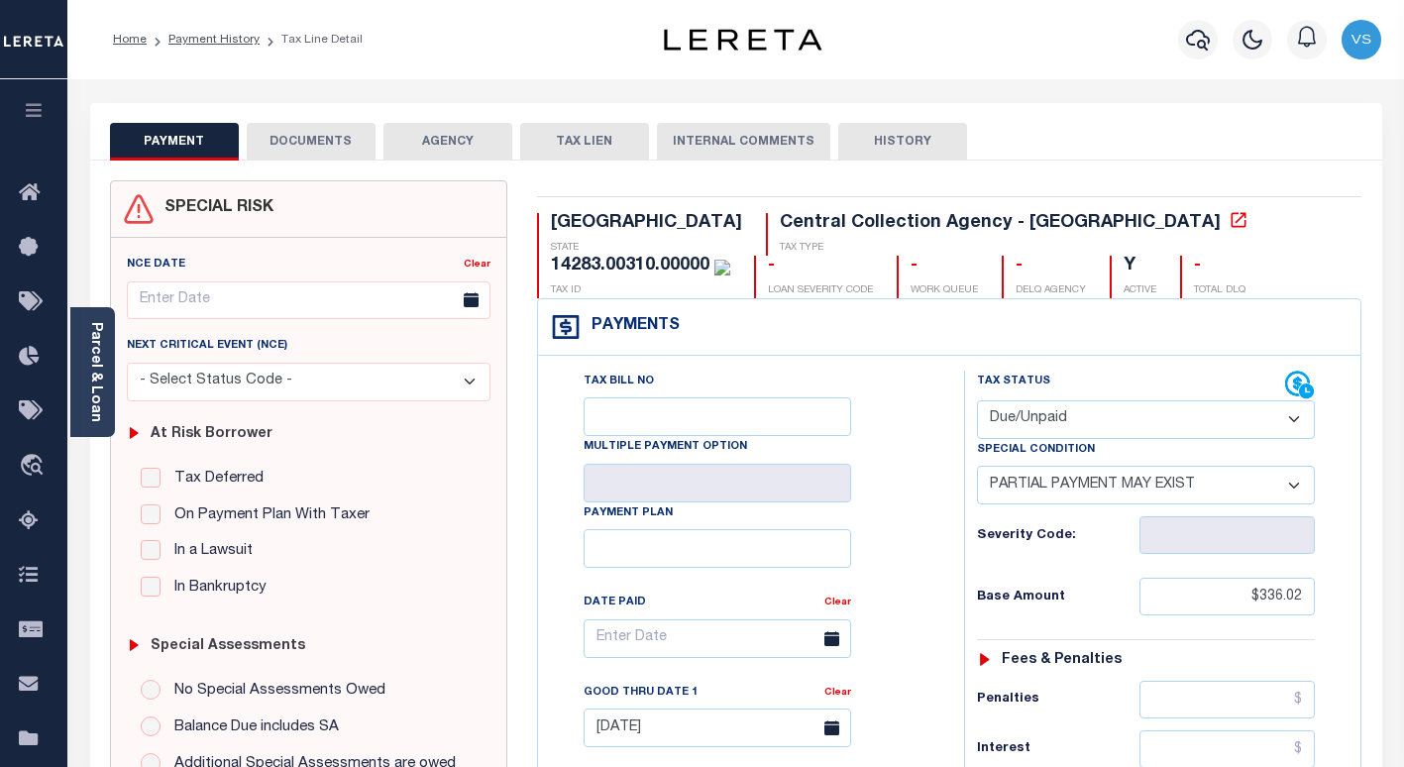
click at [1029, 415] on select "- Select Status Code - Open Due/Unpaid Paid Incomplete No Tax Due Internal Refu…" at bounding box center [1146, 419] width 338 height 39
select select "PYD"
click at [977, 401] on select "- Select Status Code - Open Due/Unpaid Paid Incomplete No Tax Due Internal Refu…" at bounding box center [1146, 419] width 338 height 39
select select "0"
type input "[DATE]"
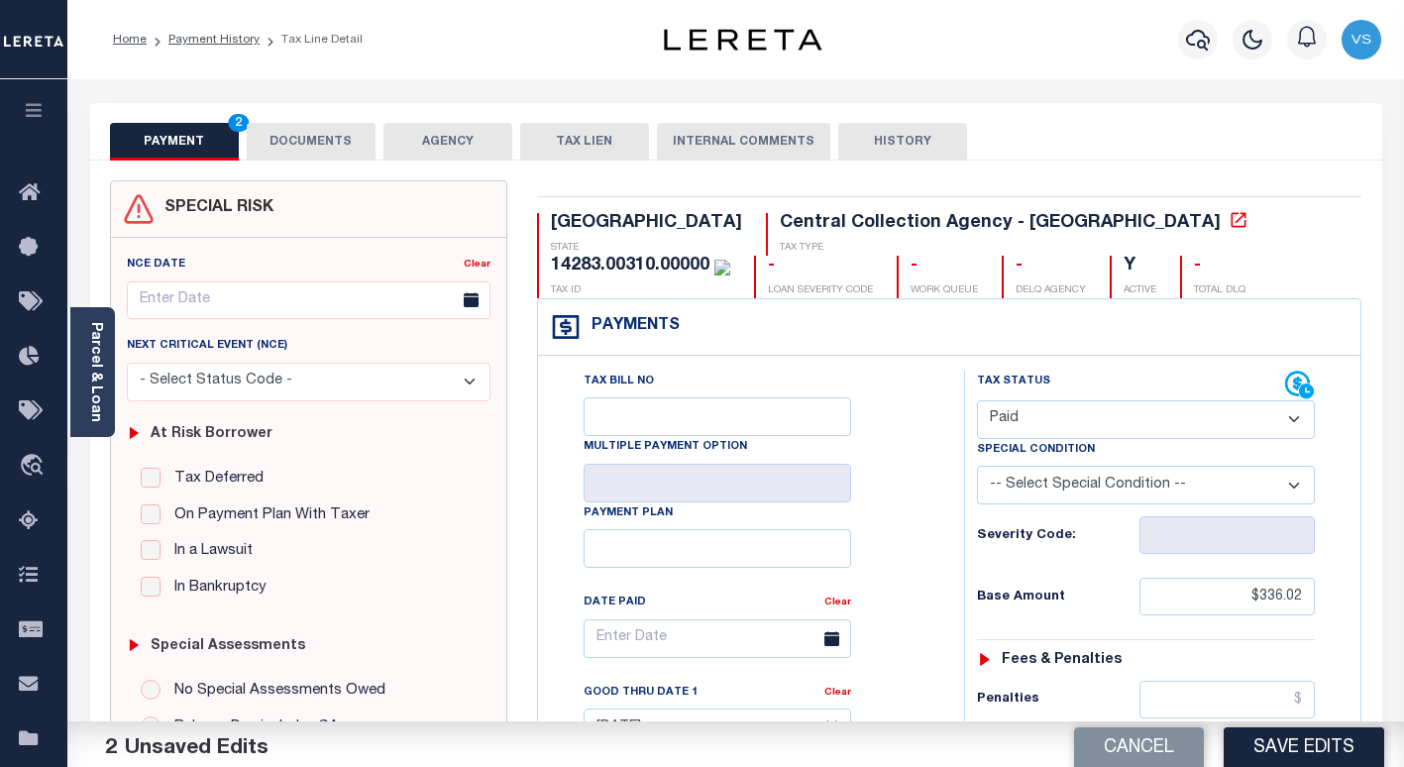
scroll to position [297, 0]
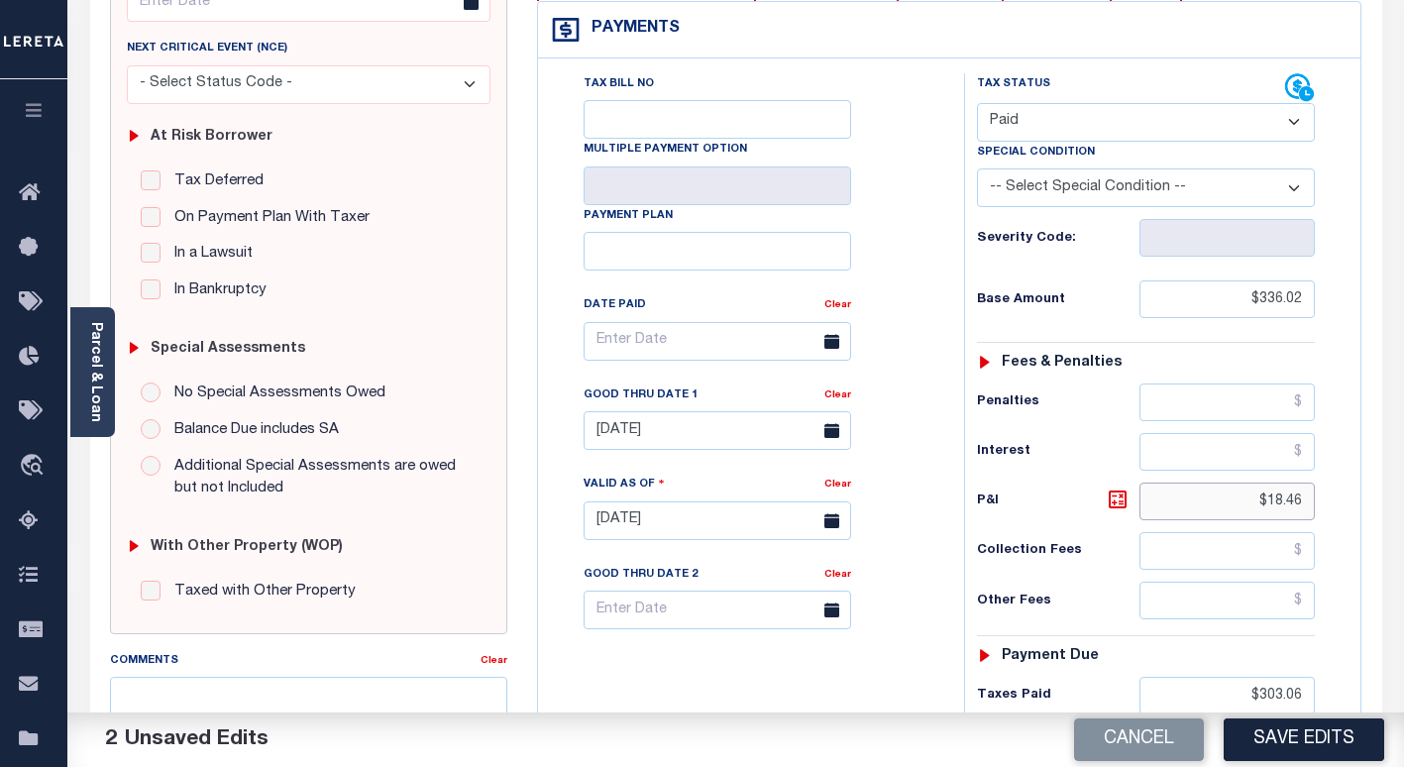
drag, startPoint x: 1306, startPoint y: 505, endPoint x: 1210, endPoint y: 513, distance: 96.4
click at [1210, 513] on input "$18.46" at bounding box center [1226, 501] width 175 height 38
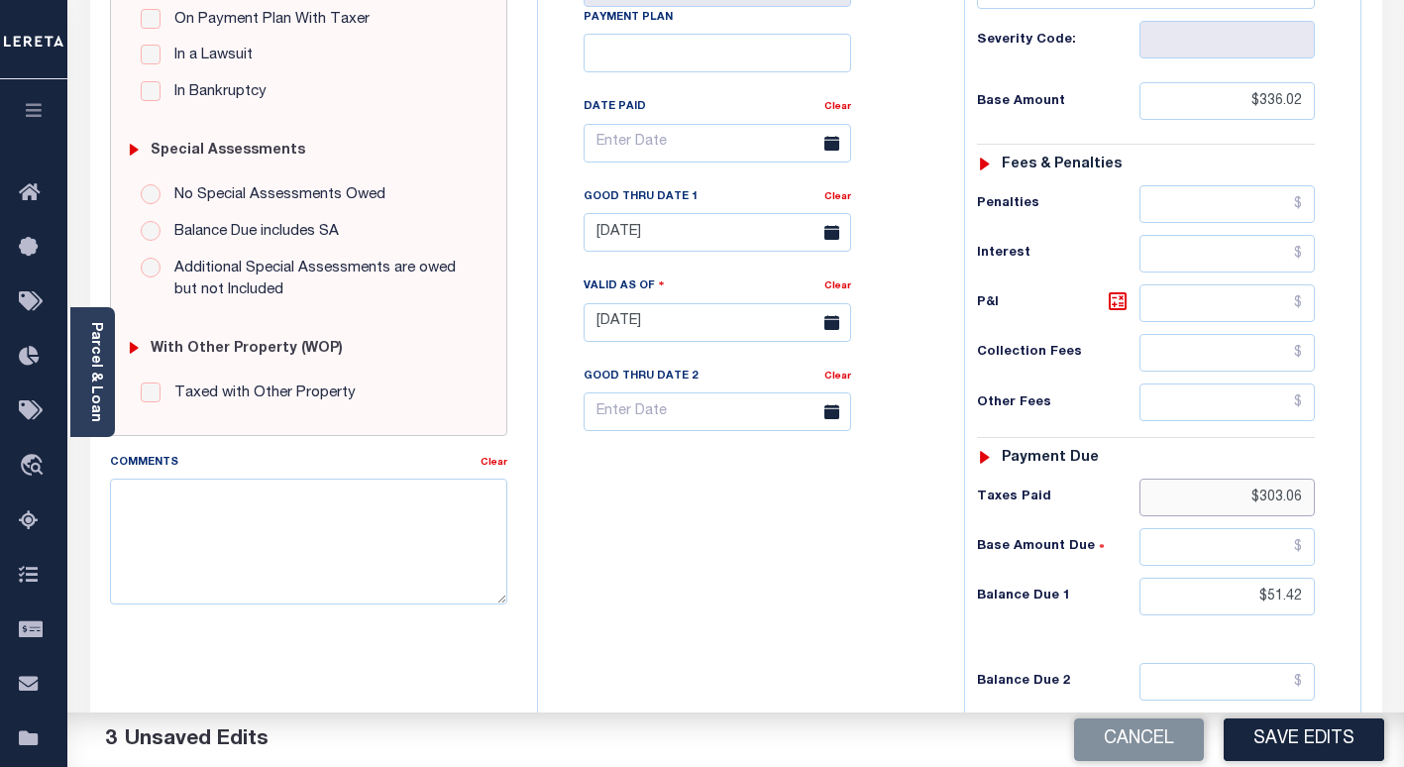
drag, startPoint x: 1300, startPoint y: 496, endPoint x: 1199, endPoint y: 496, distance: 101.0
click at [1200, 496] on input "$303.06" at bounding box center [1226, 497] width 175 height 38
drag, startPoint x: 1305, startPoint y: 596, endPoint x: 1211, endPoint y: 588, distance: 94.4
click at [1216, 589] on input "$51.42" at bounding box center [1226, 596] width 175 height 38
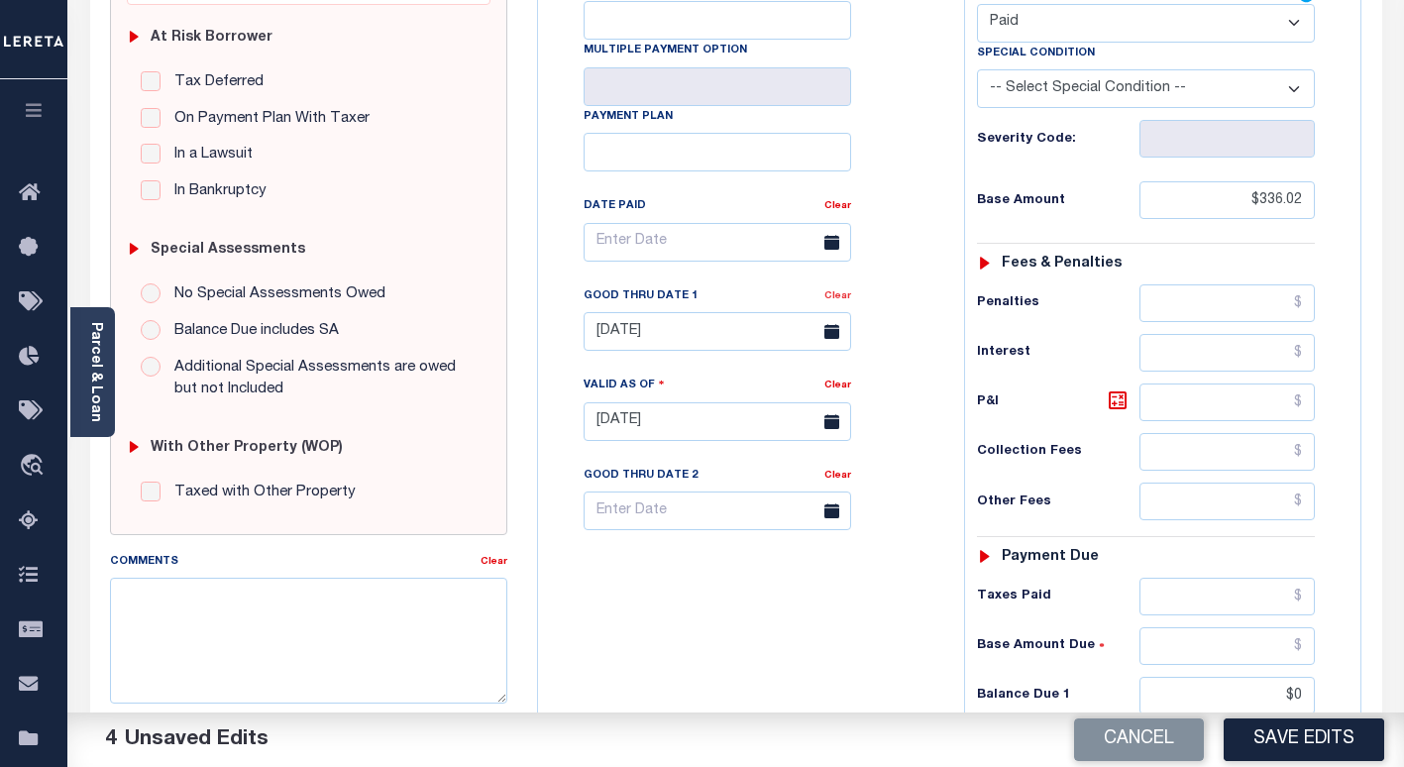
type input "$0.00"
click at [837, 301] on link "Clear" at bounding box center [837, 296] width 27 height 10
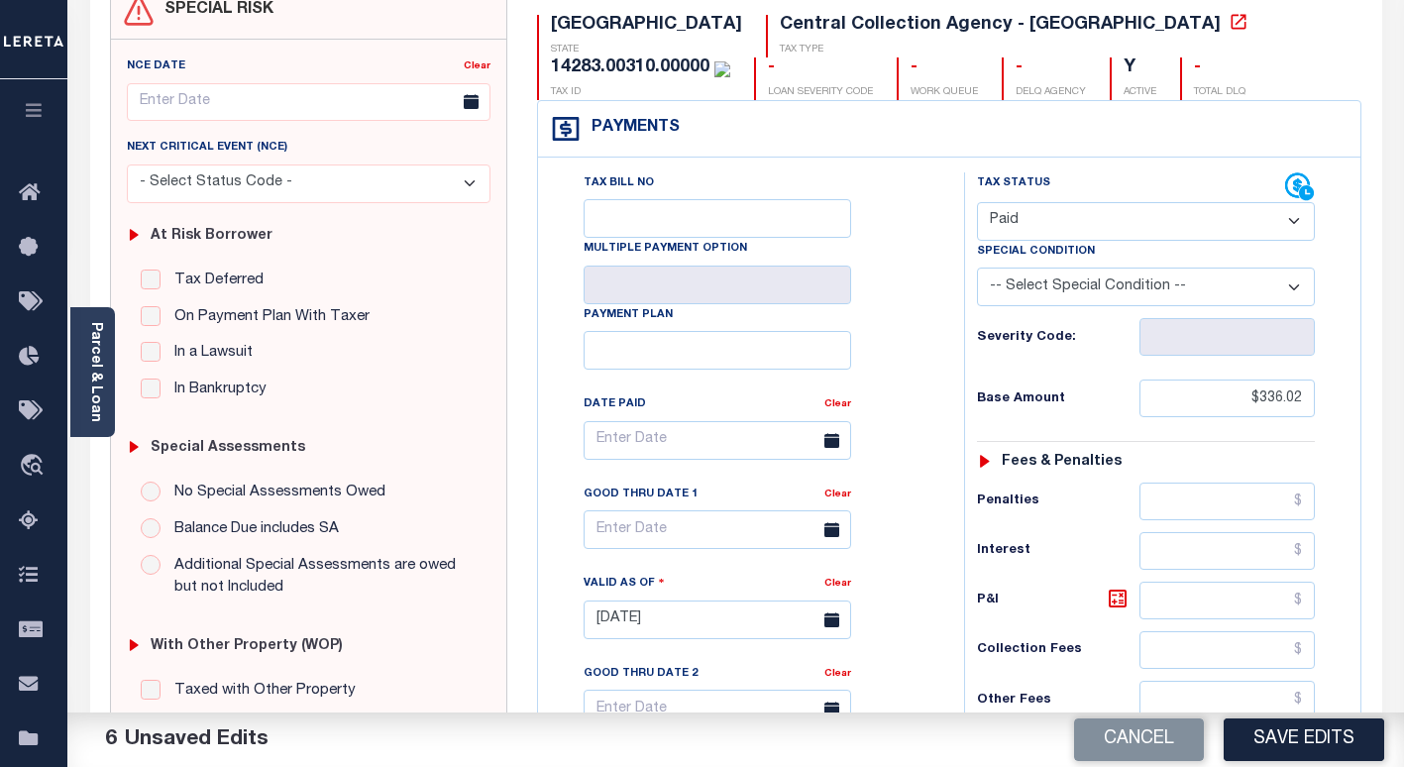
scroll to position [0, 0]
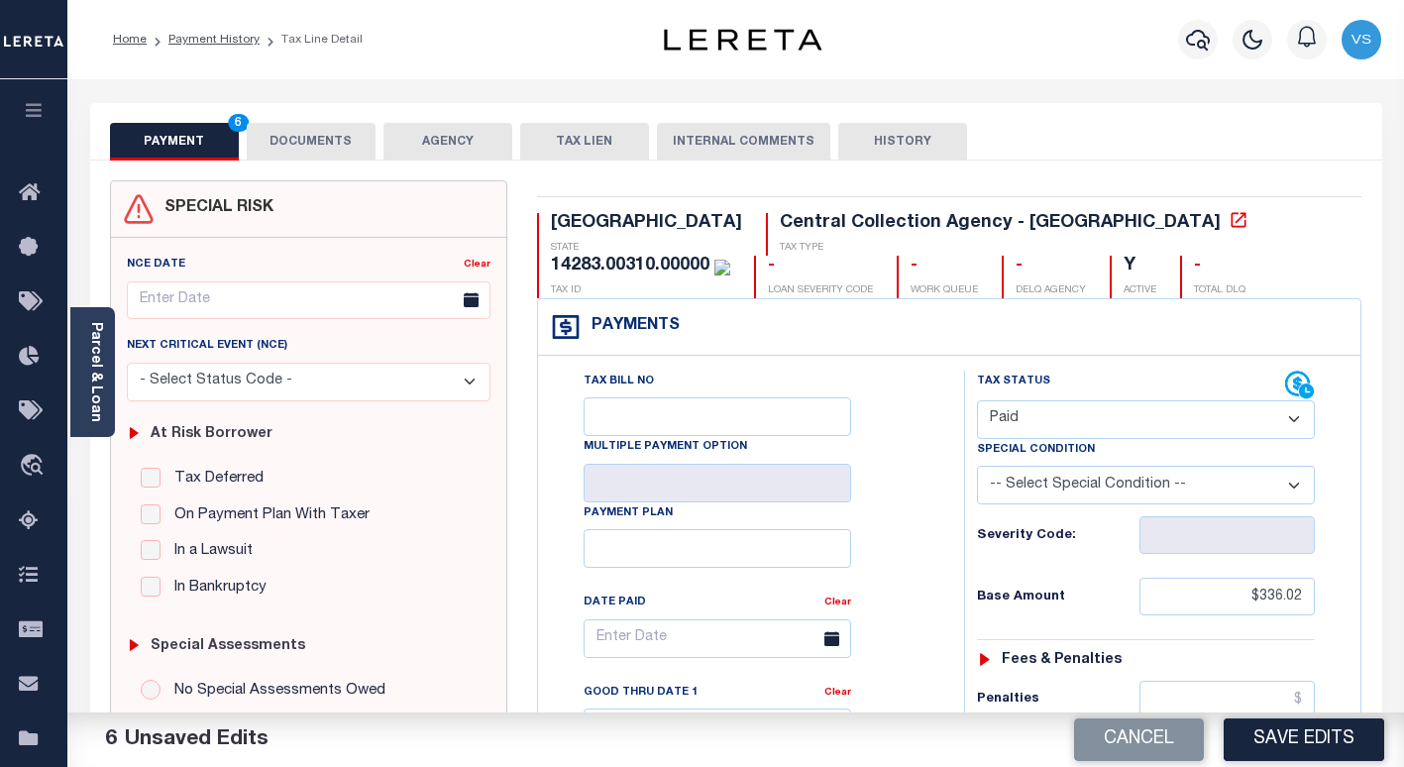
click at [326, 145] on button "DOCUMENTS" at bounding box center [311, 142] width 129 height 38
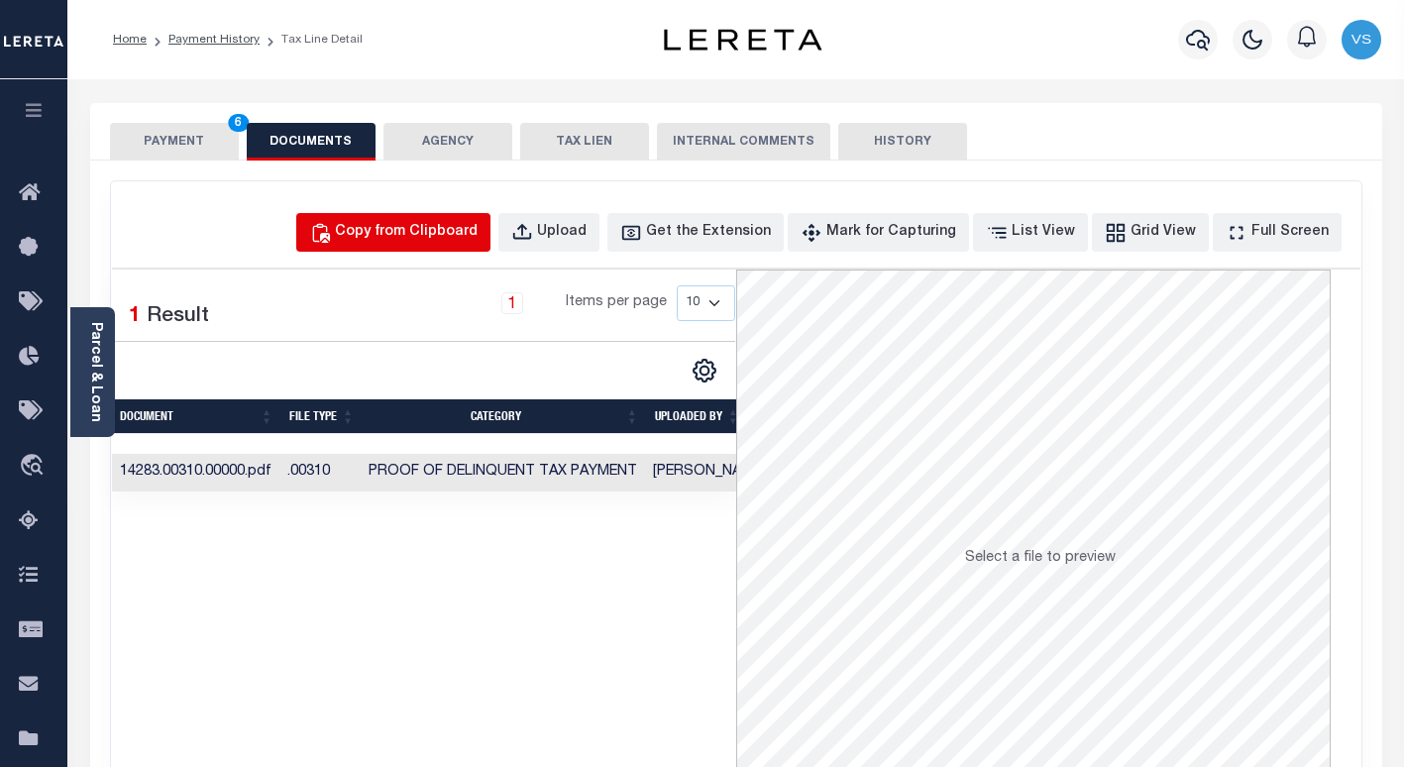
click at [470, 238] on div "Copy from Clipboard" at bounding box center [406, 233] width 143 height 22
select select "POP"
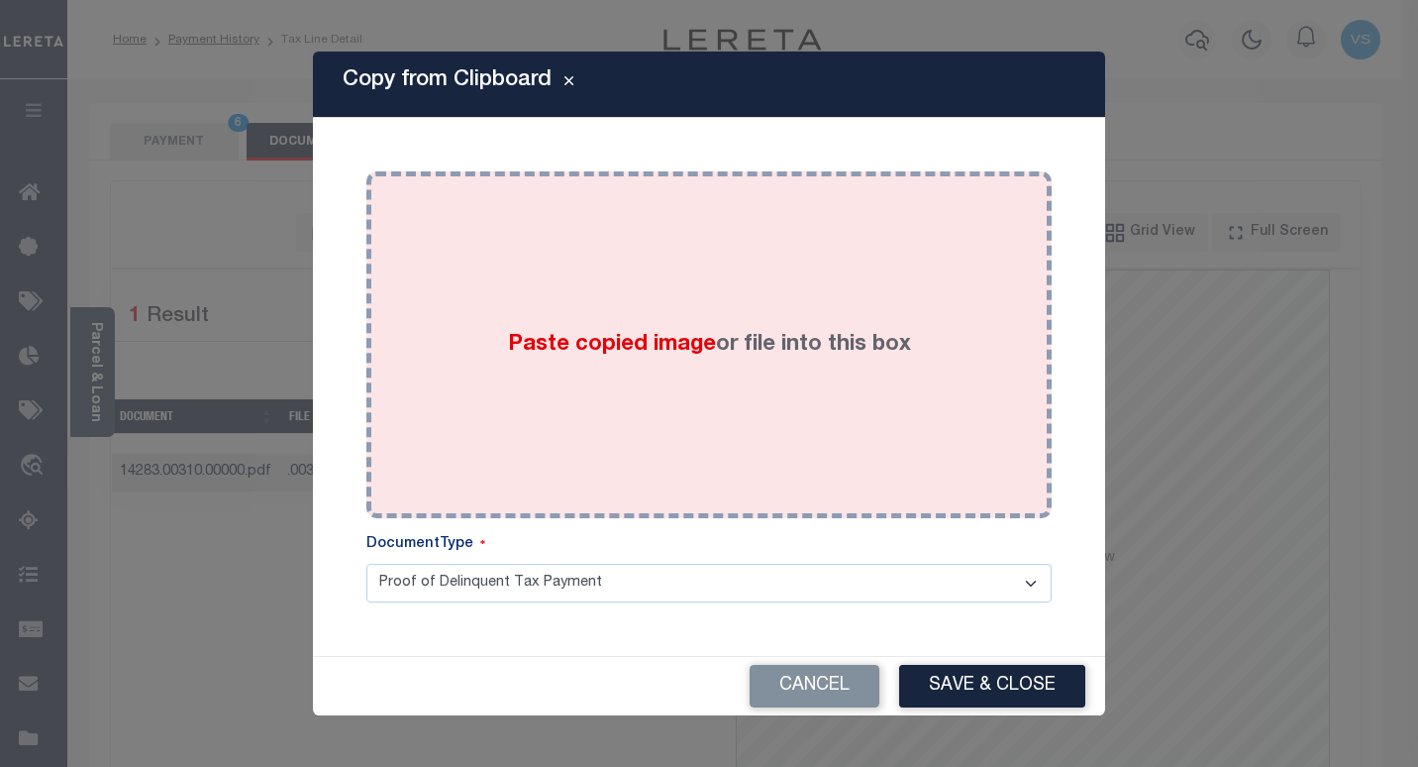
click at [553, 334] on span "Paste copied image" at bounding box center [612, 345] width 208 height 22
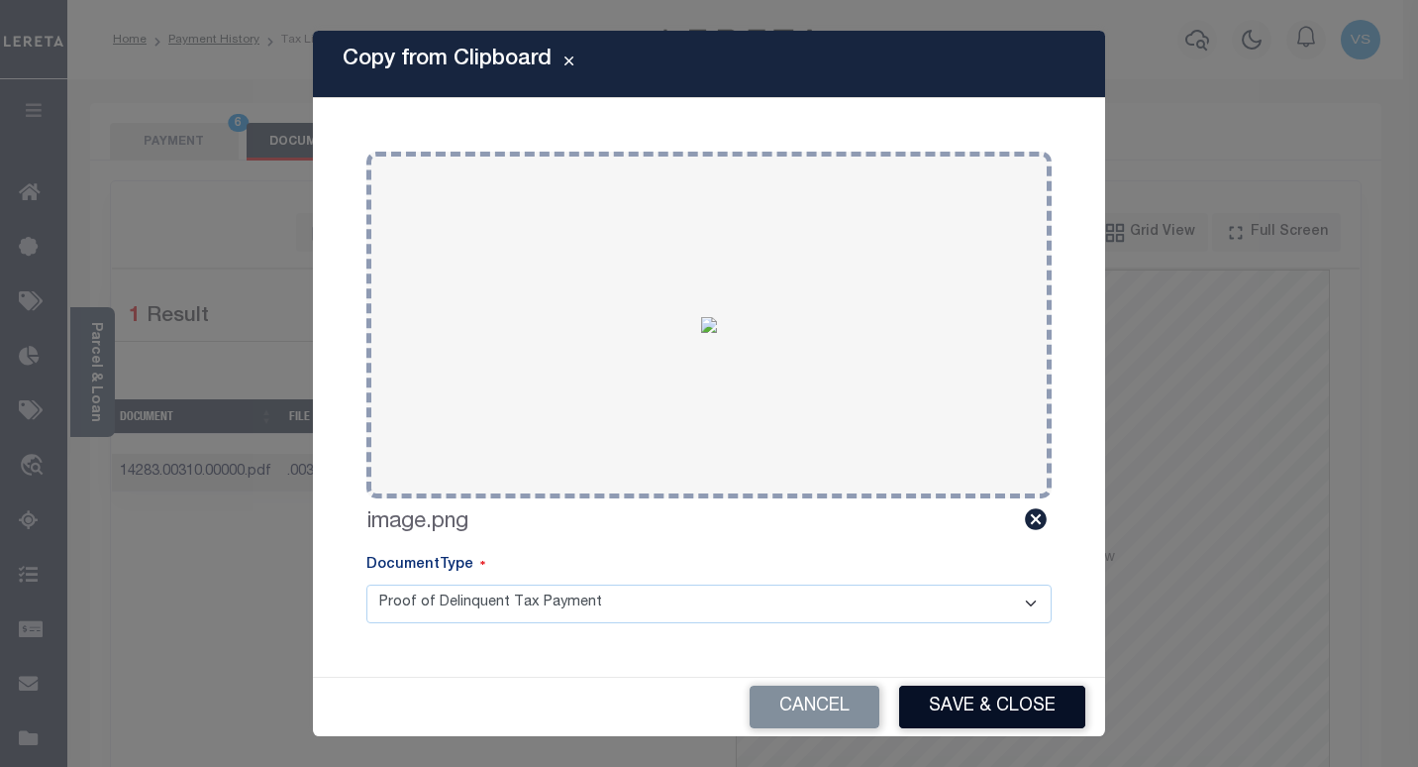
click at [936, 703] on button "Save & Close" at bounding box center [992, 706] width 186 height 43
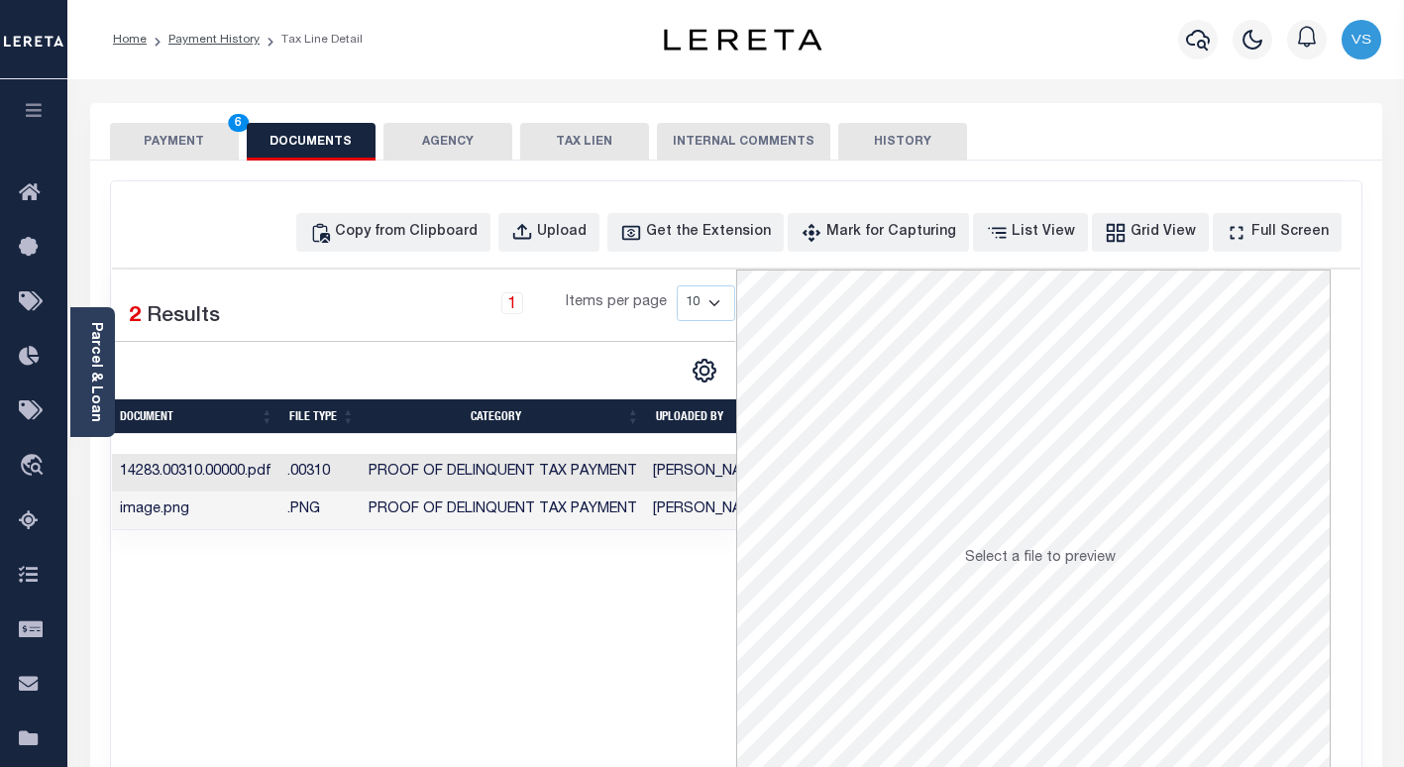
click at [189, 144] on button "PAYMENT 6" at bounding box center [174, 142] width 129 height 38
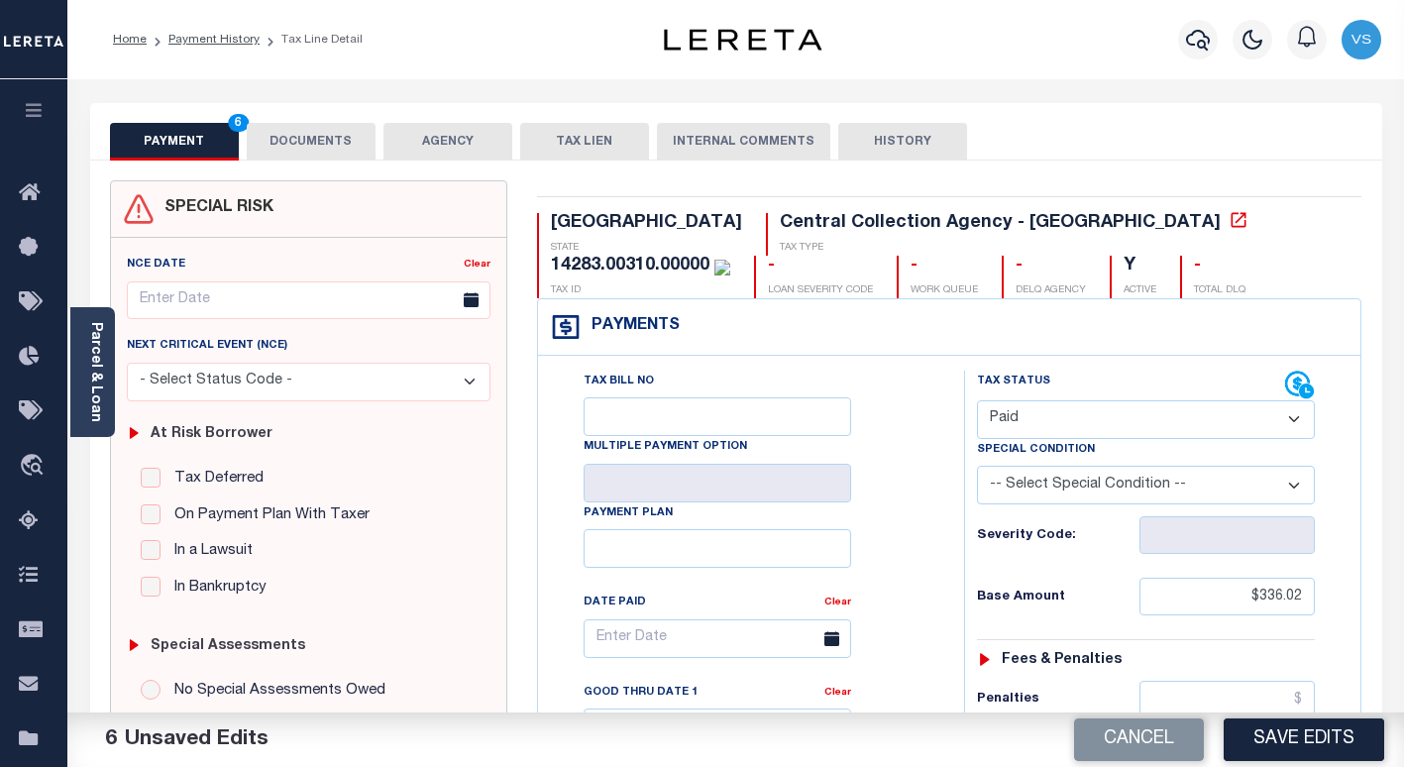
scroll to position [198, 0]
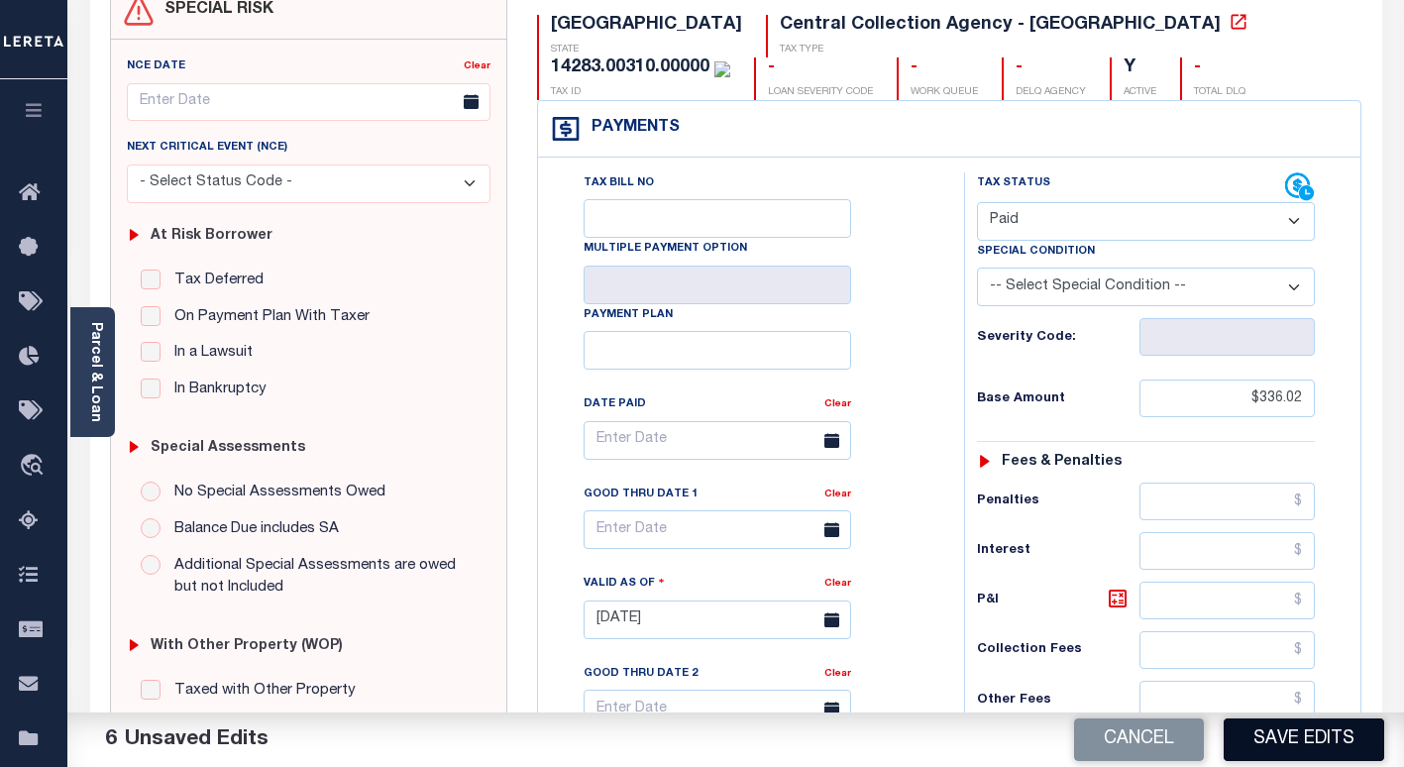
click at [1307, 745] on button "Save Edits" at bounding box center [1303, 739] width 160 height 43
checkbox input "false"
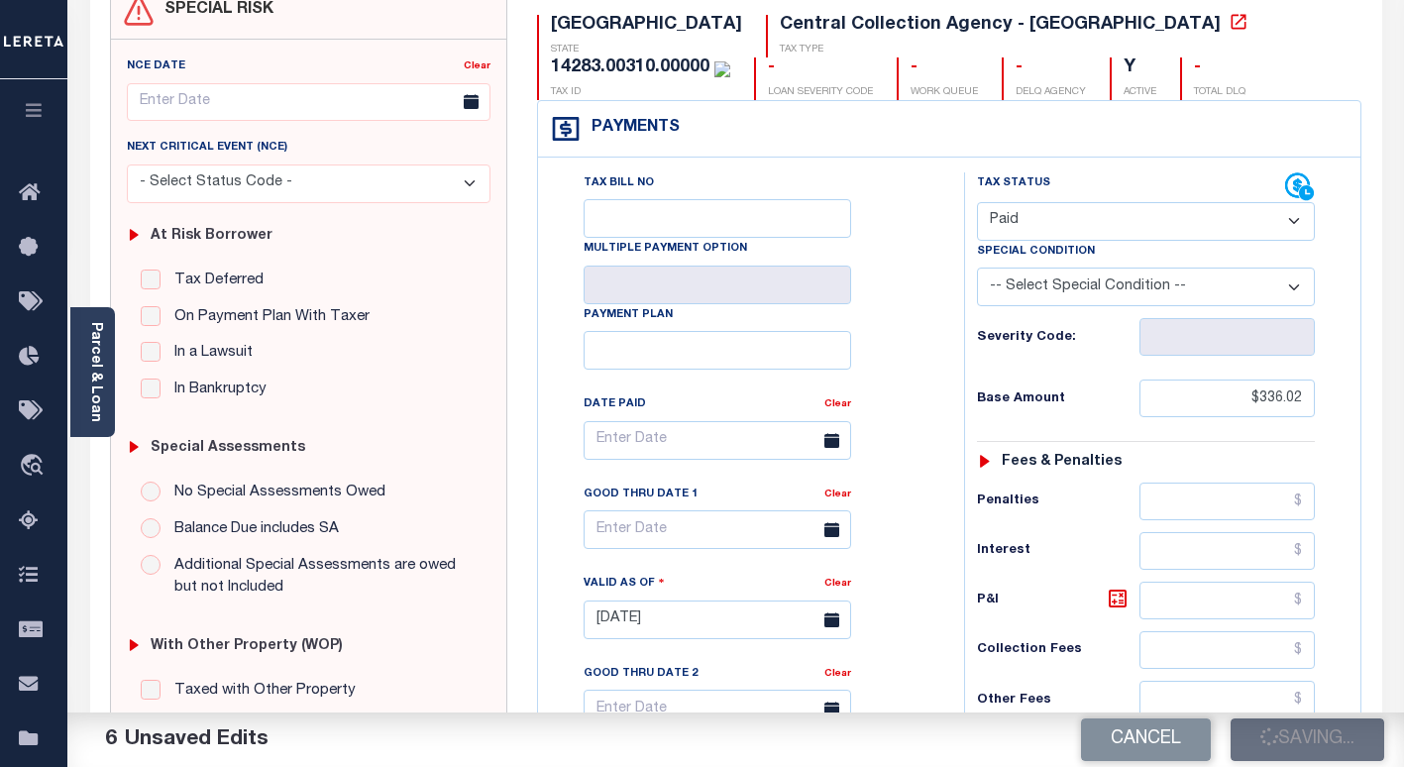
type input "$336.02"
type input "$0"
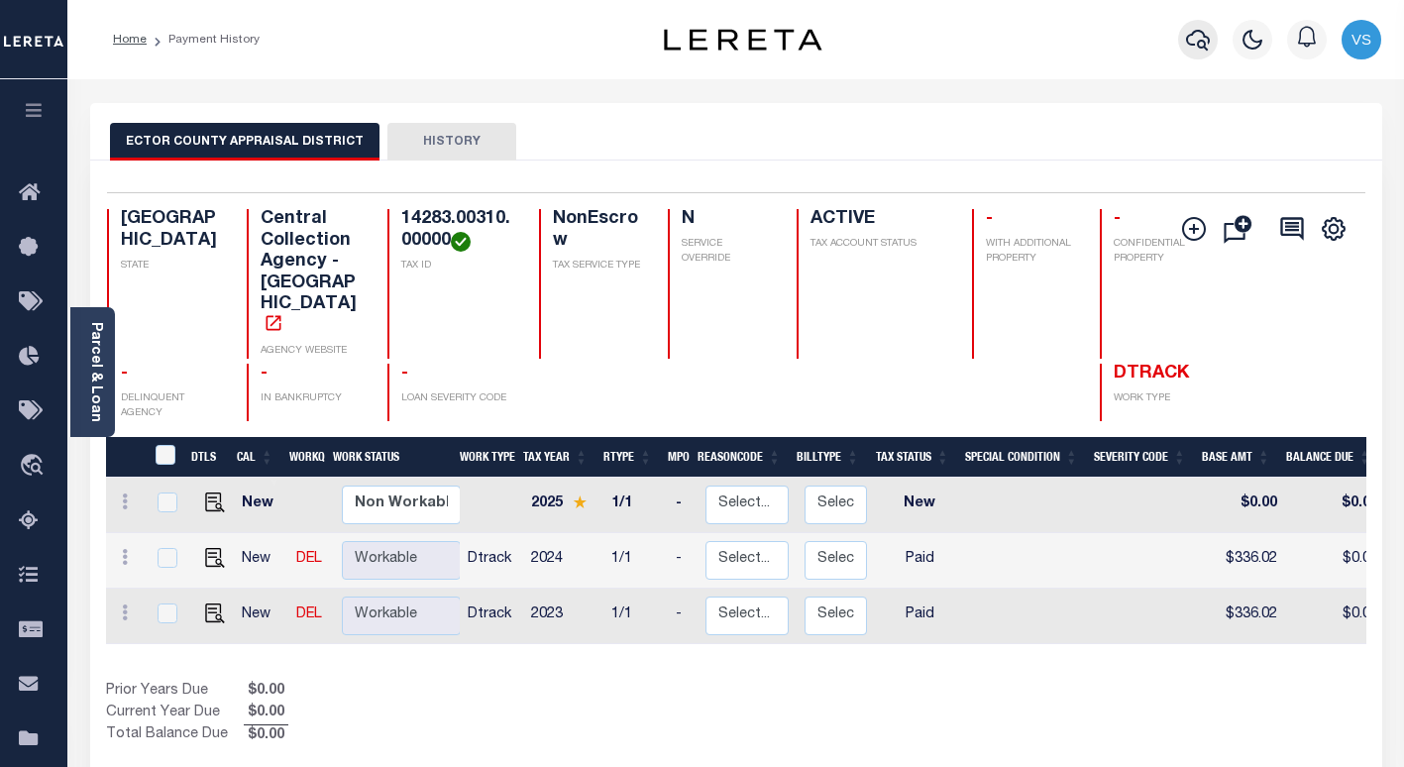
click at [1198, 34] on icon "button" at bounding box center [1198, 40] width 24 height 24
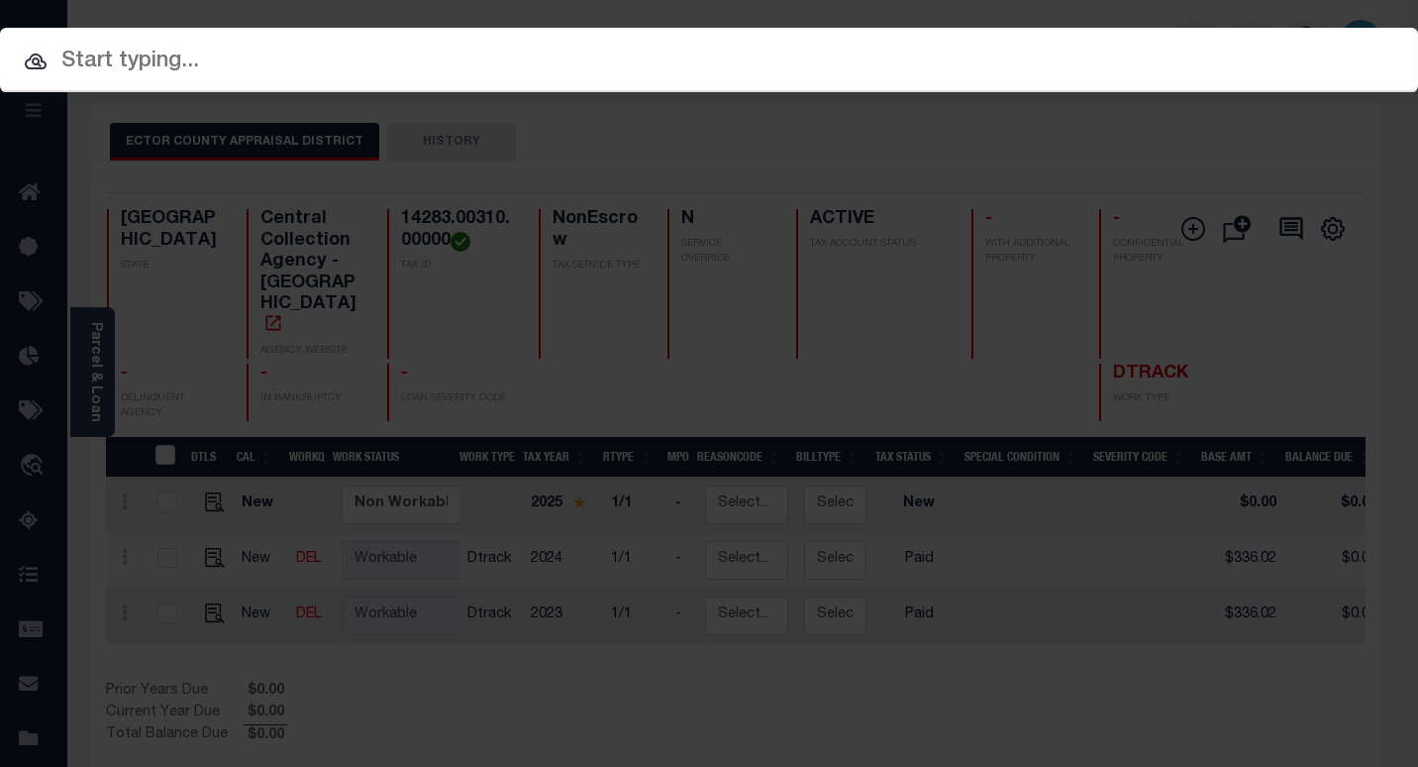
paste input "7200242230"
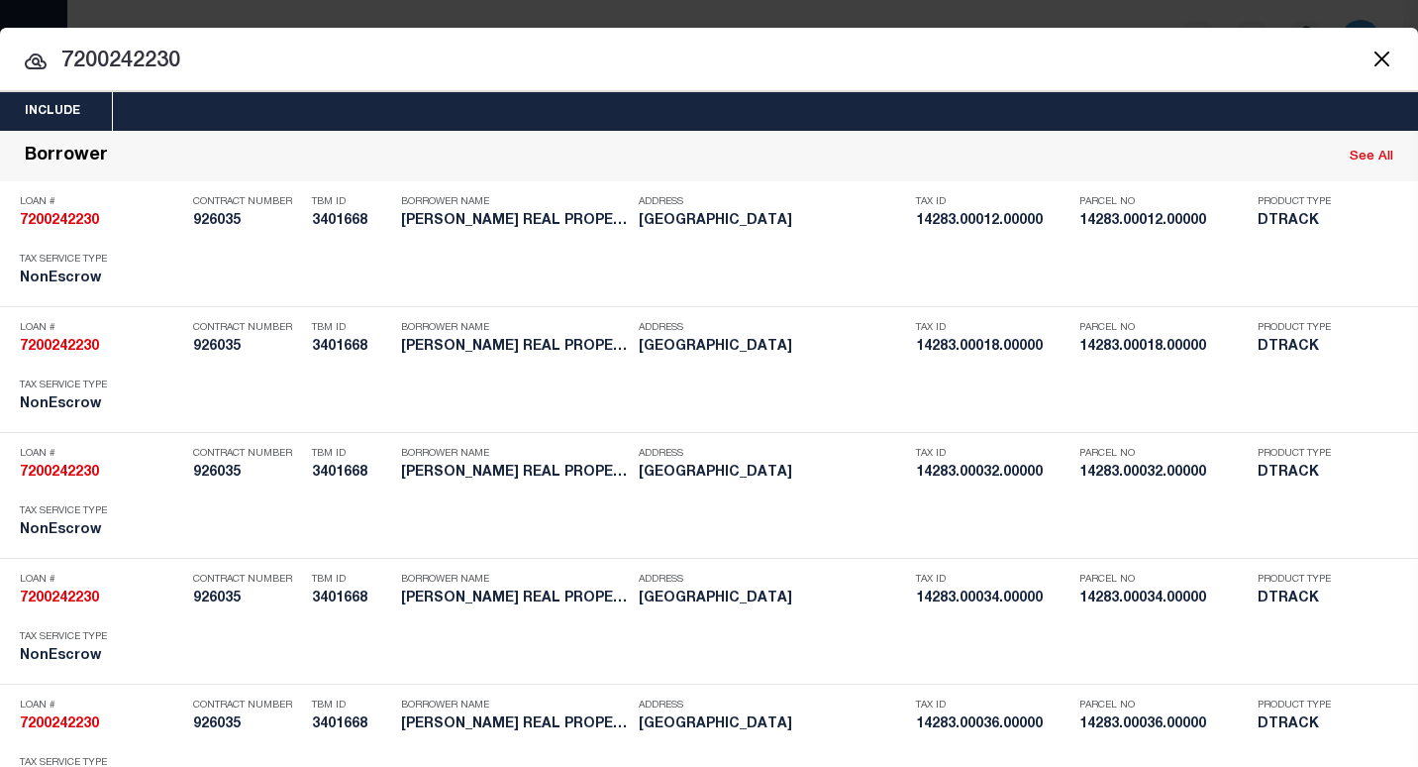
click at [100, 64] on input "7200242230" at bounding box center [709, 62] width 1418 height 35
paste input "14283.00310.0000"
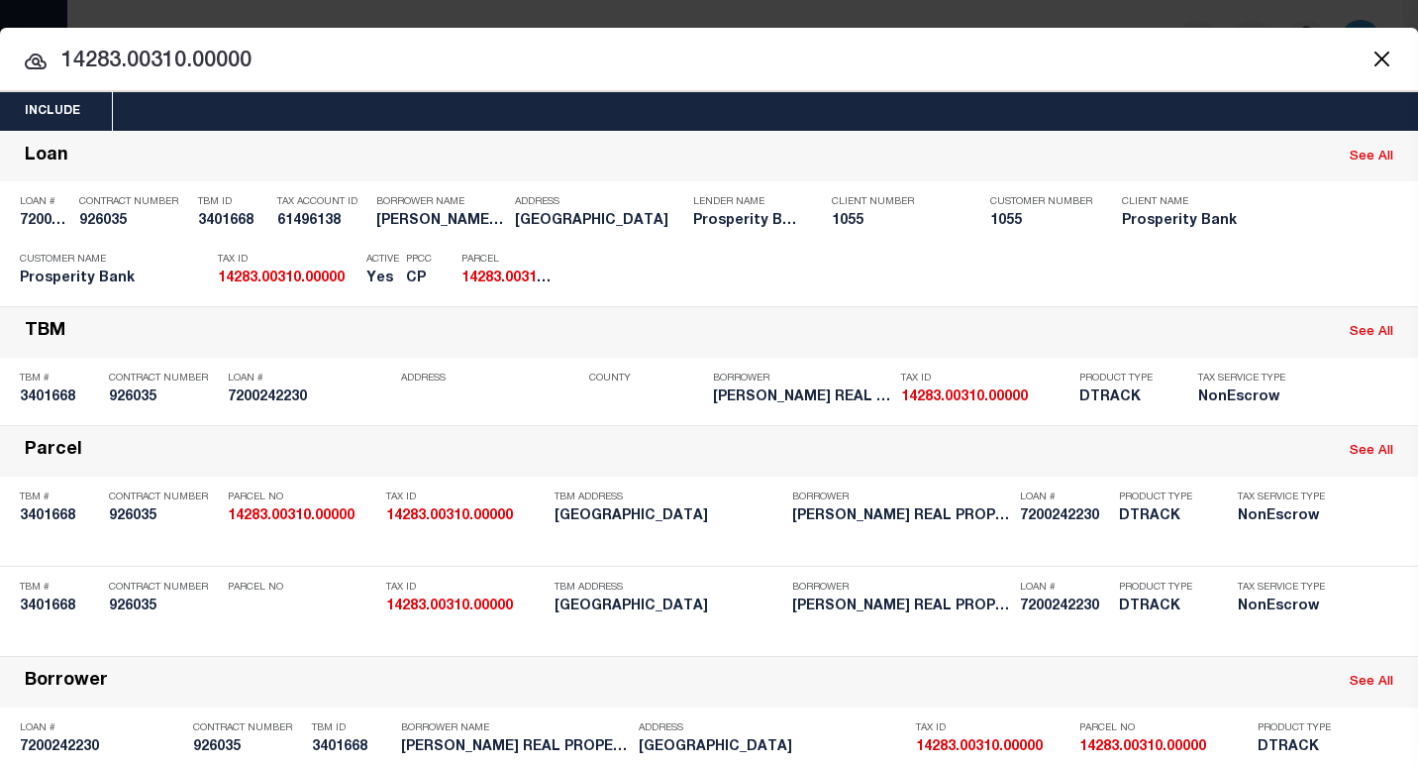
type input "14283.00310.00000"
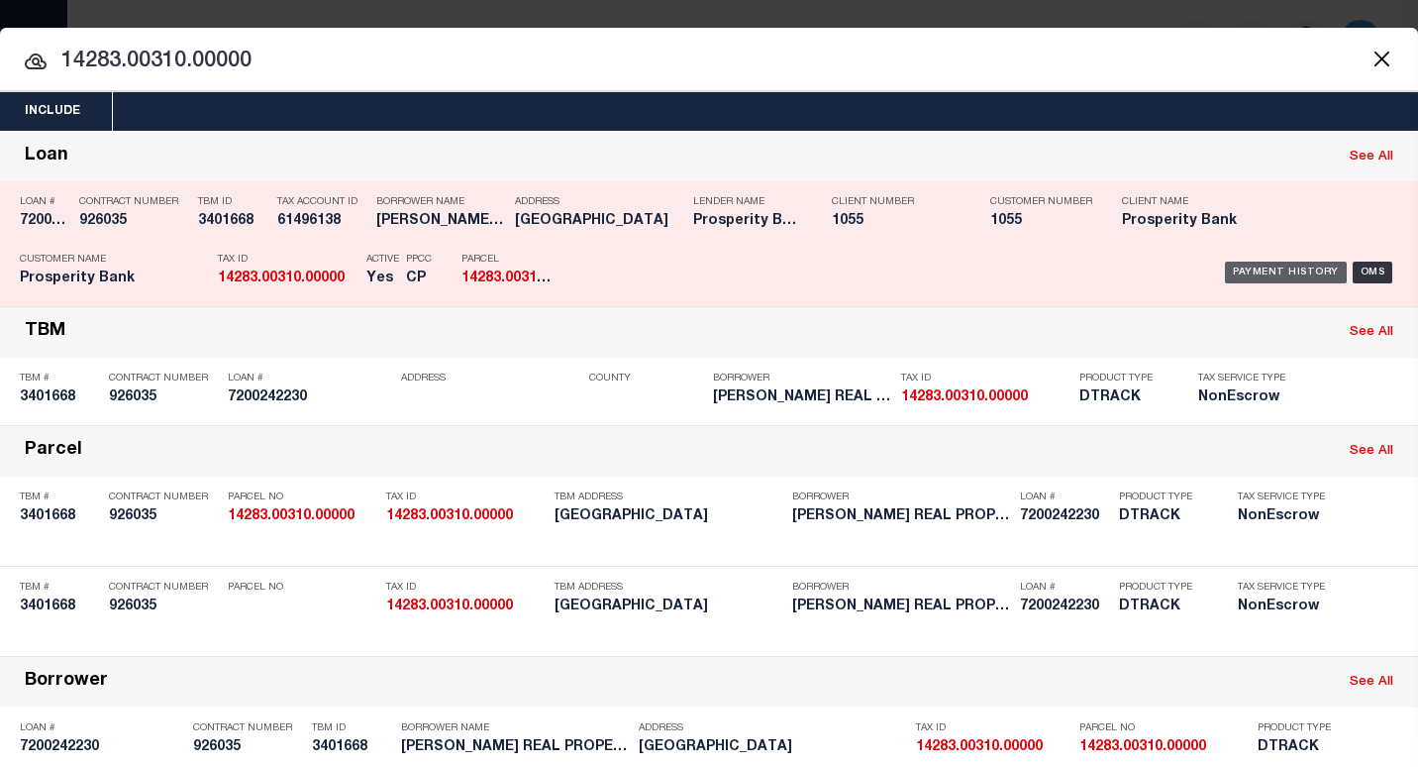
click at [1244, 270] on div "Payment History" at bounding box center [1286, 272] width 122 height 22
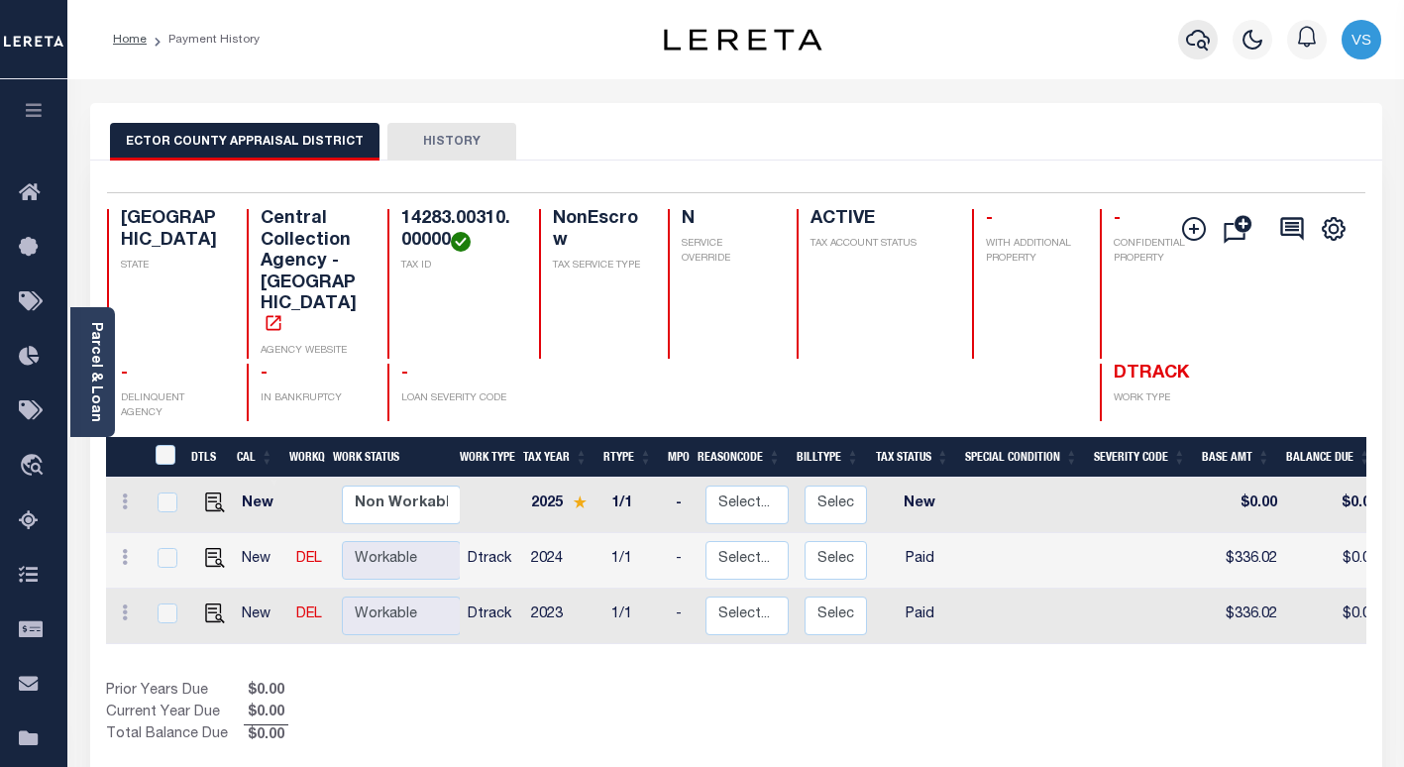
click at [1197, 40] on icon "button" at bounding box center [1198, 40] width 24 height 24
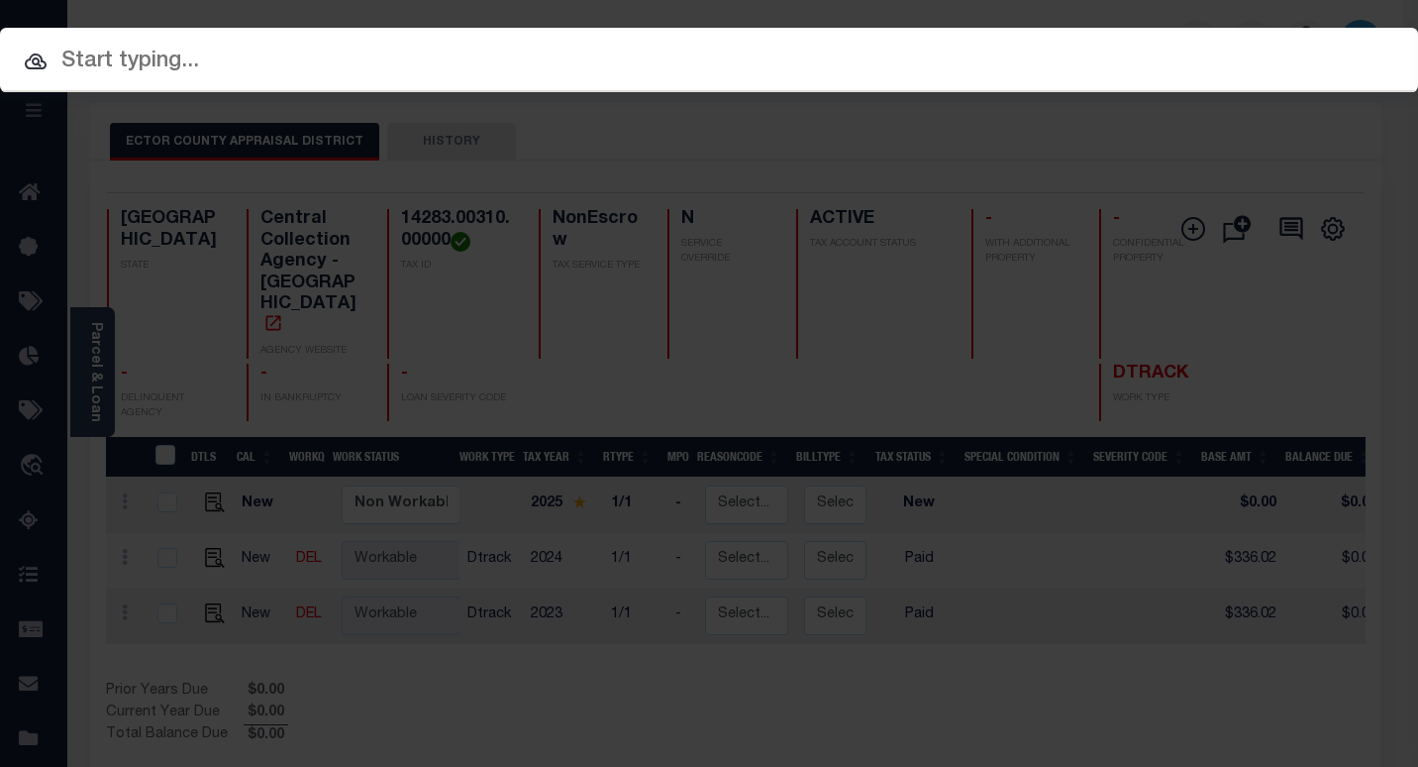
paste input "7200242230"
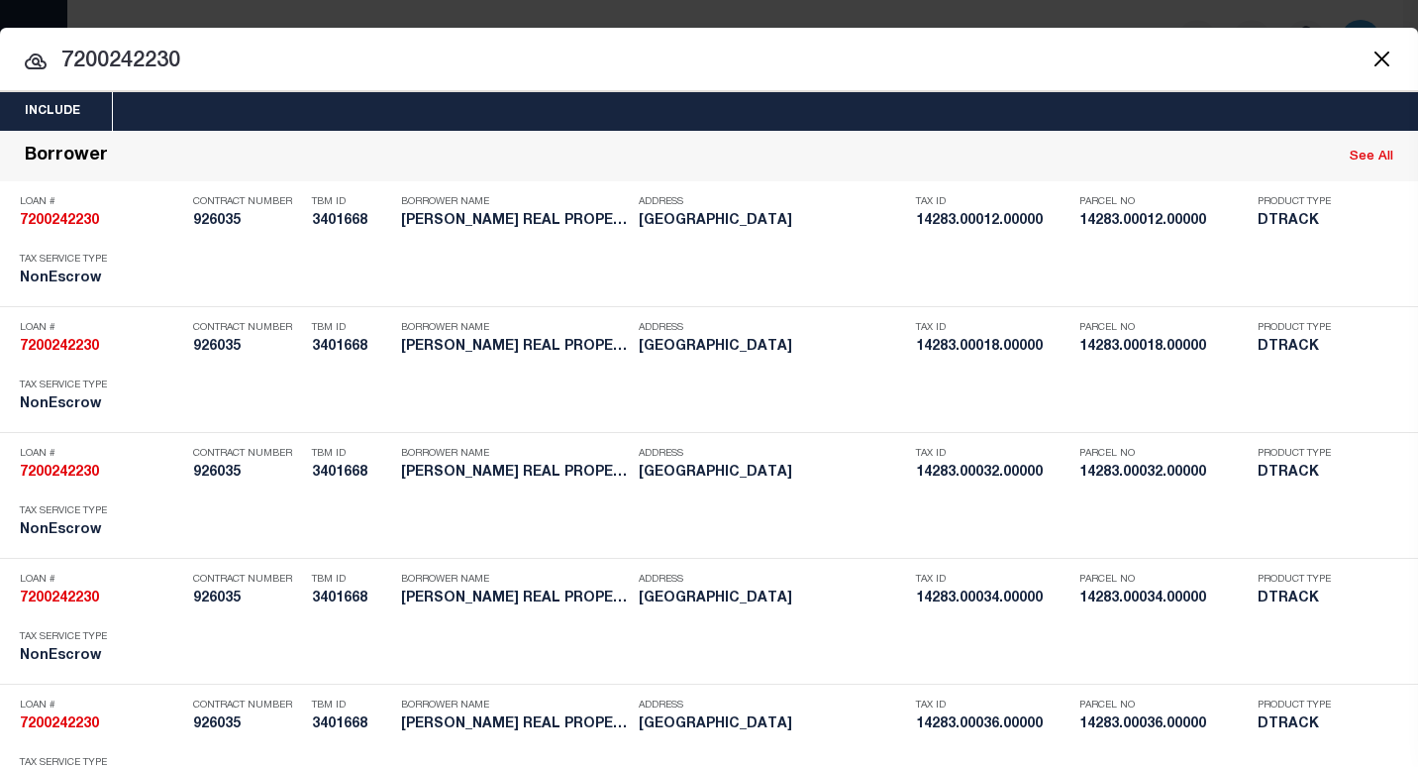
click at [149, 62] on input "7200242230" at bounding box center [709, 62] width 1418 height 35
click at [147, 62] on input "7200242230" at bounding box center [709, 62] width 1418 height 35
paste input "14283.00416.0000"
type input "14283.00416.00000"
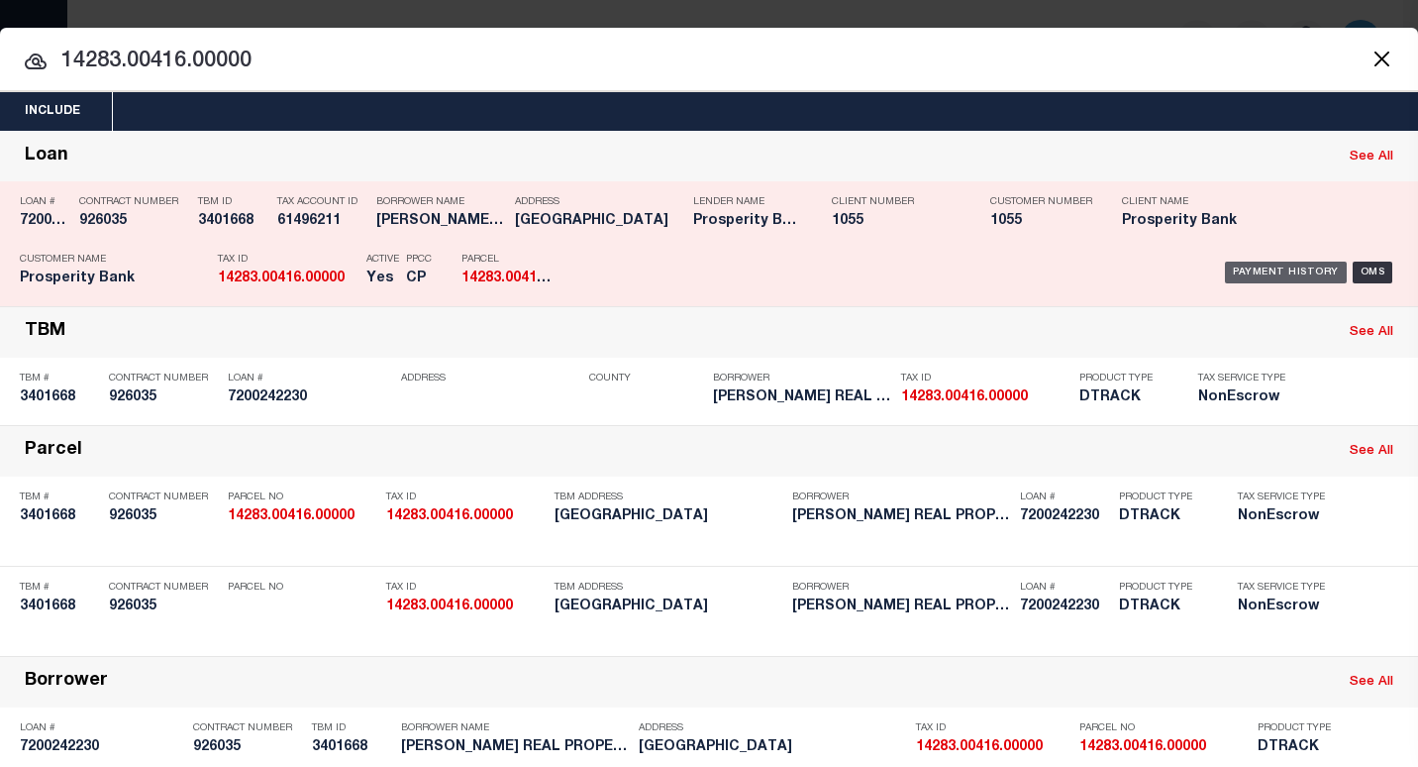
click at [1233, 273] on div "Payment History" at bounding box center [1286, 272] width 122 height 22
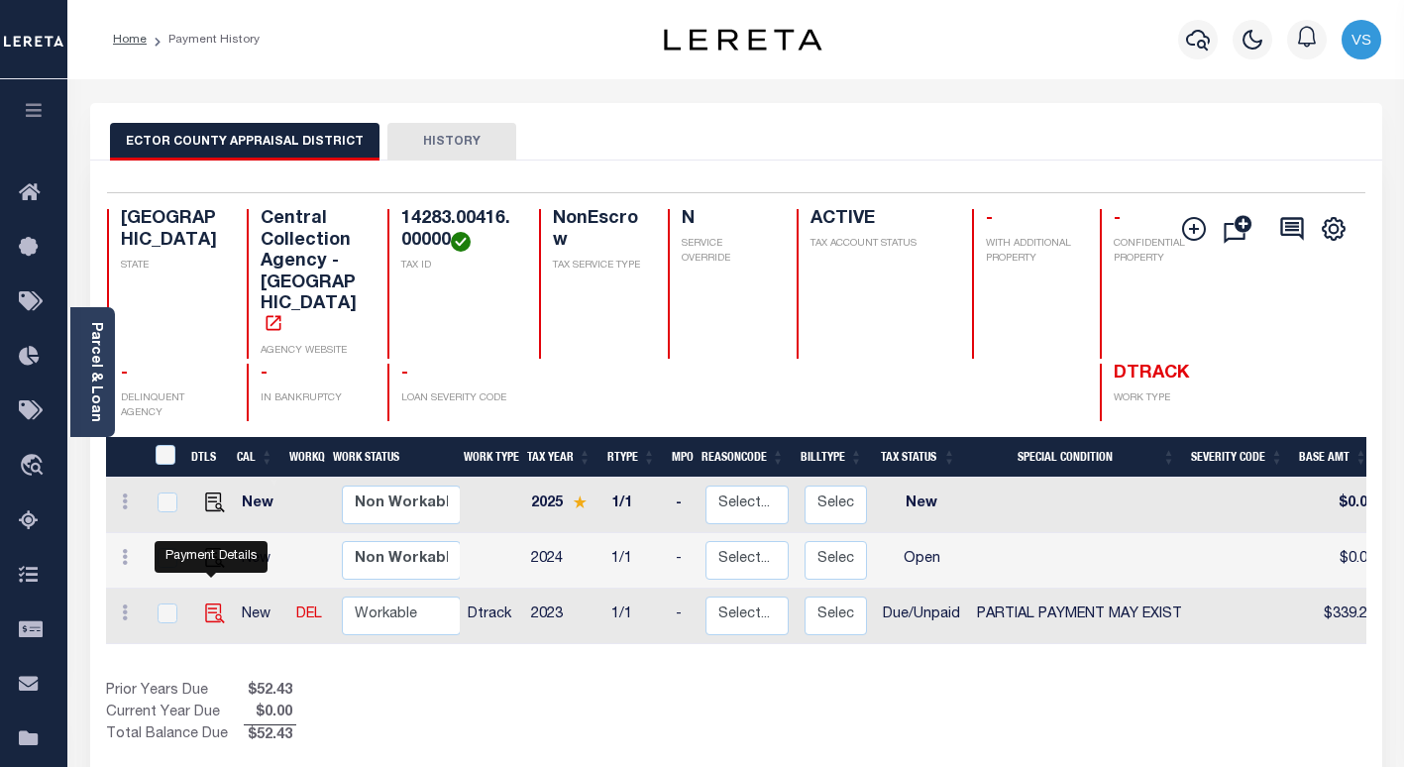
click at [212, 603] on img "" at bounding box center [215, 613] width 20 height 20
checkbox input "true"
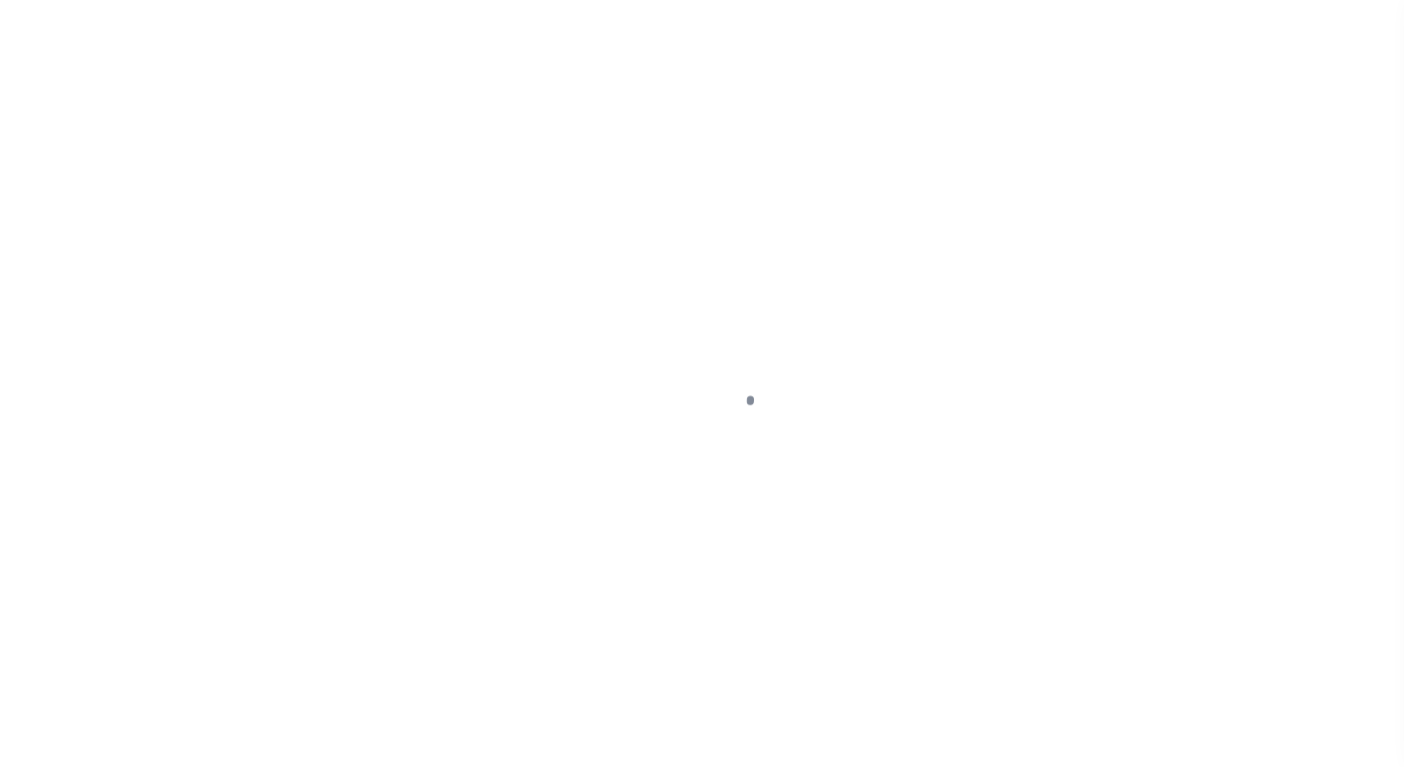
select select "DUE"
select select "15"
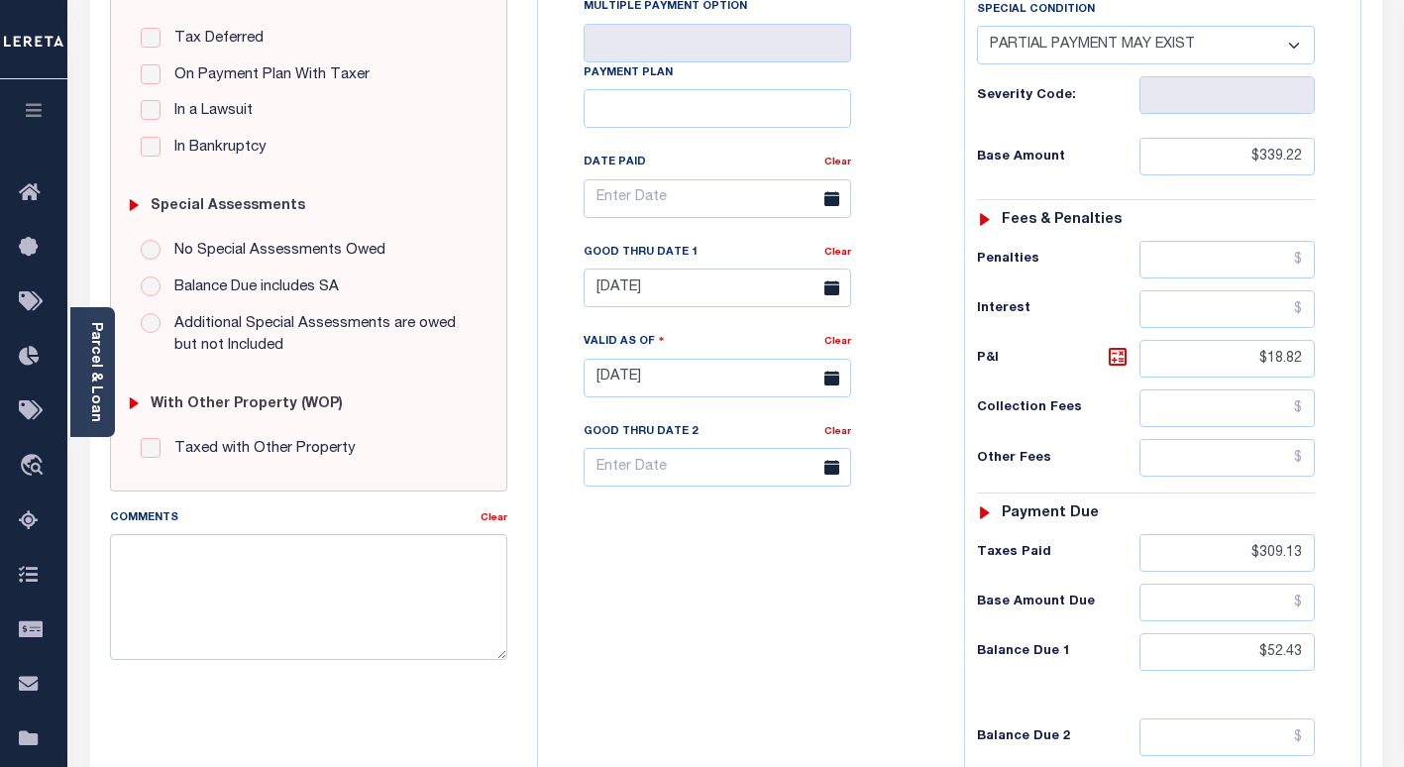
scroll to position [143, 0]
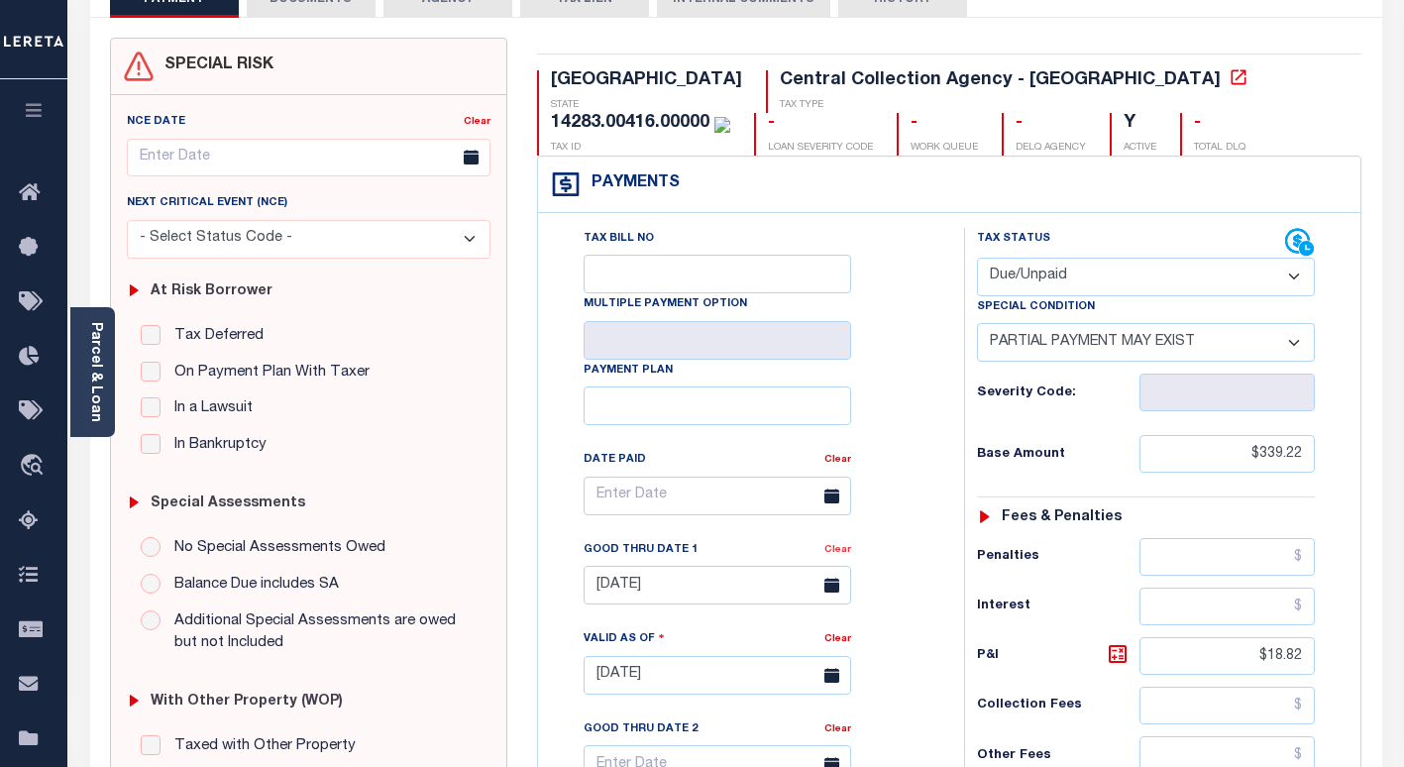
click at [836, 555] on link "Clear" at bounding box center [837, 550] width 27 height 10
type input "10/15/2025"
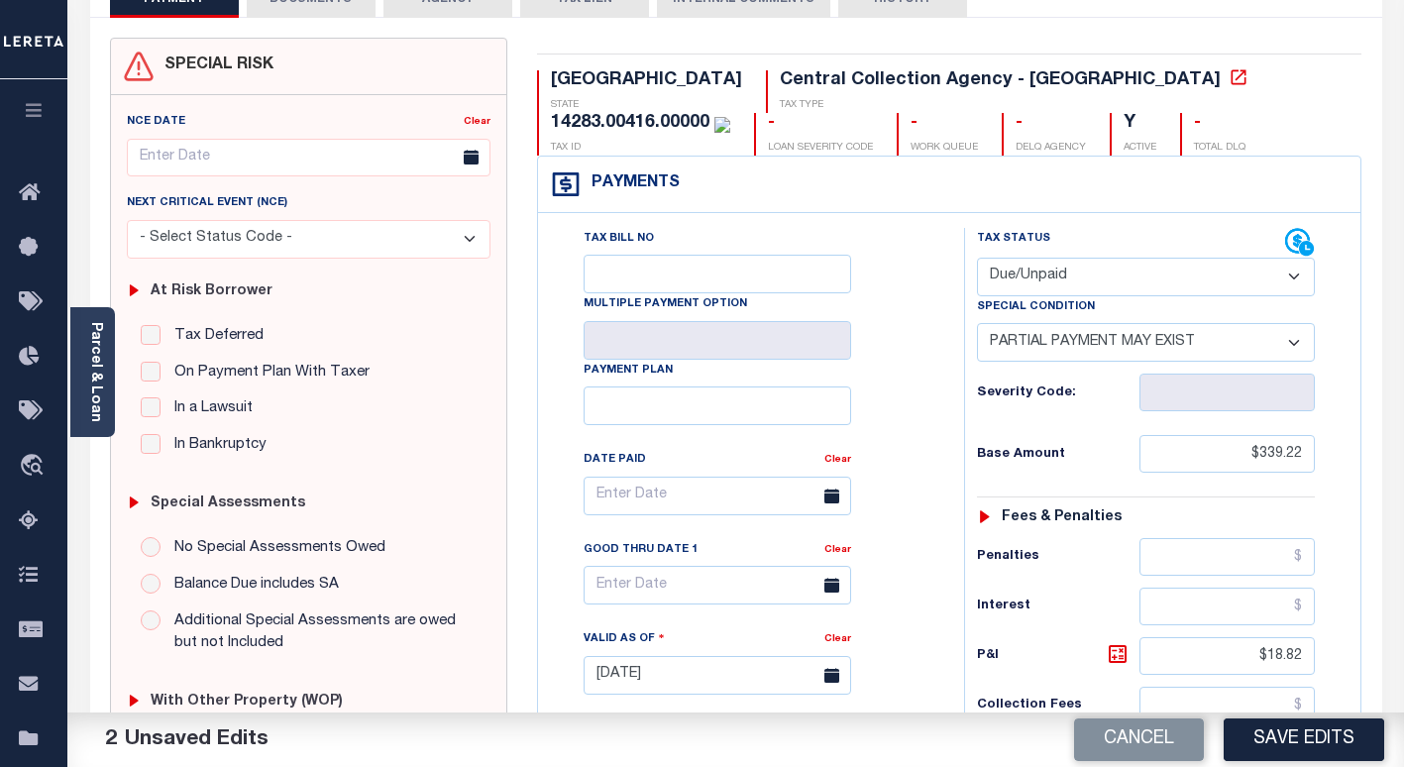
scroll to position [0, 0]
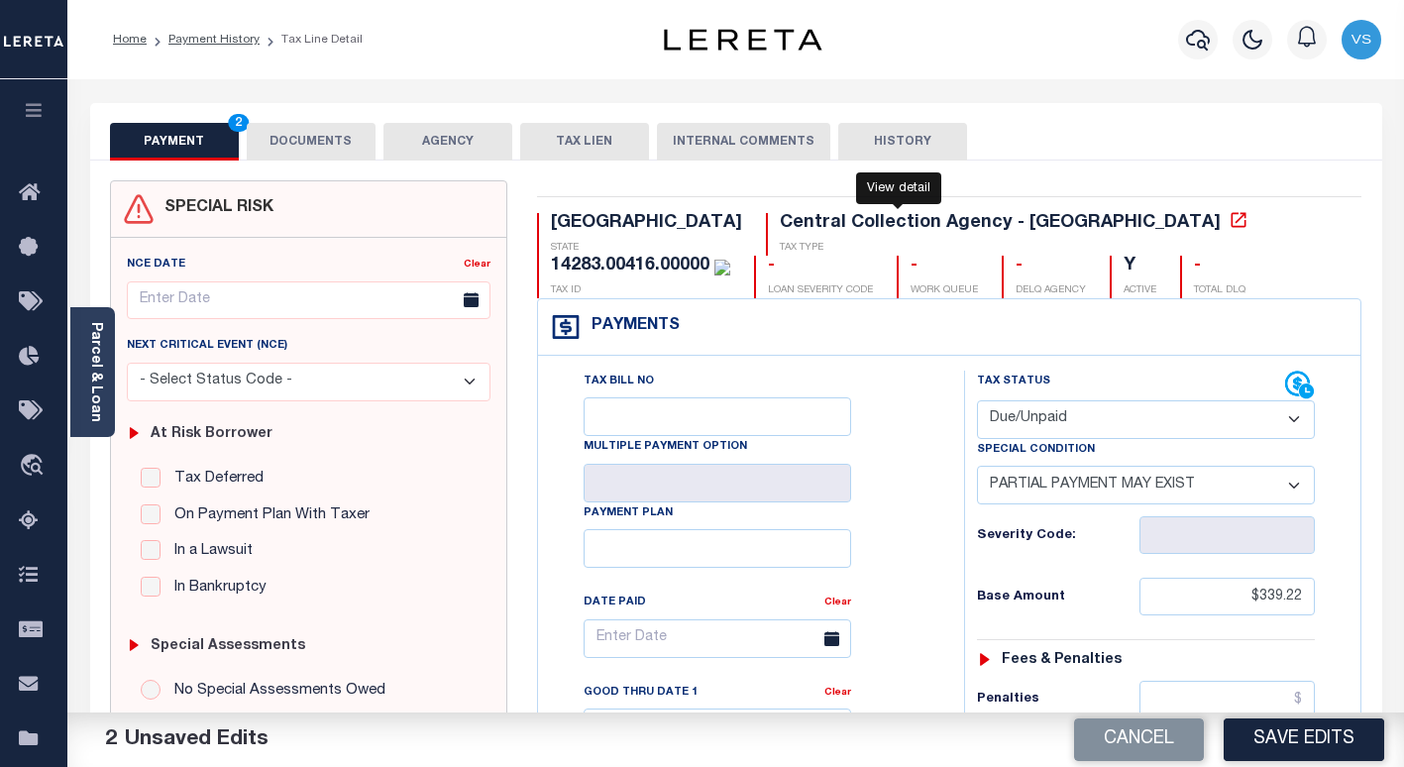
click at [1228, 226] on icon at bounding box center [1238, 220] width 20 height 20
click at [207, 39] on link "Payment History" at bounding box center [213, 40] width 91 height 12
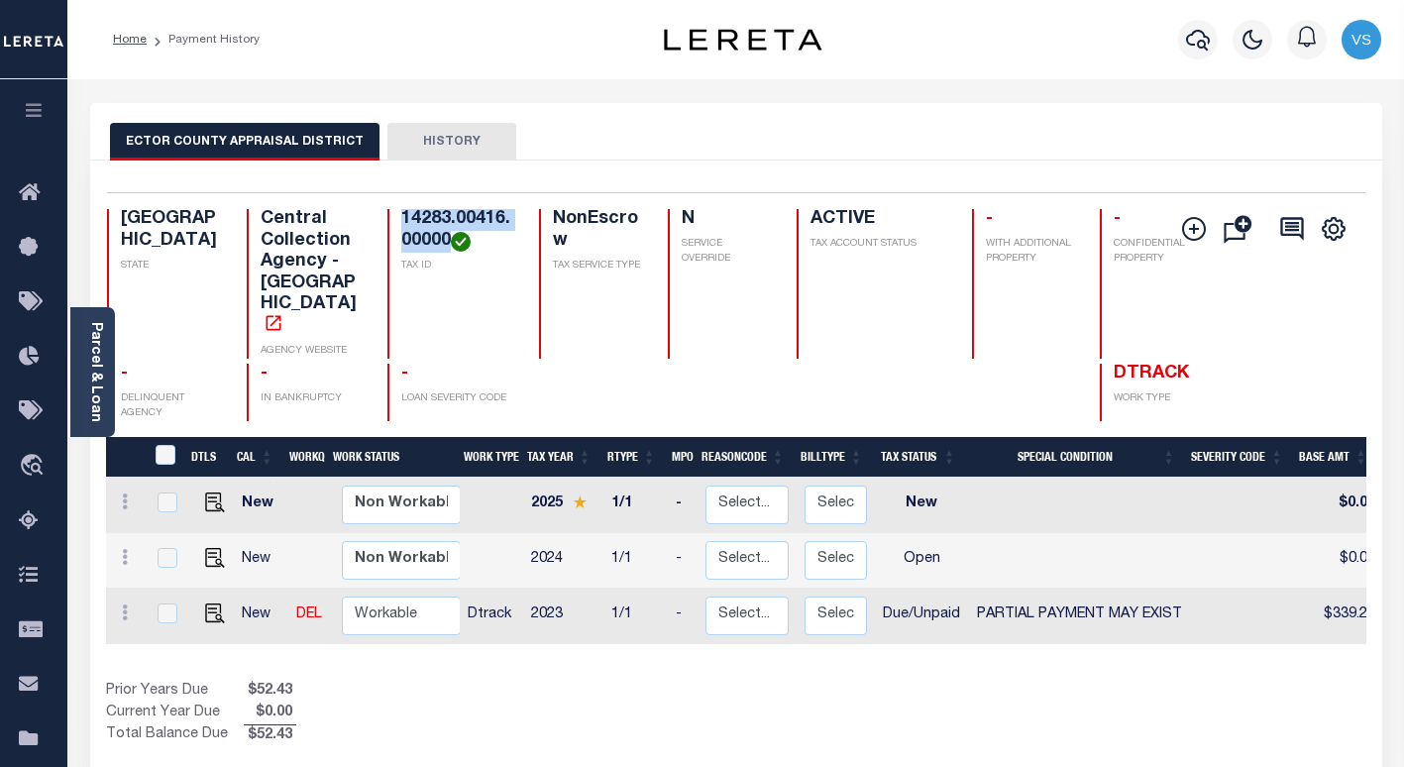
drag, startPoint x: 442, startPoint y: 242, endPoint x: 368, endPoint y: 218, distance: 77.1
click at [387, 218] on div "14283.00416.00000 TAX ID" at bounding box center [451, 284] width 128 height 150
copy h4 "14283.00416.00000"
click at [213, 603] on img "" at bounding box center [215, 613] width 20 height 20
checkbox input "true"
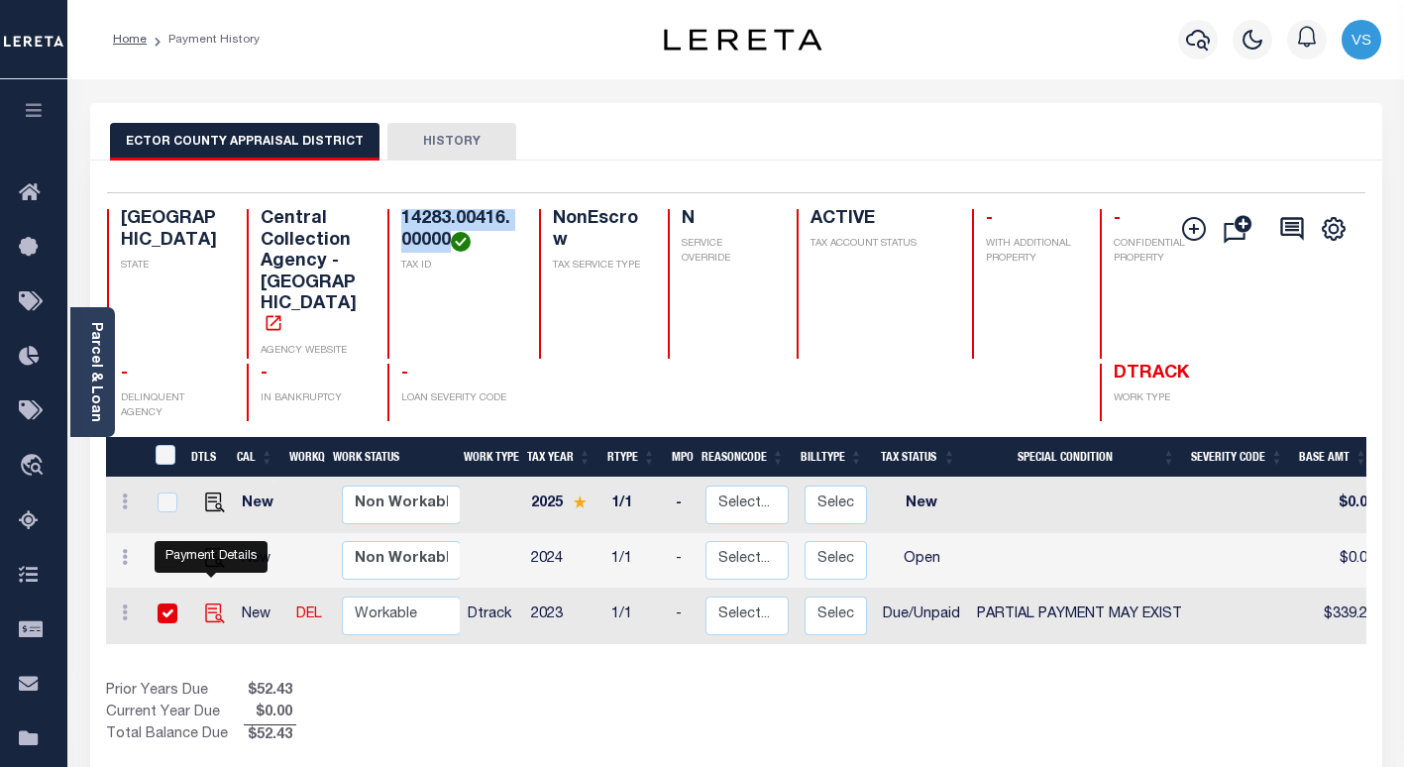
checkbox input "true"
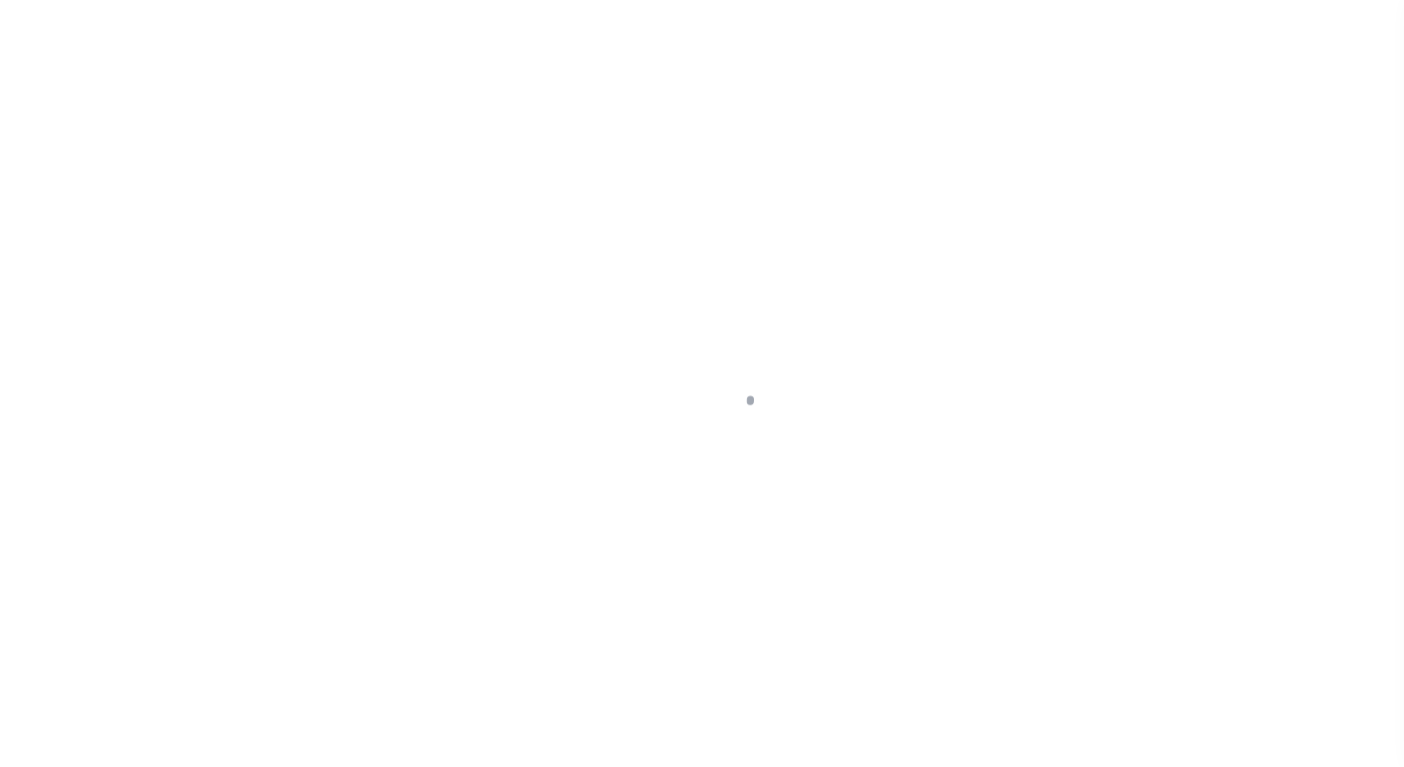
select select "DUE"
select select "15"
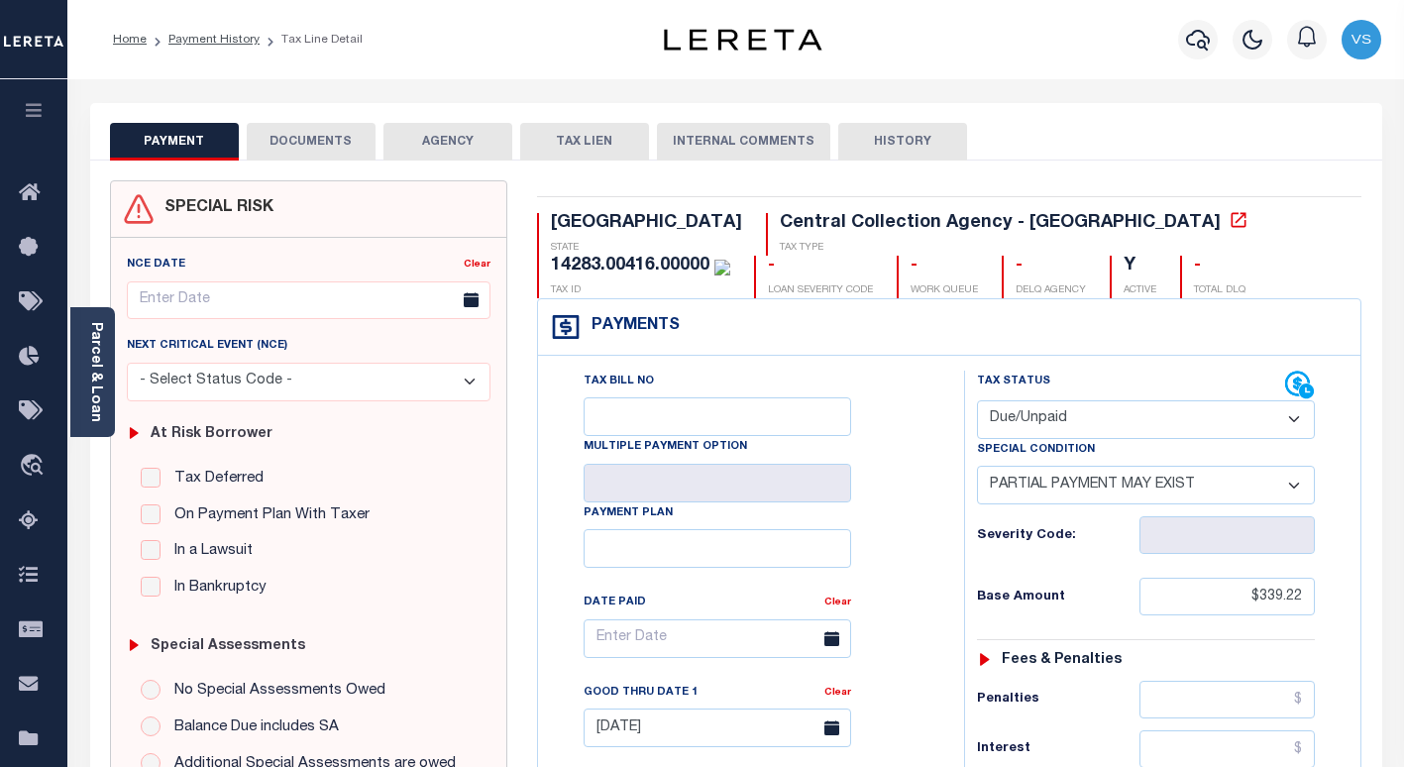
click at [300, 139] on button "DOCUMENTS" at bounding box center [311, 142] width 129 height 38
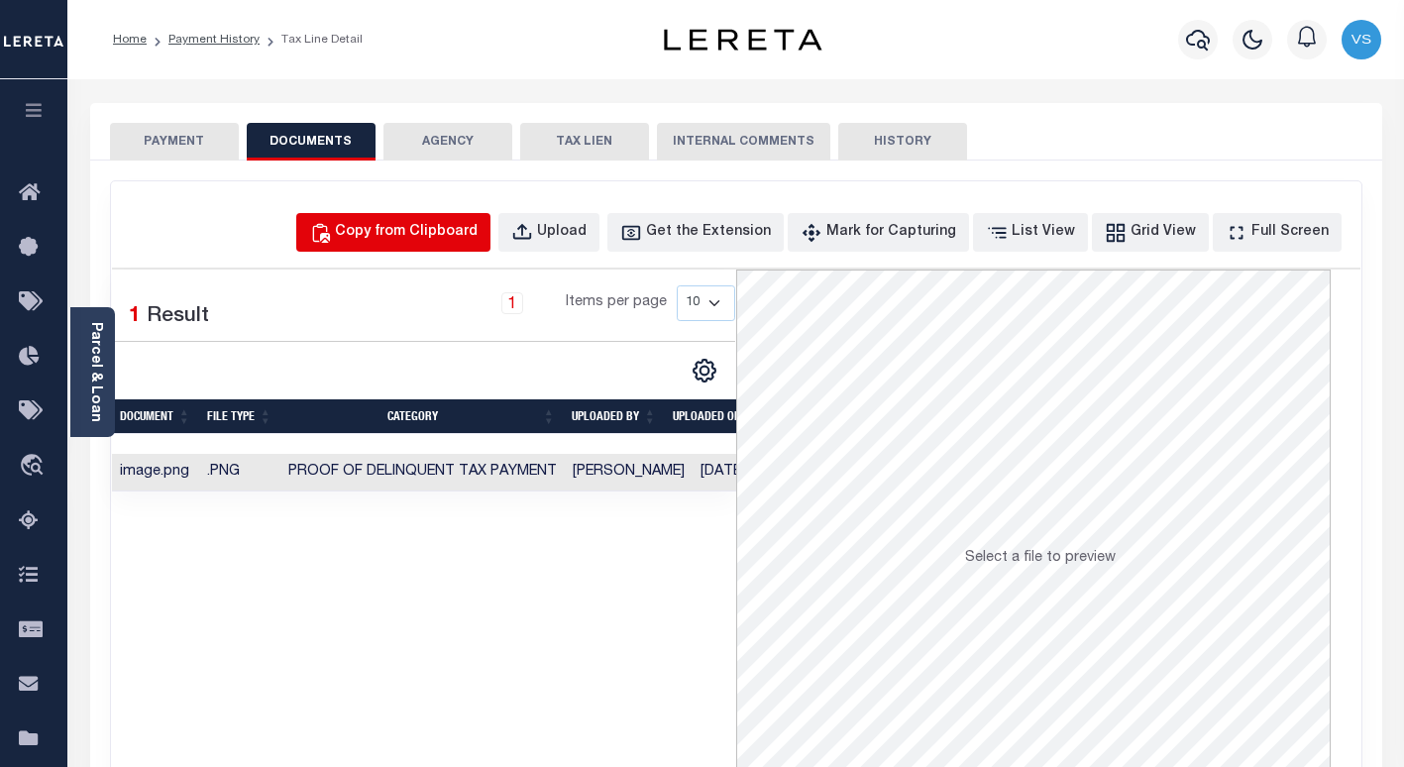
click at [396, 241] on div "Copy from Clipboard" at bounding box center [406, 233] width 143 height 22
select select "POP"
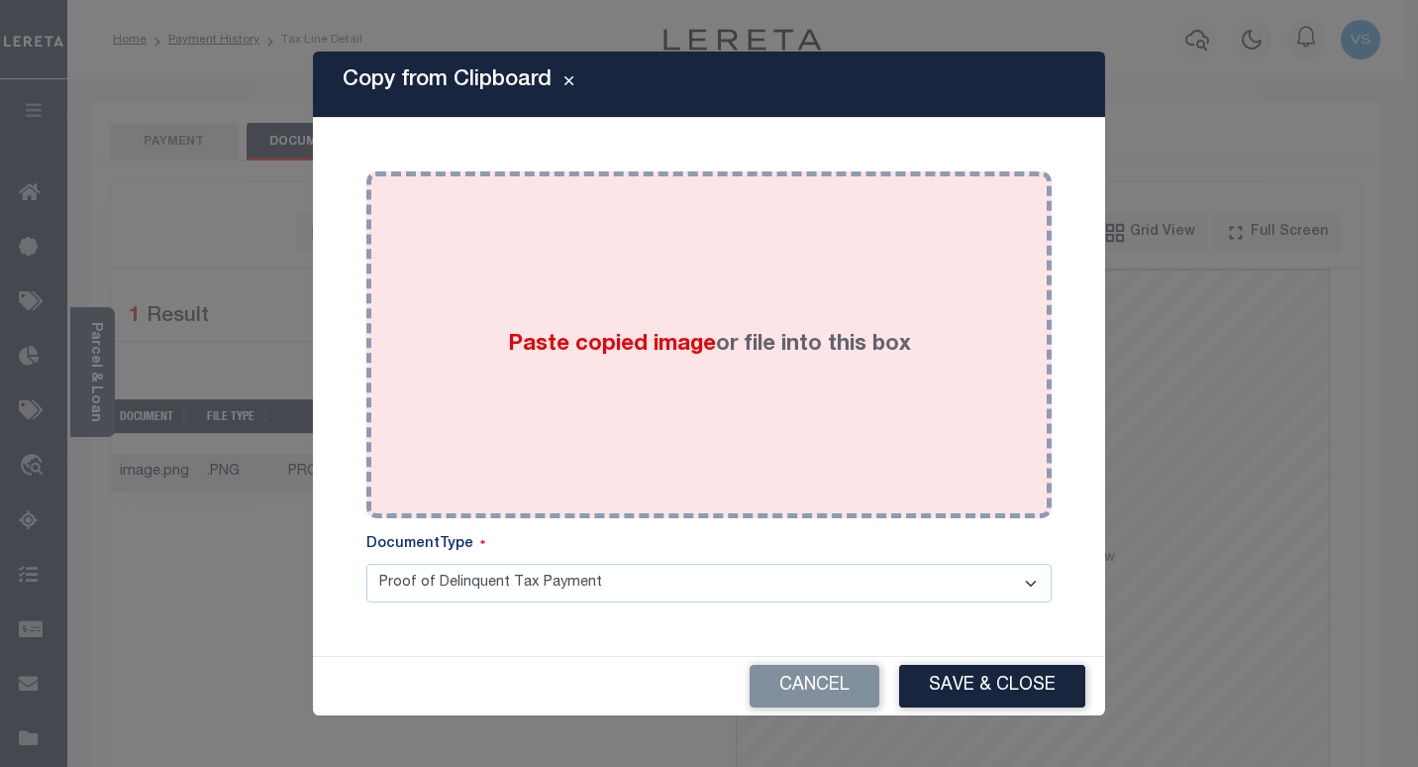
click at [535, 428] on div "Paste copied image or file into this box" at bounding box center [709, 344] width 656 height 317
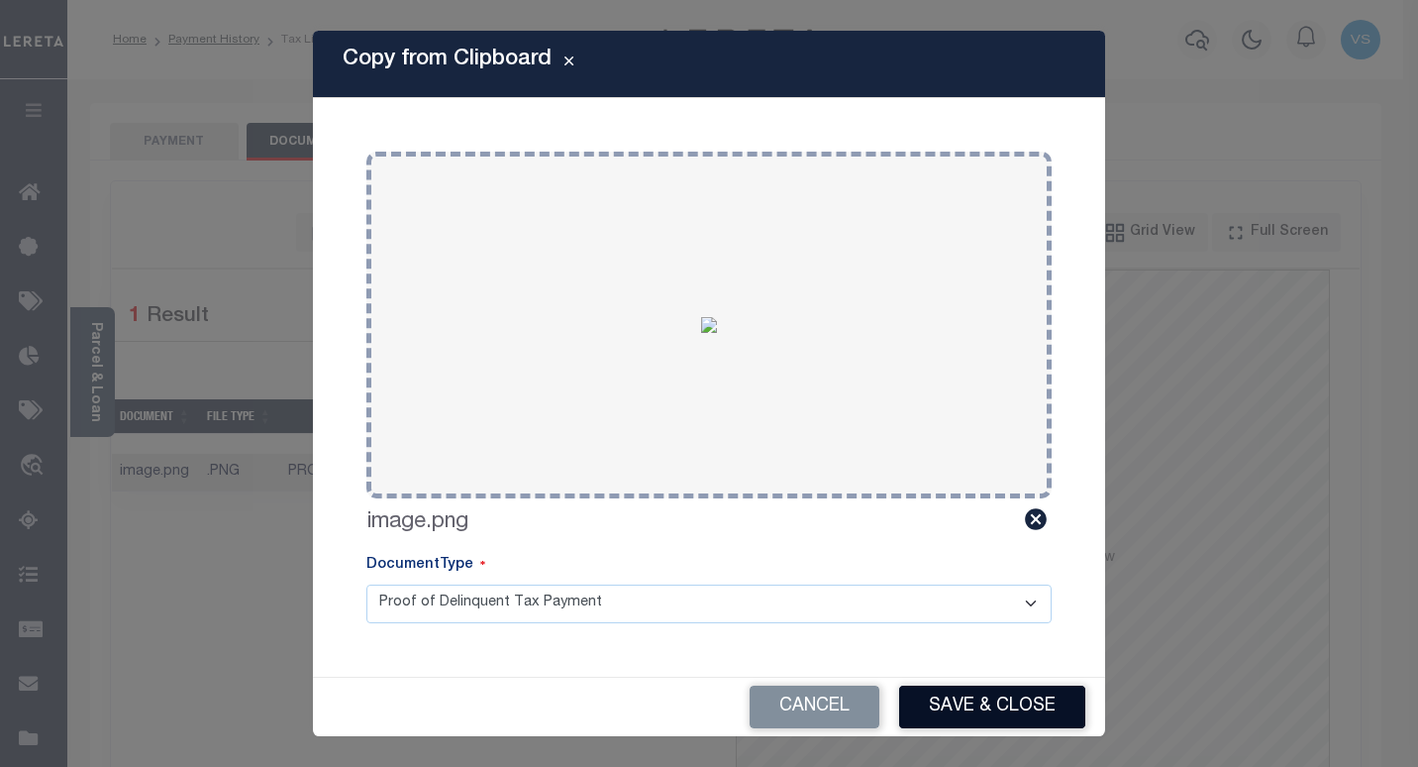
click at [972, 700] on button "Save & Close" at bounding box center [992, 706] width 186 height 43
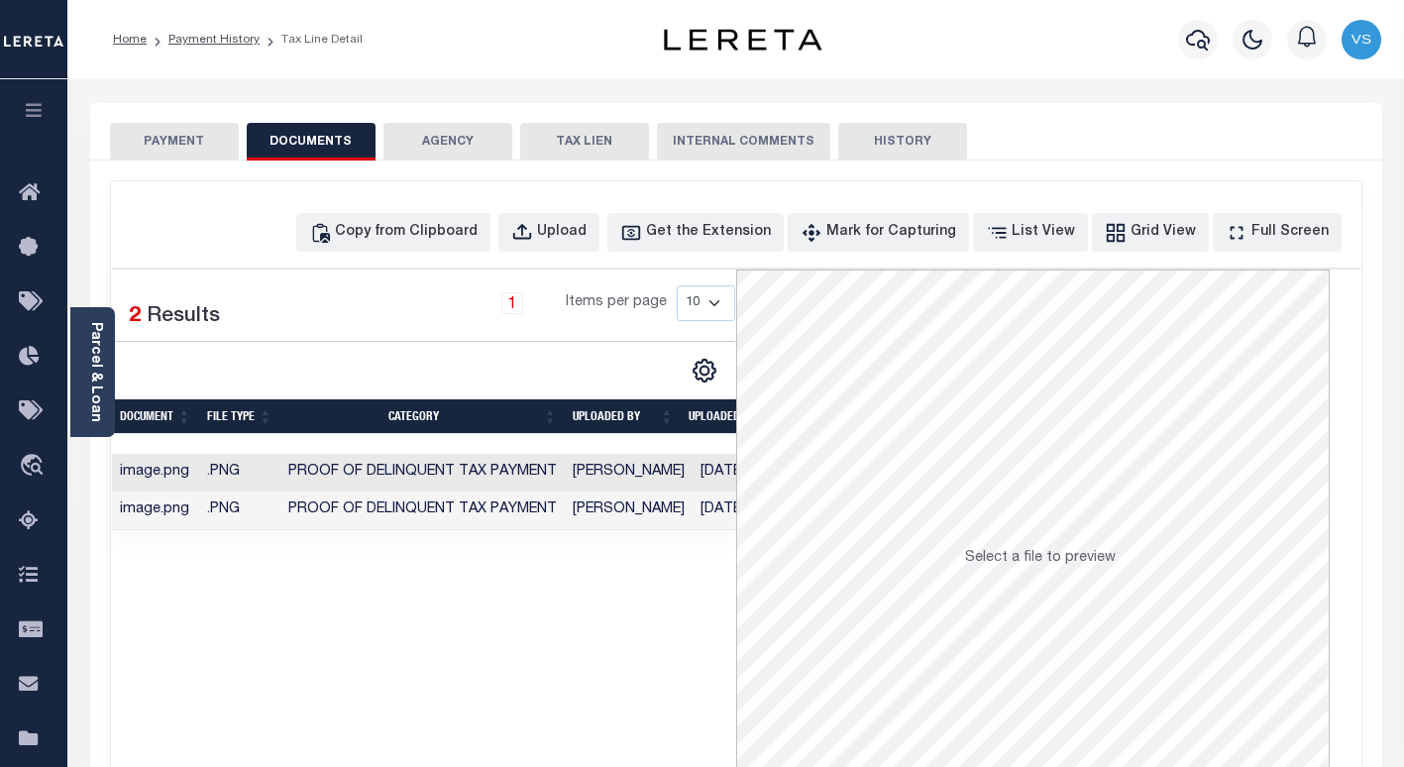
click at [161, 144] on button "PAYMENT" at bounding box center [174, 142] width 129 height 38
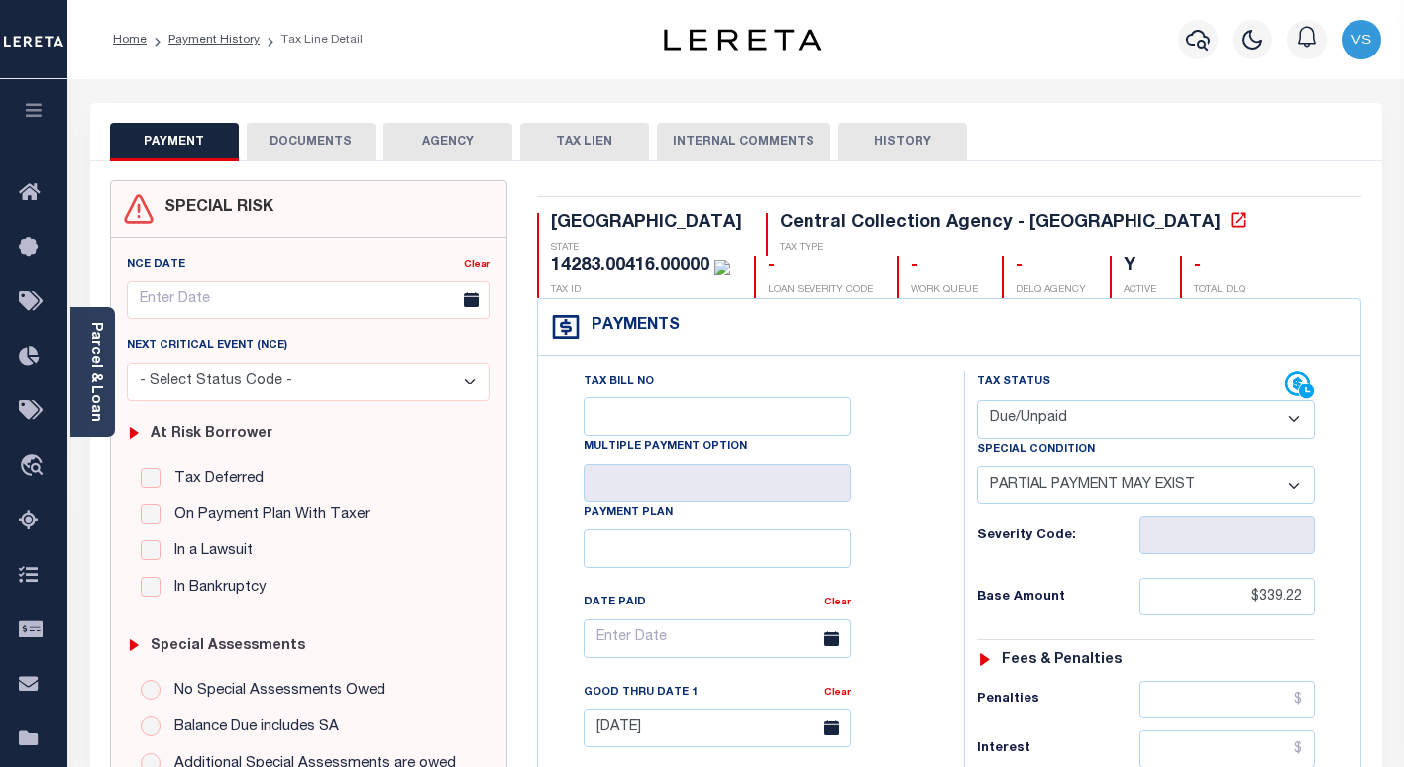
scroll to position [297, 0]
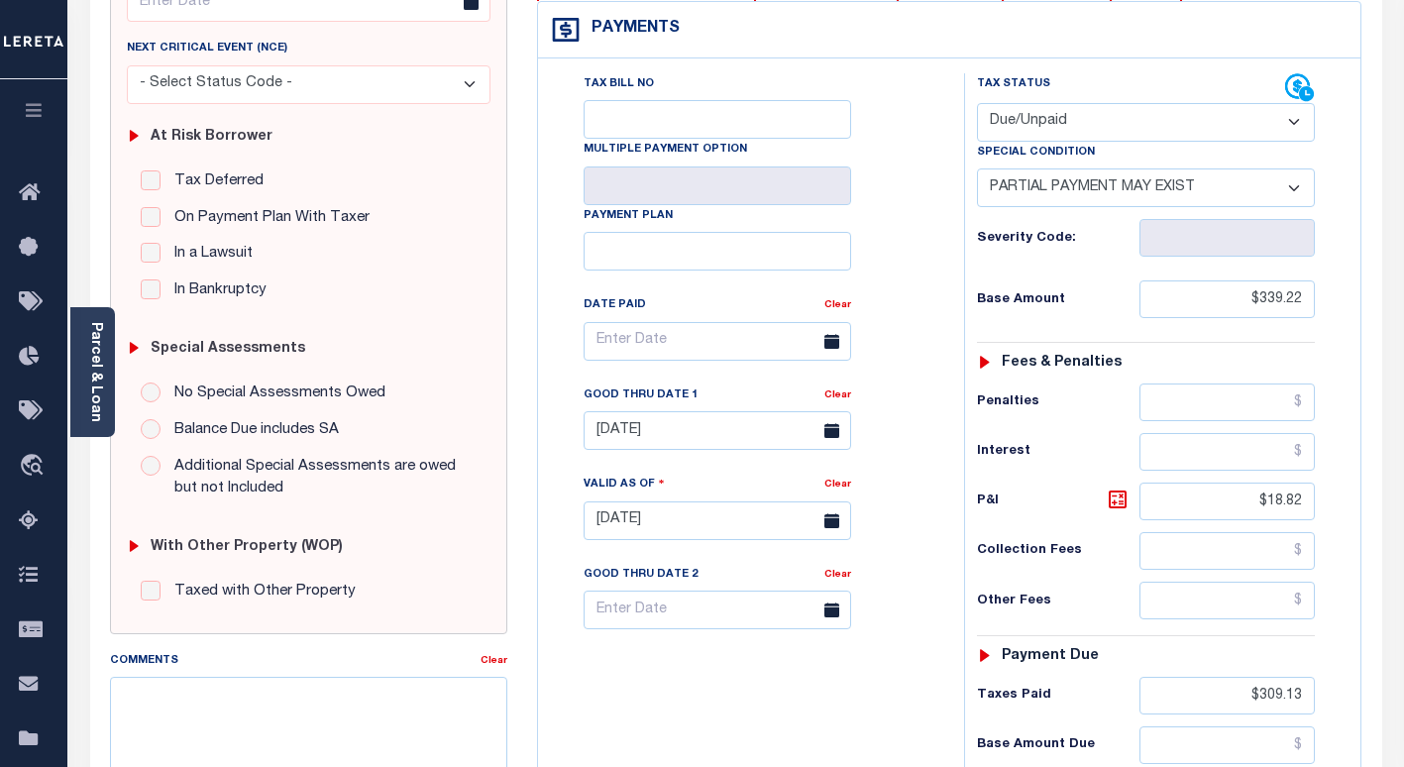
click at [1012, 129] on select "- Select Status Code - Open Due/Unpaid Paid Incomplete No Tax Due Internal Refu…" at bounding box center [1146, 122] width 338 height 39
select select "PYD"
click at [977, 104] on select "- Select Status Code - Open Due/Unpaid Paid Incomplete No Tax Due Internal Refu…" at bounding box center [1146, 122] width 338 height 39
select select "0"
type input "10/15/2025"
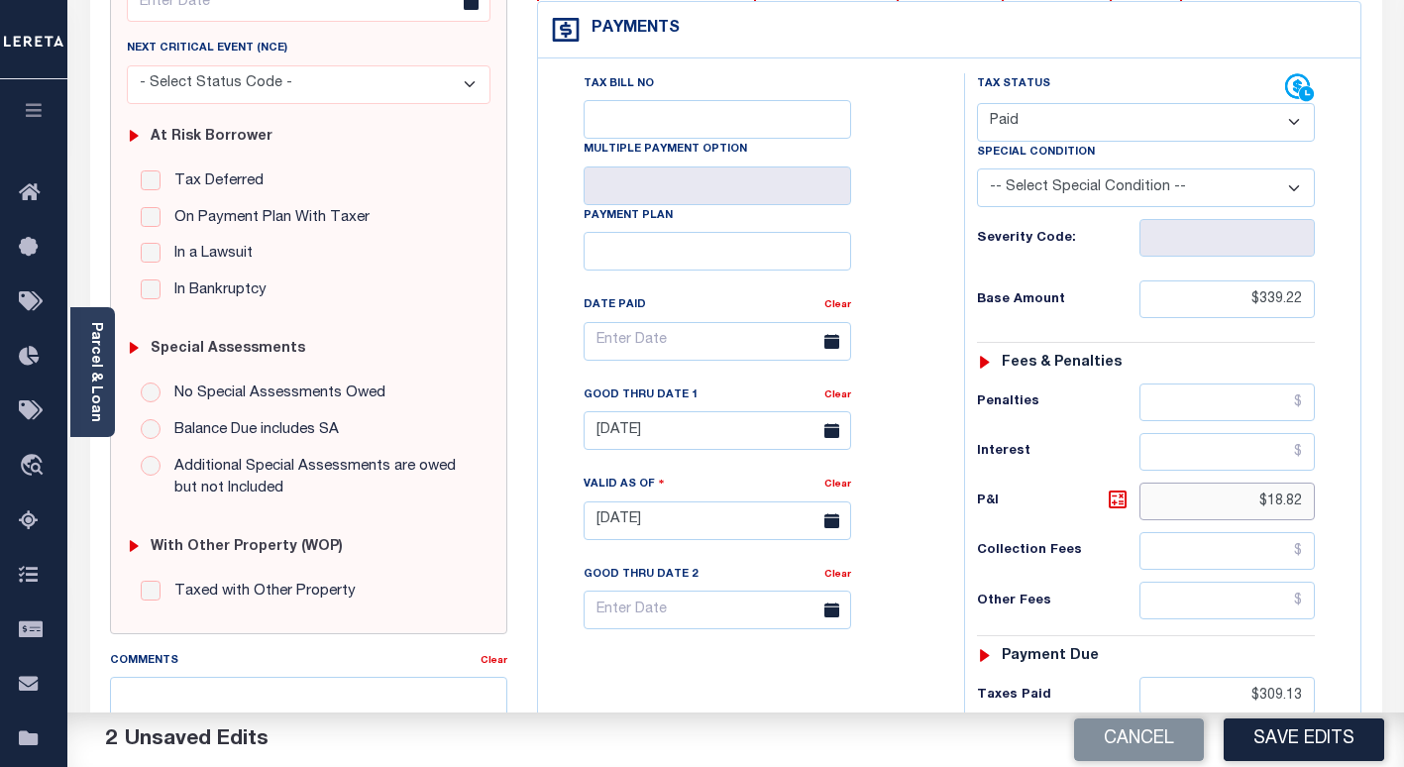
drag, startPoint x: 1309, startPoint y: 500, endPoint x: 1190, endPoint y: 506, distance: 120.0
click at [1191, 506] on input "$18.82" at bounding box center [1226, 501] width 175 height 38
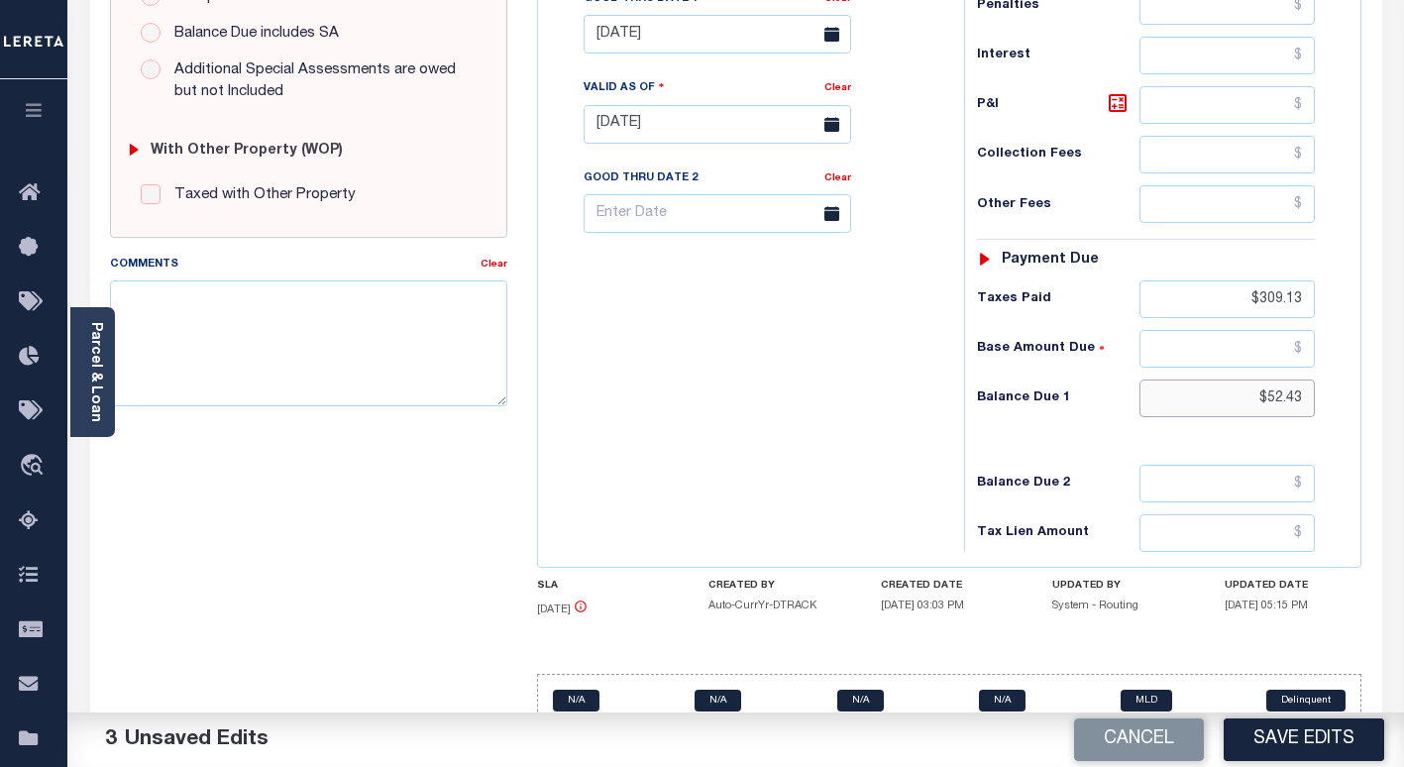
drag, startPoint x: 1305, startPoint y: 401, endPoint x: 1240, endPoint y: 403, distance: 65.4
click at [1240, 403] on input "$52.43" at bounding box center [1226, 398] width 175 height 38
drag, startPoint x: 1309, startPoint y: 293, endPoint x: 1211, endPoint y: 295, distance: 98.1
click at [1211, 295] on input "$309.13" at bounding box center [1226, 299] width 175 height 38
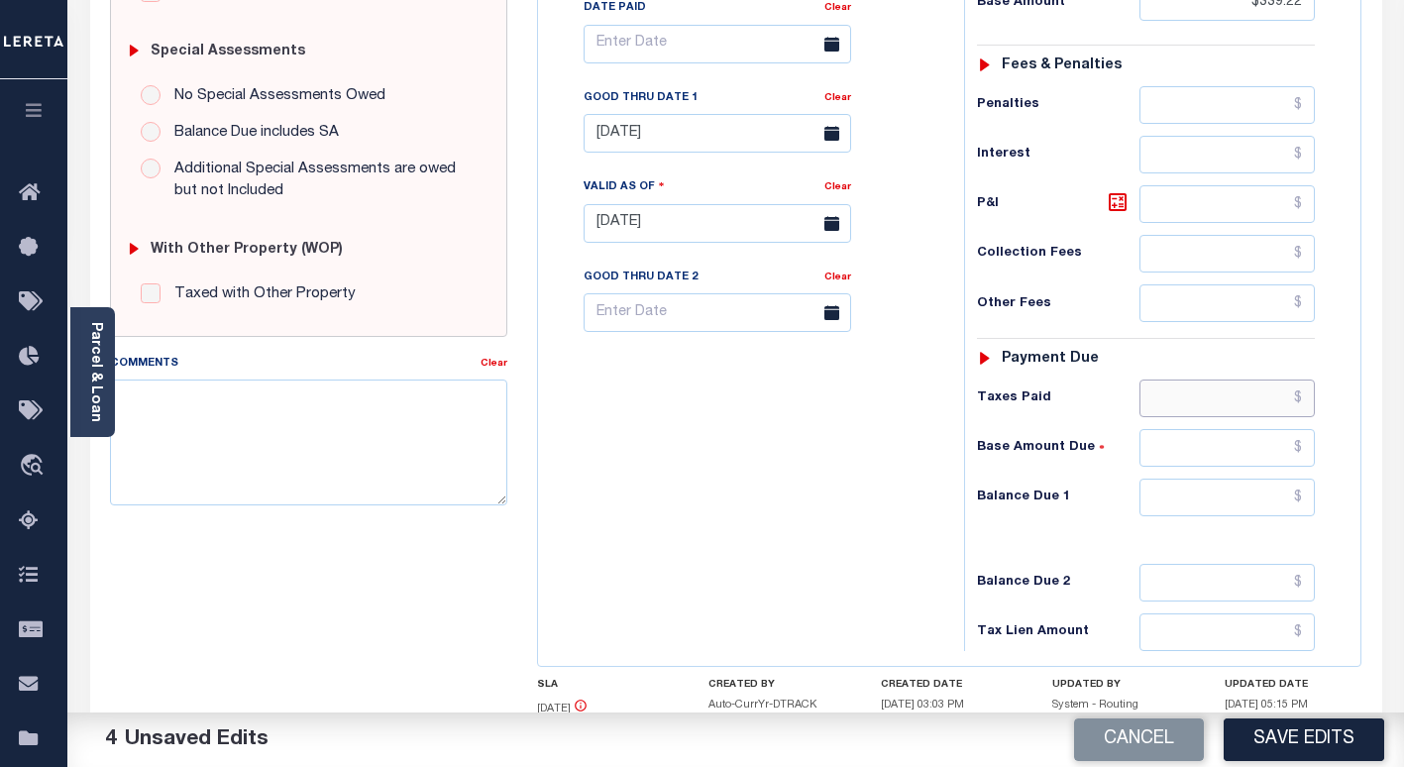
scroll to position [495, 0]
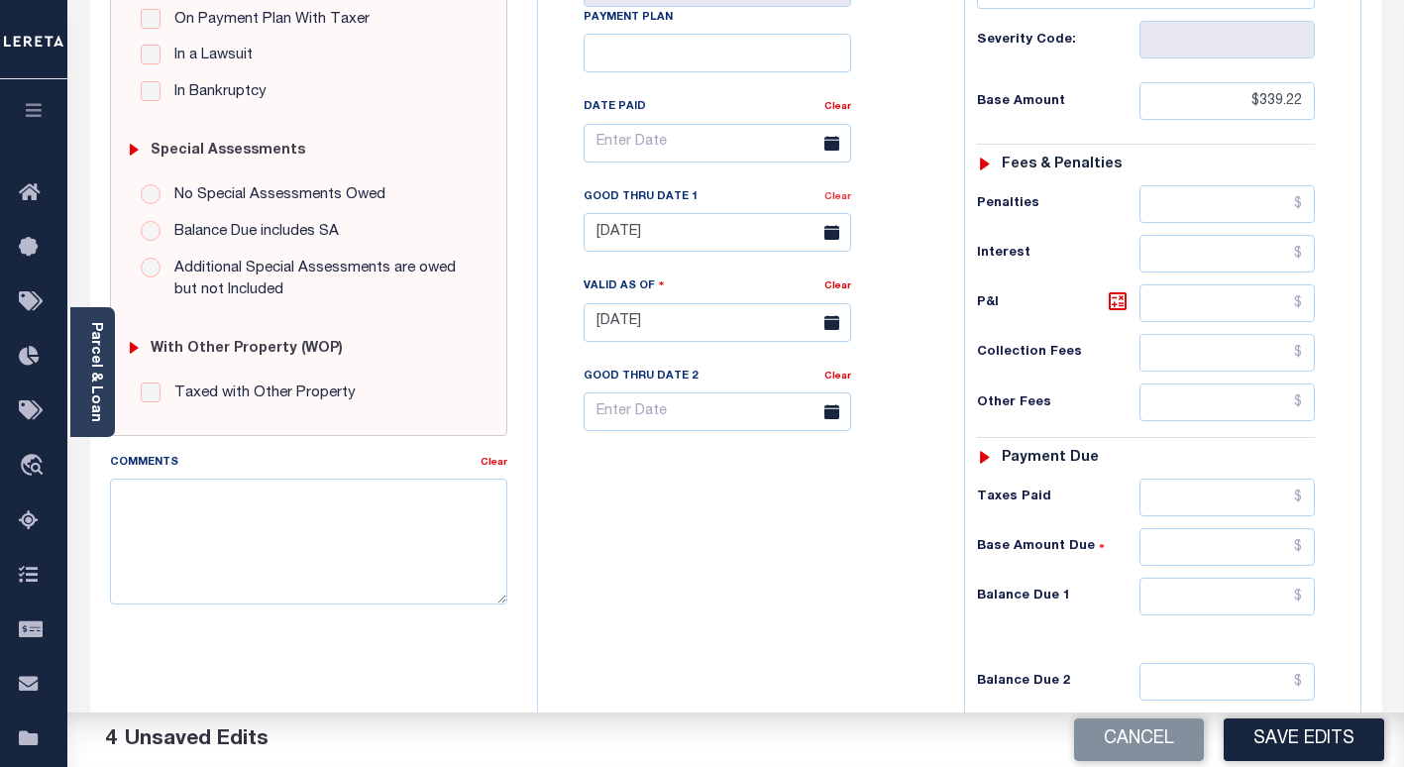
click at [834, 200] on link "Clear" at bounding box center [837, 197] width 27 height 10
click at [1260, 600] on input "text" at bounding box center [1226, 596] width 175 height 38
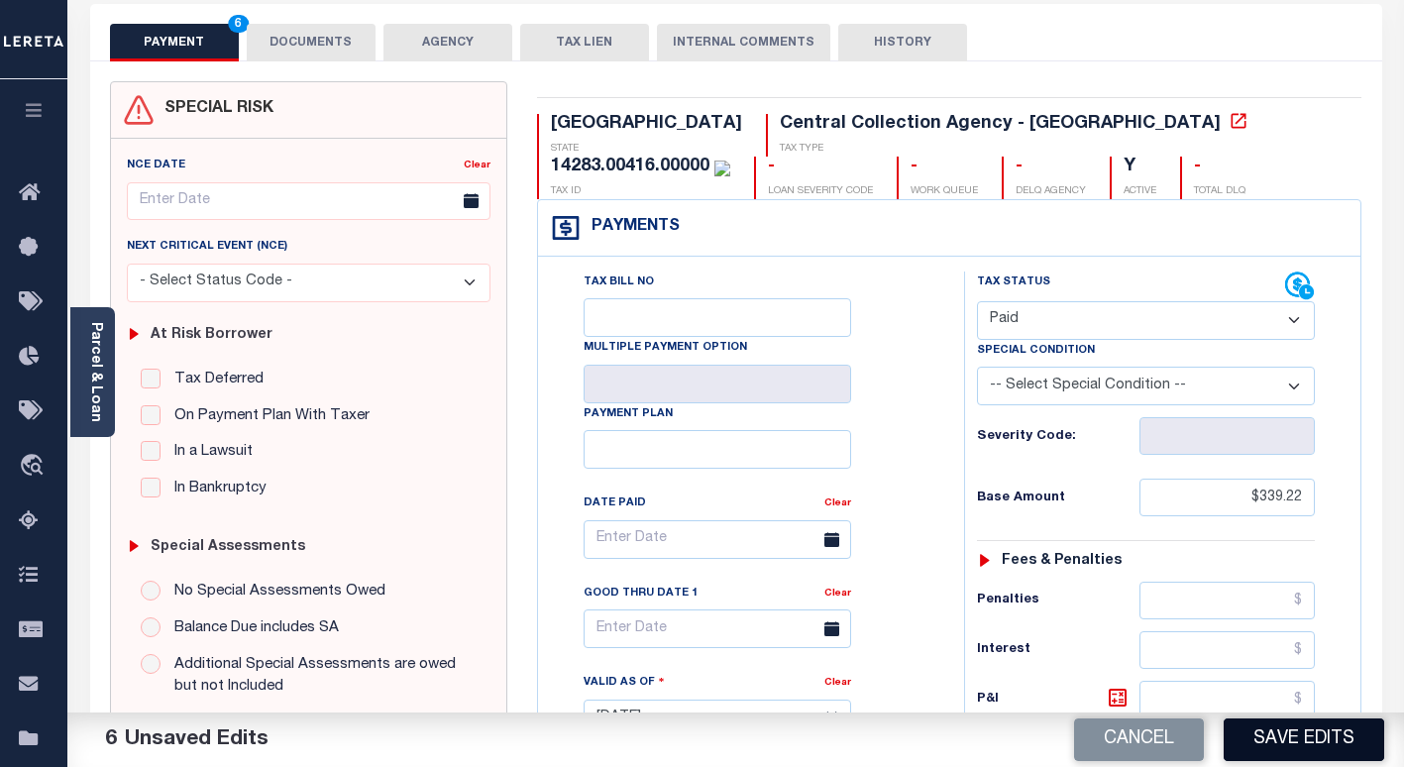
type input "$0.00"
click at [1265, 743] on button "Save Edits" at bounding box center [1303, 739] width 160 height 43
checkbox input "false"
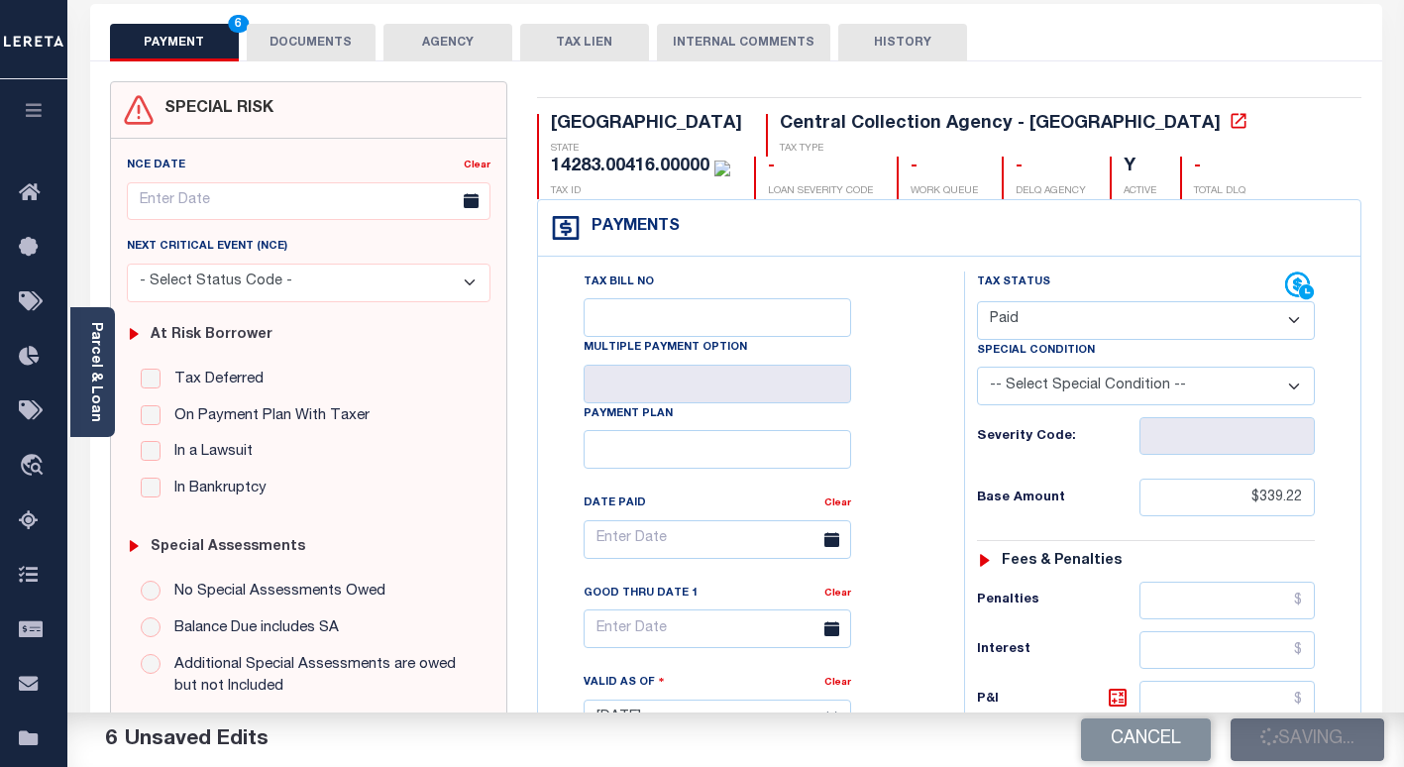
type input "$339.22"
type input "$0"
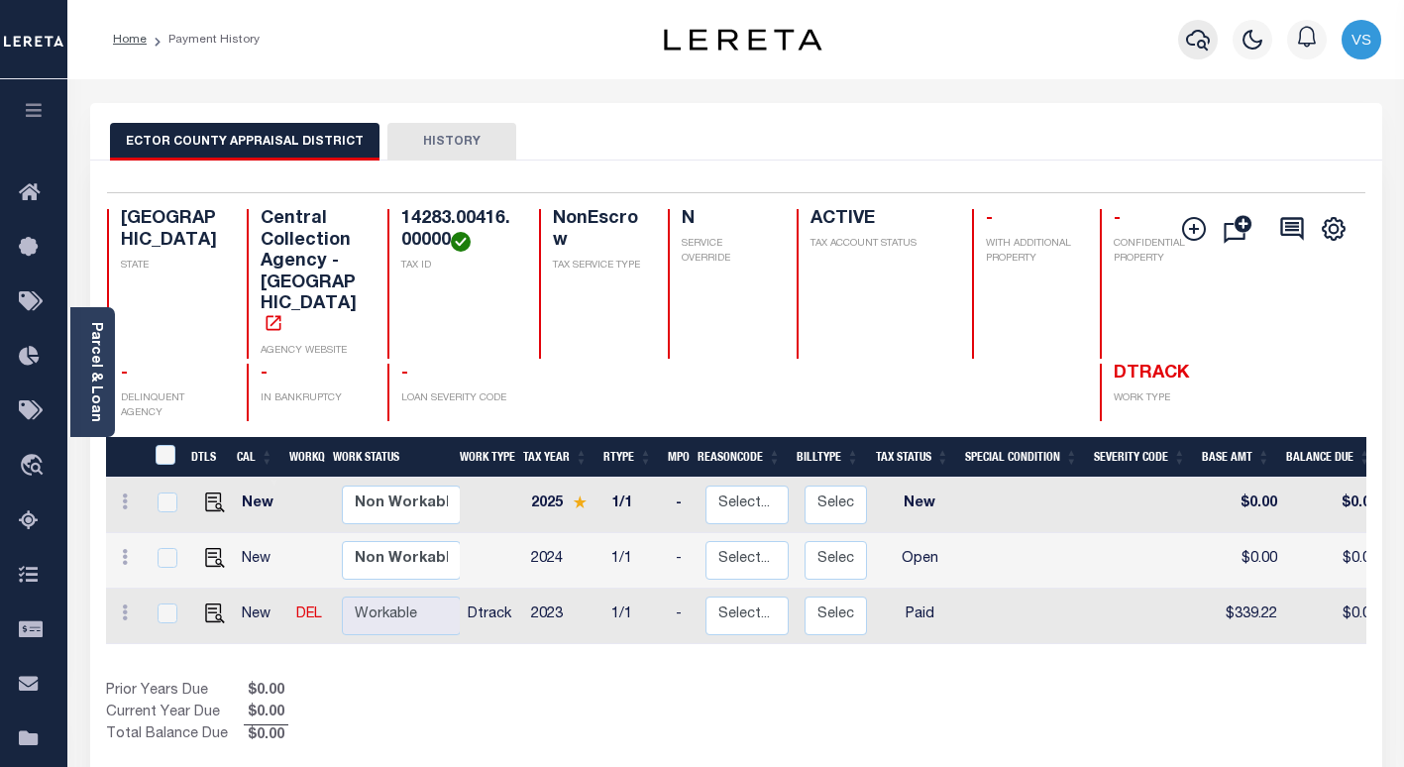
click at [1198, 39] on icon "button" at bounding box center [1198, 40] width 24 height 24
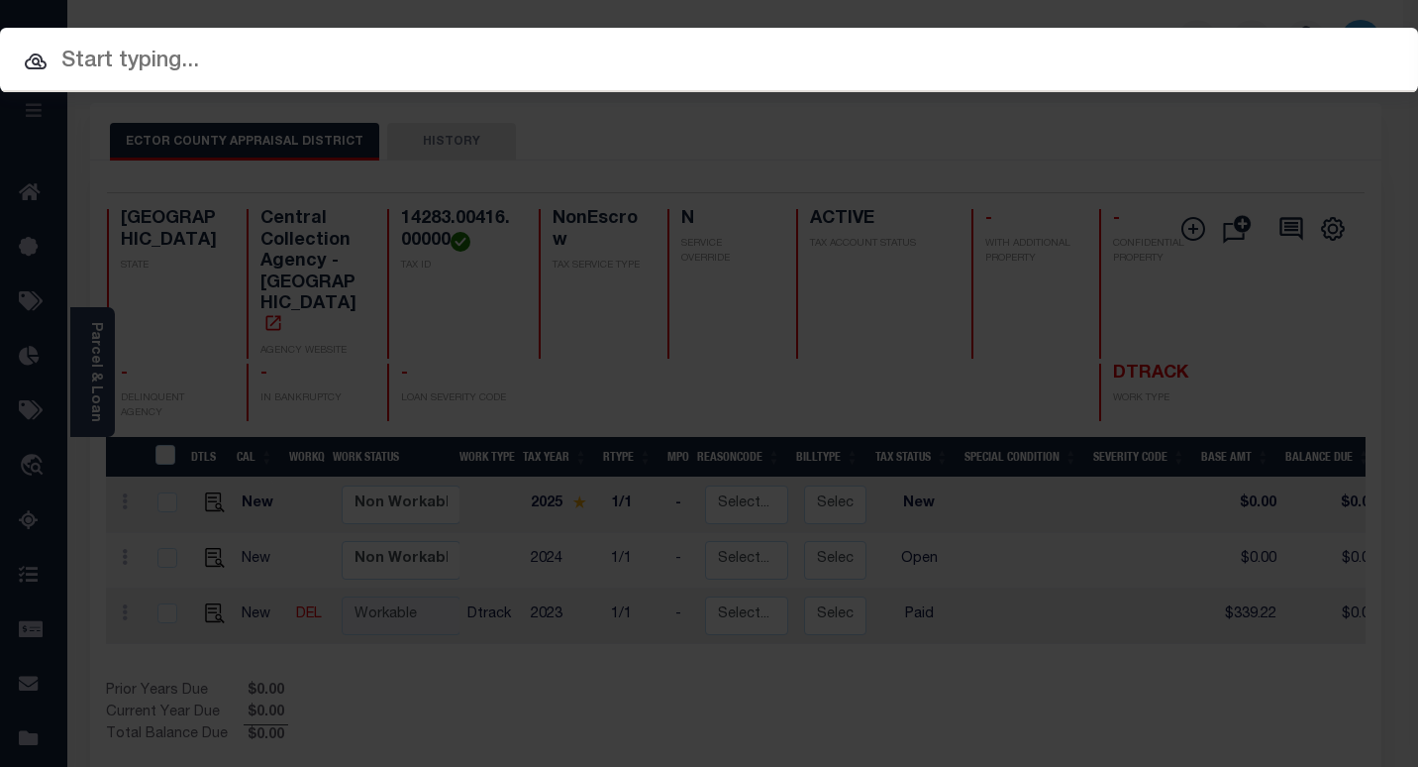
paste input "90010764"
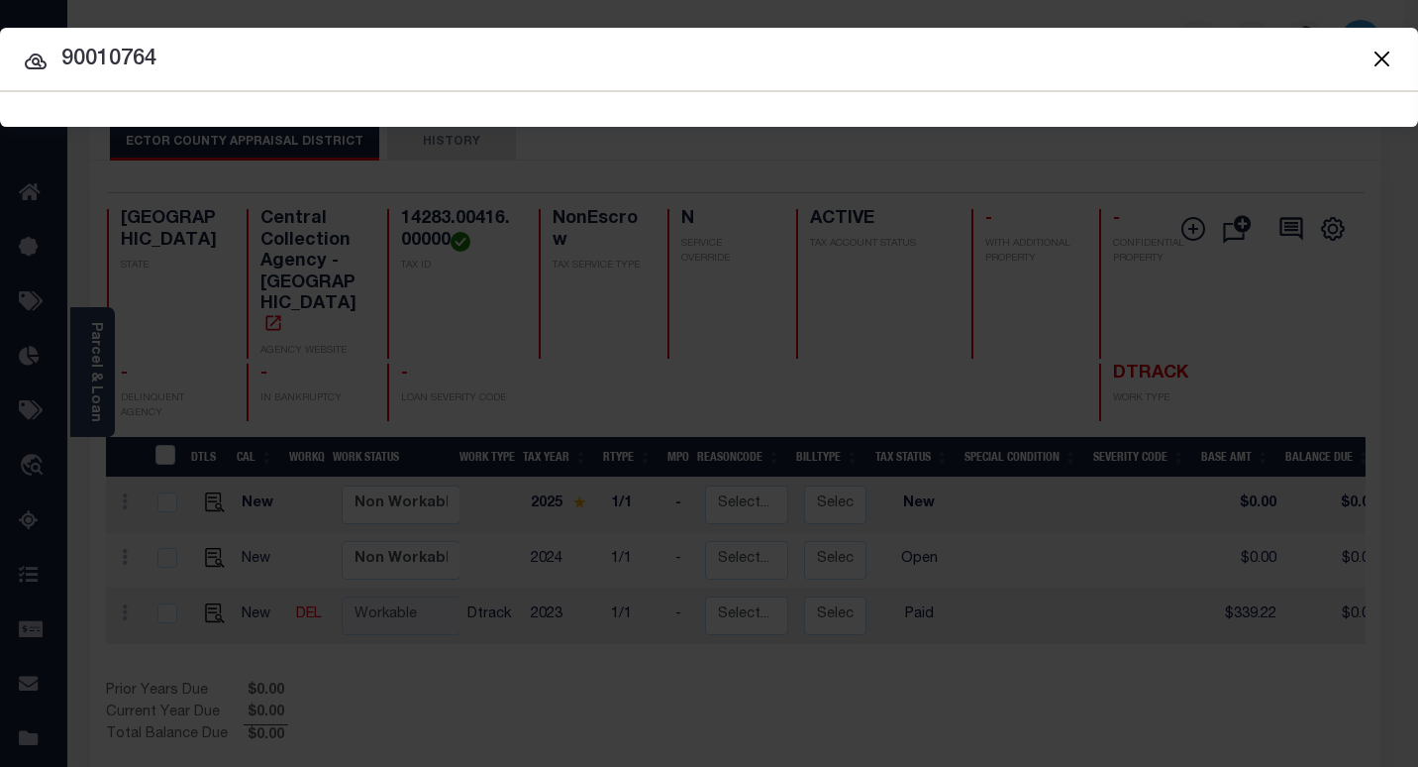
type input "90010764"
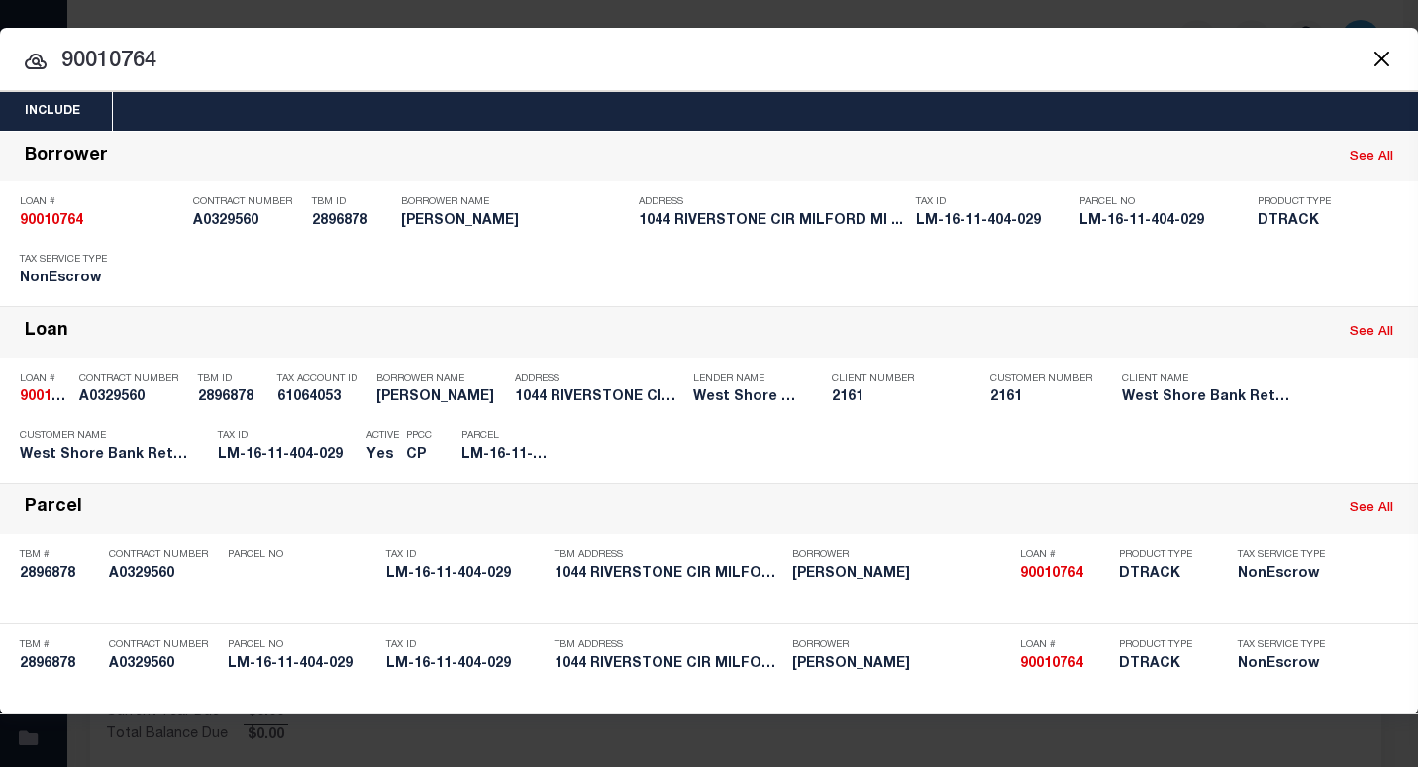
click at [1252, 458] on div "Payment History" at bounding box center [1286, 449] width 122 height 22
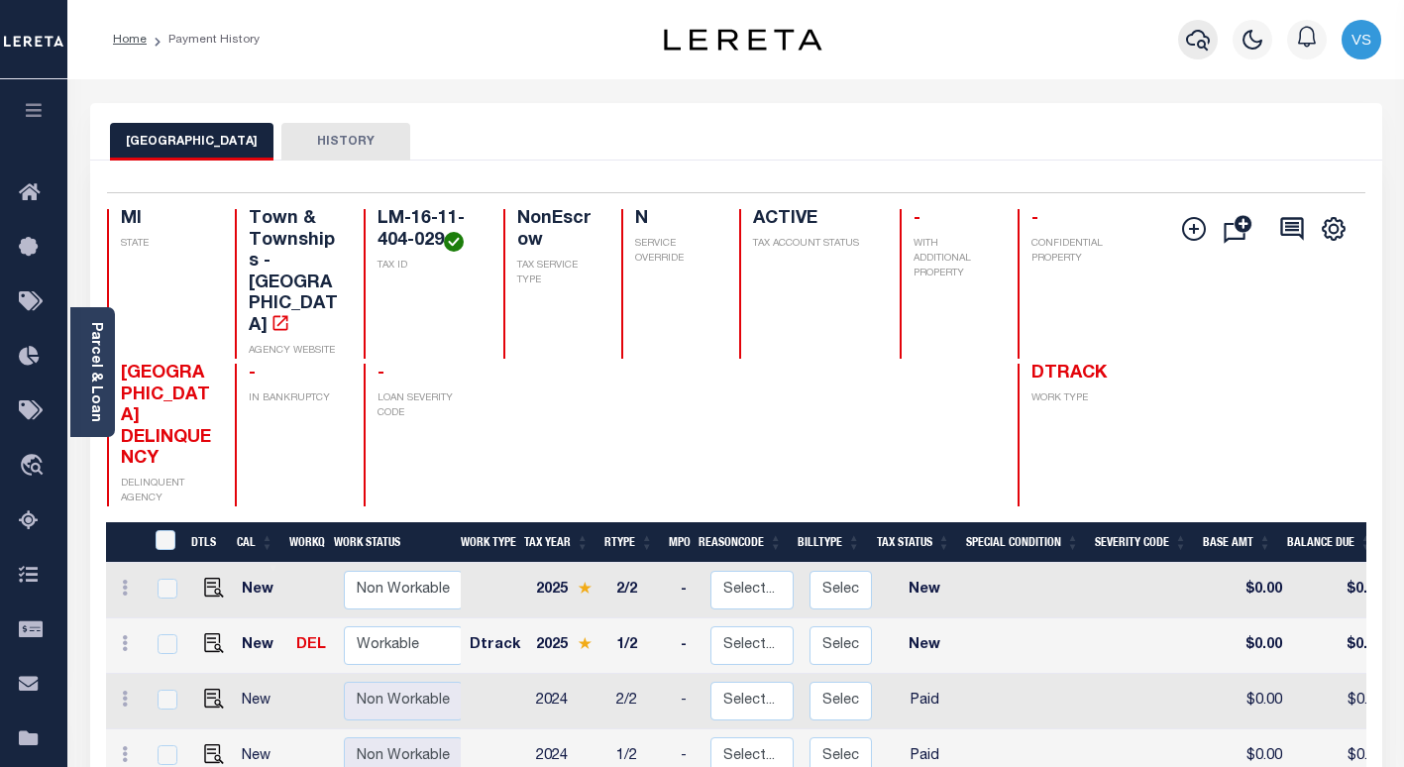
click at [1191, 40] on icon "button" at bounding box center [1198, 40] width 24 height 24
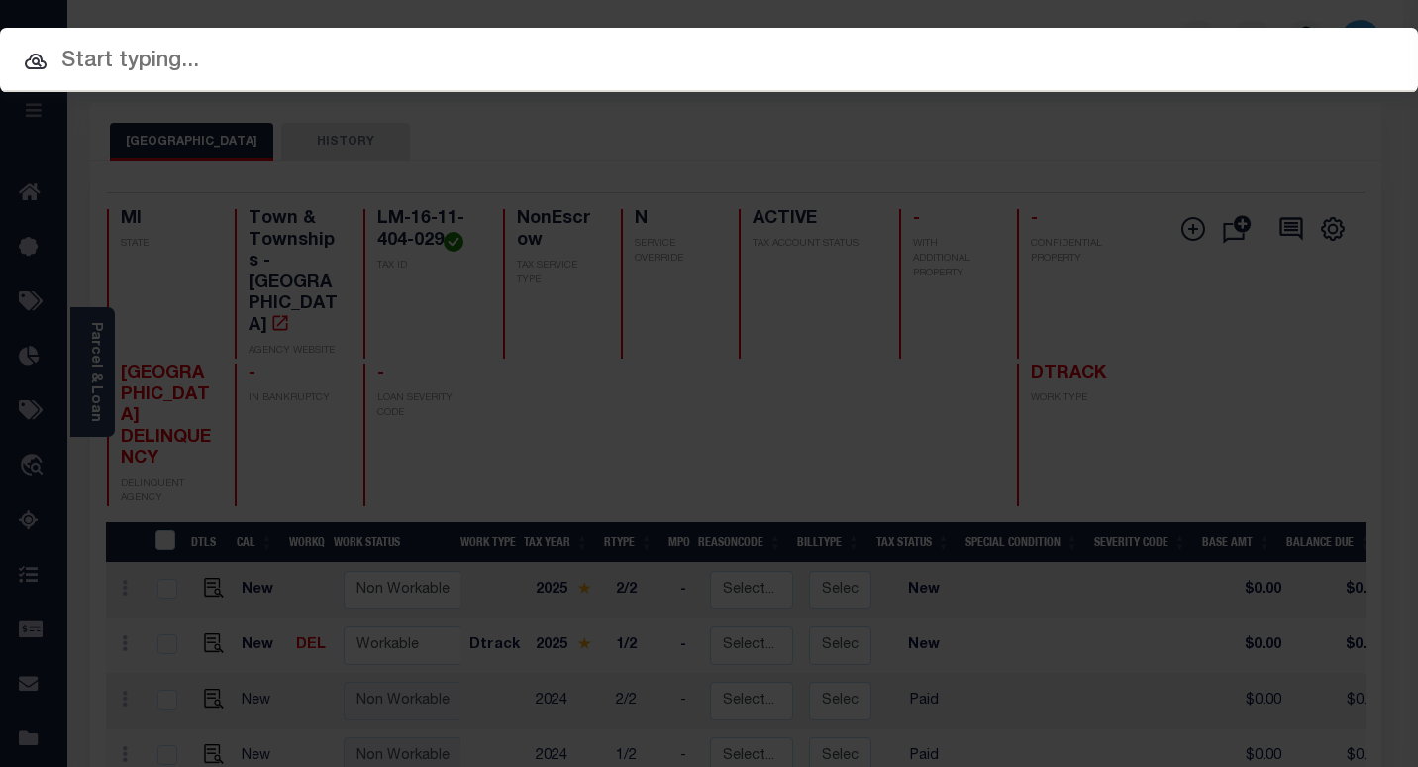
paste input "1114282180"
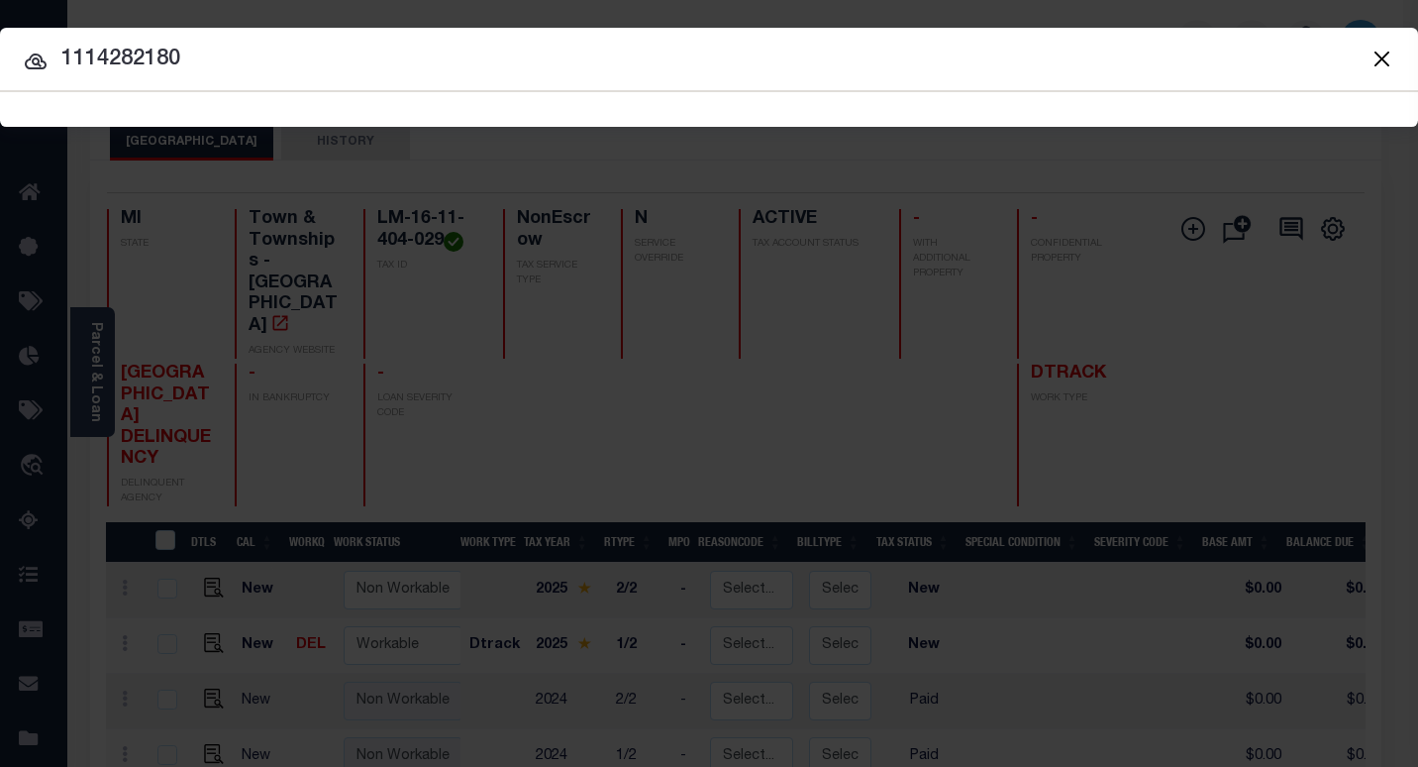
type input "1114282180"
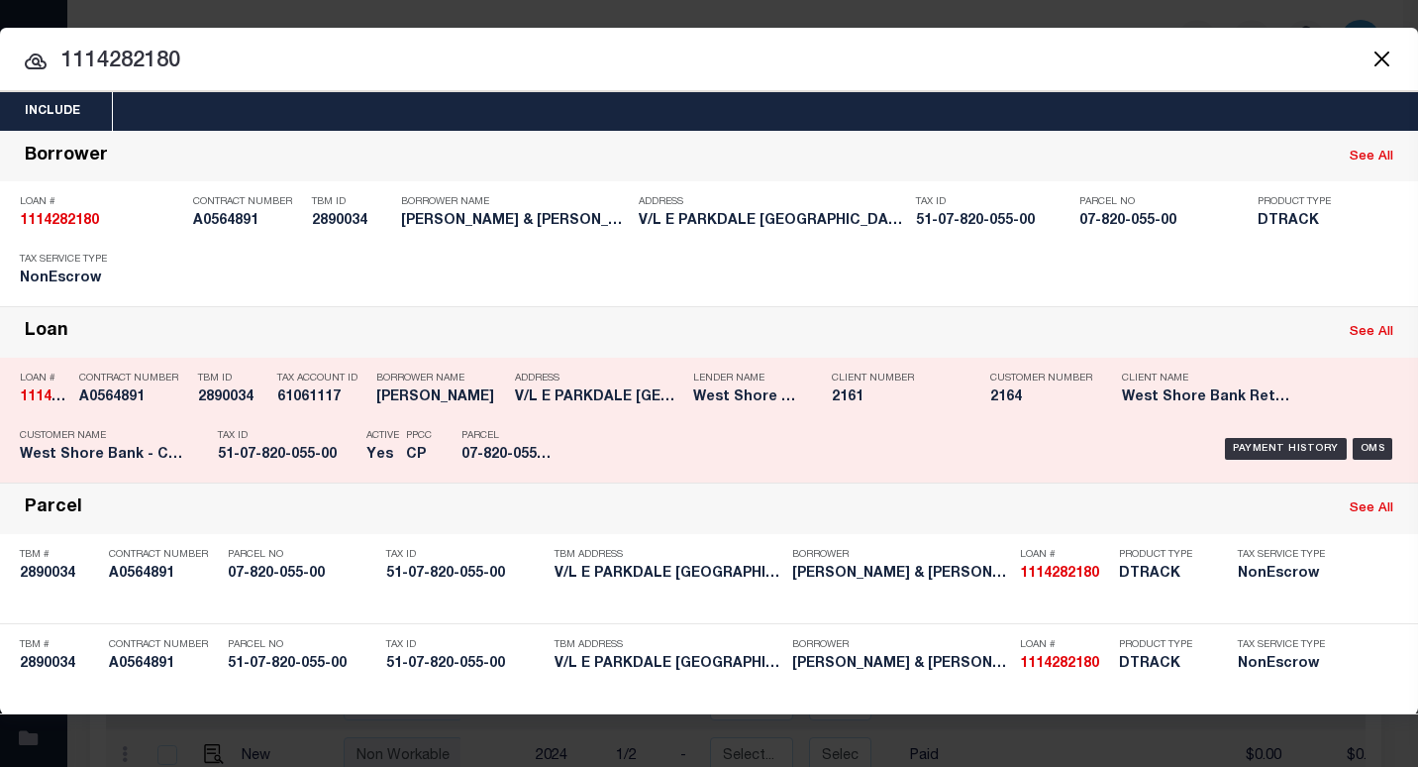
click at [929, 445] on div "Payment History OMS" at bounding box center [989, 448] width 818 height 57
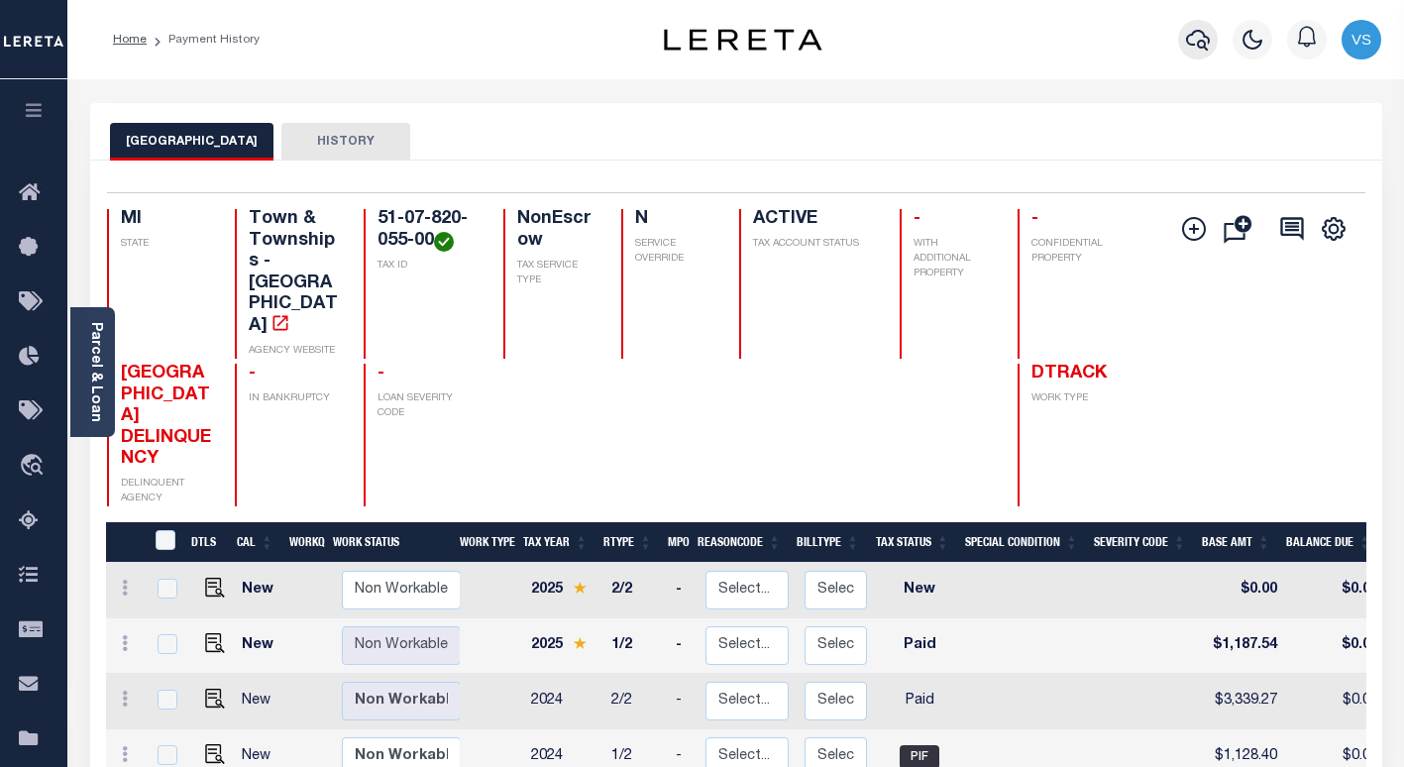
click at [1198, 40] on icon "button" at bounding box center [1198, 40] width 24 height 24
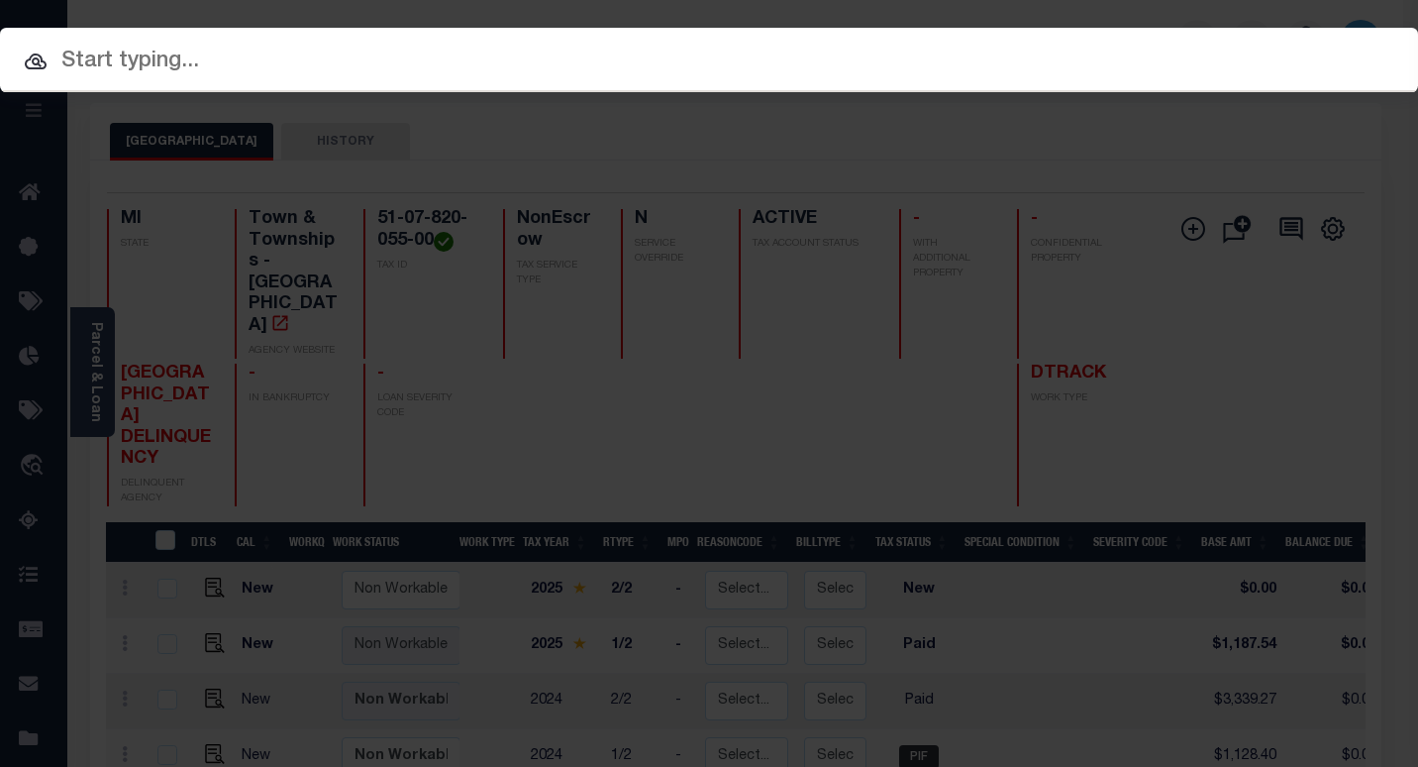
paste input "1169083044"
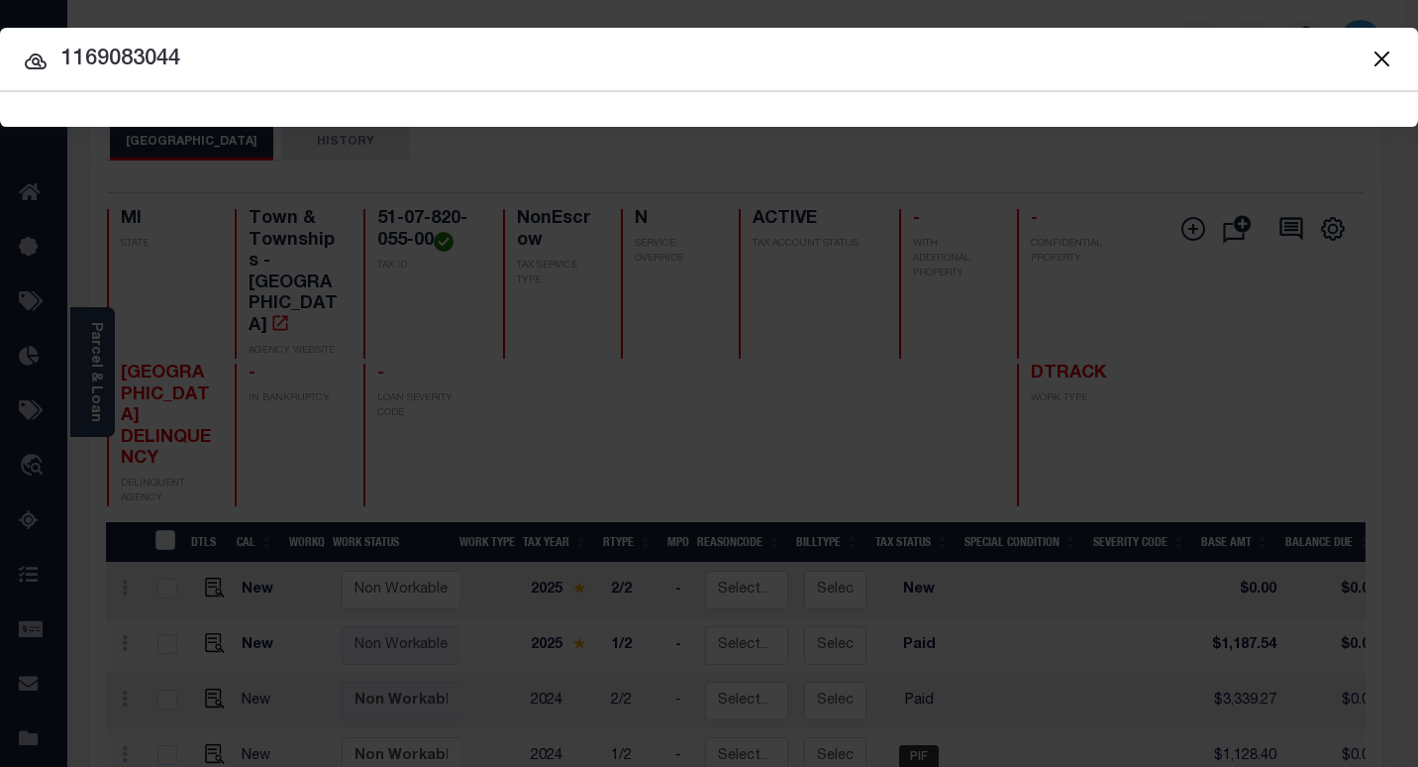
type input "1169083044"
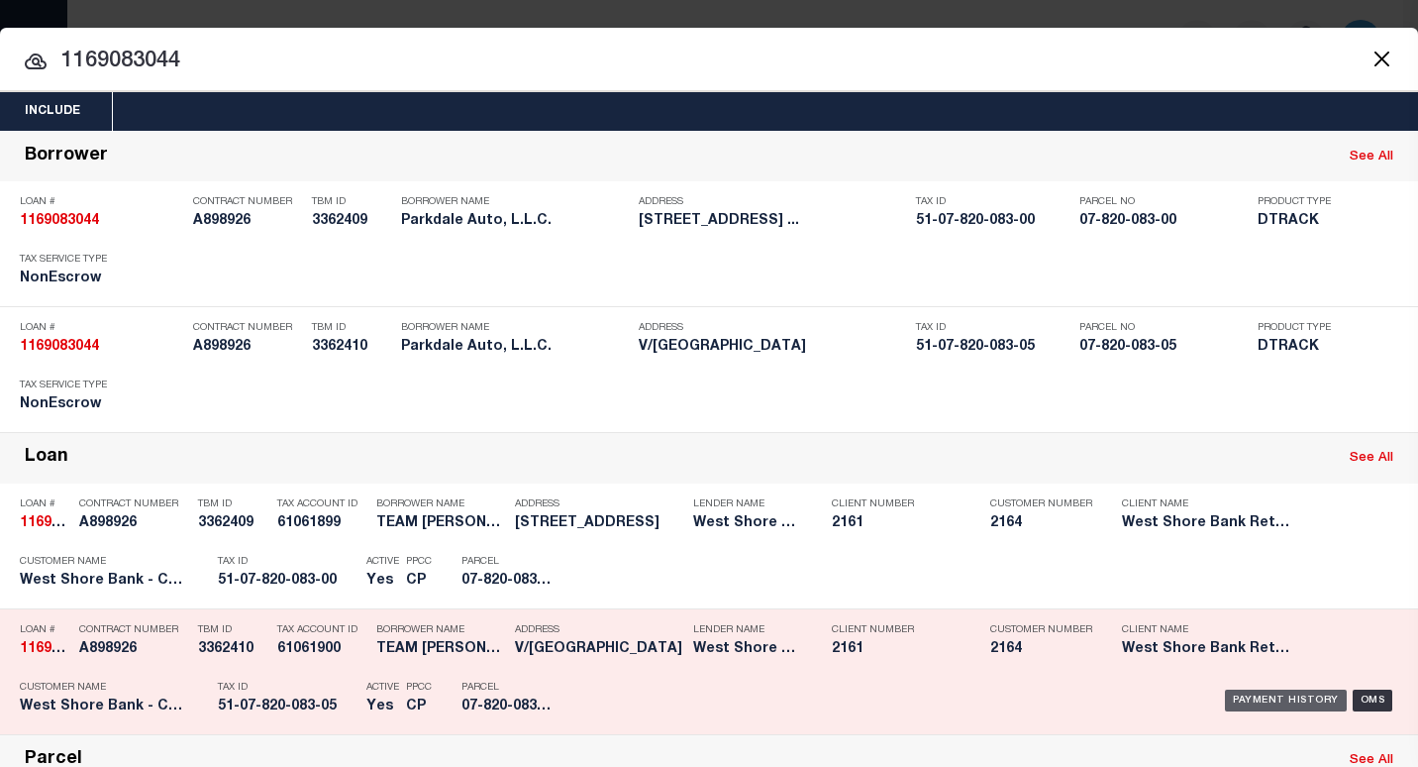
click at [1234, 697] on div "Payment History" at bounding box center [1286, 700] width 122 height 22
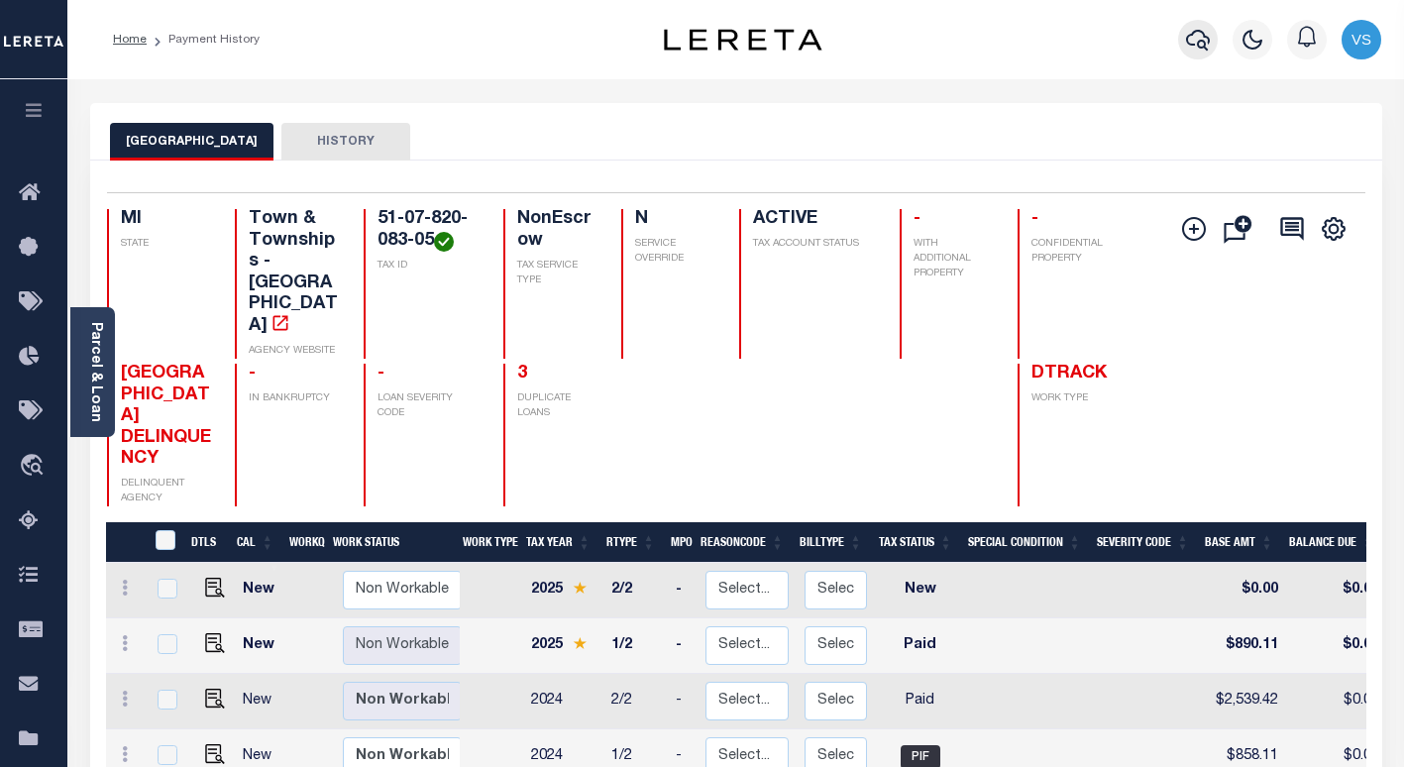
click at [1186, 46] on icon "button" at bounding box center [1198, 40] width 24 height 24
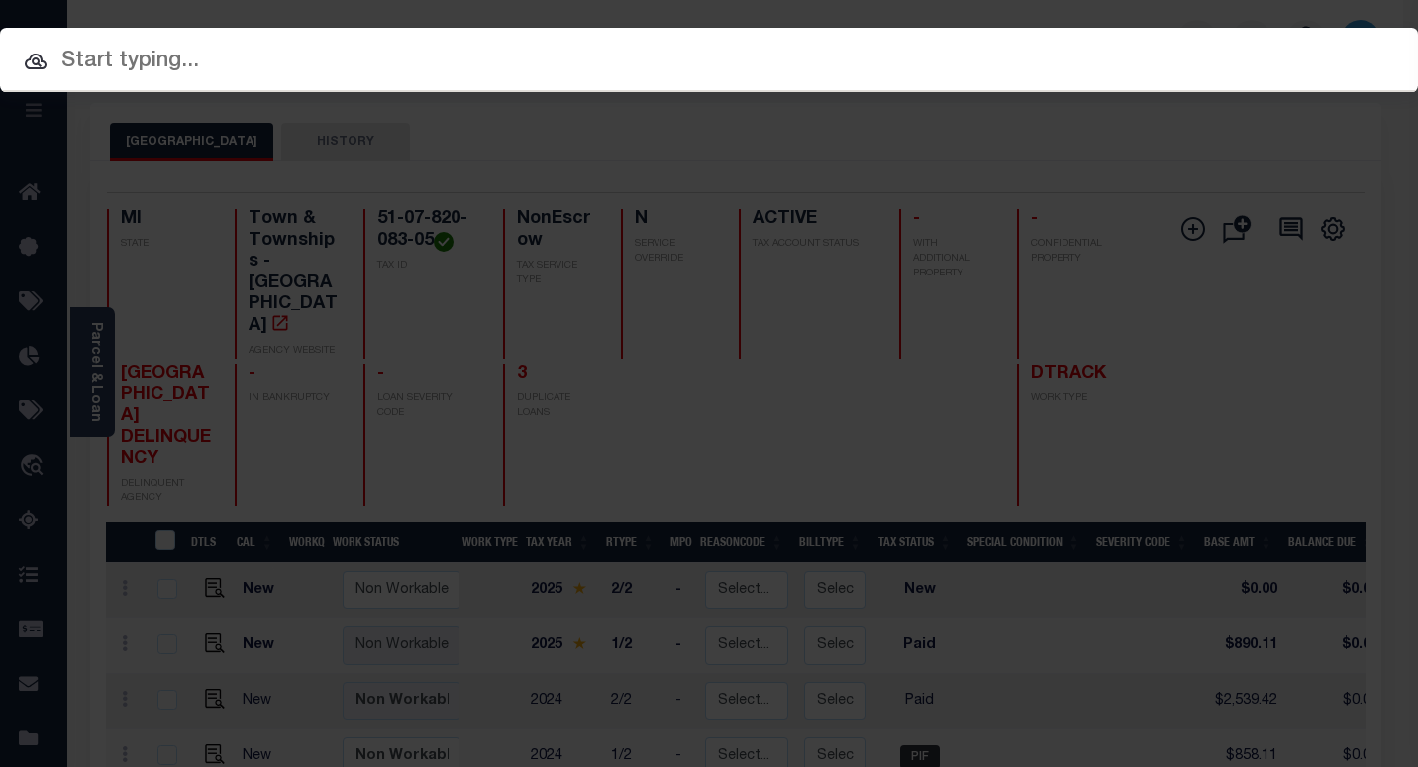
paste input "90006093"
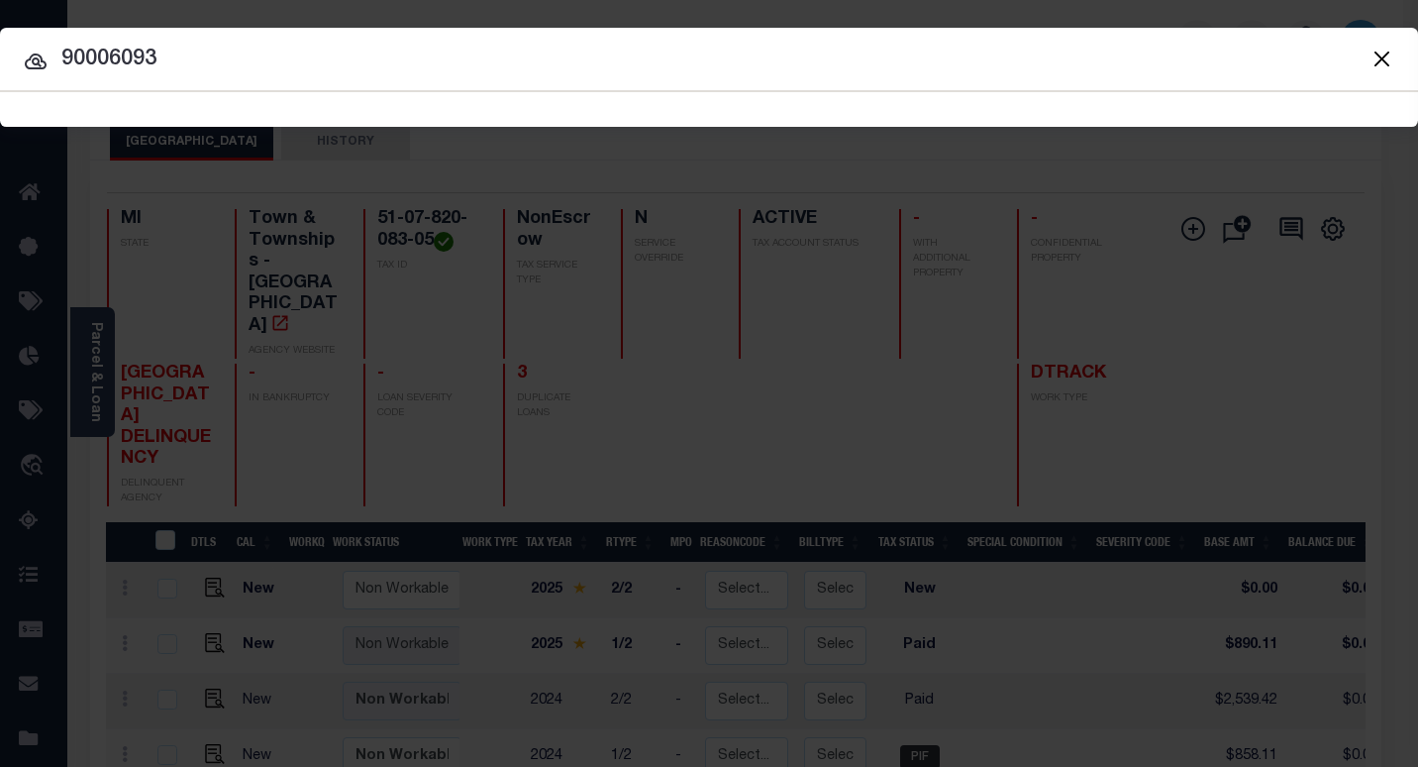
type input "90006093"
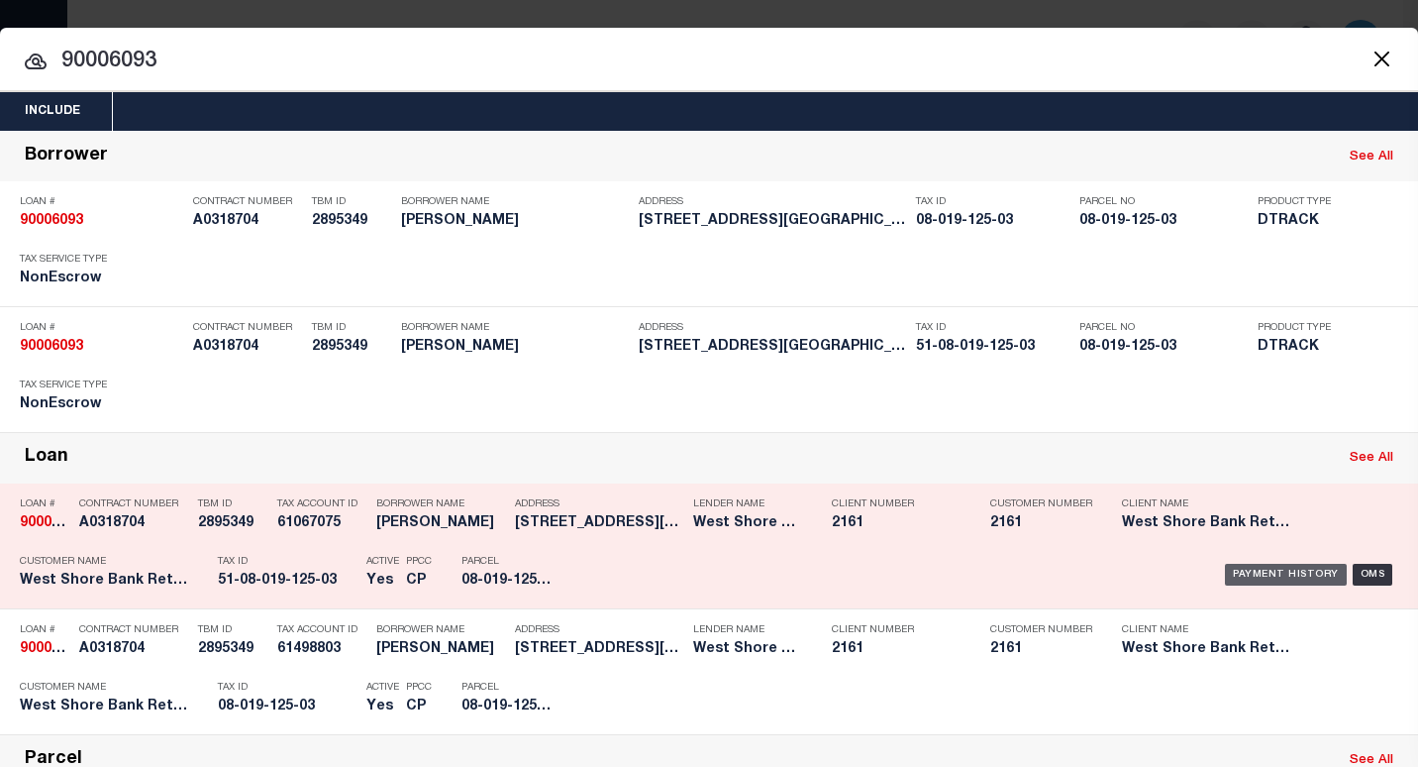
click at [1249, 572] on div "Payment History" at bounding box center [1286, 575] width 122 height 22
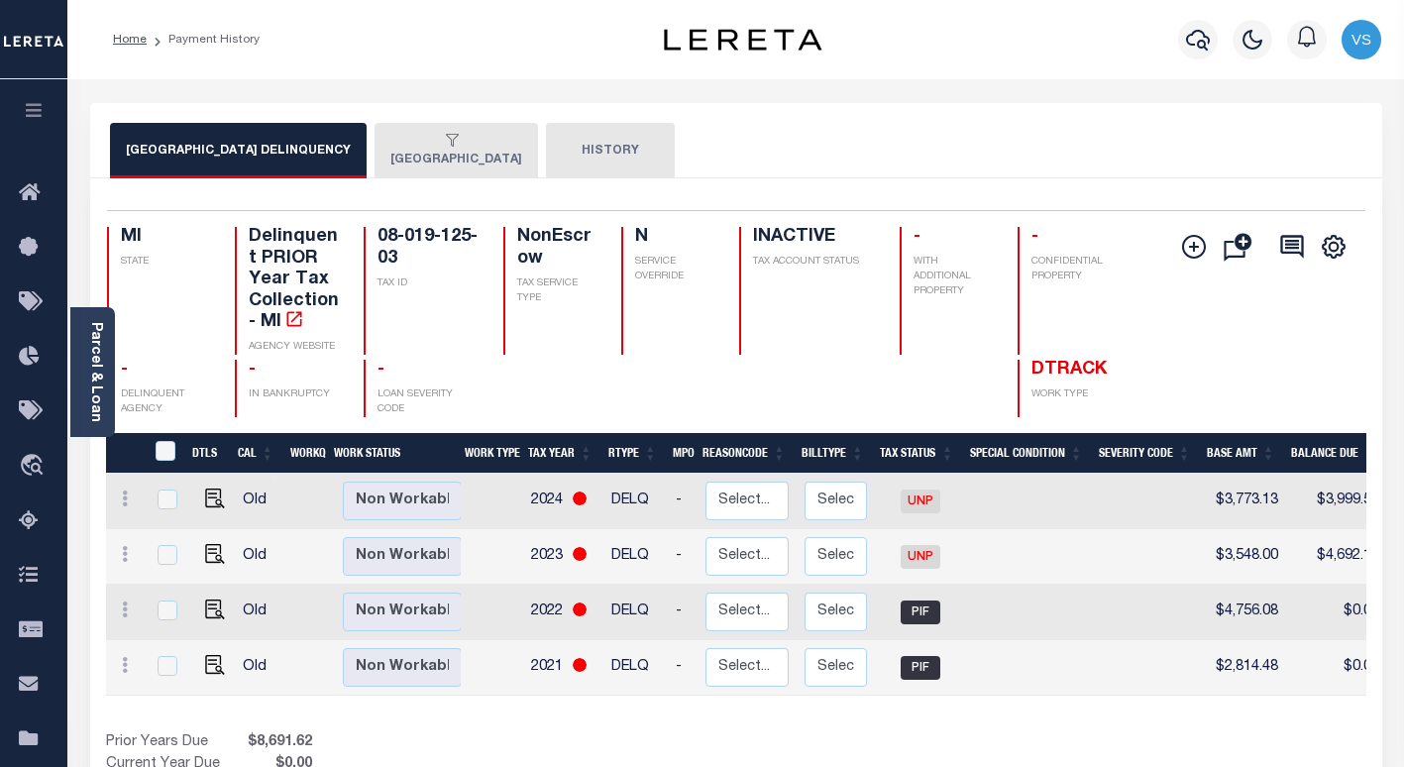
click at [476, 143] on div "button" at bounding box center [452, 142] width 124 height 18
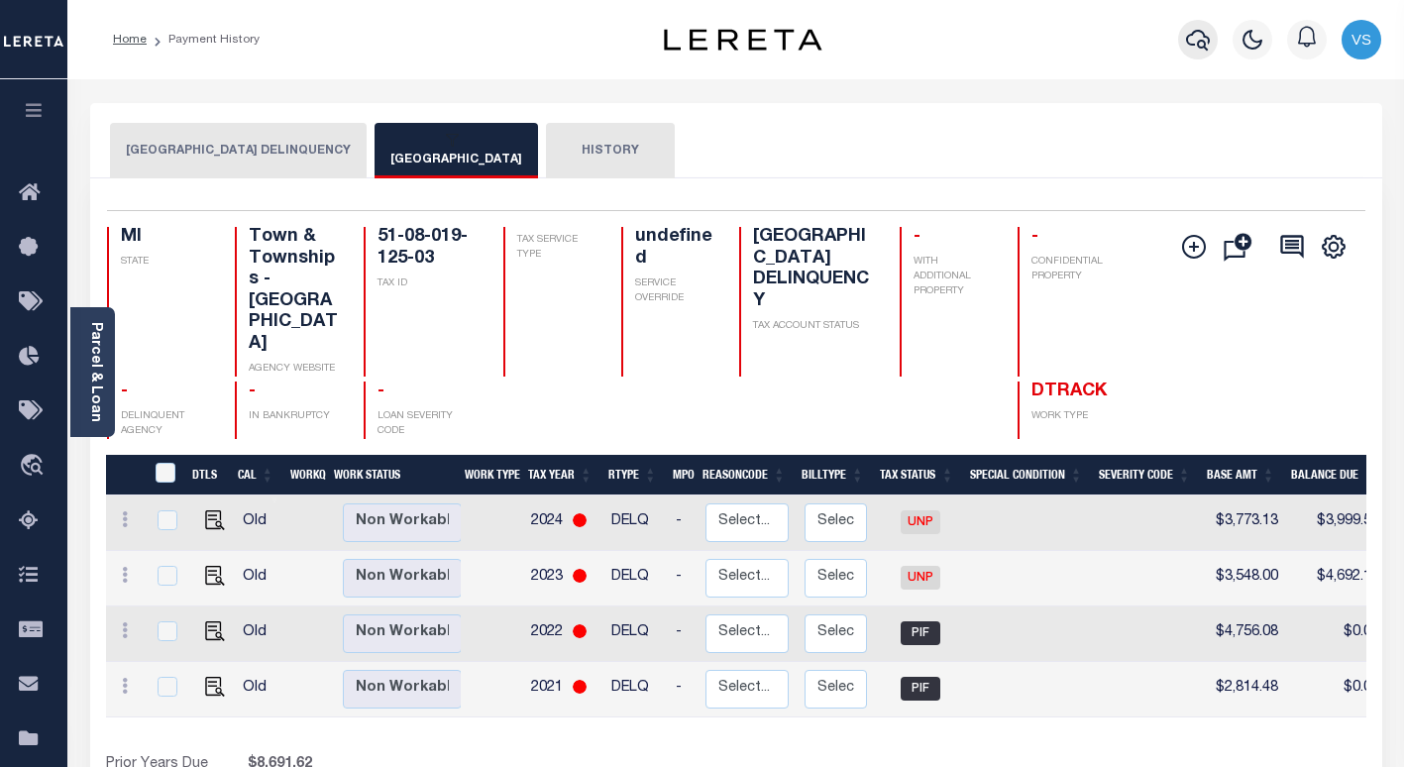
click at [1195, 51] on icon "button" at bounding box center [1198, 40] width 24 height 24
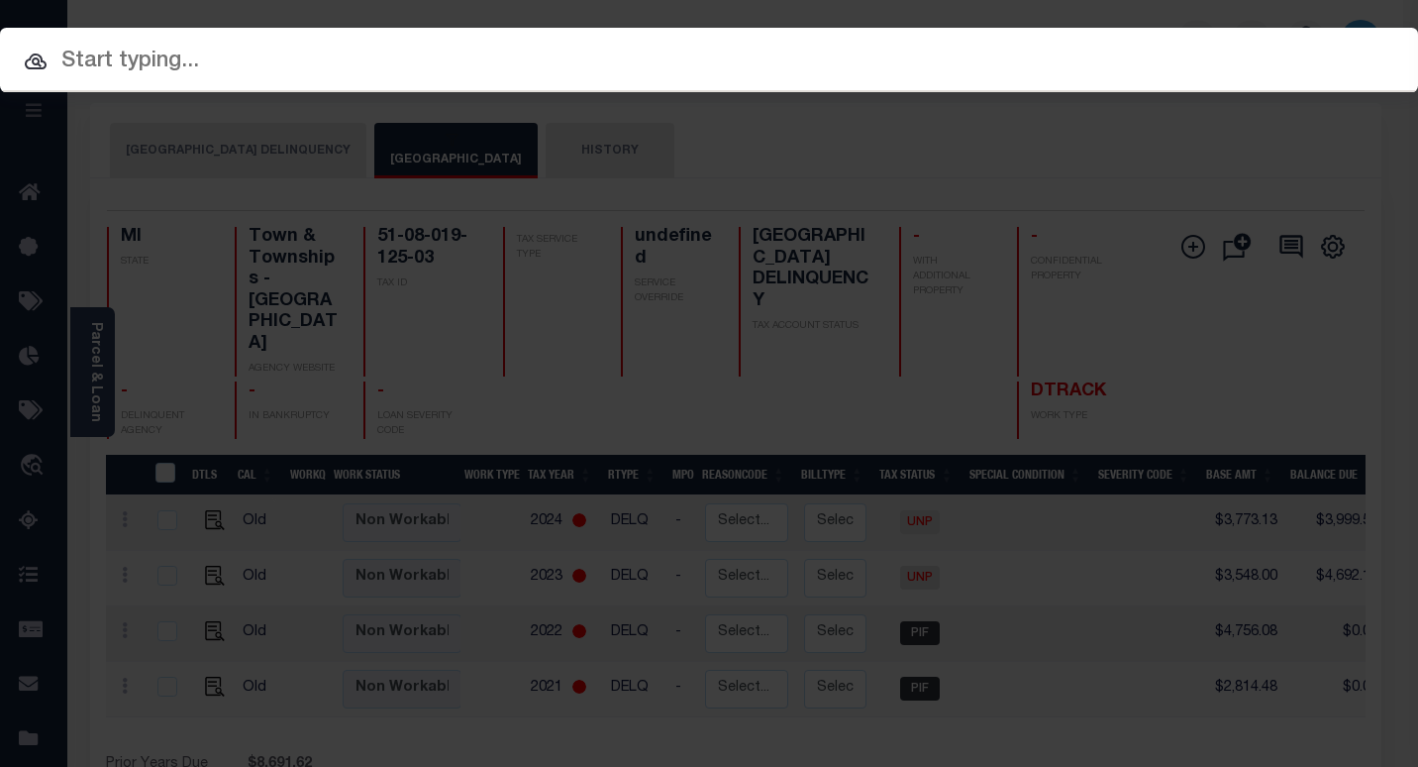
paste input "40000283"
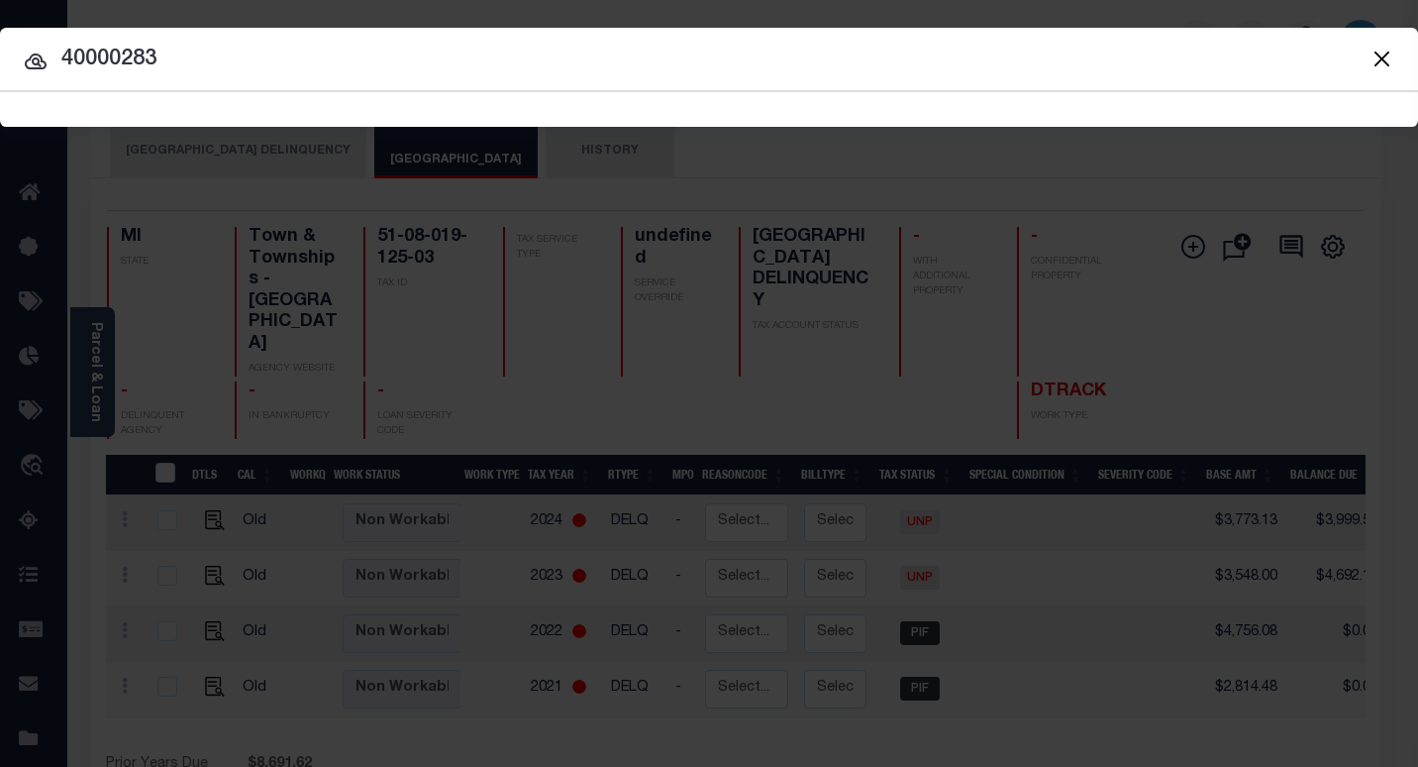
type input "40000283"
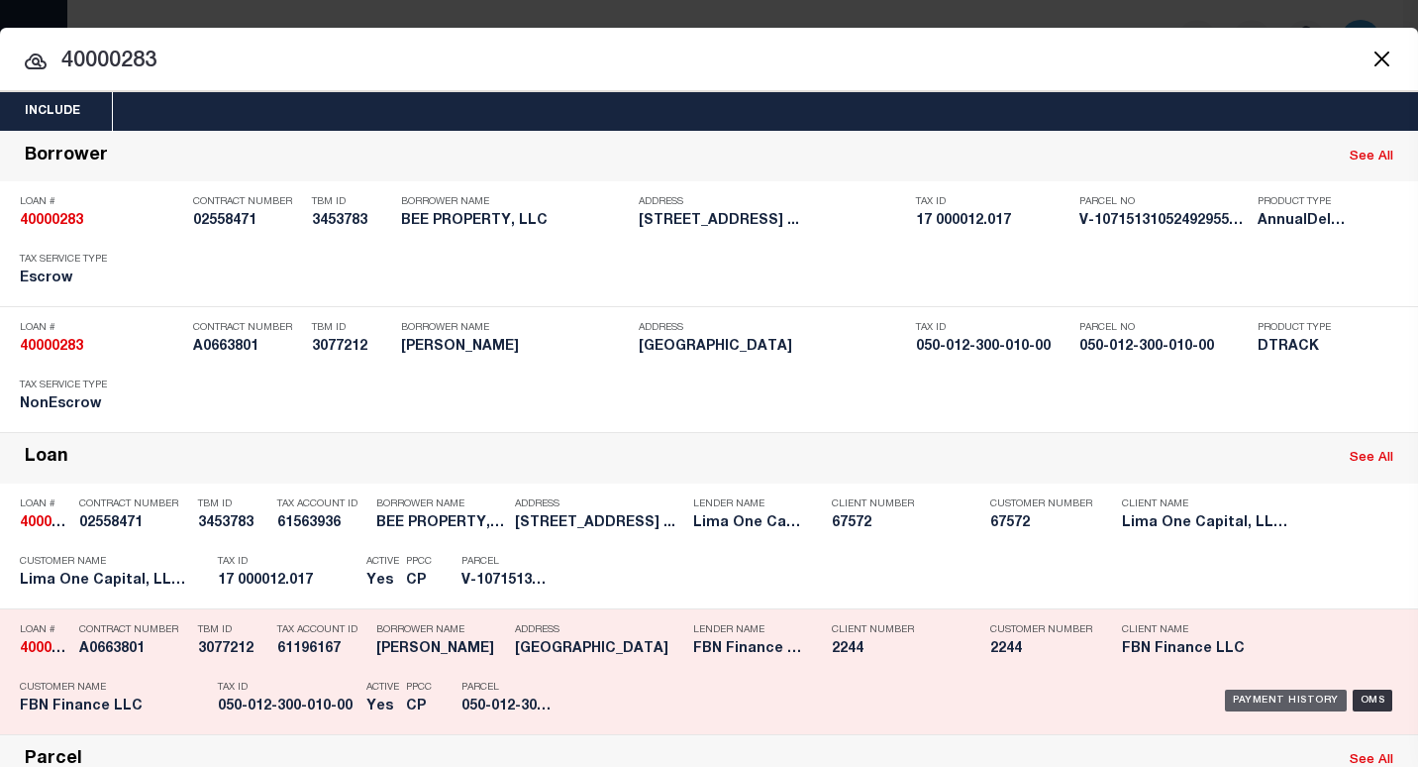
click at [1238, 701] on div "Payment History" at bounding box center [1286, 700] width 122 height 22
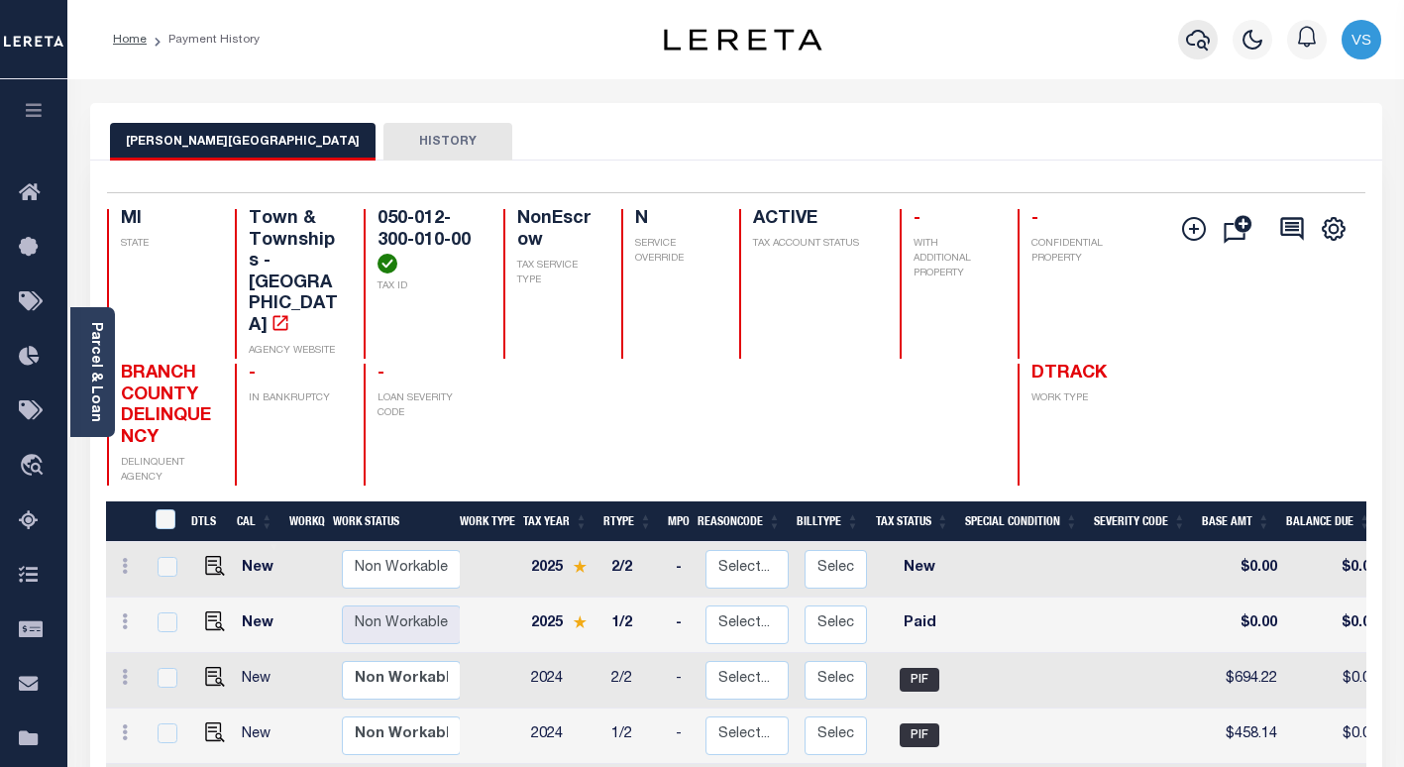
click at [1204, 41] on icon "button" at bounding box center [1198, 40] width 24 height 24
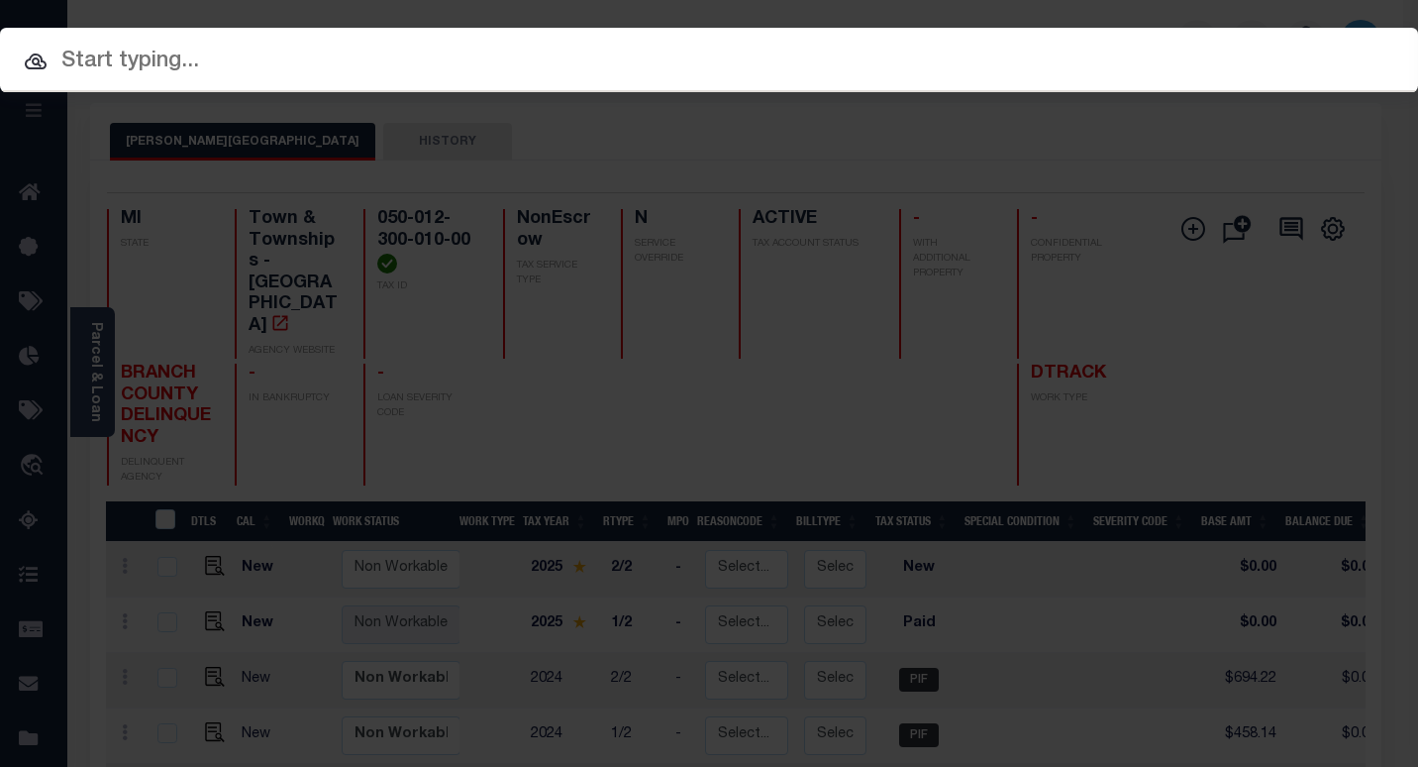
paste input "90012905"
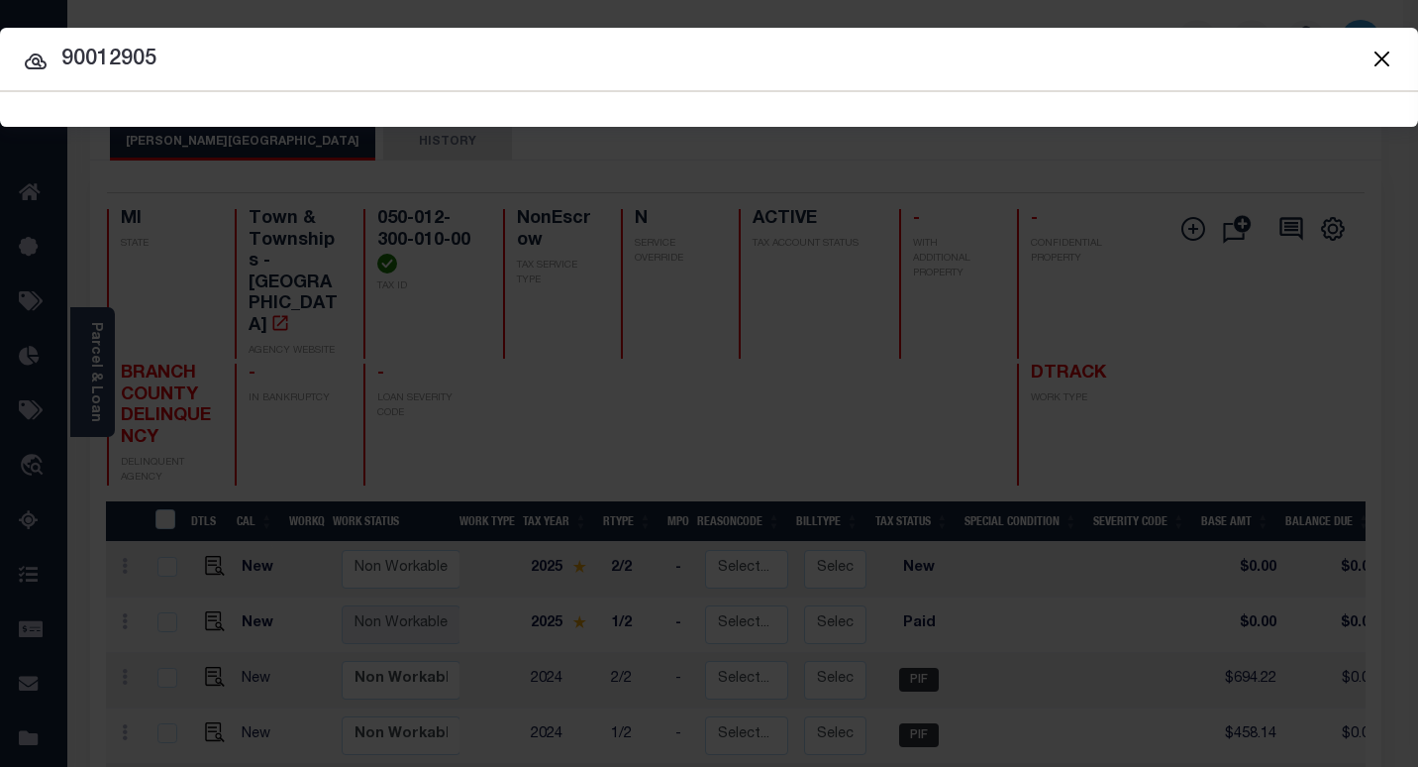
type input "90012905"
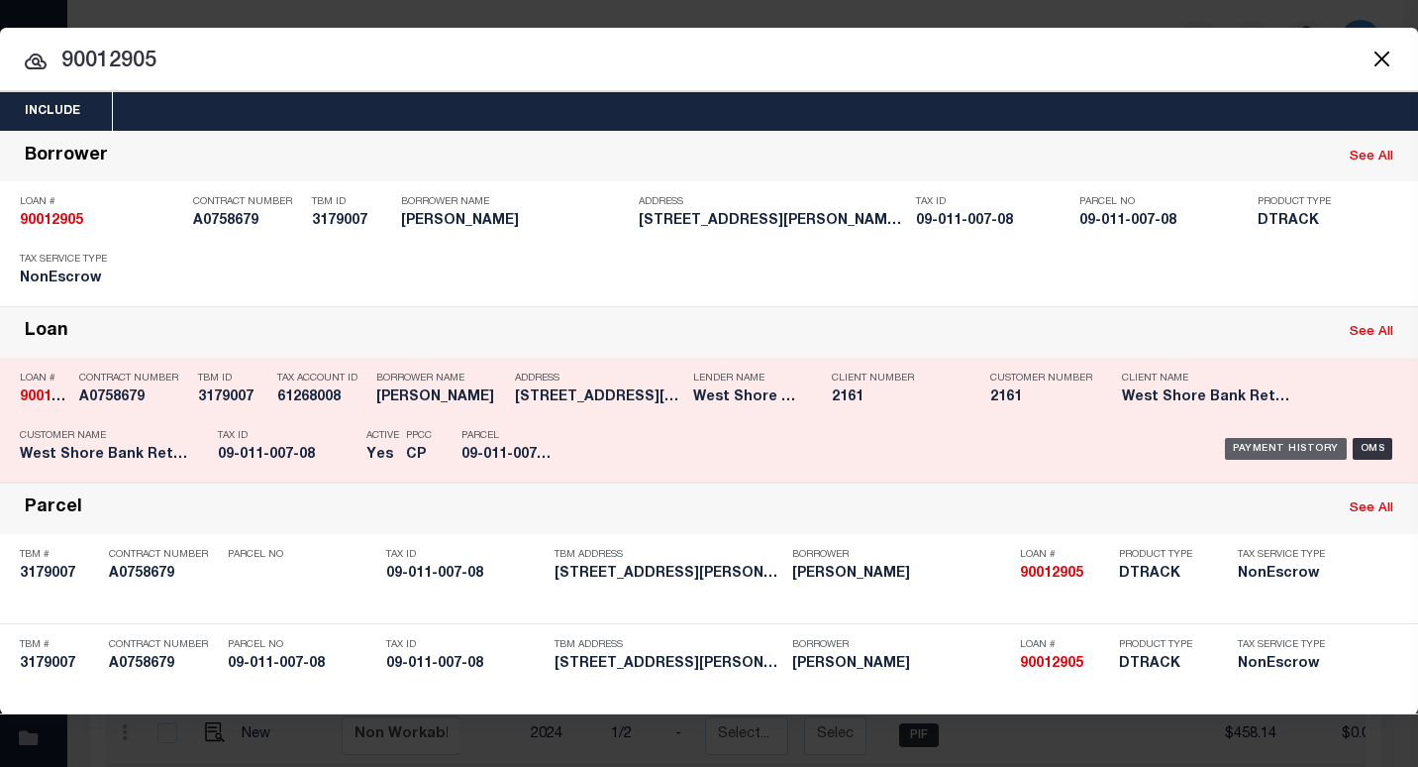
click at [1271, 443] on div "Payment History" at bounding box center [1286, 449] width 122 height 22
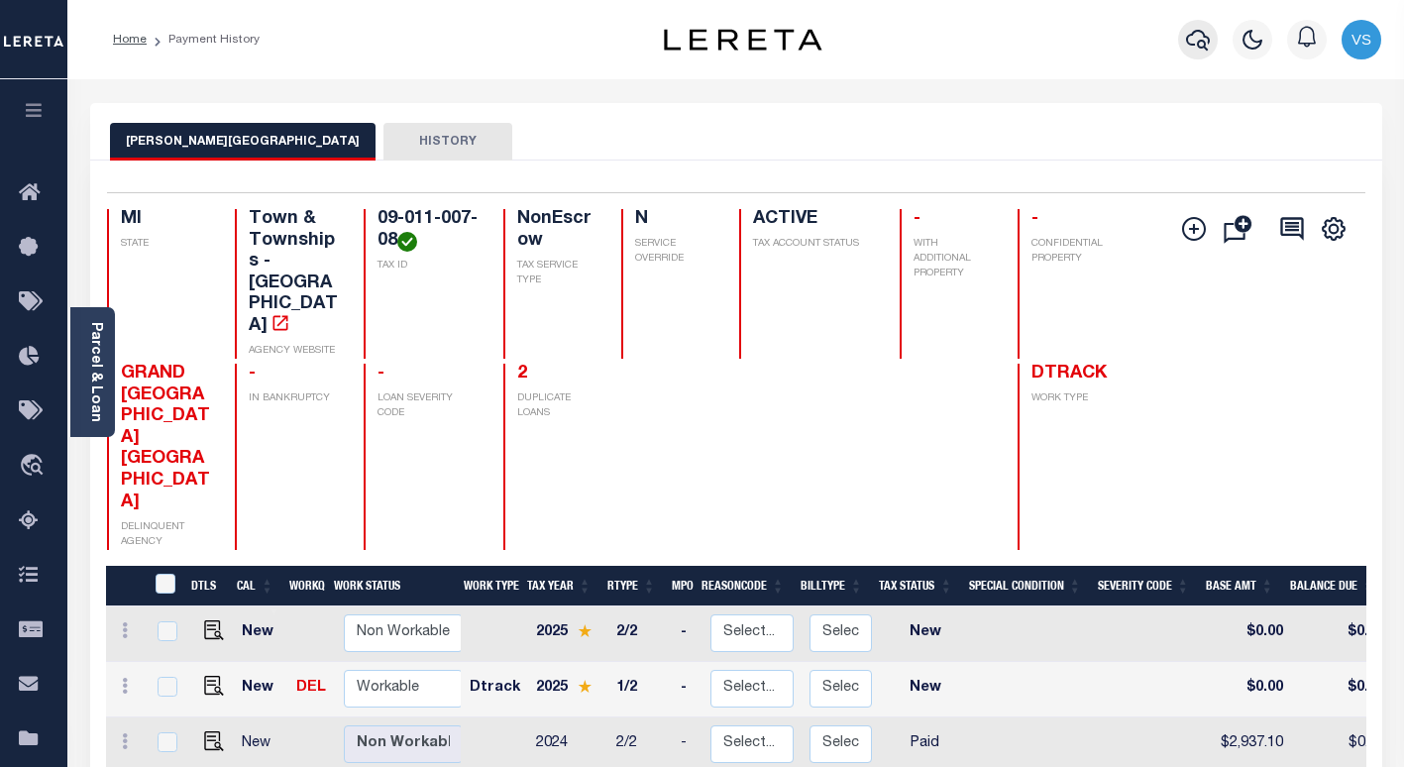
click at [1197, 55] on button "button" at bounding box center [1198, 40] width 40 height 40
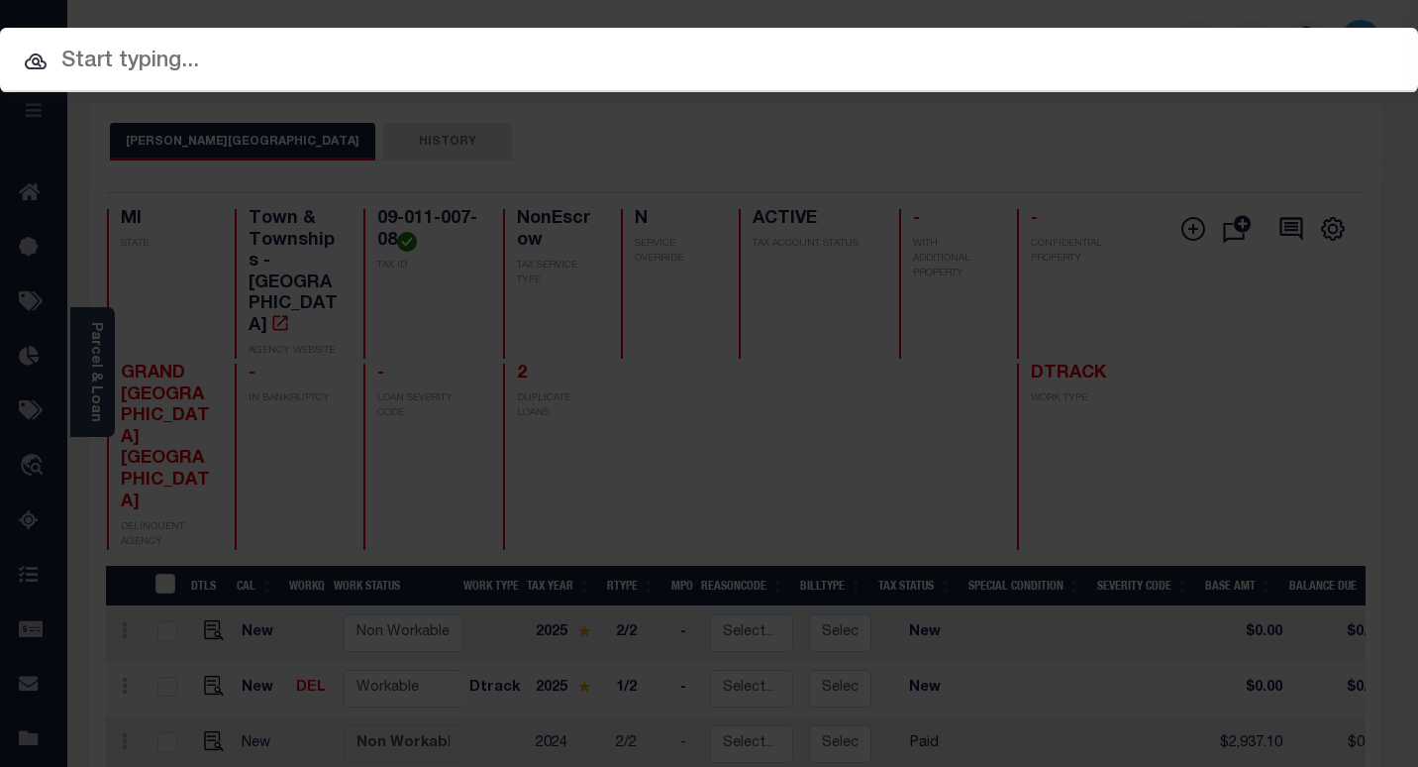
paste input "1327584642"
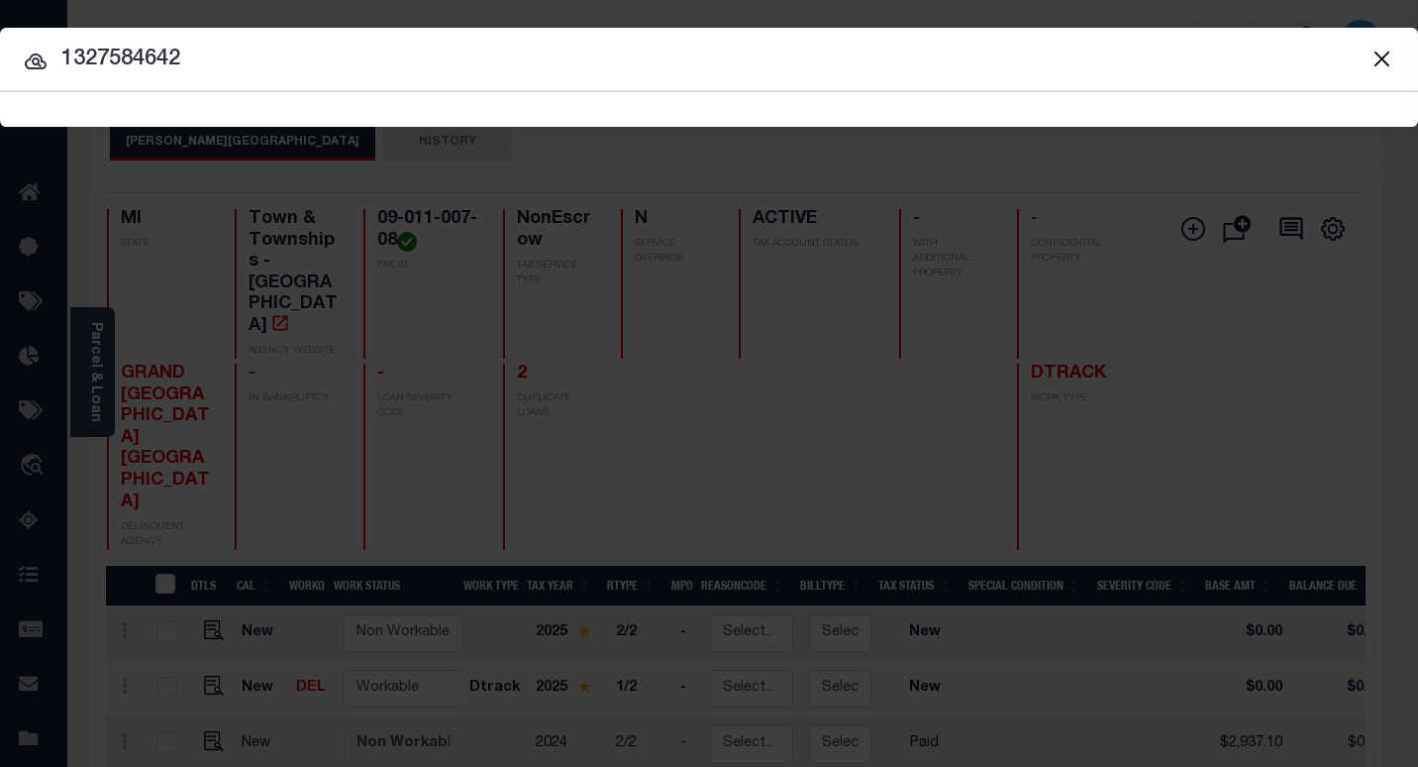
type input "1327584642"
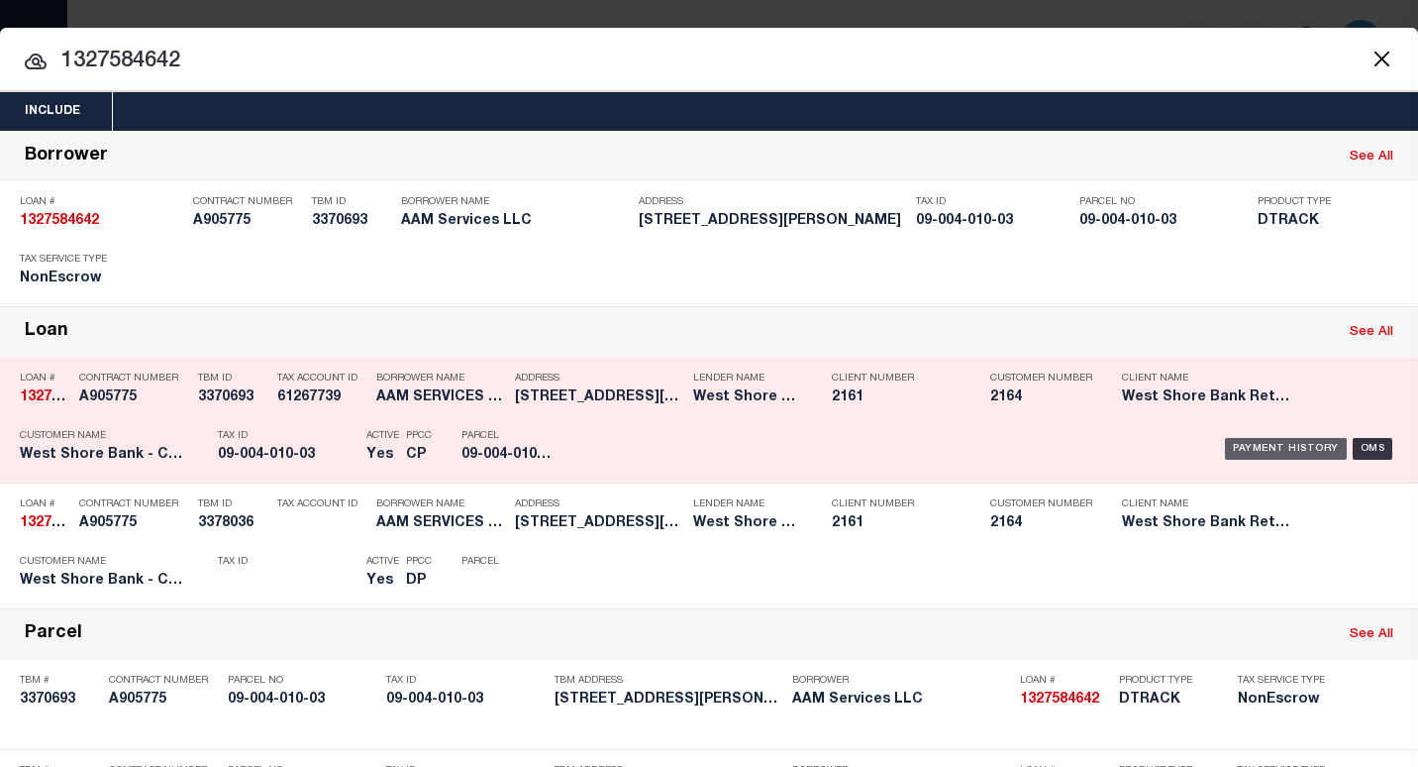
click at [1244, 446] on div "Payment History" at bounding box center [1286, 449] width 122 height 22
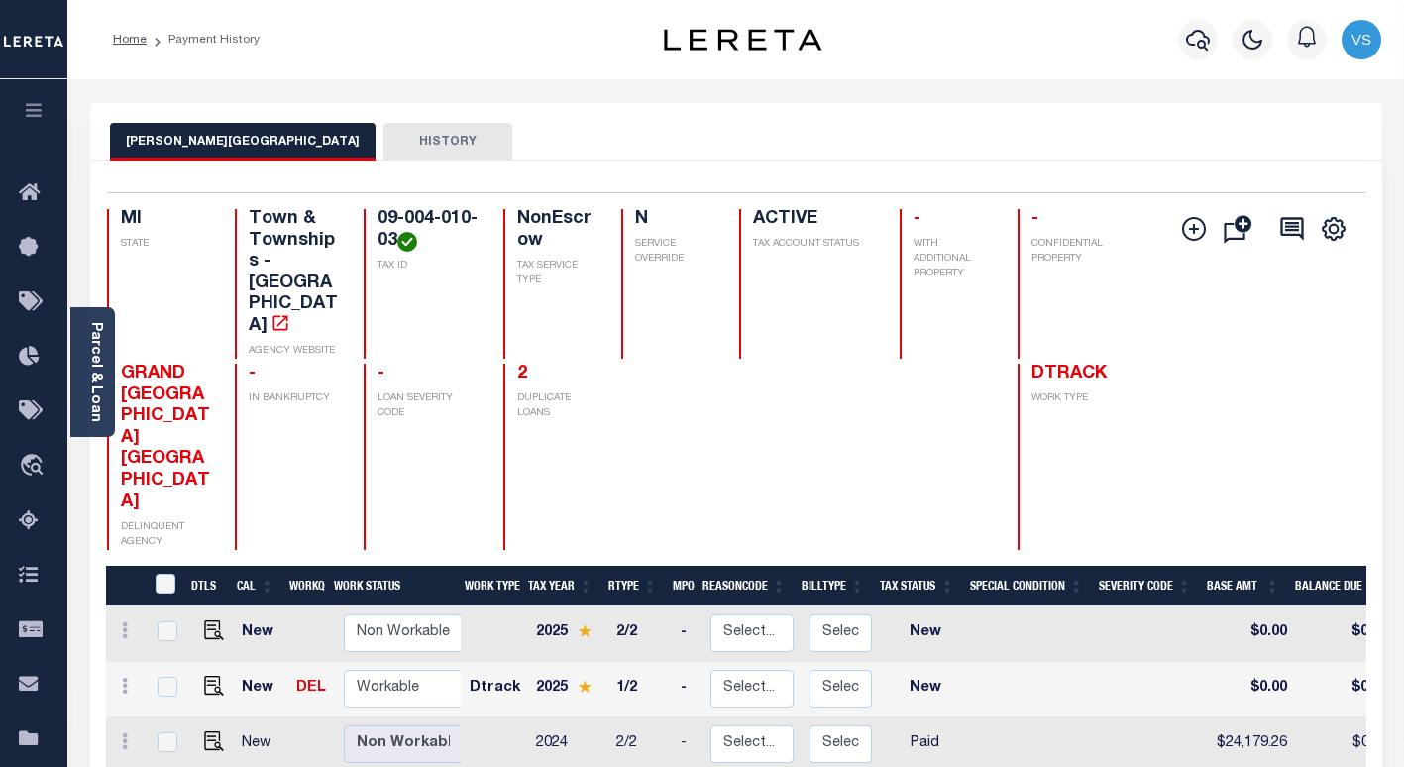
scroll to position [297, 0]
